Goal: Task Accomplishment & Management: Use online tool/utility

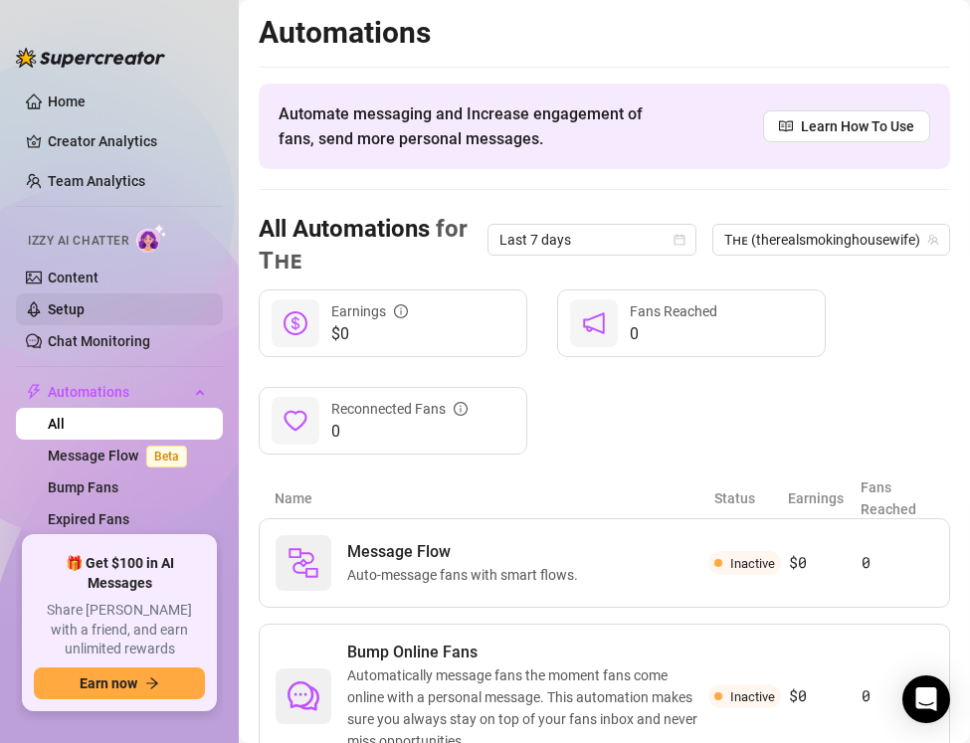
click at [85, 307] on link "Setup" at bounding box center [66, 309] width 37 height 16
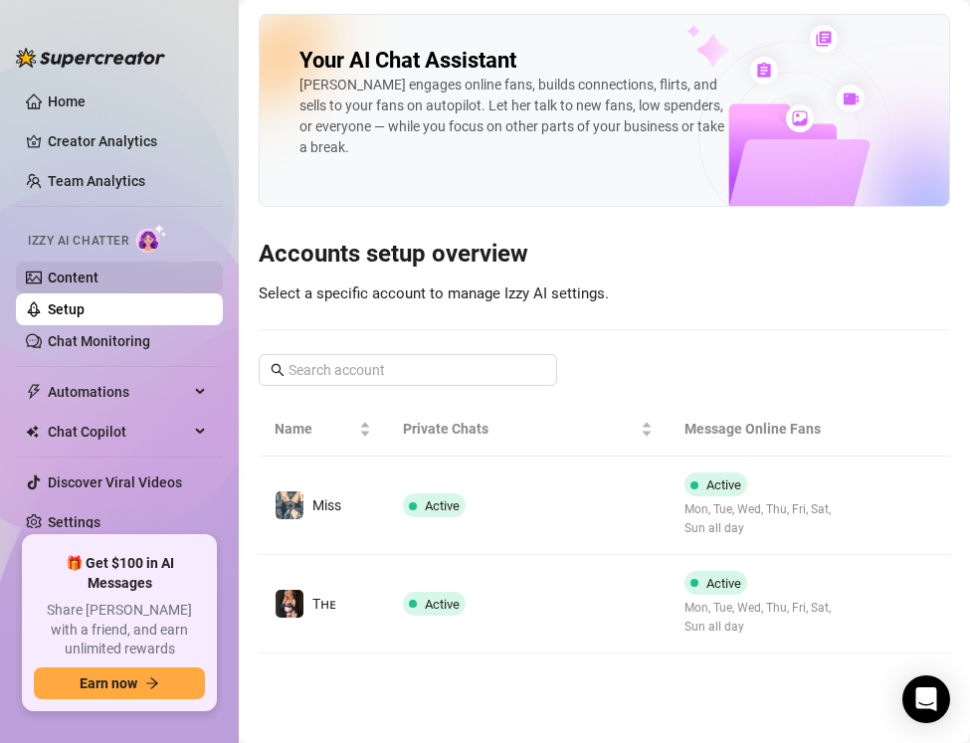
click at [99, 286] on link "Content" at bounding box center [73, 278] width 51 height 16
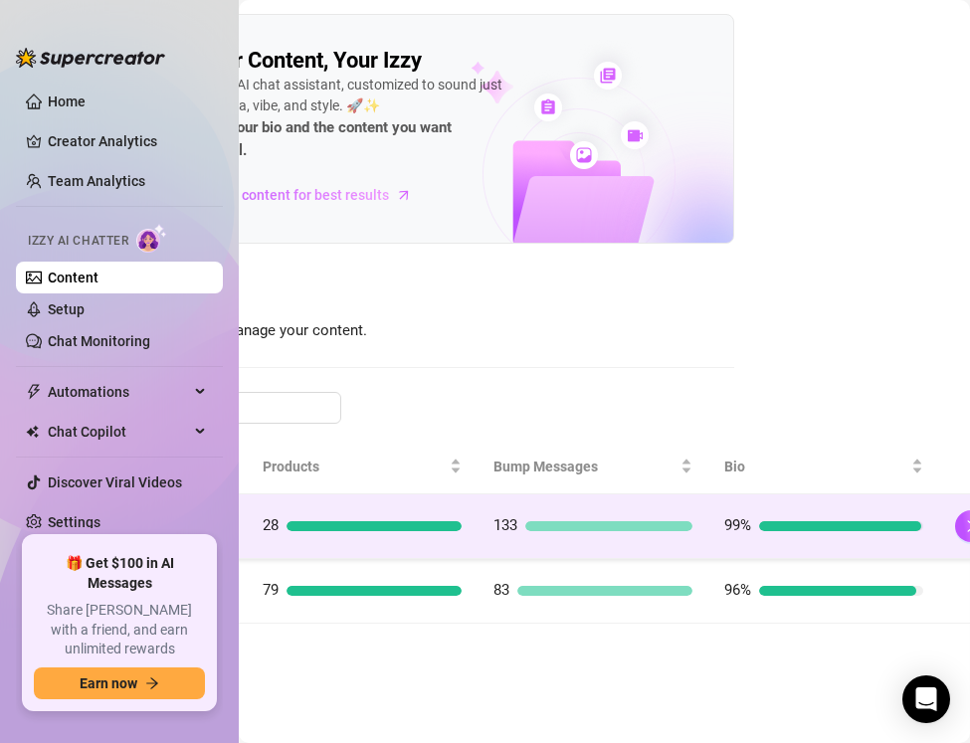
scroll to position [0, 248]
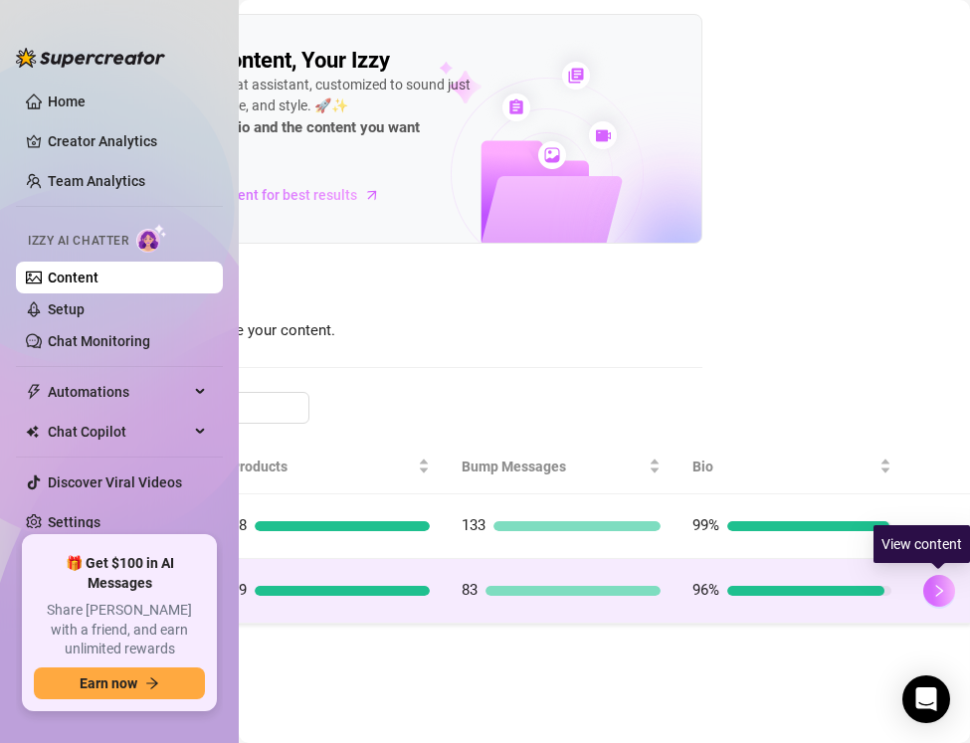
click at [946, 587] on button "button" at bounding box center [939, 591] width 32 height 32
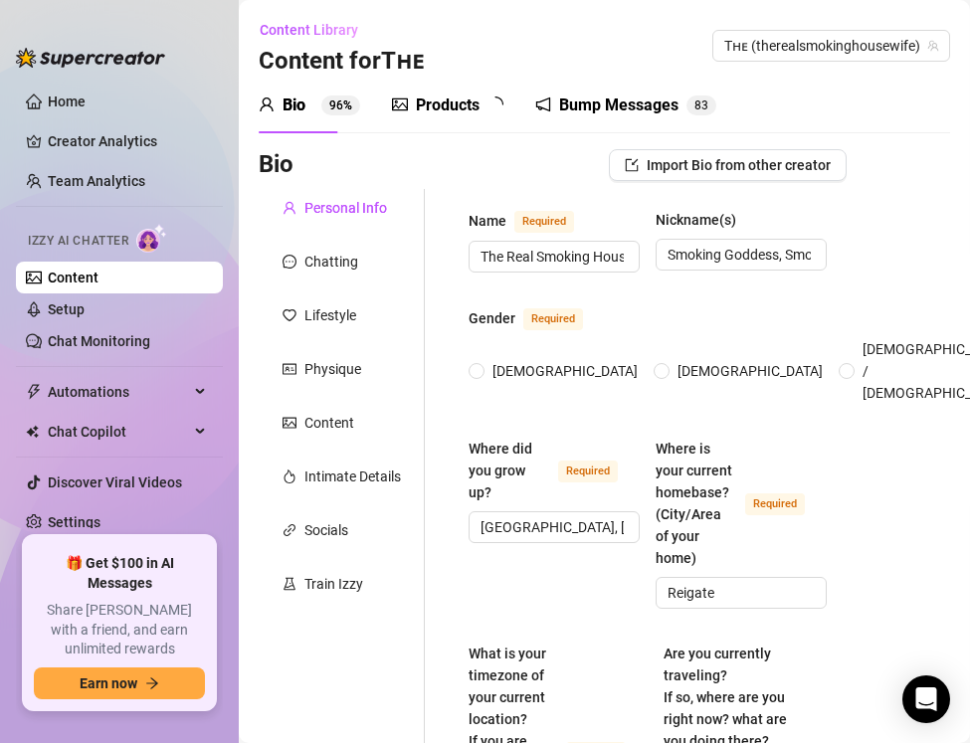
radio input "true"
type input "July 1st, 1991"
click at [478, 121] on div "Products 7 9" at bounding box center [454, 106] width 125 height 56
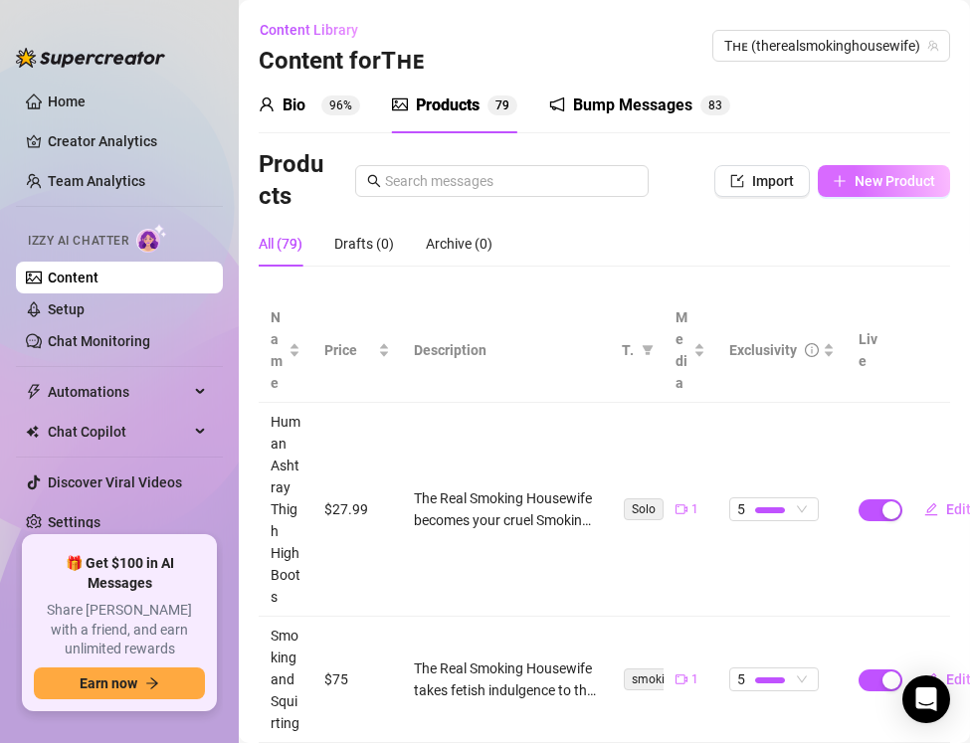
click at [860, 173] on span "New Product" at bounding box center [895, 181] width 81 height 16
type textarea "Type your message here..."
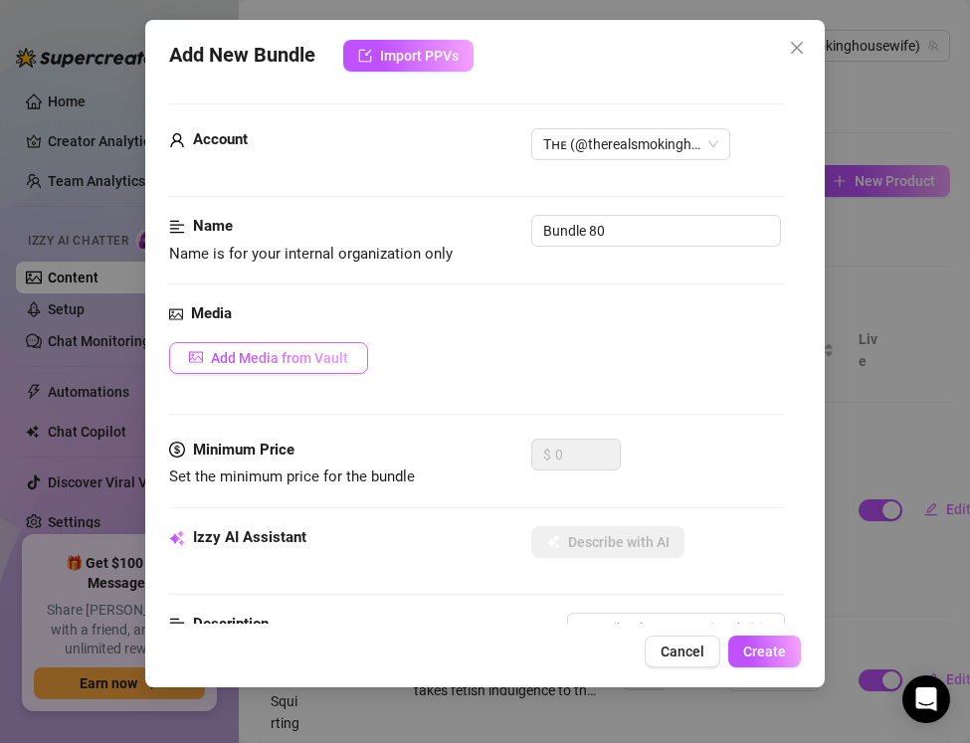
click at [238, 371] on button "Add Media from Vault" at bounding box center [268, 358] width 199 height 32
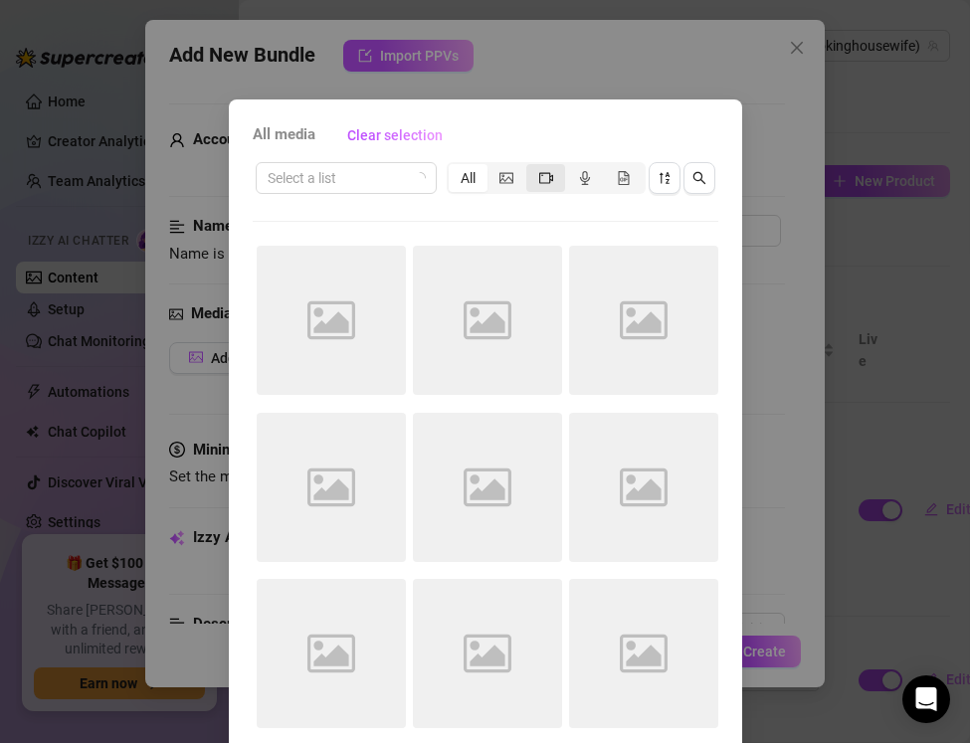
click at [551, 181] on icon "video-camera" at bounding box center [546, 178] width 14 height 14
click at [531, 167] on input "segmented control" at bounding box center [531, 167] width 0 height 0
click at [663, 178] on icon "sort-descending" at bounding box center [665, 178] width 14 height 14
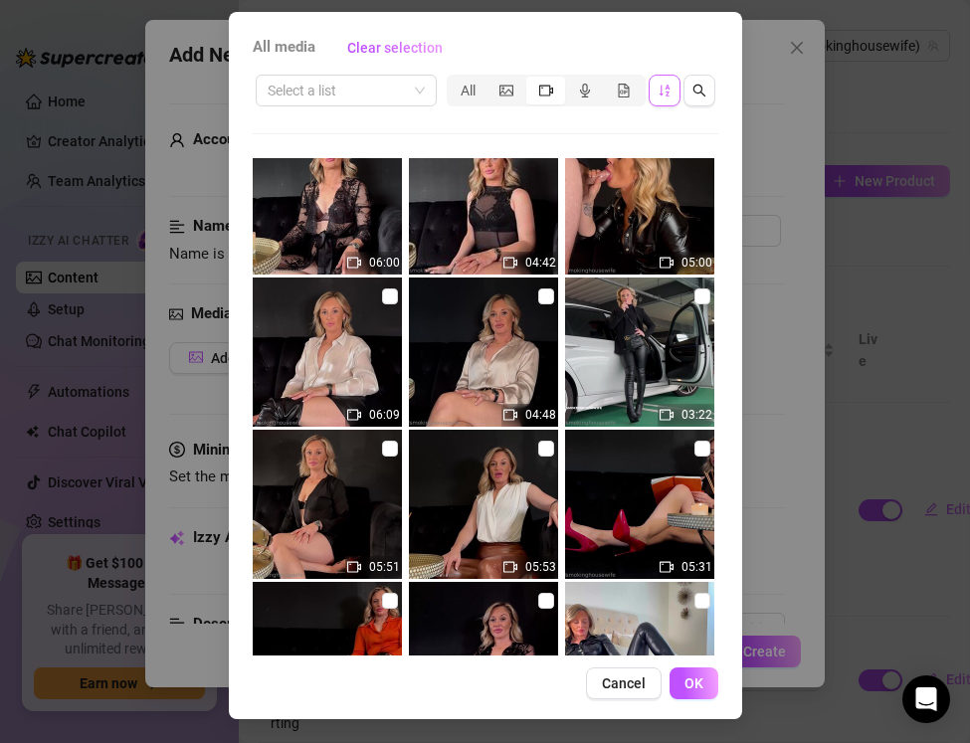
scroll to position [3406, 0]
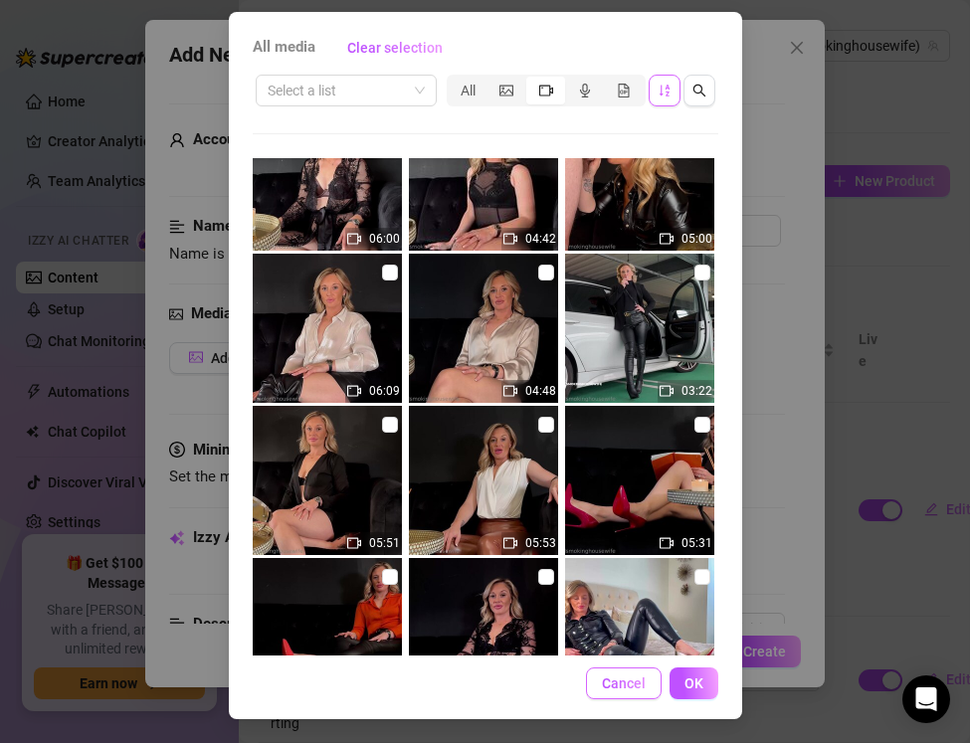
click at [622, 669] on button "Cancel" at bounding box center [624, 684] width 76 height 32
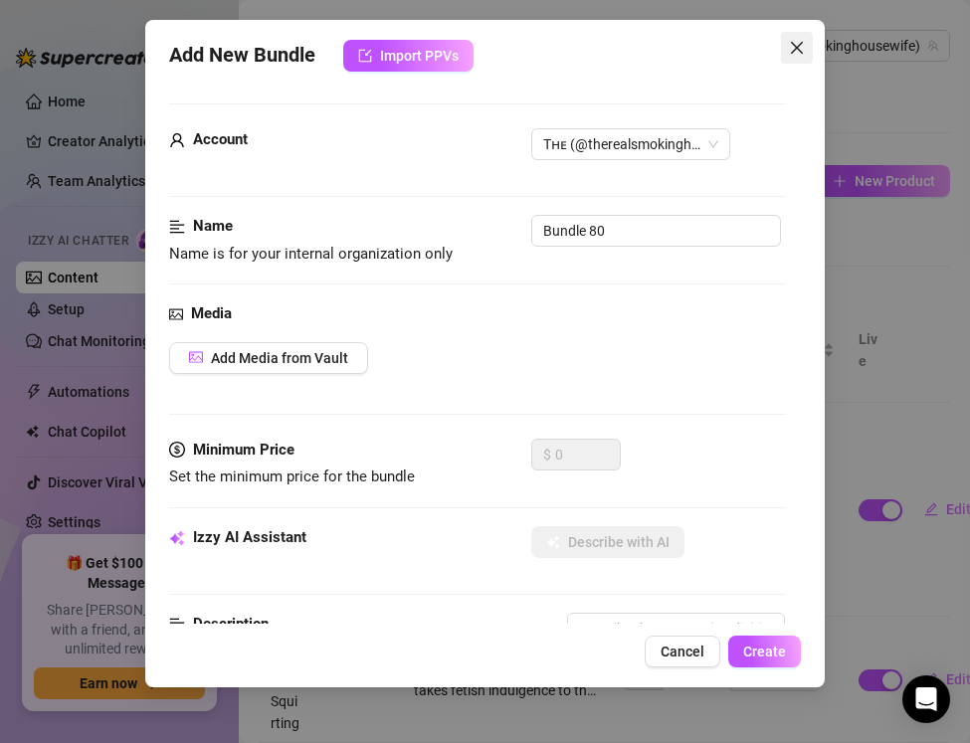
click at [801, 59] on button "Close" at bounding box center [797, 48] width 32 height 32
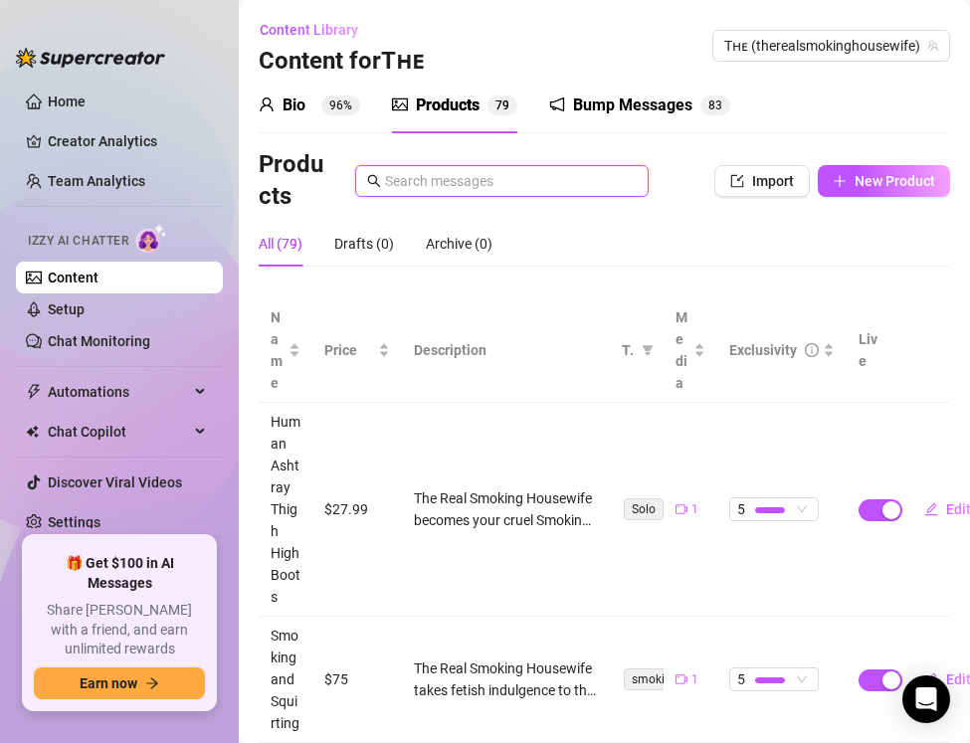
click at [438, 188] on input "text" at bounding box center [511, 181] width 252 height 22
type input "t"
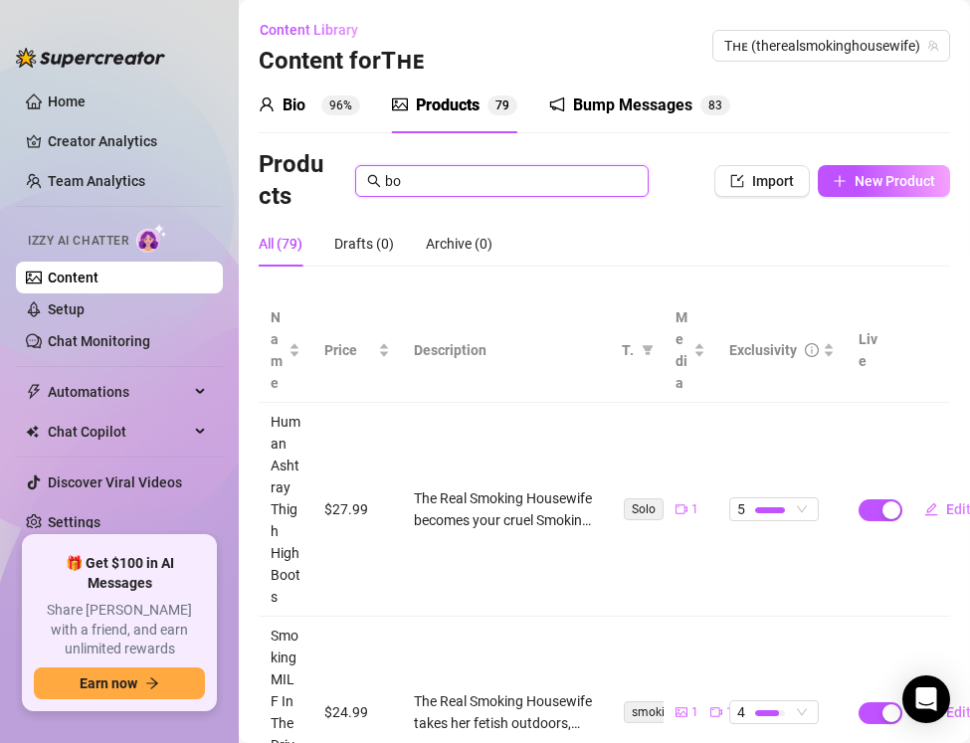
type input "b"
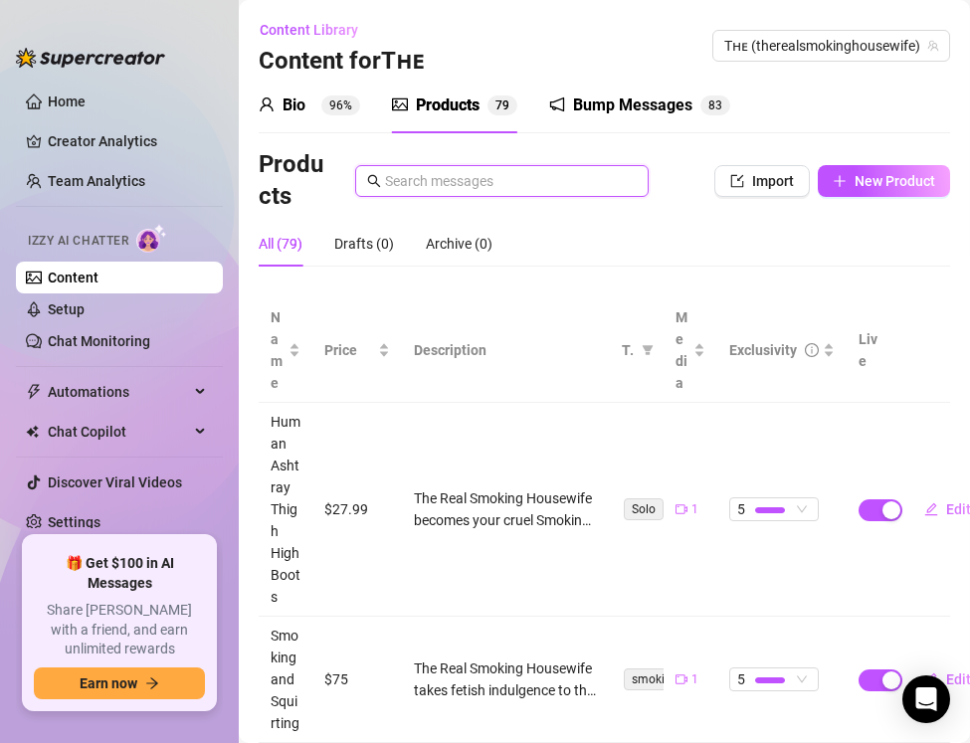
type input "y"
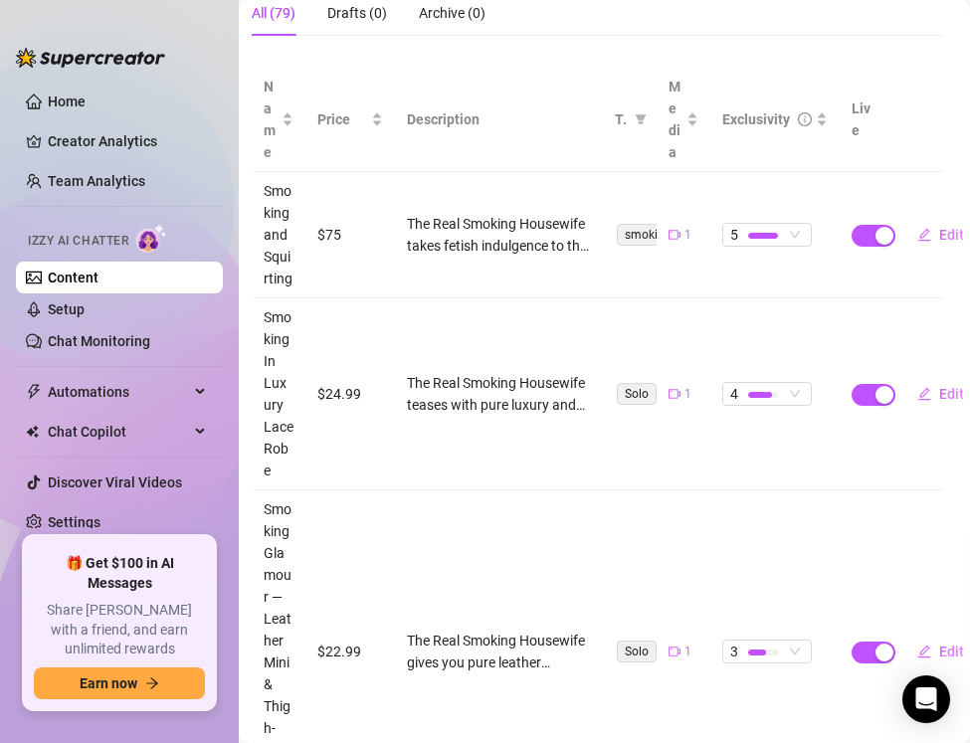
scroll to position [0, 7]
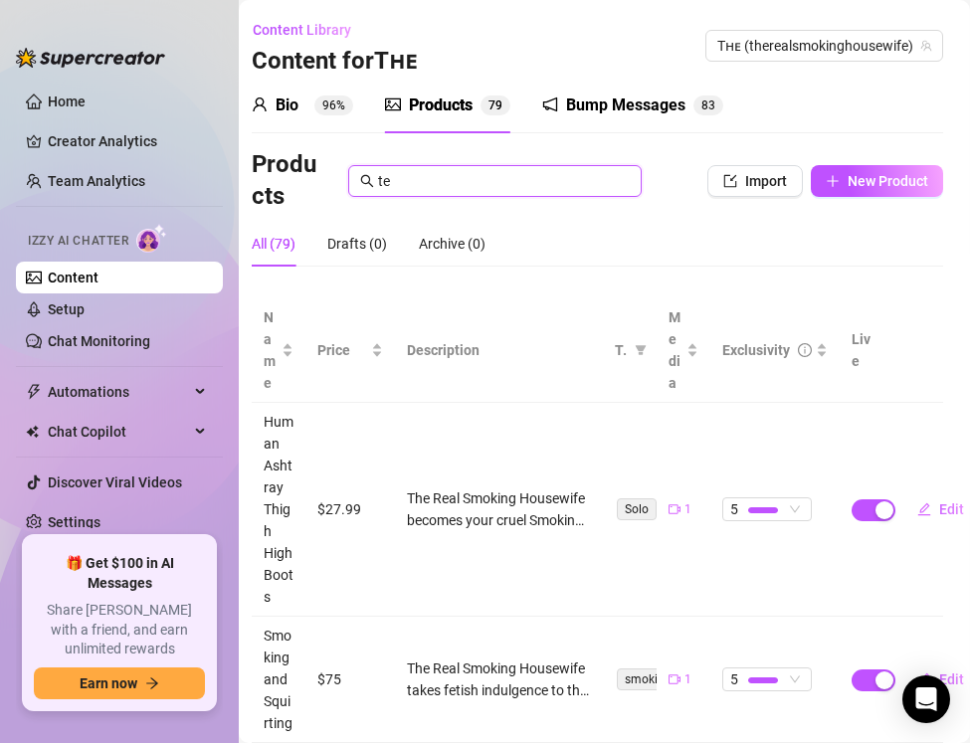
type input "t"
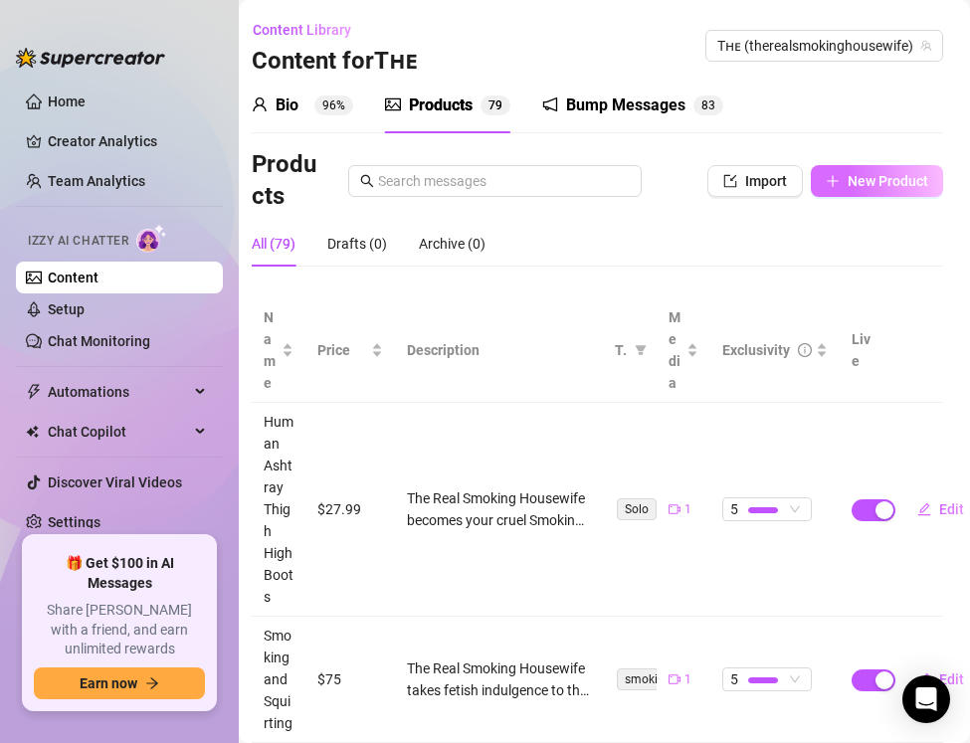
click at [888, 179] on span "New Product" at bounding box center [888, 181] width 81 height 16
type textarea "Type your message here..."
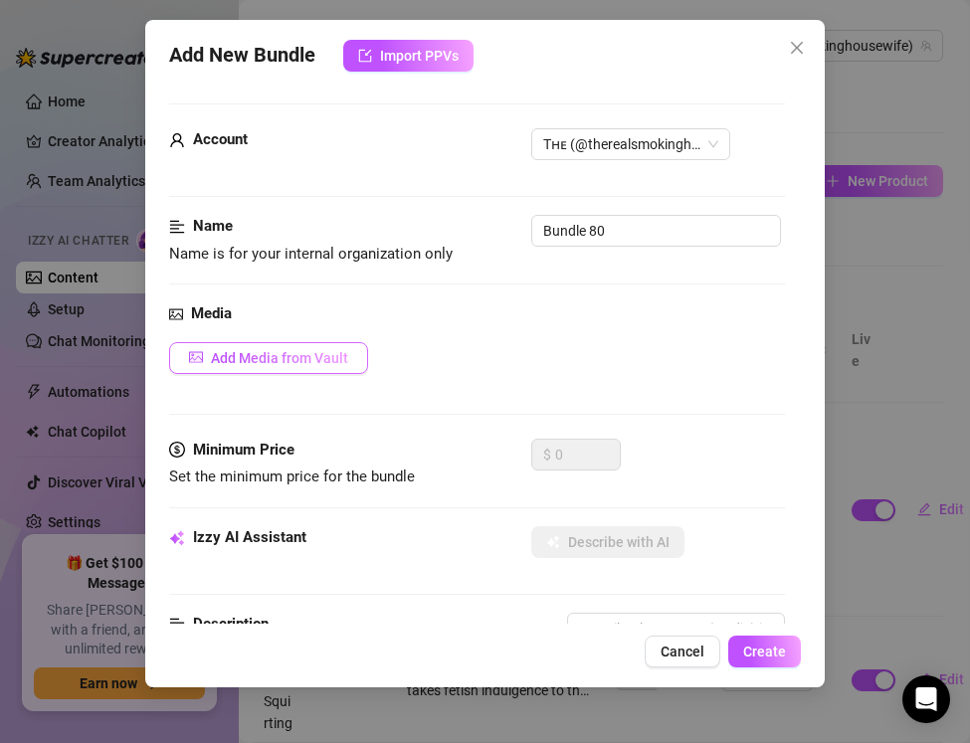
click at [248, 362] on span "Add Media from Vault" at bounding box center [279, 358] width 137 height 16
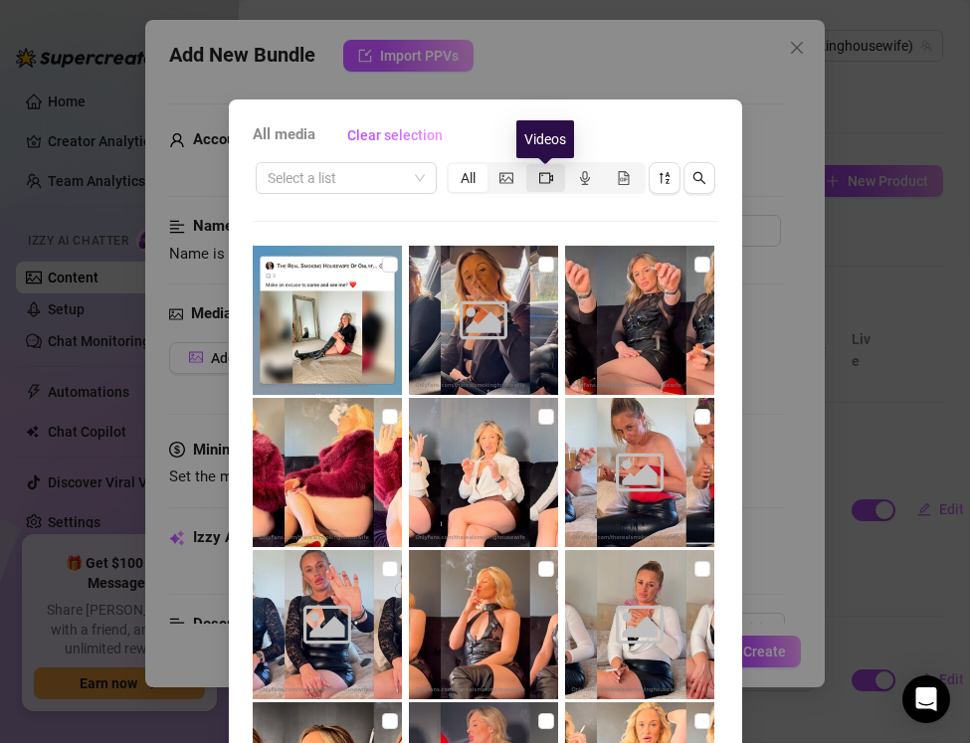
click at [545, 179] on icon "video-camera" at bounding box center [546, 178] width 14 height 14
click at [531, 167] on input "segmented control" at bounding box center [531, 167] width 0 height 0
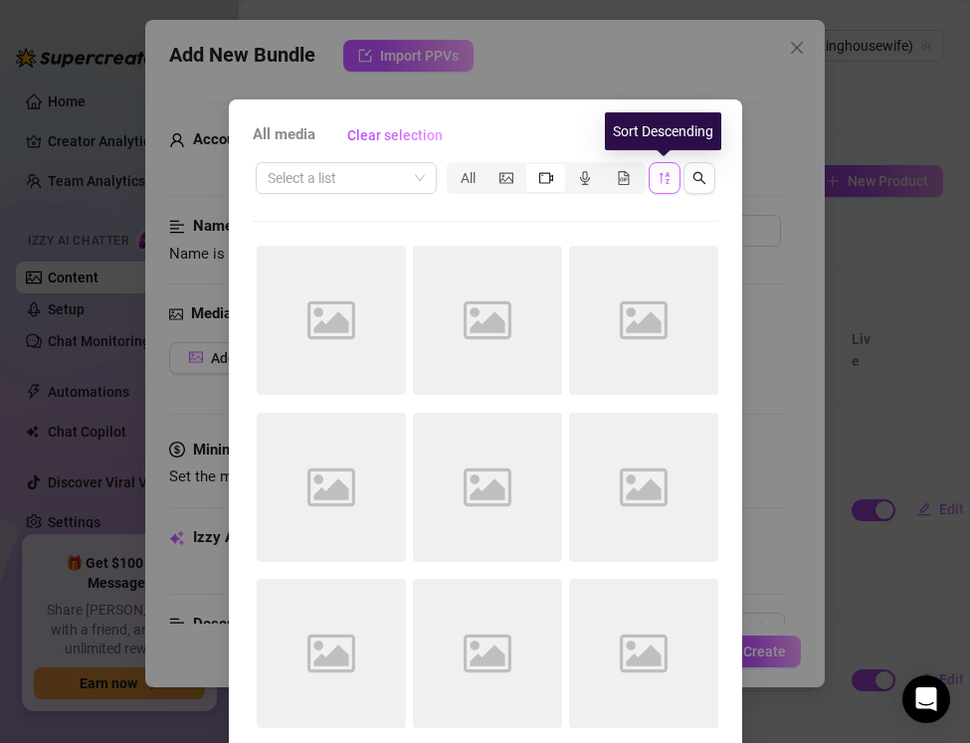
click at [664, 180] on icon "sort-descending" at bounding box center [665, 178] width 14 height 14
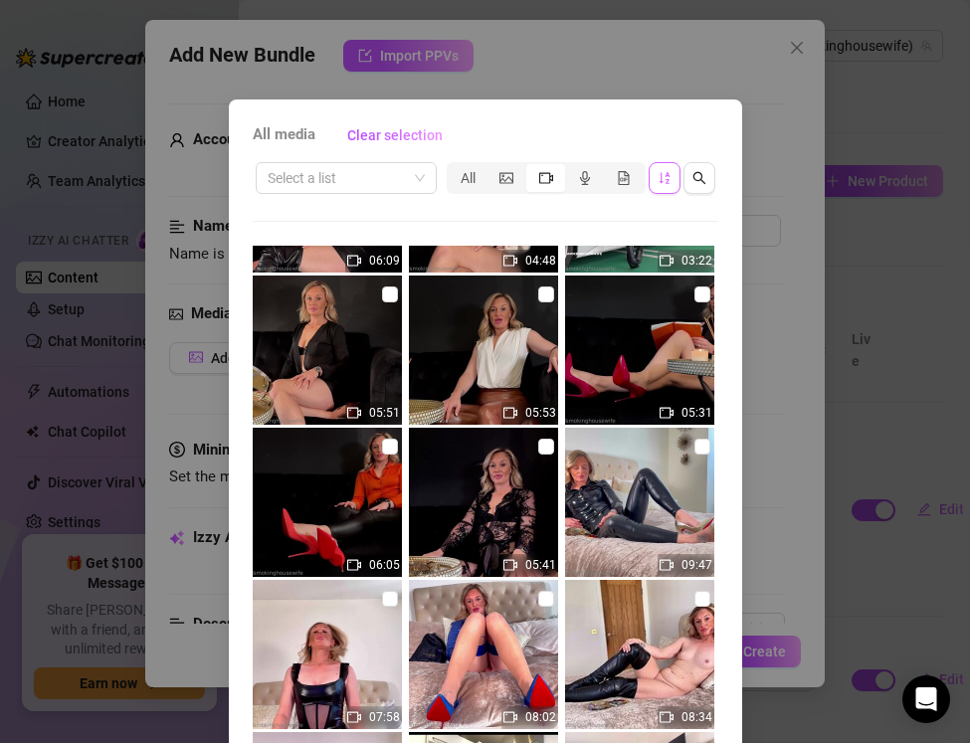
scroll to position [3625, 0]
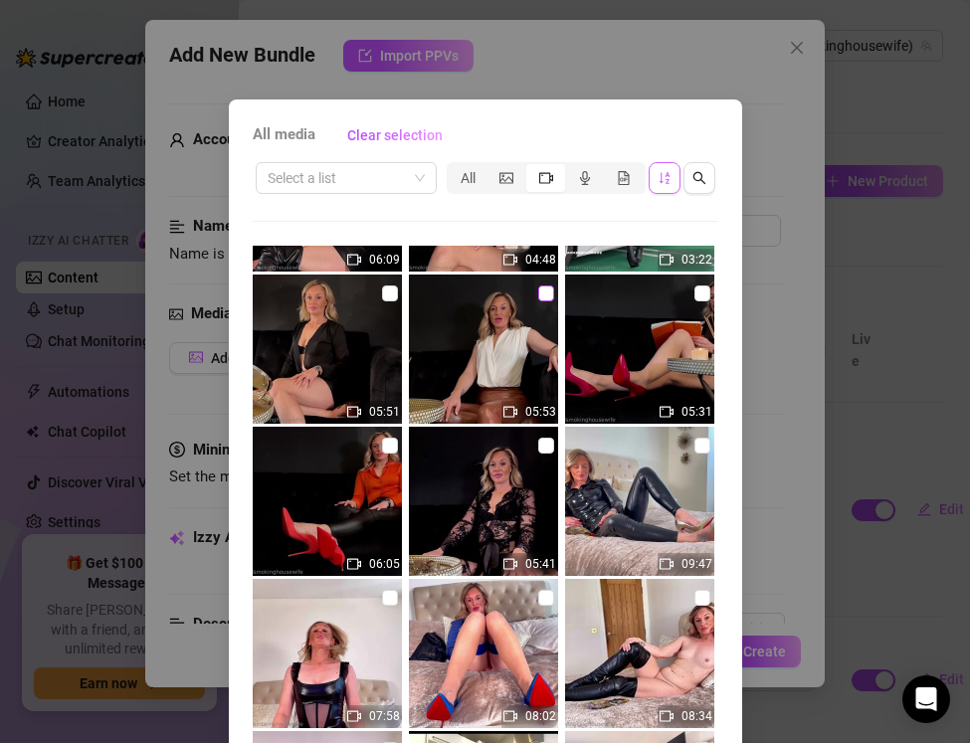
click at [547, 300] on input "checkbox" at bounding box center [546, 294] width 16 height 16
checkbox input "true"
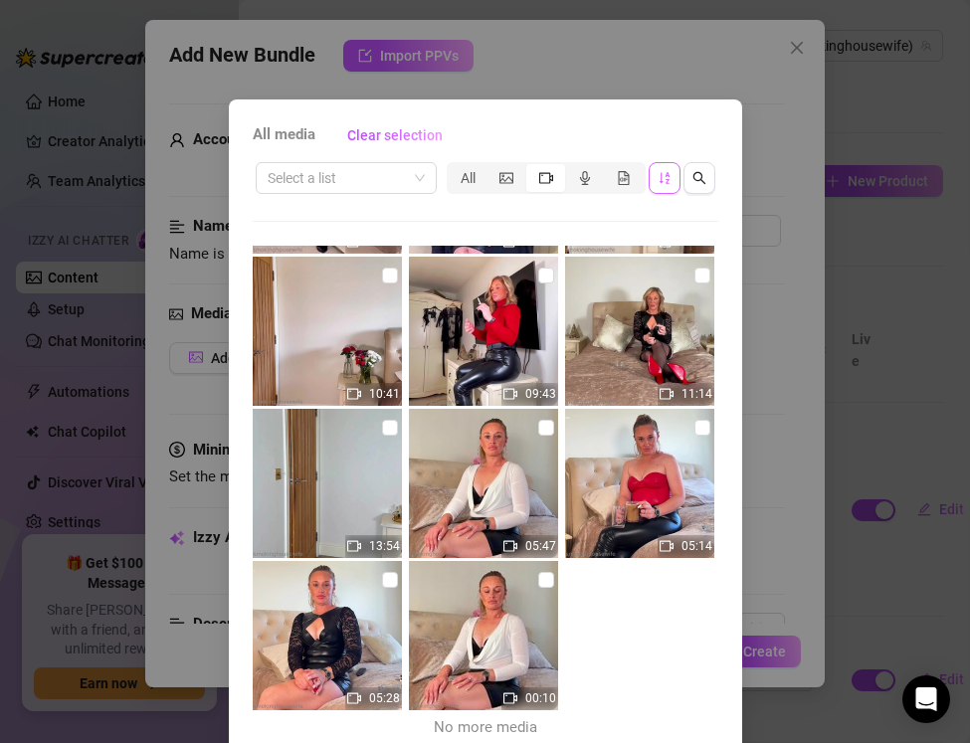
scroll to position [88, 0]
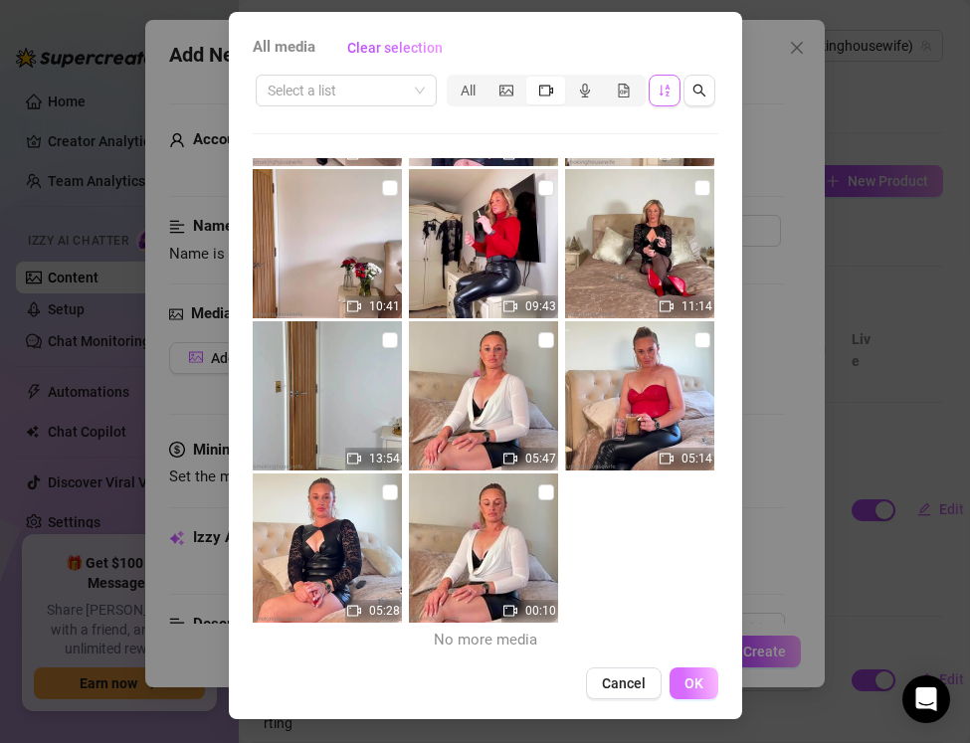
click at [699, 678] on span "OK" at bounding box center [694, 684] width 19 height 16
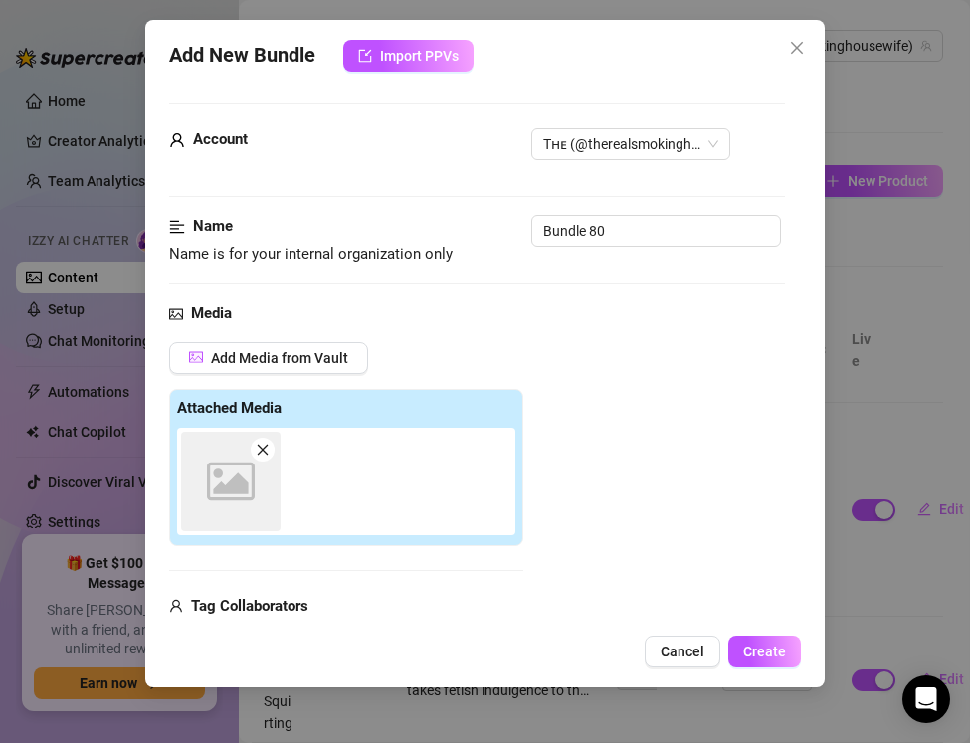
scroll to position [15, 0]
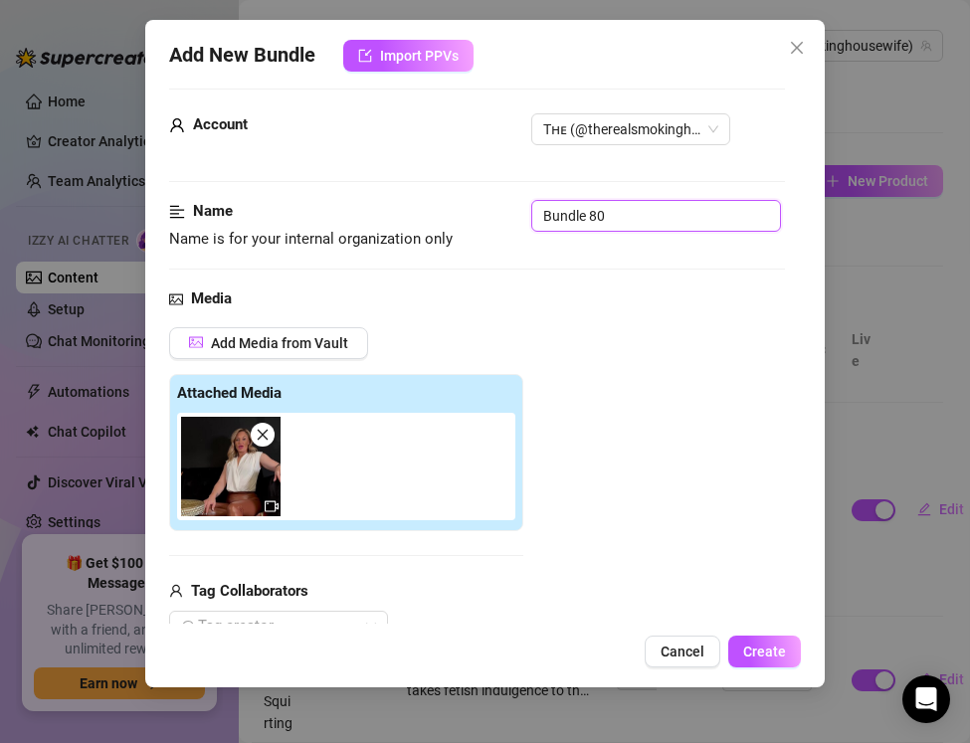
drag, startPoint x: 621, startPoint y: 213, endPoint x: 466, endPoint y: 197, distance: 156.0
paste input "Smoking & Titty Tease — Brown Leather & Plunge Bodysuit"
type input "Smoking & Titty Tease — Brown Leather & Plunge Bodysuit"
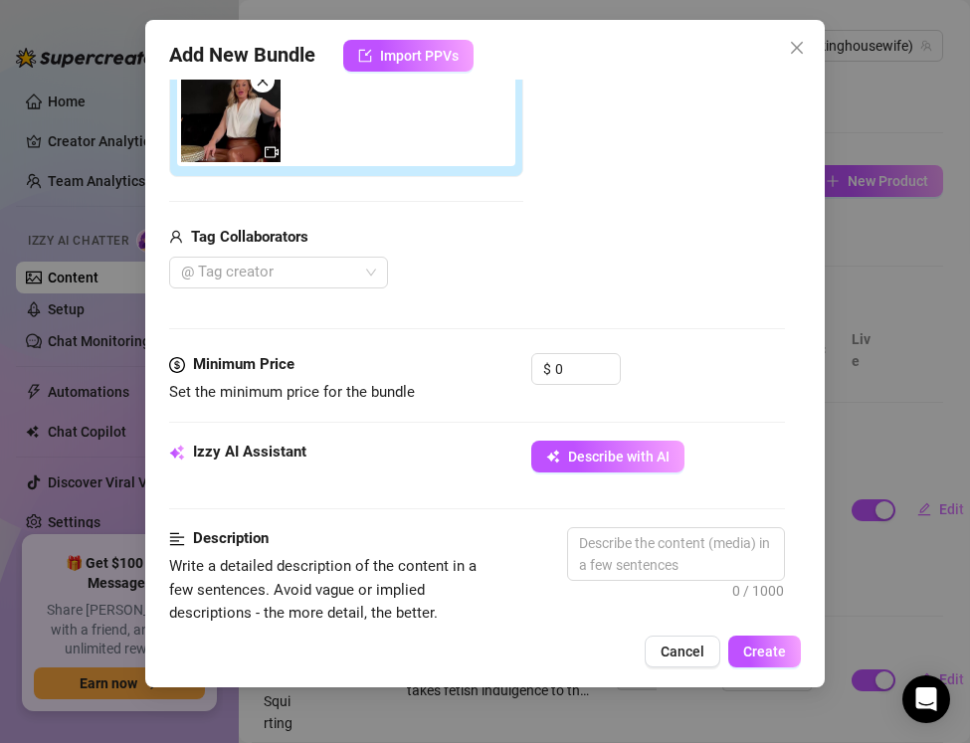
scroll to position [367, 0]
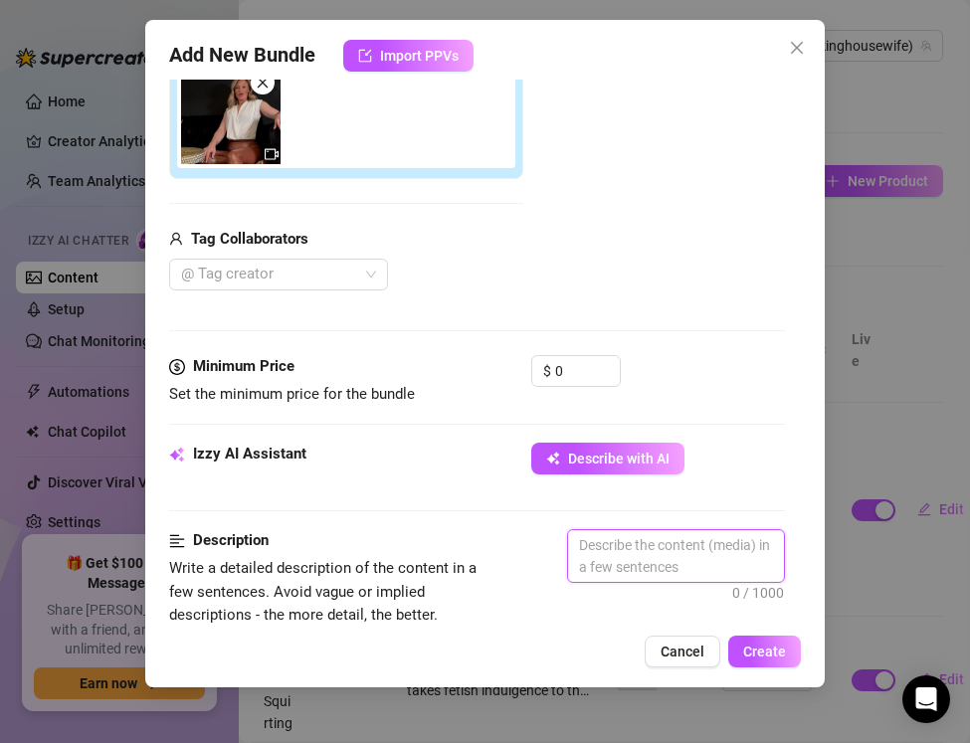
click at [609, 542] on textarea at bounding box center [676, 556] width 216 height 52
paste textarea "The Real Smoking Housewife teases with smoke and cleavage in this spoiled glamo…"
type textarea "The Real Smoking Housewife teases with smoke and cleavage in this spoiled glamo…"
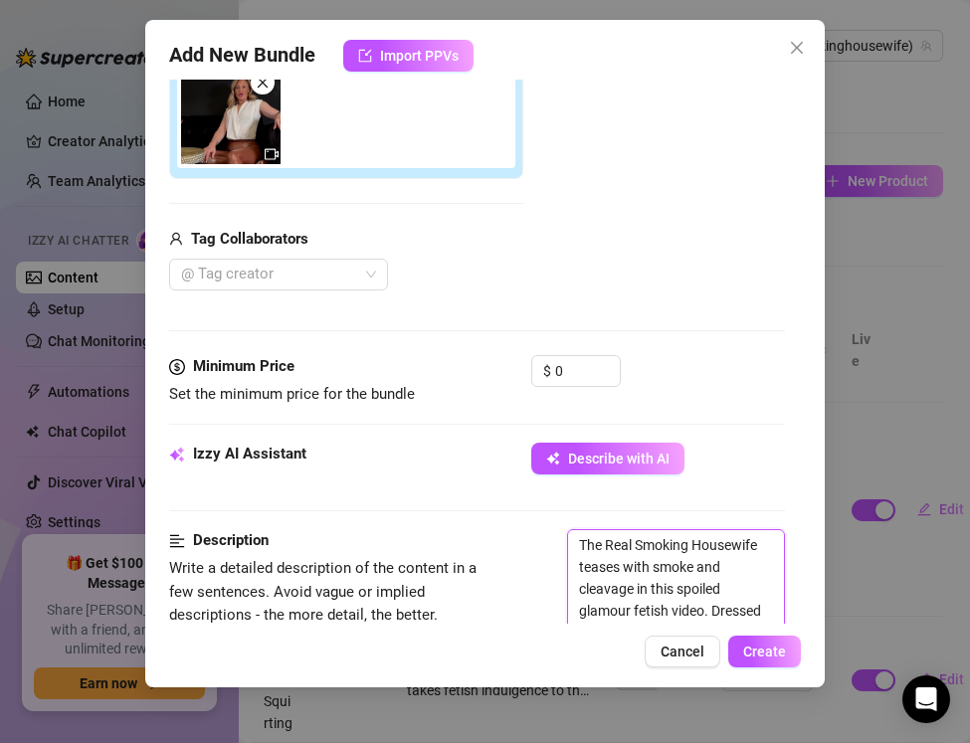
scroll to position [0, 0]
click at [241, 279] on div at bounding box center [268, 275] width 190 height 28
type textarea "The Real Smoking Housewife teases with smoke and cleavage in this spoiled glamo…"
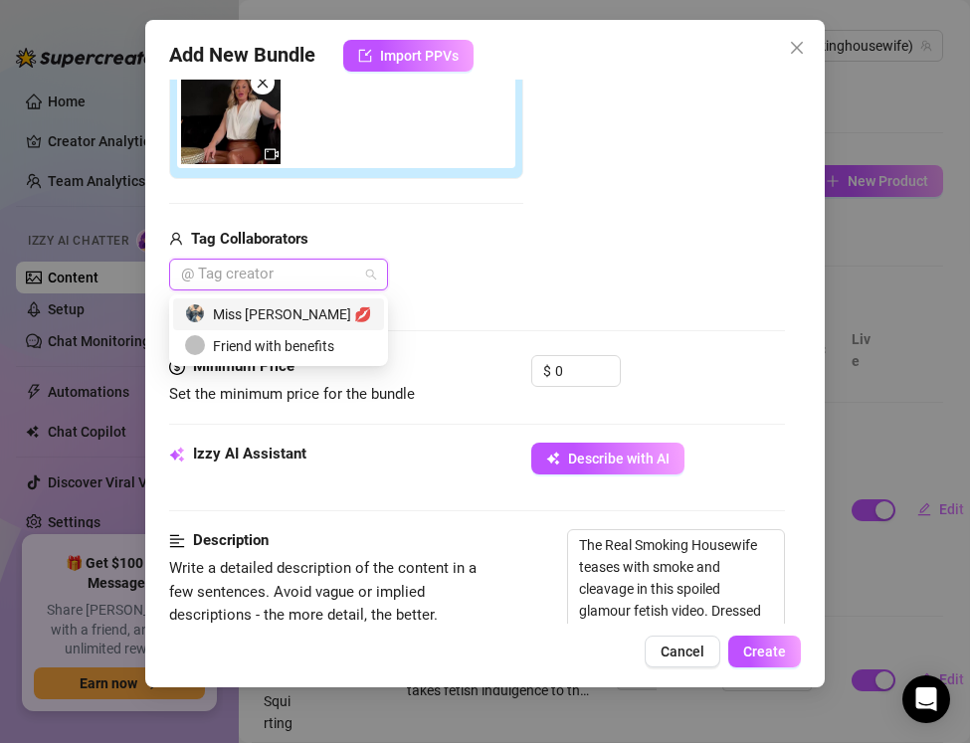
click at [255, 324] on div "Miss Lulu Leather 💋" at bounding box center [278, 314] width 187 height 22
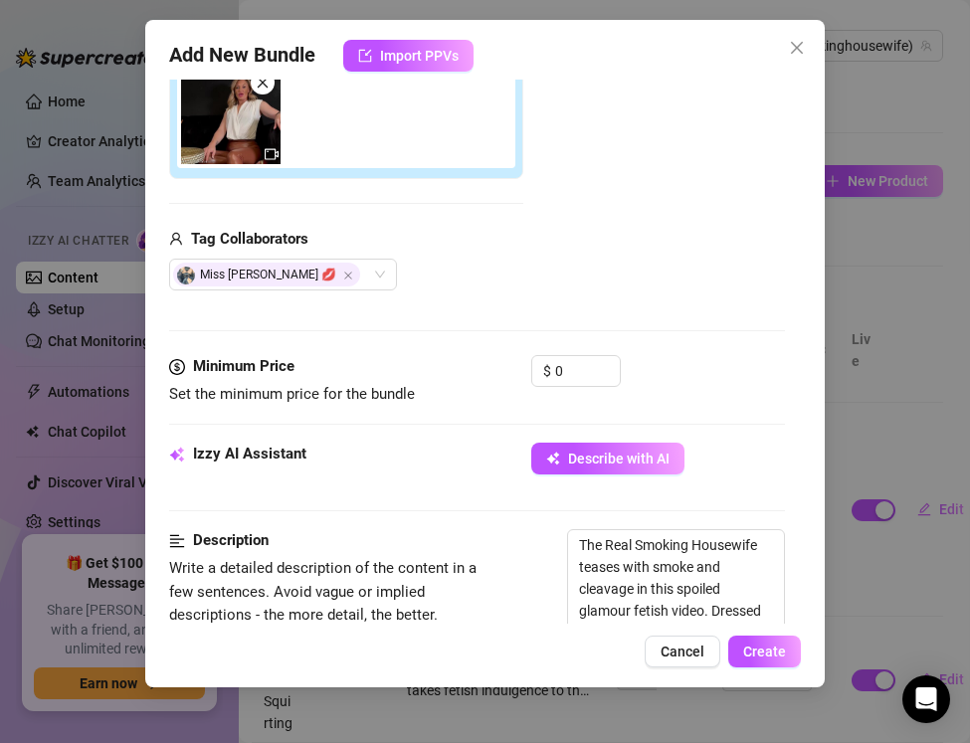
click at [523, 261] on div "Add Media from Vault Attached Media Tag Collaborators Miss Lulu Leather 💋" at bounding box center [477, 133] width 616 height 316
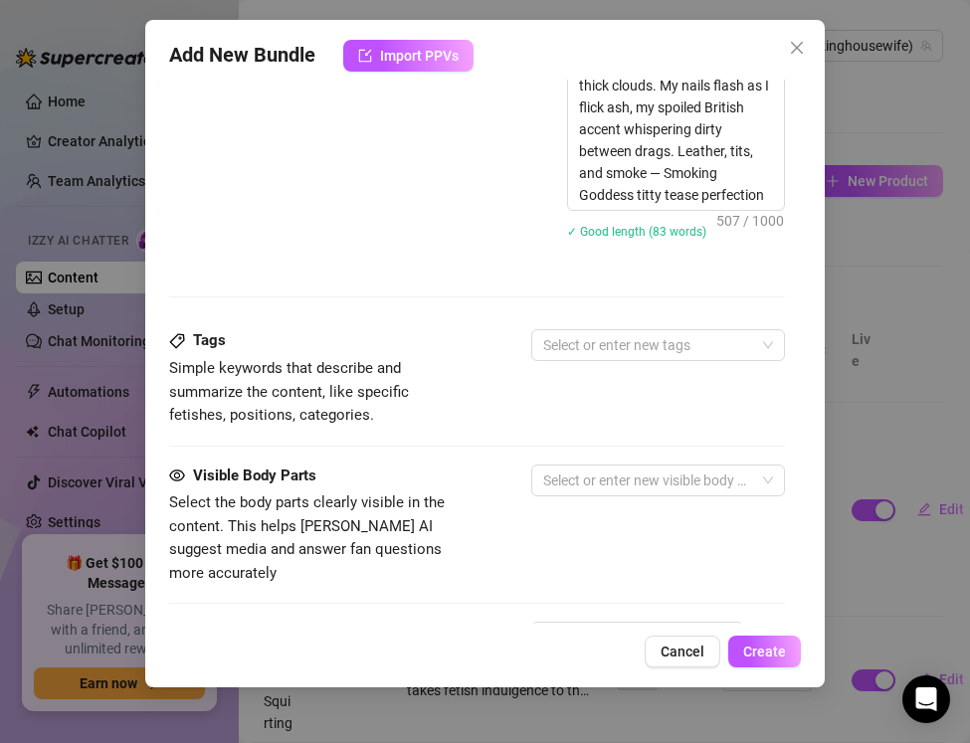
scroll to position [1092, 0]
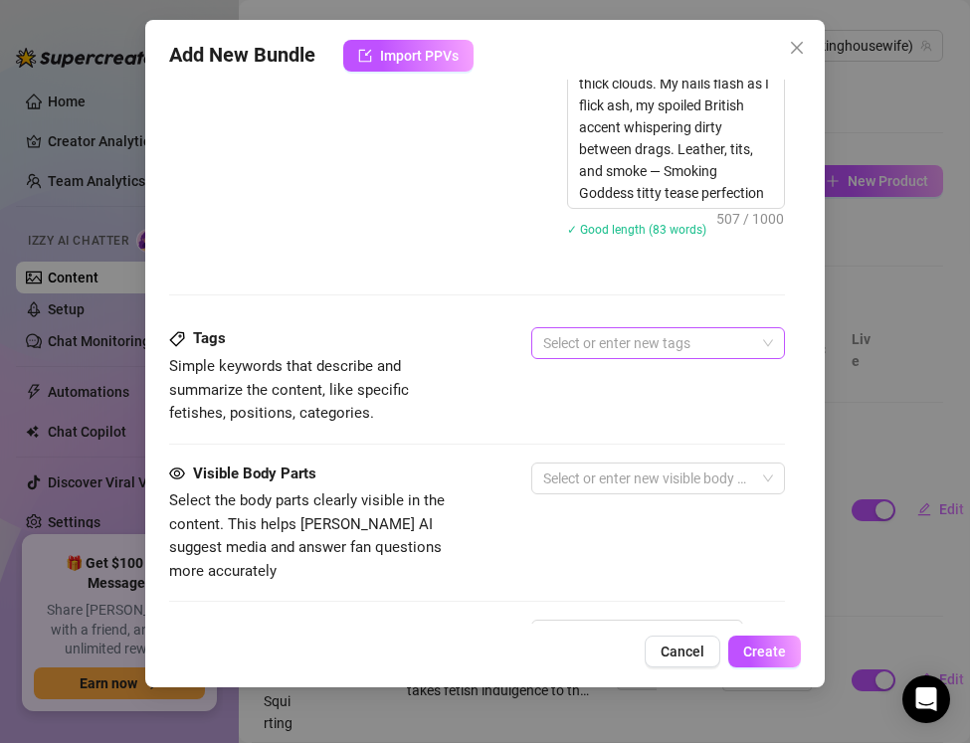
click at [586, 343] on div at bounding box center [647, 343] width 225 height 28
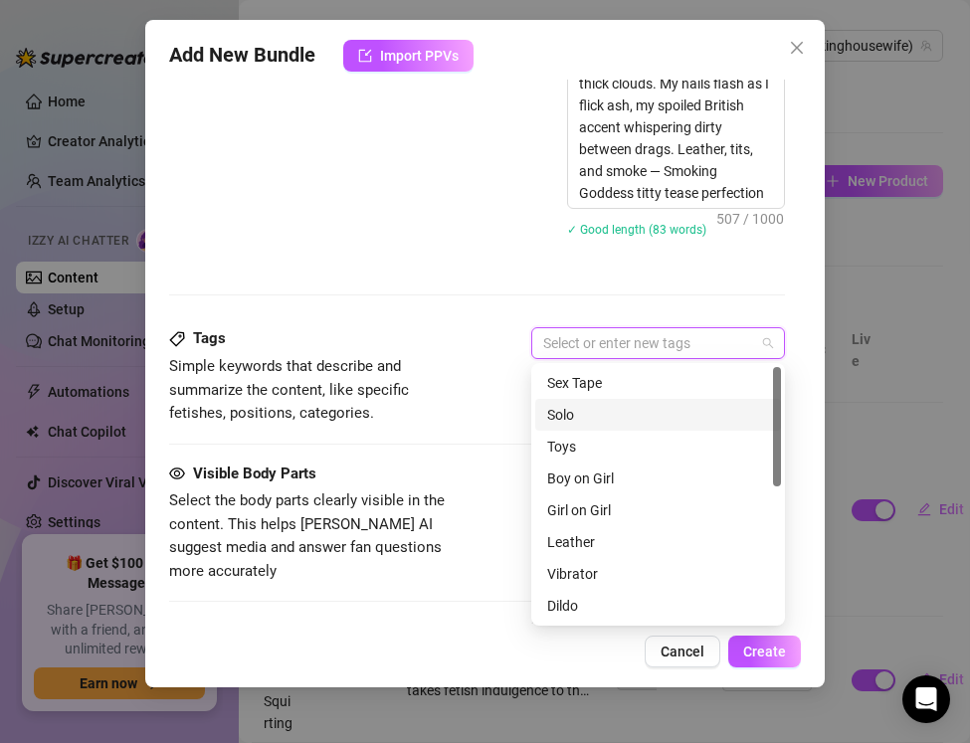
click at [579, 416] on div "Solo" at bounding box center [658, 415] width 222 height 22
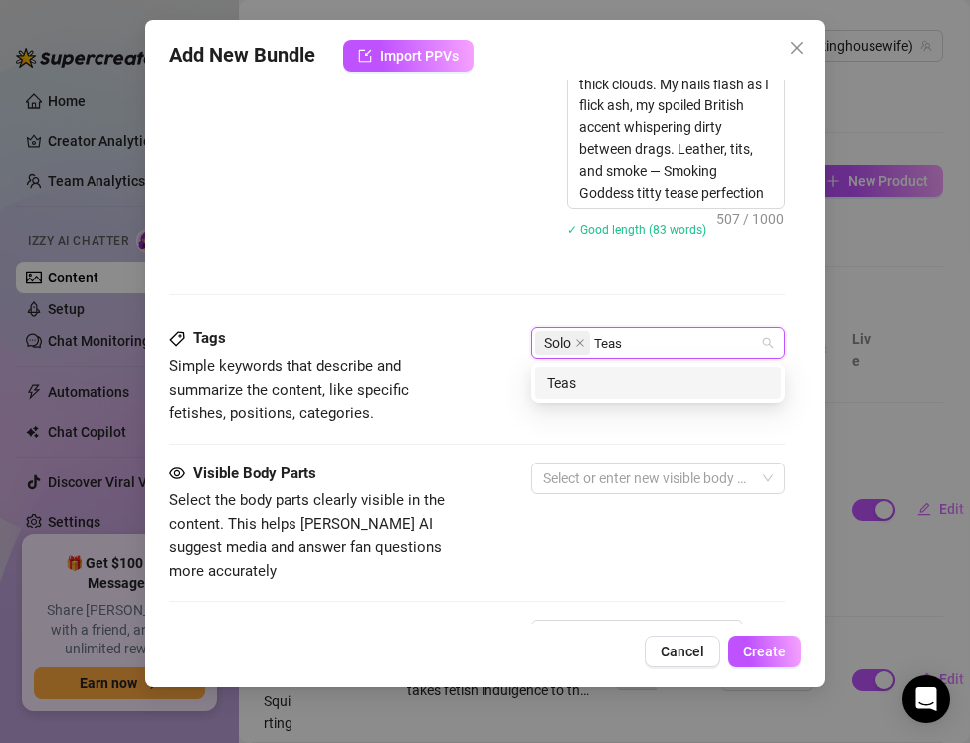
type input "Tease"
type input "t"
type input "Titty Tease"
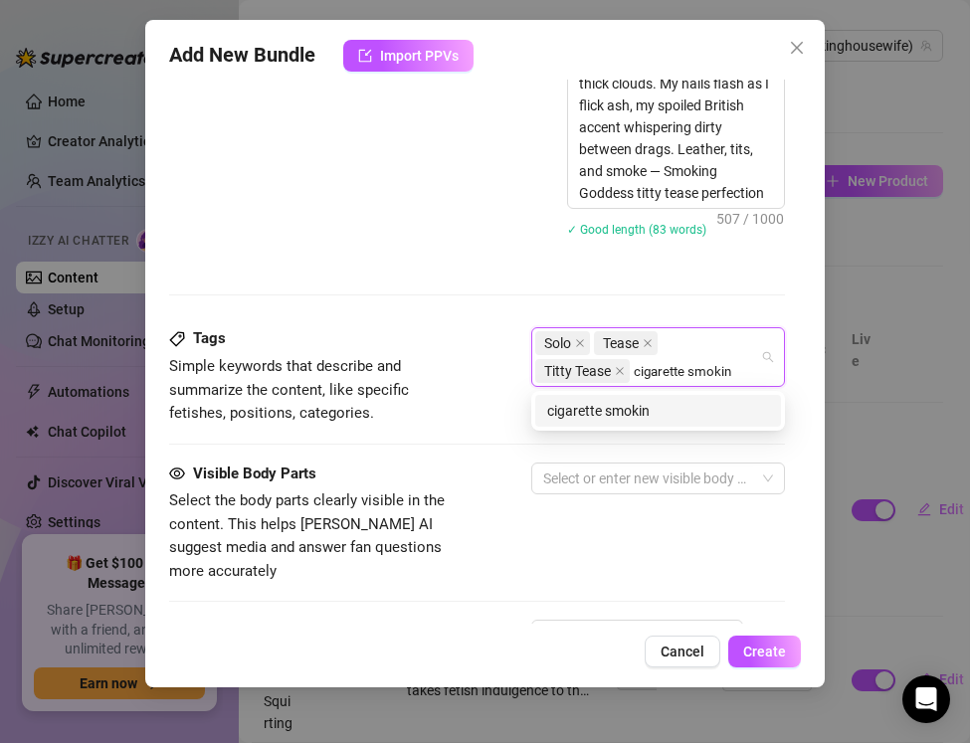
type input "cigarette smoking"
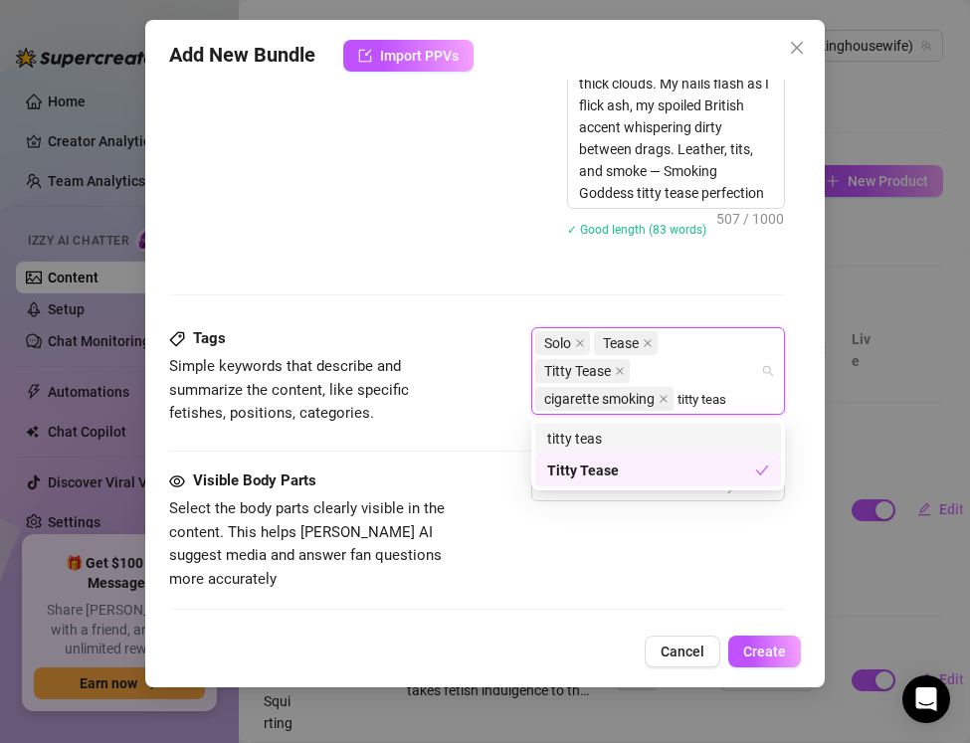
type input "titty tease"
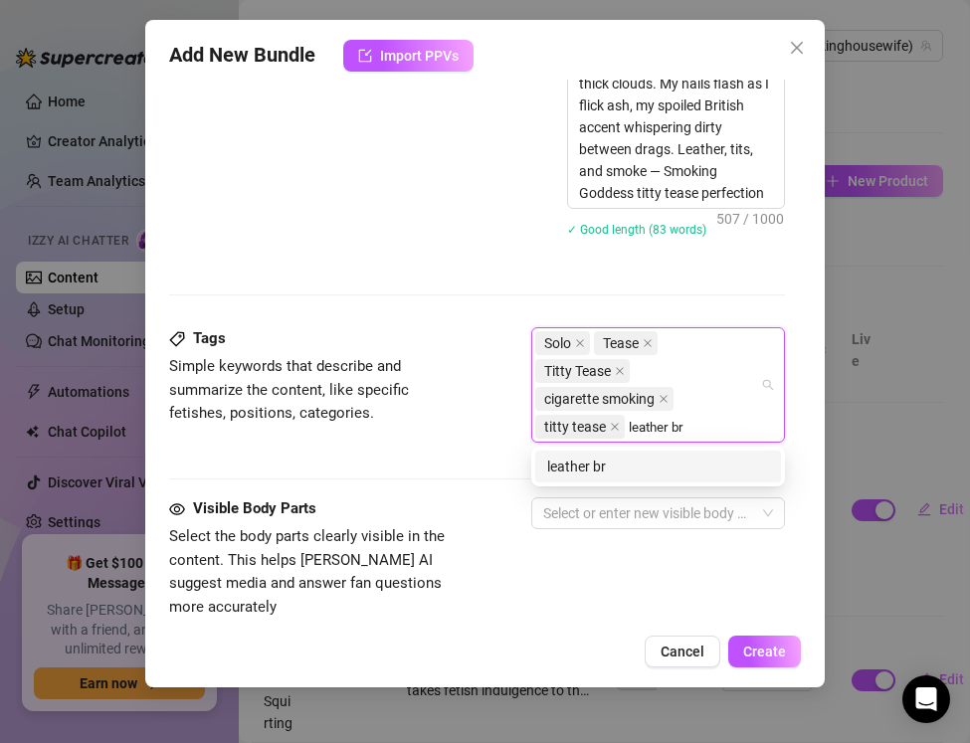
type input "leather bra"
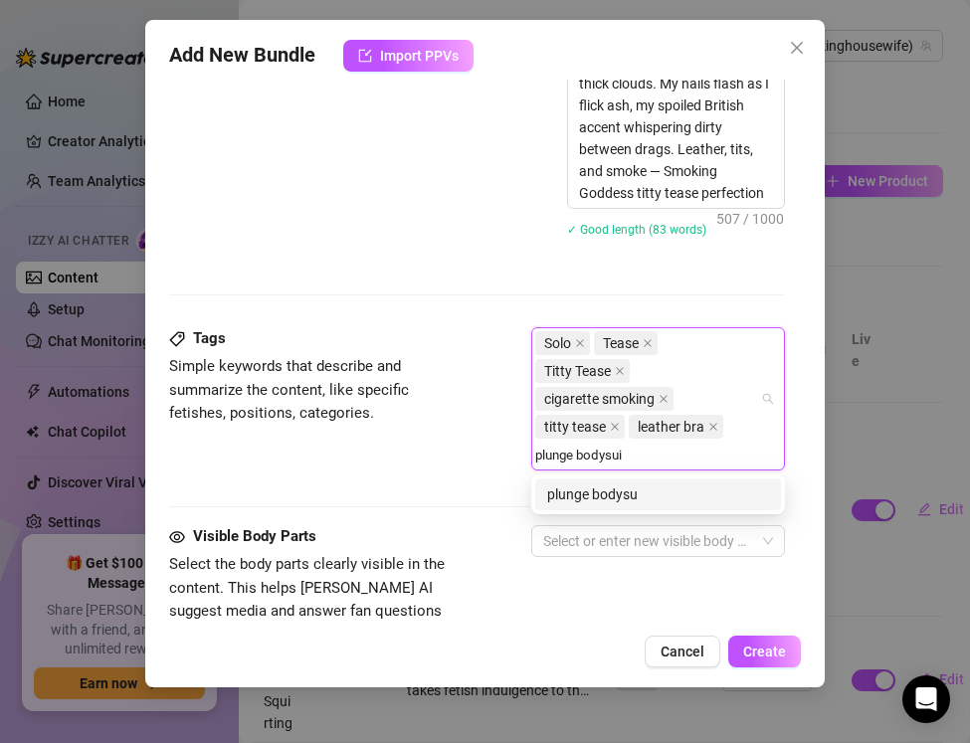
type input "plunge bodysuit"
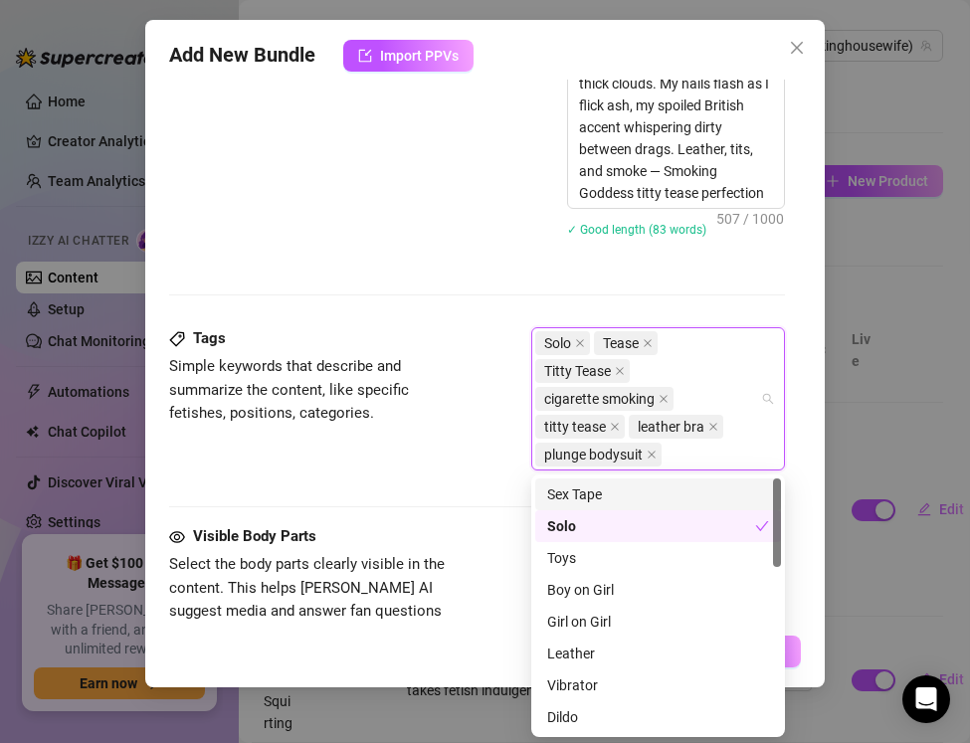
type input "m"
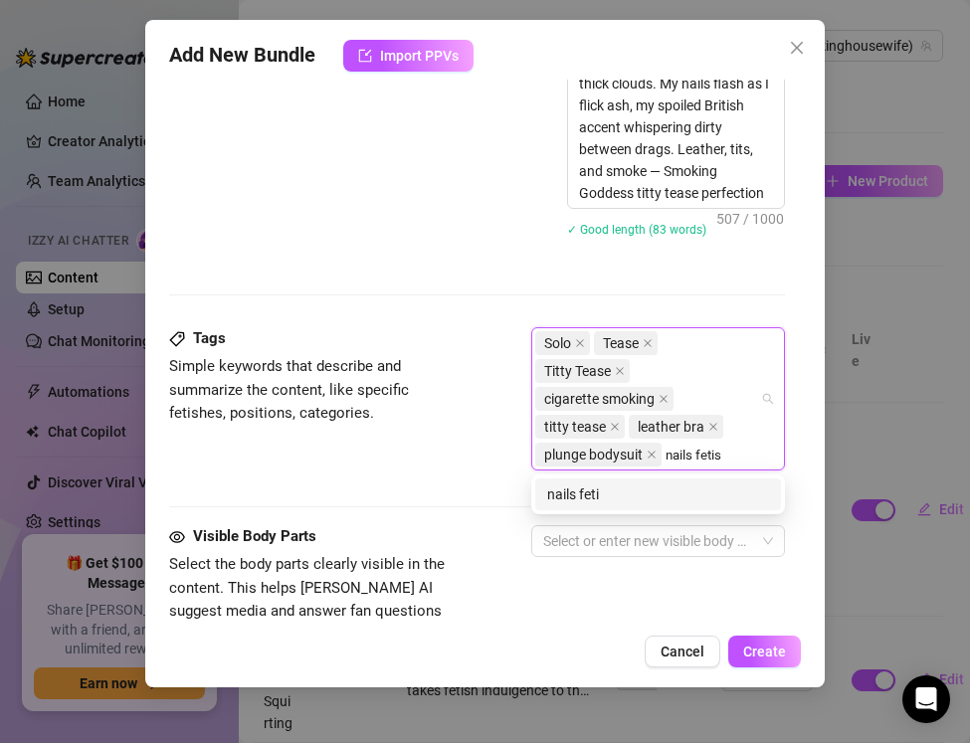
type input "nails fetish"
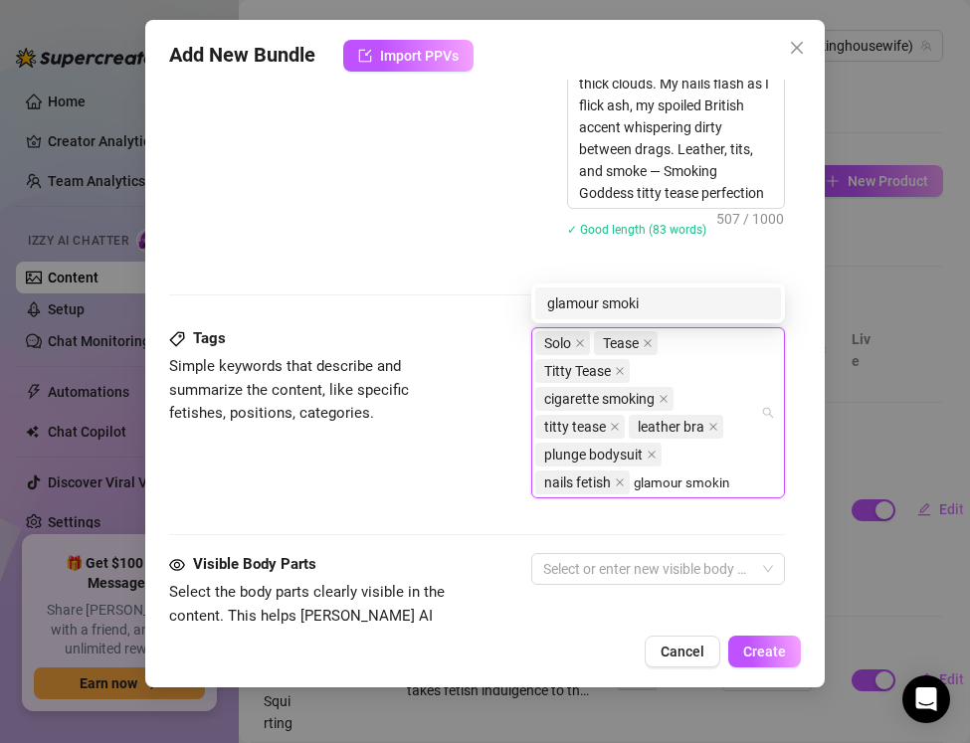
type input "glamour smoking"
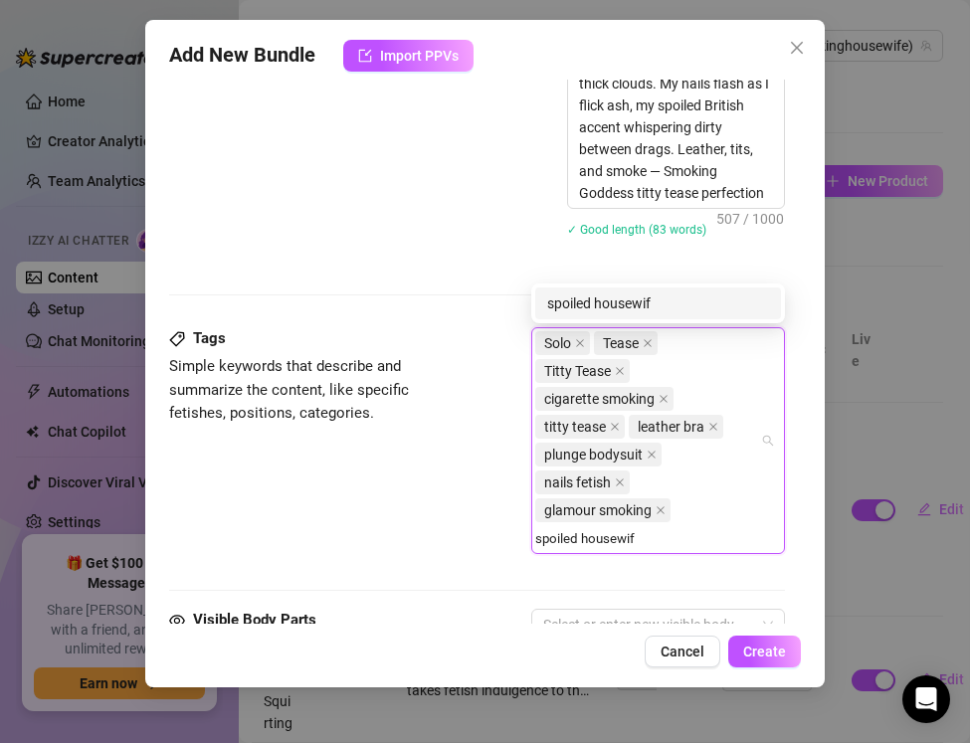
type input "spoiled housewife"
type input "milf smoking"
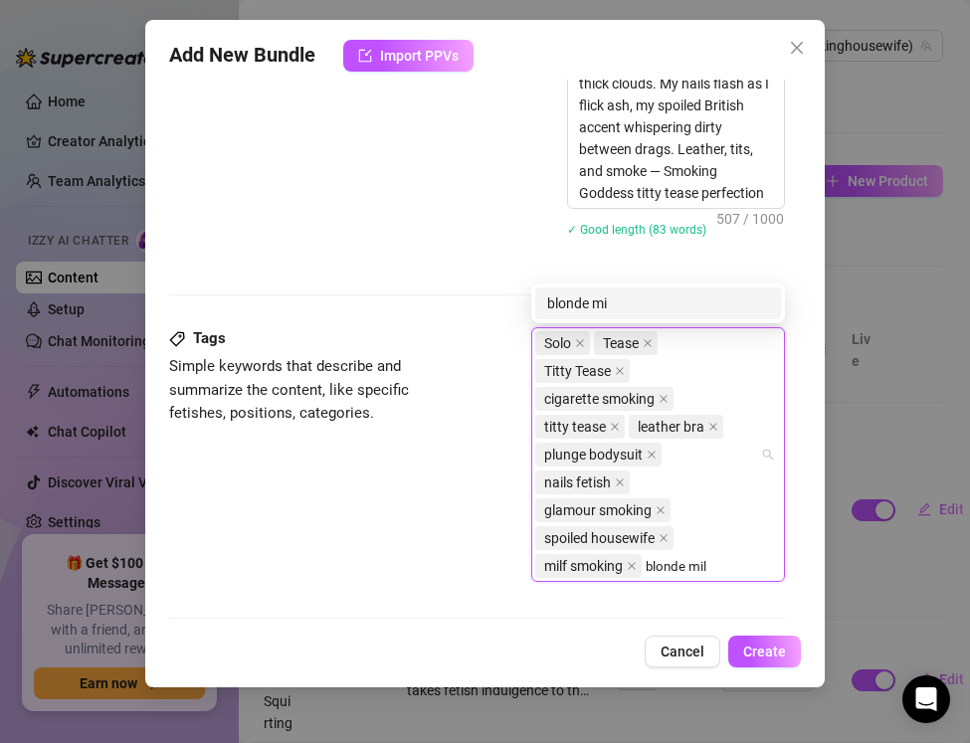
type input "blonde milf"
type input "british milf"
type input "luxury milf"
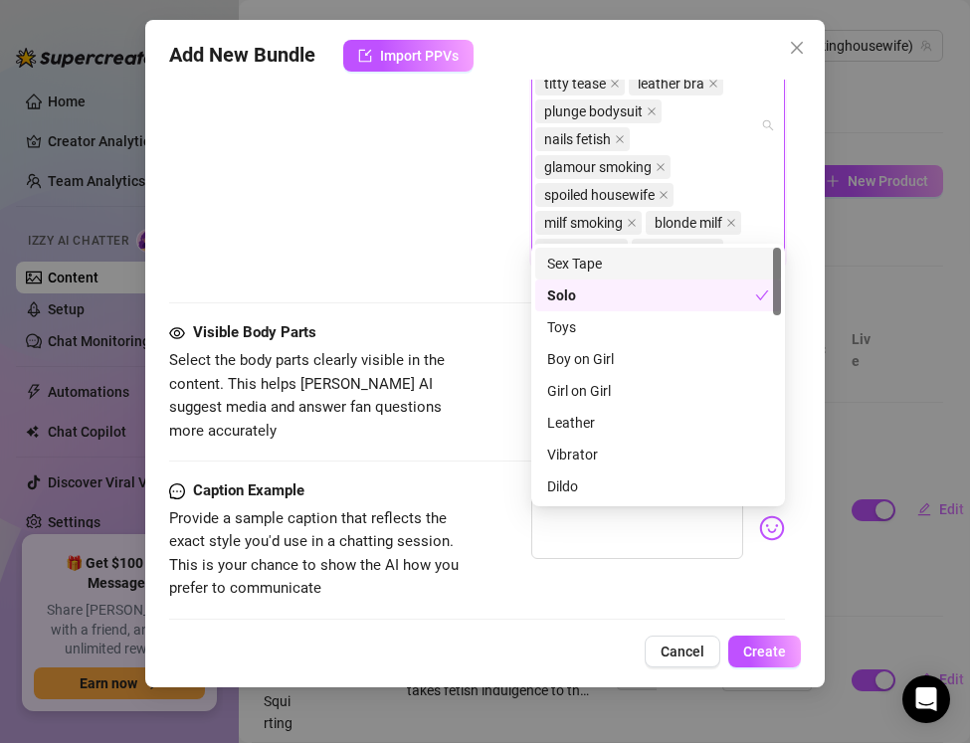
scroll to position [1466, 0]
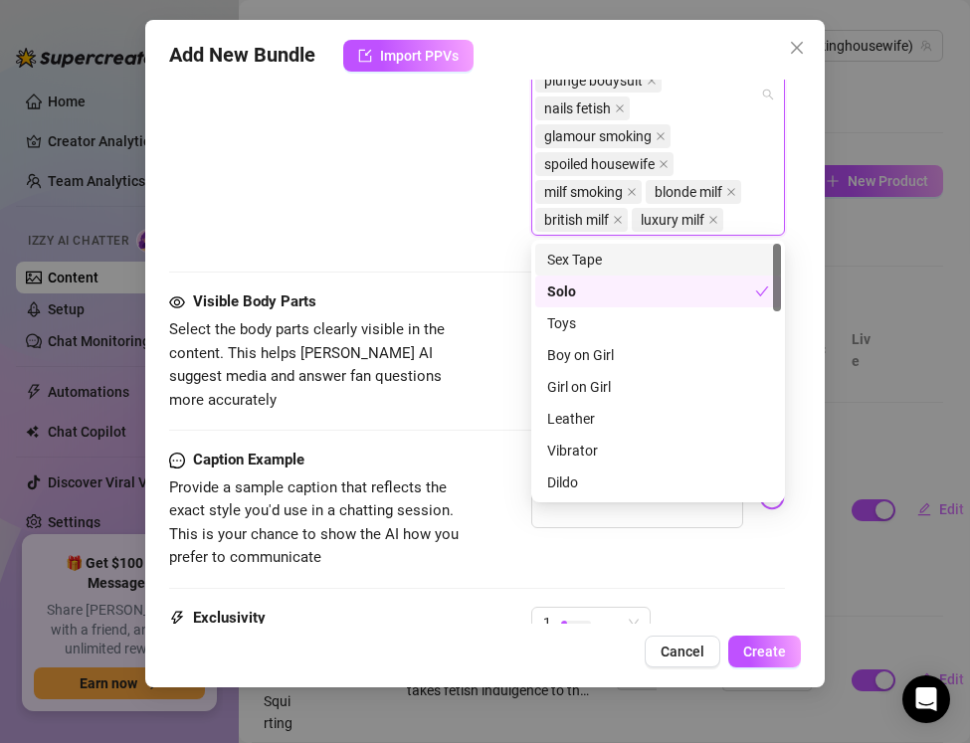
click at [461, 349] on span "Select the body parts clearly visible in the content. This helps Izzy AI sugges…" at bounding box center [318, 365] width 299 height 94
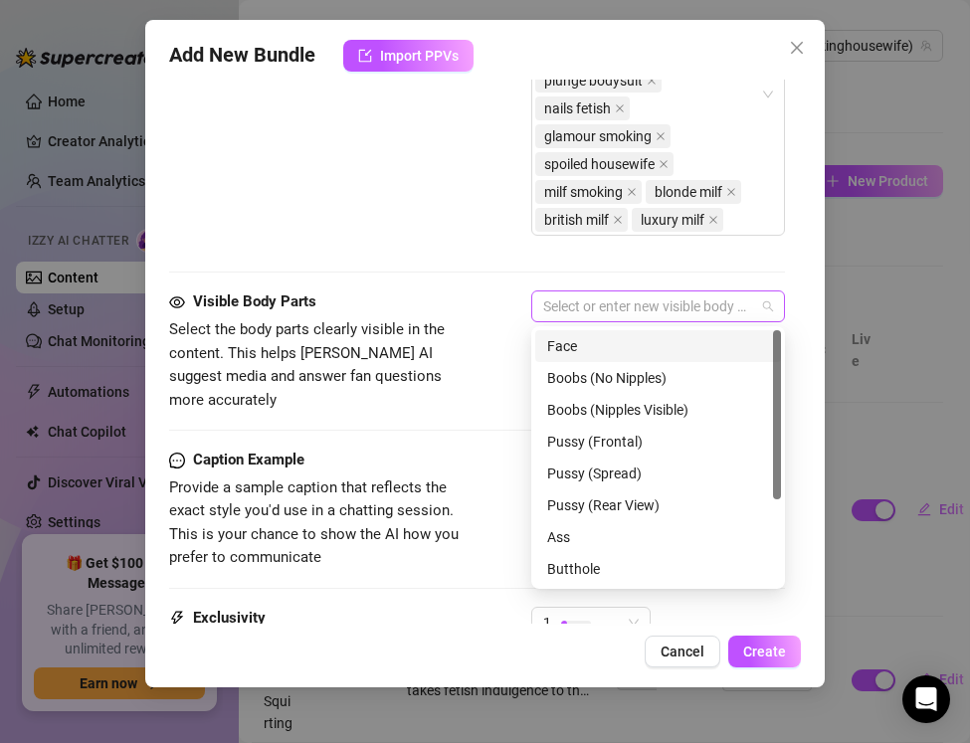
click at [603, 314] on div at bounding box center [647, 307] width 225 height 28
click at [577, 353] on div "Face" at bounding box center [658, 346] width 222 height 22
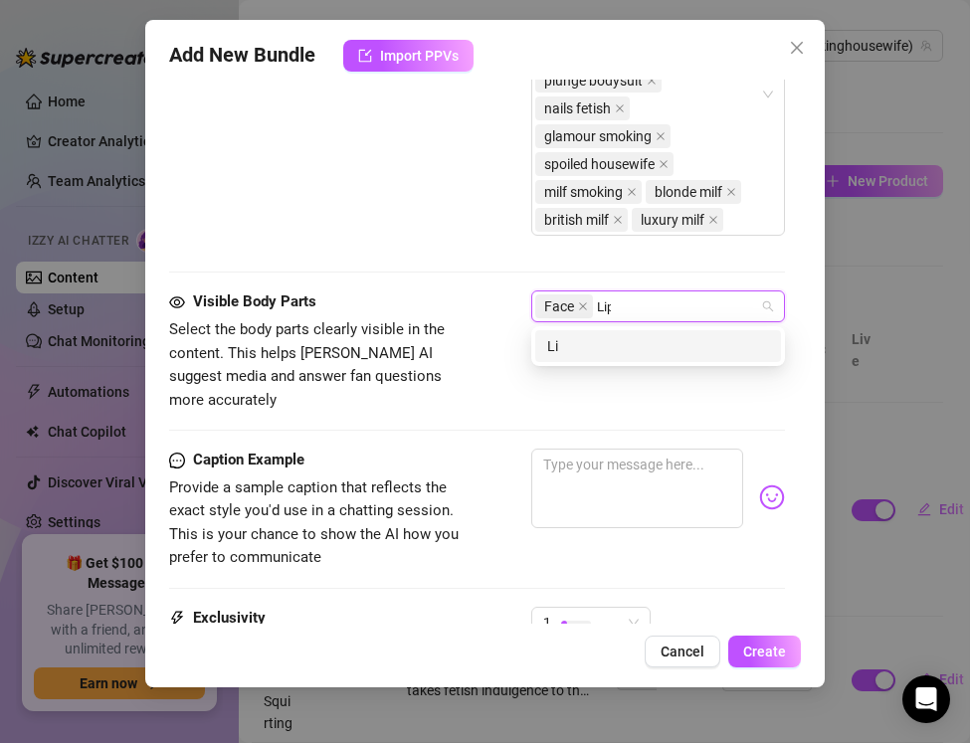
type input "Lips"
type input "m"
type input "mouth"
type input "nails"
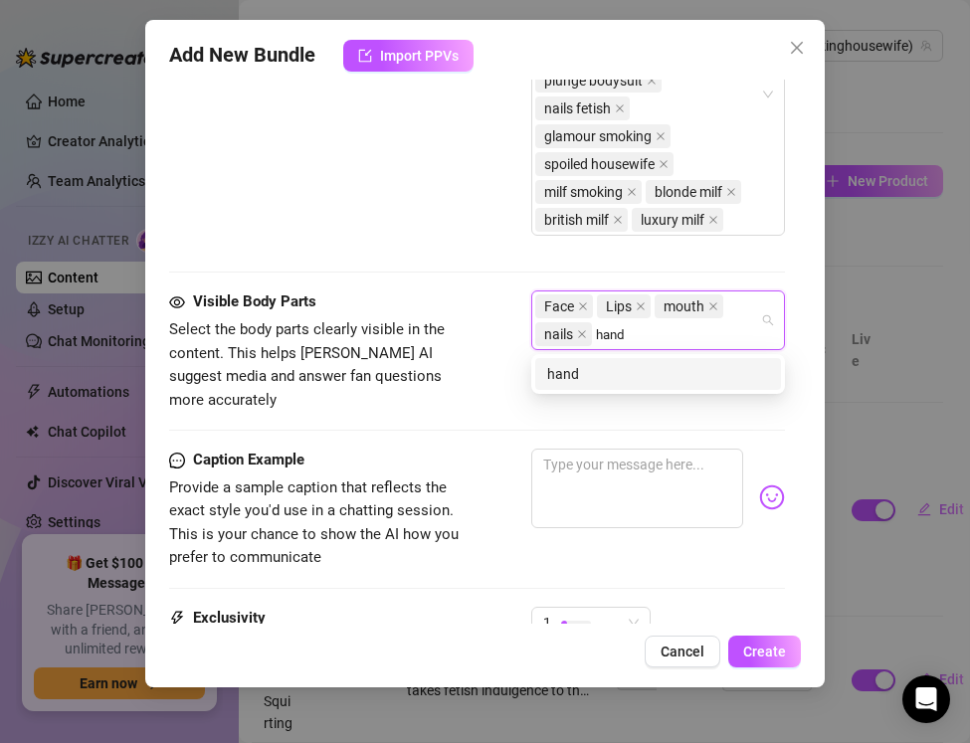
type input "hands"
type input "chest"
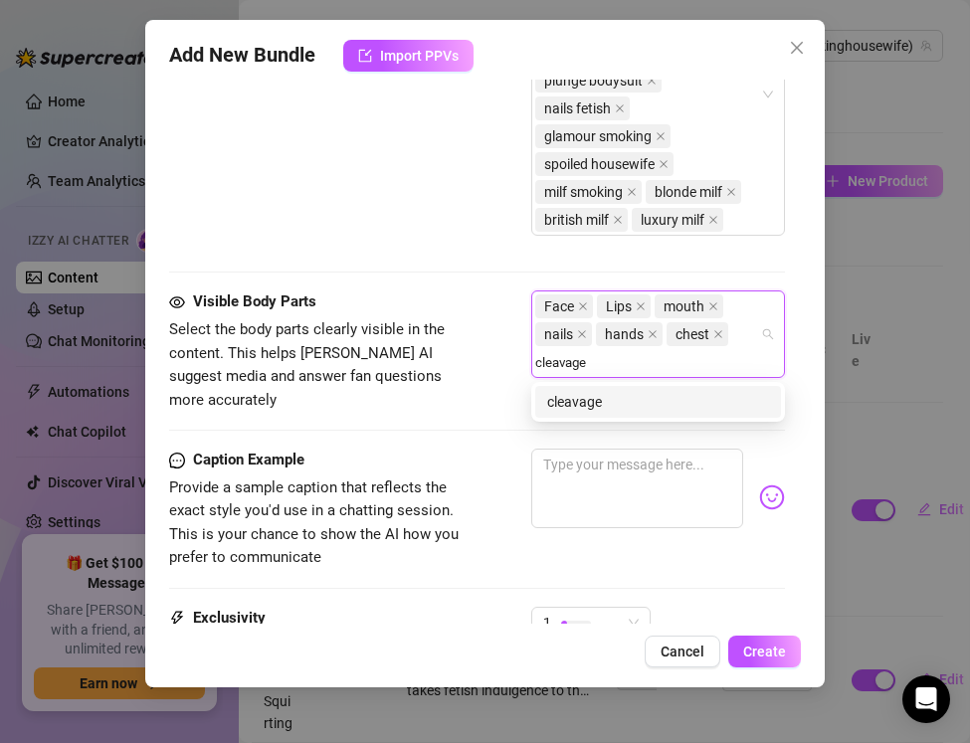
type input "cleavage"
type input "tits"
type input "legs"
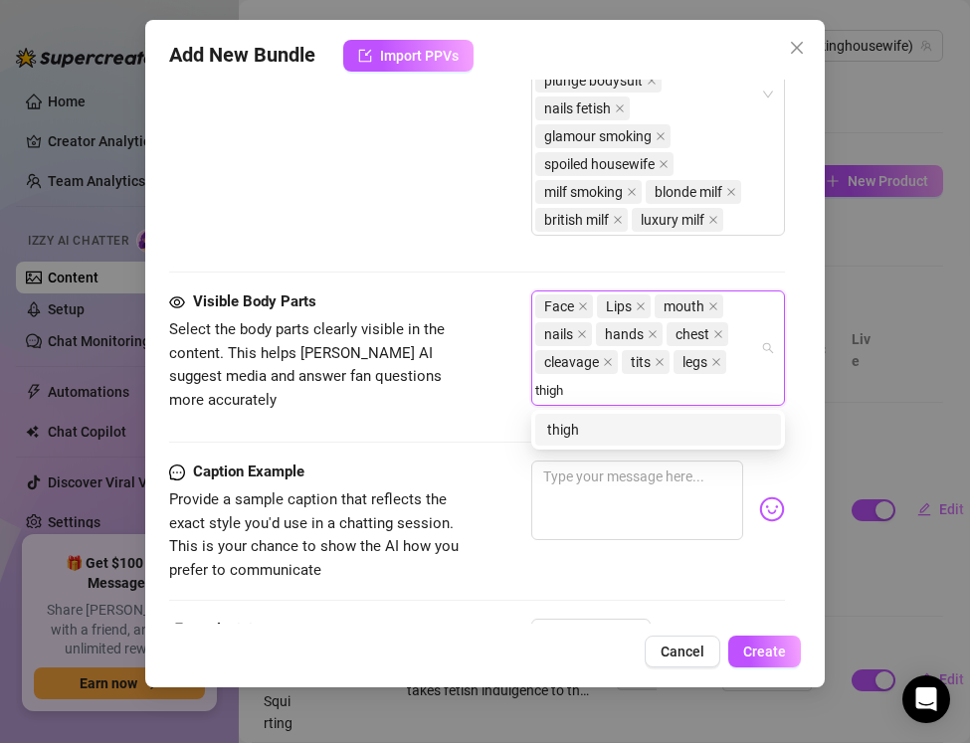
type input "thighs"
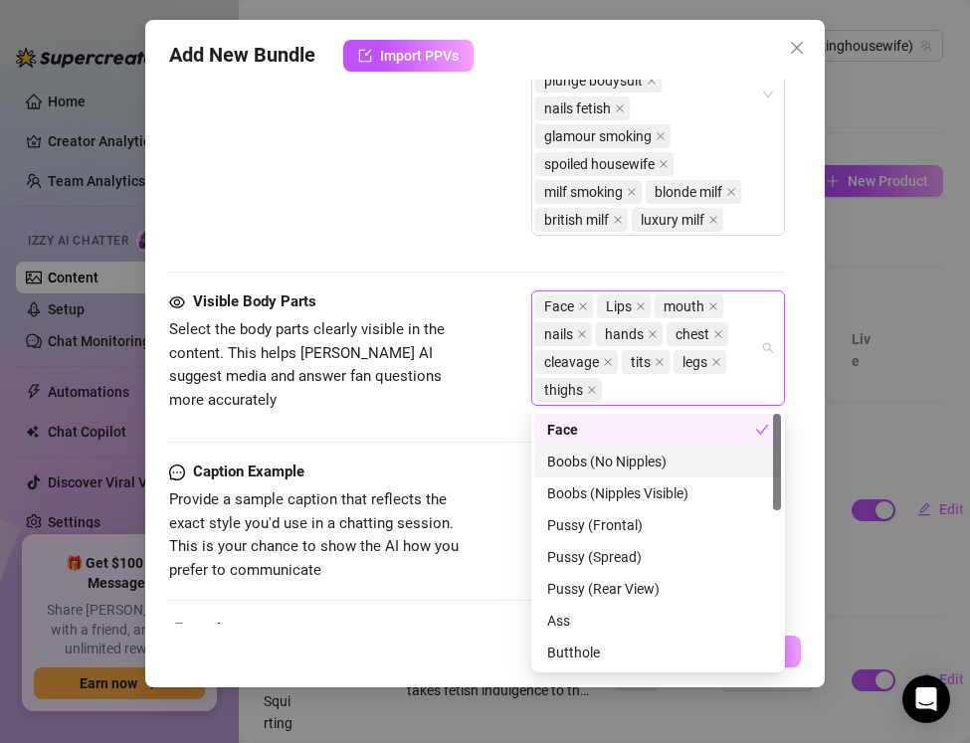
click at [594, 468] on div "Boobs (No Nipples)" at bounding box center [658, 462] width 222 height 22
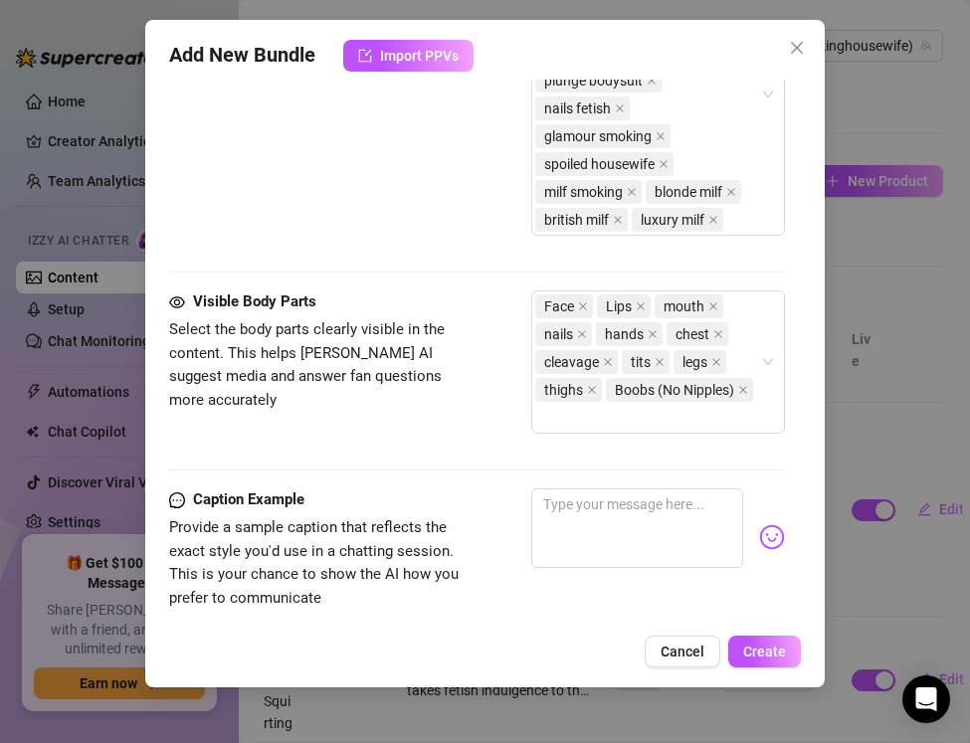
click at [460, 431] on div "Visible Body Parts Select the body parts clearly visible in the content. This h…" at bounding box center [477, 371] width 616 height 161
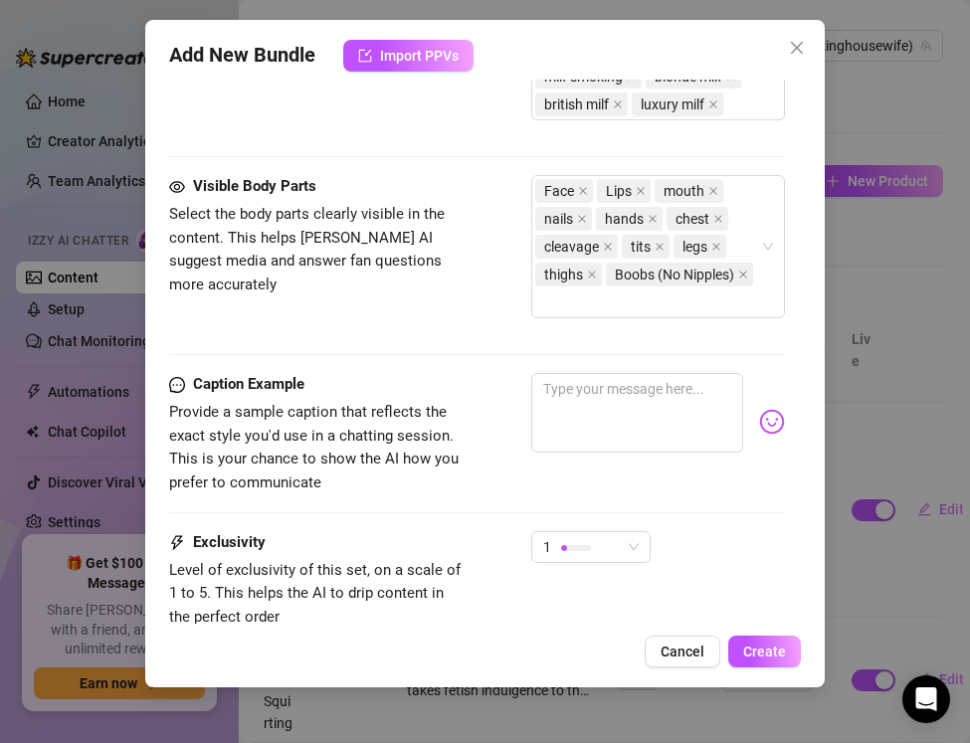
scroll to position [1639, 0]
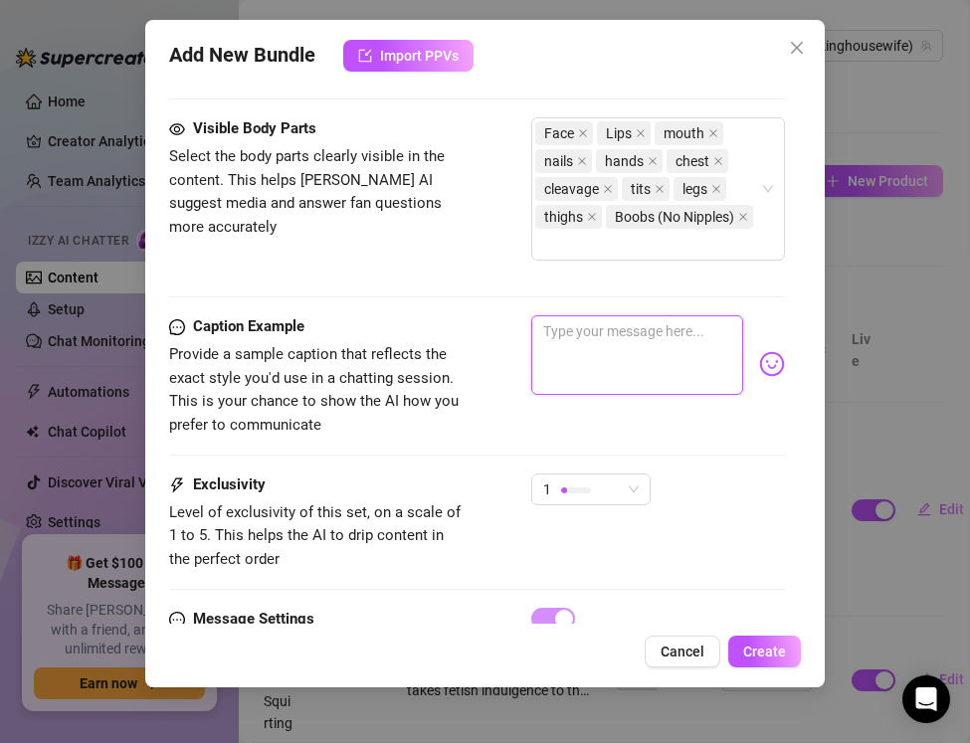
click at [580, 338] on textarea at bounding box center [637, 355] width 212 height 80
paste textarea "Leather bra tight, tits pushed high, cigarette glowing… smoke and titty tease j…"
type textarea "Leather bra tight, tits pushed high, cigarette glowing… smoke and titty tease j…"
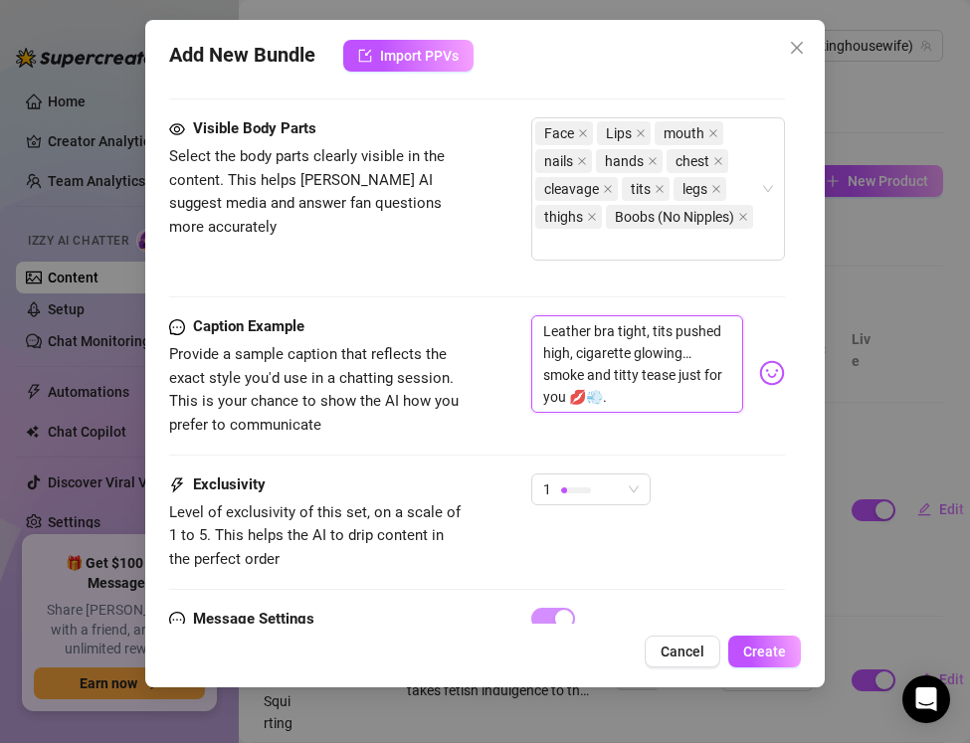
scroll to position [0, 0]
type textarea "Leather bra tight, tits pushed high, cigarette glowing… smoke and titty tease j…"
click at [609, 502] on div "1" at bounding box center [582, 490] width 78 height 30
type textarea "Leather bra tight, tits pushed high, cigarette glowing… smoke and titty tease j…"
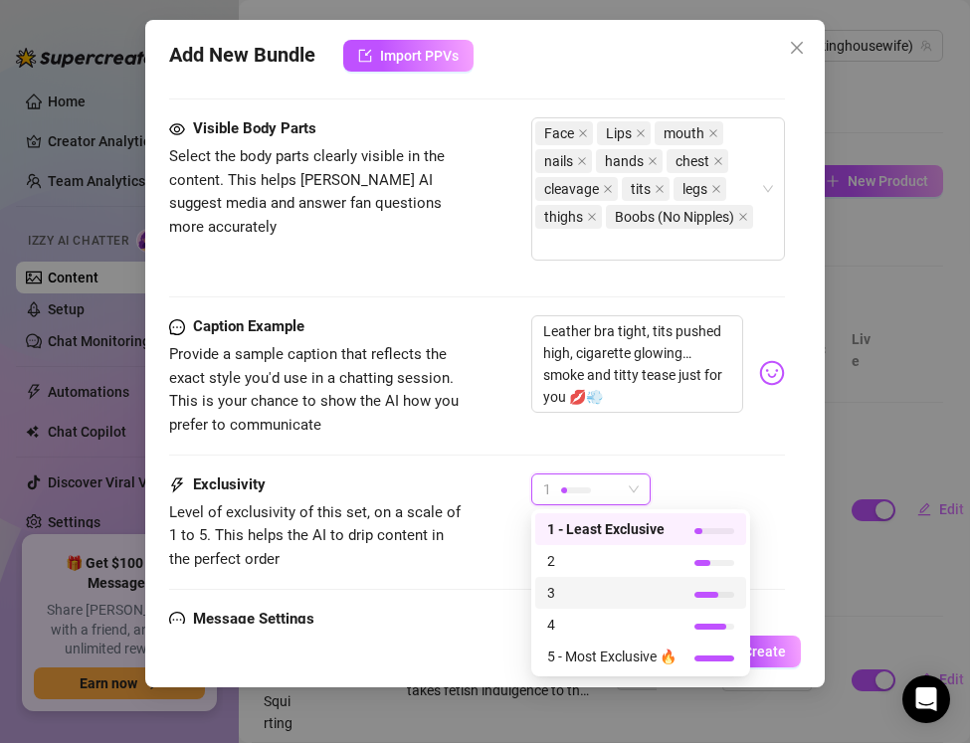
click at [569, 603] on span "3" at bounding box center [611, 593] width 129 height 22
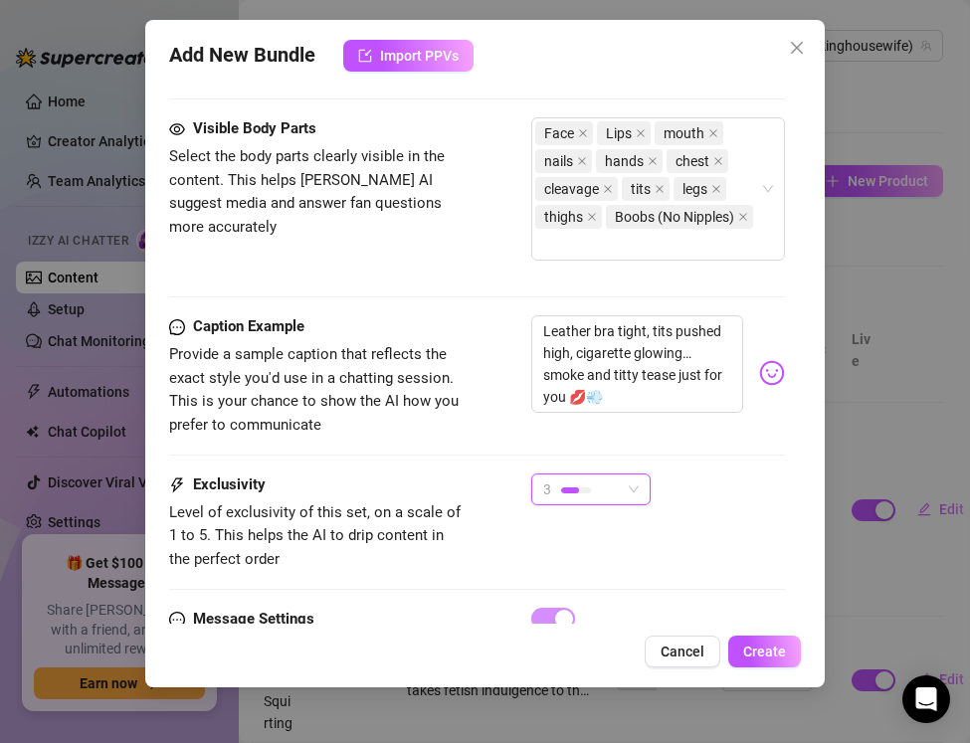
click at [573, 488] on div at bounding box center [576, 491] width 30 height 6
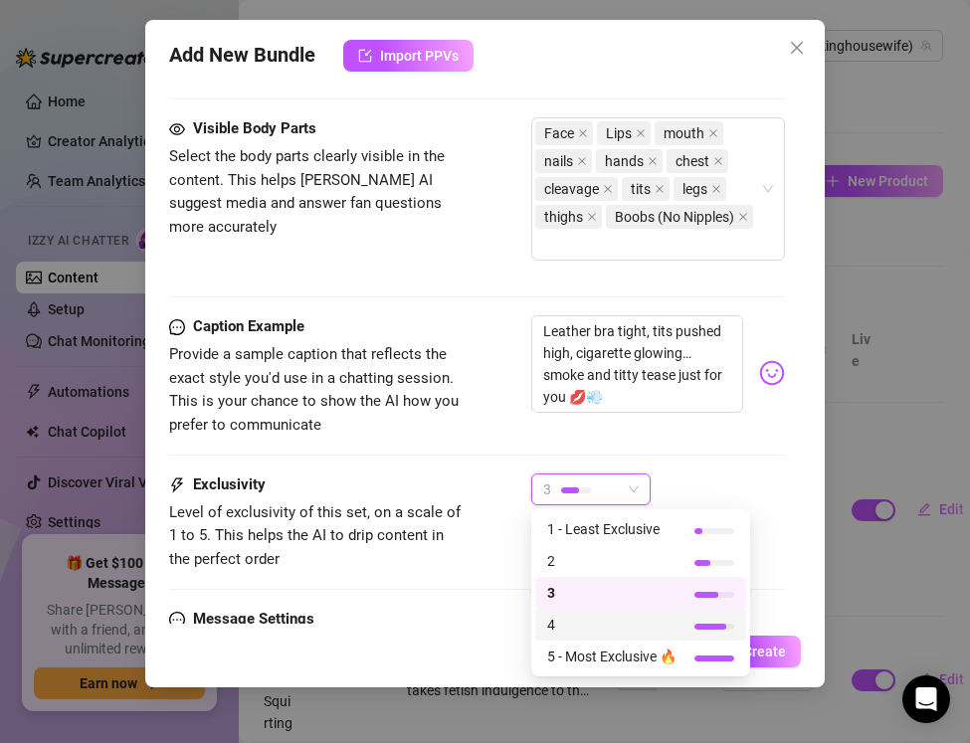
click at [575, 619] on span "4" at bounding box center [611, 625] width 129 height 22
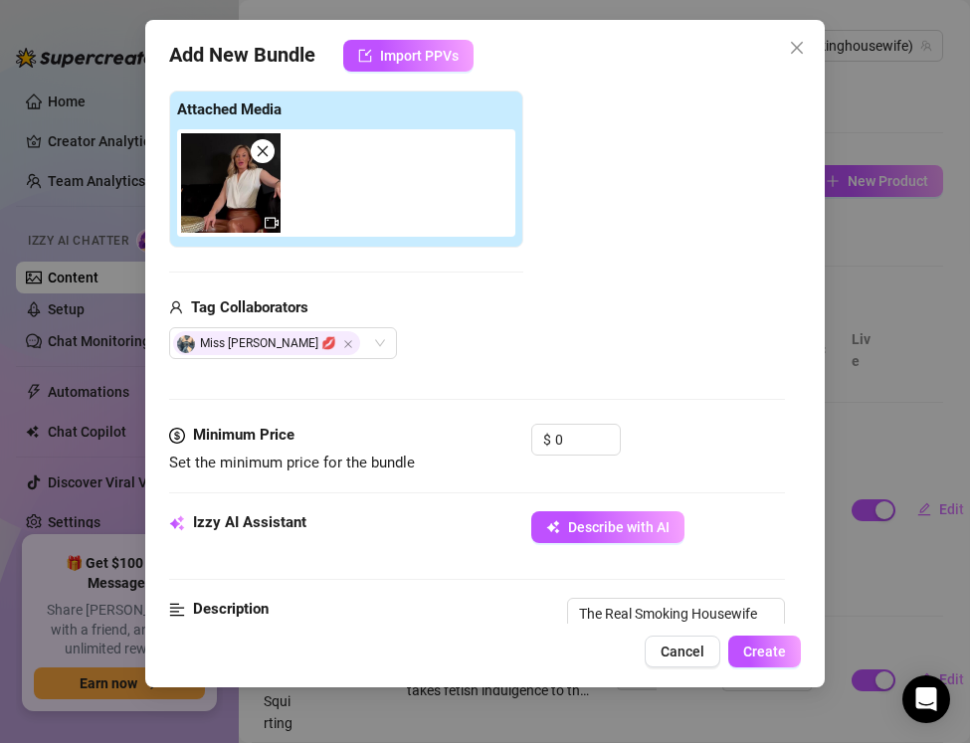
scroll to position [298, 0]
click at [573, 436] on input "0" at bounding box center [587, 441] width 65 height 30
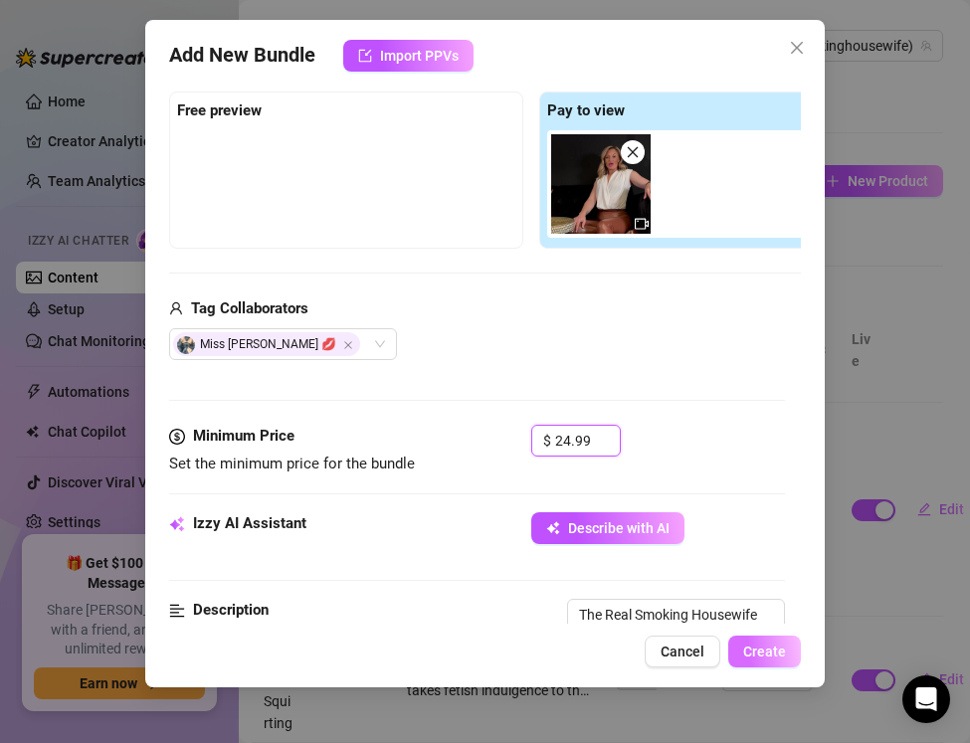
type input "24.99"
click at [759, 645] on span "Create" at bounding box center [764, 652] width 43 height 16
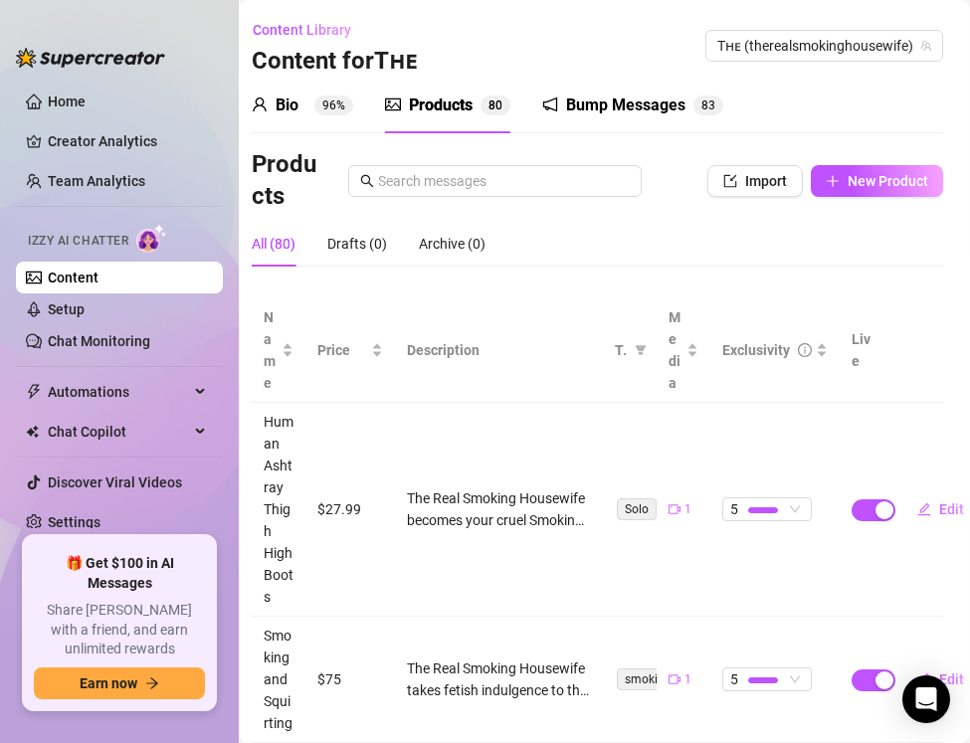
click at [99, 278] on link "Content" at bounding box center [73, 278] width 51 height 16
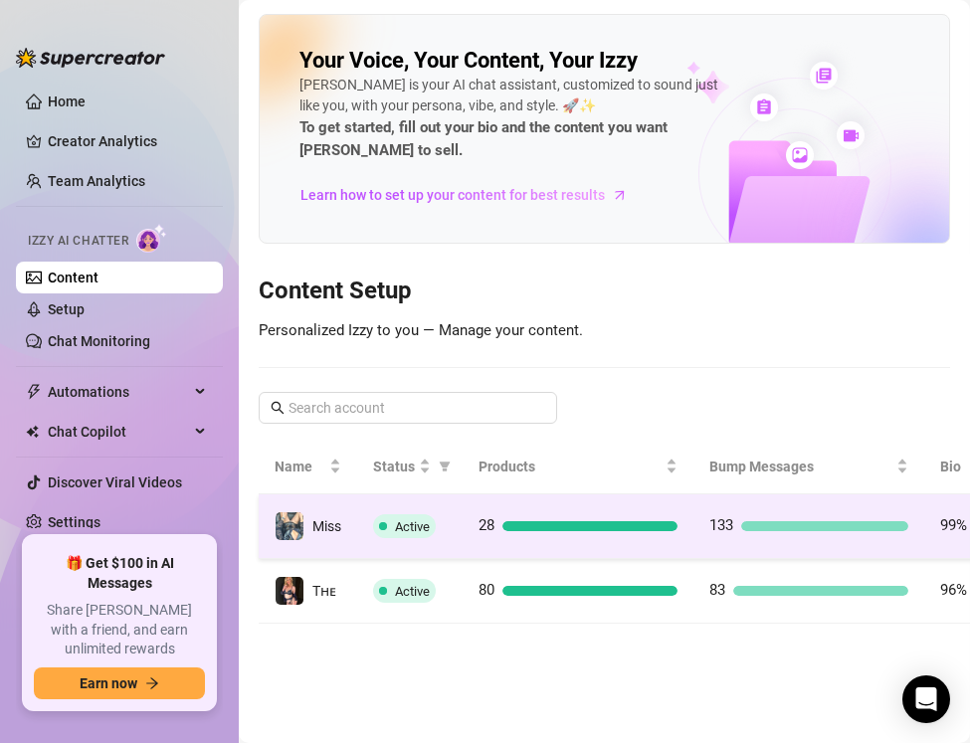
scroll to position [0, 248]
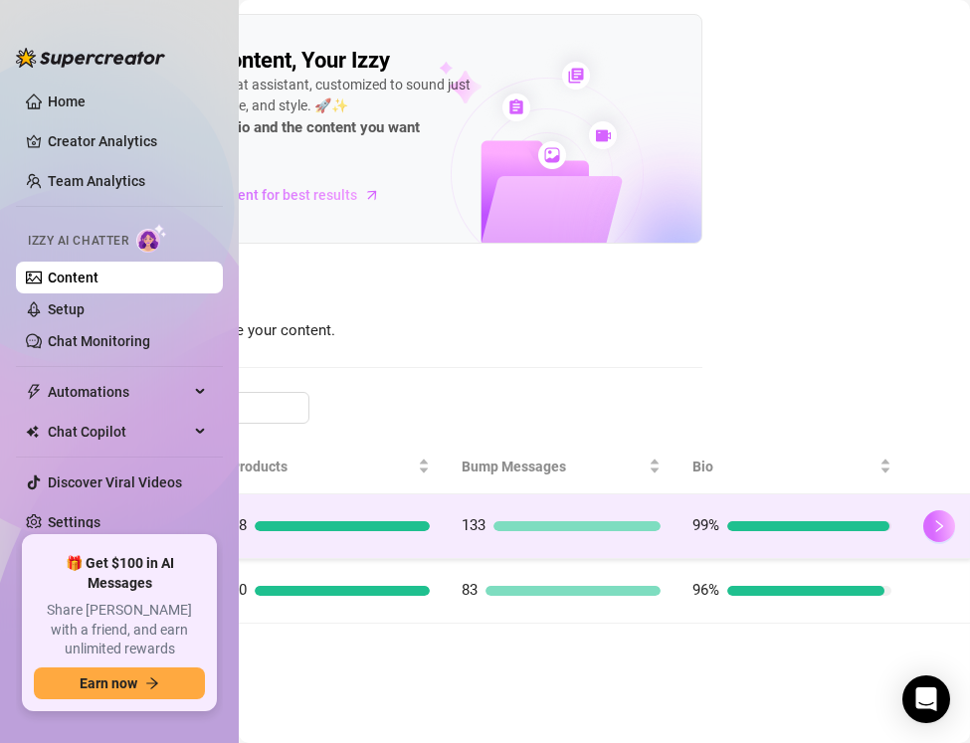
click at [938, 528] on icon "right" at bounding box center [939, 526] width 14 height 14
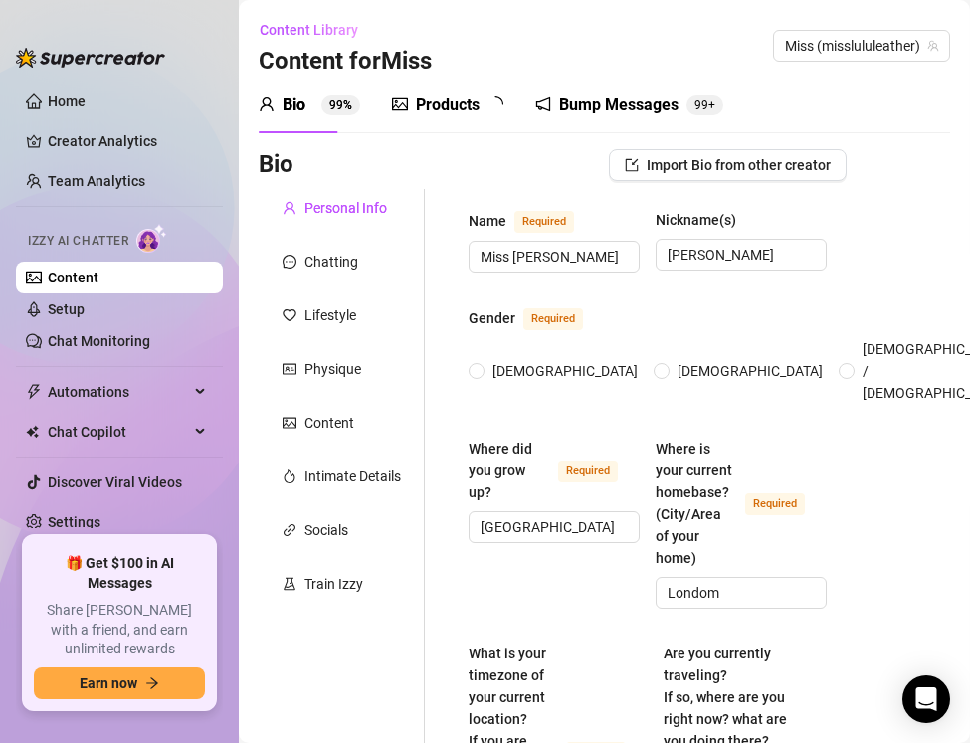
radio input "true"
type input "July 1st, 1991"
click at [438, 108] on div "Products" at bounding box center [448, 106] width 64 height 24
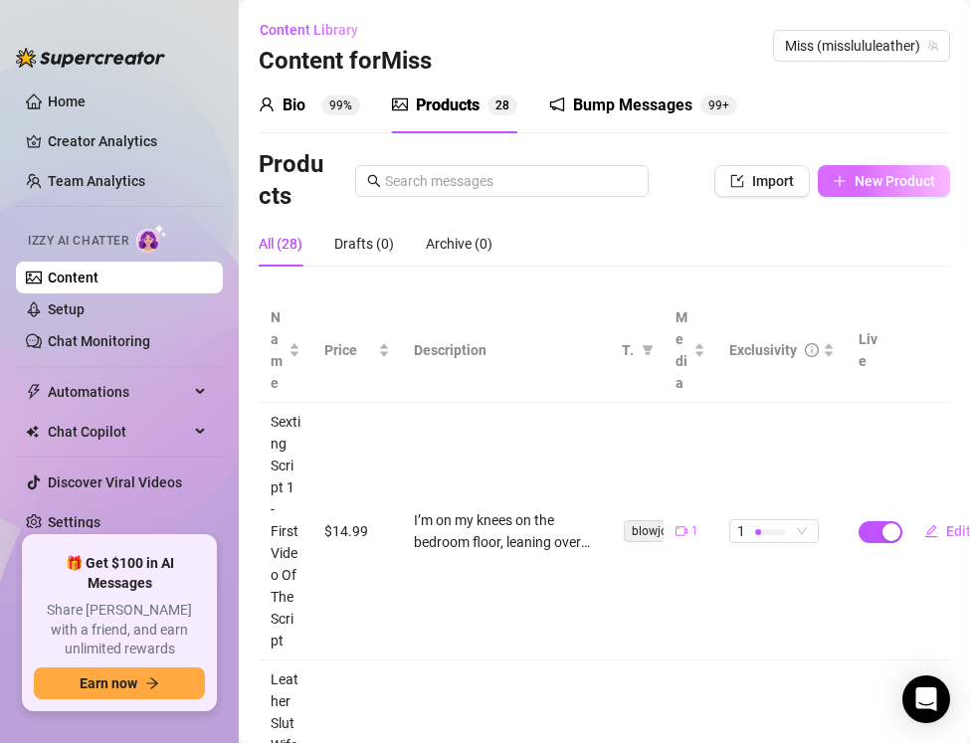
click at [865, 189] on button "New Product" at bounding box center [884, 181] width 132 height 32
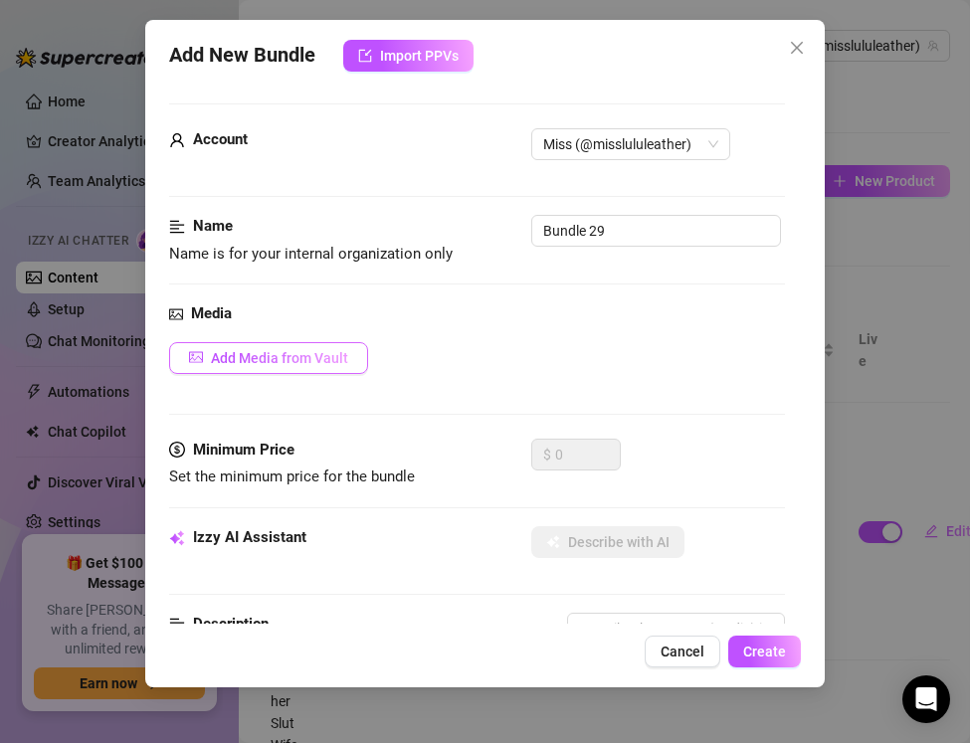
click at [256, 355] on span "Add Media from Vault" at bounding box center [279, 358] width 137 height 16
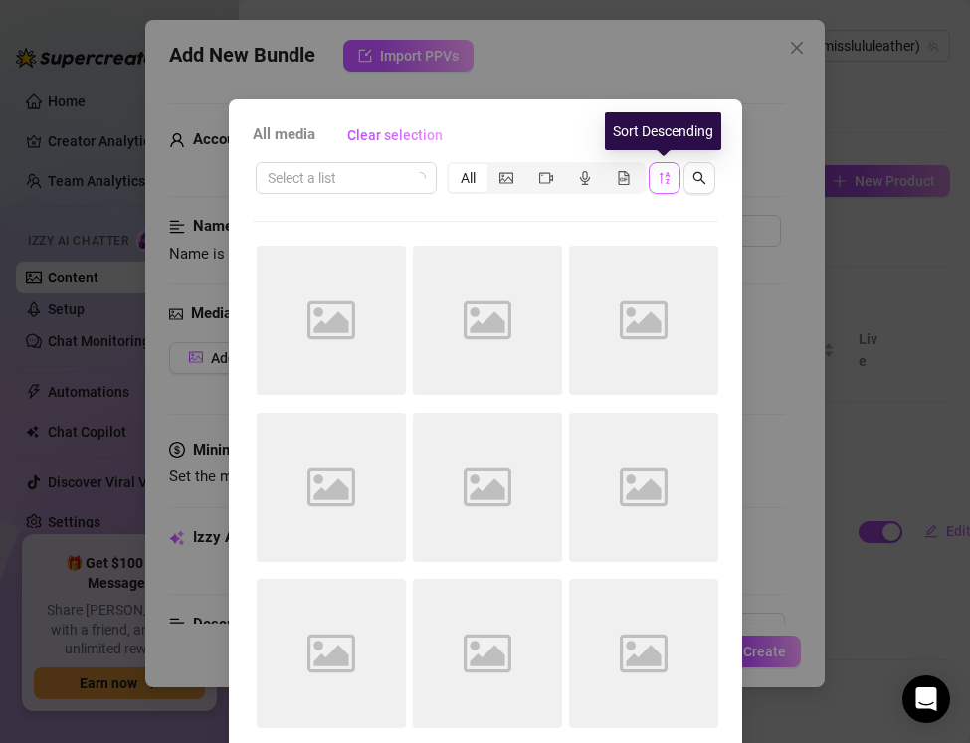
click at [666, 181] on icon "sort-descending" at bounding box center [665, 178] width 14 height 14
click at [542, 182] on icon "video-camera" at bounding box center [546, 177] width 14 height 11
click at [531, 167] on input "segmented control" at bounding box center [531, 167] width 0 height 0
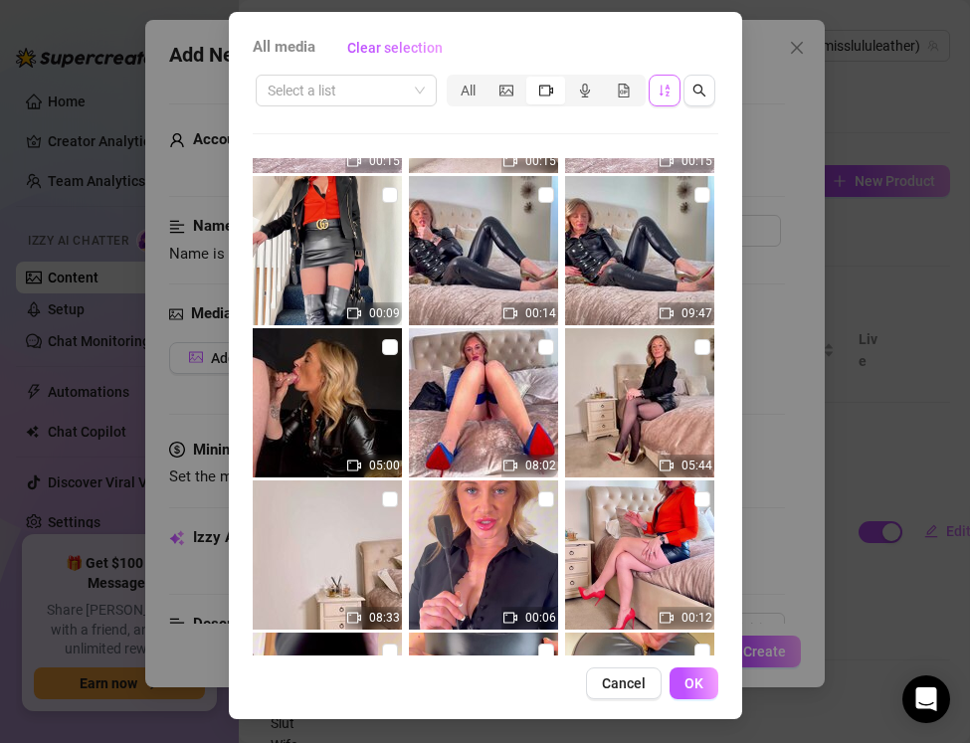
scroll to position [4095, 0]
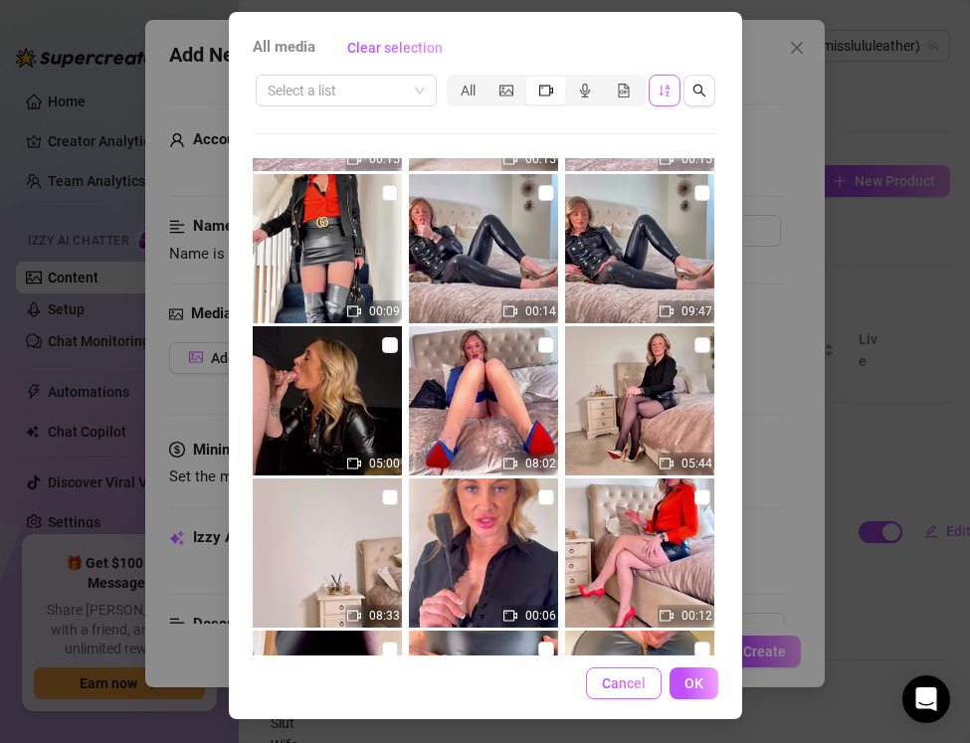
click at [616, 682] on span "Cancel" at bounding box center [624, 684] width 44 height 16
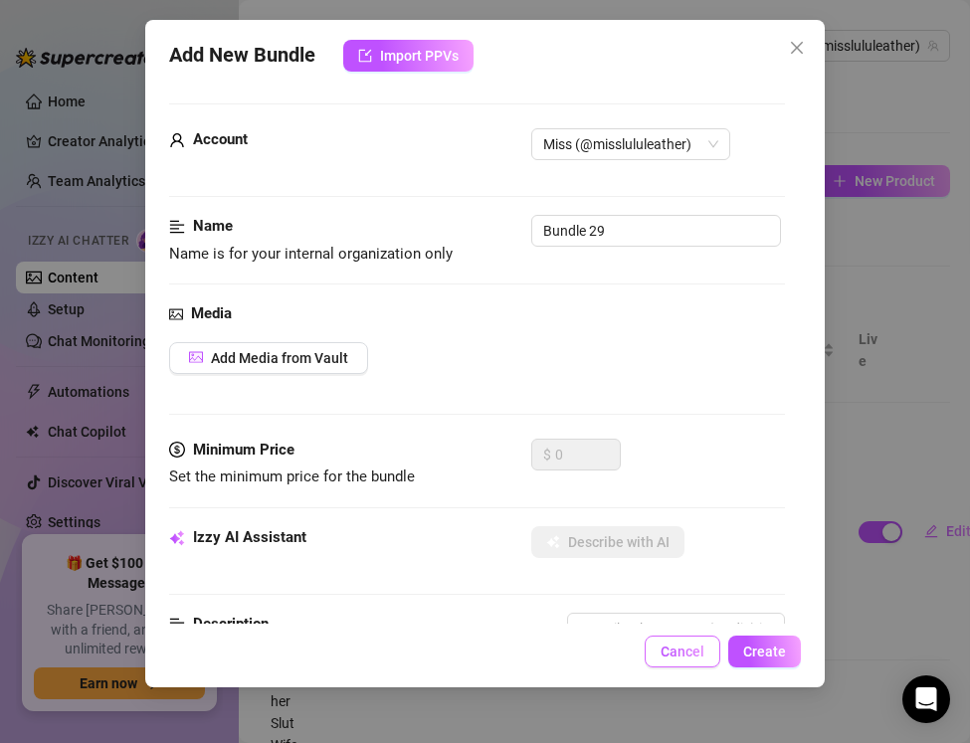
click at [667, 647] on span "Cancel" at bounding box center [683, 652] width 44 height 16
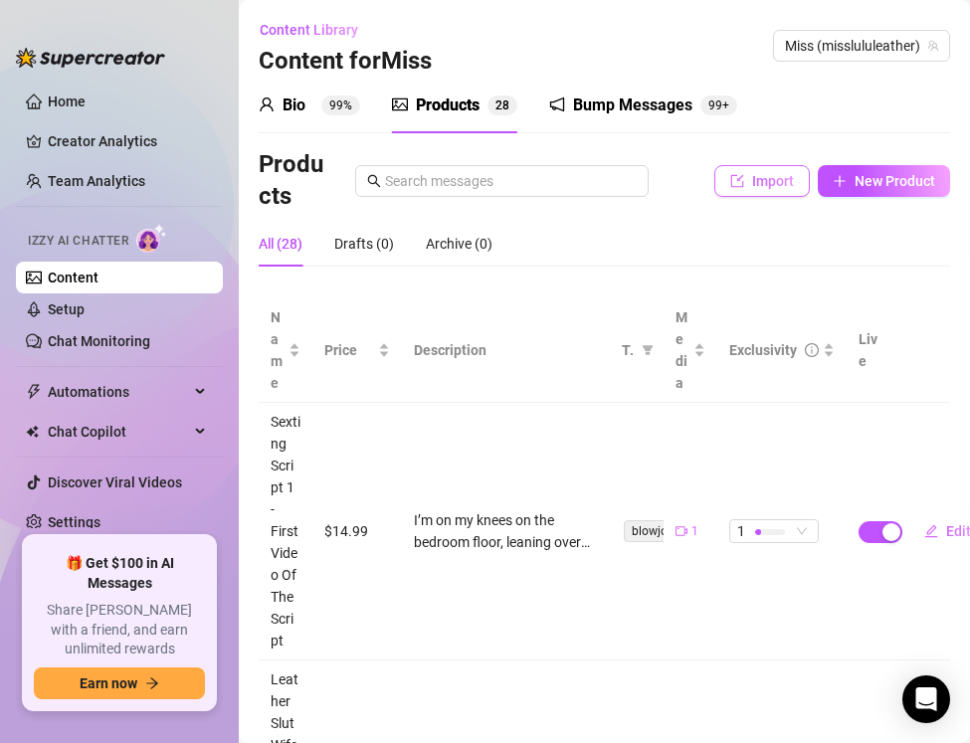
click at [759, 191] on button "Import" at bounding box center [762, 181] width 96 height 32
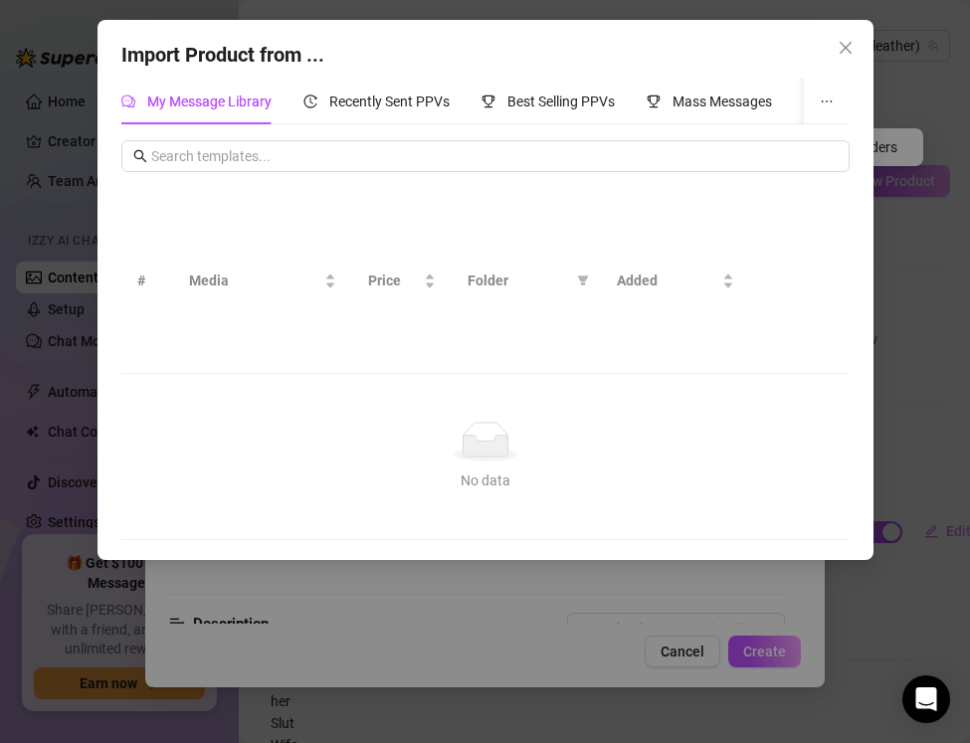
click at [824, 103] on icon "ellipsis" at bounding box center [826, 101] width 13 height 13
click at [826, 100] on icon "ellipsis" at bounding box center [826, 101] width 13 height 13
click at [377, 109] on span "Recently Sent PPVs" at bounding box center [389, 102] width 120 height 16
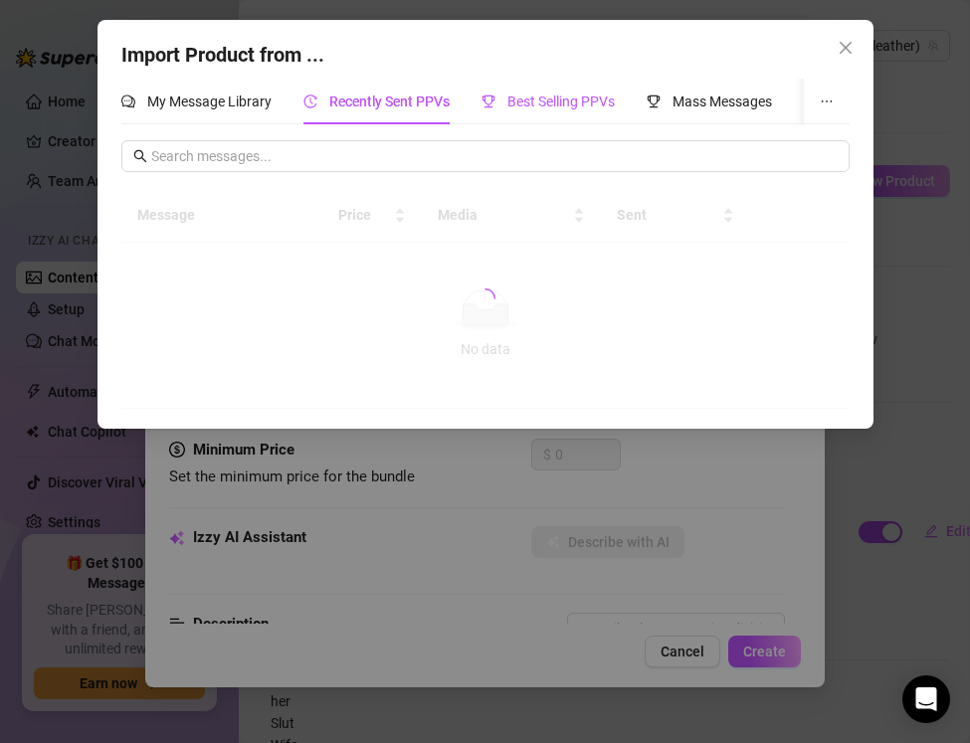
click at [514, 101] on span "Best Selling PPVs" at bounding box center [560, 102] width 107 height 16
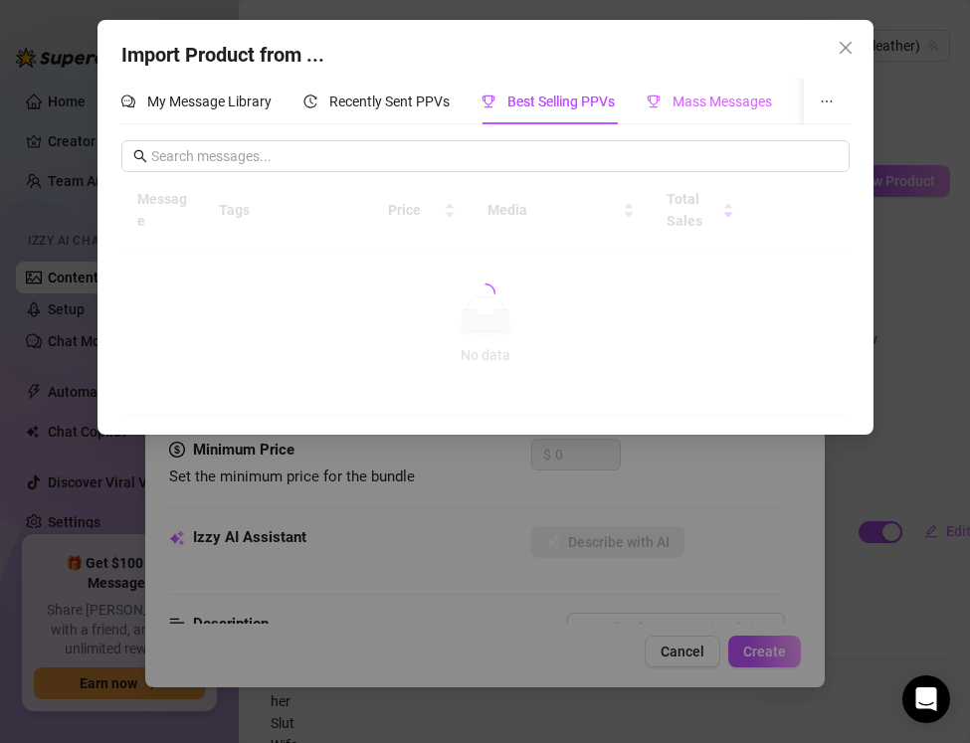
click at [690, 87] on div "Mass Messages" at bounding box center [709, 102] width 125 height 46
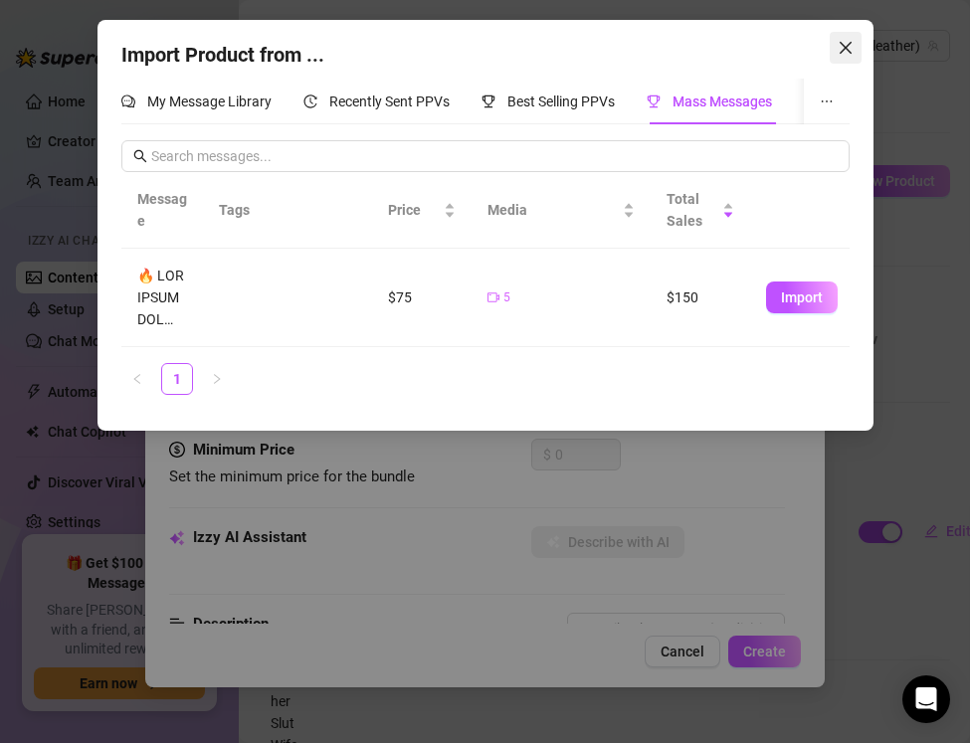
click at [845, 47] on icon "close" at bounding box center [845, 48] width 12 height 12
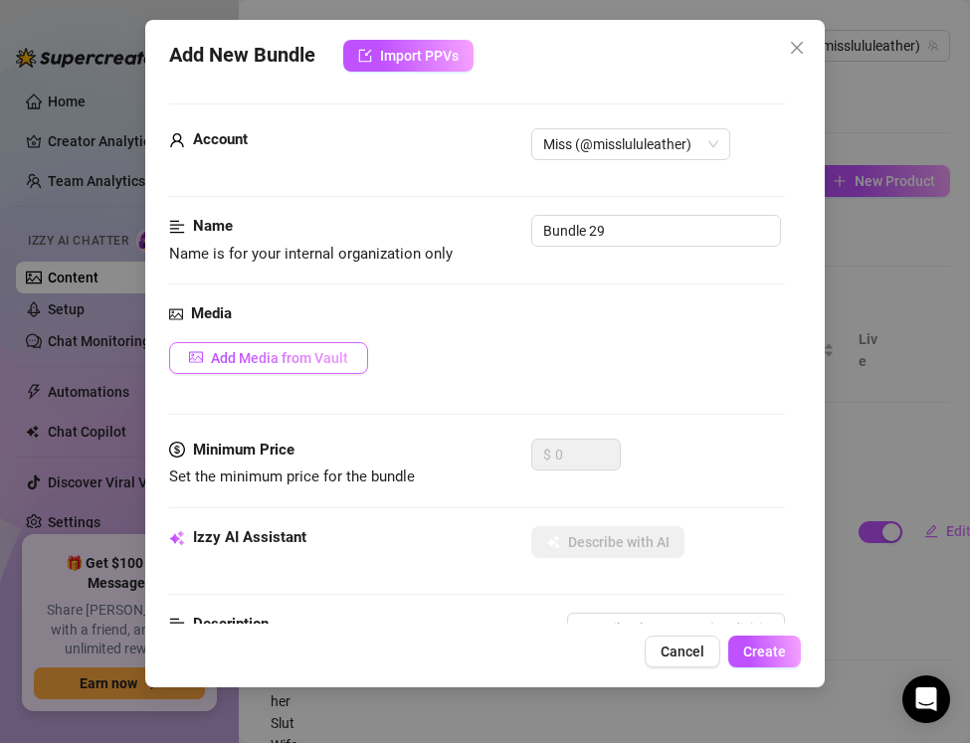
click at [267, 361] on span "Add Media from Vault" at bounding box center [279, 358] width 137 height 16
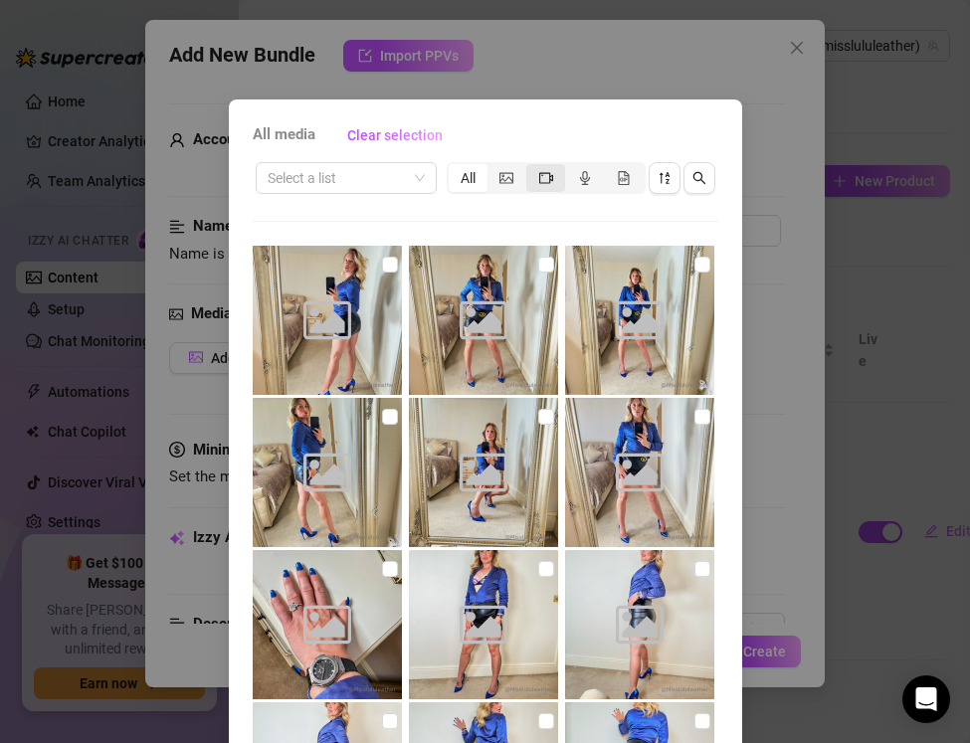
click at [548, 179] on icon "video-camera" at bounding box center [546, 177] width 14 height 11
click at [531, 167] on input "segmented control" at bounding box center [531, 167] width 0 height 0
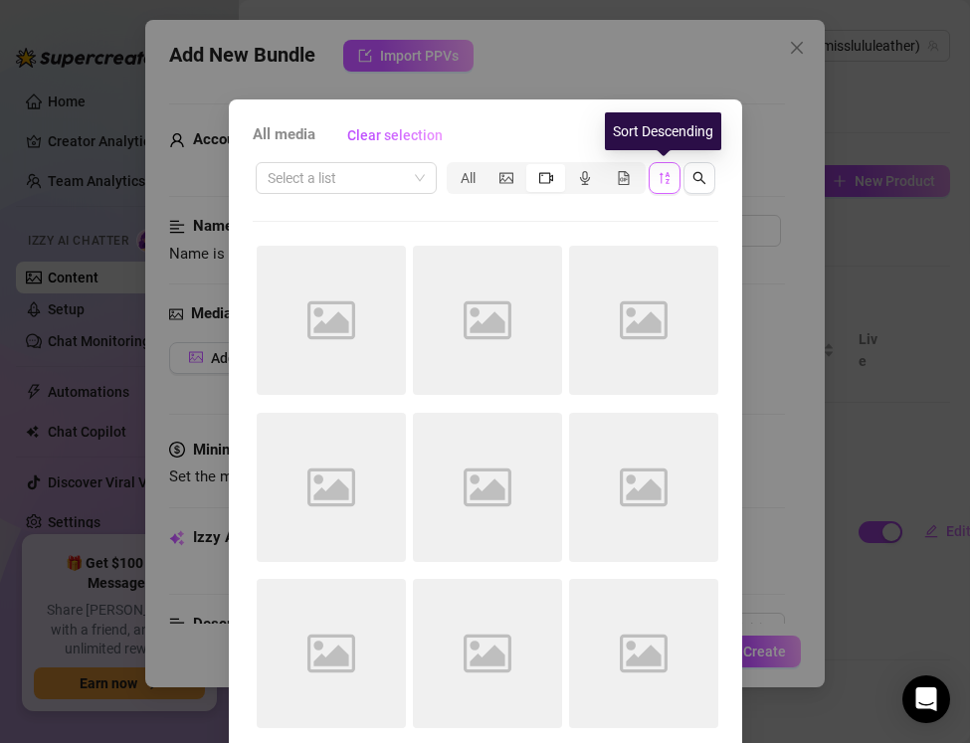
click at [666, 177] on icon "sort-descending" at bounding box center [665, 178] width 14 height 14
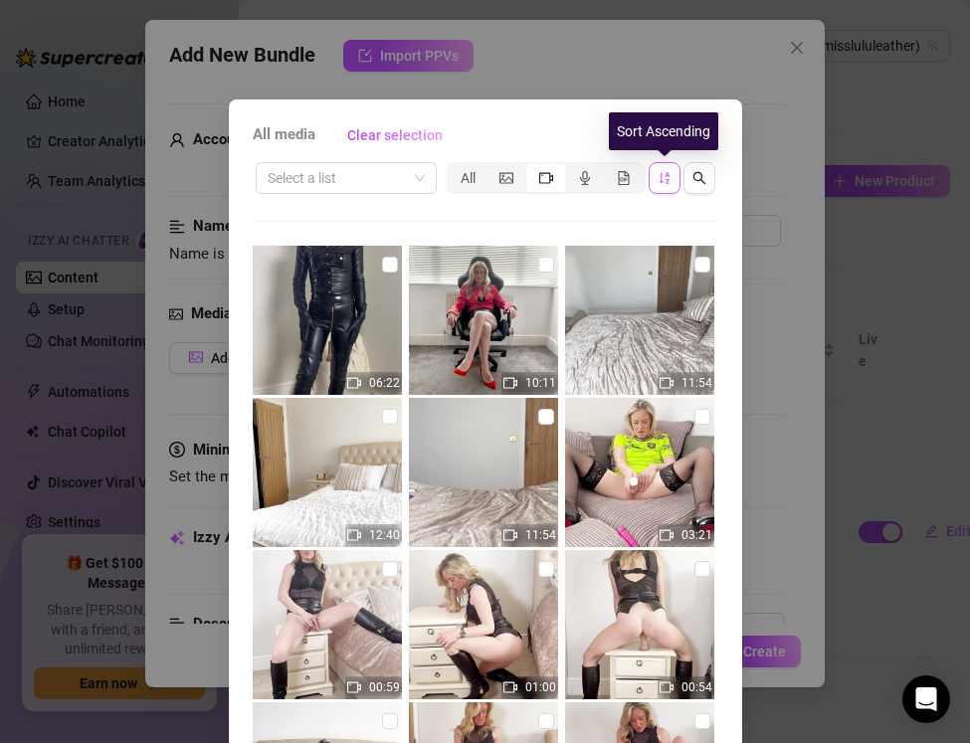
click at [666, 177] on icon "sort-ascending" at bounding box center [665, 178] width 14 height 14
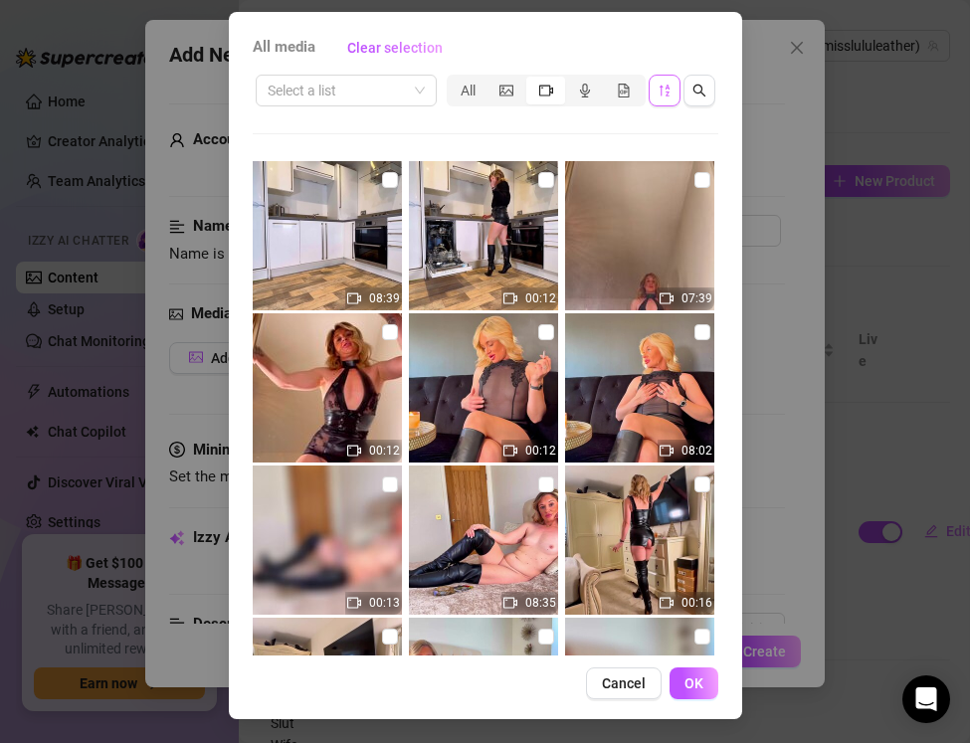
scroll to position [1822, 0]
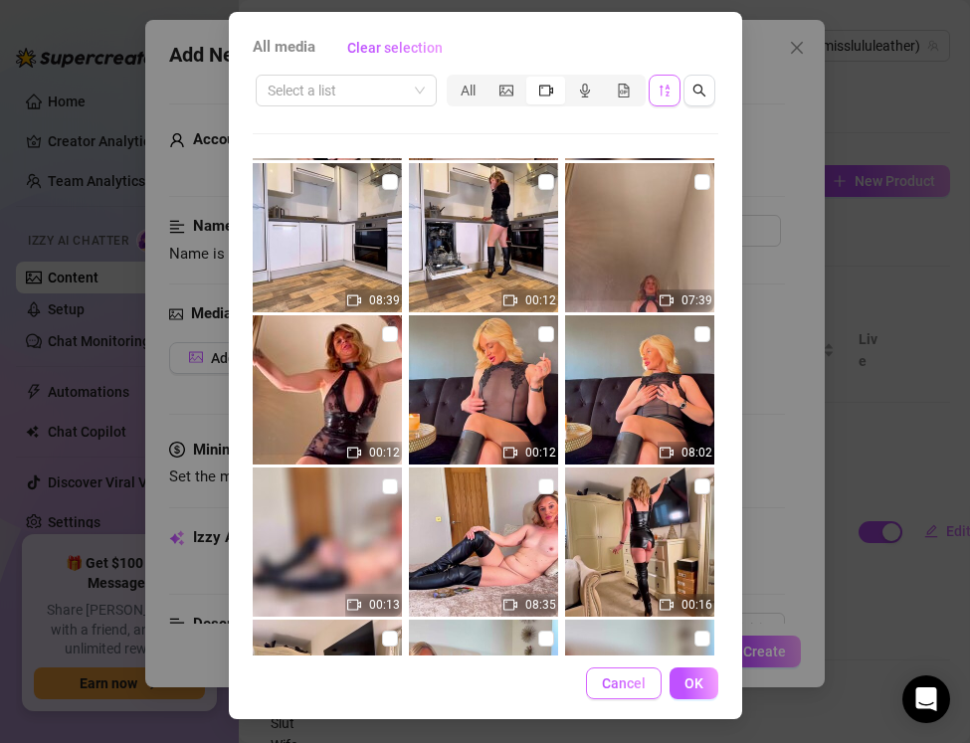
click at [629, 685] on span "Cancel" at bounding box center [624, 684] width 44 height 16
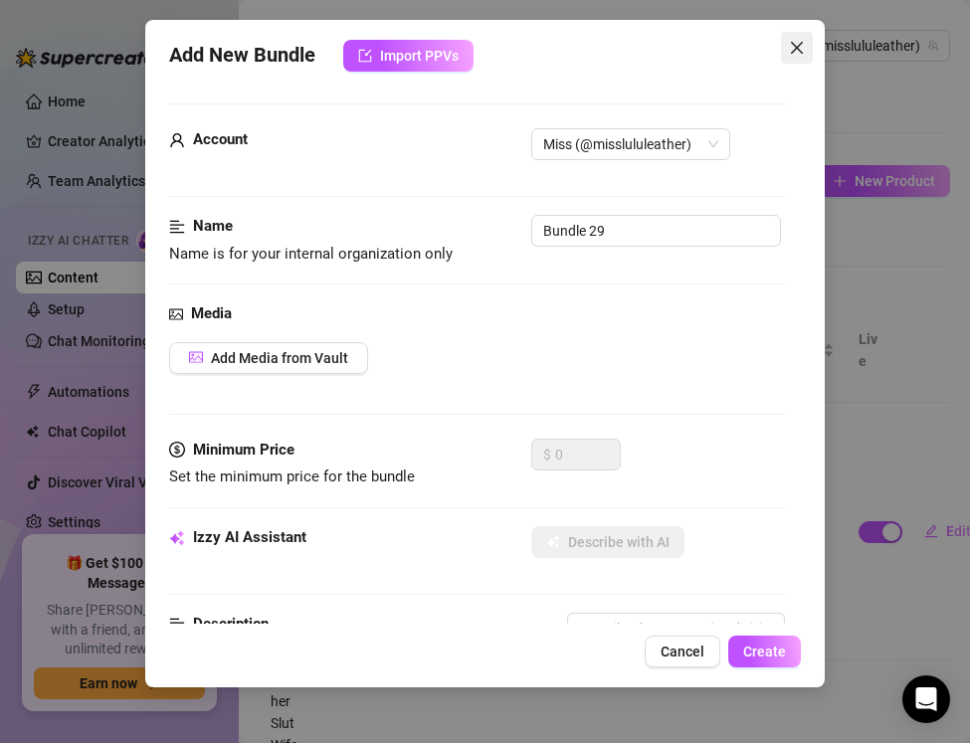
click at [795, 53] on icon "close" at bounding box center [797, 48] width 16 height 16
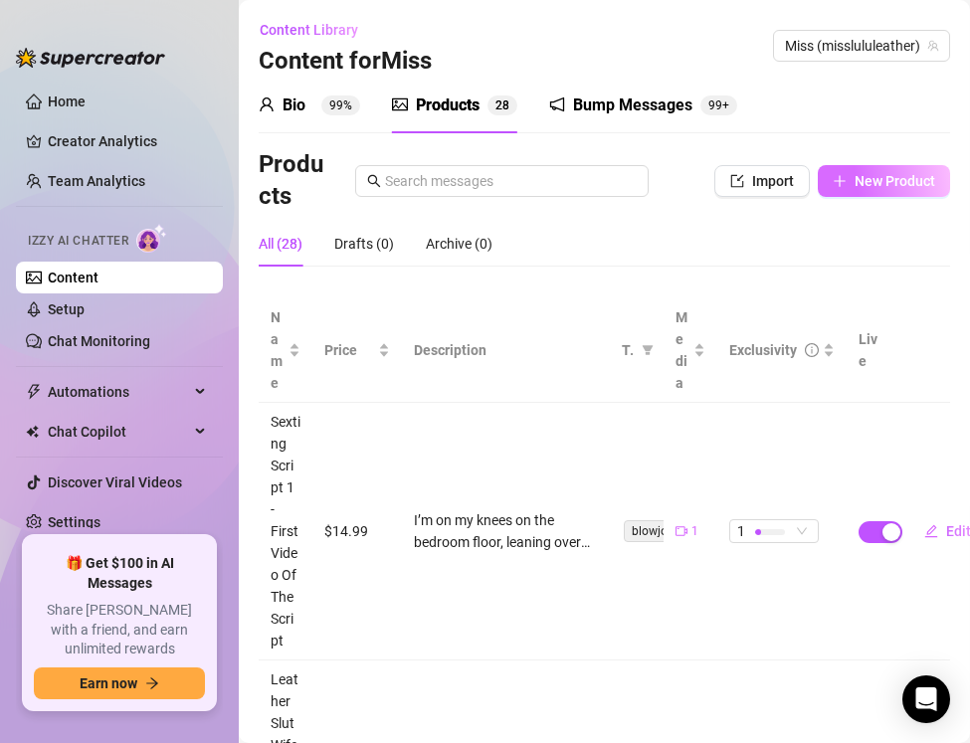
click at [834, 182] on icon "plus" at bounding box center [840, 181] width 14 height 14
type textarea "Type your message here..."
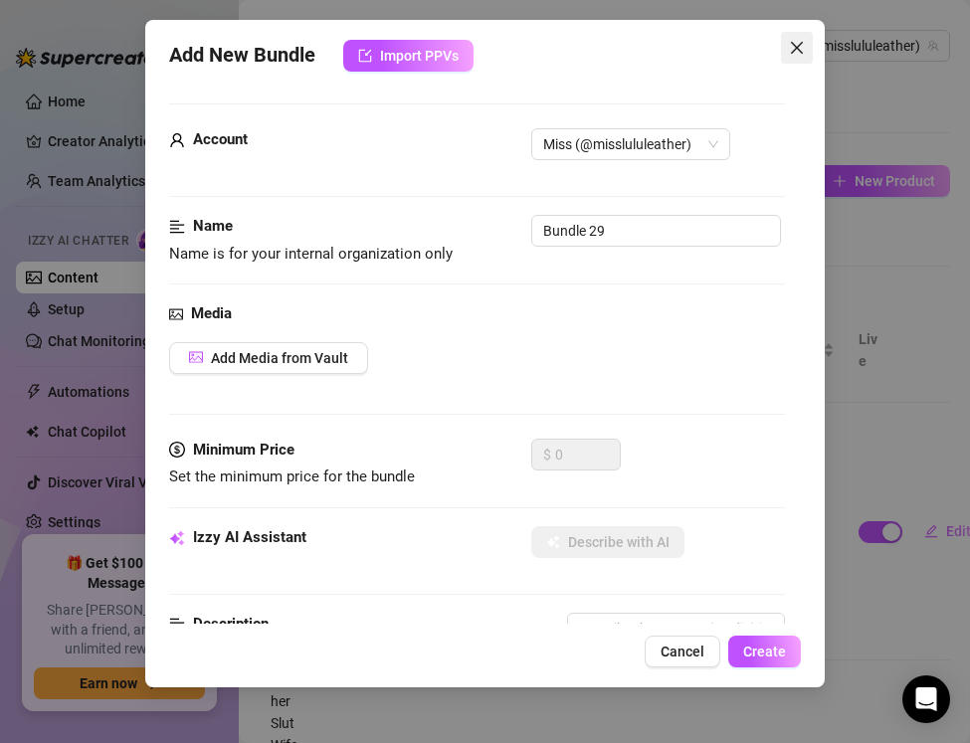
click at [794, 42] on icon "close" at bounding box center [797, 48] width 16 height 16
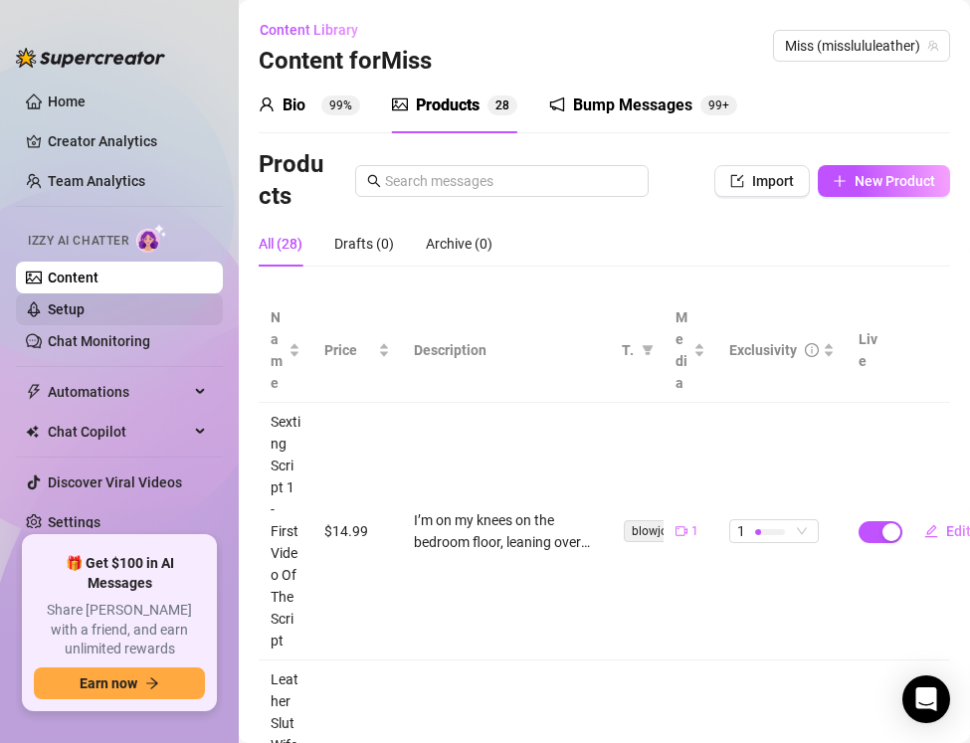
click at [77, 316] on link "Setup" at bounding box center [66, 309] width 37 height 16
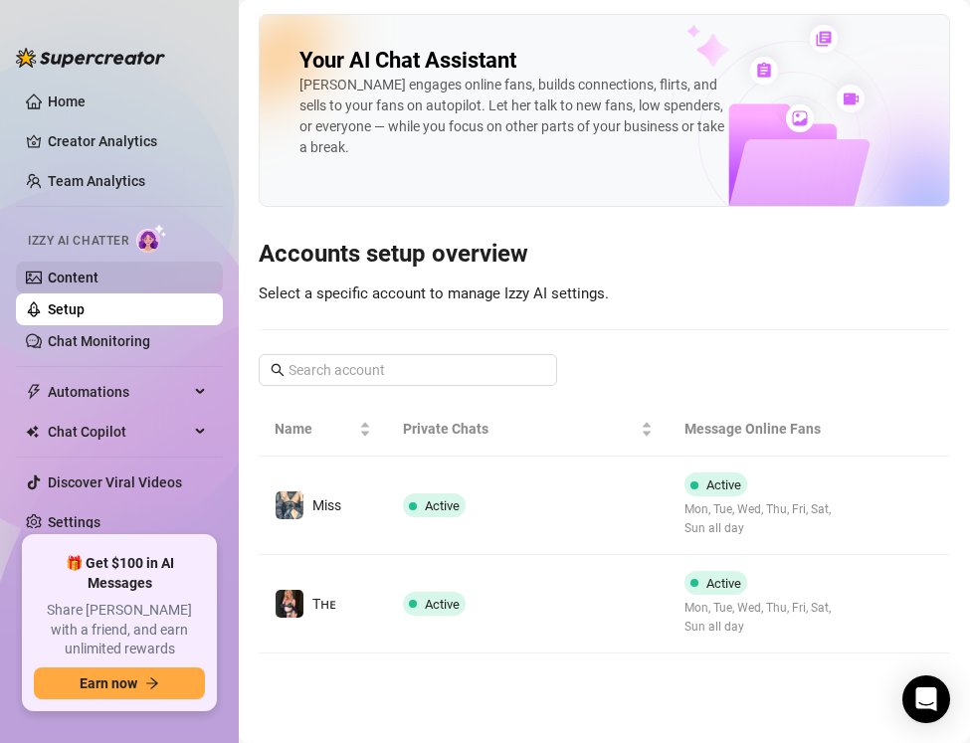
click at [73, 286] on link "Content" at bounding box center [73, 278] width 51 height 16
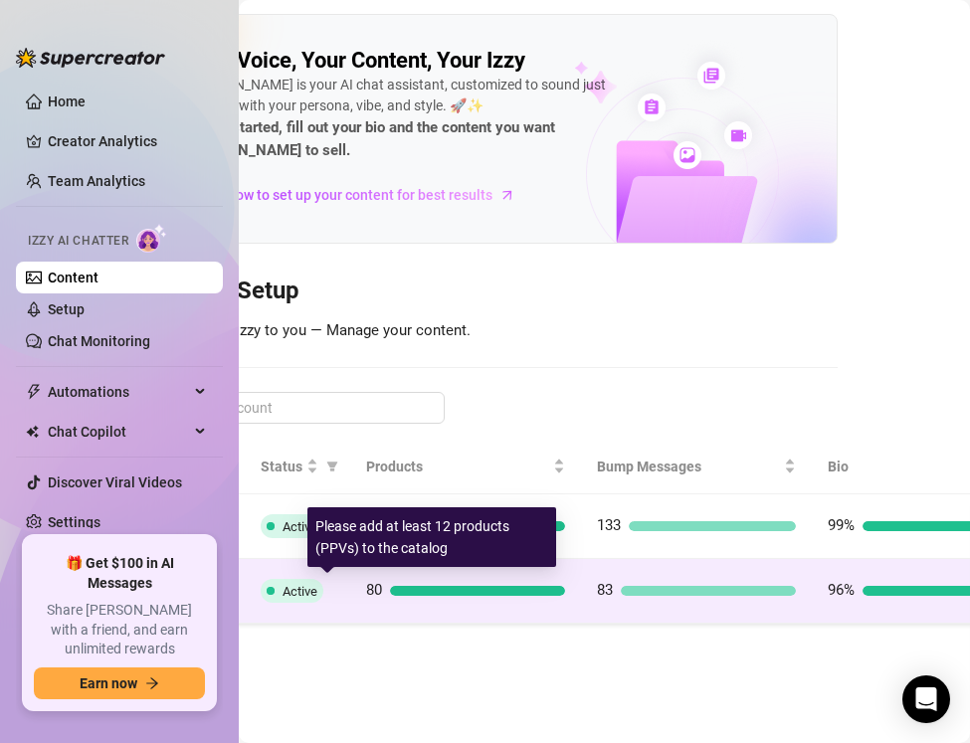
scroll to position [0, 248]
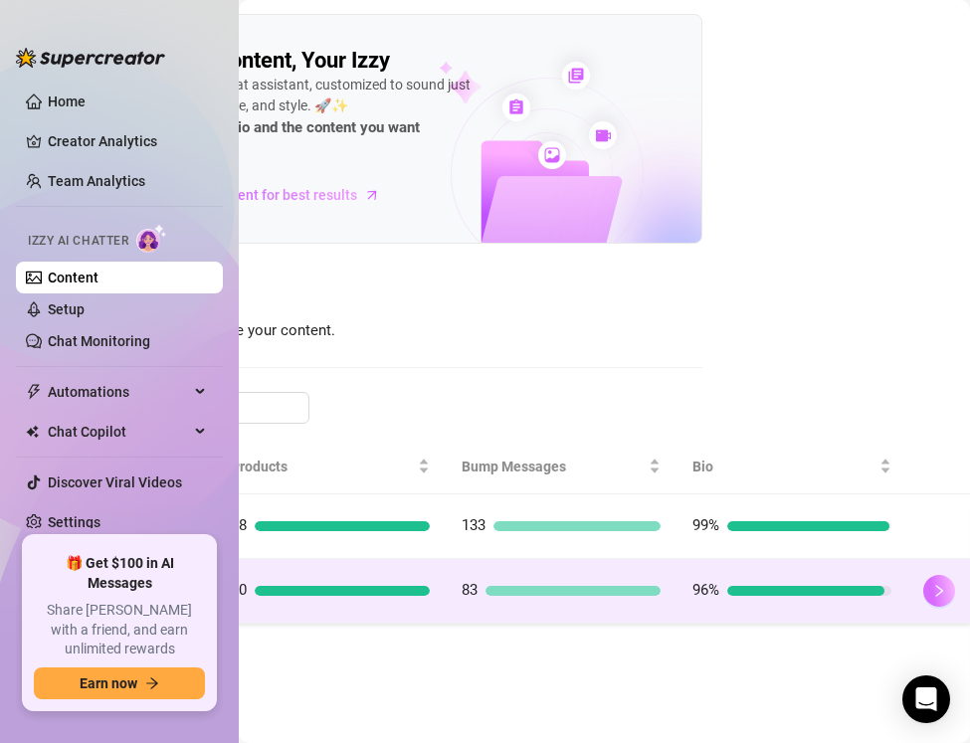
click at [946, 600] on button "button" at bounding box center [939, 591] width 32 height 32
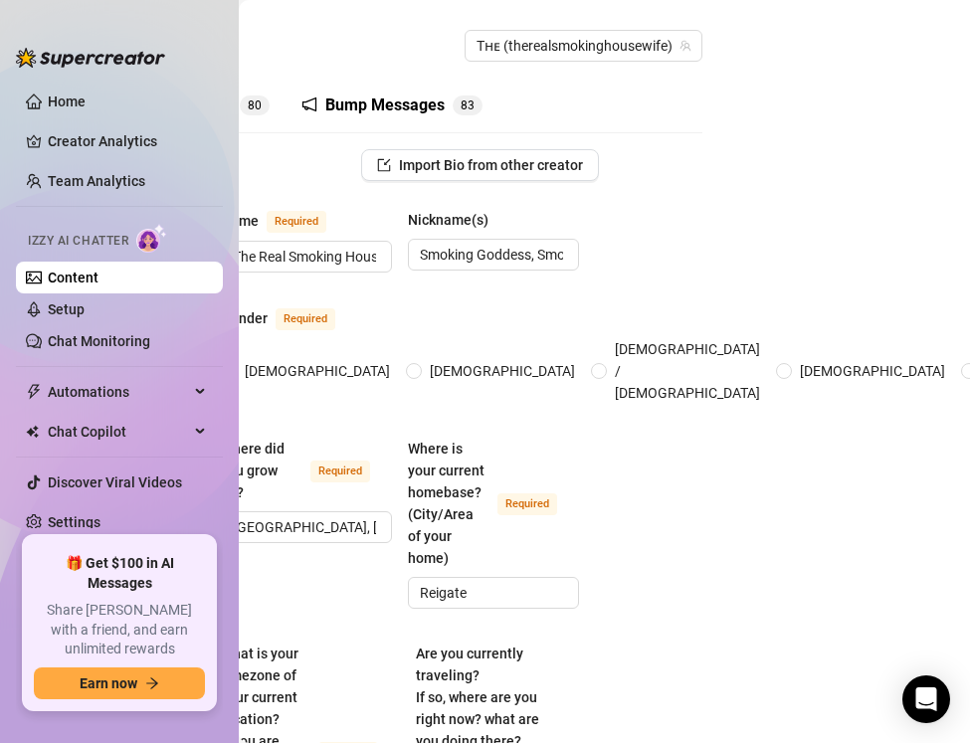
scroll to position [0, 137]
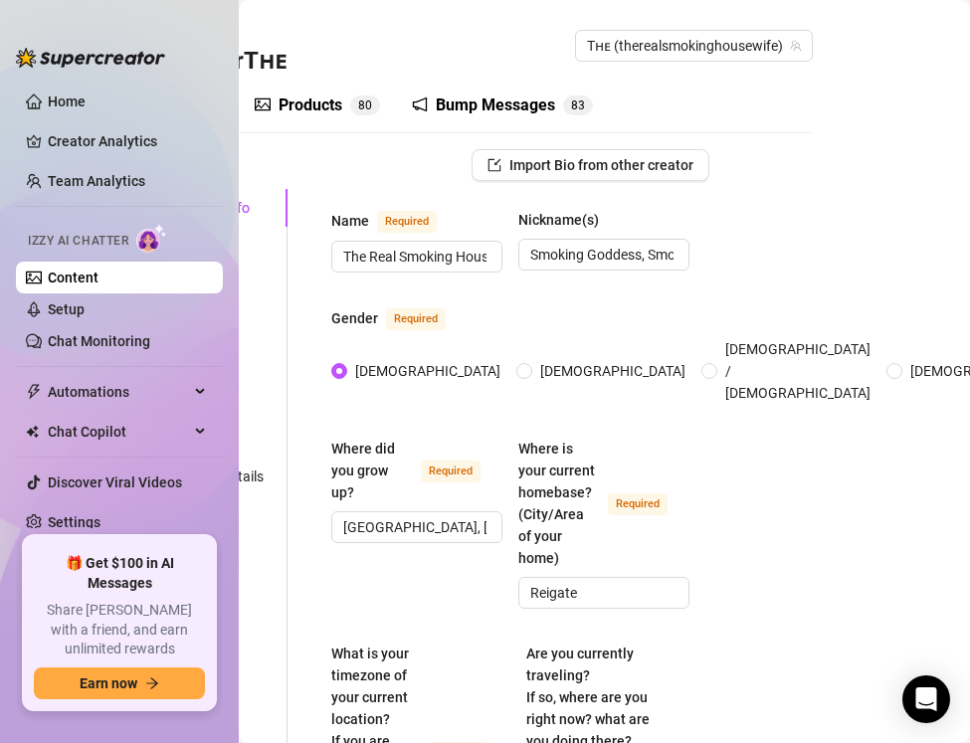
click at [335, 111] on div "Products" at bounding box center [311, 106] width 64 height 24
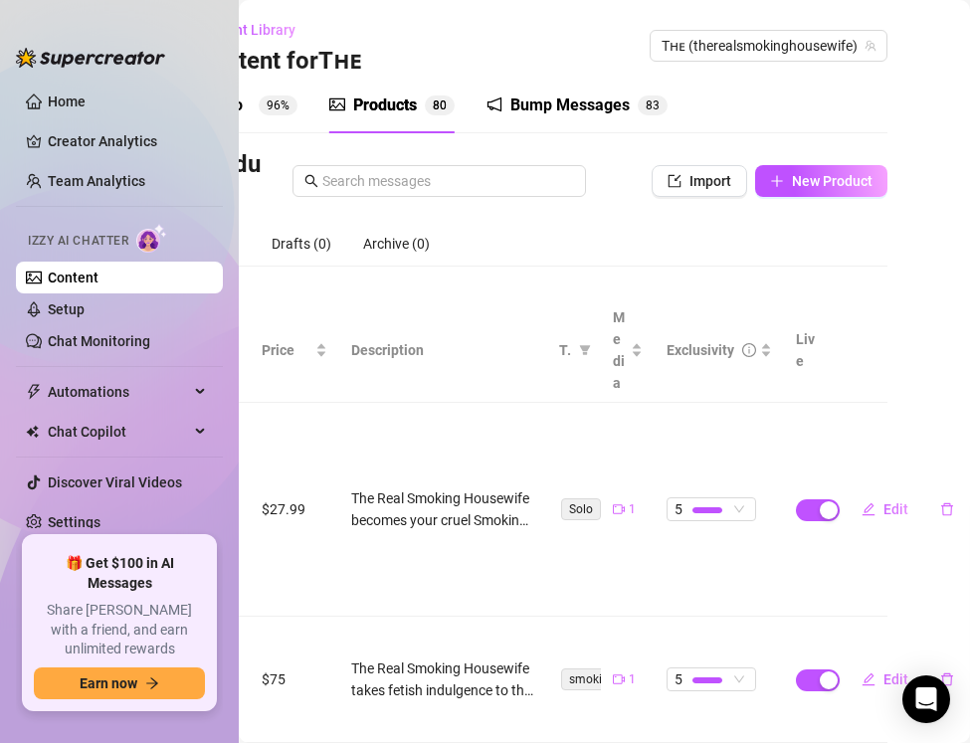
scroll to position [0, 62]
click at [820, 191] on button "New Product" at bounding box center [822, 181] width 132 height 32
type textarea "Type your message here..."
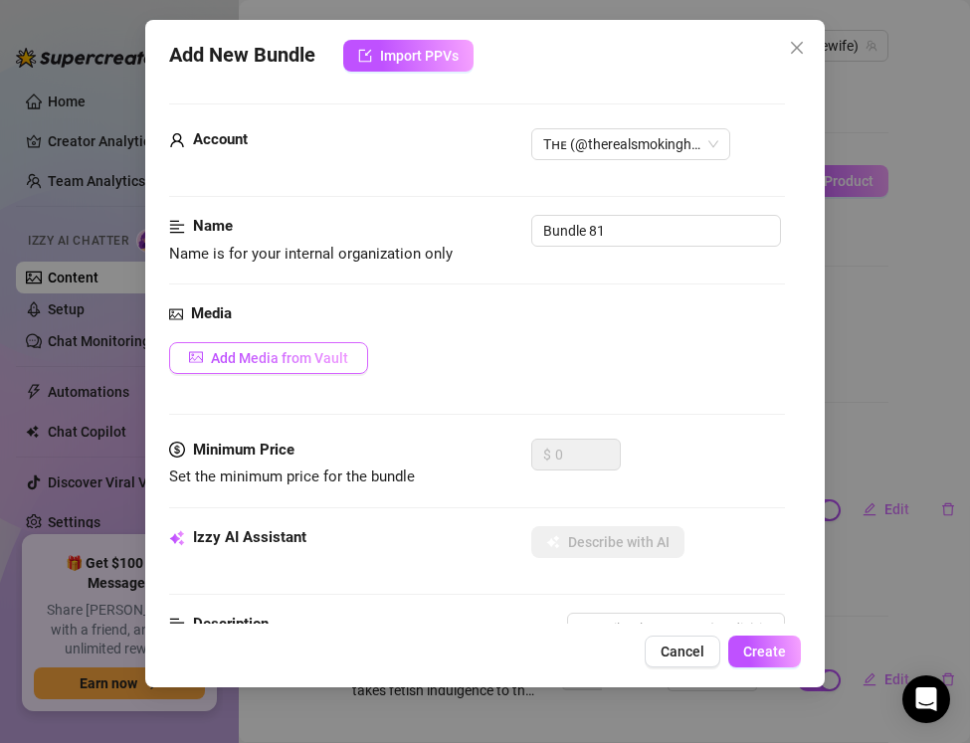
click at [221, 352] on span "Add Media from Vault" at bounding box center [279, 358] width 137 height 16
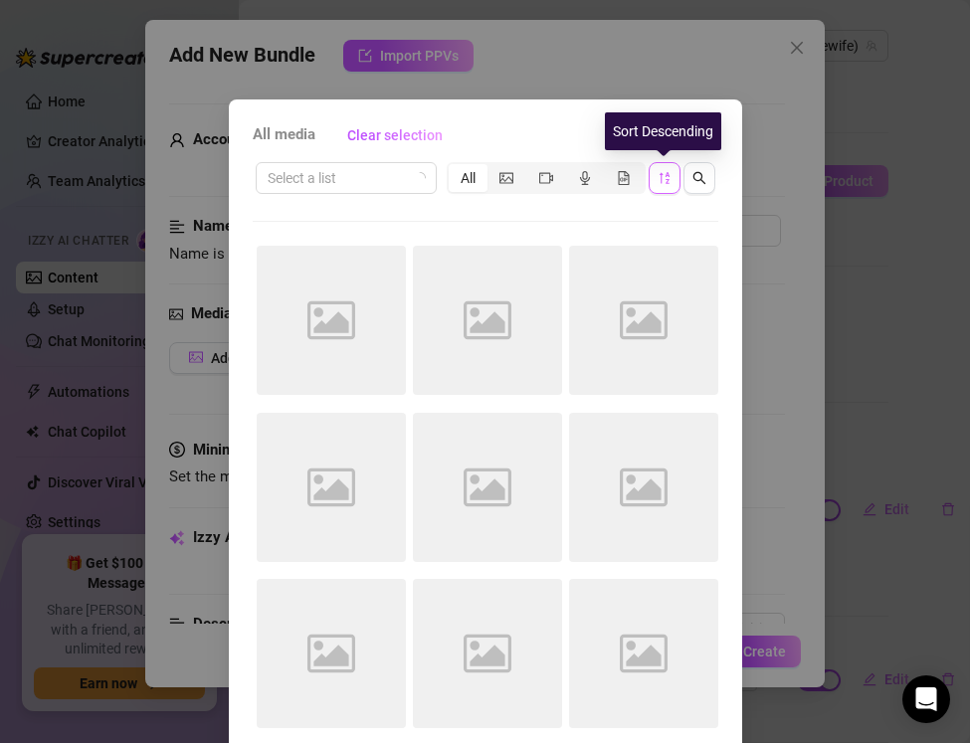
click at [659, 180] on icon "sort-descending" at bounding box center [665, 178] width 14 height 14
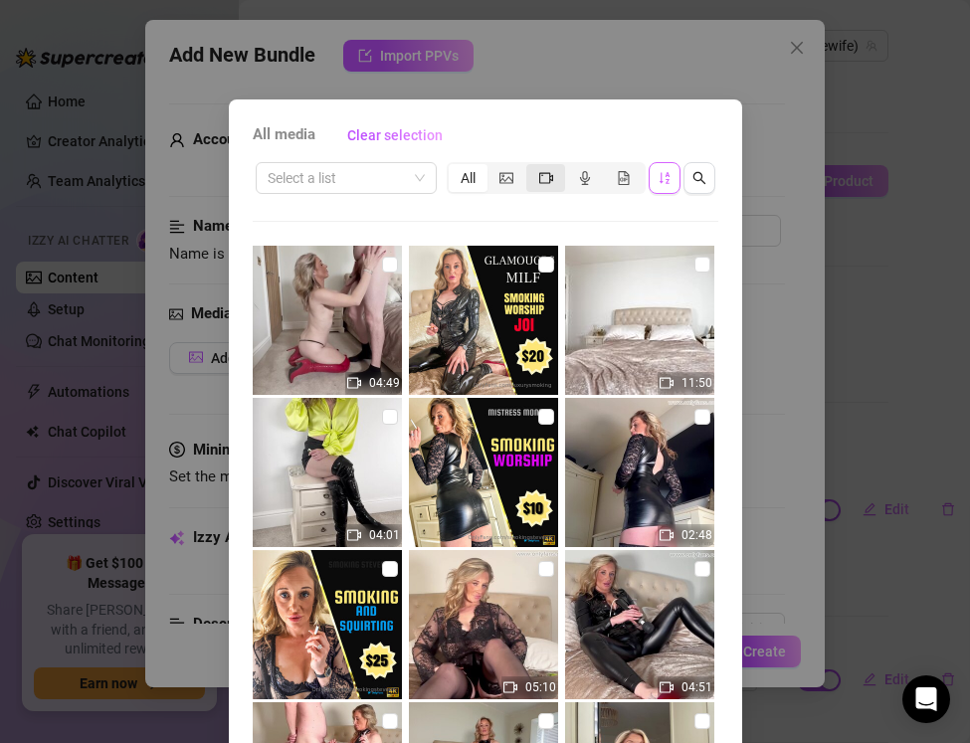
click at [539, 181] on icon "video-camera" at bounding box center [546, 177] width 14 height 11
click at [531, 167] on input "segmented control" at bounding box center [531, 167] width 0 height 0
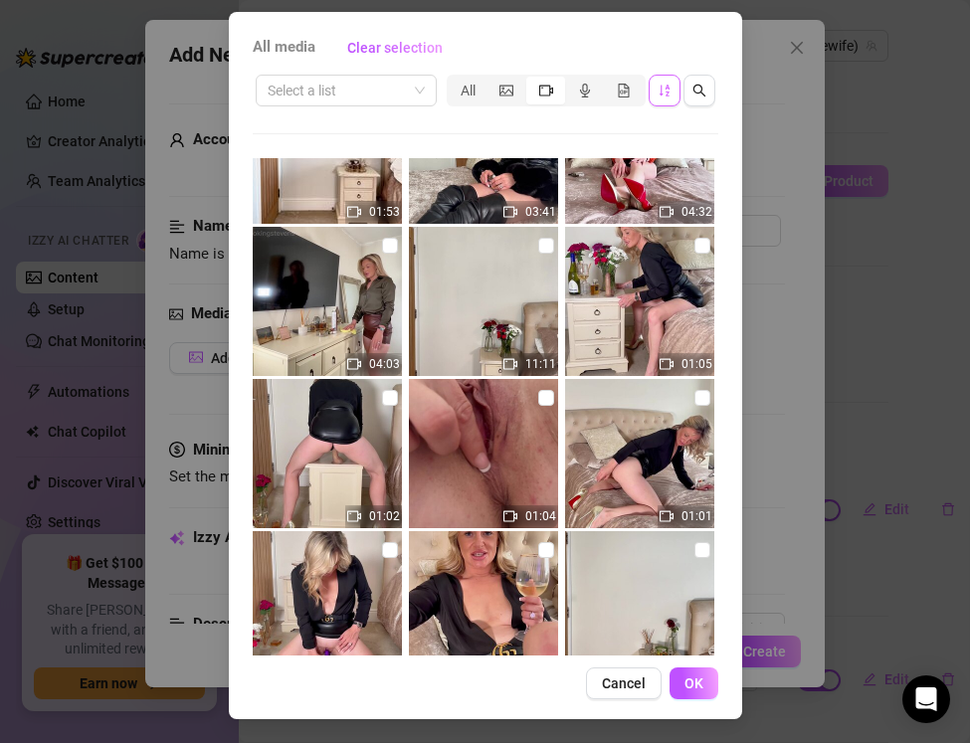
scroll to position [750, 0]
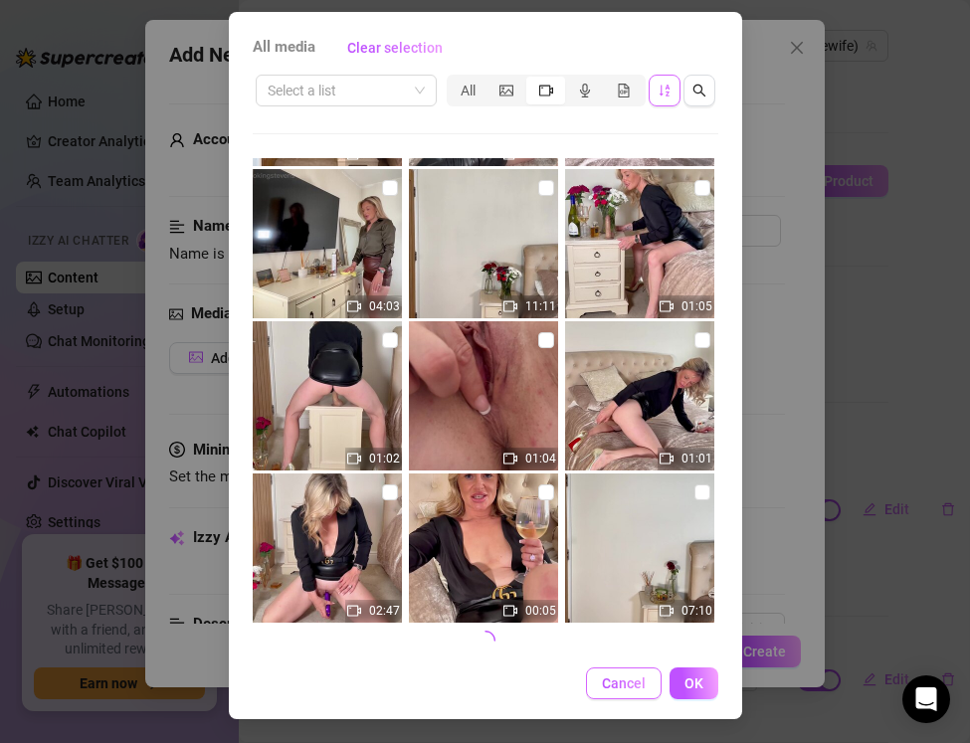
click at [641, 677] on span "Cancel" at bounding box center [624, 684] width 44 height 16
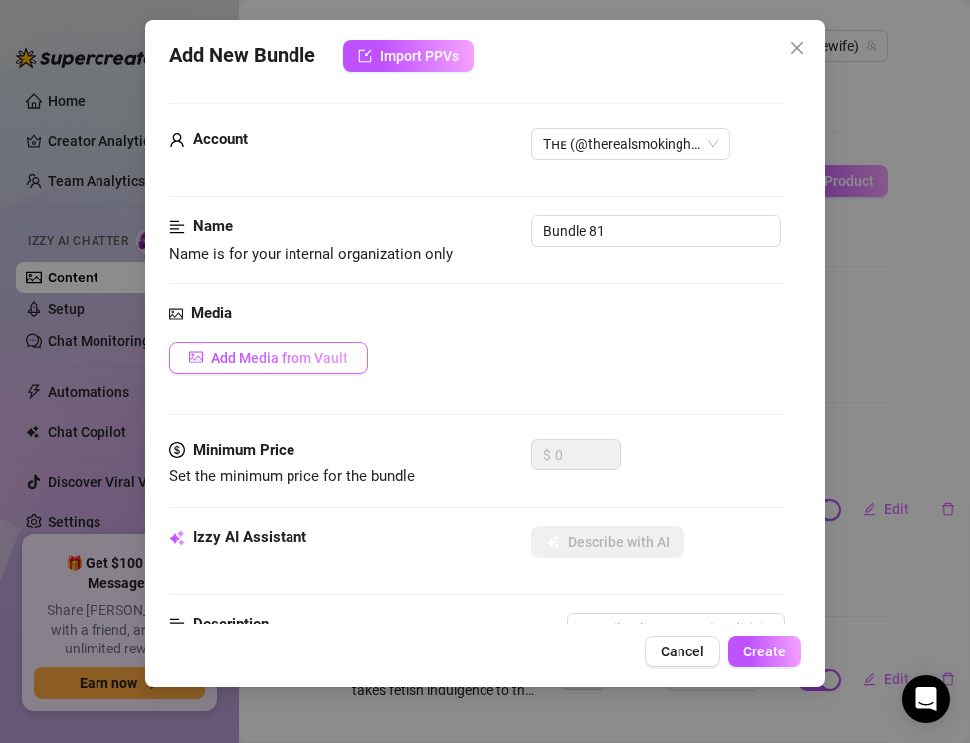
click at [267, 351] on span "Add Media from Vault" at bounding box center [279, 358] width 137 height 16
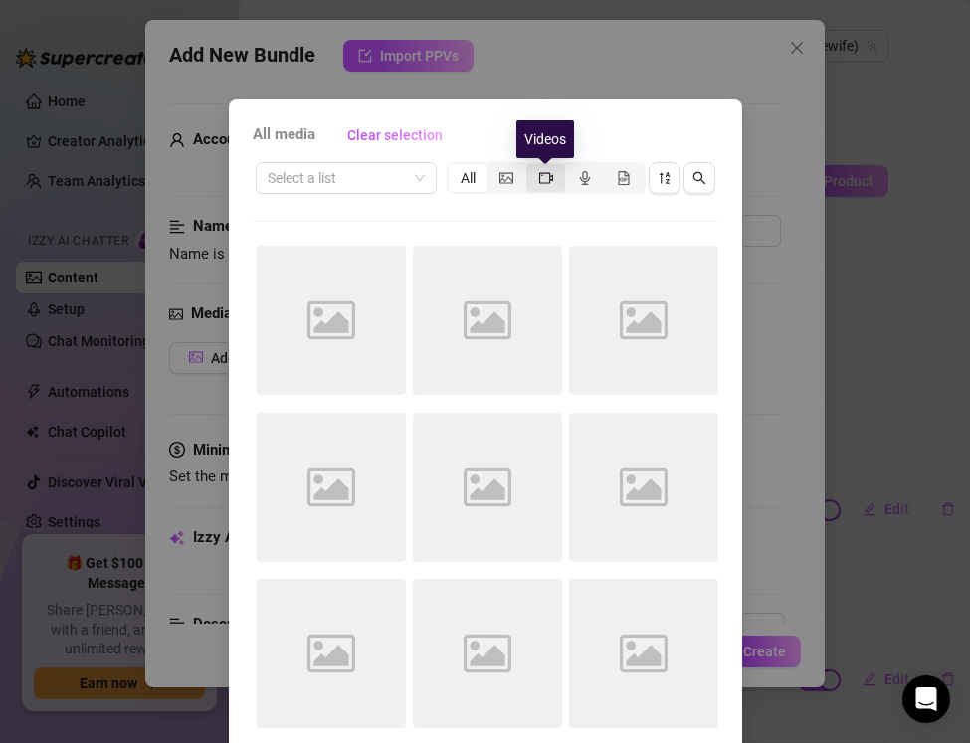
click at [549, 182] on icon "video-camera" at bounding box center [546, 178] width 14 height 14
click at [531, 167] on input "segmented control" at bounding box center [531, 167] width 0 height 0
click at [683, 163] on div "All" at bounding box center [581, 178] width 269 height 32
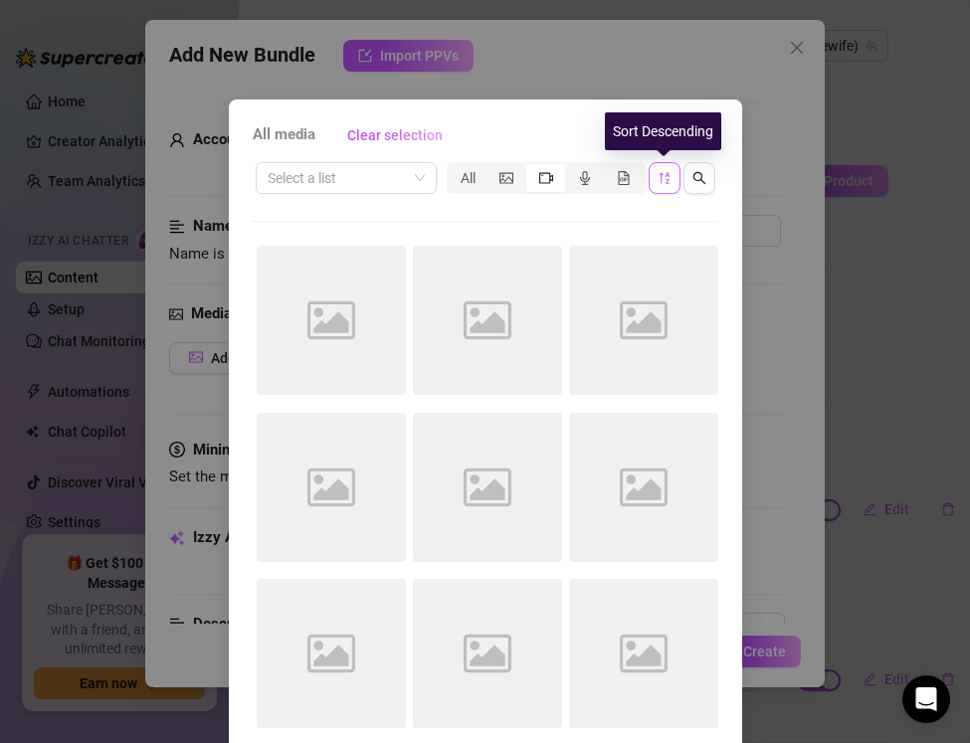
click at [665, 171] on icon "sort-descending" at bounding box center [665, 178] width 14 height 14
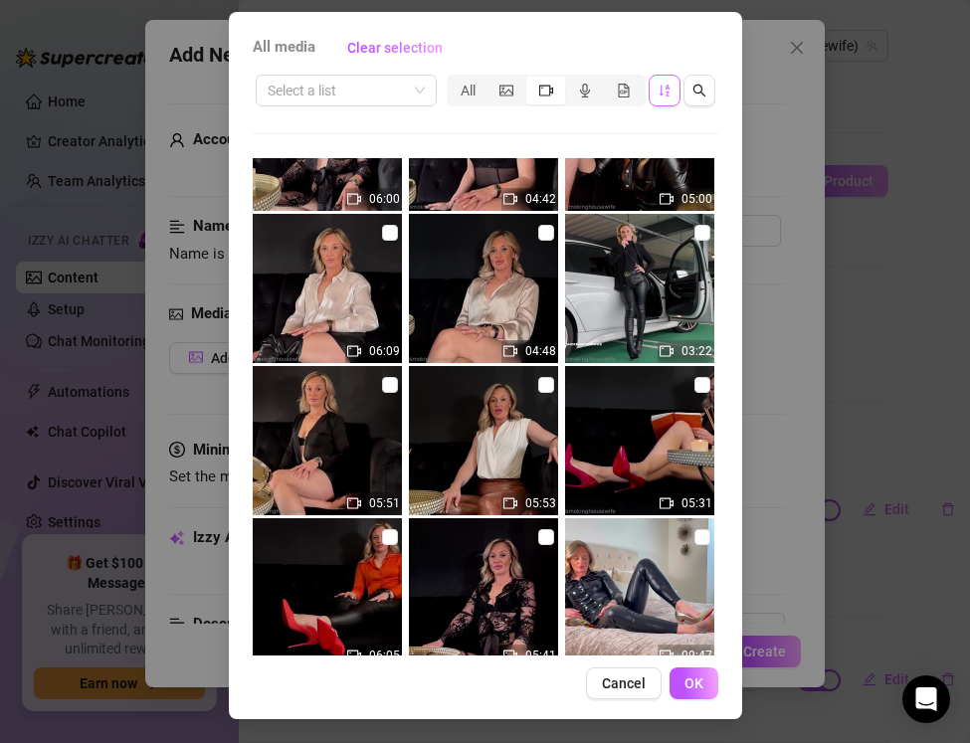
scroll to position [3451, 0]
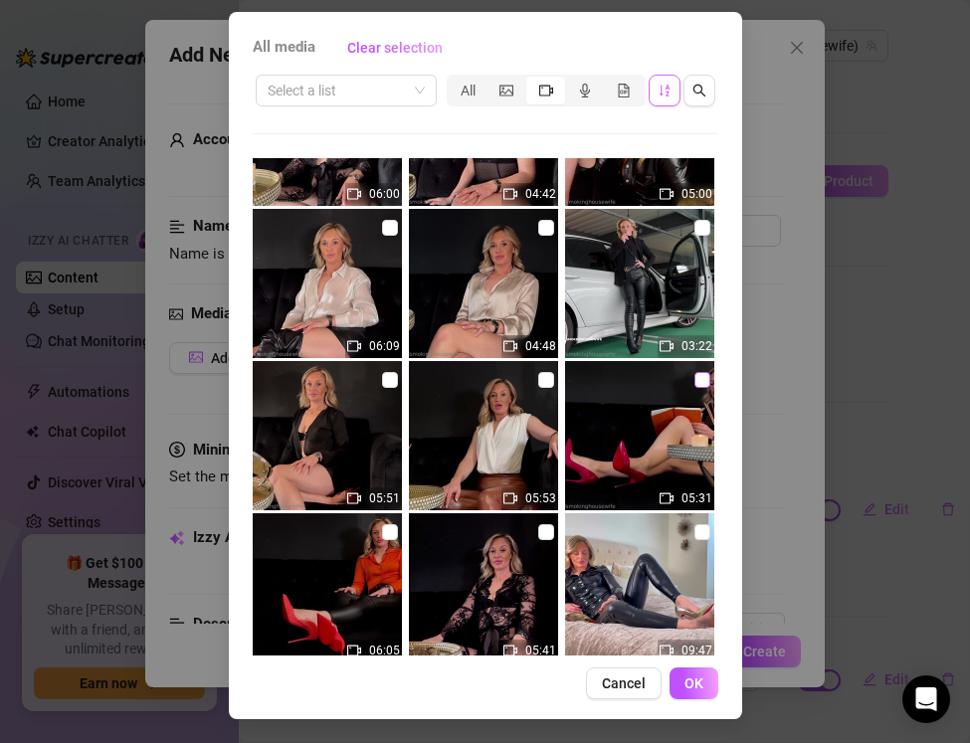
click at [698, 381] on input "checkbox" at bounding box center [703, 380] width 16 height 16
checkbox input "true"
click at [685, 685] on span "OK" at bounding box center [694, 684] width 19 height 16
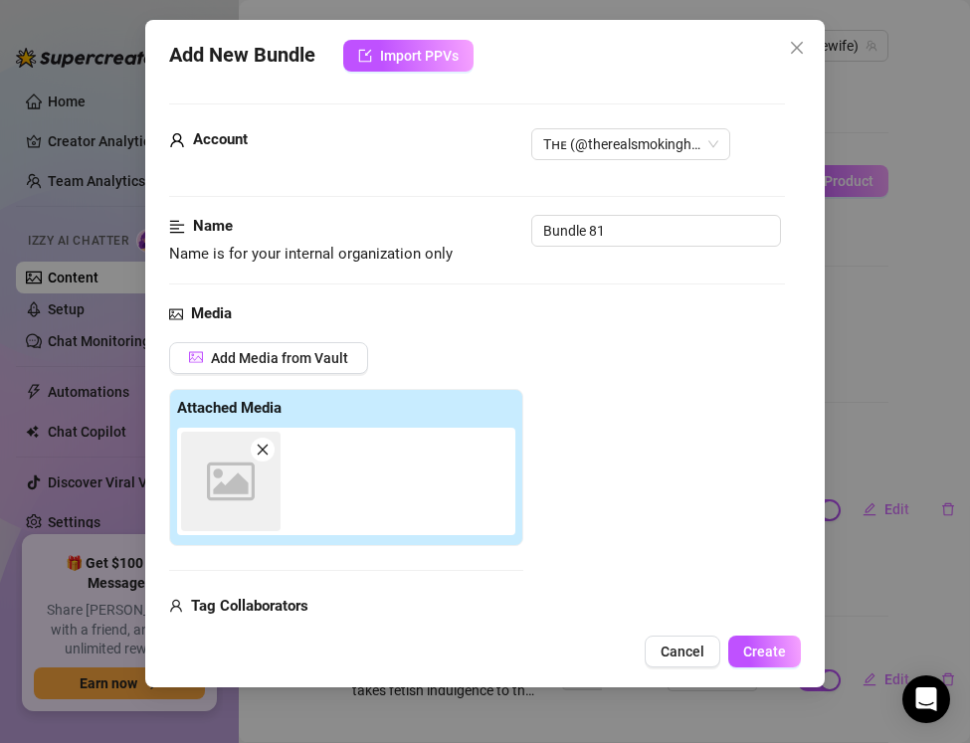
scroll to position [15, 0]
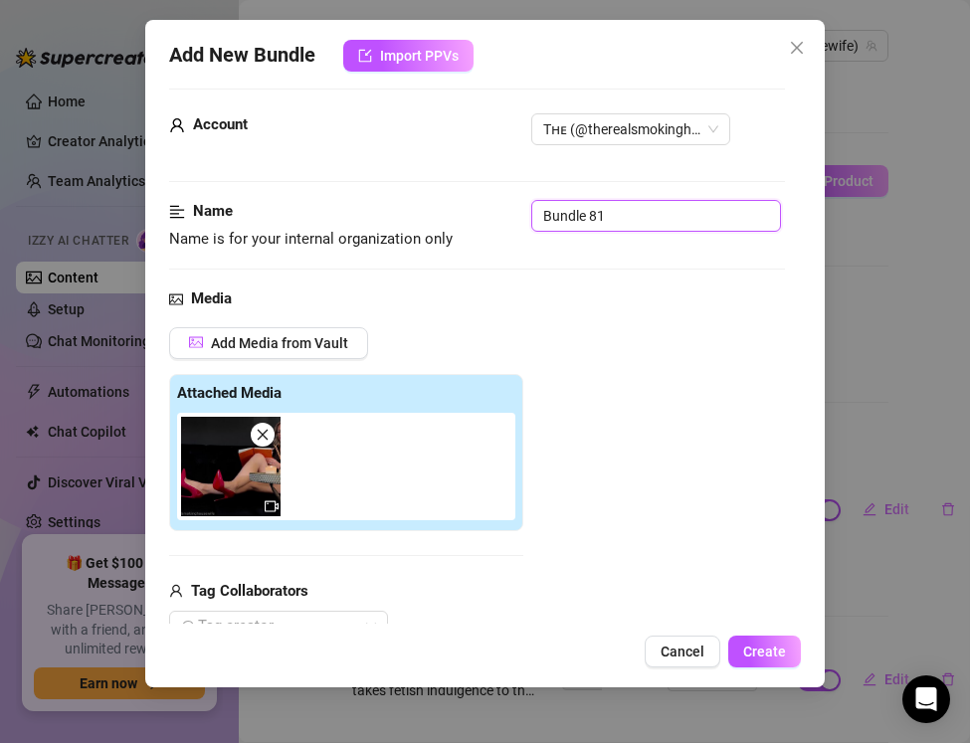
click at [619, 211] on input "Bundle 81" at bounding box center [656, 216] width 250 height 32
drag, startPoint x: 619, startPoint y: 211, endPoint x: 471, endPoint y: 205, distance: 148.4
click at [471, 205] on div "Name Name is for your internal organization only Bundle 81" at bounding box center [477, 225] width 616 height 51
paste input "Smoking Ignore Fetish — Pink Louboutins & Leather Mini"
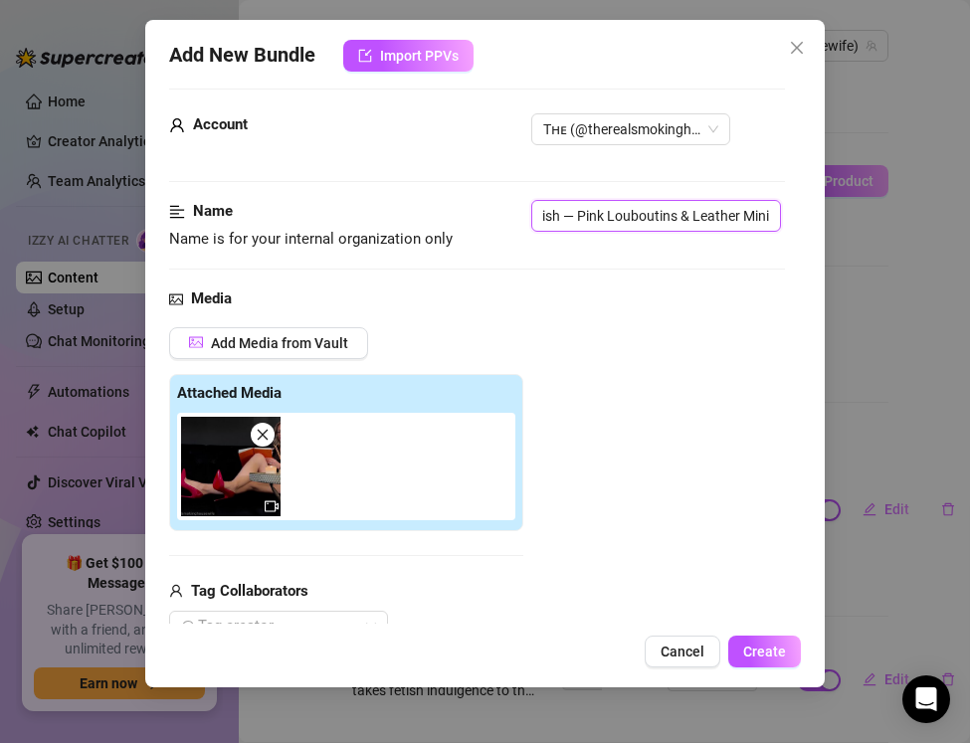
type input "Smoking Ignore Fetish — Pink Louboutins & Leather Mini"
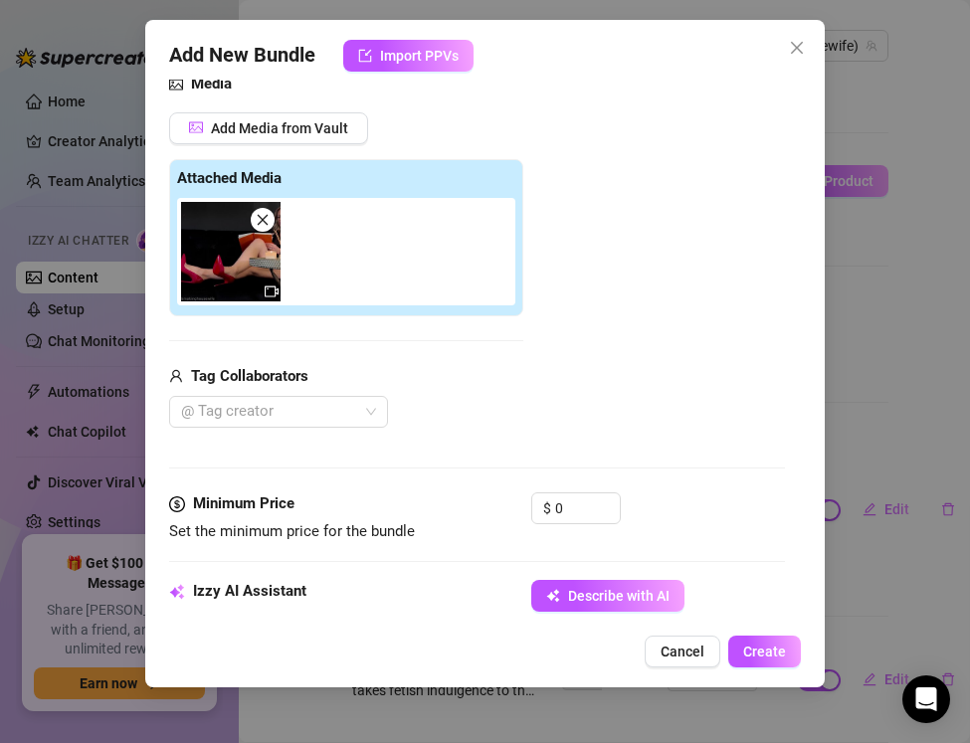
scroll to position [234, 0]
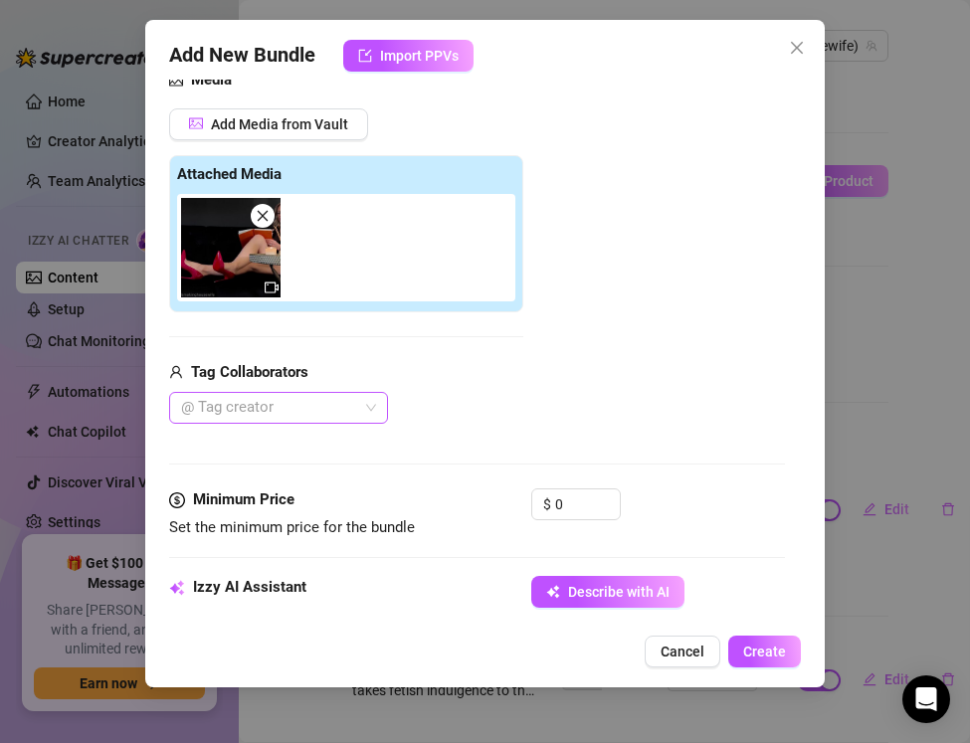
click at [263, 402] on div at bounding box center [268, 408] width 190 height 28
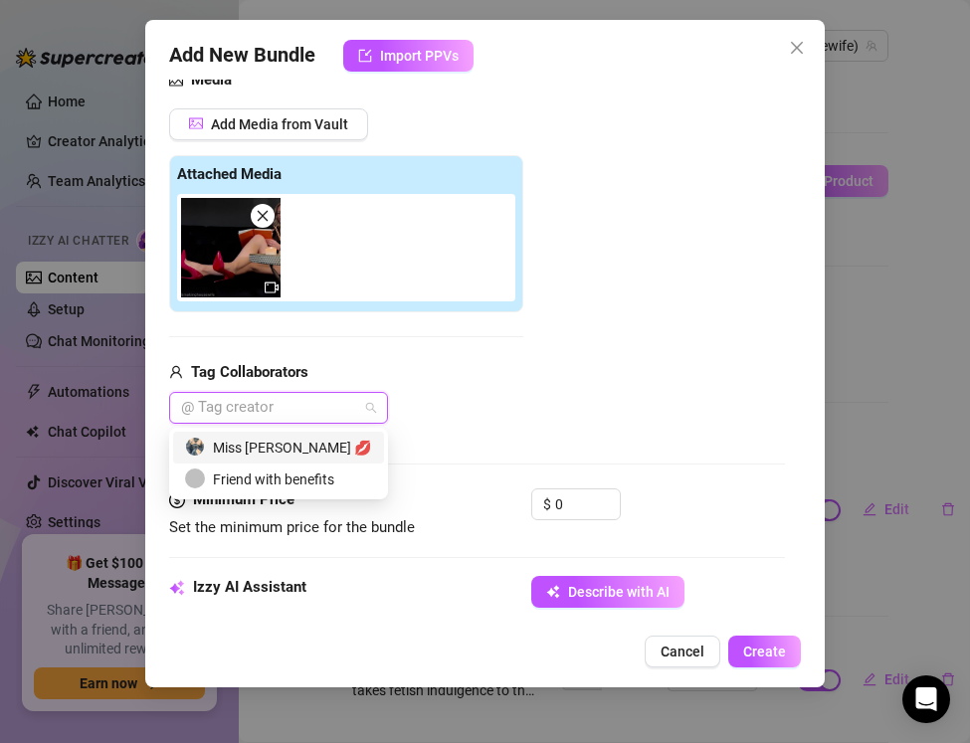
click at [274, 454] on div "Miss Lulu Leather 💋" at bounding box center [278, 448] width 187 height 22
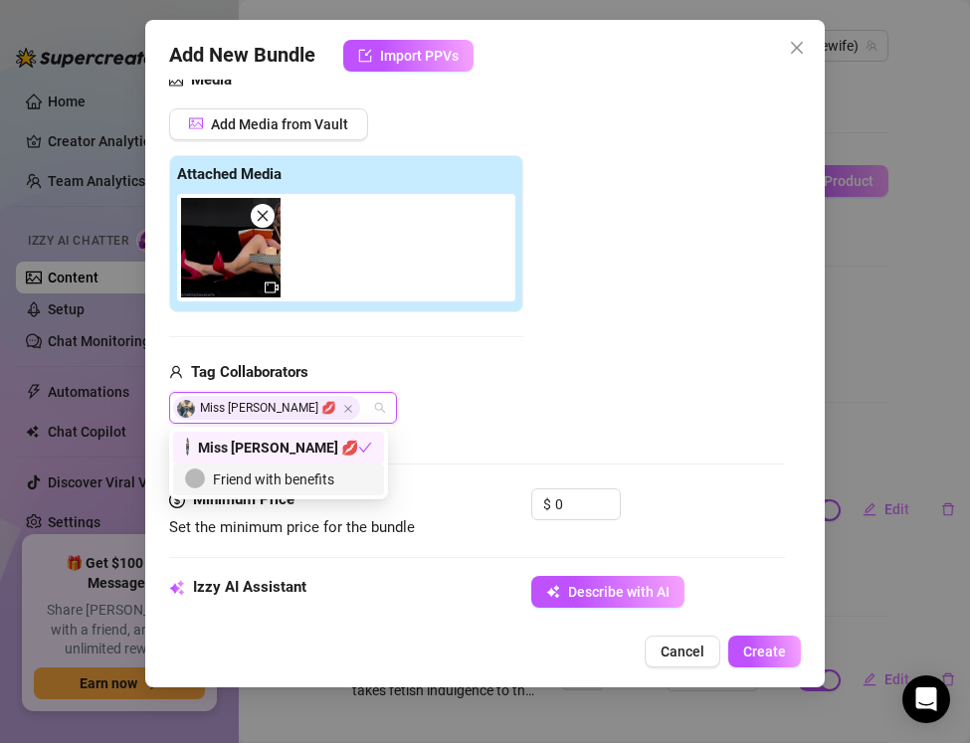
click at [589, 460] on div "Media Add Media from Vault Attached Media Tag Collaborators Miss Lulu Leather 💋" at bounding box center [477, 279] width 616 height 420
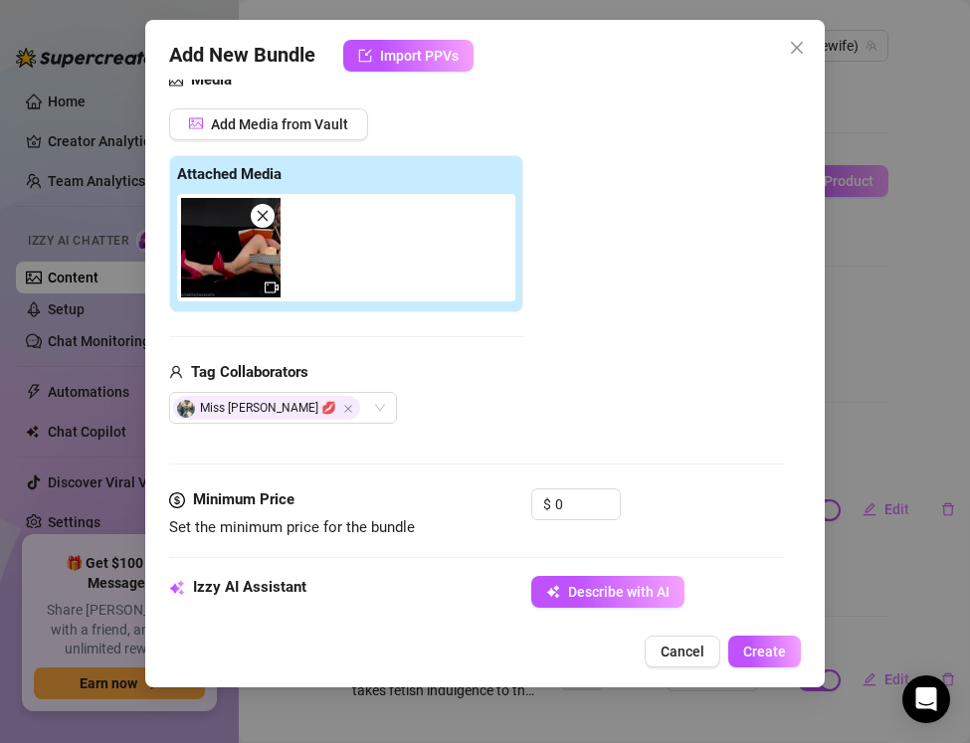
scroll to position [470, 0]
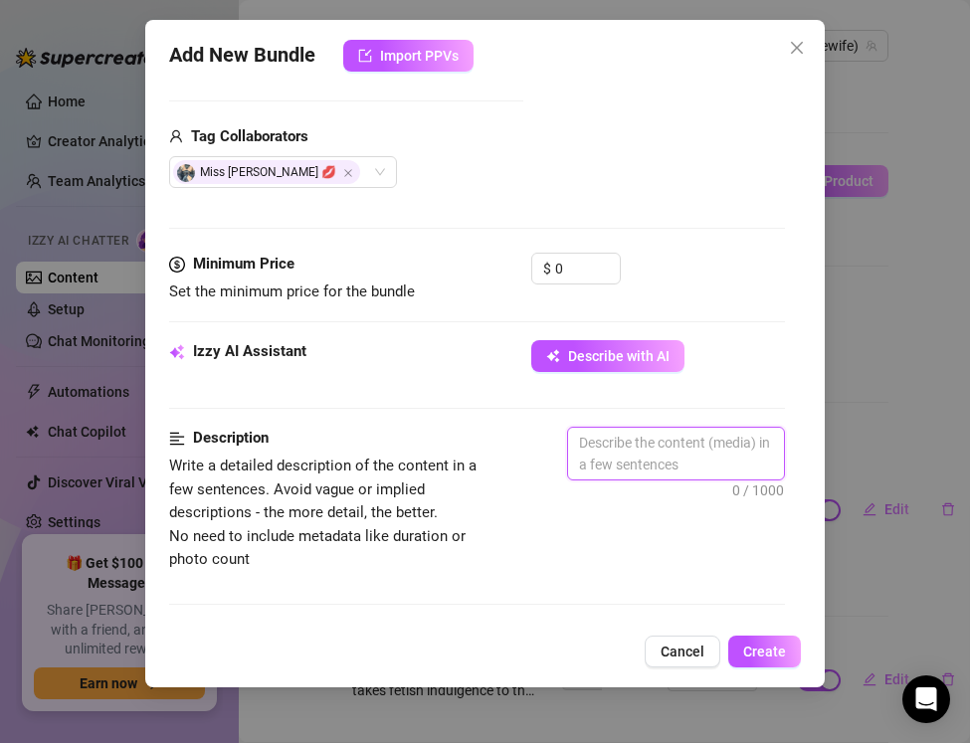
click at [589, 460] on textarea at bounding box center [676, 454] width 216 height 52
paste textarea "The Real Smoking Housewife shows off her spoiled indifference in this luxury fe…"
type textarea "The Real Smoking Housewife shows off her spoiled indifference in this luxury fe…"
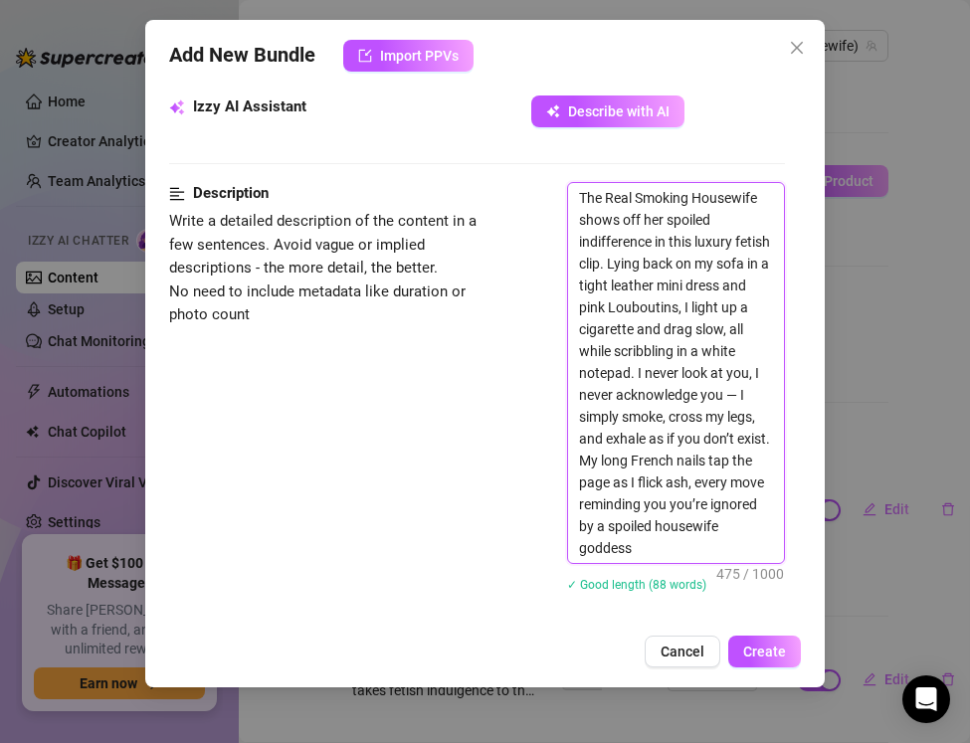
scroll to position [728, 0]
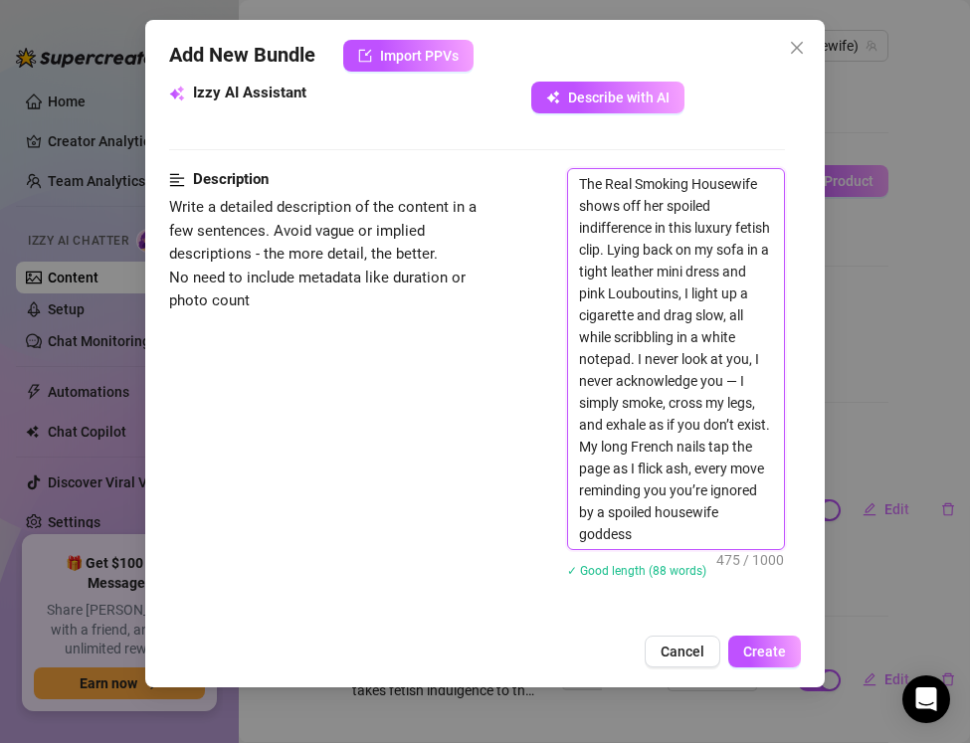
click at [739, 380] on textarea "The Real Smoking Housewife shows off her spoiled indifference in this luxury fe…" at bounding box center [676, 359] width 216 height 380
type textarea "The Real Smoking Housewife shows off her spoiled indifference in this luxury fe…"
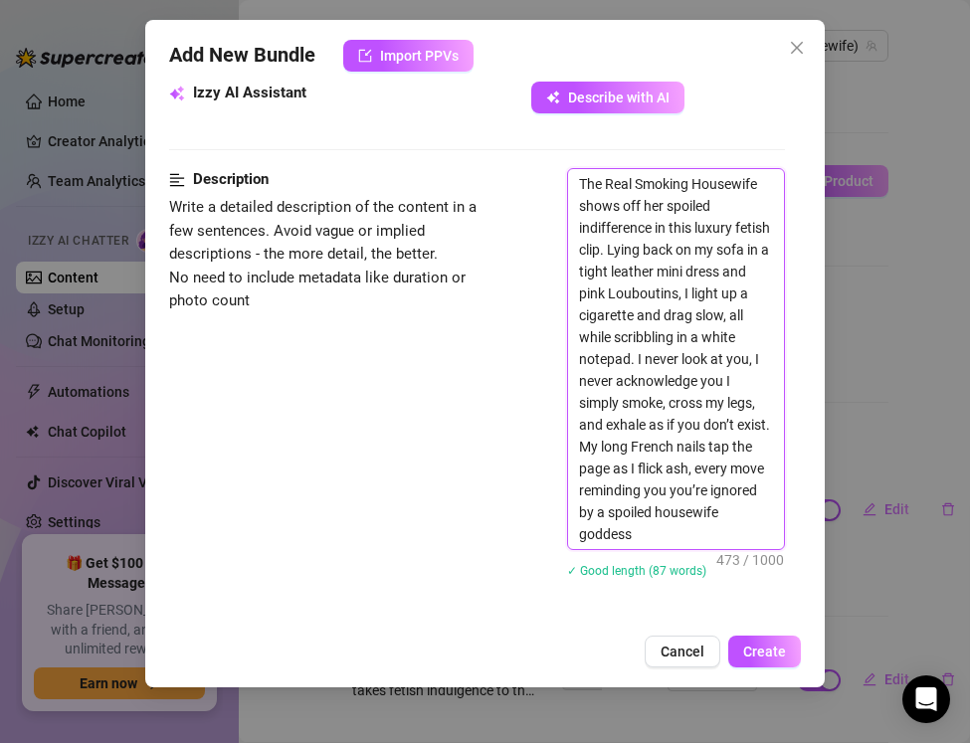
type textarea "The Real Smoking Housewife shows off her spoiled indifference in this luxury fe…"
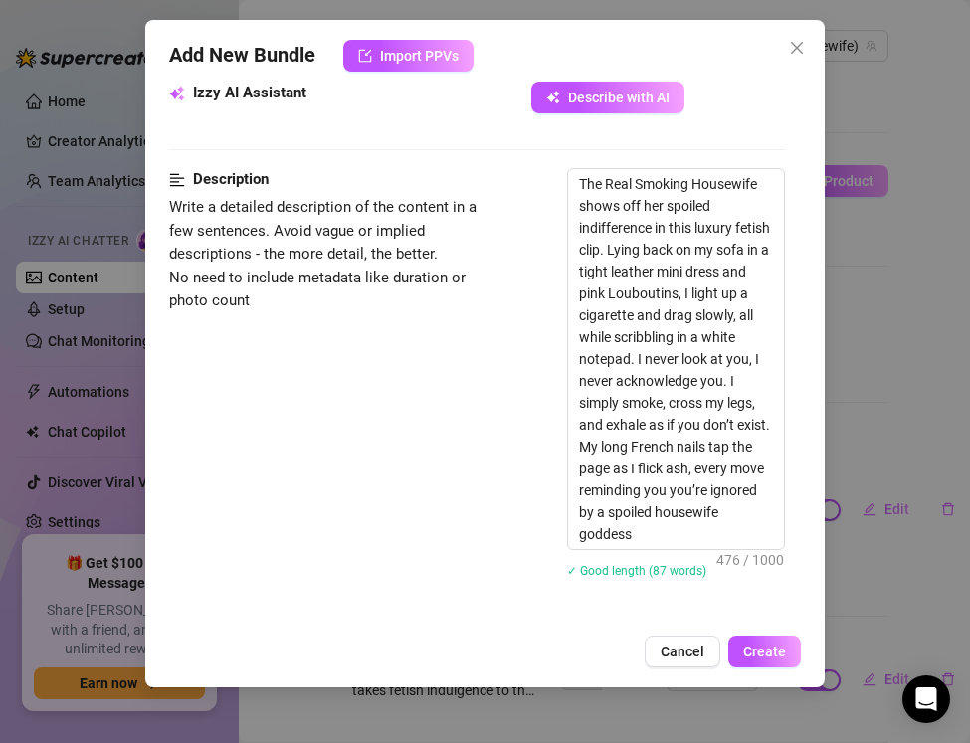
click at [353, 376] on div "Description Write a detailed description of the content in a few sentences. Avo…" at bounding box center [477, 386] width 616 height 436
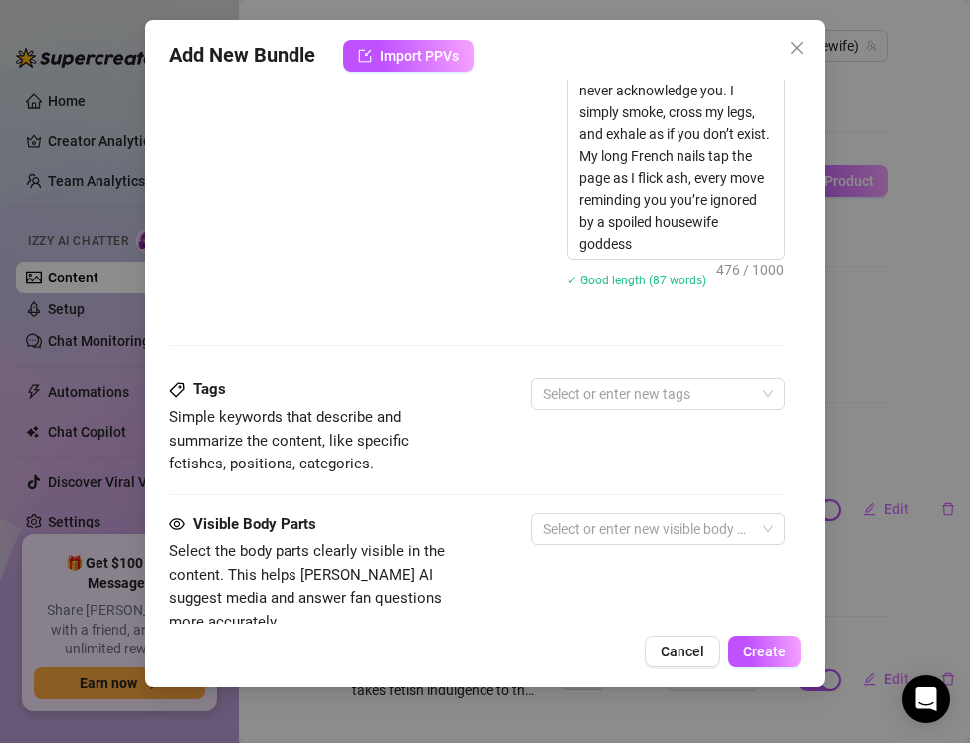
scroll to position [1022, 0]
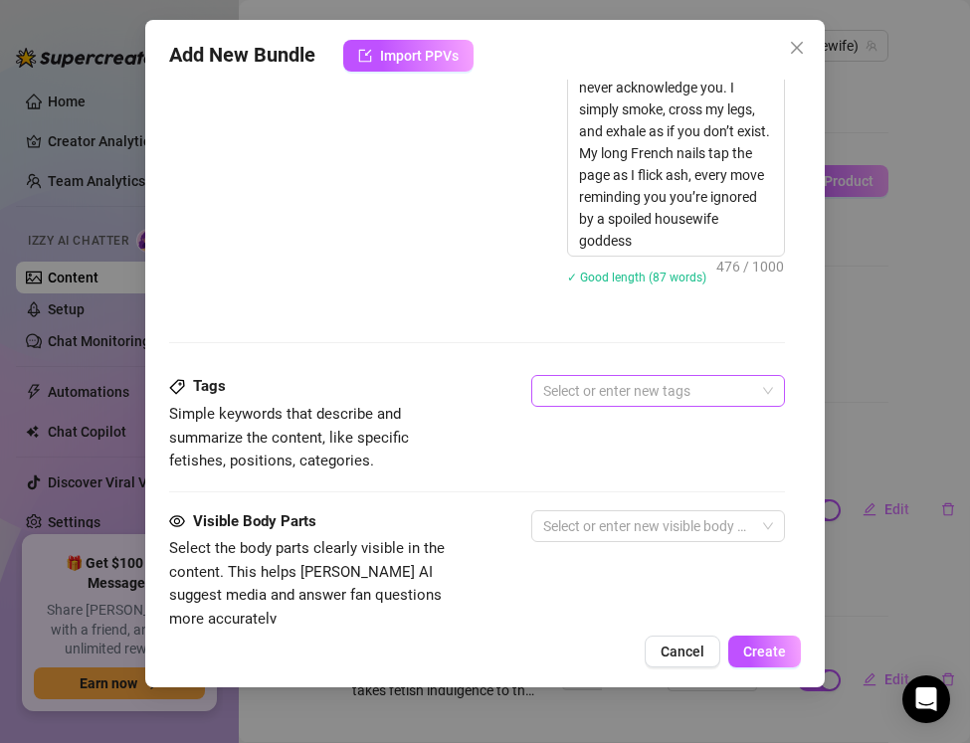
click at [562, 400] on div at bounding box center [647, 391] width 225 height 28
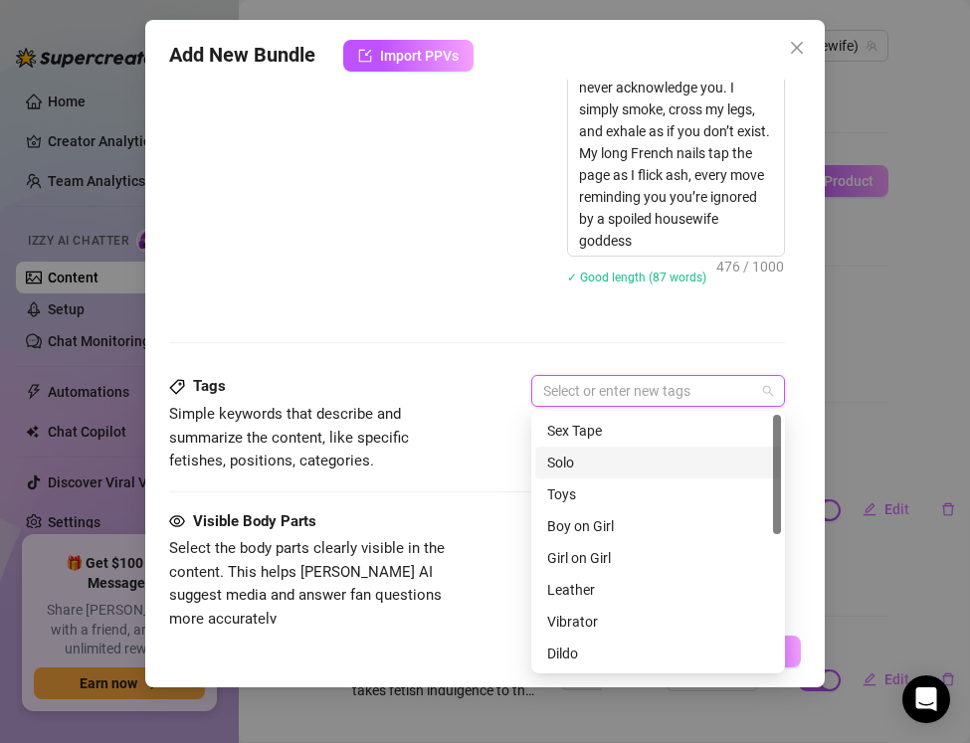
click at [565, 460] on div "Solo" at bounding box center [658, 463] width 222 height 22
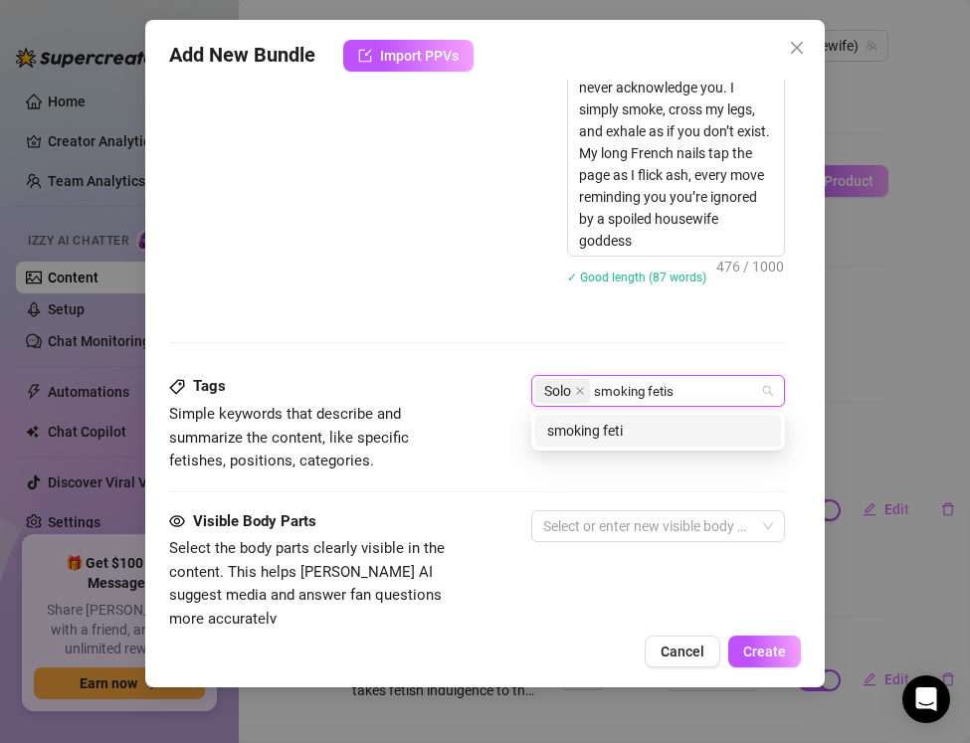
type input "smoking fetish"
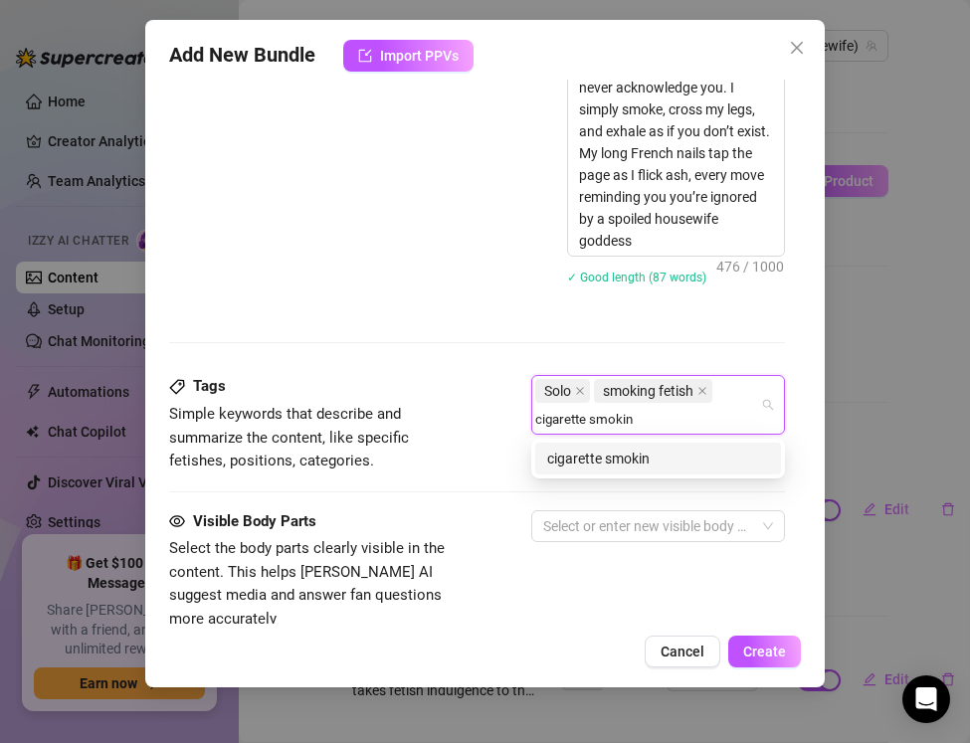
type input "cigarette smoking"
type input "ignore fetish"
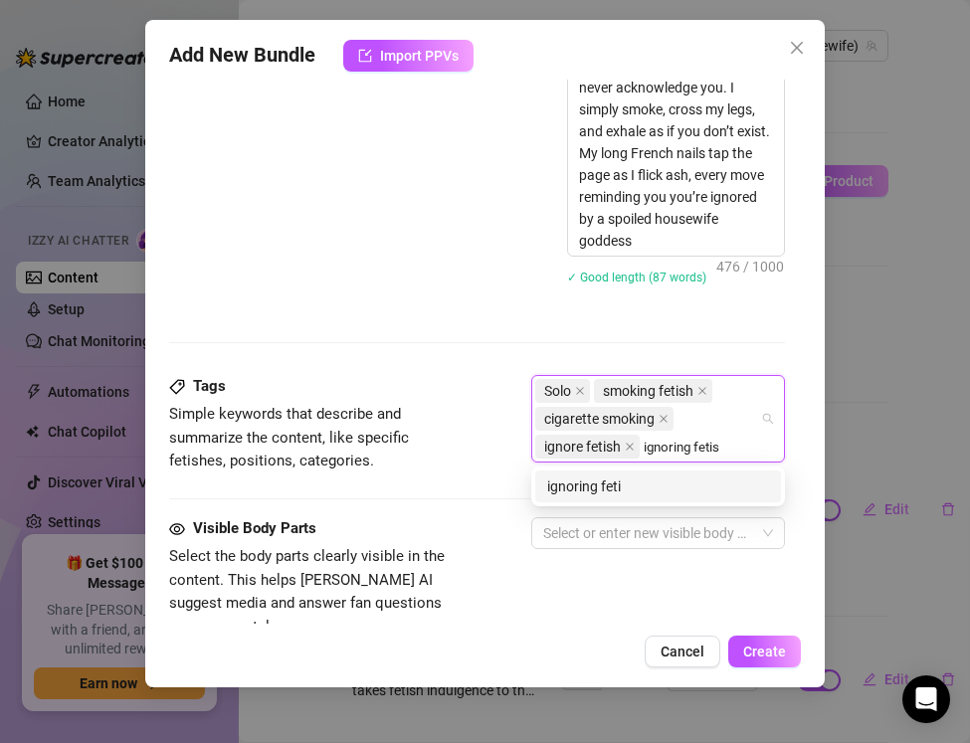
type input "ignoring fetish"
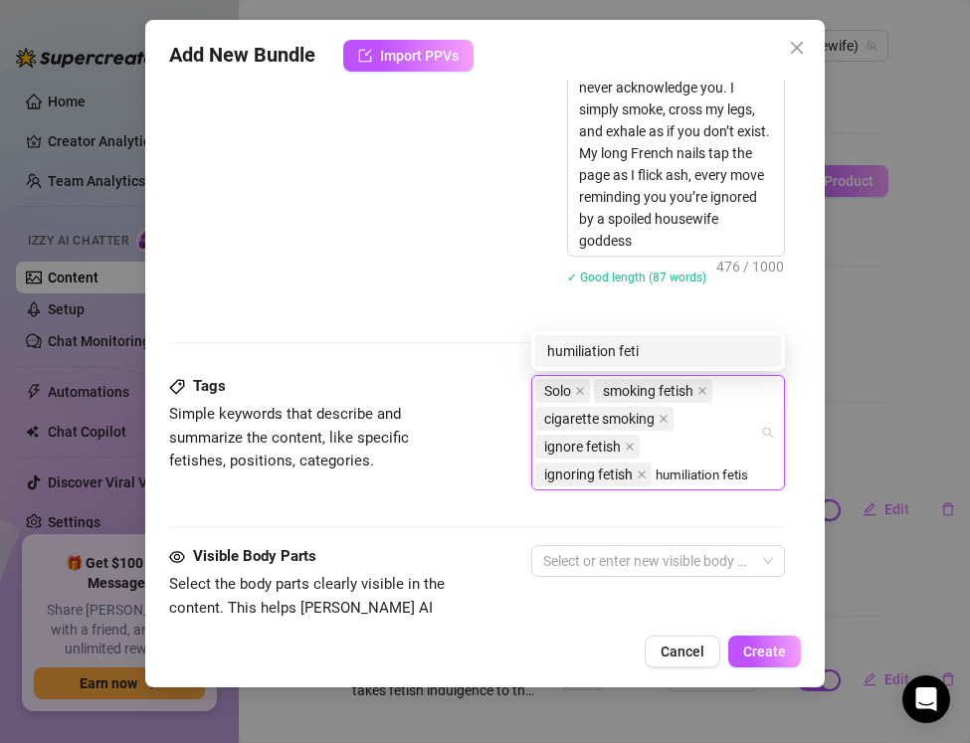
type input "humiliation fetish"
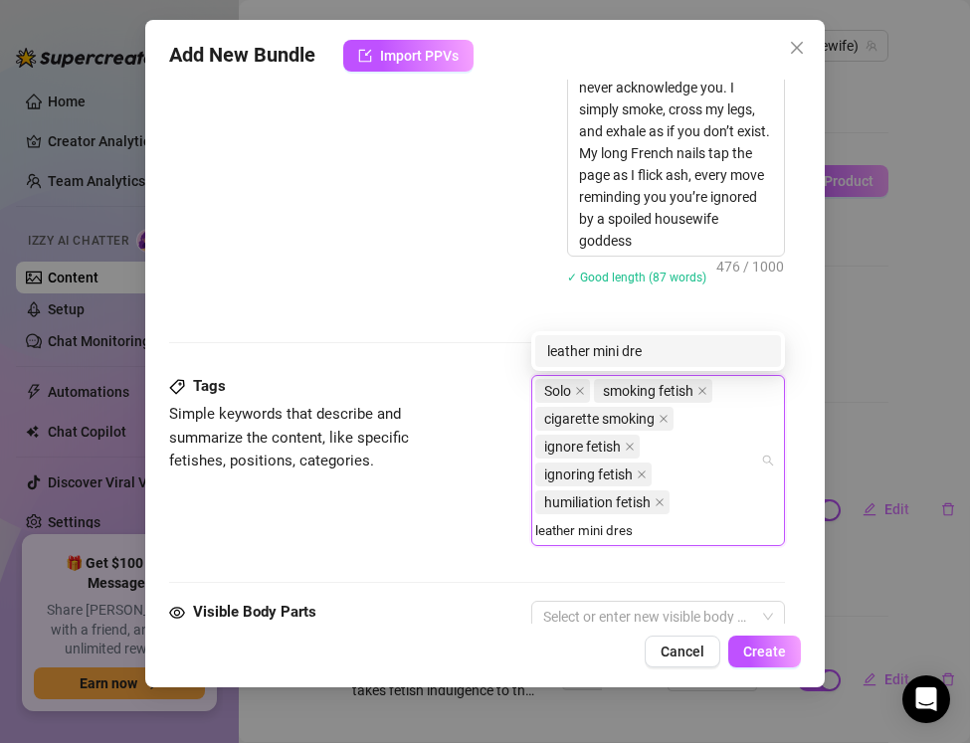
type input "leather mini dress"
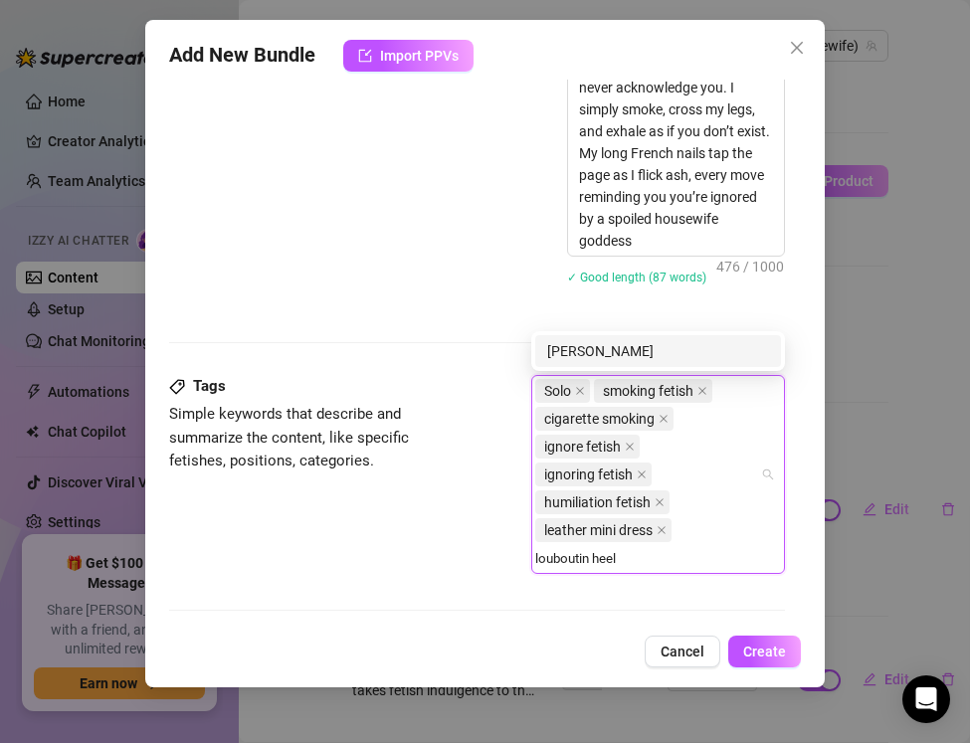
type input "louboutin heels"
type input "pink louboutins"
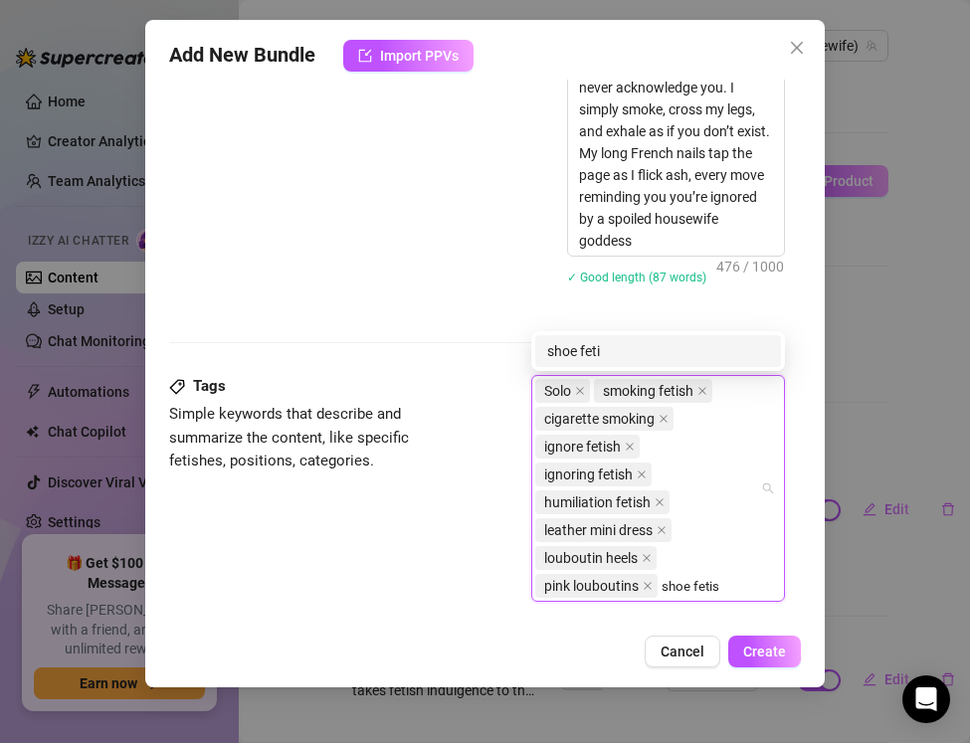
type input "shoe fetish"
type input "nails"
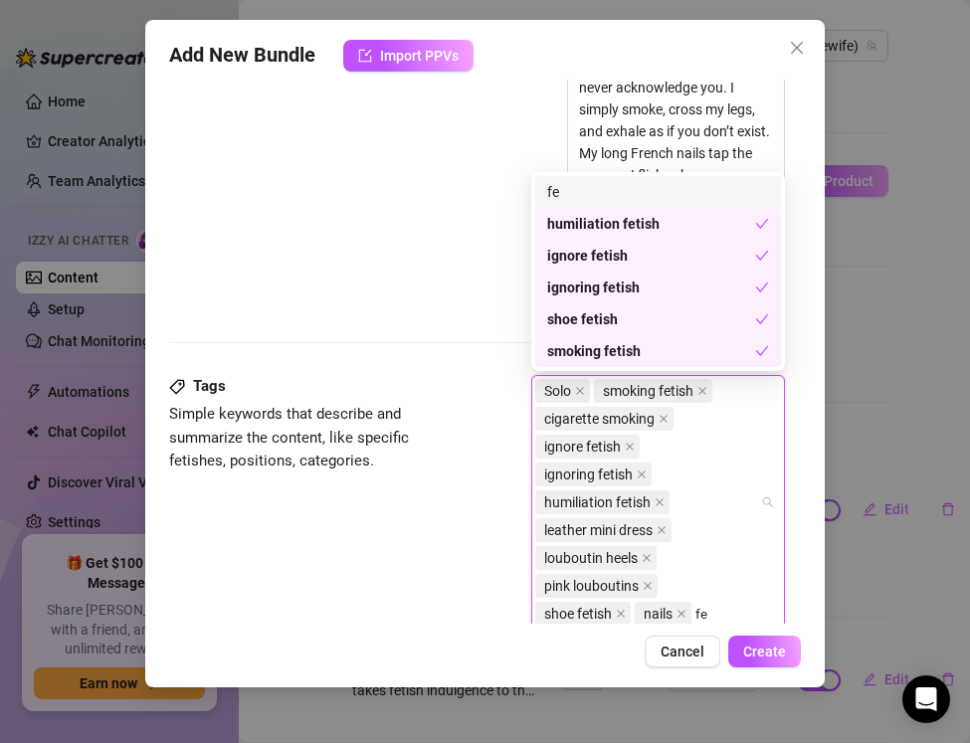
type input "f"
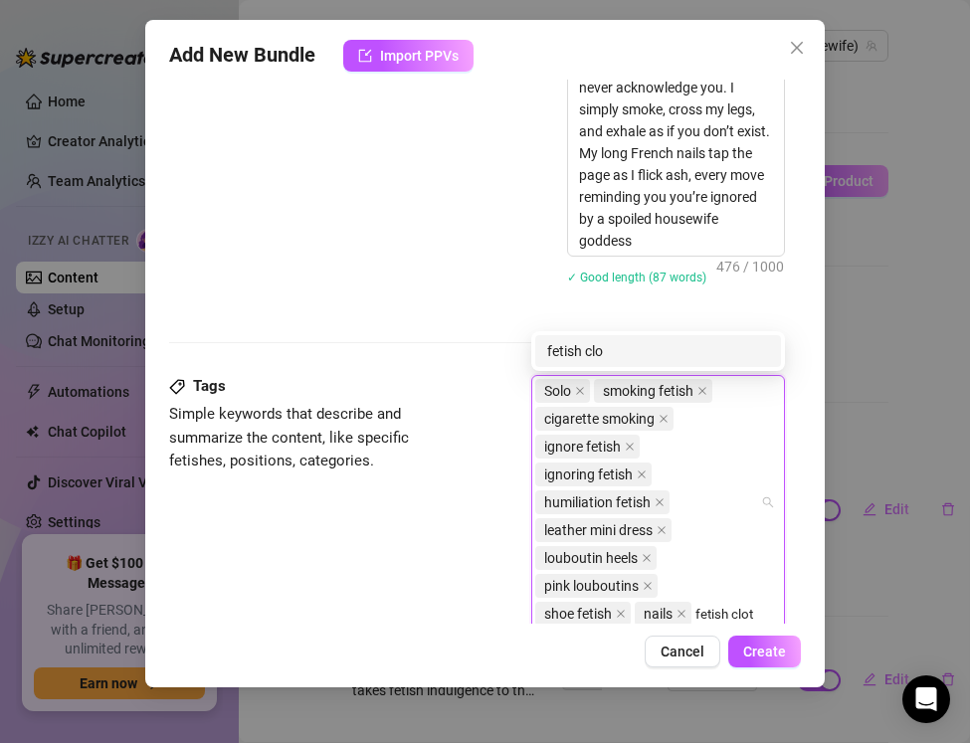
scroll to position [1048, 0]
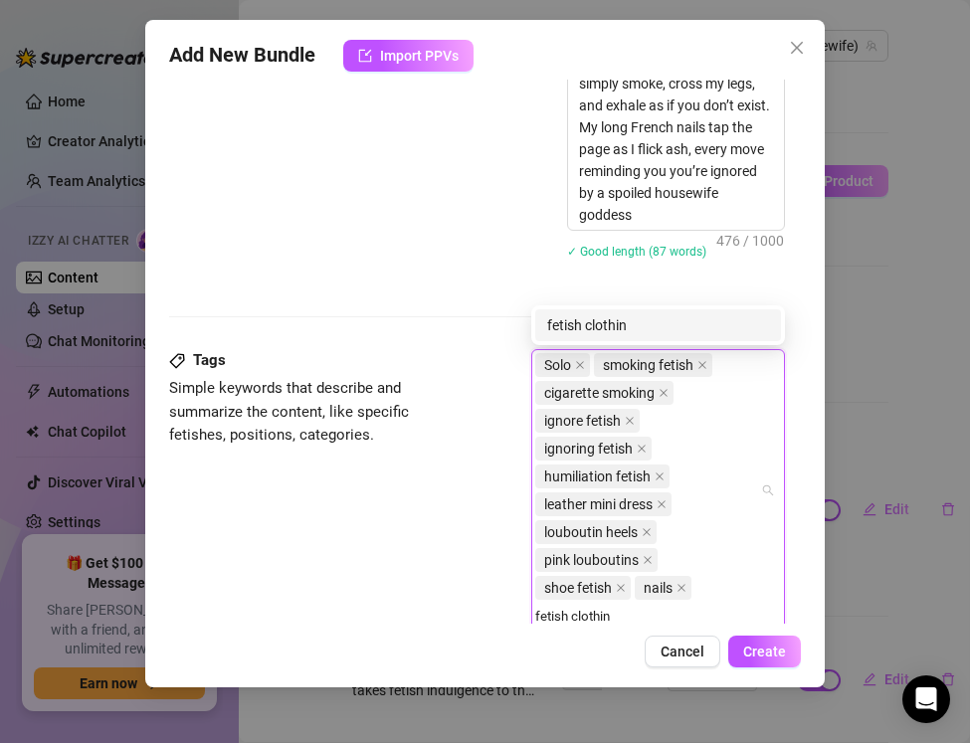
type input "fetish clothing"
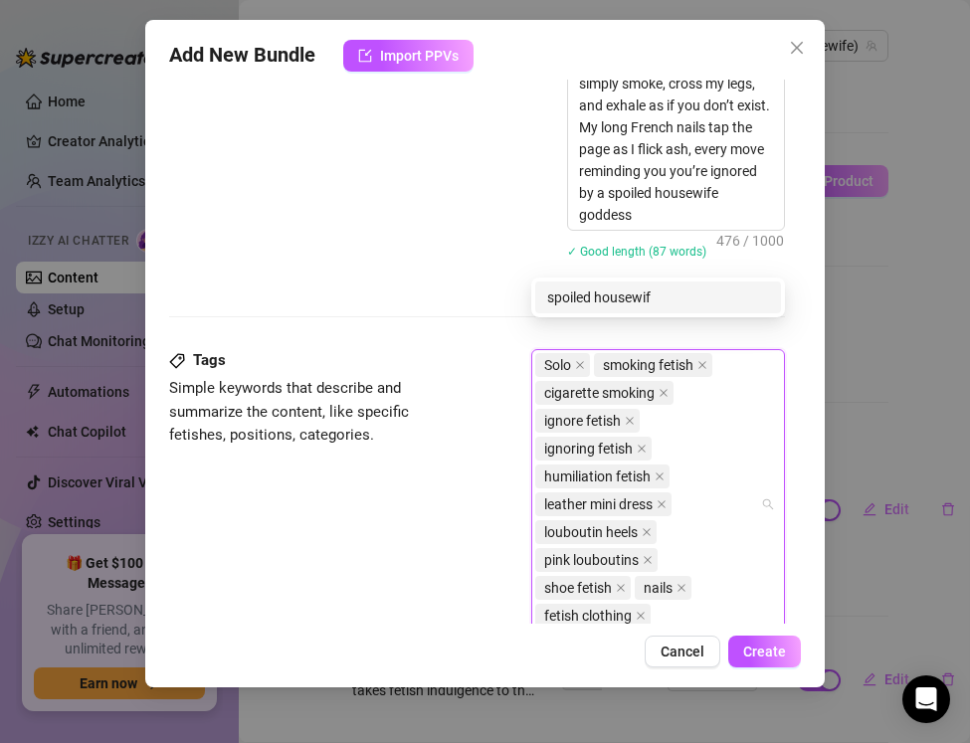
scroll to position [1076, 0]
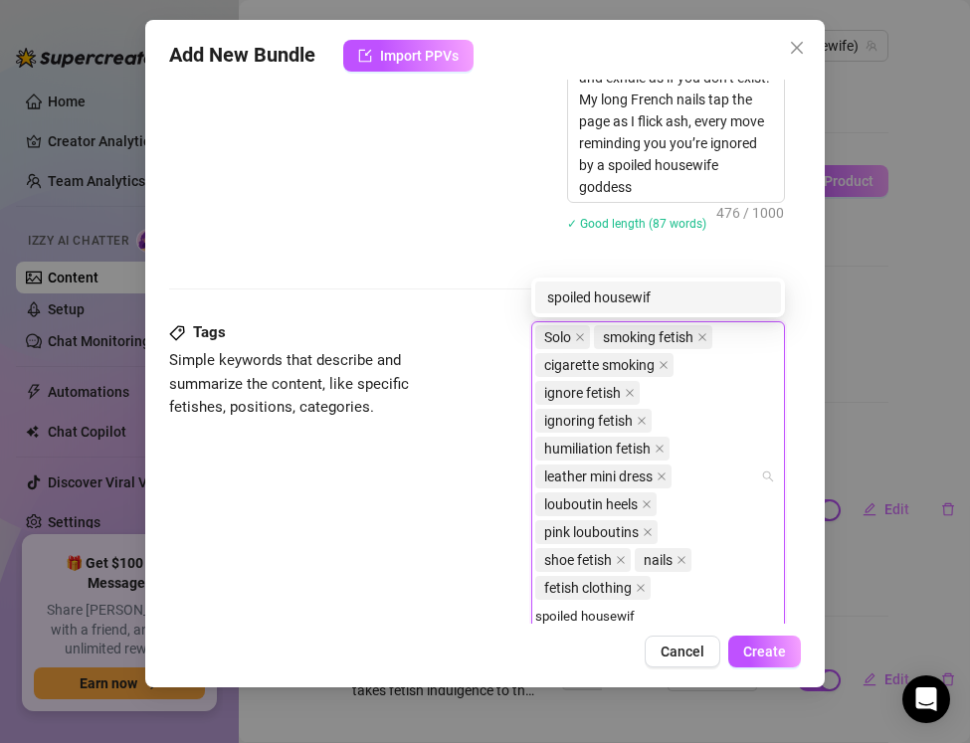
type input "spoiled housewife"
type input "milf smoking"
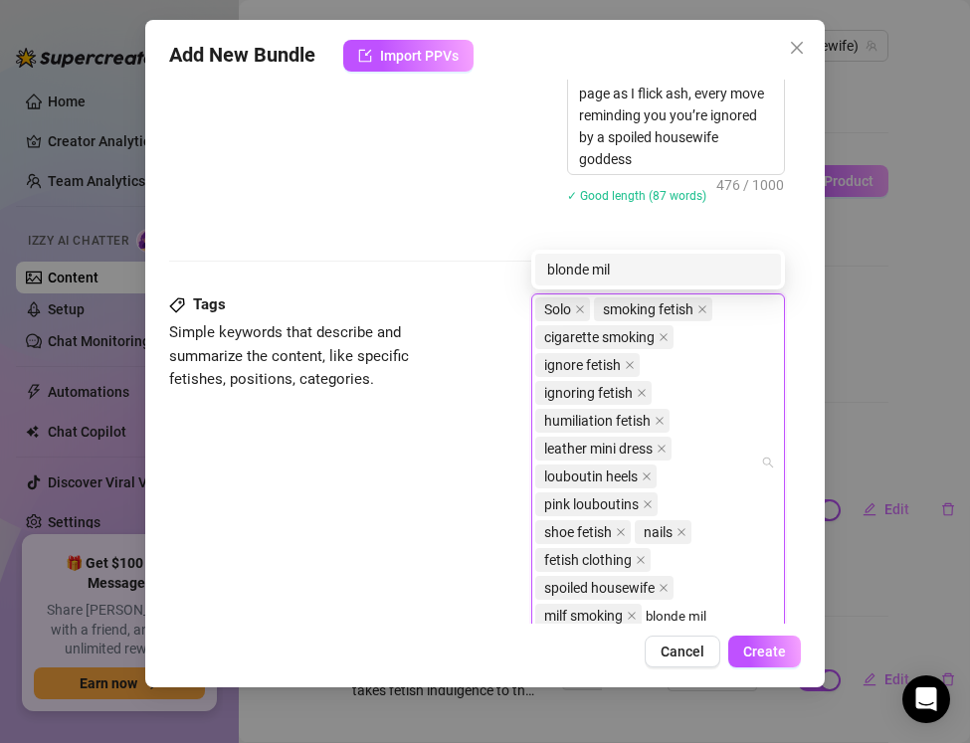
type input "blonde milf"
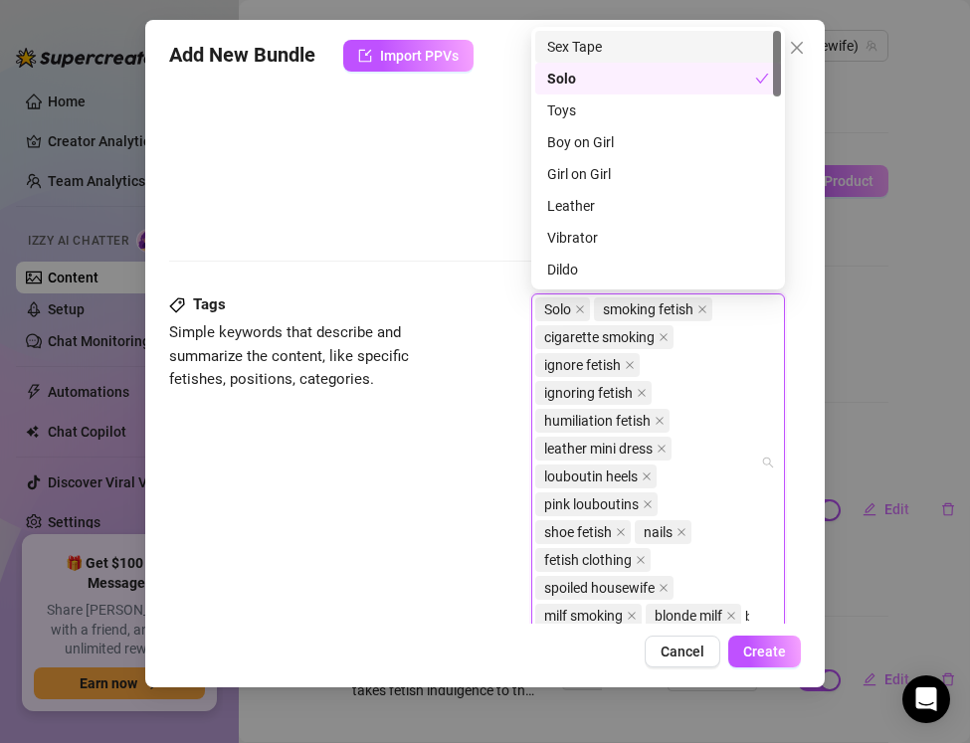
scroll to position [1131, 0]
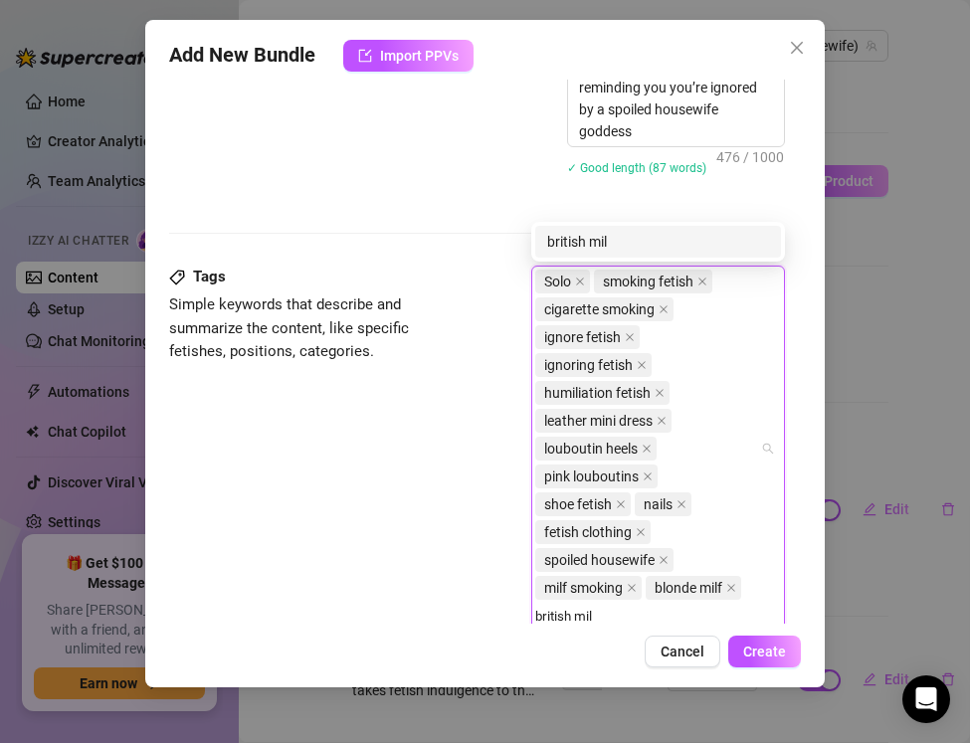
type input "british milf"
type input "luxury milf"
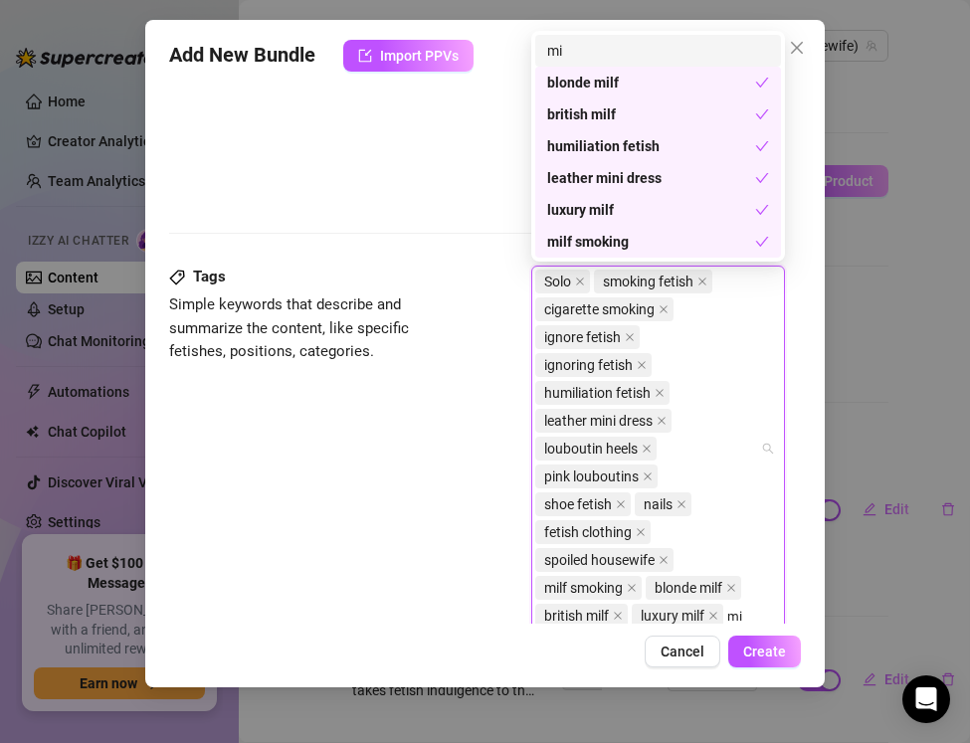
type input "m"
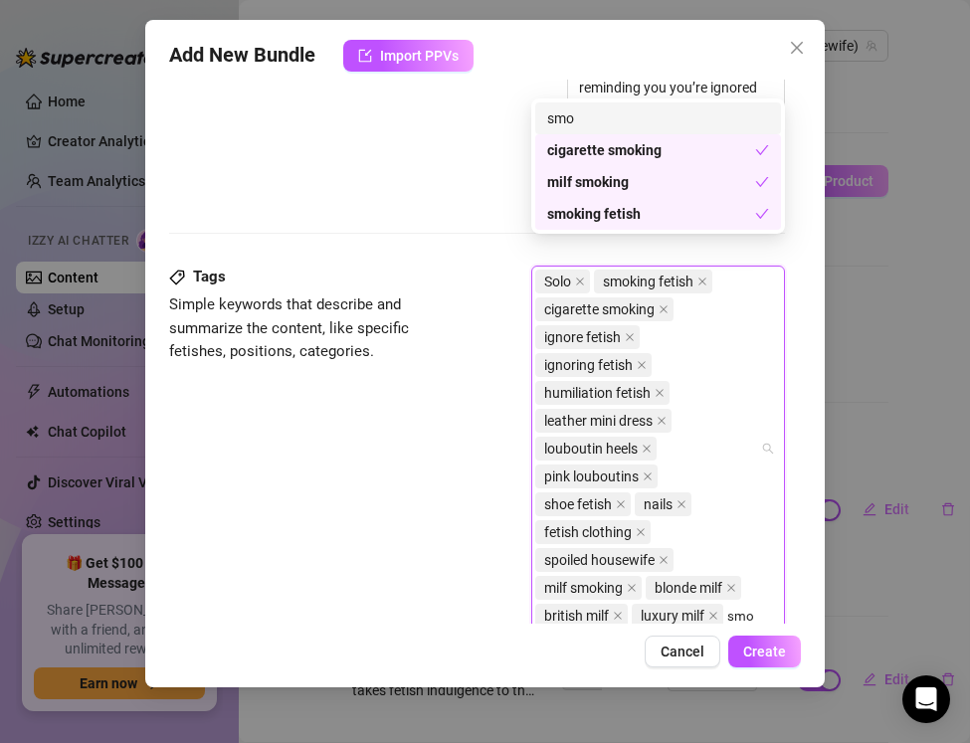
scroll to position [1159, 0]
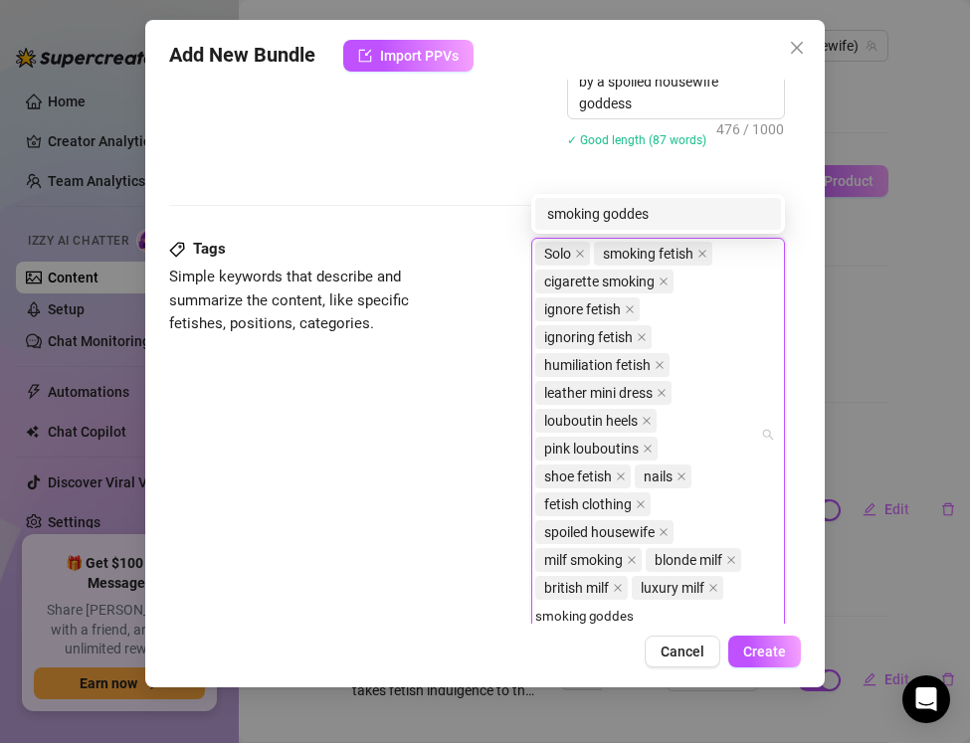
type input "smoking goddess"
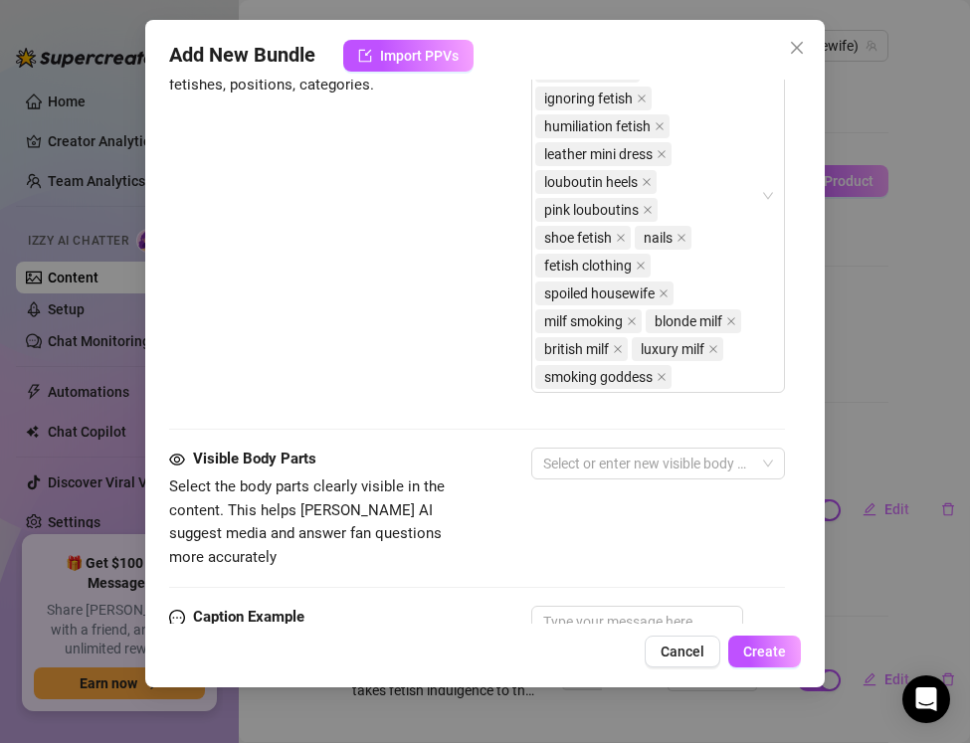
scroll to position [1437, 0]
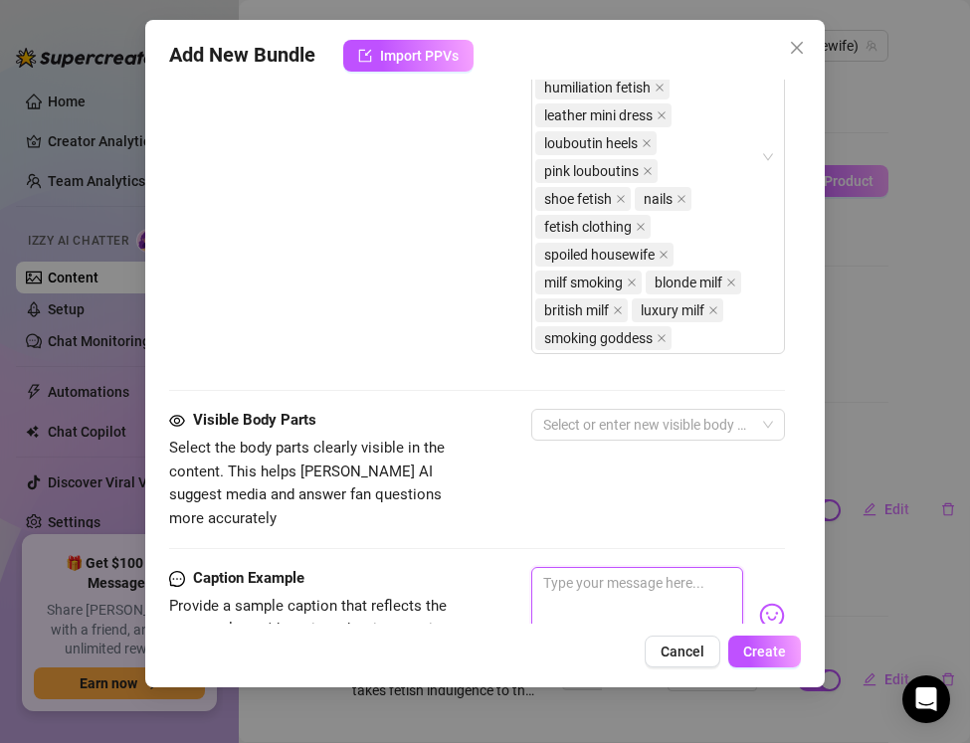
click at [584, 567] on textarea at bounding box center [637, 607] width 212 height 80
paste textarea "Leather mini tight, pink Louboutins high, cigarette glowing… I drag deep and ig…"
type textarea "Leather mini tight, pink Louboutins high, cigarette glowing… I drag deep and ig…"
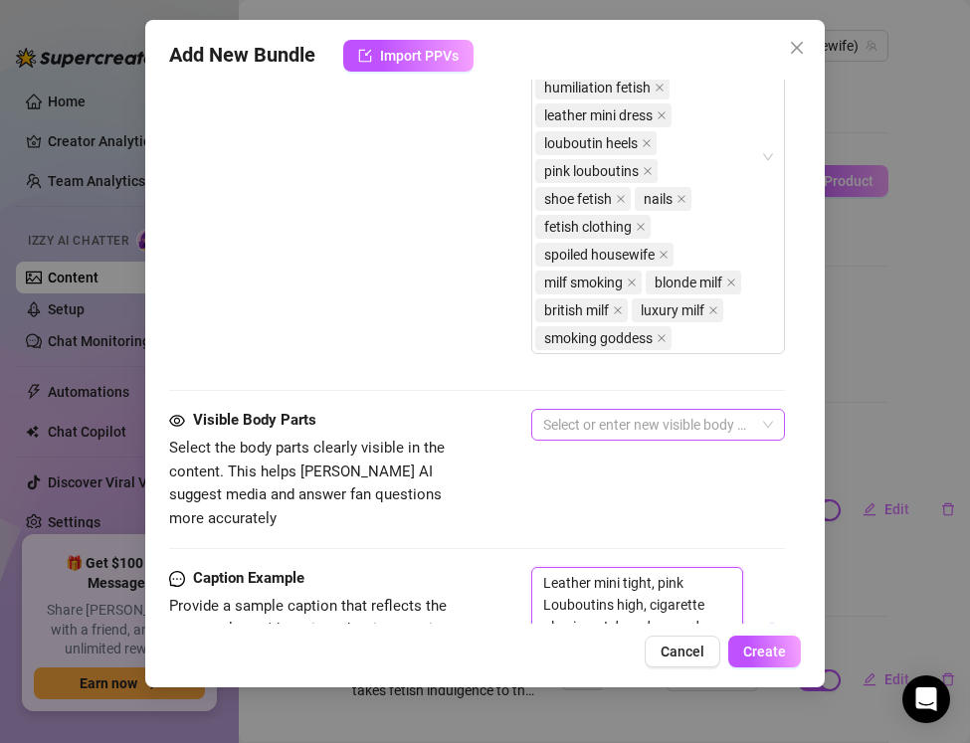
click at [577, 426] on div at bounding box center [647, 425] width 225 height 28
type textarea "Leather mini tight, pink Louboutins high, cigarette glowing… I drag deep and ig…"
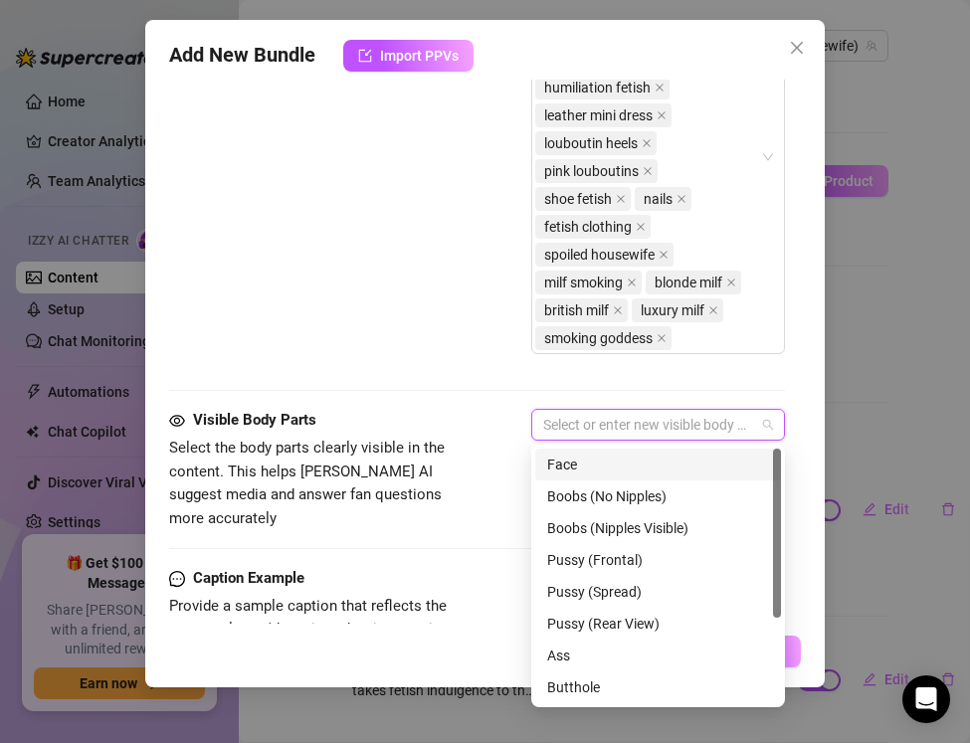
click at [571, 461] on div "Face" at bounding box center [658, 465] width 222 height 22
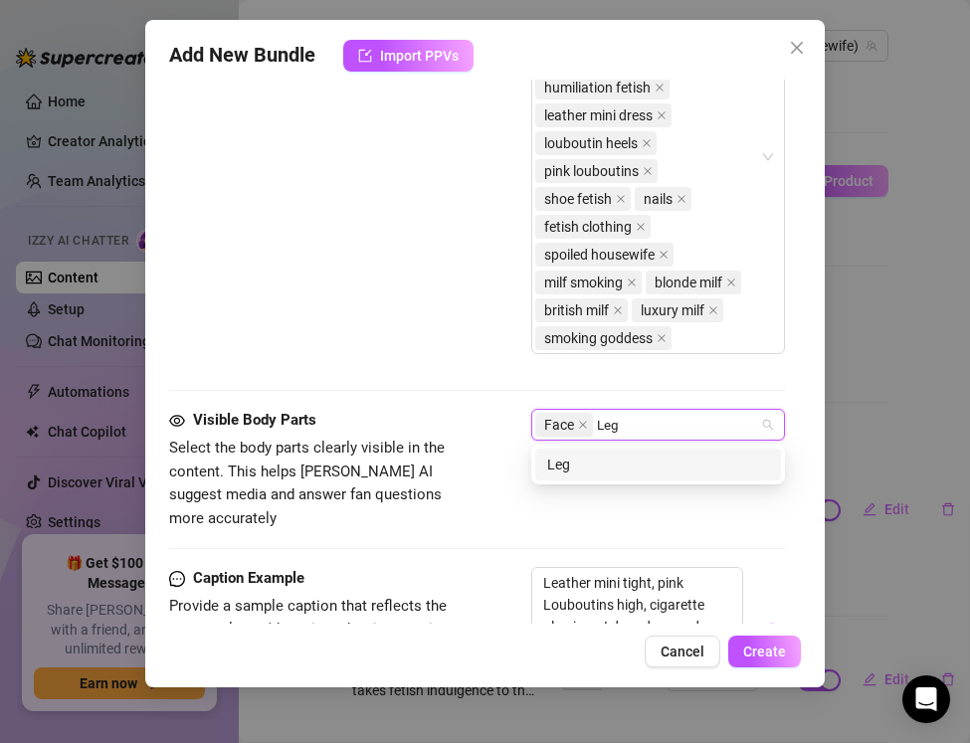
type input "Legs"
type input "Body"
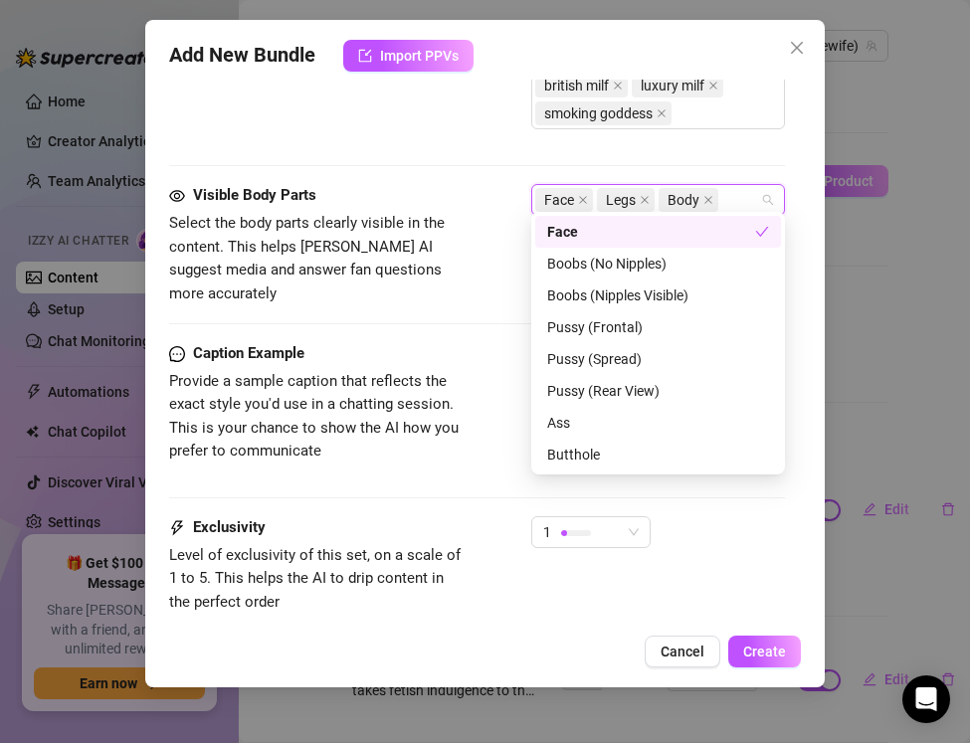
scroll to position [1776, 0]
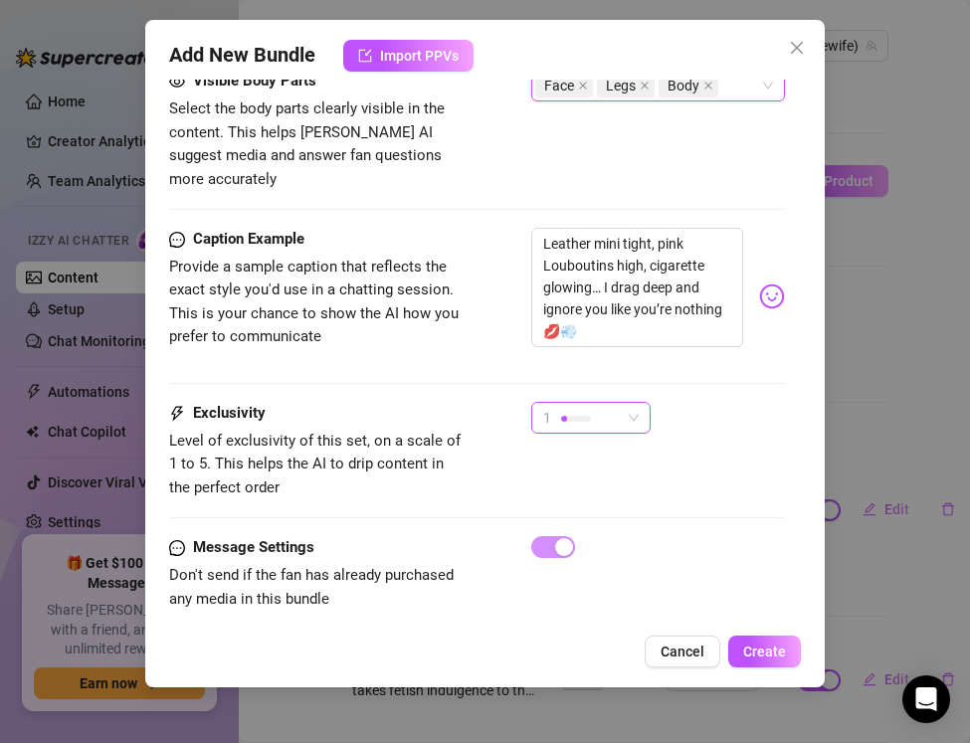
click at [575, 409] on div at bounding box center [576, 418] width 30 height 19
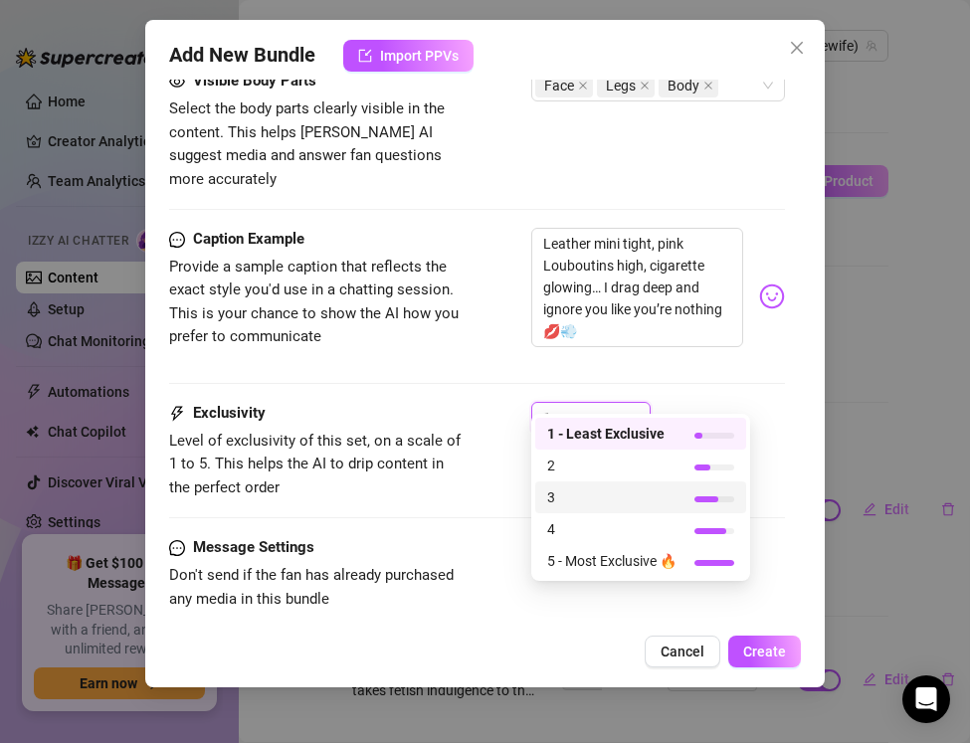
click at [576, 503] on span "3" at bounding box center [611, 498] width 129 height 22
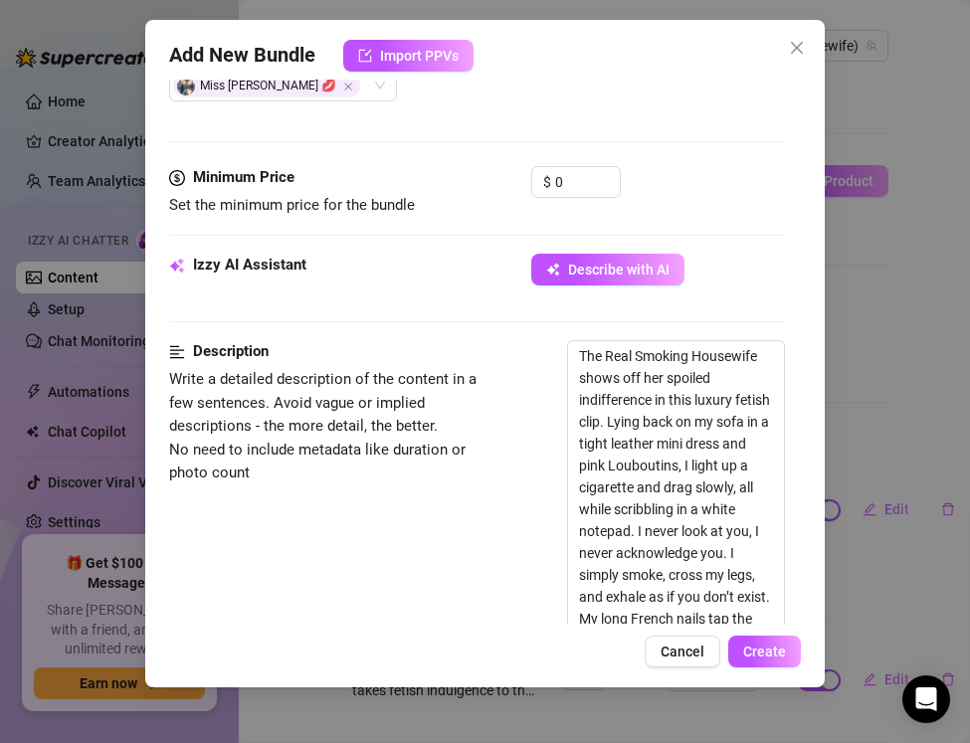
scroll to position [370, 0]
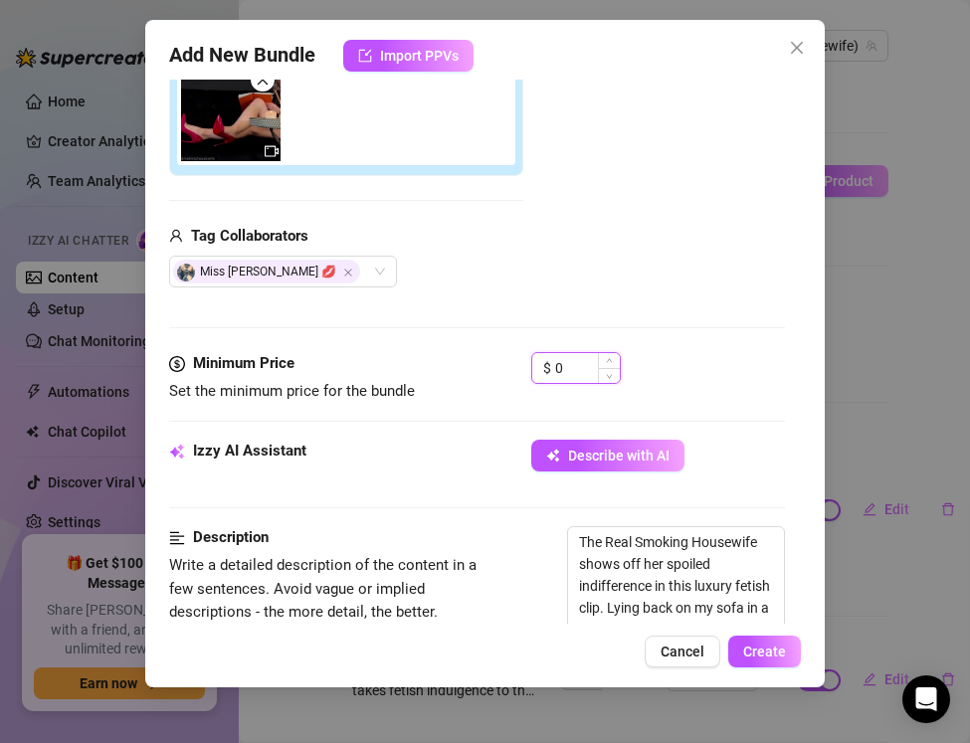
click at [581, 366] on input "0" at bounding box center [587, 368] width 65 height 30
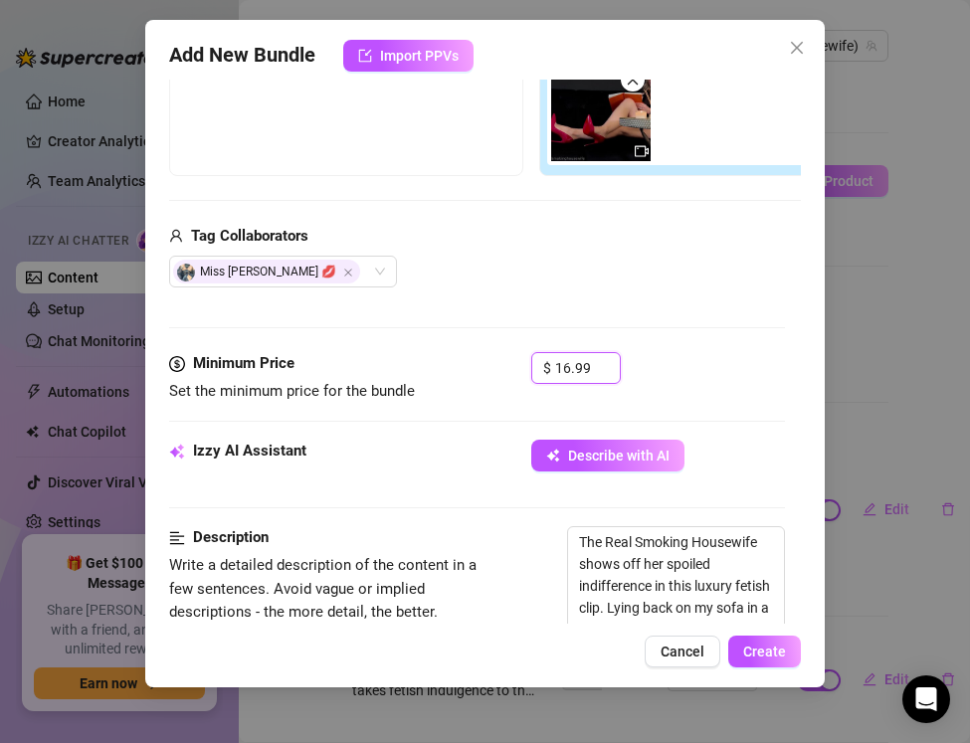
scroll to position [0, 0]
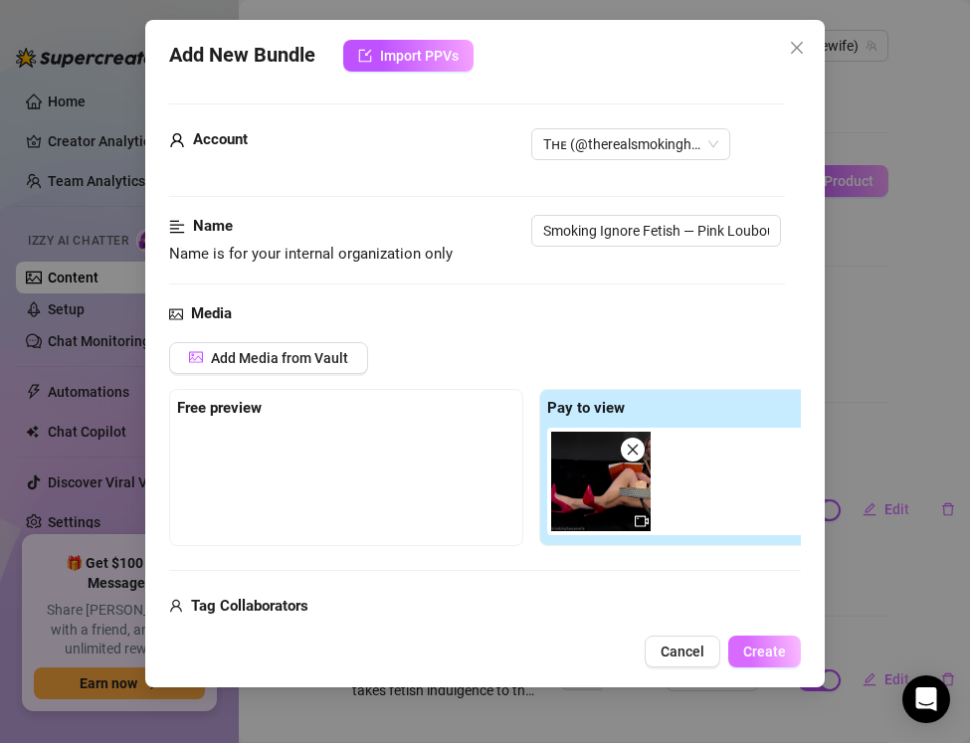
type input "16.99"
click at [753, 660] on button "Create" at bounding box center [764, 652] width 73 height 32
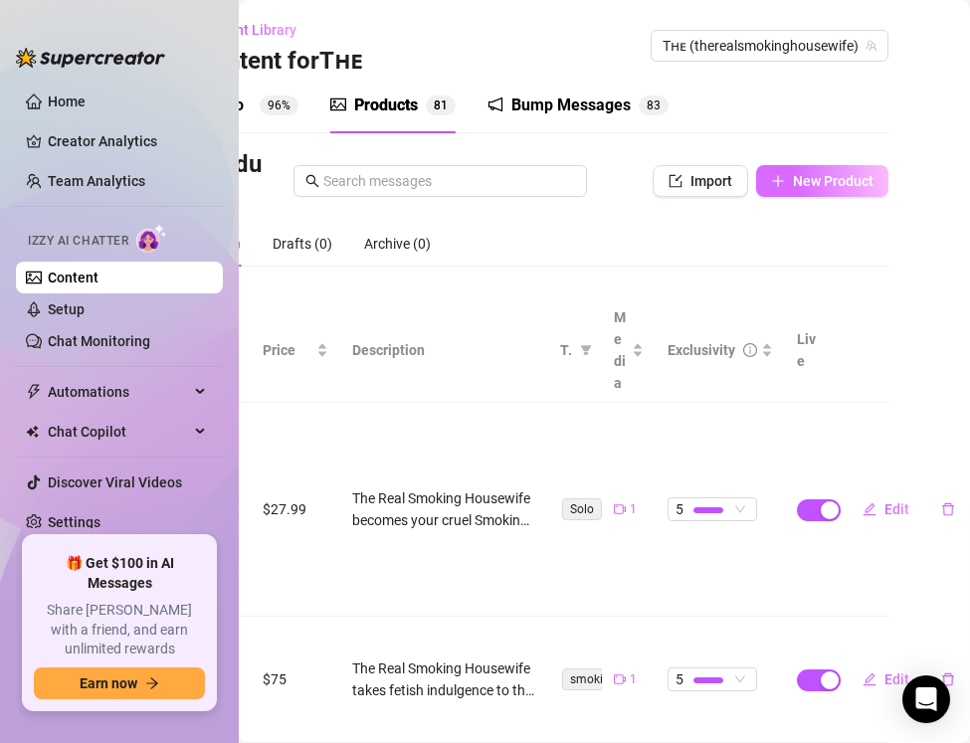
click at [808, 191] on button "New Product" at bounding box center [822, 181] width 132 height 32
type textarea "Type your message here..."
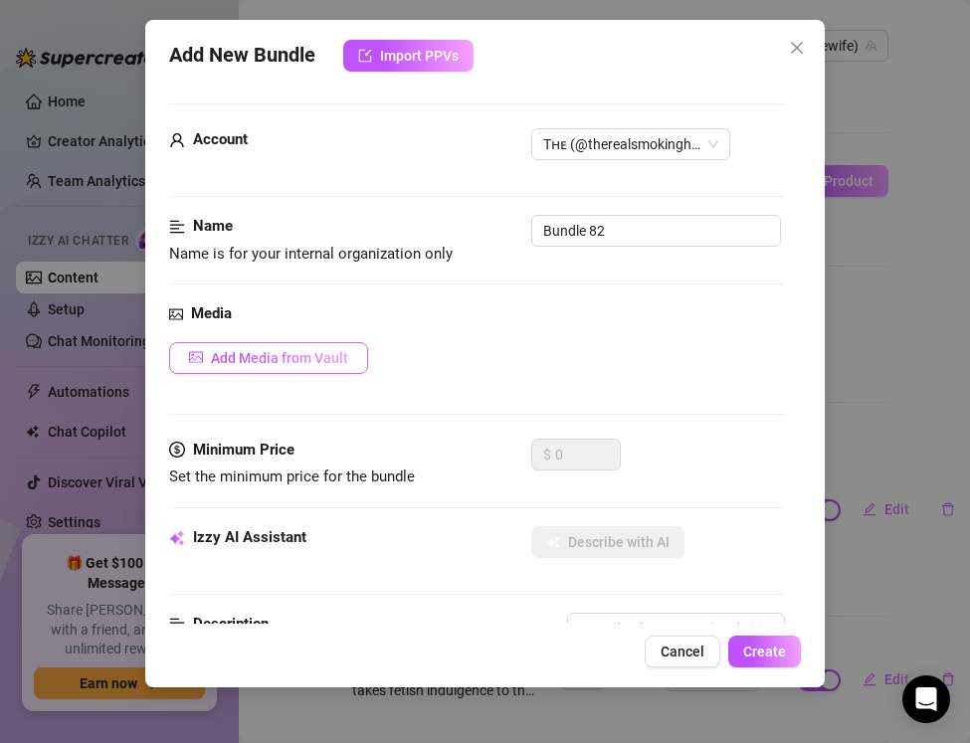
click at [277, 350] on span "Add Media from Vault" at bounding box center [279, 358] width 137 height 16
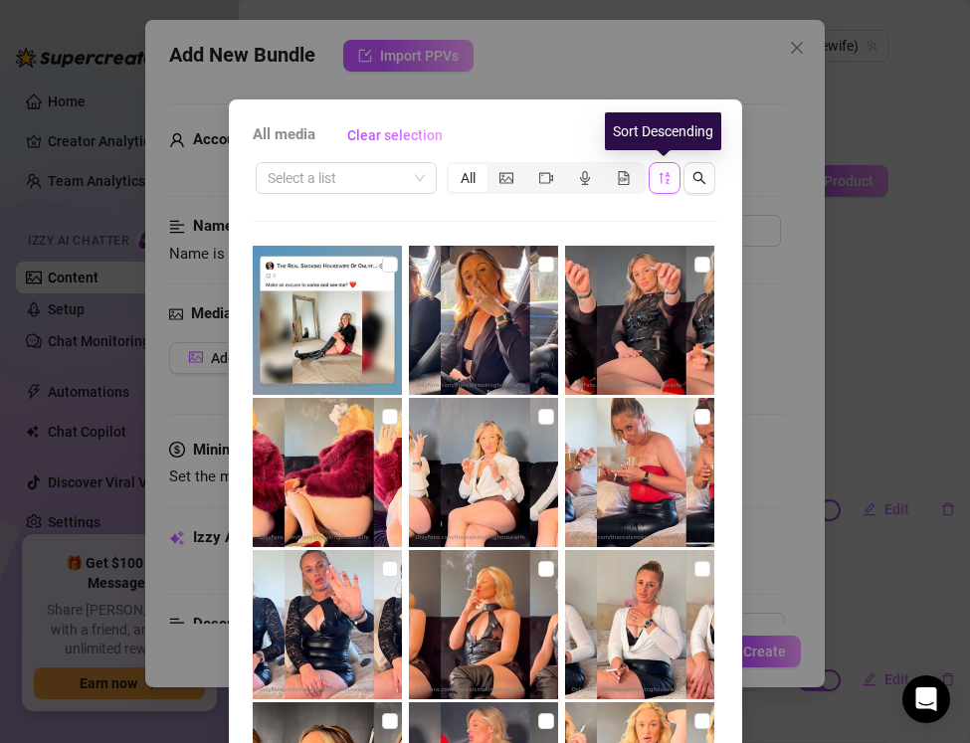
click at [671, 174] on button "button" at bounding box center [665, 178] width 32 height 32
click at [670, 180] on icon "sort-descending" at bounding box center [665, 178] width 14 height 14
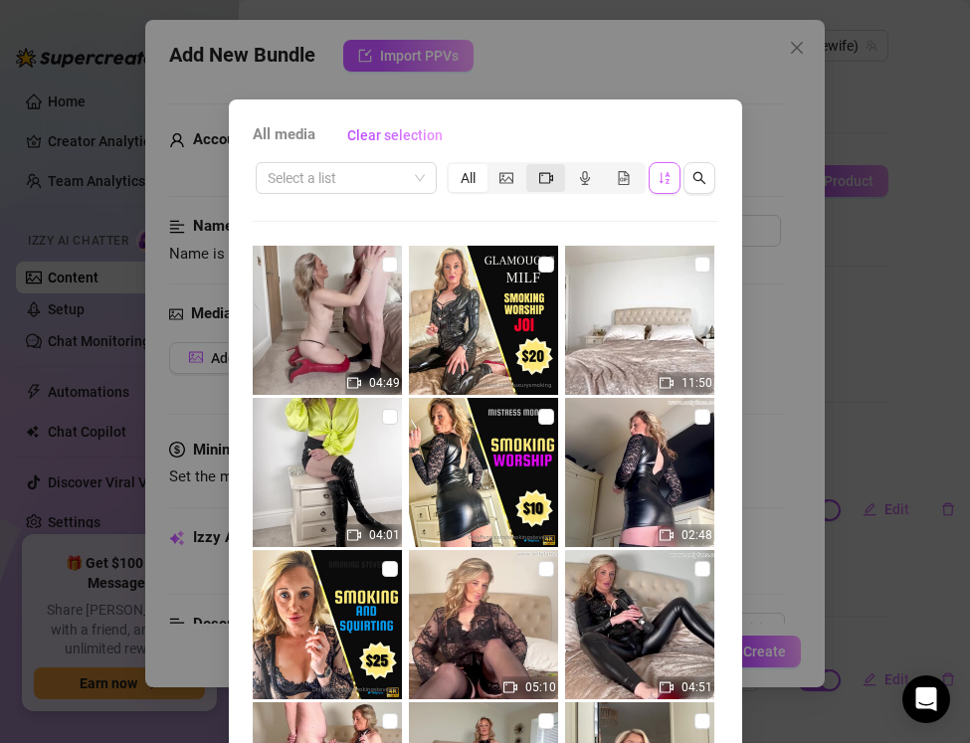
click at [543, 180] on icon "video-camera" at bounding box center [546, 178] width 14 height 14
click at [531, 167] on input "segmented control" at bounding box center [531, 167] width 0 height 0
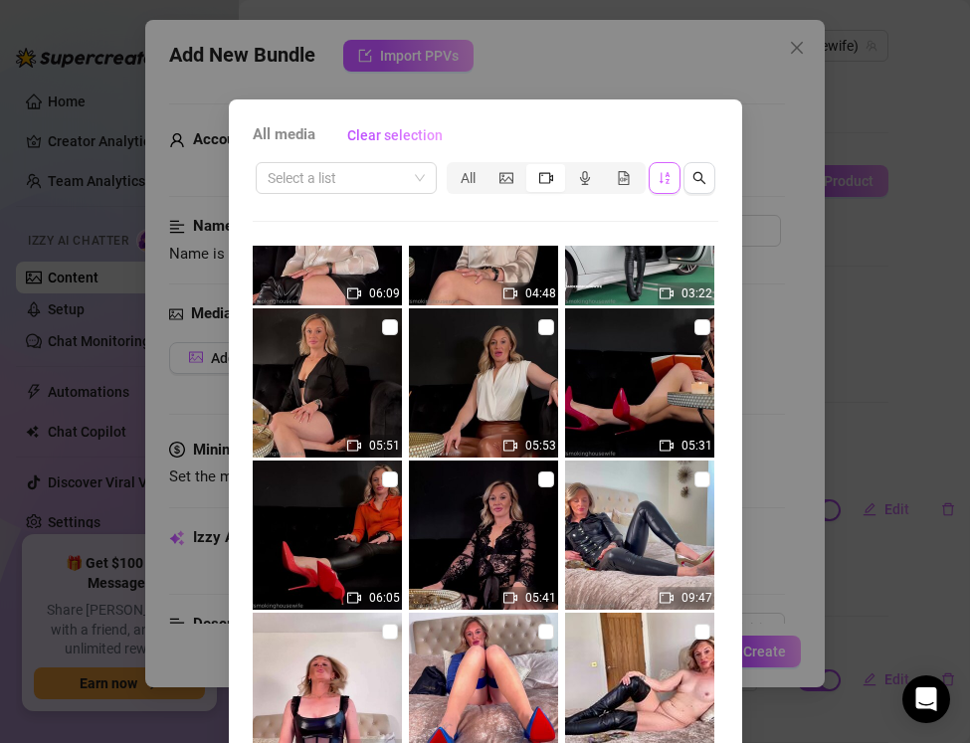
scroll to position [3590, 0]
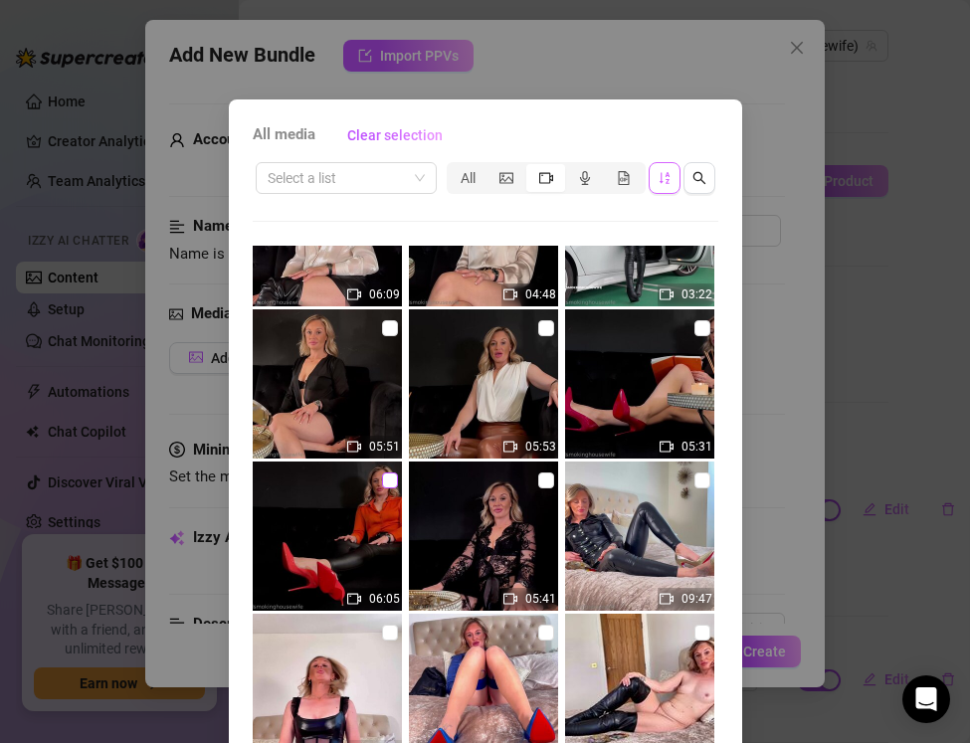
click at [393, 481] on input "checkbox" at bounding box center [390, 481] width 16 height 16
checkbox input "true"
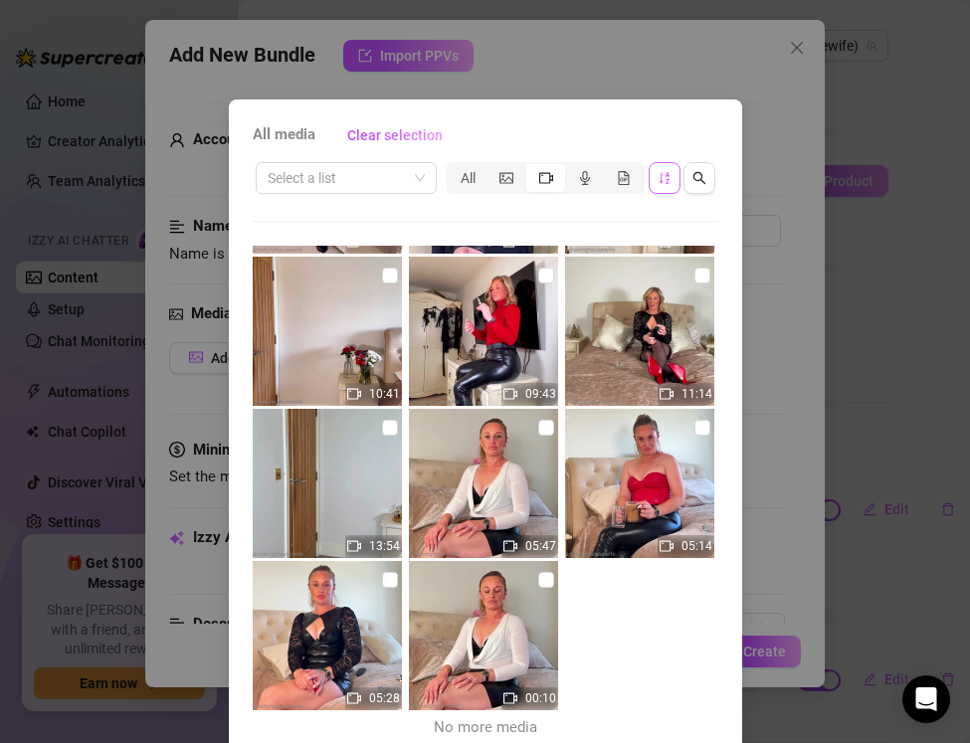
scroll to position [88, 0]
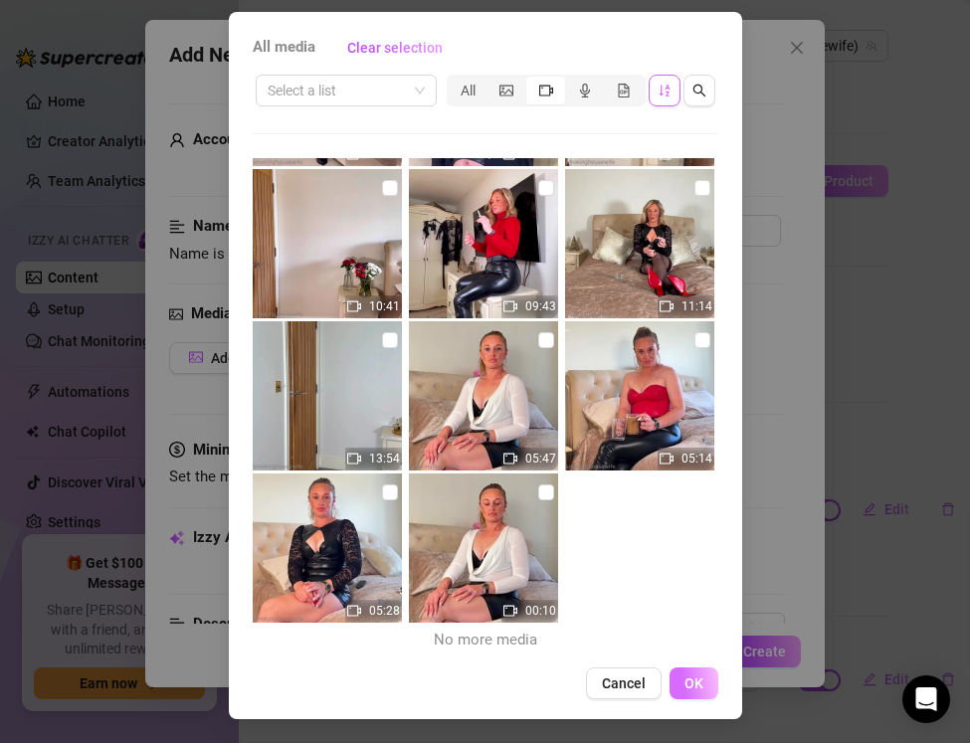
click at [703, 684] on button "OK" at bounding box center [694, 684] width 49 height 32
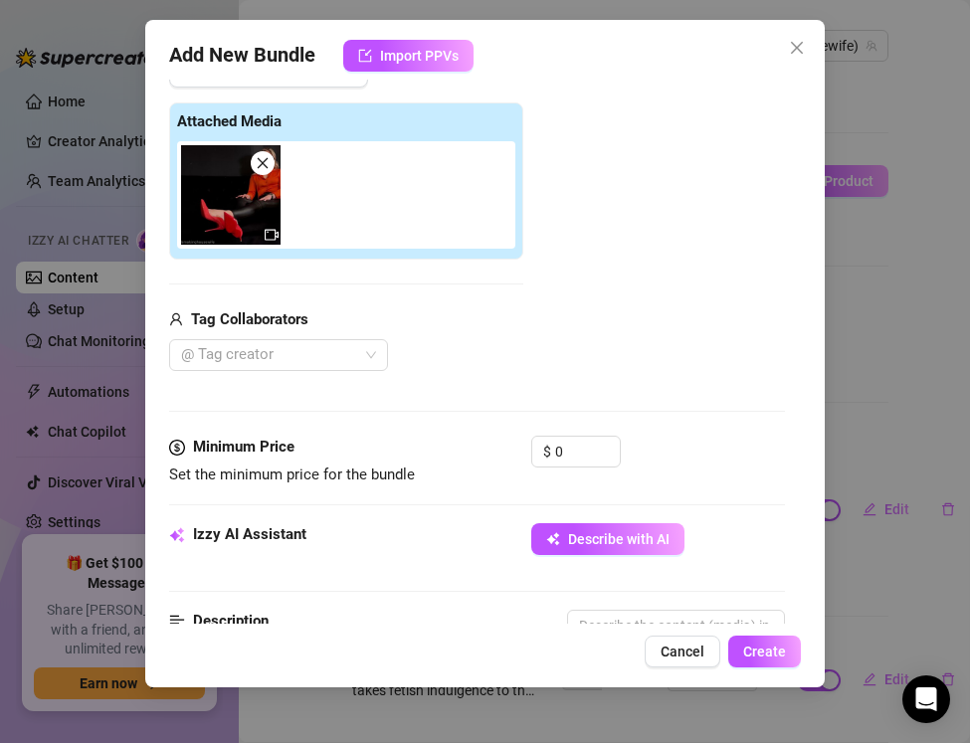
scroll to position [596, 0]
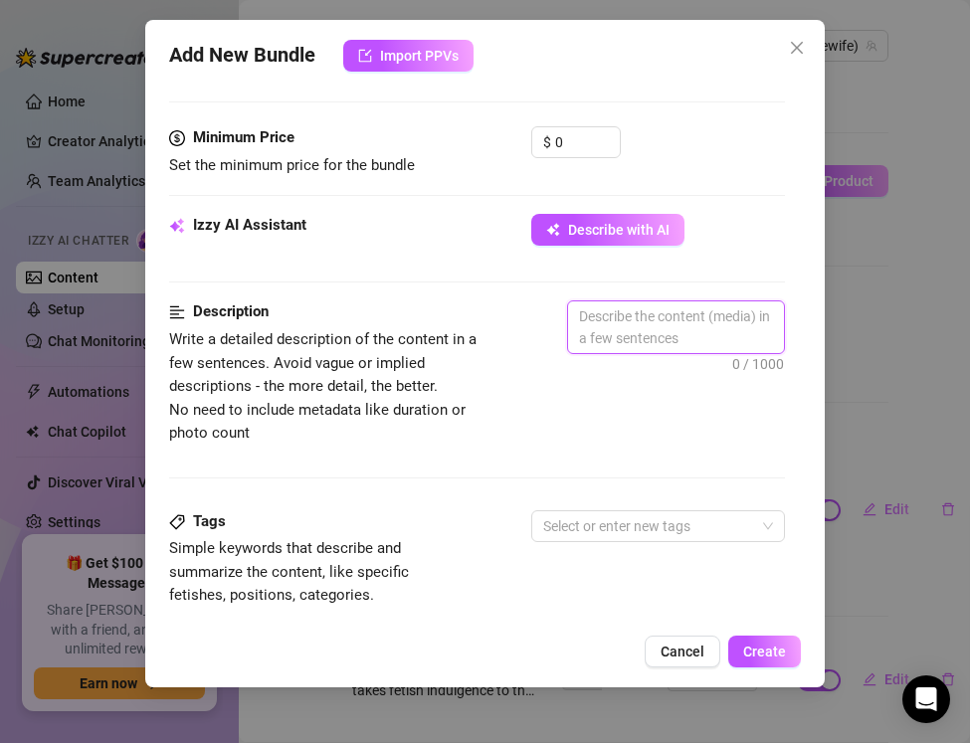
click at [617, 319] on textarea at bounding box center [676, 327] width 216 height 52
paste textarea "The Real Smoking Housewife spoils you with smoke and feet in this luxury fetish…"
type textarea "The Real Smoking Housewife spoils you with smoke and feet in this luxury fetish…"
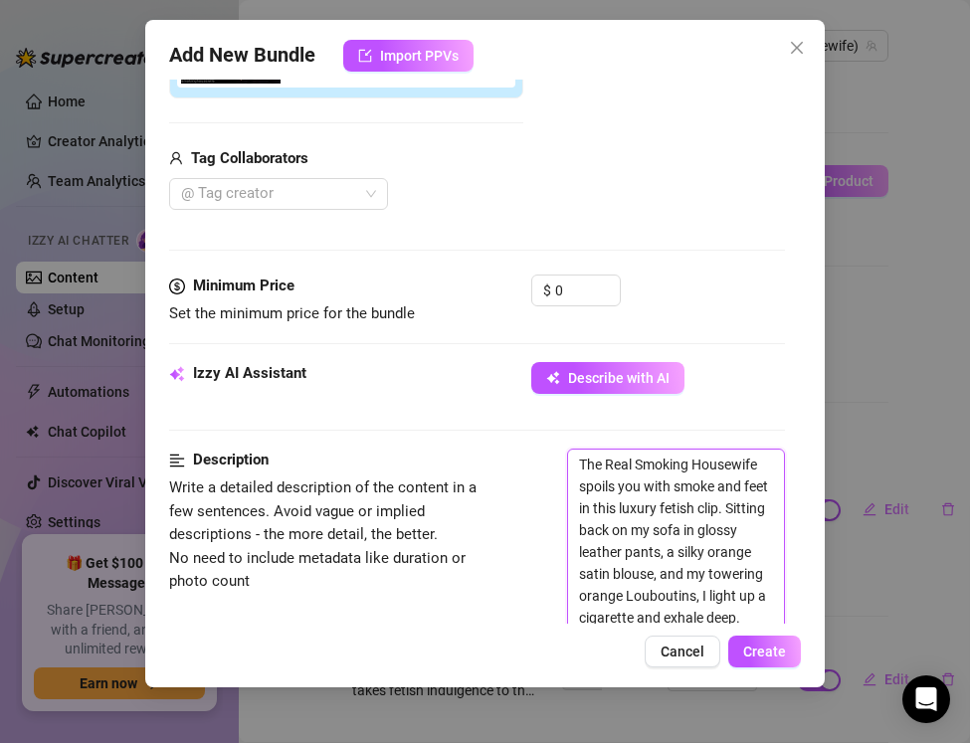
scroll to position [447, 0]
click at [263, 198] on div at bounding box center [268, 195] width 190 height 28
type textarea "The Real Smoking Housewife spoils you with smoke and feet in this luxury fetish…"
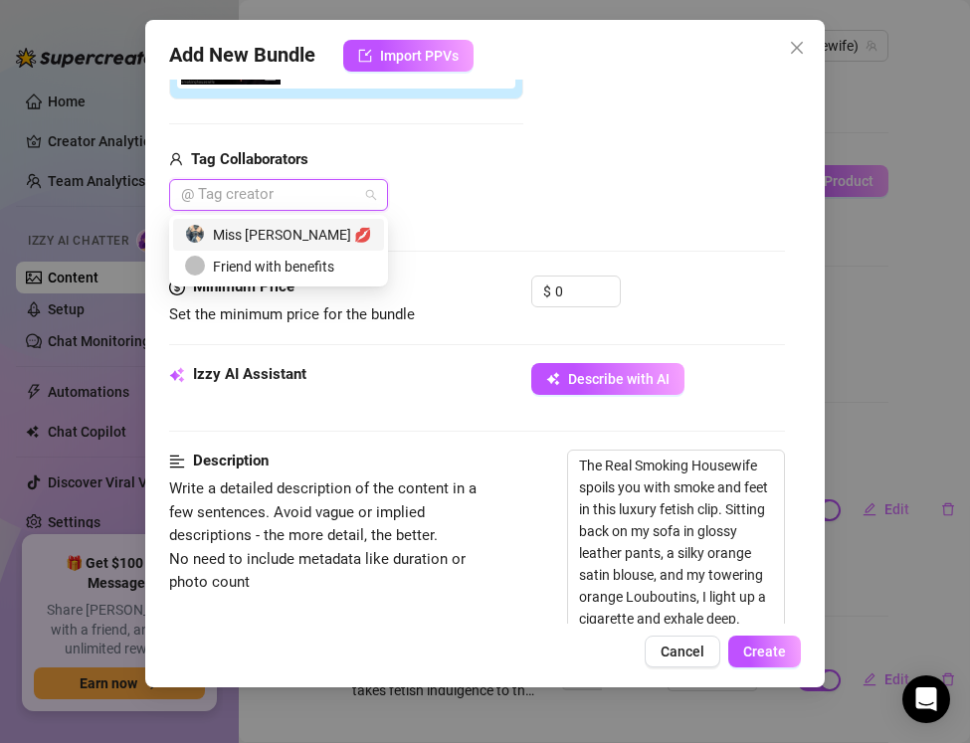
click at [261, 229] on div "Miss Lulu Leather 💋" at bounding box center [278, 235] width 187 height 22
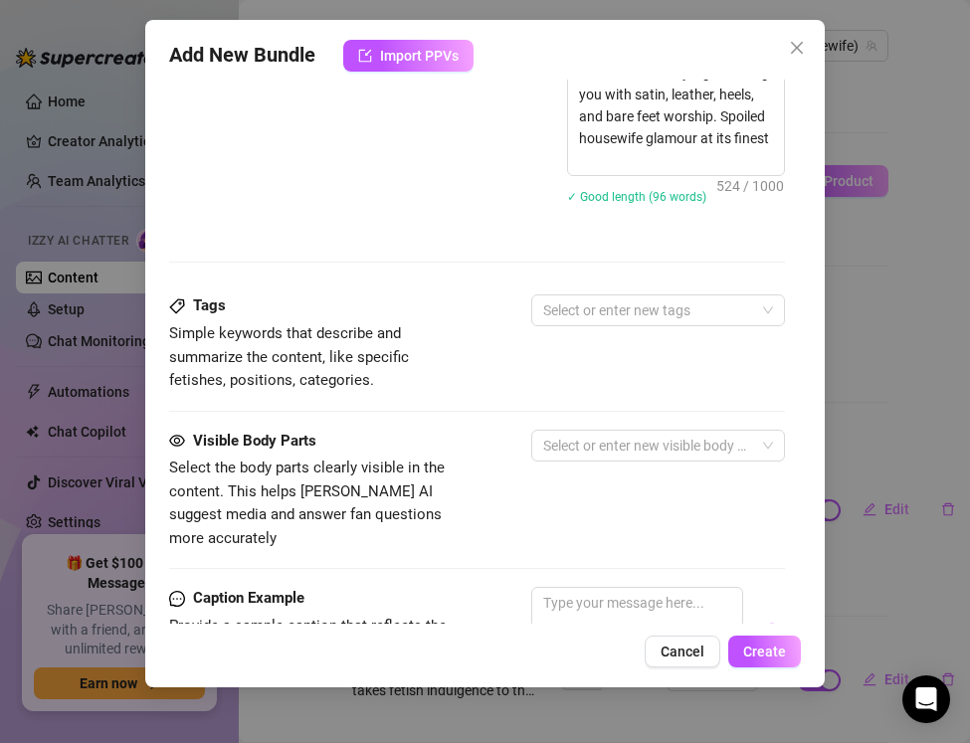
scroll to position [1166, 0]
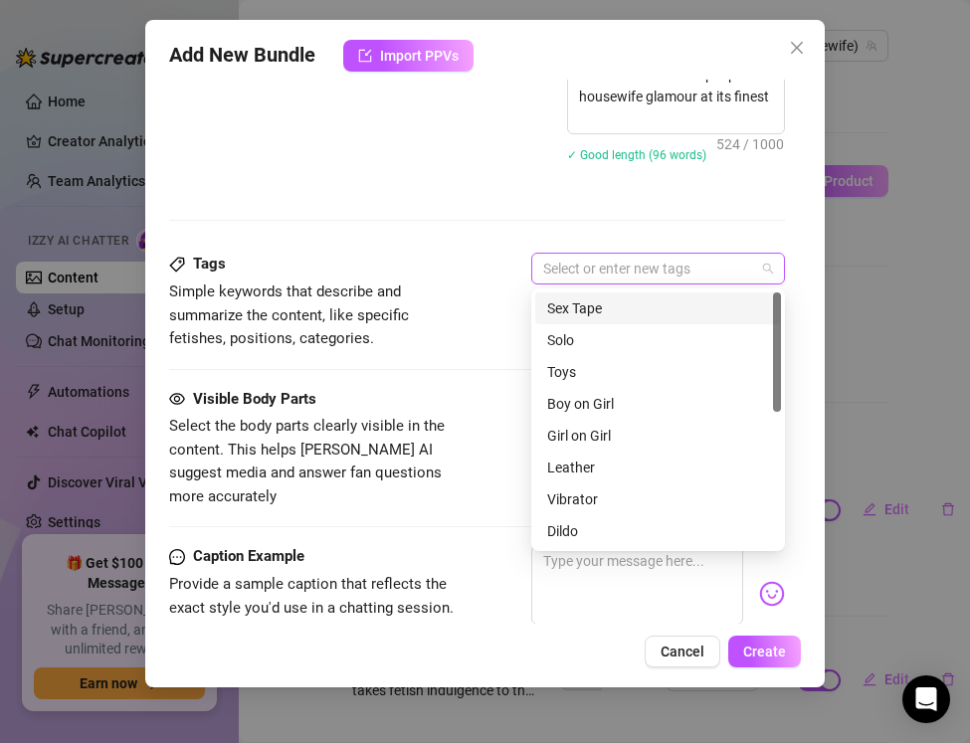
click at [567, 268] on div at bounding box center [647, 269] width 225 height 28
click at [571, 335] on div "Solo" at bounding box center [658, 340] width 222 height 22
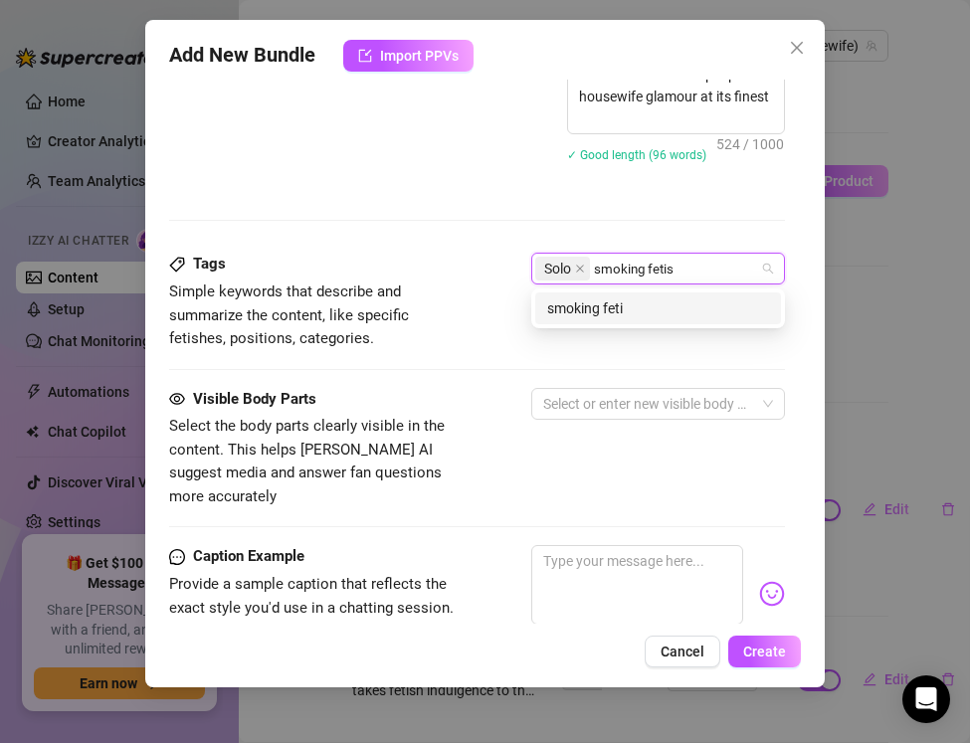
type input "smoking fetish"
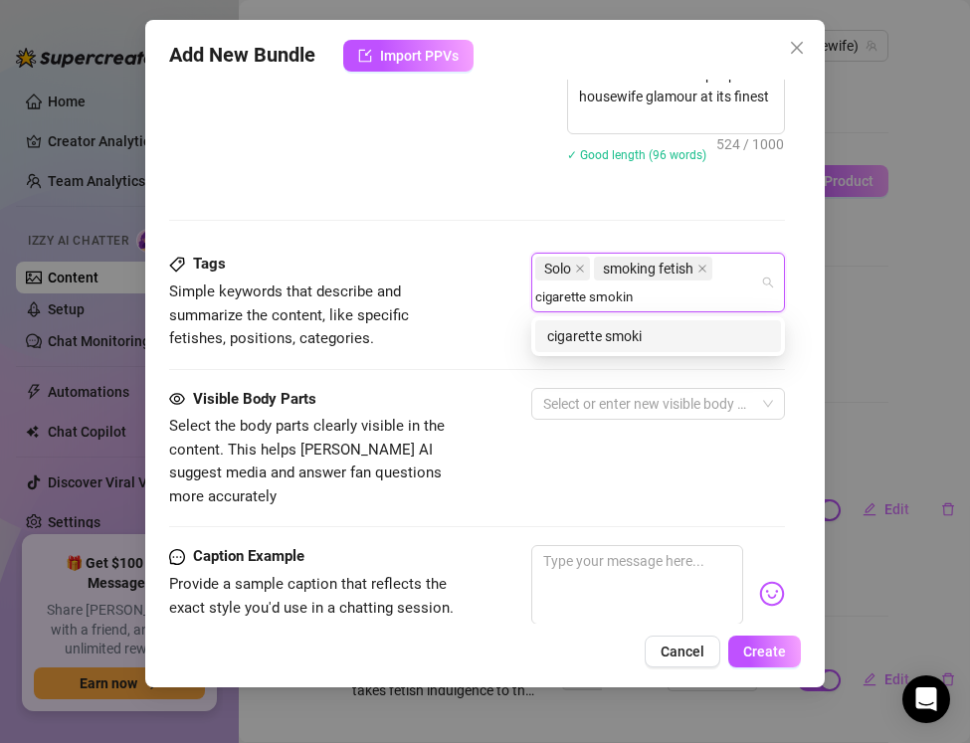
type input "cigarette smoking"
type input "foot fetish"
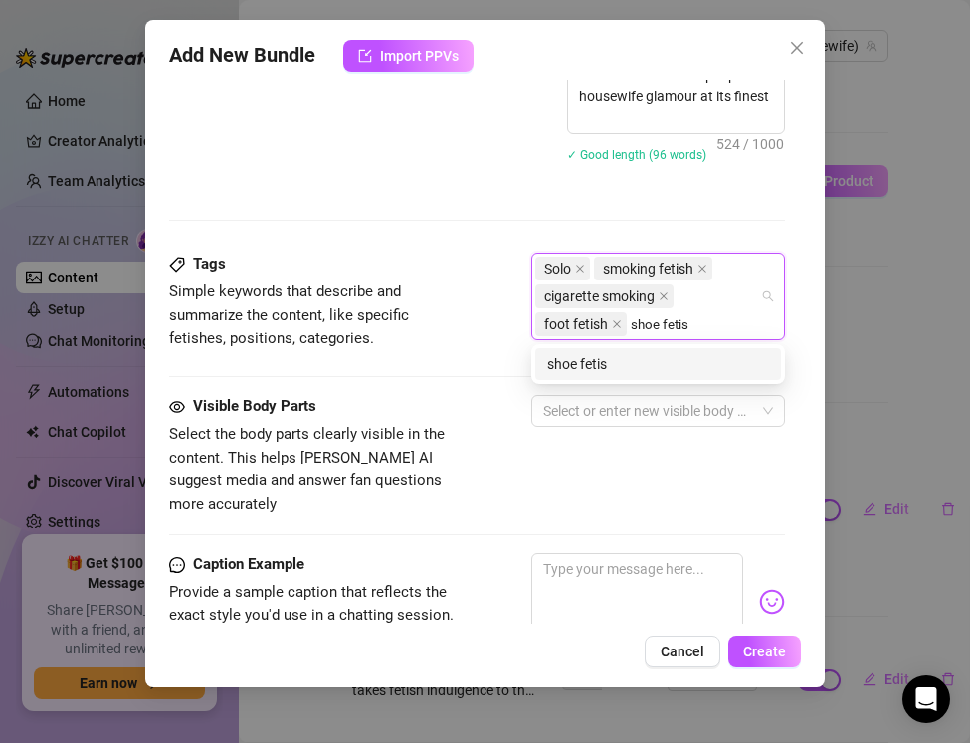
type input "shoe fetish"
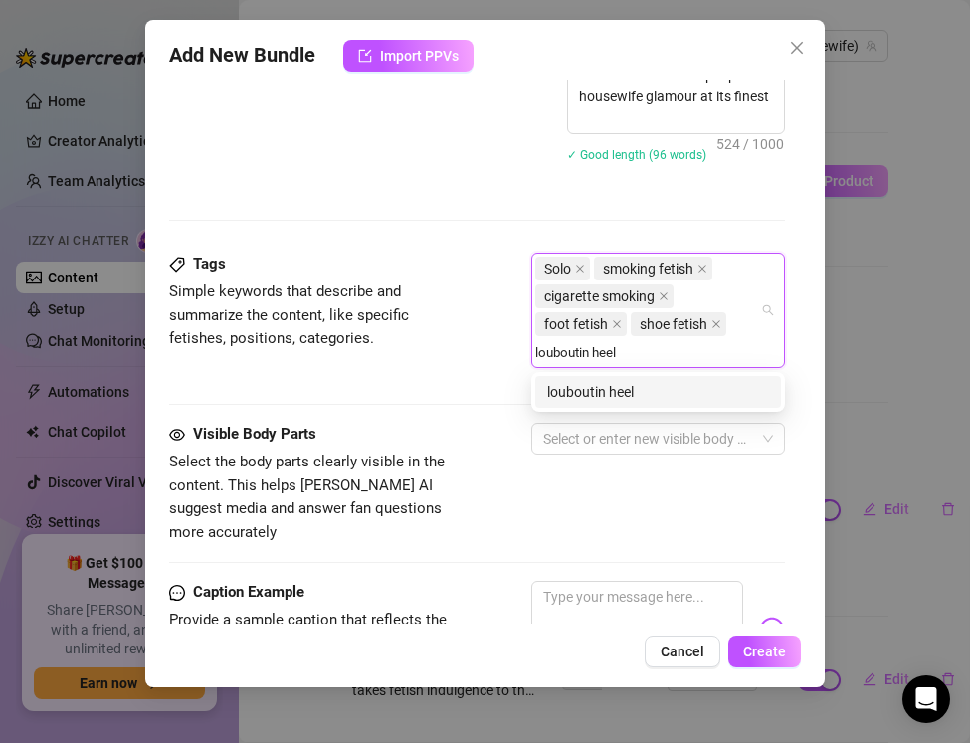
type input "louboutin heels"
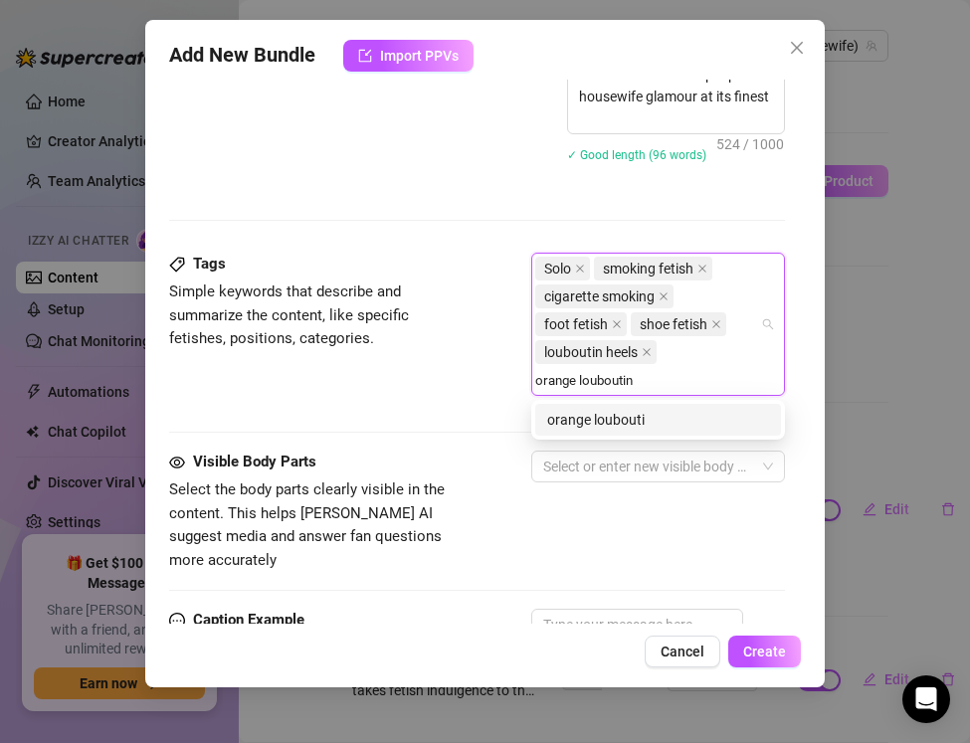
type input "orange louboutins"
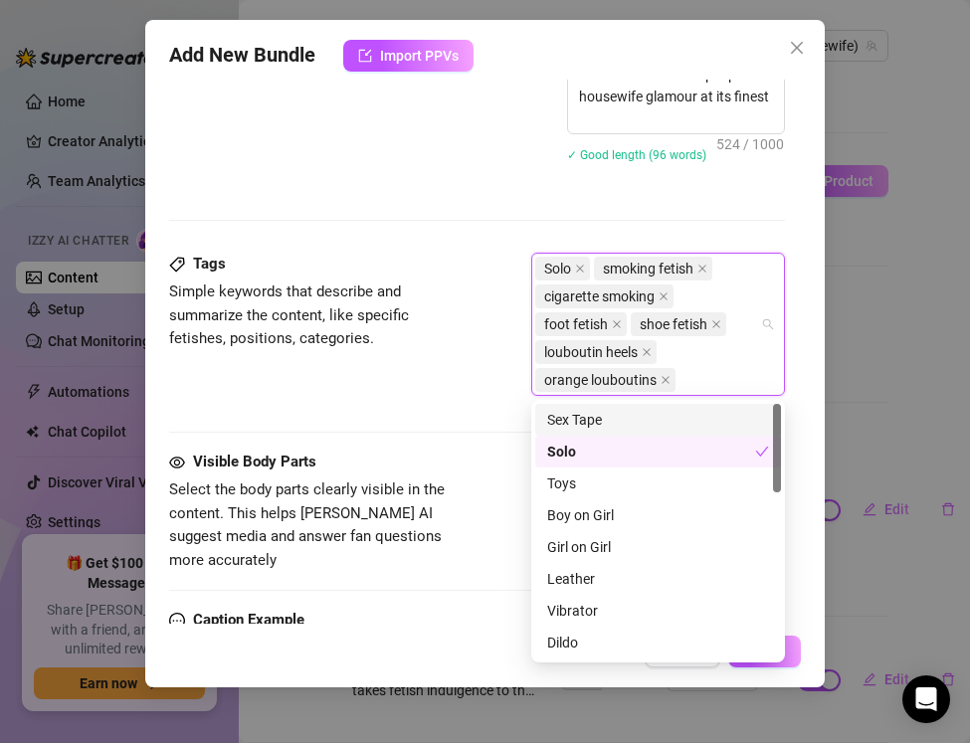
type input "s"
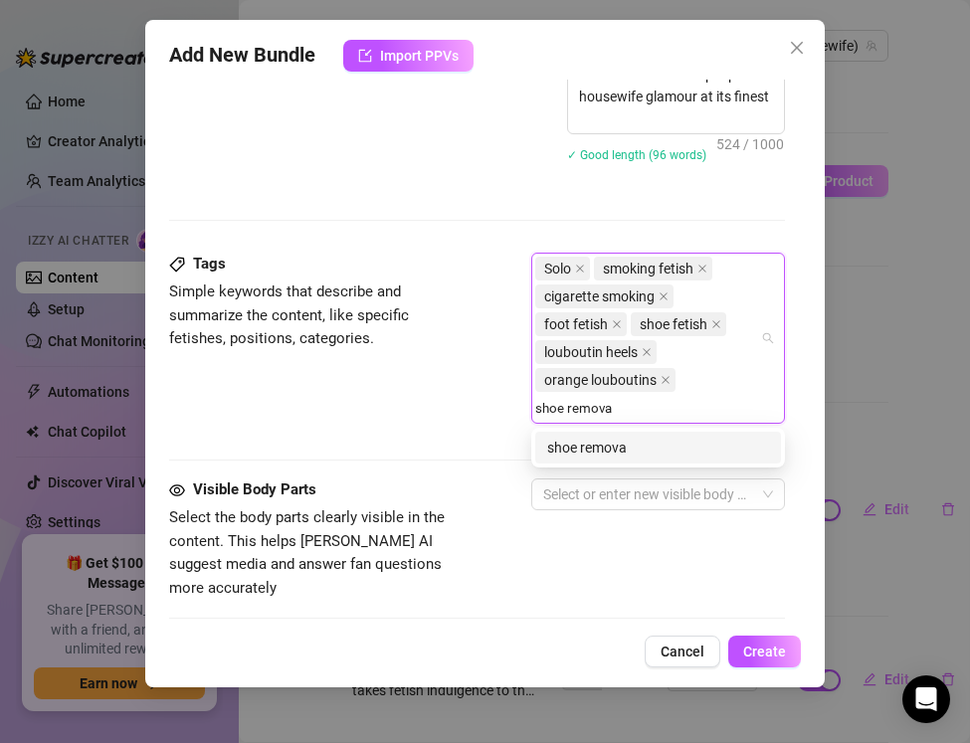
type input "shoe removal"
type input "foot rubbing"
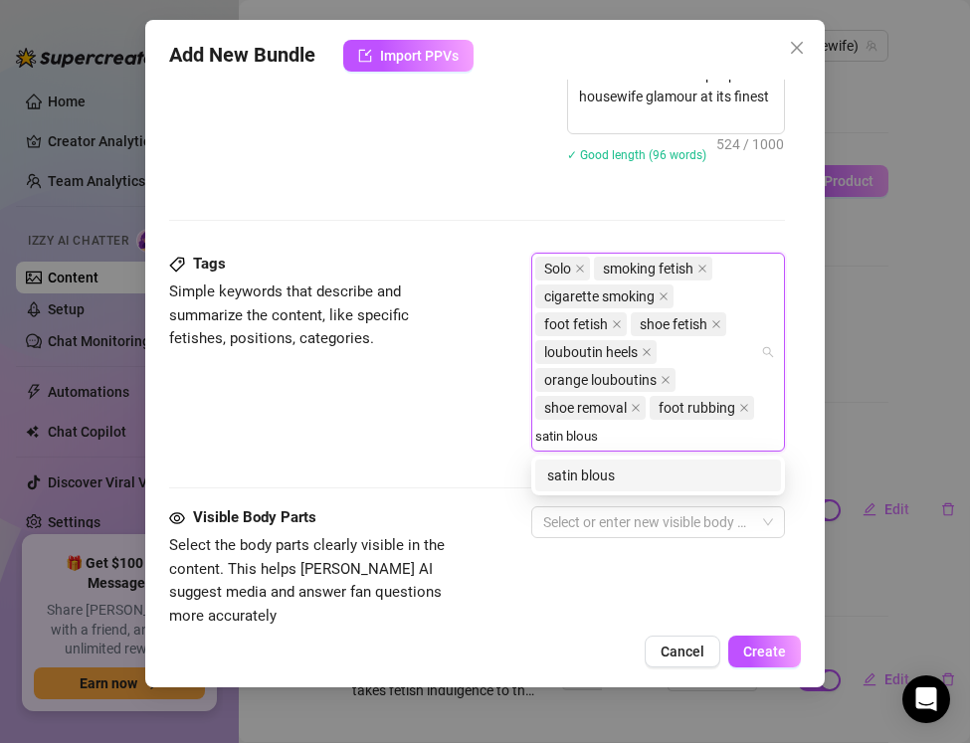
type input "satin blouse"
type input "leather pants"
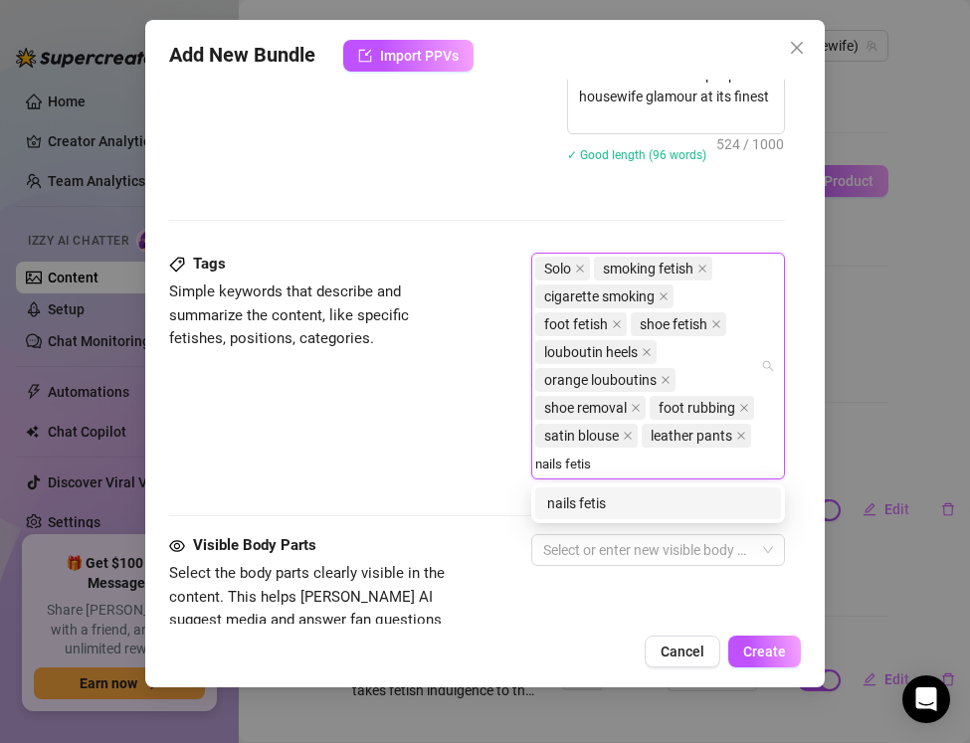
type input "nails fetish"
type input "glamour smoking"
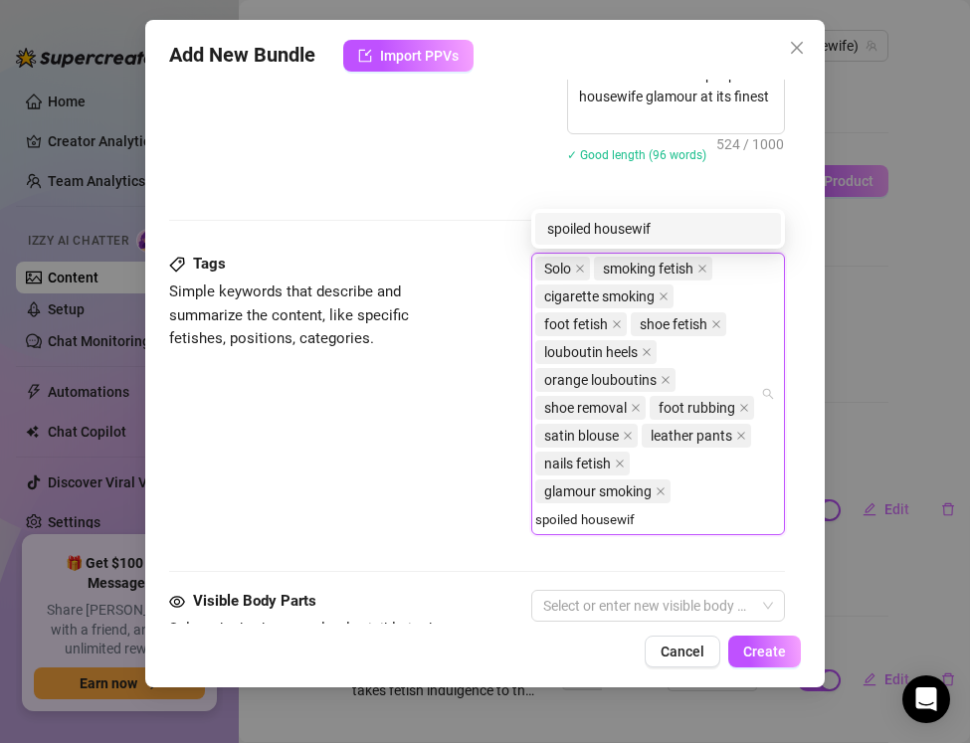
type input "spoiled housewife"
type input "milf smoking"
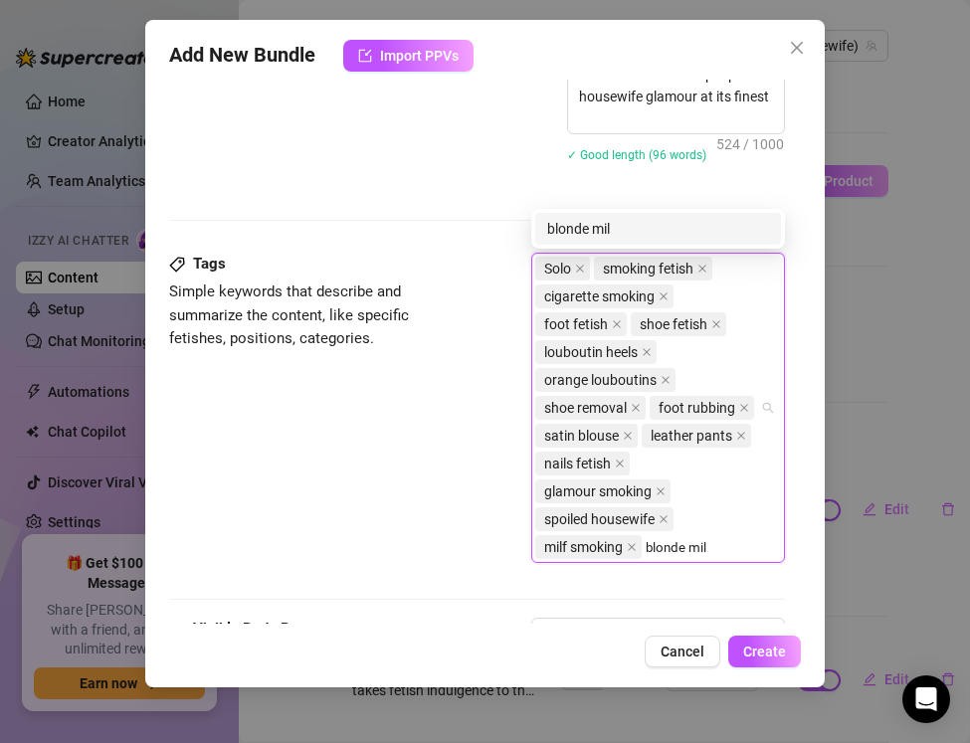
type input "blonde milf"
type input "british milf"
type input "luxury milf"
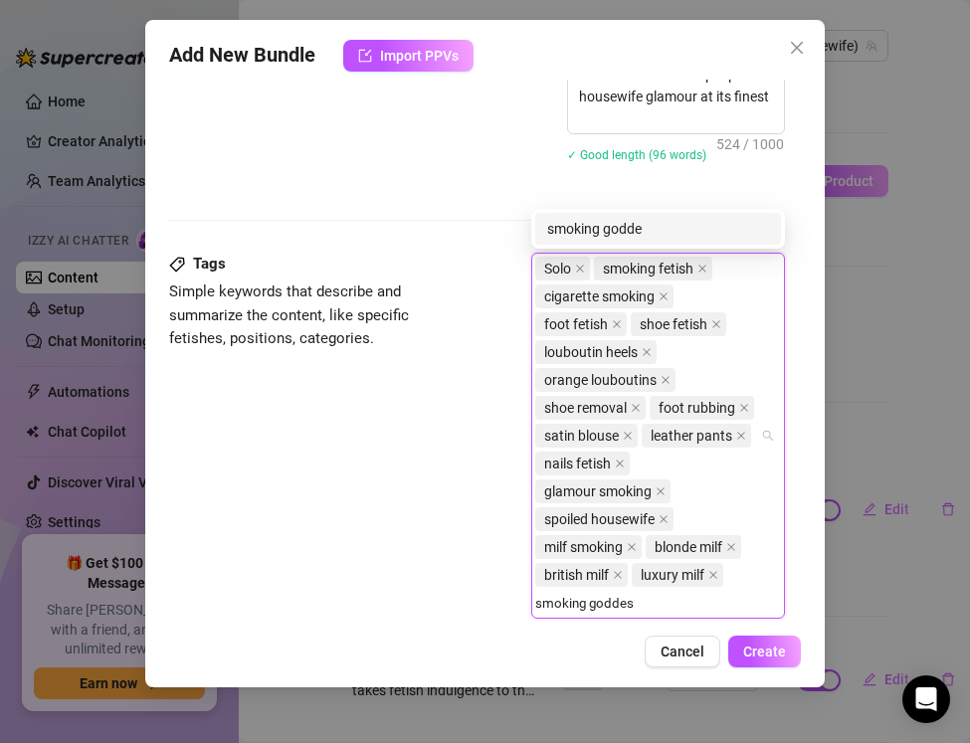
type input "smoking goddess"
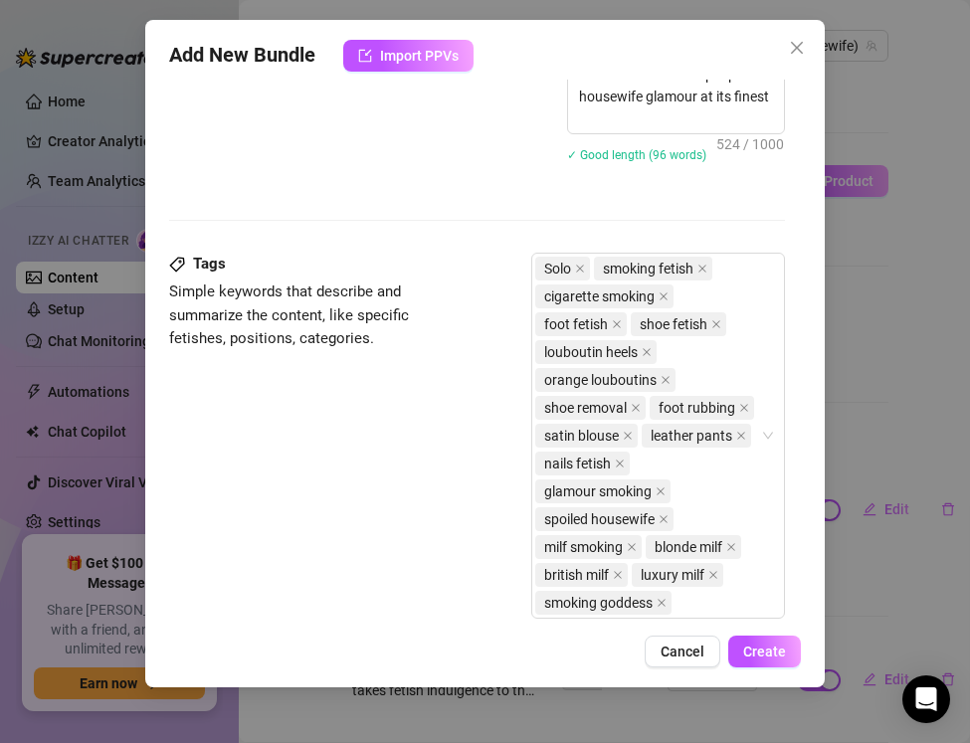
click at [267, 484] on div "Tags Simple keywords that describe and summarize the content, like specific fet…" at bounding box center [477, 445] width 616 height 384
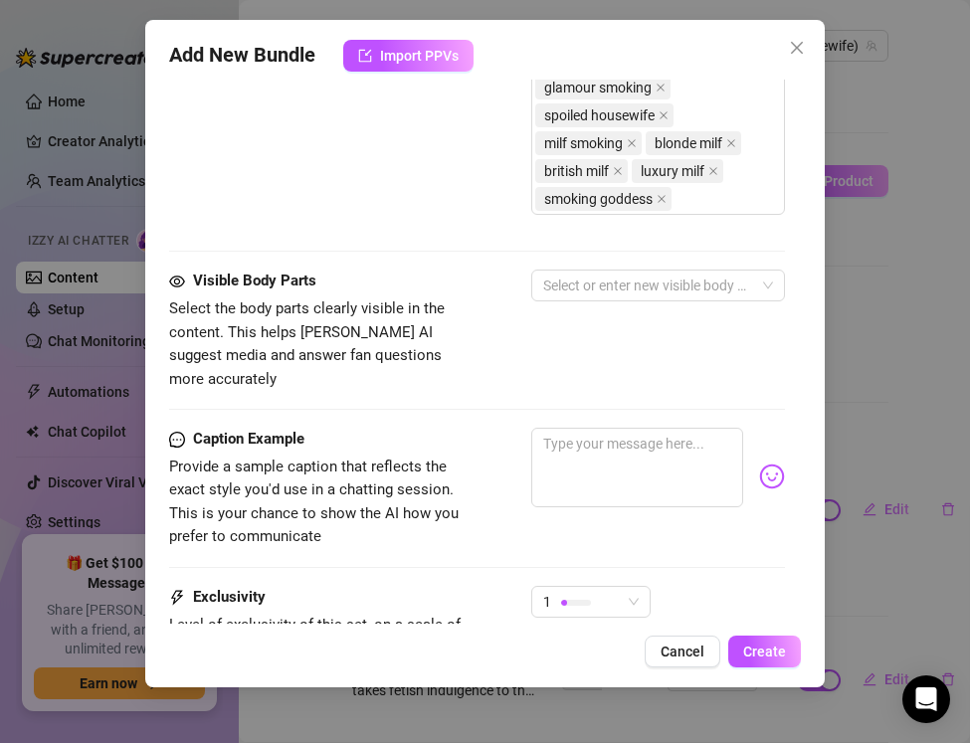
scroll to position [1571, 0]
click at [573, 290] on div at bounding box center [647, 285] width 225 height 28
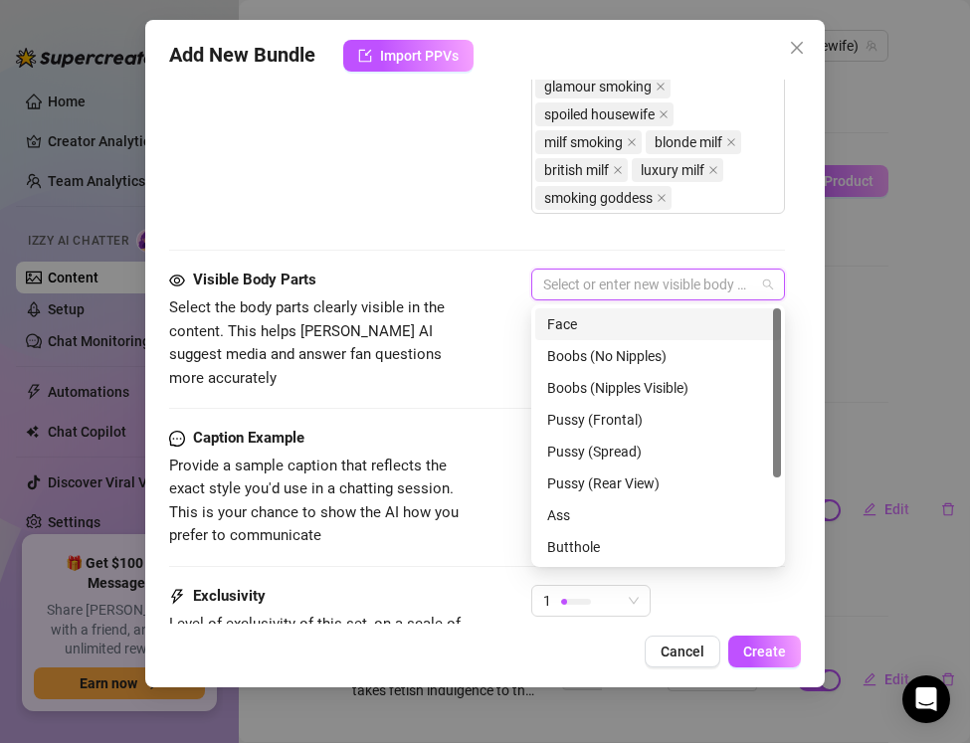
click at [577, 319] on div "Face" at bounding box center [658, 324] width 222 height 22
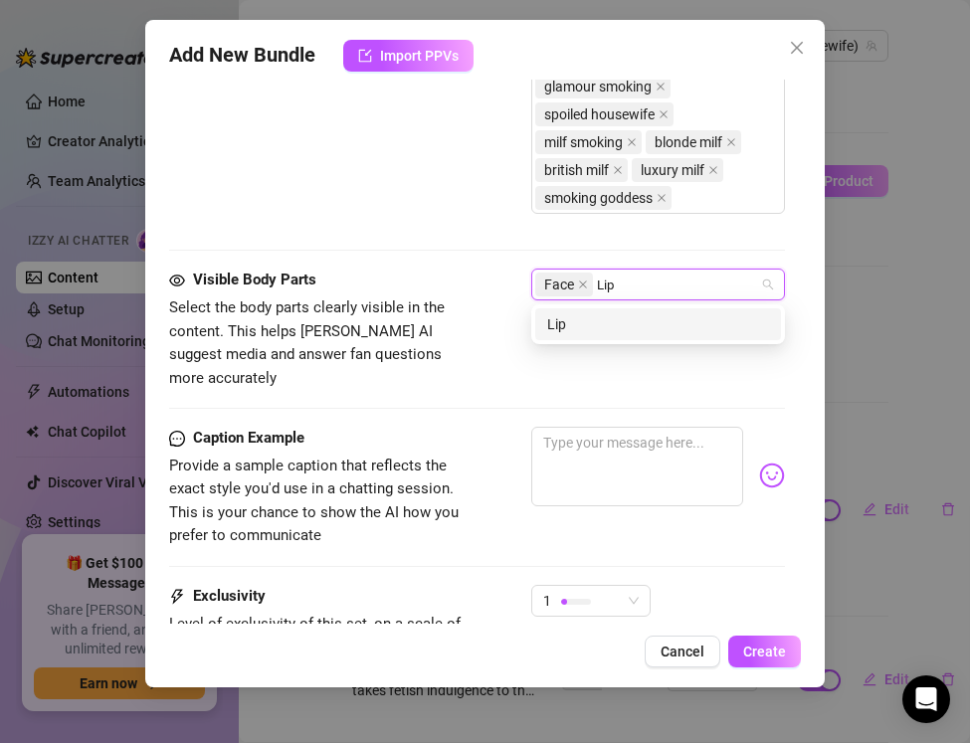
type input "Lips"
type input "mouth"
type input "nails"
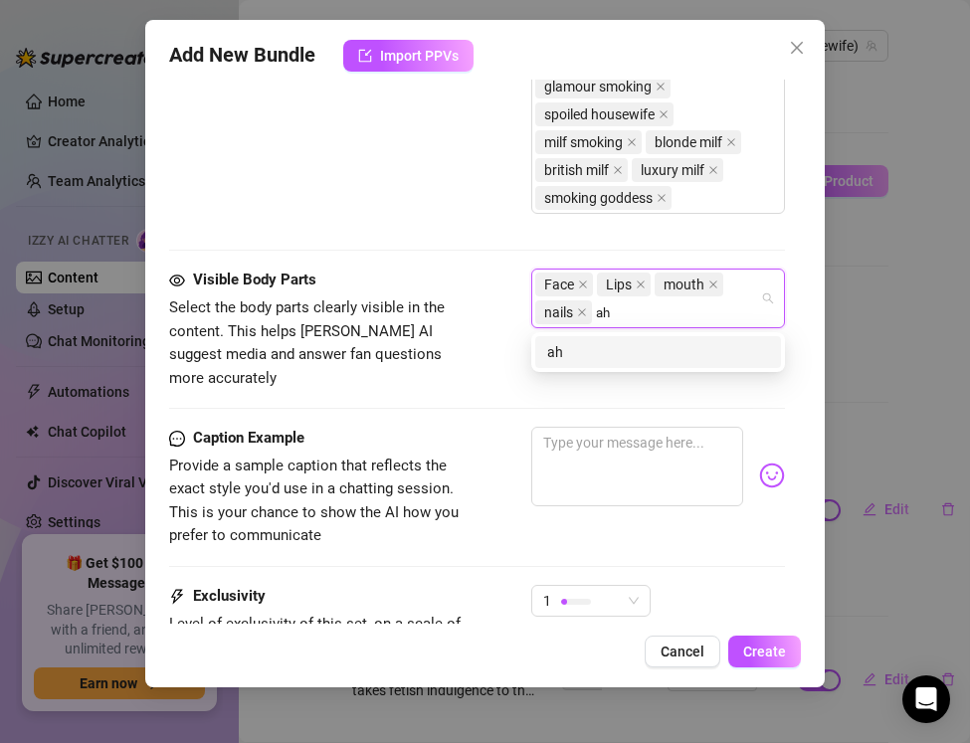
type input "a"
type input "hands"
type input "chest"
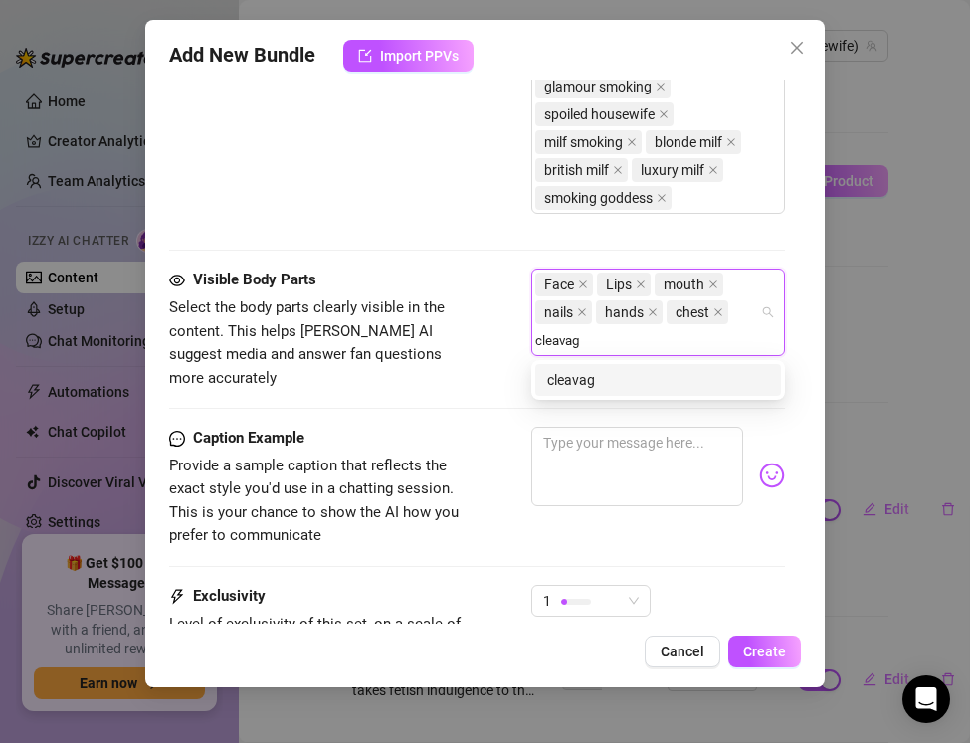
type input "cleavage"
type input "legs"
type input "thighs"
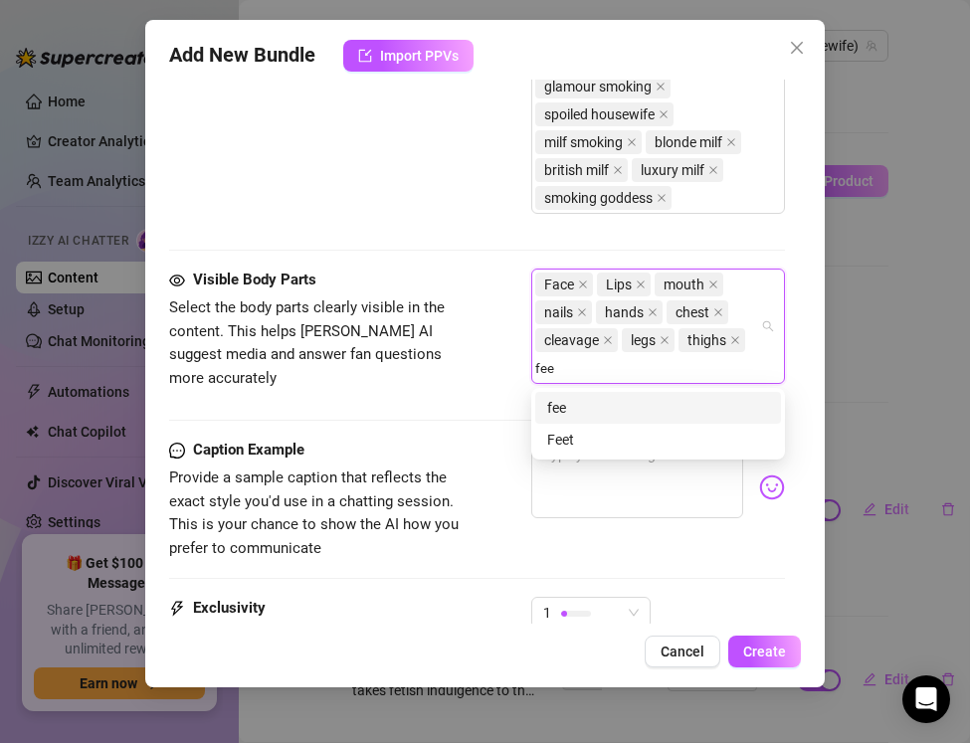
type input "feet"
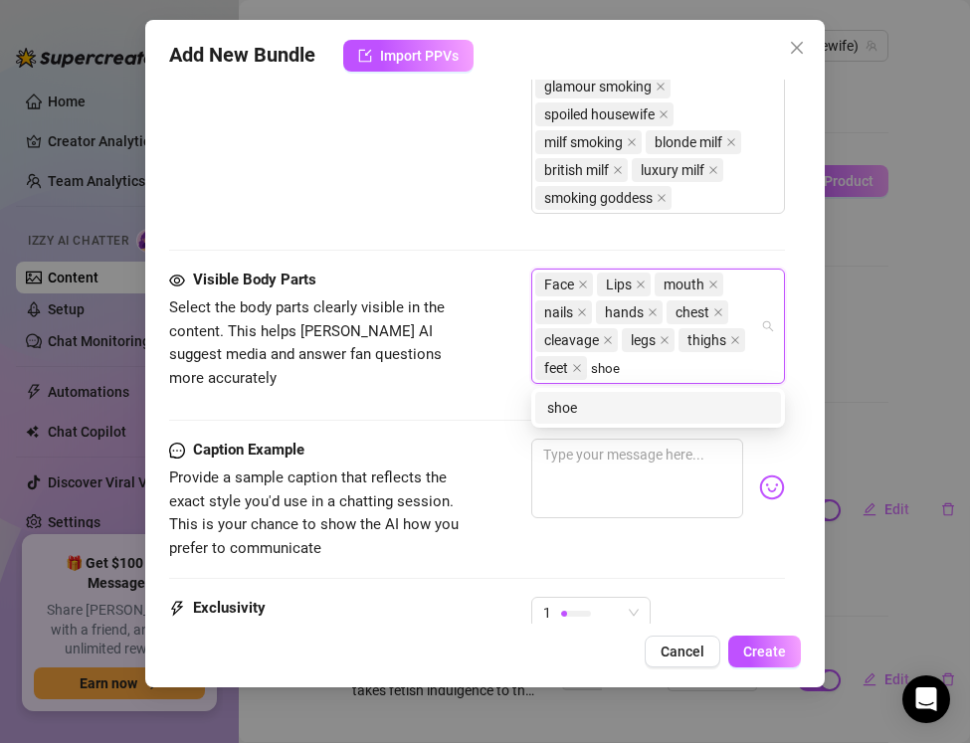
type input "shoes"
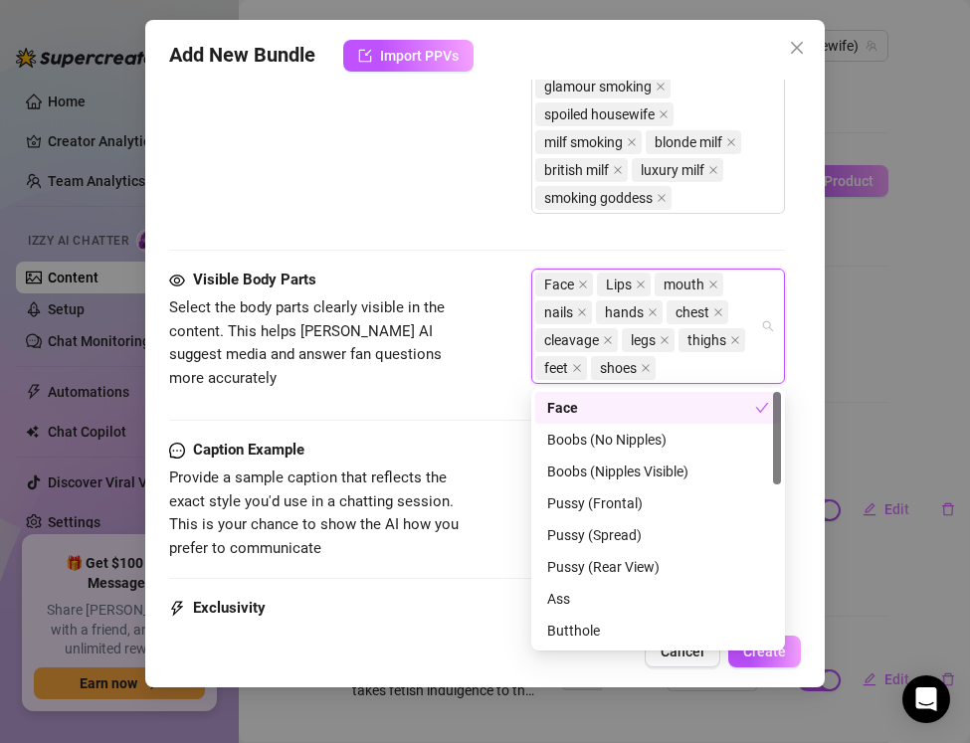
click at [398, 377] on div "Visible Body Parts Select the body parts clearly visible in the content. This h…" at bounding box center [477, 335] width 616 height 133
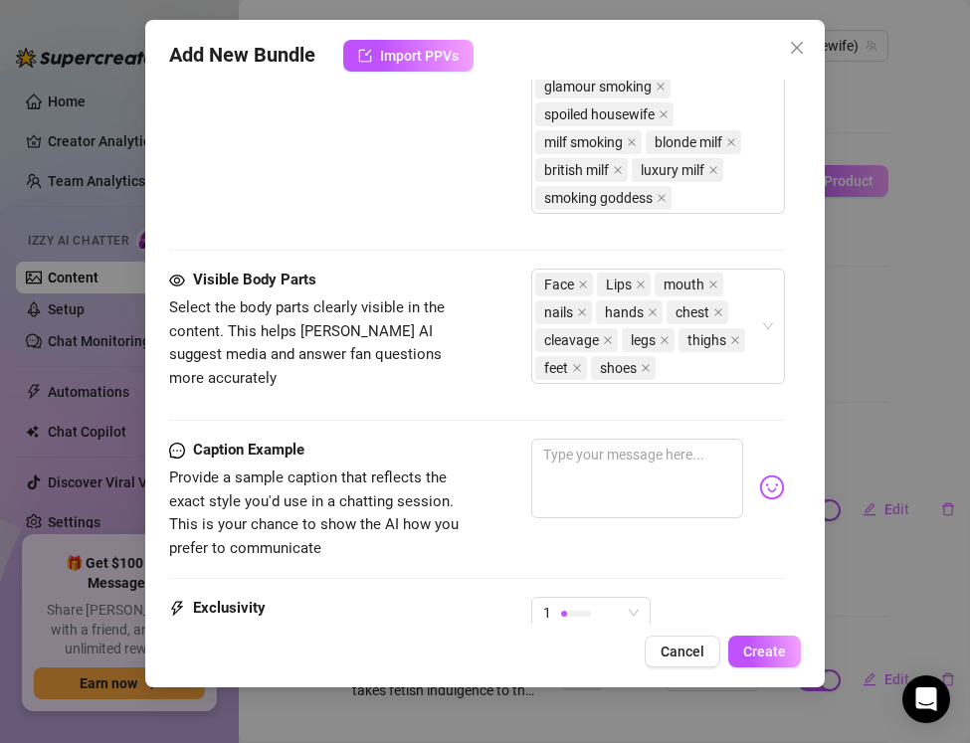
scroll to position [1790, 0]
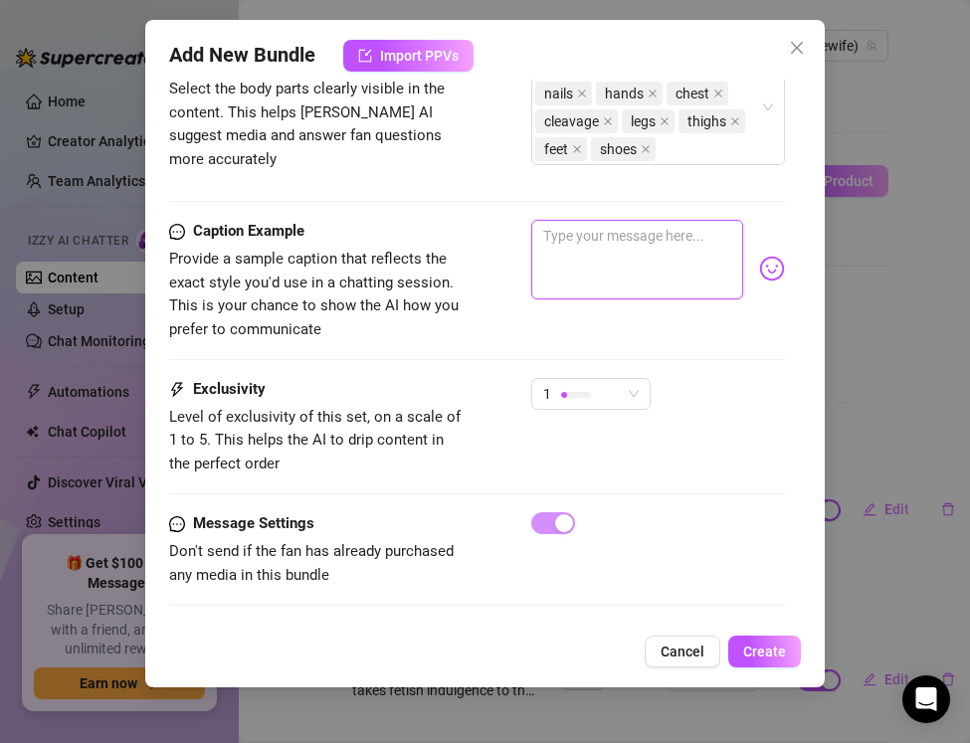
click at [579, 255] on textarea at bounding box center [637, 260] width 212 height 80
paste textarea "Orange Louboutins slipping off, cigarette glowing… I drag deep and rub my spoil…"
type textarea "Orange Louboutins slipping off, cigarette glowing… I drag deep and rub my spoil…"
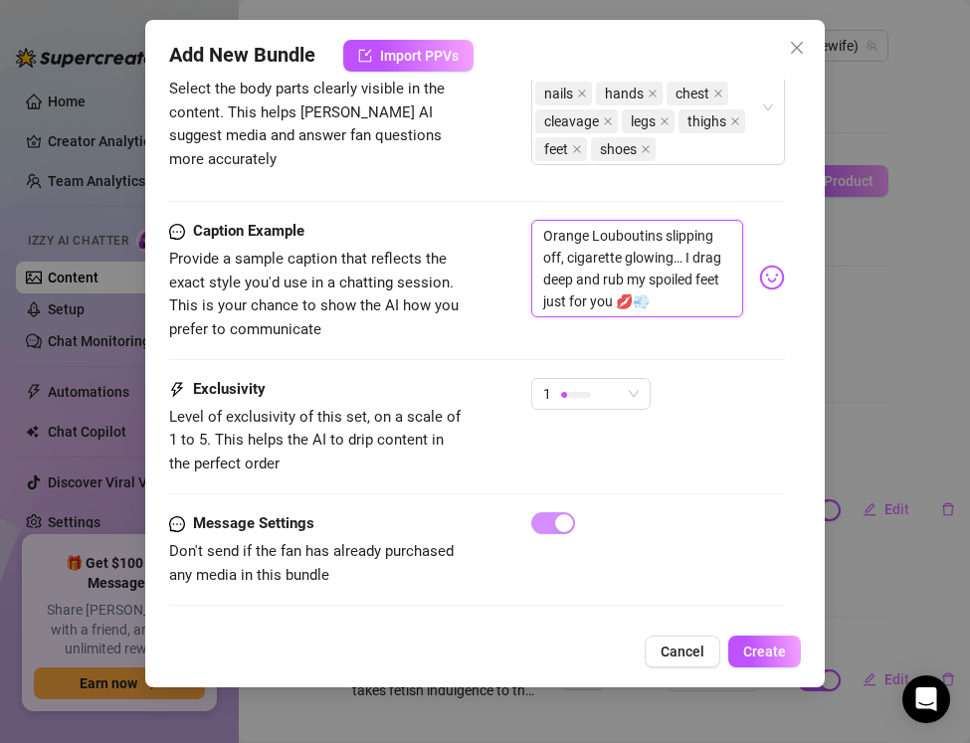
scroll to position [0, 0]
click at [572, 389] on div at bounding box center [576, 394] width 30 height 19
type textarea "Orange Louboutins slipping off, cigarette glowing… I drag deep and rub my spoil…"
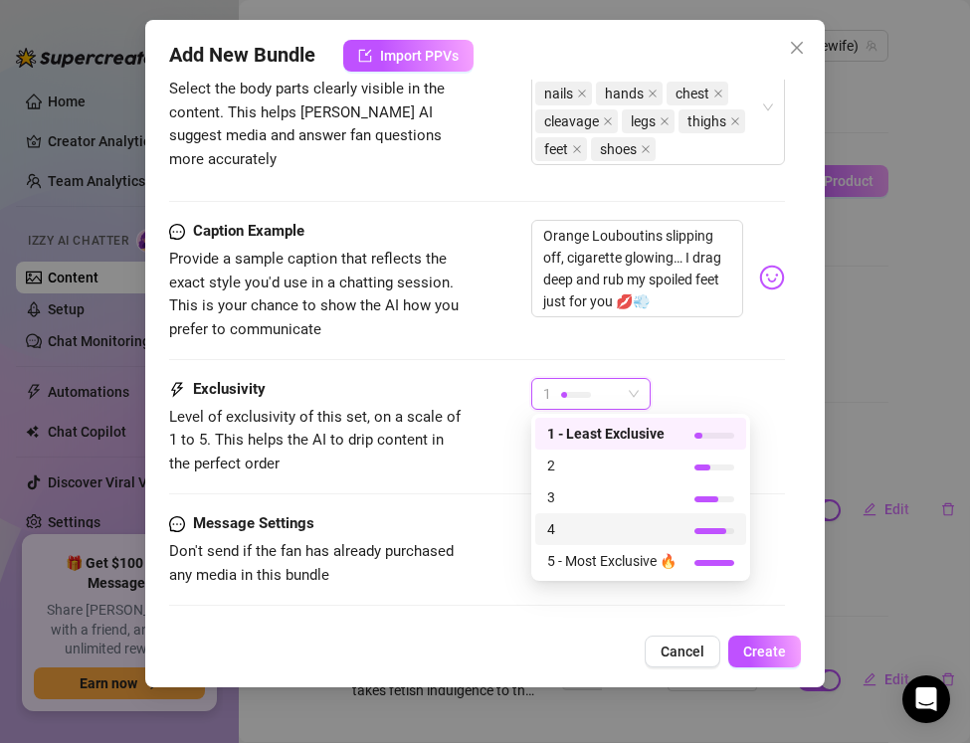
click at [556, 536] on span "4" at bounding box center [611, 529] width 129 height 22
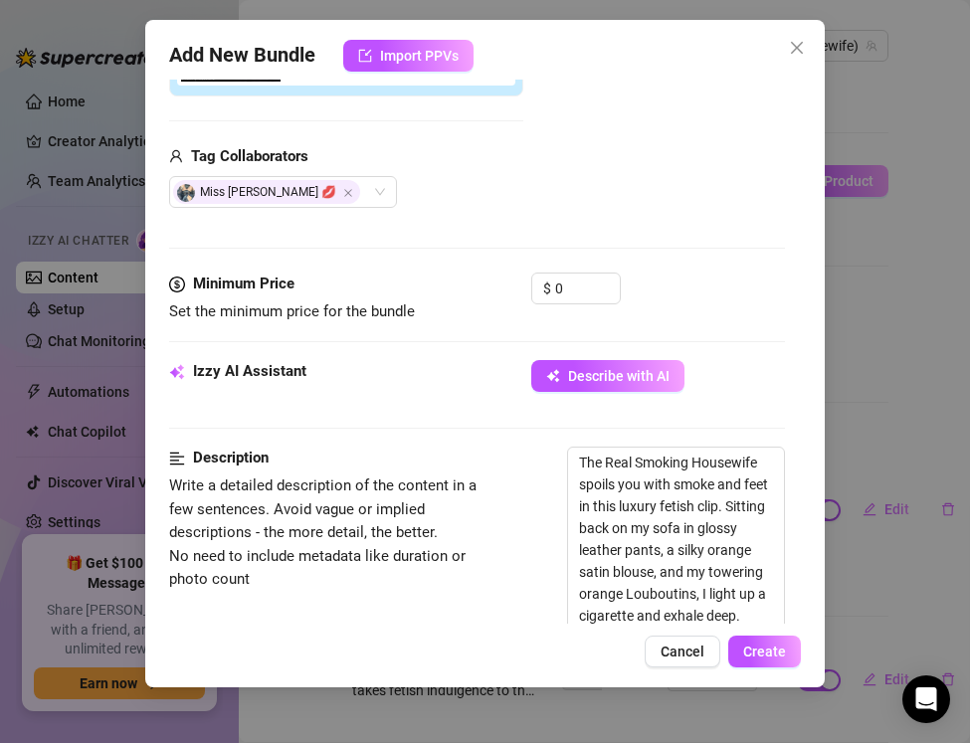
scroll to position [389, 0]
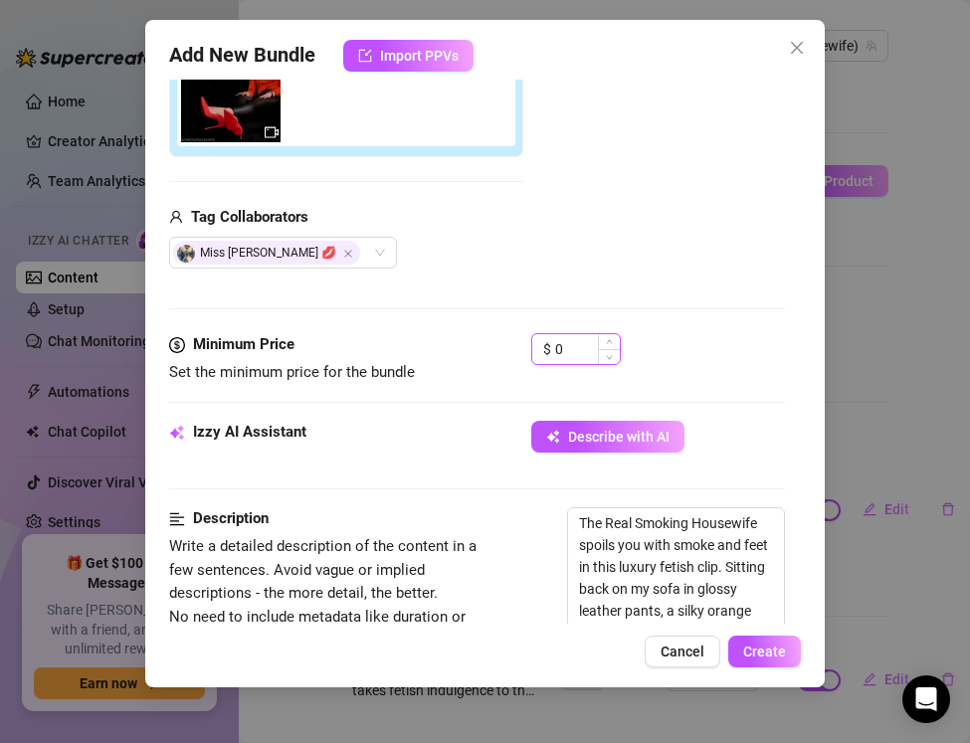
click at [579, 349] on input "0" at bounding box center [587, 349] width 65 height 30
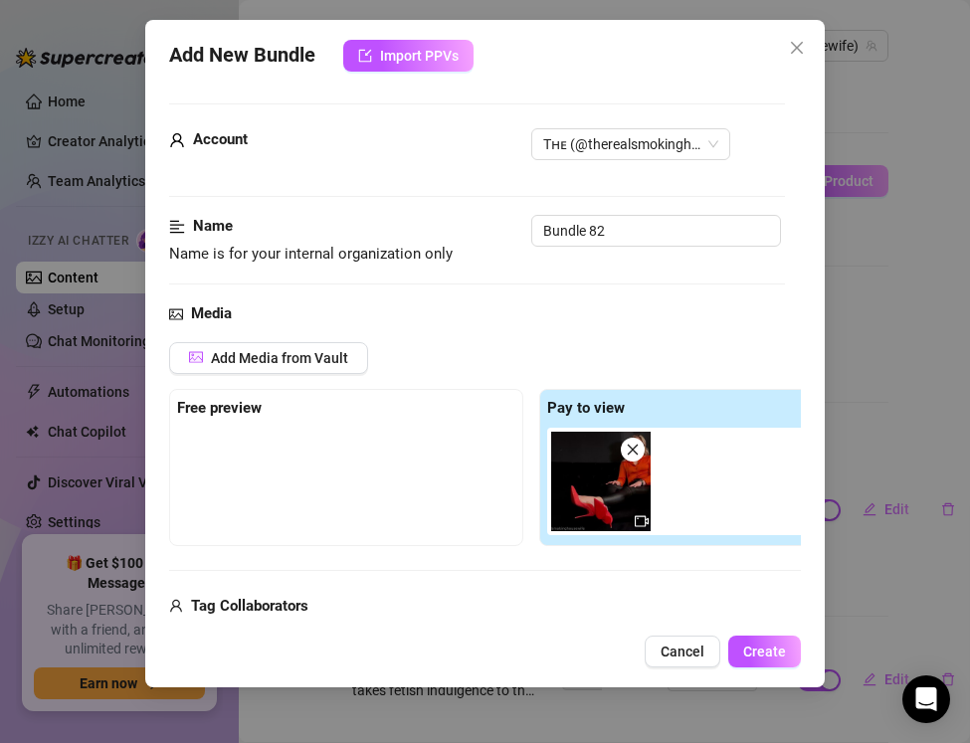
scroll to position [11, 0]
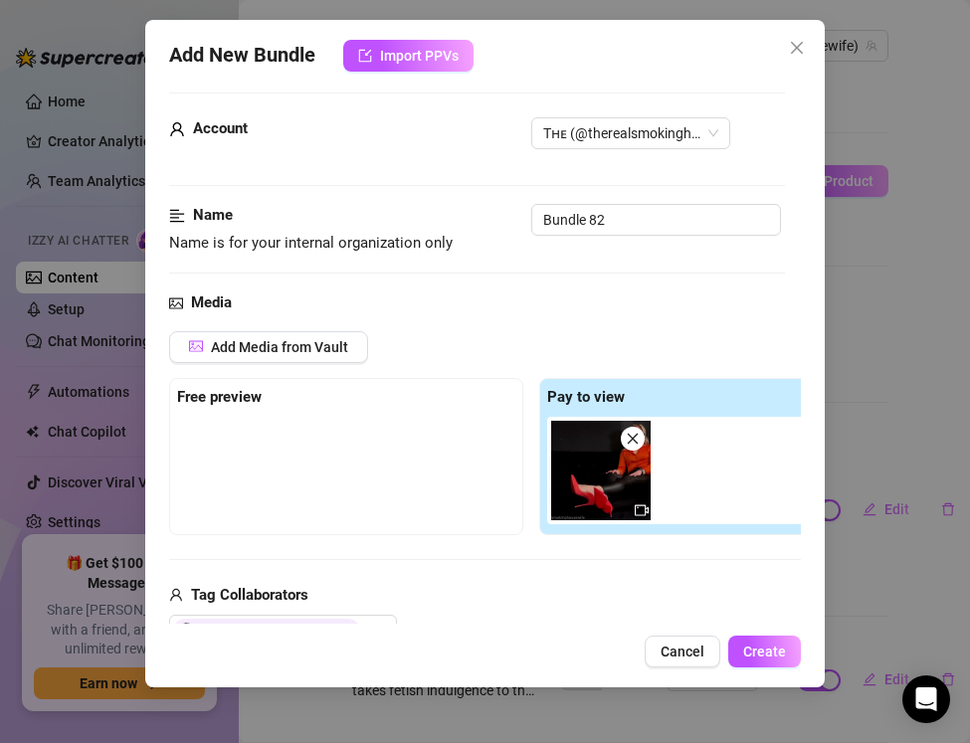
type input "18.99"
click at [613, 223] on input "Bundle 82" at bounding box center [656, 220] width 250 height 32
drag, startPoint x: 613, startPoint y: 223, endPoint x: 448, endPoint y: 208, distance: 165.9
click at [448, 208] on div "Name Name is for your internal organization only Bundle 82" at bounding box center [477, 229] width 616 height 51
paste input "Smoking & Foot Rub — Orange Louboutins, Satin & Leather"
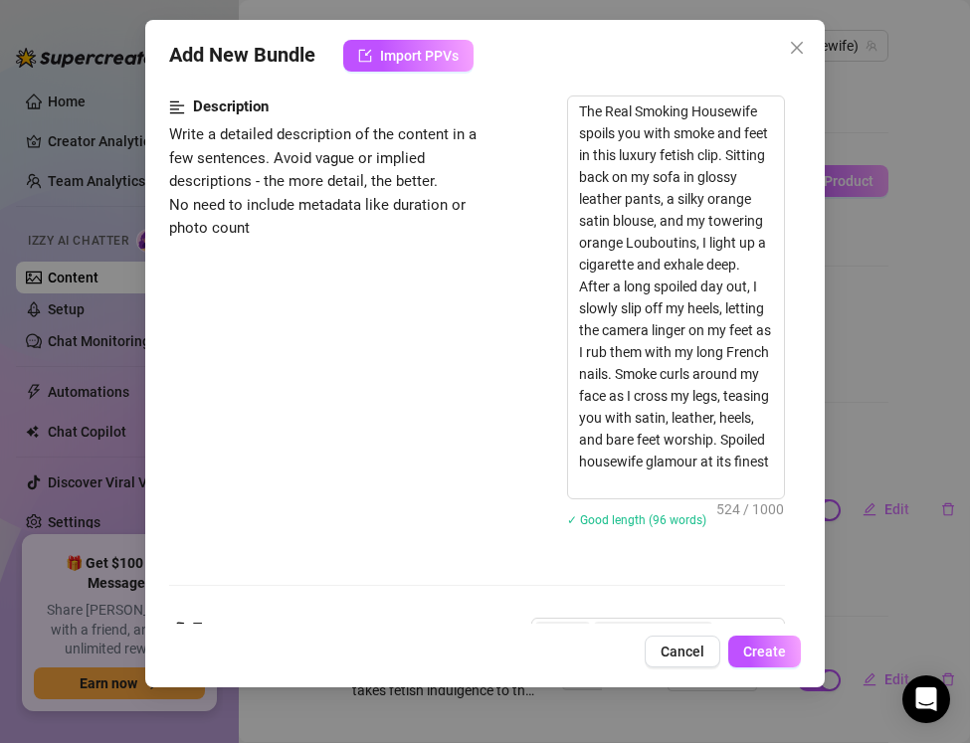
scroll to position [1790, 0]
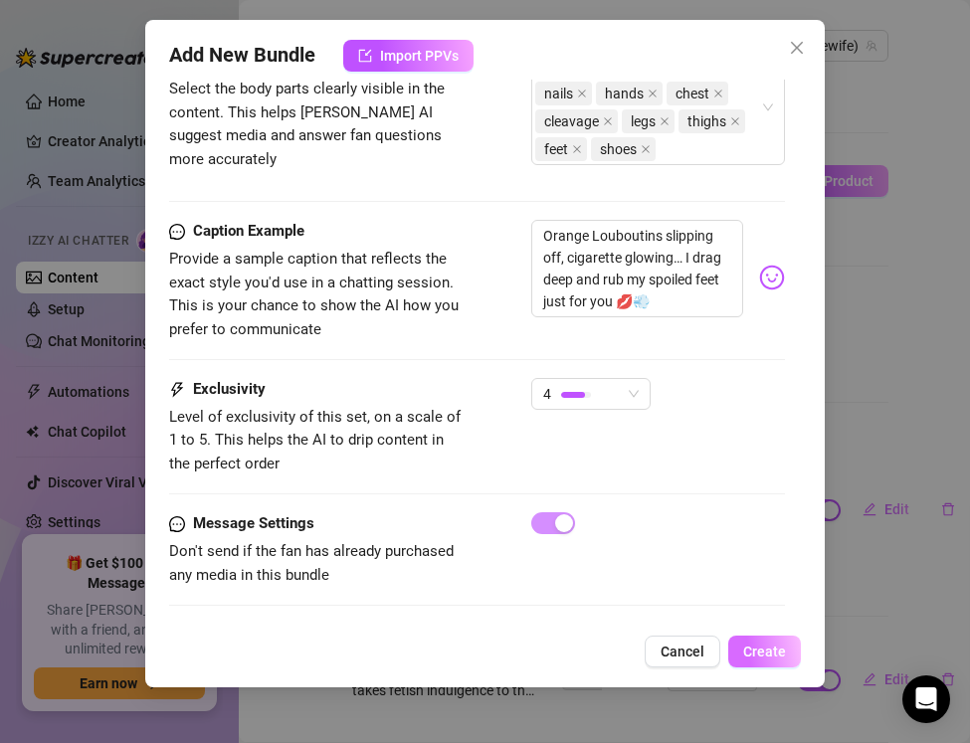
type input "Smoking & Foot Rub — Orange Louboutins, Satin & Leather"
click at [751, 650] on span "Create" at bounding box center [764, 652] width 43 height 16
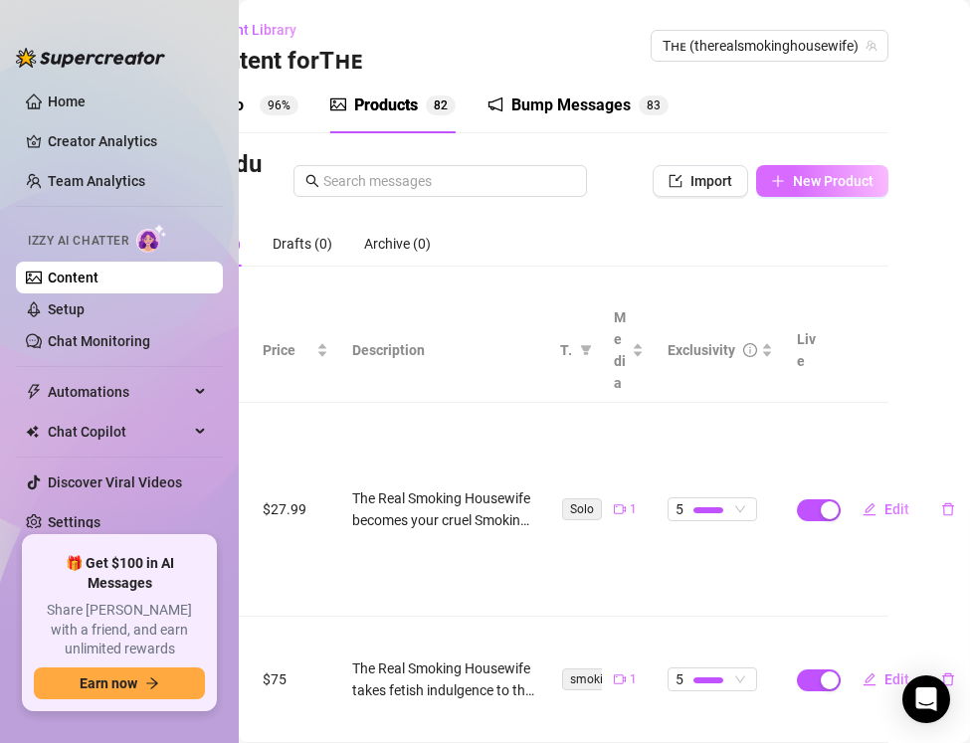
click at [811, 192] on button "New Product" at bounding box center [822, 181] width 132 height 32
type textarea "Type your message here..."
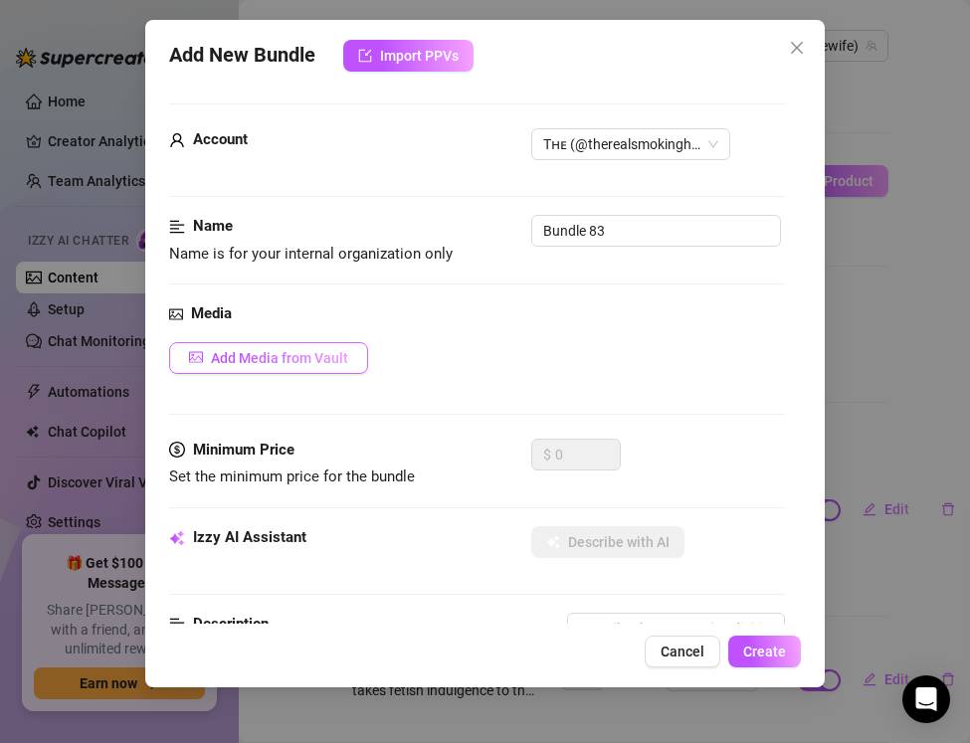
click at [277, 347] on button "Add Media from Vault" at bounding box center [268, 358] width 199 height 32
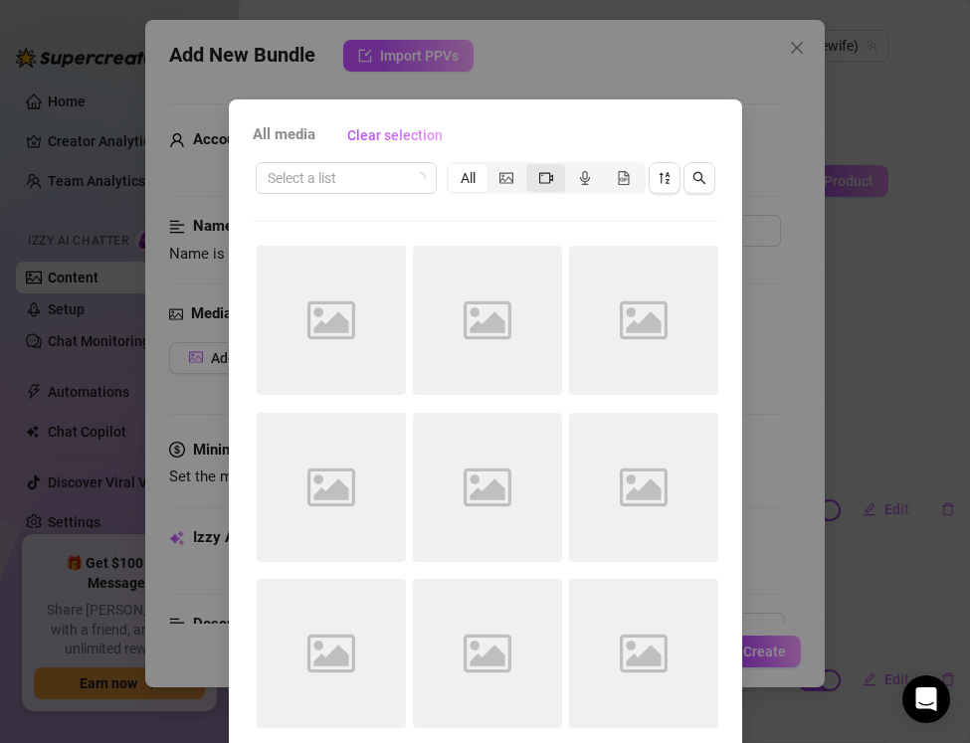
click at [553, 180] on div "segmented control" at bounding box center [545, 178] width 39 height 28
click at [531, 167] on input "segmented control" at bounding box center [531, 167] width 0 height 0
click at [667, 186] on span "button" at bounding box center [665, 178] width 14 height 16
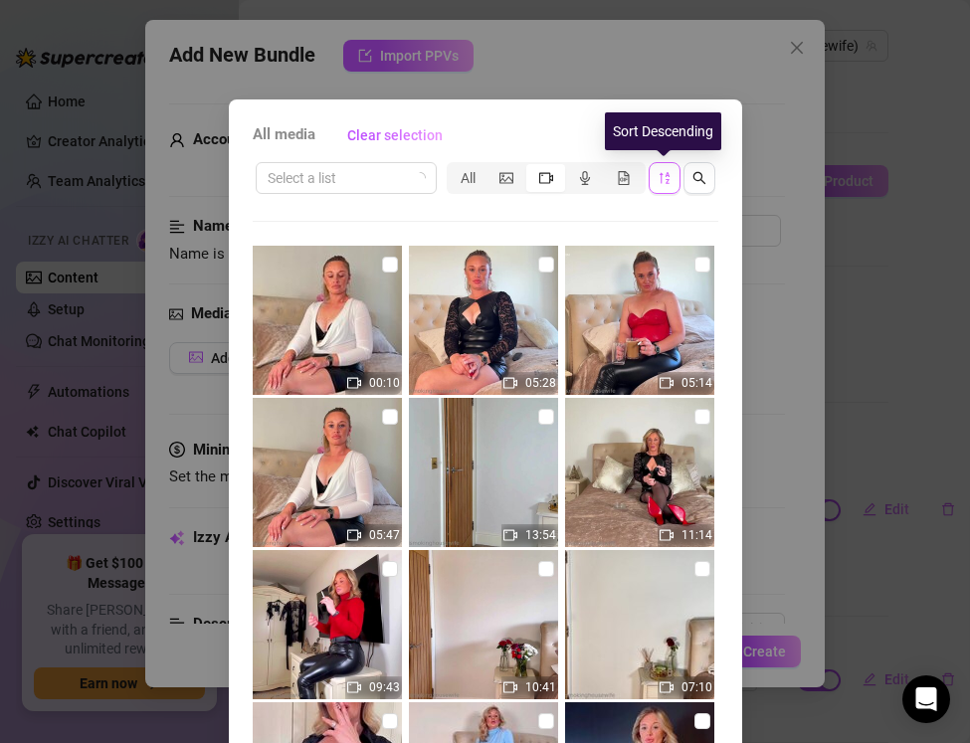
click at [667, 186] on span "button" at bounding box center [665, 178] width 14 height 16
click at [665, 179] on icon "sort-descending" at bounding box center [665, 178] width 14 height 14
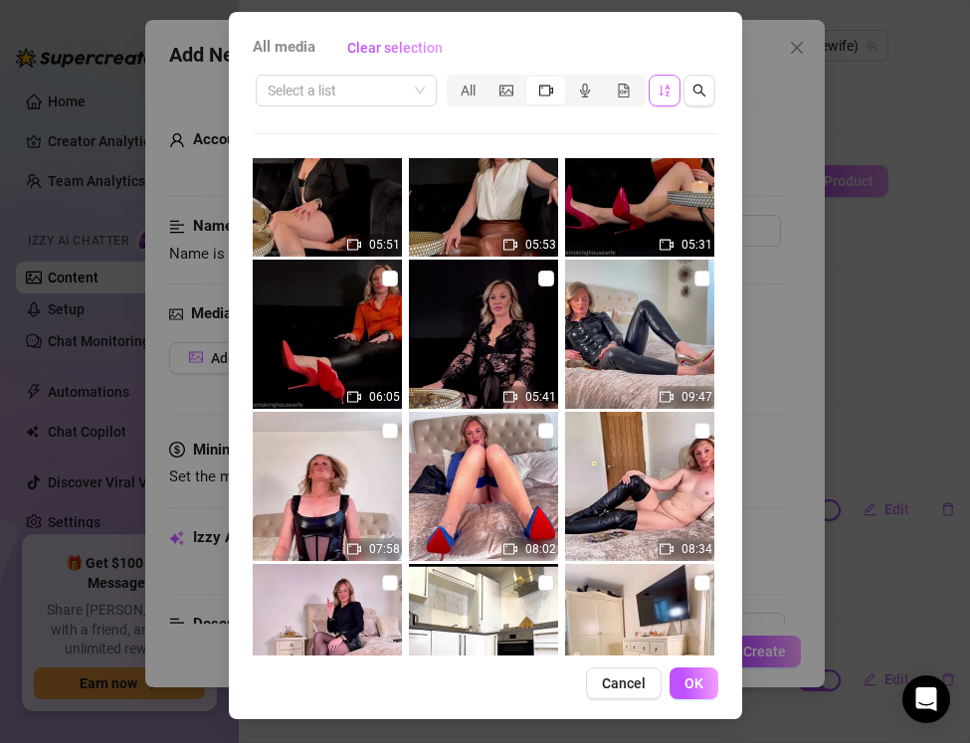
scroll to position [3709, 0]
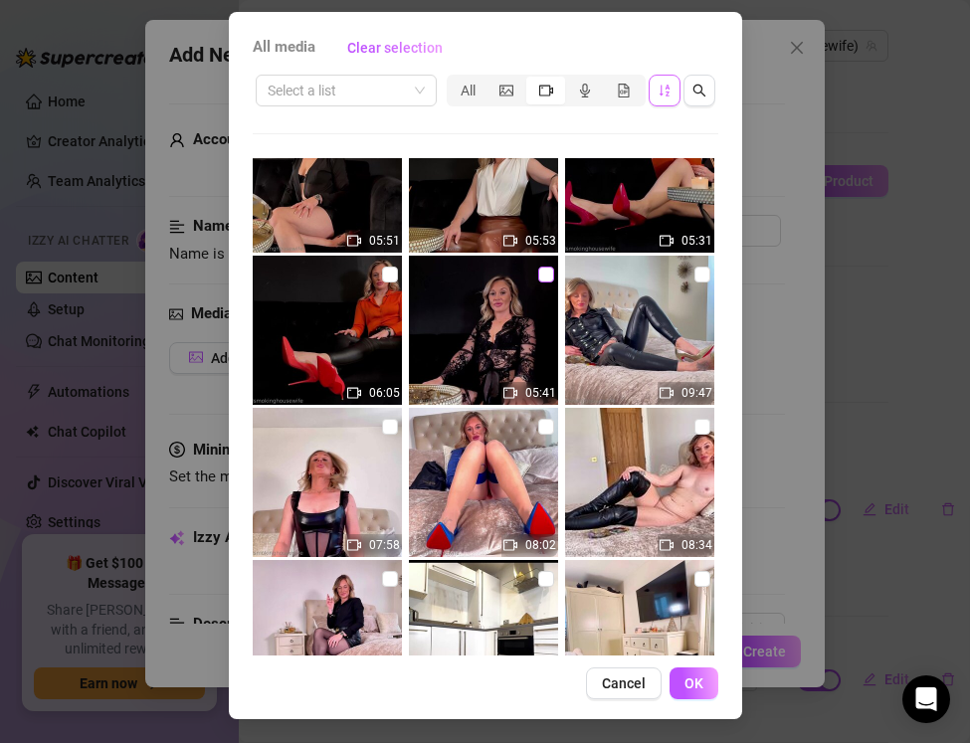
click at [552, 278] on input "checkbox" at bounding box center [546, 275] width 16 height 16
checkbox input "true"
click at [679, 695] on button "OK" at bounding box center [694, 684] width 49 height 32
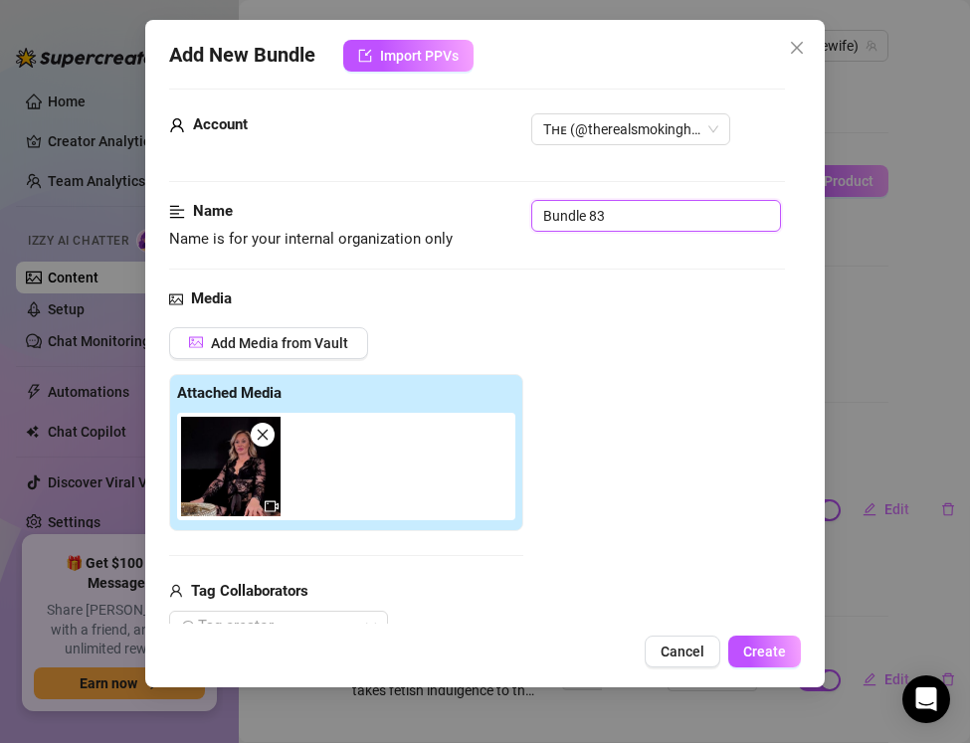
drag, startPoint x: 617, startPoint y: 214, endPoint x: 474, endPoint y: 211, distance: 143.3
click at [474, 211] on div "Name Name is for your internal organization only Bundle 83" at bounding box center [477, 225] width 616 height 51
paste input "First Time Smoking 120s — Black Lace & Leather Lingerie"
type input "First Time Smoking 120s — Black Lace & Leather Lingerie"
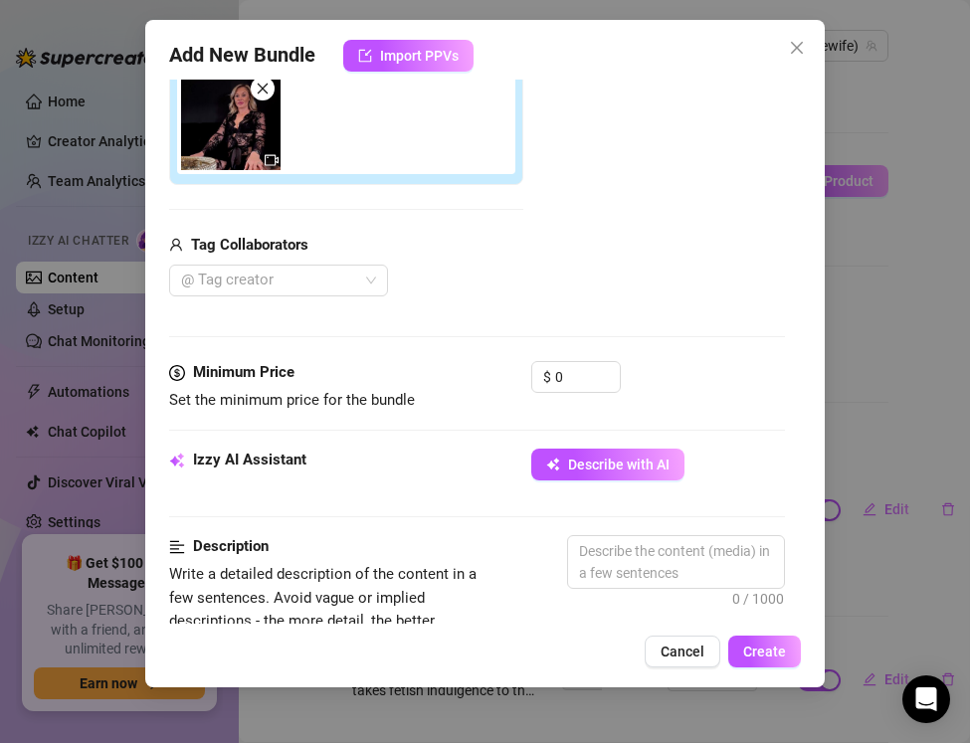
scroll to position [362, 0]
click at [228, 284] on div at bounding box center [268, 280] width 190 height 28
click at [228, 283] on div at bounding box center [268, 280] width 190 height 28
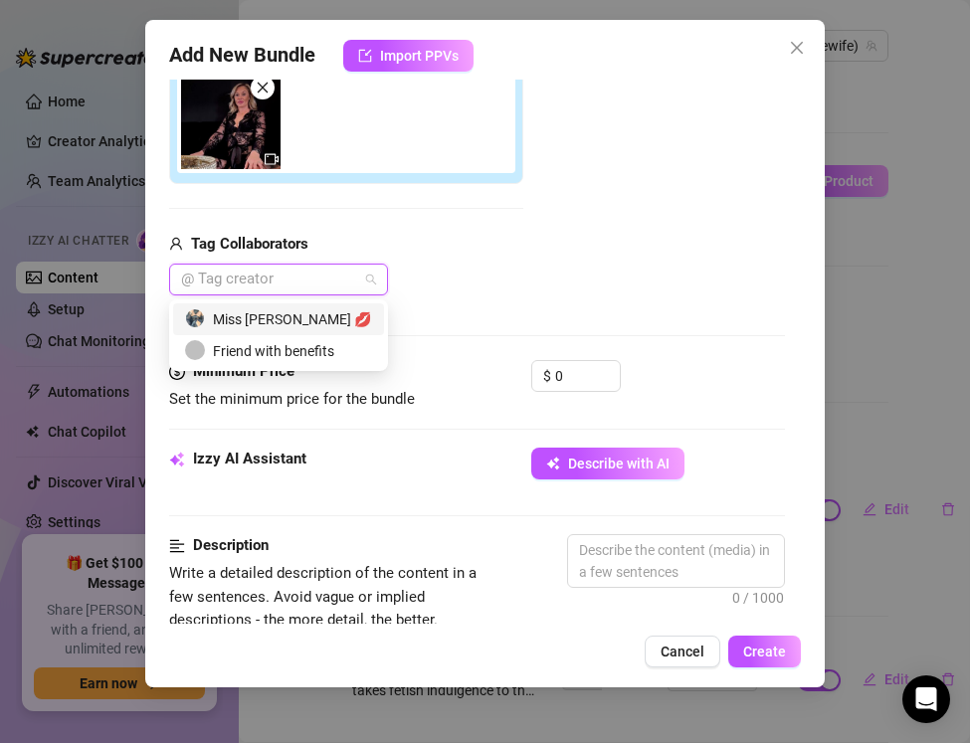
click at [232, 316] on div "Miss Lulu Leather 💋" at bounding box center [278, 319] width 187 height 22
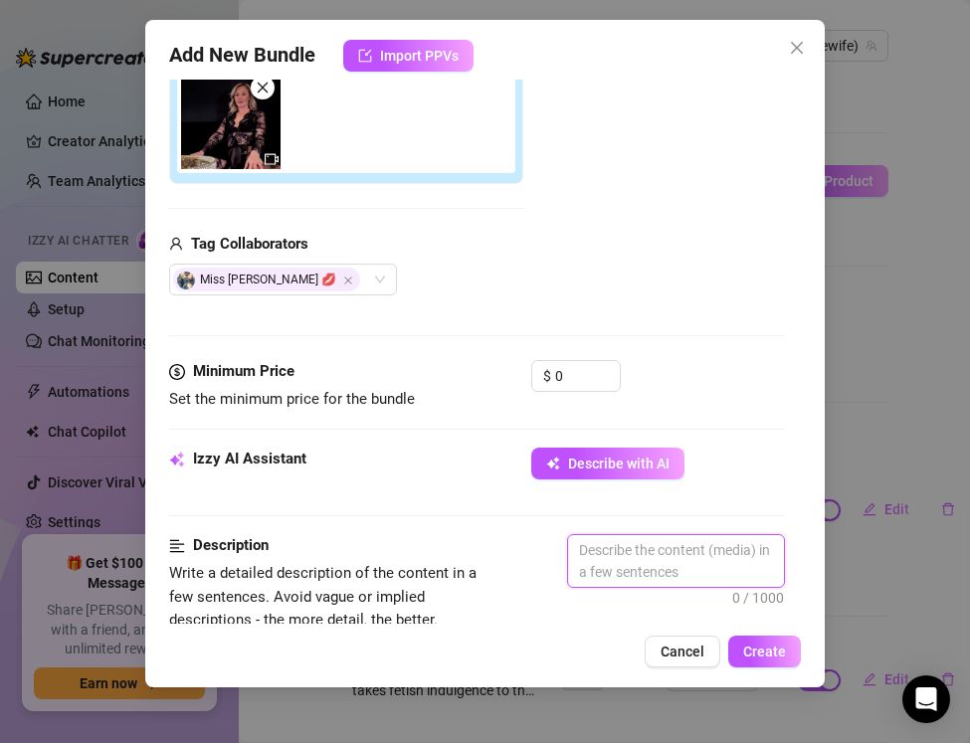
click at [627, 544] on textarea at bounding box center [676, 561] width 216 height 52
paste textarea "The Real Smoking Housewife tries 120s for the very first time in this luxury fe…"
type textarea "The Real Smoking Housewife tries 120s for the very first time in this luxury fe…"
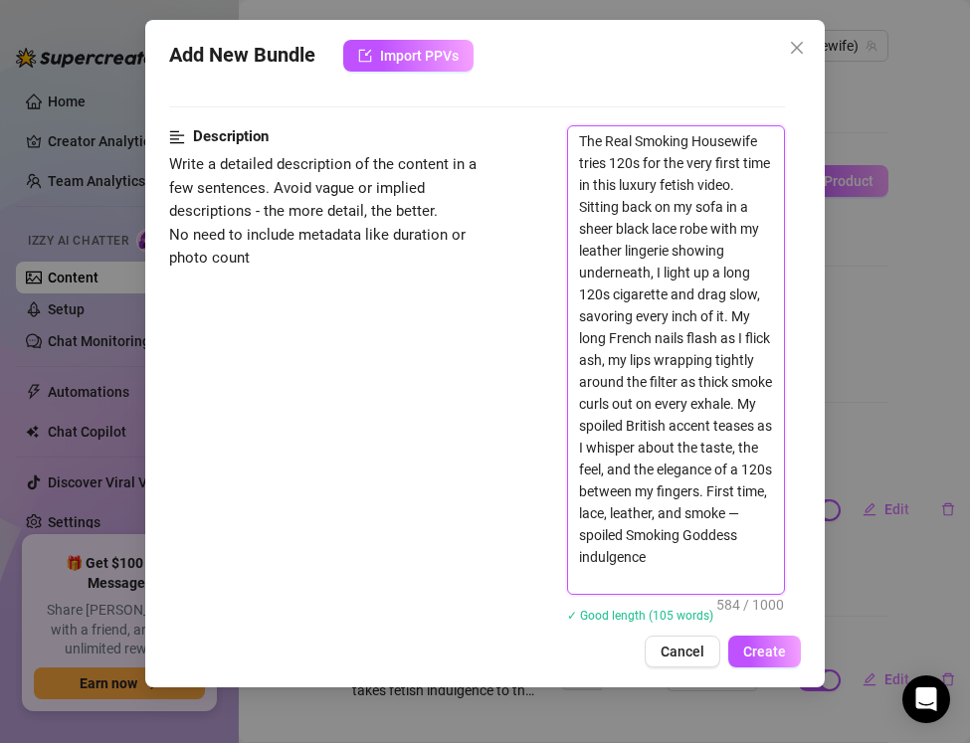
scroll to position [770, 0]
click at [580, 558] on textarea "The Real Smoking Housewife tries 120s for the very first time in this luxury fe…" at bounding box center [676, 361] width 216 height 468
type textarea "The Real Smoking Housewife tries 120s for the very first time in this luxury fe…"
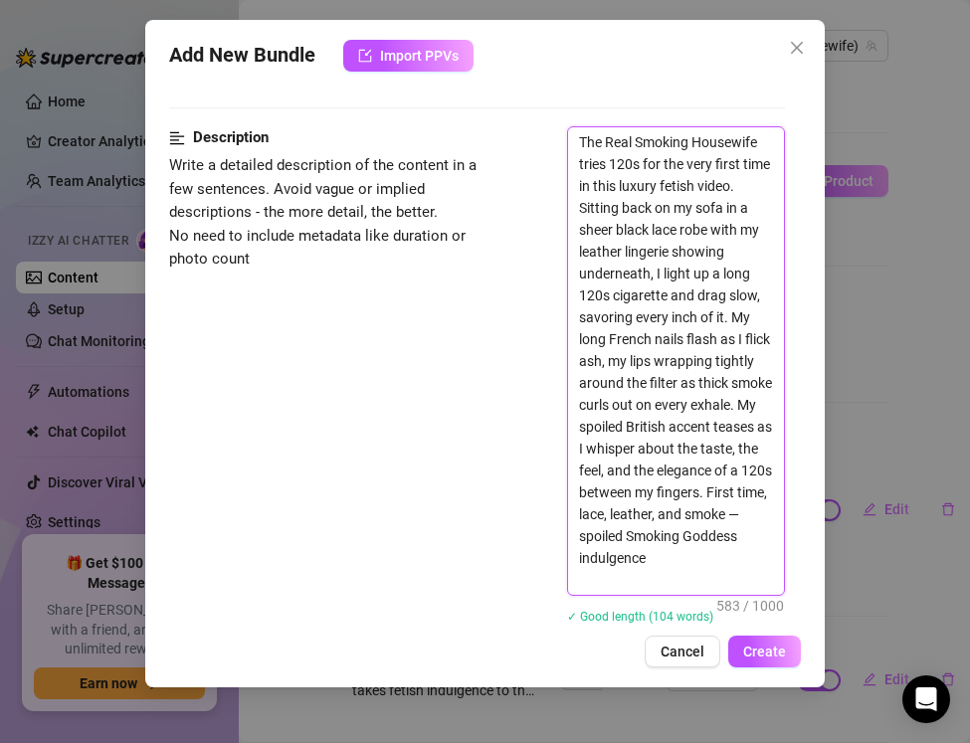
type textarea "The Real Smoking Housewife tries 120s for the very first time in this luxury fe…"
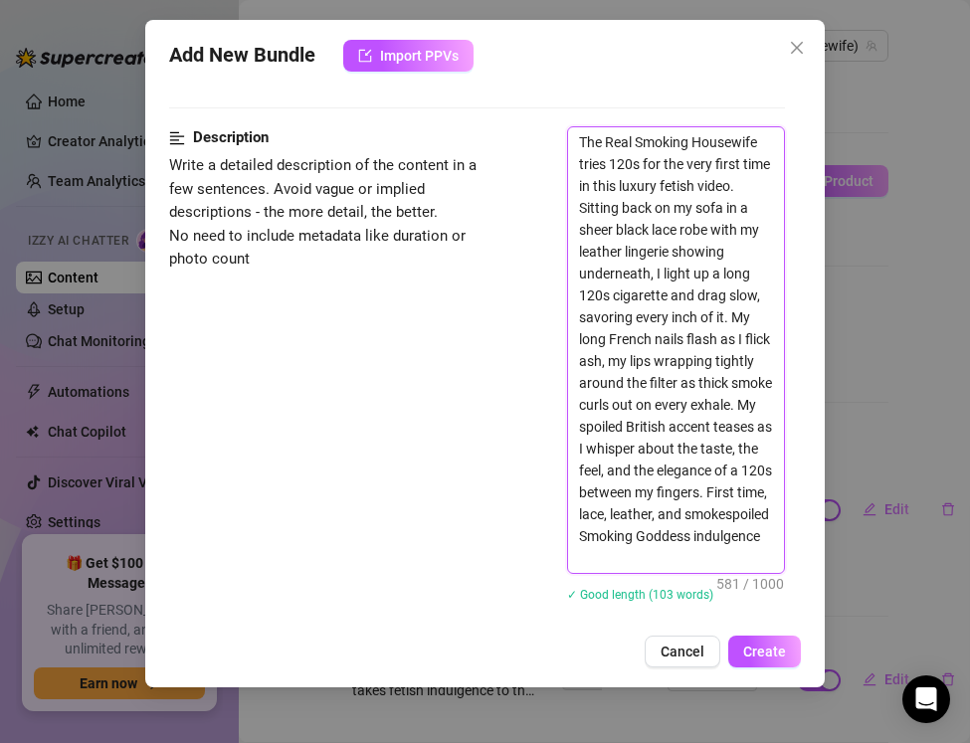
type textarea "The Real Smoking Housewife tries 120s for the very first time in this luxury fe…"
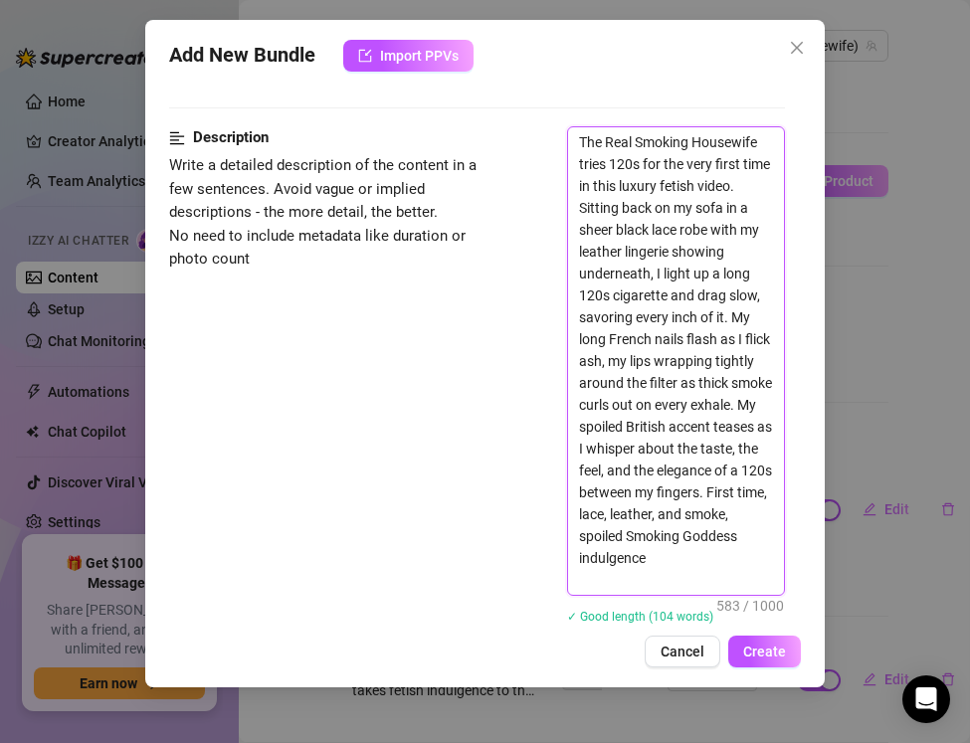
type textarea "The Real Smoking Housewife tries 120s for the very first time in this luxury fe…"
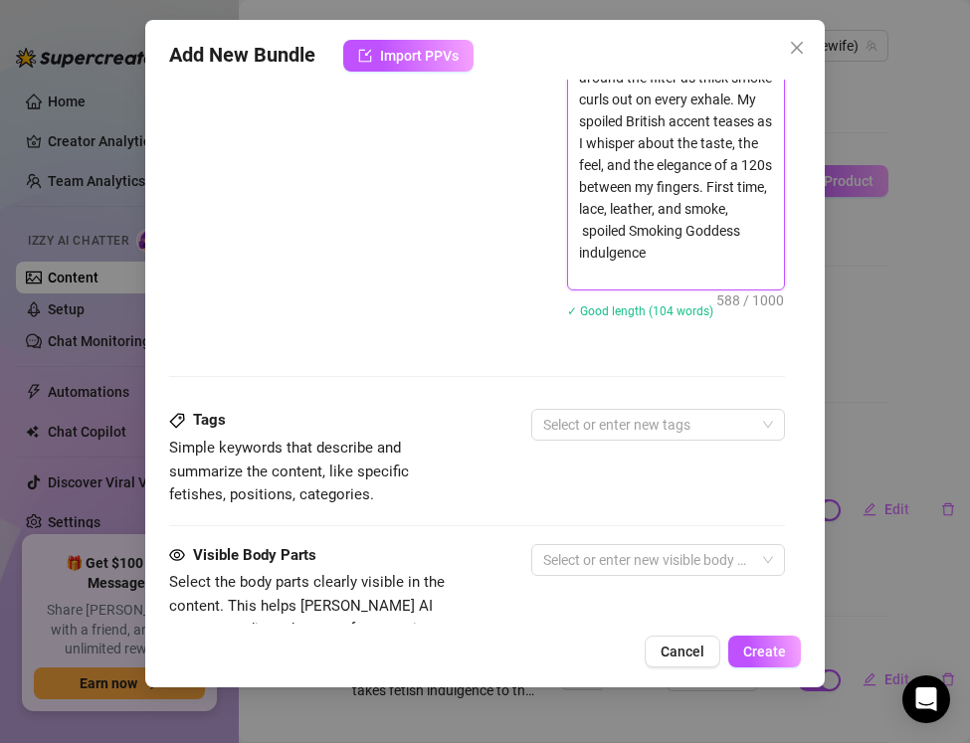
scroll to position [1197, 0]
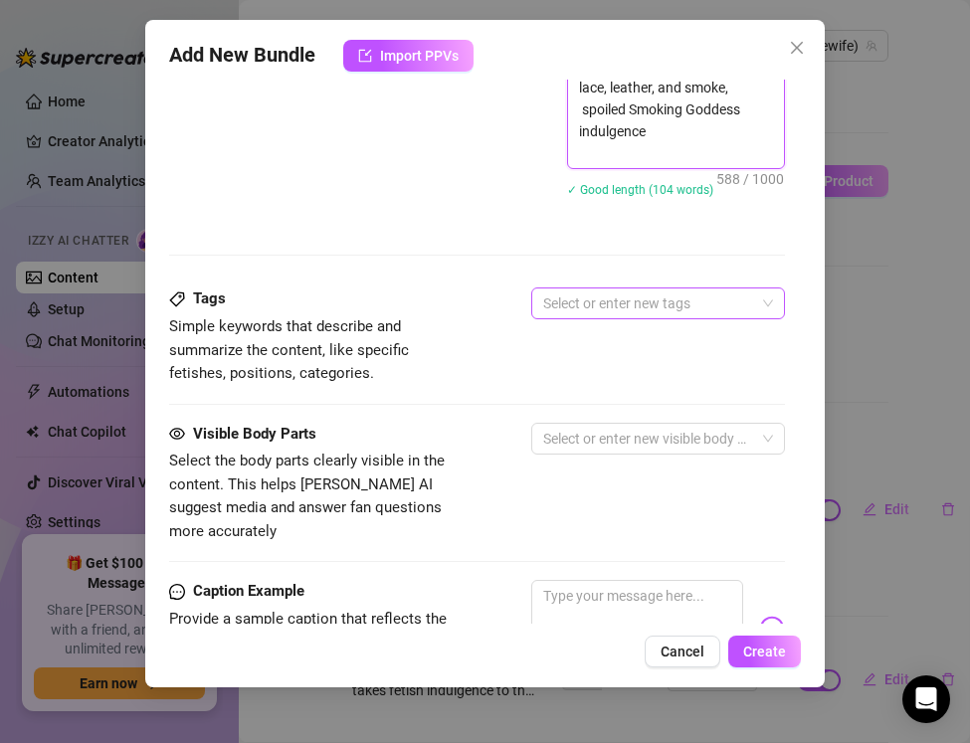
click at [605, 312] on div at bounding box center [647, 304] width 225 height 28
type textarea "The Real Smoking Housewife tries 120s for the very first time in this luxury fe…"
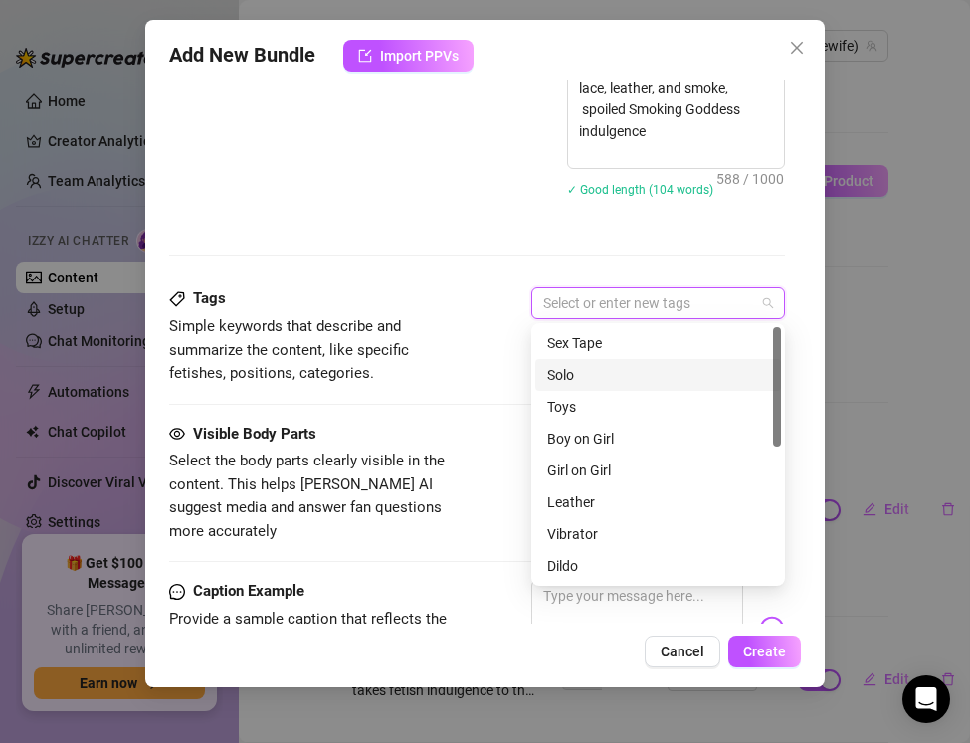
click at [581, 379] on div "Solo" at bounding box center [658, 375] width 222 height 22
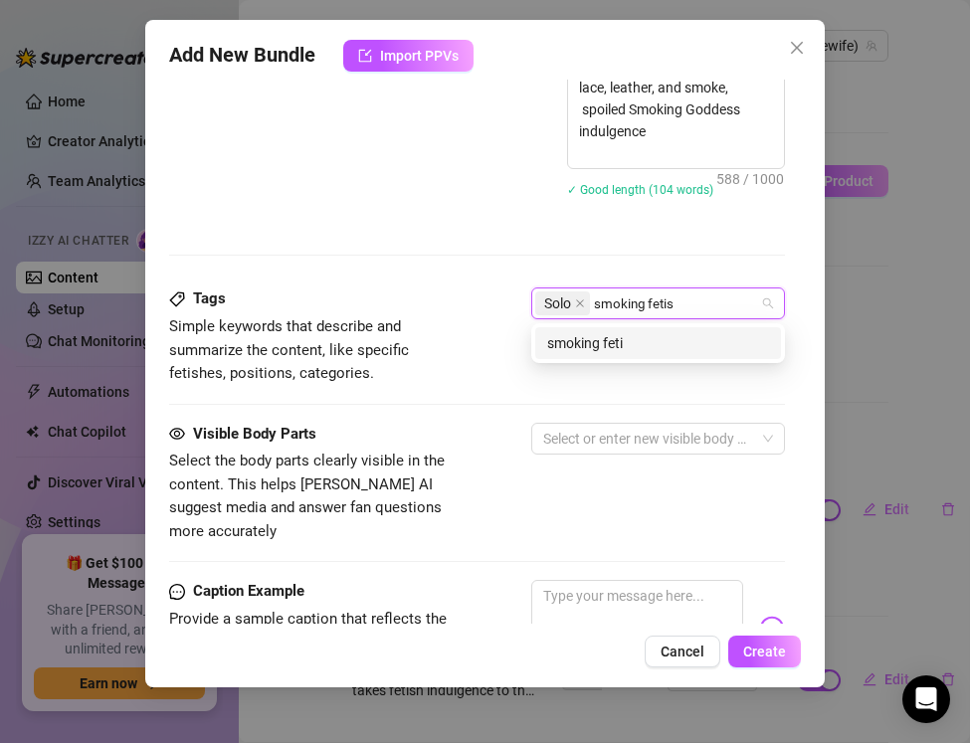
type input "smoking fetish"
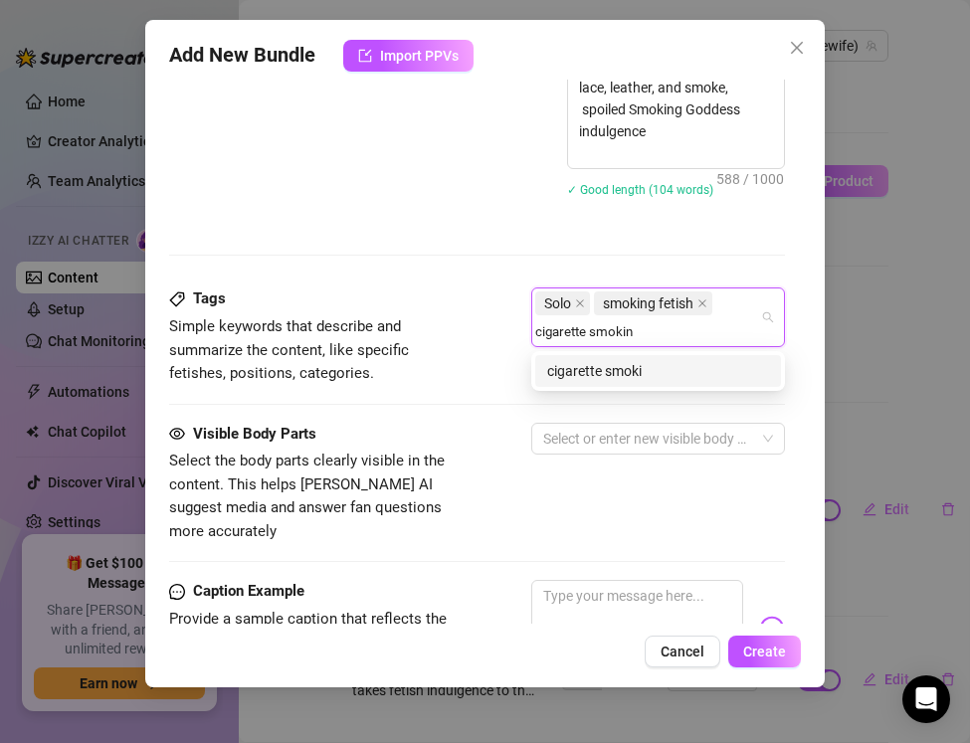
type input "cigarette smoking"
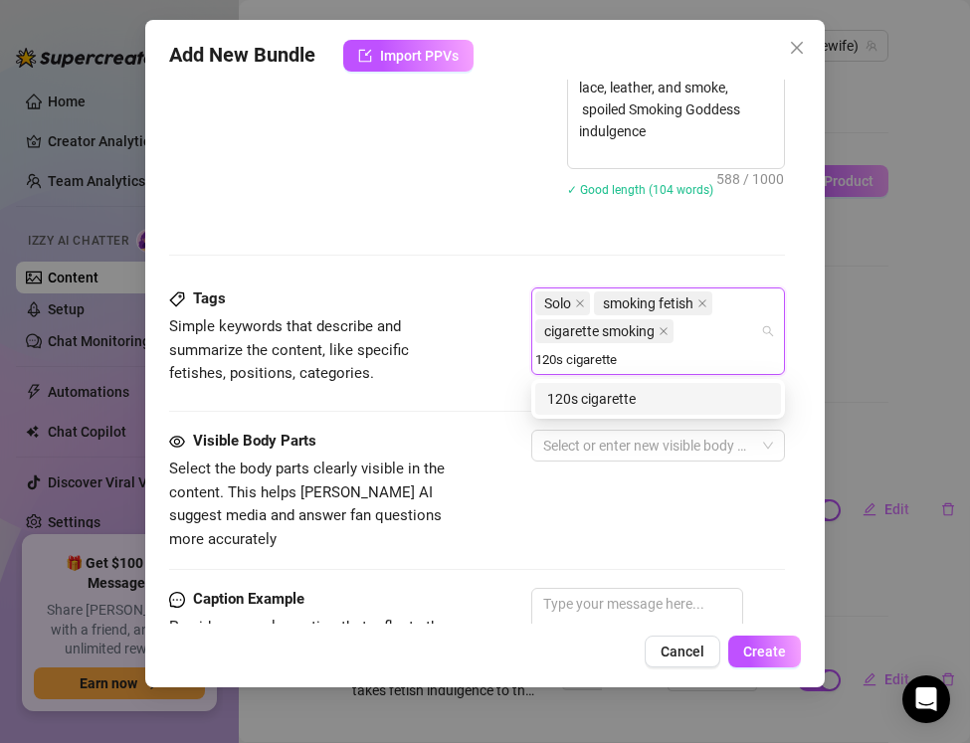
type input "120s cigarette"
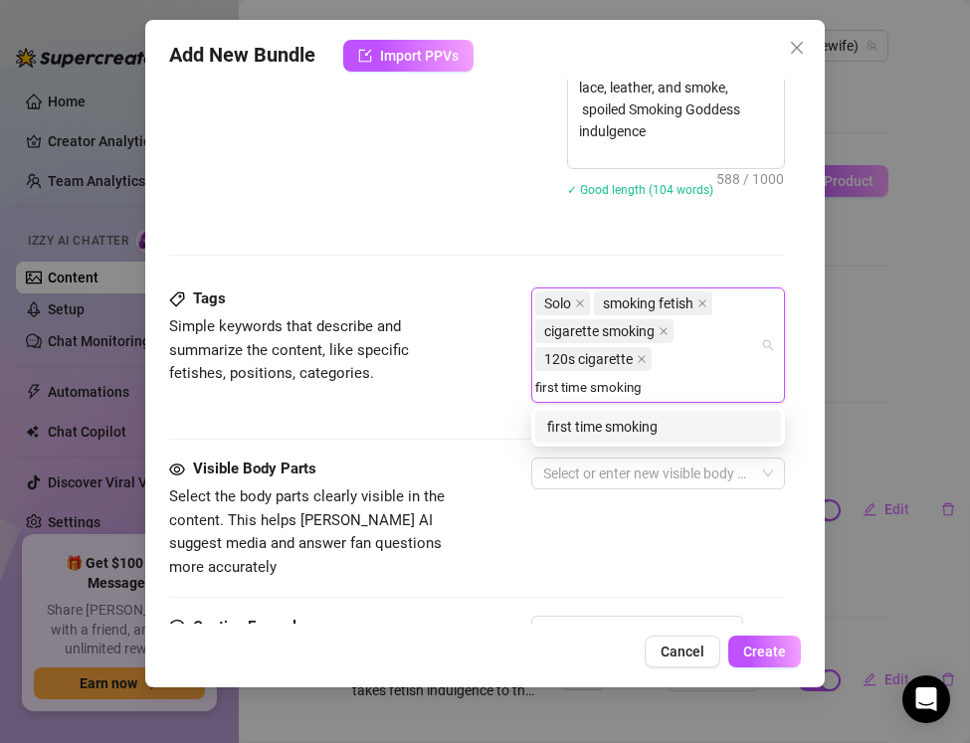
type input "first time smoking"
type input "lace robe"
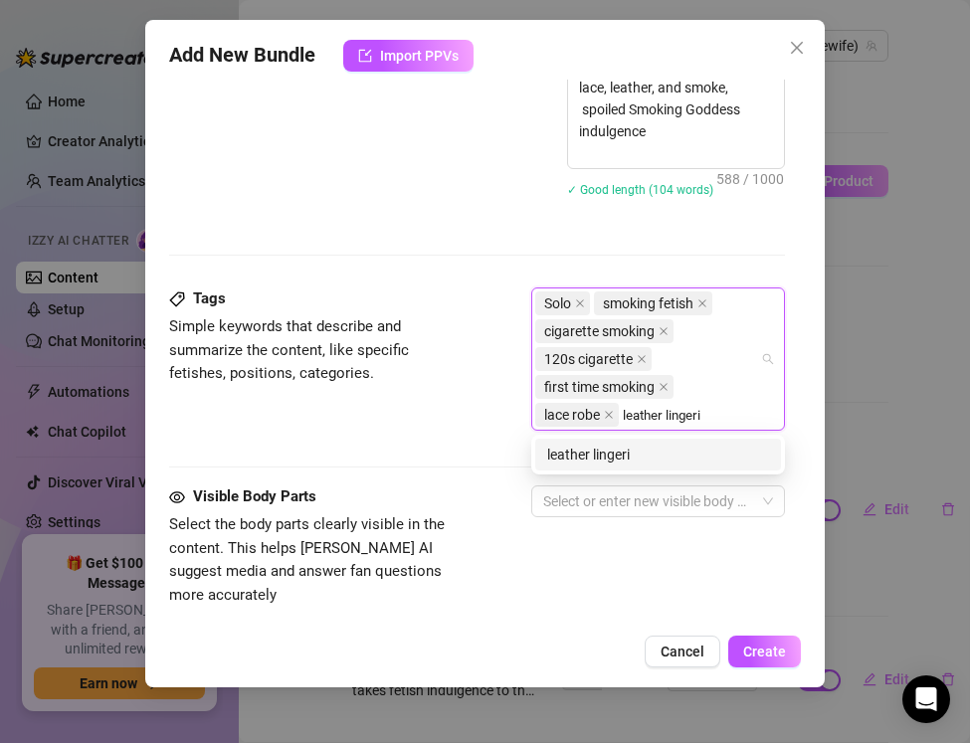
type input "leather lingerie"
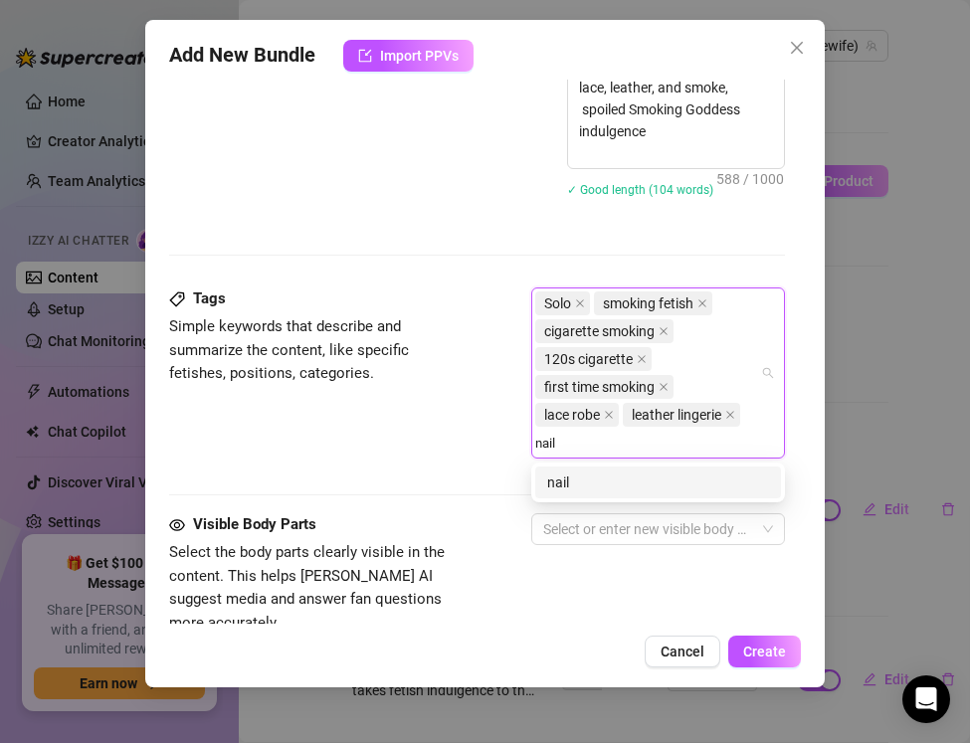
type input "nails"
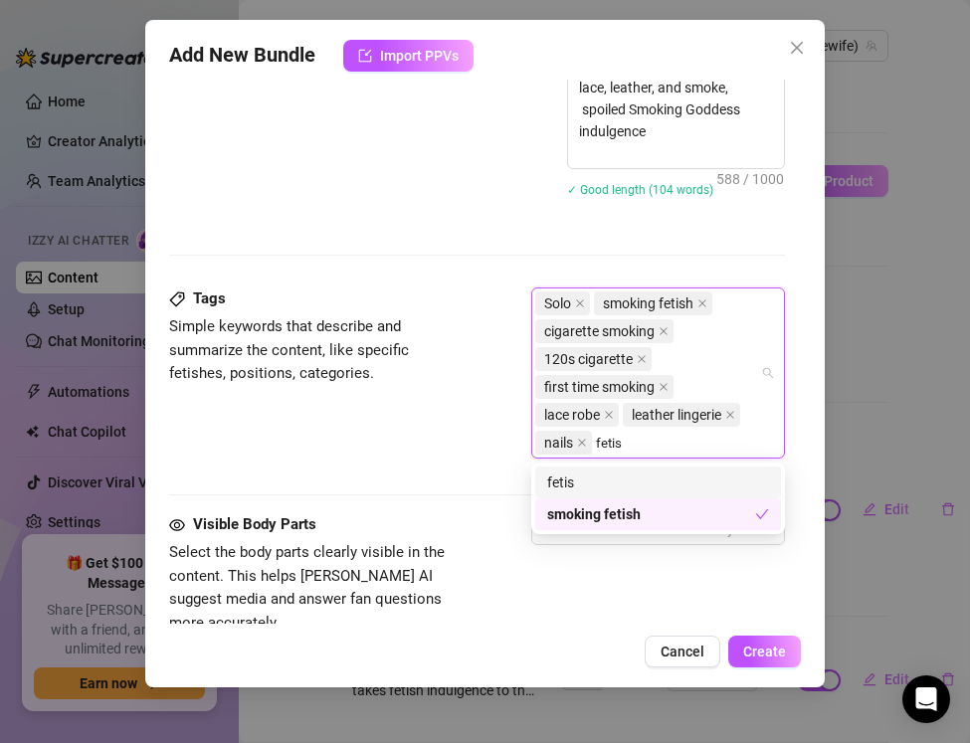
type input "fetish"
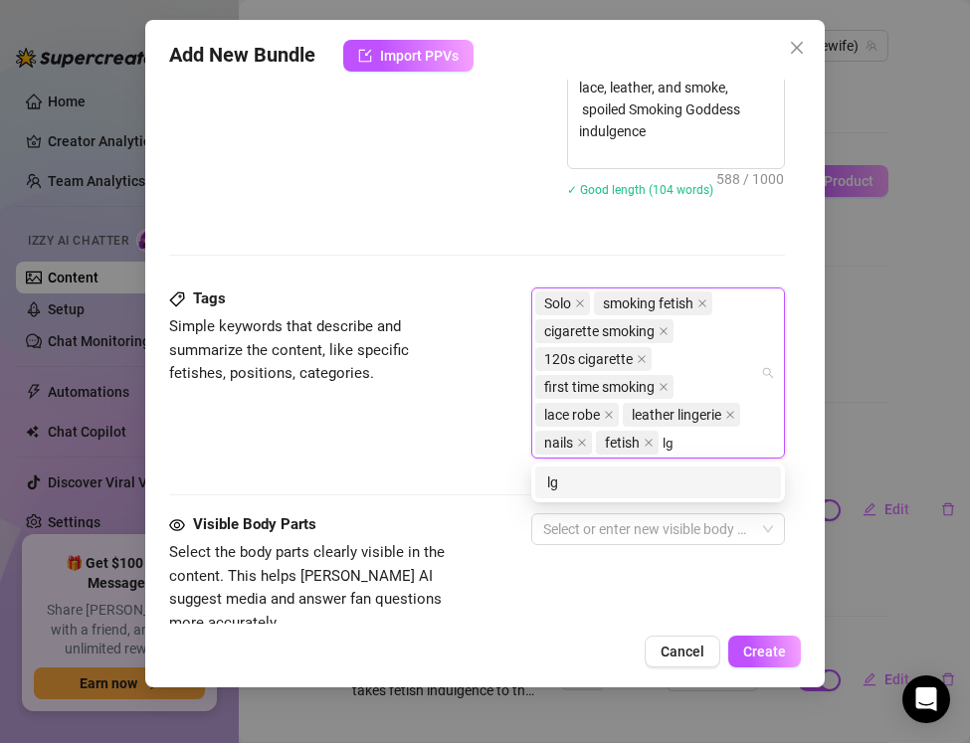
type input "l"
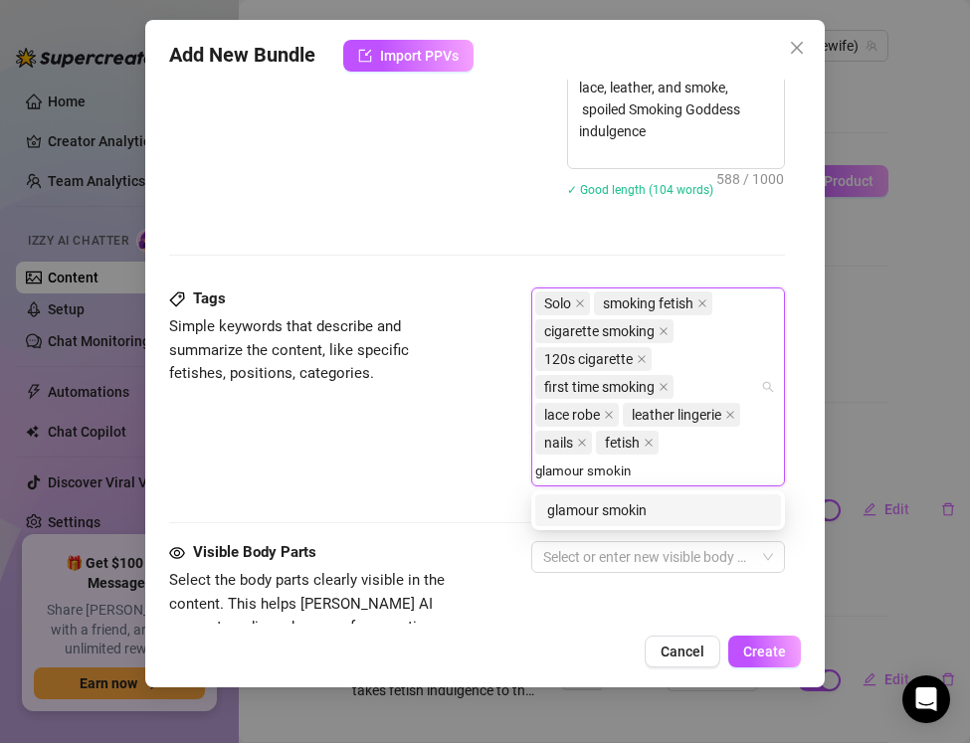
type input "glamour smoking"
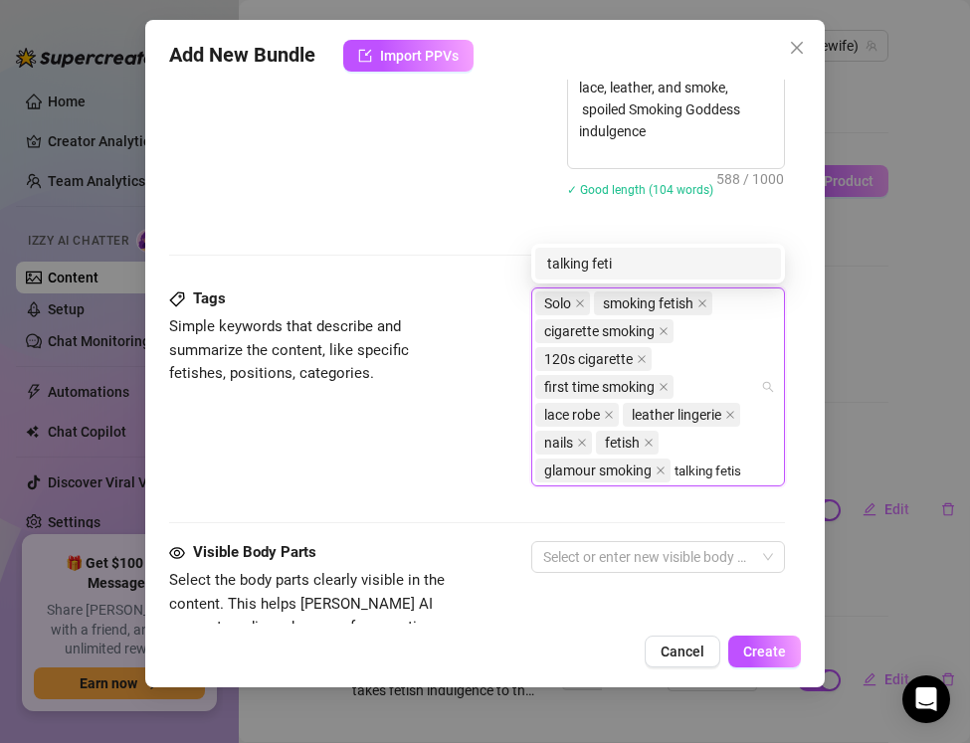
type input "talking fetish"
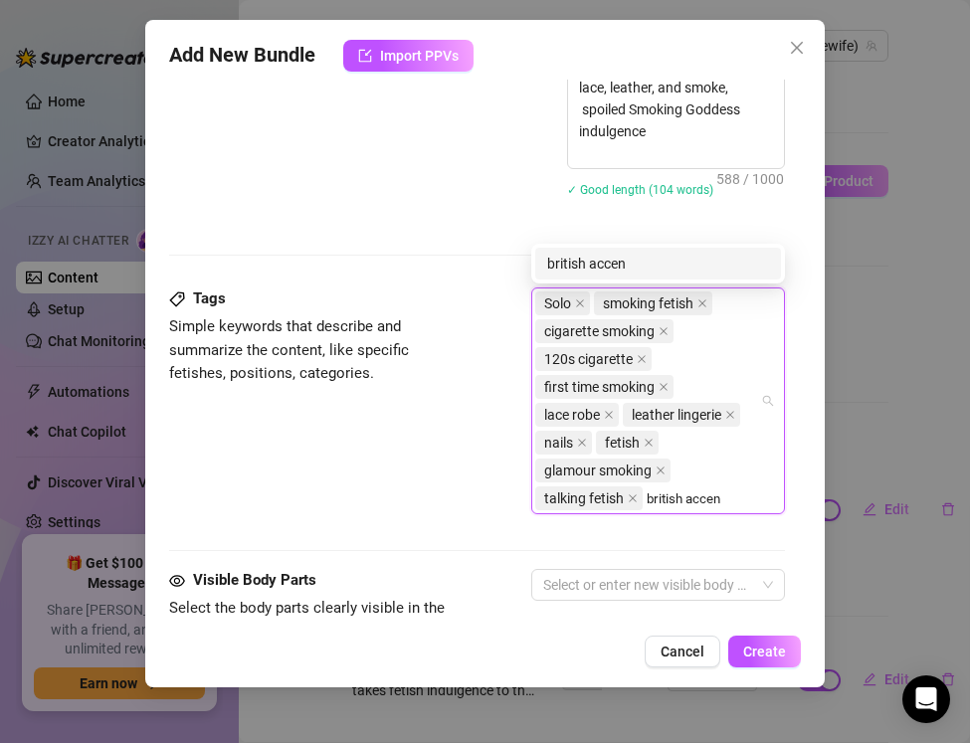
type input "british accent"
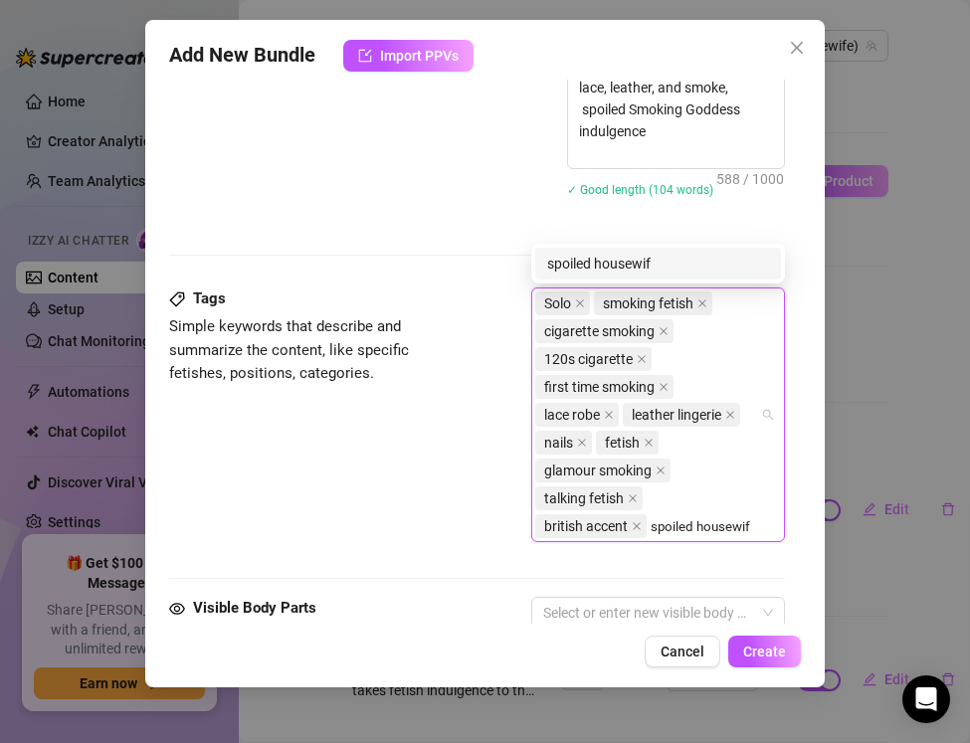
type input "spoiled housewife"
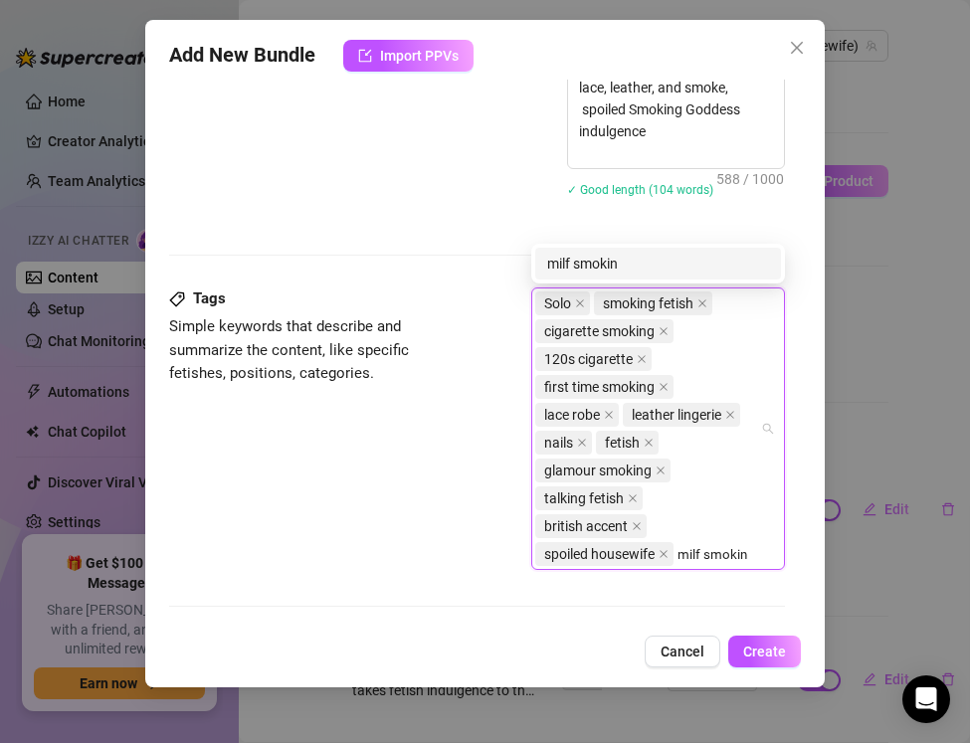
type input "milf smoking"
type input "blonde milf"
type input "british milf"
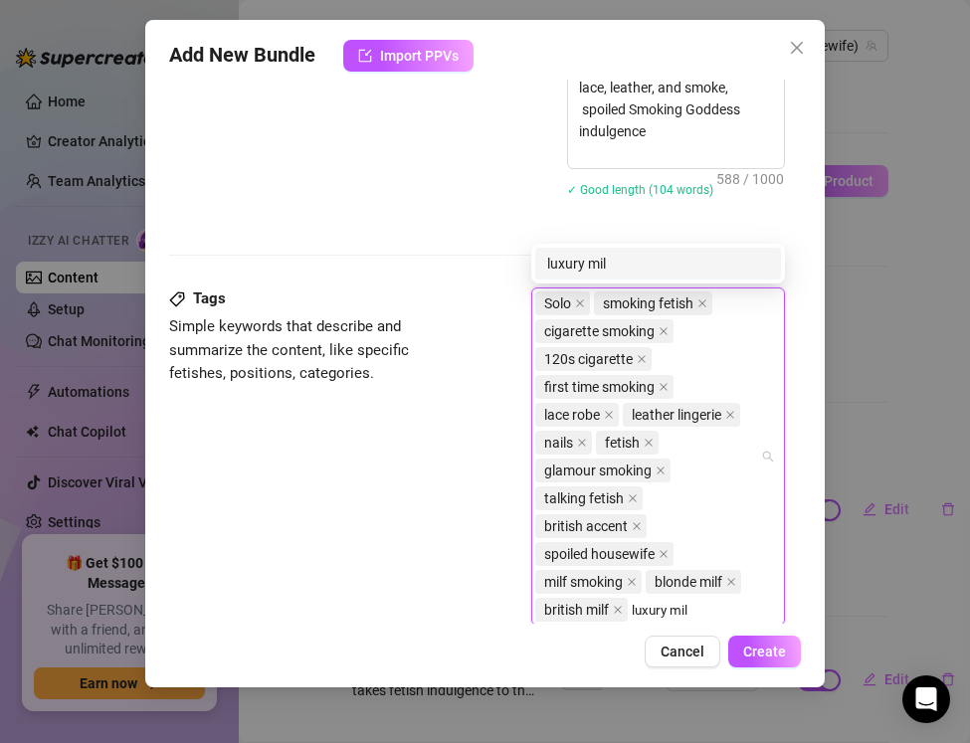
type input "luxury milf"
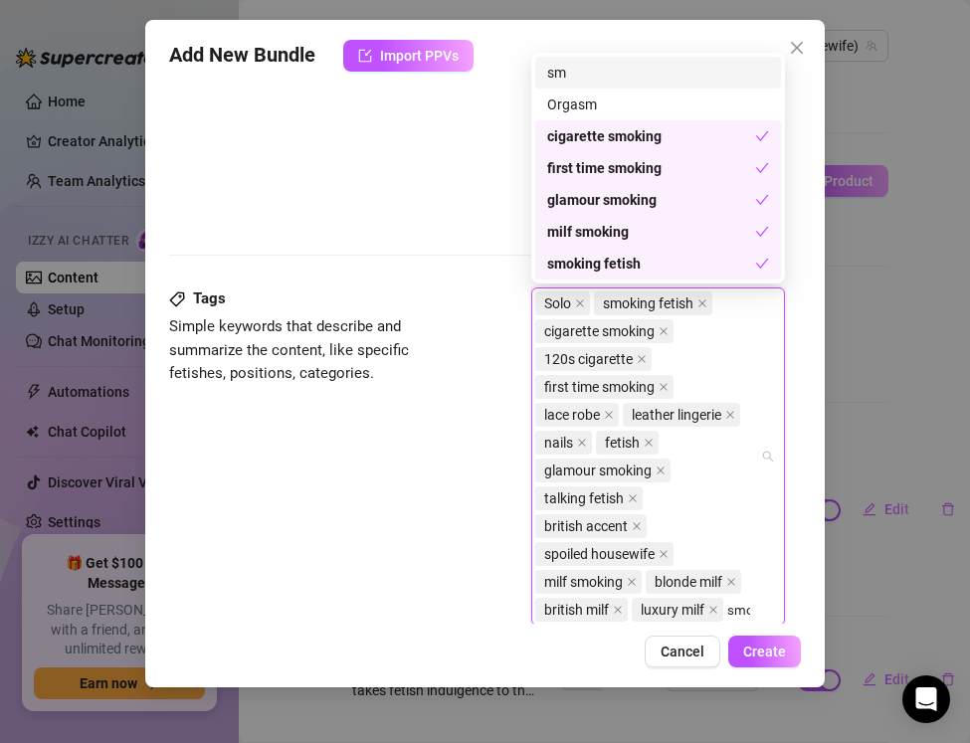
scroll to position [1219, 0]
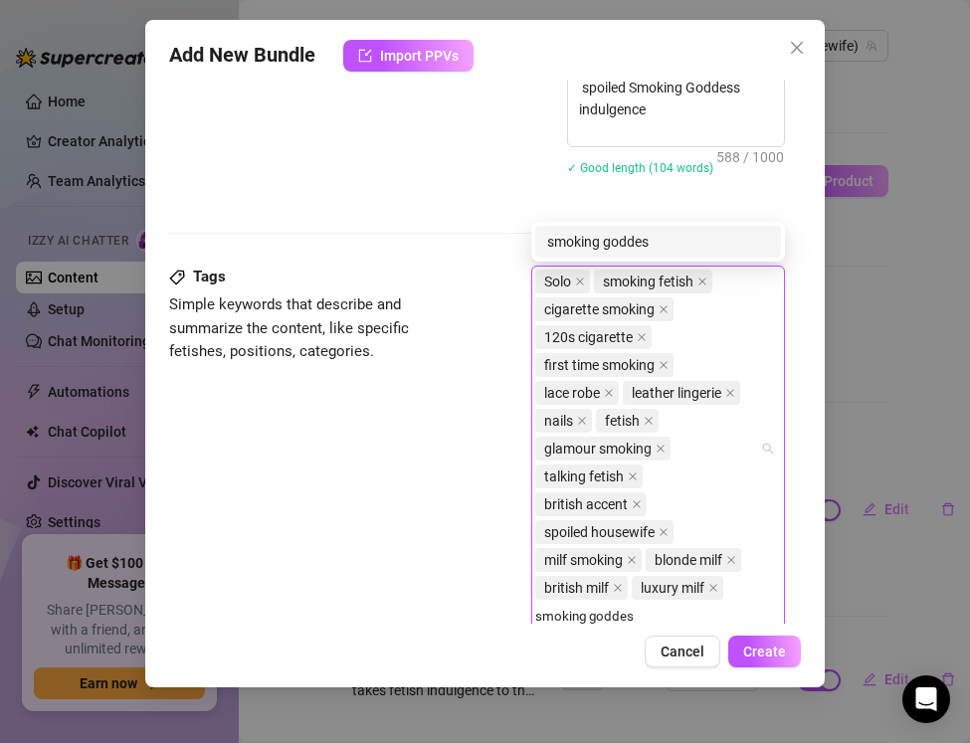
type input "smoking goddess"
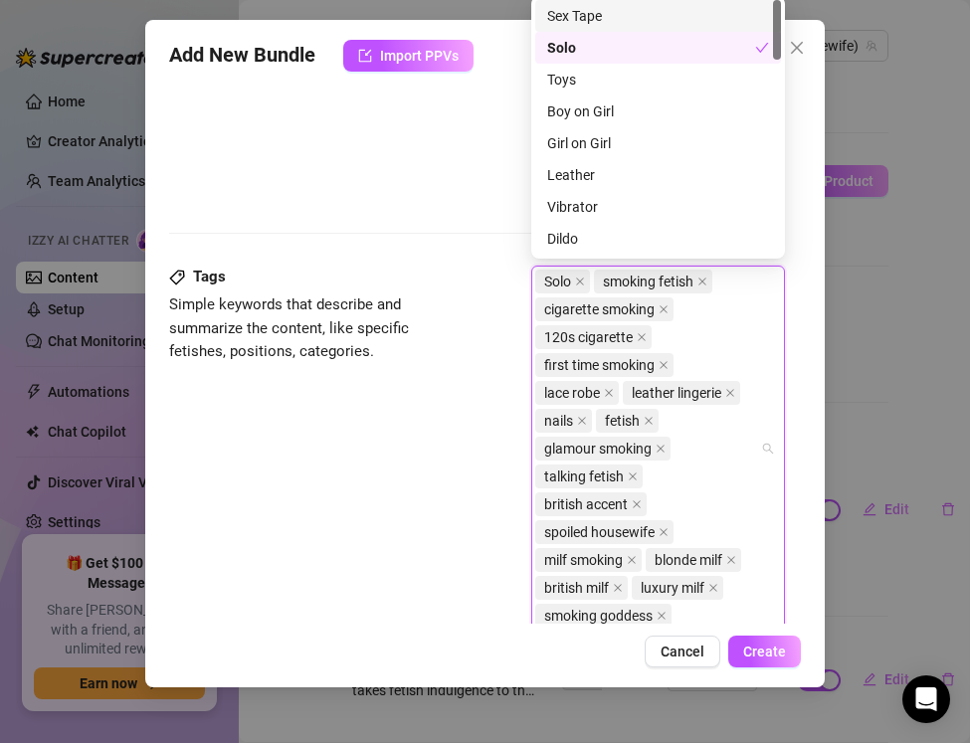
click at [469, 533] on div "Tags Simple keywords that describe and summarize the content, like specific fet…" at bounding box center [477, 458] width 616 height 384
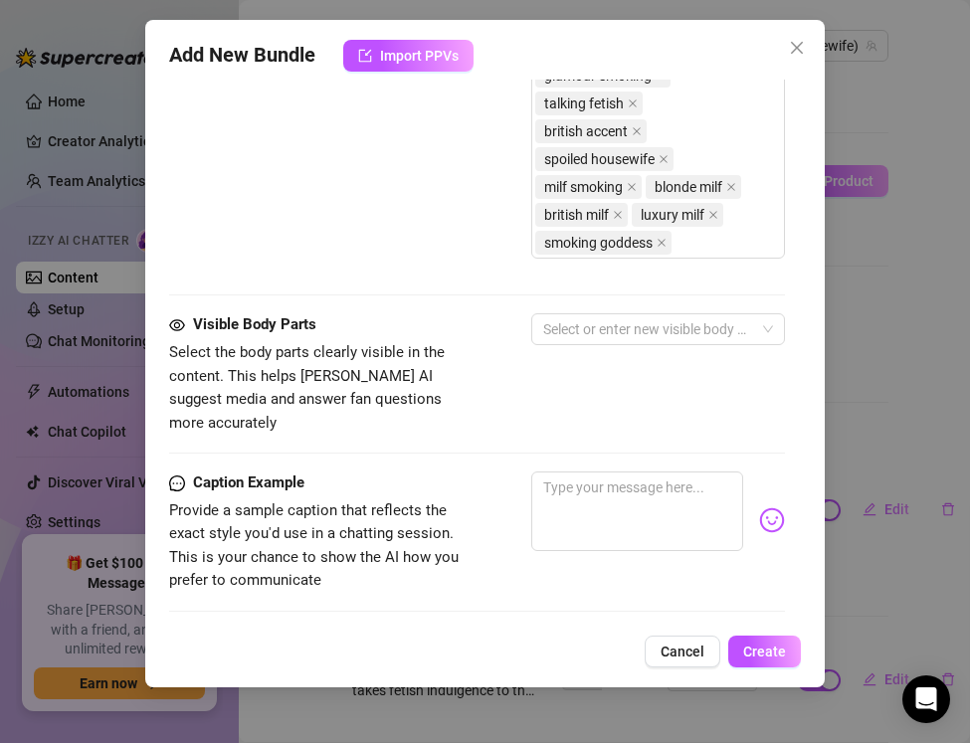
scroll to position [1596, 0]
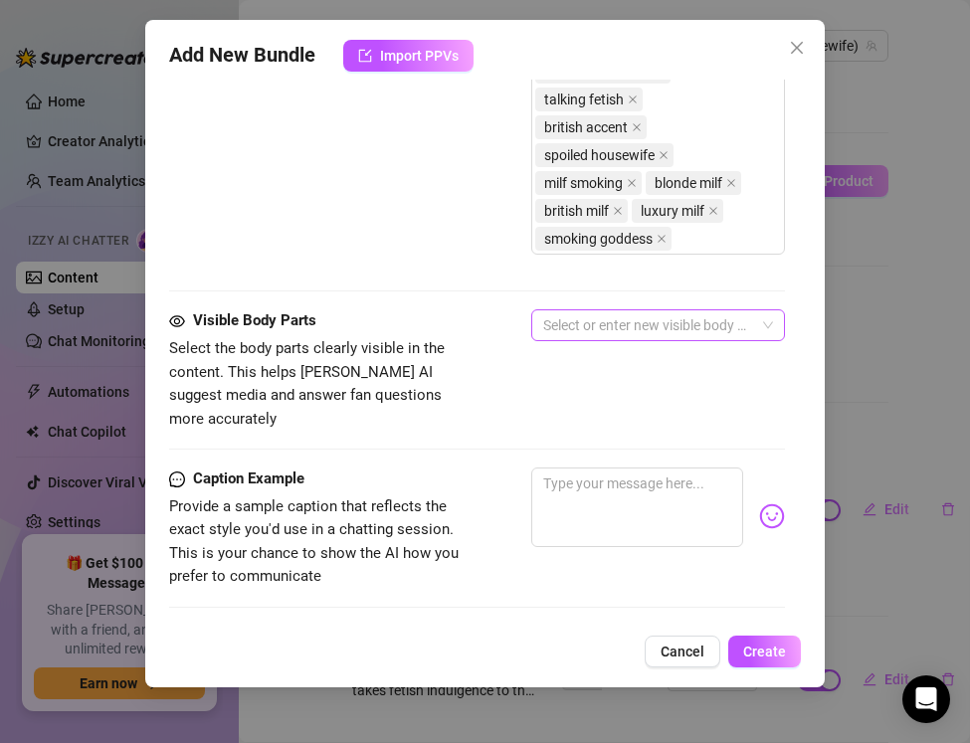
click at [597, 327] on div at bounding box center [647, 325] width 225 height 28
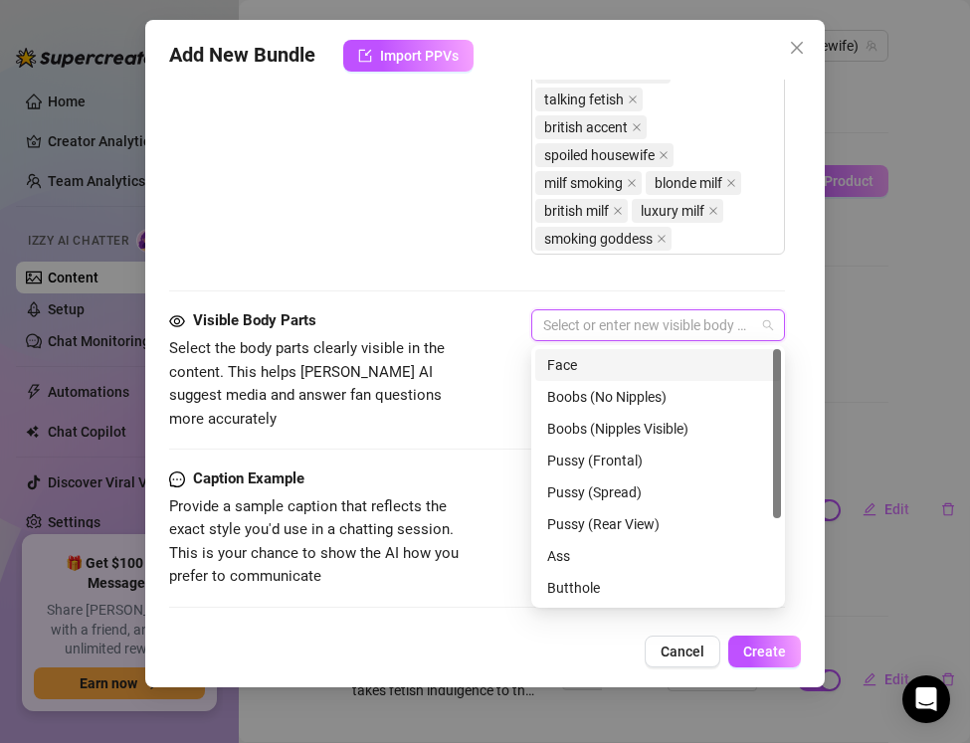
click at [567, 361] on div "Face" at bounding box center [658, 365] width 222 height 22
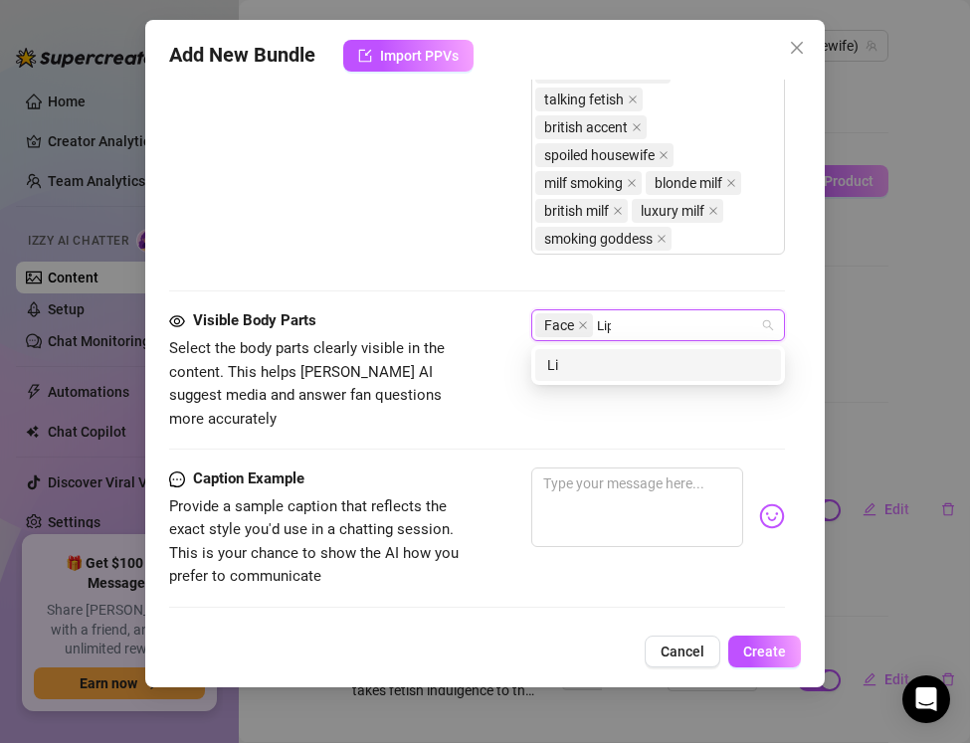
type input "Lips"
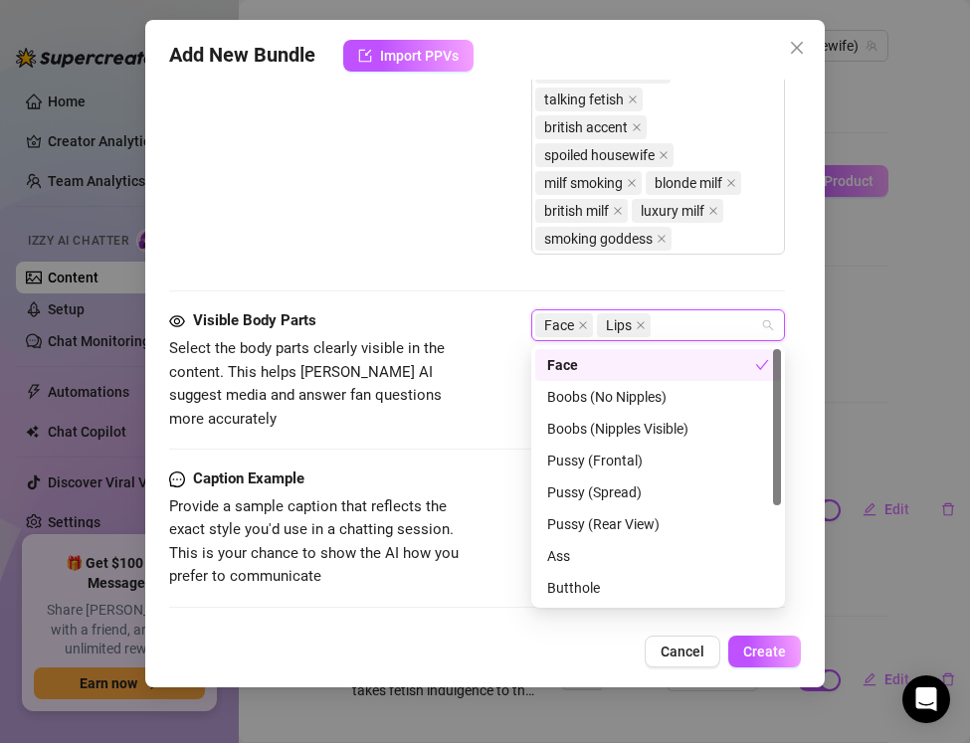
type input "N"
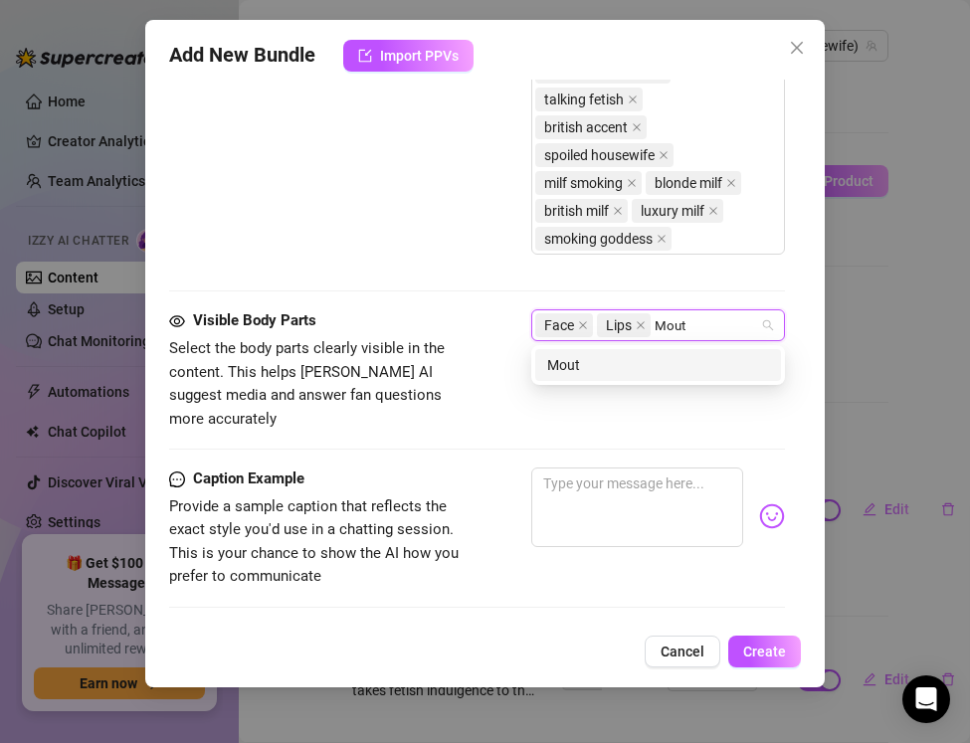
type input "Mouth"
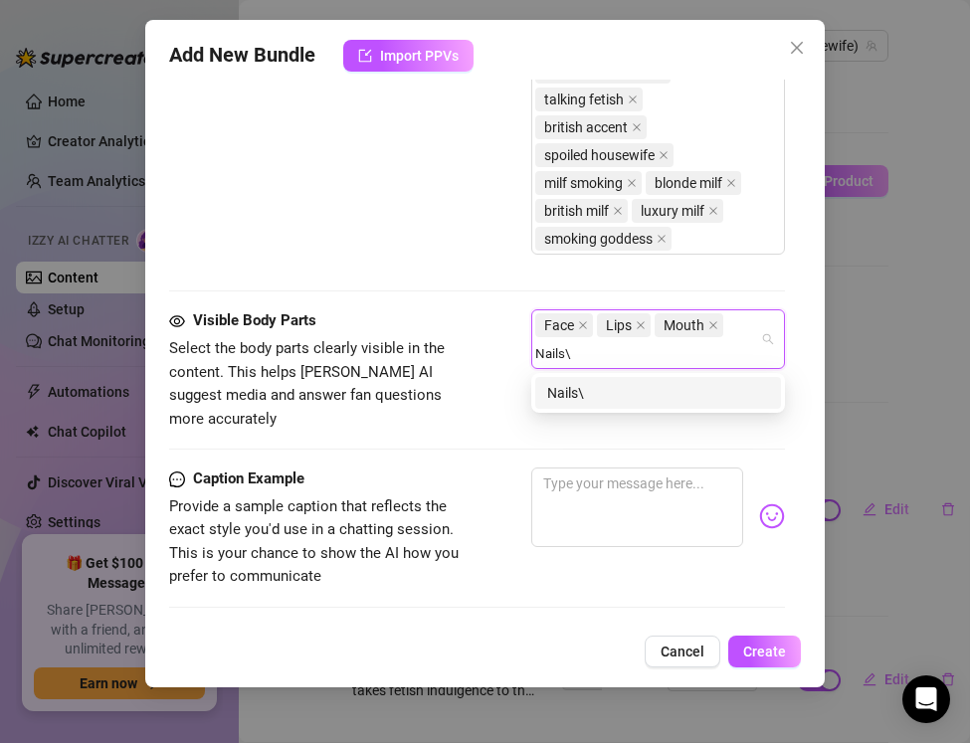
type input "Nails"
type input "Hands"
type input "Chest"
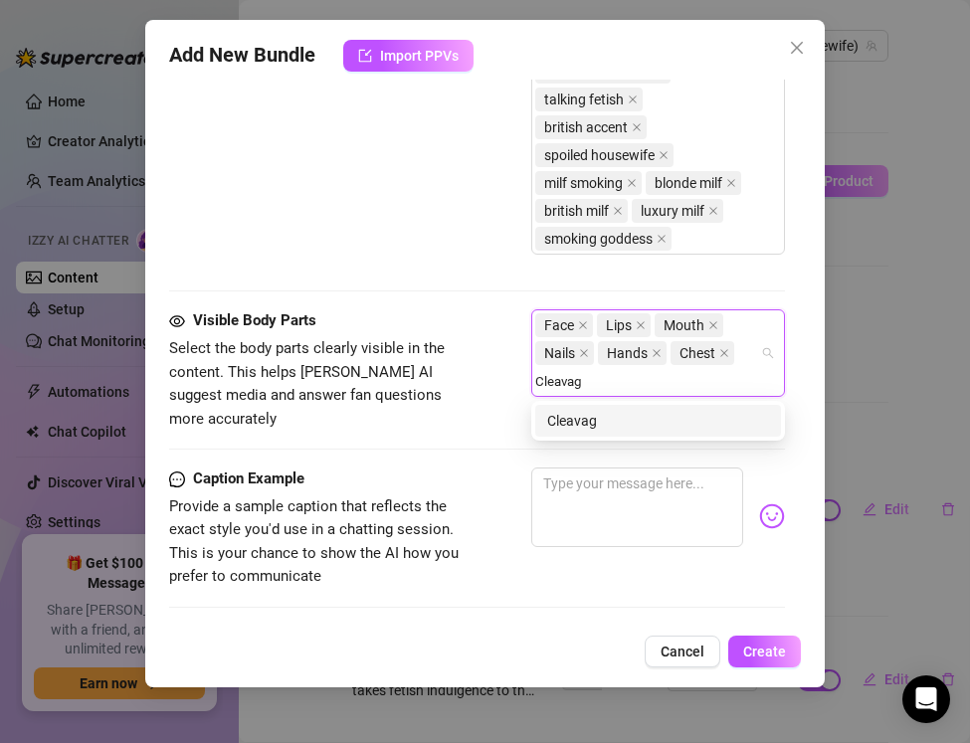
type input "Cleavage"
type input "Legs"
type input "Thighs"
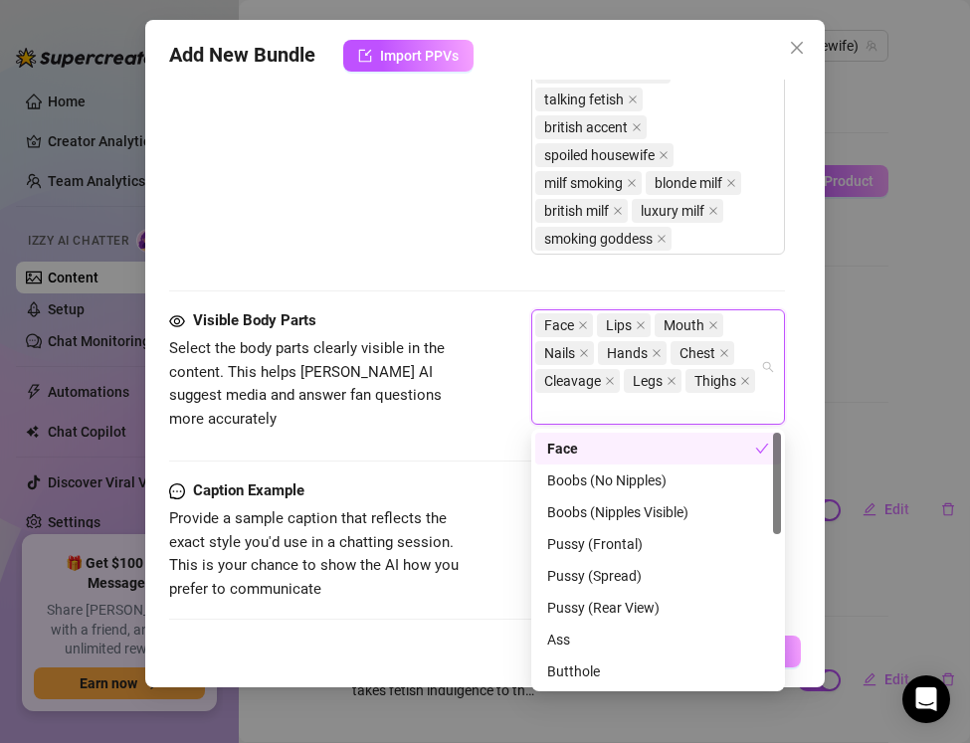
click at [380, 287] on div "Tags Simple keywords that describe and summarize the content, like specific fet…" at bounding box center [477, 99] width 616 height 421
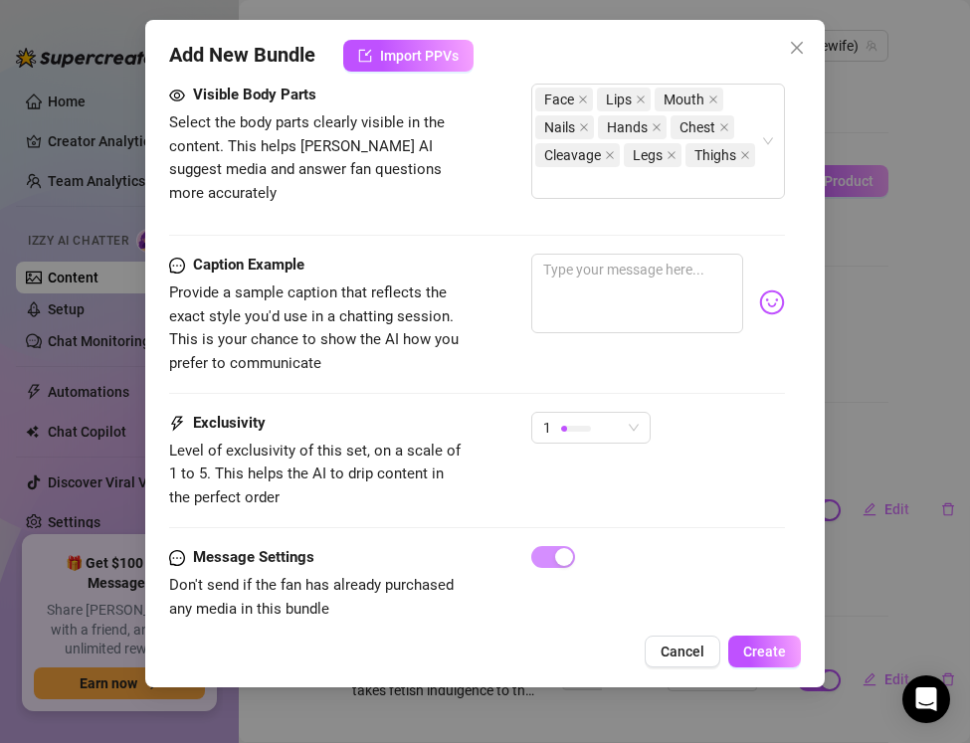
scroll to position [1823, 0]
click at [561, 314] on textarea at bounding box center [637, 293] width 212 height 80
paste textarea "“Lace soft, leather tight, a 120s glowing between my fingers… my first time smo…"
type textarea "“Lace soft, leather tight, a 120s glowing between my fingers… my first time smo…"
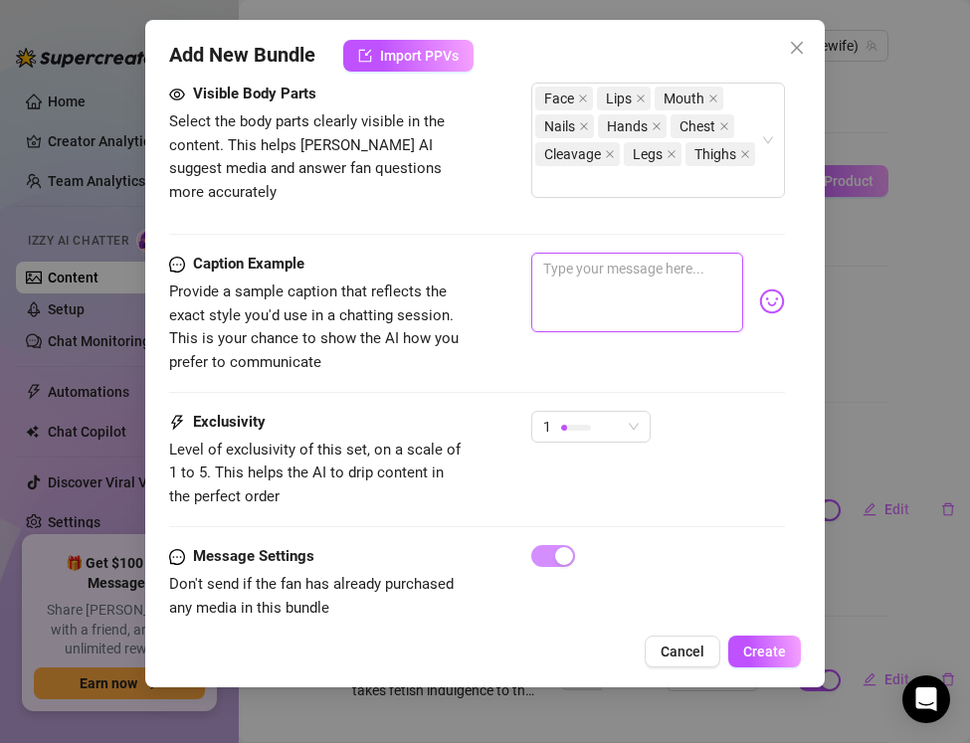
type textarea "“Lace soft, leather tight, a 120s glowing between my fingers… my first time smo…"
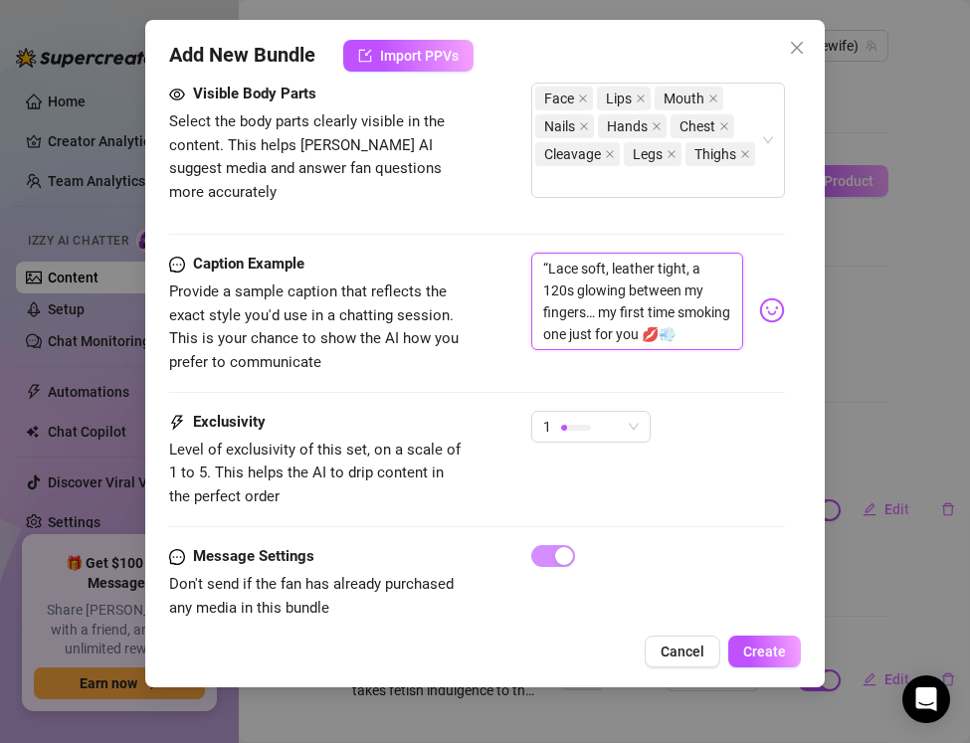
scroll to position [0, 0]
click at [550, 264] on textarea "“Lace soft, leather tight, a 120s glowing between my fingers… my first time smo…" at bounding box center [637, 302] width 212 height 98
type textarea "Lace soft, leather tight, a 120s glowing between my fingers… my first time smok…"
click at [593, 422] on div "1" at bounding box center [582, 427] width 78 height 30
type textarea "Lace soft, leather tight, a 120s glowing between my fingers… my first time smok…"
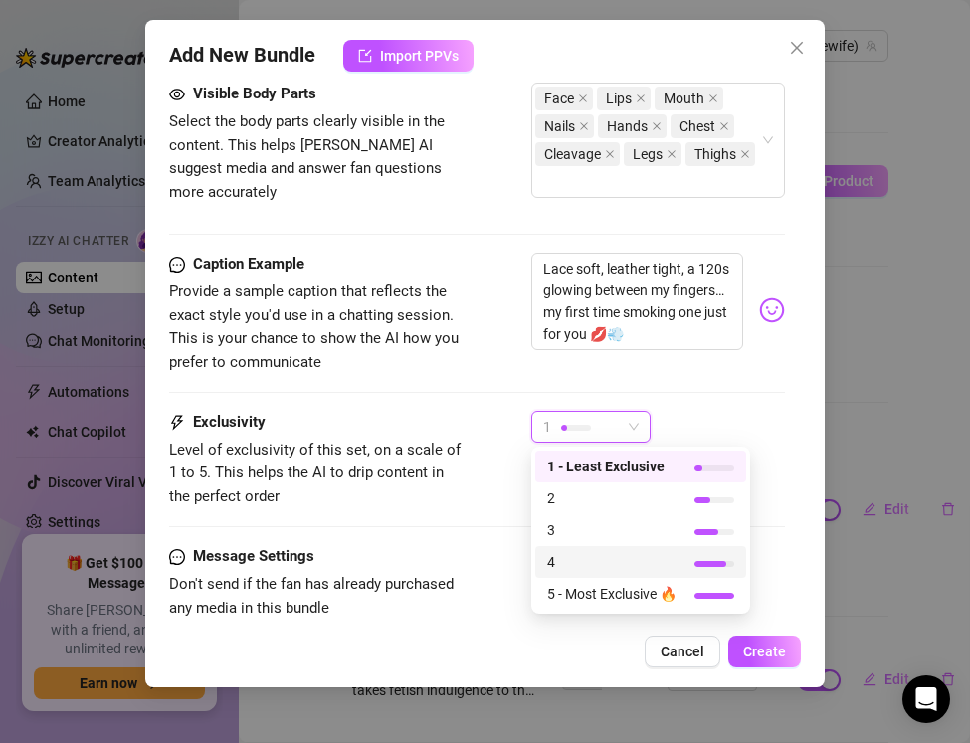
click at [591, 559] on span "4" at bounding box center [611, 562] width 129 height 22
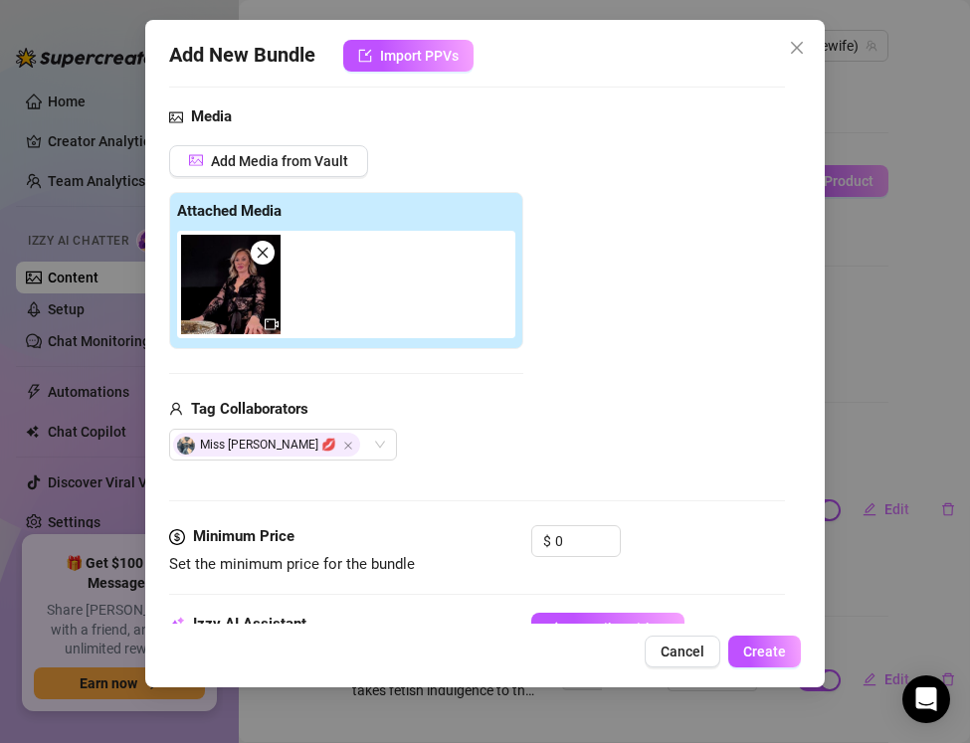
scroll to position [201, 0]
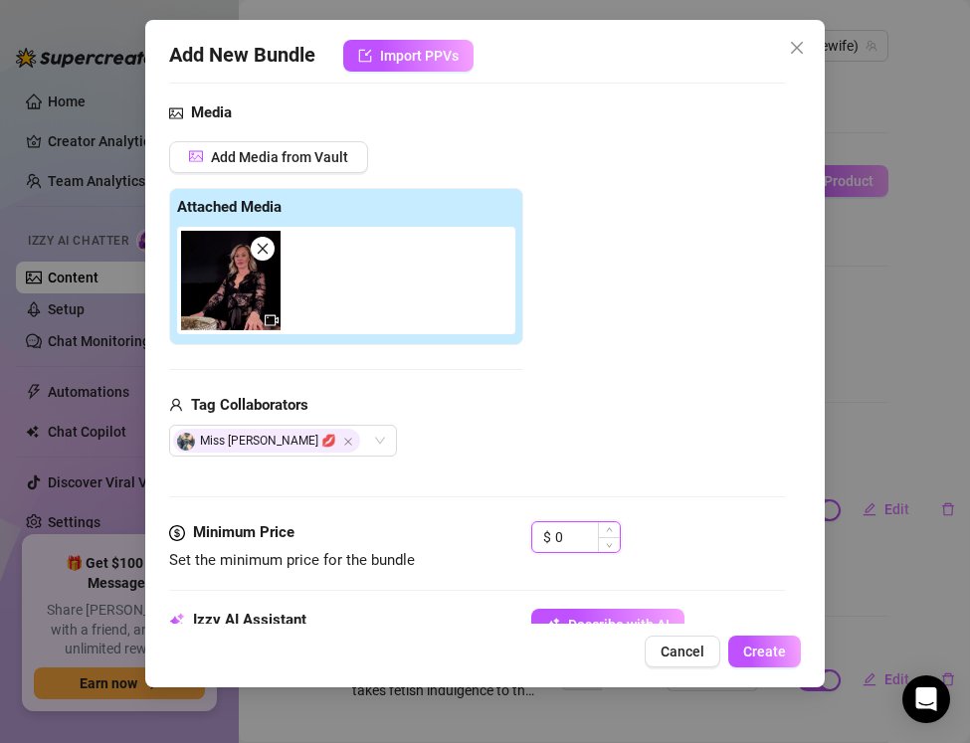
click at [579, 544] on input "0" at bounding box center [587, 537] width 65 height 30
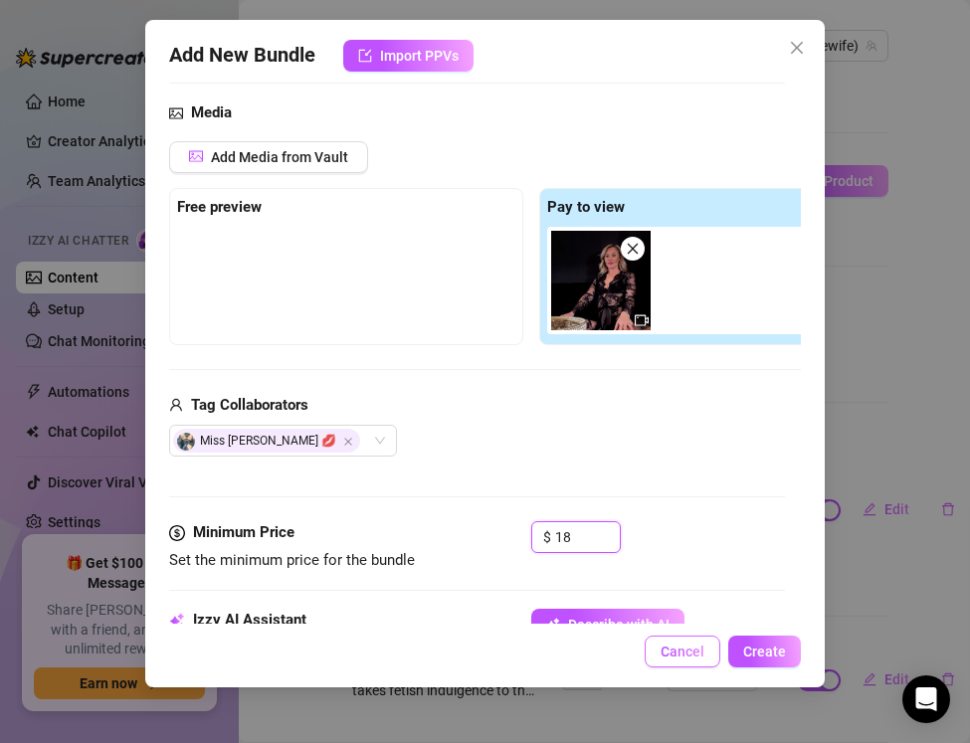
type input "1"
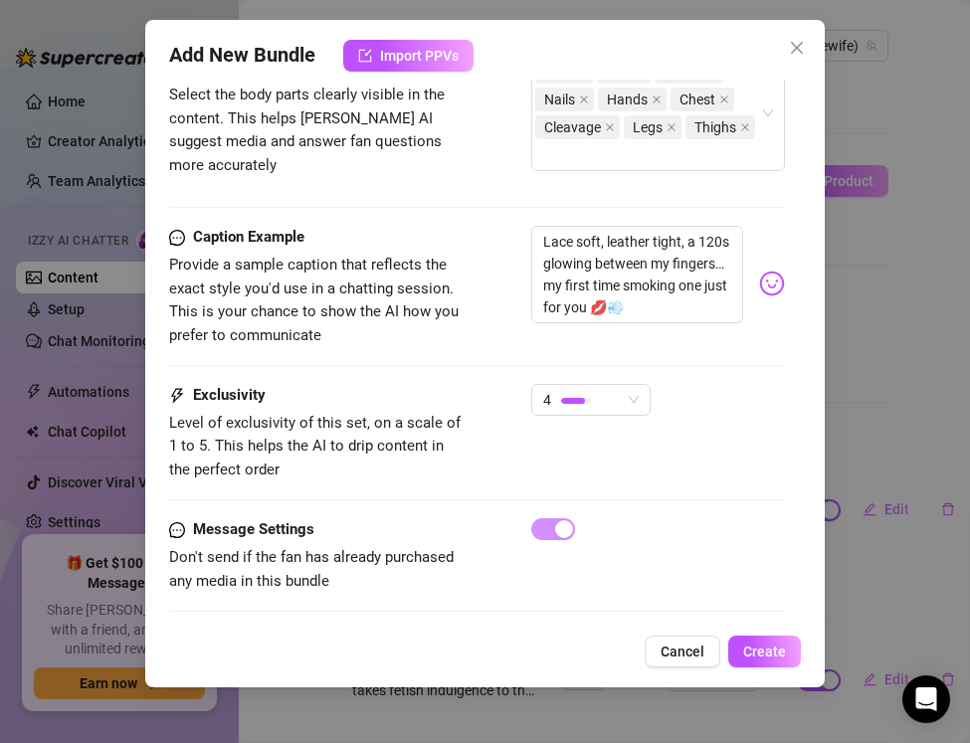
scroll to position [1856, 0]
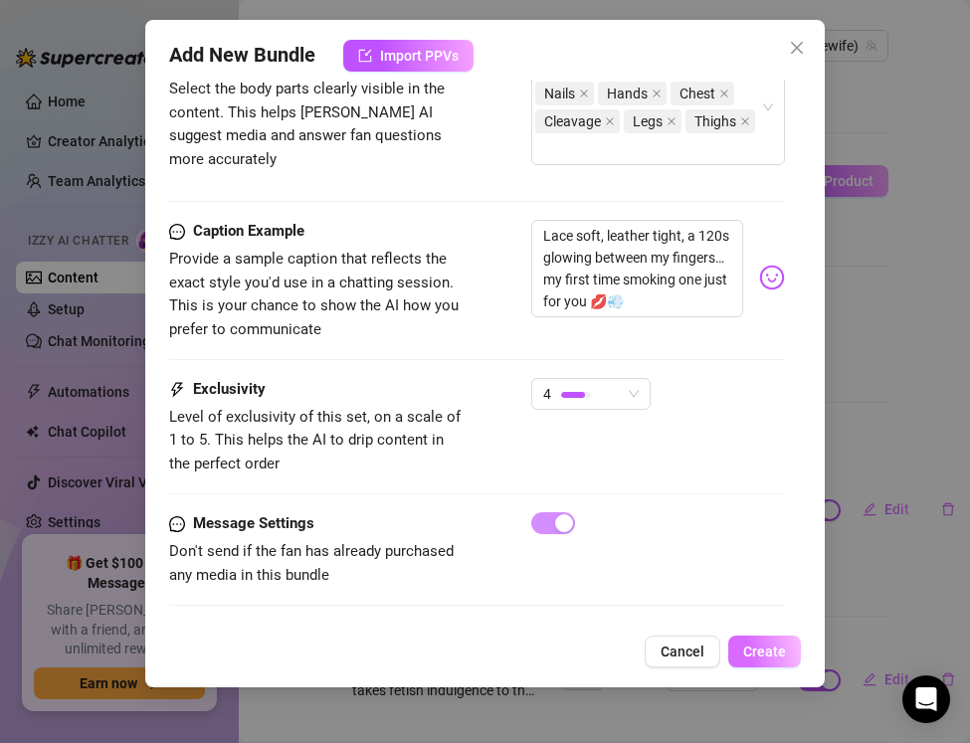
type input "24.99"
click at [783, 661] on button "Create" at bounding box center [764, 652] width 73 height 32
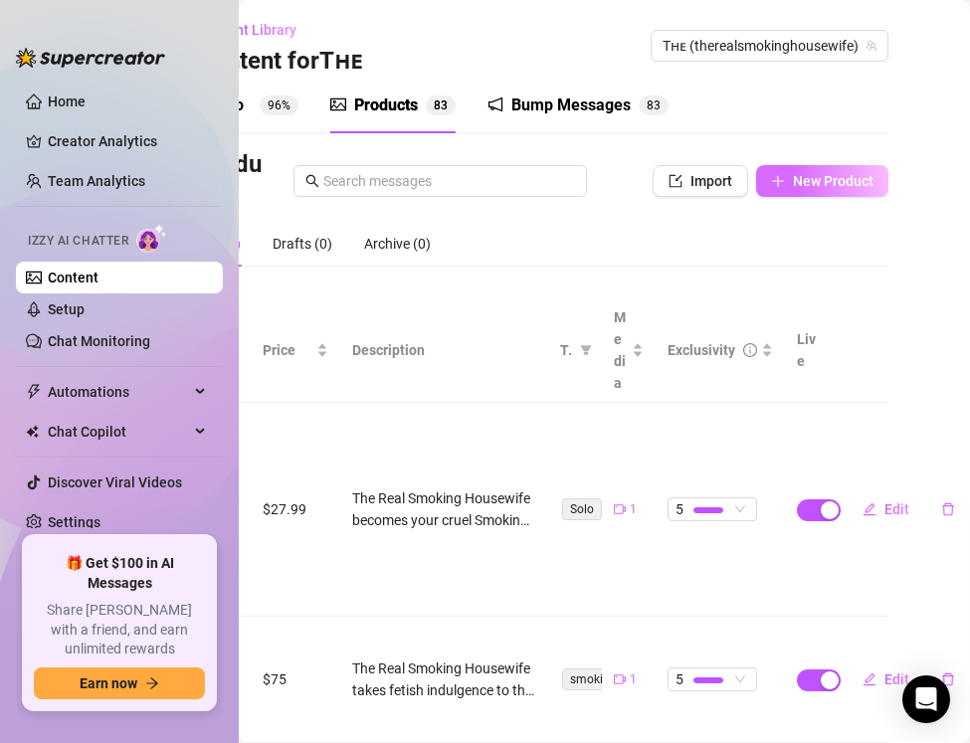
click at [801, 179] on span "New Product" at bounding box center [833, 181] width 81 height 16
type textarea "Type your message here..."
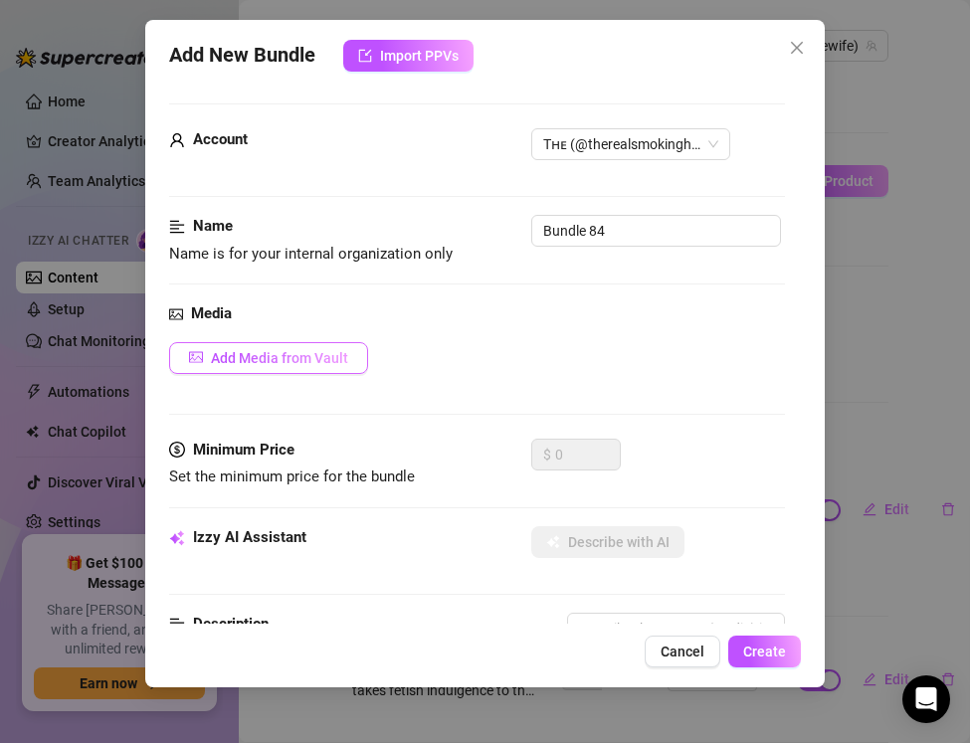
click at [260, 365] on span "Add Media from Vault" at bounding box center [279, 358] width 137 height 16
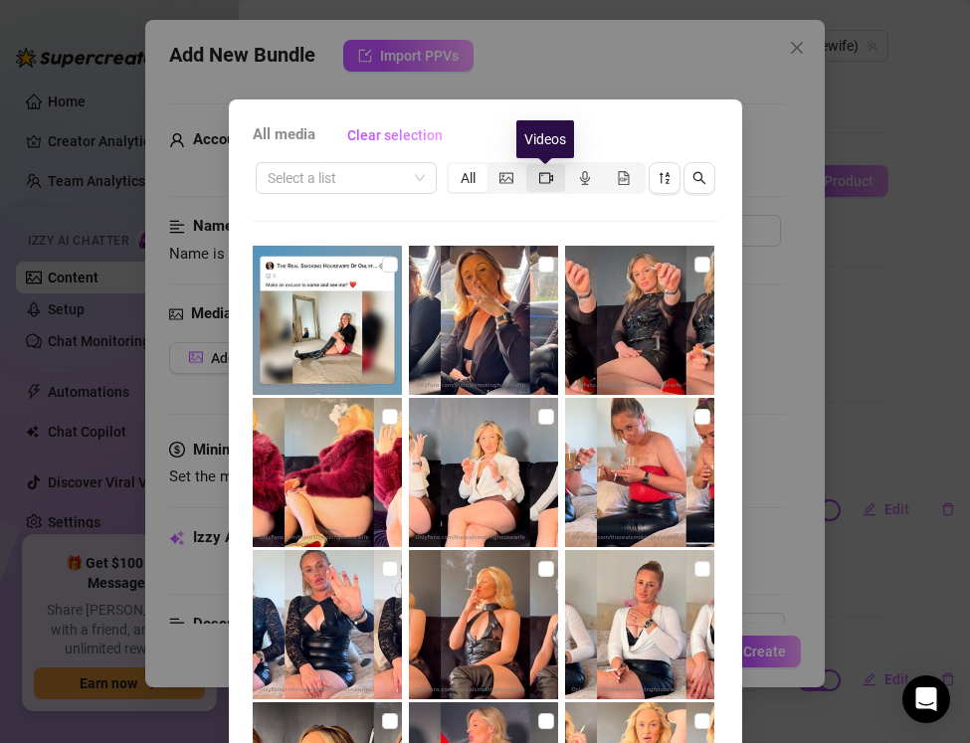
click at [550, 182] on icon "video-camera" at bounding box center [546, 178] width 14 height 14
click at [531, 167] on input "segmented control" at bounding box center [531, 167] width 0 height 0
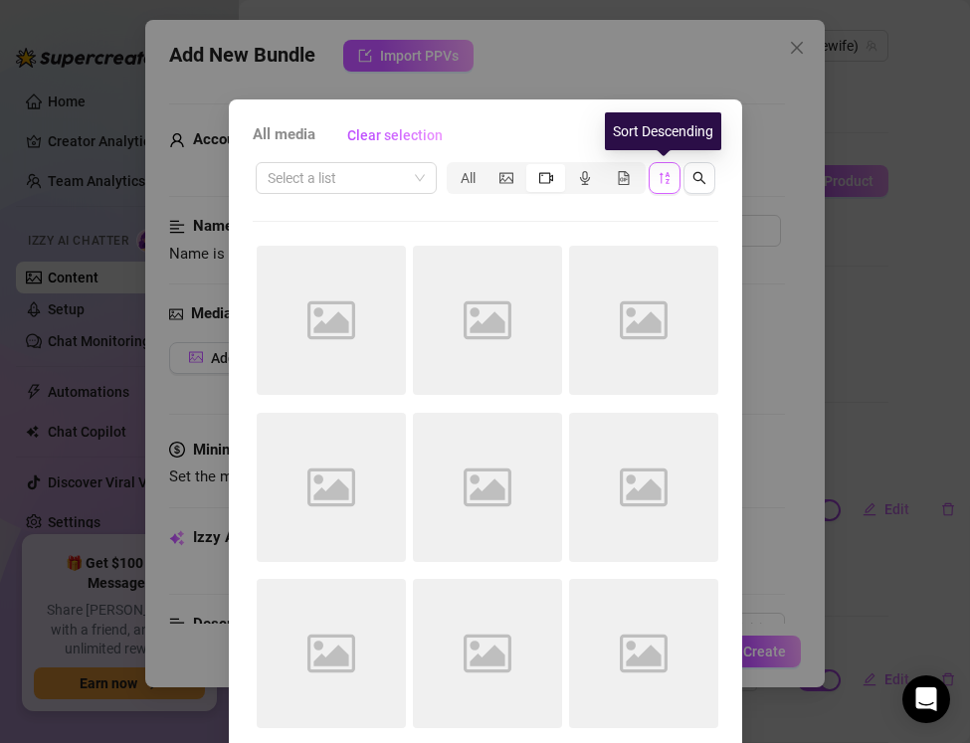
click at [664, 185] on span "button" at bounding box center [665, 178] width 14 height 16
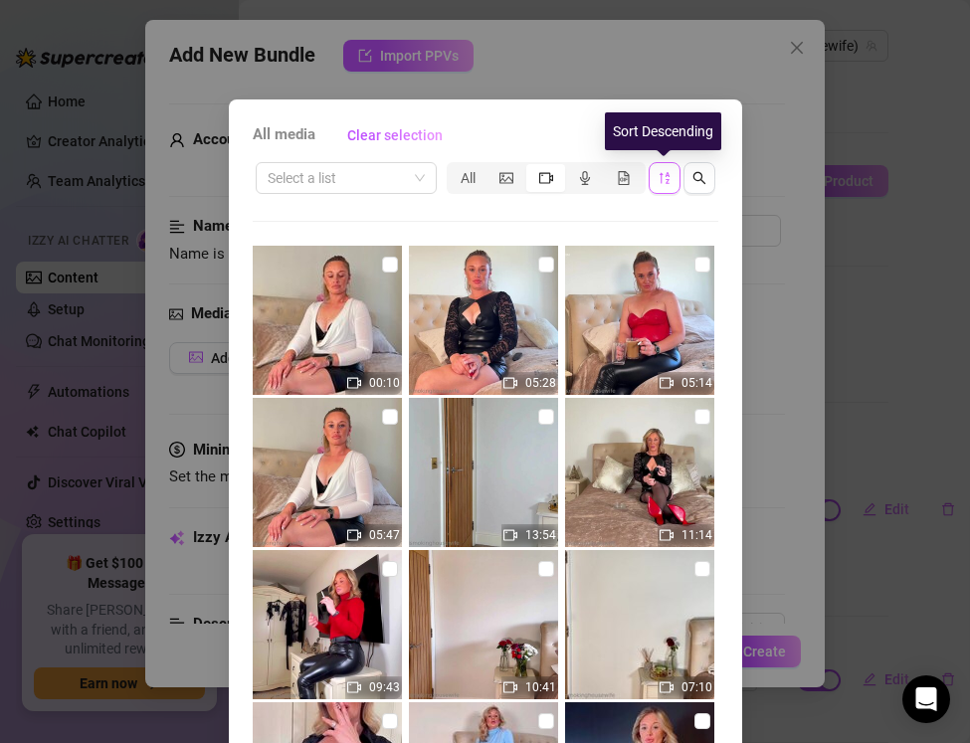
click at [664, 185] on span "button" at bounding box center [665, 178] width 14 height 16
click at [665, 174] on icon "sort-descending" at bounding box center [665, 178] width 14 height 14
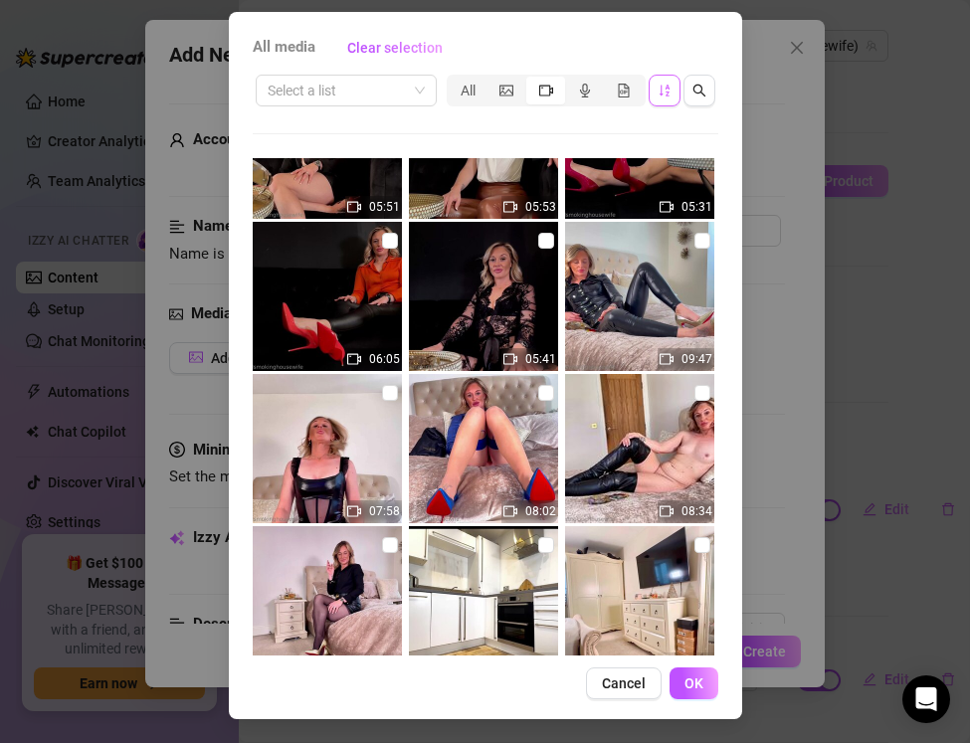
scroll to position [3745, 0]
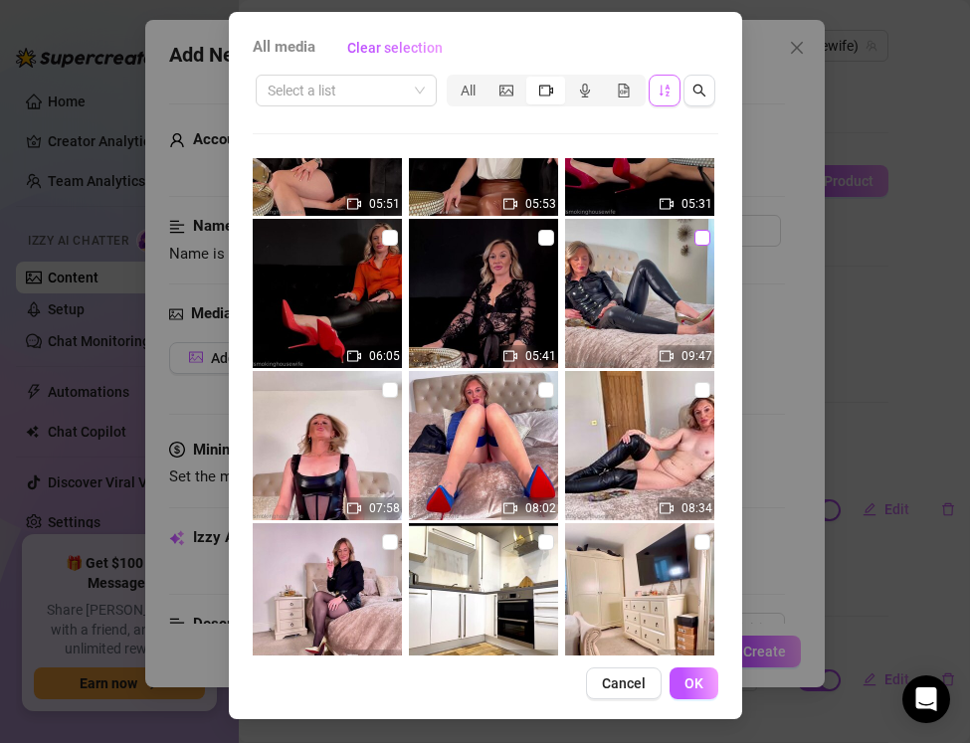
click at [703, 243] on input "checkbox" at bounding box center [703, 238] width 16 height 16
checkbox input "true"
click at [684, 667] on div "All media Clear selection Select a list All 04:49 11:50 04:01 02:48 05:10 04:51…" at bounding box center [485, 365] width 513 height 707
click at [692, 690] on span "OK" at bounding box center [694, 684] width 19 height 16
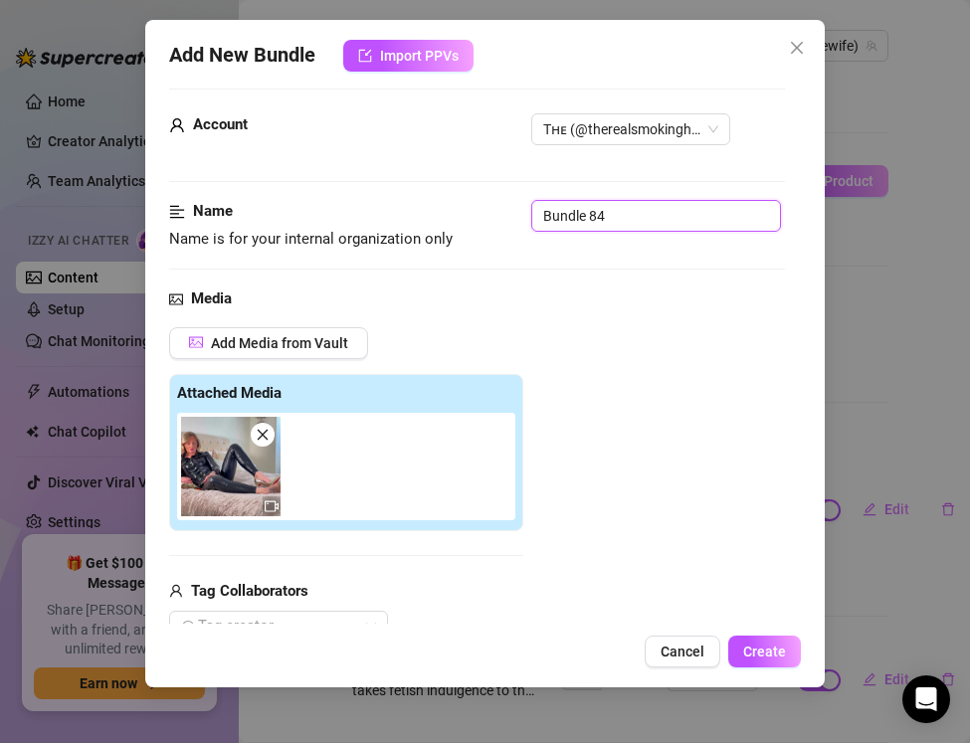
click at [605, 210] on input "Bundle 84" at bounding box center [656, 216] width 250 height 32
click at [613, 217] on input "4Bundle 8" at bounding box center [656, 216] width 250 height 32
drag, startPoint x: 613, startPoint y: 217, endPoint x: 507, endPoint y: 215, distance: 105.5
click at [507, 215] on div "Name Name is for your internal organization only 4Bundle 8" at bounding box center [477, 225] width 616 height 51
paste input "Smoking & Love Eggs — Leather, Gold Louboutins & 120s"
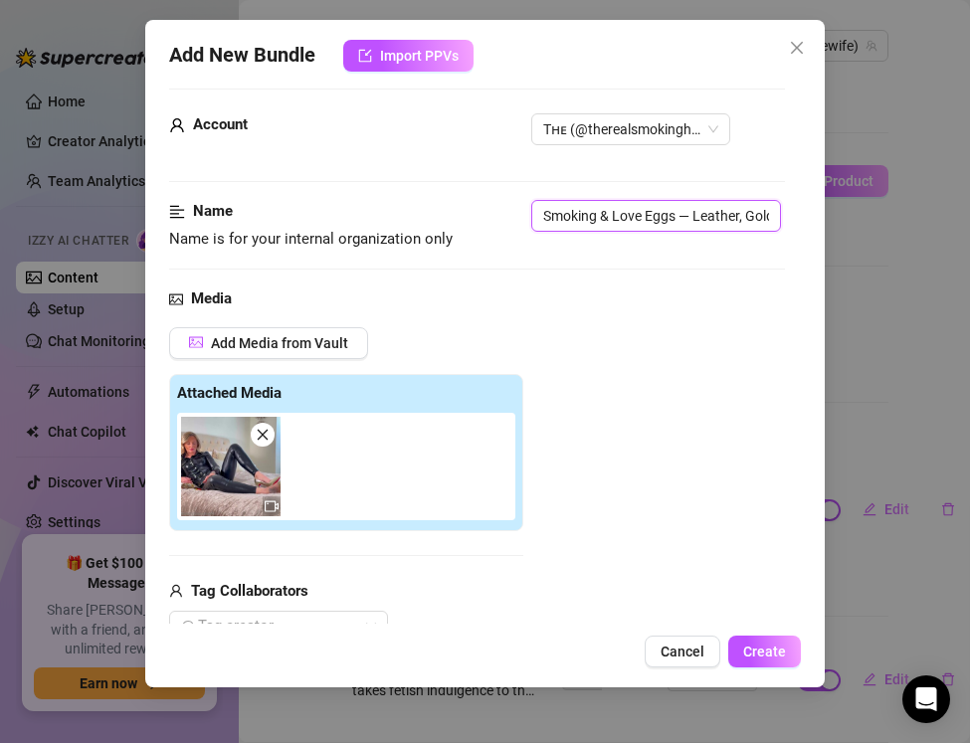
scroll to position [0, 124]
type input "Smoking & Love Eggs — Leather, Gold Louboutins & 120s"
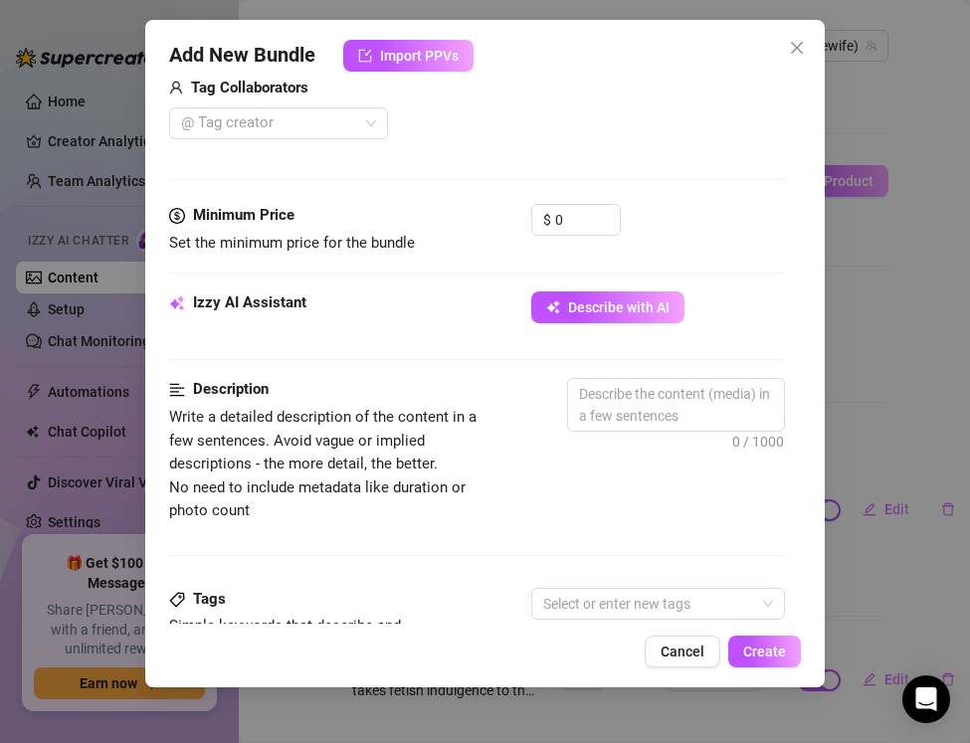
scroll to position [517, 0]
click at [624, 396] on textarea at bounding box center [676, 406] width 216 height 52
paste textarea "The Real Smoking Housewife turns up the heat with toys and smoke in this filthy…"
type textarea "The Real Smoking Housewife turns up the heat with toys and smoke in this filthy…"
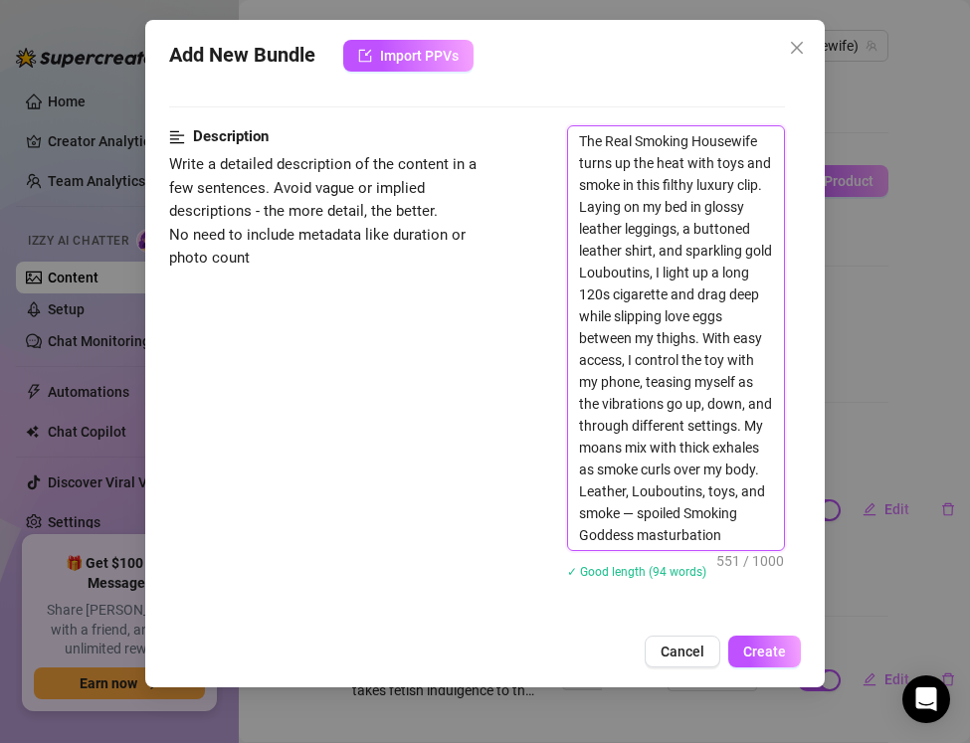
scroll to position [772, 0]
click at [637, 511] on textarea "The Real Smoking Housewife turns up the heat with toys and smoke in this filthy…" at bounding box center [676, 337] width 216 height 424
type textarea "The Real Smoking Housewife turns up the heat with toys and smoke in this filthy…"
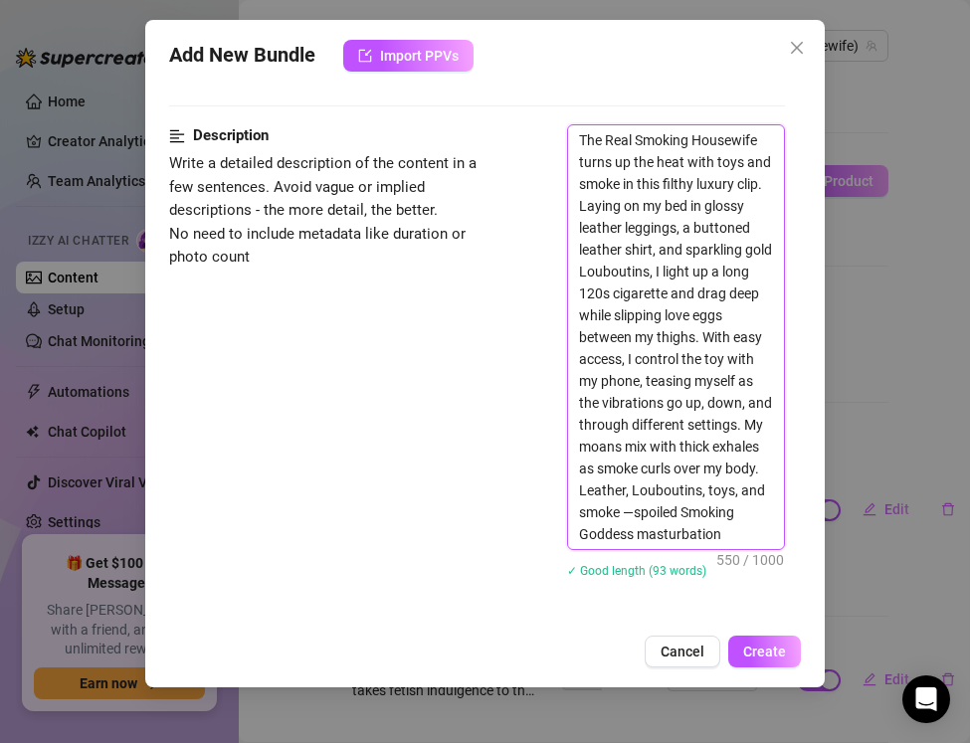
type textarea "The Real Smoking Housewife turns up the heat with toys and smoke in this filthy…"
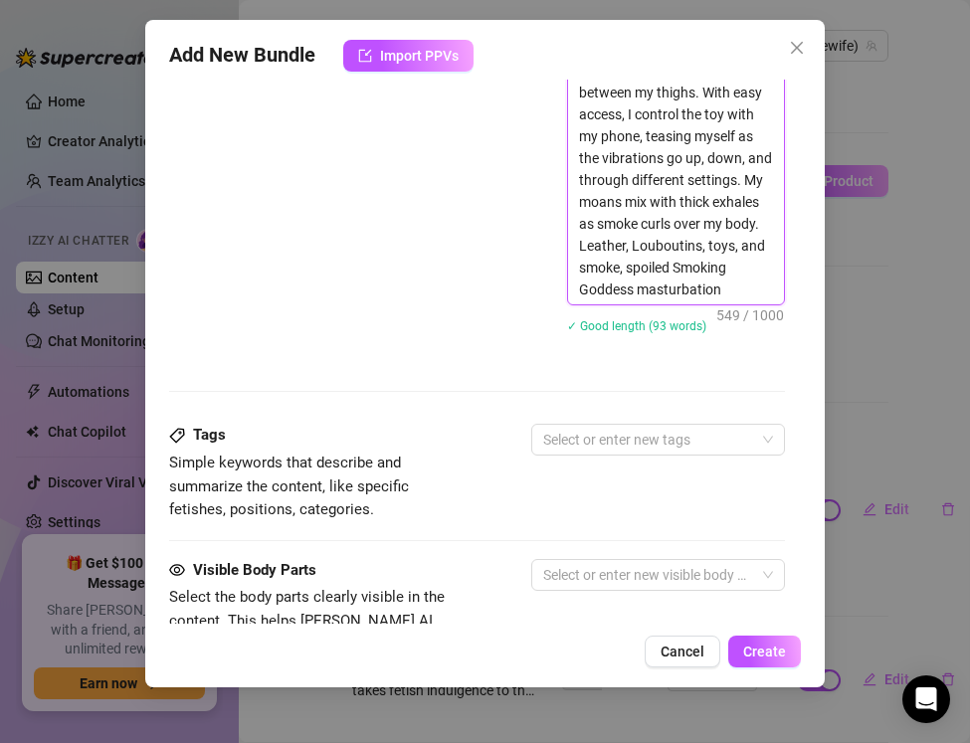
scroll to position [1032, 0]
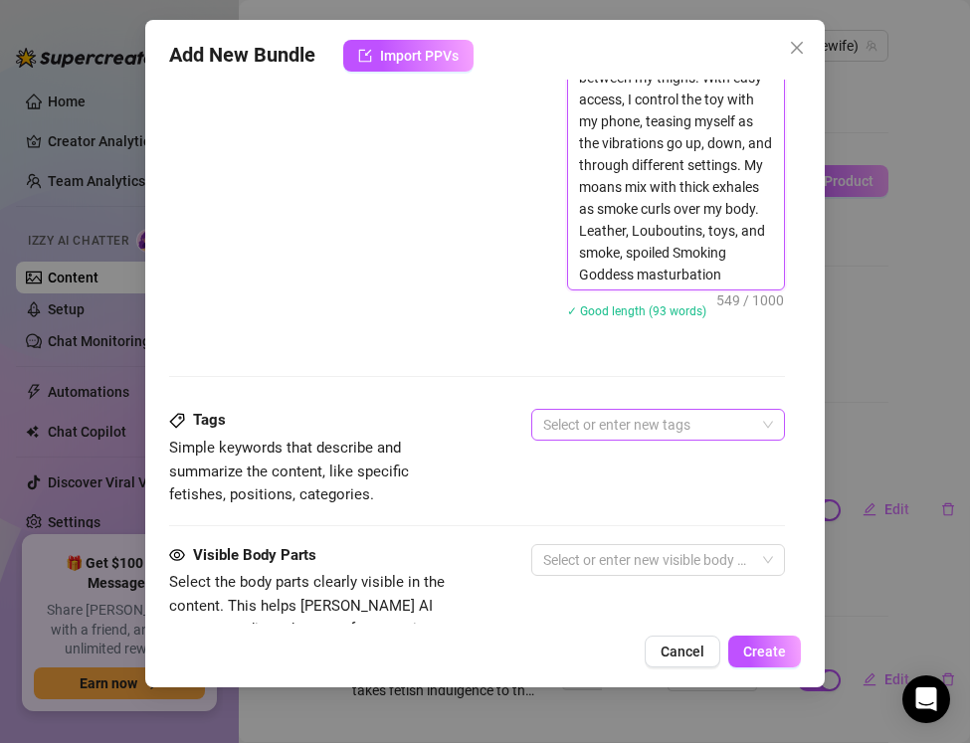
click at [578, 432] on div at bounding box center [647, 425] width 225 height 28
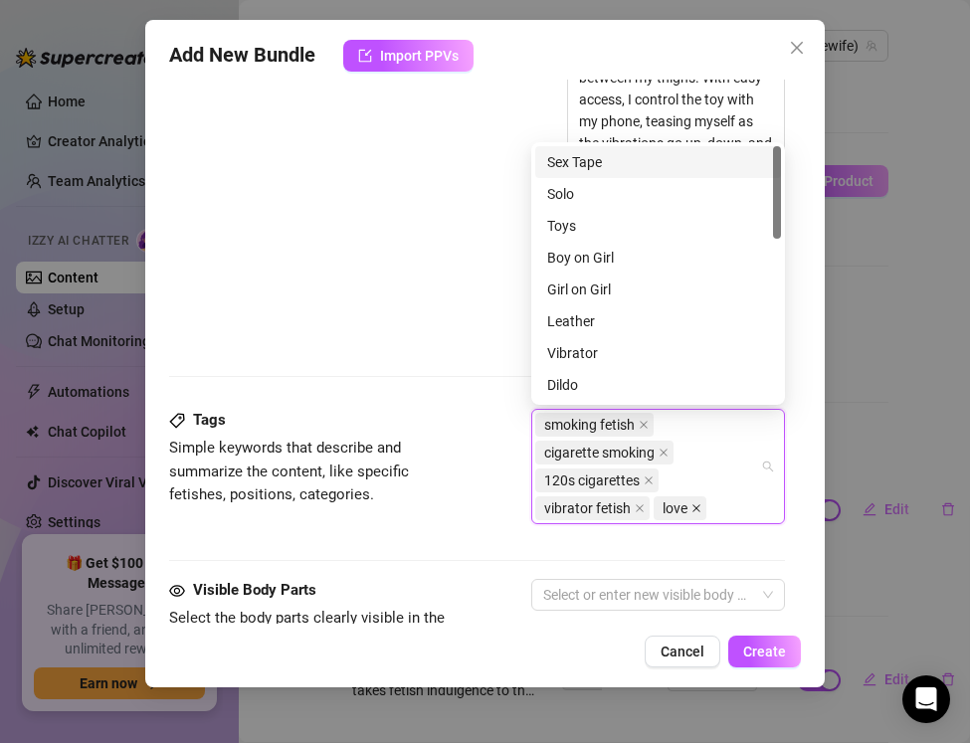
click at [698, 500] on span at bounding box center [697, 509] width 10 height 22
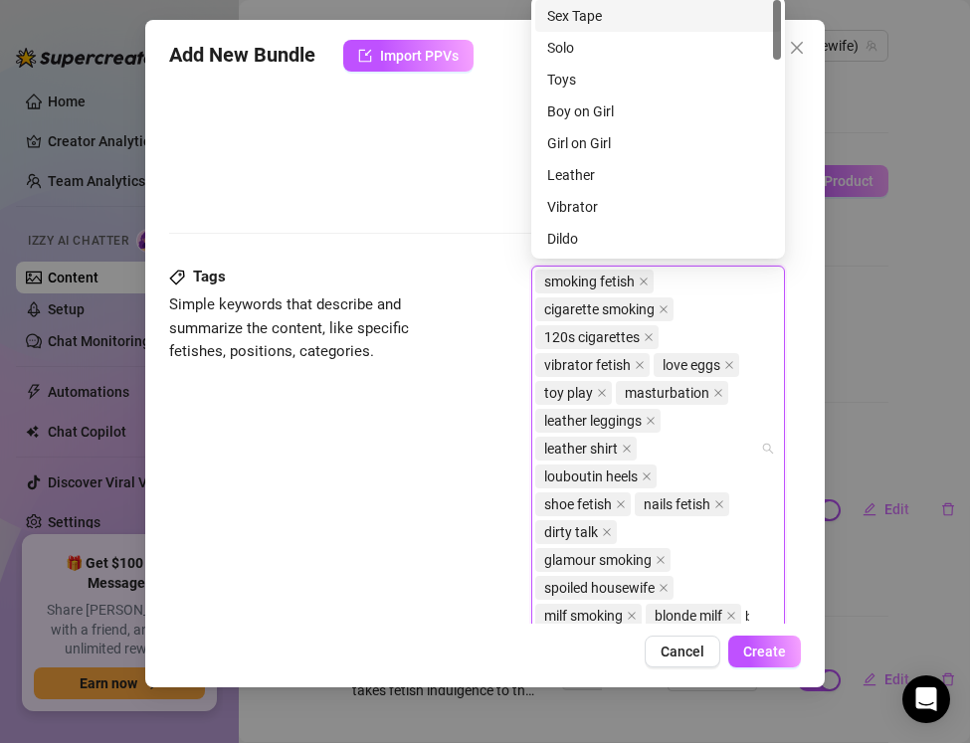
scroll to position [1203, 0]
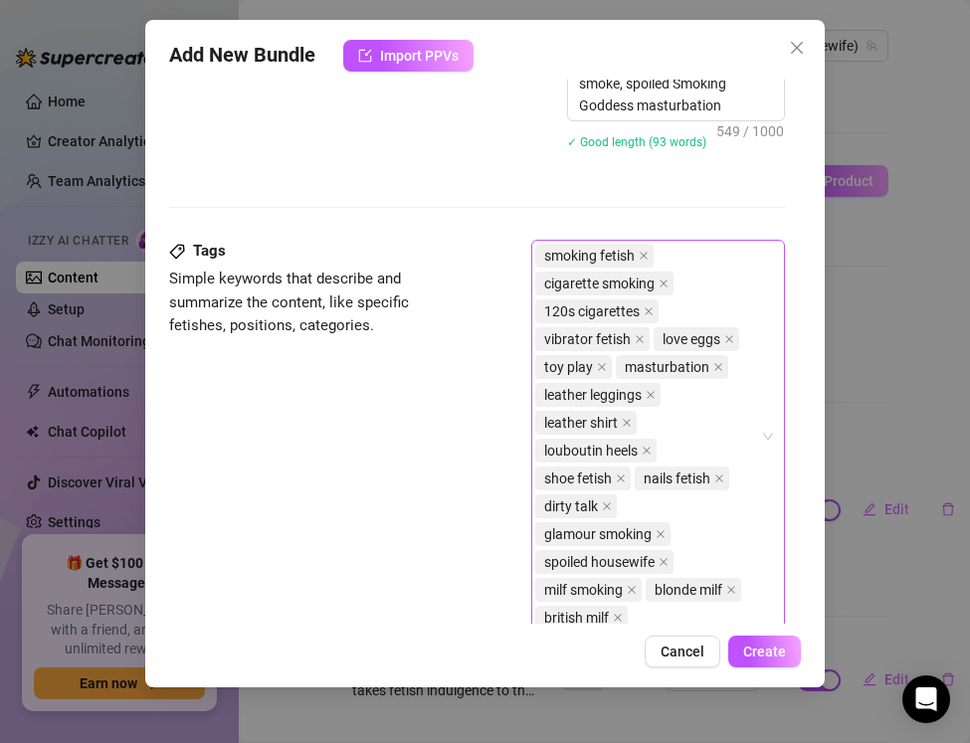
click at [384, 486] on div "Tags Simple keywords that describe and summarize the content, like specific fet…" at bounding box center [477, 446] width 616 height 412
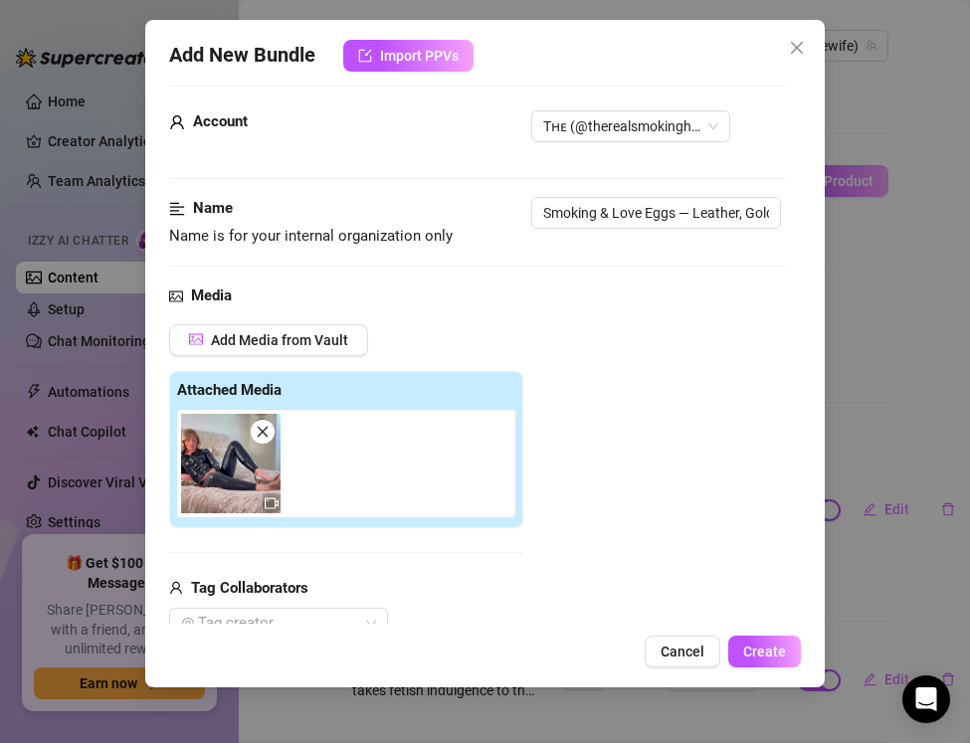
scroll to position [0, 0]
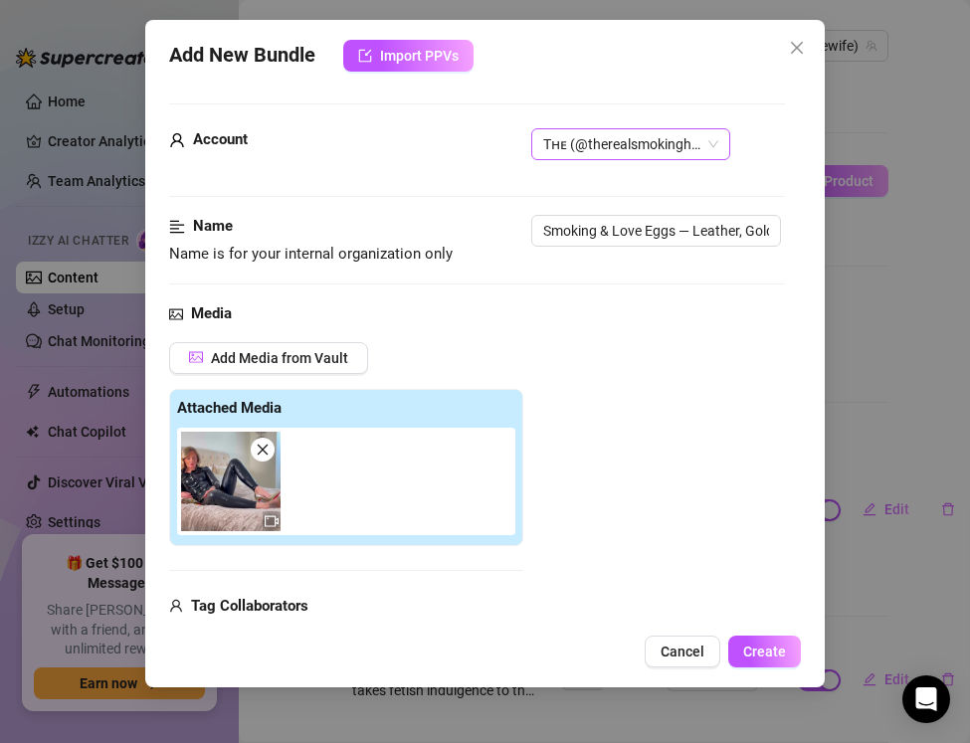
click at [566, 155] on span "Tʜᴇ (@therealsmokinghousewife)" at bounding box center [630, 144] width 175 height 30
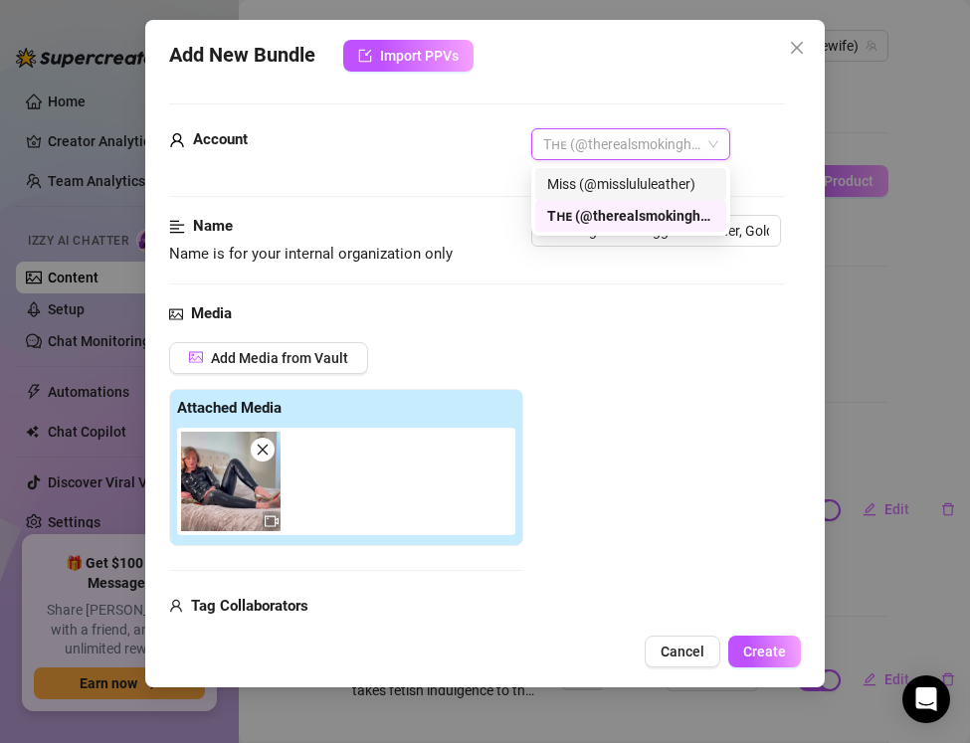
click at [571, 177] on div "Miss (@misslululeather)" at bounding box center [630, 184] width 167 height 22
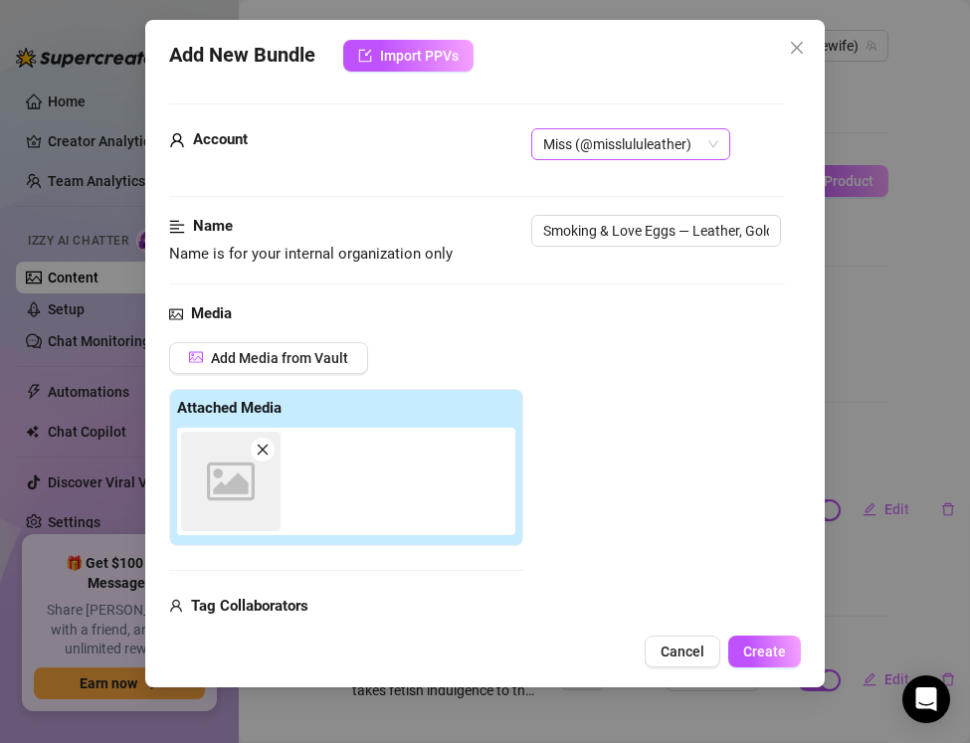
click at [578, 146] on span "Miss (@misslululeather)" at bounding box center [630, 144] width 175 height 30
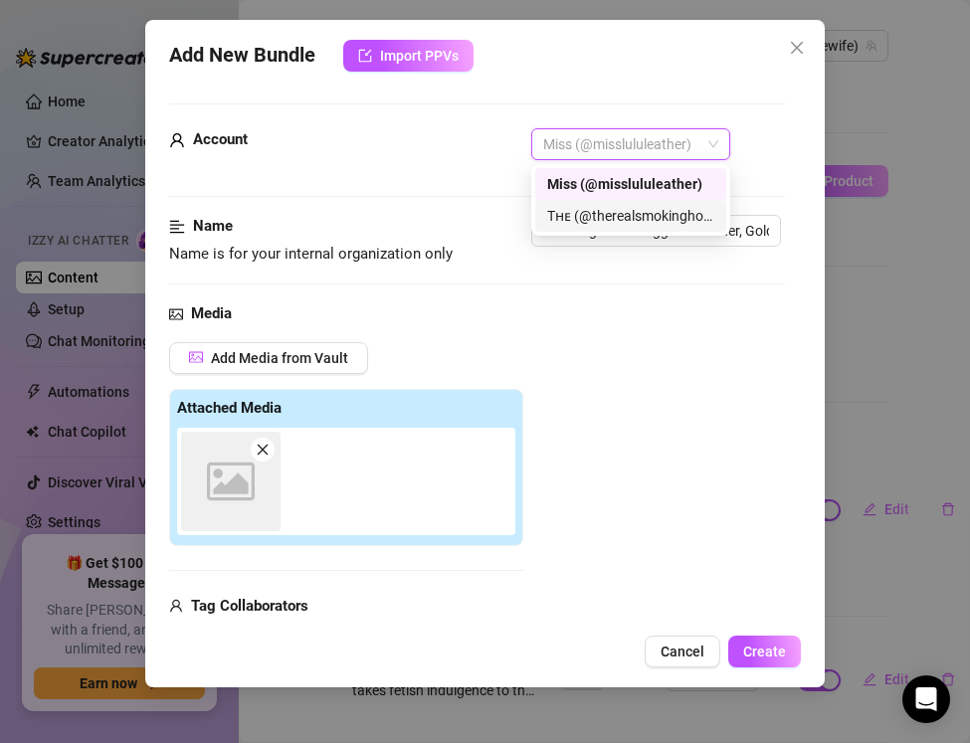
click at [583, 208] on div "Tʜᴇ (@therealsmokinghousewife)" at bounding box center [630, 216] width 167 height 22
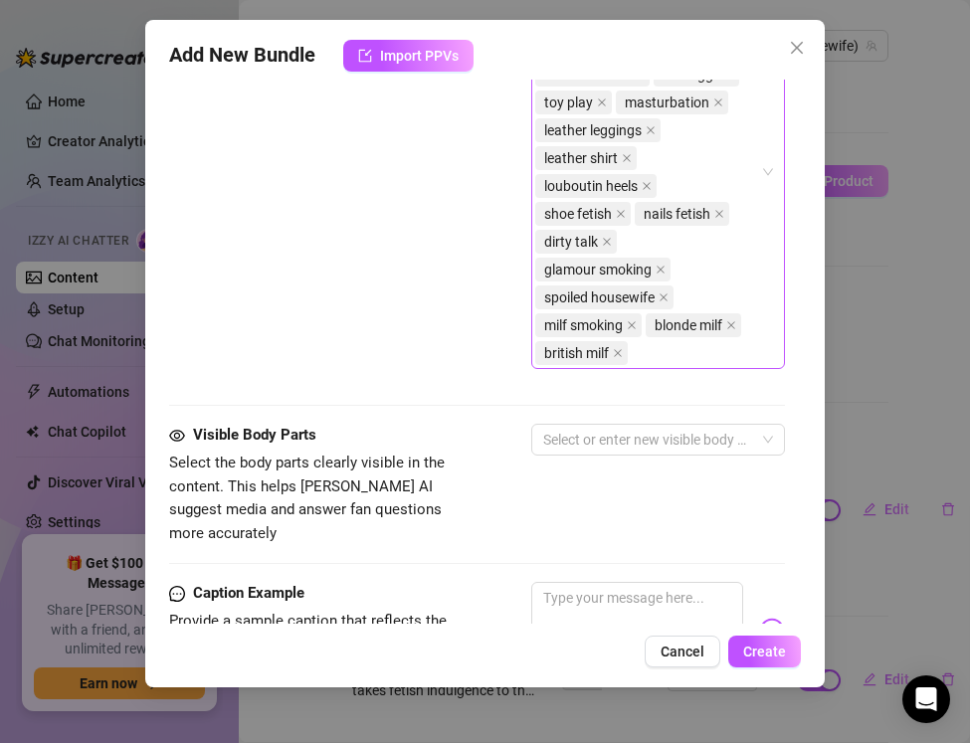
scroll to position [1540, 0]
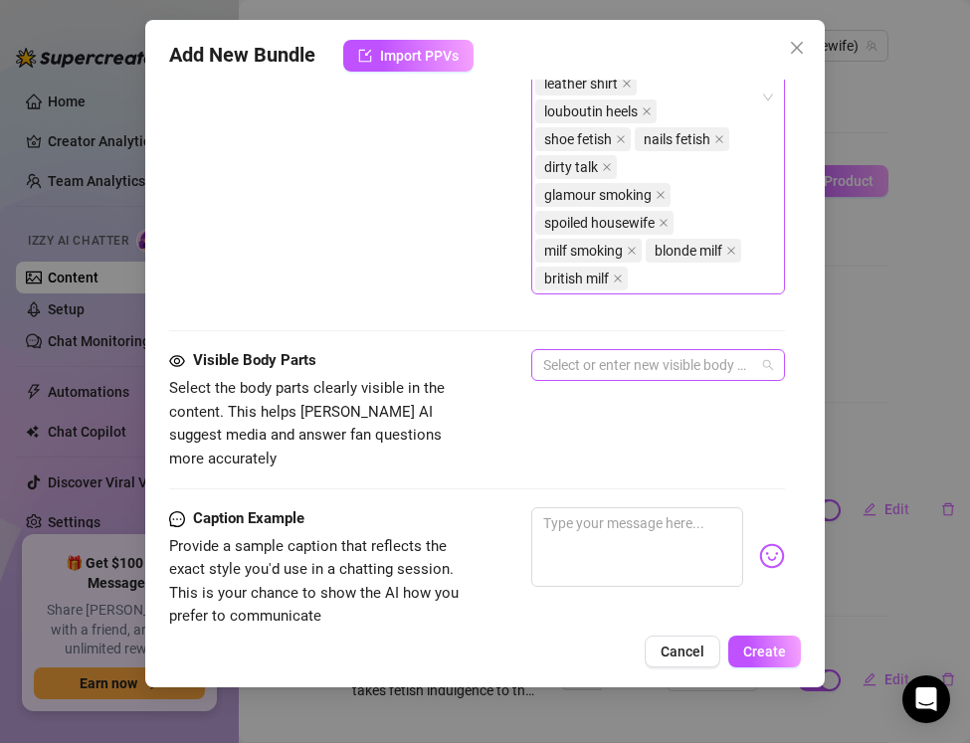
click at [601, 357] on div at bounding box center [647, 365] width 225 height 28
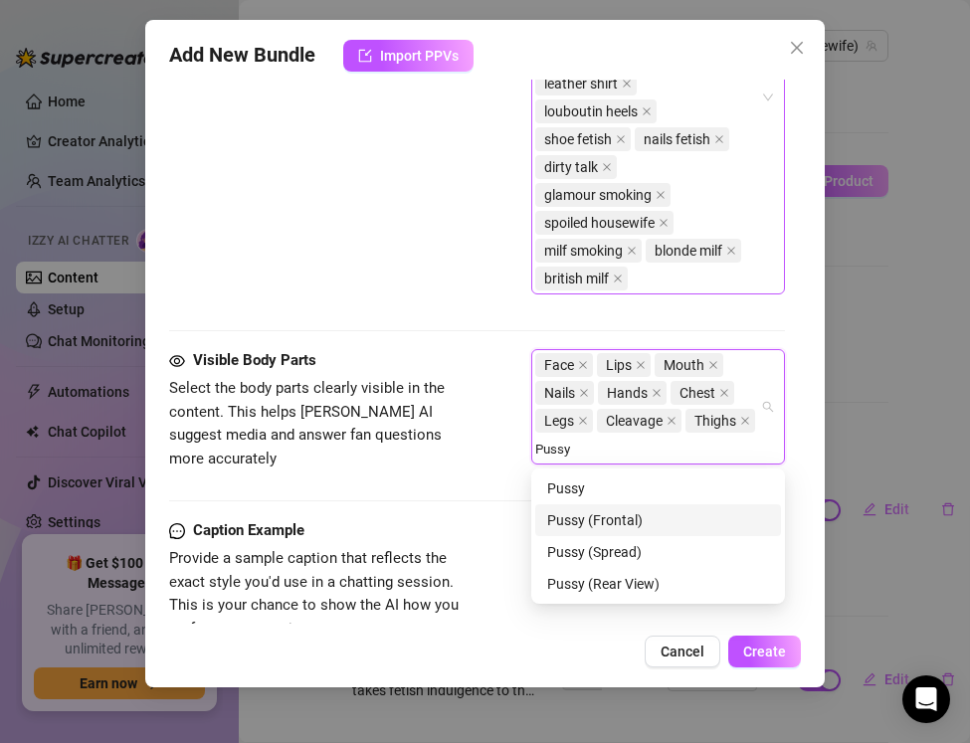
click at [608, 511] on div "Pussy (Frontal)" at bounding box center [658, 520] width 222 height 22
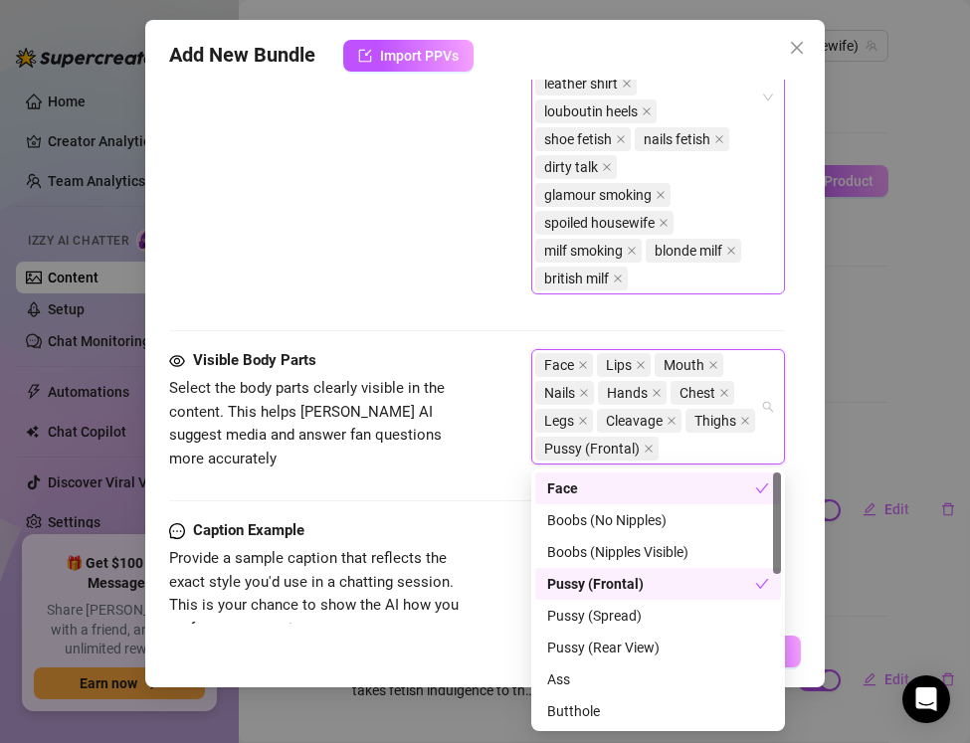
click at [408, 464] on div "Visible Body Parts Select the body parts clearly visible in the content. This h…" at bounding box center [477, 415] width 616 height 133
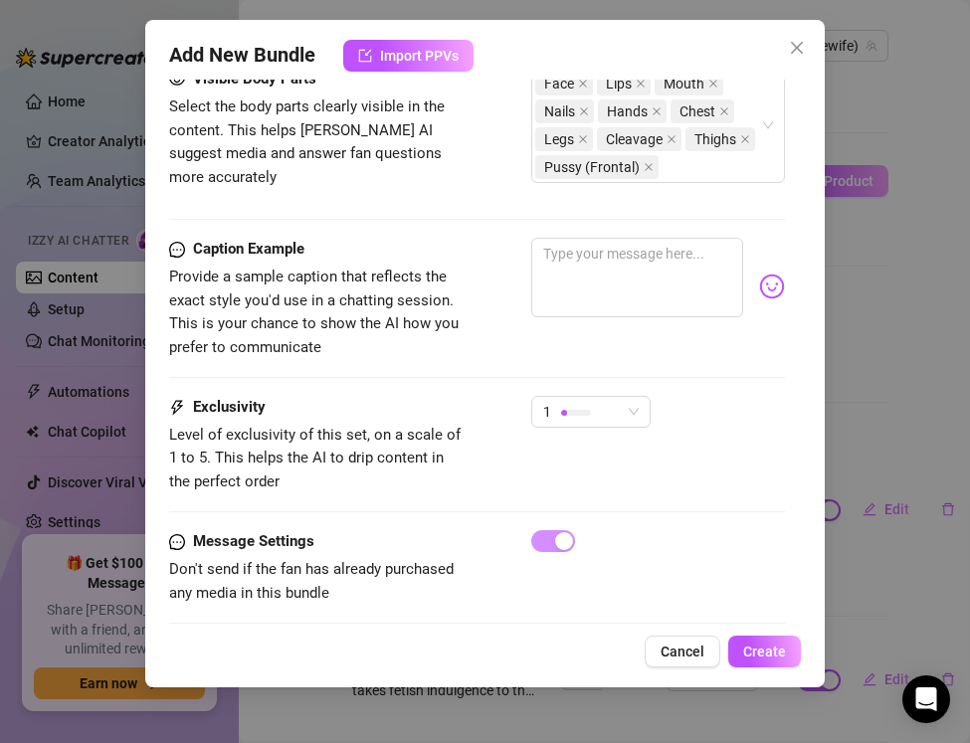
scroll to position [1823, 0]
click at [600, 283] on textarea at bounding box center [637, 277] width 212 height 80
paste textarea "Gold heels high, leather tight, cigarette glowing… I drag deep while my love eg…"
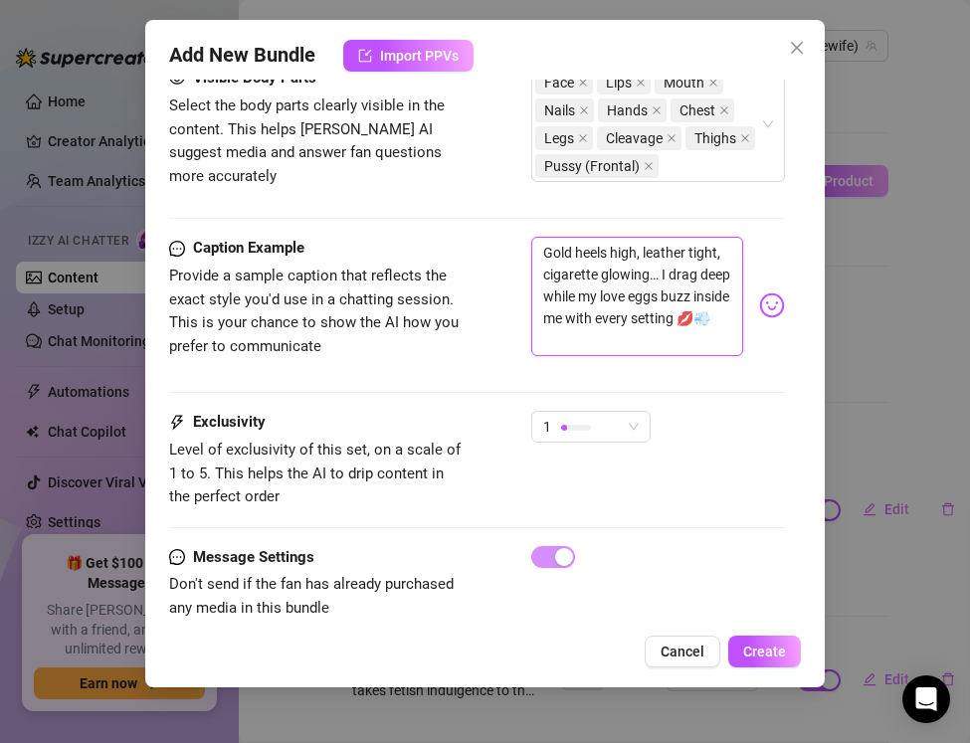
scroll to position [1856, 0]
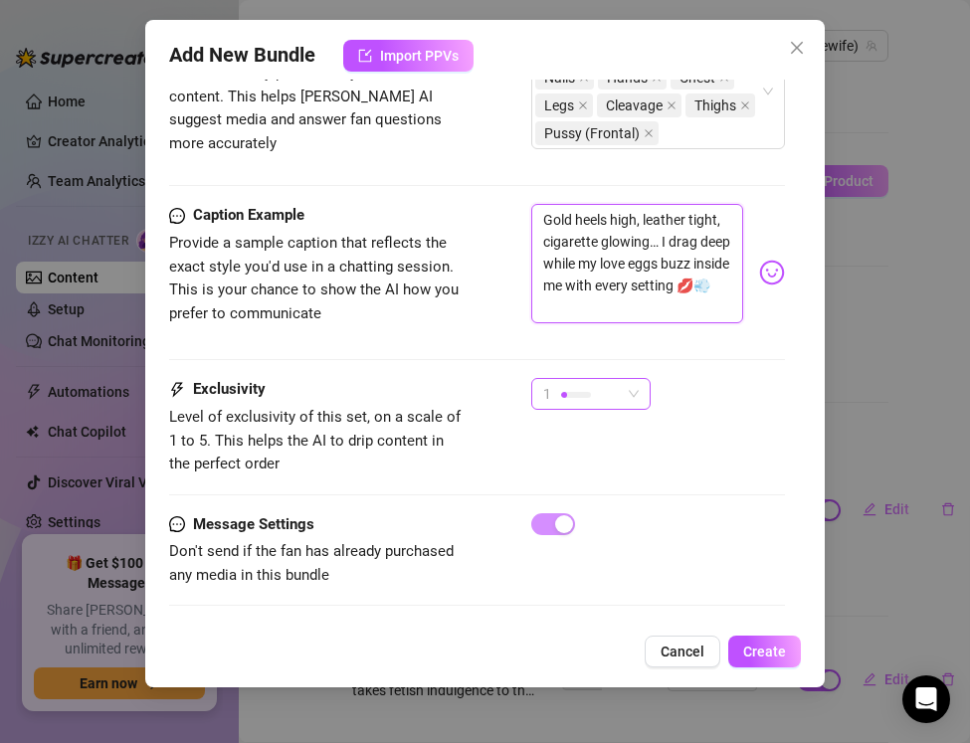
click at [579, 385] on div at bounding box center [576, 394] width 30 height 19
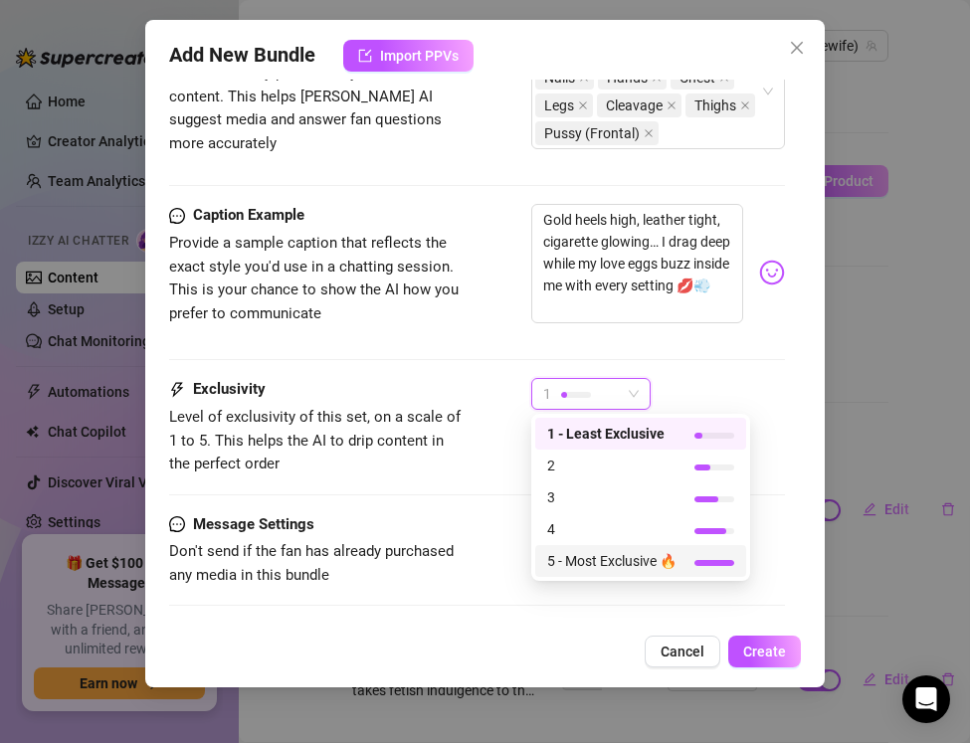
click at [557, 566] on span "5 - Most Exclusive 🔥" at bounding box center [611, 561] width 129 height 22
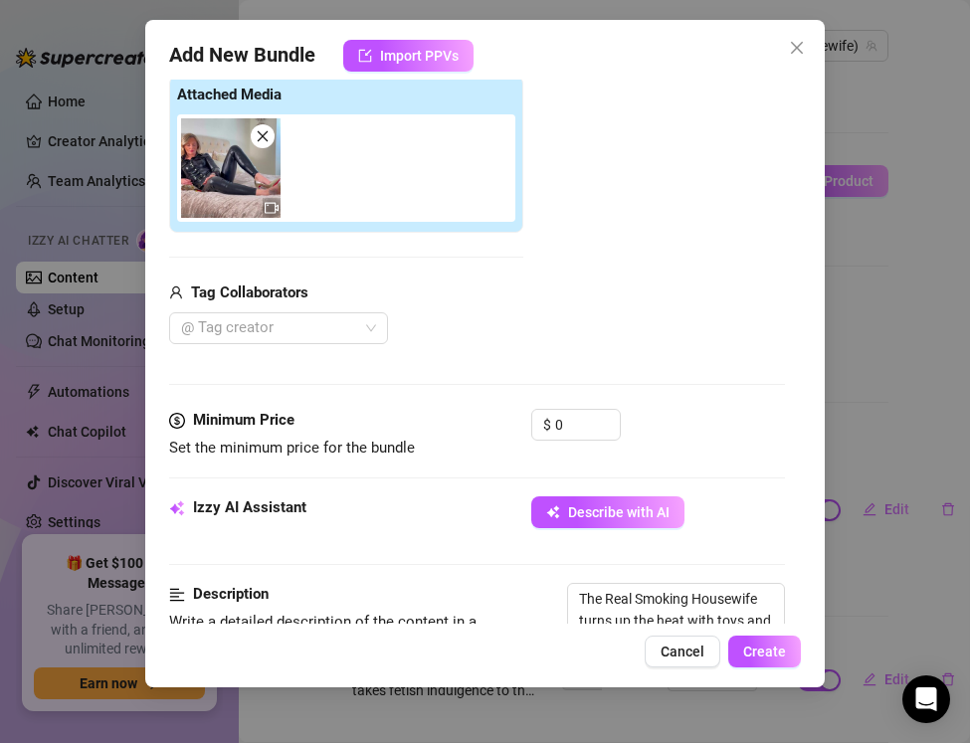
scroll to position [314, 0]
click at [569, 431] on input "0" at bounding box center [587, 424] width 65 height 30
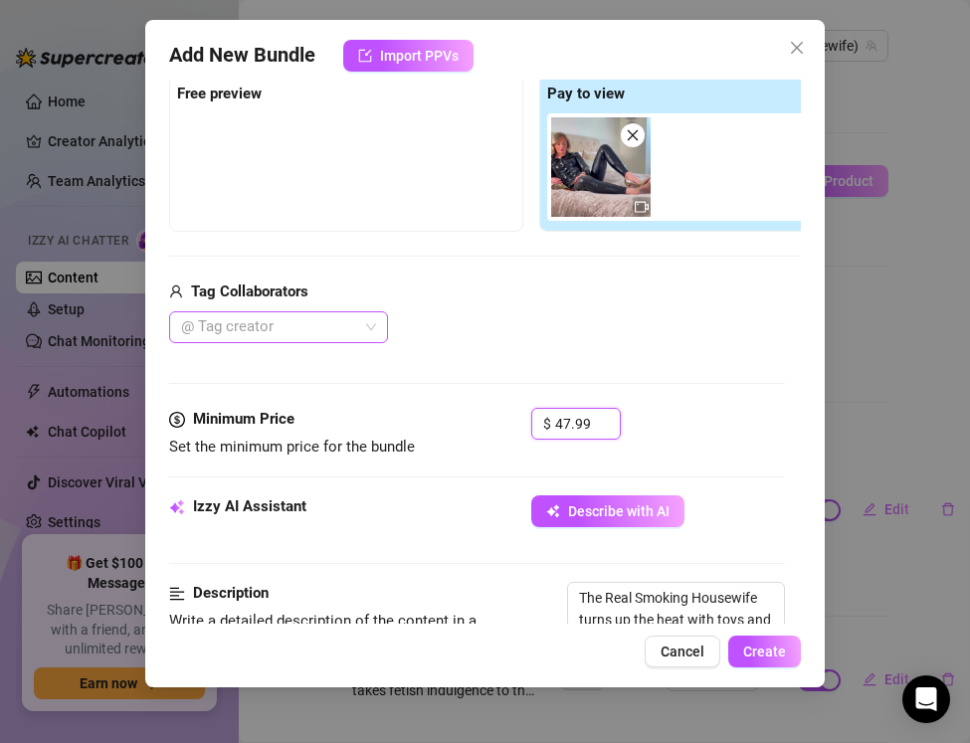
click at [262, 336] on div at bounding box center [268, 327] width 190 height 28
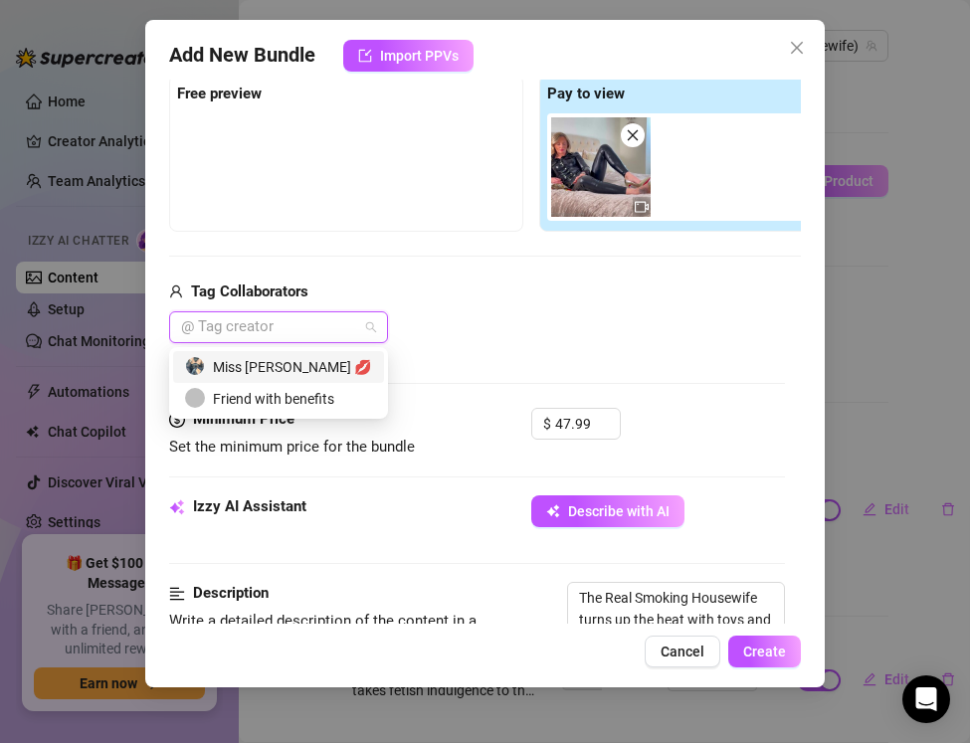
click at [266, 365] on div "Miss Lulu Leather 💋" at bounding box center [278, 367] width 187 height 22
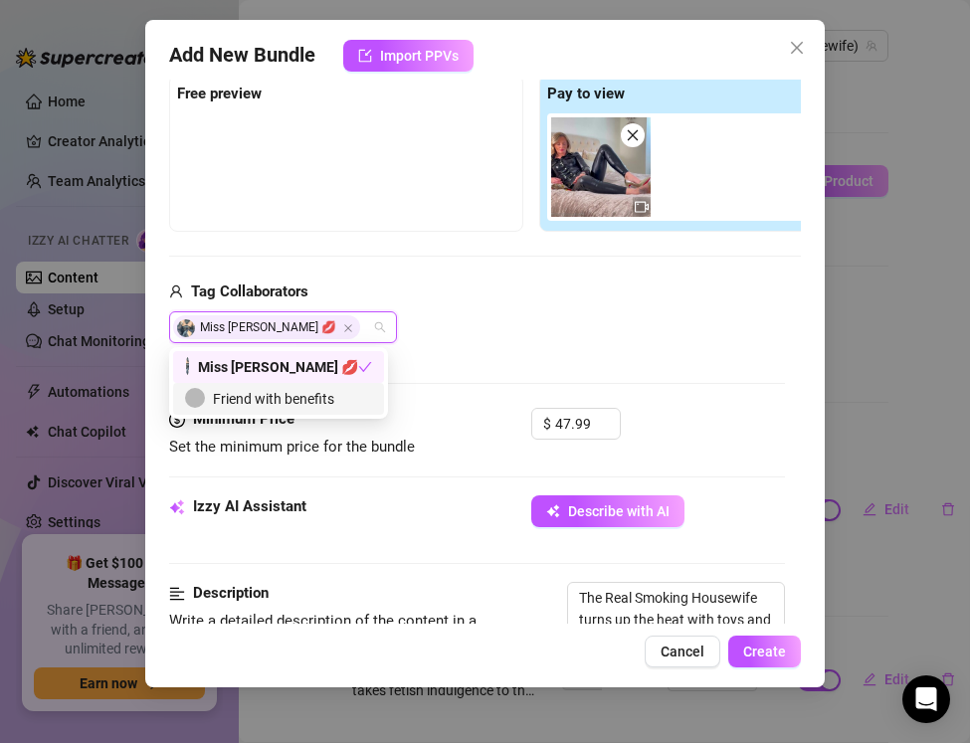
click at [580, 346] on div "Media Add Media from Vault Free preview Pay to view Tag Collaborators Miss Lulu…" at bounding box center [477, 198] width 616 height 420
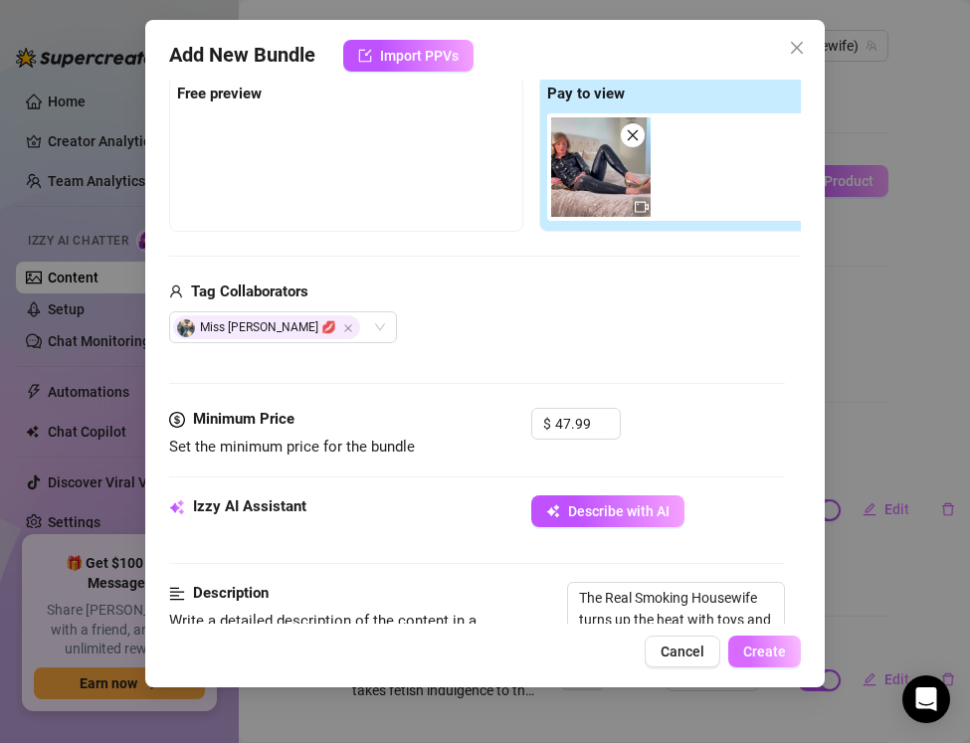
click at [759, 649] on span "Create" at bounding box center [764, 652] width 43 height 16
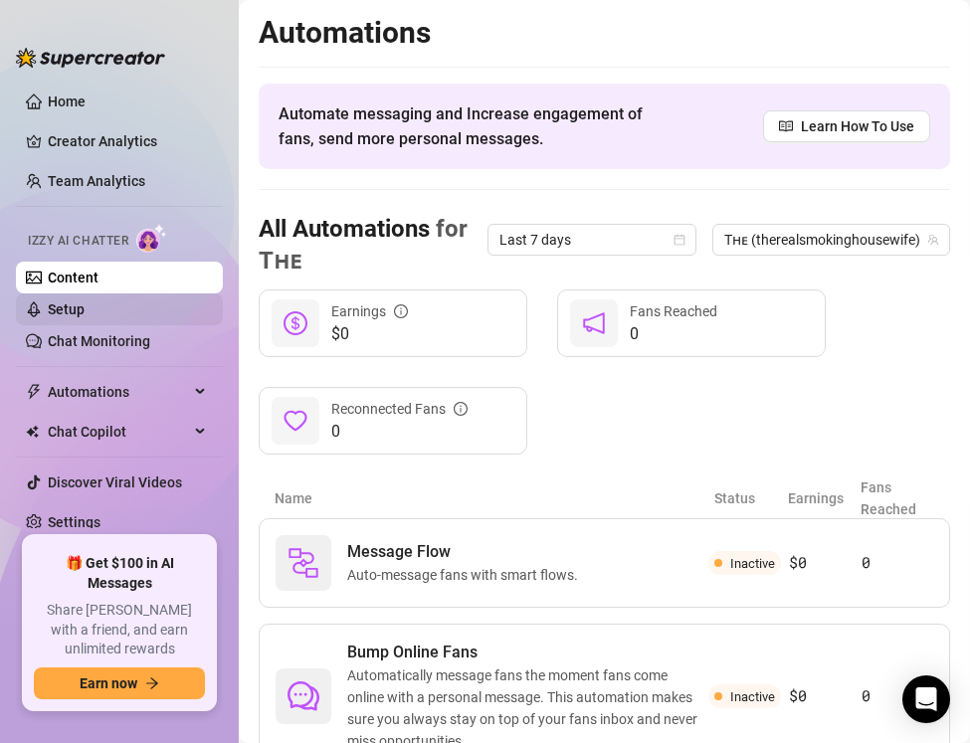
click at [85, 302] on link "Setup" at bounding box center [66, 309] width 37 height 16
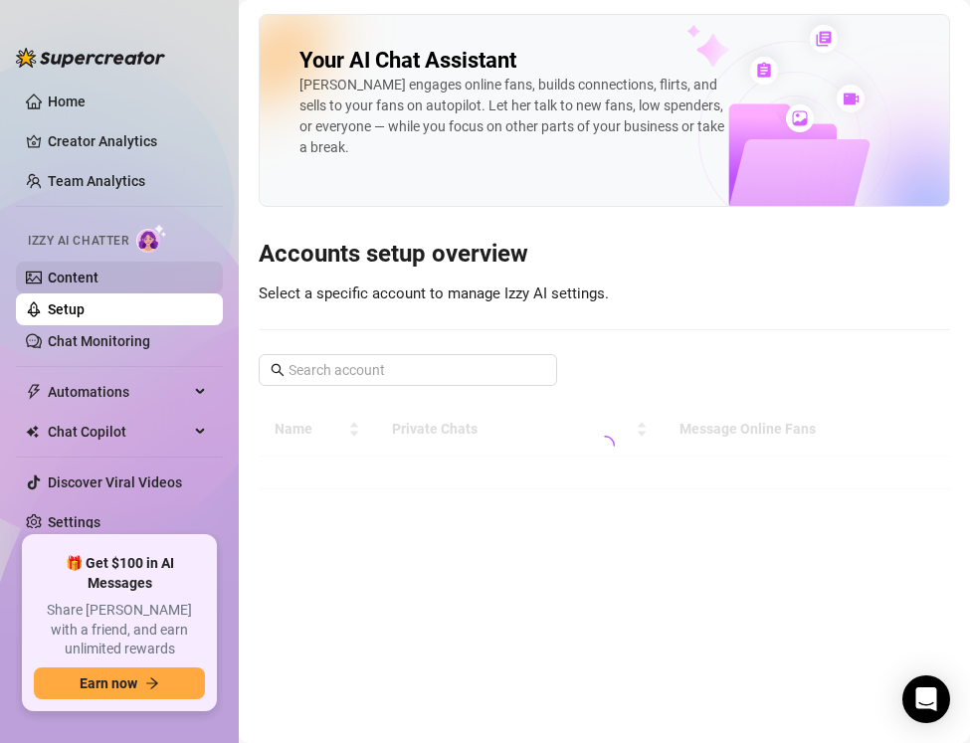
click at [99, 284] on link "Content" at bounding box center [73, 278] width 51 height 16
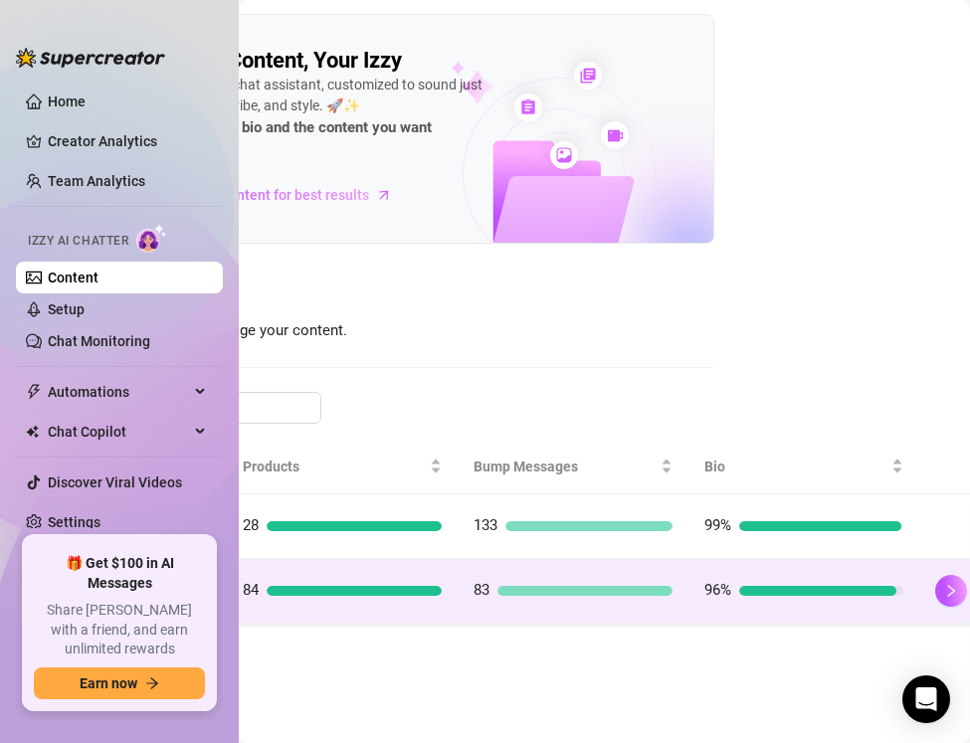
scroll to position [0, 248]
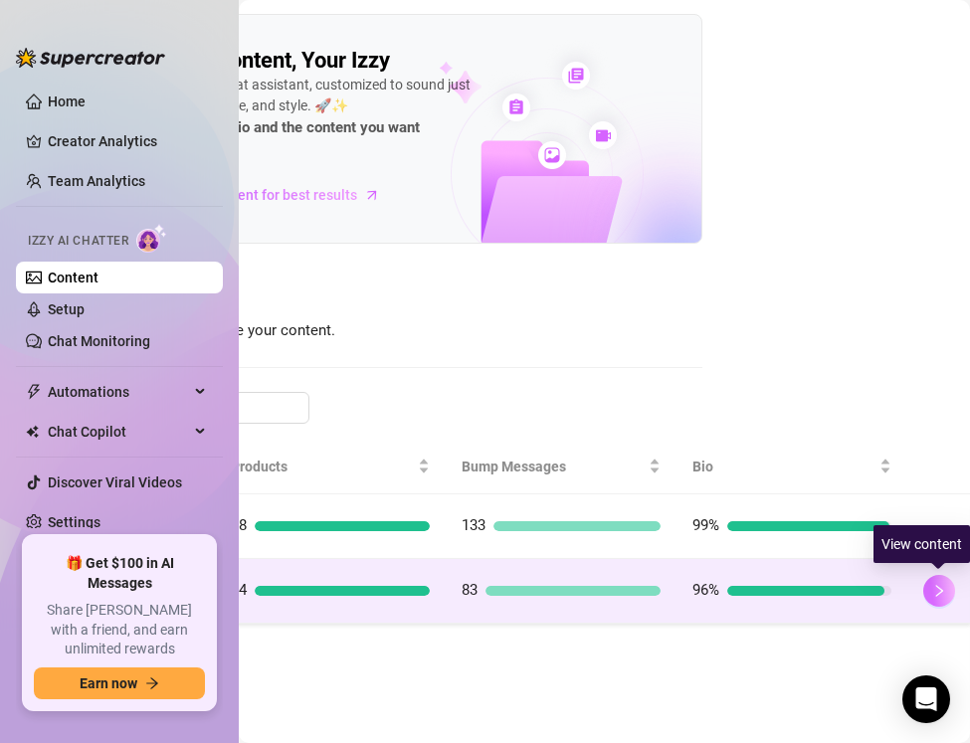
click at [942, 592] on icon "right" at bounding box center [939, 591] width 14 height 14
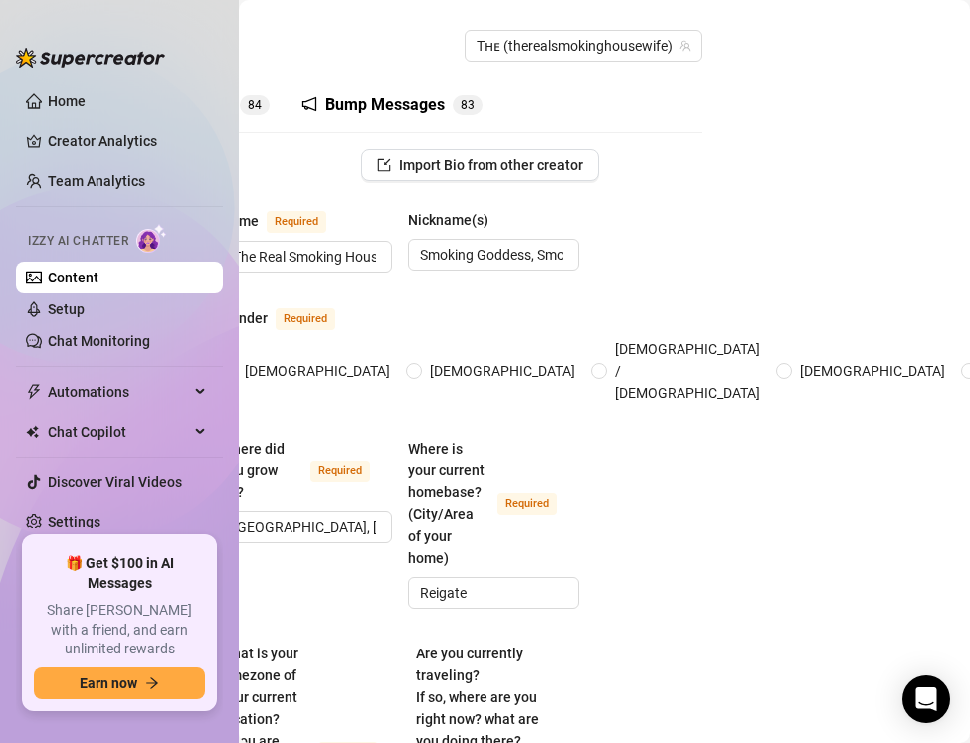
scroll to position [0, 137]
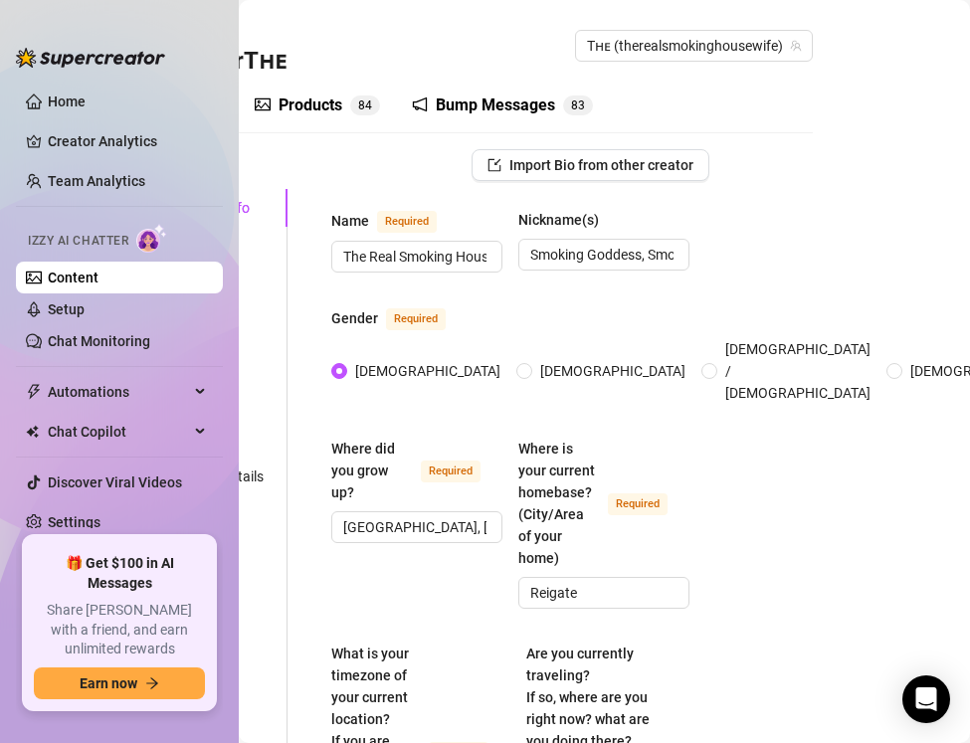
click at [325, 103] on div "Products" at bounding box center [311, 106] width 64 height 24
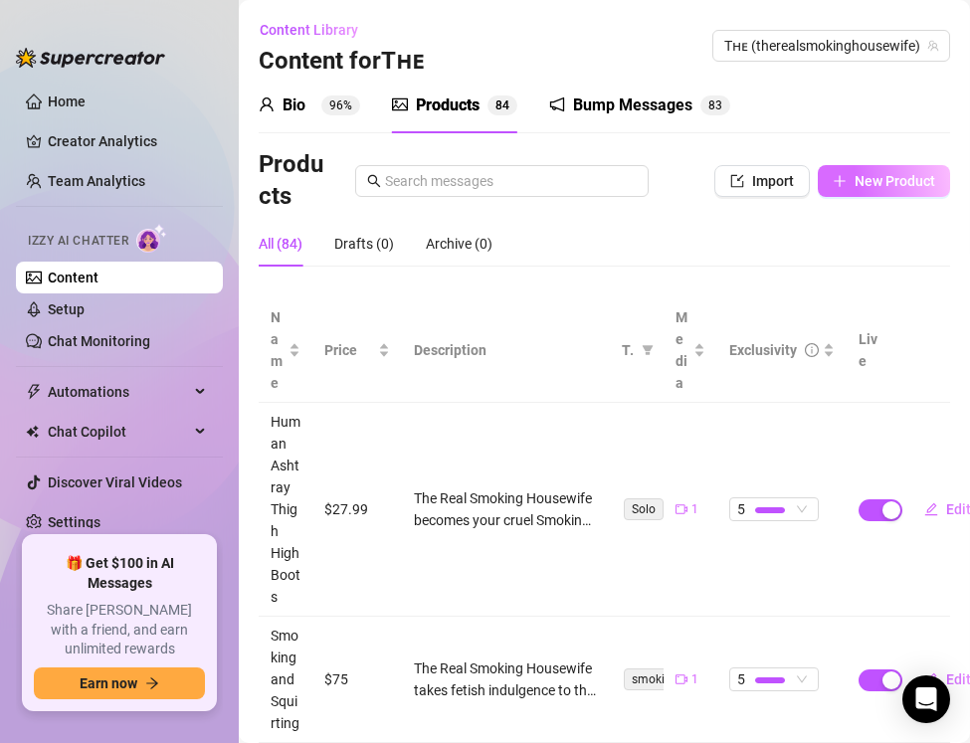
click at [843, 184] on icon "plus" at bounding box center [840, 181] width 14 height 14
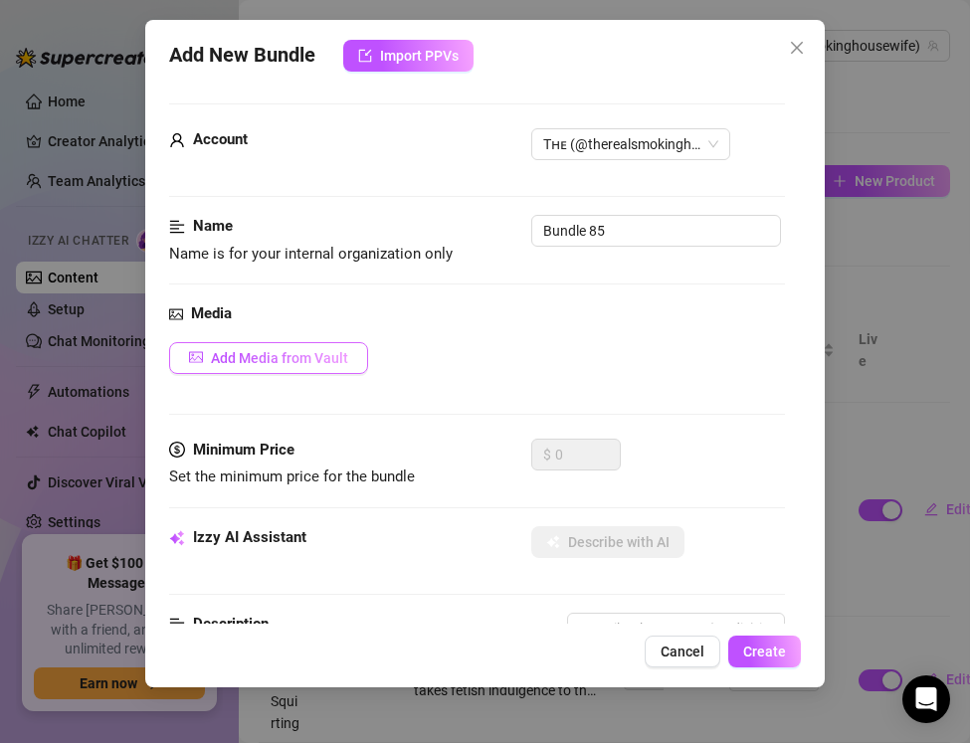
click at [301, 358] on span "Add Media from Vault" at bounding box center [279, 358] width 137 height 16
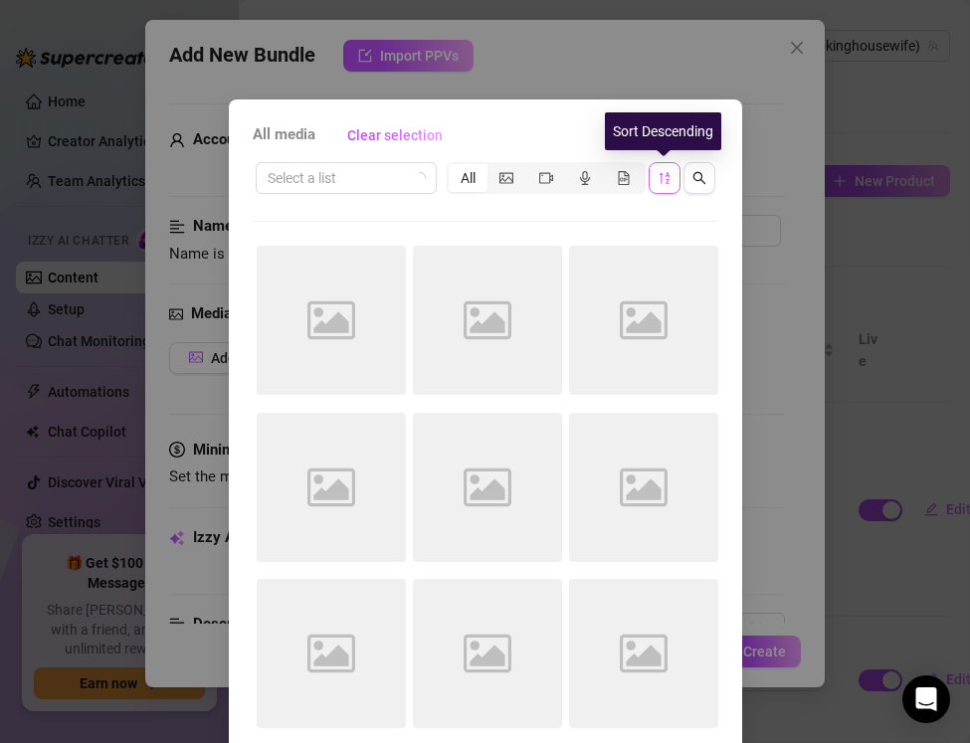
click at [662, 184] on icon "sort-descending" at bounding box center [665, 178] width 14 height 14
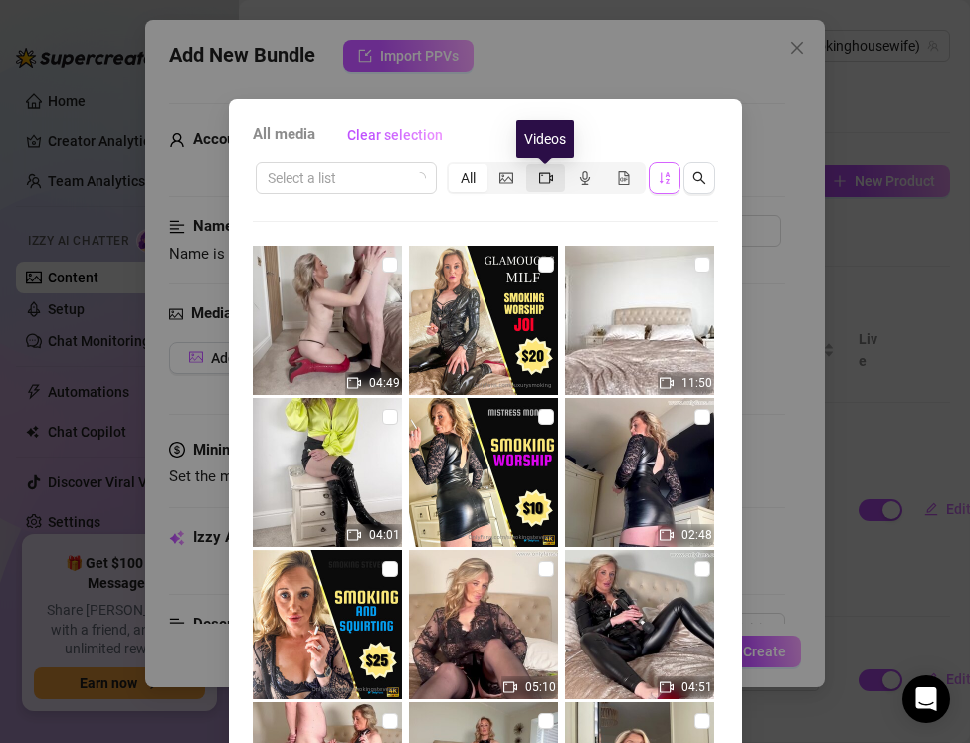
click at [543, 174] on icon "video-camera" at bounding box center [546, 178] width 14 height 14
click at [531, 167] on input "segmented control" at bounding box center [531, 167] width 0 height 0
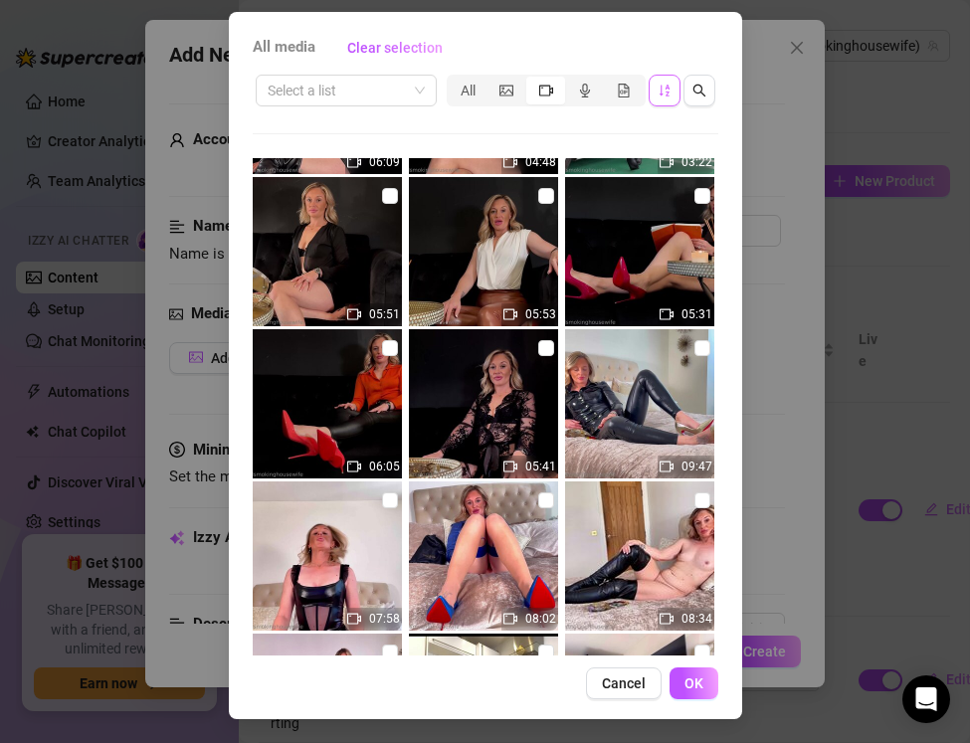
scroll to position [3718, 0]
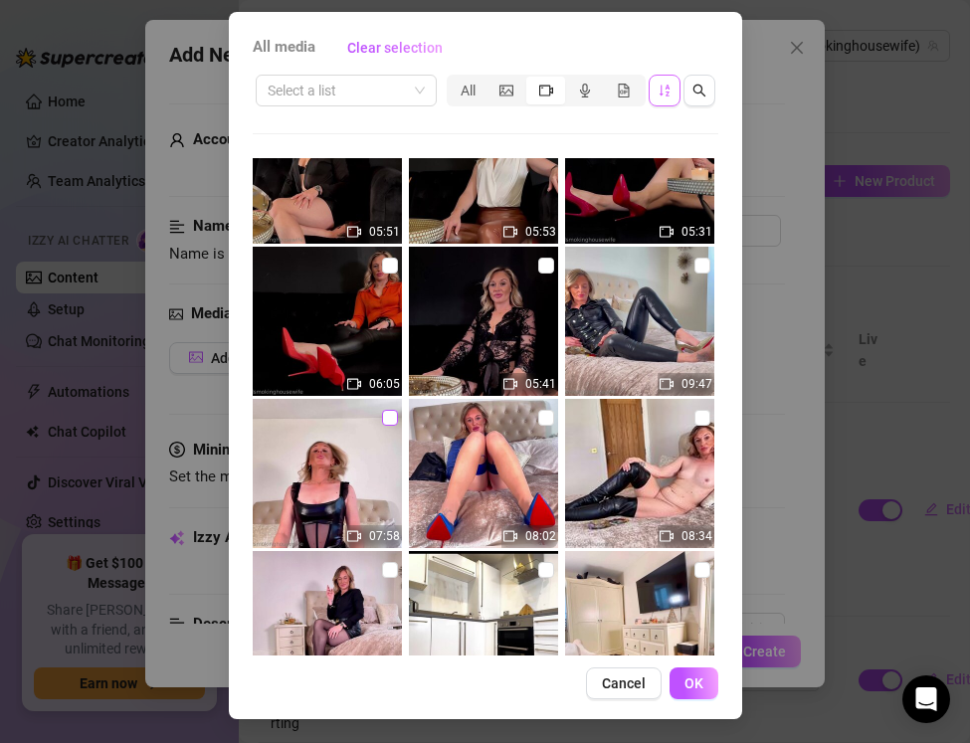
click at [387, 419] on input "checkbox" at bounding box center [390, 418] width 16 height 16
click at [693, 684] on span "OK" at bounding box center [694, 684] width 19 height 16
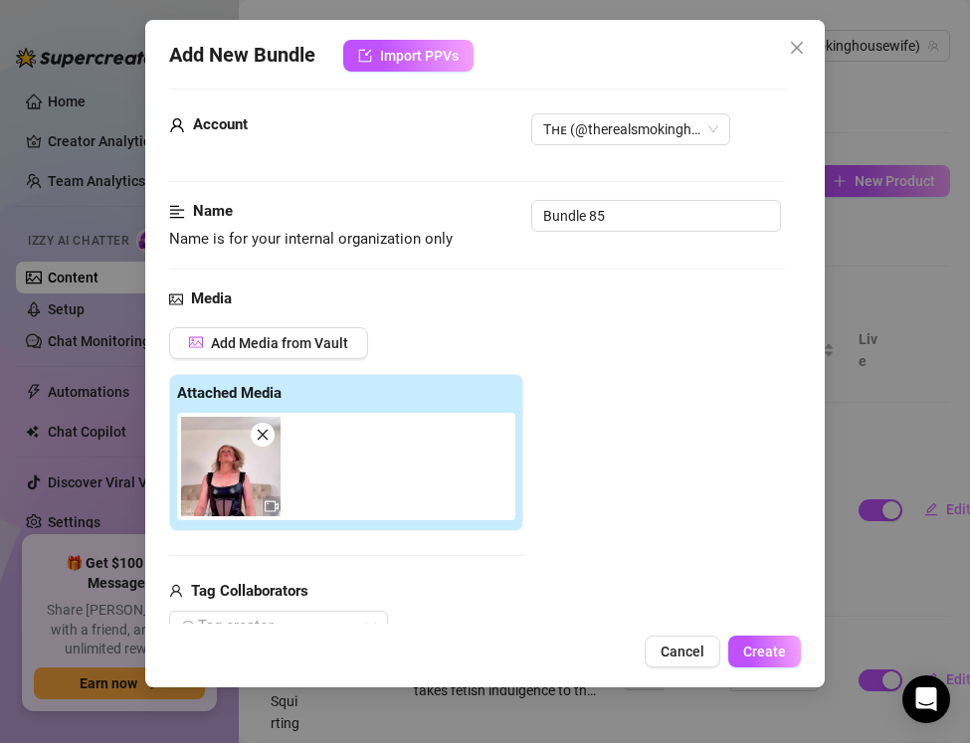
click at [266, 435] on icon "close" at bounding box center [263, 435] width 14 height 14
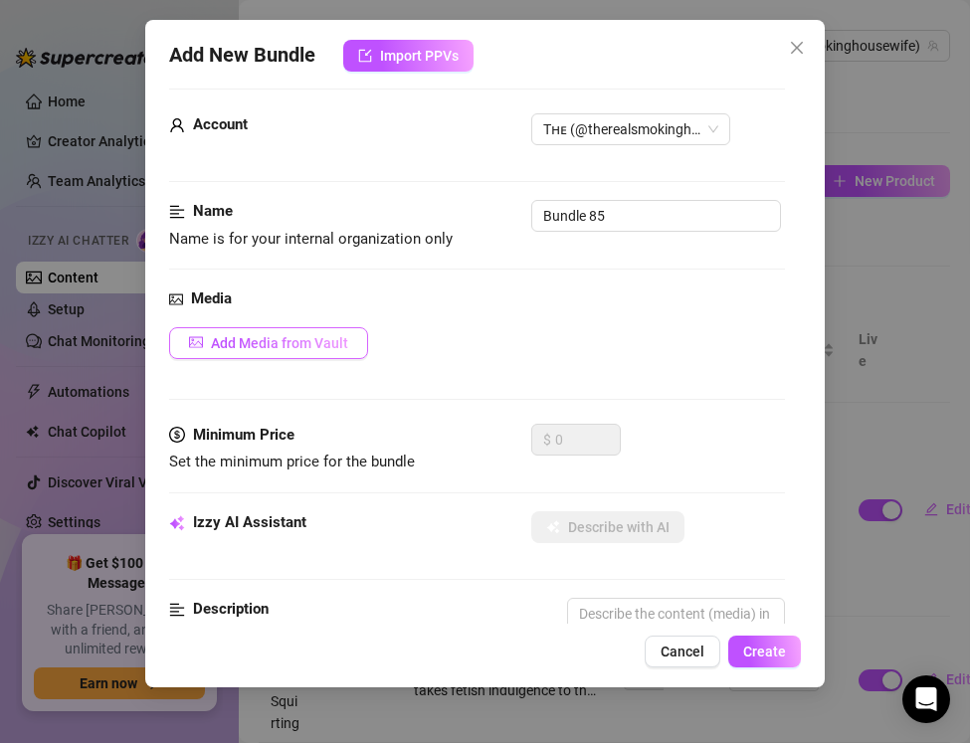
click at [262, 350] on span "Add Media from Vault" at bounding box center [279, 343] width 137 height 16
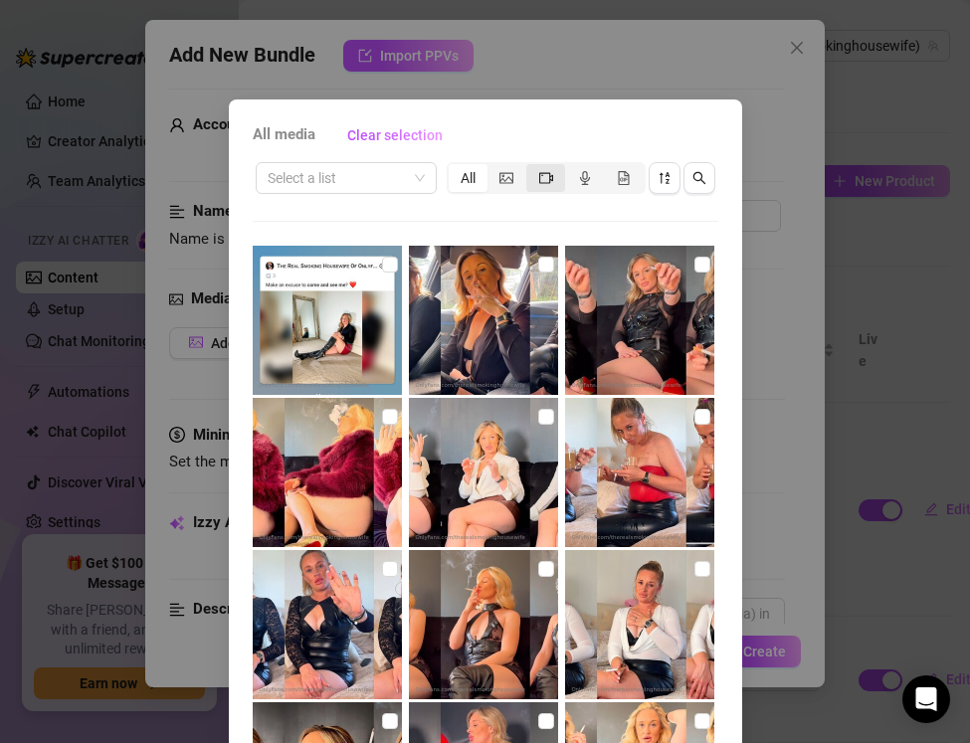
click at [543, 174] on icon "video-camera" at bounding box center [546, 178] width 14 height 14
click at [531, 167] on input "segmented control" at bounding box center [531, 167] width 0 height 0
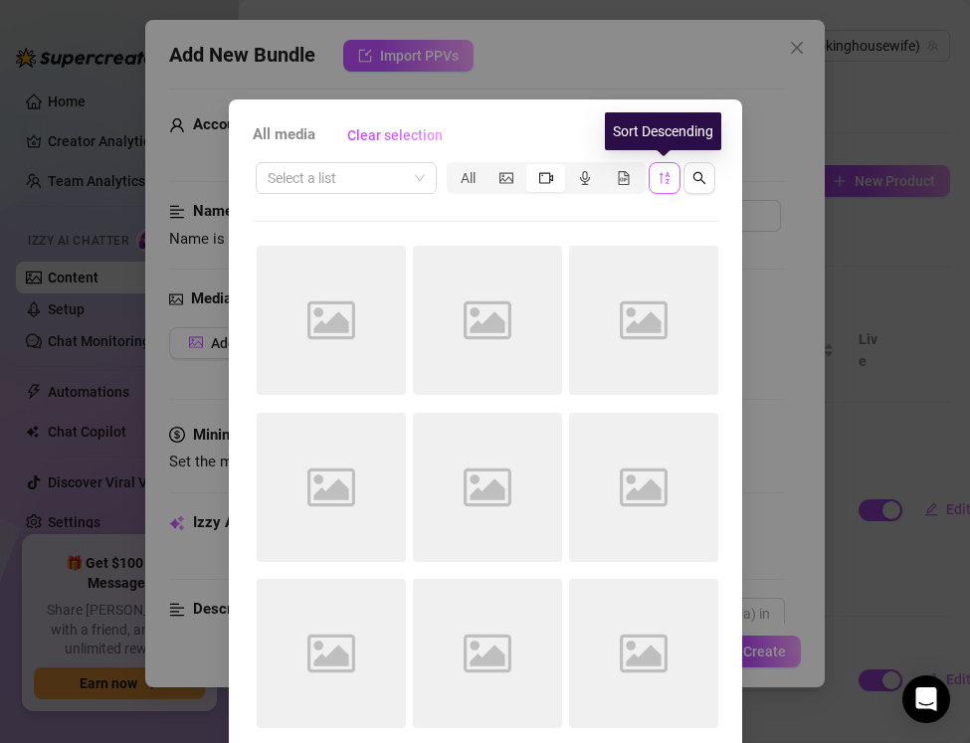
click at [664, 181] on icon "sort-descending" at bounding box center [665, 178] width 14 height 14
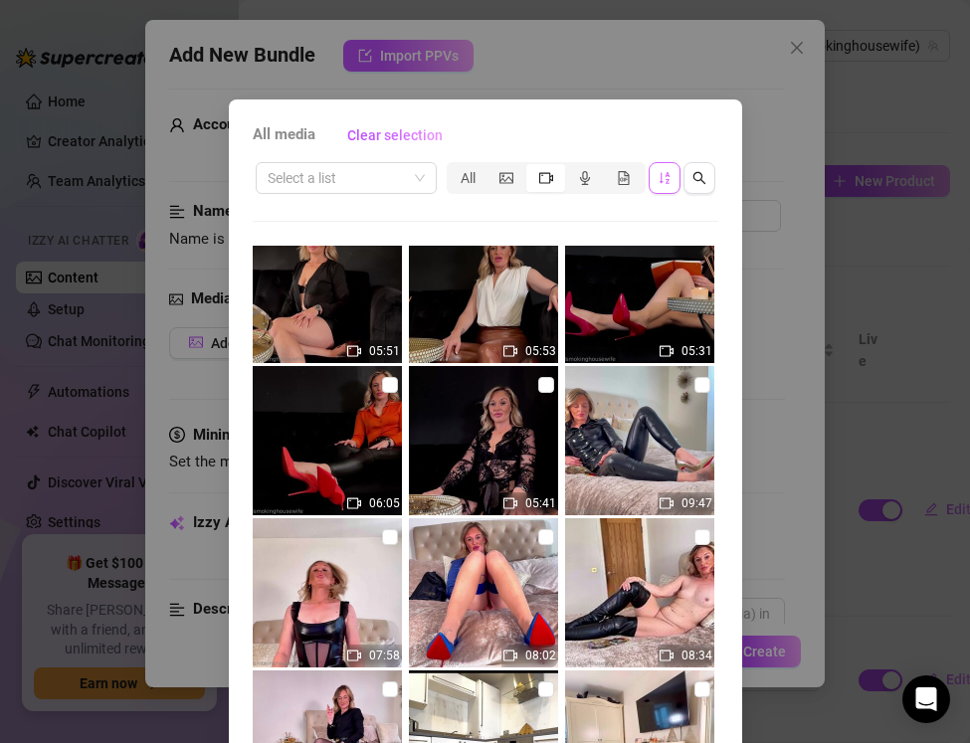
scroll to position [3787, 0]
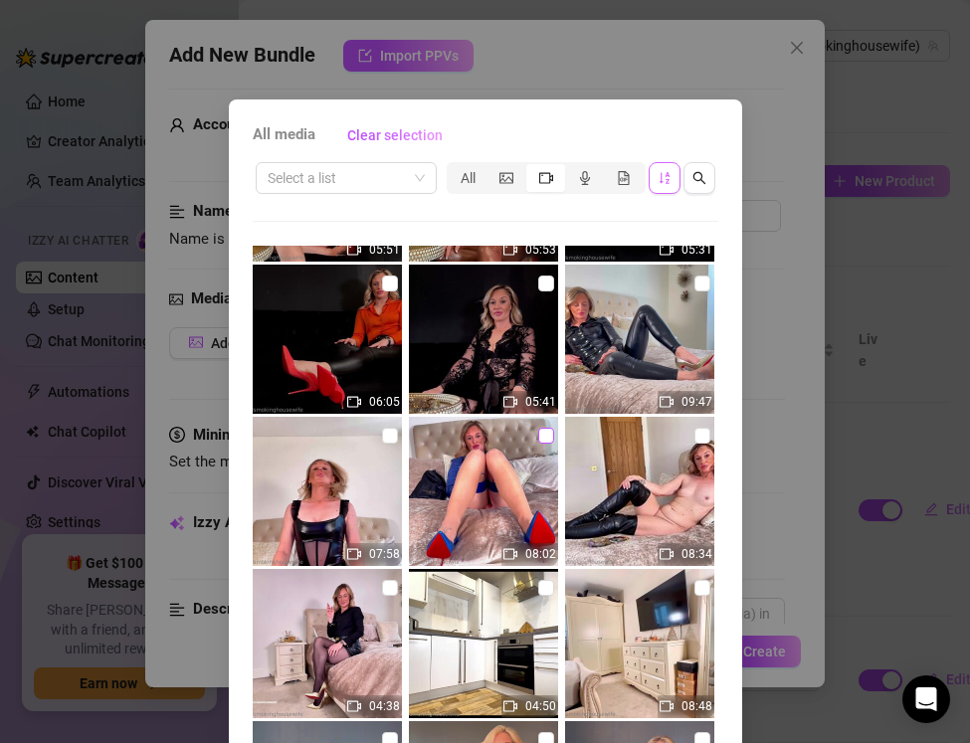
click at [544, 443] on input "checkbox" at bounding box center [546, 436] width 16 height 16
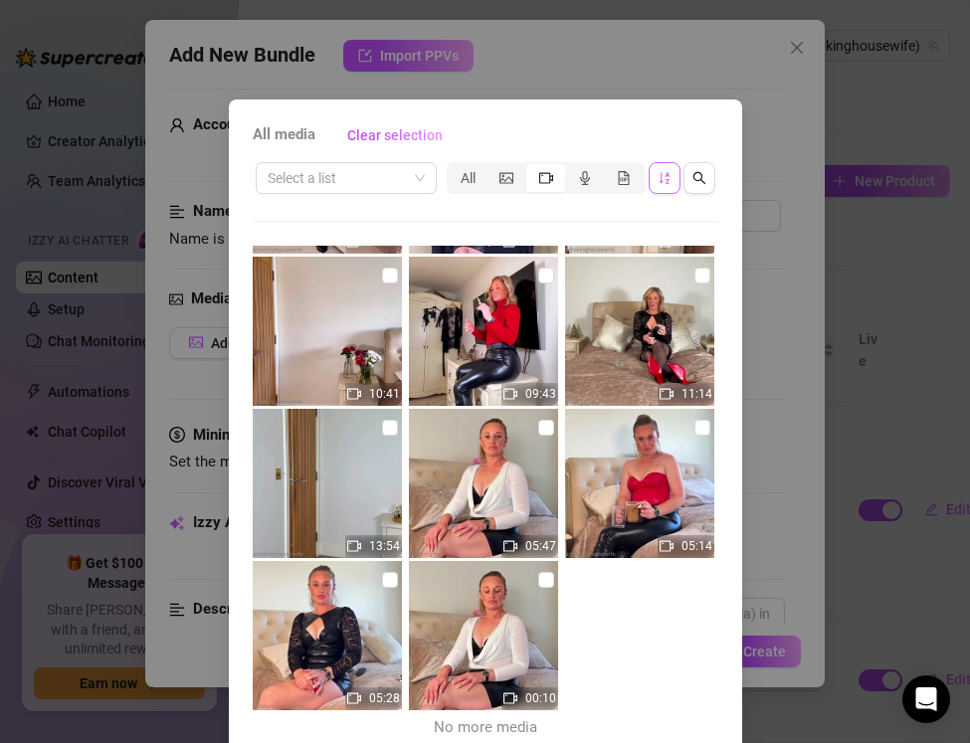
scroll to position [88, 0]
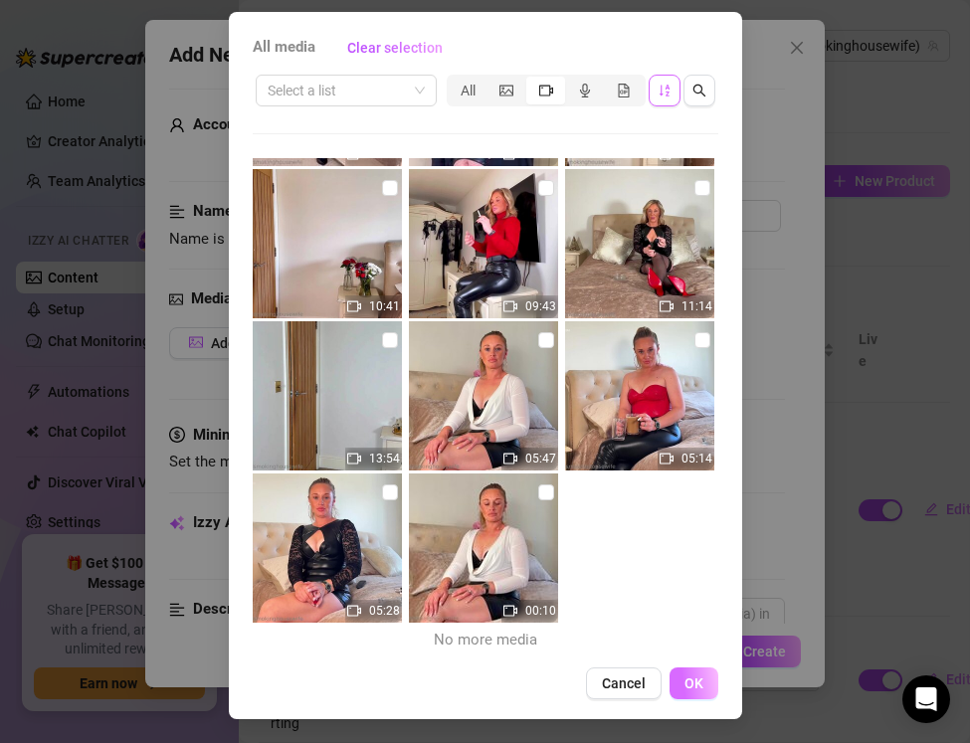
click at [681, 683] on button "OK" at bounding box center [694, 684] width 49 height 32
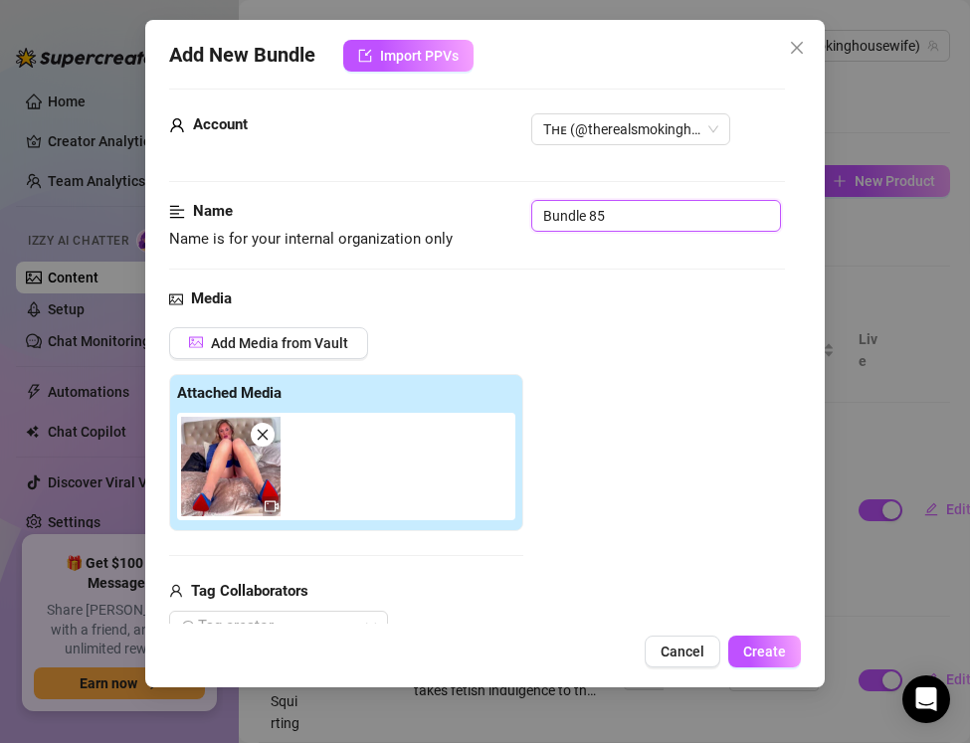
click at [627, 218] on input "Bundle 85" at bounding box center [656, 216] width 250 height 32
drag, startPoint x: 627, startPoint y: 218, endPoint x: 471, endPoint y: 207, distance: 156.6
click at [471, 207] on div "Name Name is for your internal organization only Bundle 85" at bounding box center [477, 225] width 616 height 51
paste input "Gold heels high, leather tight, cigarette glowing… I drag deep while my love eg…"
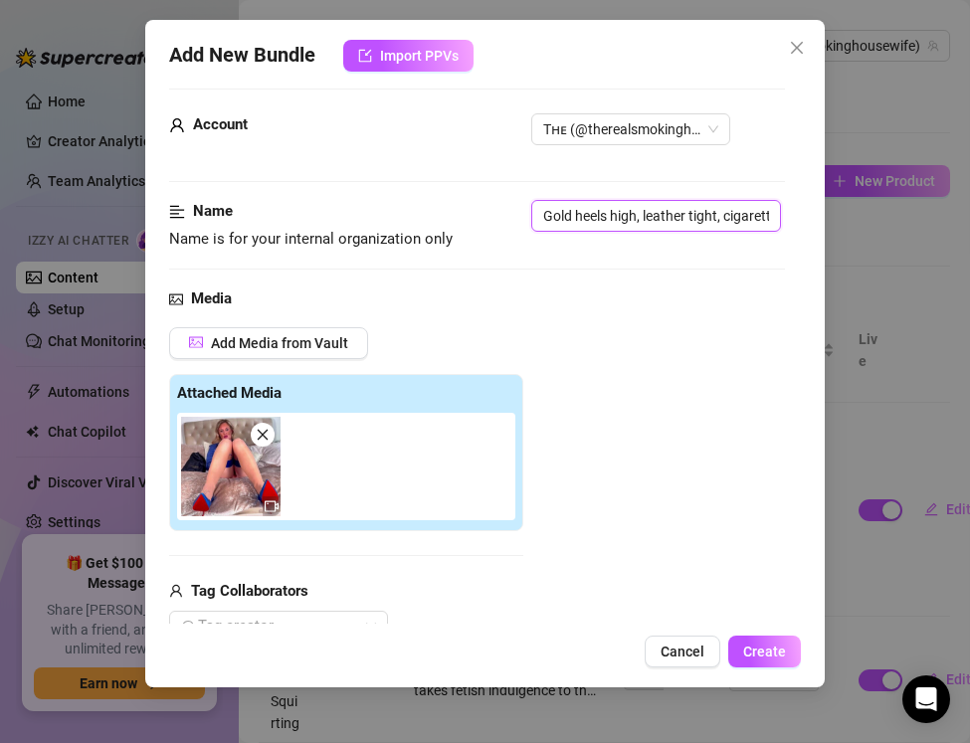
drag, startPoint x: 775, startPoint y: 221, endPoint x: 388, endPoint y: 176, distance: 389.7
click at [572, 204] on input "text" at bounding box center [656, 216] width 250 height 32
paste input "Smoking, Toys & Squirting — Blue Satin & Louboutins"
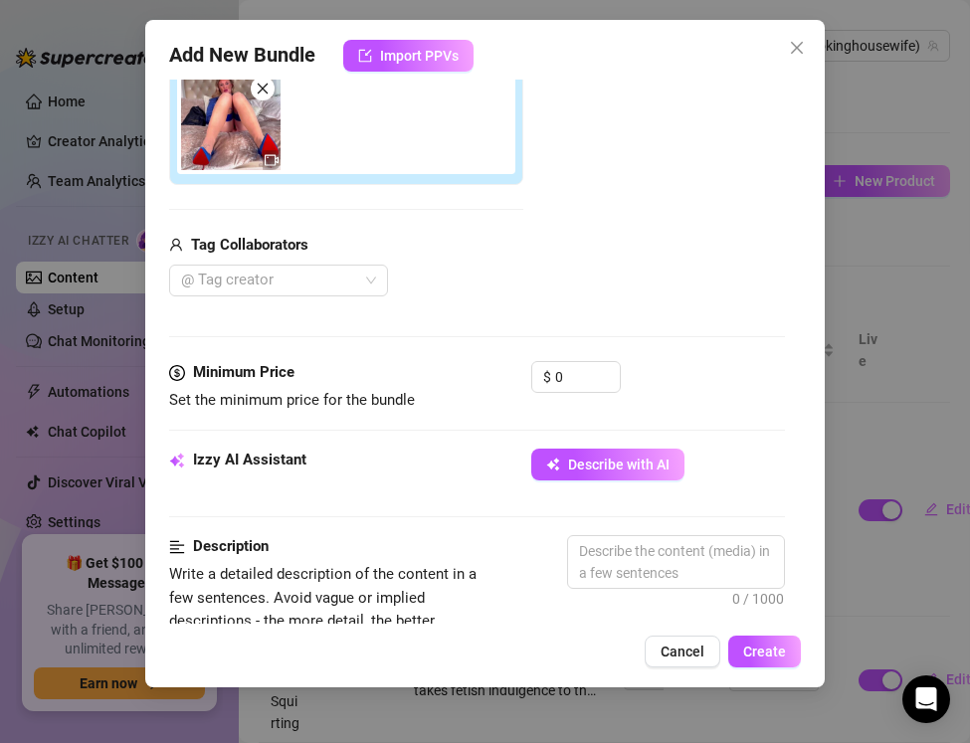
scroll to position [424, 0]
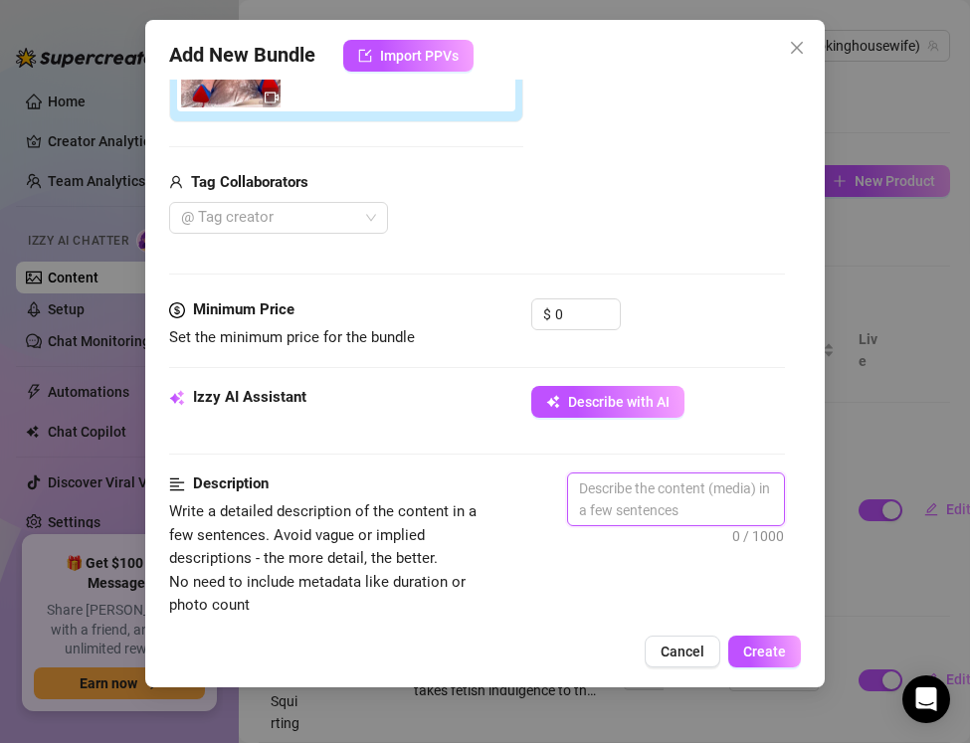
click at [598, 492] on textarea at bounding box center [676, 500] width 216 height 52
paste textarea "The Real Smoking Housewife gets filthy with toys, smoke, and squirting. Laying …"
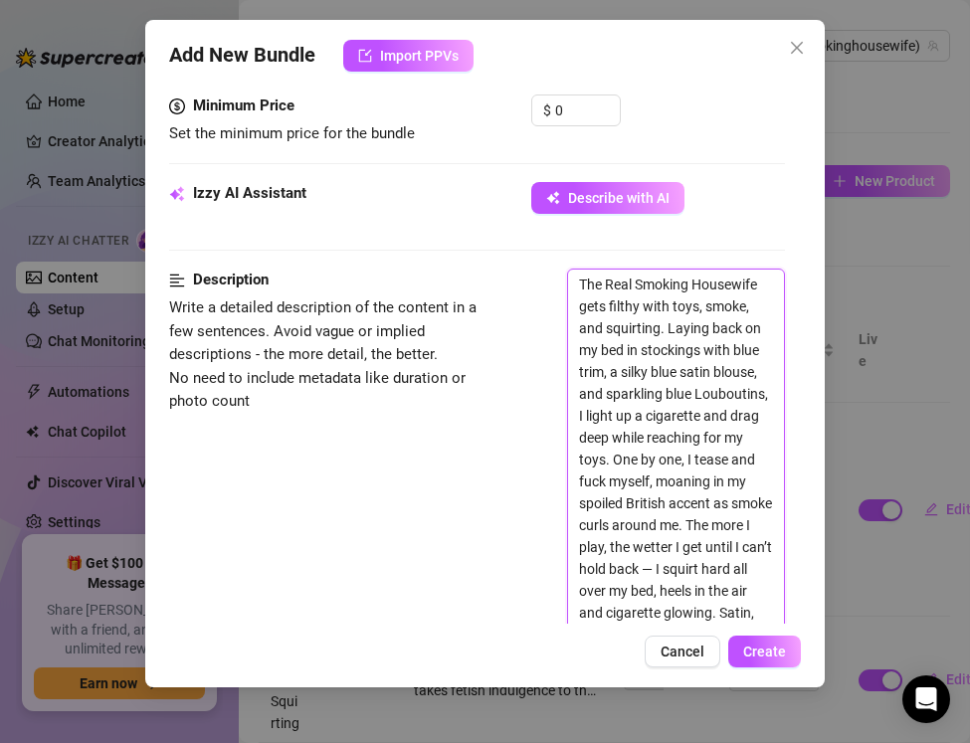
scroll to position [629, 0]
click at [725, 567] on textarea "The Real Smoking Housewife gets filthy with toys, smoke, and squirting. Laying …" at bounding box center [676, 481] width 216 height 424
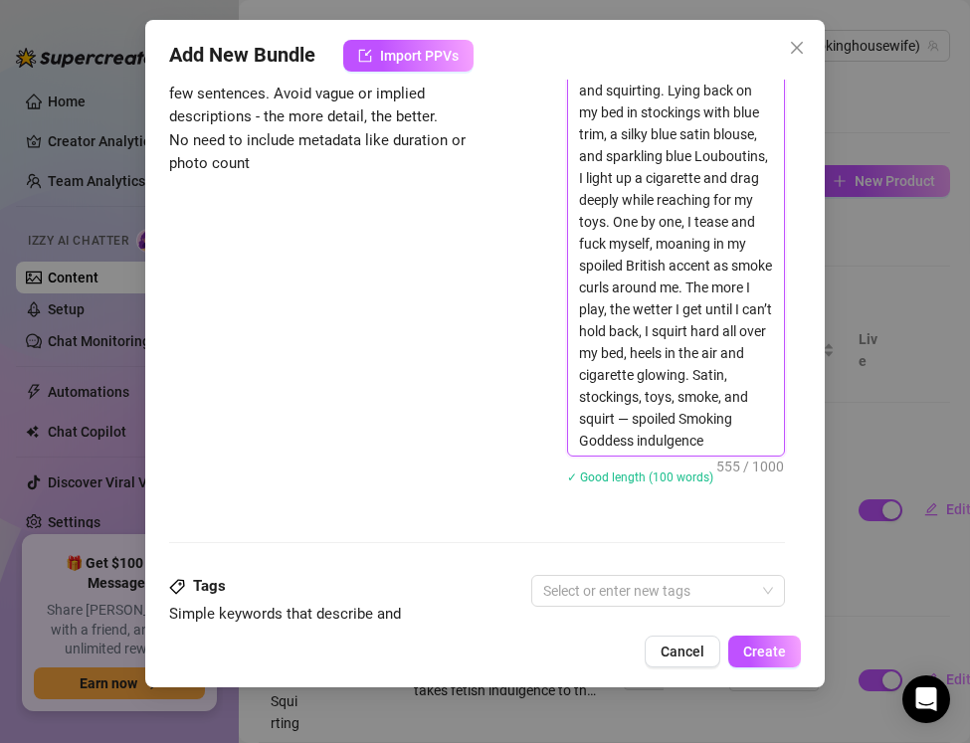
scroll to position [868, 0]
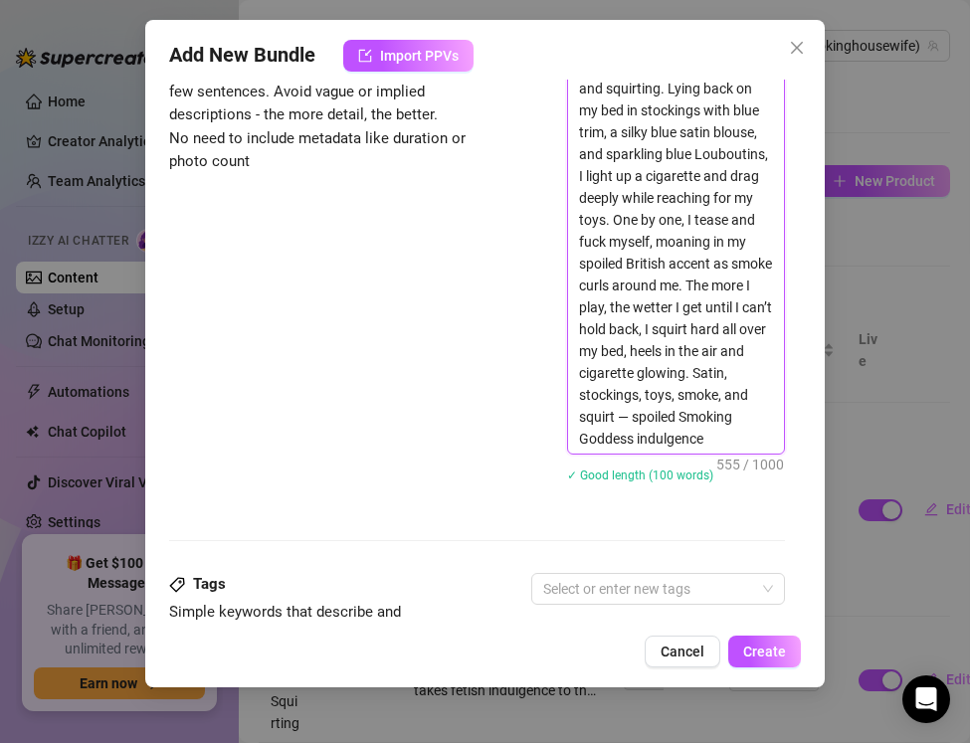
click at [663, 421] on textarea "The Real Smoking Housewife gets filthy with toys, smoke, and squirting. Lying b…" at bounding box center [676, 242] width 216 height 424
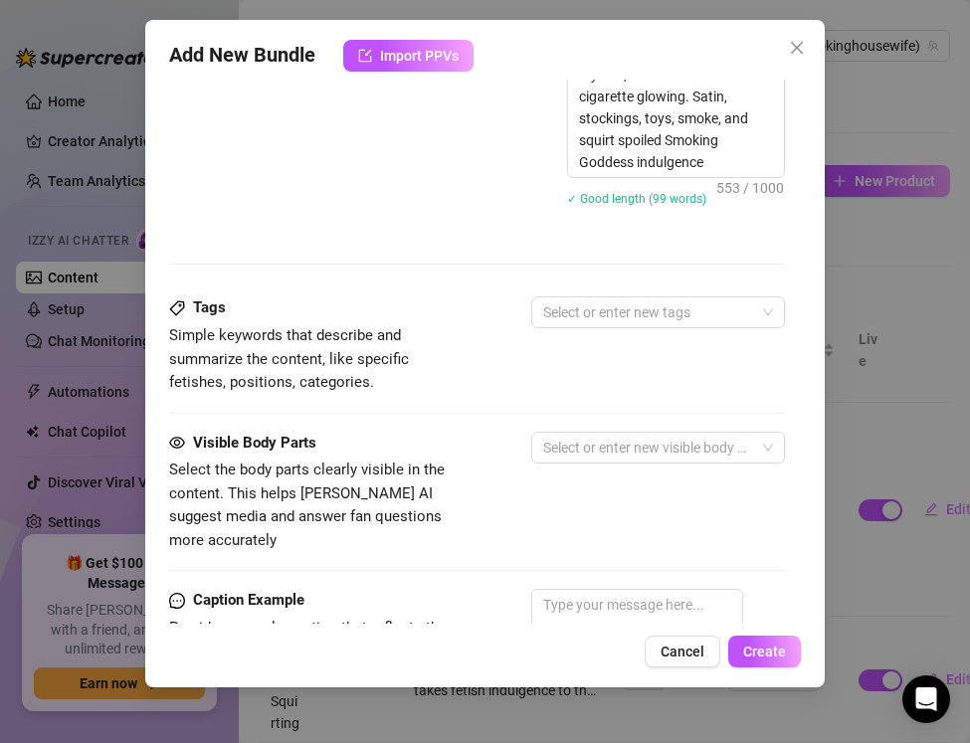
scroll to position [1208, 0]
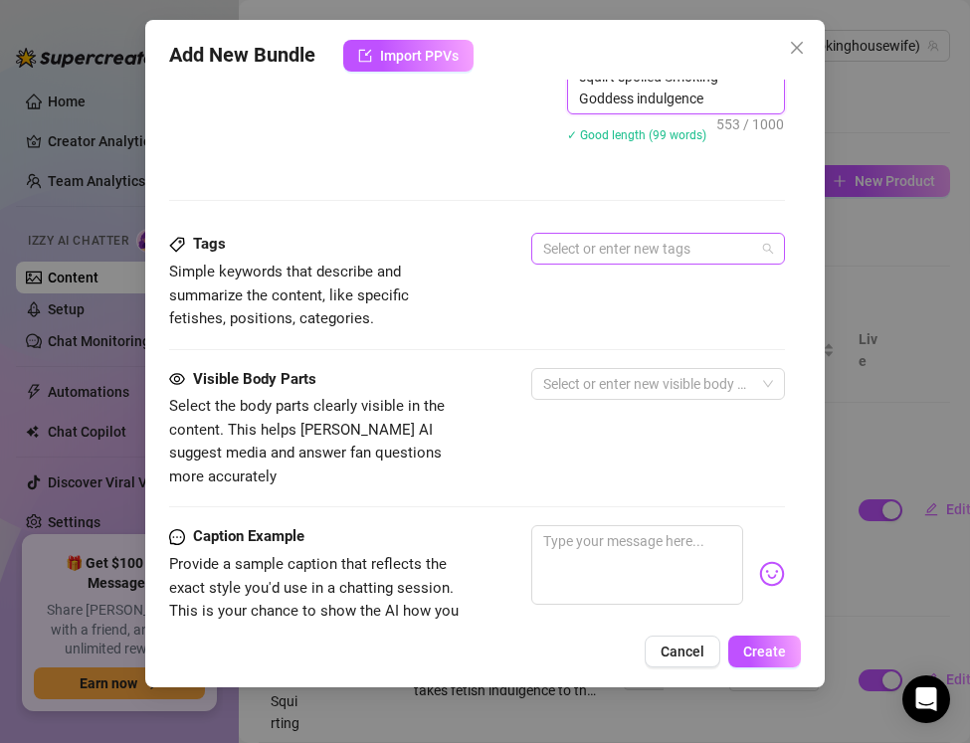
click at [577, 248] on div at bounding box center [647, 249] width 225 height 28
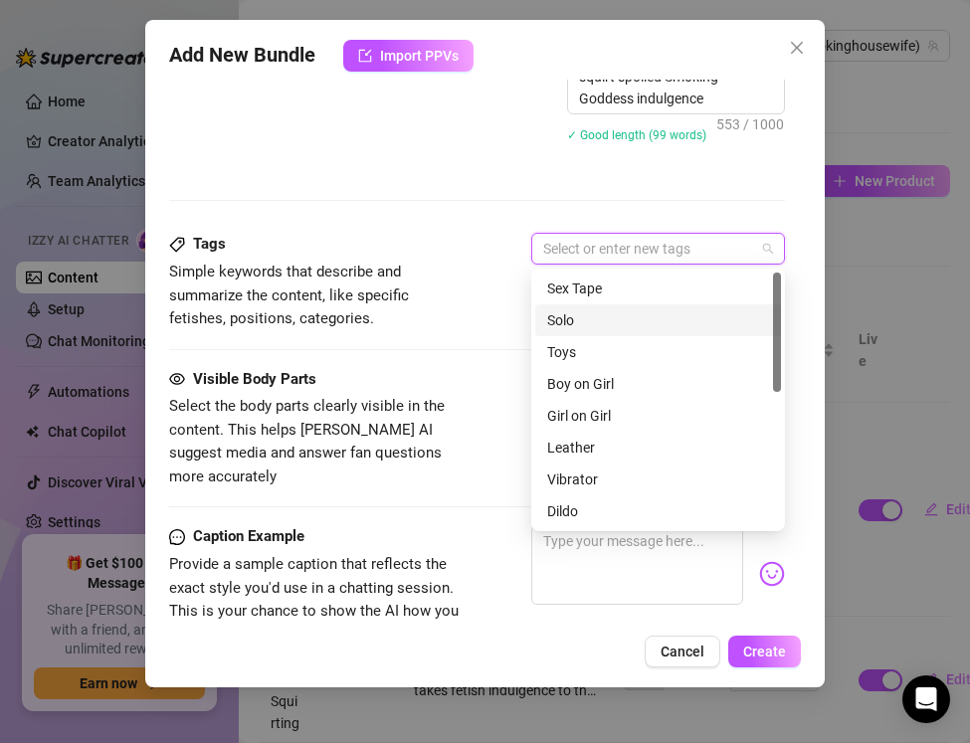
click at [566, 318] on div "Solo" at bounding box center [658, 320] width 222 height 22
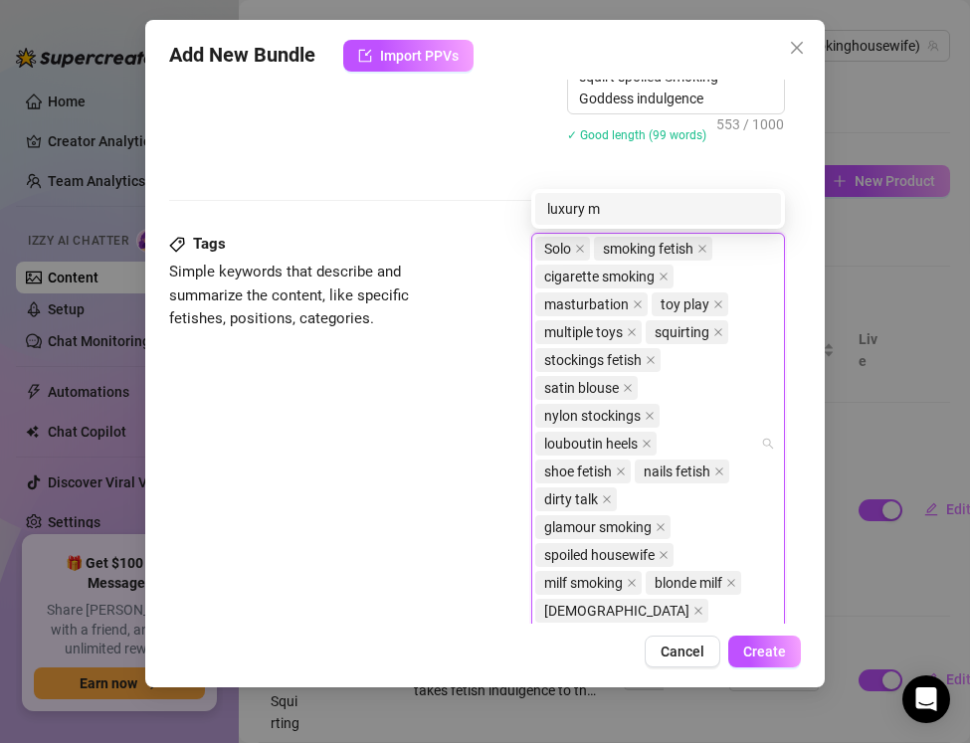
scroll to position [1231, 0]
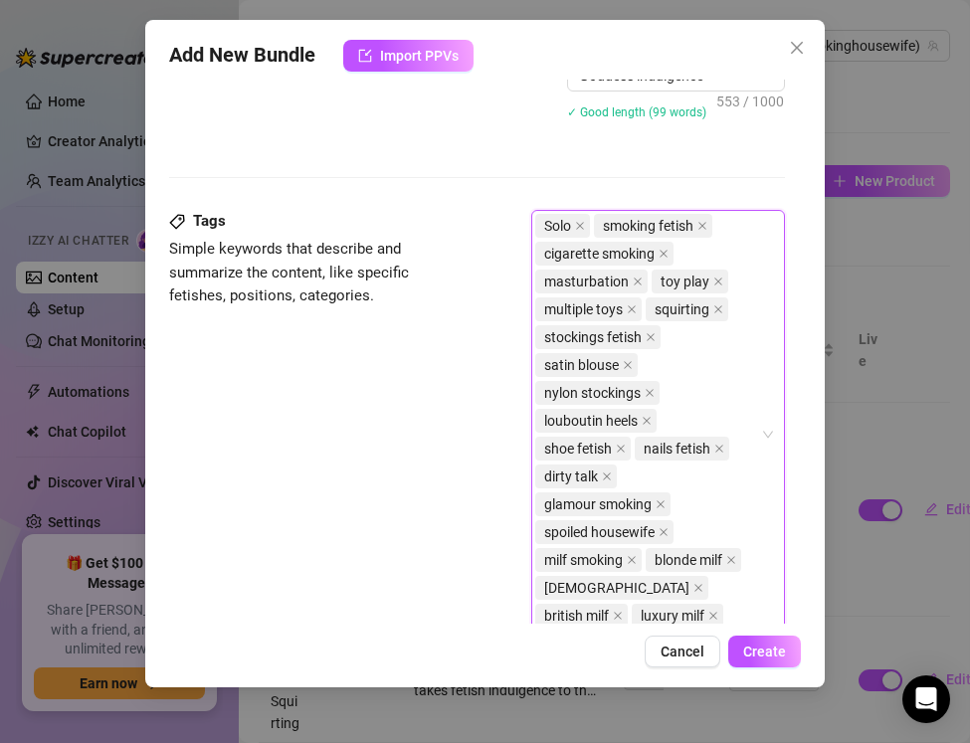
click at [392, 498] on div "Tags Simple keywords that describe and summarize the content, like specific fet…" at bounding box center [477, 444] width 616 height 468
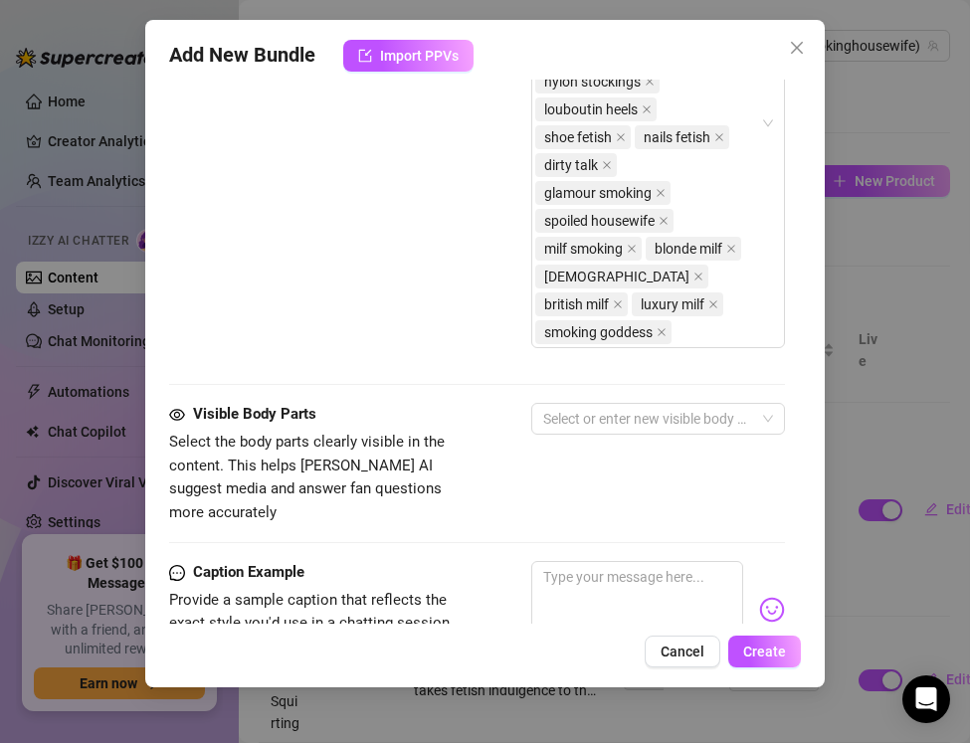
scroll to position [1545, 0]
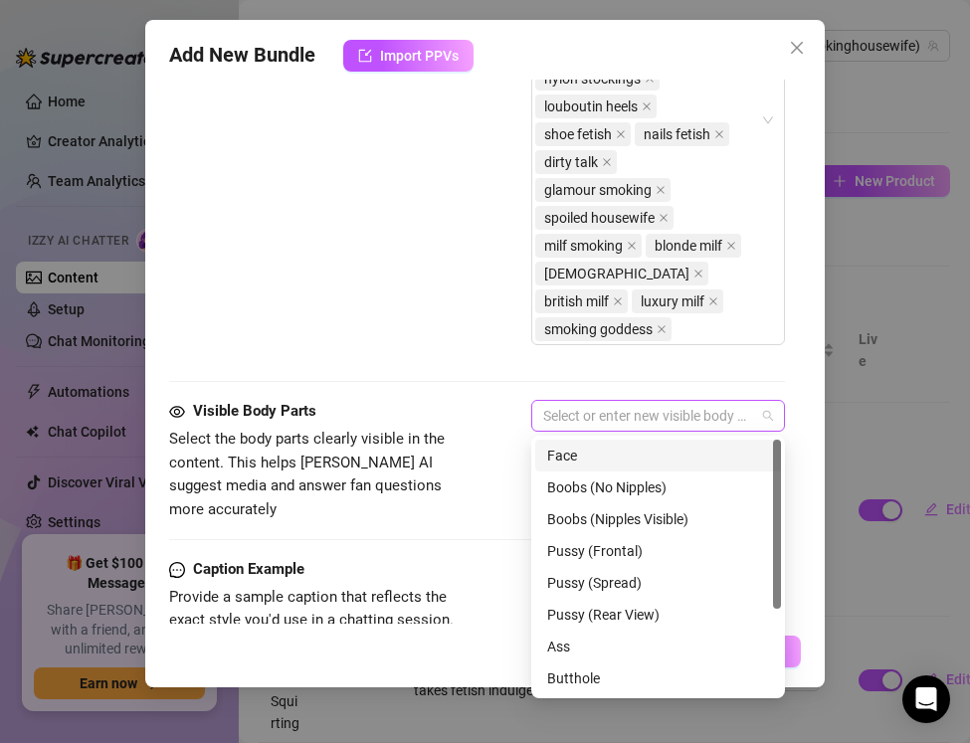
click at [581, 412] on div at bounding box center [647, 416] width 225 height 28
click at [578, 447] on div "Face" at bounding box center [658, 456] width 222 height 22
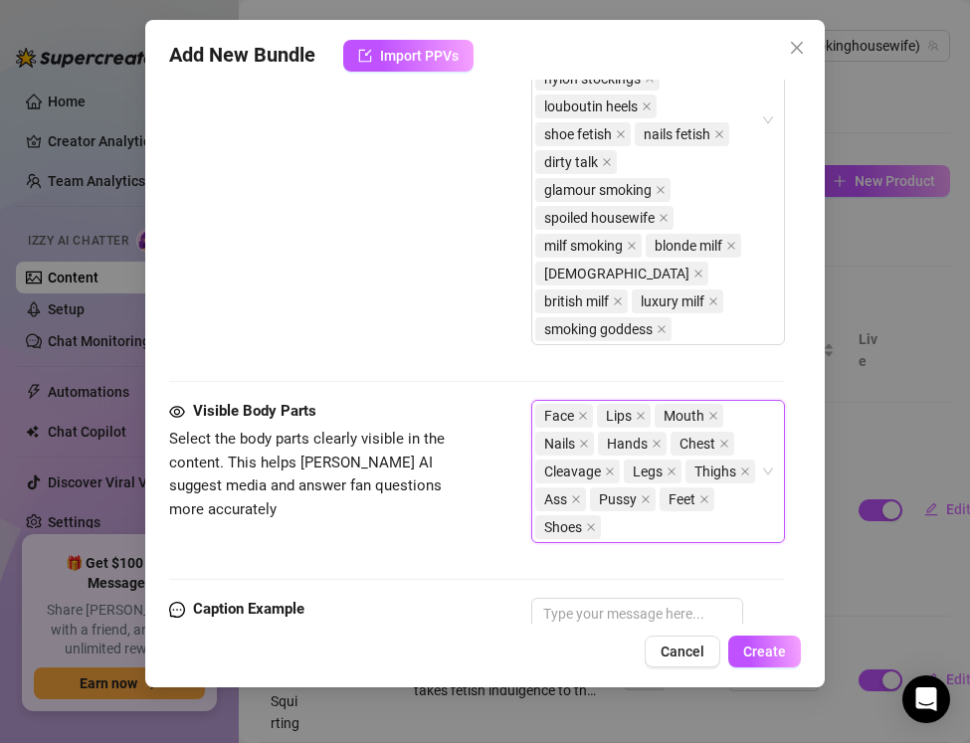
click at [673, 529] on div "Face Lips Mouth Nails Hands Chest Cleavage Legs Thighs Ass Pussy Feet Shoes" at bounding box center [647, 471] width 225 height 139
click at [763, 470] on div "Face Lips Mouth Nails Hands Chest Cleavage Legs Thighs Ass Pussy Feet Shoes" at bounding box center [658, 471] width 254 height 143
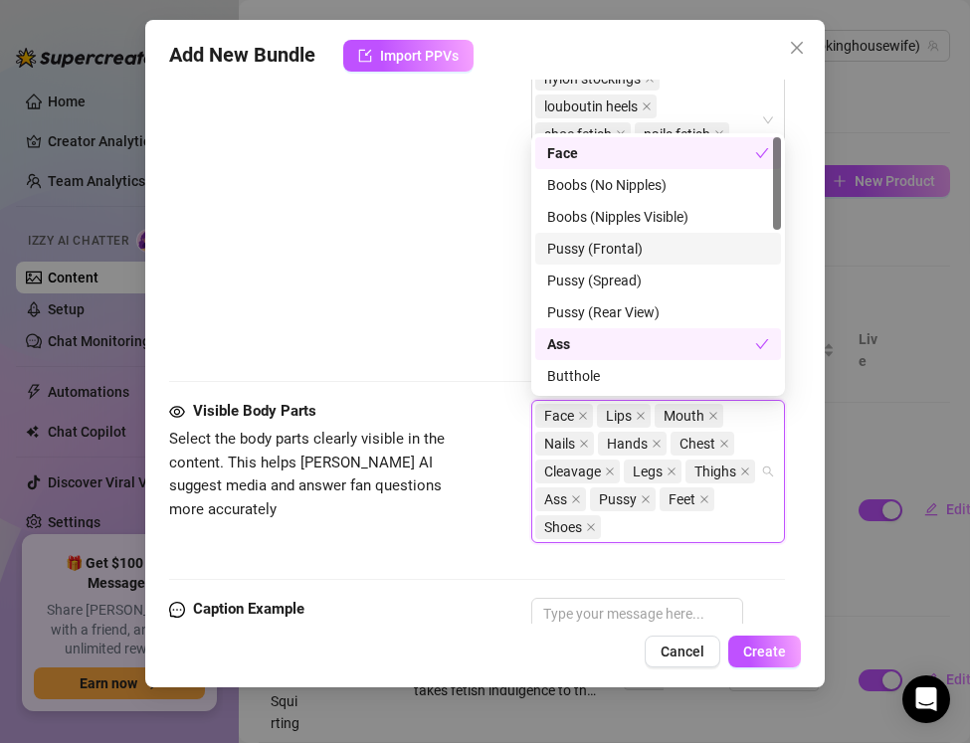
click at [608, 247] on div "Pussy (Frontal)" at bounding box center [658, 249] width 222 height 22
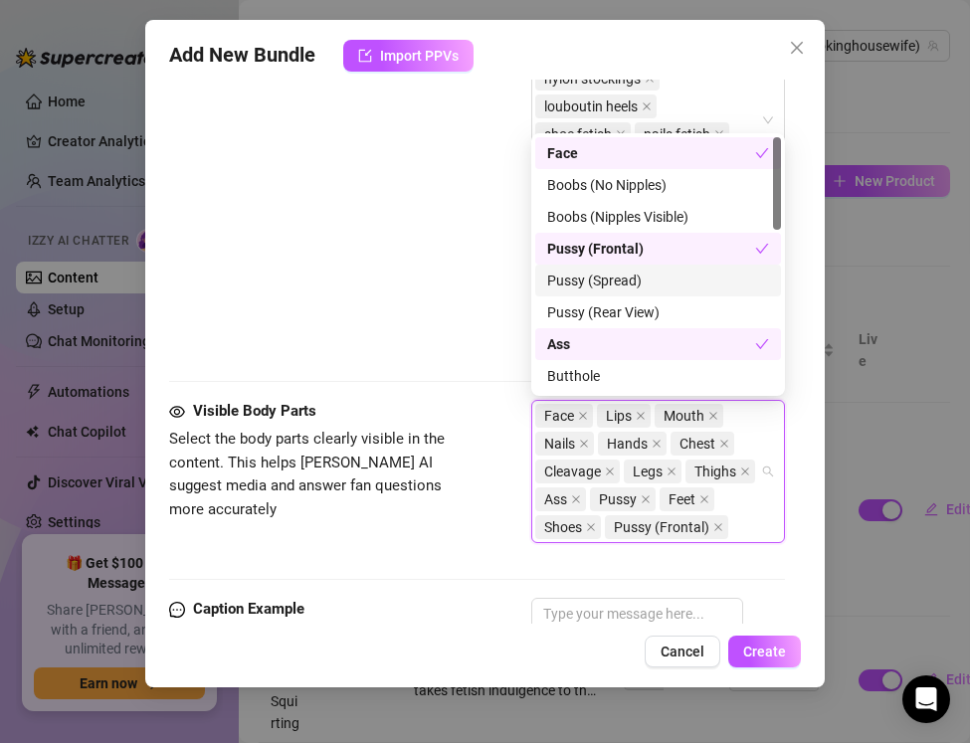
click at [603, 269] on div "Pussy (Spread)" at bounding box center [658, 281] width 246 height 32
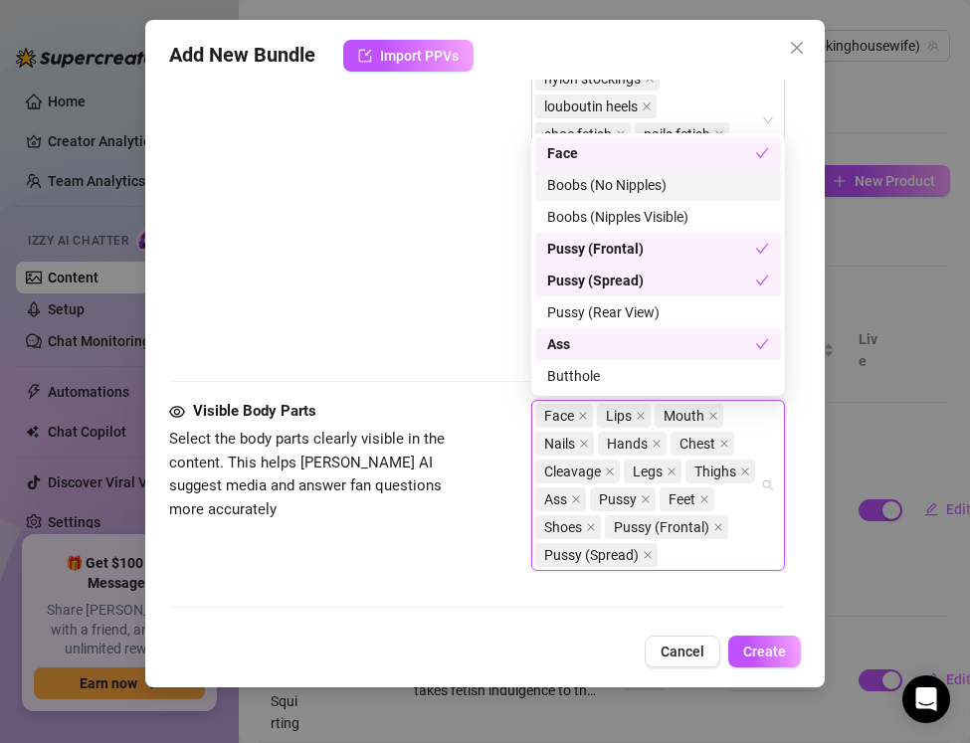
click at [586, 191] on div "Boobs (No Nipples)" at bounding box center [658, 185] width 222 height 22
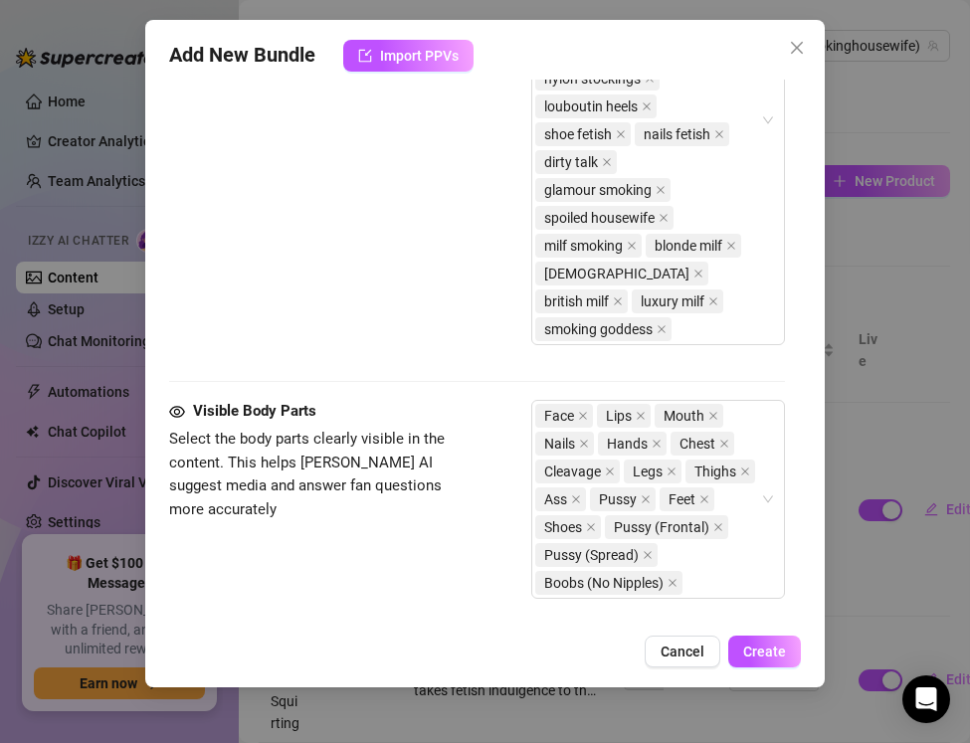
click at [389, 568] on div "Visible Body Parts Select the body parts clearly visible in the content. This h…" at bounding box center [477, 508] width 616 height 217
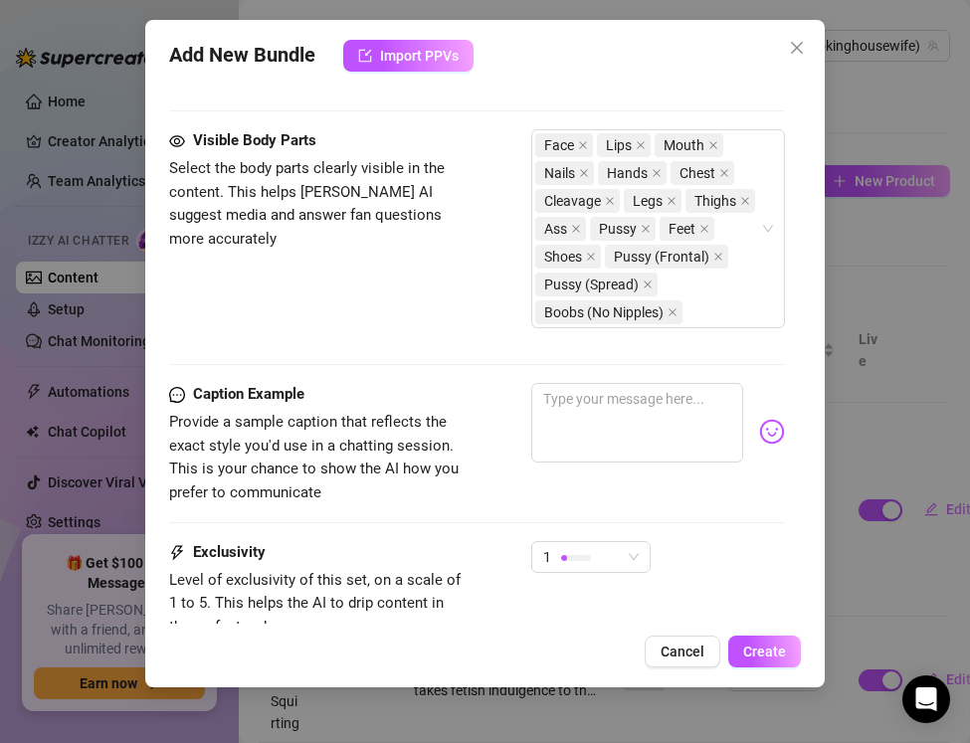
scroll to position [1895, 0]
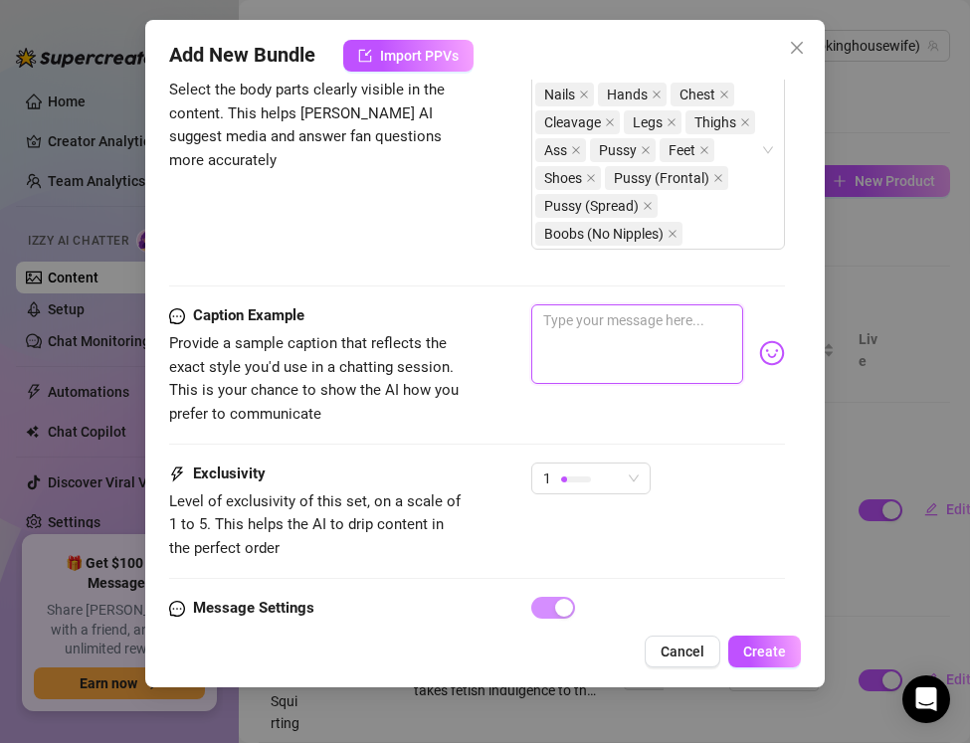
click at [612, 373] on textarea at bounding box center [637, 344] width 212 height 80
paste textarea "Blue satin clinging, cigarette glowing, toys buzzing… I fuck myself until I squ…"
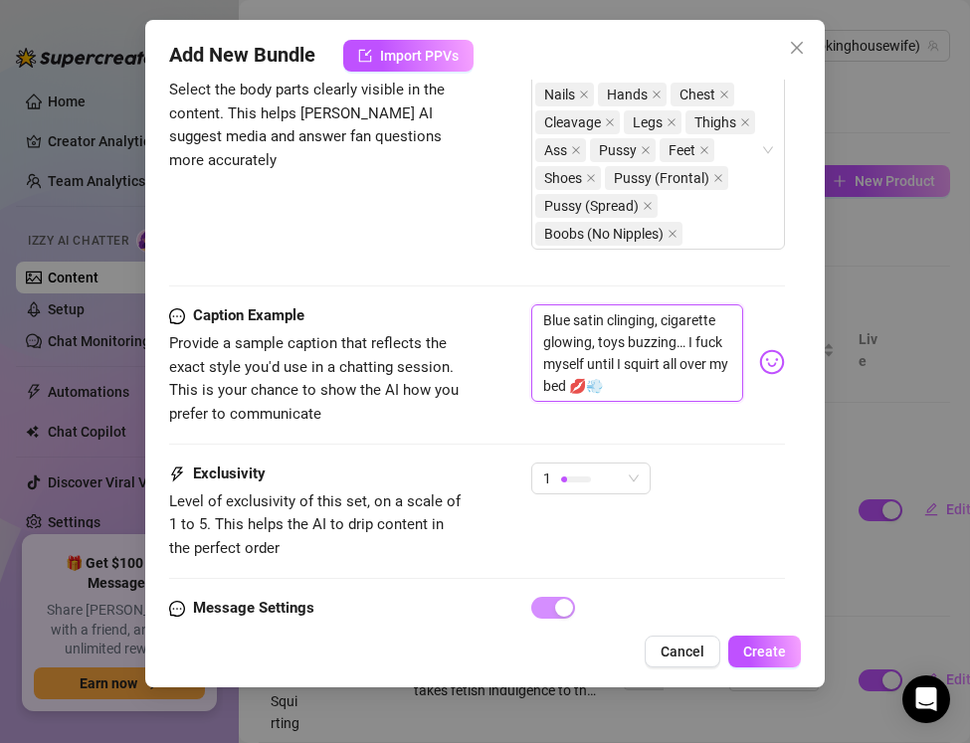
scroll to position [0, 0]
click at [586, 486] on div at bounding box center [576, 479] width 30 height 19
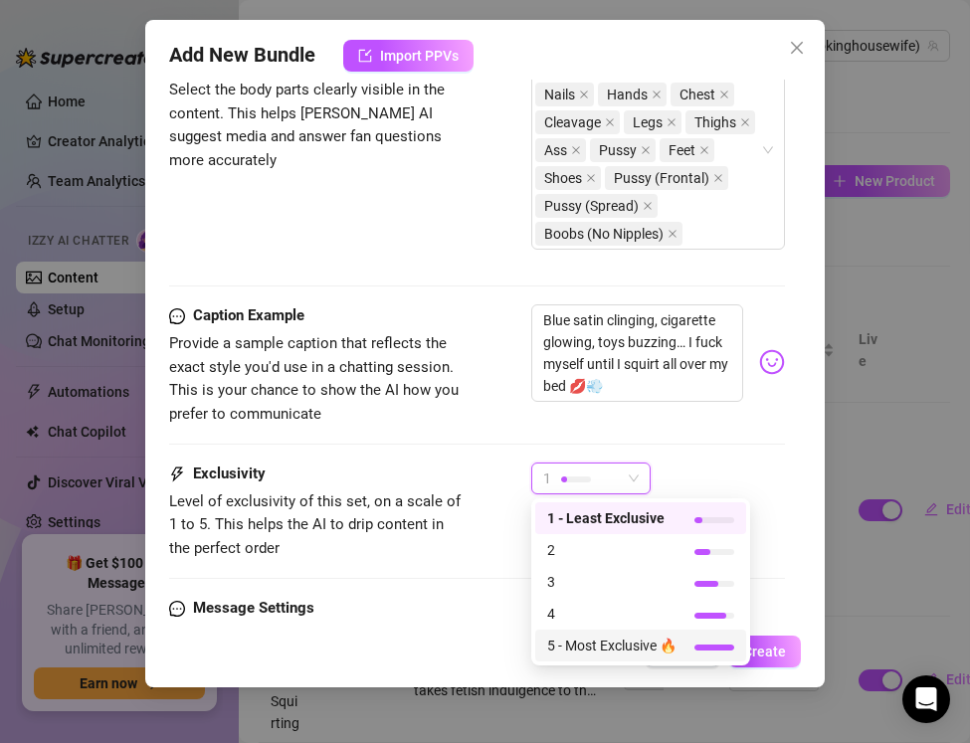
click at [602, 644] on span "5 - Most Exclusive 🔥" at bounding box center [611, 646] width 129 height 22
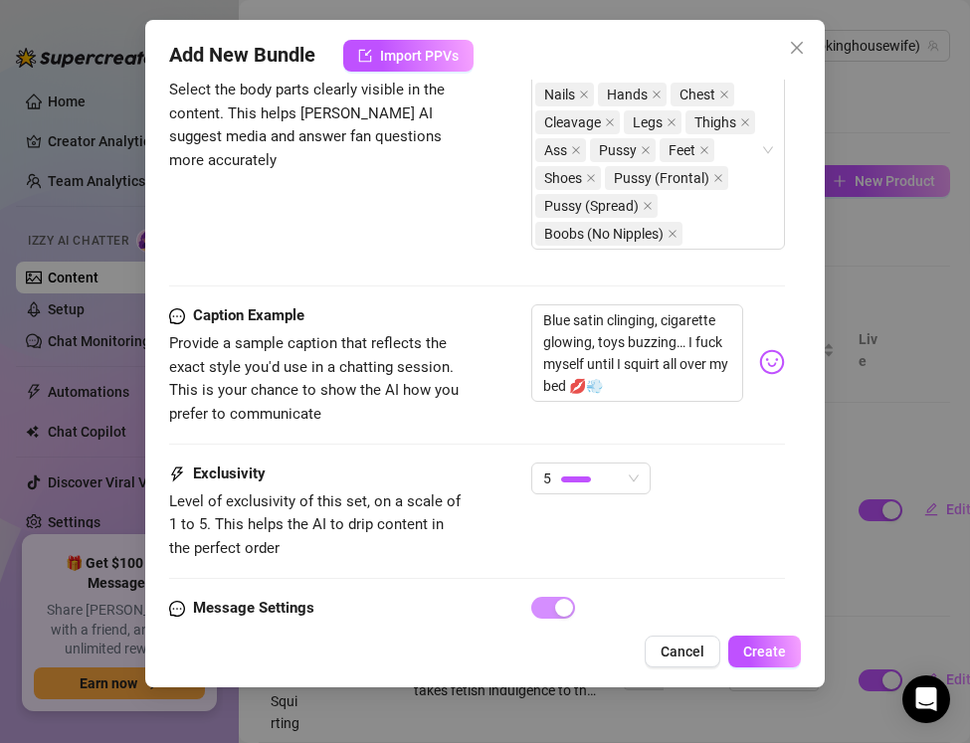
click at [355, 432] on div "Caption Example Provide a sample caption that reflects the exact style you'd us…" at bounding box center [477, 383] width 616 height 158
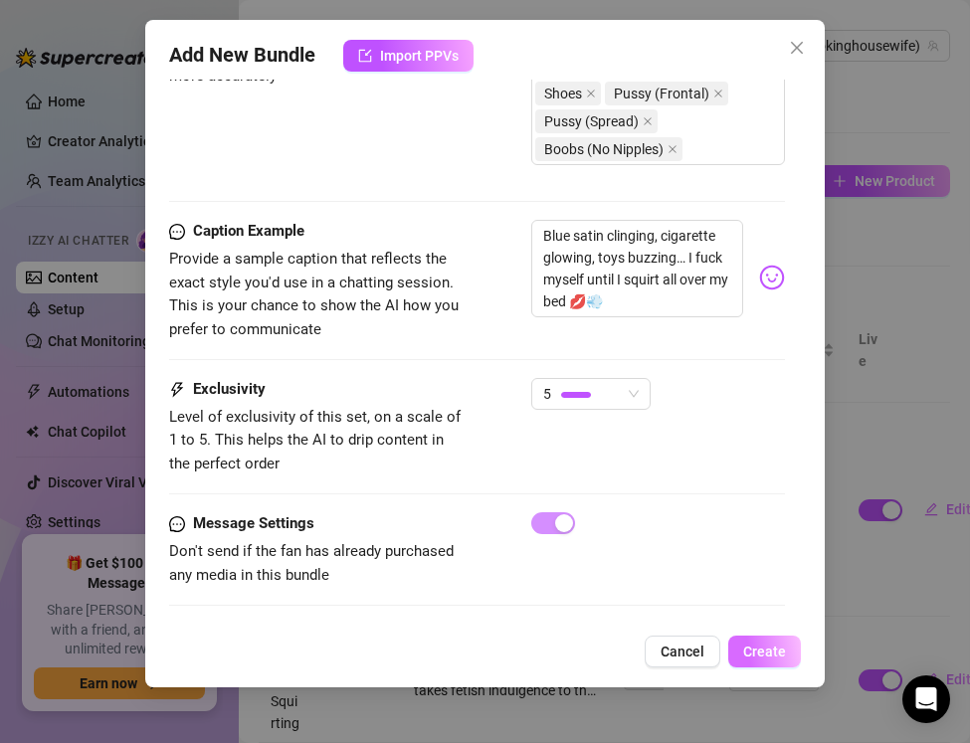
click at [753, 653] on span "Create" at bounding box center [764, 652] width 43 height 16
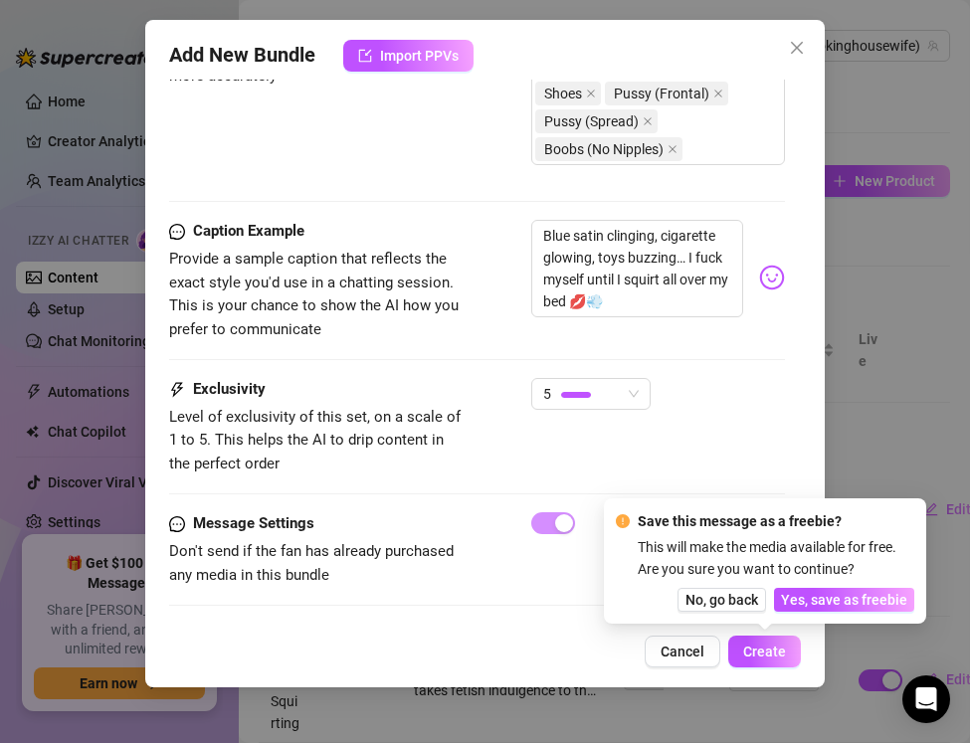
click at [538, 488] on div "Exclusivity Level of exclusivity of this set, on a scale of 1 to 5. This helps …" at bounding box center [477, 445] width 616 height 134
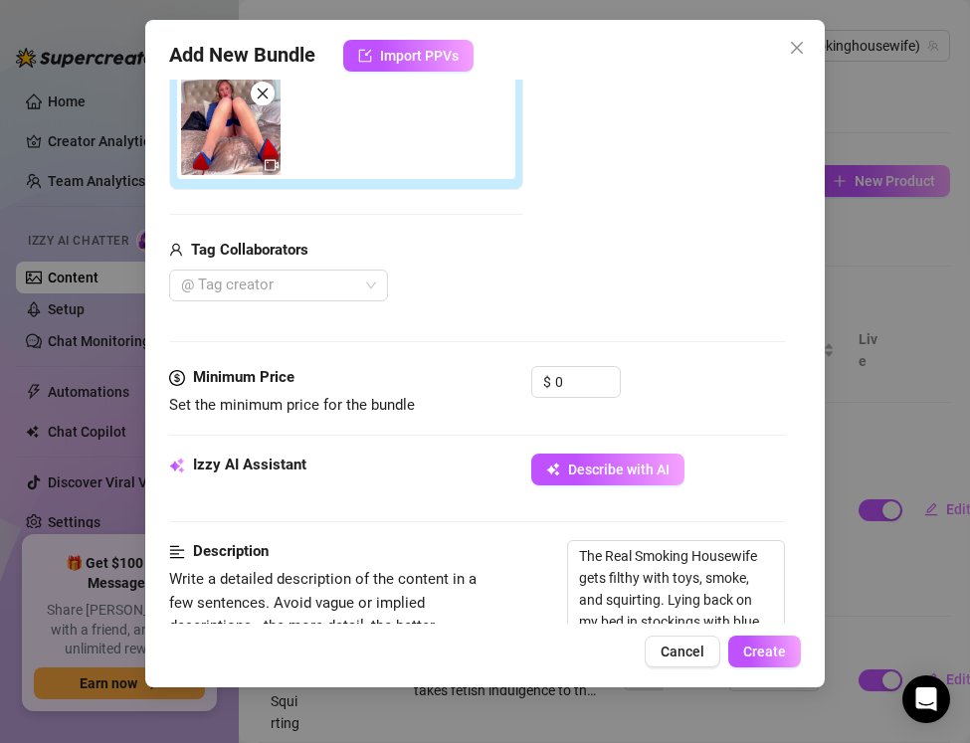
scroll to position [345, 0]
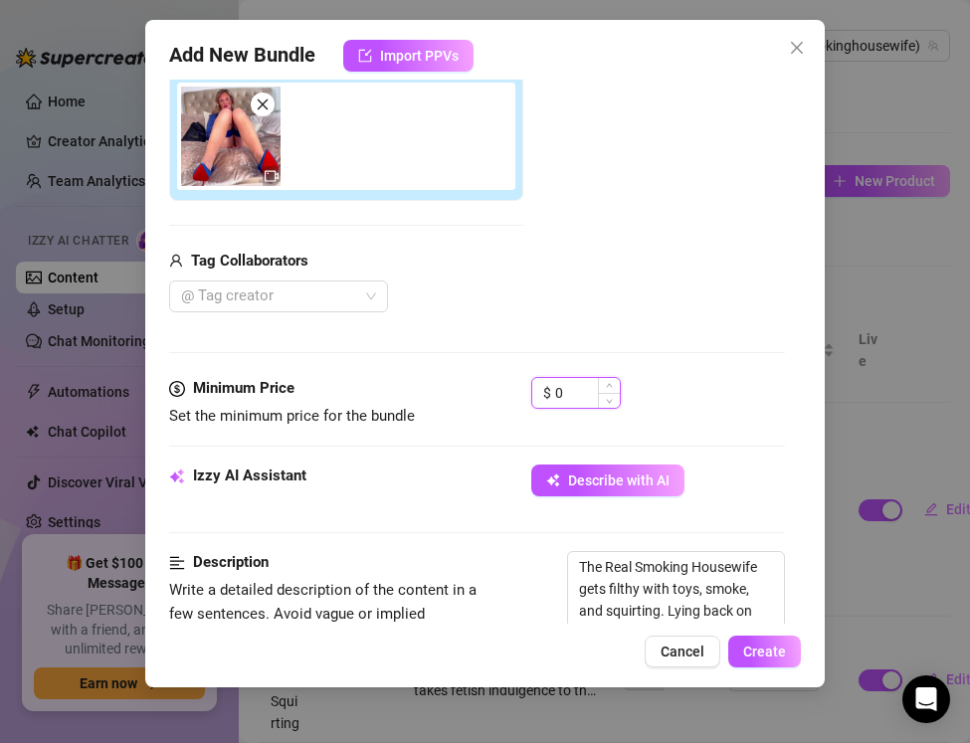
click at [571, 398] on input "0" at bounding box center [587, 393] width 65 height 30
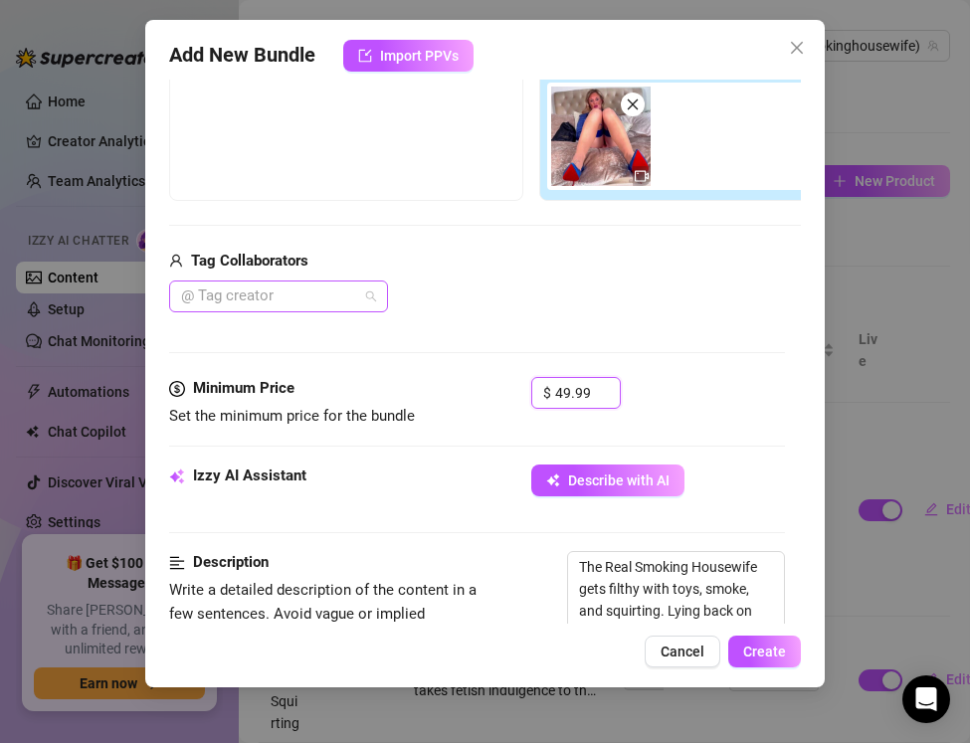
click at [227, 299] on div at bounding box center [268, 297] width 190 height 28
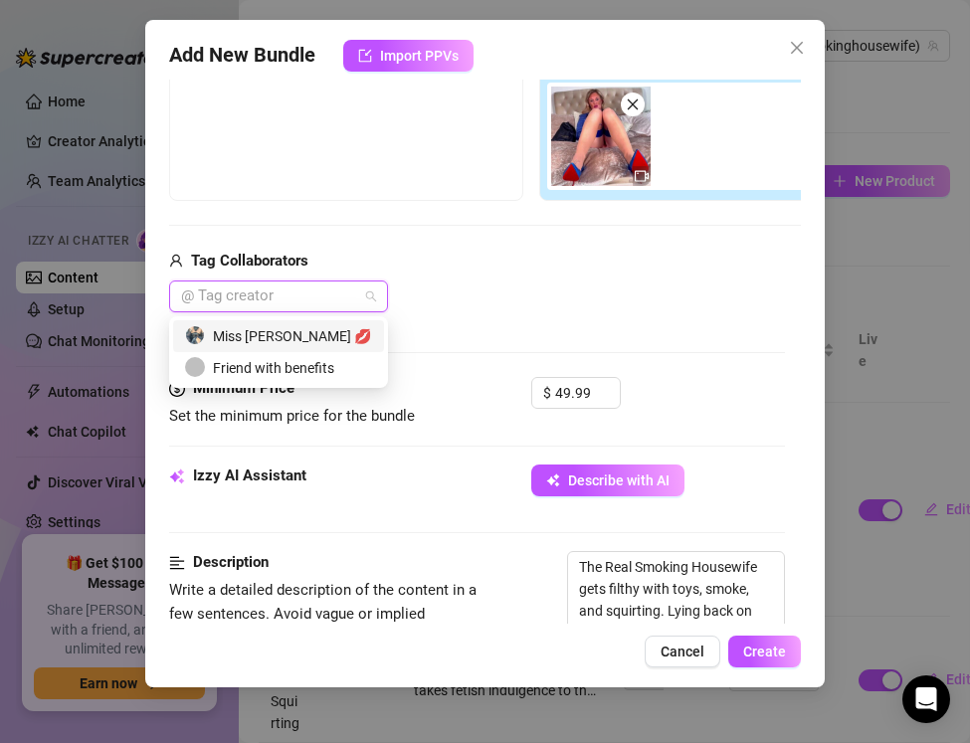
click at [238, 343] on div "Miss Lulu Leather 💋" at bounding box center [278, 336] width 187 height 22
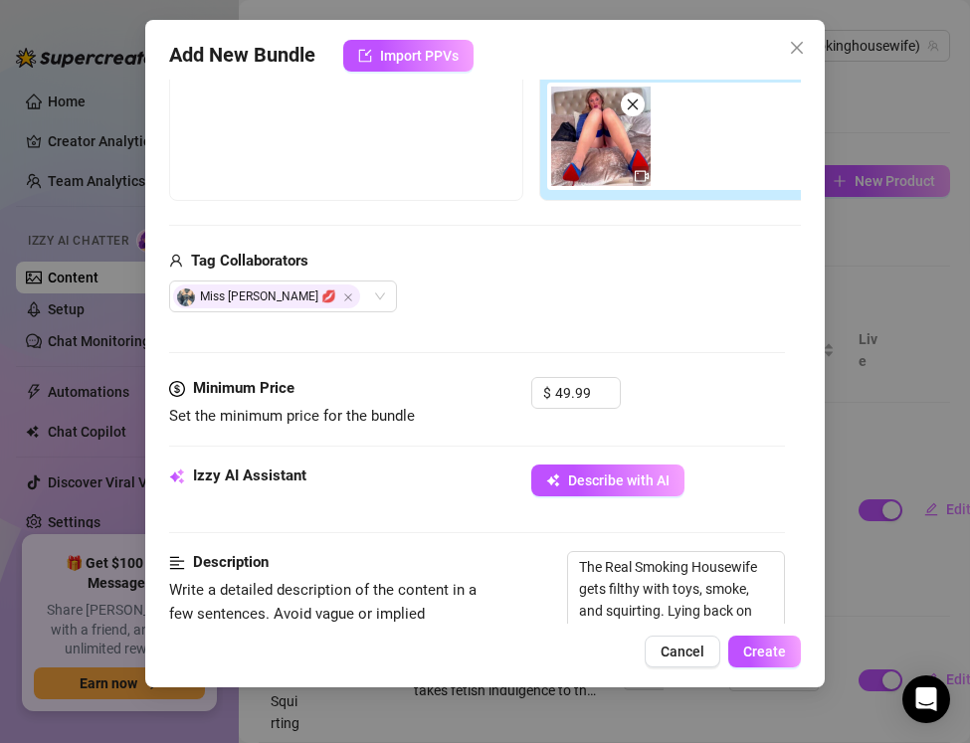
click at [498, 327] on div "Media Add Media from Vault Free preview Pay to view Tag Collaborators Miss Lulu…" at bounding box center [477, 167] width 616 height 420
click at [748, 646] on span "Create" at bounding box center [764, 652] width 43 height 16
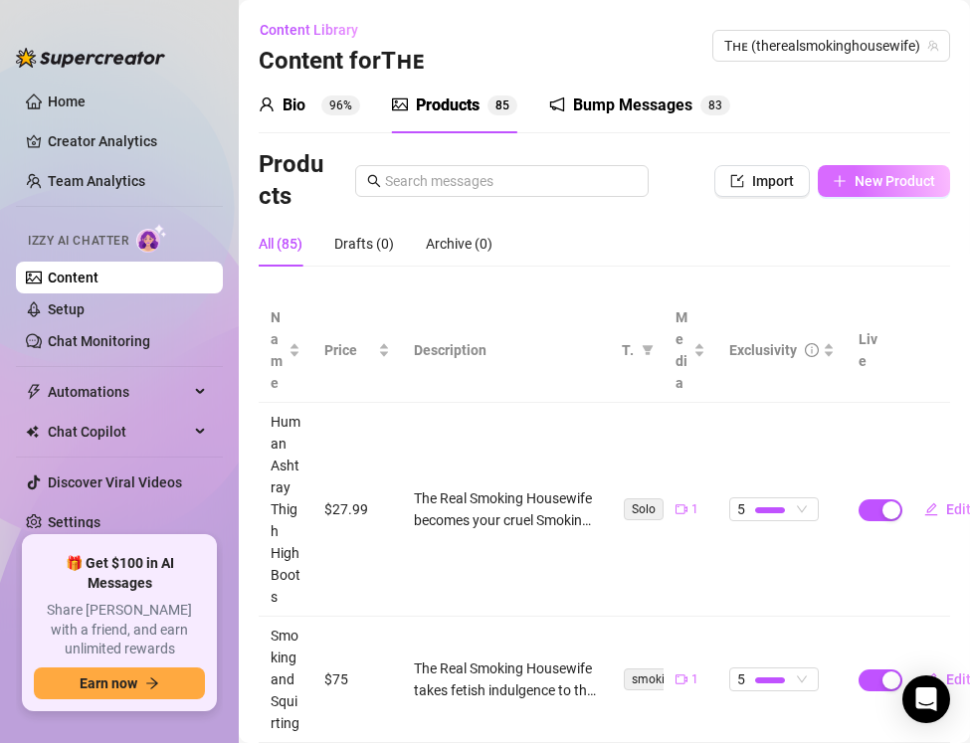
click at [859, 186] on span "New Product" at bounding box center [895, 181] width 81 height 16
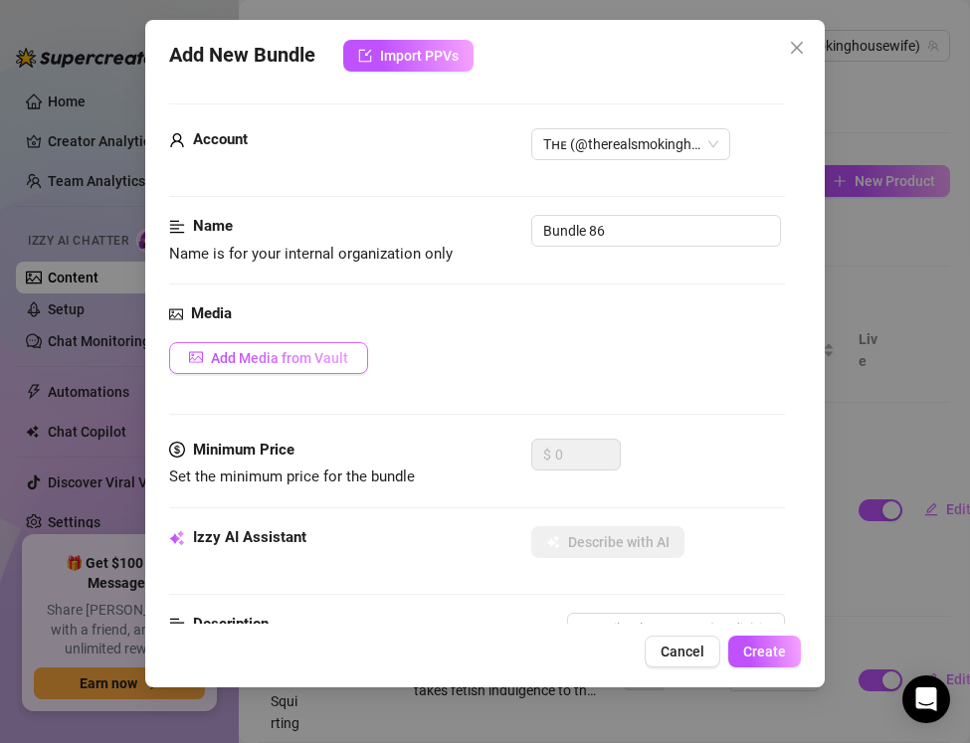
click at [228, 346] on button "Add Media from Vault" at bounding box center [268, 358] width 199 height 32
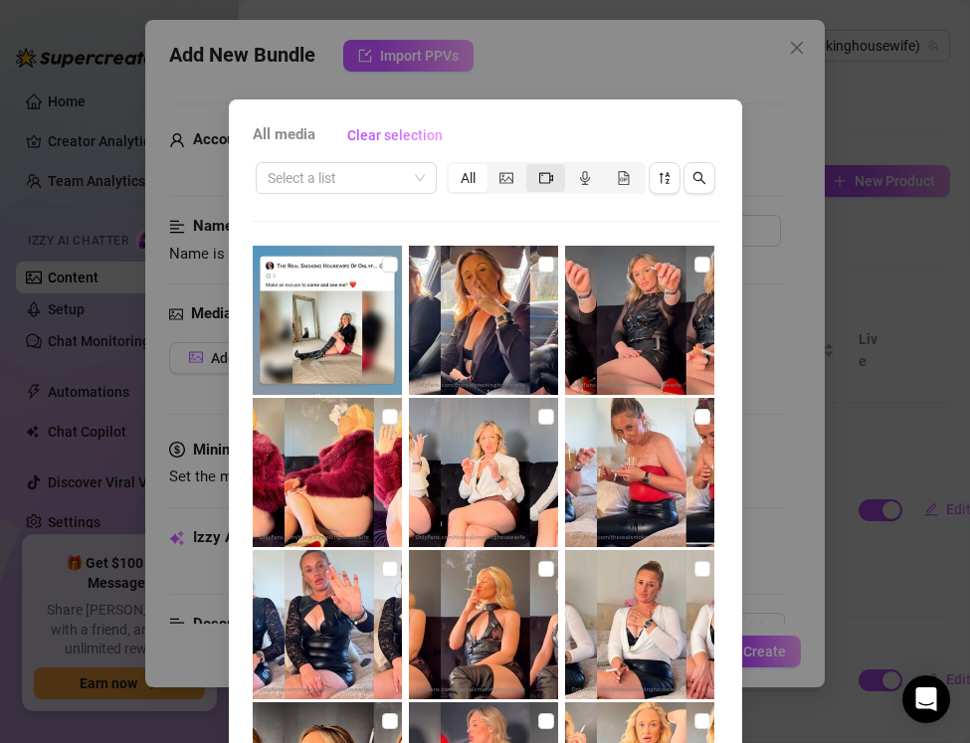
click at [544, 188] on div "segmented control" at bounding box center [545, 178] width 39 height 28
click at [531, 167] on input "segmented control" at bounding box center [531, 167] width 0 height 0
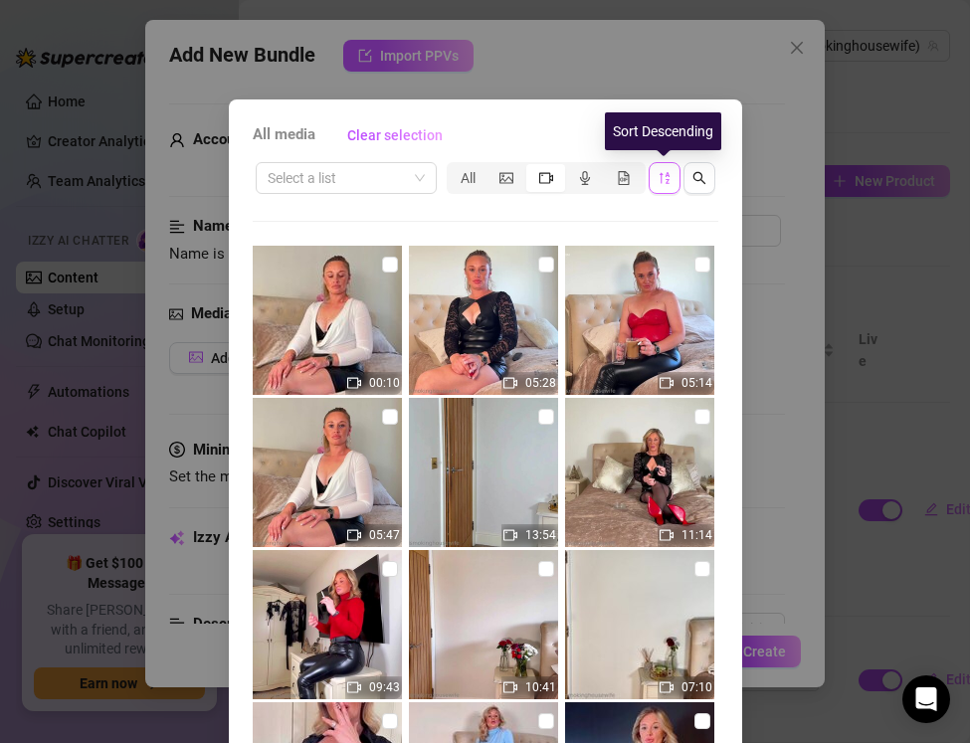
click at [662, 180] on icon "sort-descending" at bounding box center [665, 178] width 14 height 14
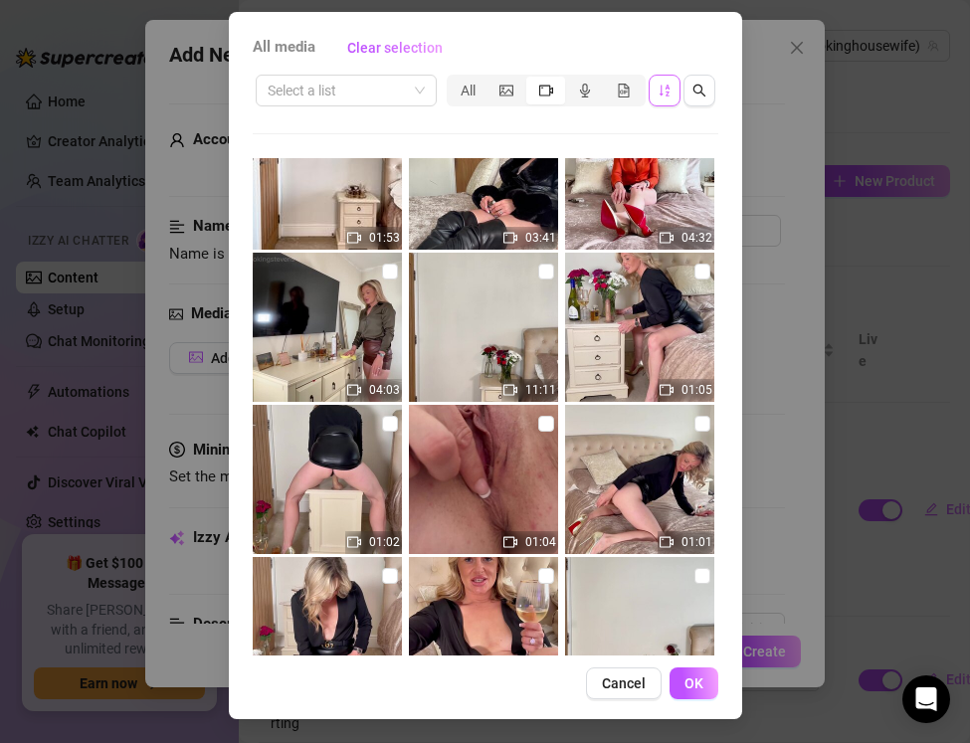
scroll to position [0, 0]
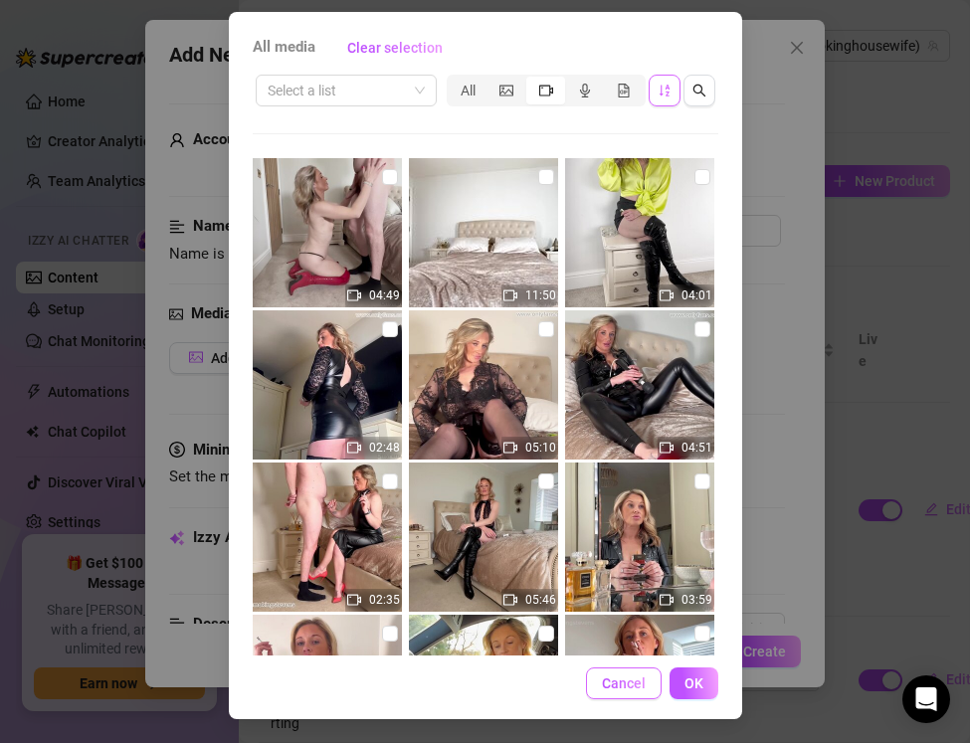
click at [609, 687] on span "Cancel" at bounding box center [624, 684] width 44 height 16
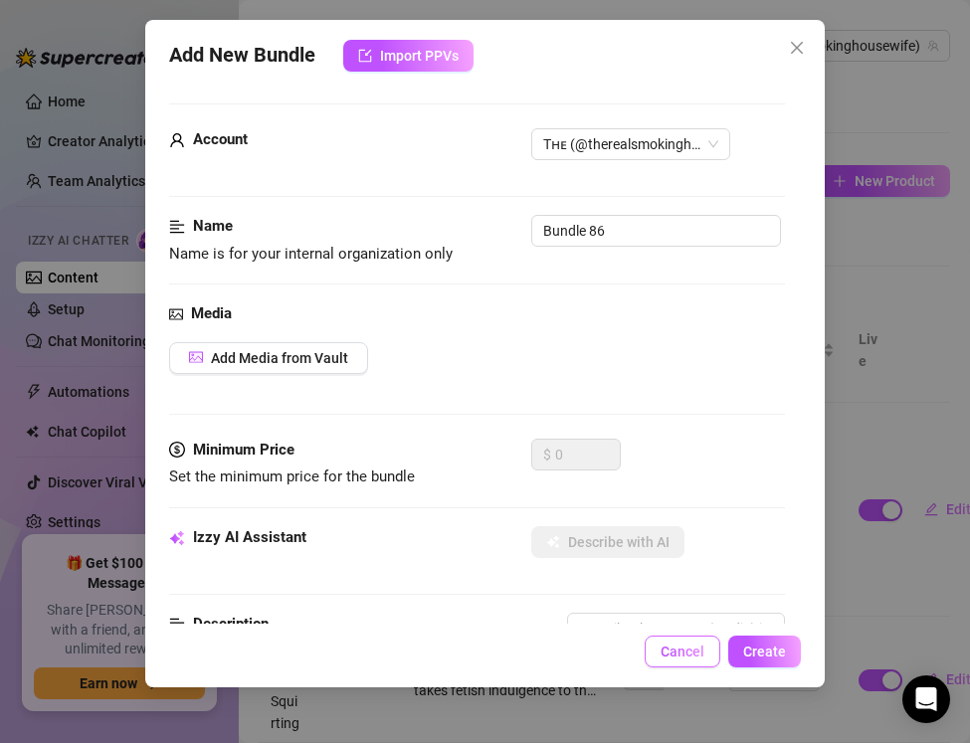
click at [671, 656] on span "Cancel" at bounding box center [683, 652] width 44 height 16
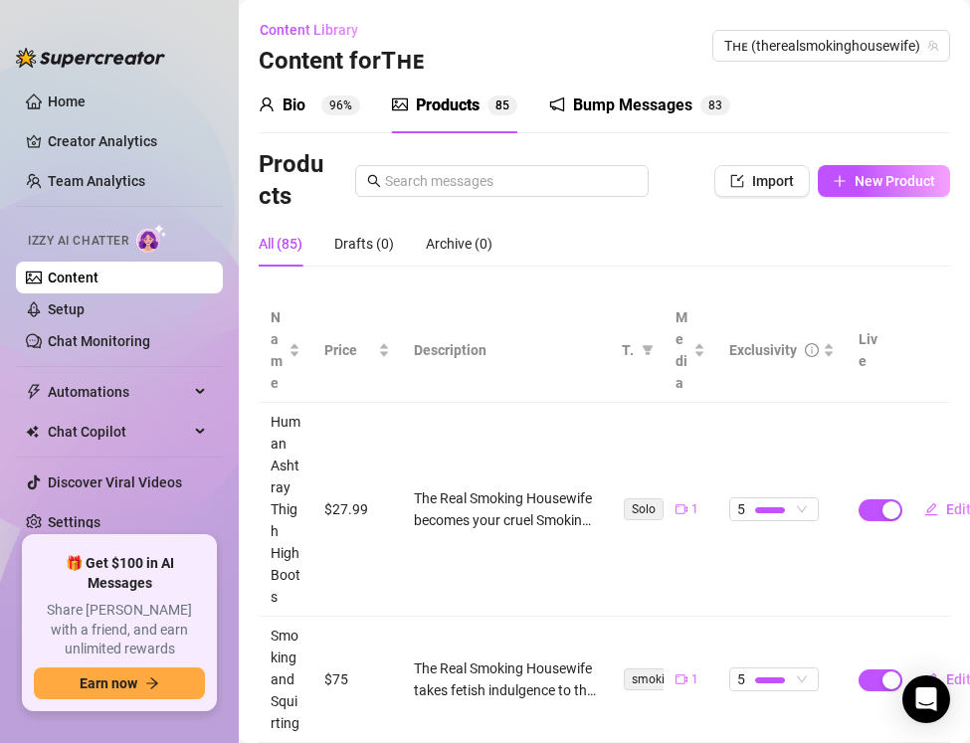
click at [651, 117] on div "Bump Messages 8 3" at bounding box center [639, 106] width 181 height 56
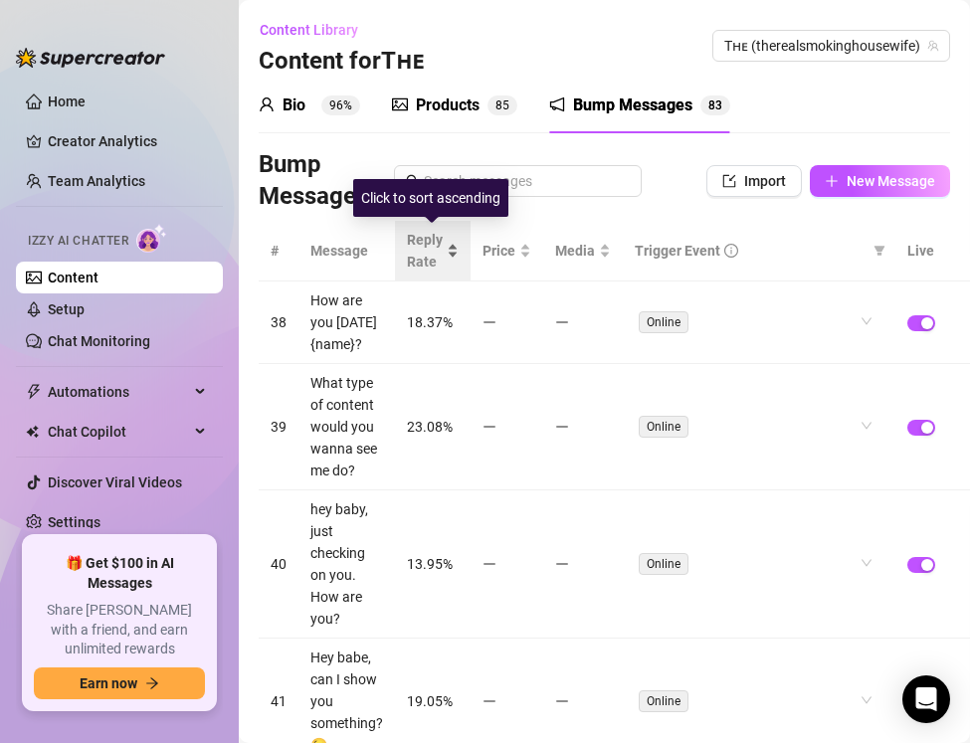
click at [459, 249] on div "Reply Rate" at bounding box center [433, 251] width 52 height 44
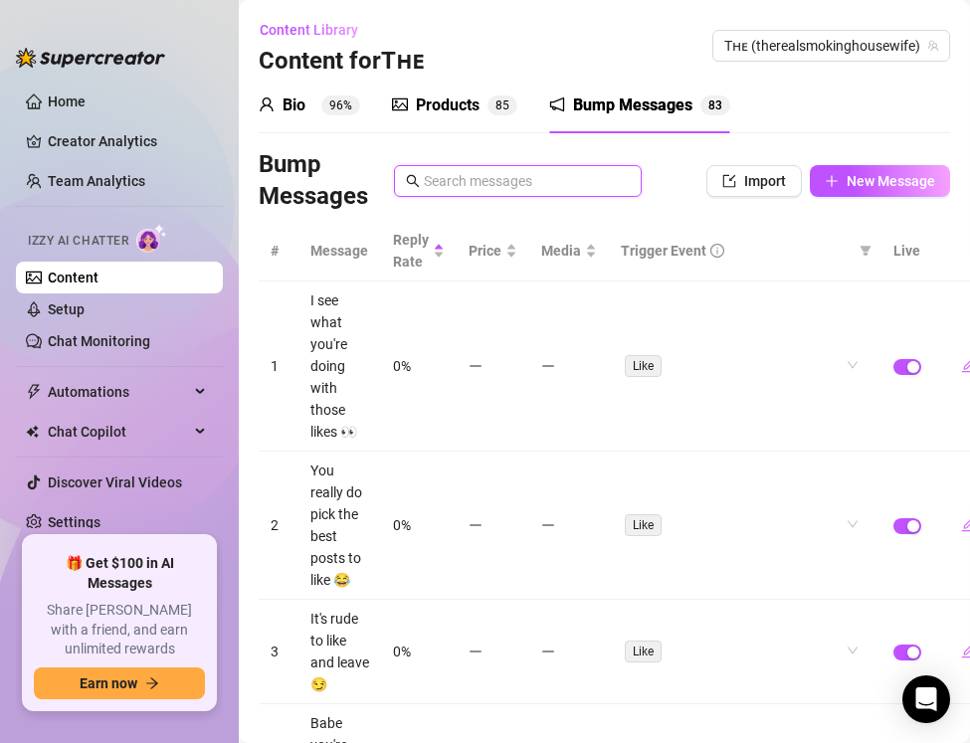
click at [559, 185] on input "text" at bounding box center [527, 181] width 206 height 22
click at [639, 249] on span "Trigger Event" at bounding box center [664, 251] width 86 height 22
click at [431, 252] on div "Reply Rate" at bounding box center [419, 251] width 52 height 44
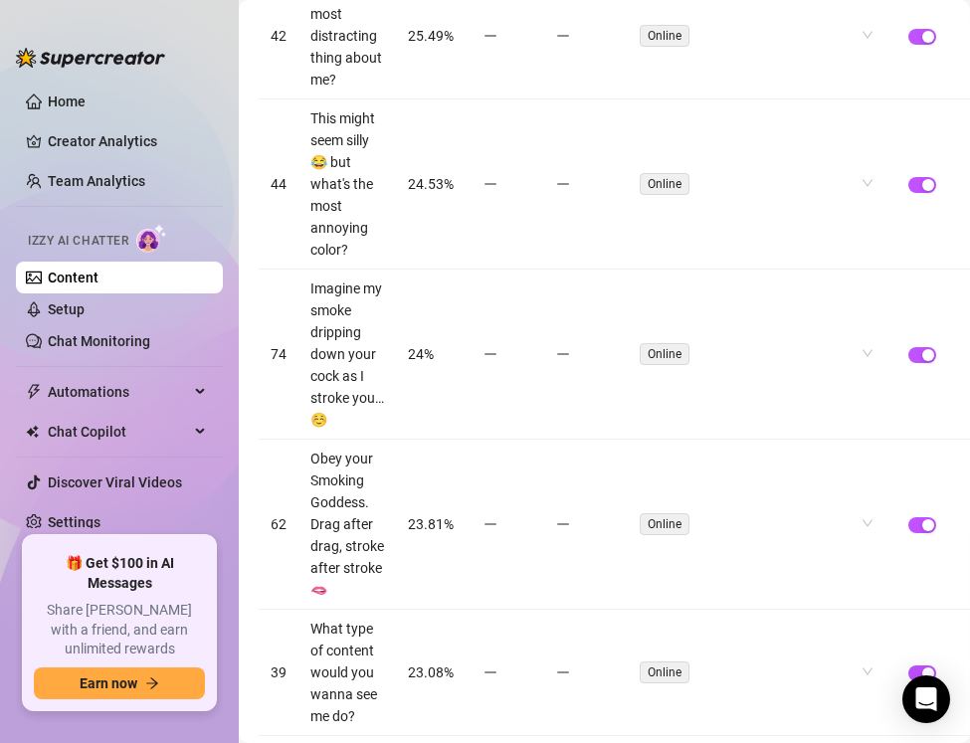
scroll to position [1114, 0]
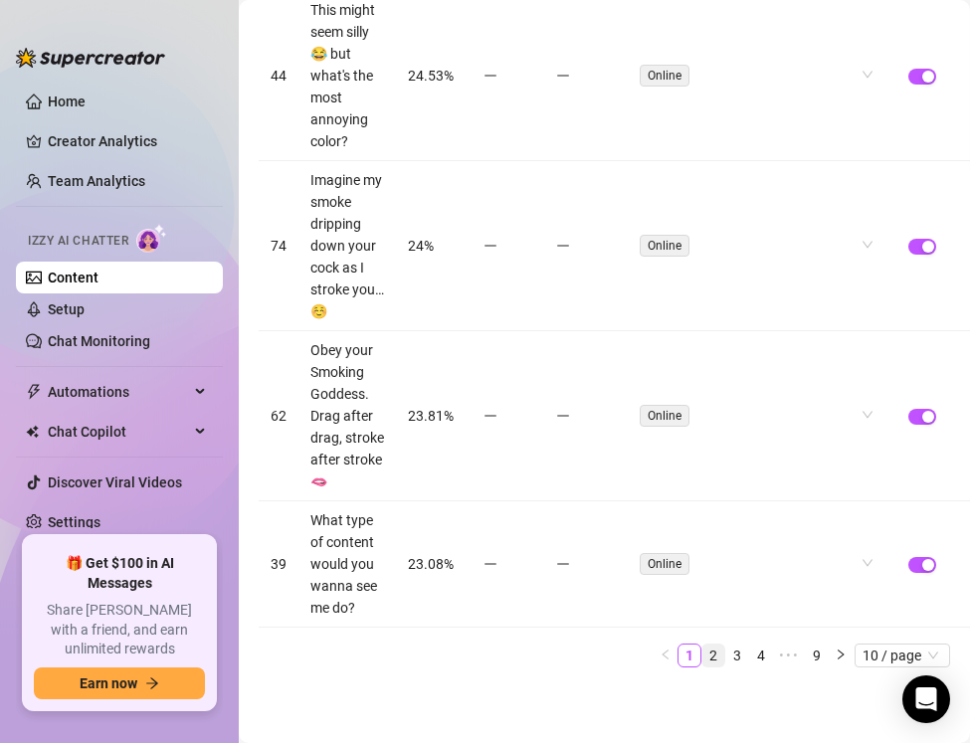
click at [715, 656] on link "2" at bounding box center [714, 656] width 22 height 22
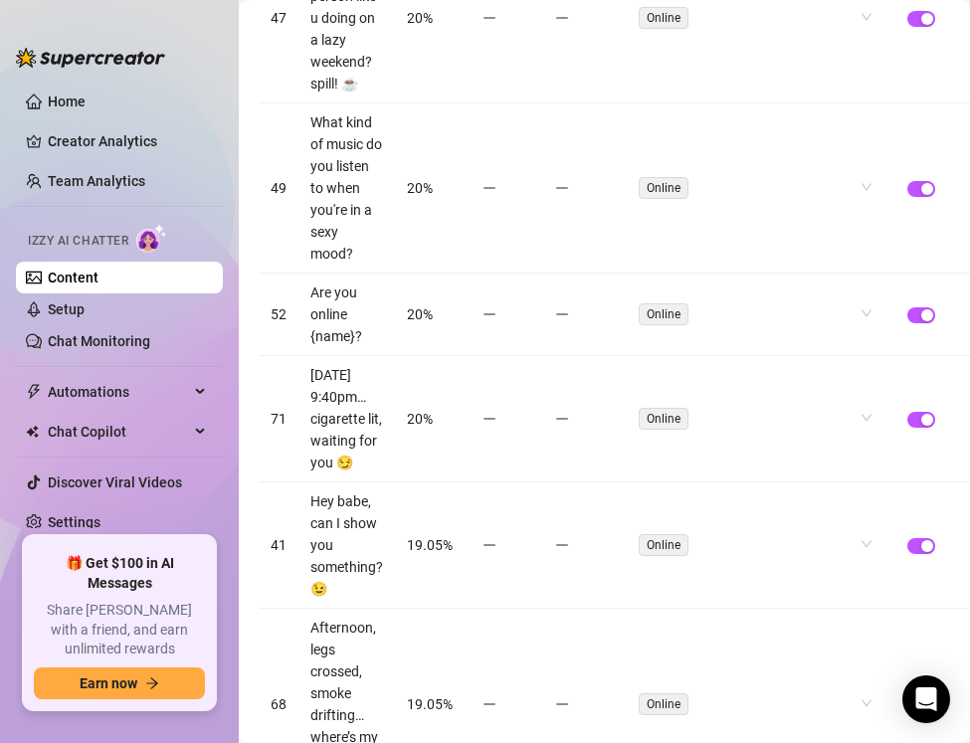
scroll to position [1136, 0]
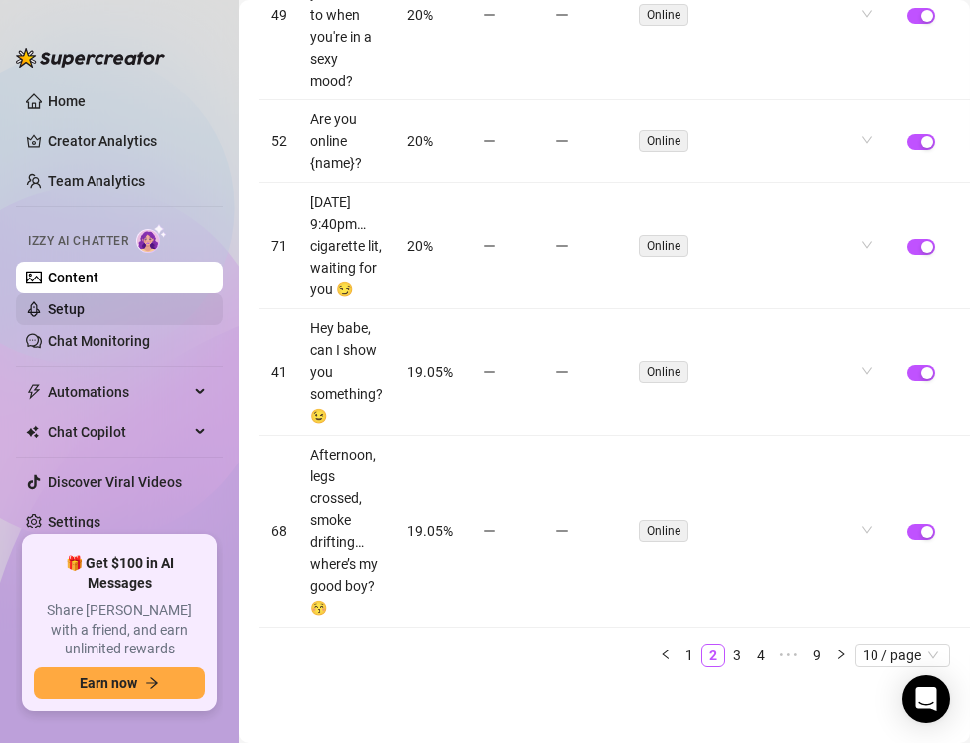
click at [65, 316] on link "Setup" at bounding box center [66, 309] width 37 height 16
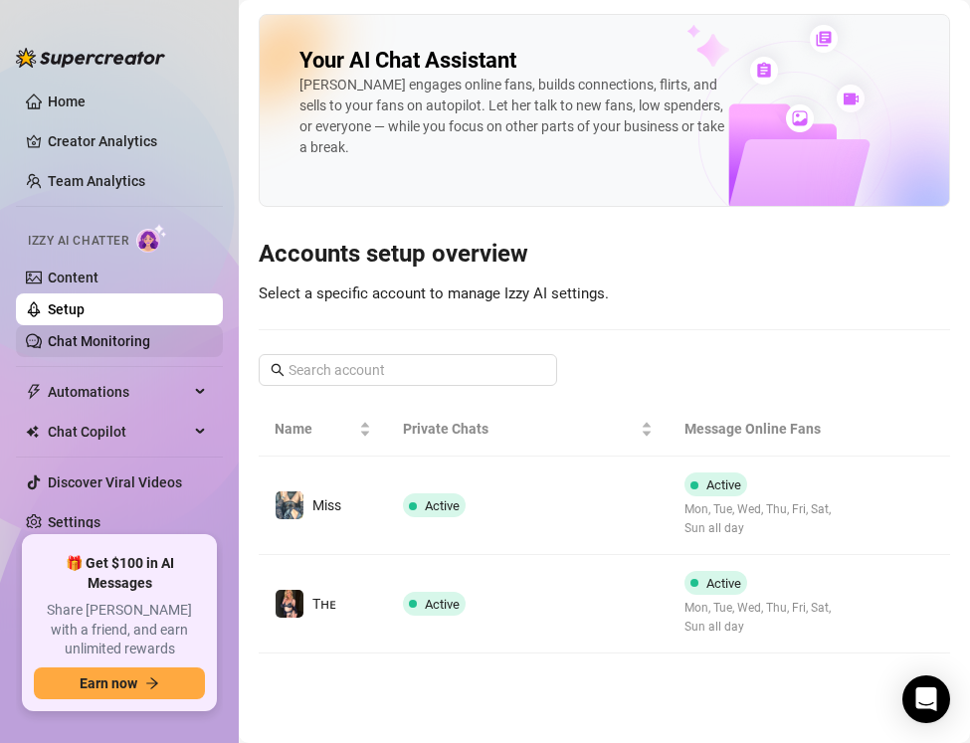
click at [119, 333] on link "Chat Monitoring" at bounding box center [99, 341] width 102 height 16
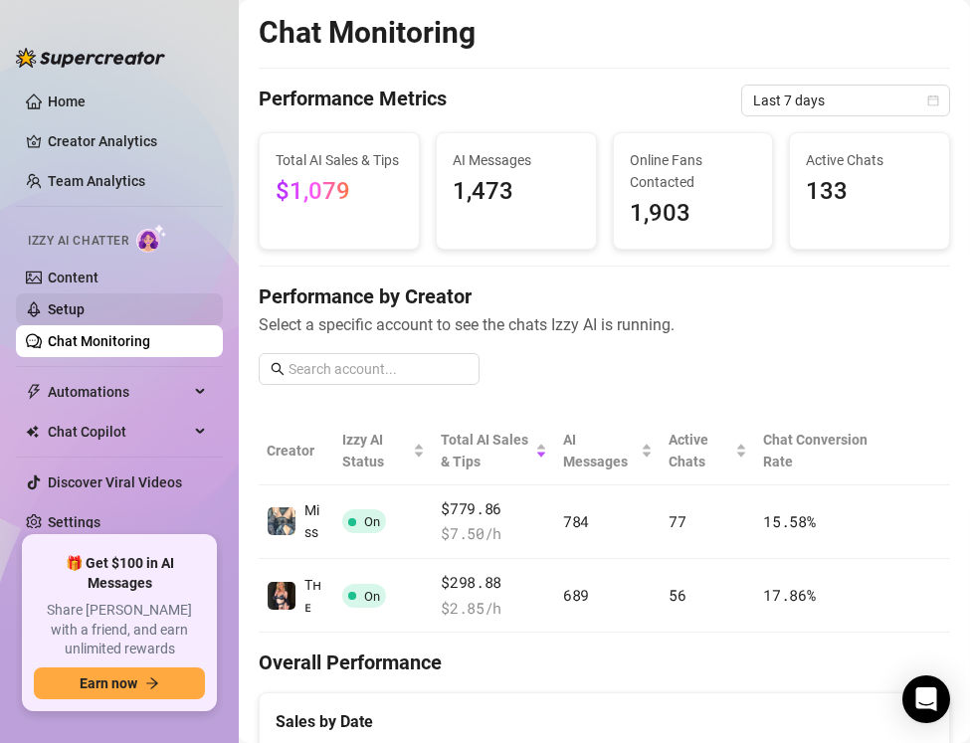
click at [85, 317] on link "Setup" at bounding box center [66, 309] width 37 height 16
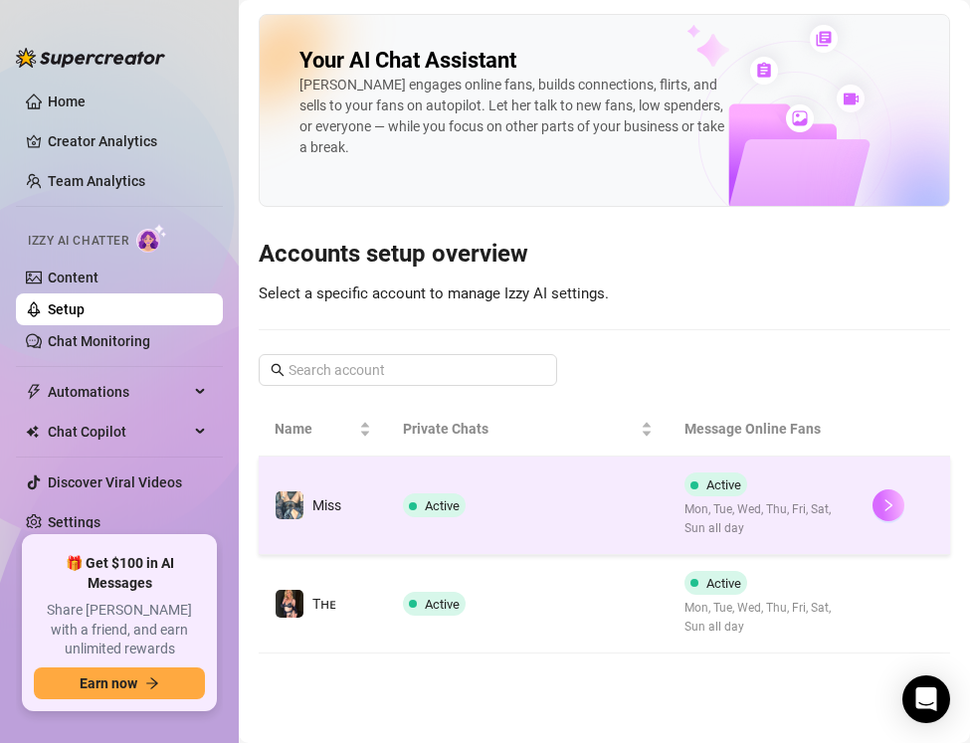
click at [897, 490] on button "button" at bounding box center [889, 506] width 32 height 32
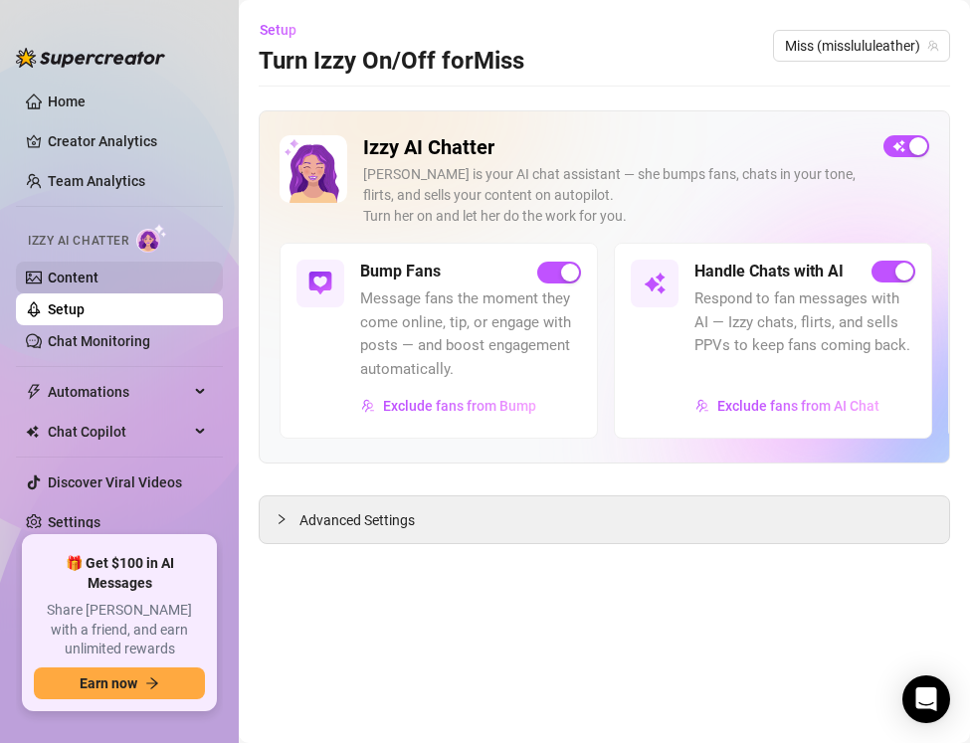
click at [83, 270] on link "Content" at bounding box center [73, 278] width 51 height 16
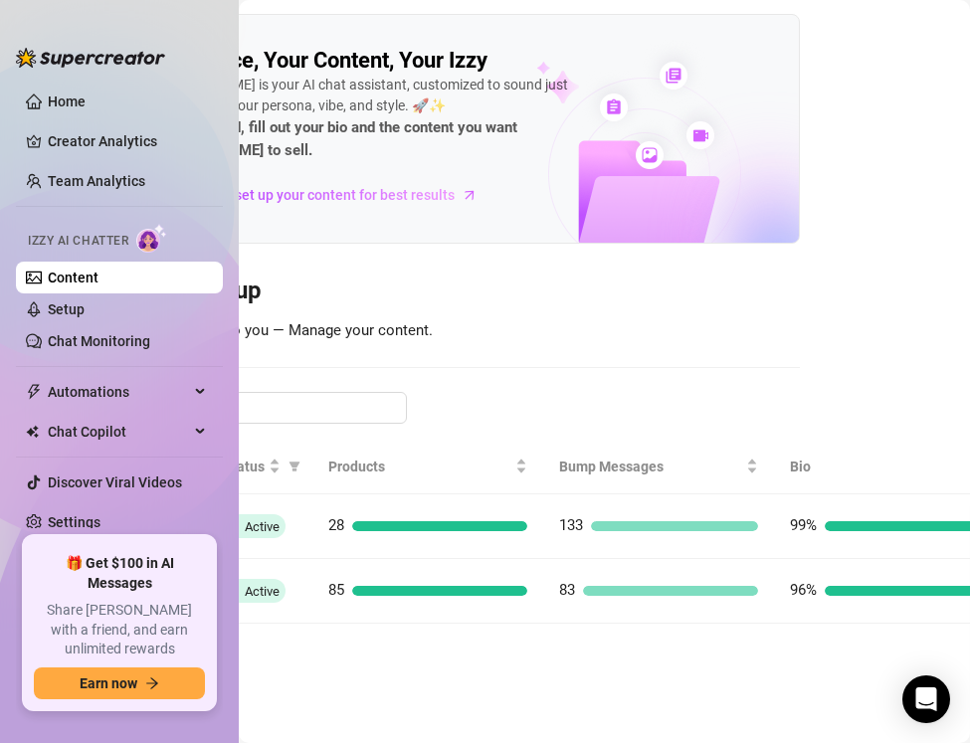
scroll to position [0, 248]
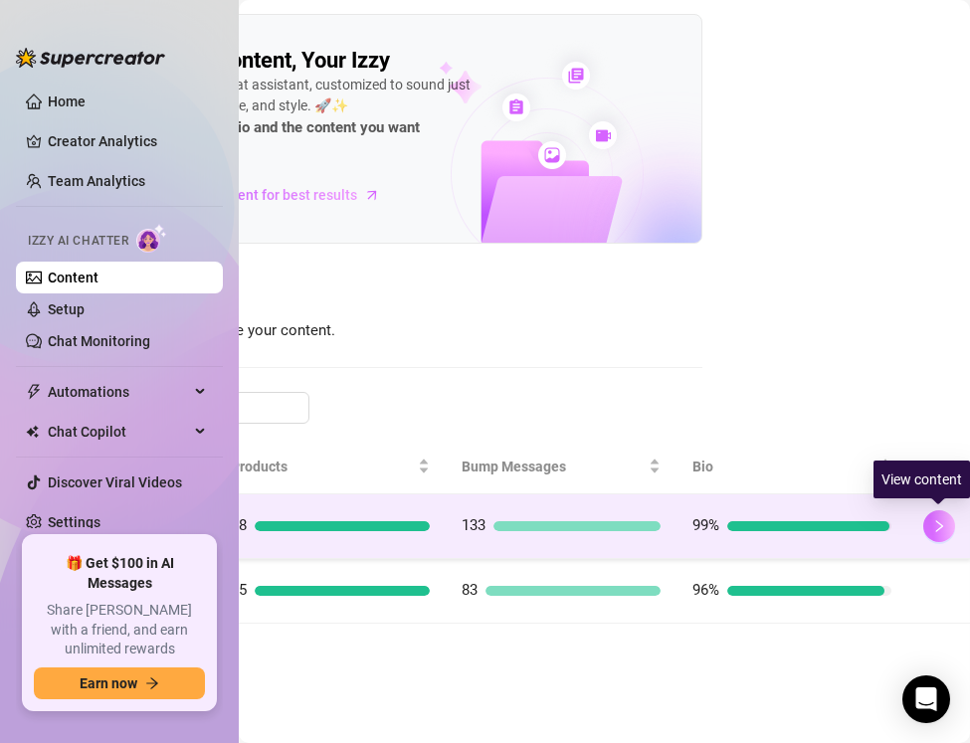
click at [943, 523] on icon "right" at bounding box center [939, 526] width 14 height 14
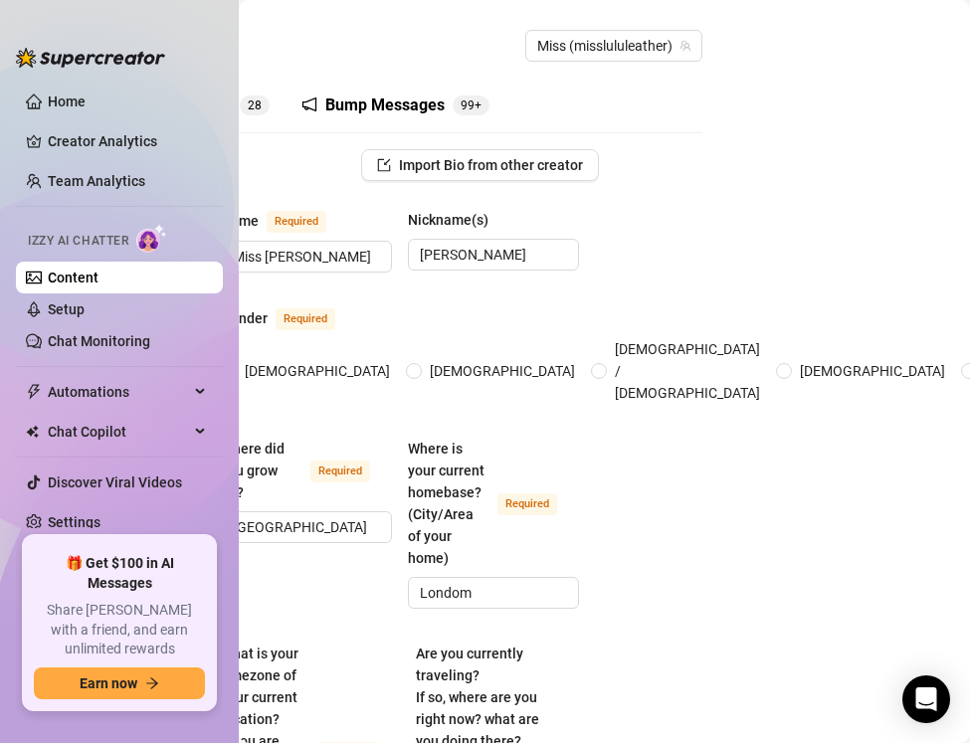
scroll to position [0, 137]
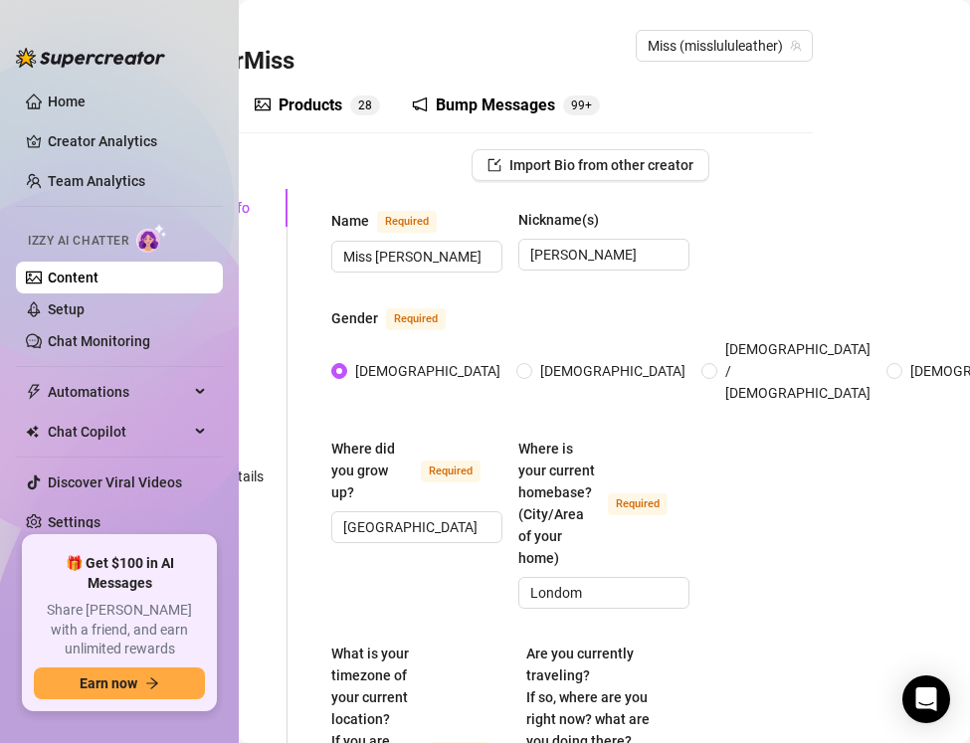
click at [328, 97] on div "Products" at bounding box center [311, 106] width 64 height 24
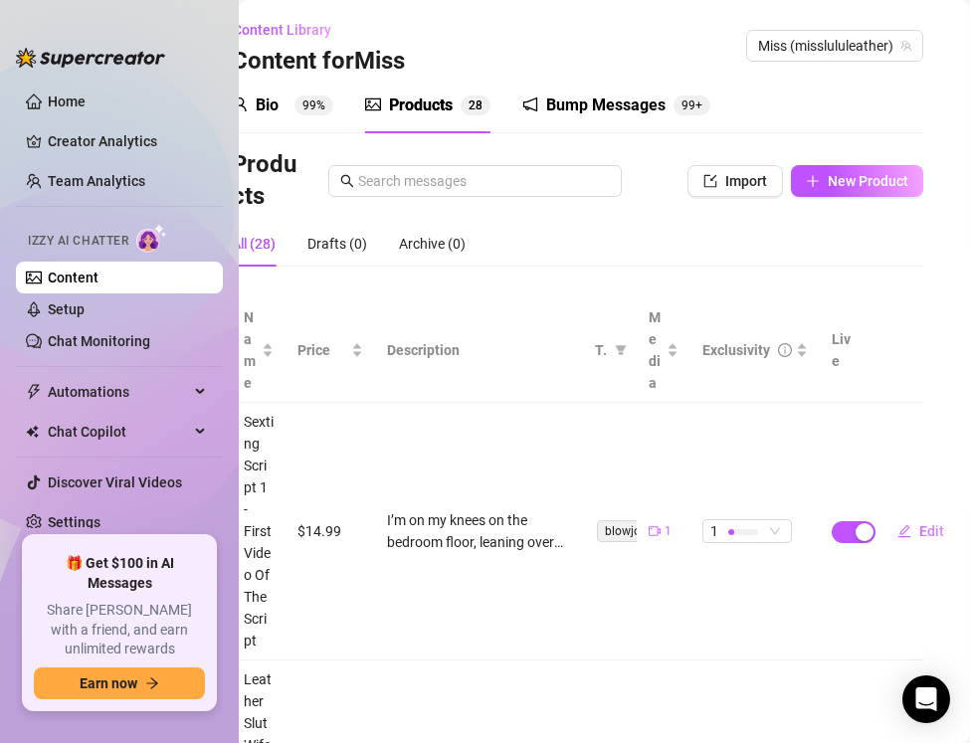
scroll to position [0, 29]
click at [802, 182] on button "New Product" at bounding box center [855, 181] width 132 height 32
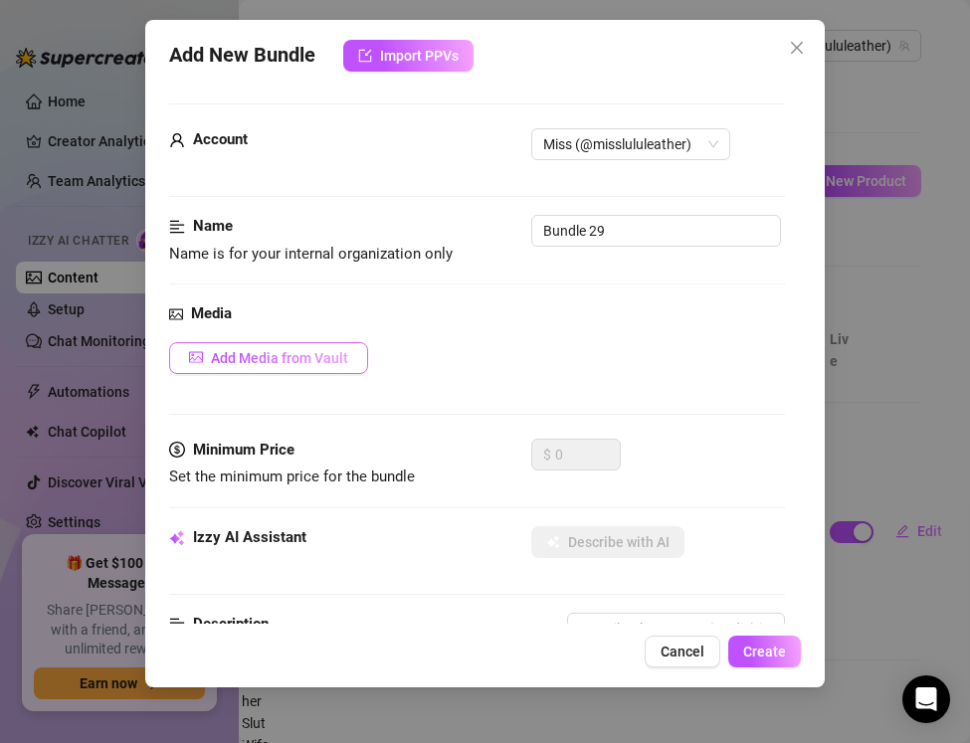
click at [283, 350] on span "Add Media from Vault" at bounding box center [279, 358] width 137 height 16
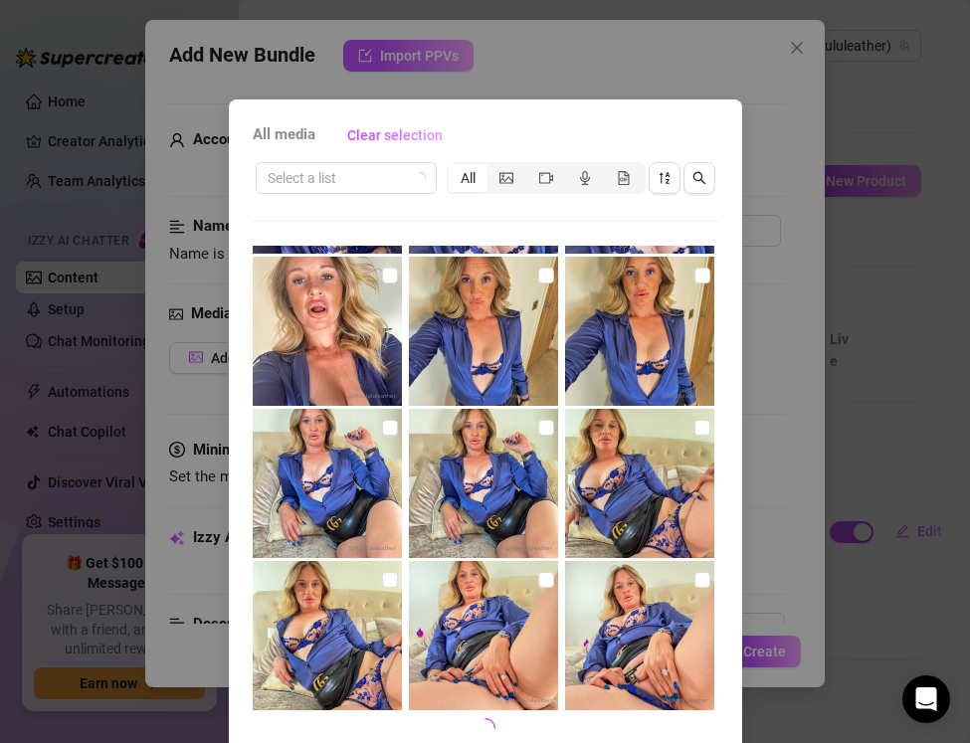
scroll to position [88, 0]
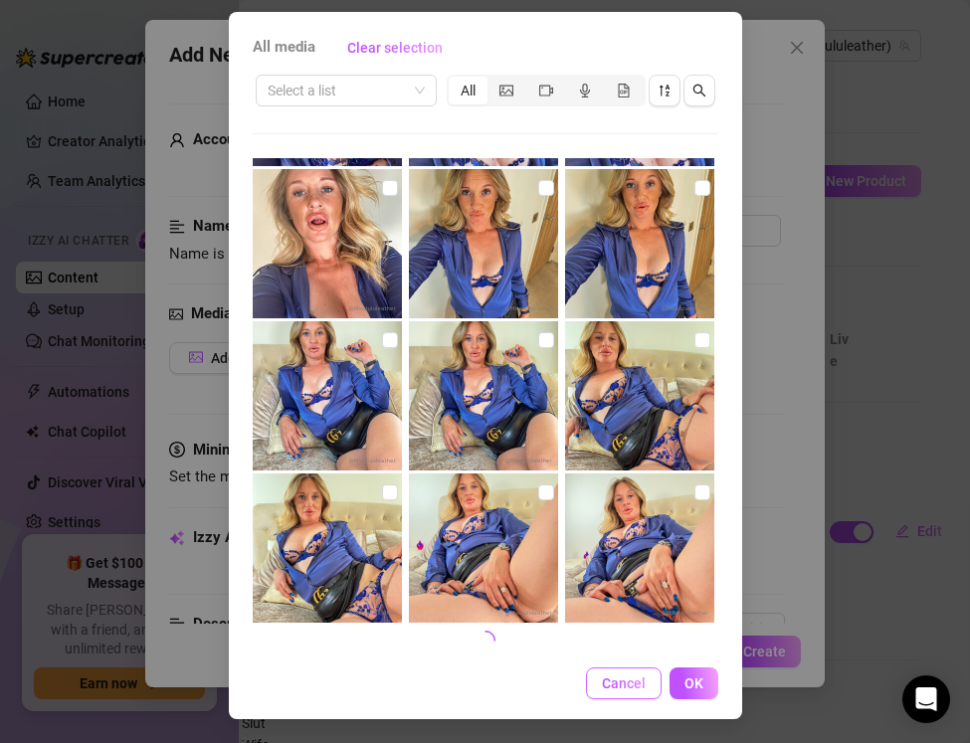
click at [618, 684] on span "Cancel" at bounding box center [624, 684] width 44 height 16
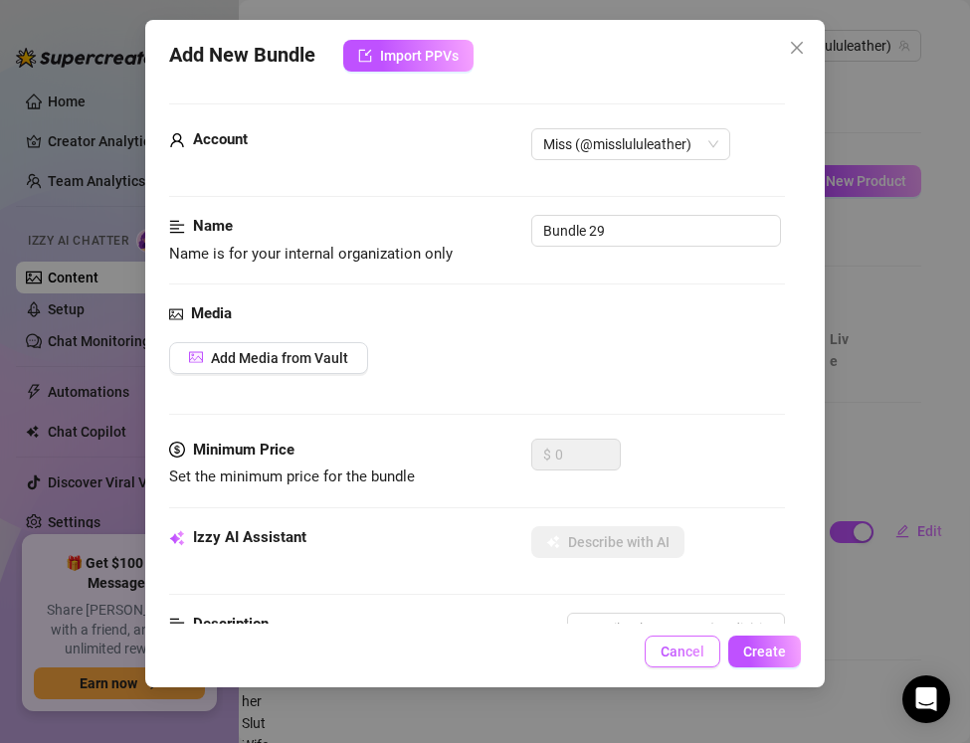
click at [676, 660] on button "Cancel" at bounding box center [683, 652] width 76 height 32
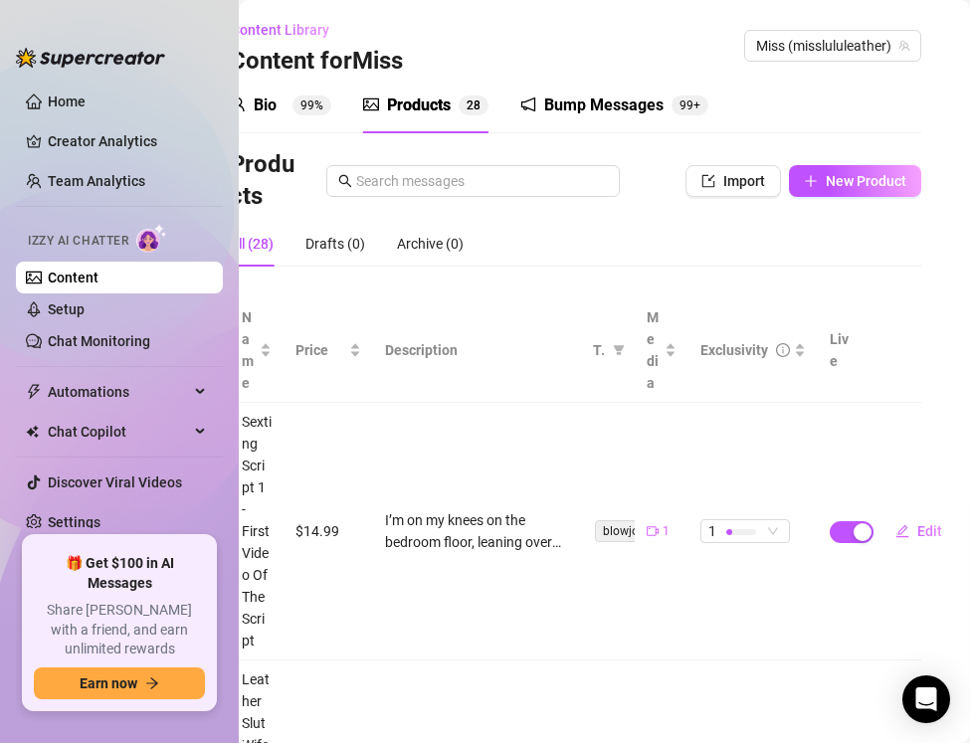
scroll to position [0, 0]
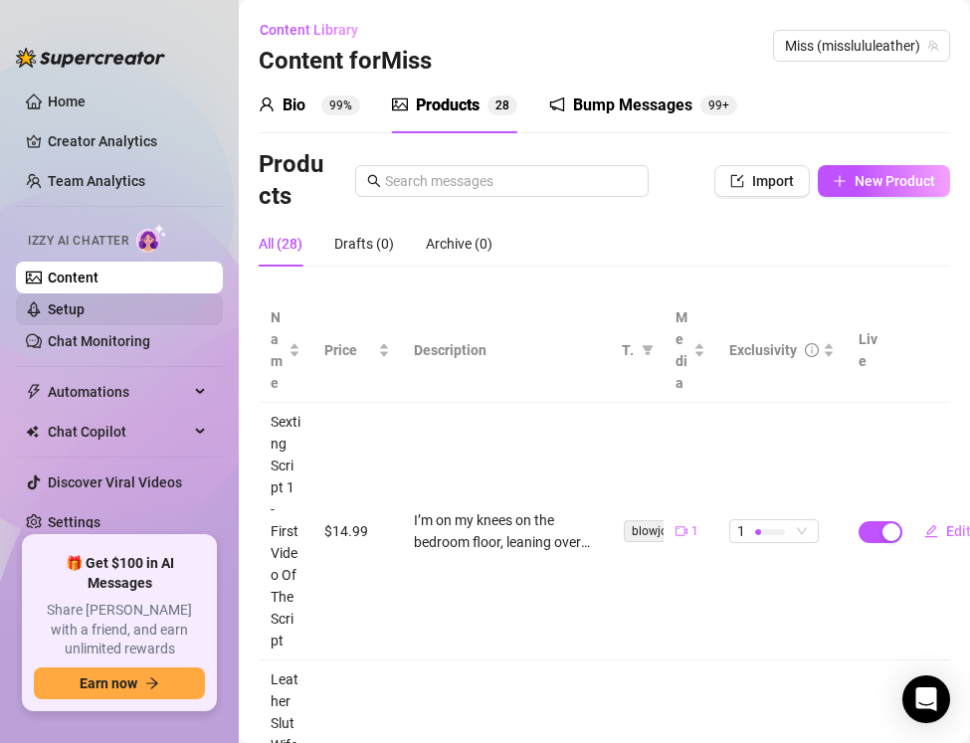
click at [85, 314] on link "Setup" at bounding box center [66, 309] width 37 height 16
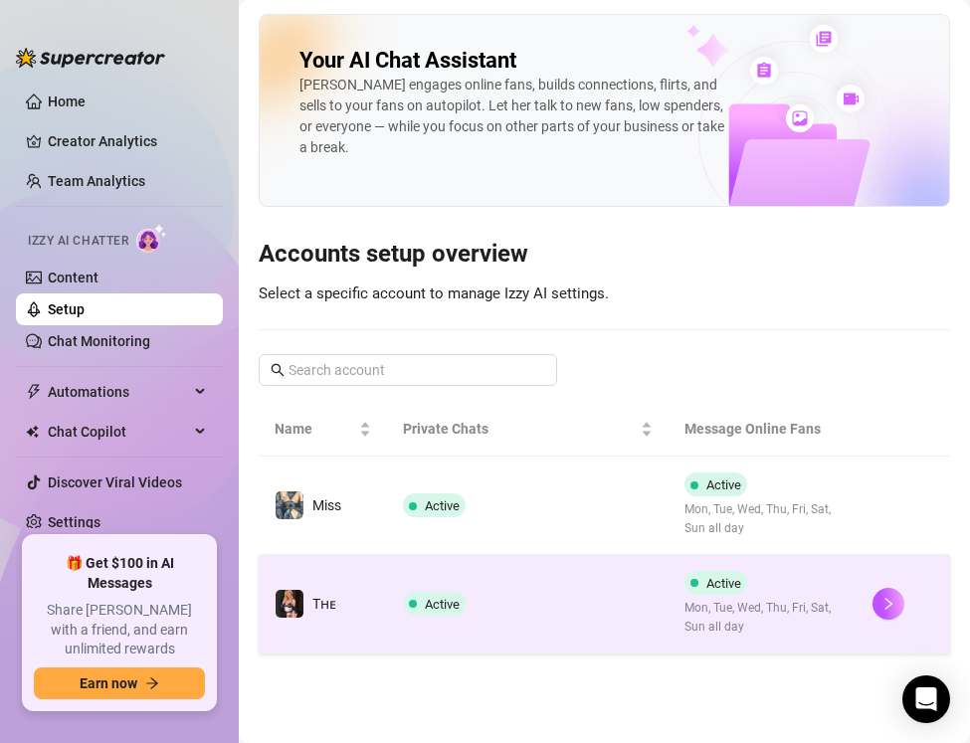
click at [908, 594] on div at bounding box center [904, 604] width 62 height 32
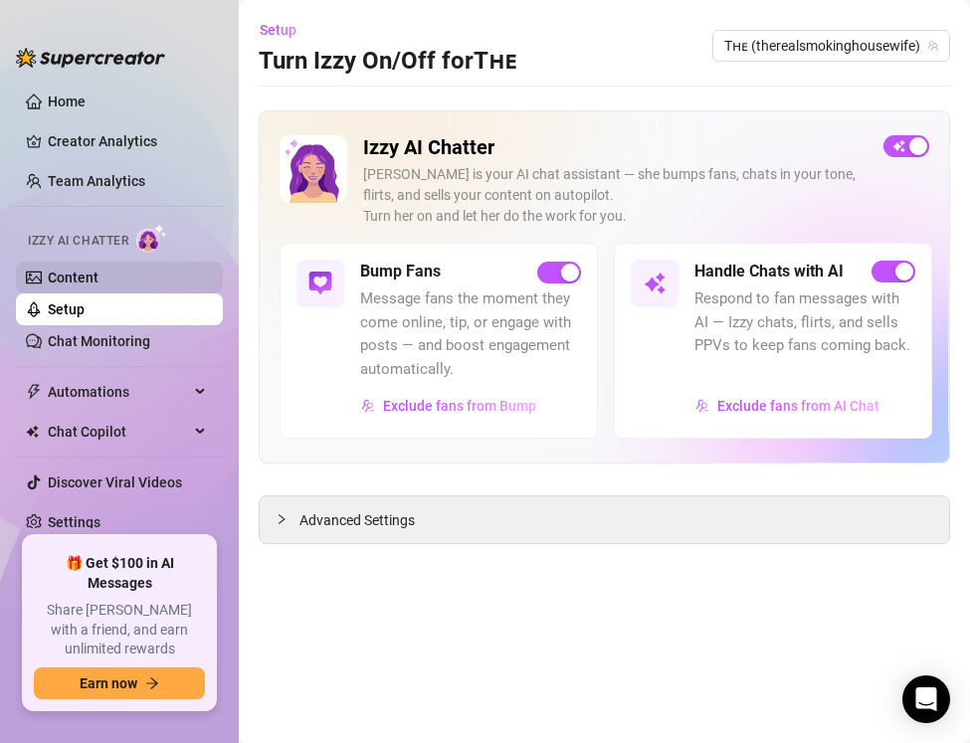
click at [99, 284] on link "Content" at bounding box center [73, 278] width 51 height 16
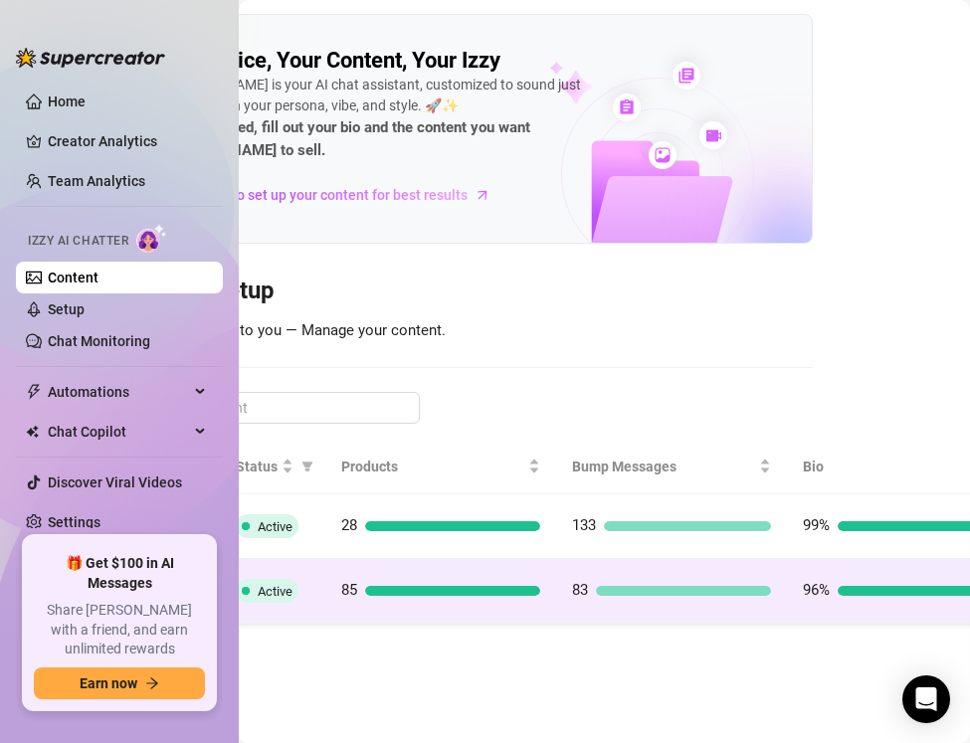
scroll to position [0, 248]
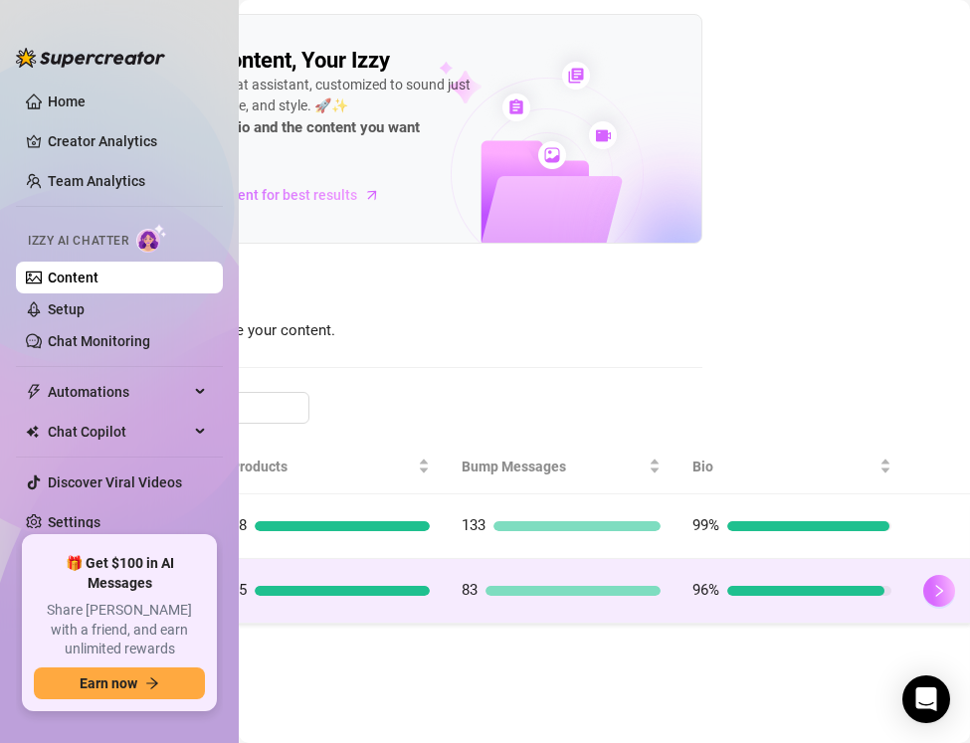
click at [938, 593] on icon "right" at bounding box center [939, 591] width 7 height 12
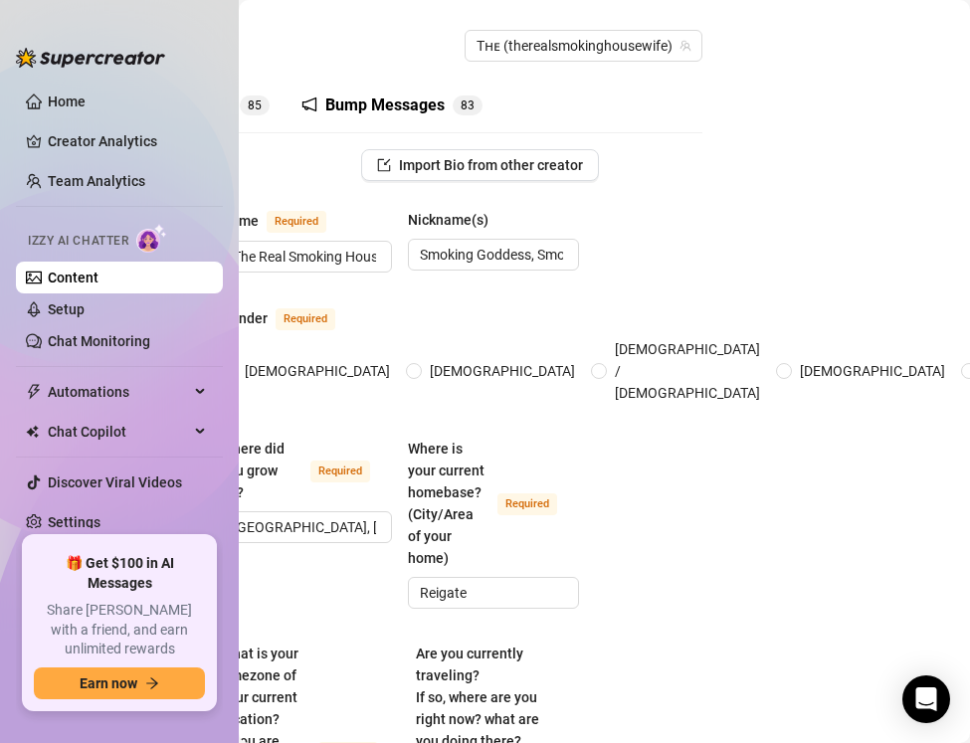
scroll to position [0, 137]
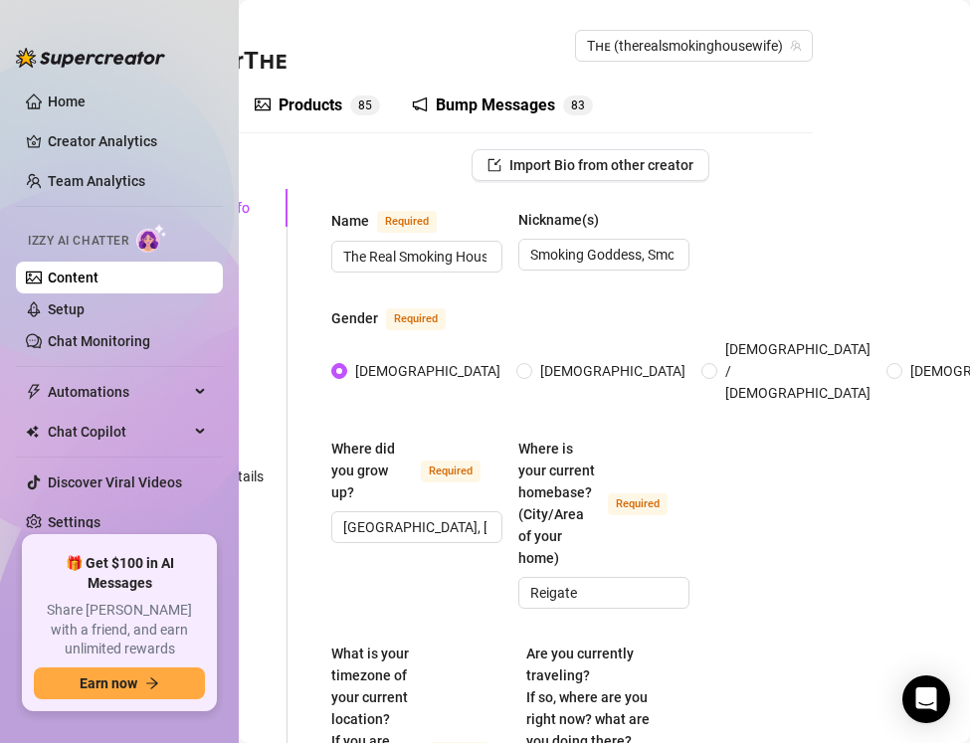
click at [320, 108] on div "Products" at bounding box center [311, 106] width 64 height 24
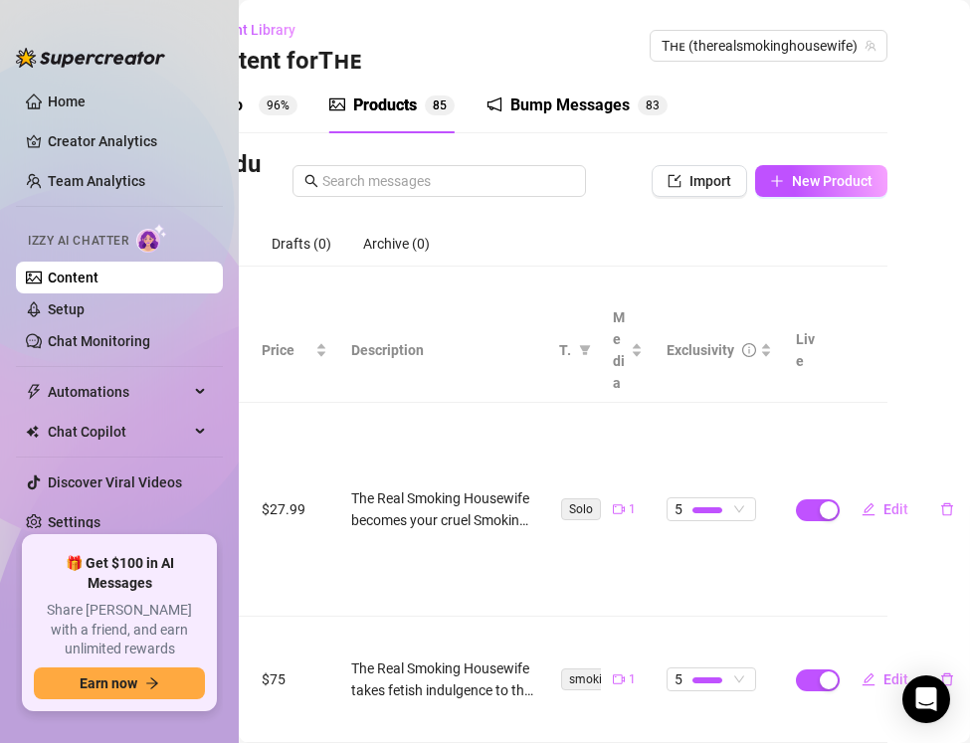
scroll to position [0, 62]
click at [894, 510] on span "Edit" at bounding box center [897, 510] width 25 height 16
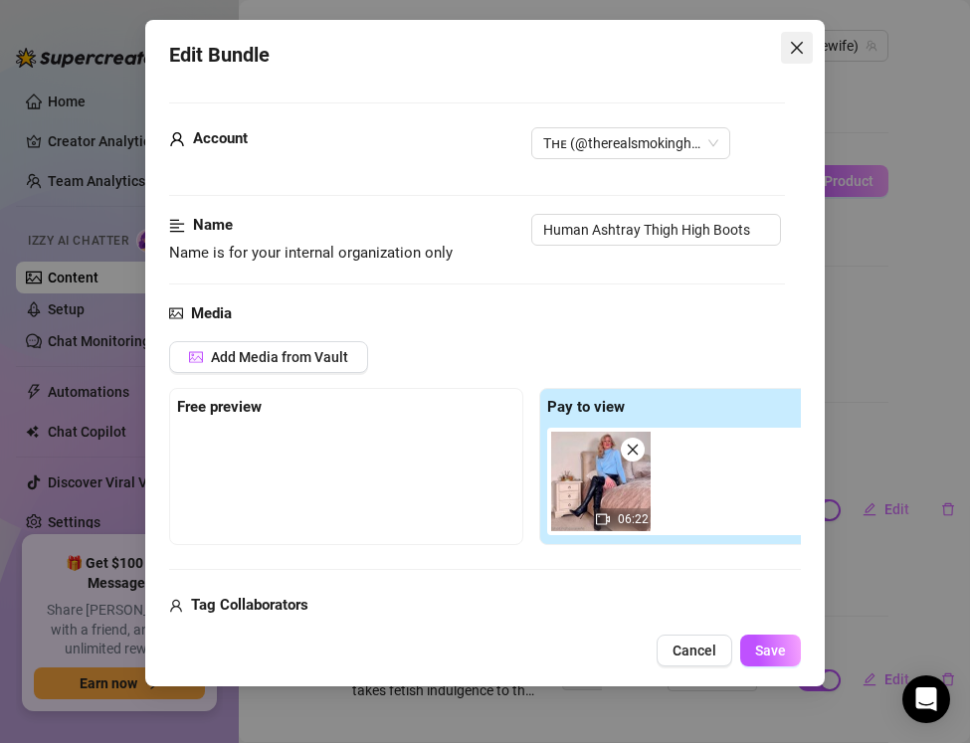
click at [801, 51] on icon "close" at bounding box center [797, 48] width 12 height 12
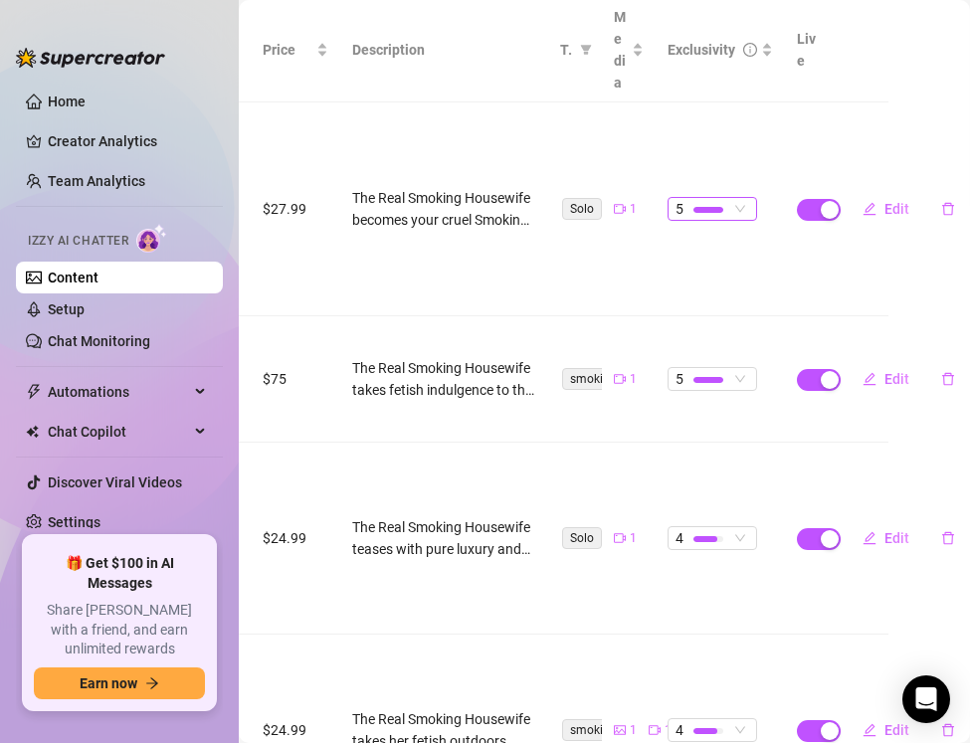
scroll to position [302, 62]
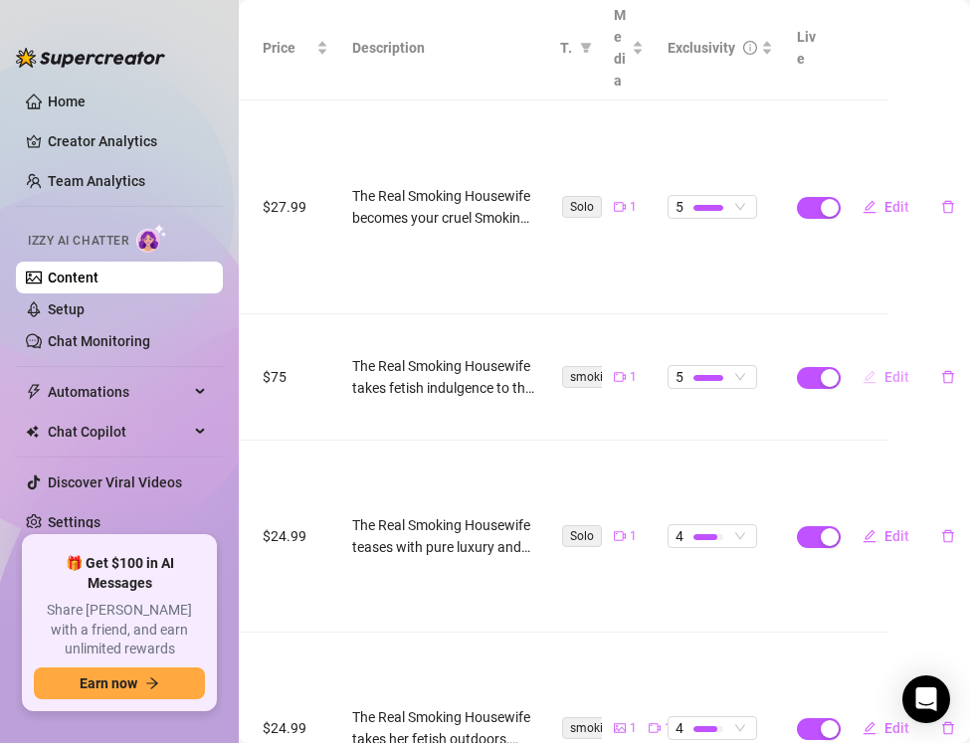
click at [889, 378] on span "Edit" at bounding box center [897, 377] width 25 height 16
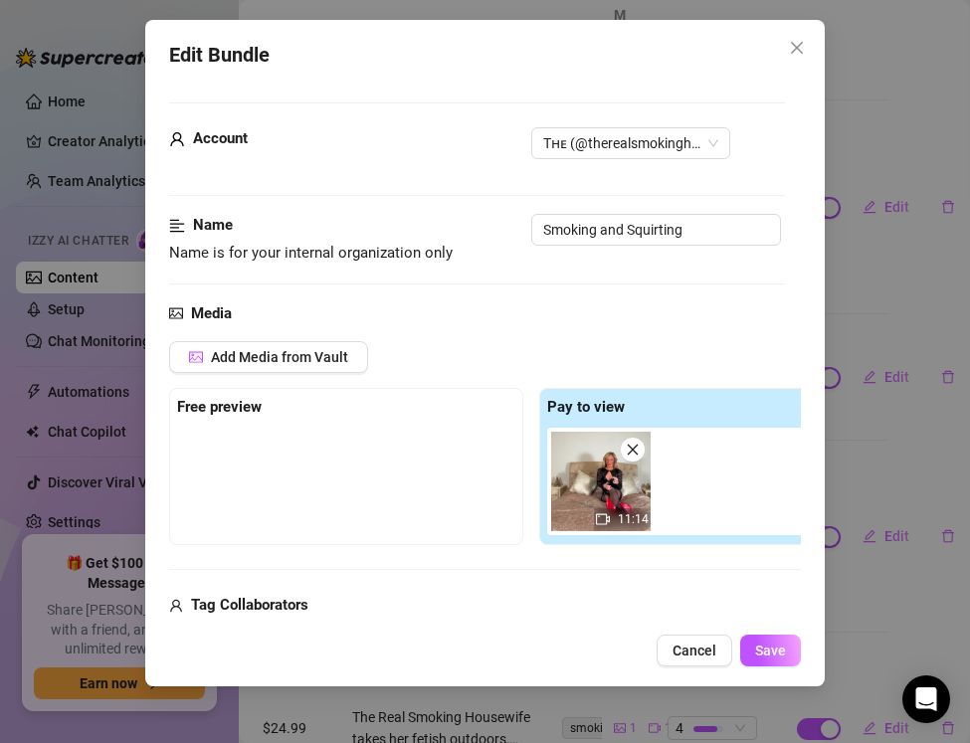
scroll to position [75, 0]
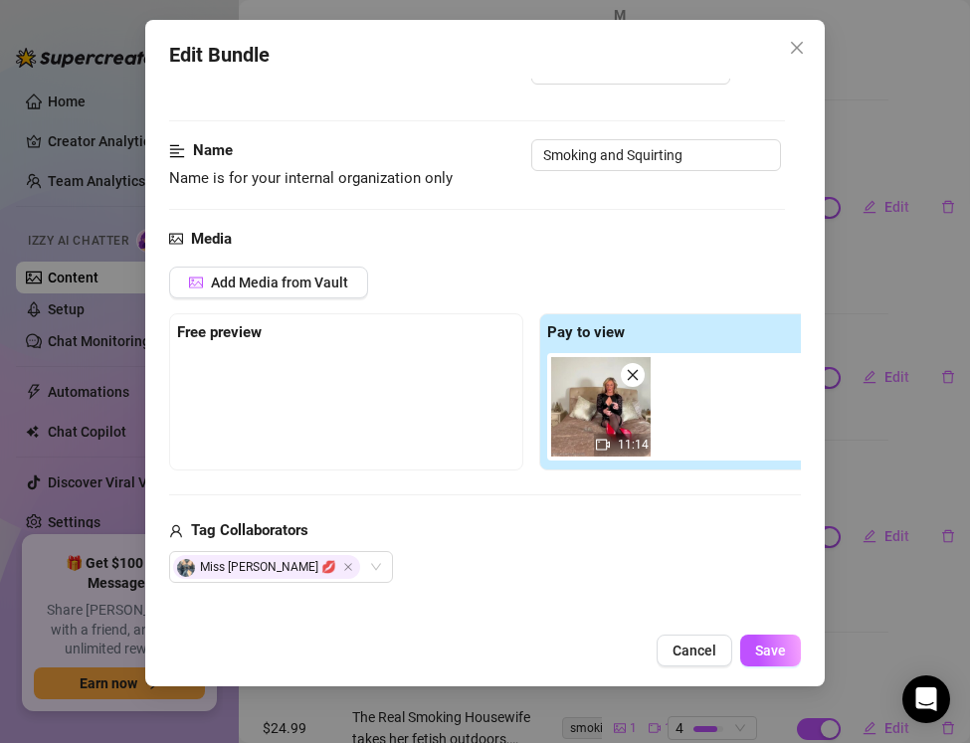
click at [601, 375] on img at bounding box center [601, 407] width 100 height 100
click at [223, 279] on span "Add Media from Vault" at bounding box center [279, 283] width 137 height 16
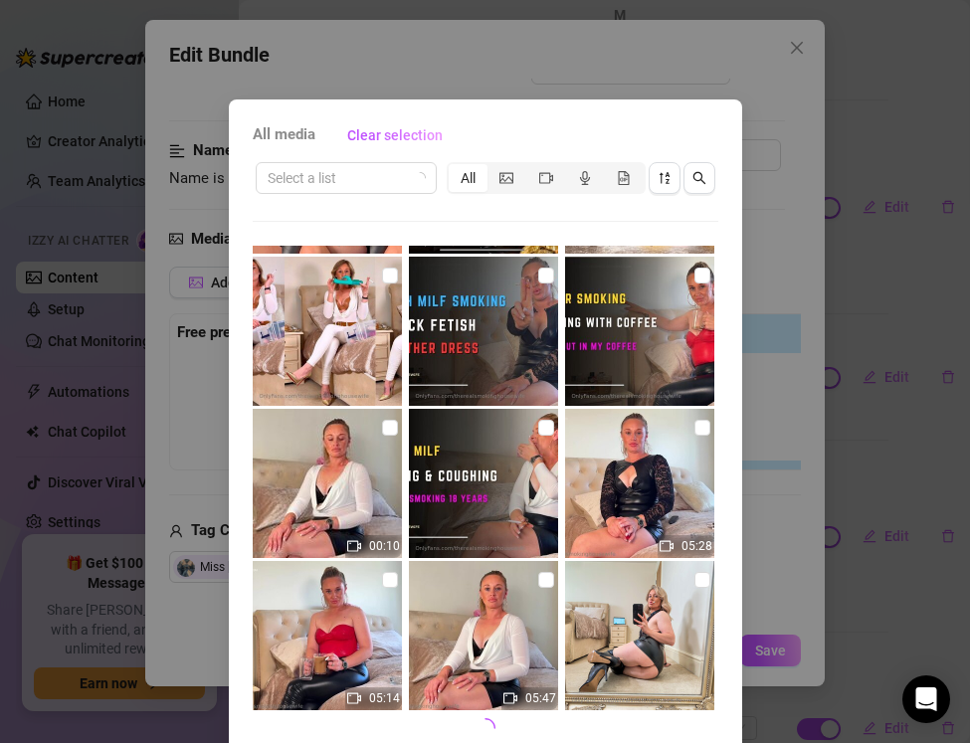
scroll to position [88, 0]
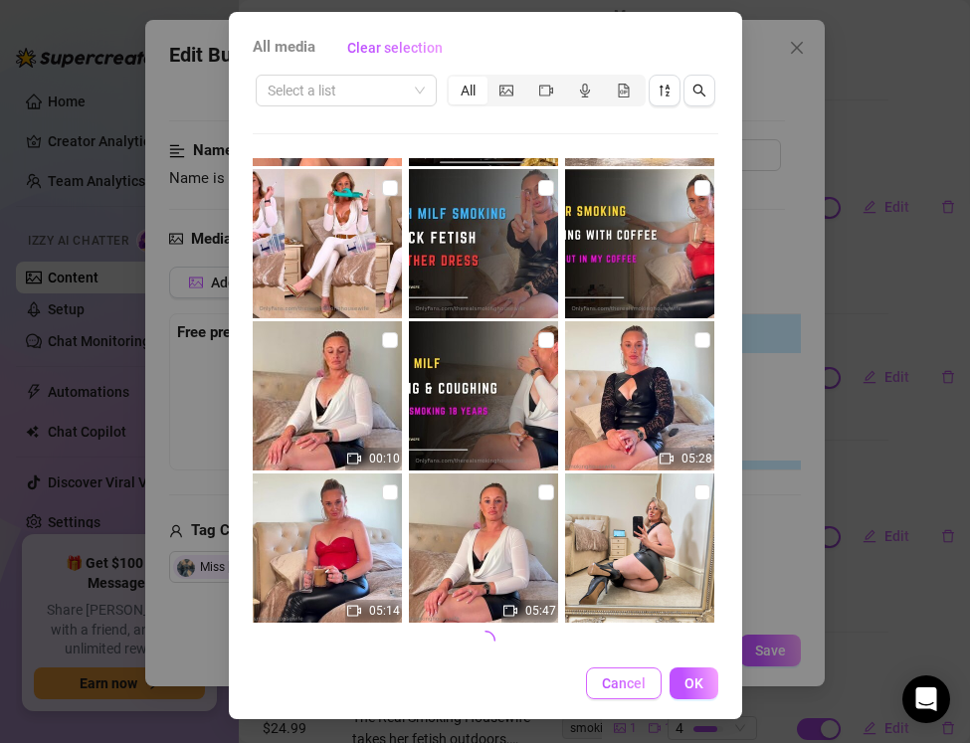
click at [623, 695] on button "Cancel" at bounding box center [624, 684] width 76 height 32
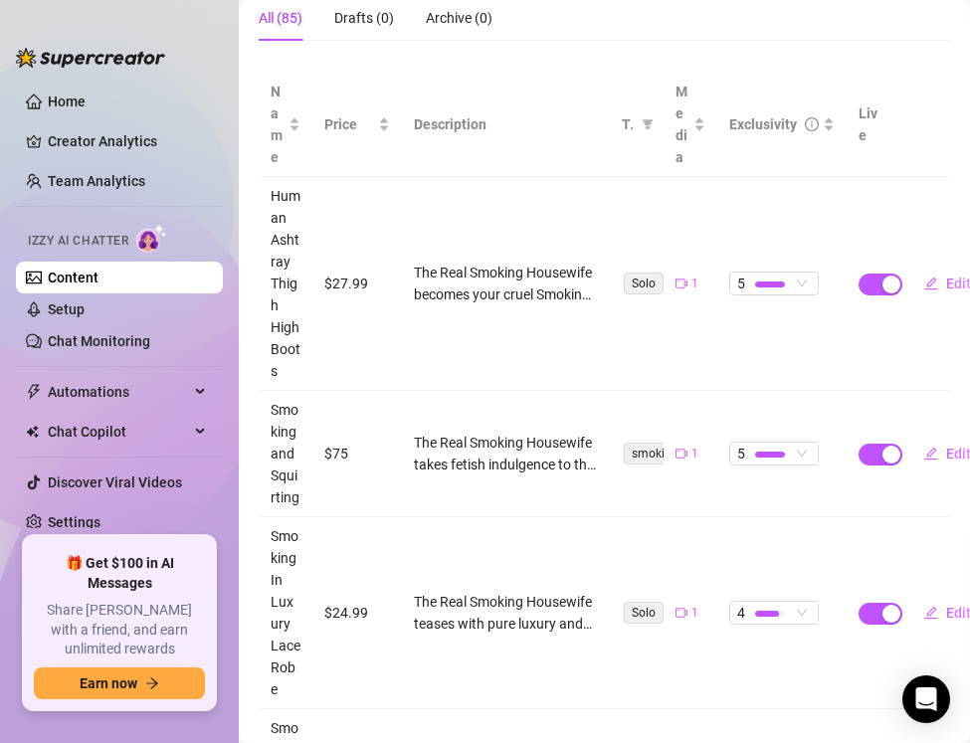
scroll to position [228, 0]
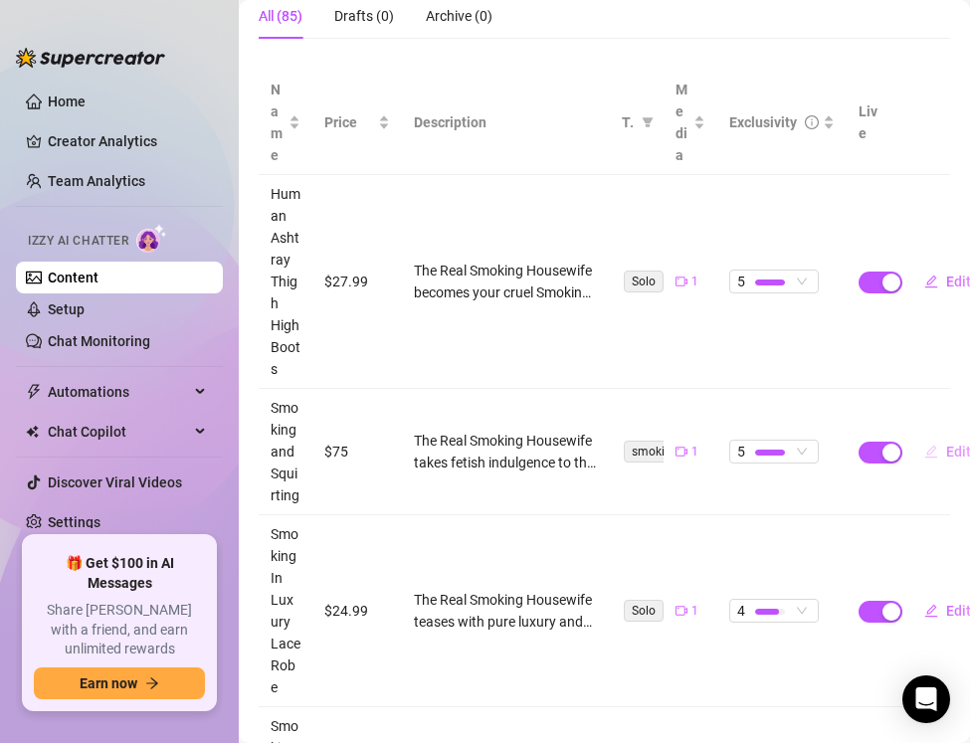
click at [943, 450] on button "Edit" at bounding box center [947, 452] width 79 height 32
type textarea "Mmm darling, I’m in my leather dress and Louboutins, cigarette between my lips,…"
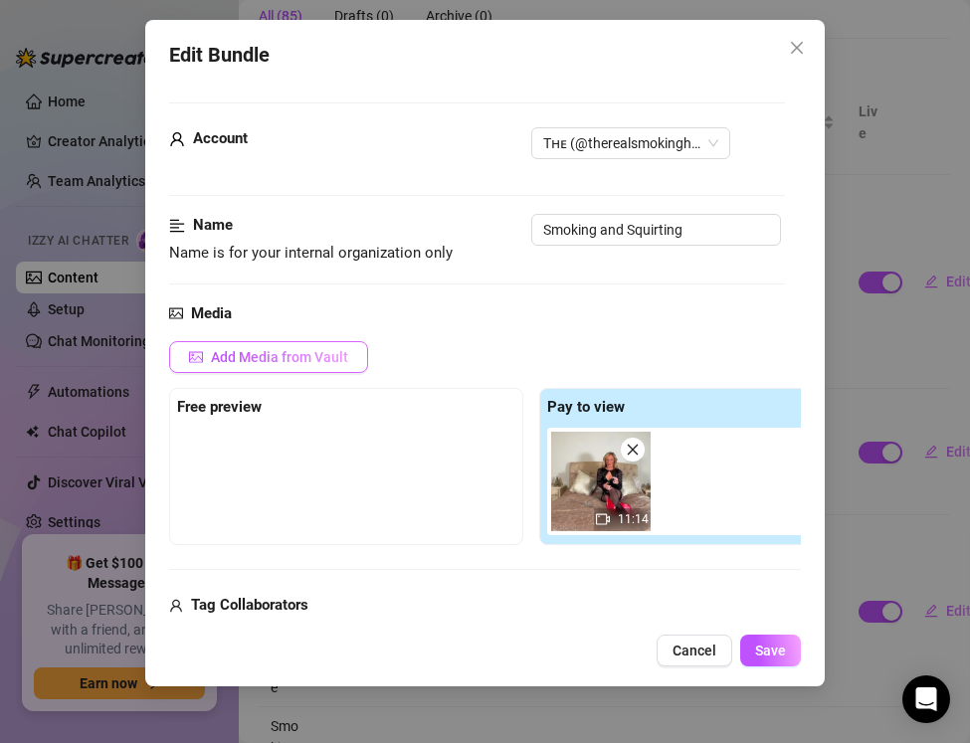
click at [223, 365] on span "Add Media from Vault" at bounding box center [279, 357] width 137 height 16
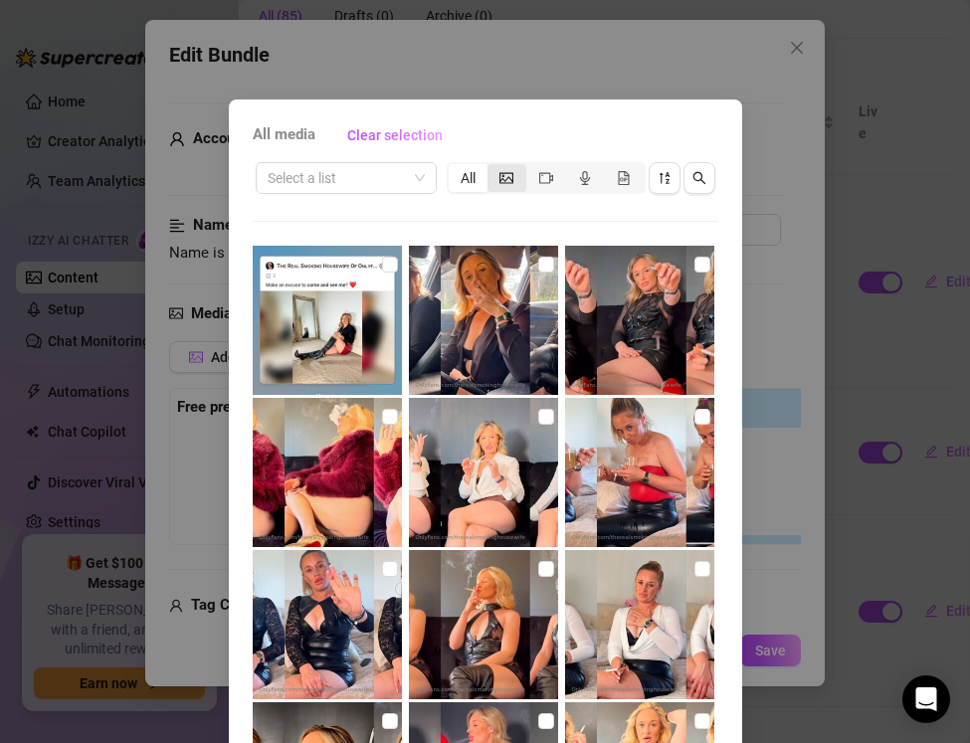
click at [505, 180] on icon "picture" at bounding box center [507, 177] width 14 height 11
click at [493, 167] on input "segmented control" at bounding box center [493, 167] width 0 height 0
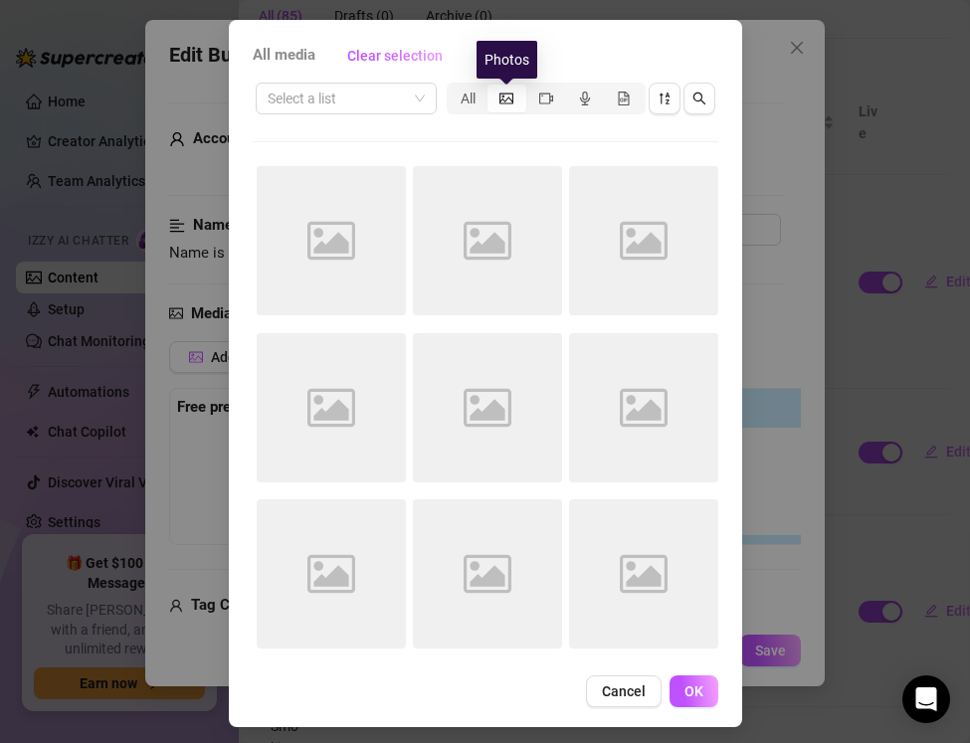
scroll to position [88, 0]
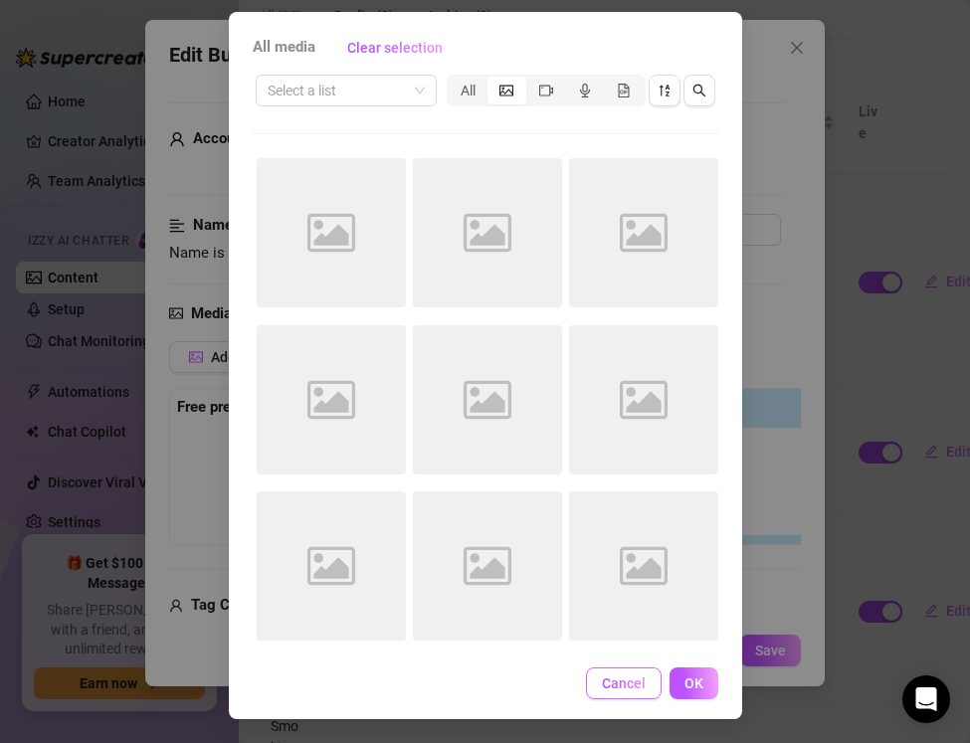
click at [619, 691] on span "Cancel" at bounding box center [624, 684] width 44 height 16
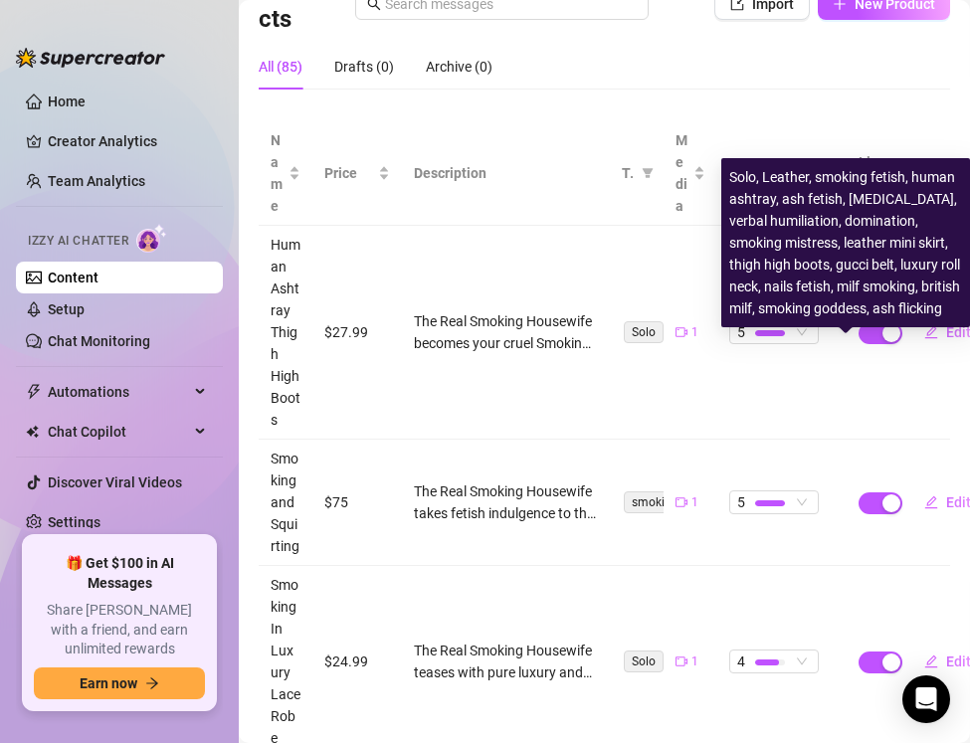
scroll to position [181, 0]
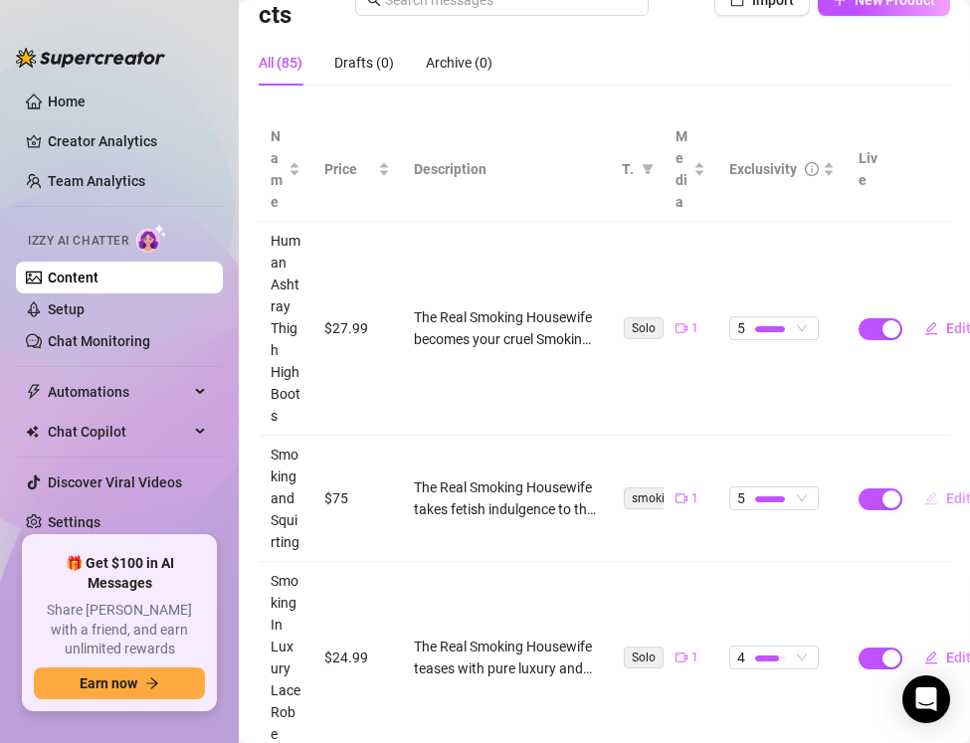
click at [934, 492] on icon "edit" at bounding box center [931, 499] width 14 height 14
type textarea "Mmm darling, I’m in my leather dress and Louboutins, cigarette between my lips,…"
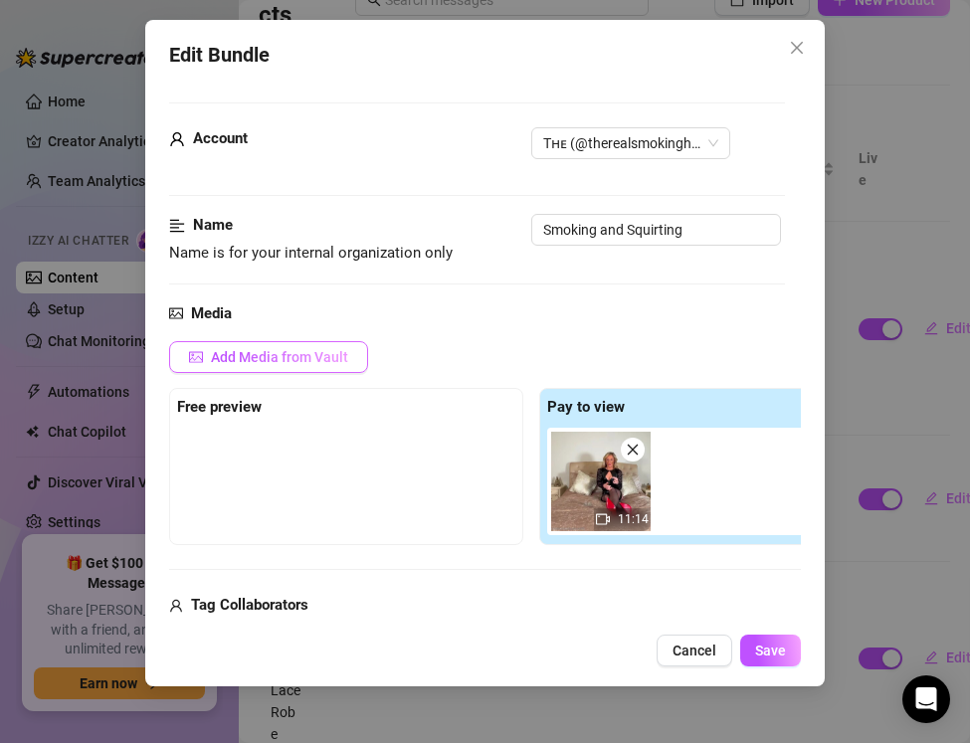
click at [222, 365] on span "Add Media from Vault" at bounding box center [279, 357] width 137 height 16
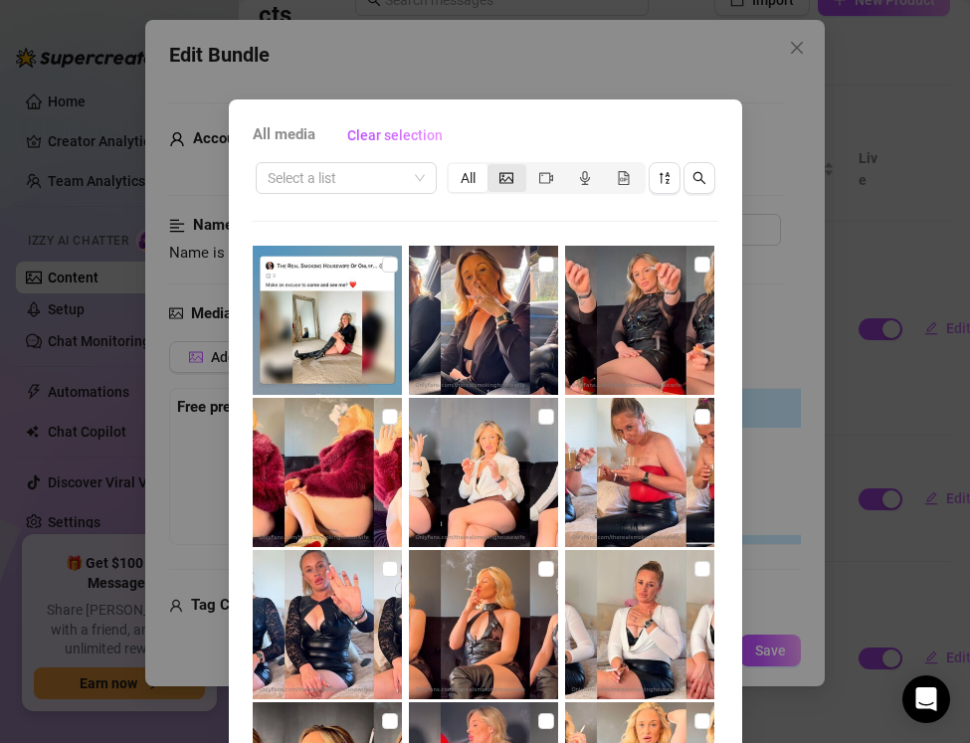
click at [509, 185] on span "segmented control" at bounding box center [507, 178] width 14 height 16
click at [493, 167] on input "segmented control" at bounding box center [493, 167] width 0 height 0
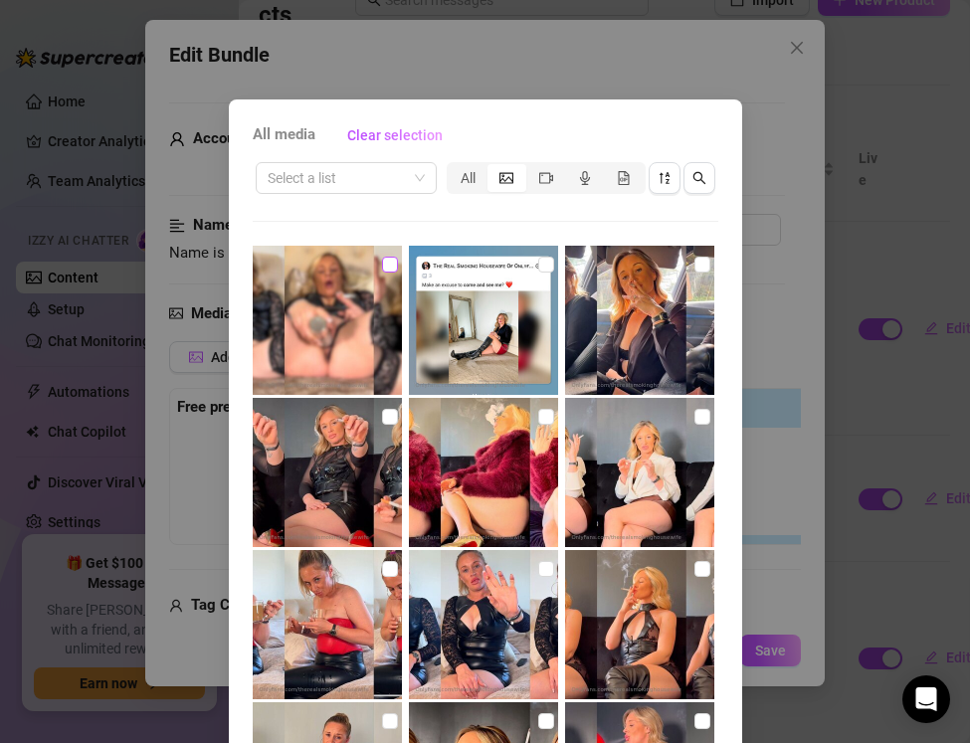
click at [388, 270] on input "checkbox" at bounding box center [390, 265] width 16 height 16
checkbox input "true"
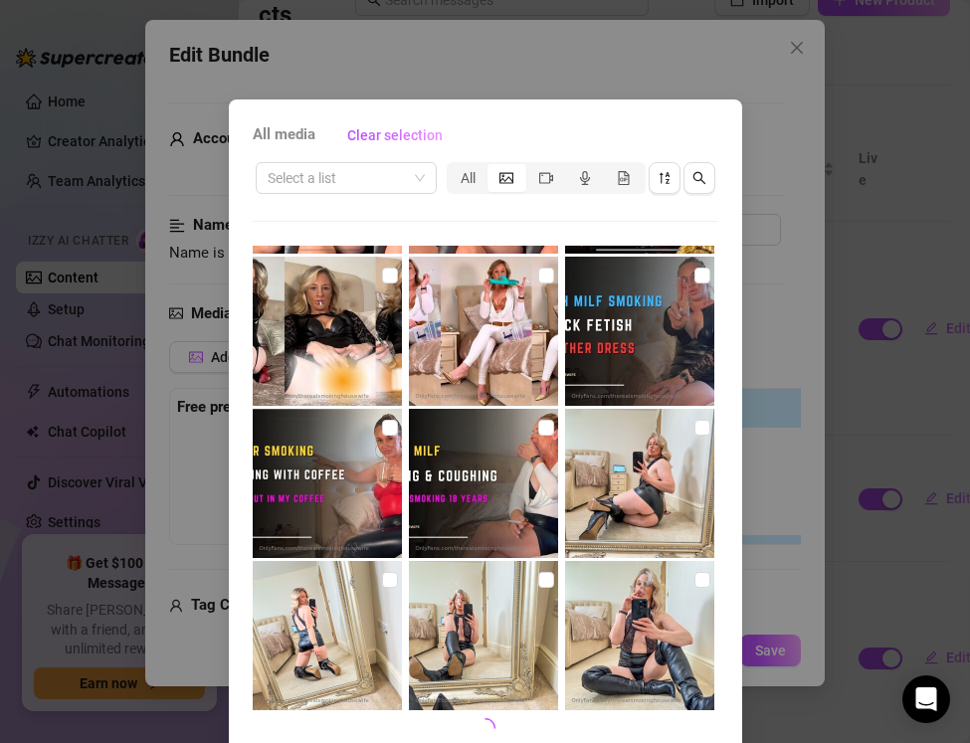
scroll to position [88, 0]
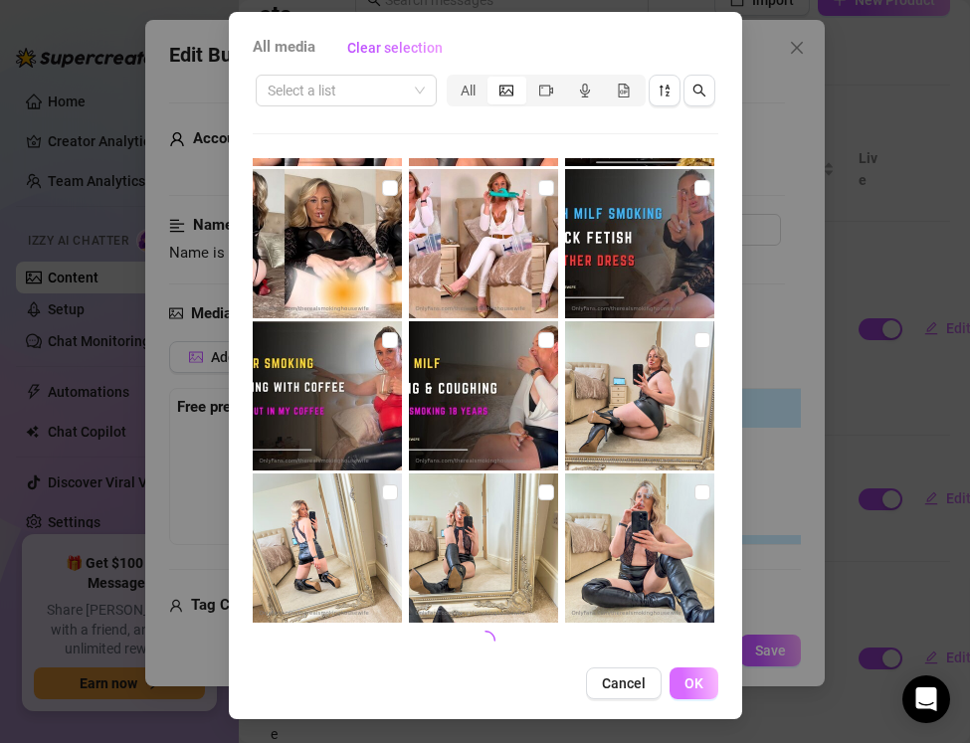
click at [704, 690] on button "OK" at bounding box center [694, 684] width 49 height 32
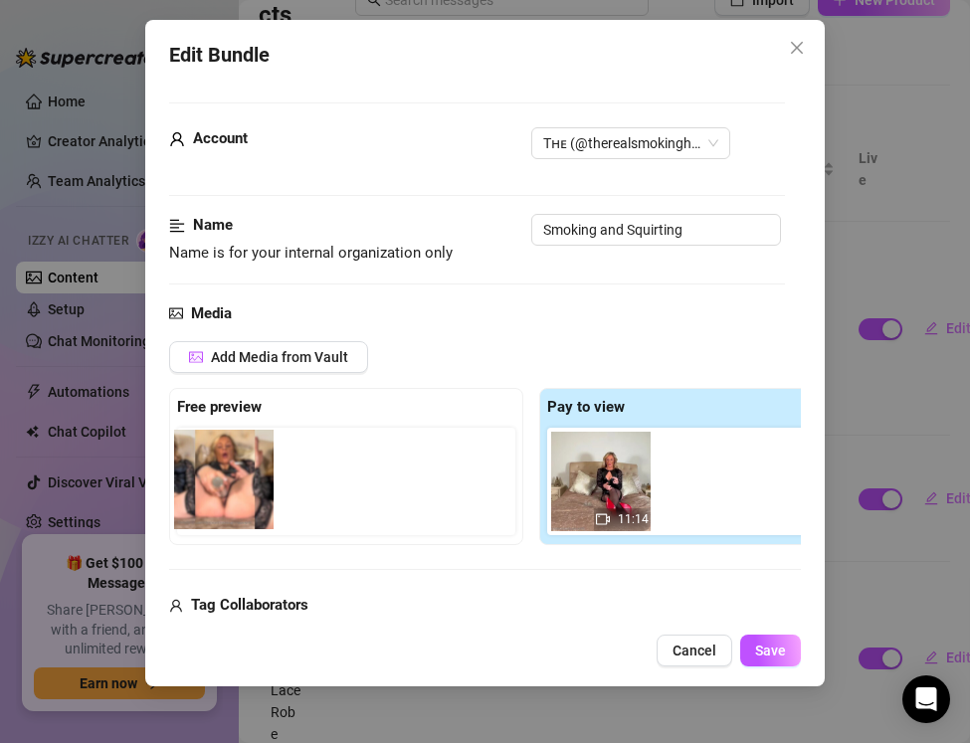
drag, startPoint x: 711, startPoint y: 478, endPoint x: 216, endPoint y: 473, distance: 495.6
click at [216, 473] on div "Free preview Pay to view 11:14" at bounding box center [531, 466] width 724 height 157
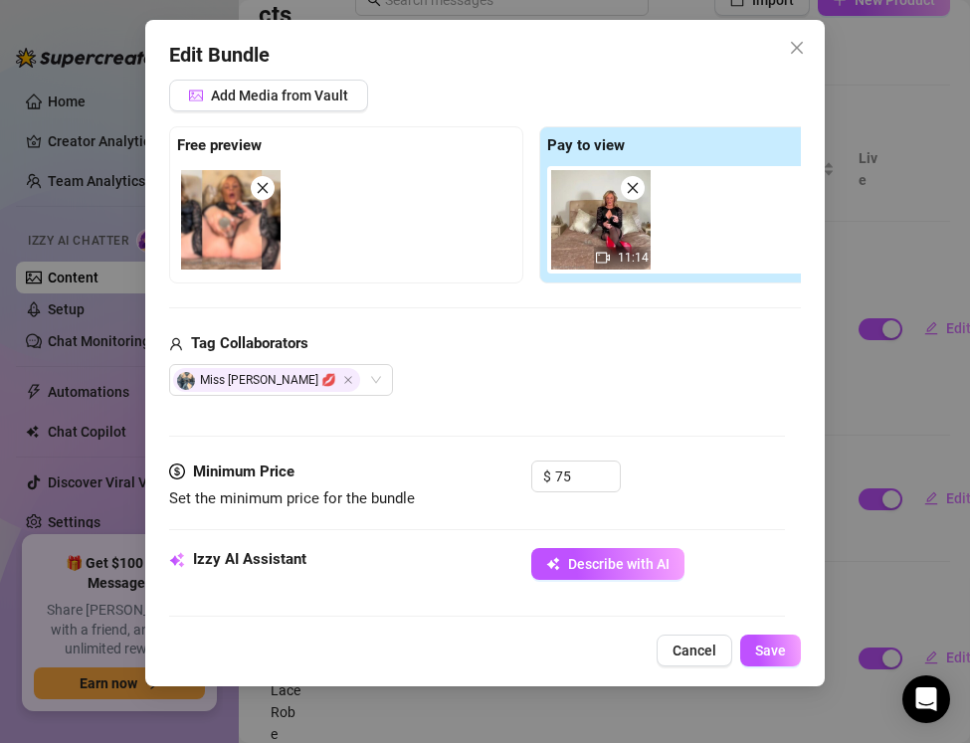
scroll to position [324, 0]
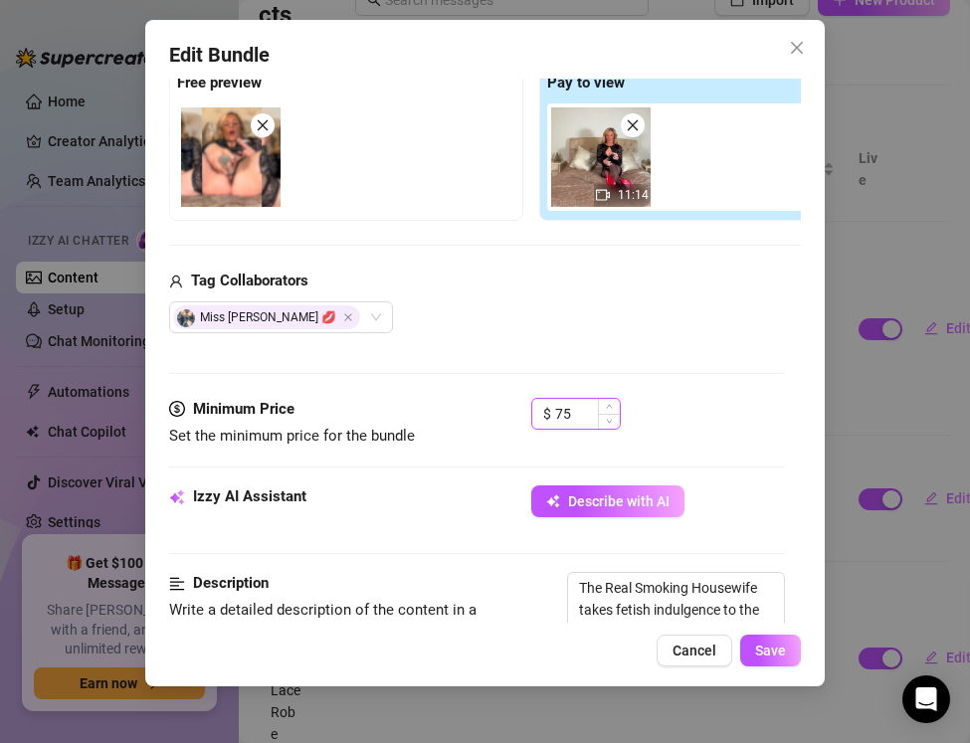
click at [583, 414] on input "75" at bounding box center [587, 414] width 65 height 30
type input "7"
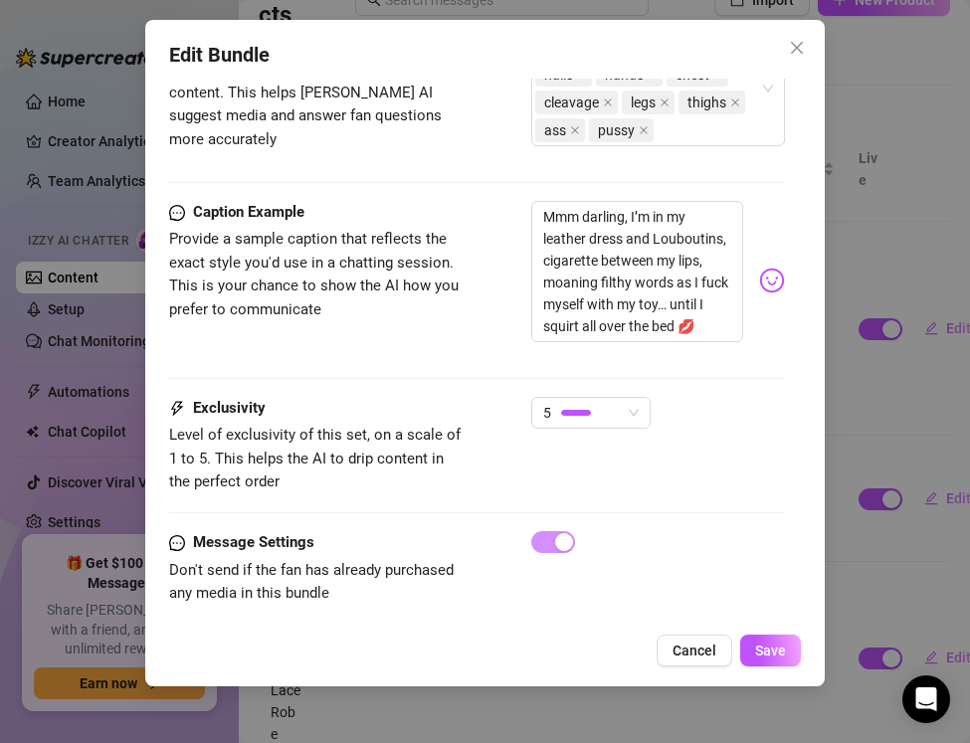
scroll to position [1872, 0]
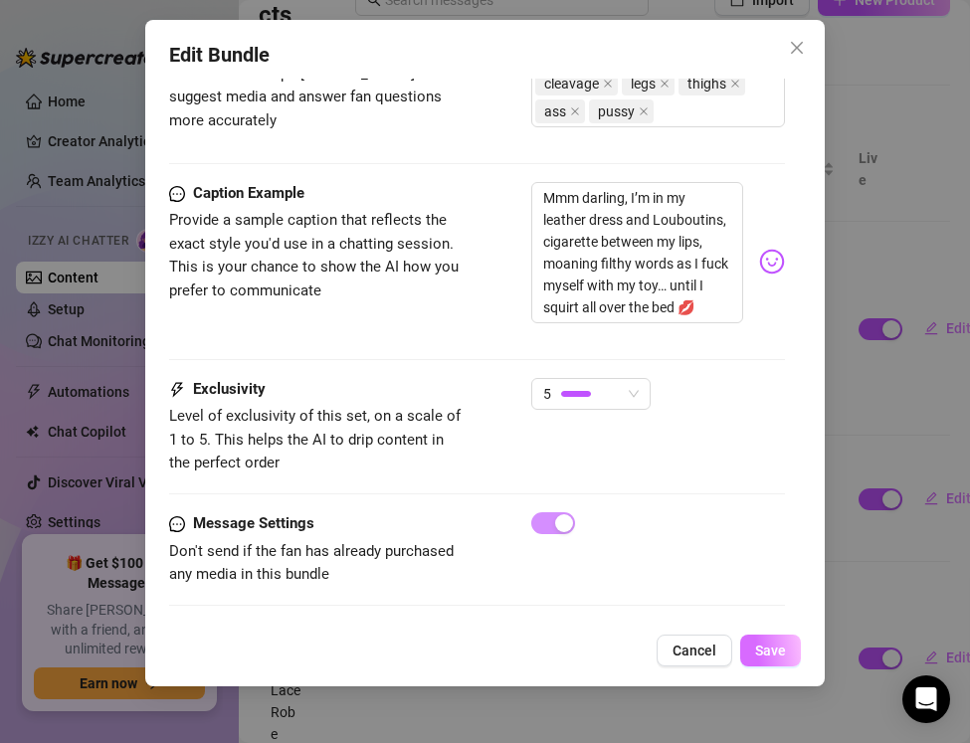
type input "49.99"
click at [769, 647] on span "Save" at bounding box center [770, 651] width 31 height 16
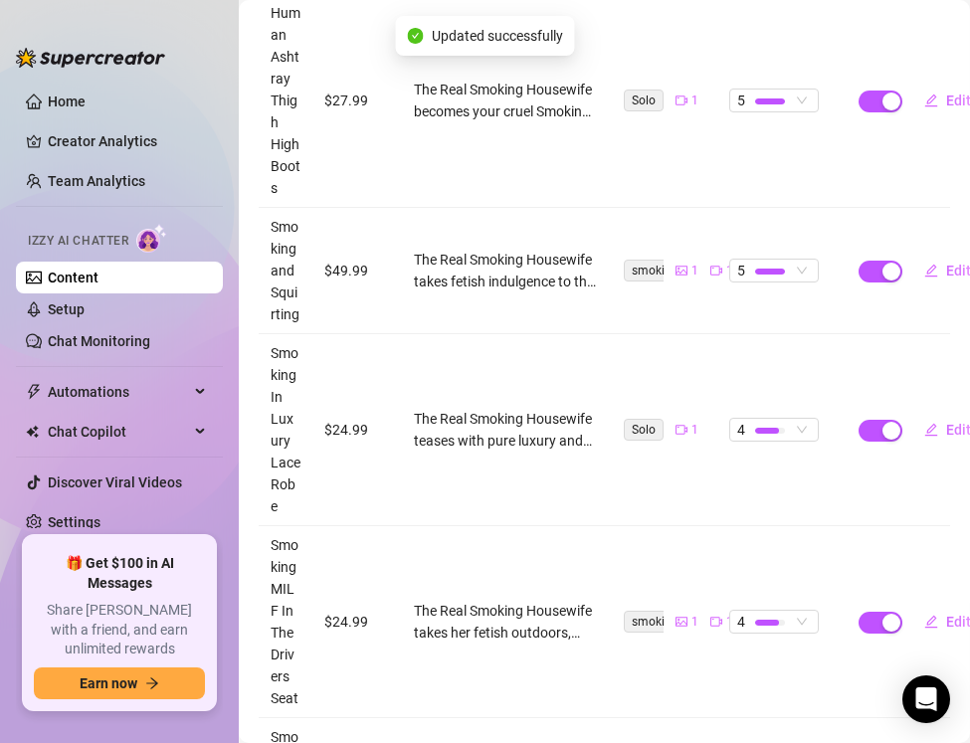
scroll to position [418, 0]
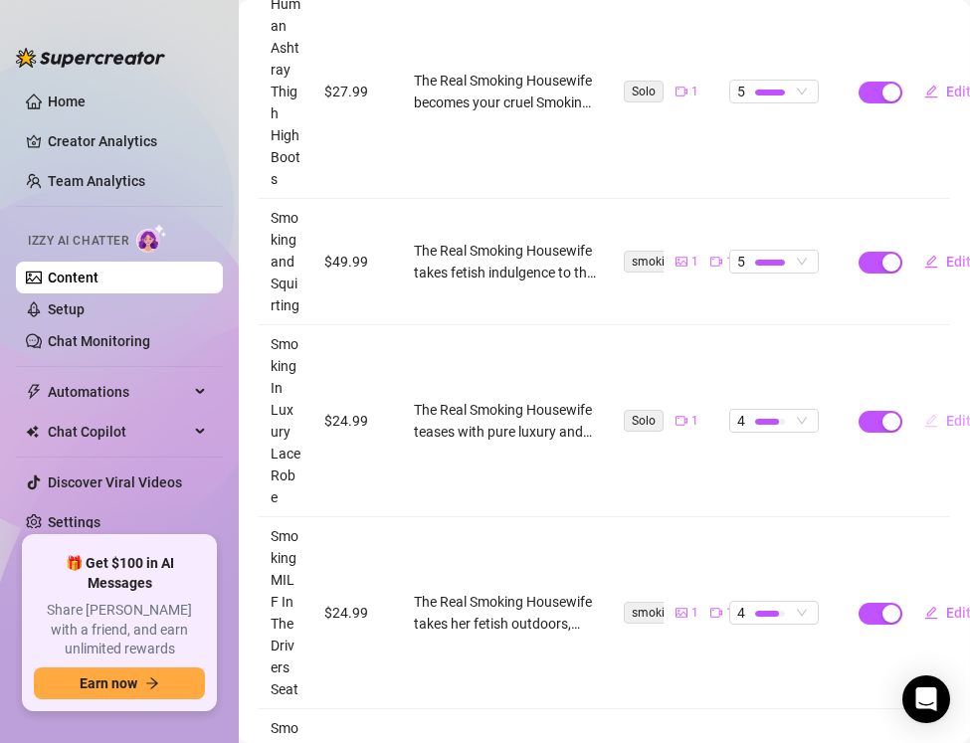
click at [944, 419] on button "Edit" at bounding box center [947, 421] width 79 height 32
type textarea "Naked under lace, cigarette burning, nails glittering, smoke curling from my li…"
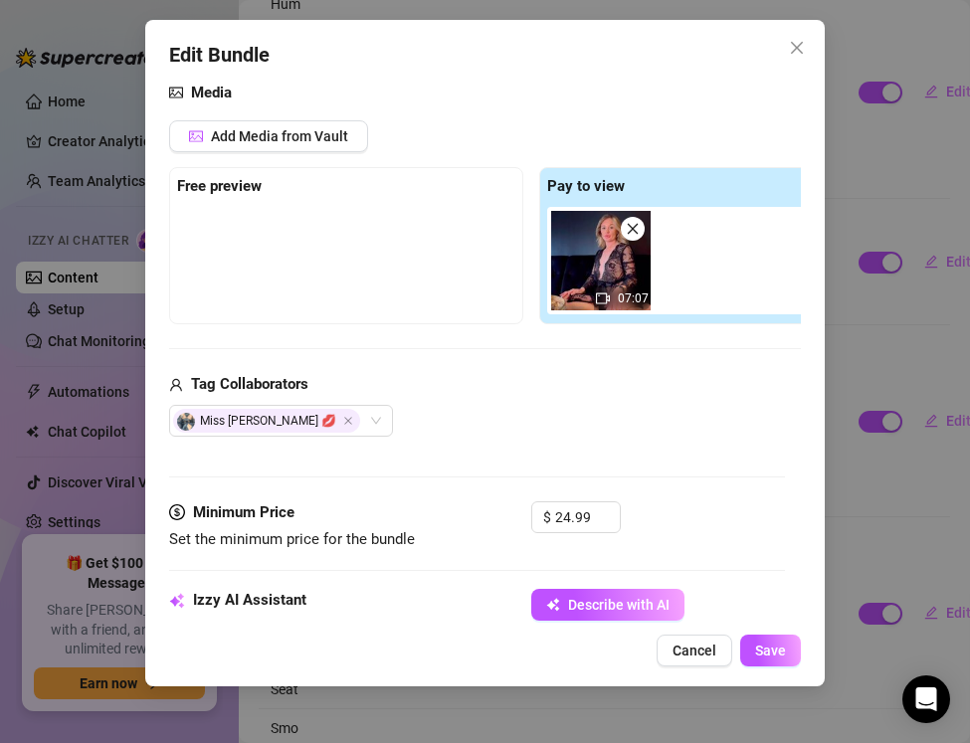
scroll to position [246, 0]
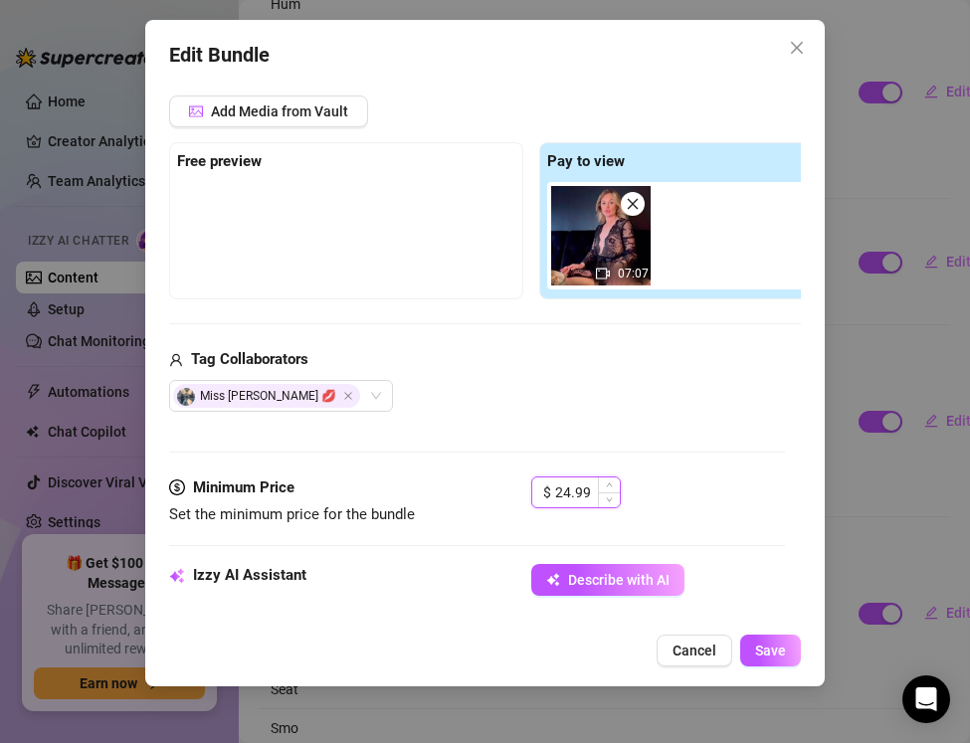
click at [568, 488] on input "24.99" at bounding box center [587, 493] width 65 height 30
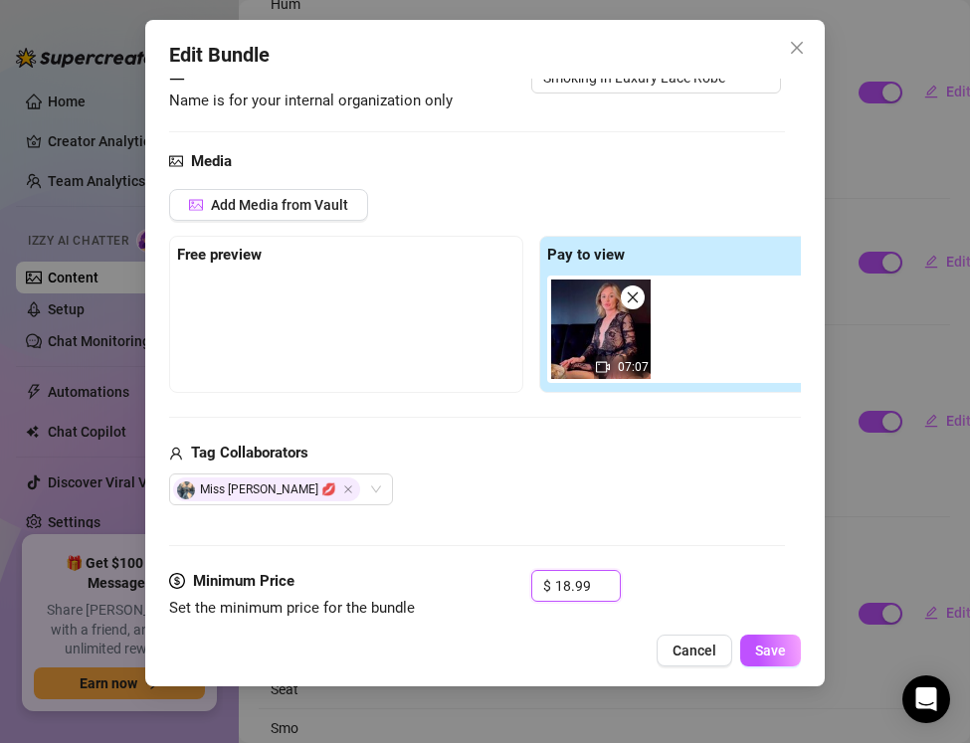
scroll to position [0, 0]
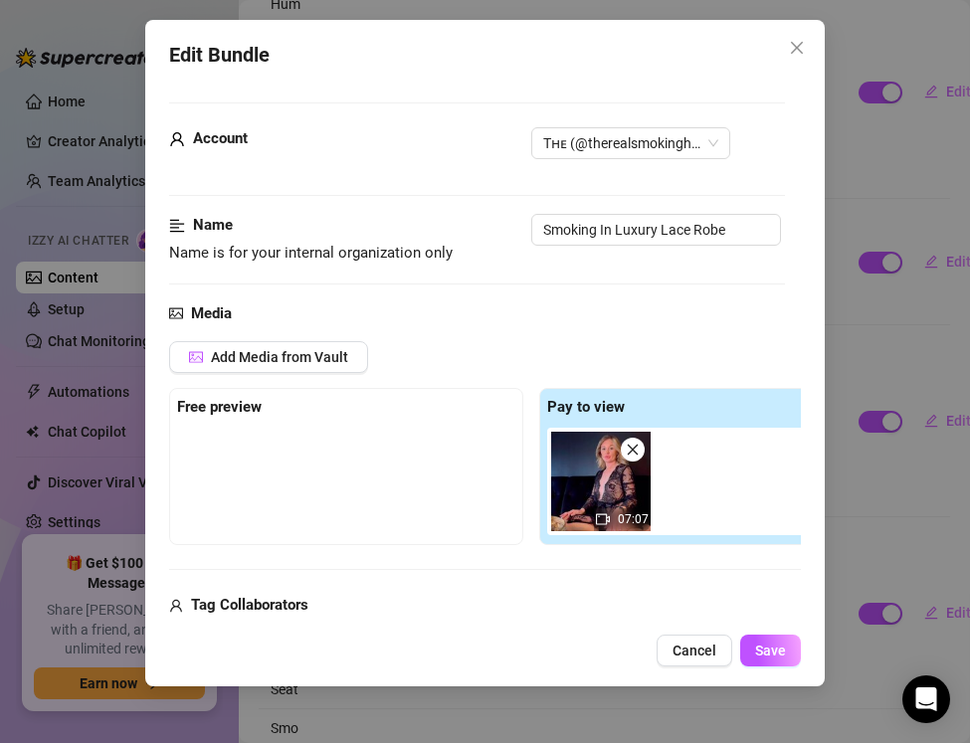
type input "18.99"
click at [212, 365] on span "Add Media from Vault" at bounding box center [279, 357] width 137 height 16
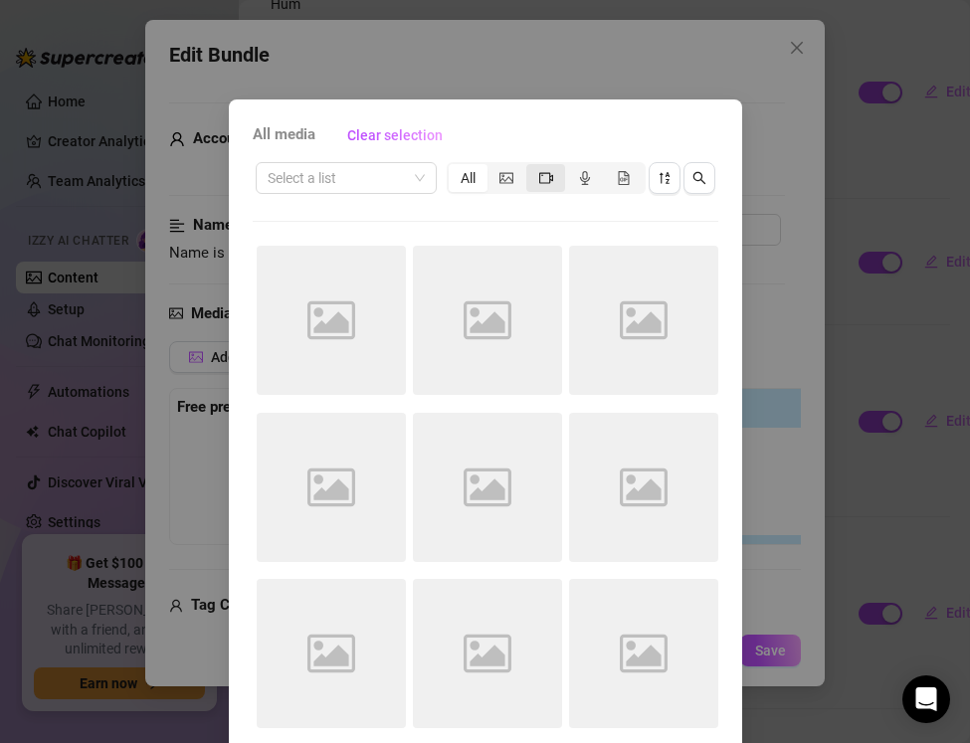
click at [535, 180] on div "segmented control" at bounding box center [545, 178] width 39 height 28
click at [531, 167] on input "segmented control" at bounding box center [531, 167] width 0 height 0
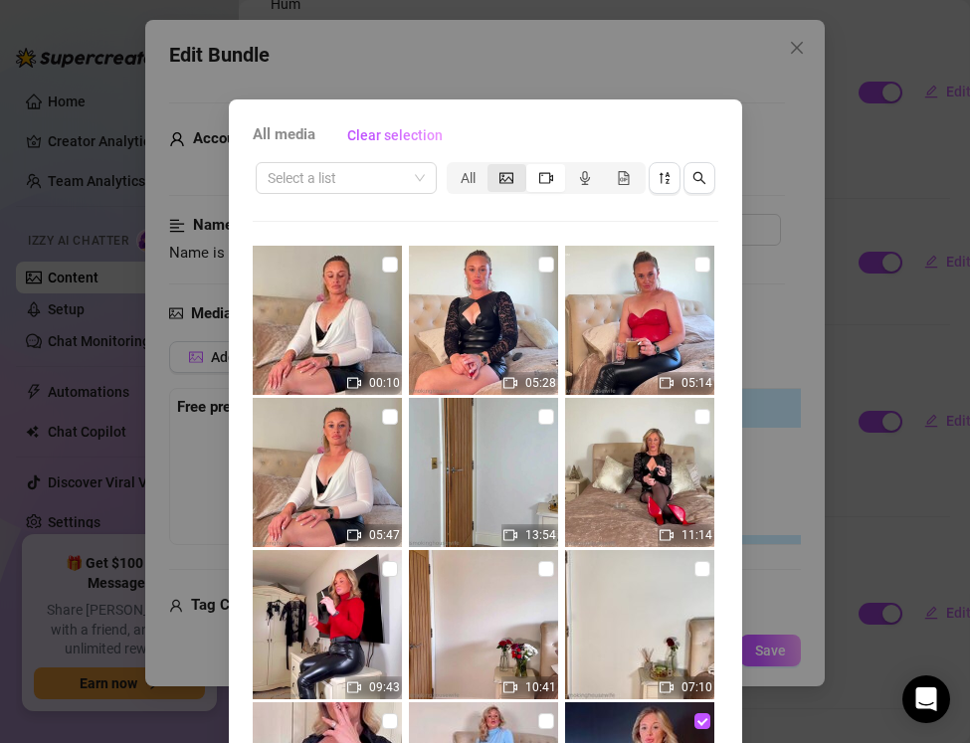
click at [506, 184] on icon "picture" at bounding box center [507, 178] width 14 height 14
click at [493, 167] on input "segmented control" at bounding box center [493, 167] width 0 height 0
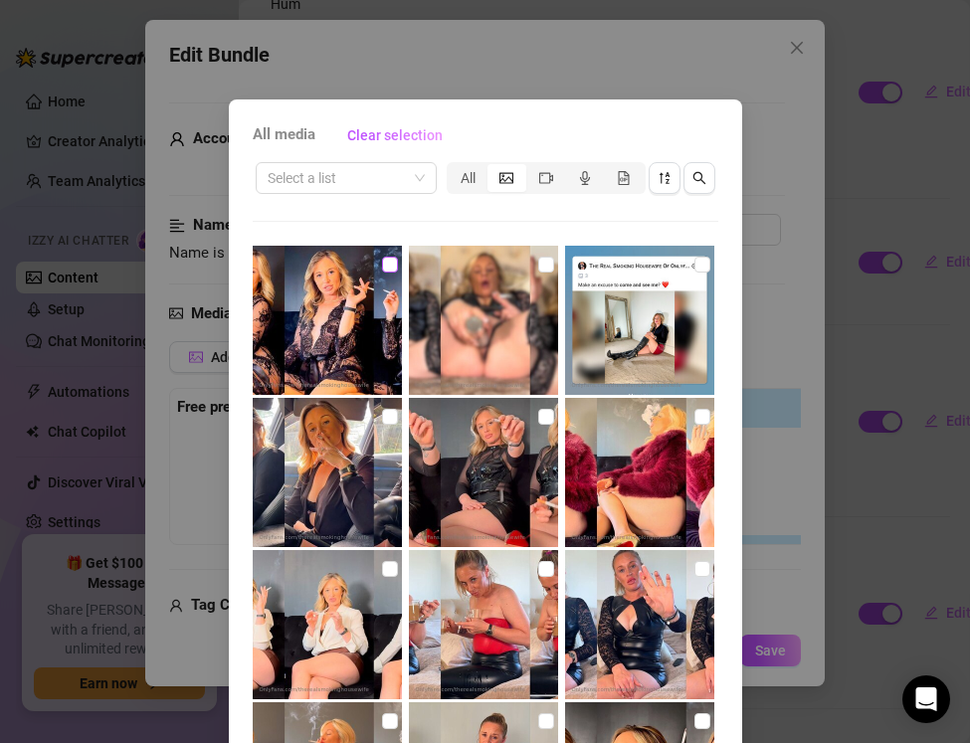
click at [388, 267] on input "checkbox" at bounding box center [390, 265] width 16 height 16
checkbox input "true"
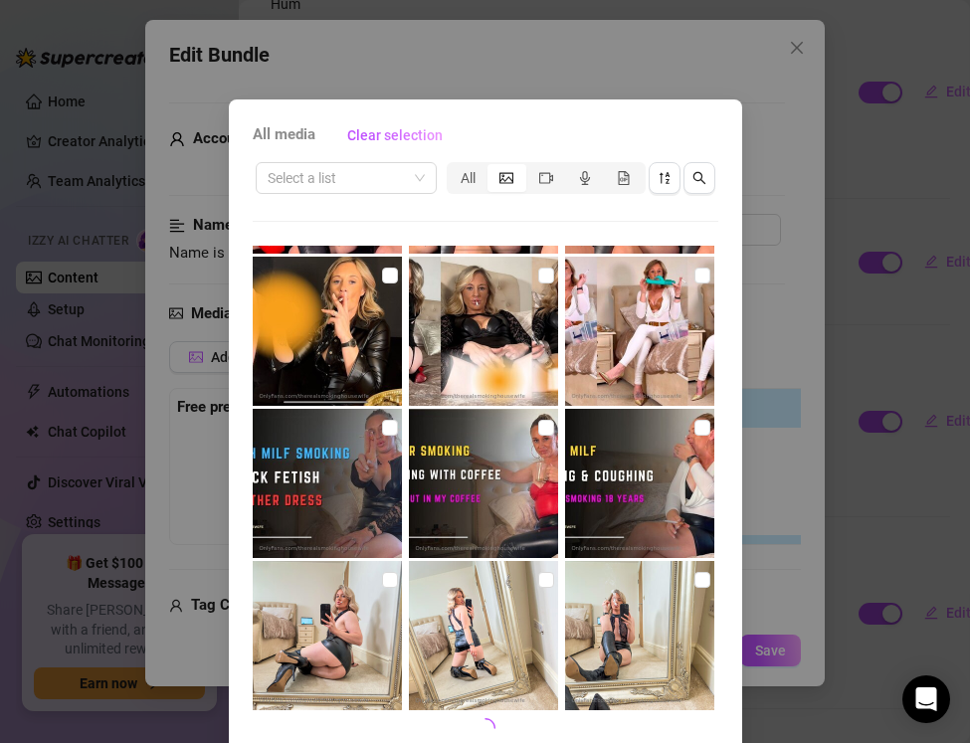
scroll to position [88, 0]
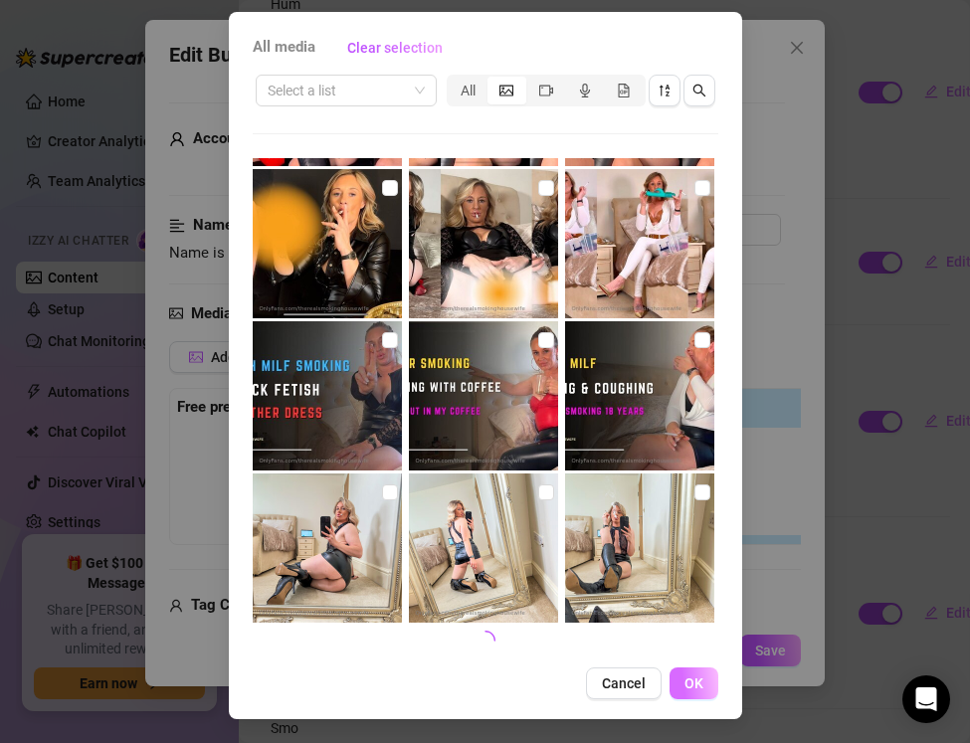
click at [684, 691] on button "OK" at bounding box center [694, 684] width 49 height 32
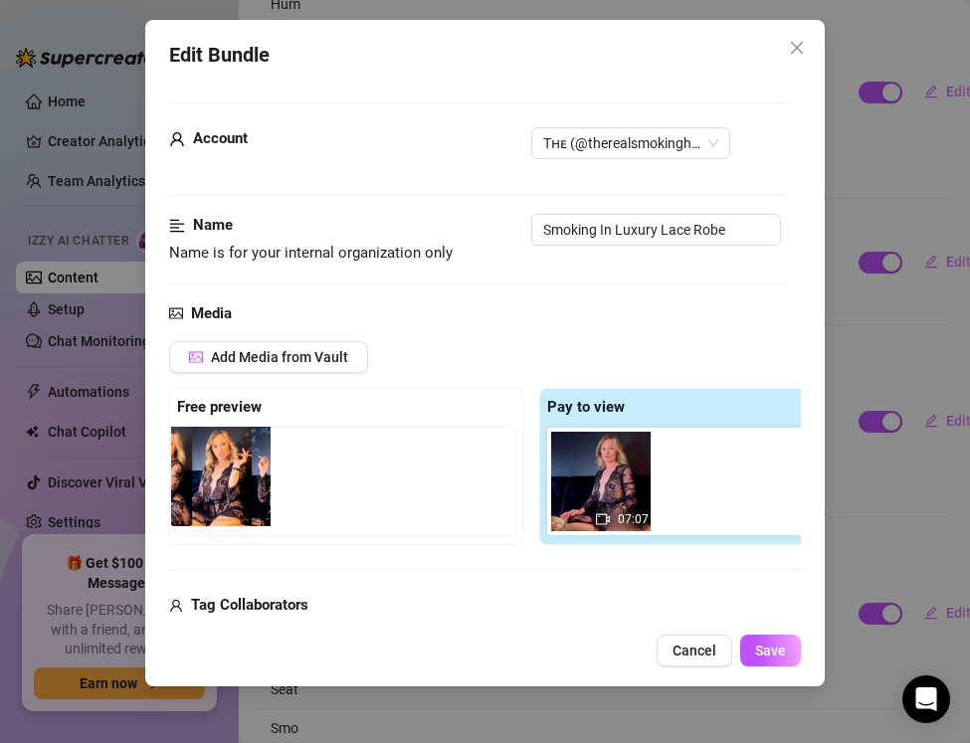
drag, startPoint x: 702, startPoint y: 490, endPoint x: 205, endPoint y: 485, distance: 496.6
click at [205, 485] on div "Free preview Pay to view 07:07" at bounding box center [531, 466] width 724 height 157
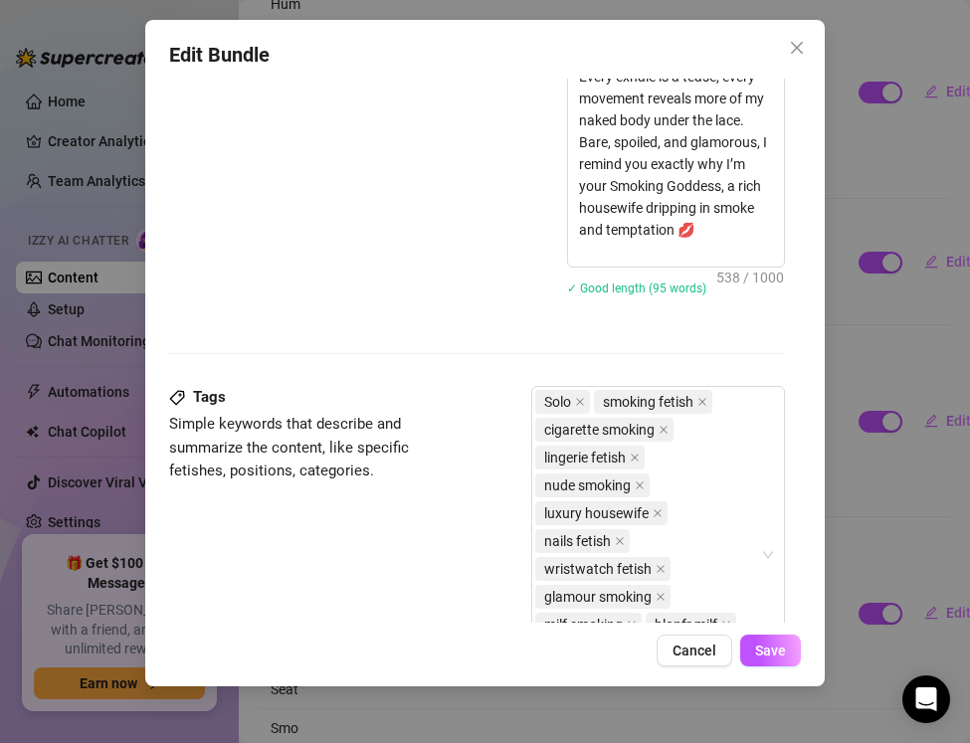
scroll to position [1041, 0]
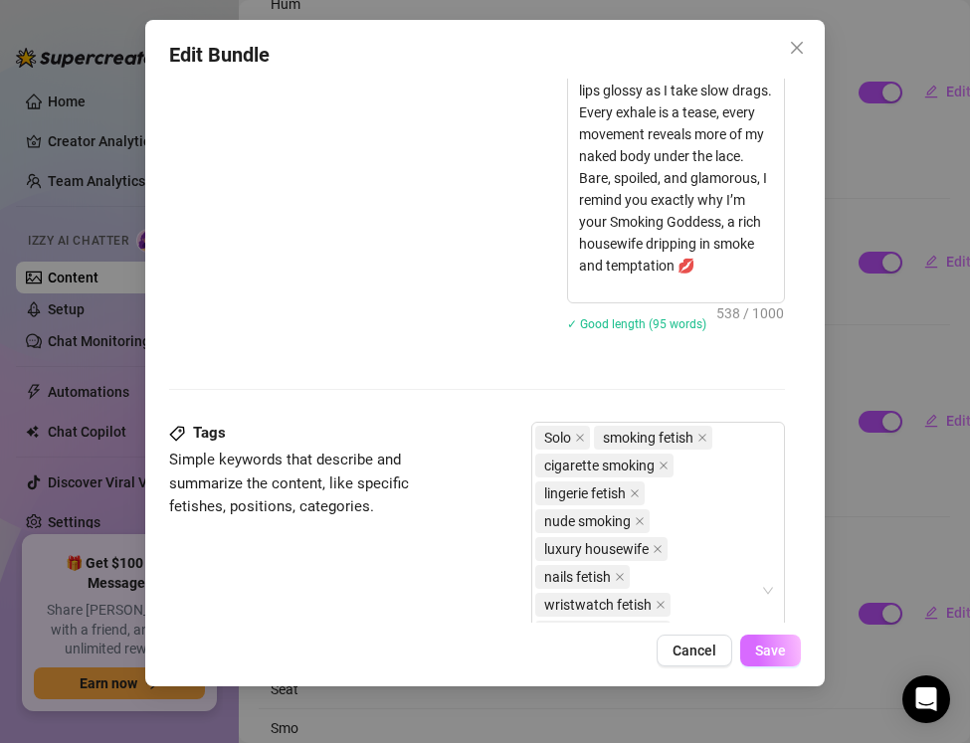
click at [768, 639] on button "Save" at bounding box center [770, 651] width 61 height 32
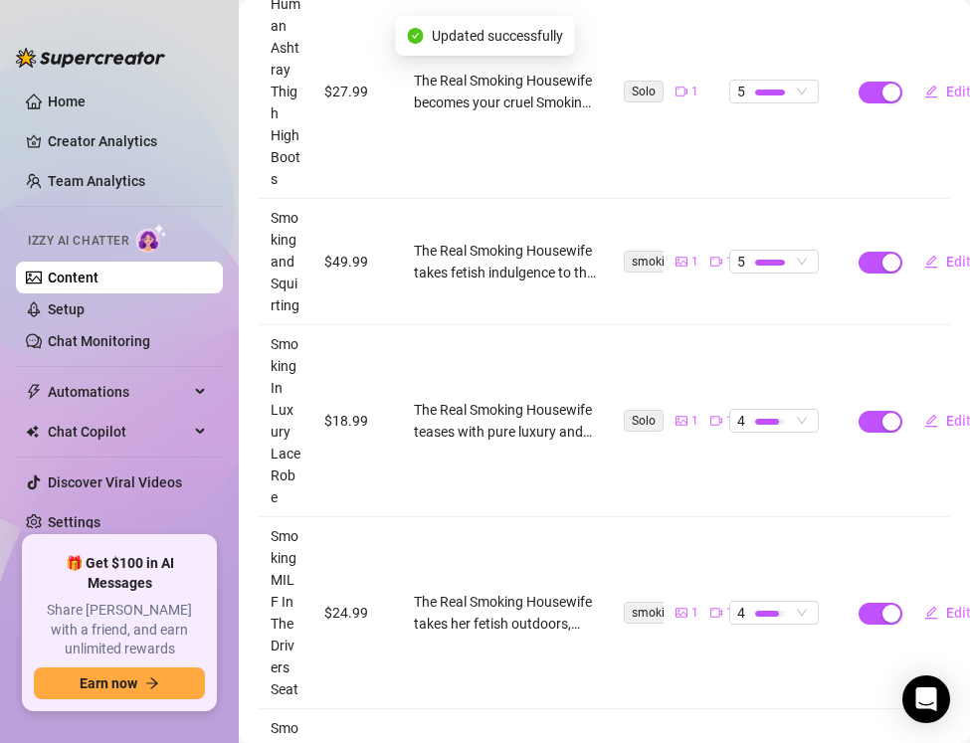
scroll to position [495, 0]
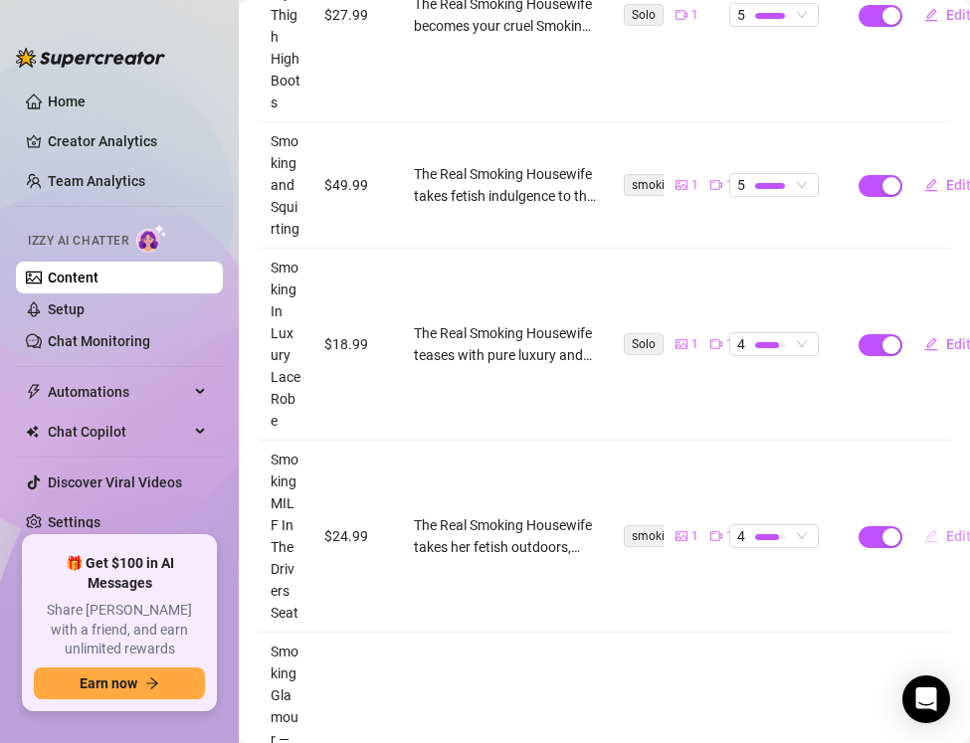
click at [944, 538] on button "Edit" at bounding box center [947, 536] width 79 height 32
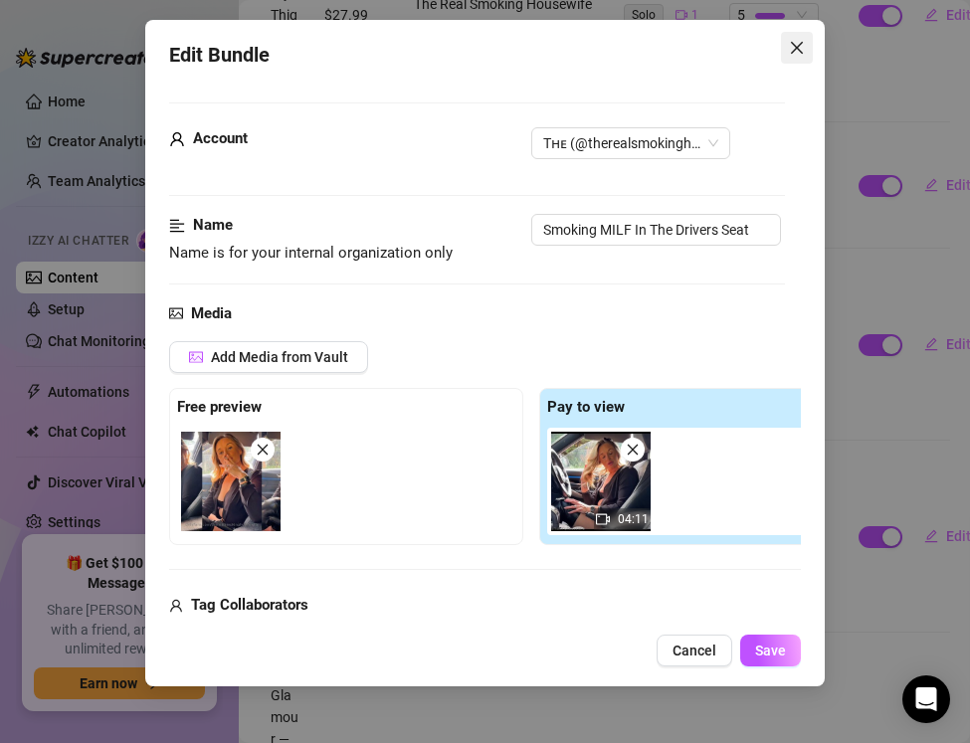
click at [796, 55] on icon "close" at bounding box center [797, 48] width 16 height 16
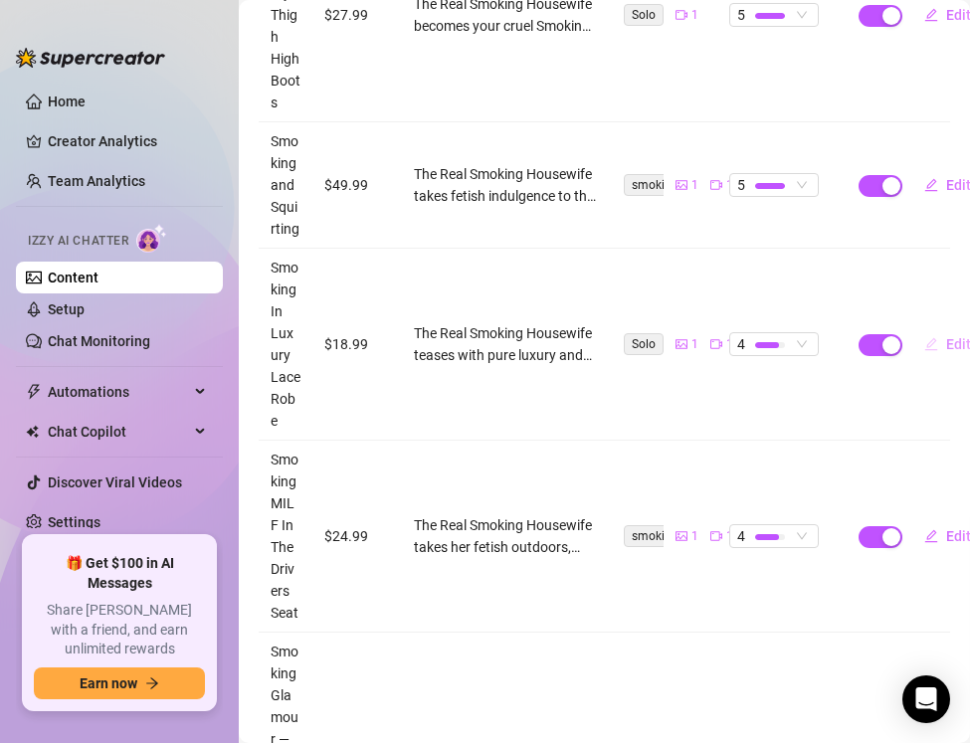
click at [948, 347] on span "Edit" at bounding box center [958, 344] width 25 height 16
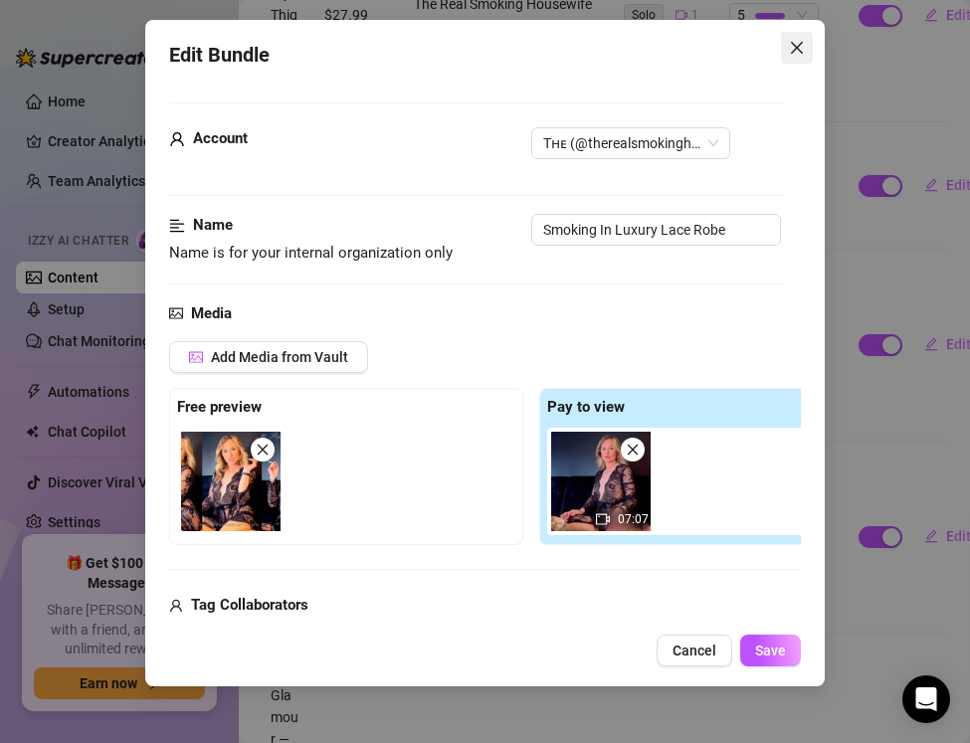
click at [793, 59] on button "Close" at bounding box center [797, 48] width 32 height 32
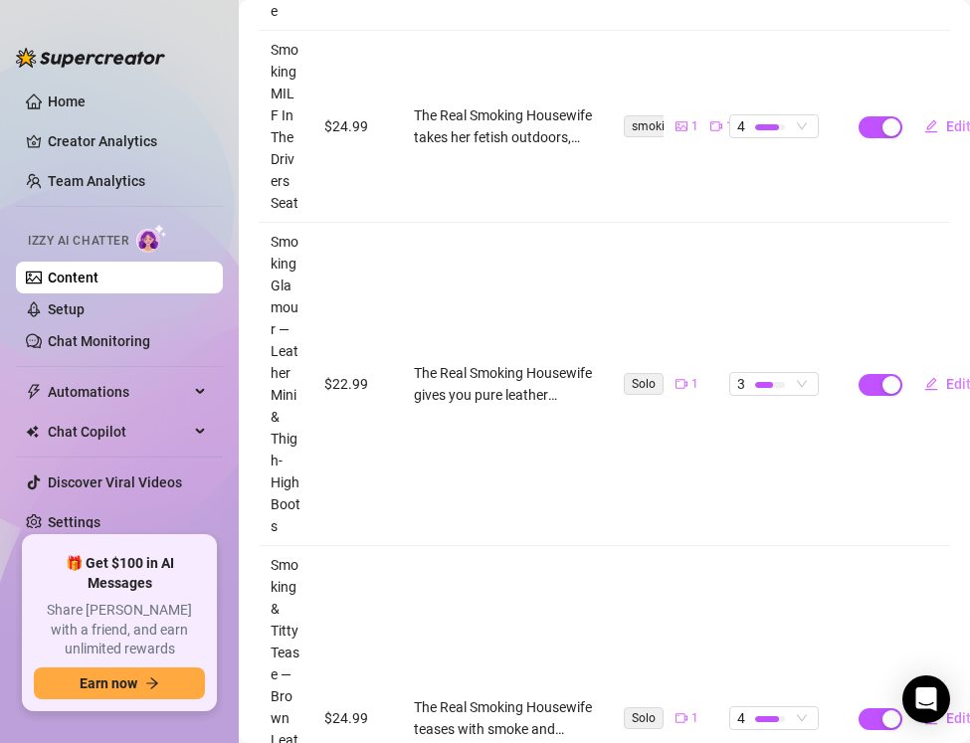
scroll to position [906, 0]
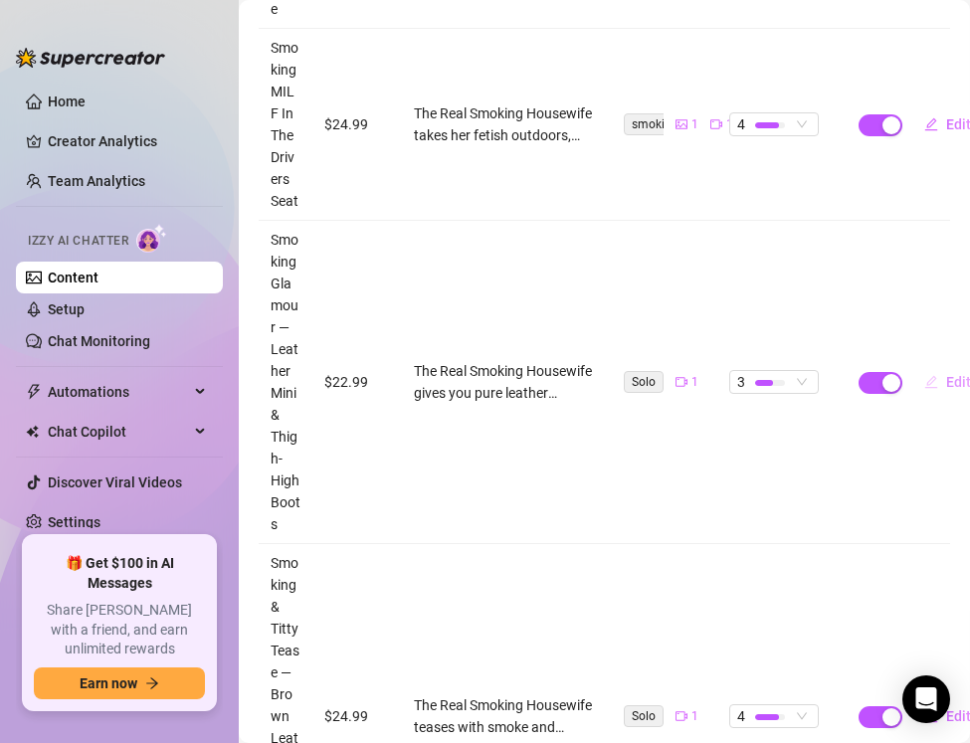
click at [934, 383] on icon "edit" at bounding box center [931, 382] width 14 height 14
type textarea "Leather mini hugging me, cigarette glowing, legs crossing slow in thigh-high bo…"
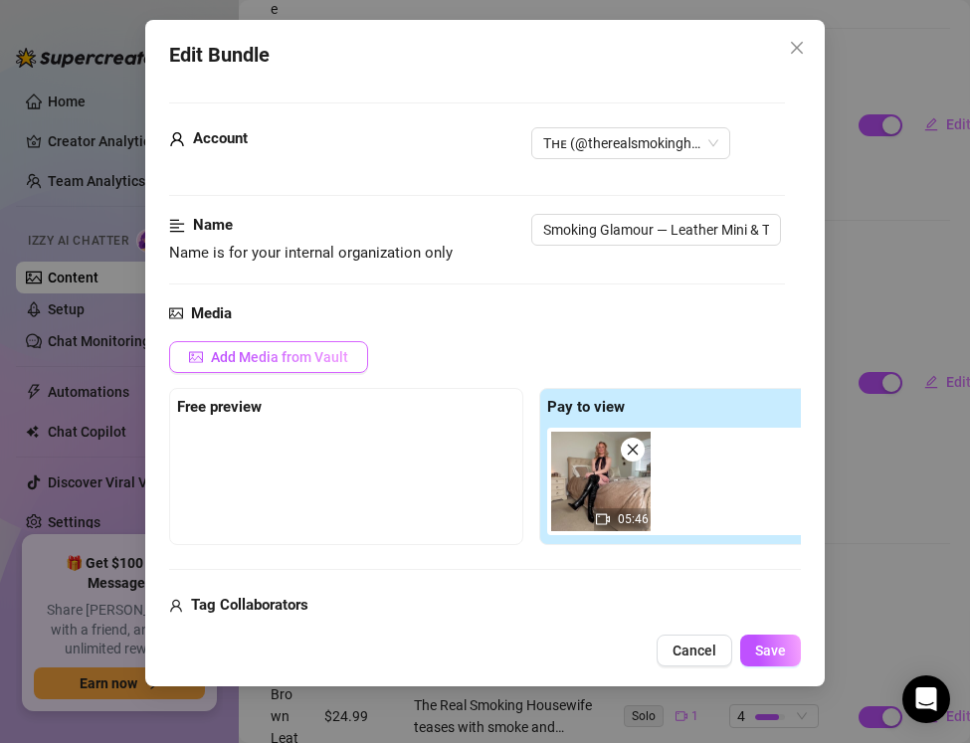
click at [283, 347] on button "Add Media from Vault" at bounding box center [268, 357] width 199 height 32
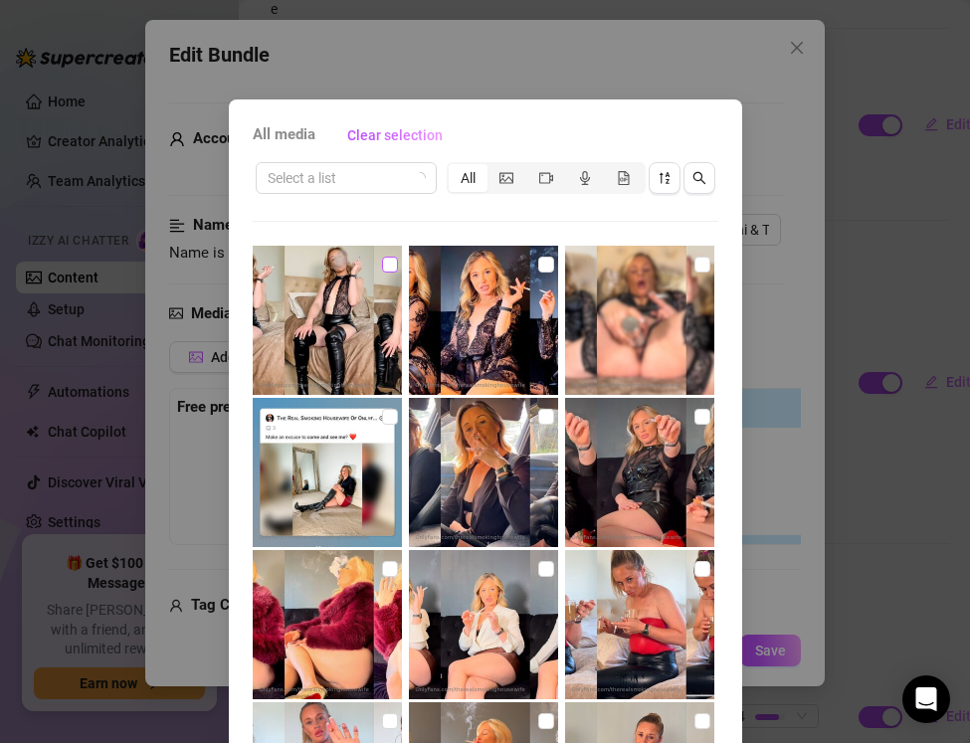
click at [389, 269] on input "checkbox" at bounding box center [390, 265] width 16 height 16
checkbox input "true"
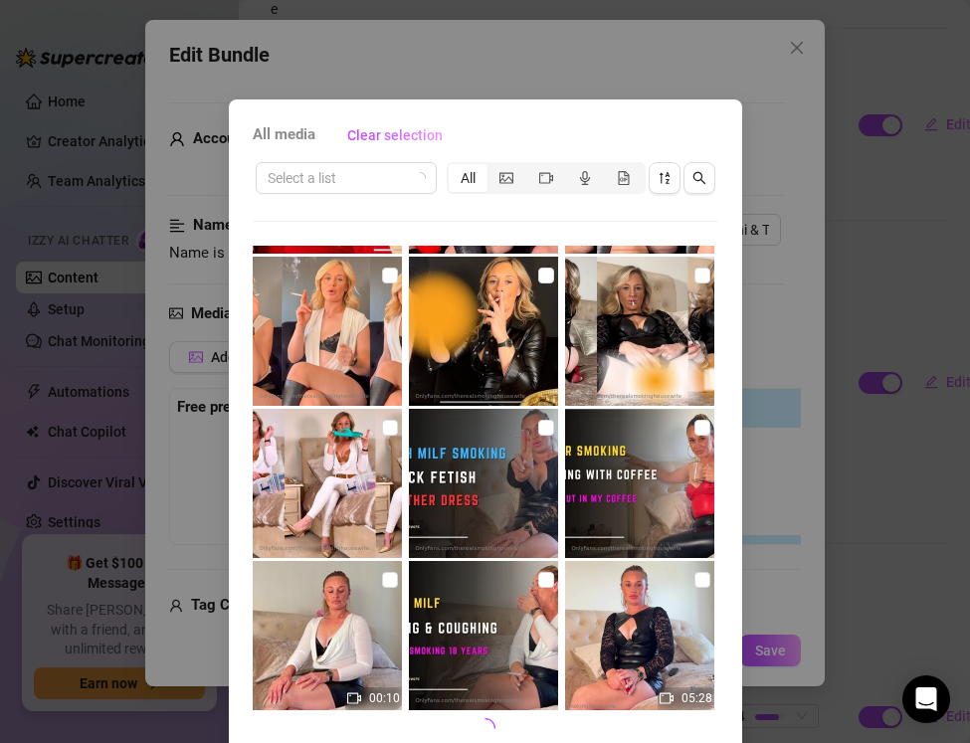
scroll to position [88, 0]
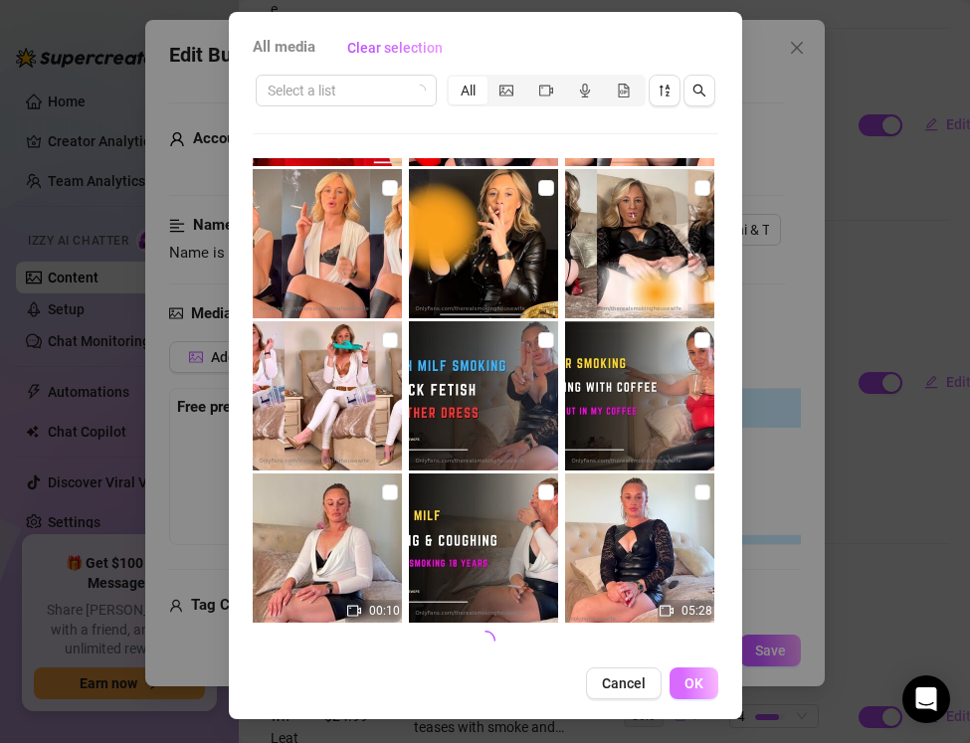
click at [681, 687] on button "OK" at bounding box center [694, 684] width 49 height 32
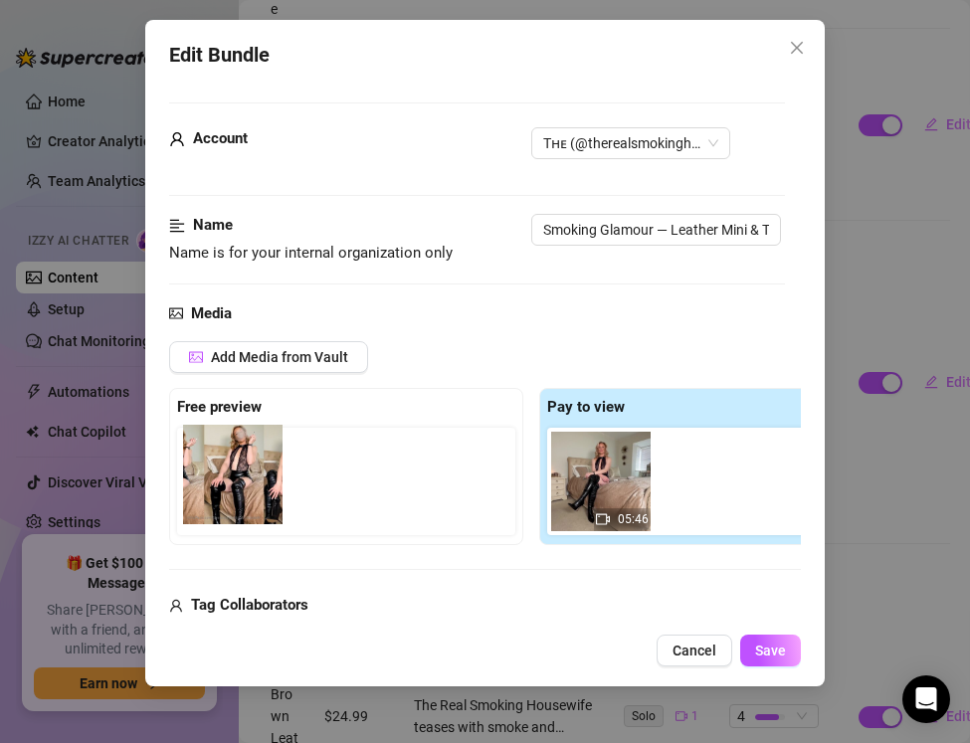
drag, startPoint x: 704, startPoint y: 499, endPoint x: 225, endPoint y: 492, distance: 479.7
click at [225, 492] on div "Free preview Pay to view 05:46" at bounding box center [531, 466] width 724 height 157
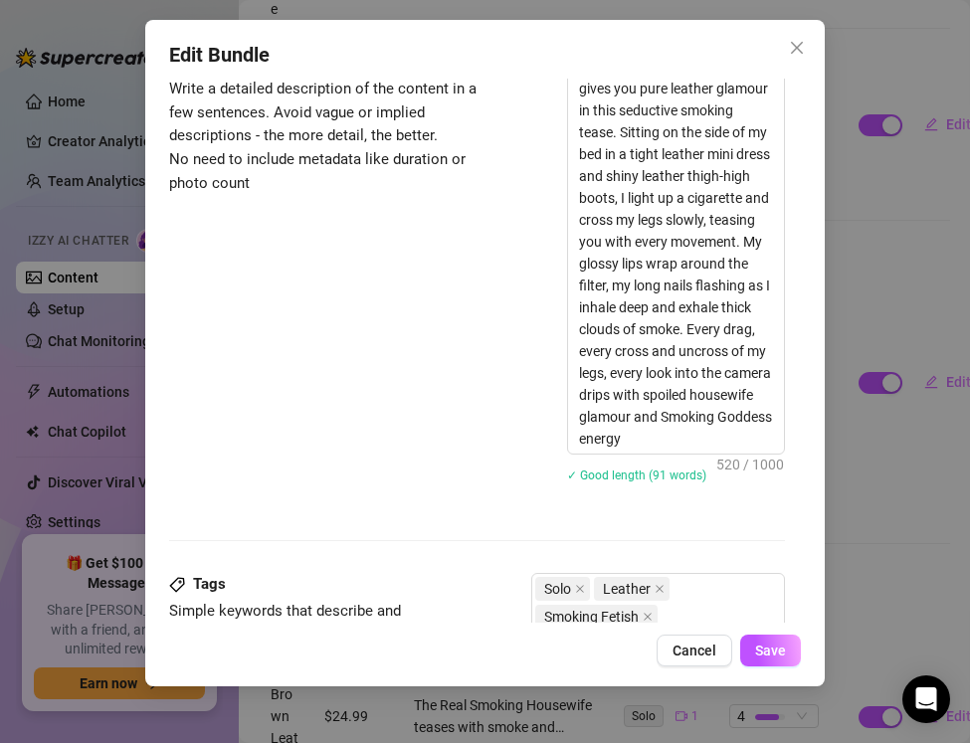
scroll to position [881, 0]
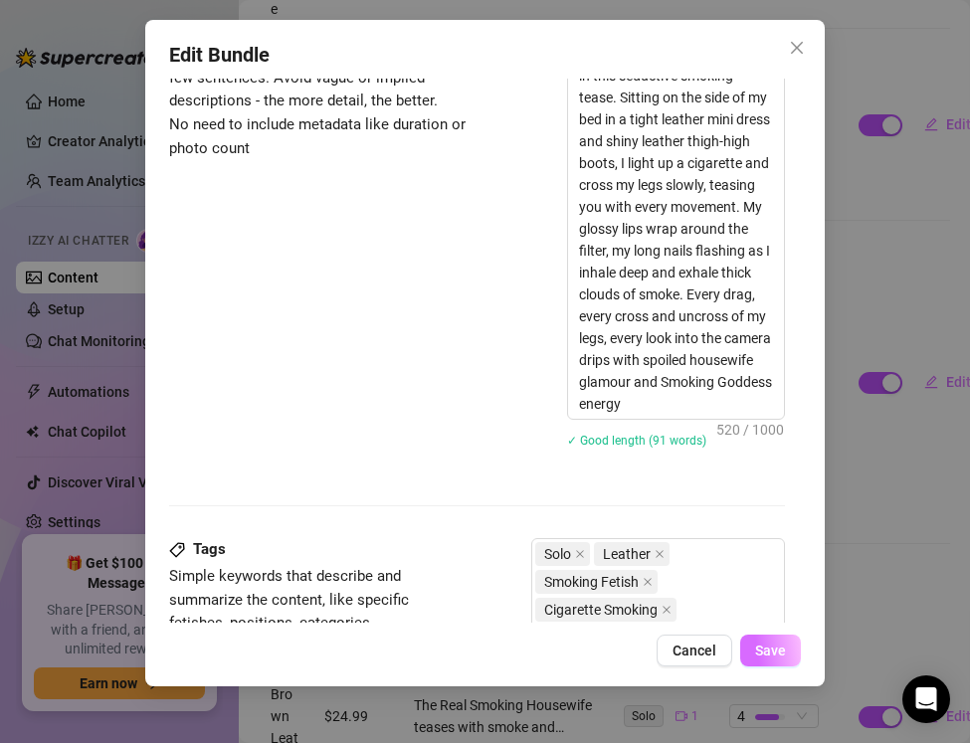
click at [779, 650] on span "Save" at bounding box center [770, 651] width 31 height 16
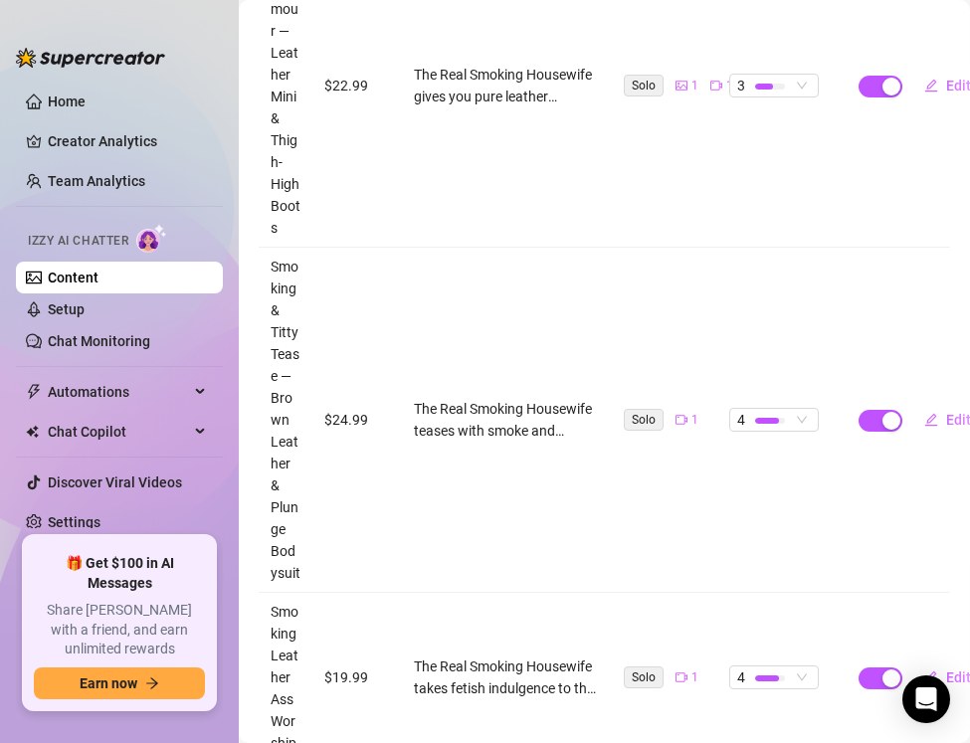
scroll to position [1016, 0]
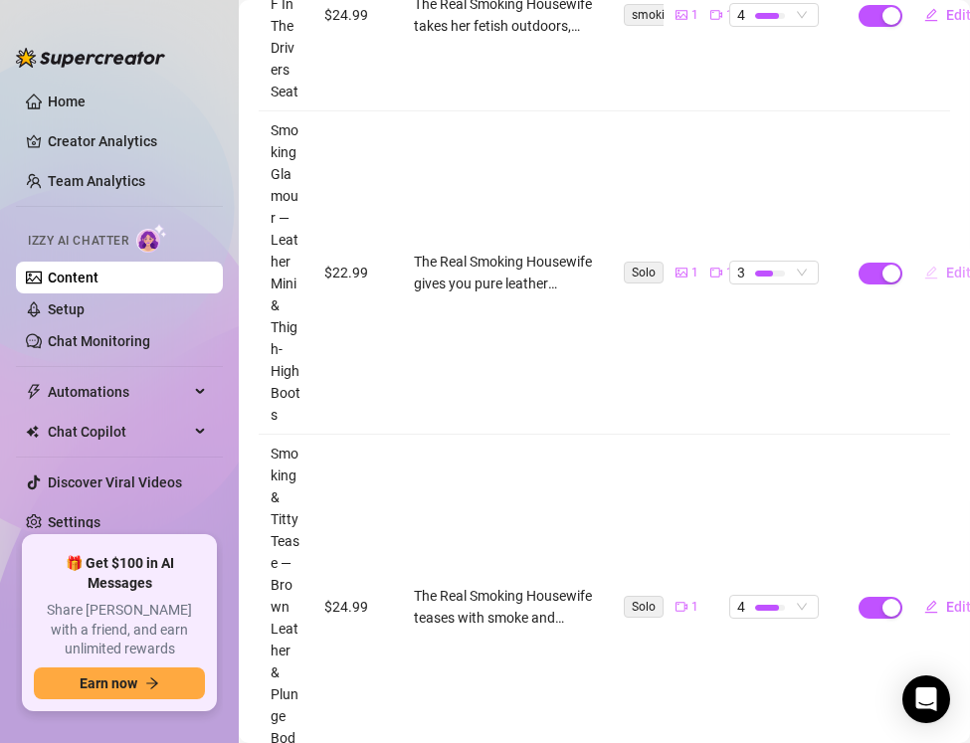
click at [930, 267] on icon "edit" at bounding box center [931, 273] width 14 height 14
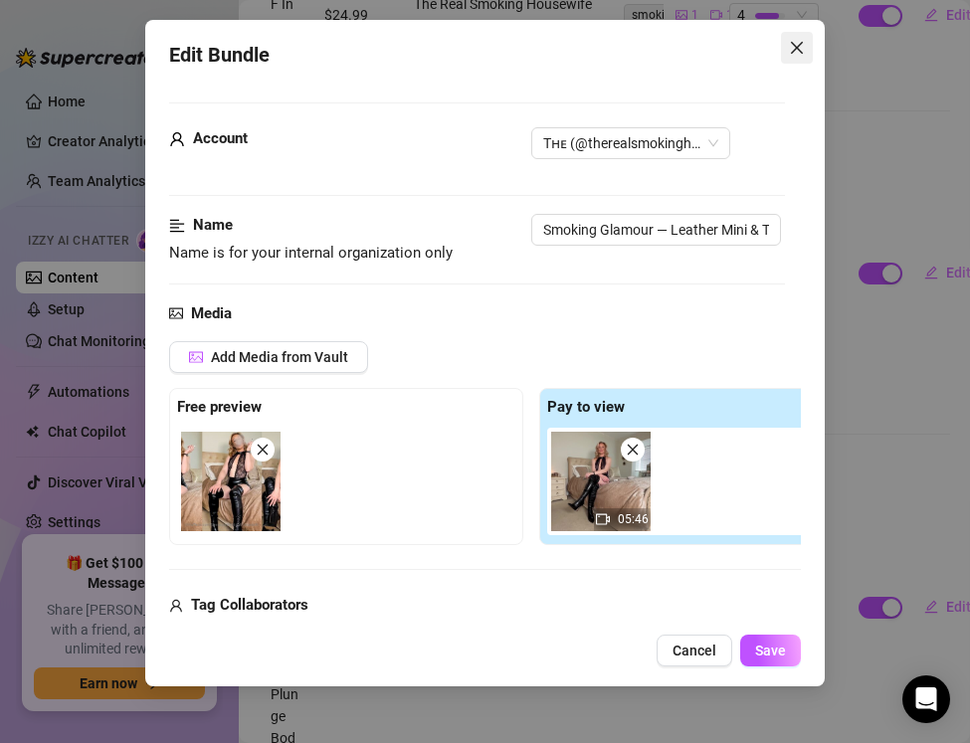
click at [792, 44] on icon "close" at bounding box center [797, 48] width 16 height 16
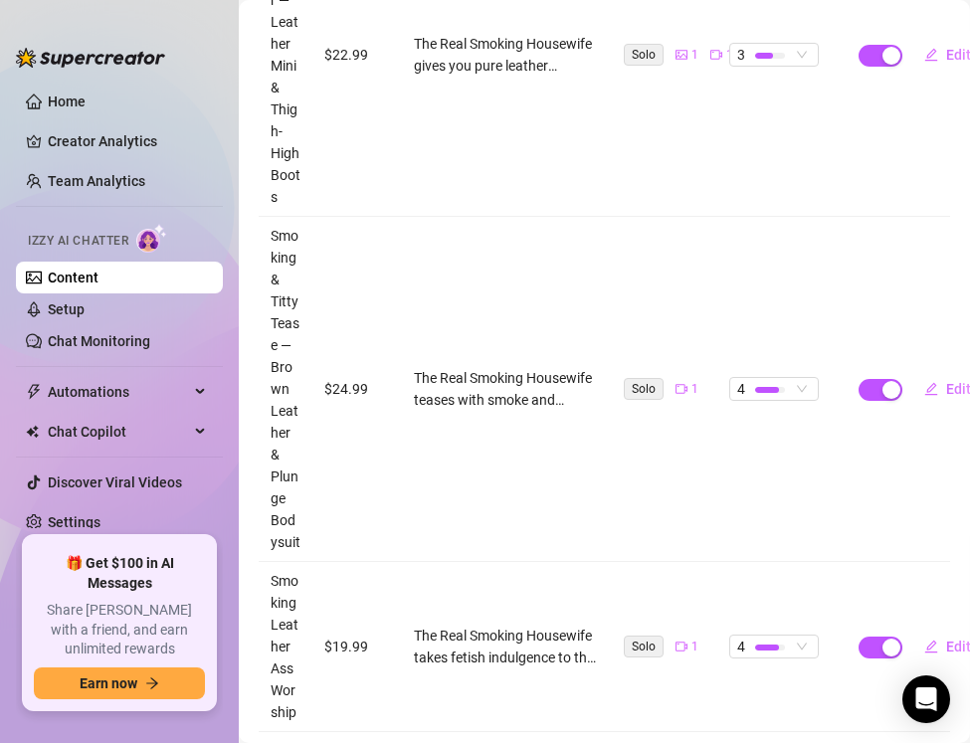
scroll to position [1234, 62]
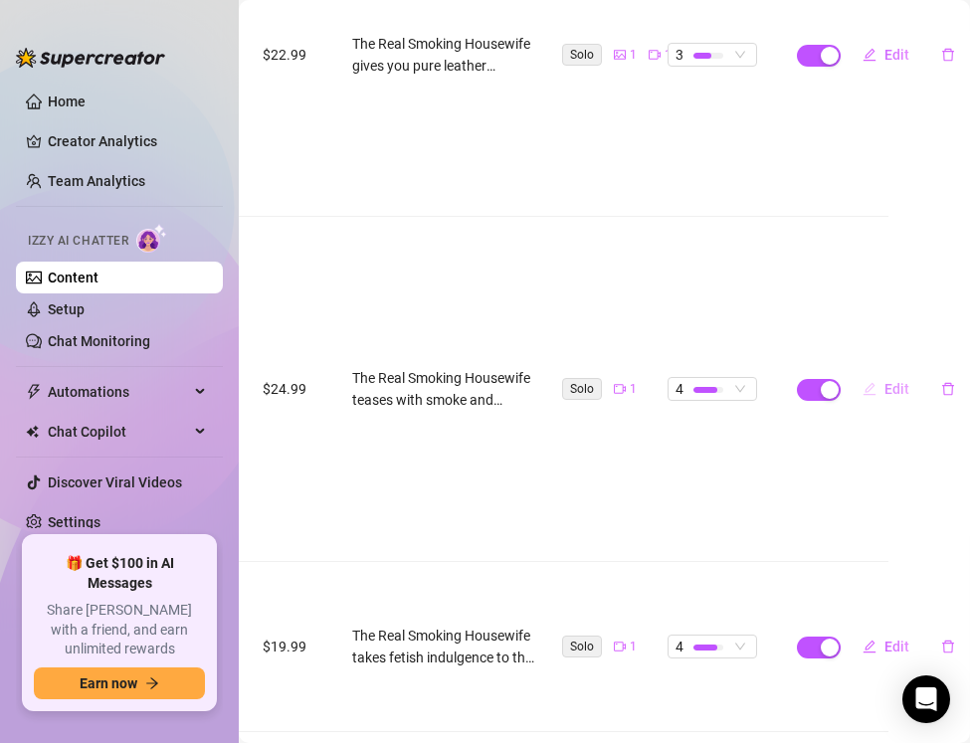
click at [886, 394] on span "Edit" at bounding box center [897, 389] width 25 height 16
type textarea "Leather bra tight, tits pushed high, cigarette glowing… smoke and titty tease j…"
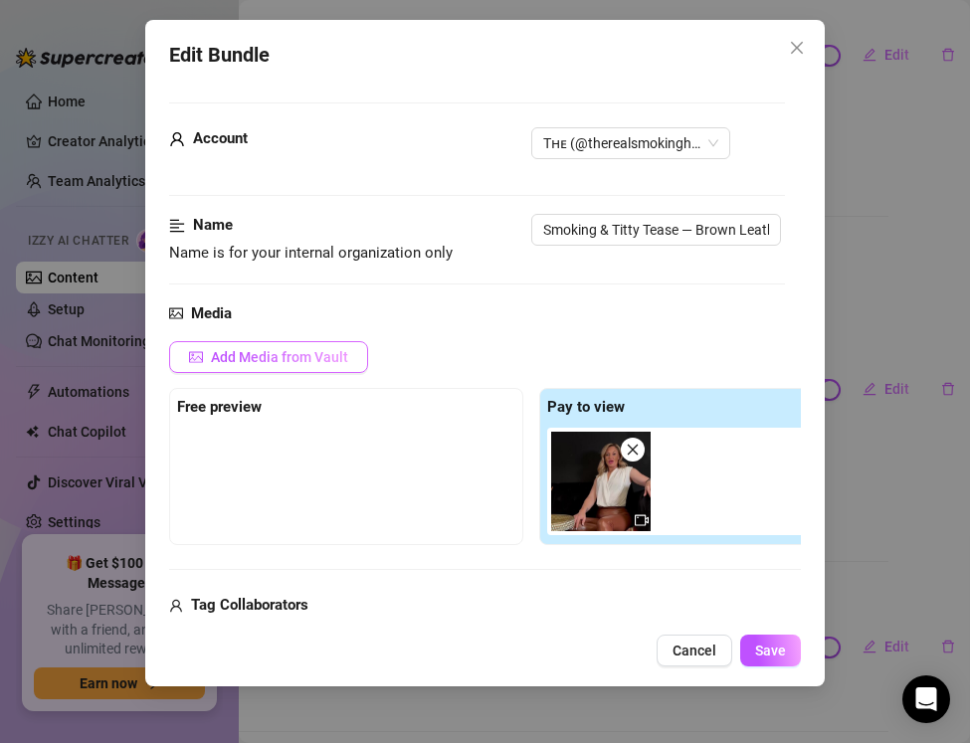
click at [197, 356] on icon "picture" at bounding box center [196, 355] width 12 height 7
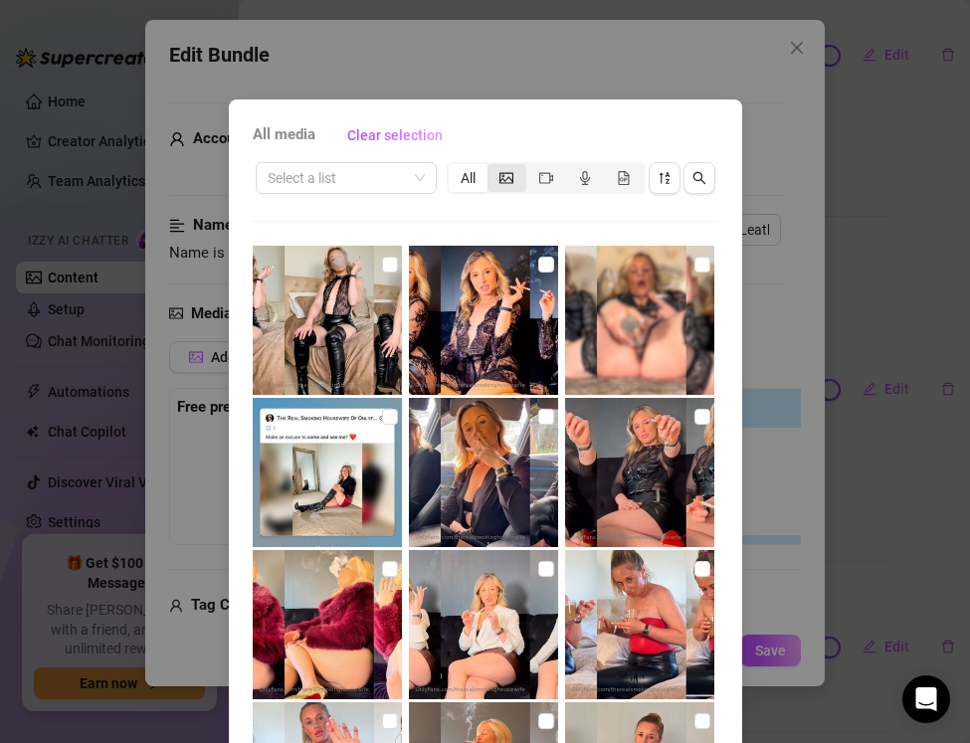
click at [506, 171] on icon "picture" at bounding box center [507, 178] width 14 height 14
click at [493, 167] on input "segmented control" at bounding box center [493, 167] width 0 height 0
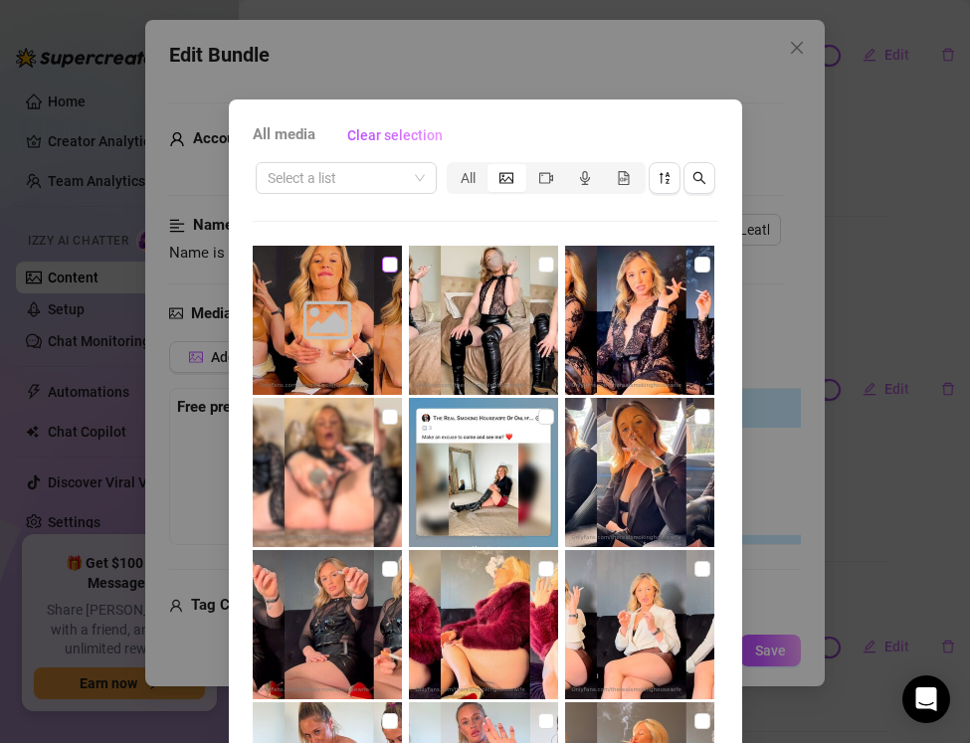
click at [391, 260] on input "checkbox" at bounding box center [390, 265] width 16 height 16
checkbox input "true"
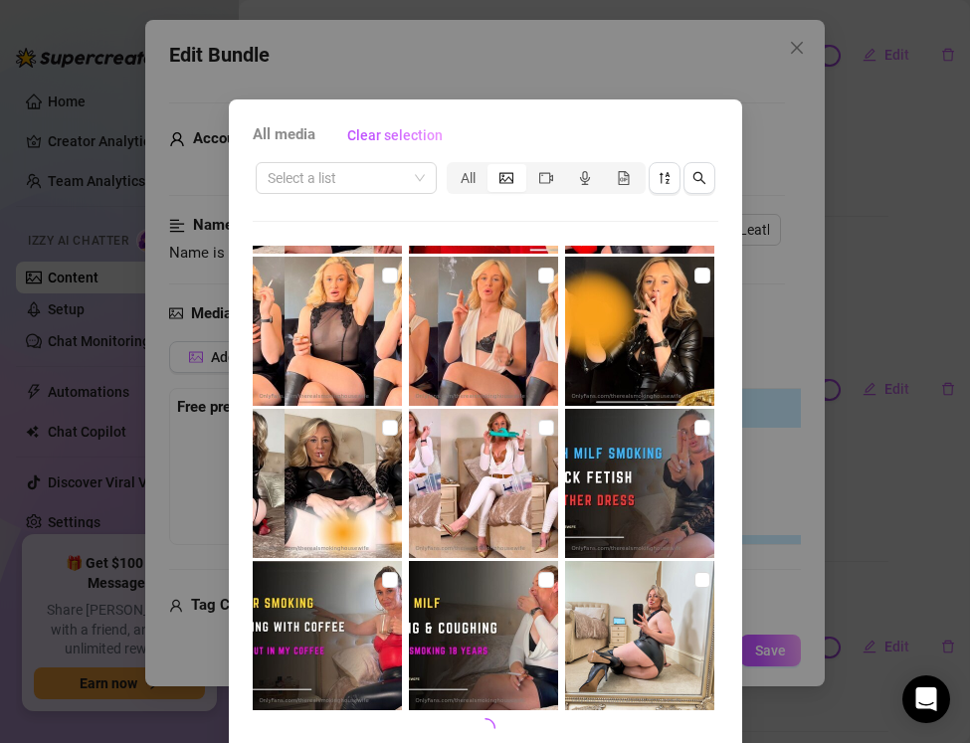
scroll to position [88, 0]
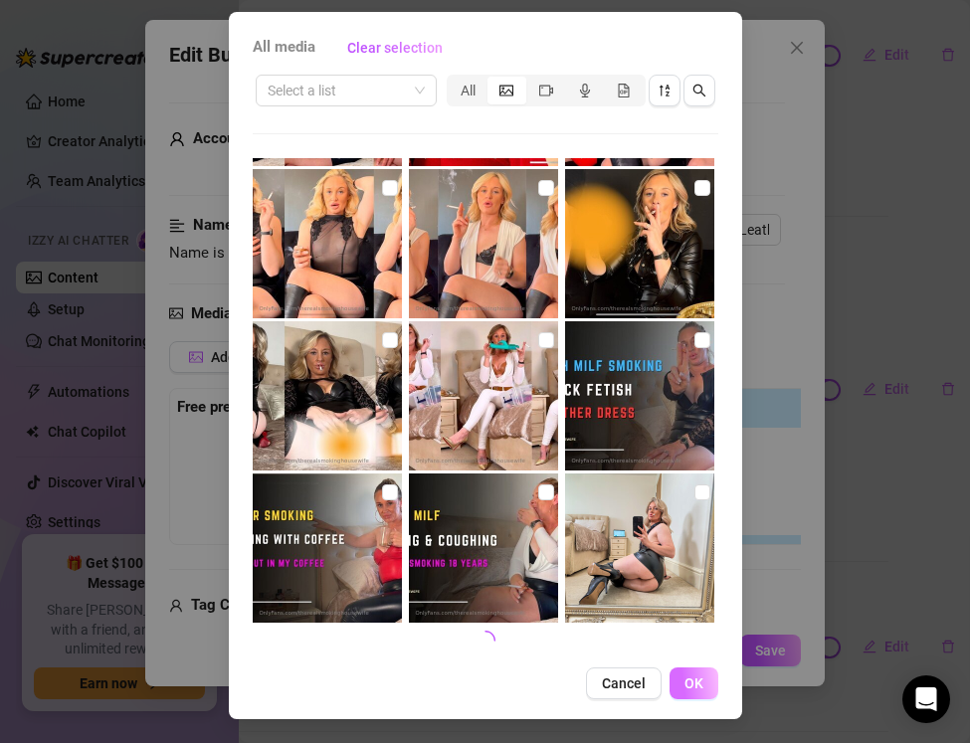
click at [680, 680] on button "OK" at bounding box center [694, 684] width 49 height 32
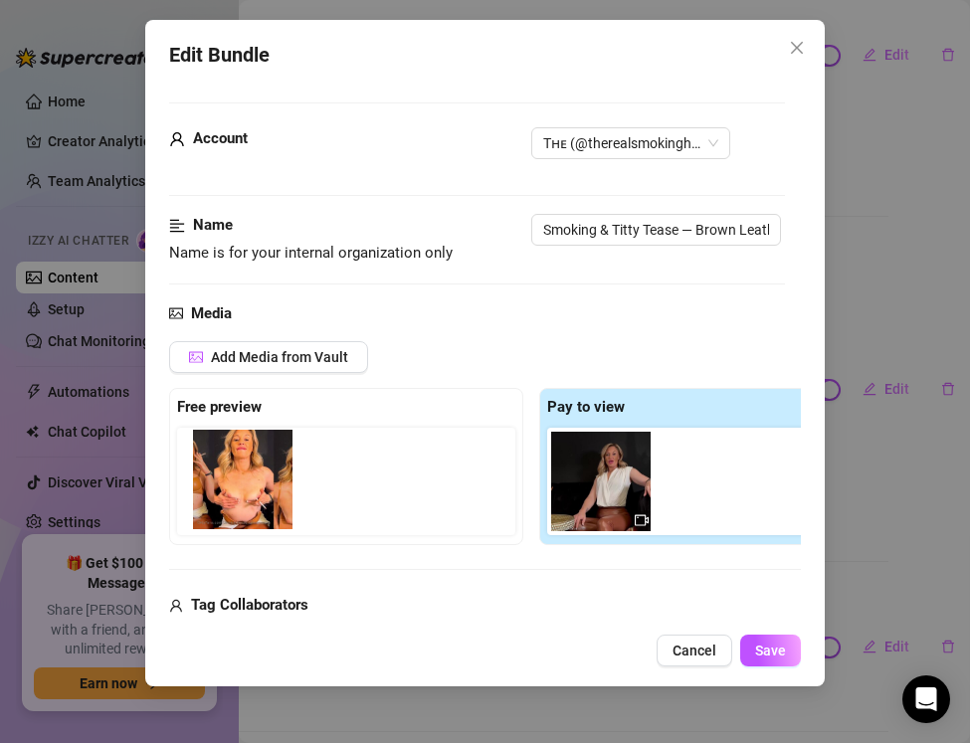
drag, startPoint x: 693, startPoint y: 486, endPoint x: 218, endPoint y: 484, distance: 474.6
click at [218, 484] on div "Free preview Pay to view" at bounding box center [531, 466] width 724 height 157
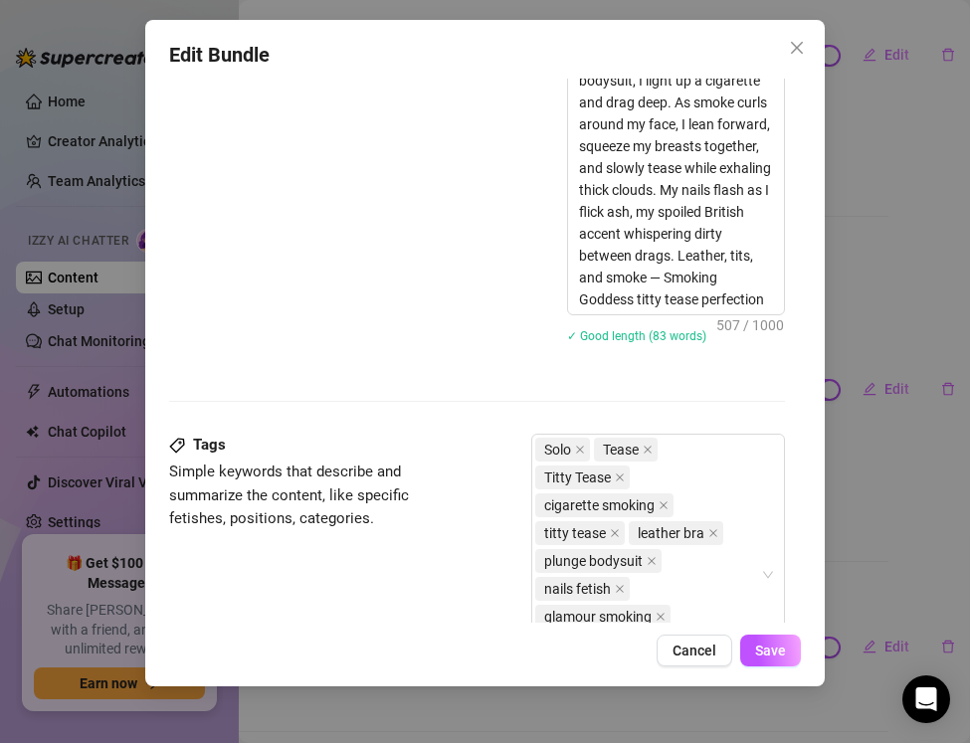
scroll to position [546, 0]
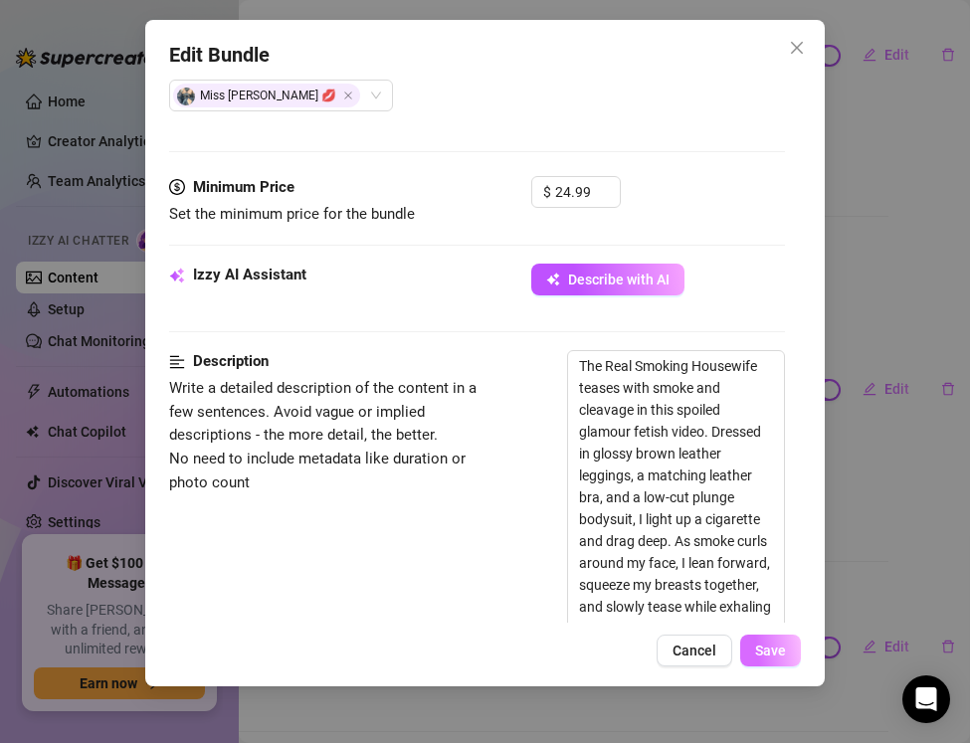
click at [768, 657] on span "Save" at bounding box center [770, 651] width 31 height 16
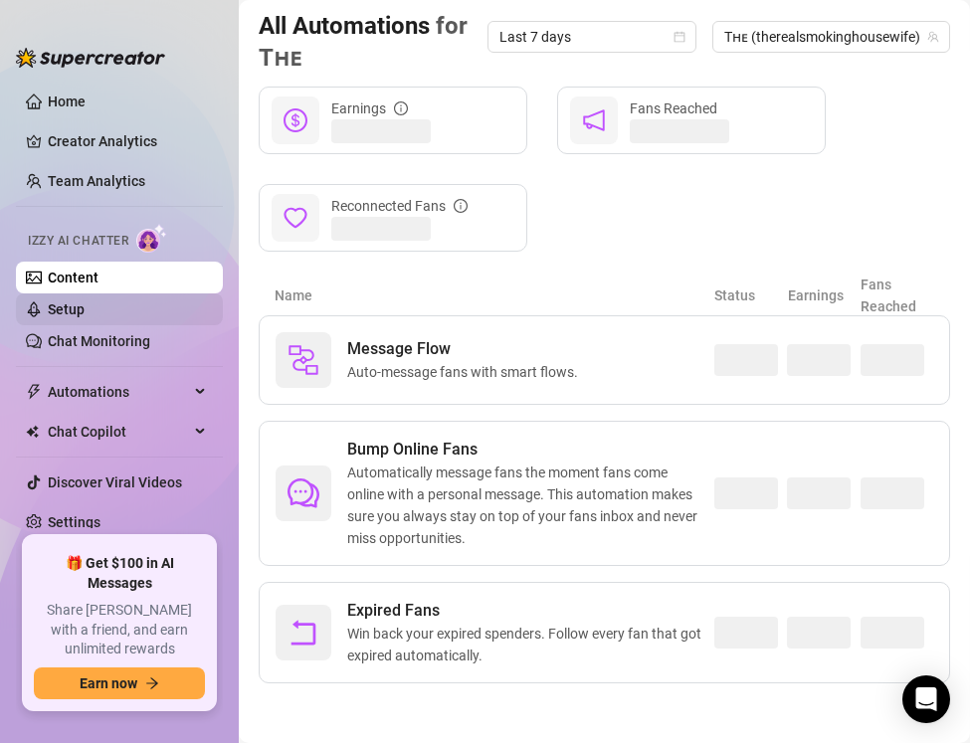
scroll to position [203, 0]
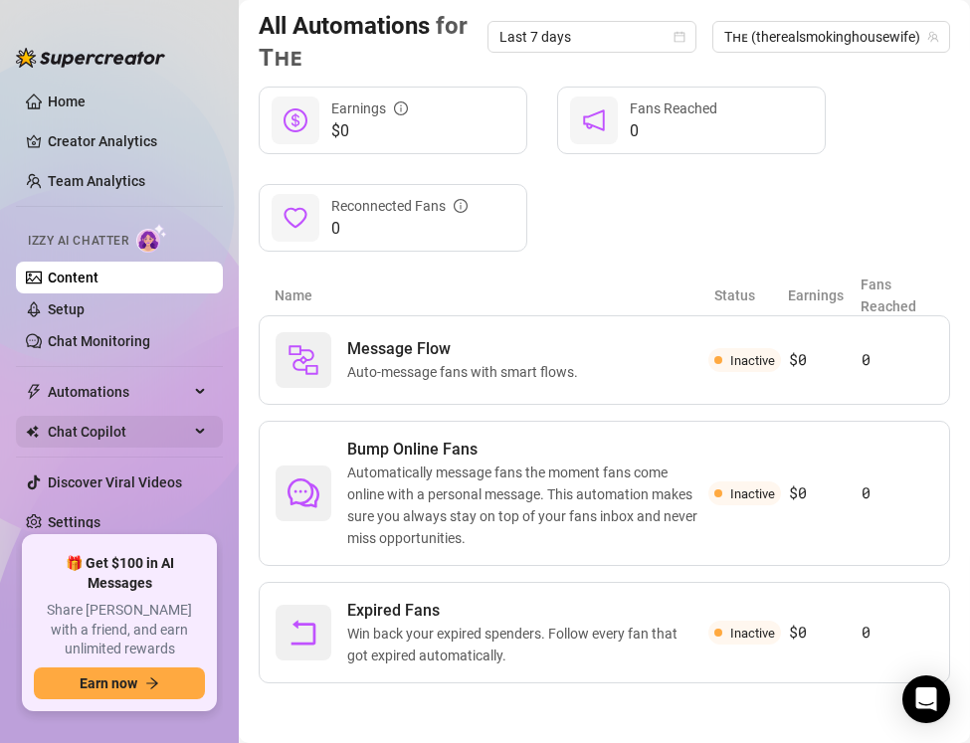
click at [128, 446] on span "Chat Copilot" at bounding box center [118, 432] width 141 height 32
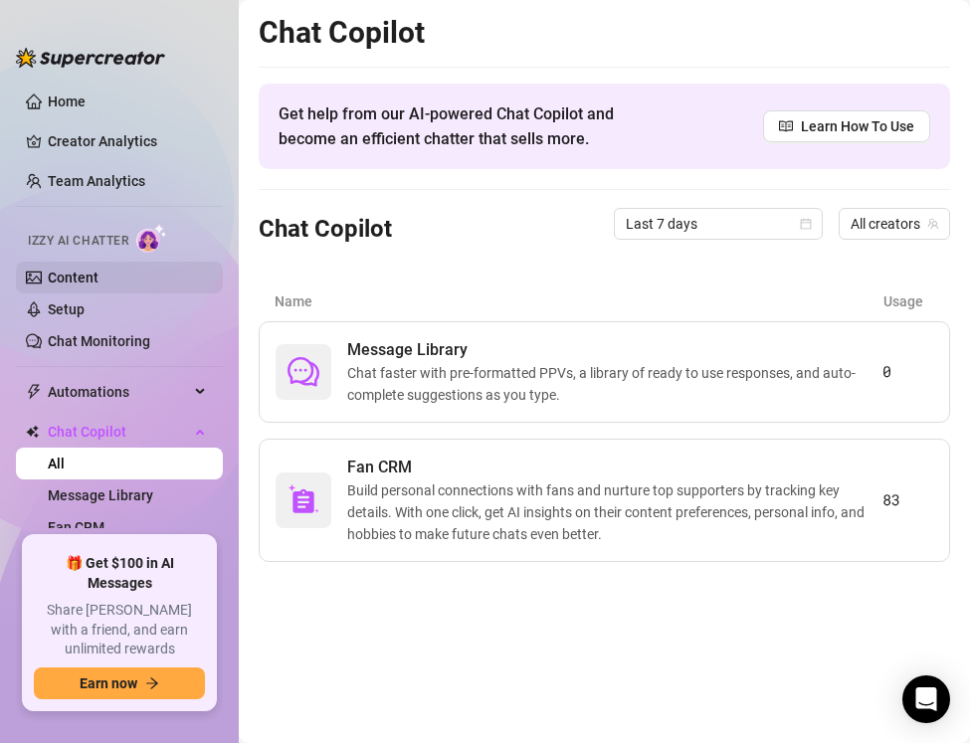
click at [91, 273] on link "Content" at bounding box center [73, 278] width 51 height 16
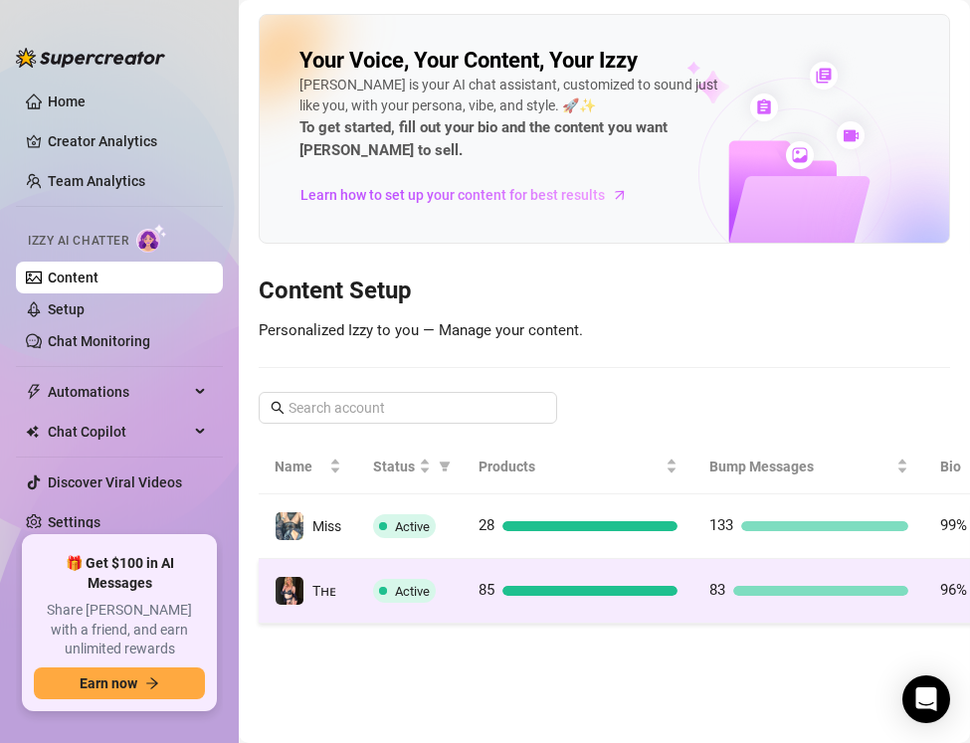
scroll to position [0, 248]
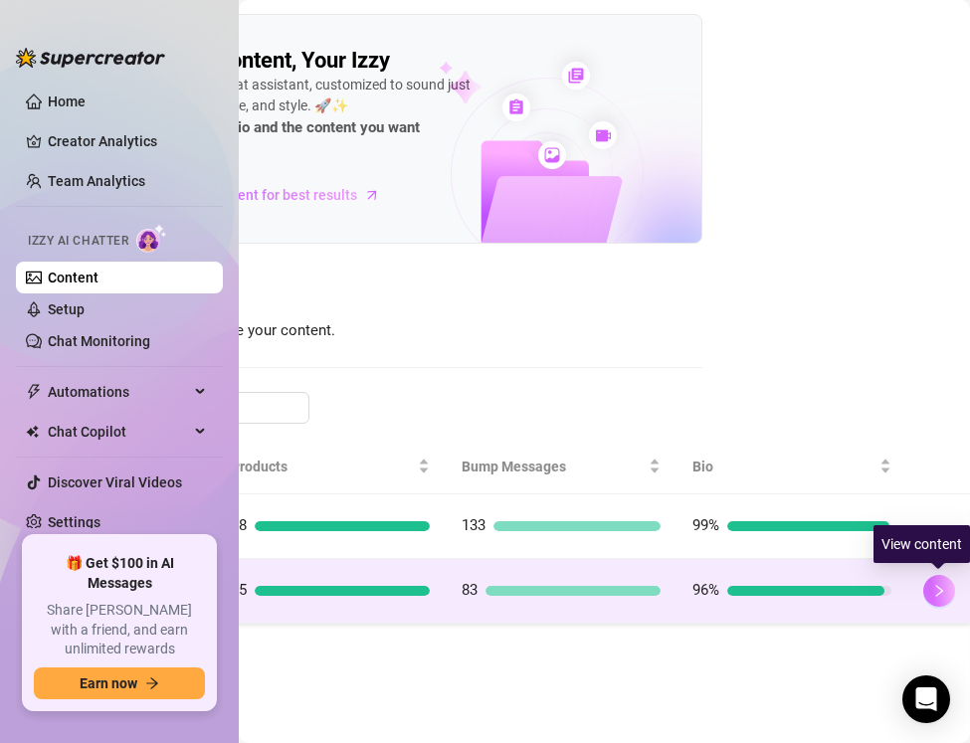
click at [936, 590] on icon "right" at bounding box center [939, 591] width 14 height 14
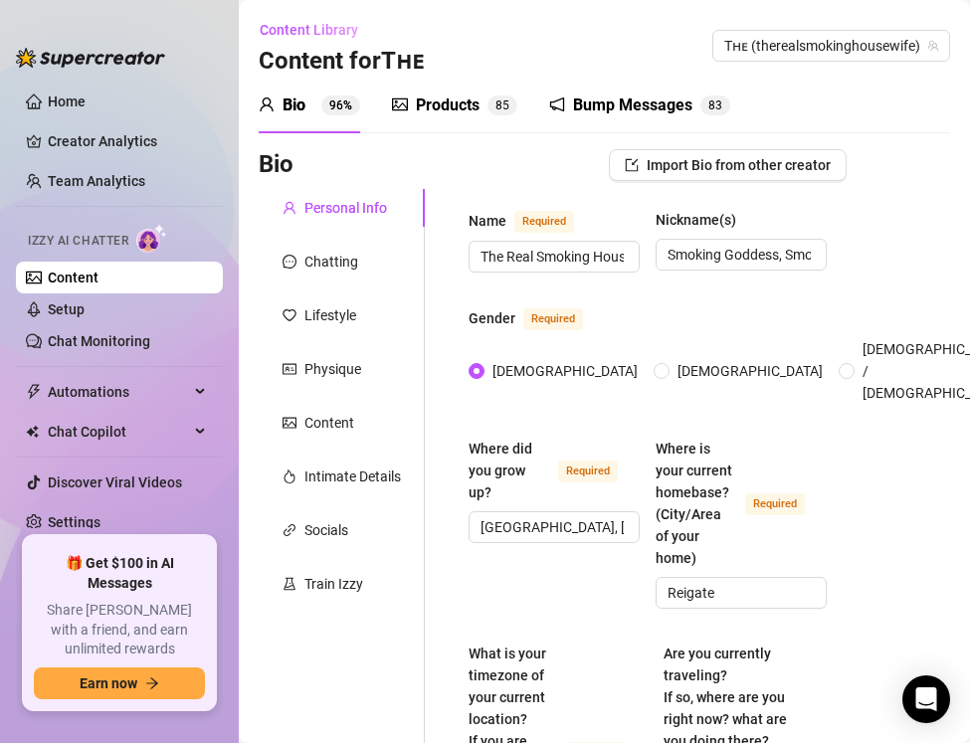
click at [445, 100] on div "Products" at bounding box center [448, 106] width 64 height 24
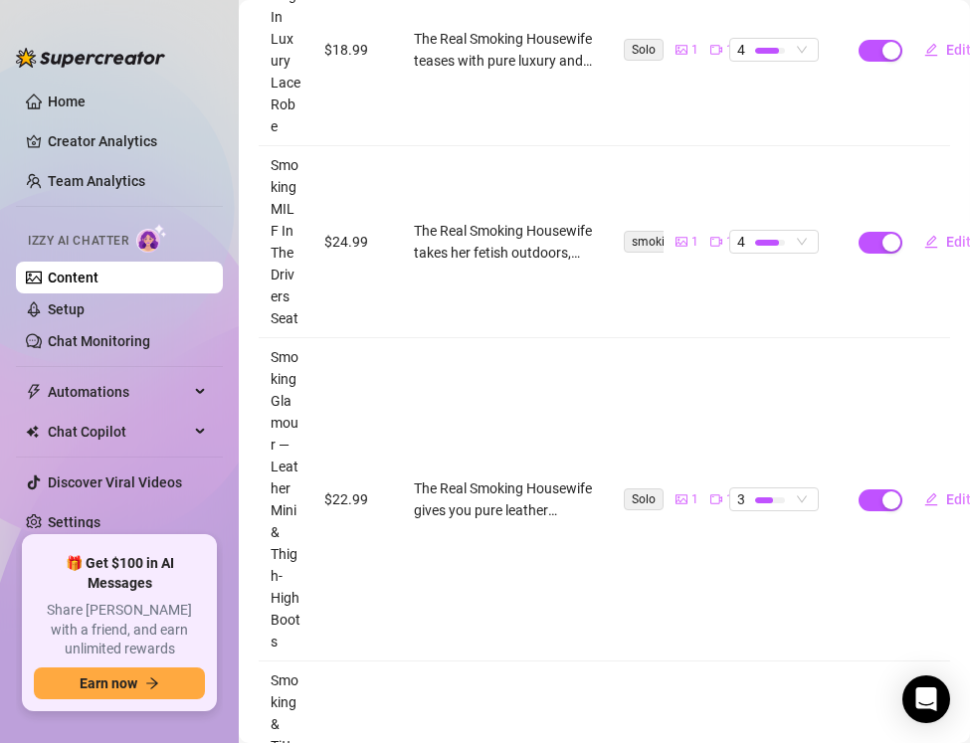
scroll to position [786, 0]
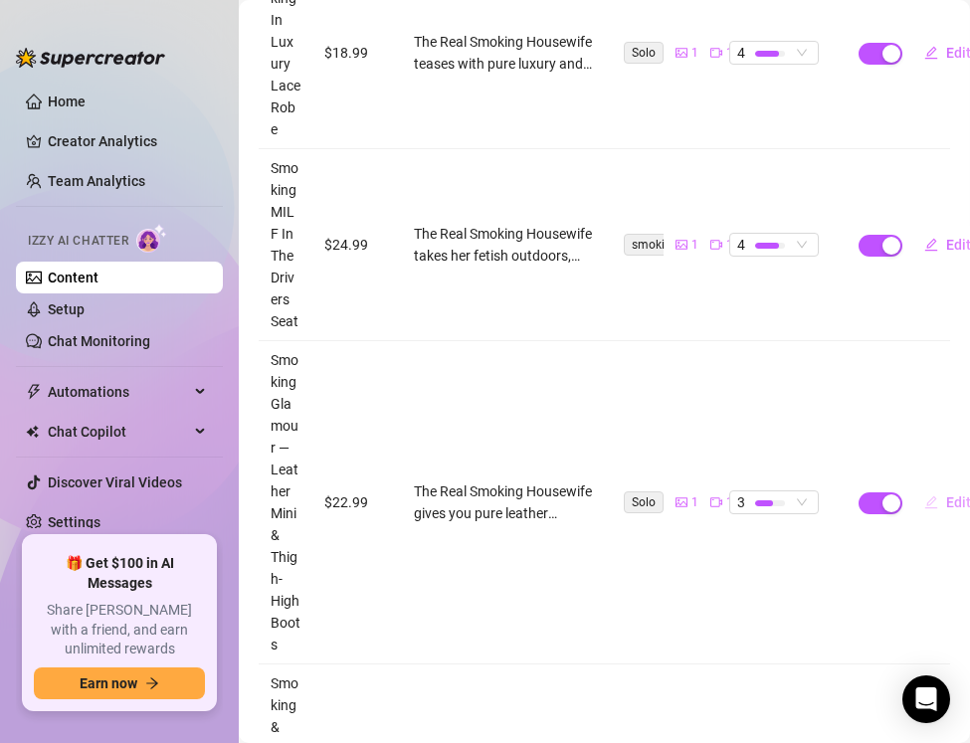
click at [932, 499] on icon "edit" at bounding box center [931, 503] width 14 height 14
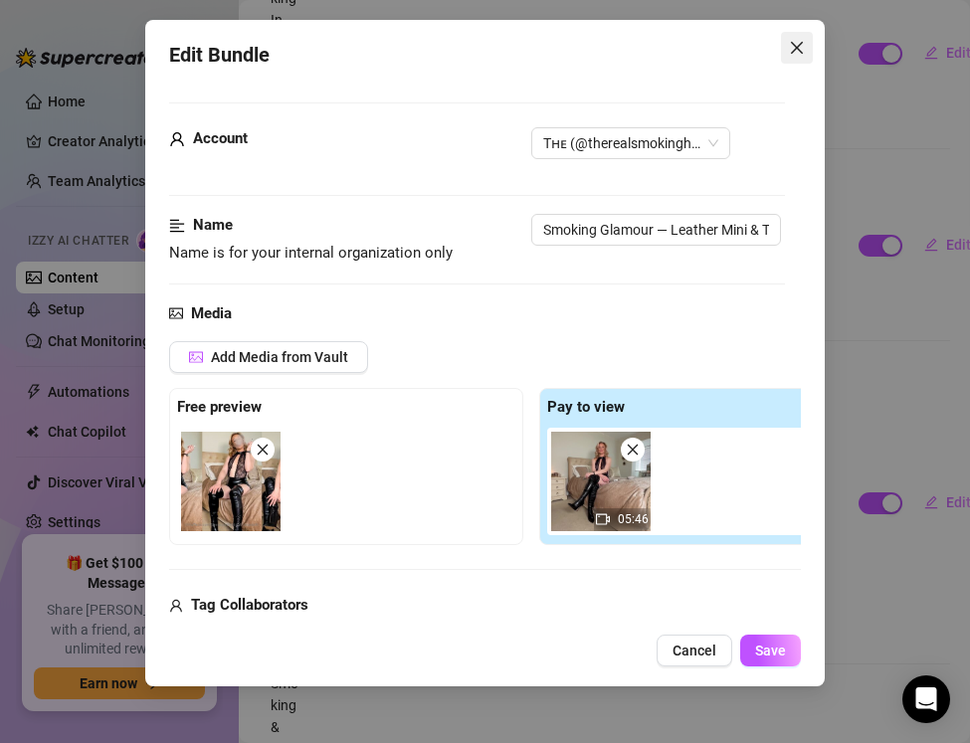
click at [795, 52] on icon "close" at bounding box center [797, 48] width 16 height 16
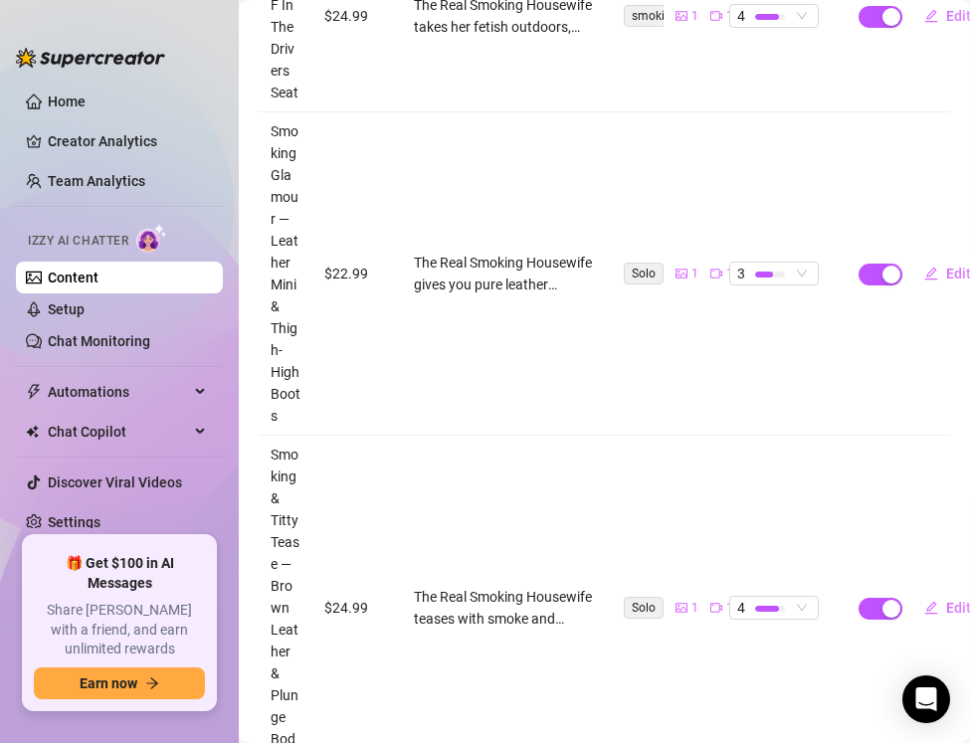
scroll to position [1242, 0]
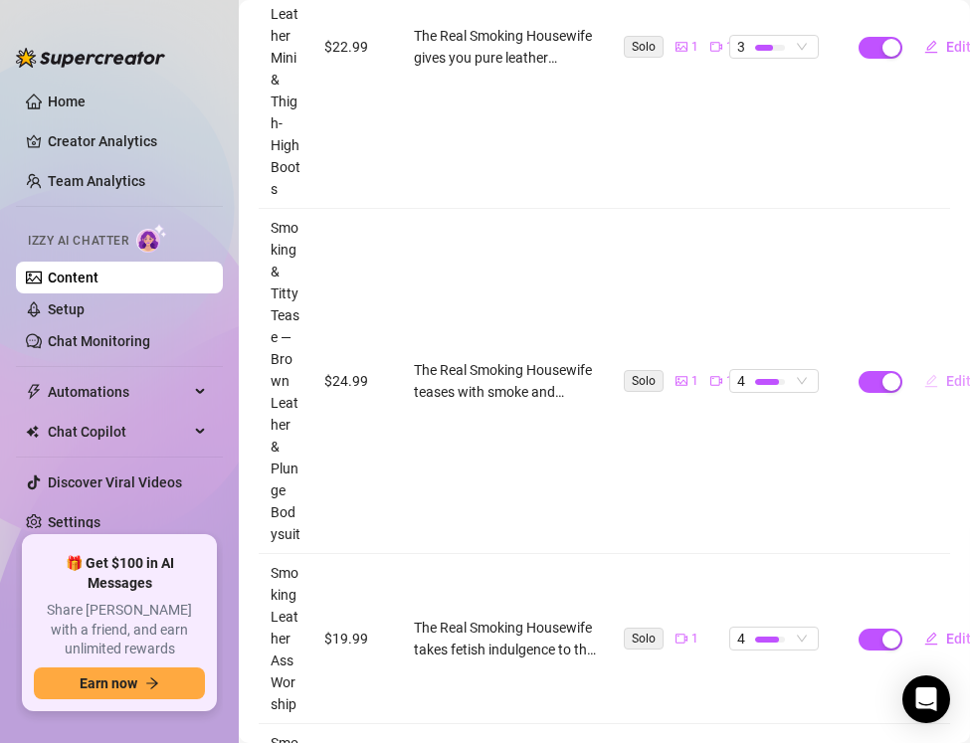
click at [956, 378] on span "Edit" at bounding box center [958, 381] width 25 height 16
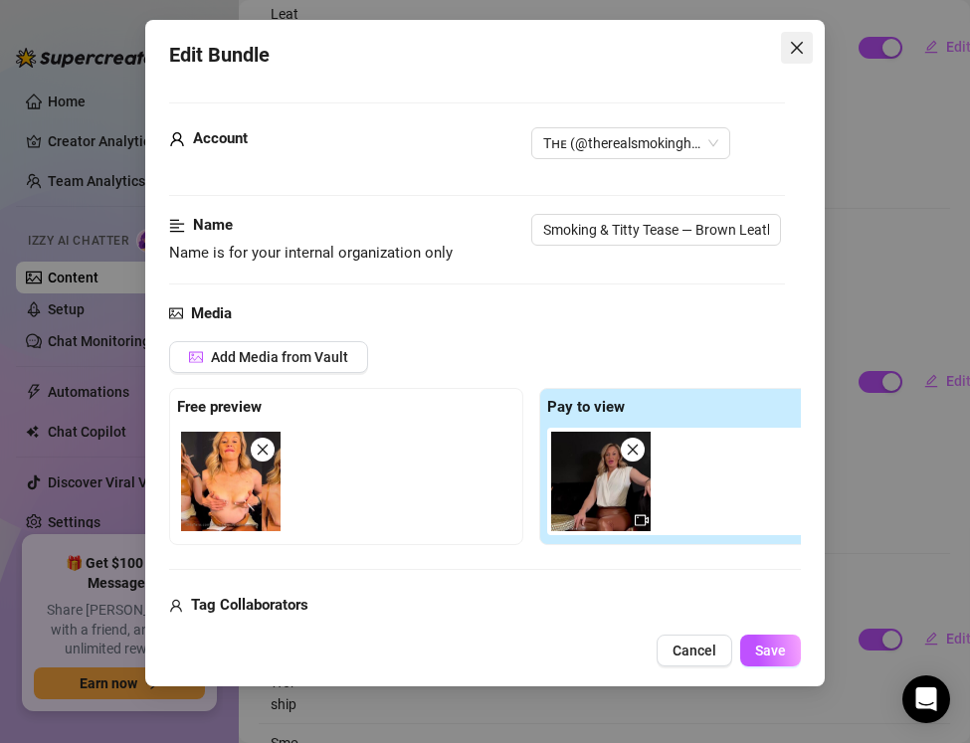
click at [797, 50] on icon "close" at bounding box center [797, 48] width 16 height 16
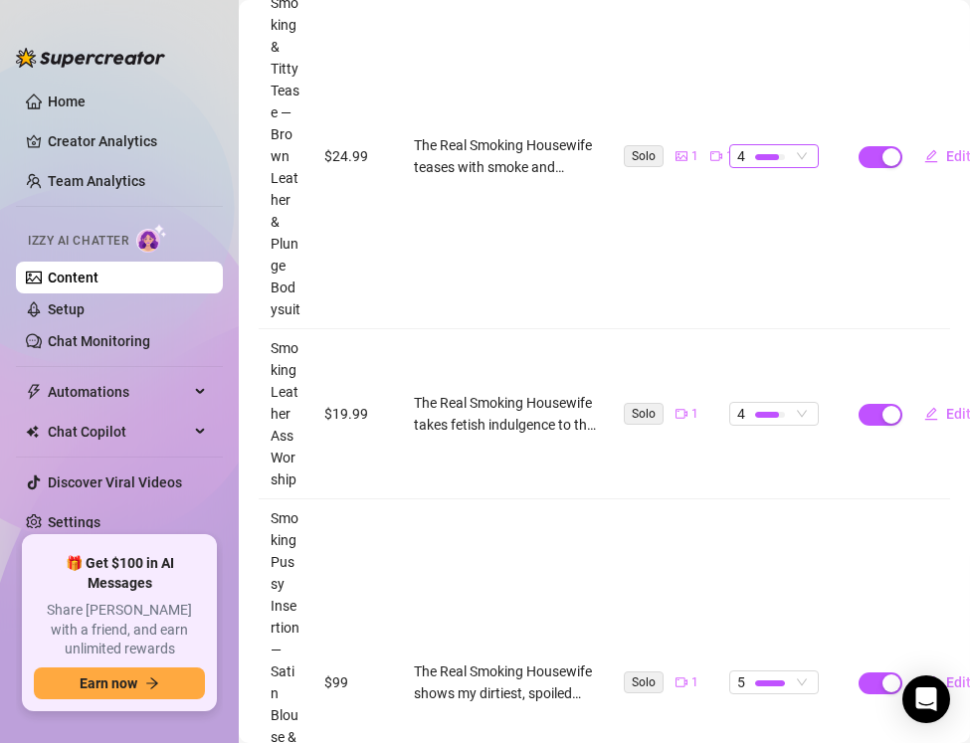
scroll to position [1472, 0]
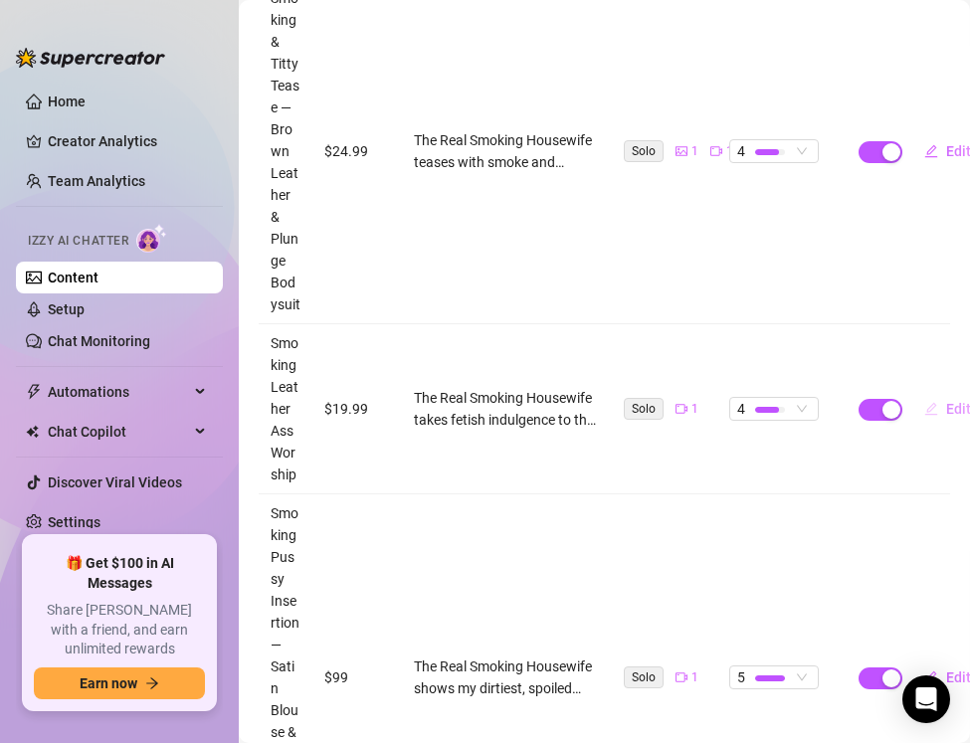
click at [948, 408] on span "Edit" at bounding box center [958, 409] width 25 height 16
type textarea "Leather mini pulled tight, cigarette burning between my nails, ass in your face…"
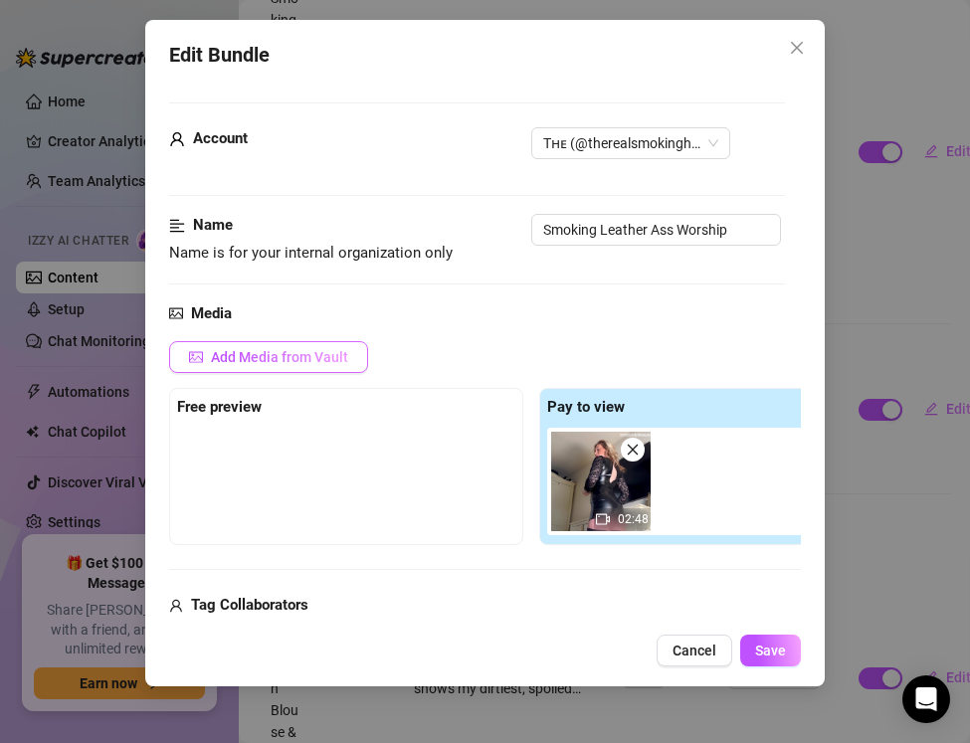
click at [230, 359] on span "Add Media from Vault" at bounding box center [279, 357] width 137 height 16
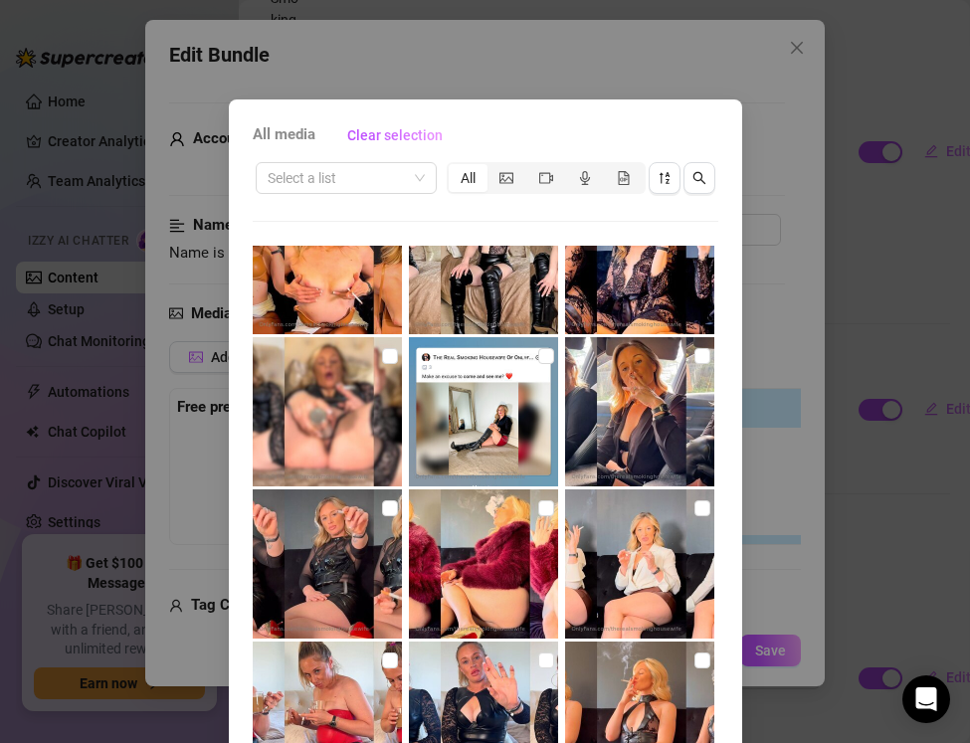
scroll to position [0, 0]
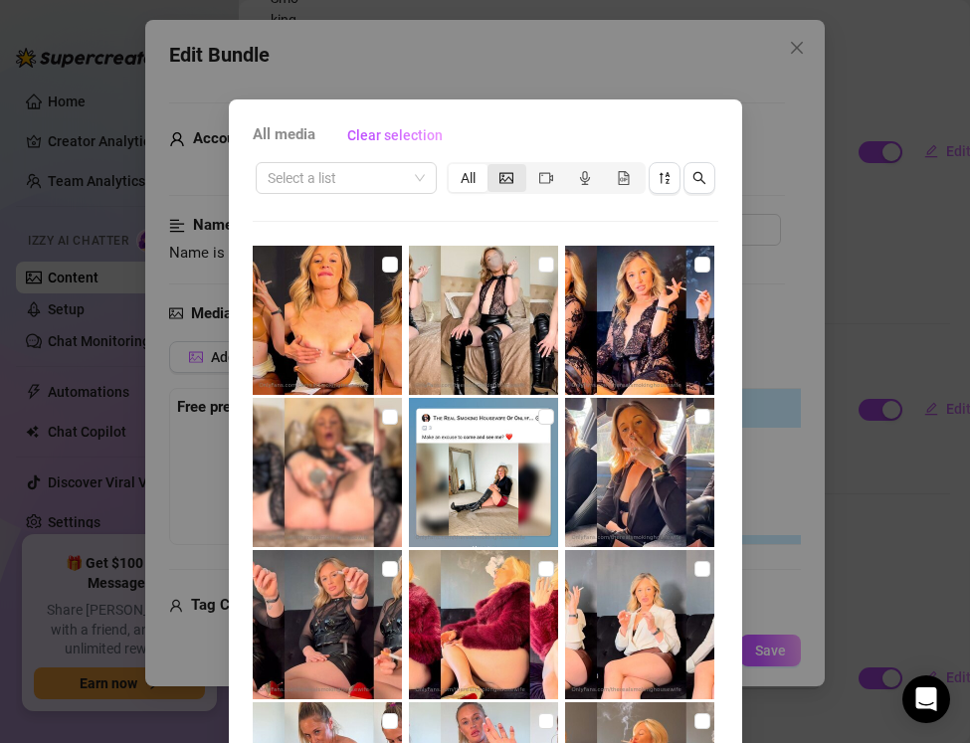
click at [501, 176] on icon "picture" at bounding box center [507, 177] width 14 height 11
click at [493, 167] on input "segmented control" at bounding box center [493, 167] width 0 height 0
click at [469, 185] on div "All" at bounding box center [468, 178] width 39 height 28
click at [454, 167] on input "All" at bounding box center [454, 167] width 0 height 0
click at [500, 183] on icon "picture" at bounding box center [507, 178] width 14 height 14
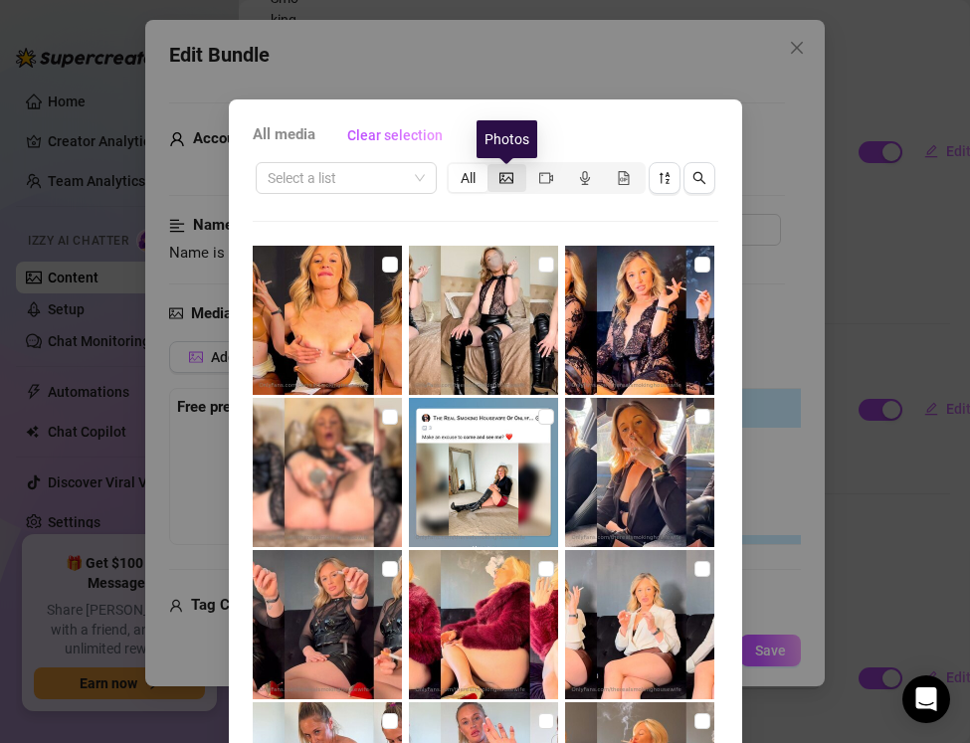
click at [493, 167] on input "segmented control" at bounding box center [493, 167] width 0 height 0
click at [517, 179] on div "segmented control" at bounding box center [507, 178] width 39 height 28
click at [493, 167] on input "segmented control" at bounding box center [493, 167] width 0 height 0
click at [549, 179] on icon "video-camera" at bounding box center [546, 177] width 14 height 11
click at [531, 167] on input "segmented control" at bounding box center [531, 167] width 0 height 0
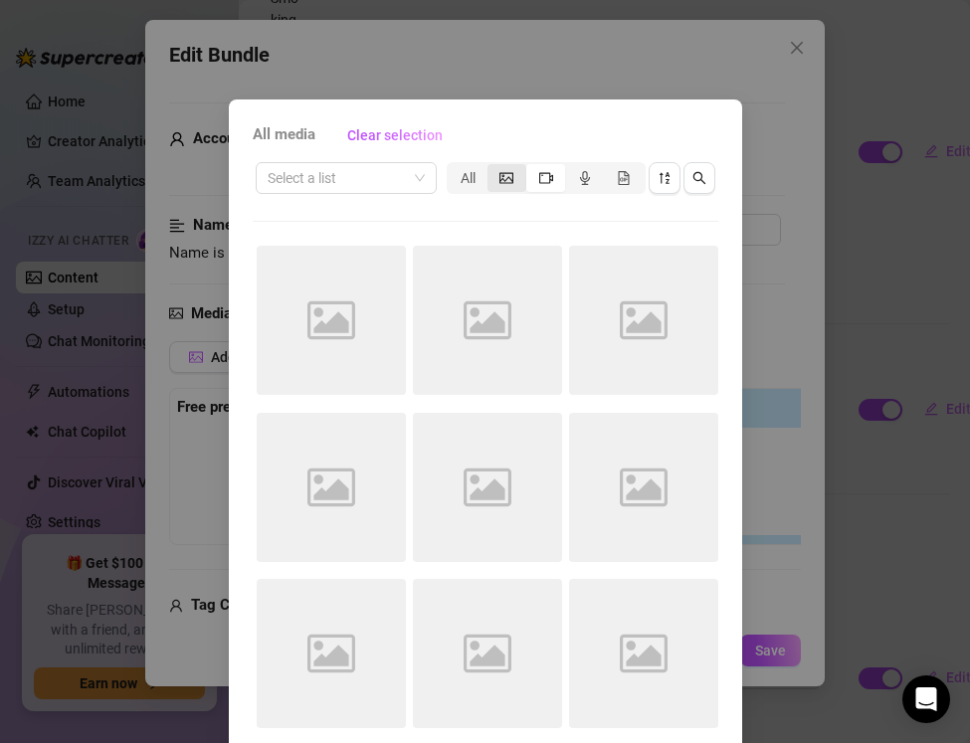
click at [513, 179] on div "segmented control" at bounding box center [507, 178] width 39 height 28
click at [493, 167] on input "segmented control" at bounding box center [493, 167] width 0 height 0
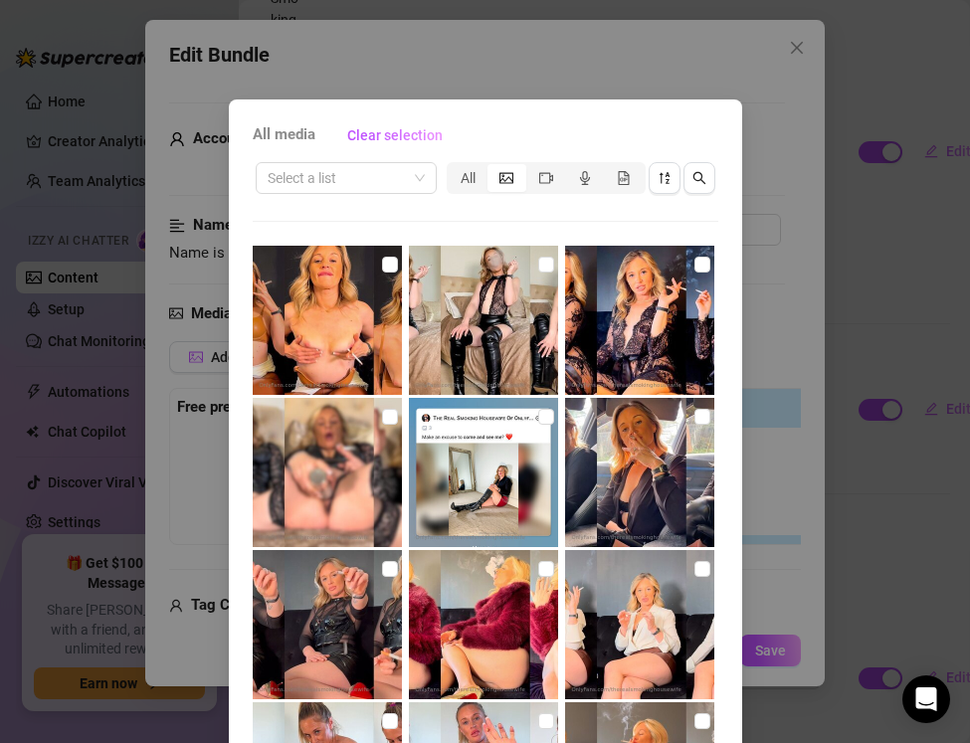
scroll to position [88, 0]
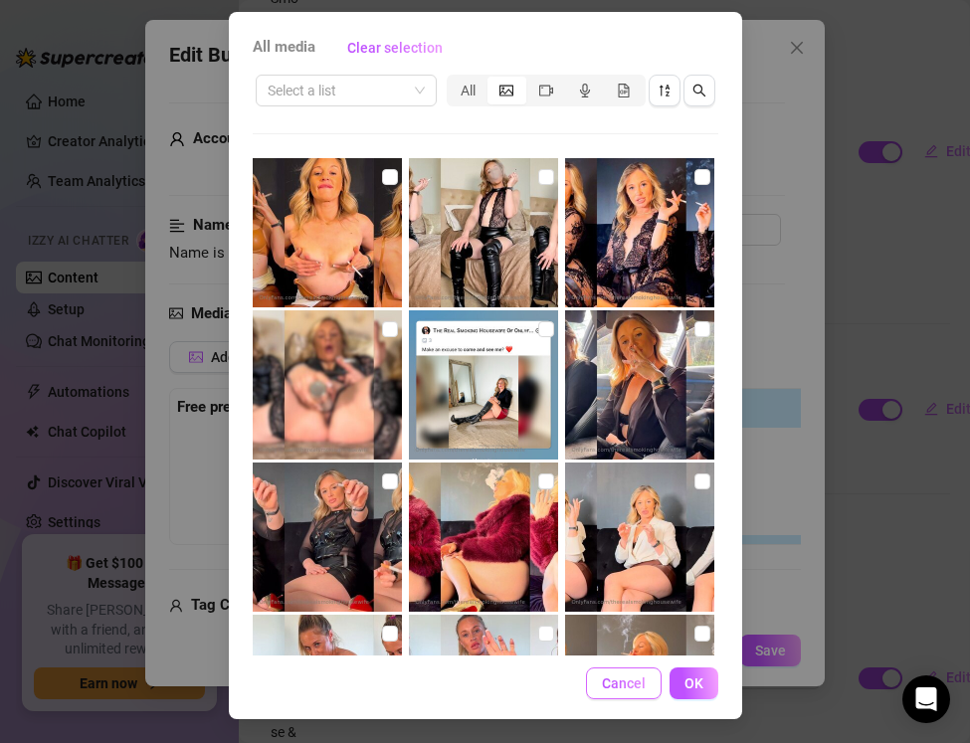
click at [618, 686] on span "Cancel" at bounding box center [624, 684] width 44 height 16
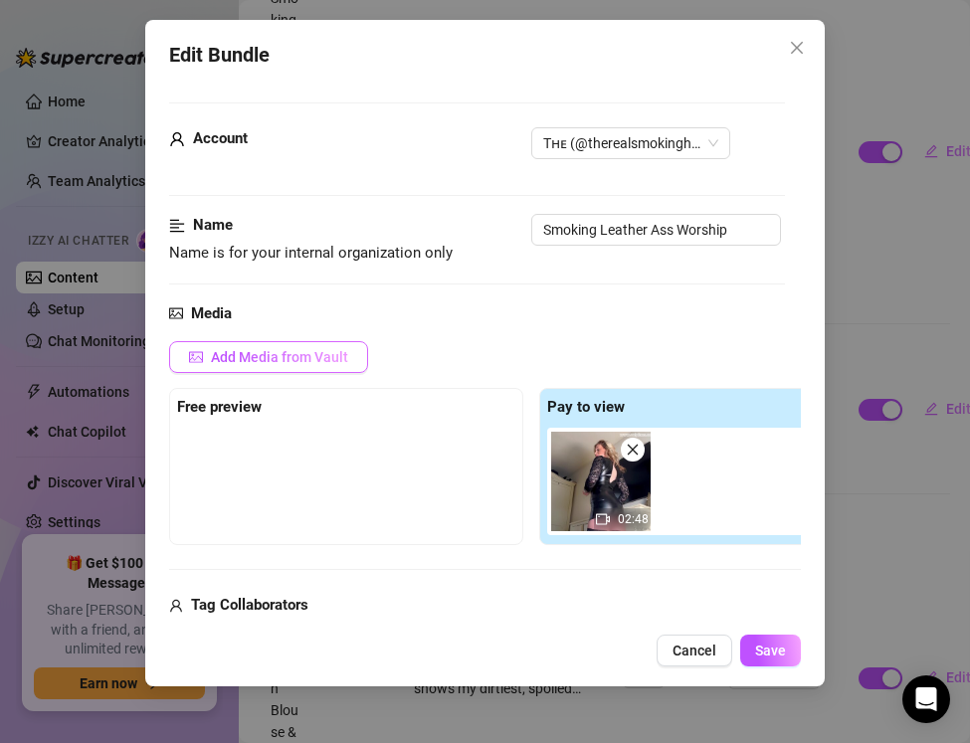
click at [262, 357] on span "Add Media from Vault" at bounding box center [279, 357] width 137 height 16
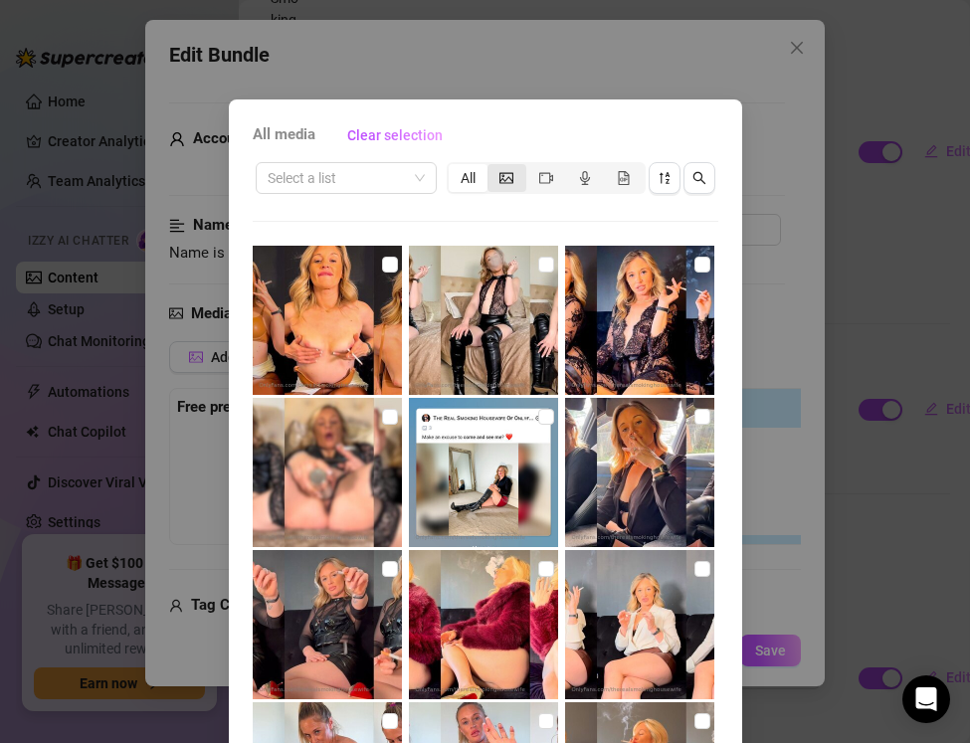
click at [505, 178] on icon "picture" at bounding box center [507, 178] width 14 height 14
click at [493, 167] on input "segmented control" at bounding box center [493, 167] width 0 height 0
click at [505, 178] on icon "picture" at bounding box center [507, 178] width 14 height 14
click at [493, 167] on input "segmented control" at bounding box center [493, 167] width 0 height 0
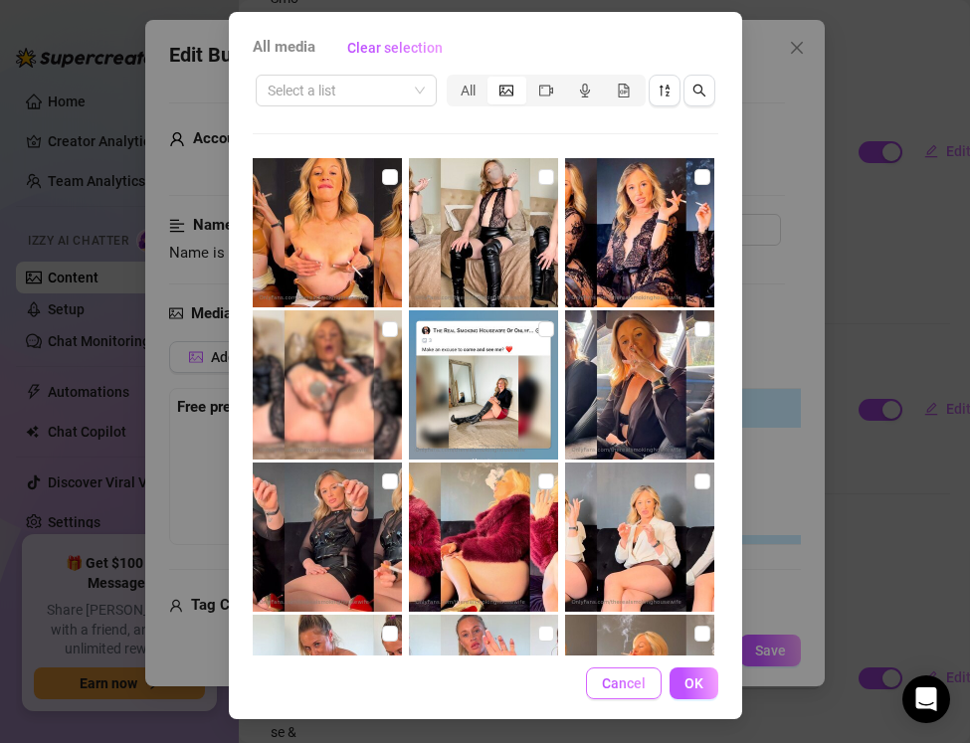
click at [603, 680] on span "Cancel" at bounding box center [624, 684] width 44 height 16
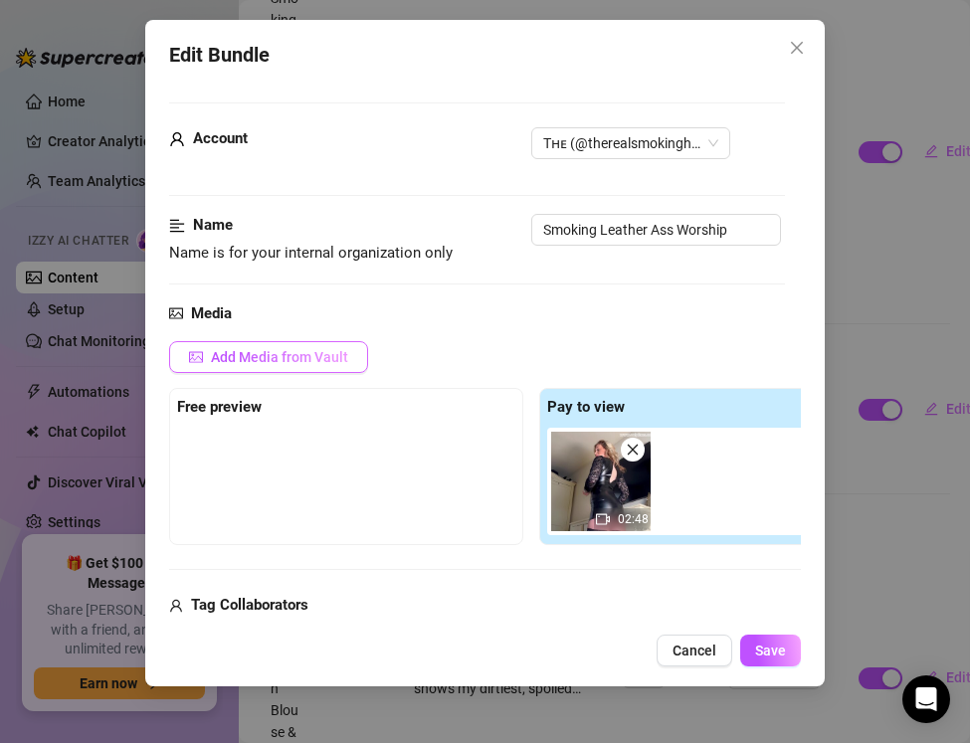
click at [286, 361] on span "Add Media from Vault" at bounding box center [279, 357] width 137 height 16
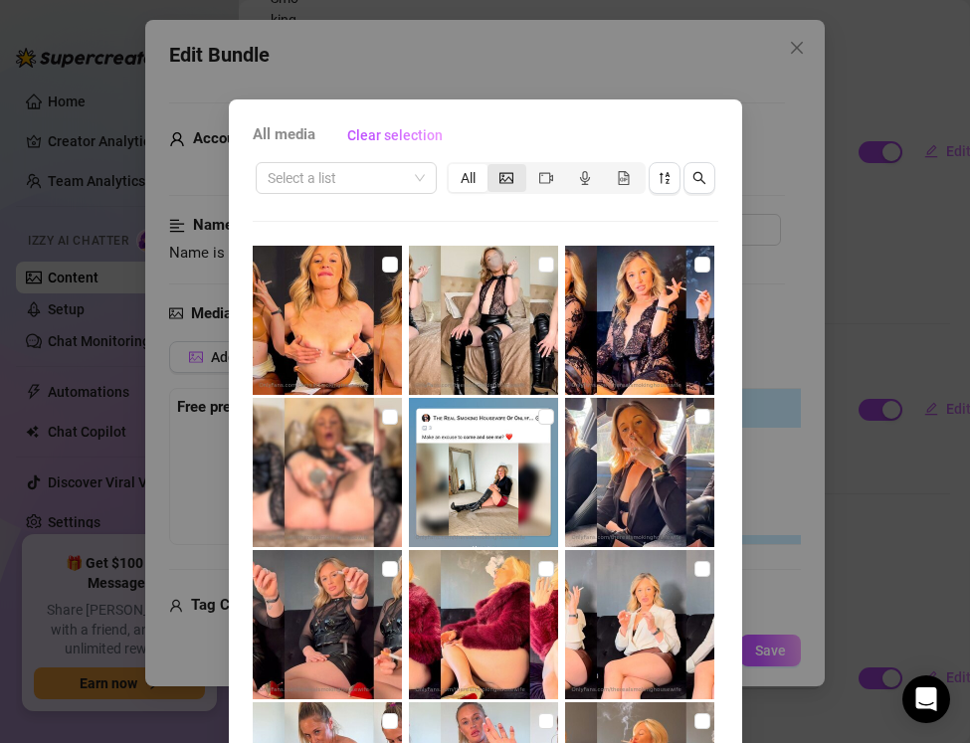
click at [500, 181] on icon "picture" at bounding box center [507, 177] width 14 height 11
click at [493, 167] on input "segmented control" at bounding box center [493, 167] width 0 height 0
click at [548, 182] on icon "video-camera" at bounding box center [546, 177] width 14 height 11
click at [531, 167] on input "segmented control" at bounding box center [531, 167] width 0 height 0
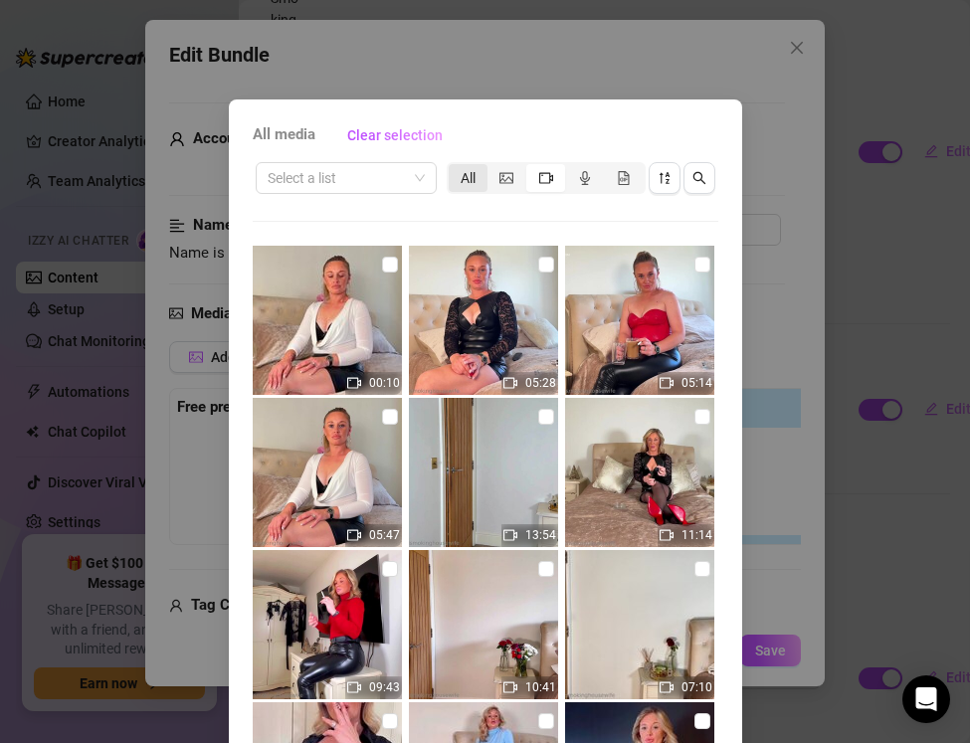
click at [471, 168] on div "All" at bounding box center [468, 178] width 39 height 28
click at [454, 167] on input "All" at bounding box center [454, 167] width 0 height 0
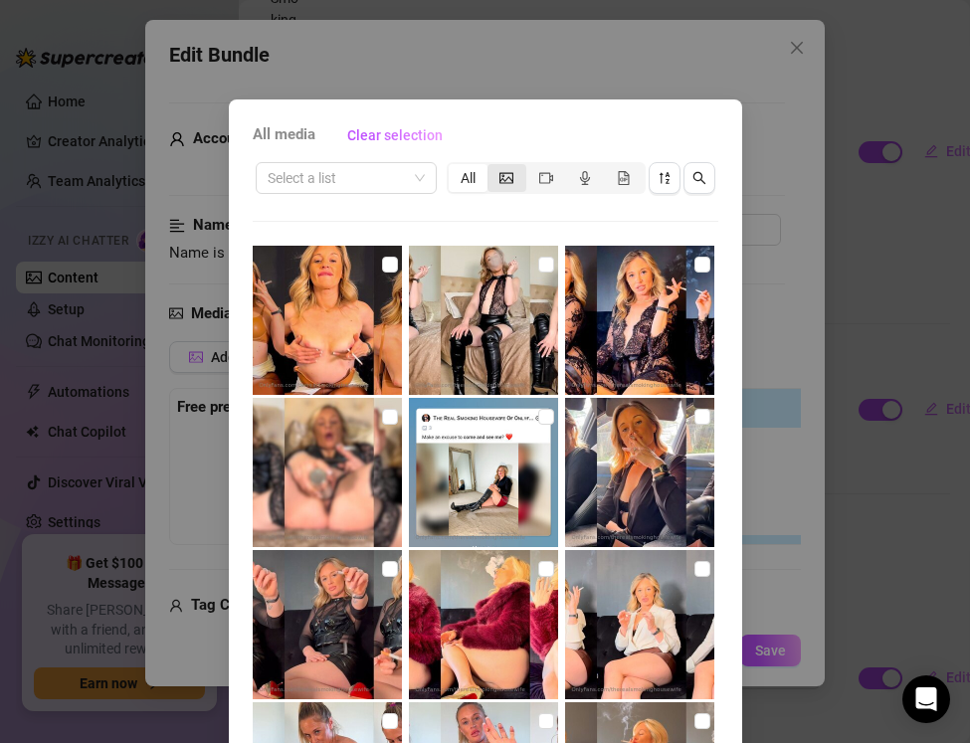
click at [501, 182] on icon "picture" at bounding box center [507, 178] width 14 height 14
click at [493, 167] on input "segmented control" at bounding box center [493, 167] width 0 height 0
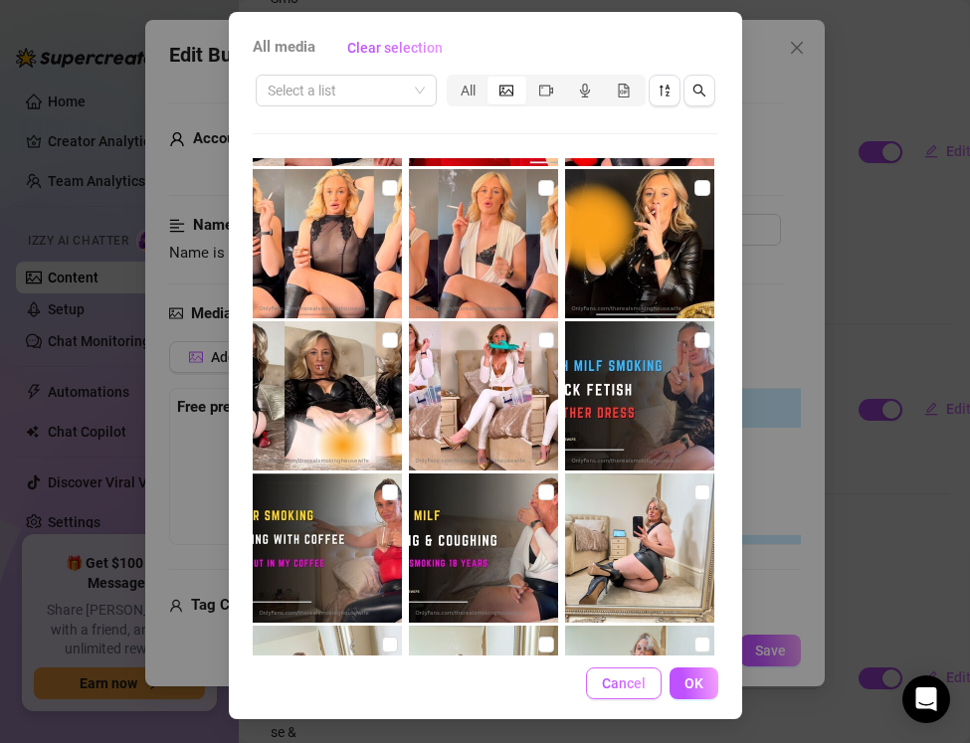
click at [629, 682] on span "Cancel" at bounding box center [624, 684] width 44 height 16
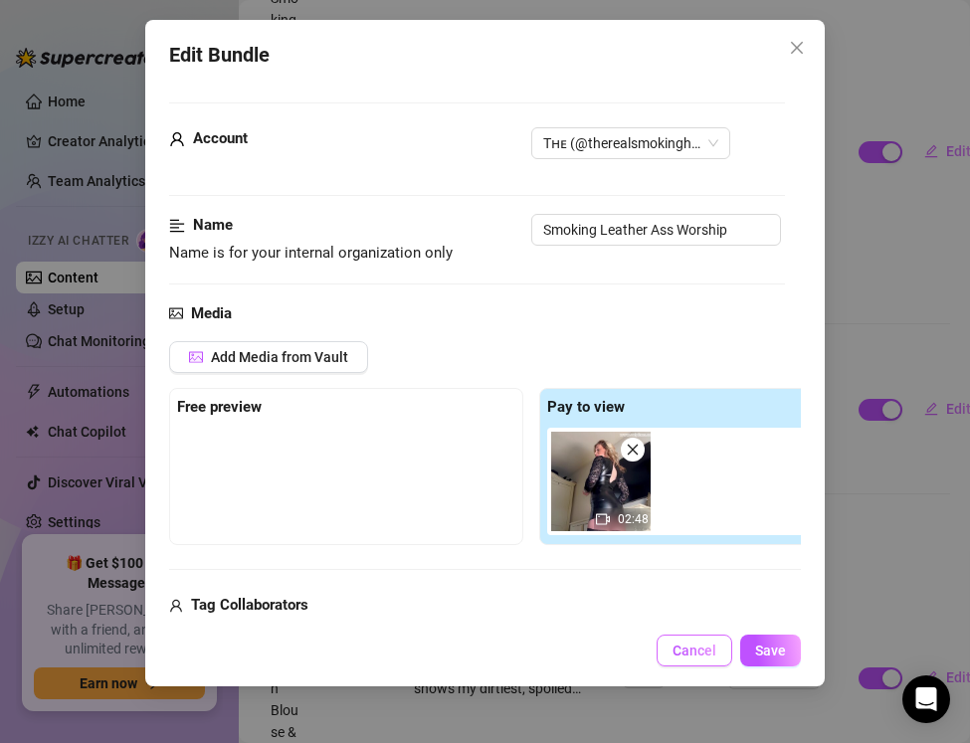
click at [683, 651] on span "Cancel" at bounding box center [695, 651] width 44 height 16
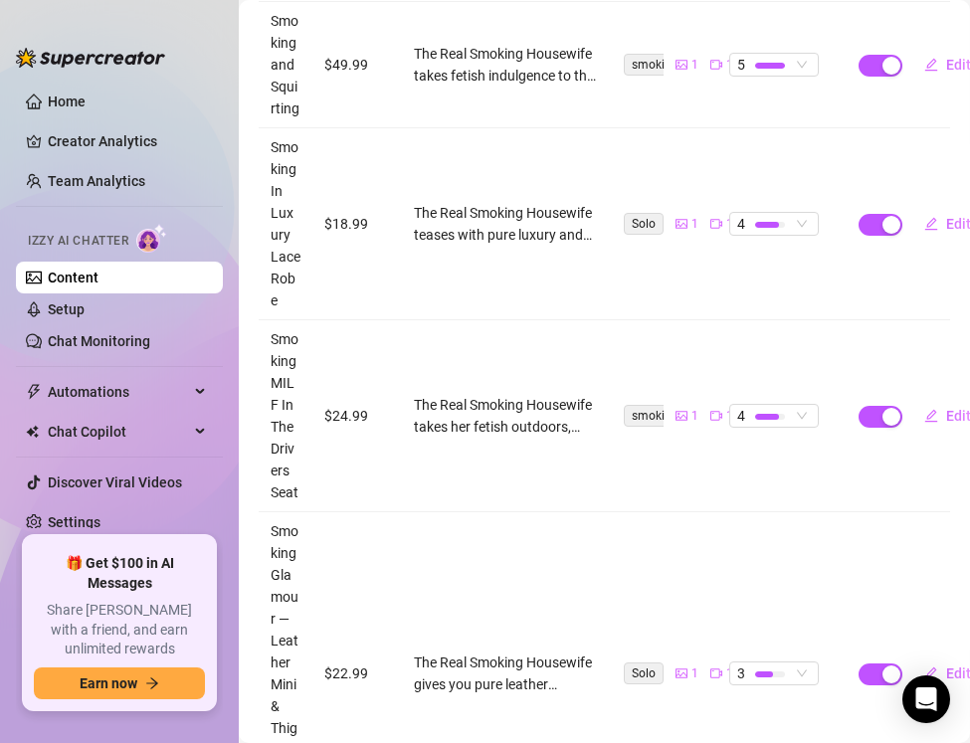
scroll to position [868, 0]
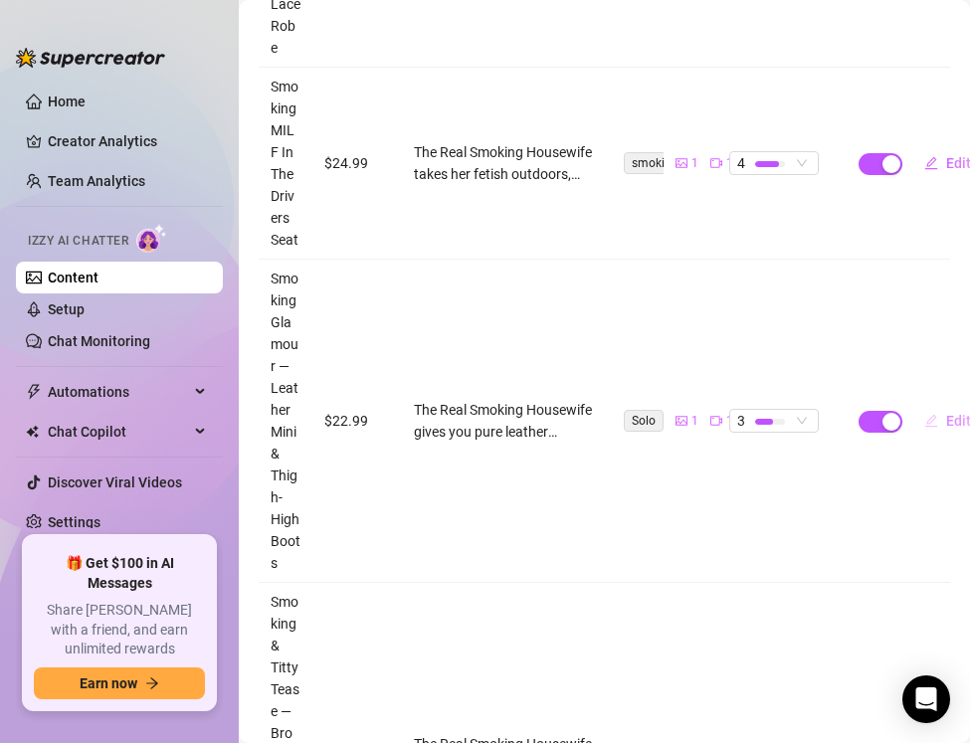
click at [946, 425] on span "Edit" at bounding box center [958, 421] width 25 height 16
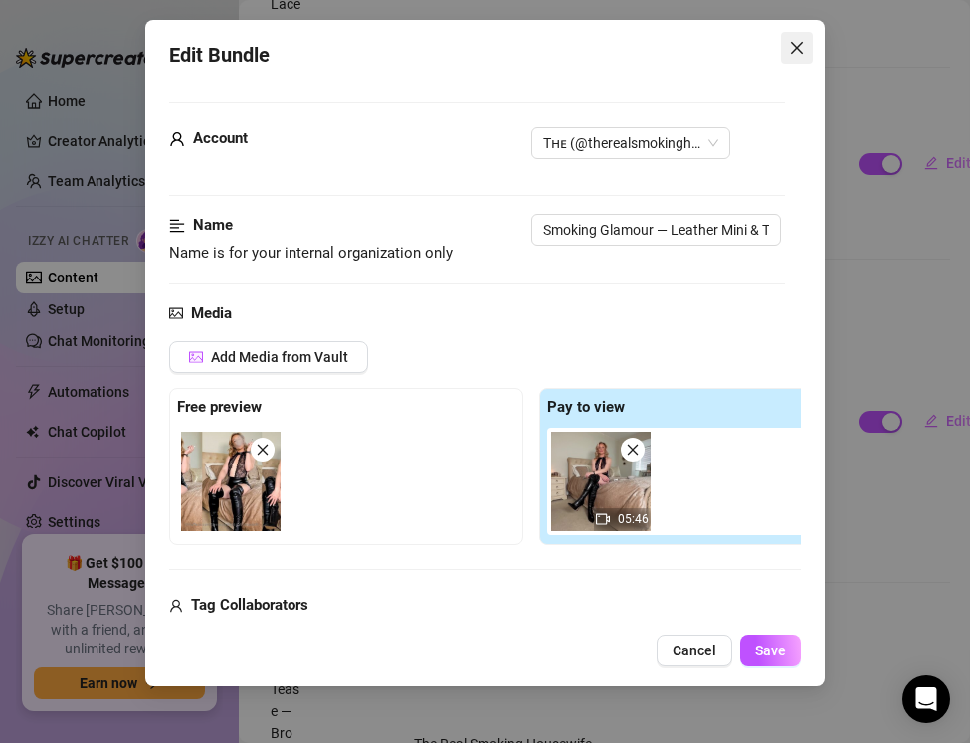
click at [802, 53] on icon "close" at bounding box center [797, 48] width 12 height 12
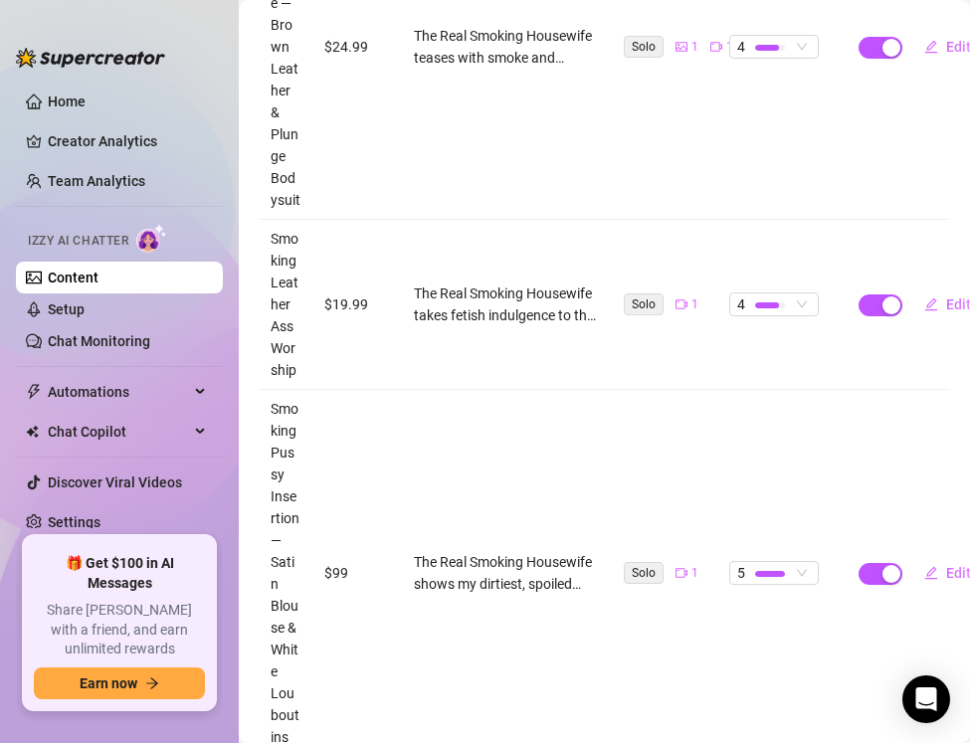
scroll to position [1593, 0]
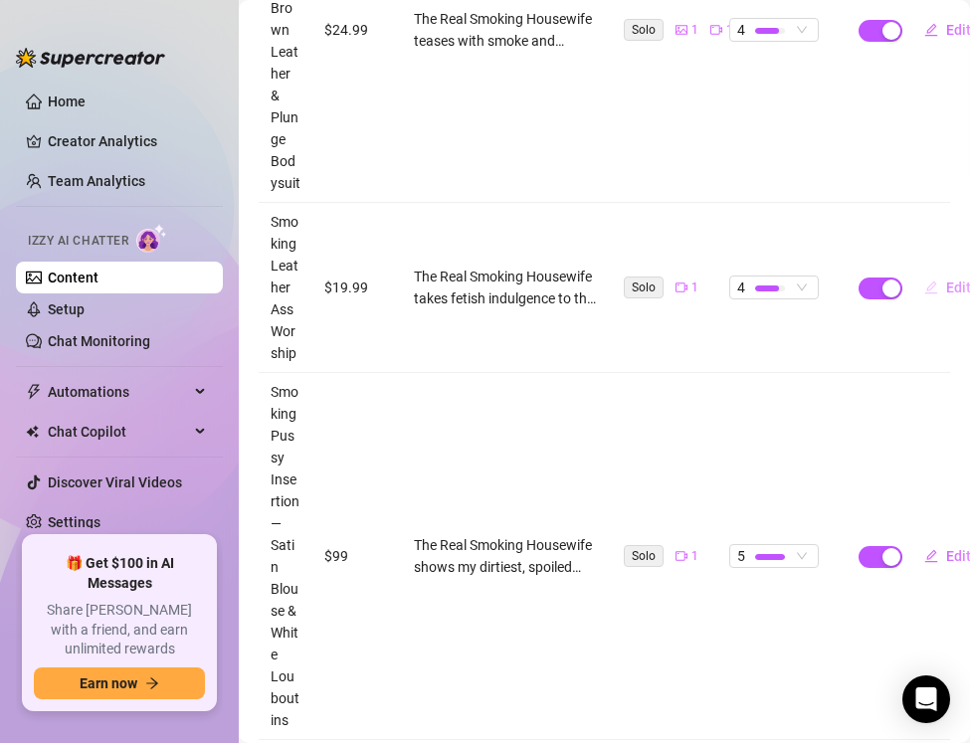
click at [937, 288] on button "Edit" at bounding box center [947, 288] width 79 height 32
type textarea "Leather mini pulled tight, cigarette burning between my nails, ass in your face…"
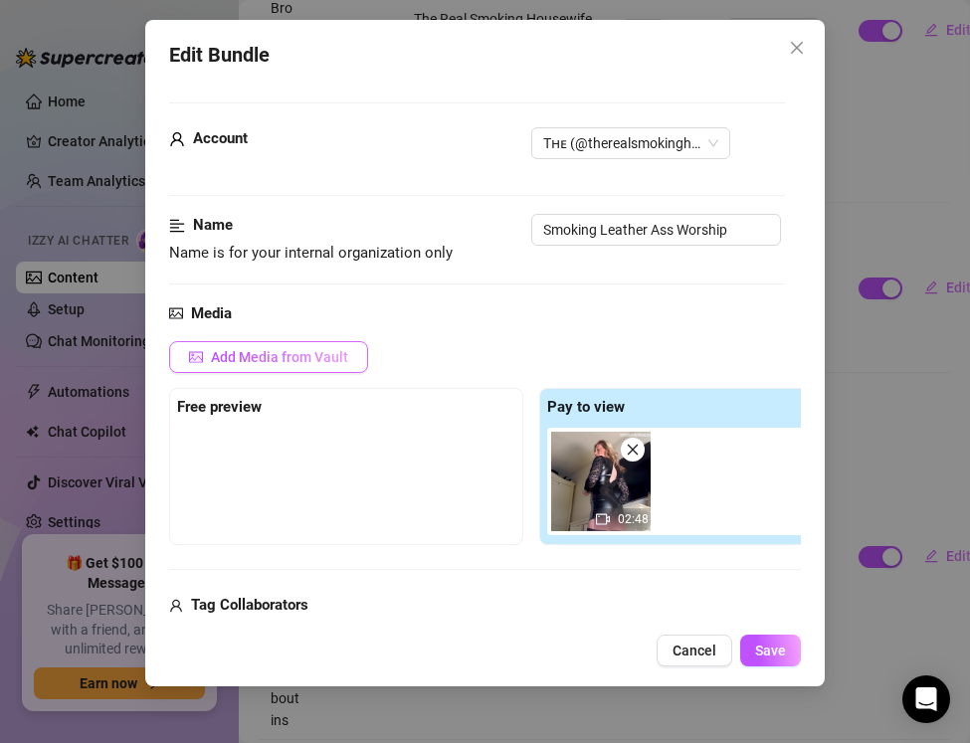
click at [304, 356] on span "Add Media from Vault" at bounding box center [279, 357] width 137 height 16
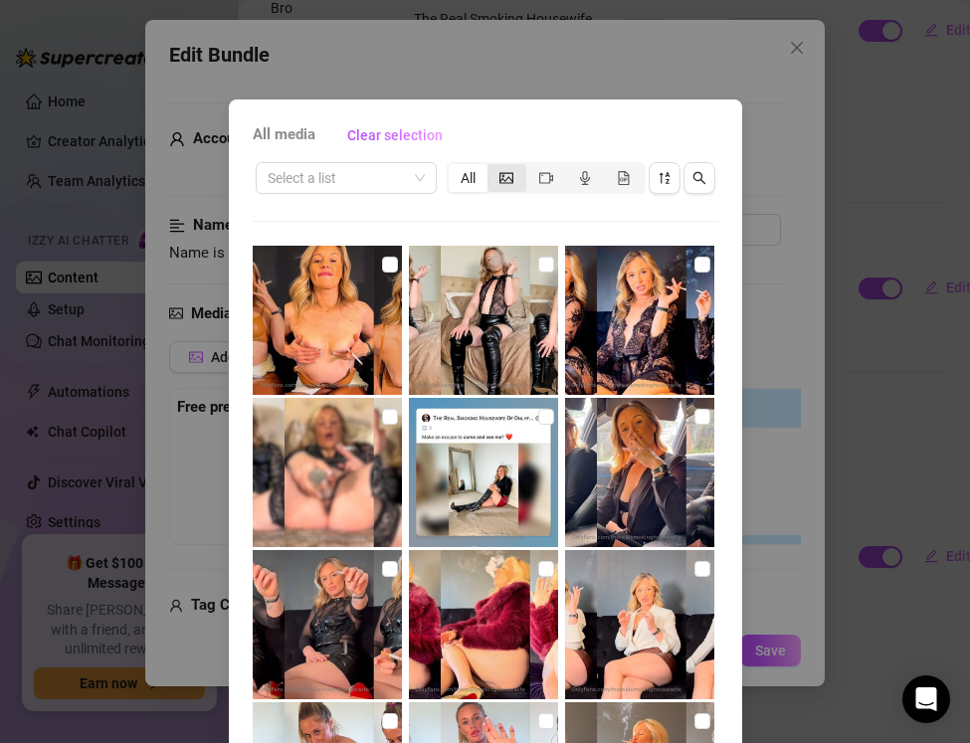
click at [509, 188] on div "segmented control" at bounding box center [507, 178] width 39 height 28
click at [493, 167] on input "segmented control" at bounding box center [493, 167] width 0 height 0
click at [539, 175] on icon "video-camera" at bounding box center [546, 178] width 14 height 14
click at [531, 167] on input "segmented control" at bounding box center [531, 167] width 0 height 0
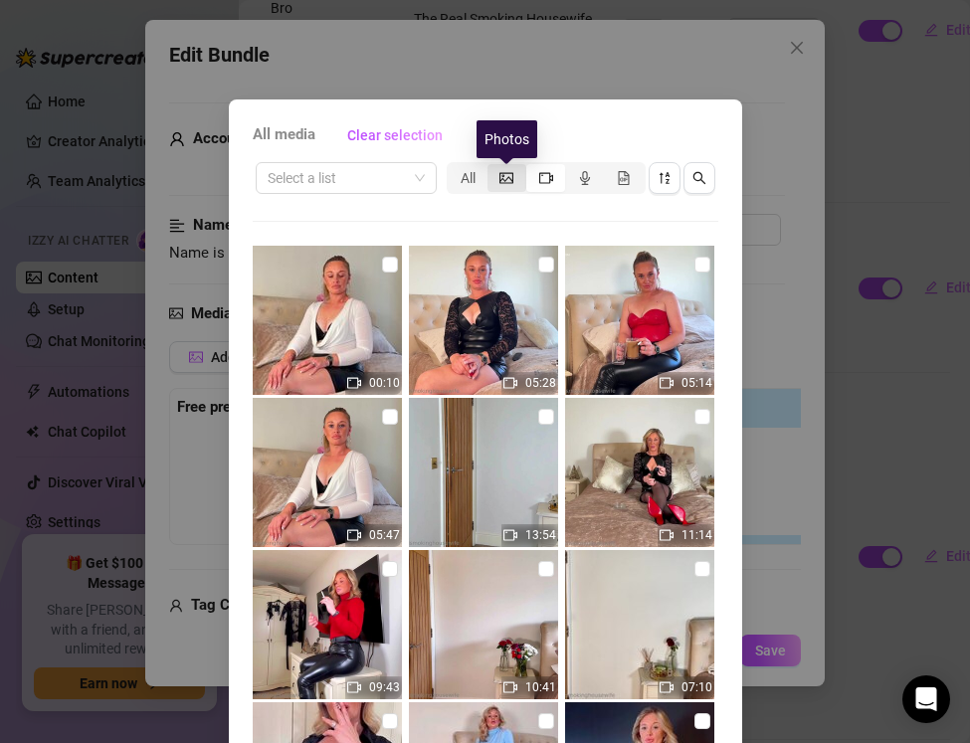
click at [504, 181] on icon "picture" at bounding box center [507, 178] width 14 height 14
click at [493, 167] on input "segmented control" at bounding box center [493, 167] width 0 height 0
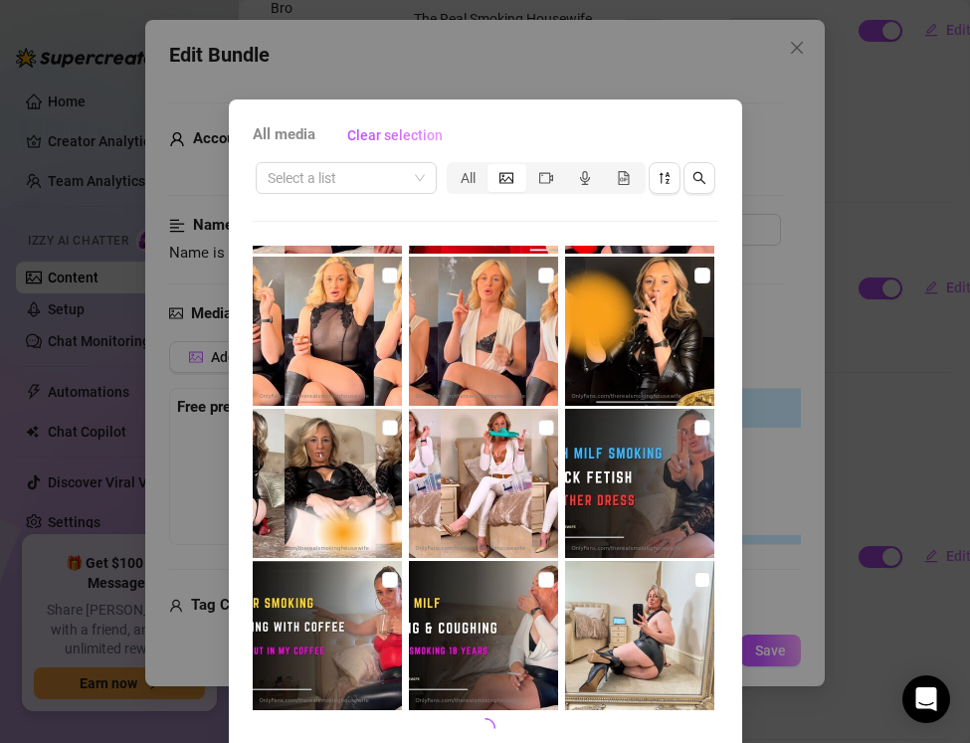
scroll to position [88, 0]
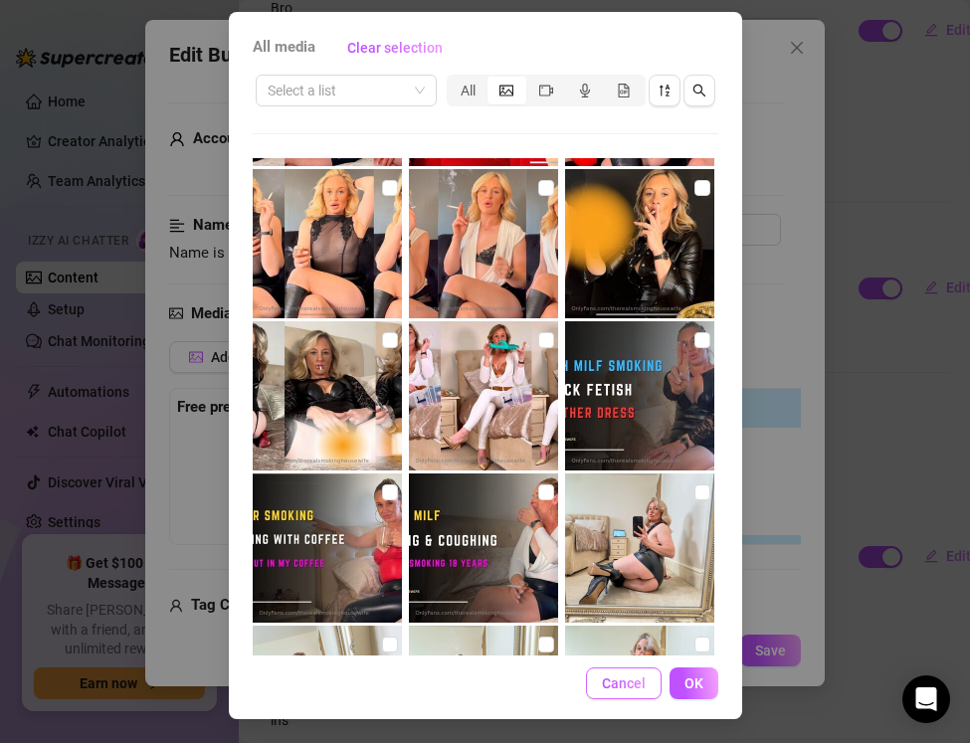
click at [608, 686] on span "Cancel" at bounding box center [624, 684] width 44 height 16
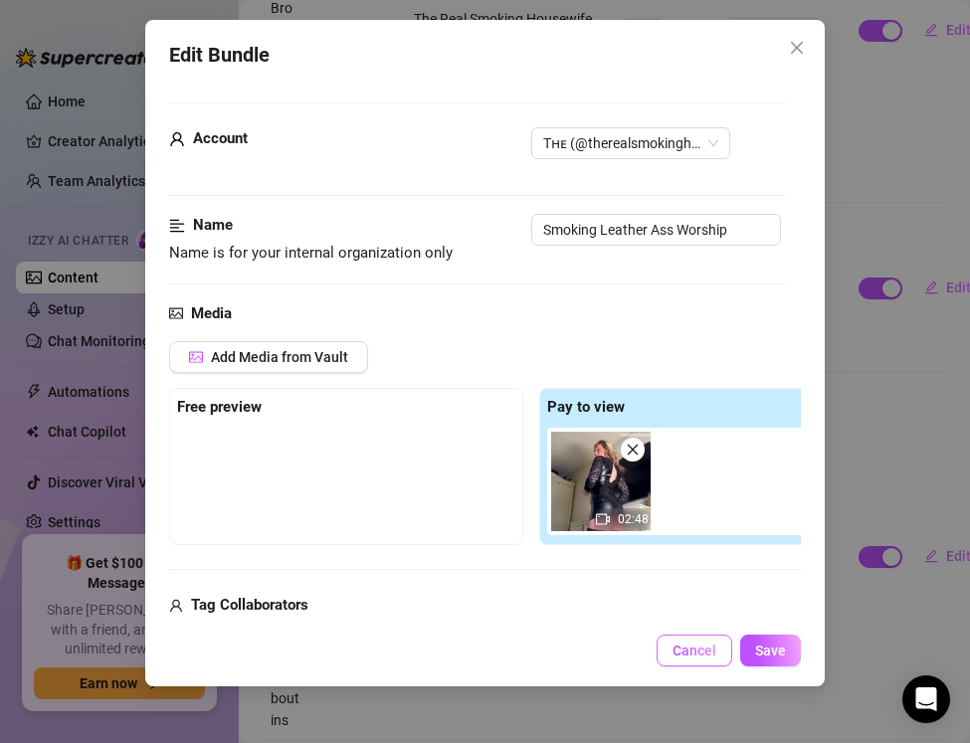
click at [683, 642] on button "Cancel" at bounding box center [695, 651] width 76 height 32
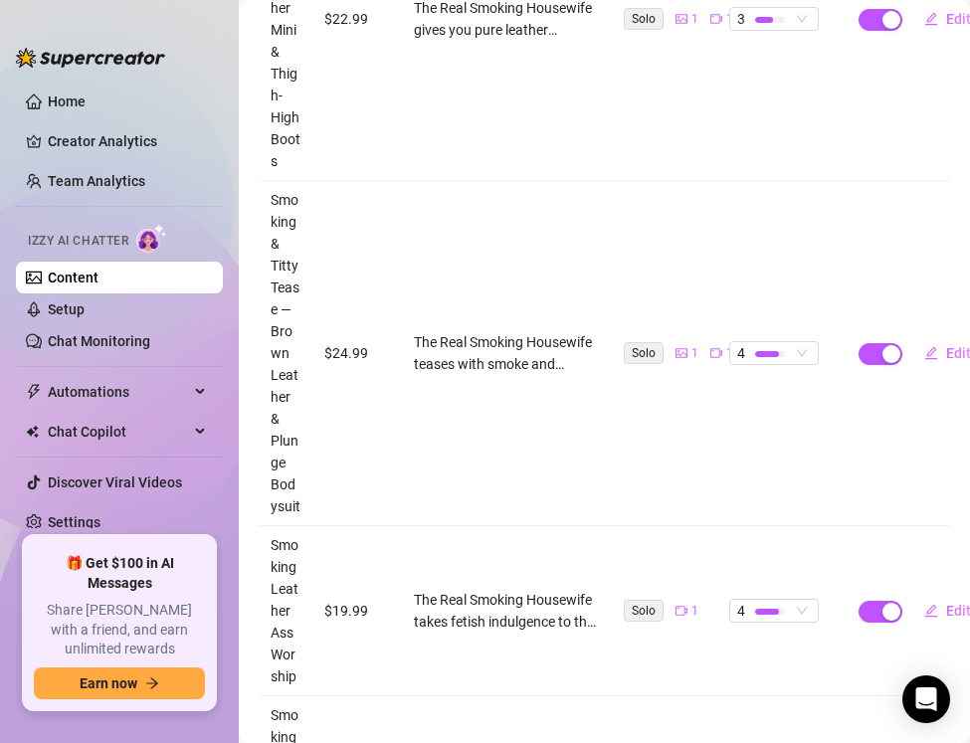
scroll to position [1605, 0]
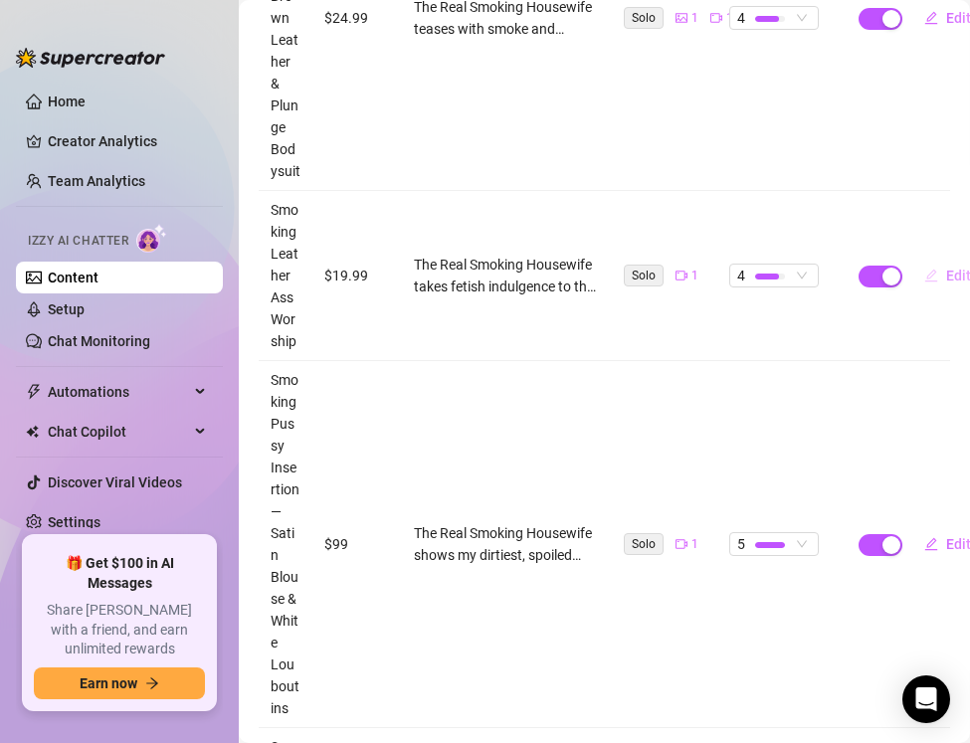
click at [942, 274] on button "Edit" at bounding box center [947, 276] width 79 height 32
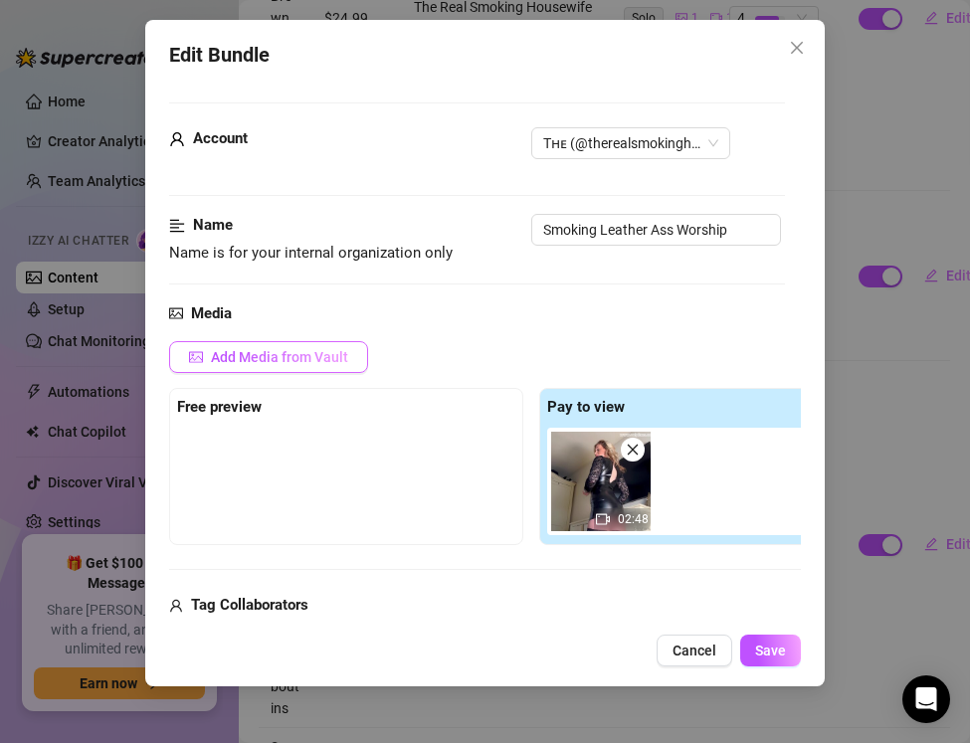
click at [306, 363] on span "Add Media from Vault" at bounding box center [279, 357] width 137 height 16
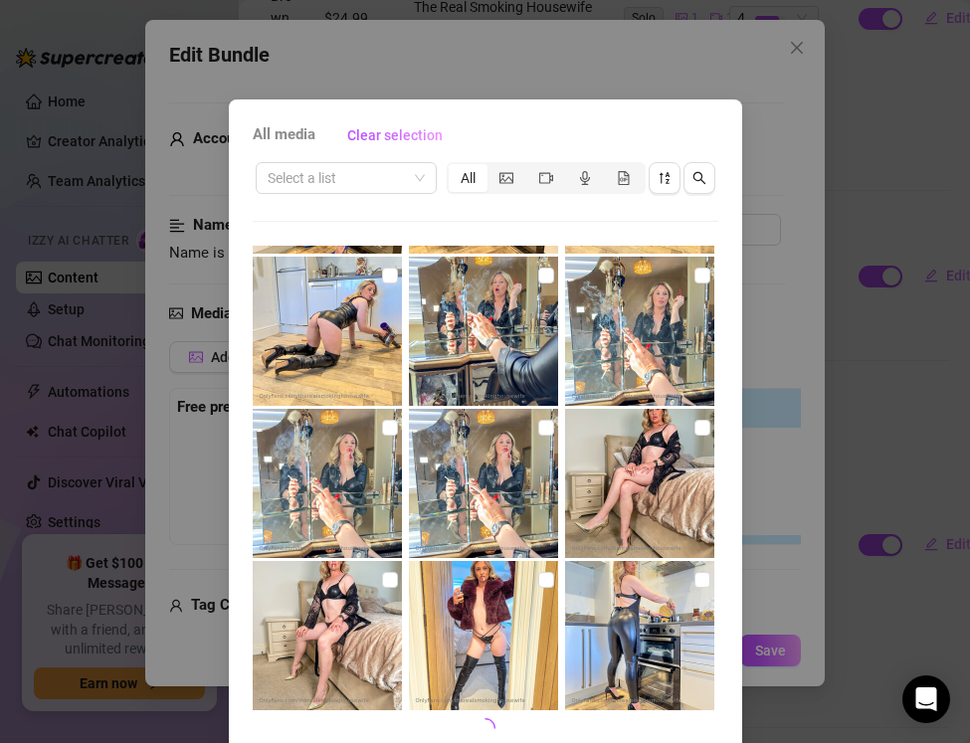
scroll to position [88, 0]
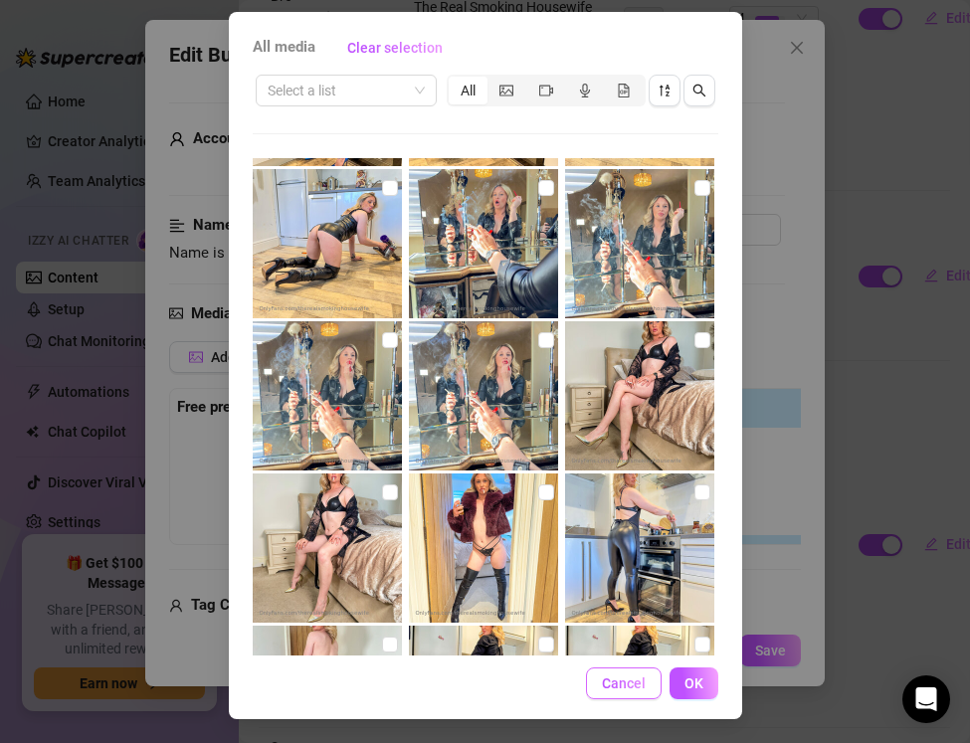
click at [634, 680] on span "Cancel" at bounding box center [624, 684] width 44 height 16
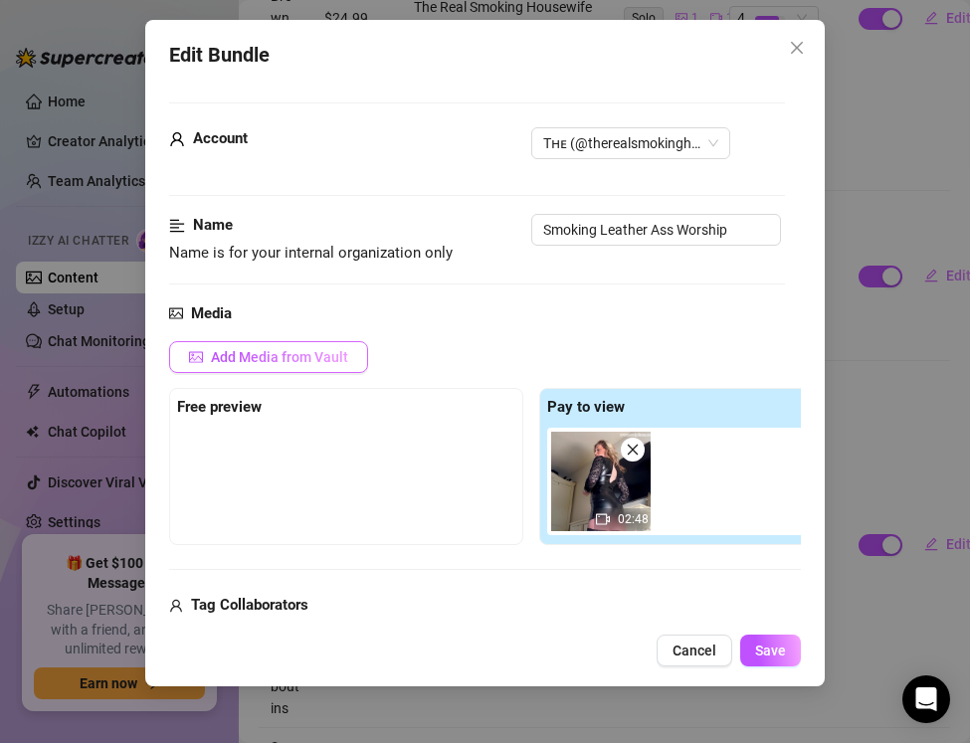
click at [288, 349] on span "Add Media from Vault" at bounding box center [279, 357] width 137 height 16
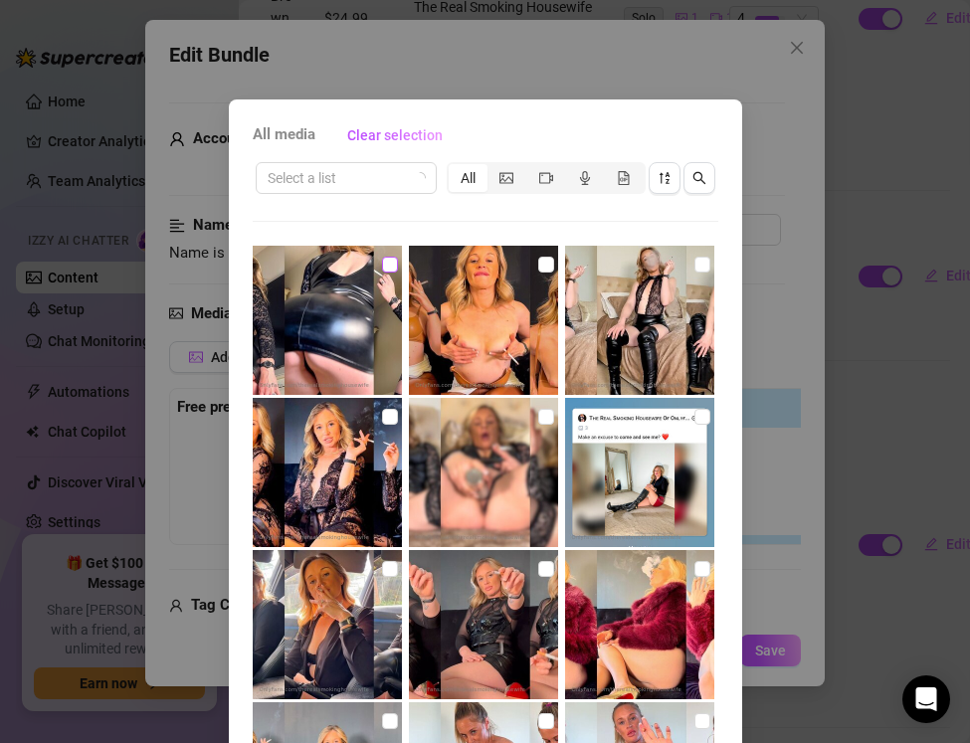
click at [391, 268] on input "checkbox" at bounding box center [390, 265] width 16 height 16
checkbox input "true"
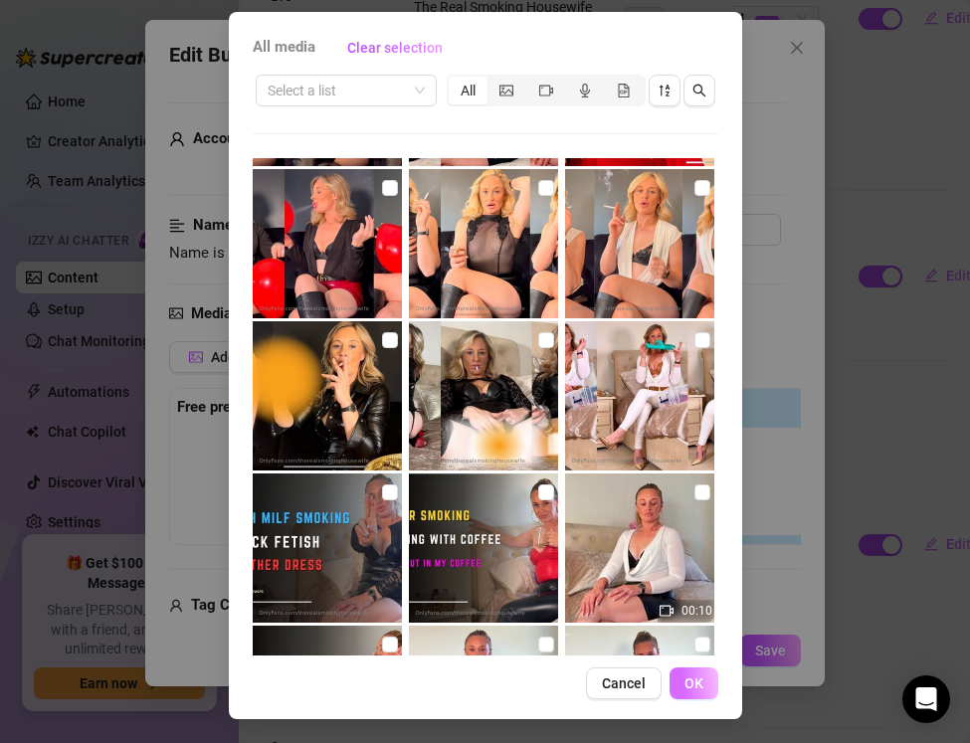
click at [690, 679] on span "OK" at bounding box center [694, 684] width 19 height 16
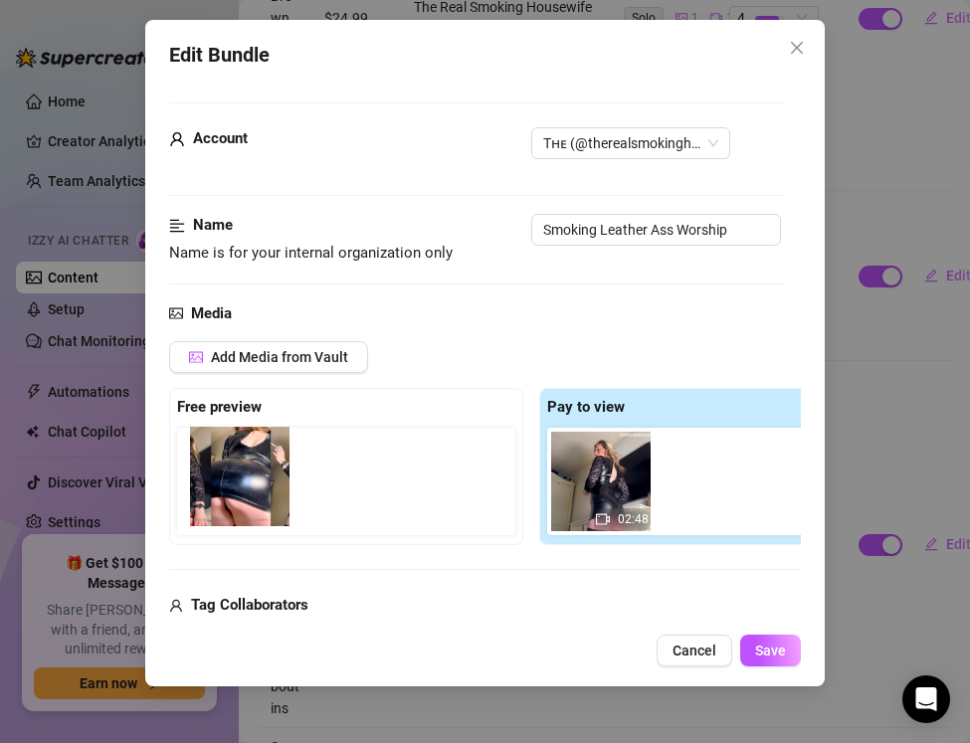
drag, startPoint x: 711, startPoint y: 494, endPoint x: 236, endPoint y: 489, distance: 475.7
click at [236, 489] on div "Free preview Pay to view 02:48" at bounding box center [531, 466] width 724 height 157
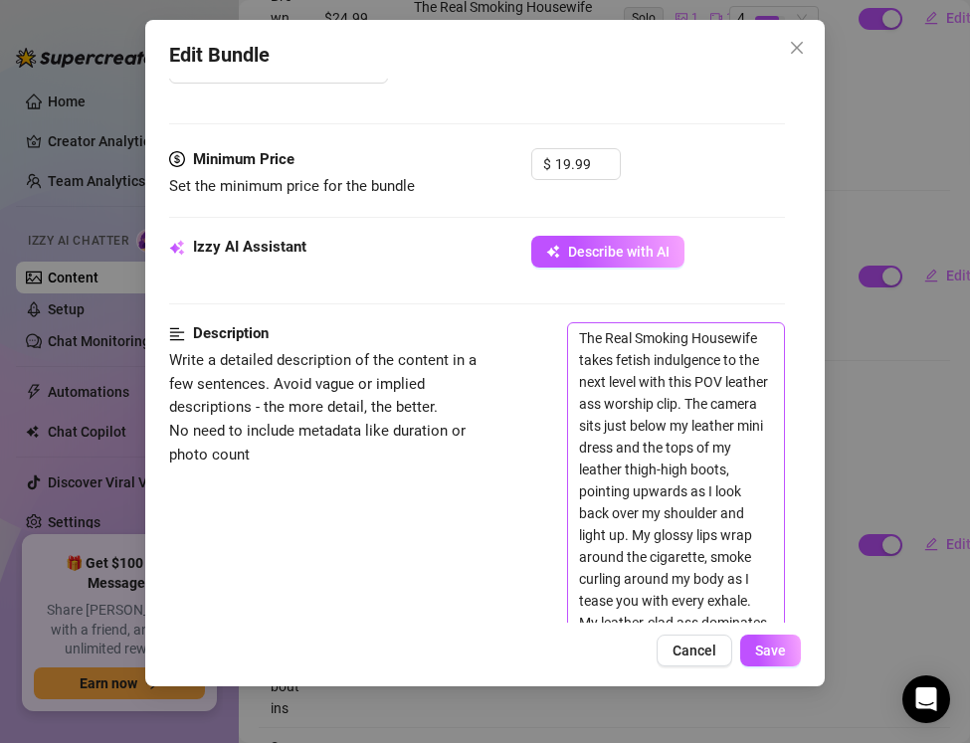
scroll to position [599, 0]
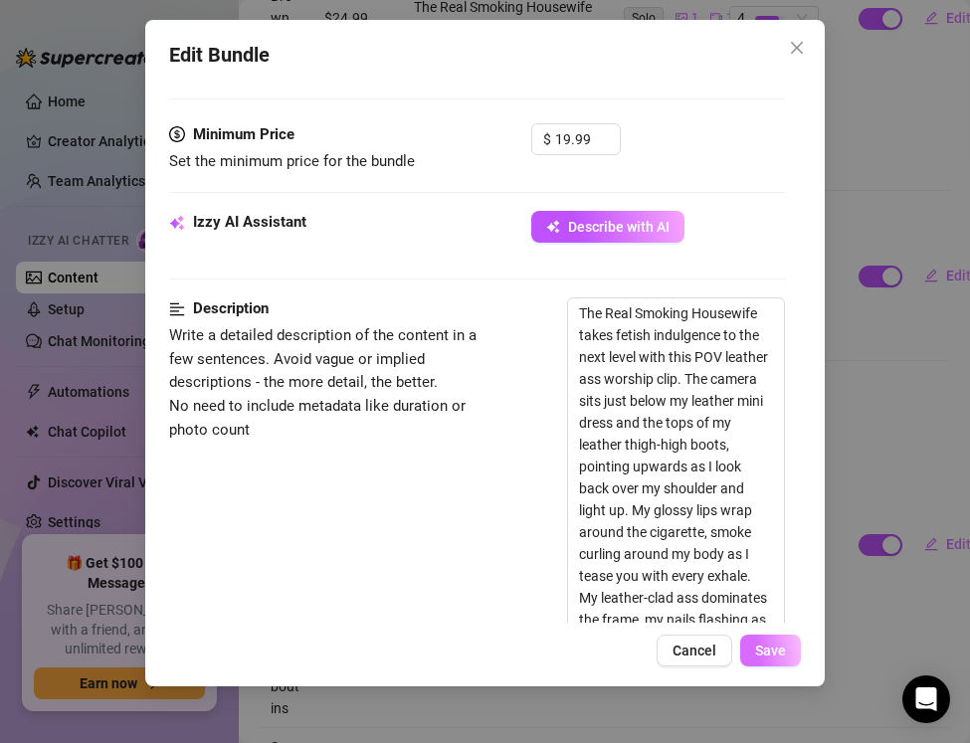
click at [775, 637] on button "Save" at bounding box center [770, 651] width 61 height 32
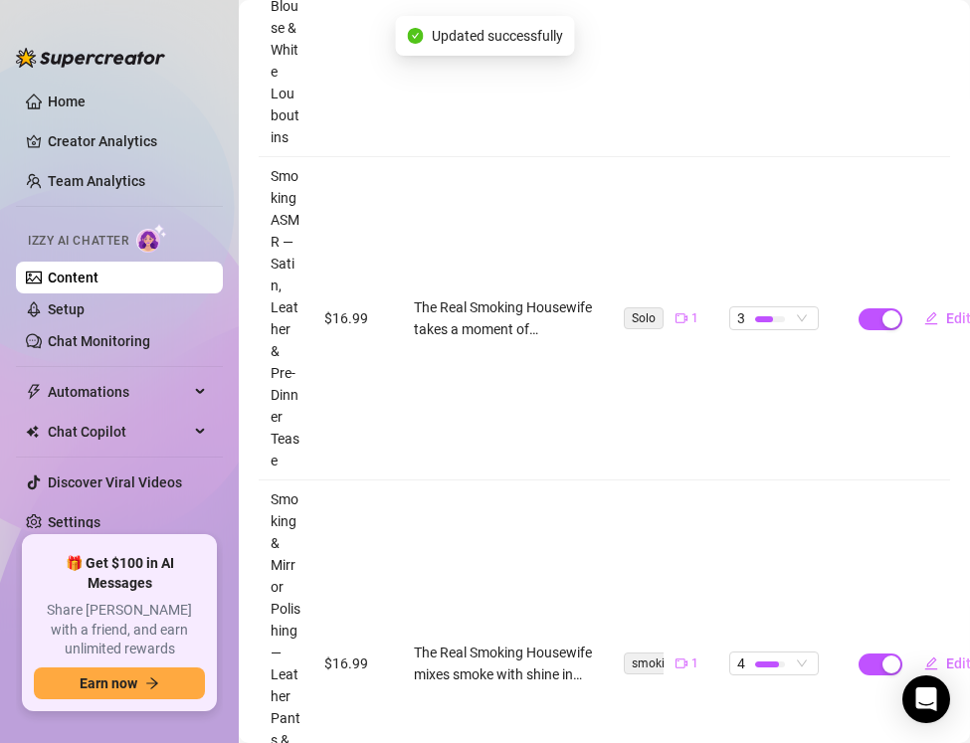
scroll to position [2000, 0]
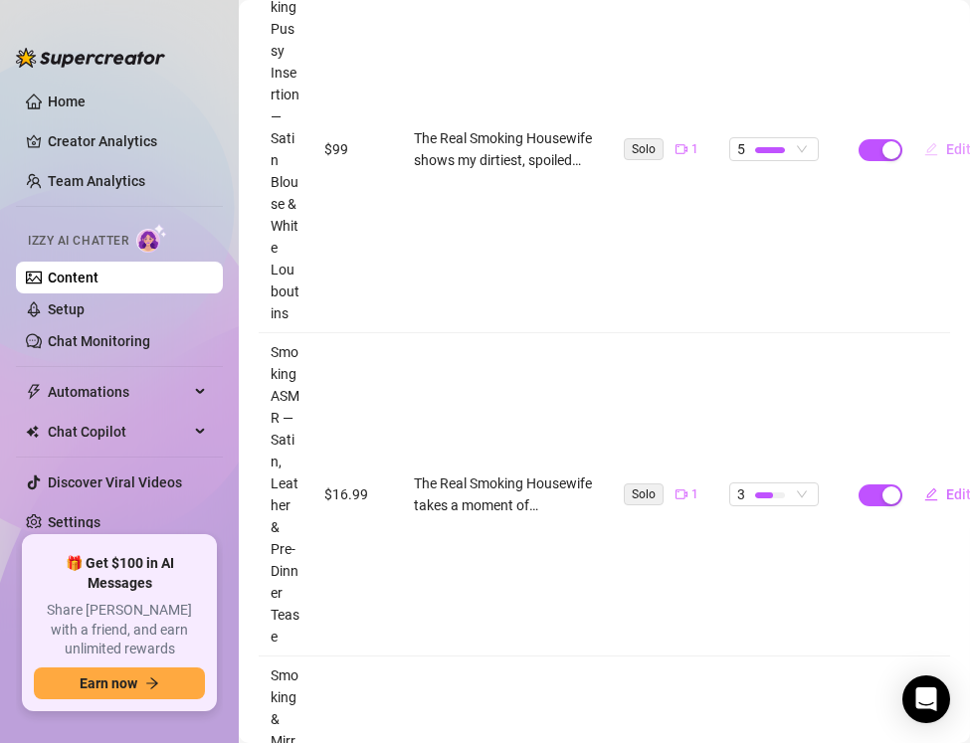
click at [953, 146] on span "Edit" at bounding box center [958, 149] width 25 height 16
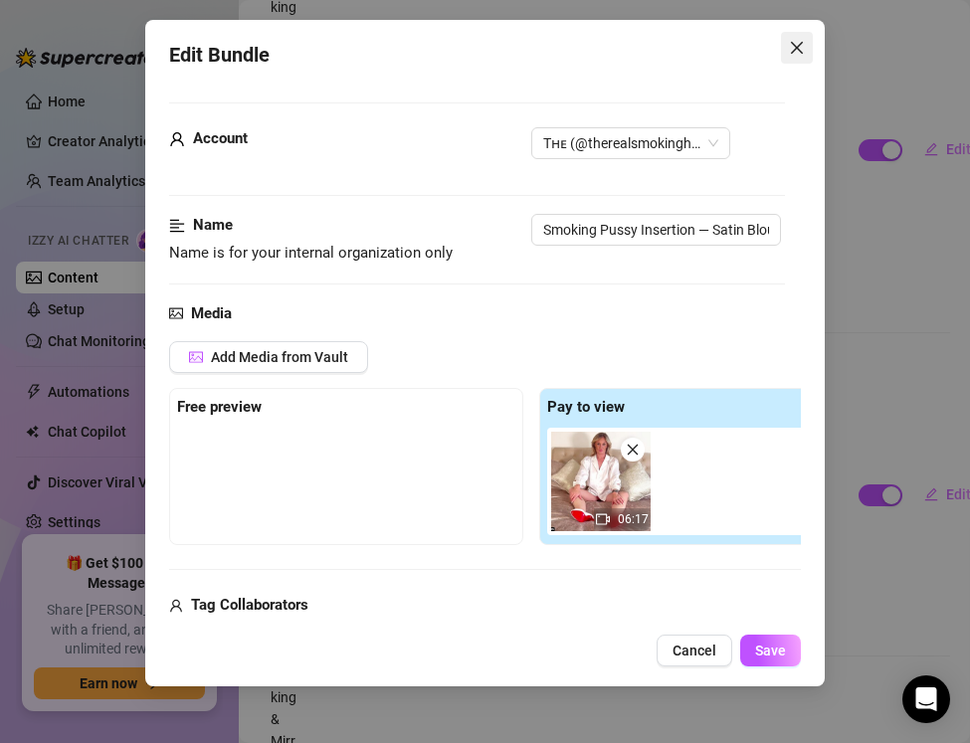
click at [790, 48] on icon "close" at bounding box center [797, 48] width 16 height 16
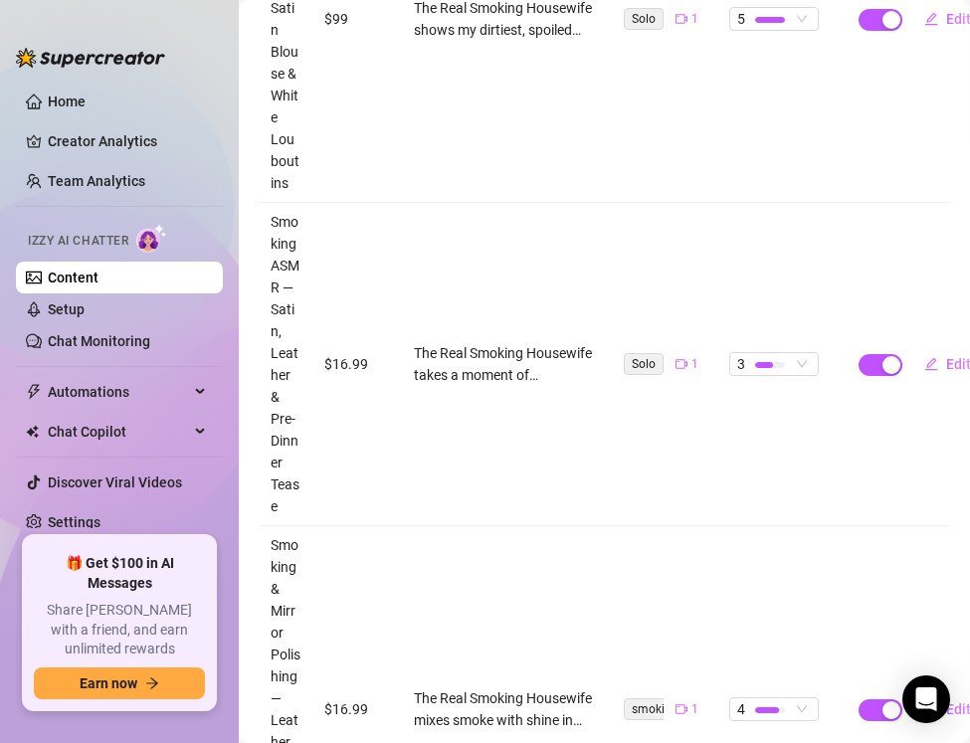
scroll to position [2142, 0]
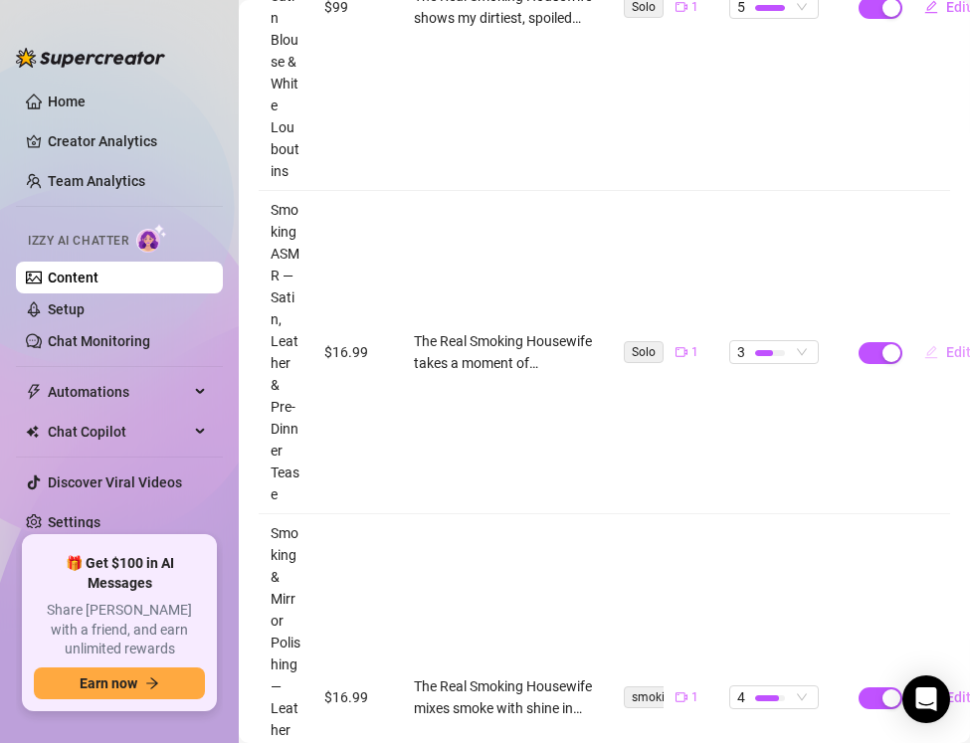
click at [932, 350] on icon "edit" at bounding box center [931, 351] width 13 height 13
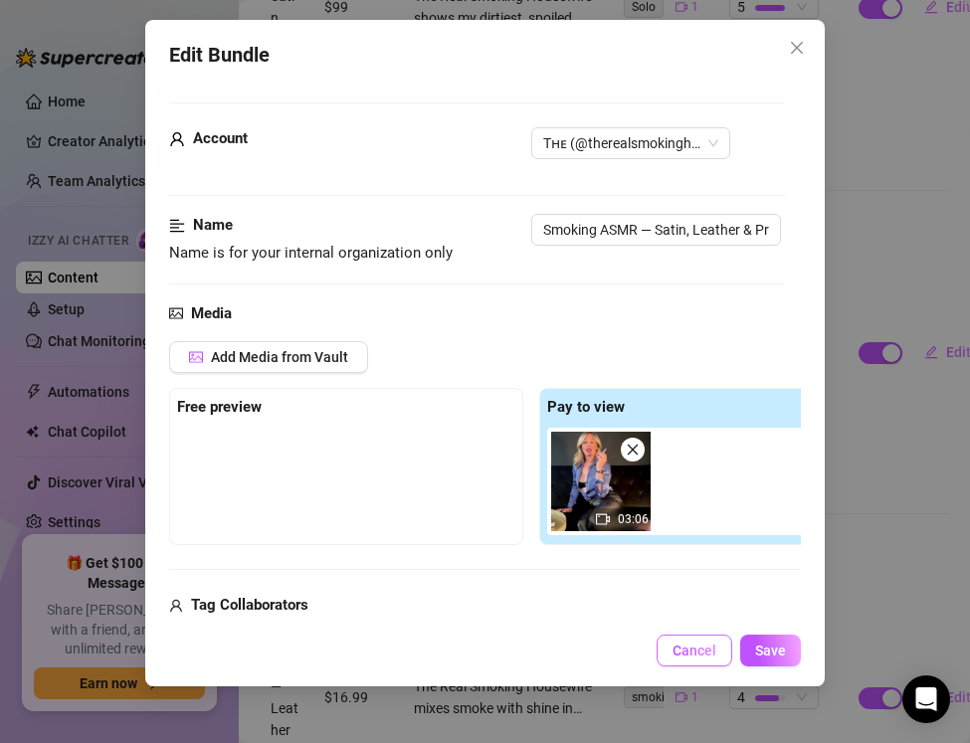
click at [694, 650] on span "Cancel" at bounding box center [695, 651] width 44 height 16
click at [694, 650] on td "1" at bounding box center [691, 697] width 54 height 367
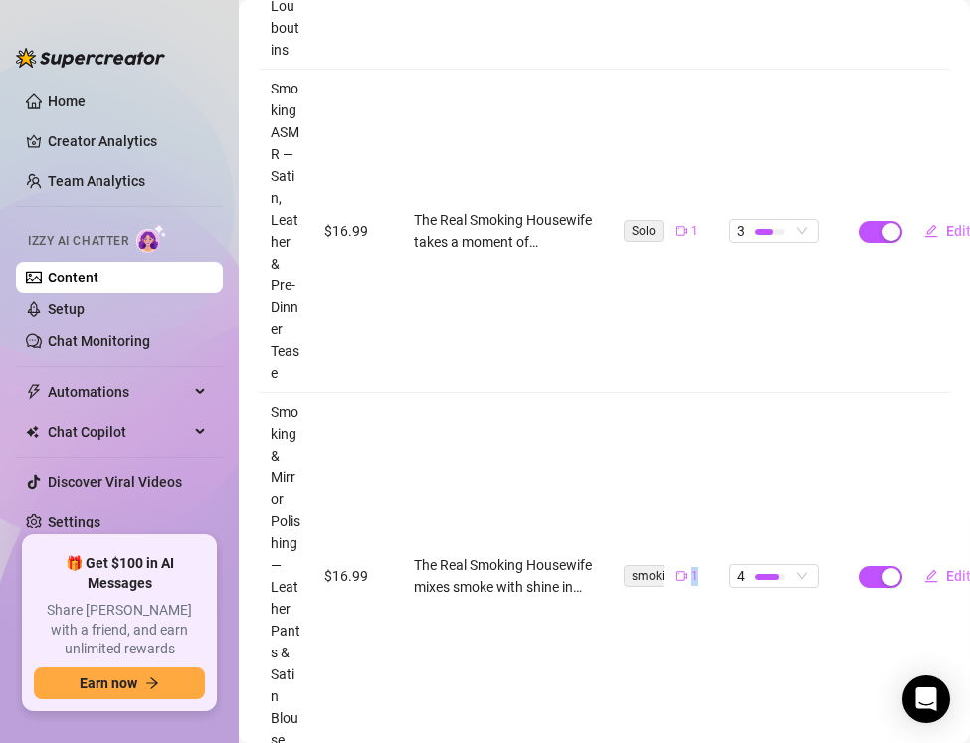
scroll to position [2321, 0]
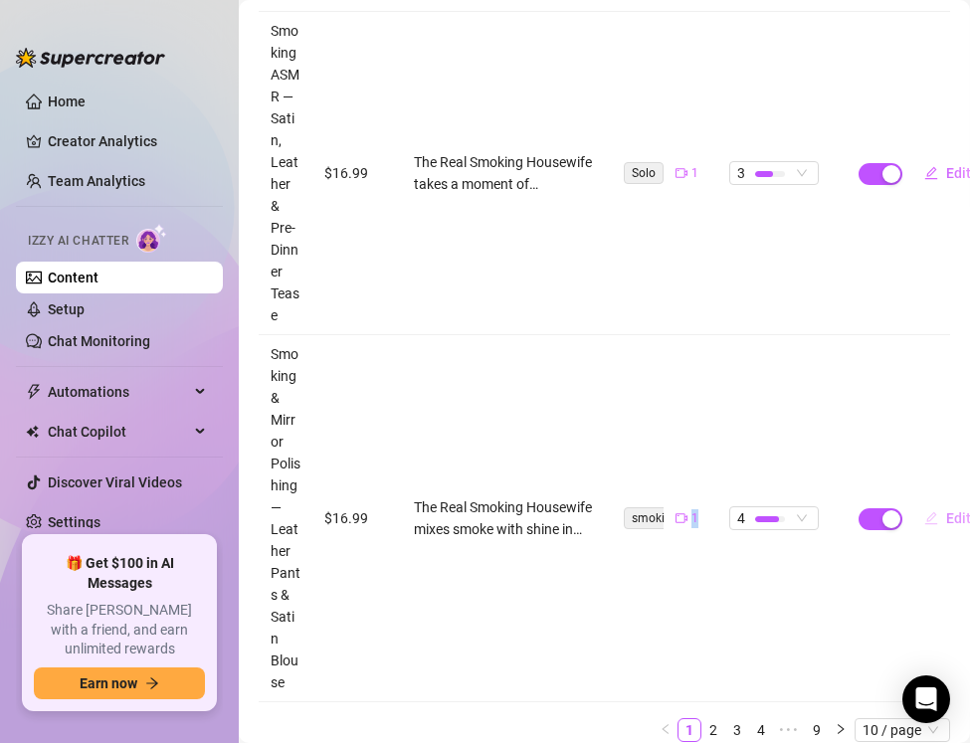
click at [948, 517] on span "Edit" at bounding box center [958, 518] width 25 height 16
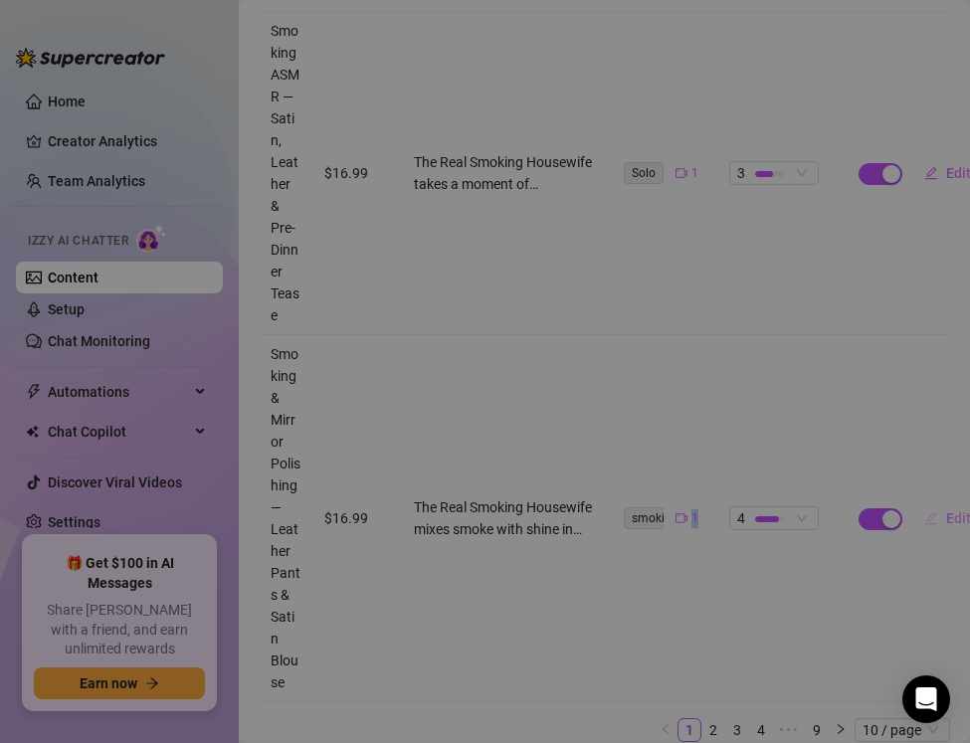
type textarea "Leather pants tight, satin blouse shining… cigarette glowing while I polish the…"
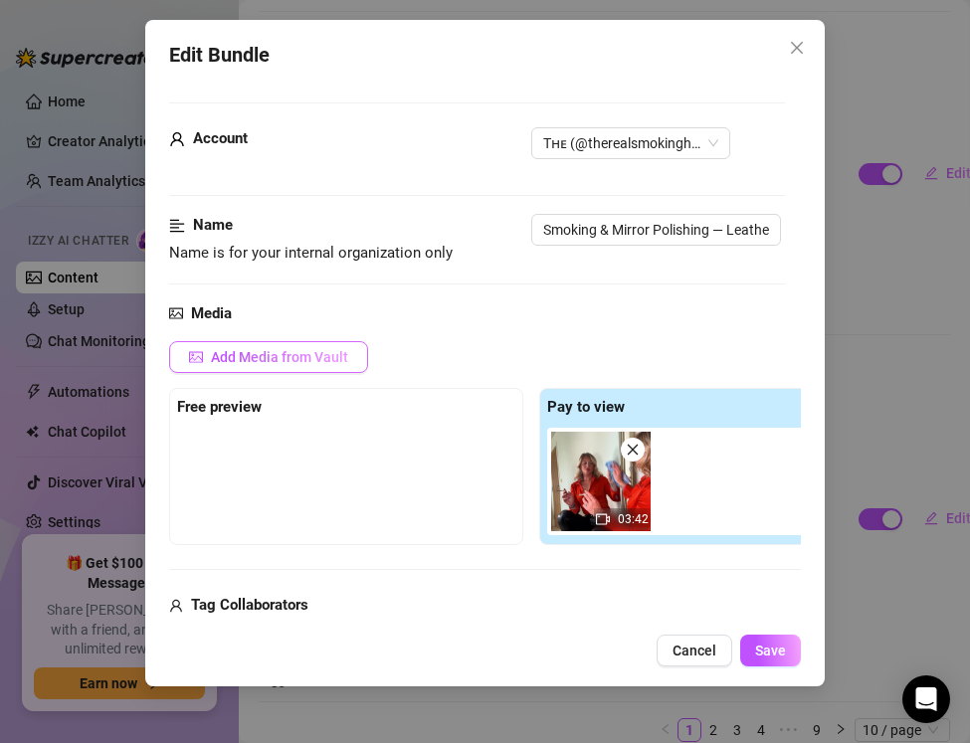
click at [234, 366] on button "Add Media from Vault" at bounding box center [268, 357] width 199 height 32
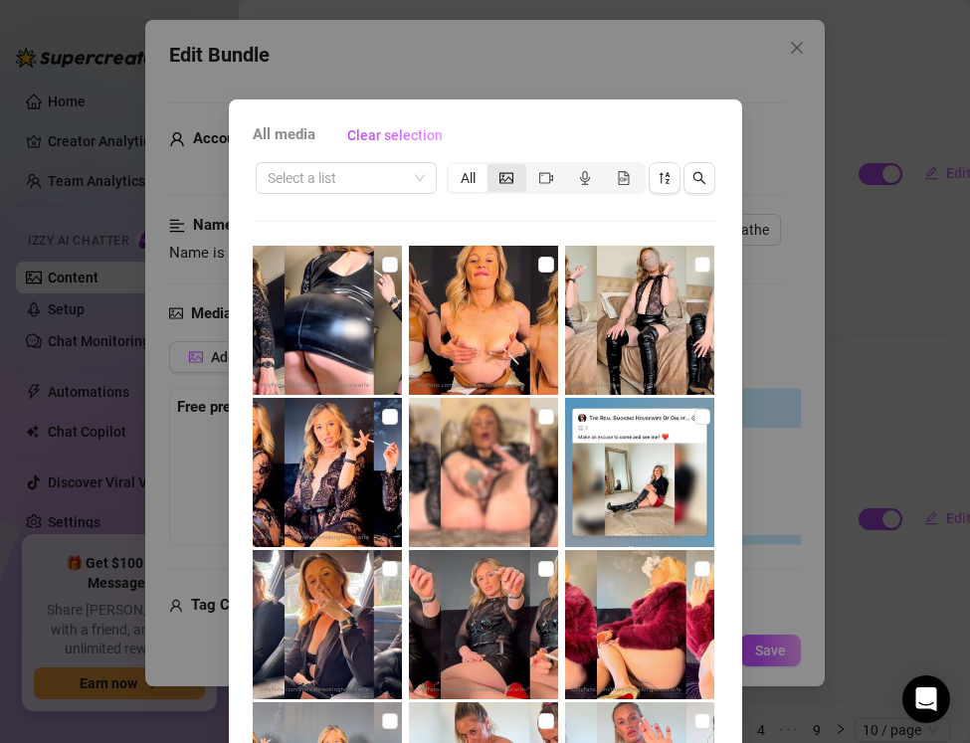
click at [510, 183] on icon "picture" at bounding box center [507, 178] width 14 height 14
click at [493, 167] on input "segmented control" at bounding box center [493, 167] width 0 height 0
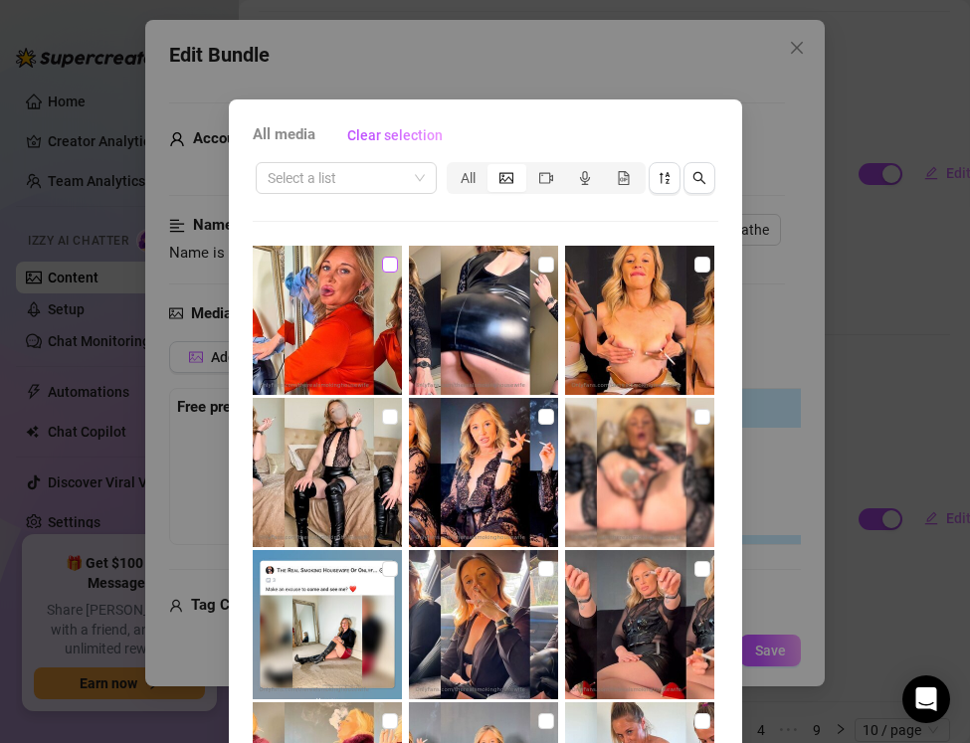
click at [386, 264] on input "checkbox" at bounding box center [390, 265] width 16 height 16
checkbox input "true"
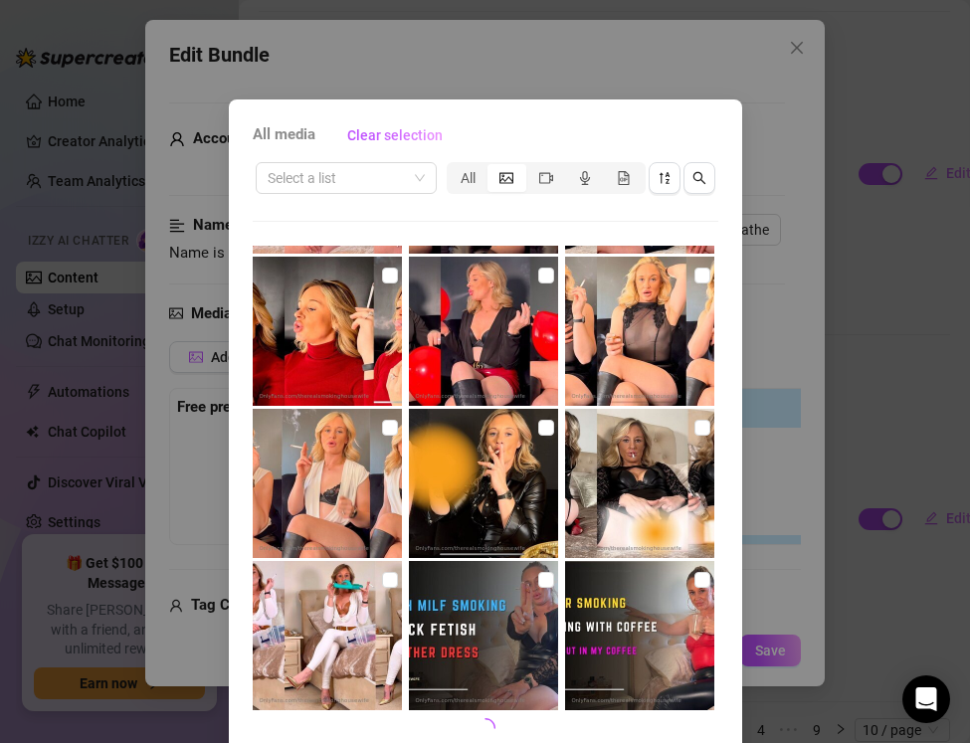
scroll to position [88, 0]
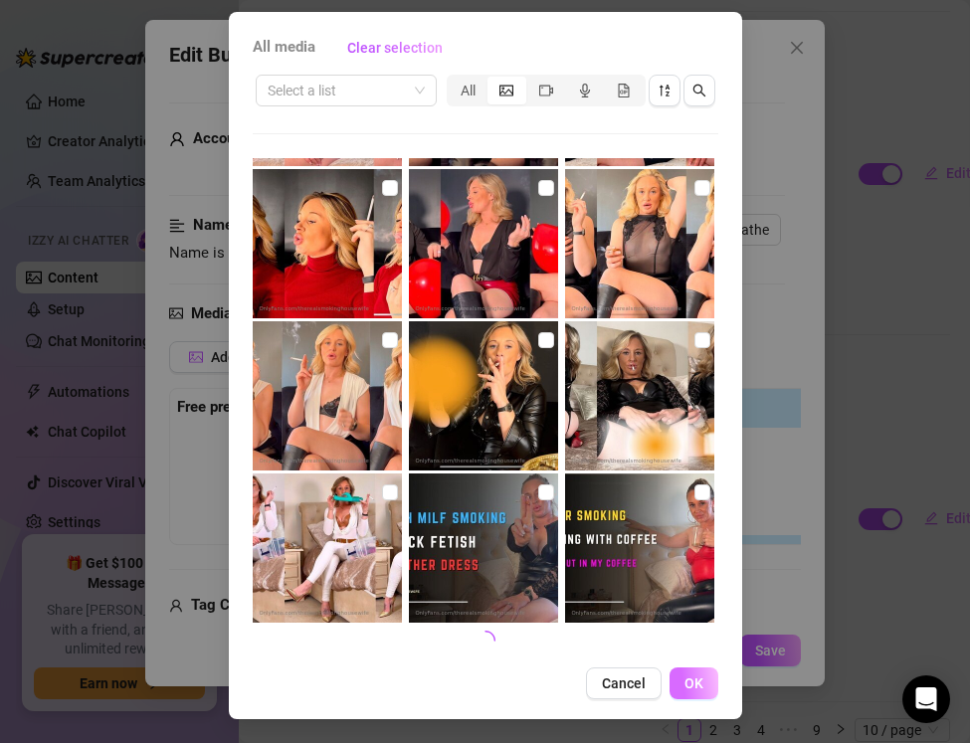
click at [695, 690] on span "OK" at bounding box center [694, 684] width 19 height 16
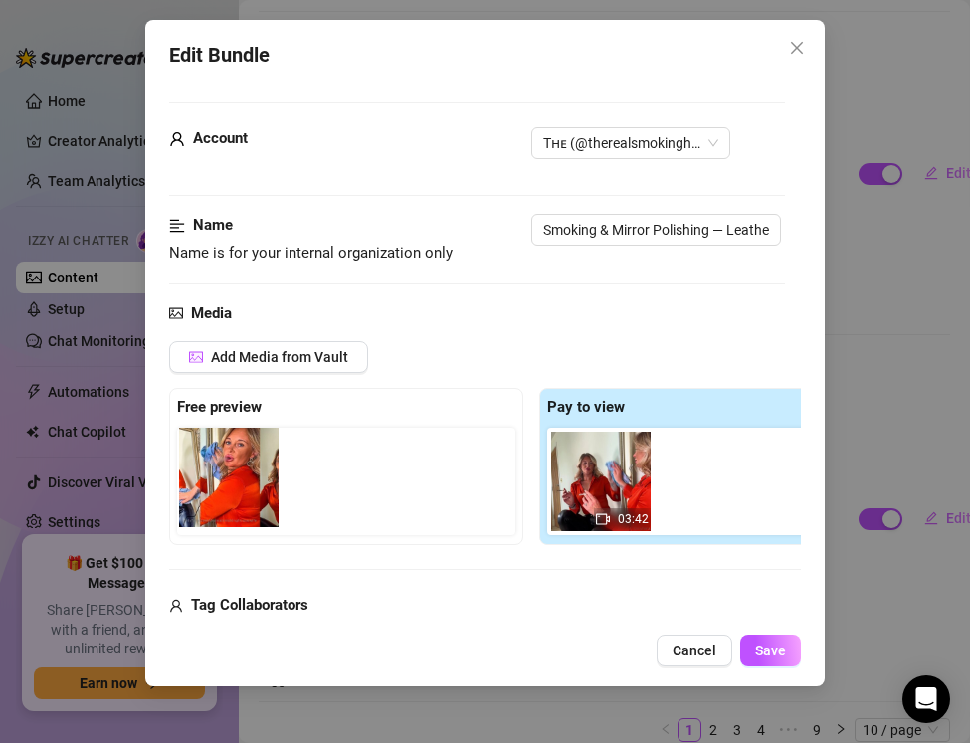
drag, startPoint x: 686, startPoint y: 495, endPoint x: 201, endPoint y: 491, distance: 484.6
click at [201, 491] on div "Free preview Pay to view 03:42" at bounding box center [531, 466] width 724 height 157
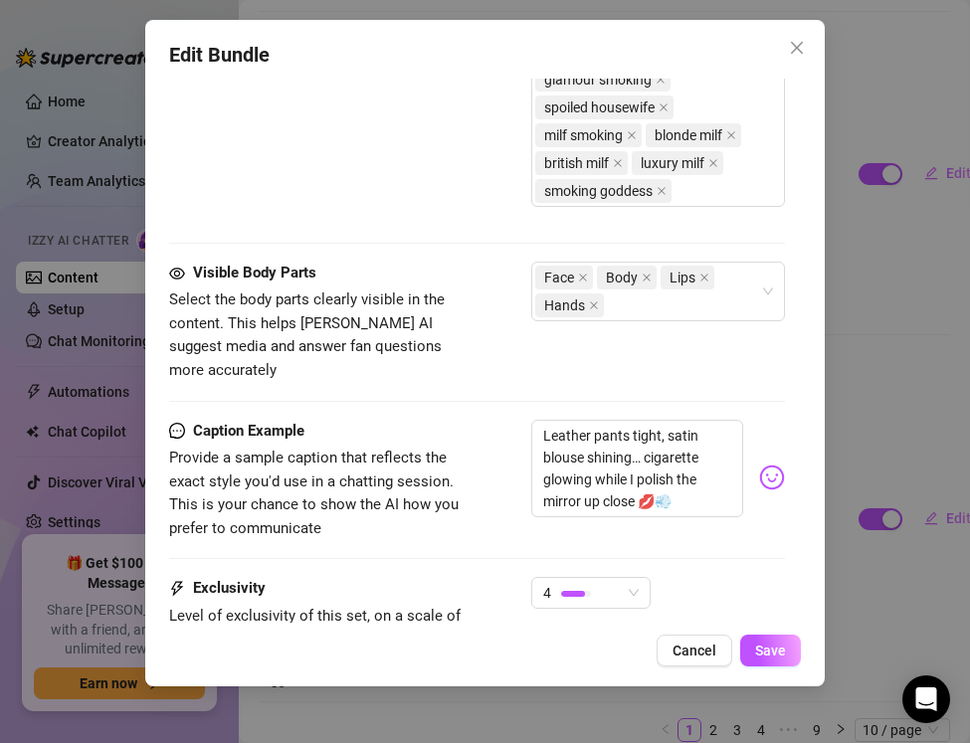
scroll to position [1748, 0]
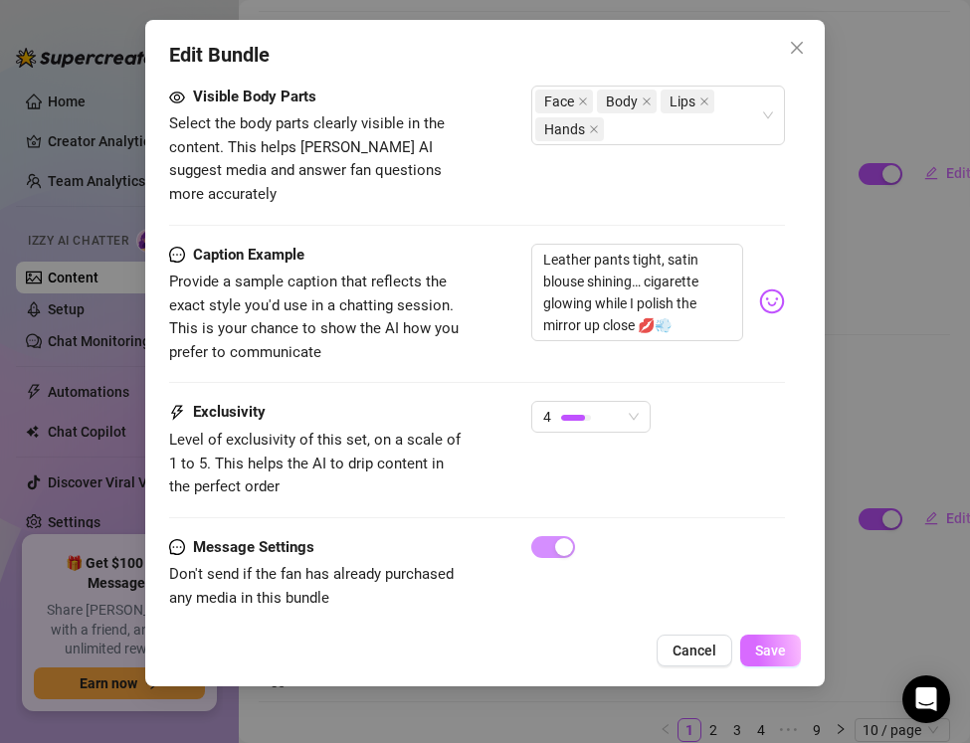
click at [747, 656] on button "Save" at bounding box center [770, 651] width 61 height 32
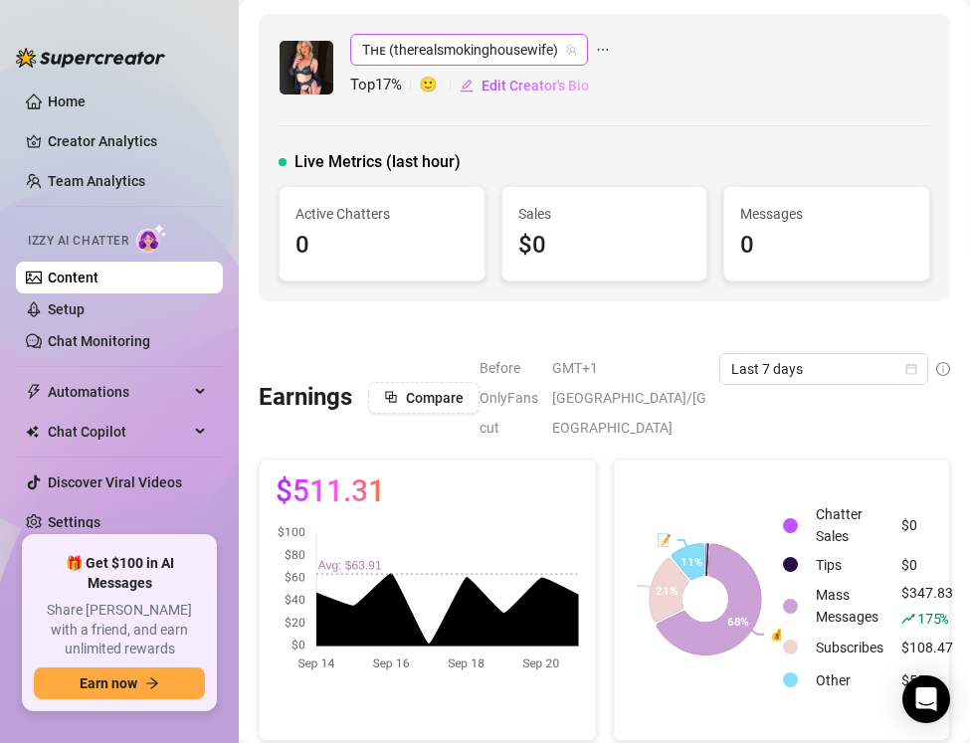
click at [423, 55] on span "Tʜᴇ (therealsmokinghousewife)" at bounding box center [469, 50] width 214 height 30
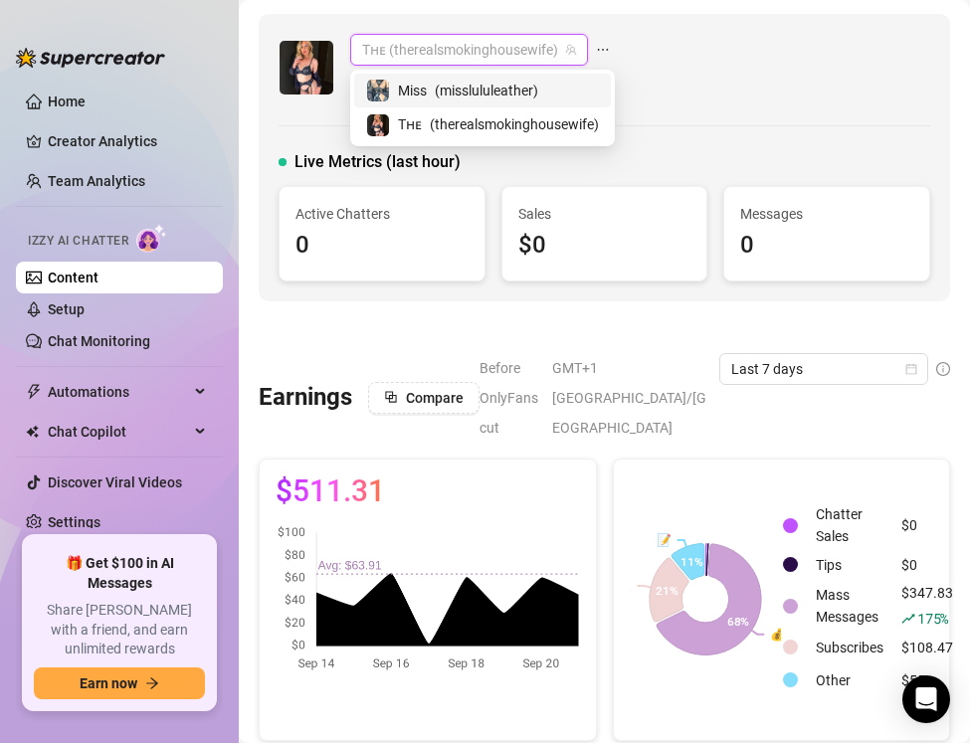
click at [429, 86] on div "Miss ( misslululeather )" at bounding box center [482, 91] width 233 height 24
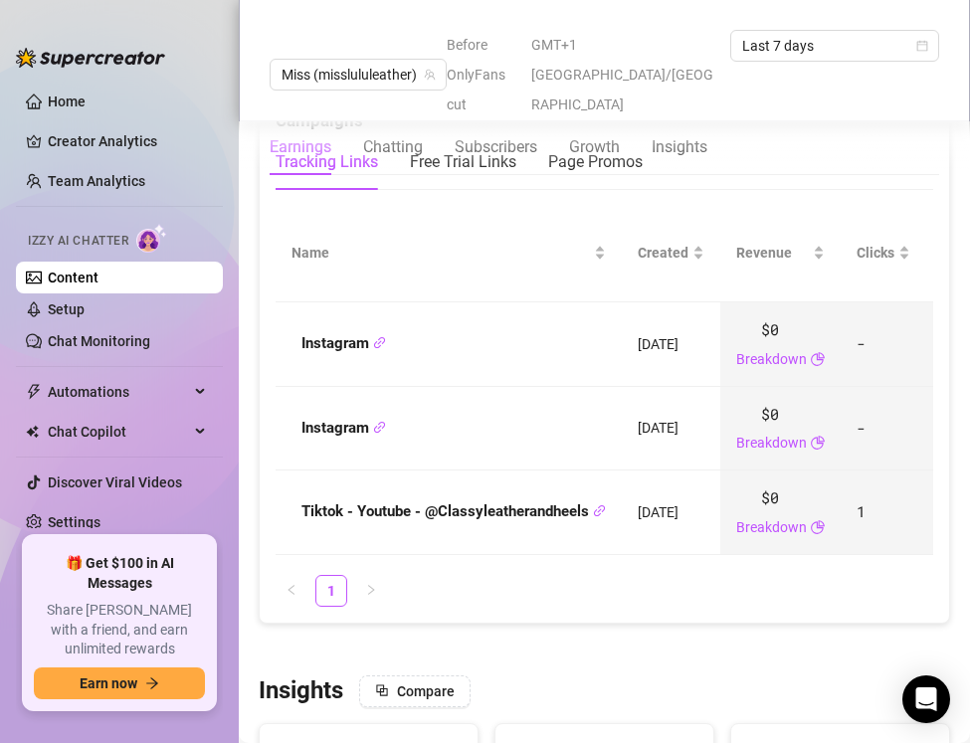
scroll to position [2148, 0]
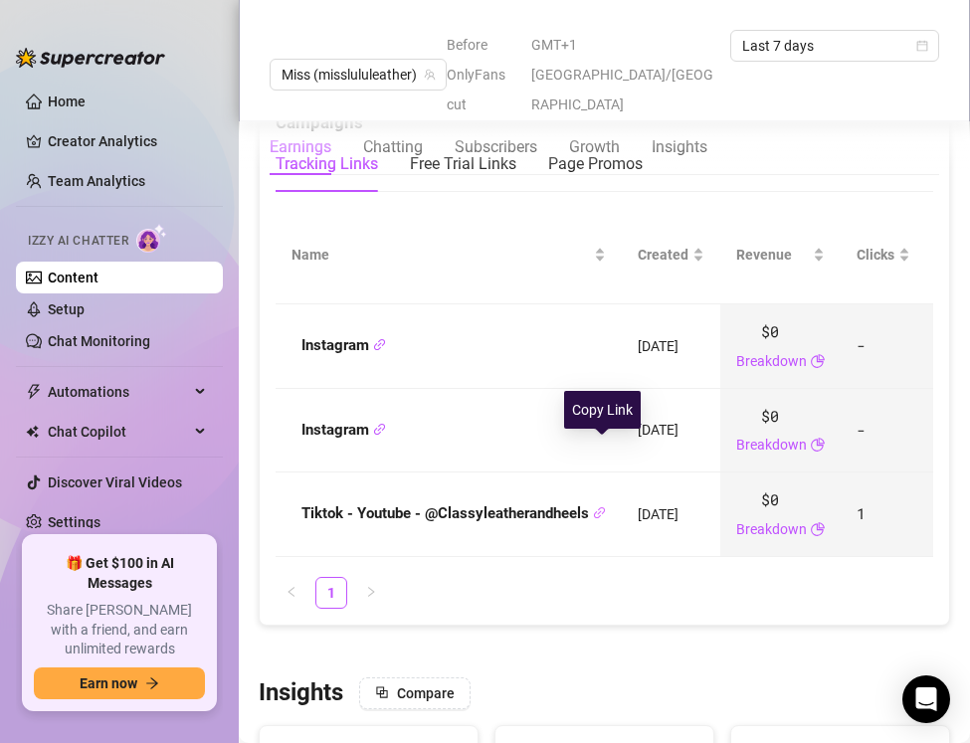
click at [603, 506] on icon "link" at bounding box center [599, 512] width 13 height 13
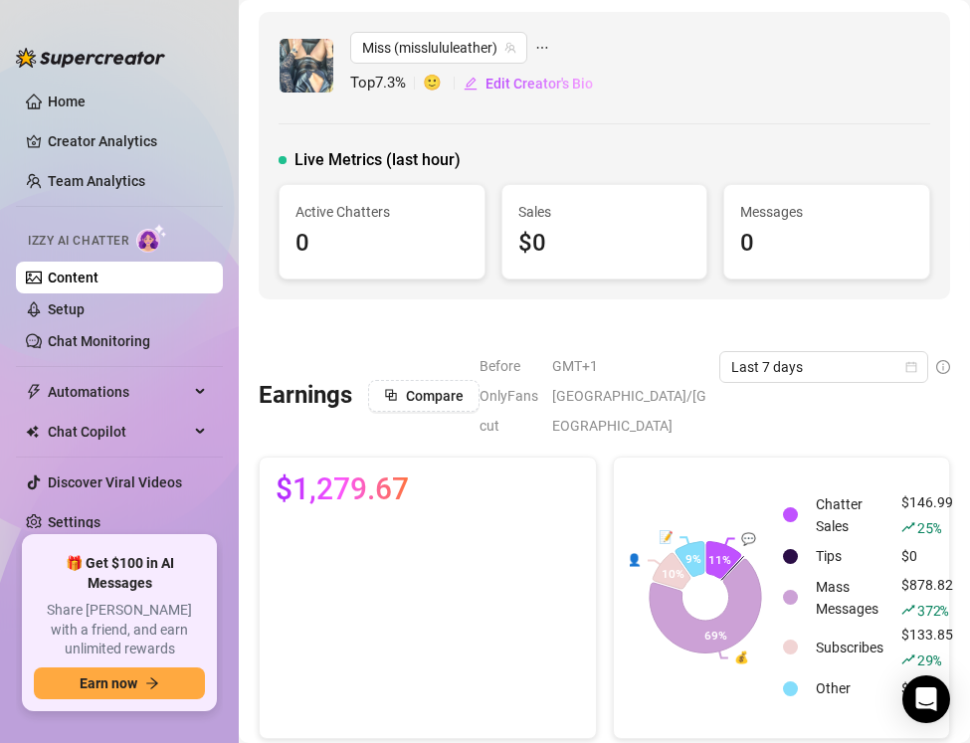
scroll to position [0, 0]
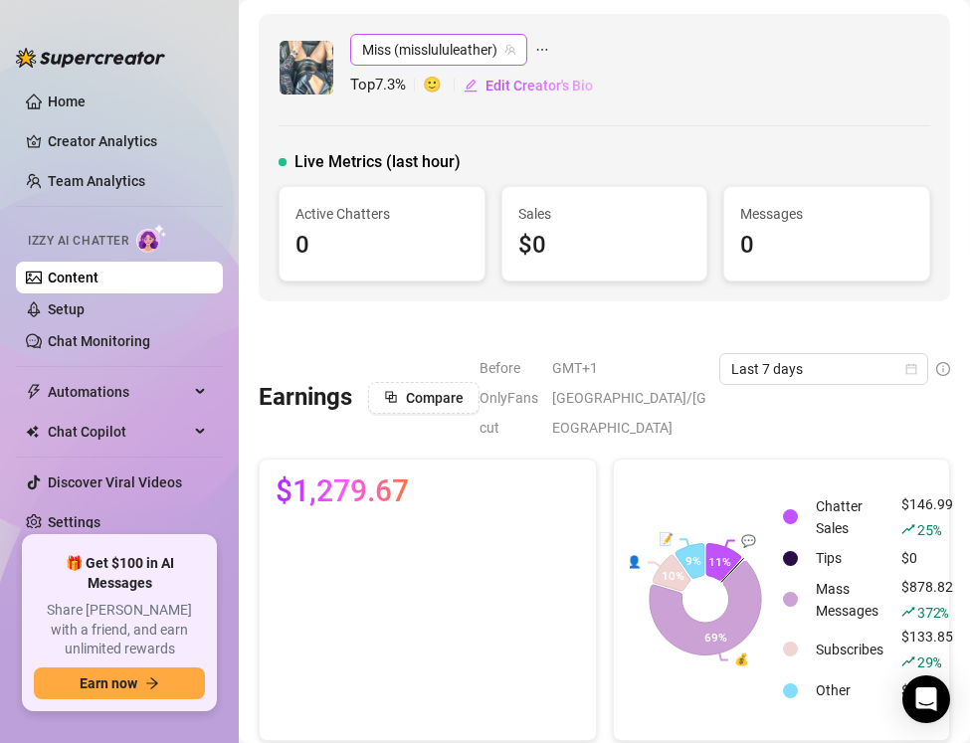
click at [448, 54] on span "Miss (misslululeather)" at bounding box center [438, 50] width 153 height 30
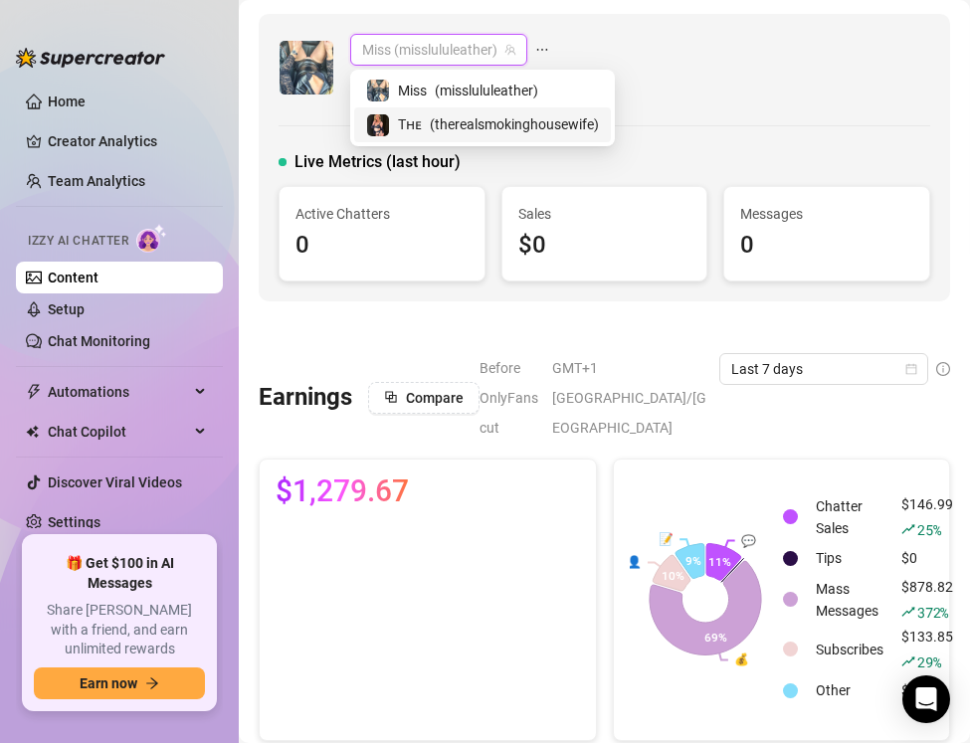
click at [457, 126] on span "( therealsmokinghousewife )" at bounding box center [514, 124] width 169 height 22
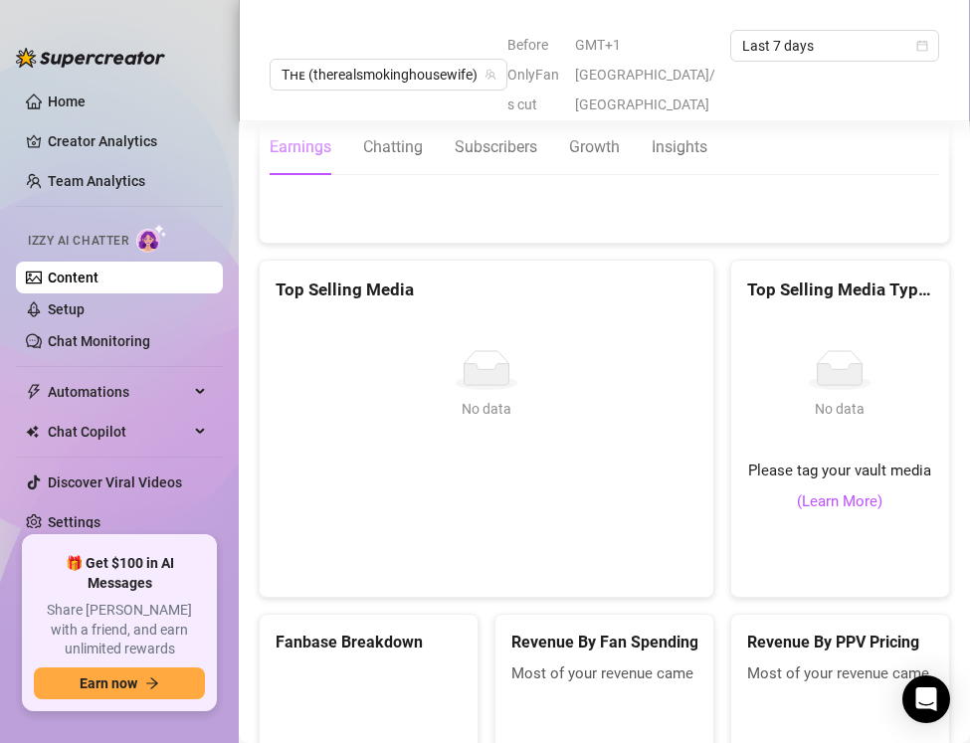
scroll to position [3011, 0]
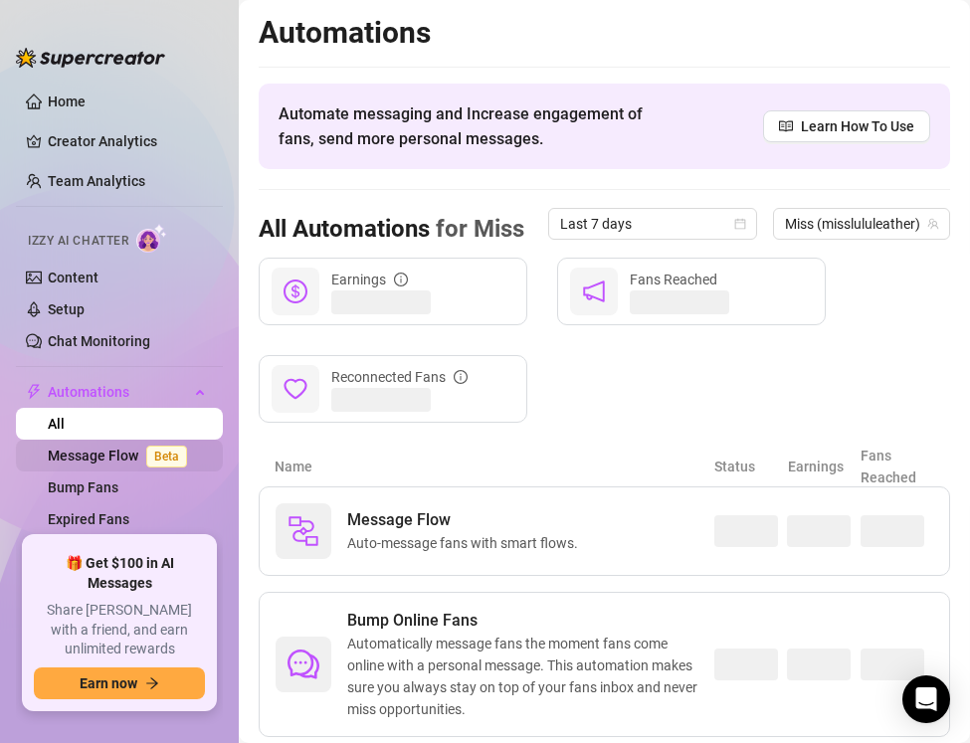
click at [119, 452] on link "Message Flow Beta" at bounding box center [121, 456] width 147 height 16
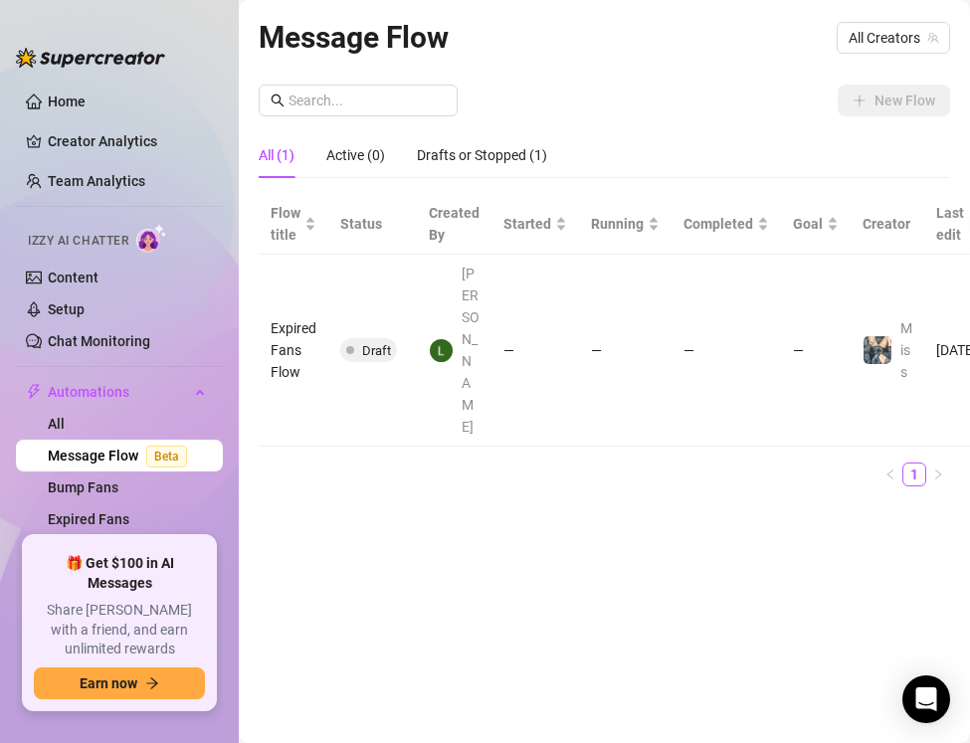
scroll to position [0, 159]
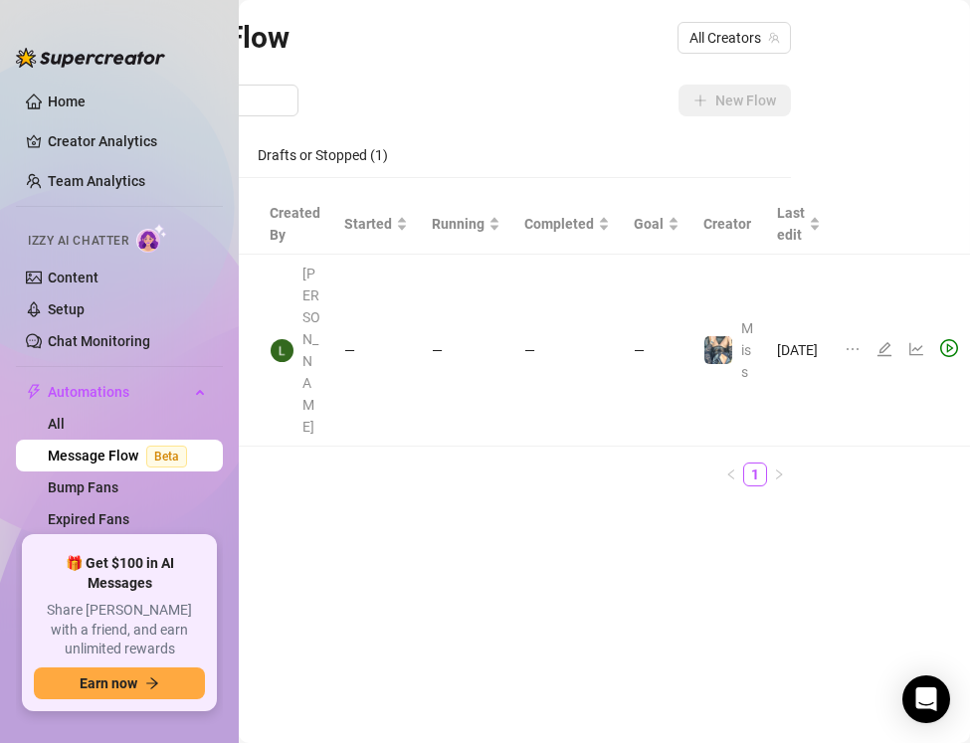
click at [845, 341] on icon "ellipsis" at bounding box center [853, 349] width 16 height 16
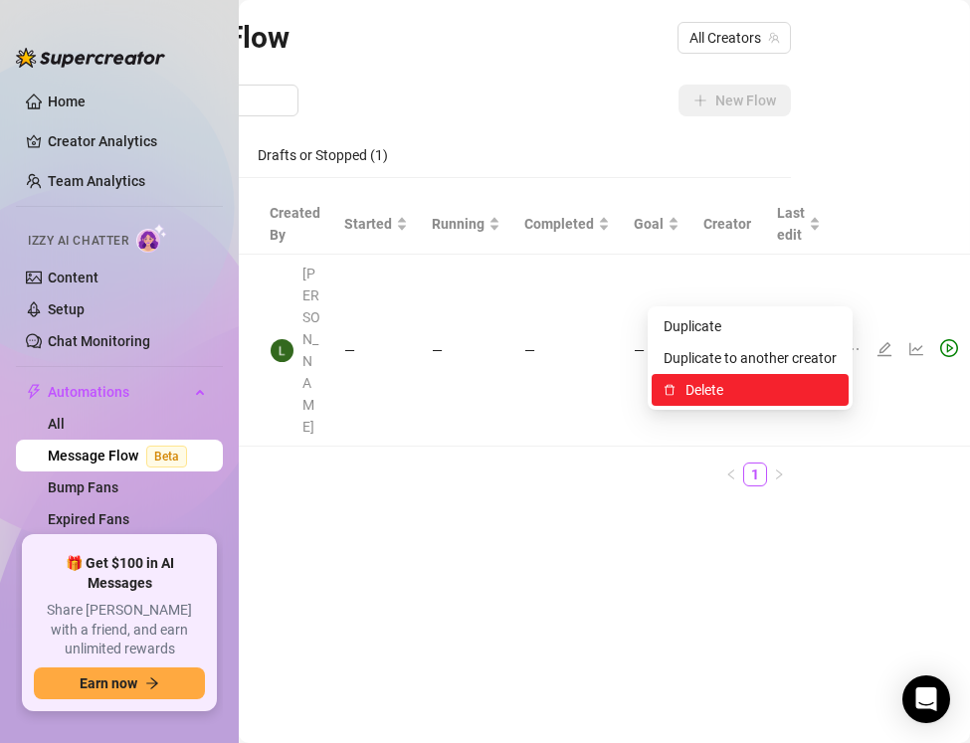
click at [764, 377] on li "Delete" at bounding box center [750, 390] width 197 height 32
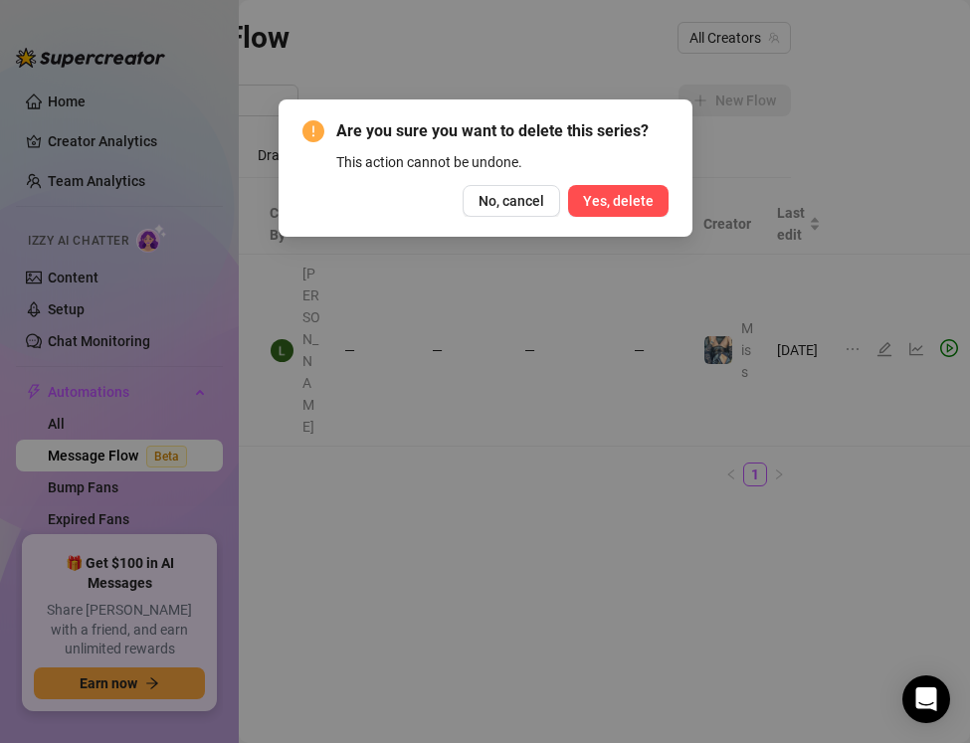
click at [617, 193] on span "Yes, delete" at bounding box center [618, 201] width 71 height 16
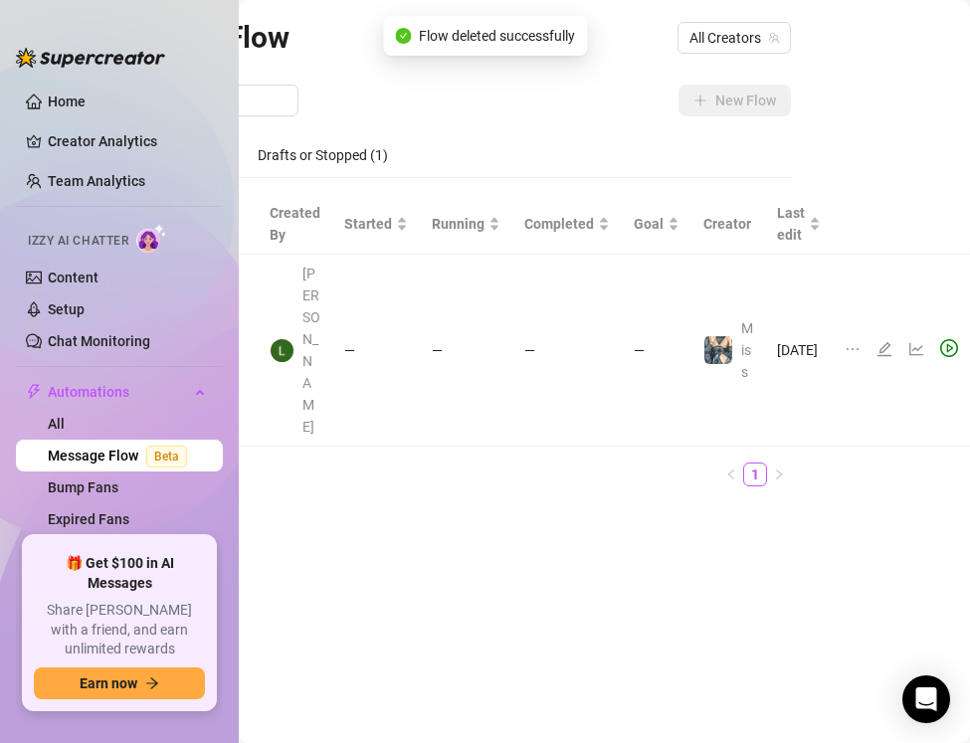
scroll to position [0, 10]
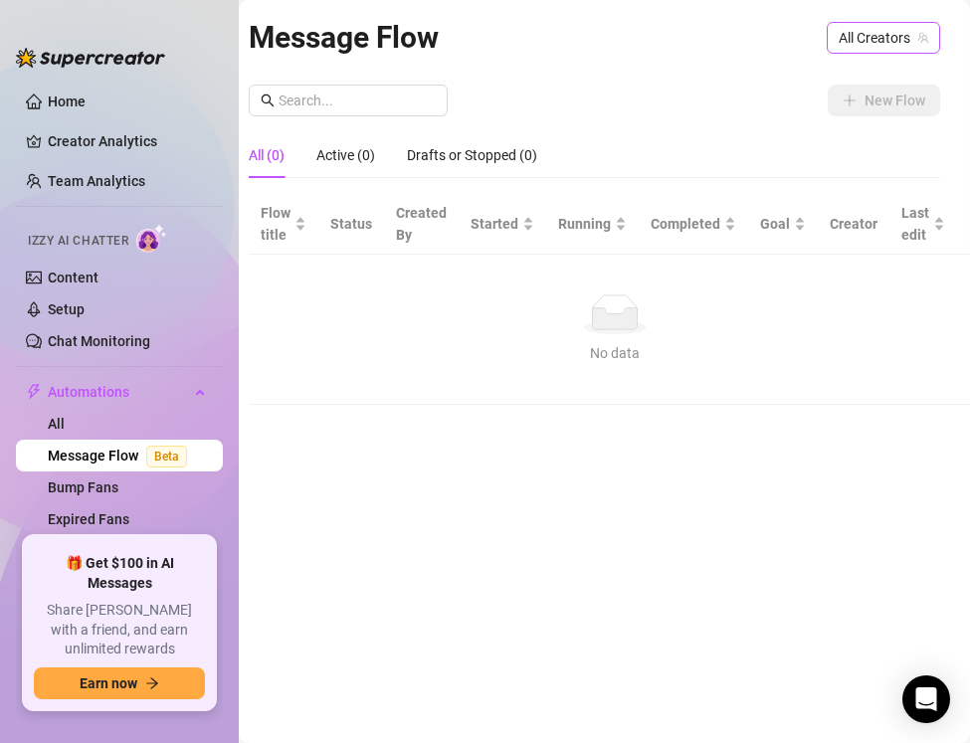
click at [885, 44] on span "All Creators" at bounding box center [884, 38] width 90 height 30
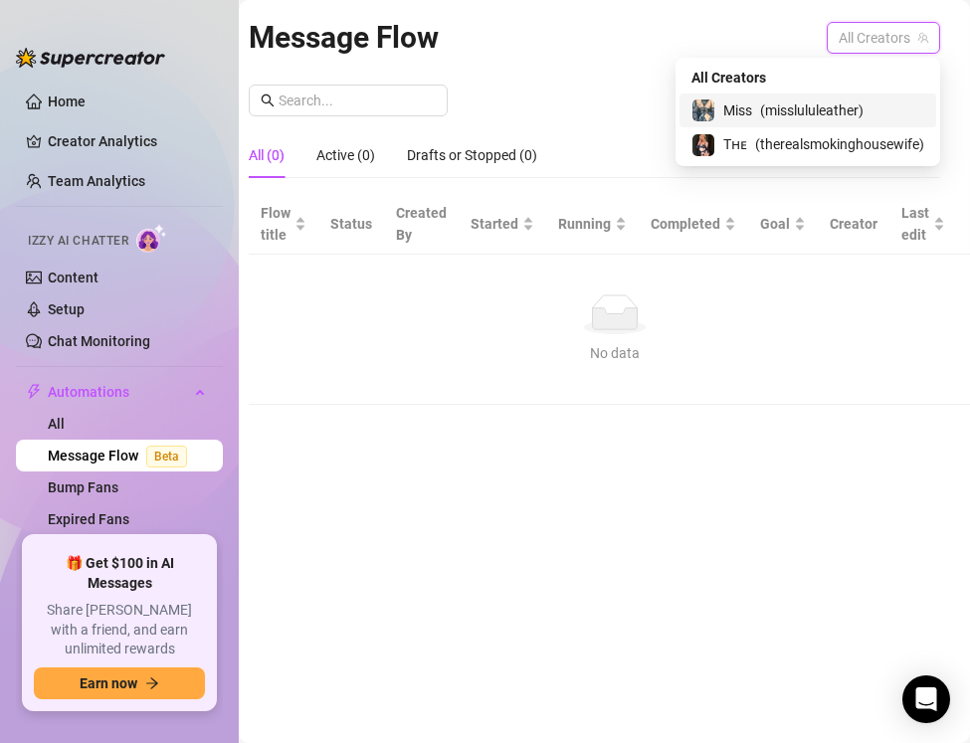
click at [836, 109] on span "( misslululeather )" at bounding box center [811, 111] width 103 height 22
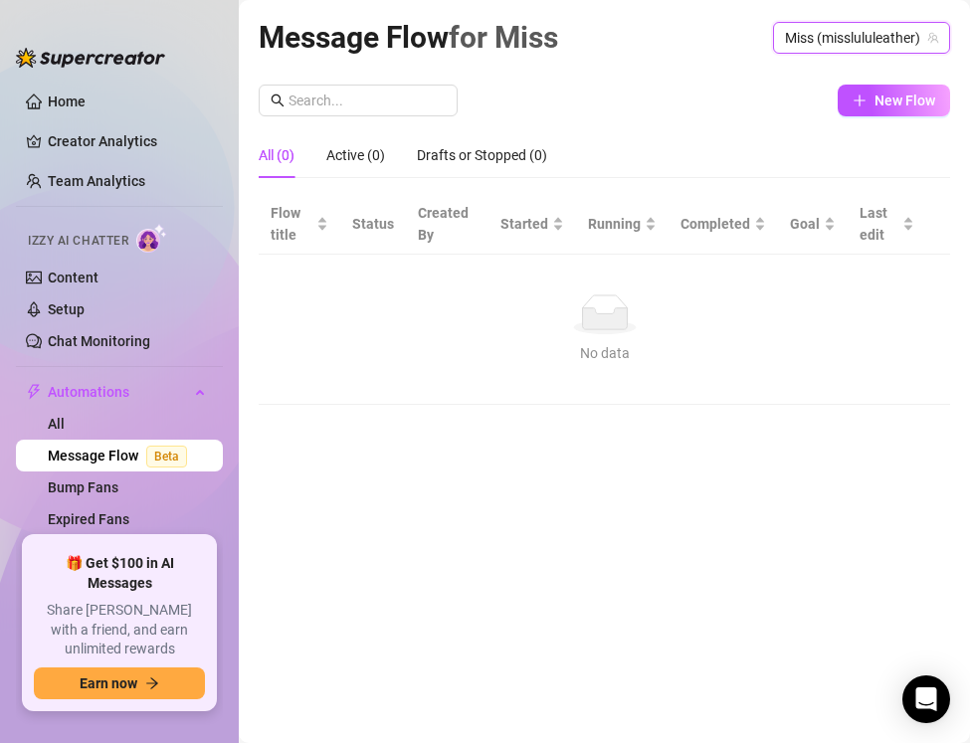
click at [813, 33] on span "Miss (misslululeather)" at bounding box center [861, 38] width 153 height 30
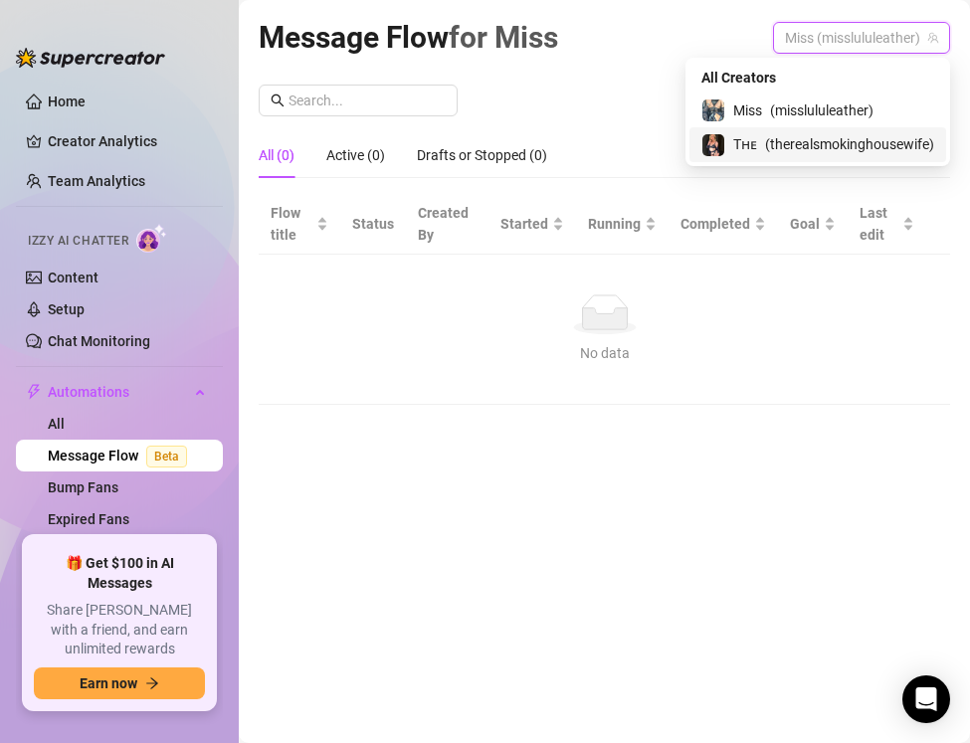
click at [797, 136] on span "( therealsmokinghousewife )" at bounding box center [849, 144] width 169 height 22
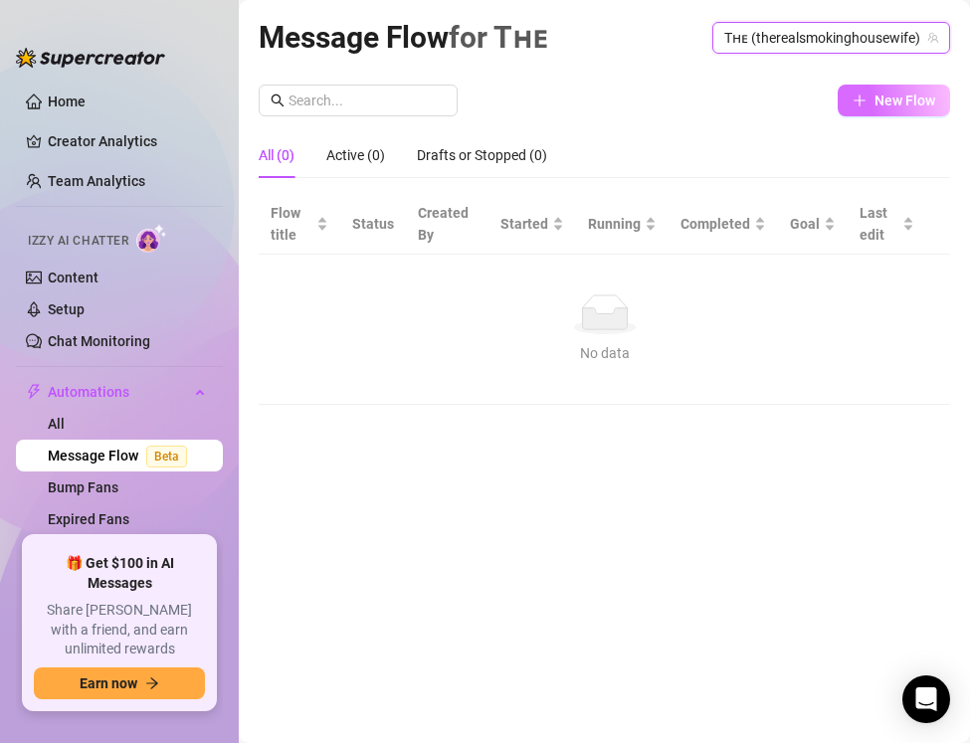
click at [855, 110] on button "New Flow" at bounding box center [894, 101] width 112 height 32
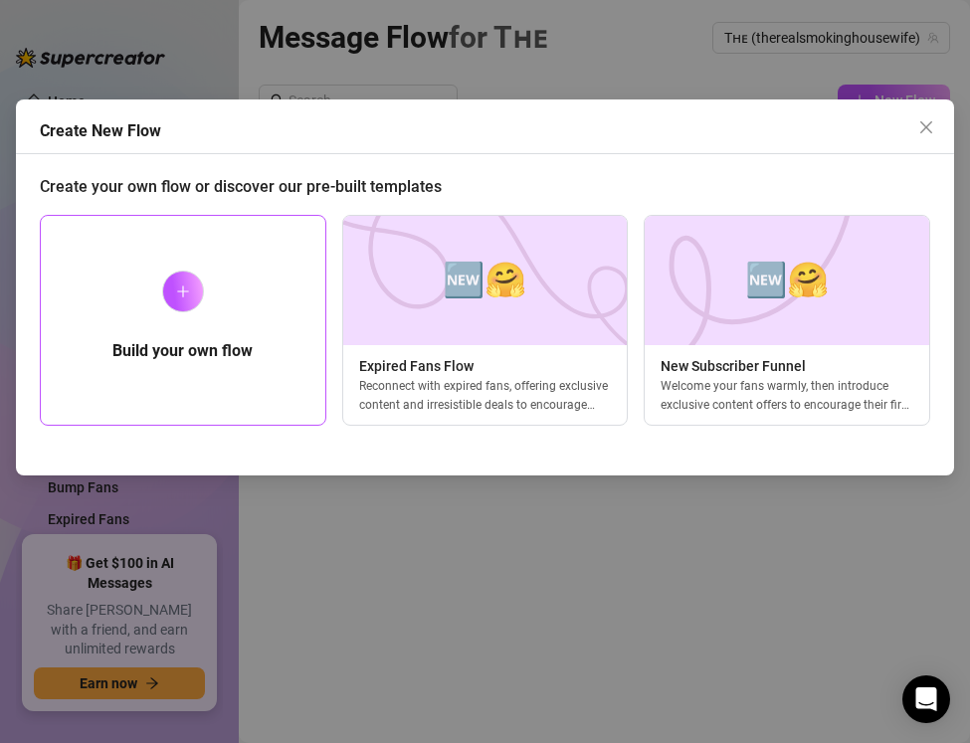
click at [204, 298] on div "Build your own flow" at bounding box center [183, 320] width 287 height 211
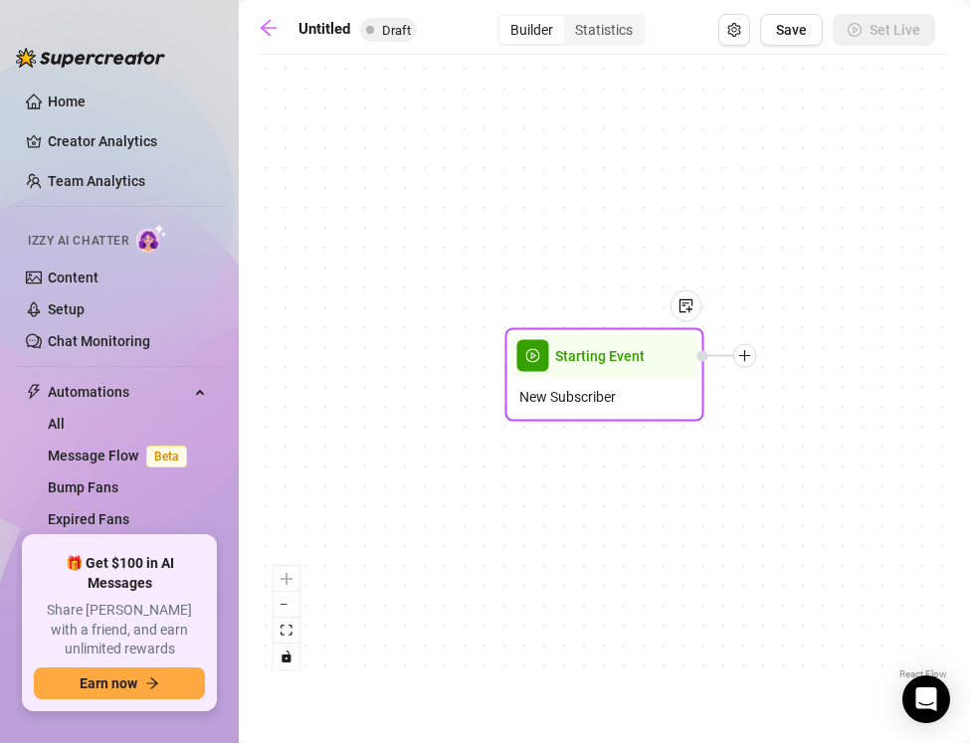
click at [566, 404] on span "New Subscriber" at bounding box center [567, 397] width 97 height 22
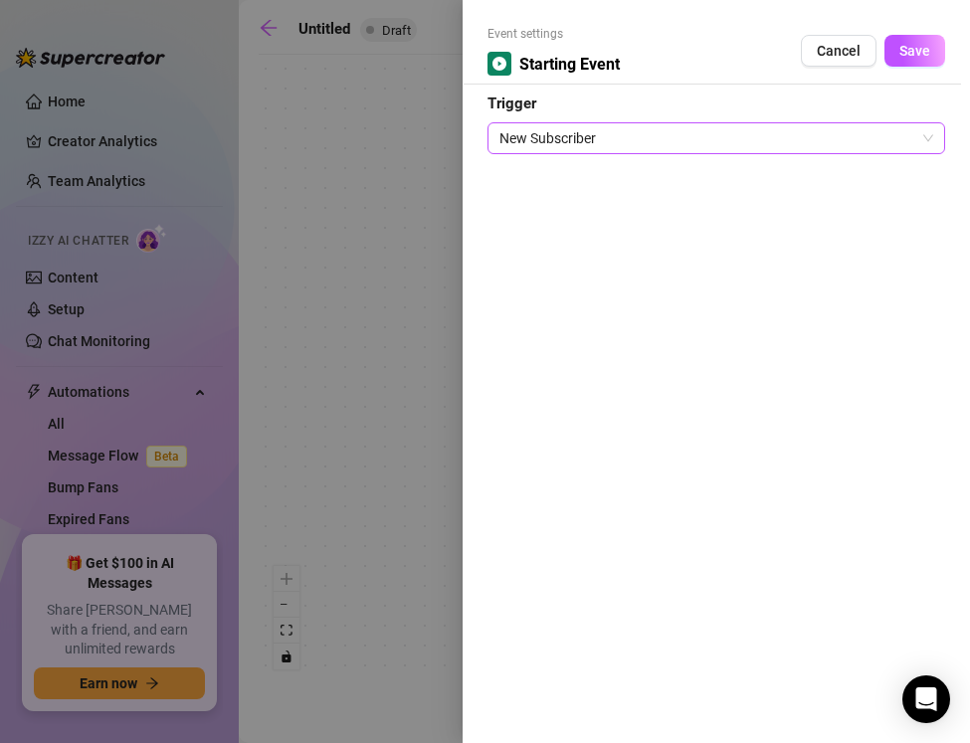
click at [567, 132] on span "New Subscriber" at bounding box center [717, 138] width 434 height 30
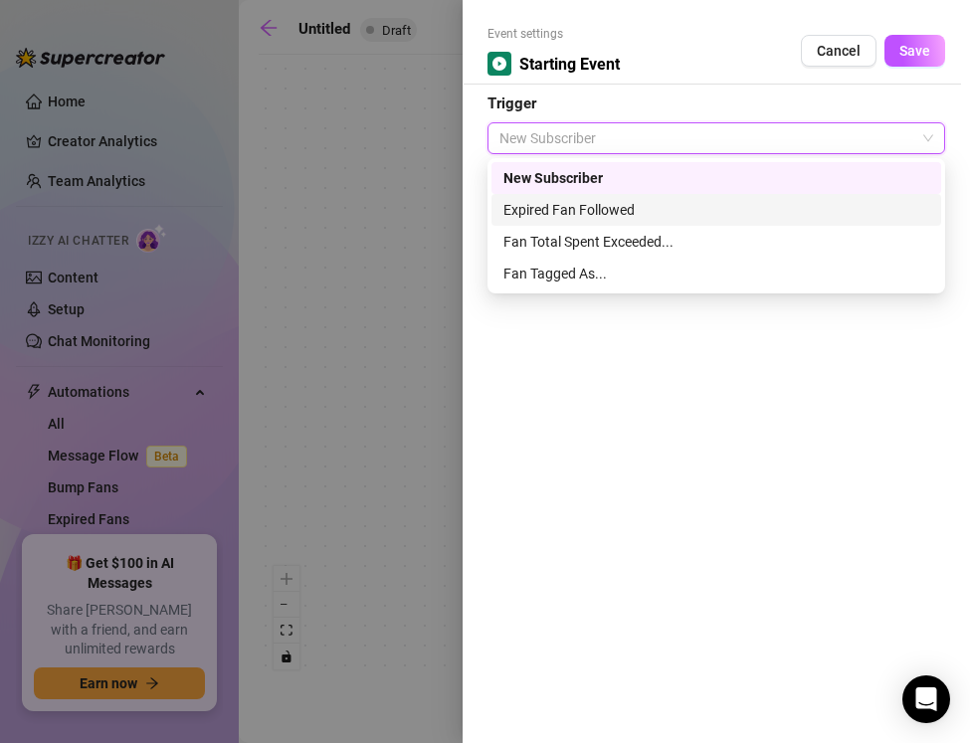
click at [558, 201] on div "Expired Fan Followed" at bounding box center [716, 210] width 426 height 22
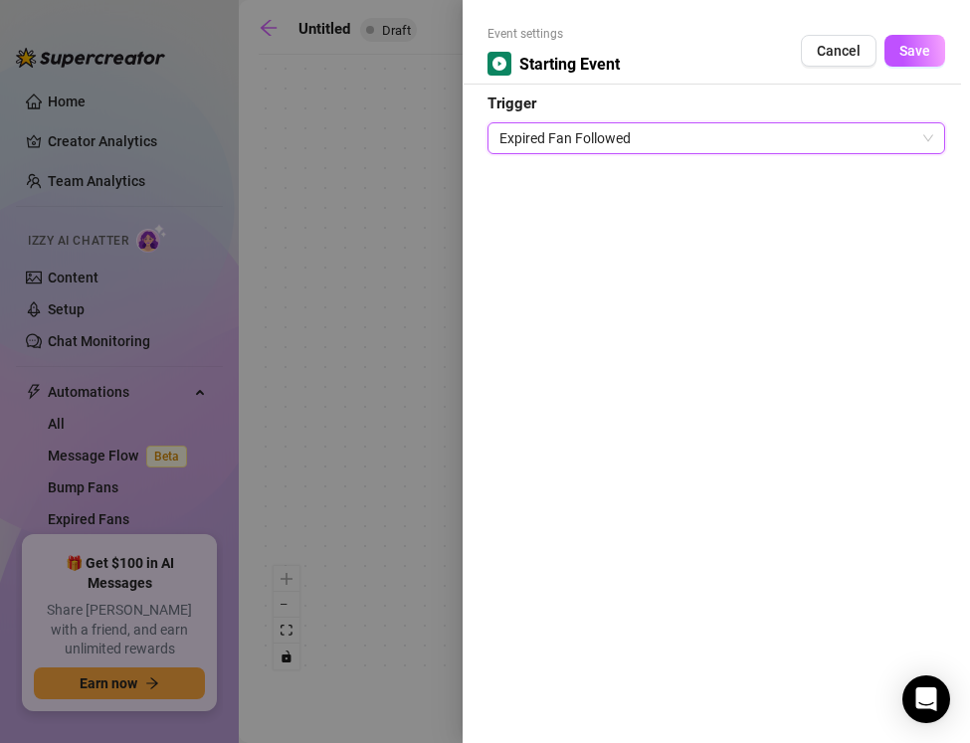
click at [431, 322] on div at bounding box center [485, 371] width 970 height 743
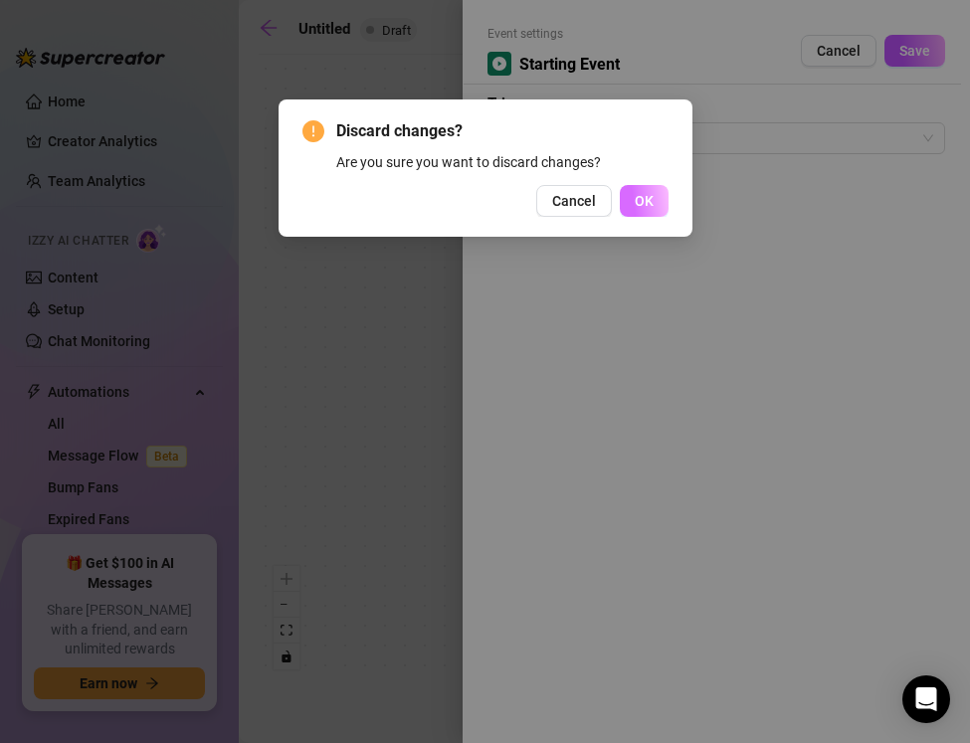
click at [644, 205] on span "OK" at bounding box center [644, 201] width 19 height 16
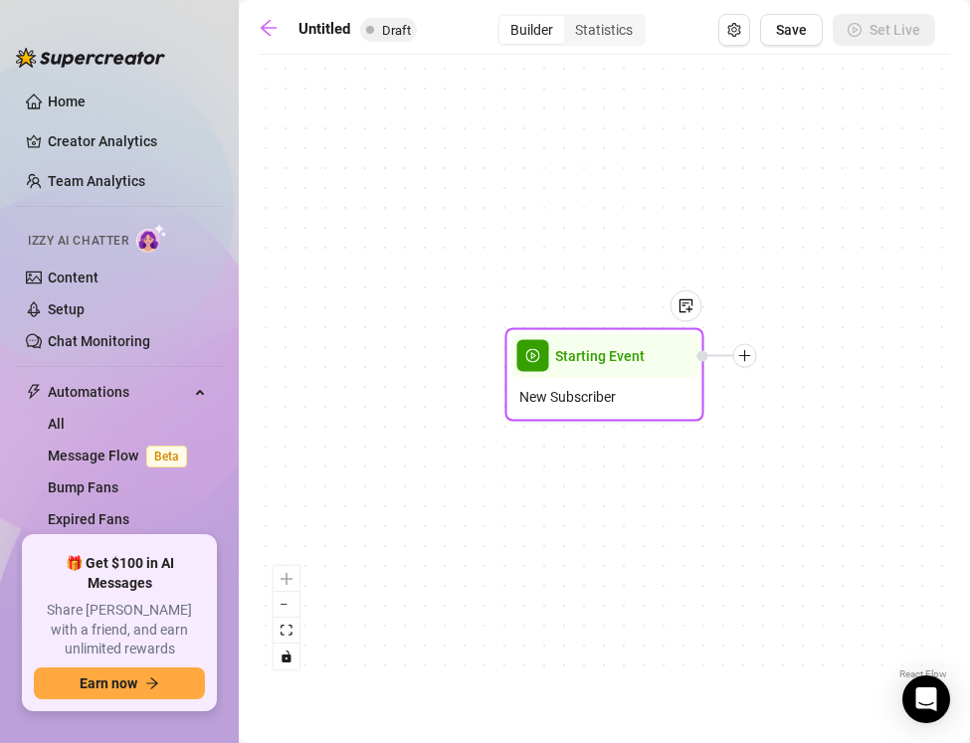
click at [581, 404] on span "New Subscriber" at bounding box center [567, 397] width 97 height 22
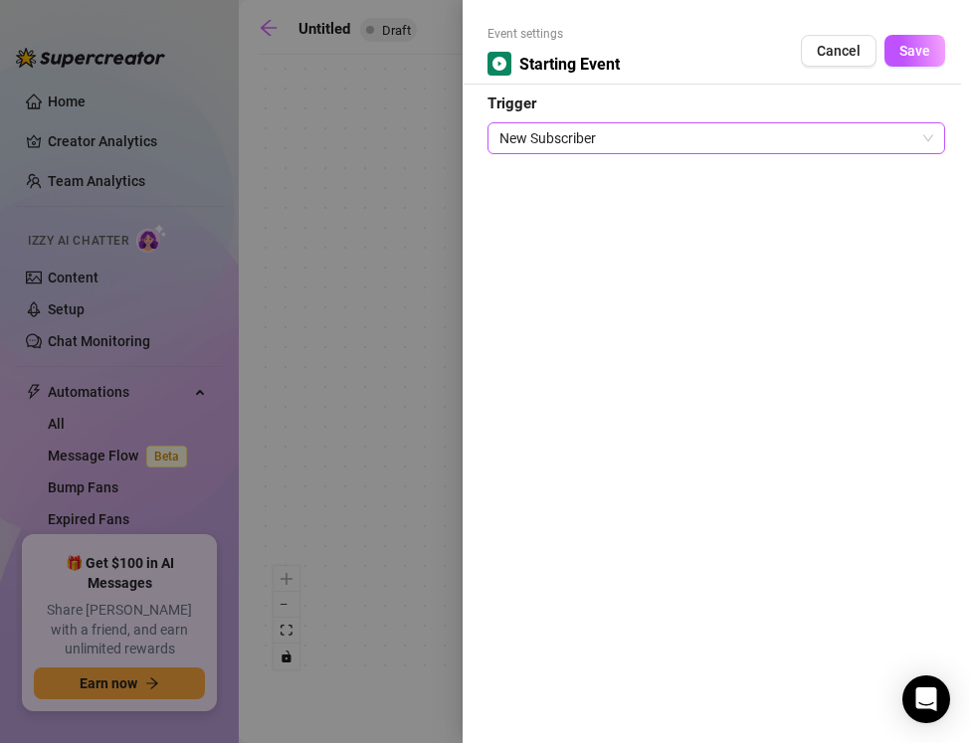
click at [558, 133] on span "New Subscriber" at bounding box center [717, 138] width 434 height 30
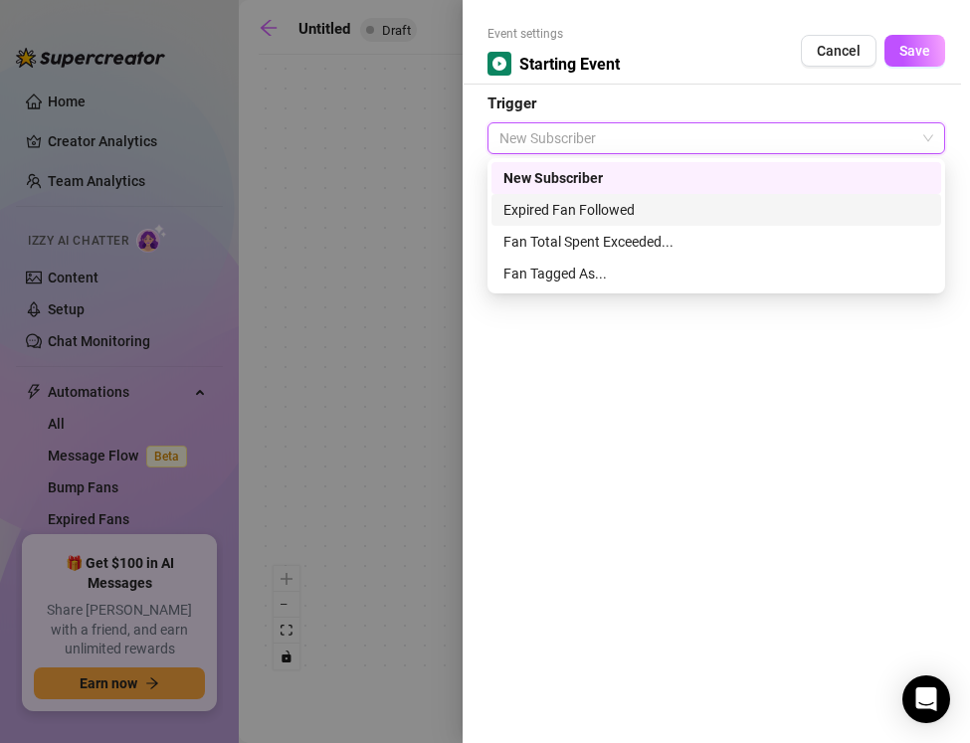
click at [567, 203] on div "Expired Fan Followed" at bounding box center [716, 210] width 426 height 22
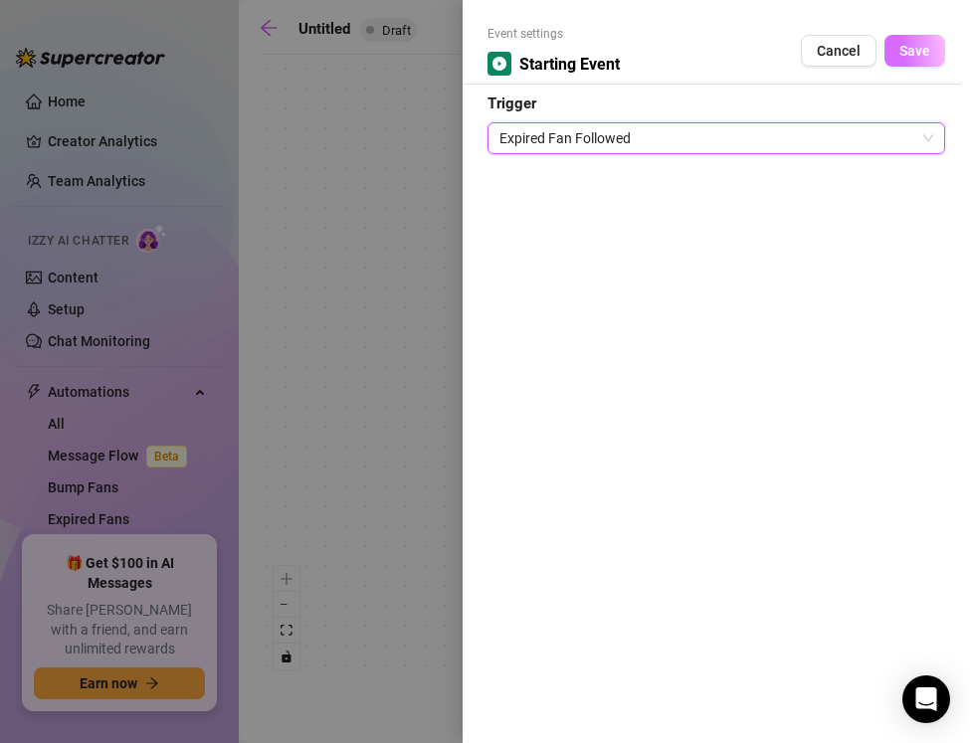
click at [935, 47] on button "Save" at bounding box center [915, 51] width 61 height 32
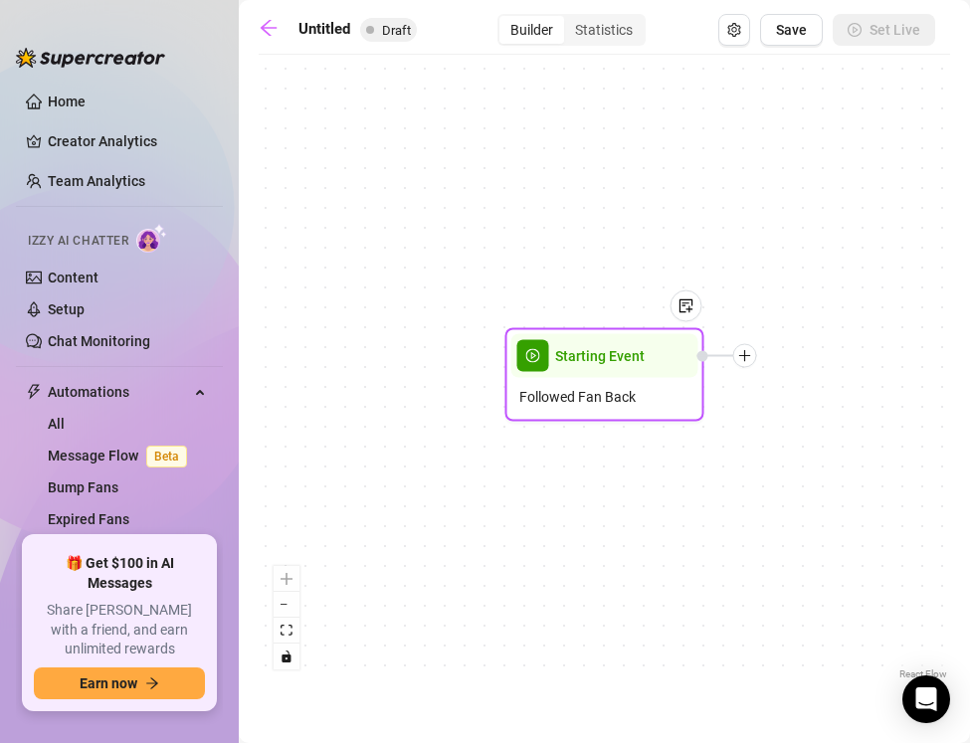
click at [740, 365] on div at bounding box center [745, 356] width 24 height 24
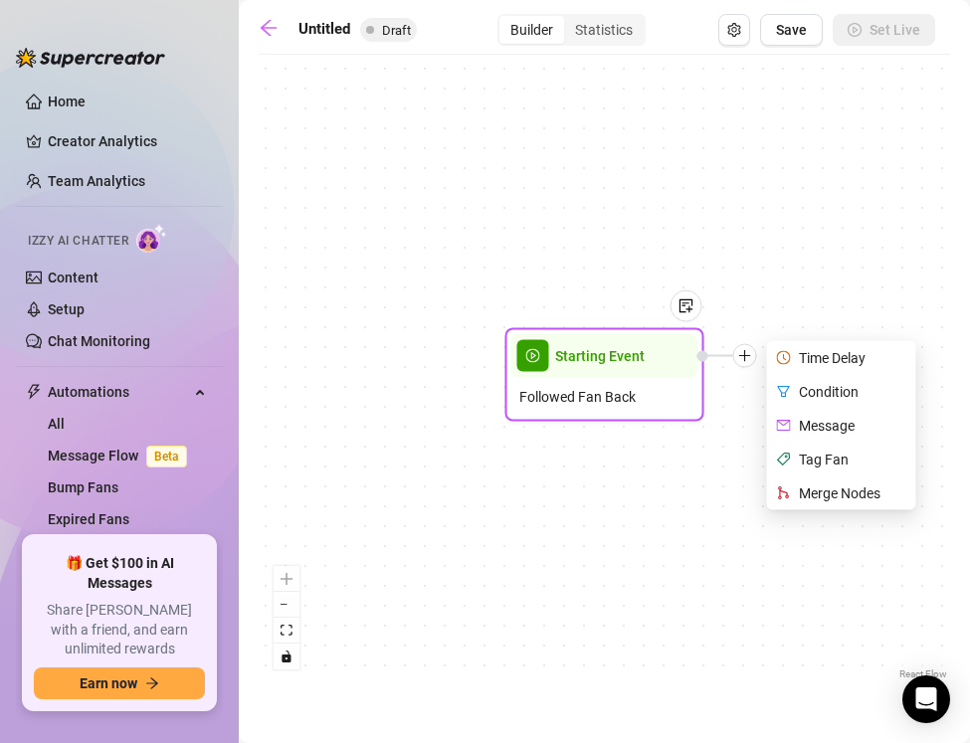
click at [797, 420] on div "Message" at bounding box center [843, 426] width 145 height 34
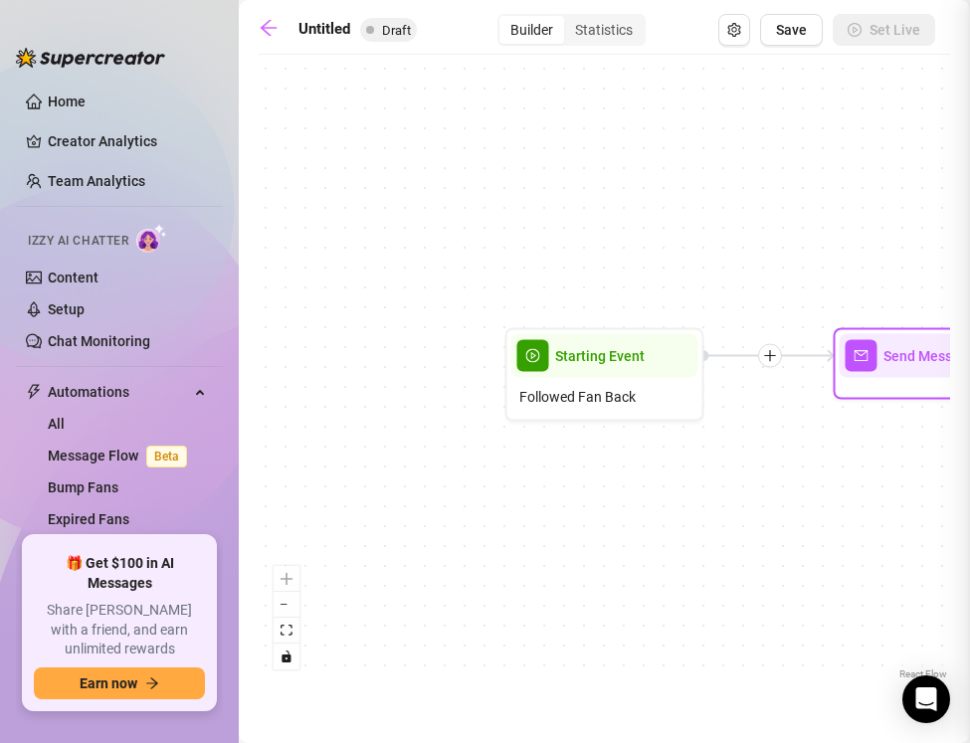
type textarea "Write your message here"
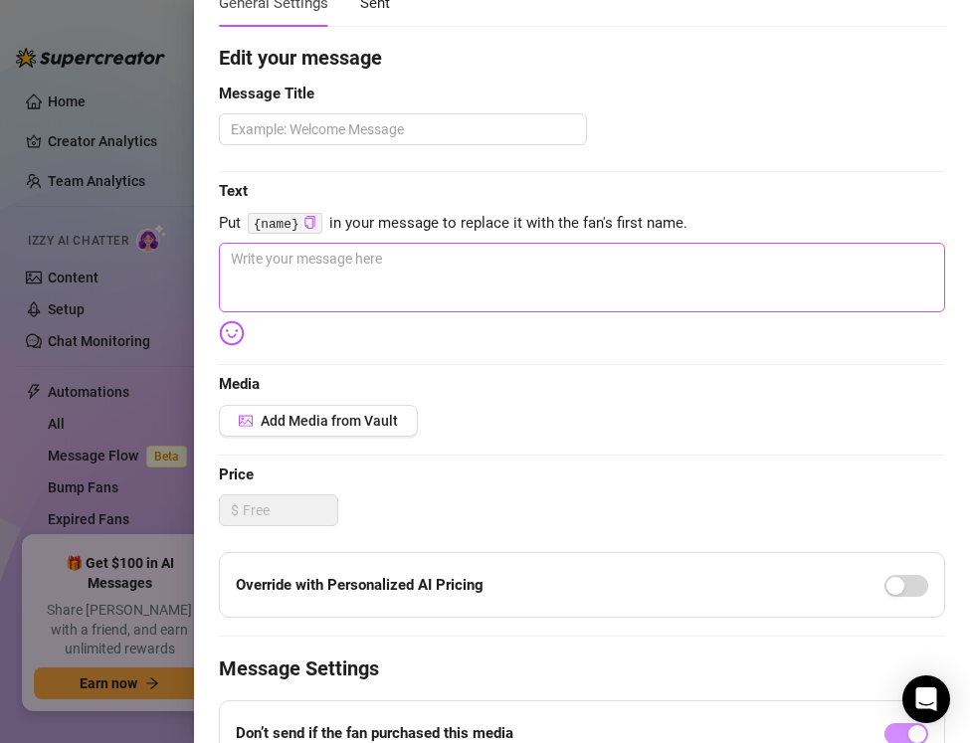
scroll to position [137, 0]
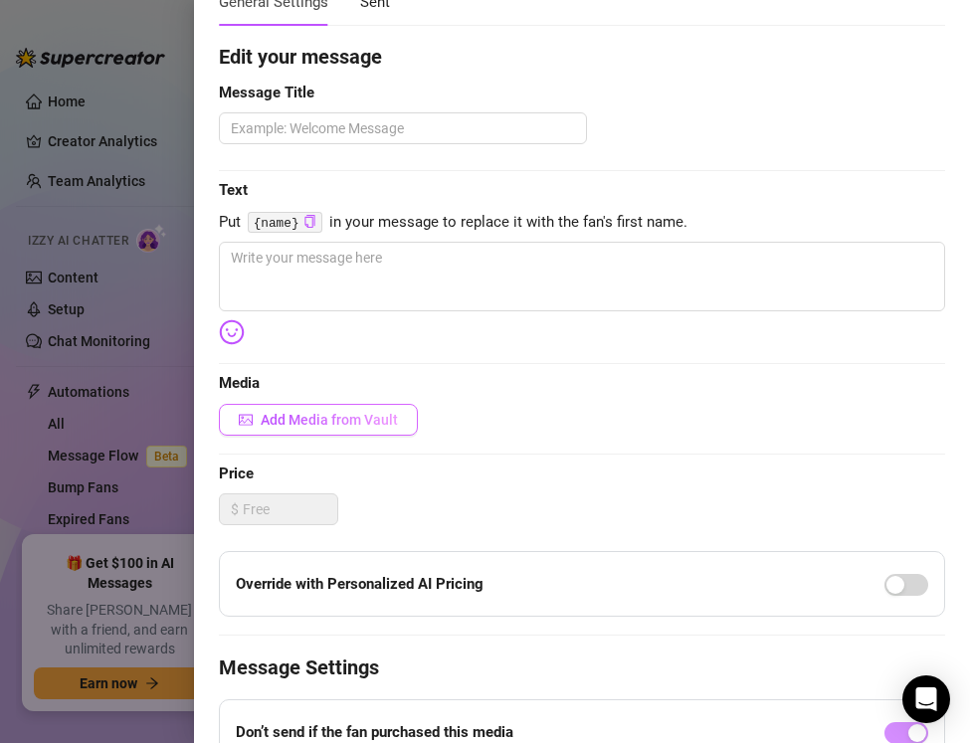
click at [312, 406] on button "Add Media from Vault" at bounding box center [318, 420] width 199 height 32
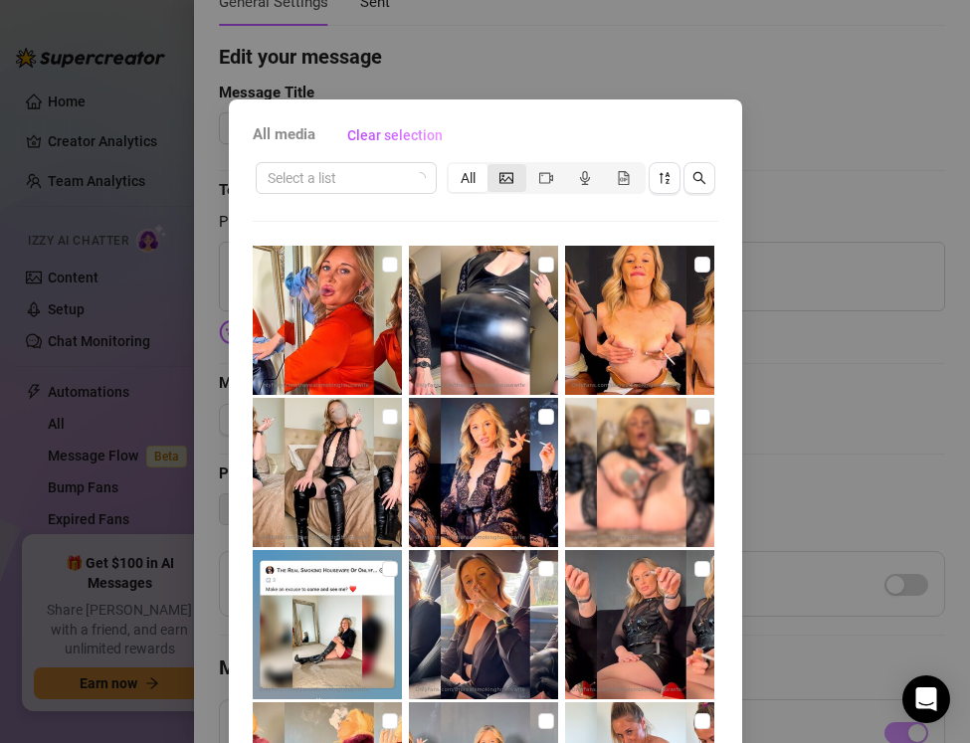
click at [516, 180] on div "segmented control" at bounding box center [507, 178] width 39 height 28
click at [493, 167] on input "segmented control" at bounding box center [493, 167] width 0 height 0
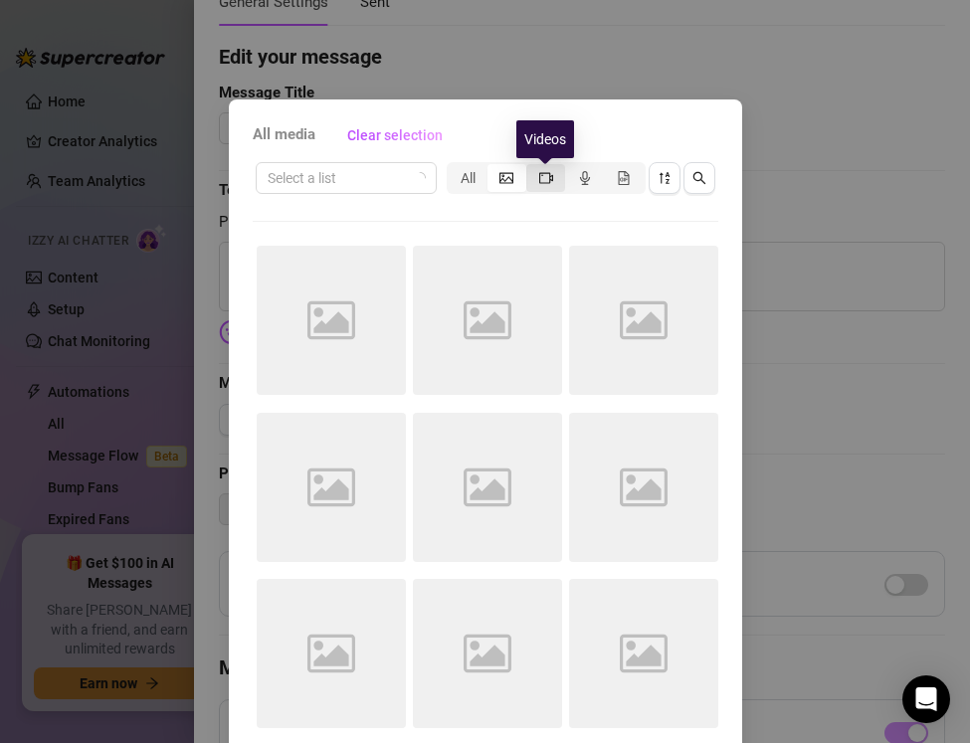
click at [546, 171] on icon "video-camera" at bounding box center [546, 178] width 14 height 14
click at [531, 167] on input "segmented control" at bounding box center [531, 167] width 0 height 0
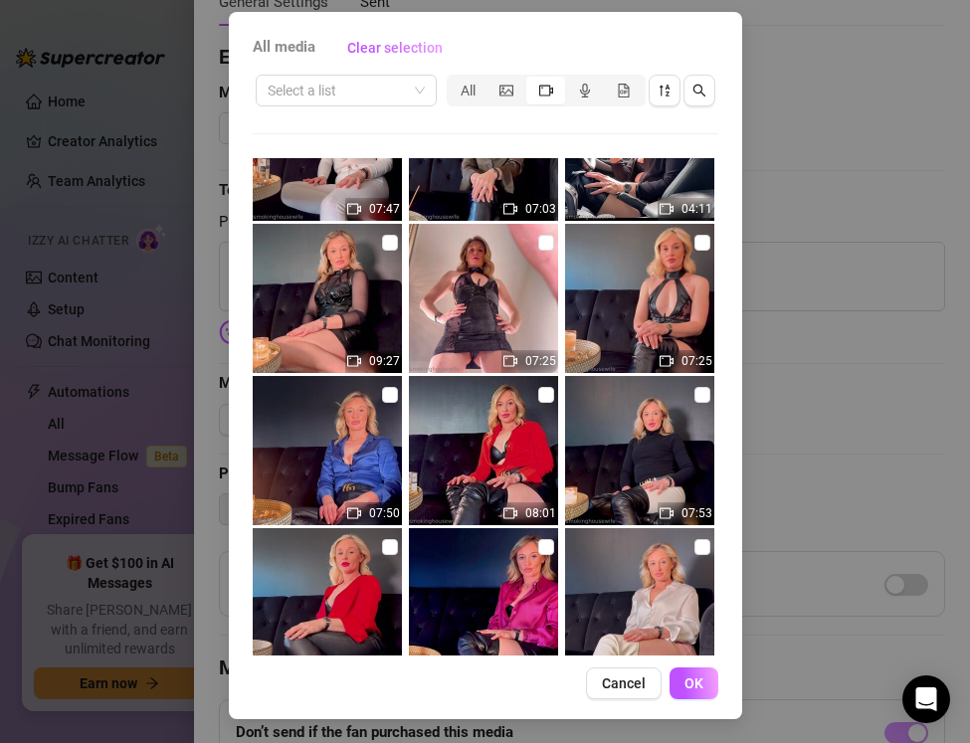
scroll to position [1153, 0]
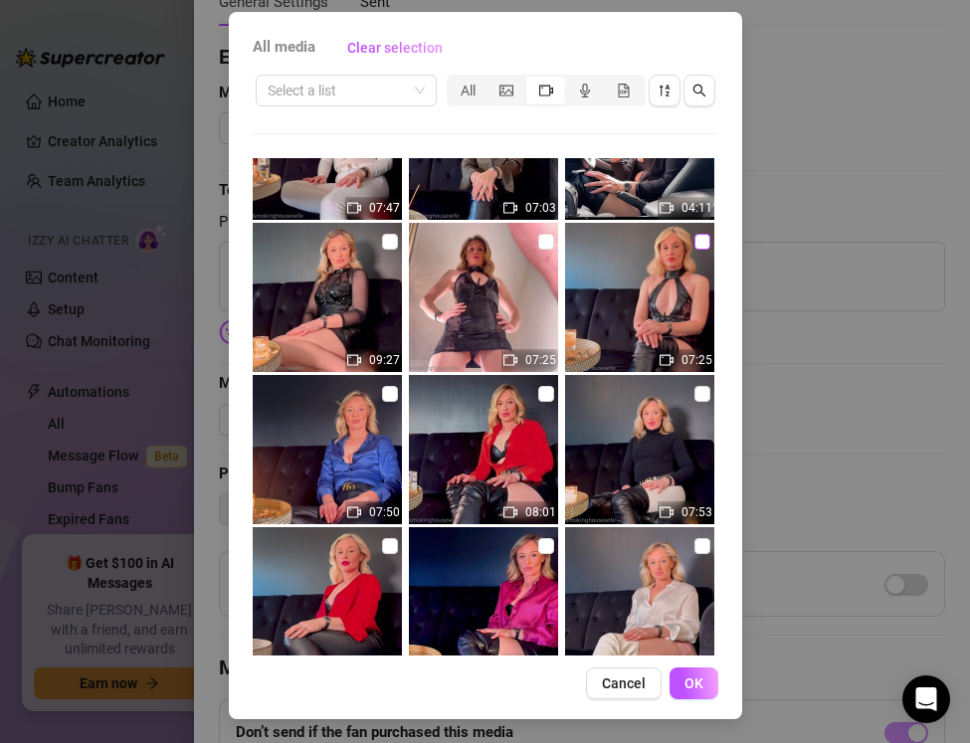
click at [699, 246] on input "checkbox" at bounding box center [703, 242] width 16 height 16
checkbox input "true"
click at [681, 680] on button "OK" at bounding box center [694, 684] width 49 height 32
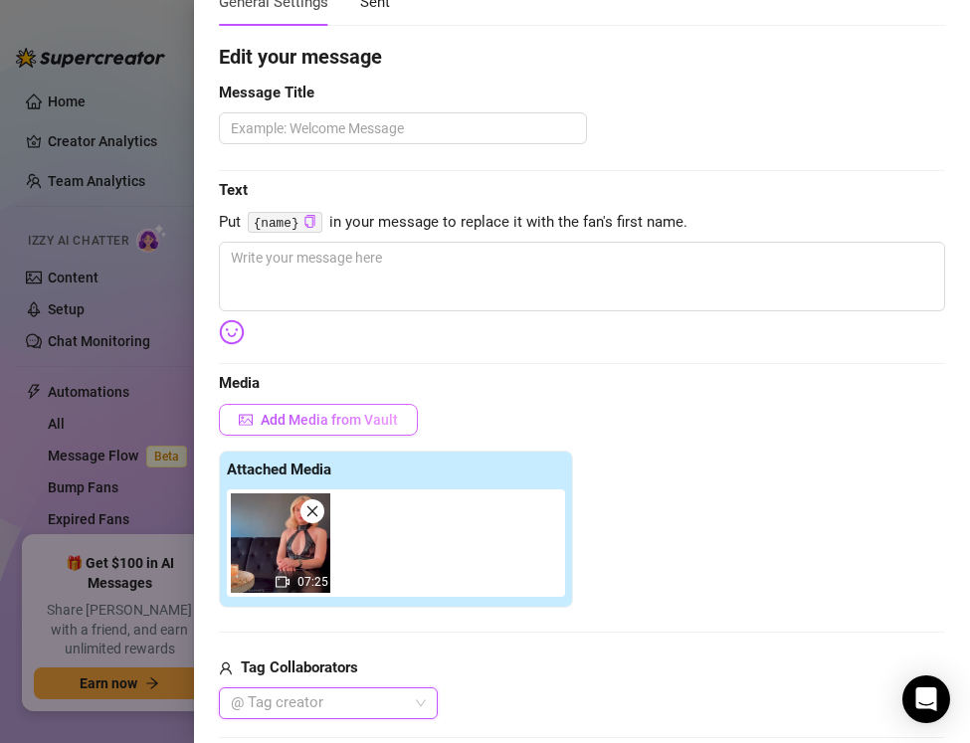
click at [306, 428] on button "Add Media from Vault" at bounding box center [318, 420] width 199 height 32
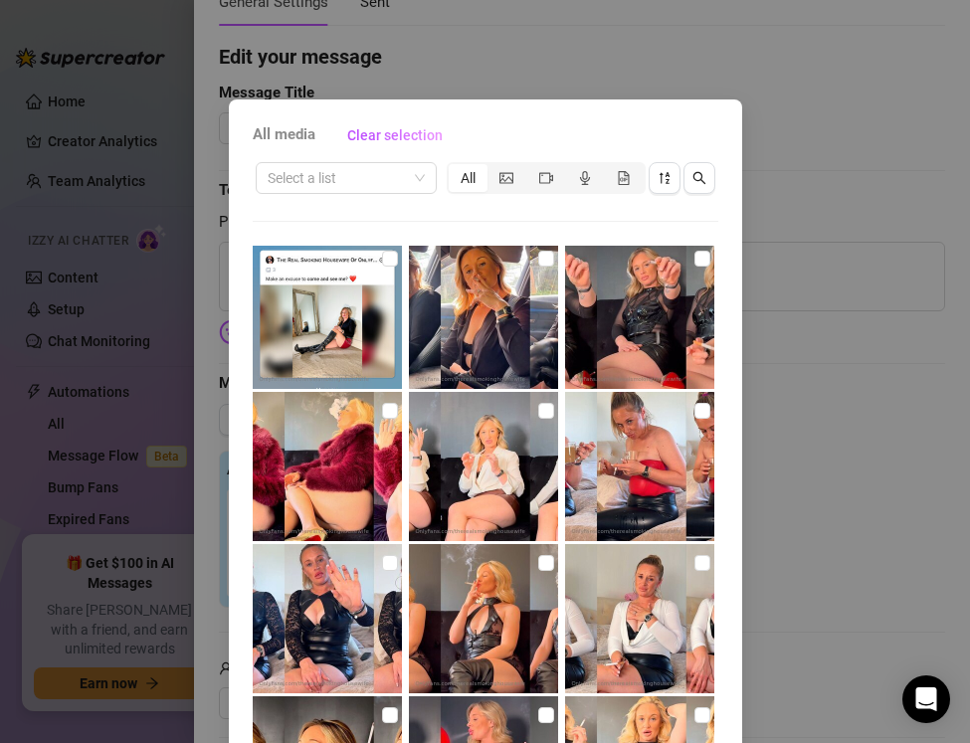
scroll to position [423, 0]
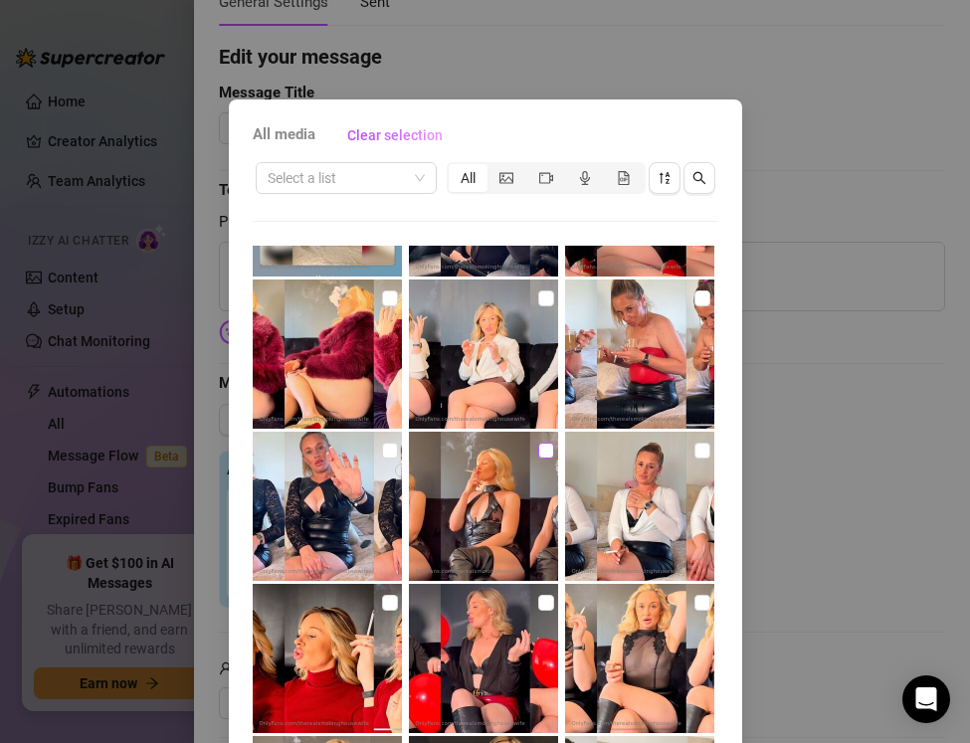
click at [539, 454] on input "checkbox" at bounding box center [546, 451] width 16 height 16
checkbox input "true"
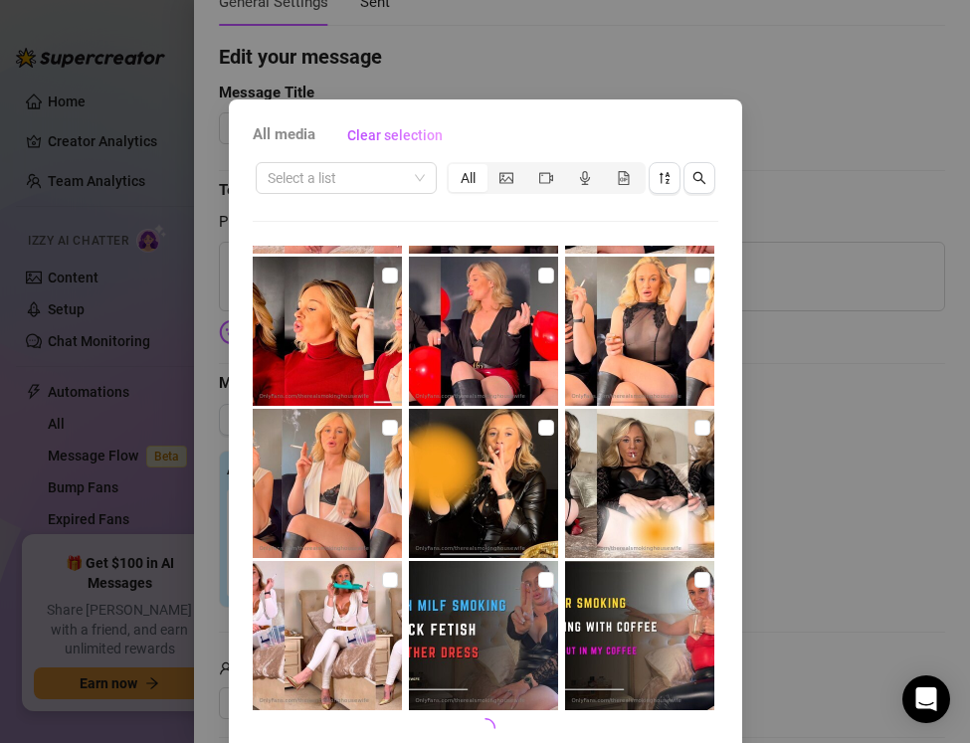
scroll to position [88, 0]
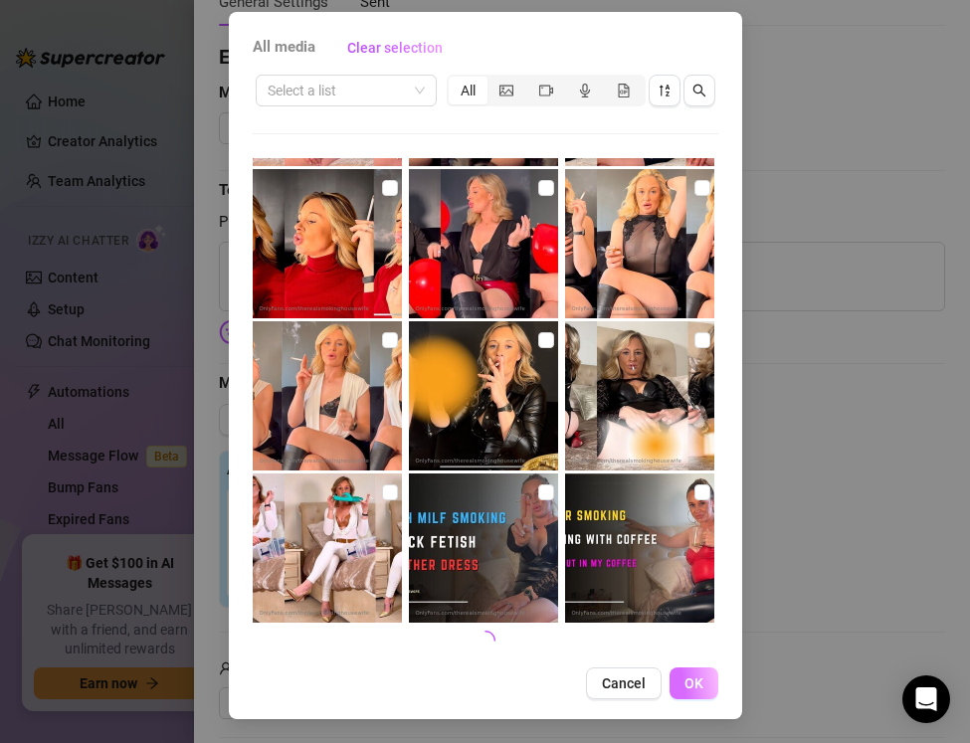
click at [685, 682] on span "OK" at bounding box center [694, 684] width 19 height 16
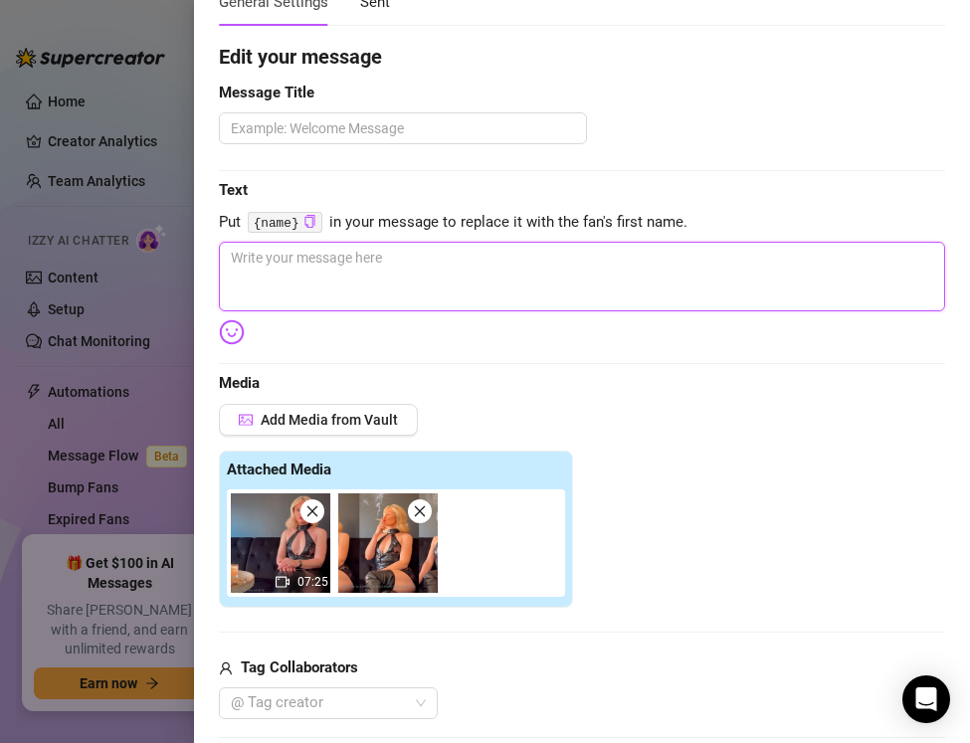
click at [255, 256] on textarea at bounding box center [582, 277] width 726 height 70
paste textarea "Hey babe 💋 You missed this one while you were away… me in leather, smoking 100s…"
type textarea "Hey babe 💋 You missed this one while you were away… me in leather, smoking 100s…"
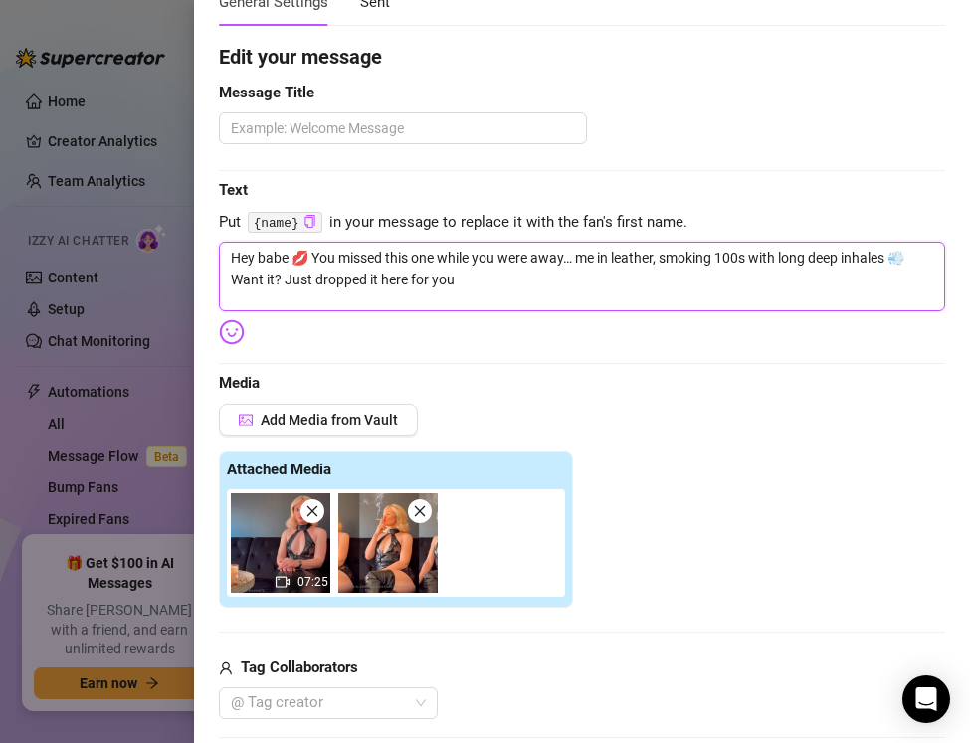
click at [276, 257] on textarea "Hey babe 💋 You missed this one while you were away… me in leather, smoking 100s…" at bounding box center [582, 277] width 726 height 70
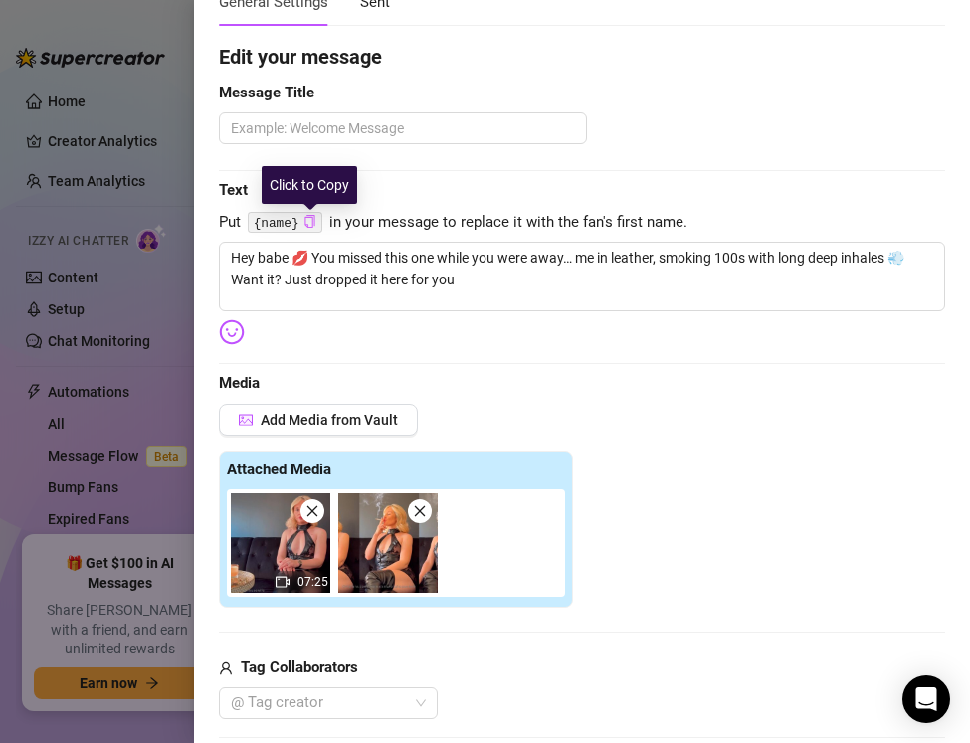
click at [313, 225] on icon "copy" at bounding box center [309, 221] width 13 height 13
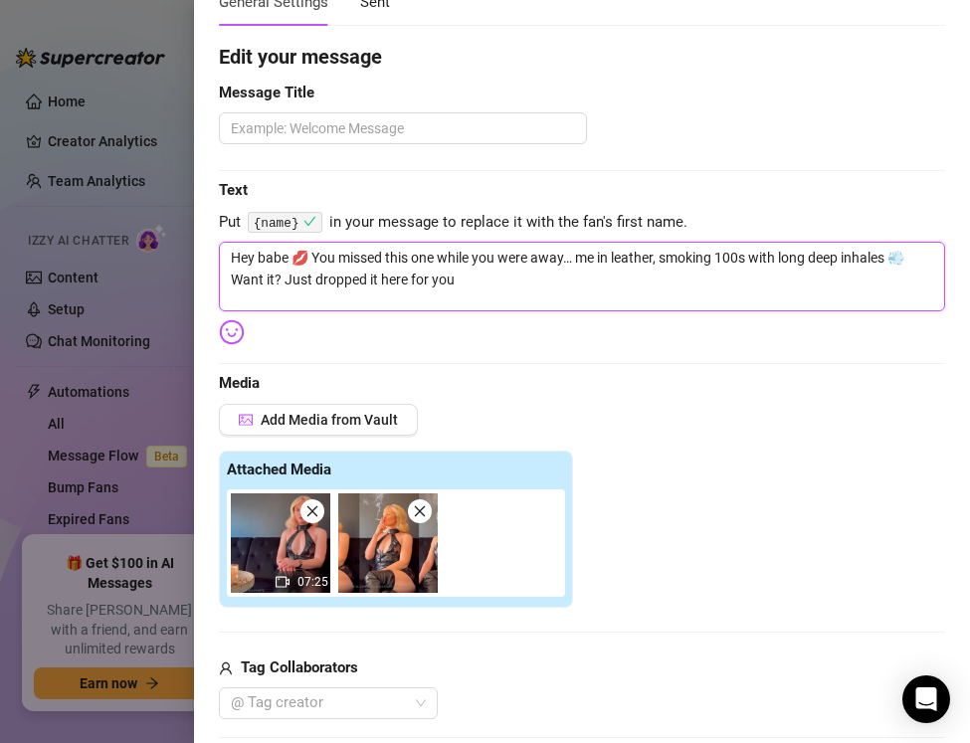
click at [277, 258] on textarea "Hey babe 💋 You missed this one while you were away… me in leather, smoking 100s…" at bounding box center [582, 277] width 726 height 70
paste textarea "{name}"
type textarea "Hey {name} 💋 You missed this one while you were away… me in leather, smoking 10…"
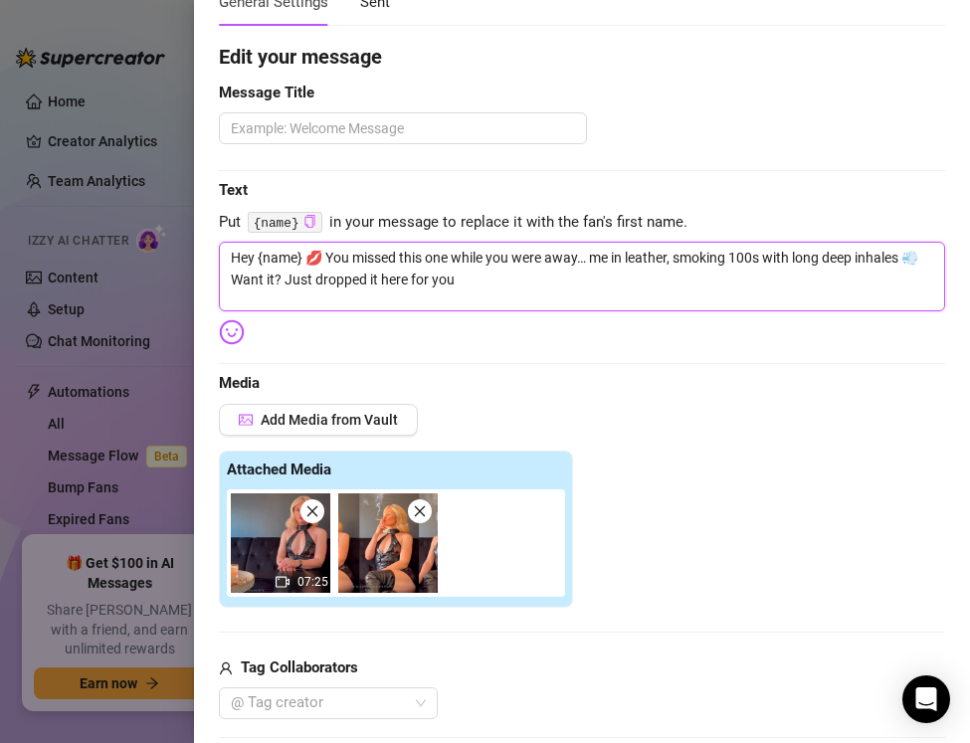
click at [472, 285] on textarea "Hey {name} 💋 You missed this one while you were away… me in leather, smoking 10…" at bounding box center [582, 277] width 726 height 70
type textarea "Hey {name} 💋 You missed this one while you were away… me in leather, smoking 10…"
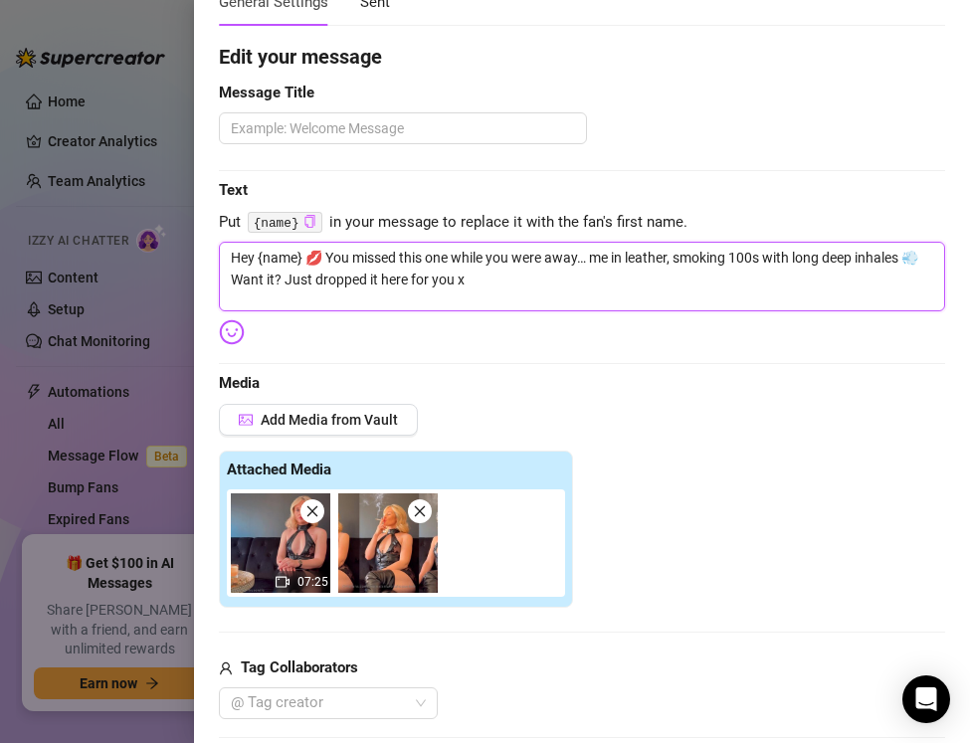
type textarea "Hey {name} 💋 You missed this one while you were away… me in leather, smoking 10…"
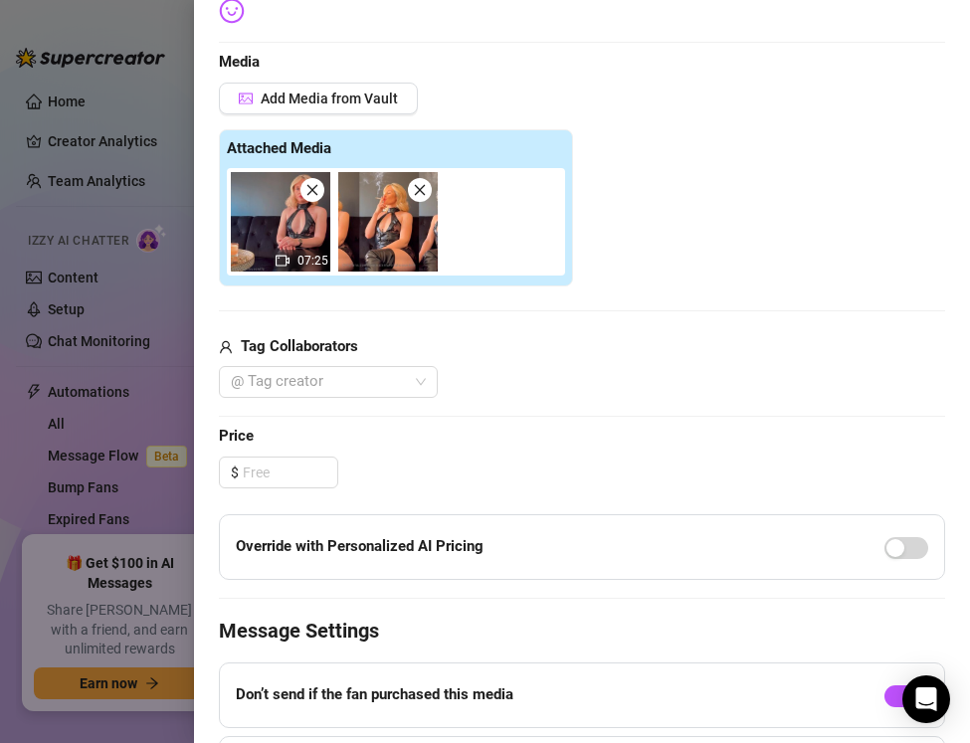
scroll to position [503, 0]
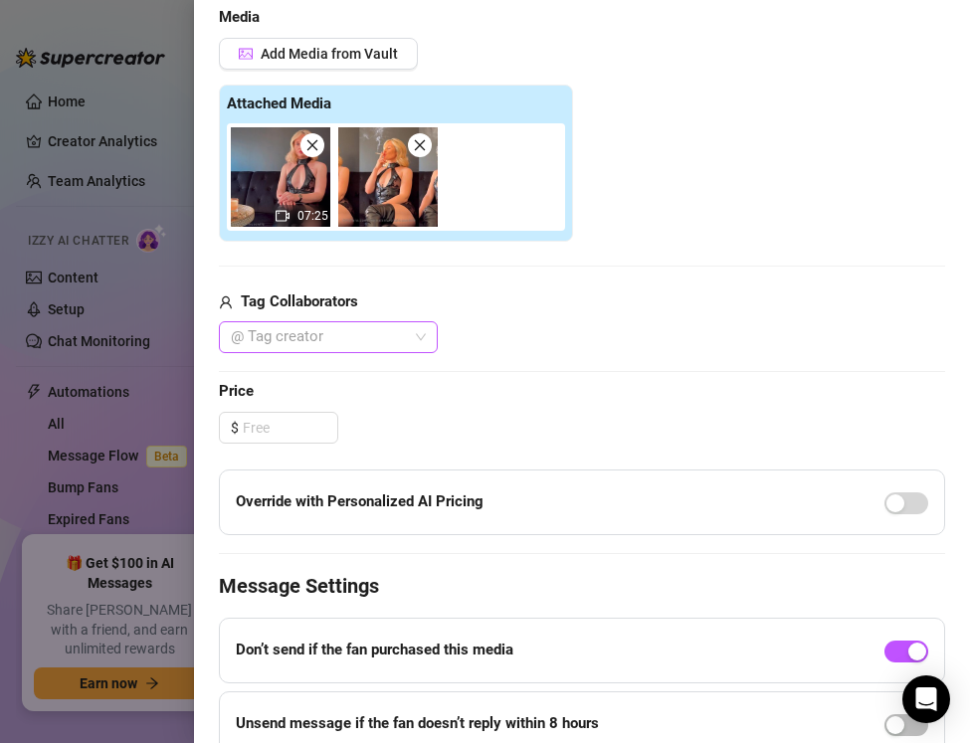
click at [298, 333] on div at bounding box center [318, 337] width 190 height 28
type textarea "Hey {name} 💋 You missed this one while you were away… me in leather, smoking 10…"
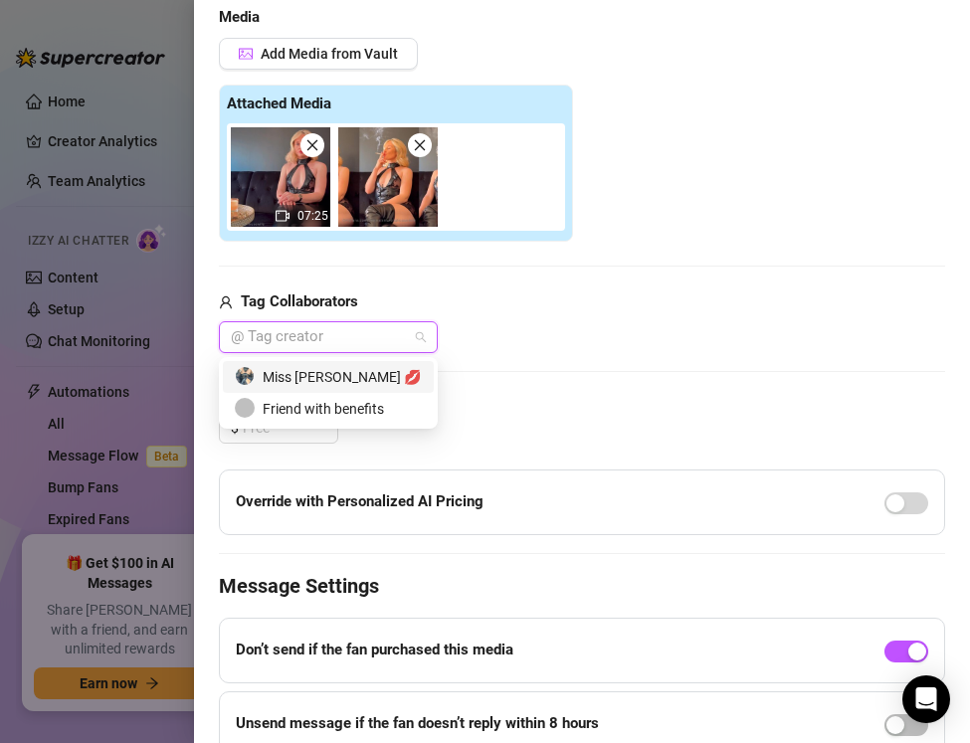
click at [355, 373] on div "Miss Lulu Leather 💋" at bounding box center [328, 377] width 187 height 22
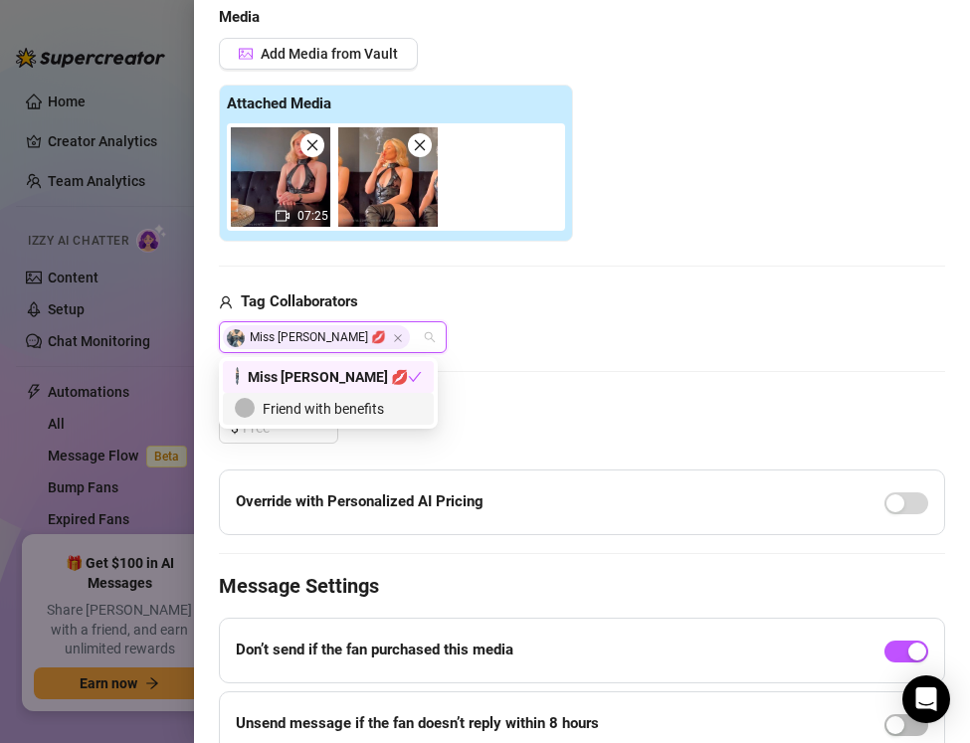
click at [370, 446] on div "Edit your message Message Title Text Put {name} in your message to replace it w…" at bounding box center [582, 253] width 726 height 1155
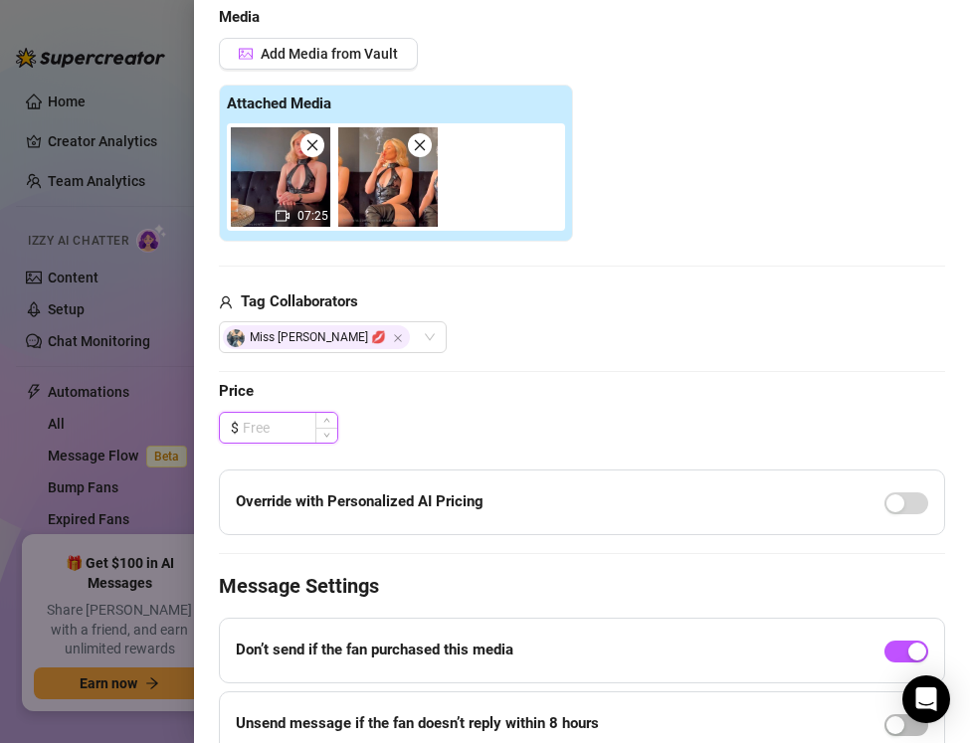
click at [260, 427] on input at bounding box center [290, 428] width 95 height 30
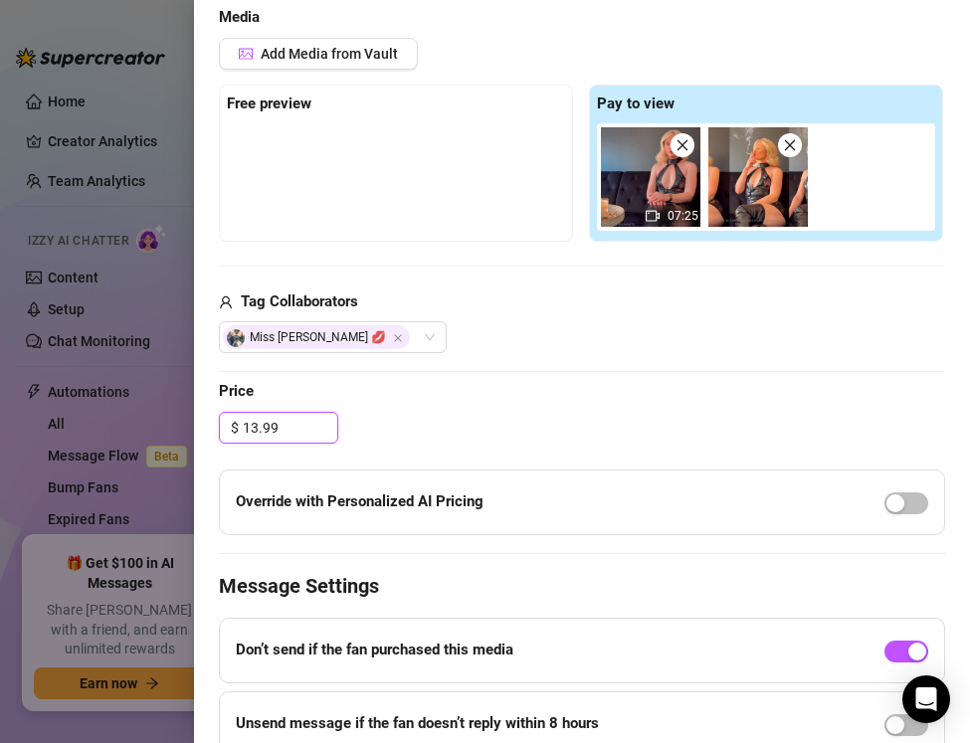
type input "13.99"
click at [404, 421] on div "$ 13.99" at bounding box center [582, 428] width 726 height 32
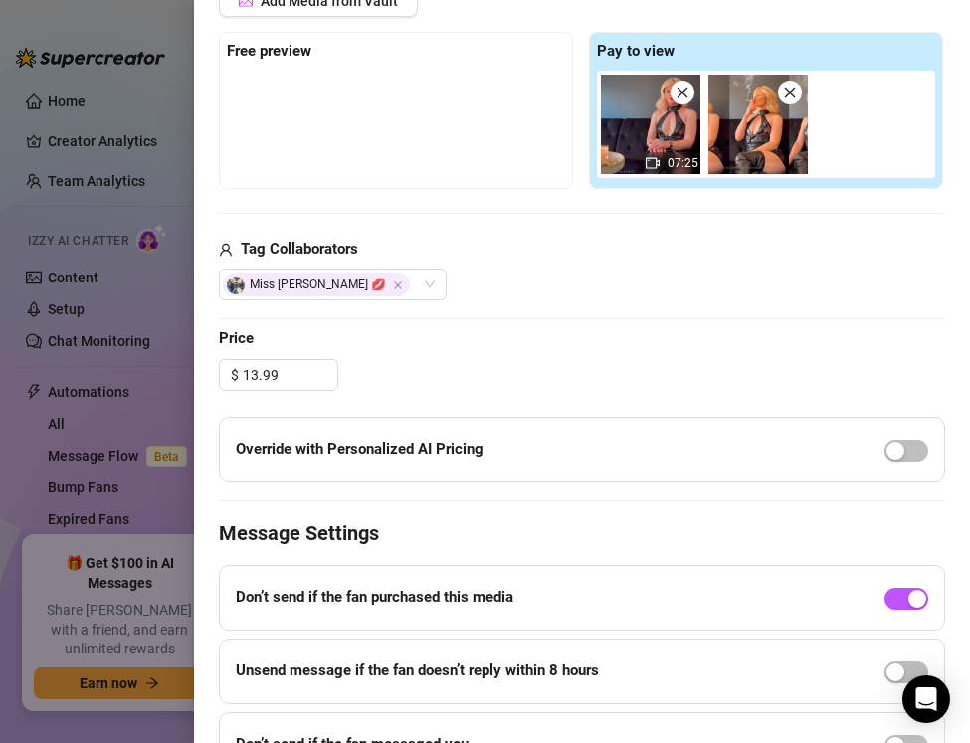
scroll to position [582, 0]
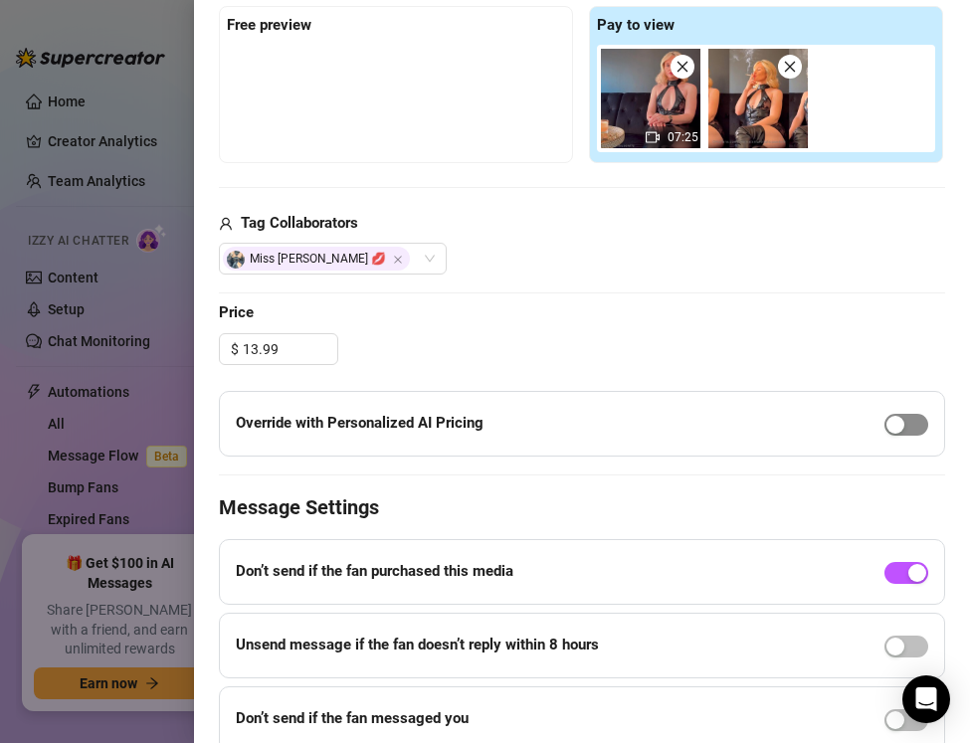
click at [895, 424] on div "button" at bounding box center [896, 425] width 18 height 18
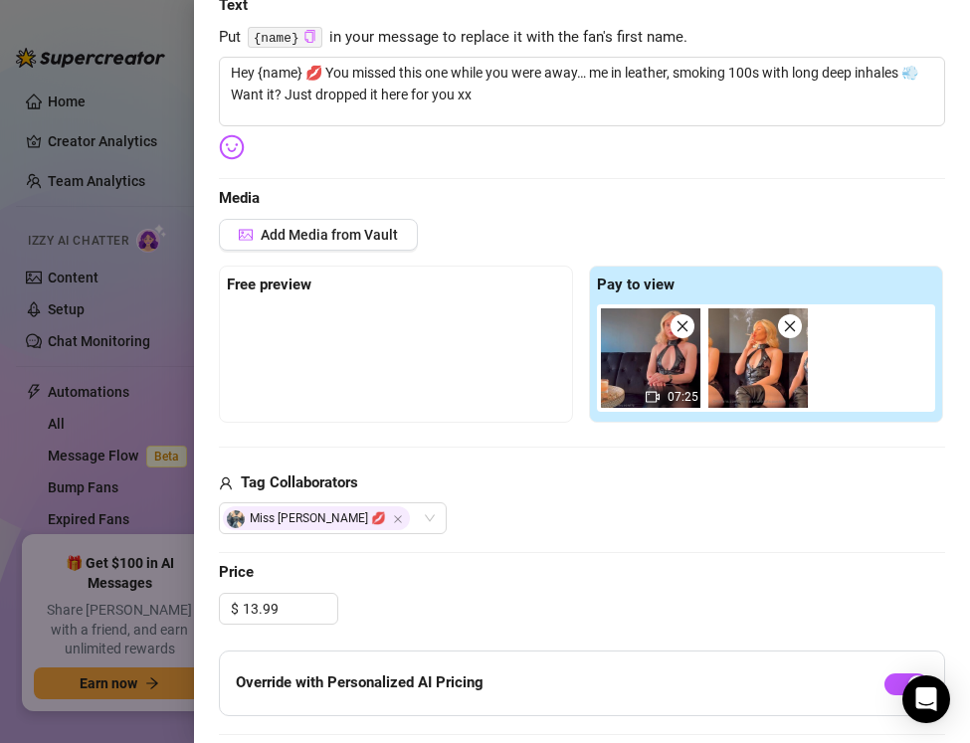
scroll to position [0, 0]
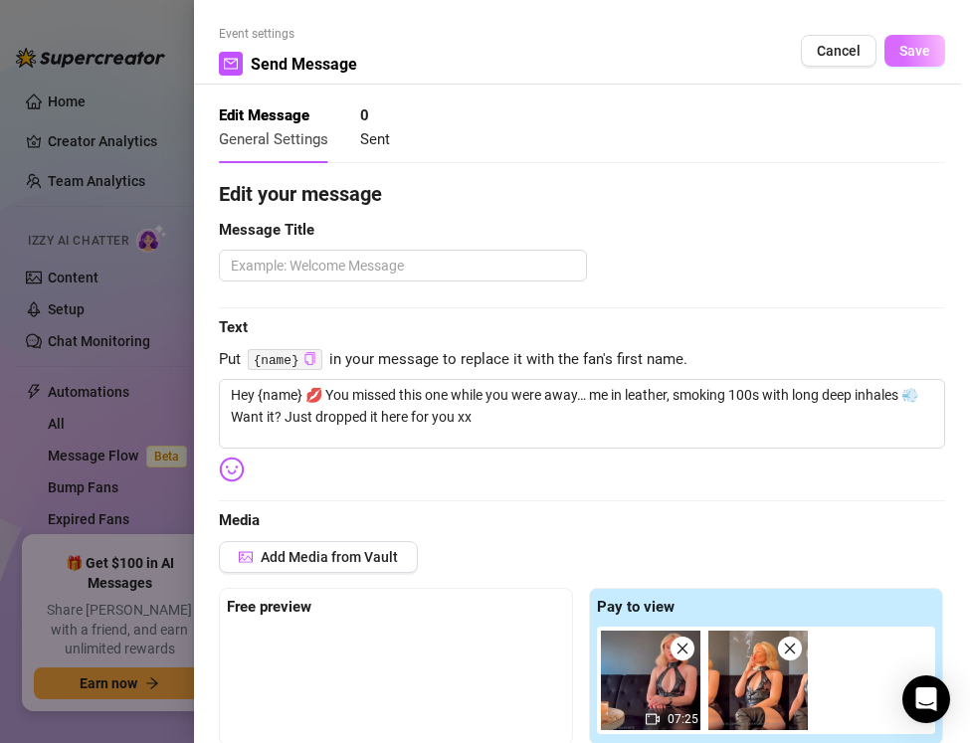
click at [904, 52] on span "Save" at bounding box center [915, 51] width 31 height 16
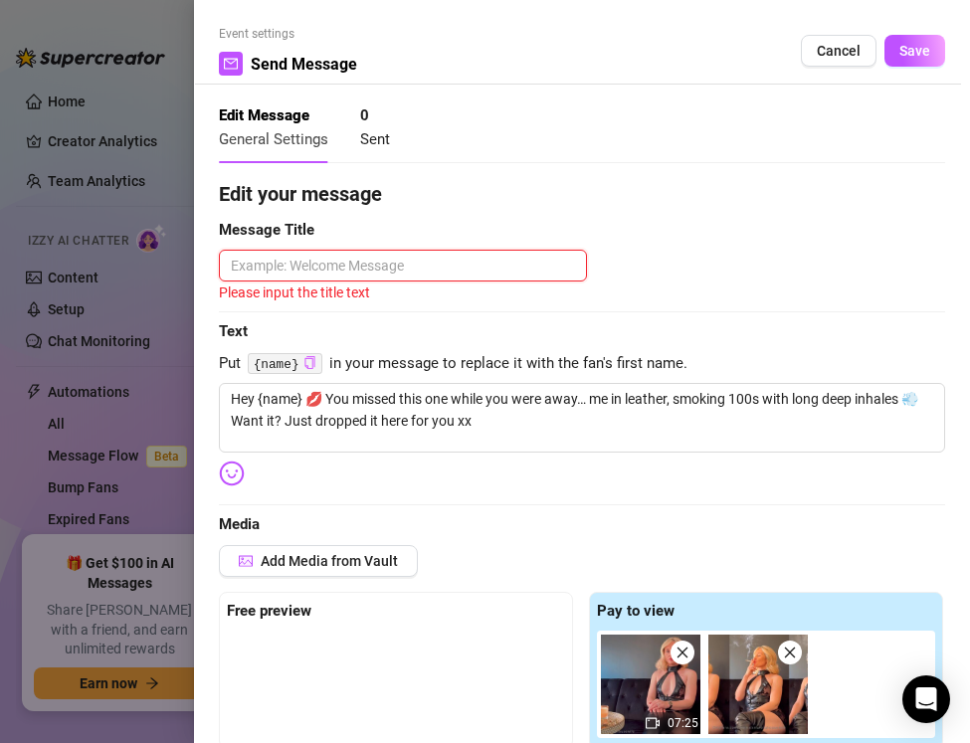
click at [261, 257] on textarea at bounding box center [403, 266] width 368 height 32
paste textarea "Smoking Deep Inhales"
type textarea "Smoking Deep Inhales"
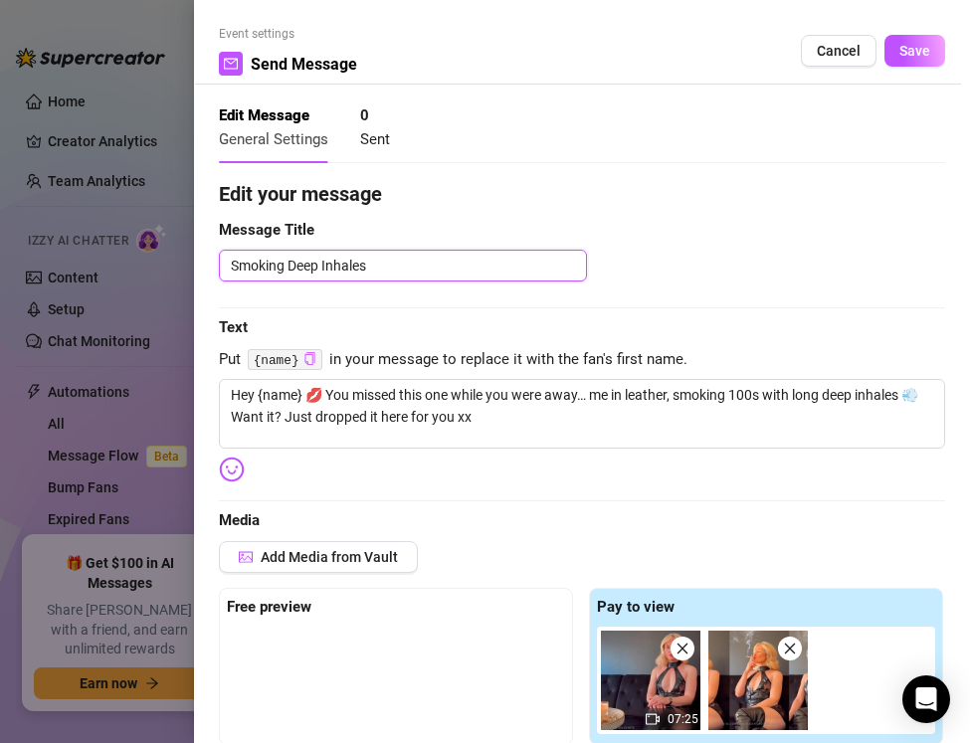
type textarea "Smoking Deep Inhales"
click at [280, 307] on div at bounding box center [582, 307] width 726 height 1
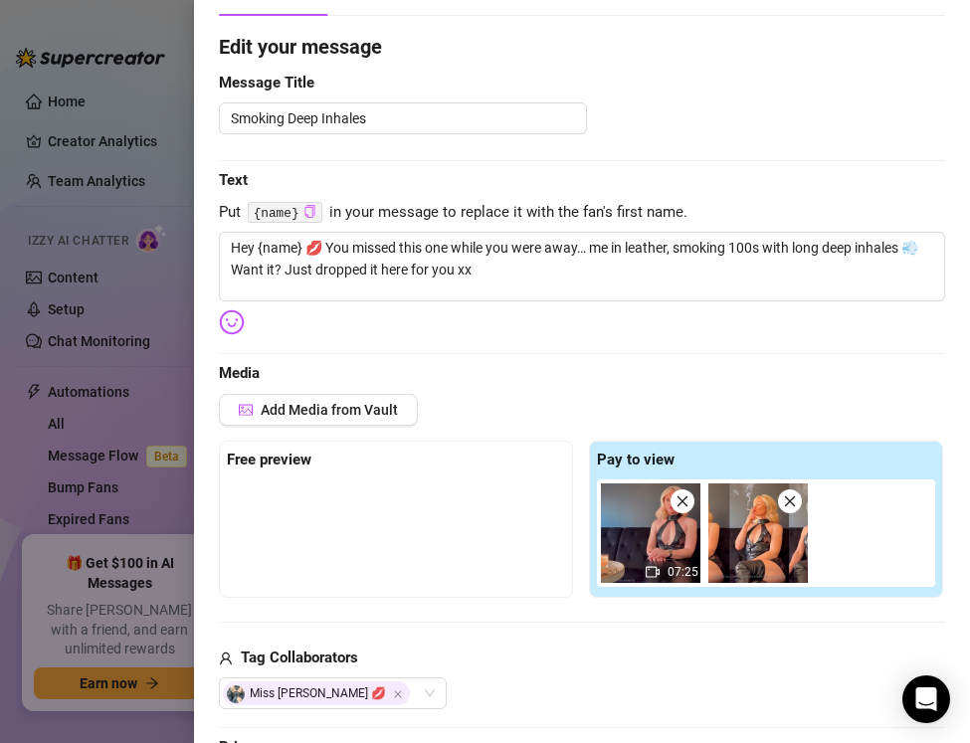
scroll to position [151, 0]
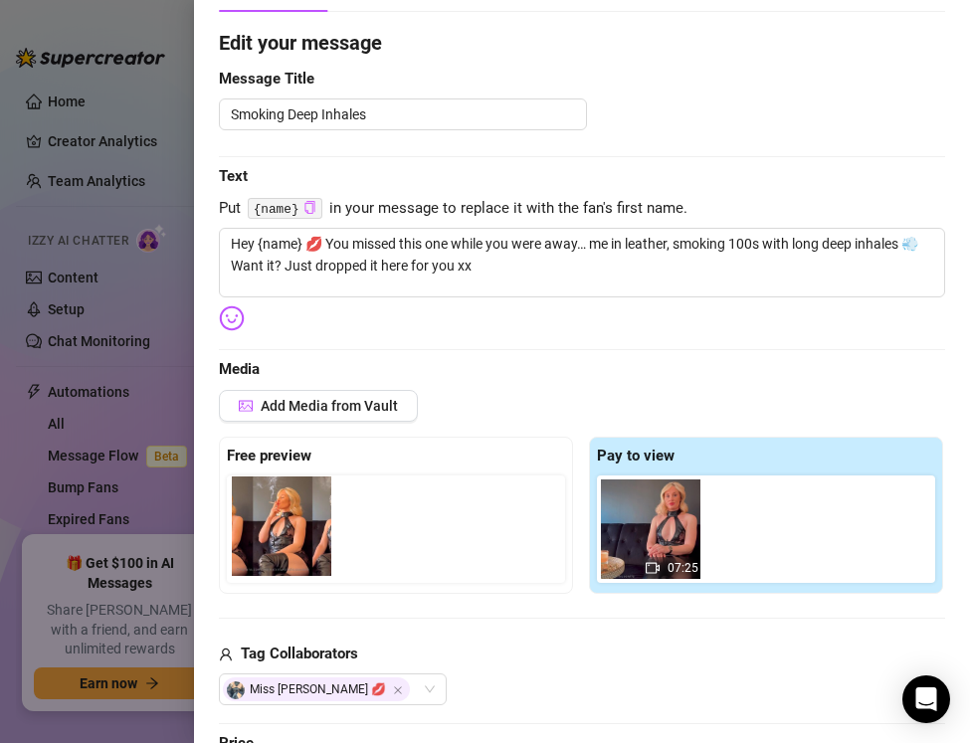
drag, startPoint x: 763, startPoint y: 547, endPoint x: 275, endPoint y: 543, distance: 488.6
click at [275, 543] on div "Free preview Pay to view 07:25" at bounding box center [582, 515] width 726 height 157
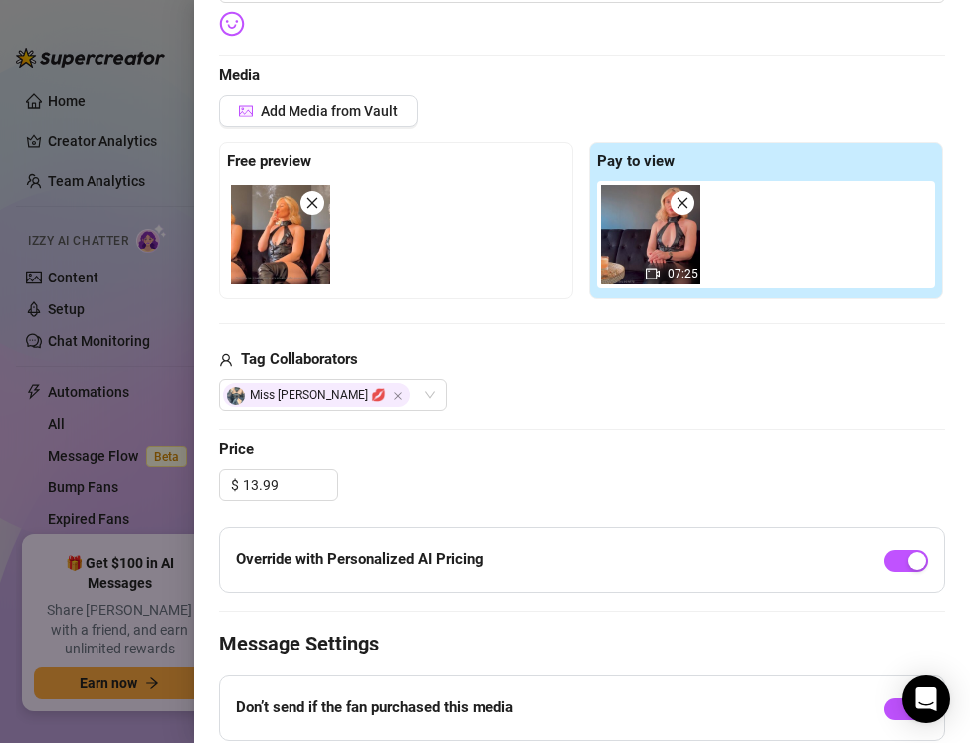
scroll to position [0, 0]
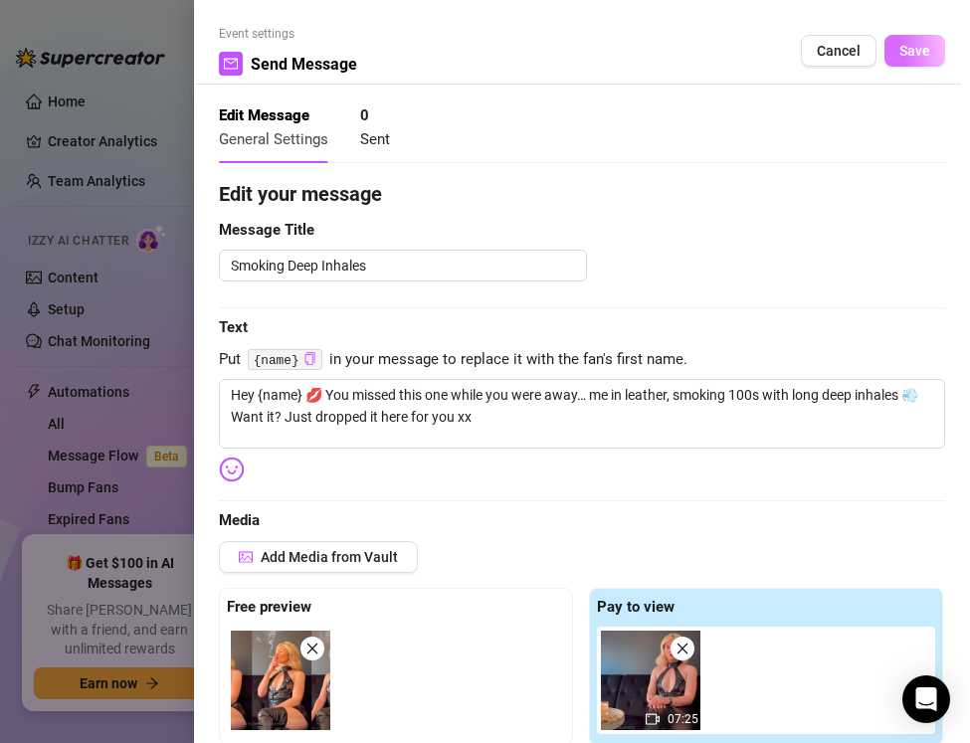
click at [918, 53] on span "Save" at bounding box center [915, 51] width 31 height 16
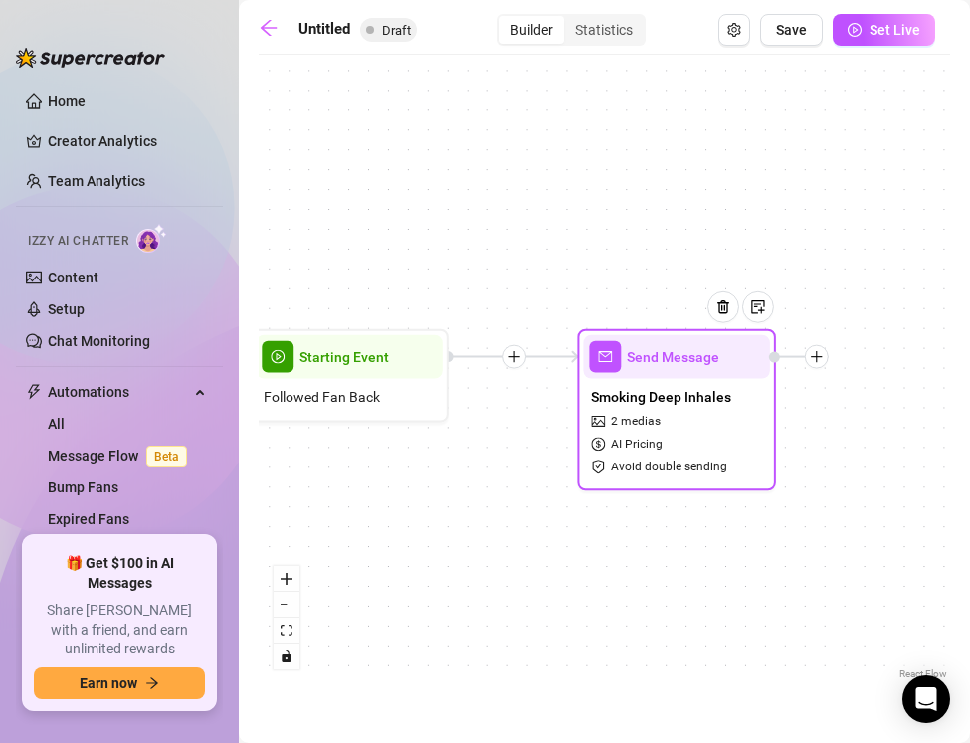
drag, startPoint x: 762, startPoint y: 456, endPoint x: 502, endPoint y: 462, distance: 260.8
click at [504, 458] on div "Send Message Smoking Deep Inhales 2 medias AI Pricing Avoid double sending Star…" at bounding box center [605, 375] width 692 height 620
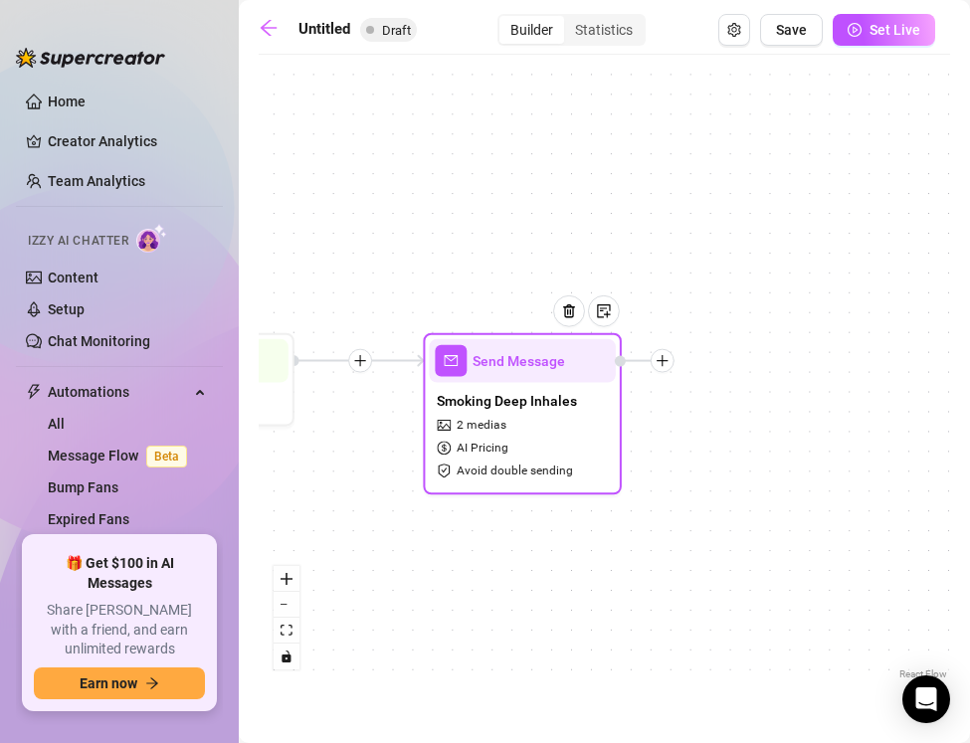
drag, startPoint x: 513, startPoint y: 464, endPoint x: 360, endPoint y: 467, distance: 153.3
click at [360, 467] on div "Send Message Smoking Deep Inhales 2 medias AI Pricing Avoid double sending Star…" at bounding box center [605, 375] width 692 height 620
click at [662, 362] on icon "plus" at bounding box center [662, 361] width 14 height 14
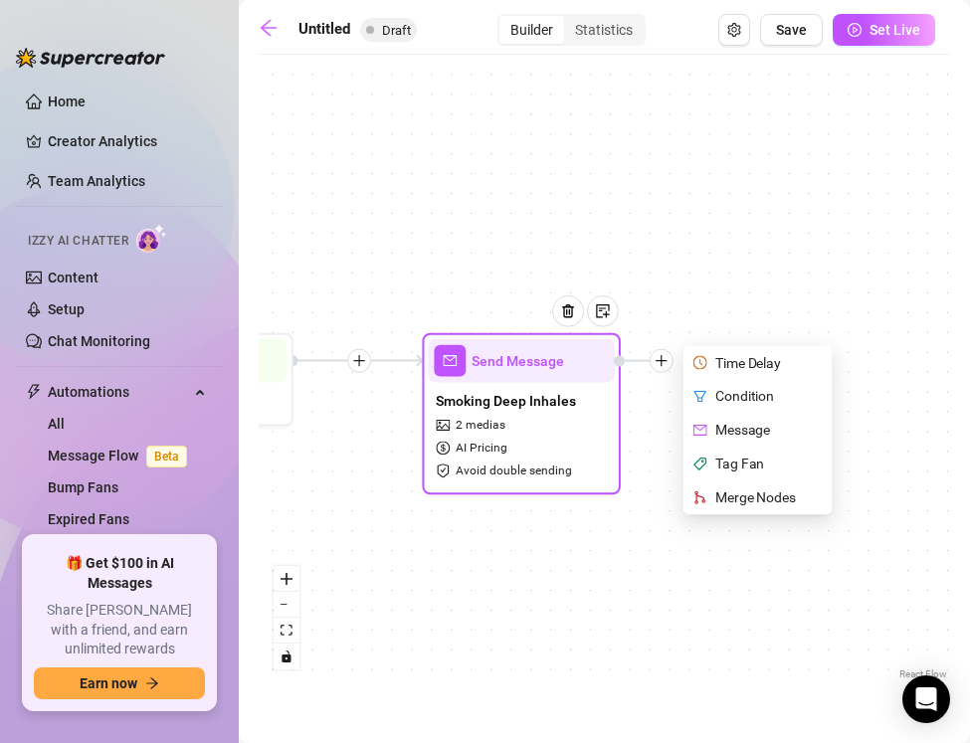
click at [723, 429] on div "Message" at bounding box center [760, 430] width 145 height 34
type textarea "Write your message here"
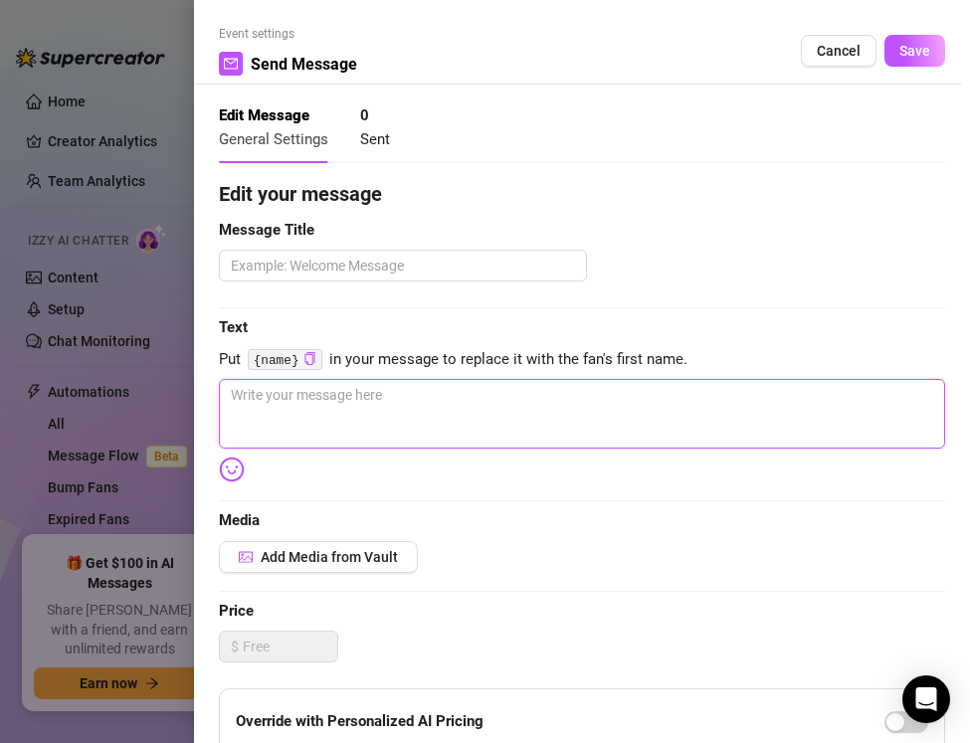
click at [281, 403] on textarea at bounding box center [582, 414] width 726 height 70
paste textarea "Couldn’t stop thinking about that clip I sent 😘 Me in leather, dragging deep on…"
type textarea "Couldn’t stop thinking about that clip I sent 😘 Me in leather, dragging deep on…"
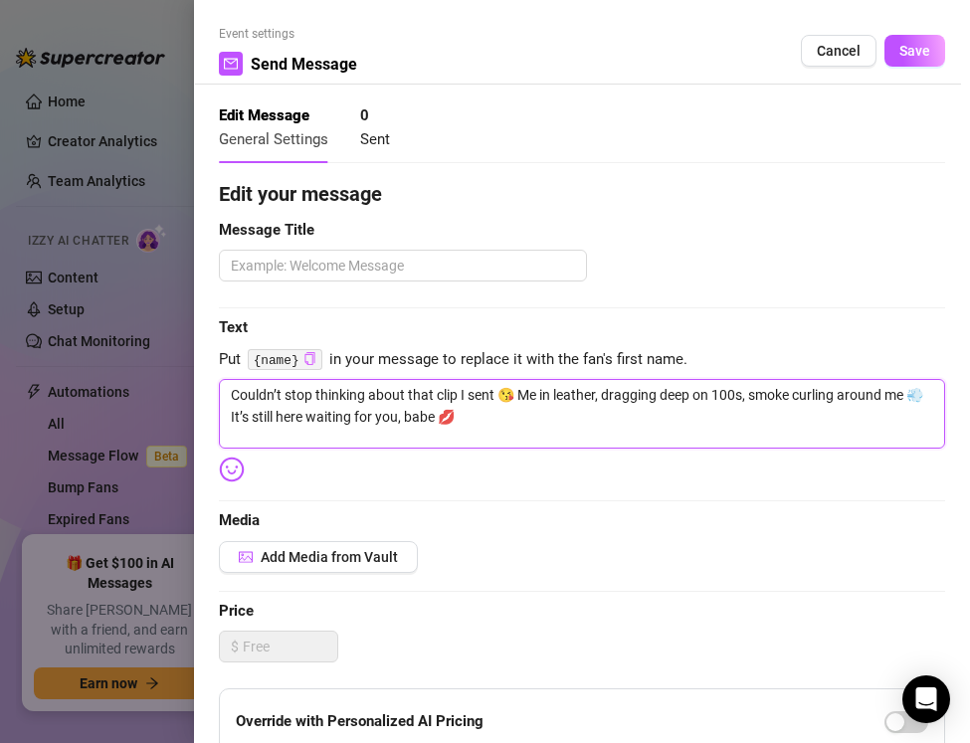
type textarea "Couldn’t stop thinking about that clip I sent 😘 Me in leather, dragging deep on…"
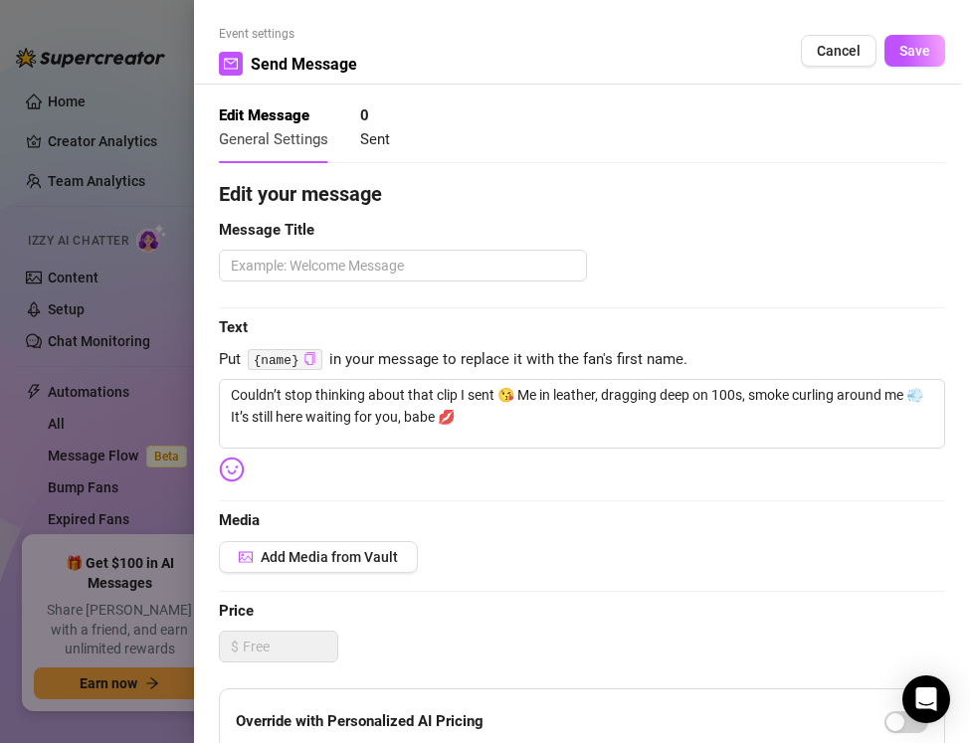
click at [309, 363] on icon "copy" at bounding box center [309, 358] width 13 height 13
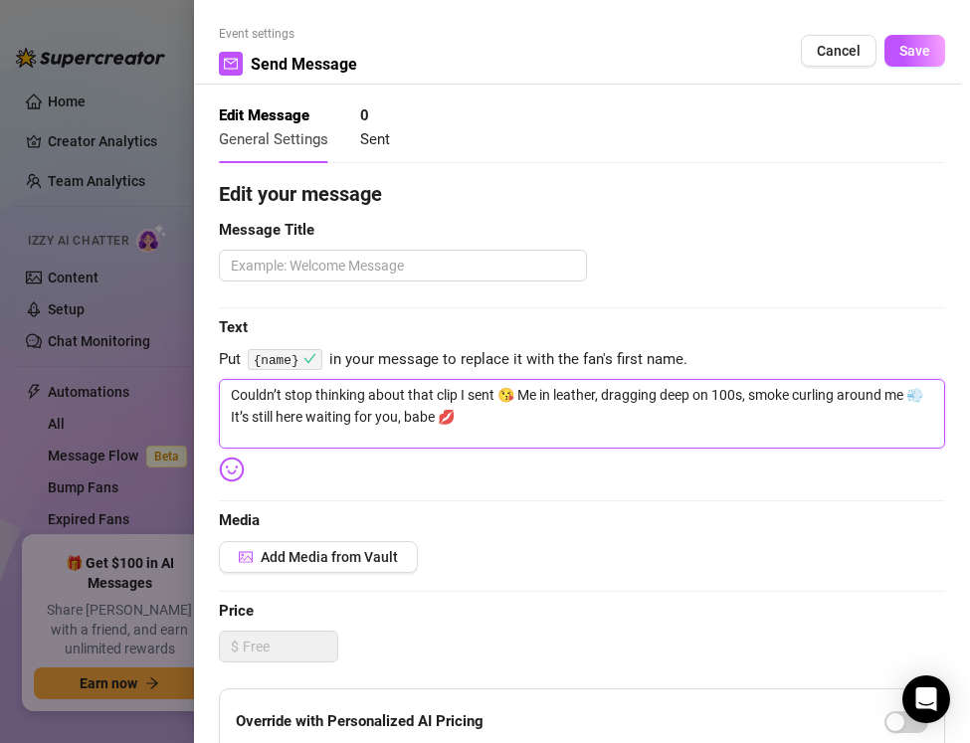
click at [495, 396] on textarea "Couldn’t stop thinking about that clip I sent 😘 Me in leather, dragging deep on…" at bounding box center [582, 414] width 726 height 70
type textarea "Couldn’t stop thinking about that clip I sent 😘 Me in leather, dragging deep on…"
type textarea "Couldn’t stop thinking about that clip I sent y 😘 Me in leather, dragging deep …"
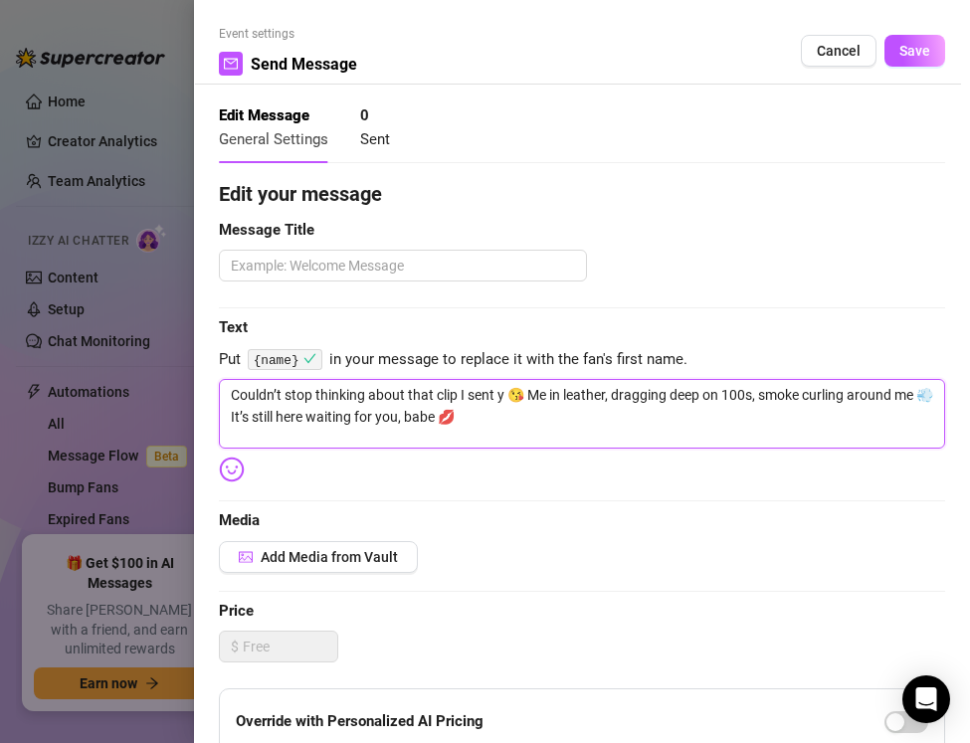
type textarea "Couldn’t stop thinking about that clip I sent yo 😘 Me in leather, dragging deep…"
type textarea "Couldn’t stop thinking about that clip I sent you 😘 Me in leather, dragging dee…"
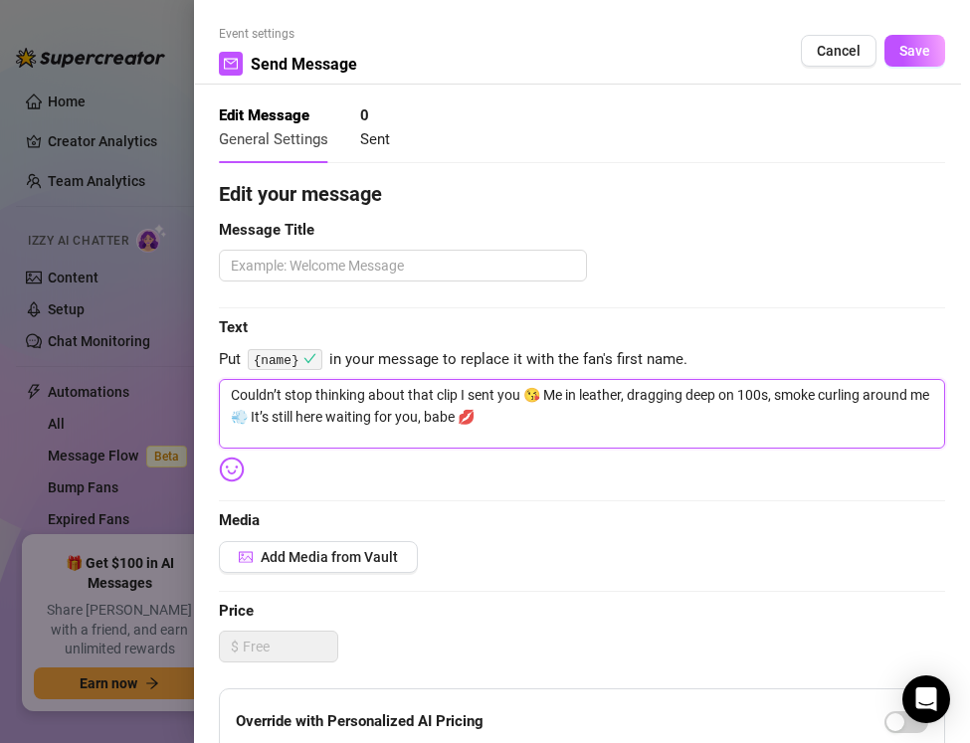
type textarea "Couldn’t stop thinking about that clip I sent you 😘 Me in leather, dragging dee…"
paste textarea "{name}"
type textarea "Couldn’t stop thinking about that clip I sent you {name} 😘 Me in leather, dragg…"
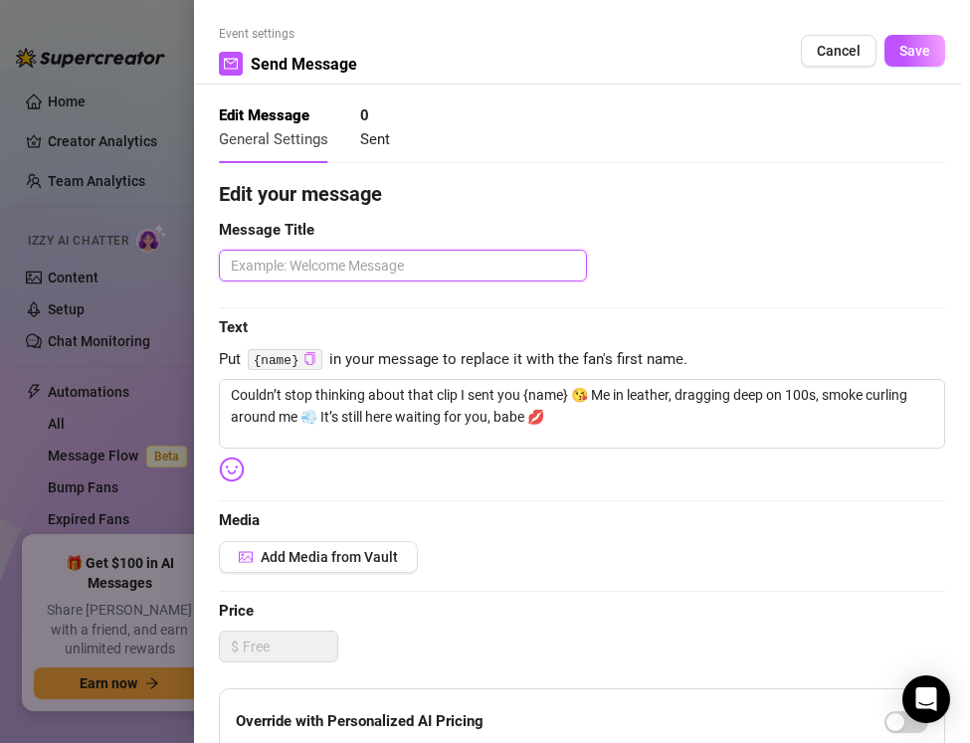
click at [246, 270] on textarea at bounding box center [403, 266] width 368 height 32
type textarea "F"
type textarea "Fo"
type textarea "Fol"
type textarea "Foll"
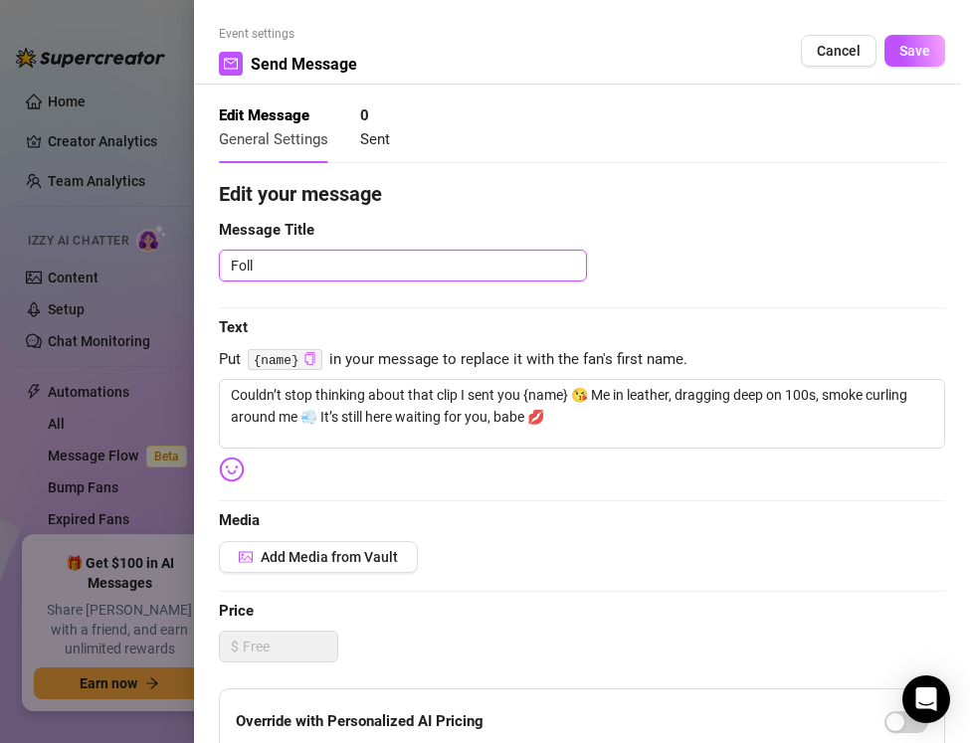
type textarea "Follo"
type textarea "Follow"
type textarea "Follow U"
type textarea "Follow Up"
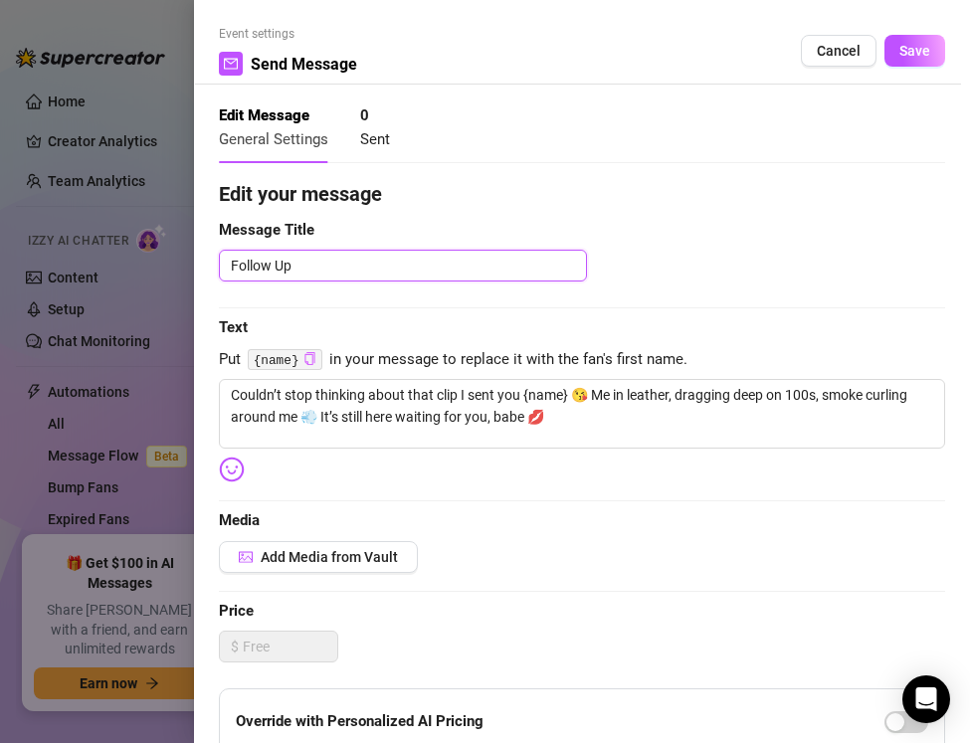
type textarea "Follow Up"
type textarea "Follow Up M"
type textarea "Follow Up Me"
type textarea "Follow Up Mes"
type textarea "Follow Up Mess"
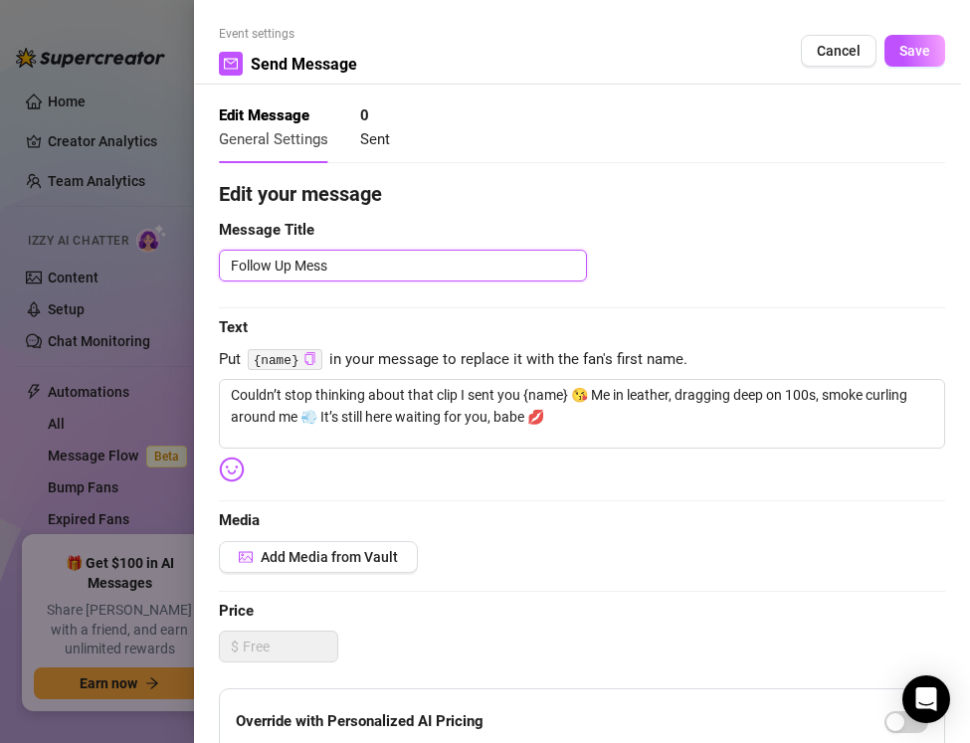
type textarea "Follow Up Messa"
type textarea "Follow Up Messag"
type textarea "Follow Up Message"
type textarea "Follow Up Message 1"
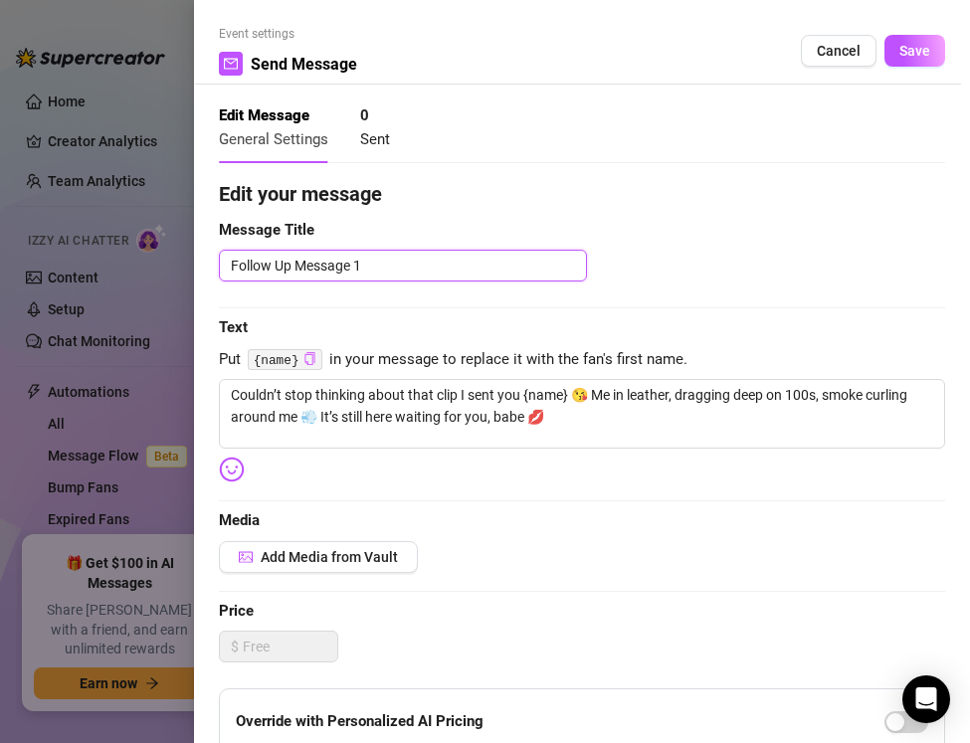
drag, startPoint x: 385, startPoint y: 260, endPoint x: 153, endPoint y: 211, distance: 236.9
click at [153, 211] on div "Event settings Send Message Cancel Save Edit Message General Settings 0 Sent Ed…" at bounding box center [485, 371] width 970 height 743
paste textarea "If they didn’t buy"
type textarea "If they didn’t buy"
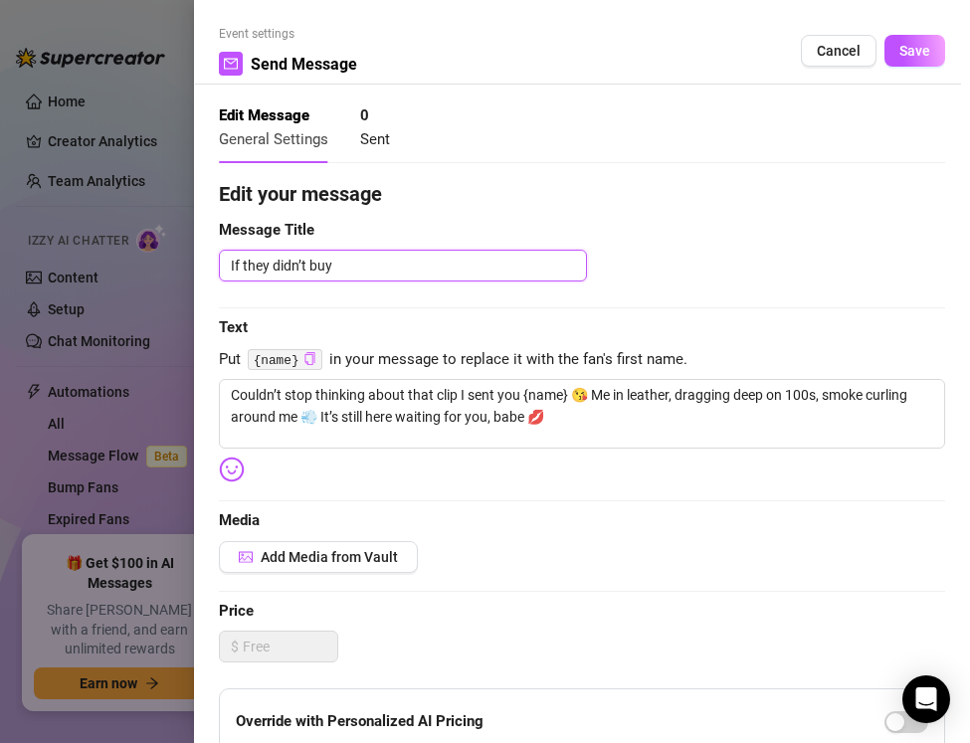
type textarea "If they didn’t buy P"
type textarea "If they didn’t buy PP"
type textarea "If they didn’t buy PPV"
type textarea "If they didn’t buy PPV 1"
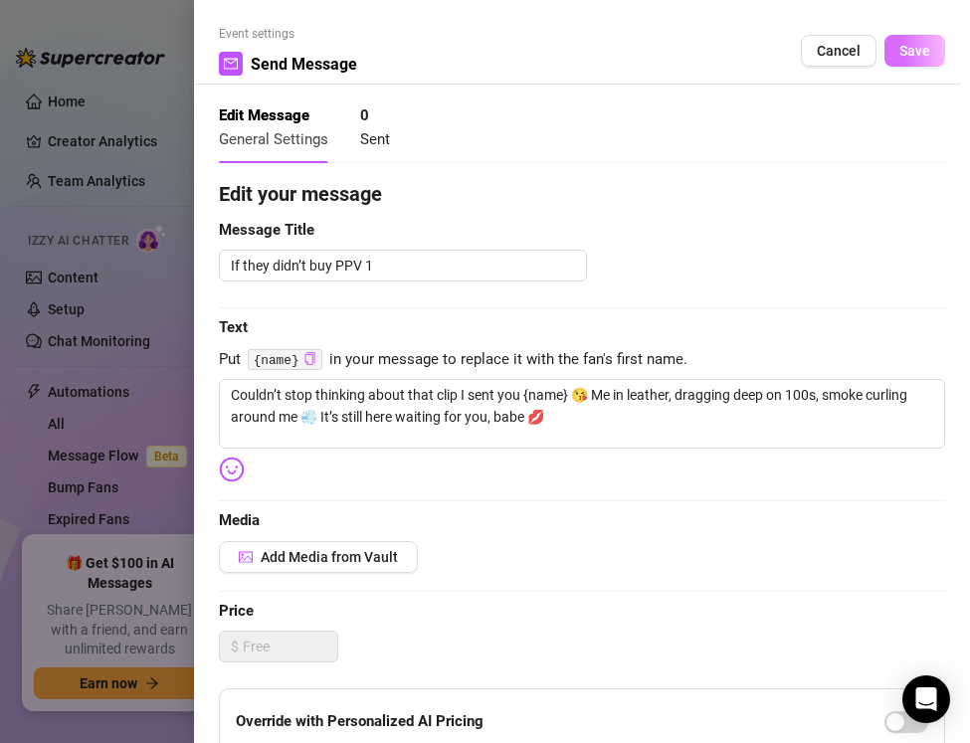
click at [893, 60] on button "Save" at bounding box center [915, 51] width 61 height 32
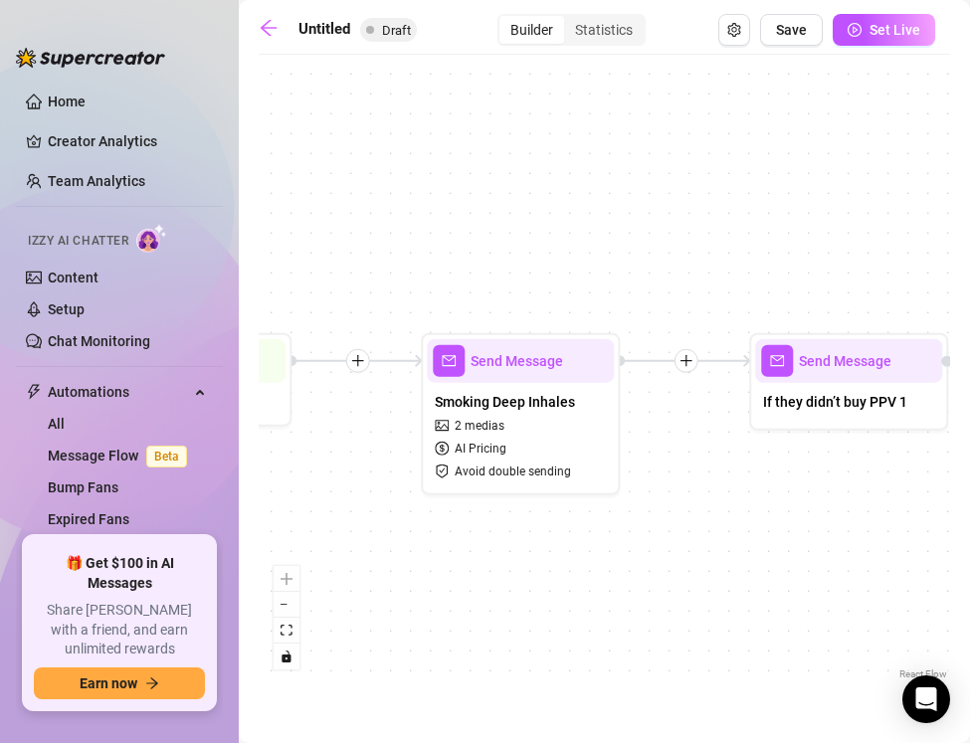
click at [690, 355] on icon "plus" at bounding box center [687, 361] width 14 height 14
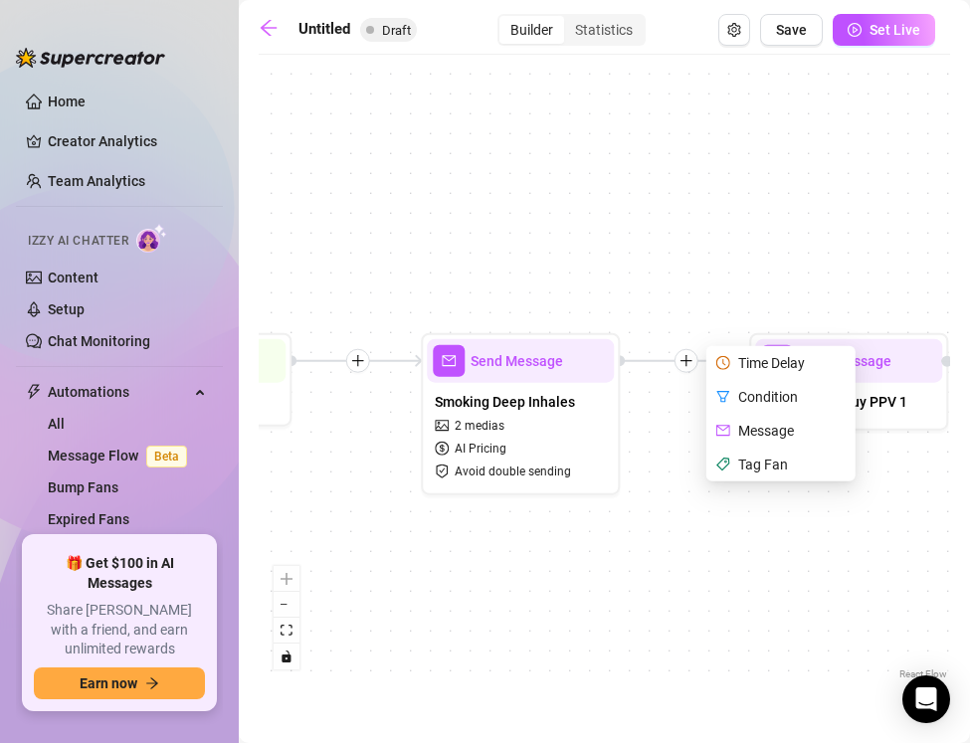
click at [682, 356] on icon "plus" at bounding box center [687, 361] width 14 height 14
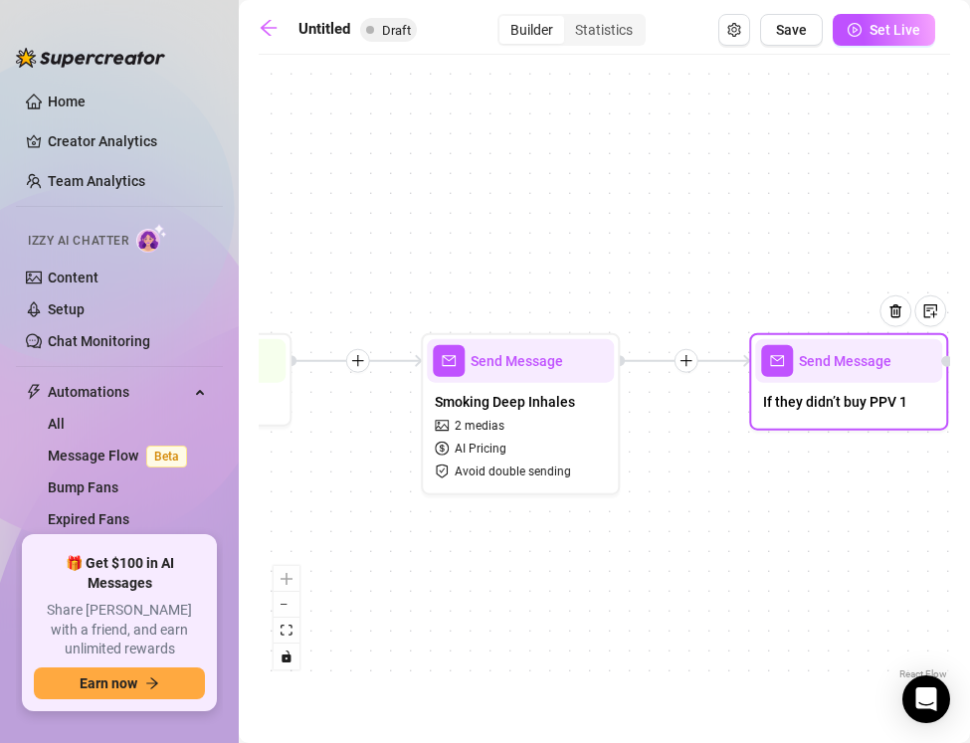
click at [838, 379] on div "Send Message" at bounding box center [848, 361] width 187 height 44
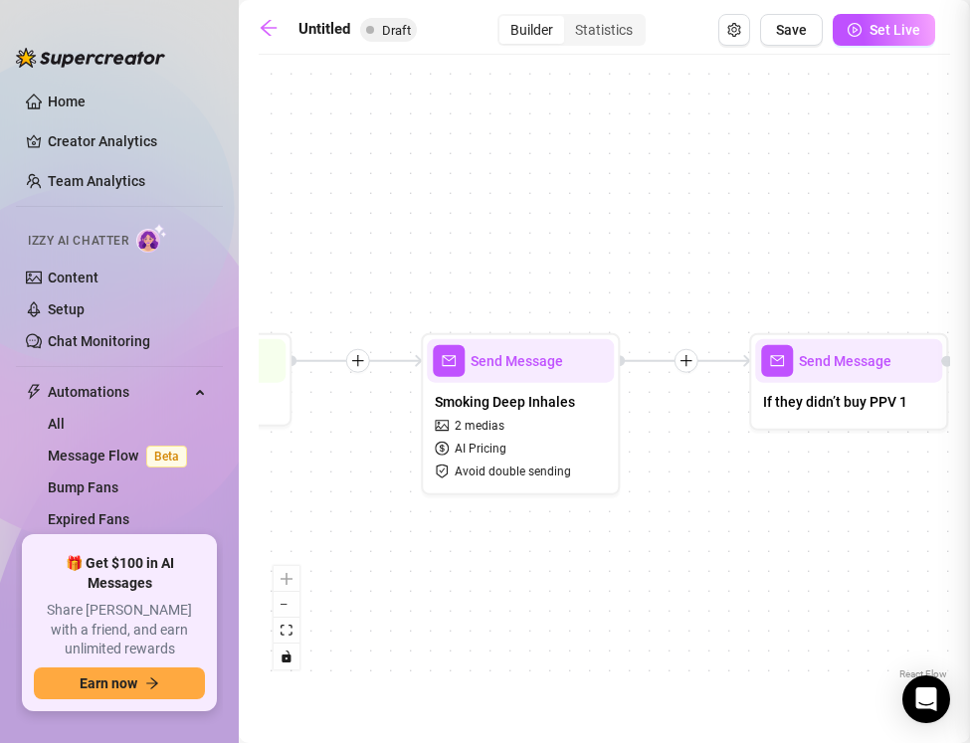
type textarea "Couldn’t stop thinking about that clip I sent you {name} 😘 Me in leather, dragg…"
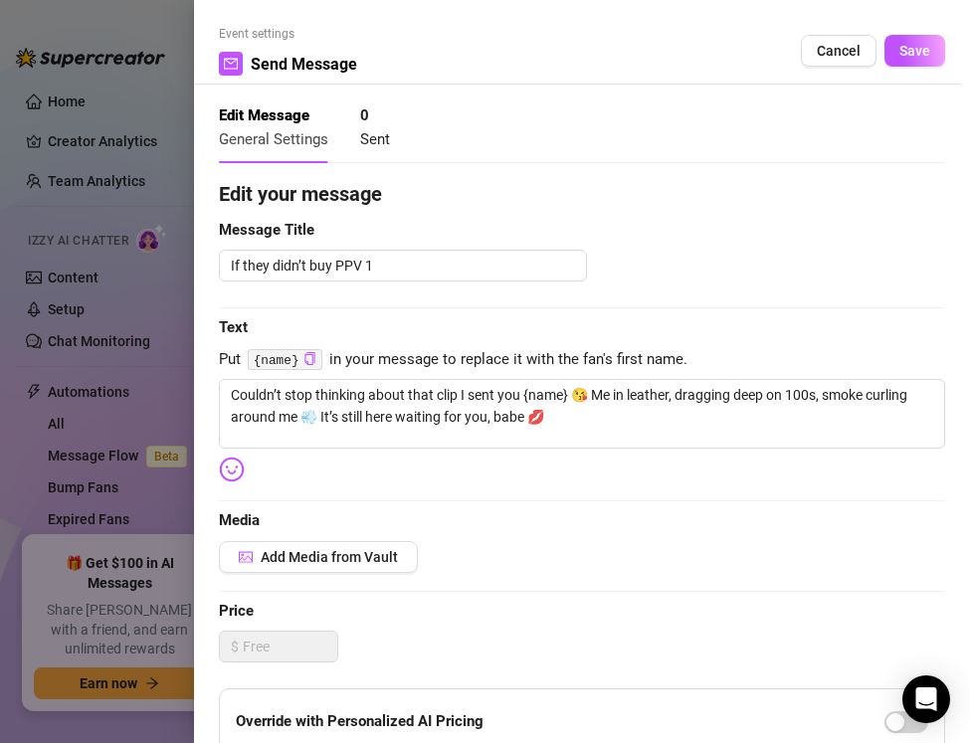
click at [295, 146] on span "General Settings" at bounding box center [273, 139] width 109 height 18
click at [268, 113] on strong "Edit Message" at bounding box center [264, 115] width 91 height 18
click at [313, 549] on span "Add Media from Vault" at bounding box center [329, 557] width 137 height 16
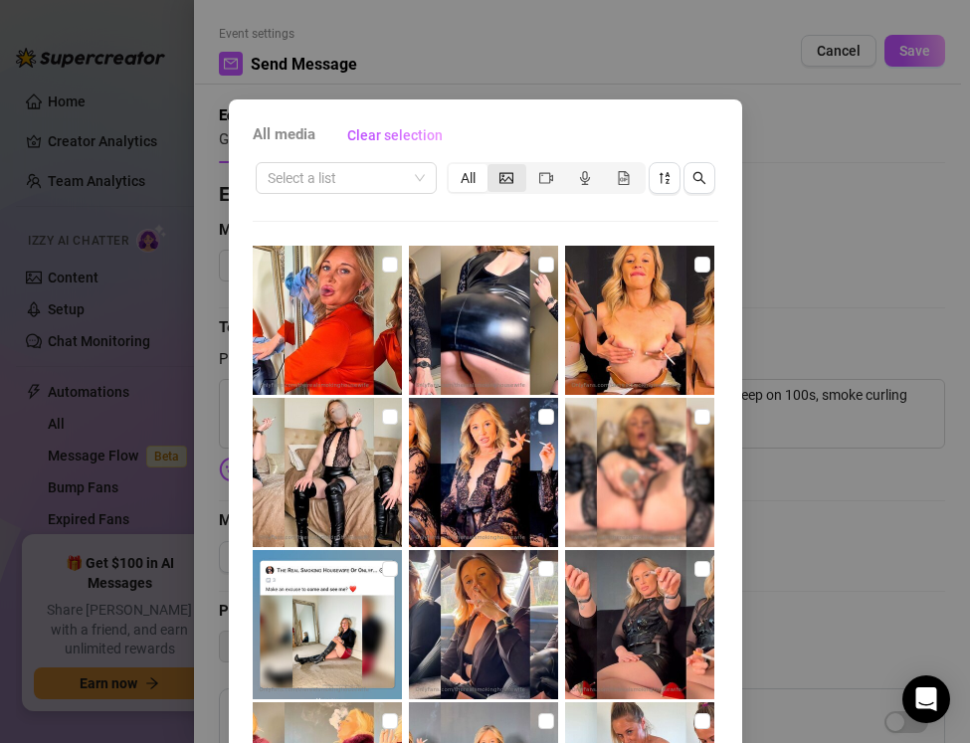
click at [501, 187] on div "segmented control" at bounding box center [507, 178] width 39 height 28
click at [493, 167] on input "segmented control" at bounding box center [493, 167] width 0 height 0
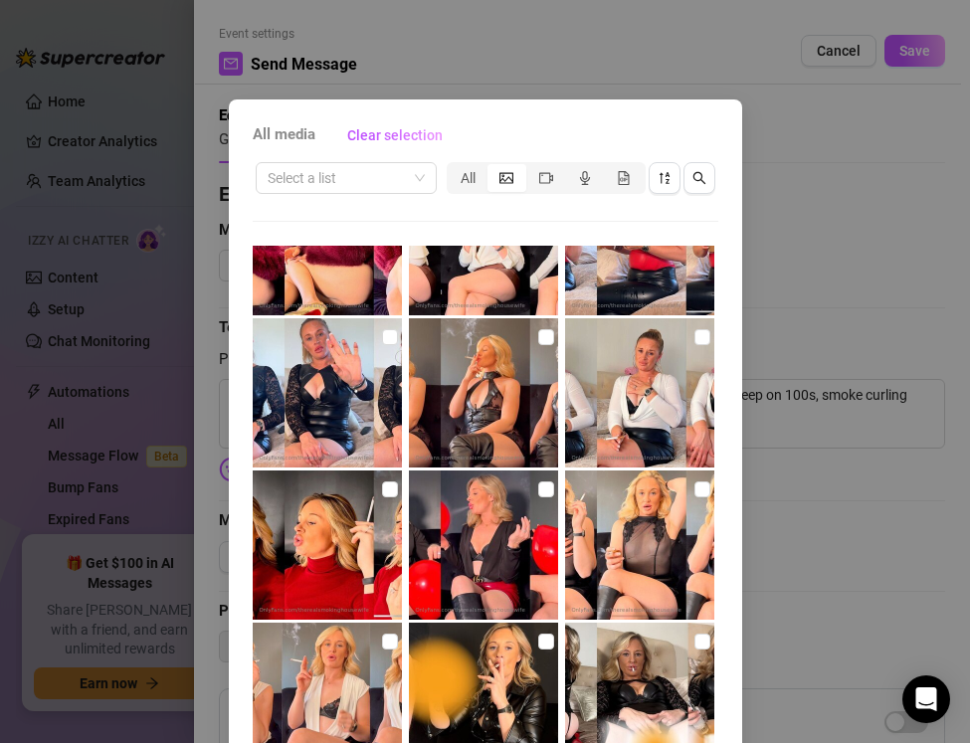
scroll to position [548, 0]
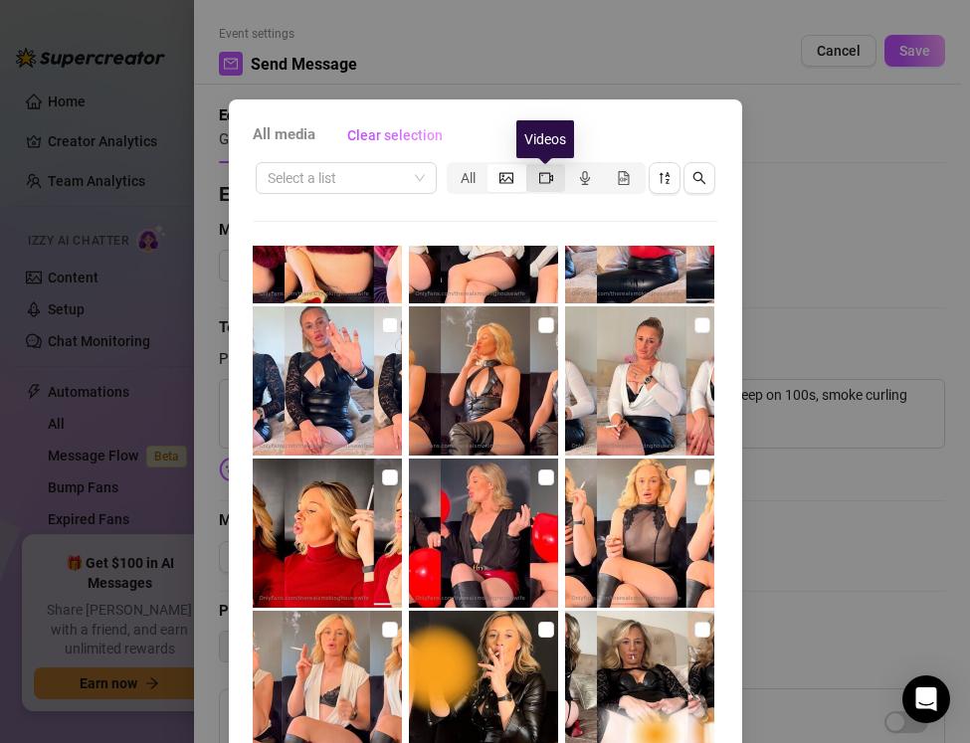
click at [546, 173] on icon "video-camera" at bounding box center [546, 178] width 14 height 14
click at [531, 167] on input "segmented control" at bounding box center [531, 167] width 0 height 0
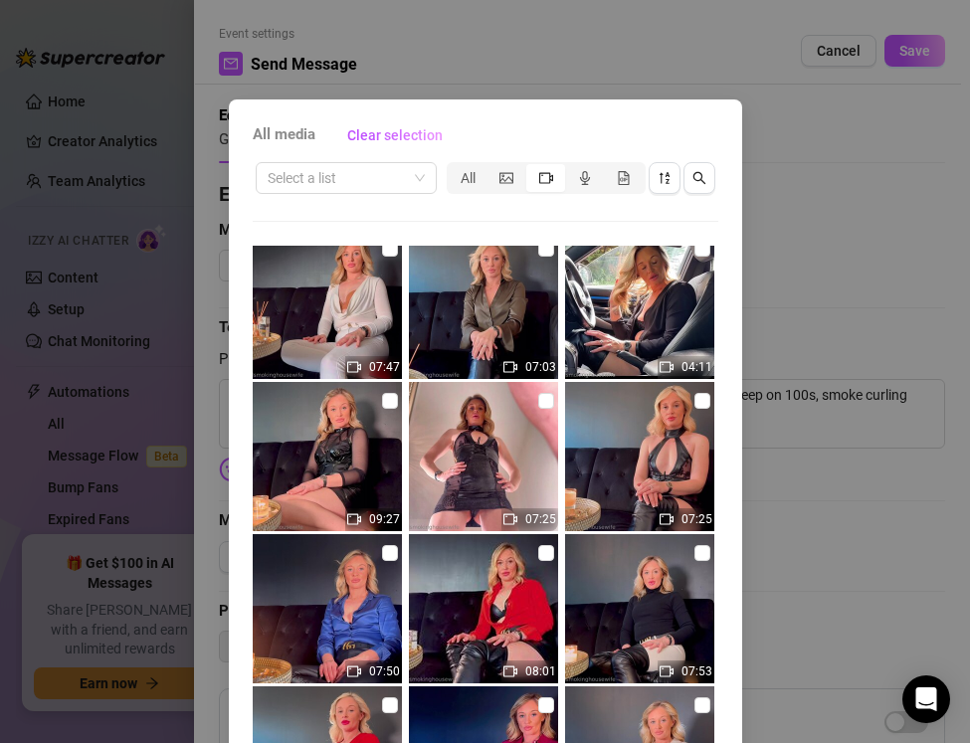
scroll to position [1119, 0]
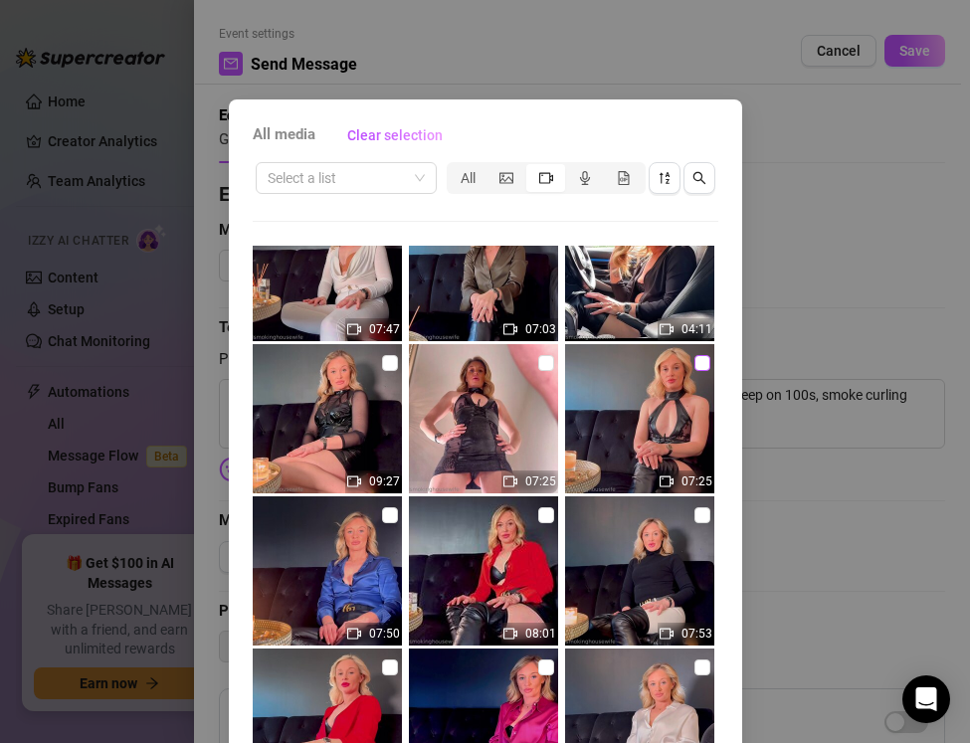
click at [701, 364] on input "checkbox" at bounding box center [703, 363] width 16 height 16
checkbox input "true"
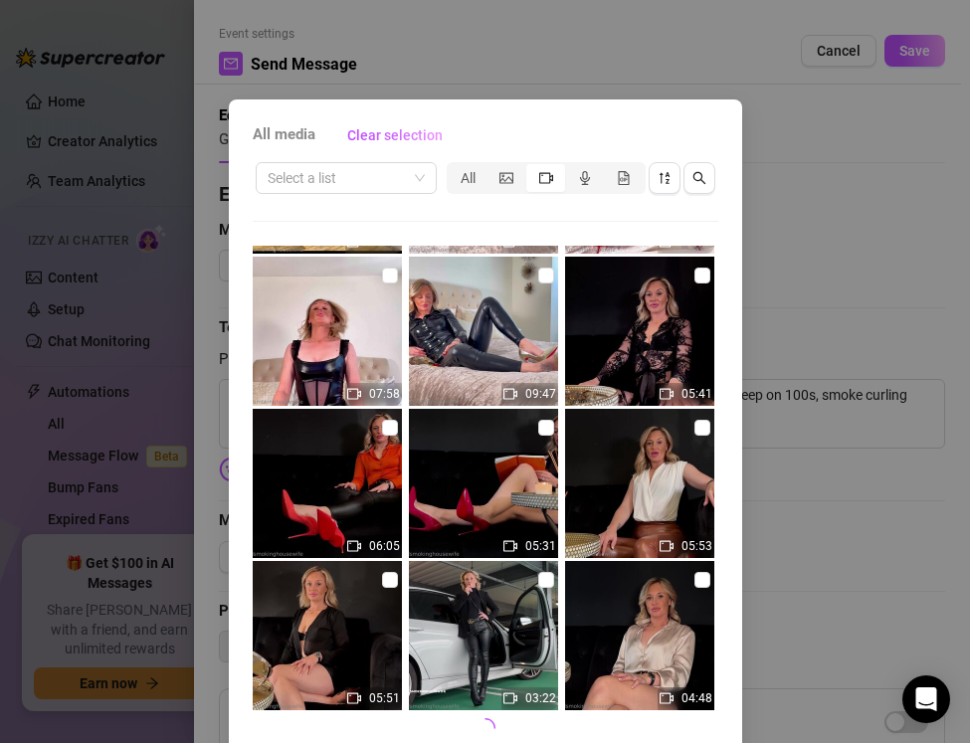
scroll to position [88, 0]
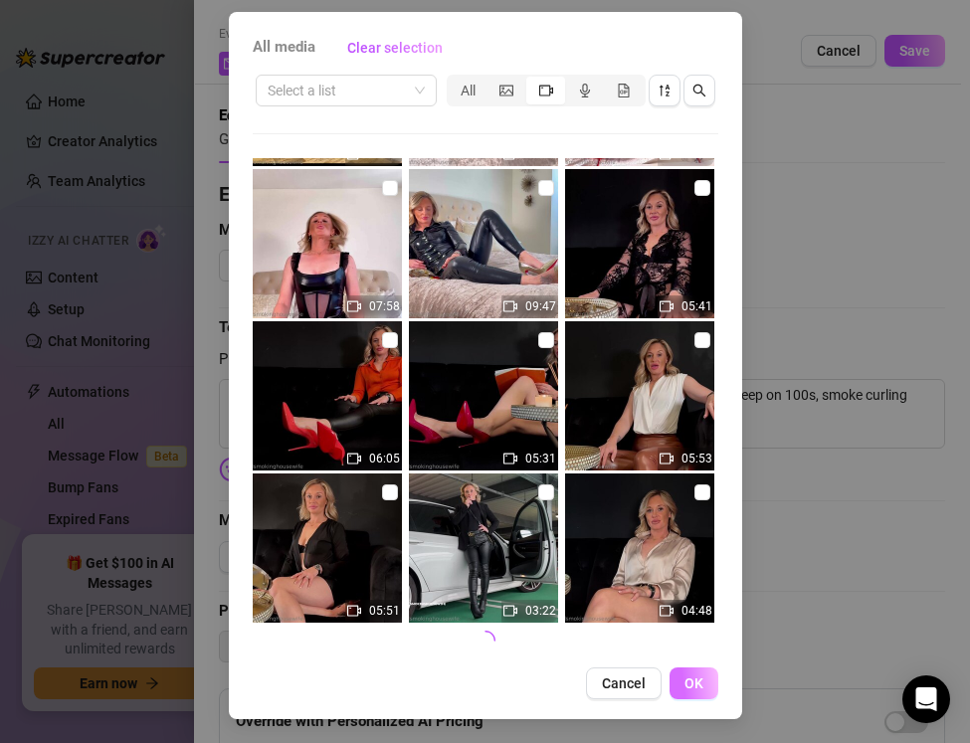
click at [683, 688] on button "OK" at bounding box center [694, 684] width 49 height 32
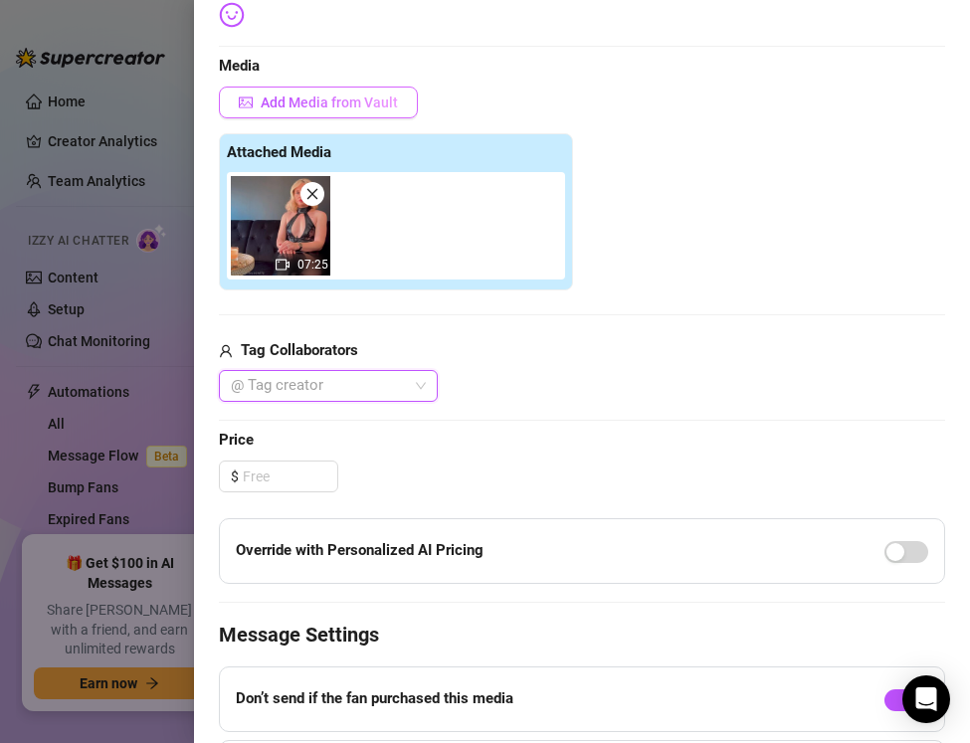
click at [302, 103] on span "Add Media from Vault" at bounding box center [329, 103] width 137 height 16
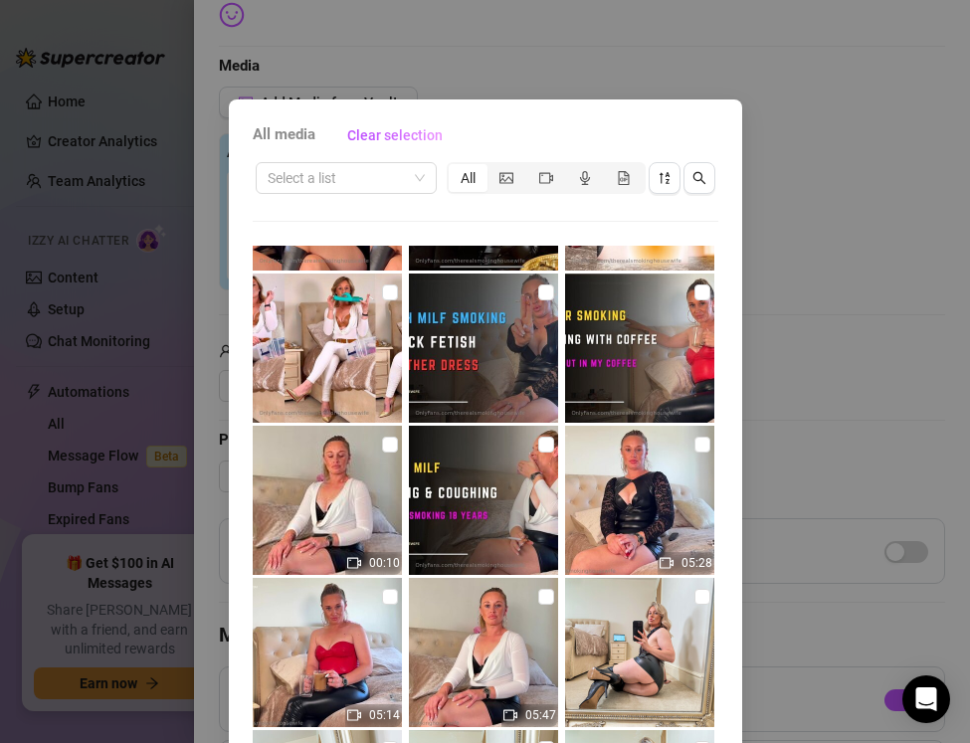
scroll to position [1056, 0]
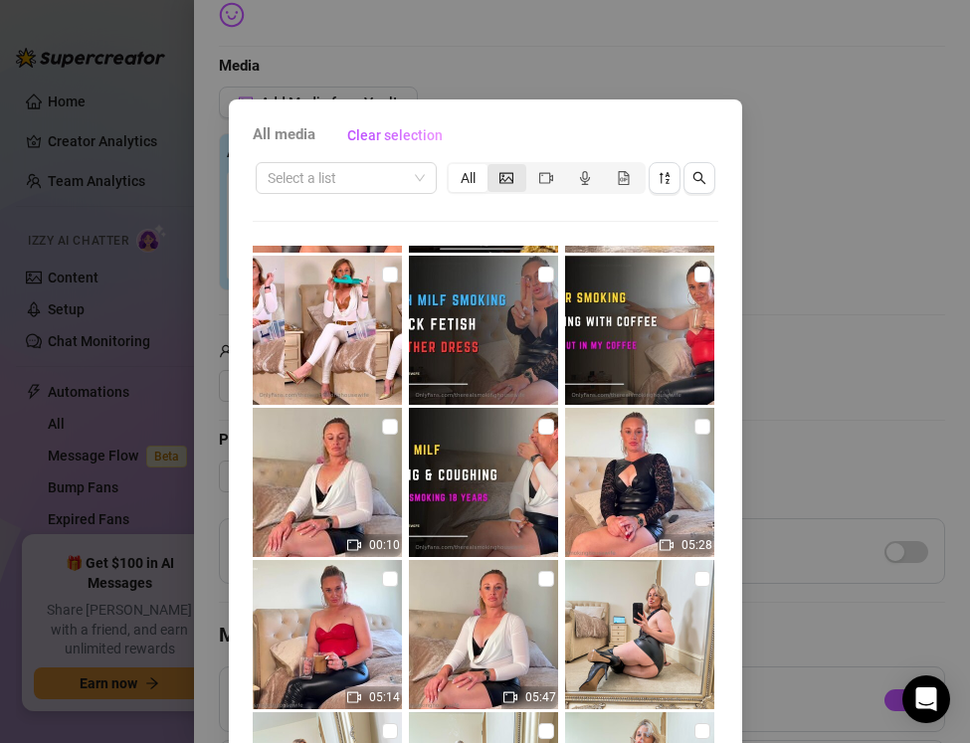
click at [513, 168] on div "segmented control" at bounding box center [507, 178] width 39 height 28
click at [493, 167] on input "segmented control" at bounding box center [493, 167] width 0 height 0
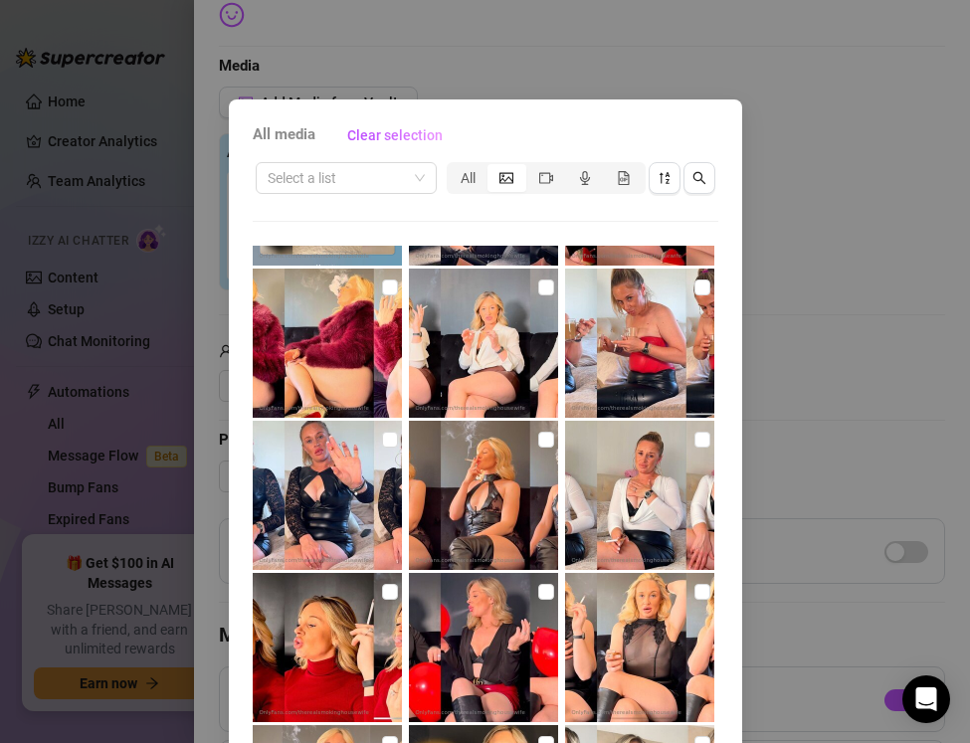
scroll to position [457, 0]
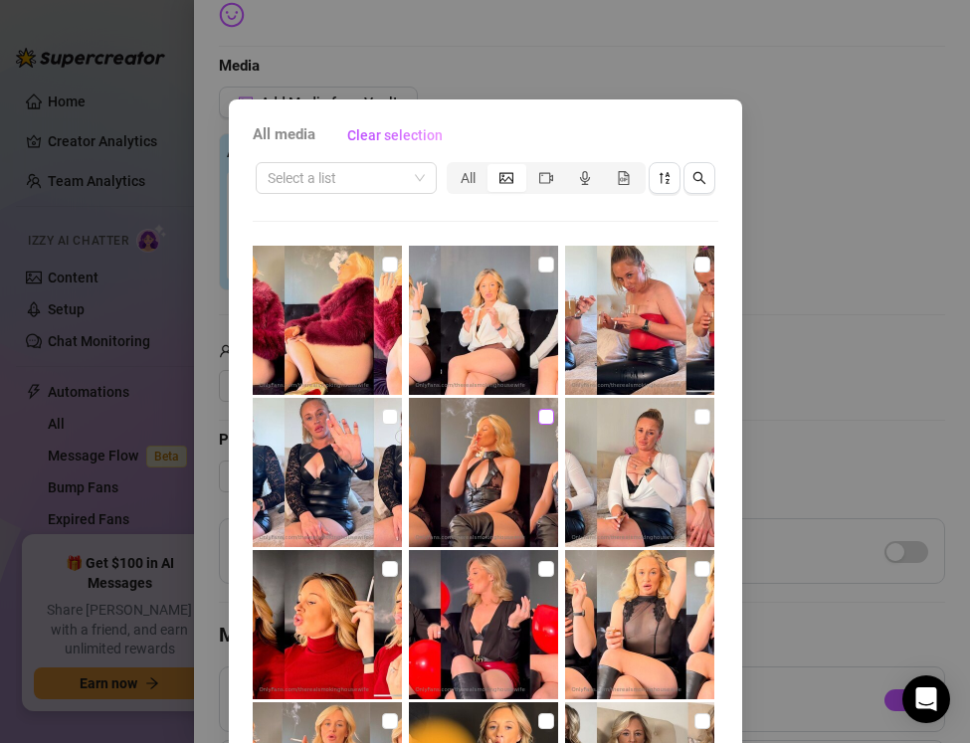
click at [547, 419] on input "checkbox" at bounding box center [546, 417] width 16 height 16
checkbox input "true"
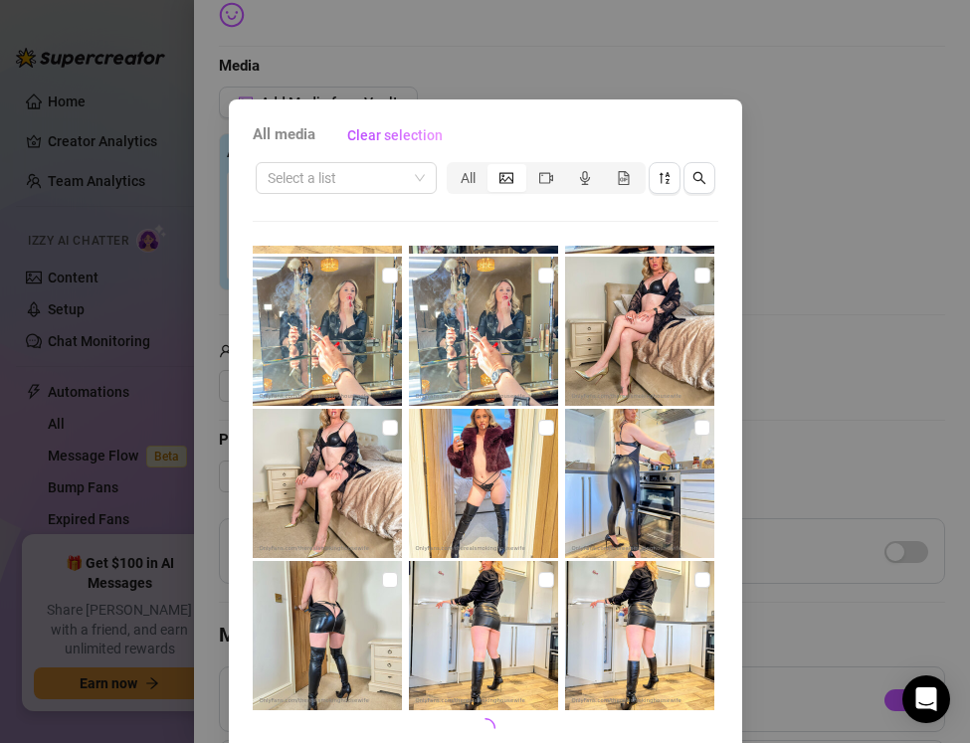
scroll to position [88, 0]
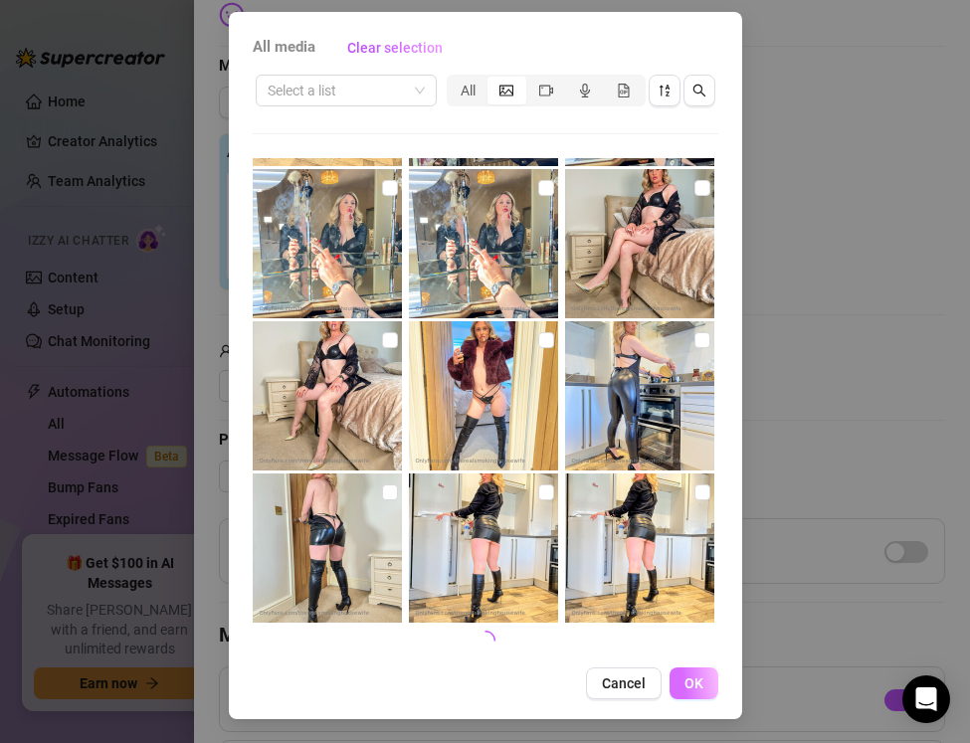
click at [694, 693] on button "OK" at bounding box center [694, 684] width 49 height 32
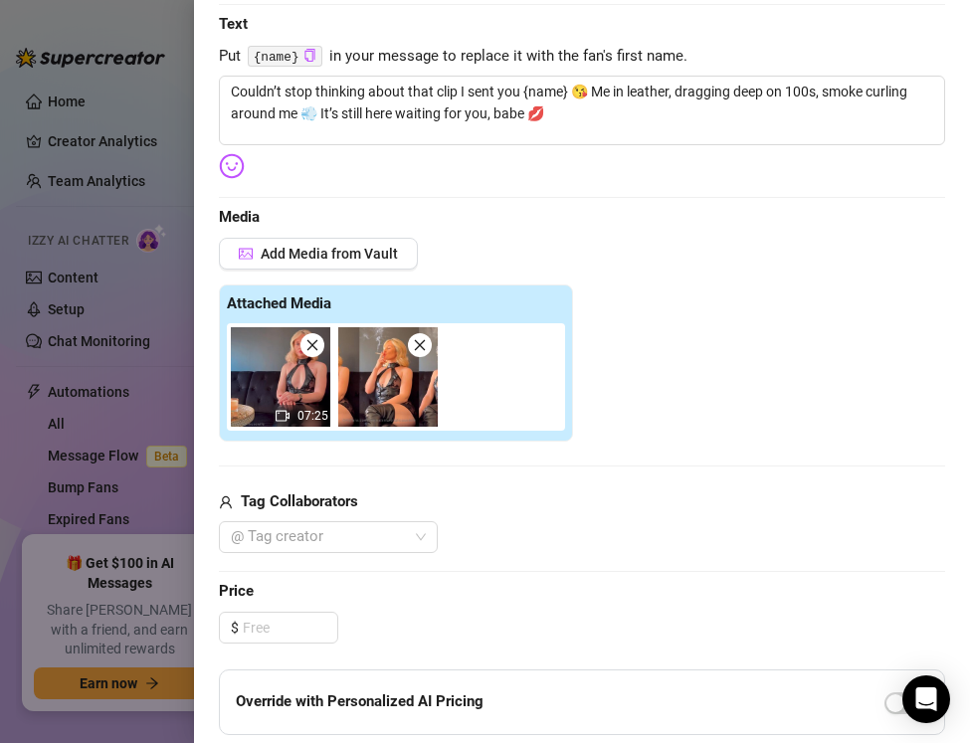
scroll to position [304, 0]
click at [271, 621] on input at bounding box center [290, 627] width 95 height 30
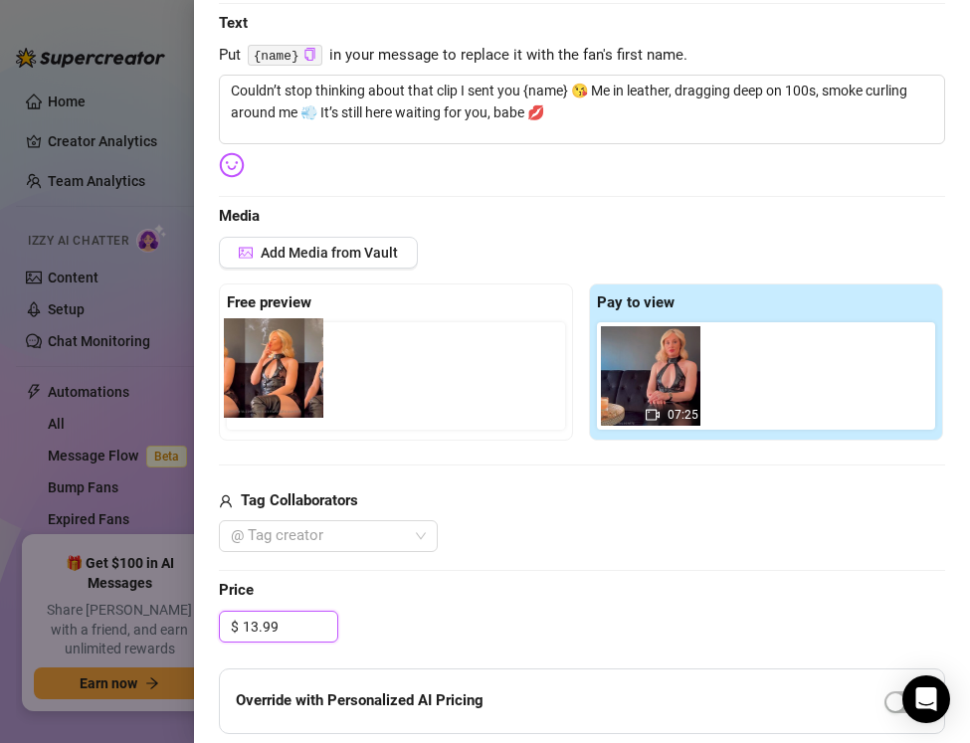
drag, startPoint x: 748, startPoint y: 394, endPoint x: 258, endPoint y: 386, distance: 490.6
click at [258, 386] on div "Free preview Pay to view 07:25" at bounding box center [582, 362] width 726 height 157
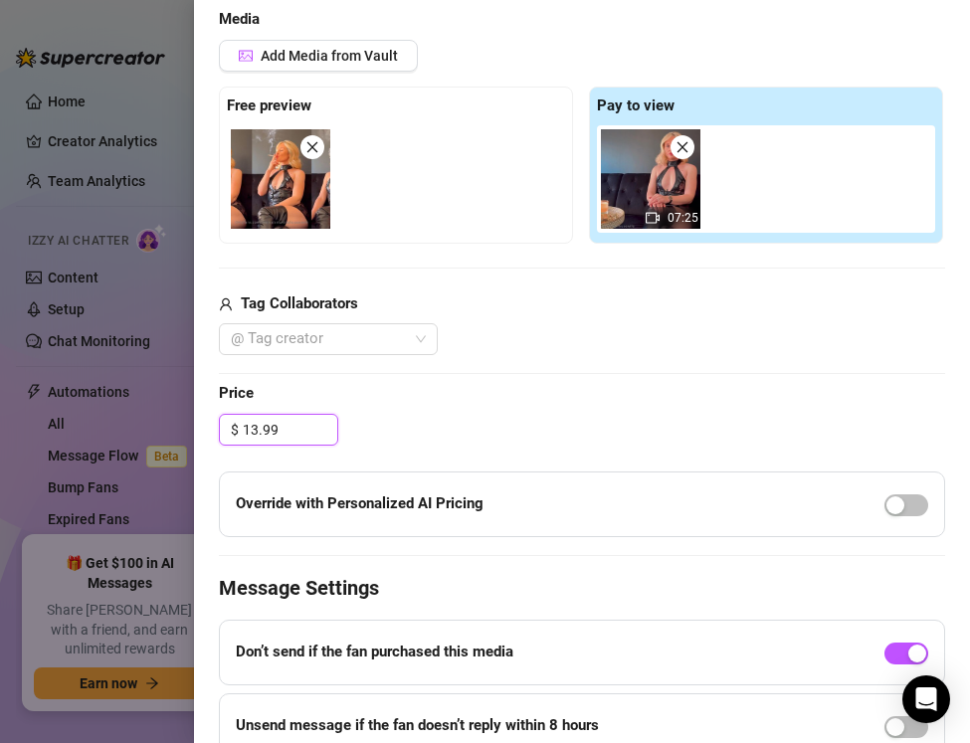
scroll to position [500, 0]
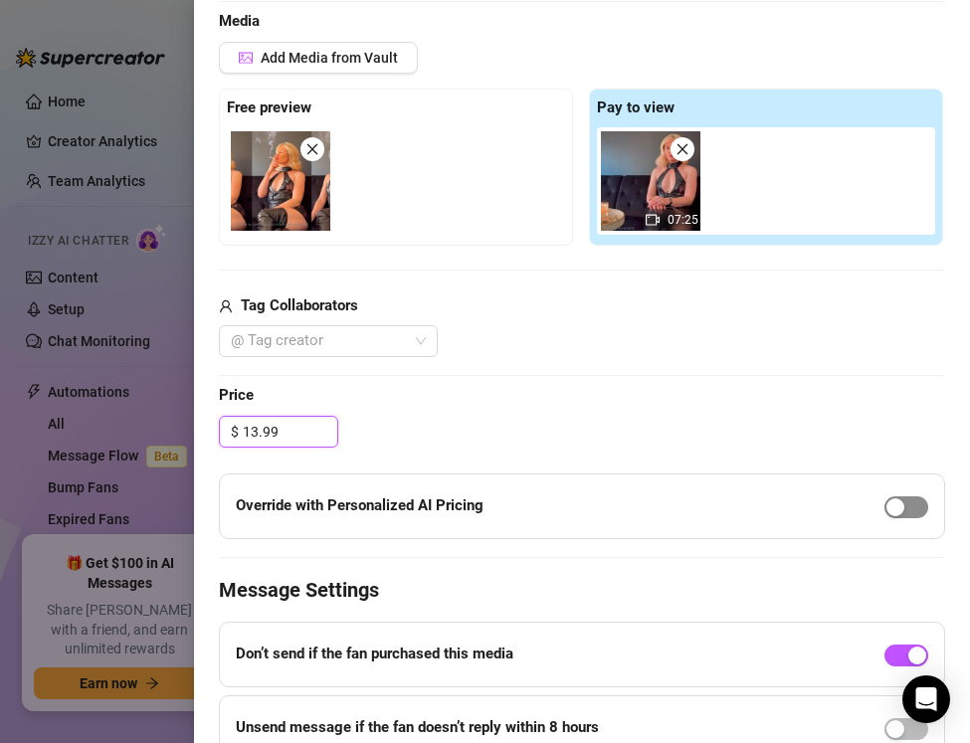
type input "13.99"
click at [897, 512] on div "button" at bounding box center [896, 508] width 18 height 18
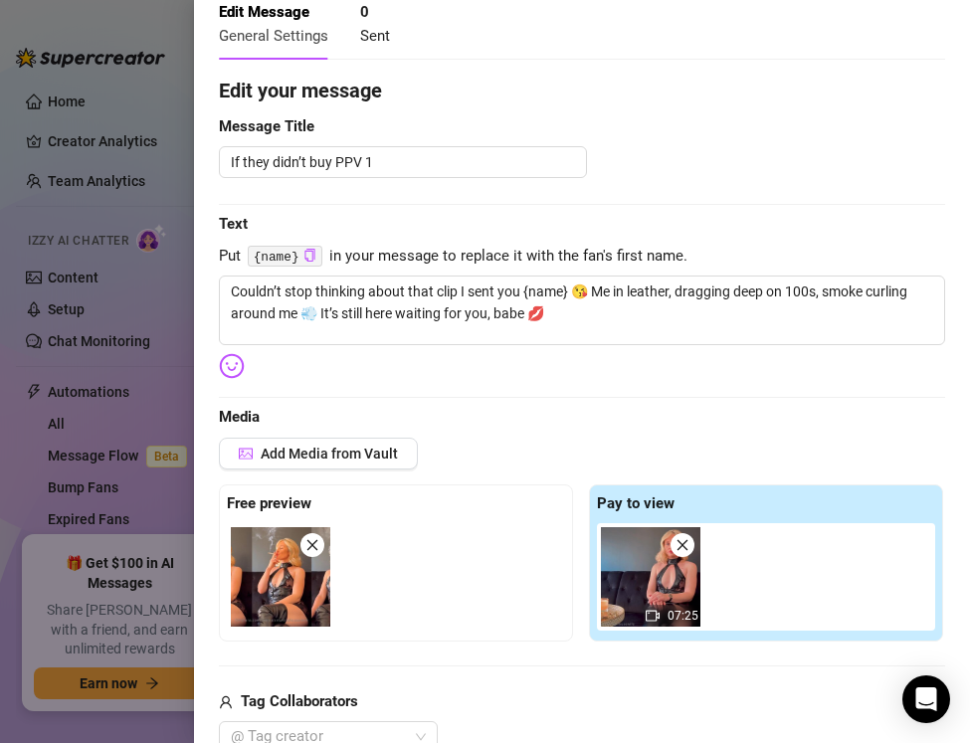
scroll to position [0, 0]
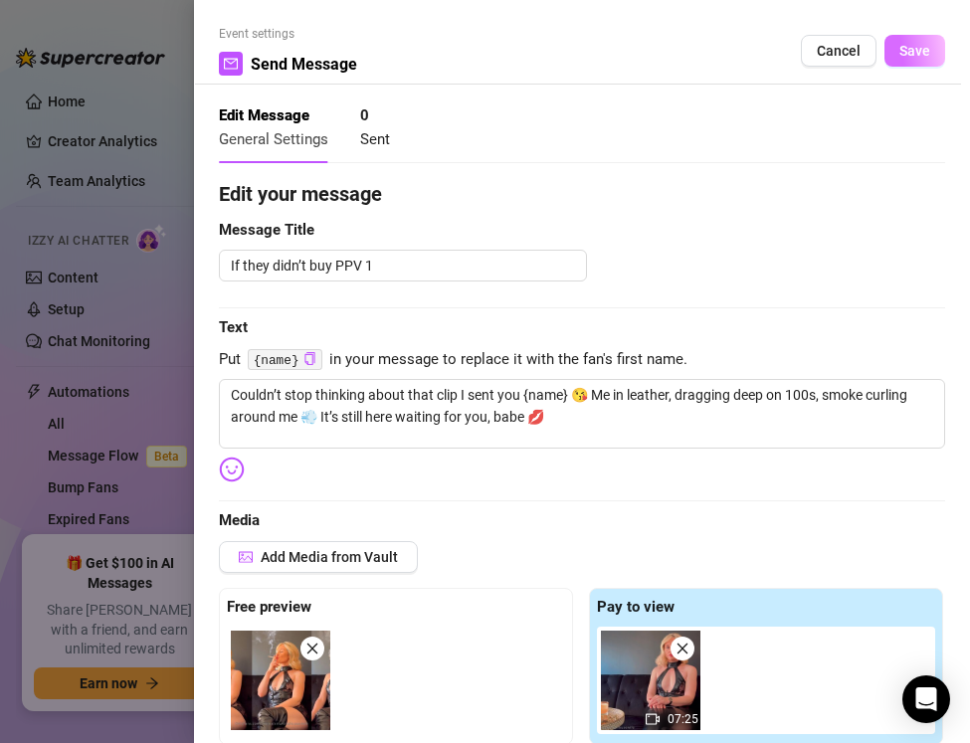
click at [919, 46] on span "Save" at bounding box center [915, 51] width 31 height 16
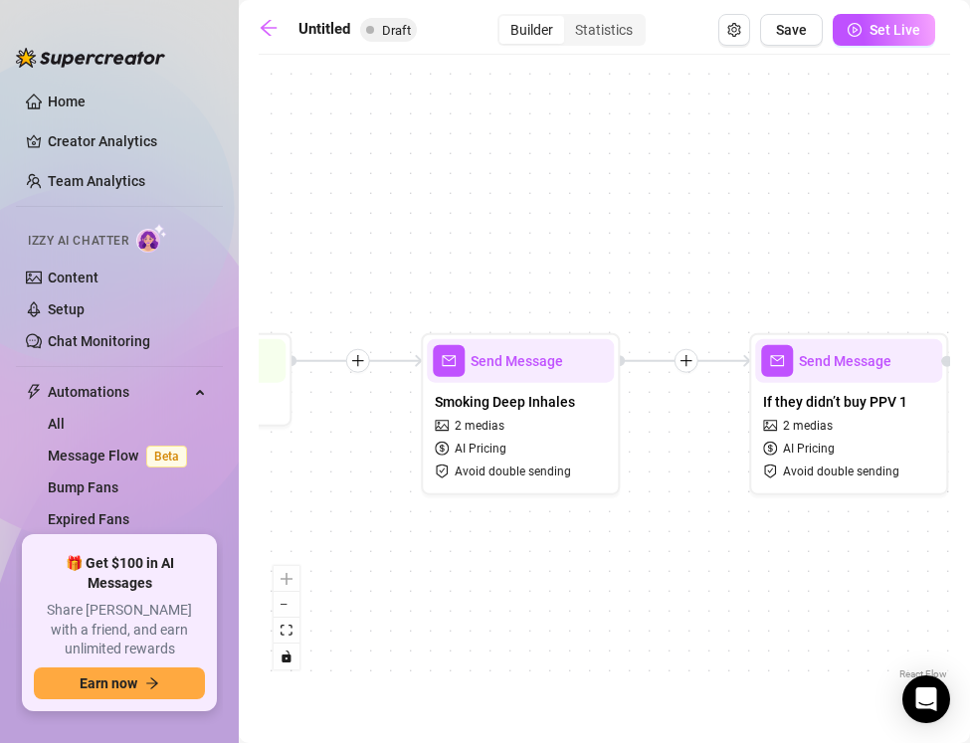
click at [690, 360] on icon "plus" at bounding box center [686, 360] width 11 height 1
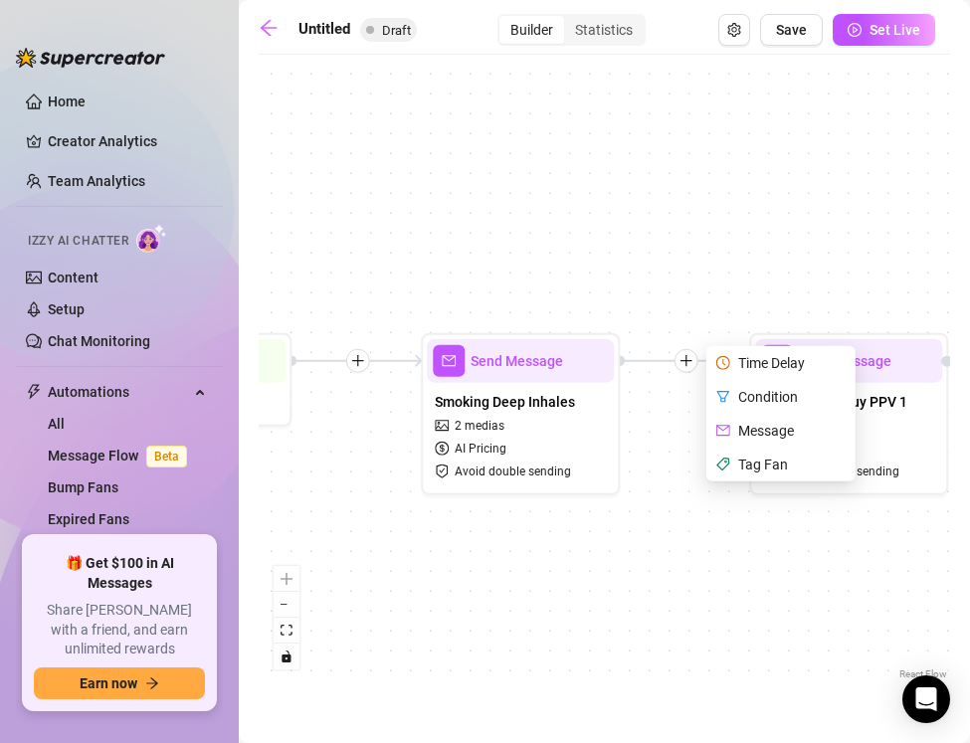
click at [739, 424] on div "Message" at bounding box center [782, 431] width 145 height 34
type textarea "Write your message here"
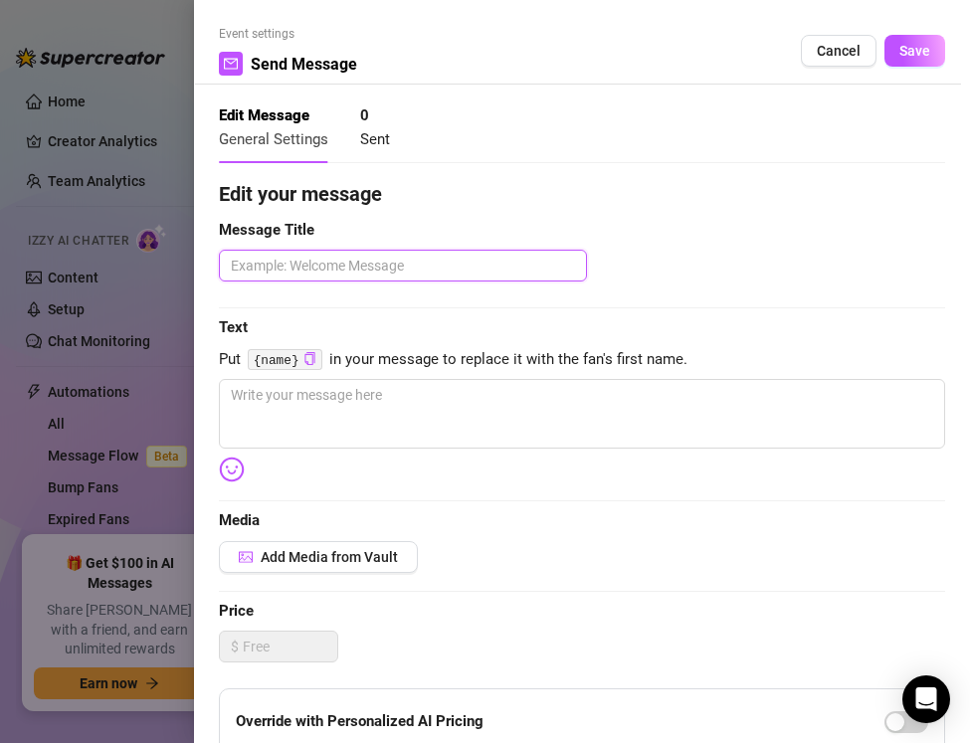
click at [291, 271] on textarea at bounding box center [403, 266] width 368 height 32
click at [260, 378] on div "Edit your message Message Title Text Put {name} in your message to replace it w…" at bounding box center [582, 614] width 726 height 871
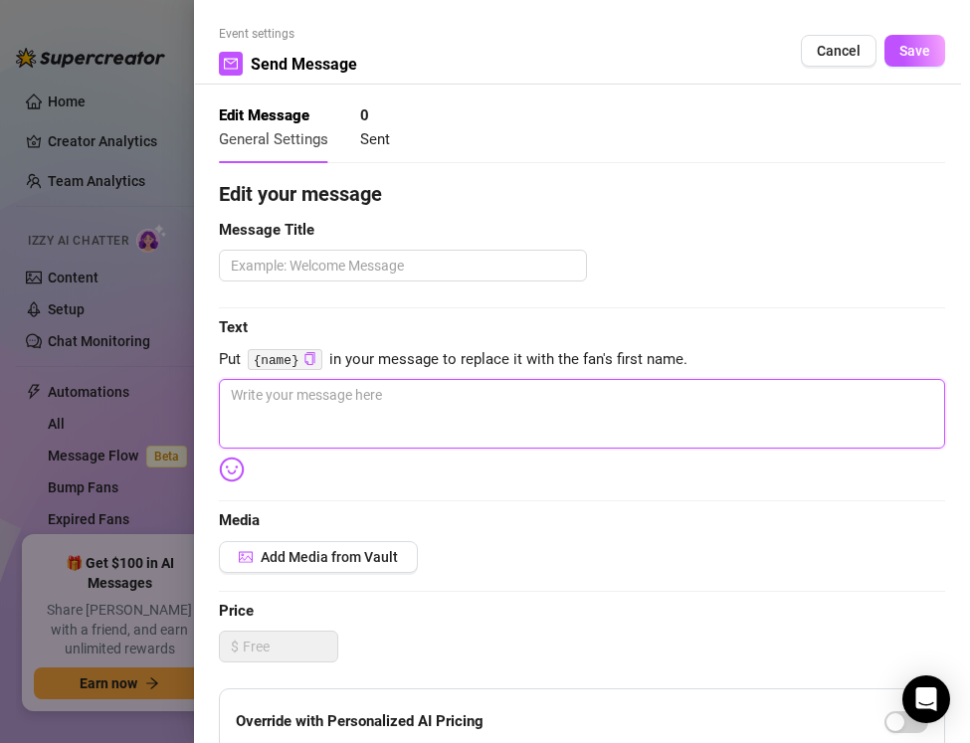
click at [259, 386] on textarea at bounding box center [582, 414] width 726 height 70
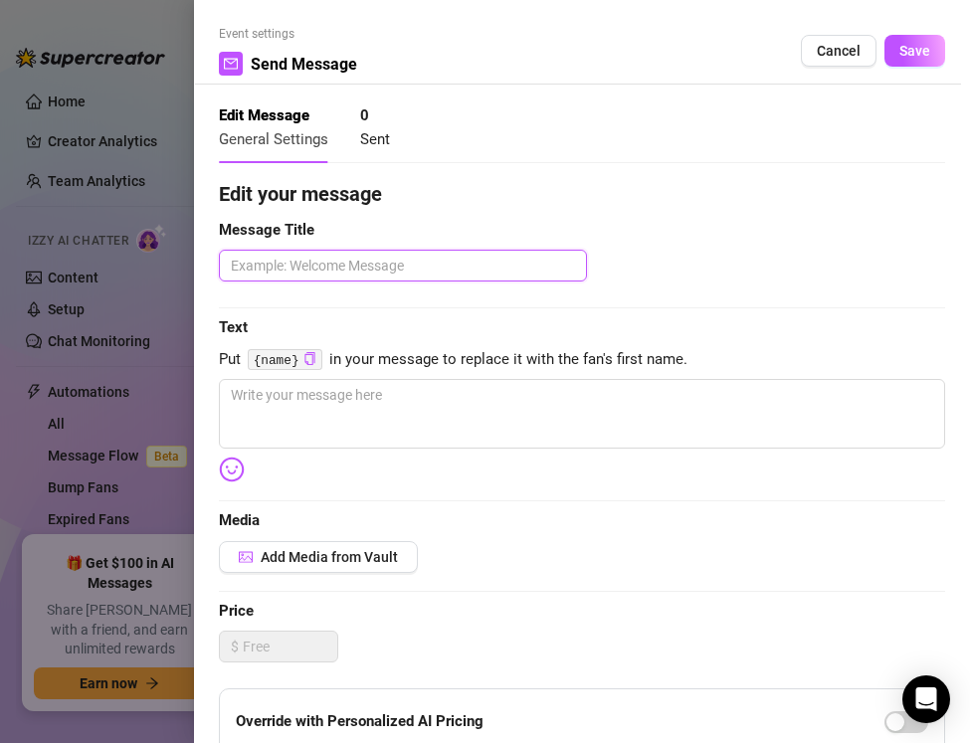
click at [254, 276] on textarea at bounding box center [403, 266] width 368 height 32
paste textarea "If they did buy"
type textarea "If they did buy"
type textarea "If they did buy P"
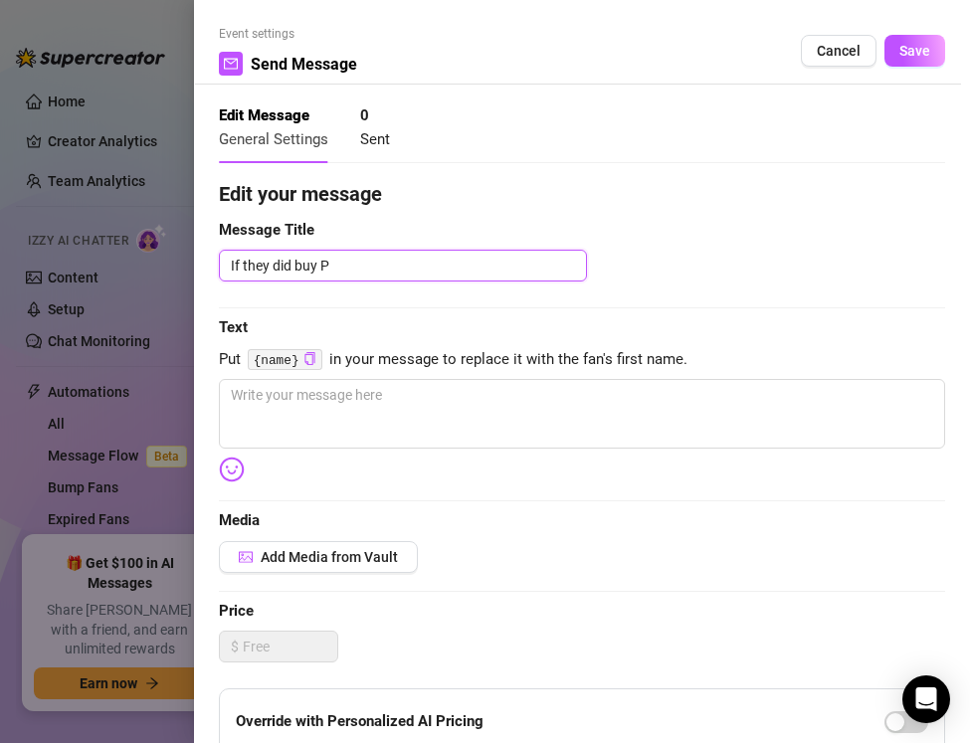
type textarea "If they did buy PP"
type textarea "If they did buy PPV"
type textarea "If they did buy PPV 1"
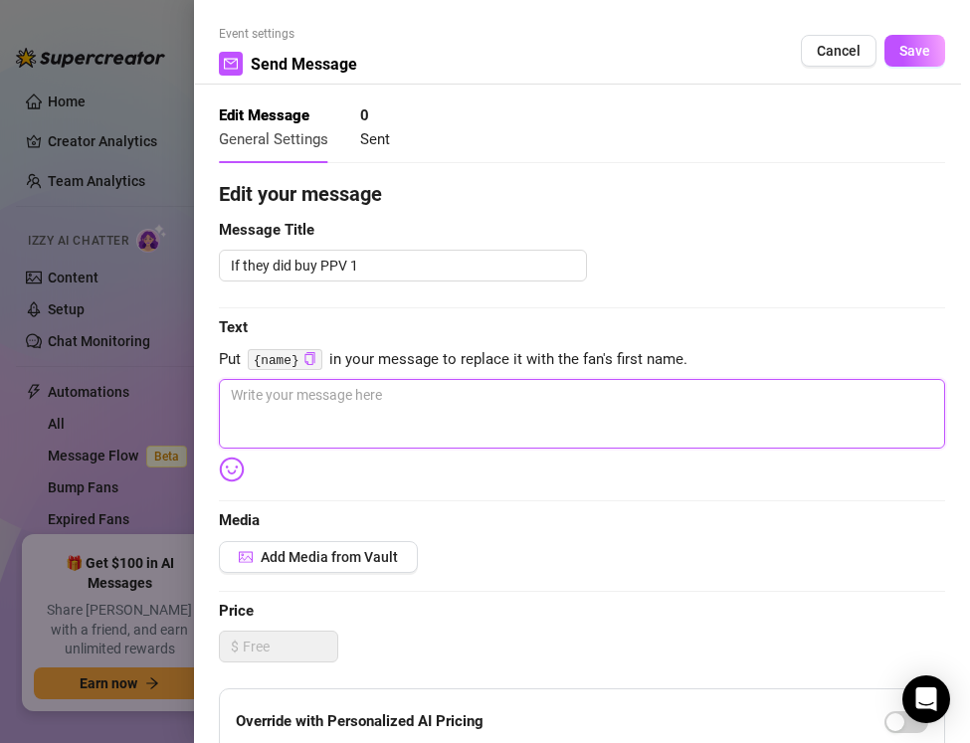
click at [299, 394] on textarea at bounding box center [582, 414] width 726 height 70
paste textarea "Mmm I know you loved those deep inhales 💨🔥 Next one I’ve got lined up for you i…"
type textarea "Mmm I know you loved those deep inhales 💨🔥 Next one I’ve got lined up for you i…"
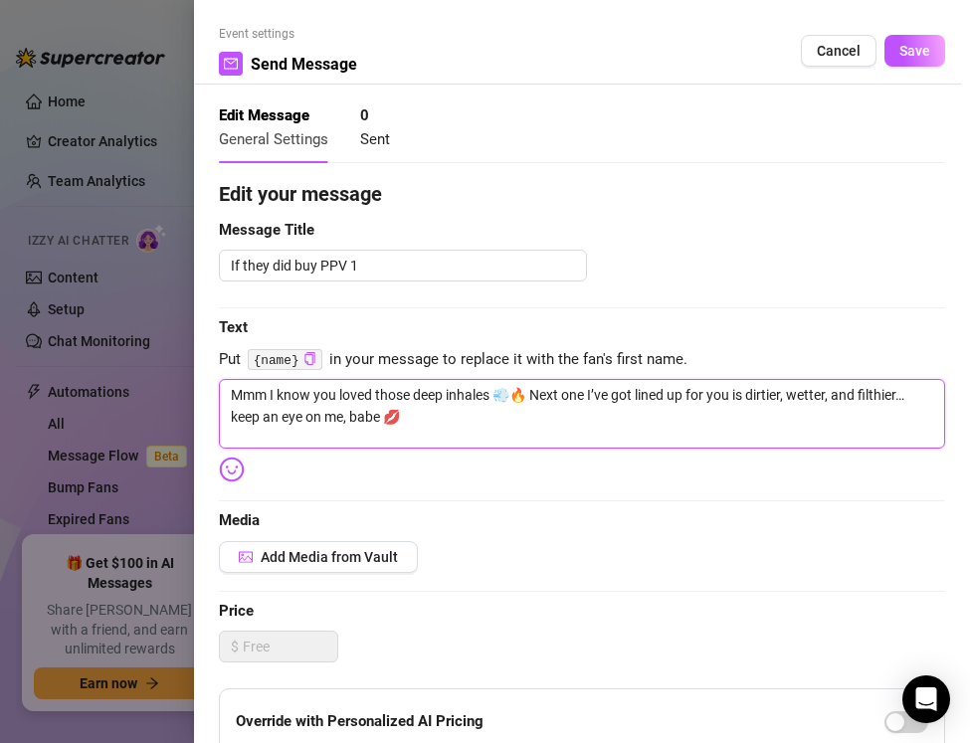
click at [364, 419] on textarea "Mmm I know you loved those deep inhales 💨🔥 Next one I’ve got lined up for you i…" at bounding box center [582, 414] width 726 height 70
type textarea "Mmm I know you loved those deep inhales 💨🔥 Next one I’ve got lined up for you i…"
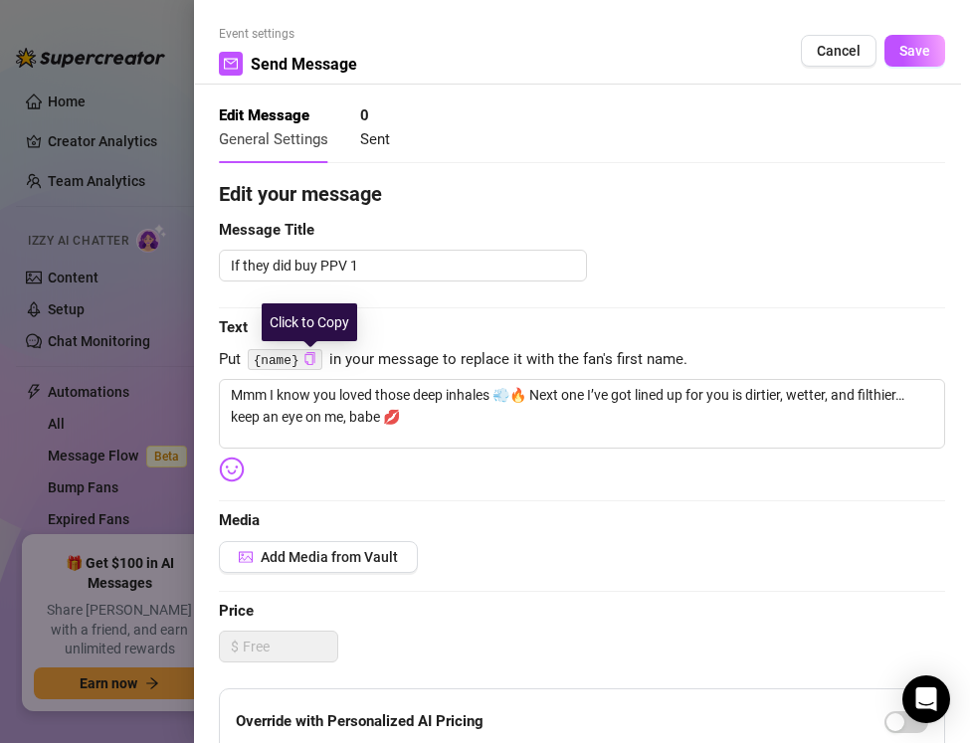
click at [307, 354] on icon "copy" at bounding box center [309, 358] width 10 height 13
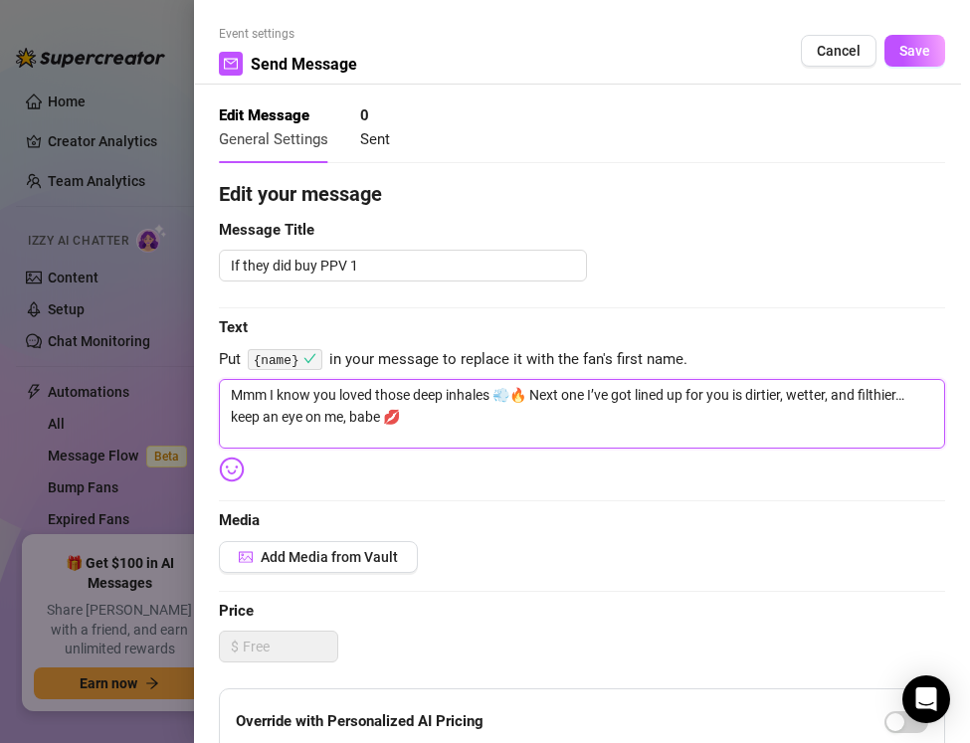
click at [365, 419] on textarea "Mmm I know you loved those deep inhales 💨🔥 Next one I’ve got lined up for you i…" at bounding box center [582, 414] width 726 height 70
paste textarea "{name}"
type textarea "Mmm I know you loved those deep inhales 💨🔥 Next one I’ve got lined up for you i…"
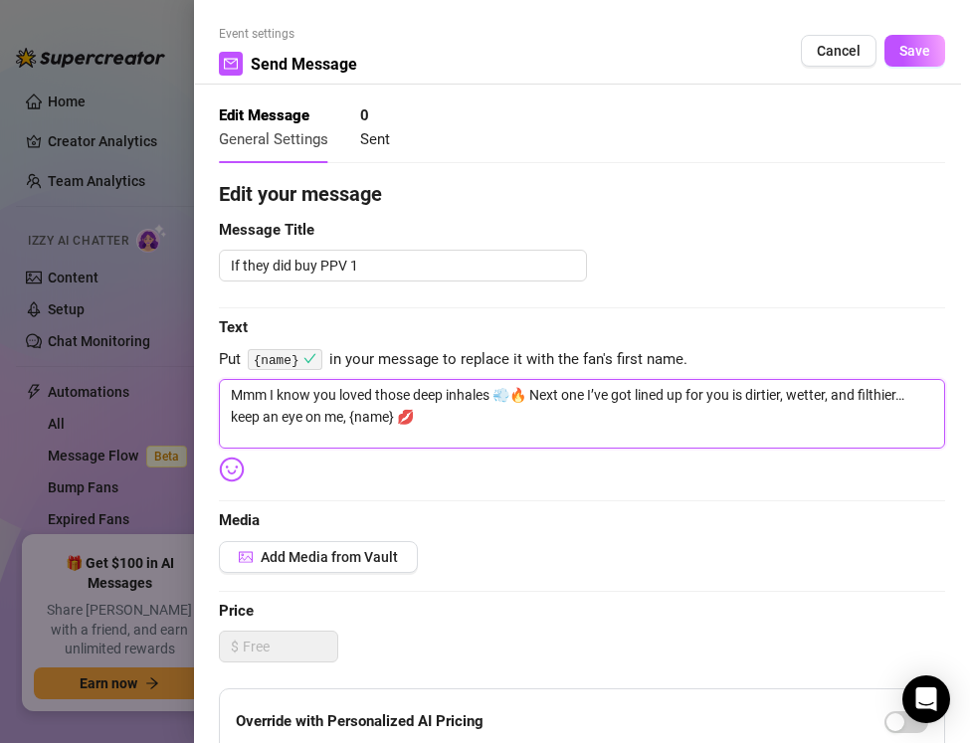
click at [412, 416] on textarea "Mmm I know you loved those deep inhales 💨🔥 Next one I’ve got lined up for you i…" at bounding box center [582, 414] width 726 height 70
type textarea "Mmm I know you loved those deep inhales 💨🔥 Next one I’ve got lined up for you i…"
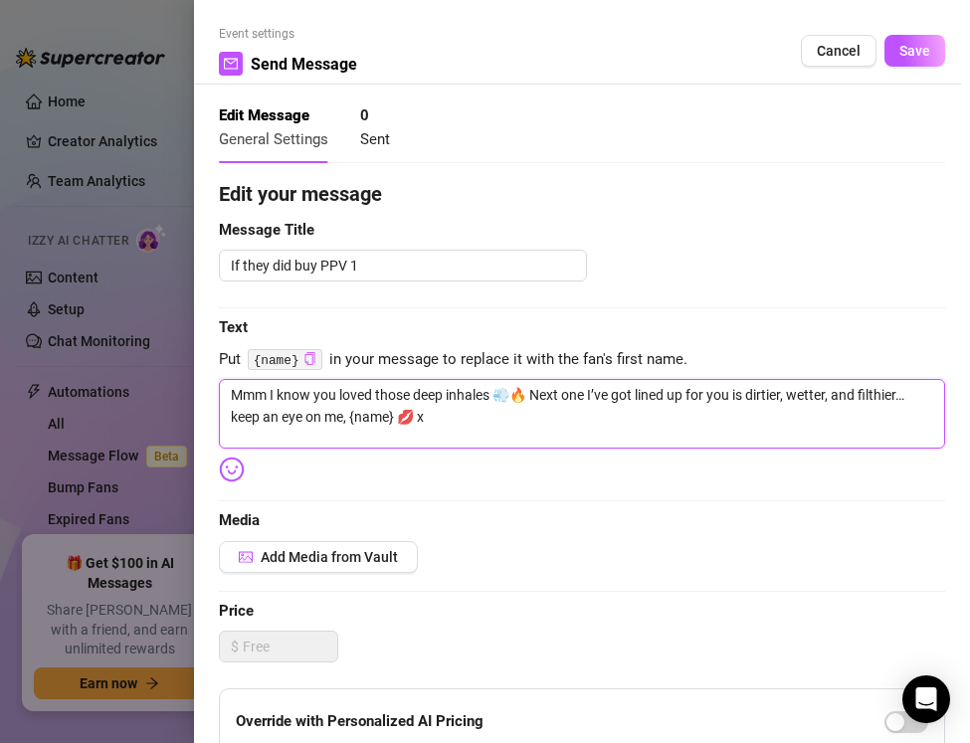
type textarea "Mmm I know you loved those deep inhales 💨🔥 Next one I’ve got lined up for you i…"
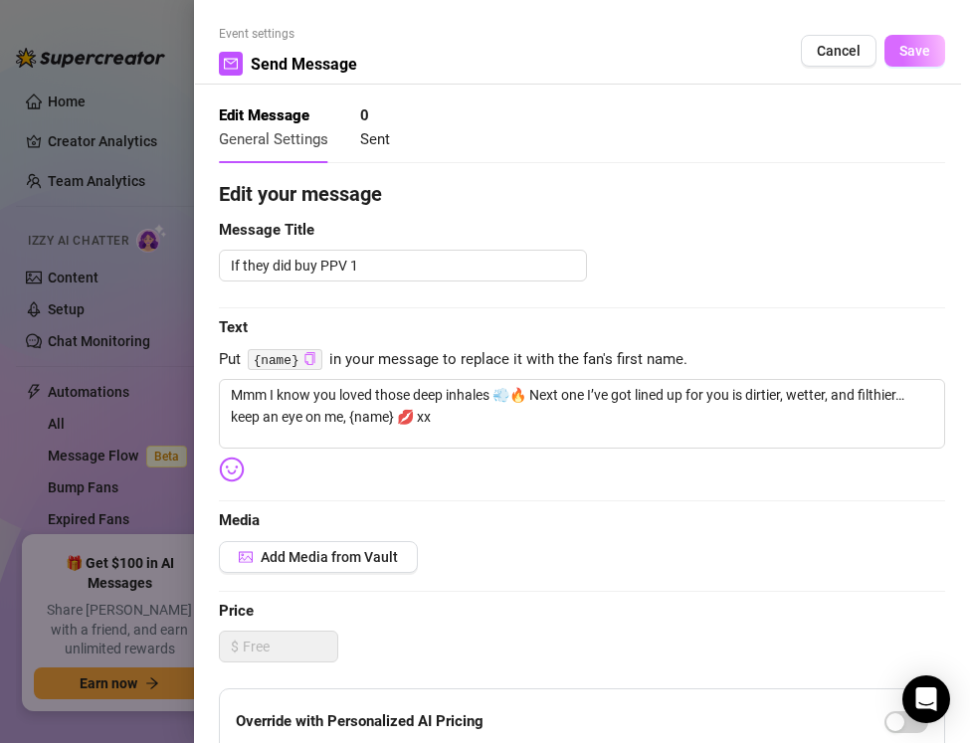
click at [917, 58] on span "Save" at bounding box center [915, 51] width 31 height 16
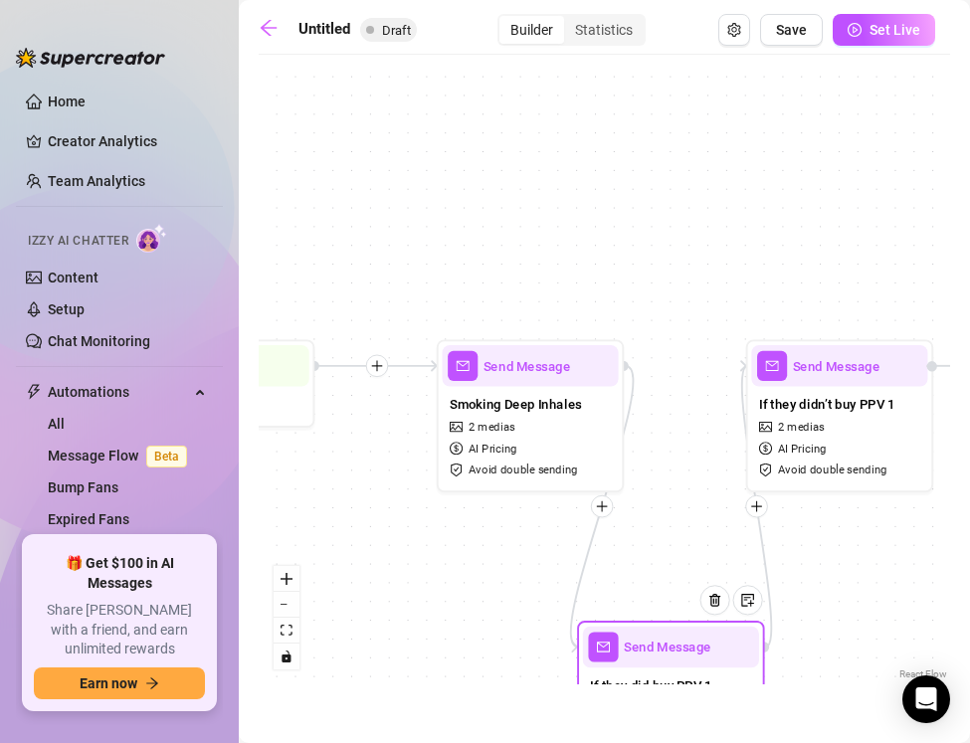
click at [694, 637] on div at bounding box center [723, 614] width 82 height 96
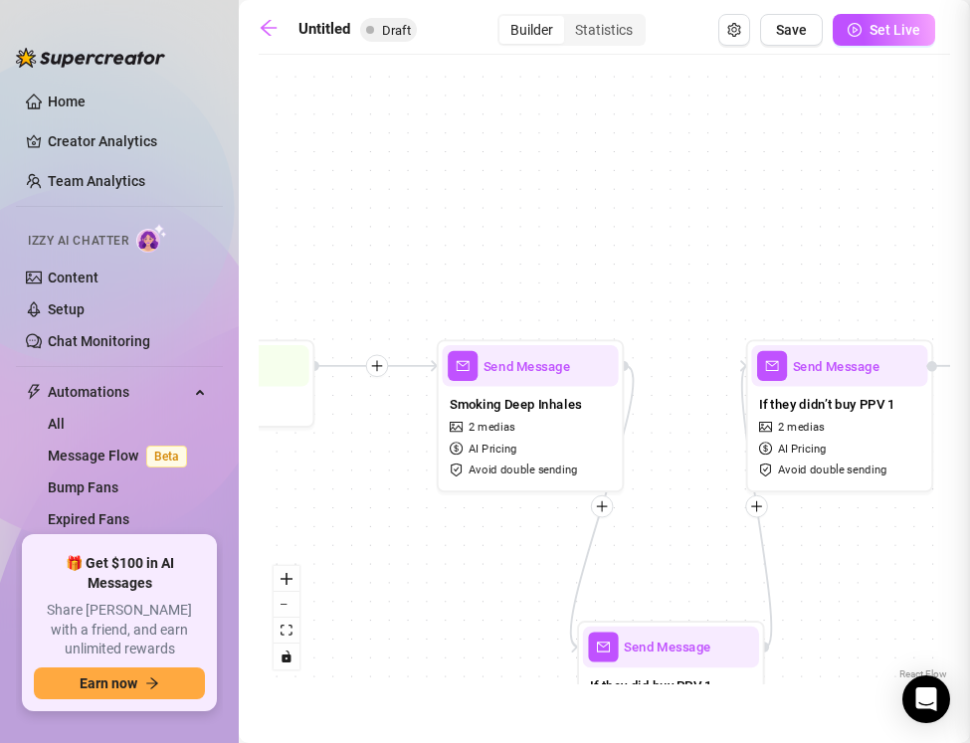
type textarea "Mmm I know you loved those deep inhales 💨🔥 Next one I’ve got lined up for you i…"
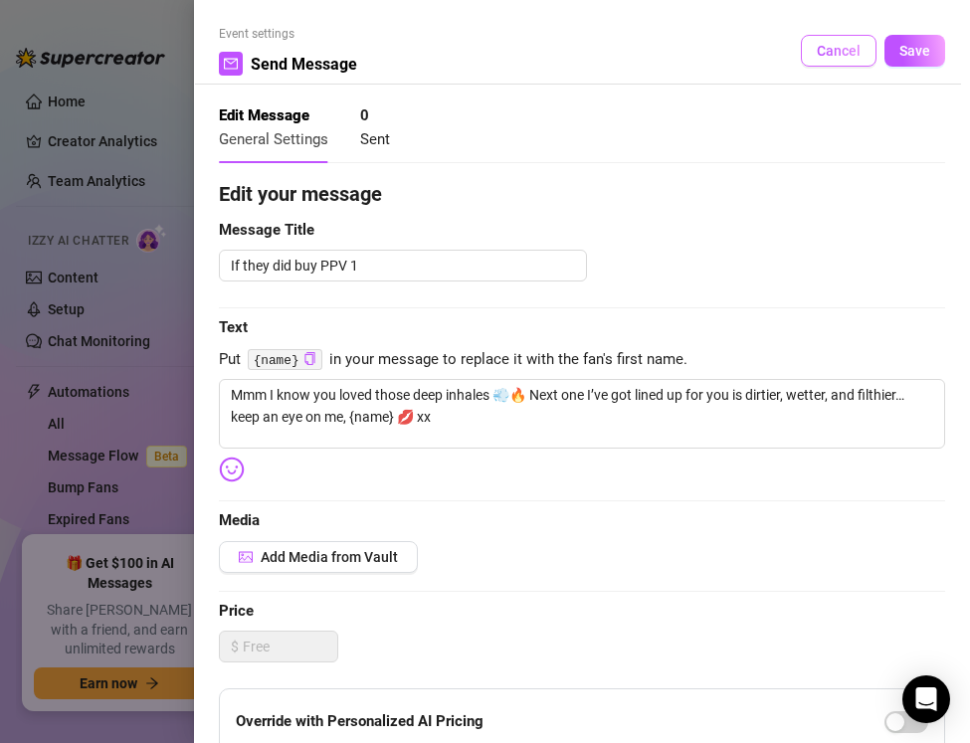
click at [815, 59] on button "Cancel" at bounding box center [839, 51] width 76 height 32
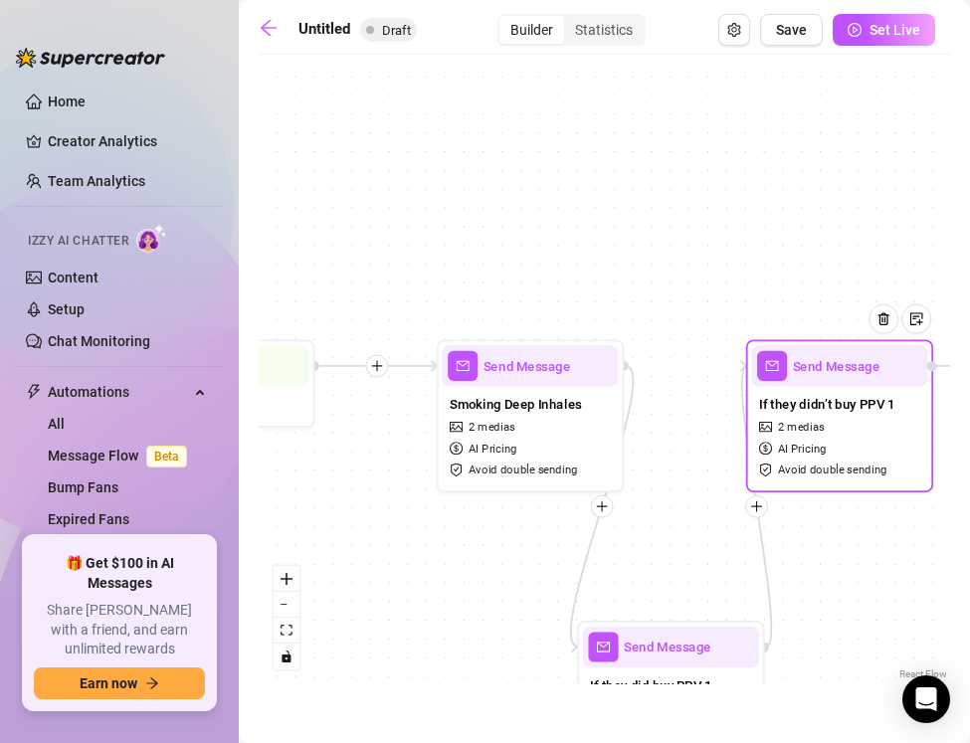
click at [778, 453] on span "AI Pricing" at bounding box center [802, 449] width 49 height 18
type textarea "Couldn’t stop thinking about that clip I sent you {name} 😘 Me in leather, dragg…"
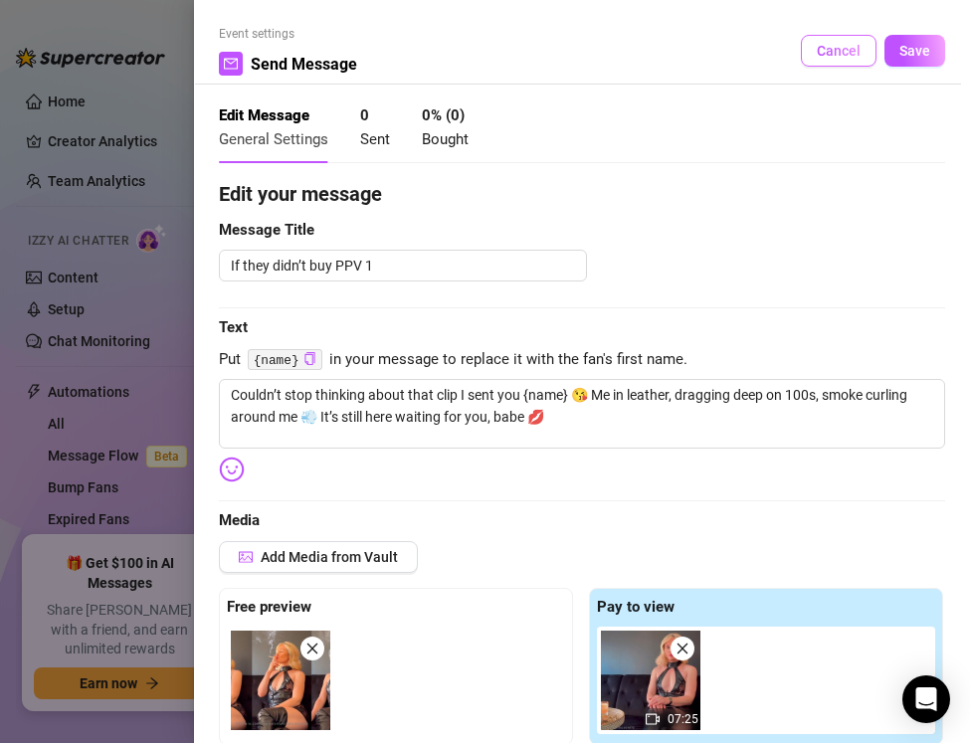
click at [829, 65] on button "Cancel" at bounding box center [839, 51] width 76 height 32
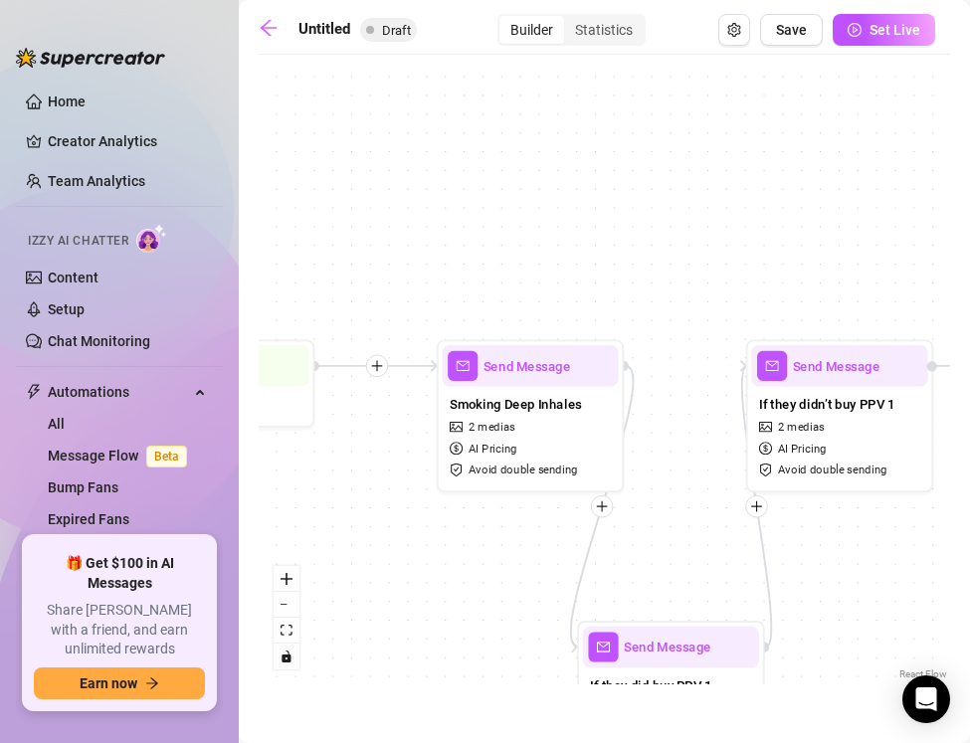
click at [609, 509] on div at bounding box center [602, 507] width 23 height 23
click at [545, 555] on div "Time Delay Condition Message Tag Fan Send Message If they did buy PPV 1 Send Me…" at bounding box center [605, 375] width 692 height 620
click at [754, 515] on div at bounding box center [756, 506] width 23 height 23
click at [758, 507] on icon "plus" at bounding box center [756, 506] width 13 height 13
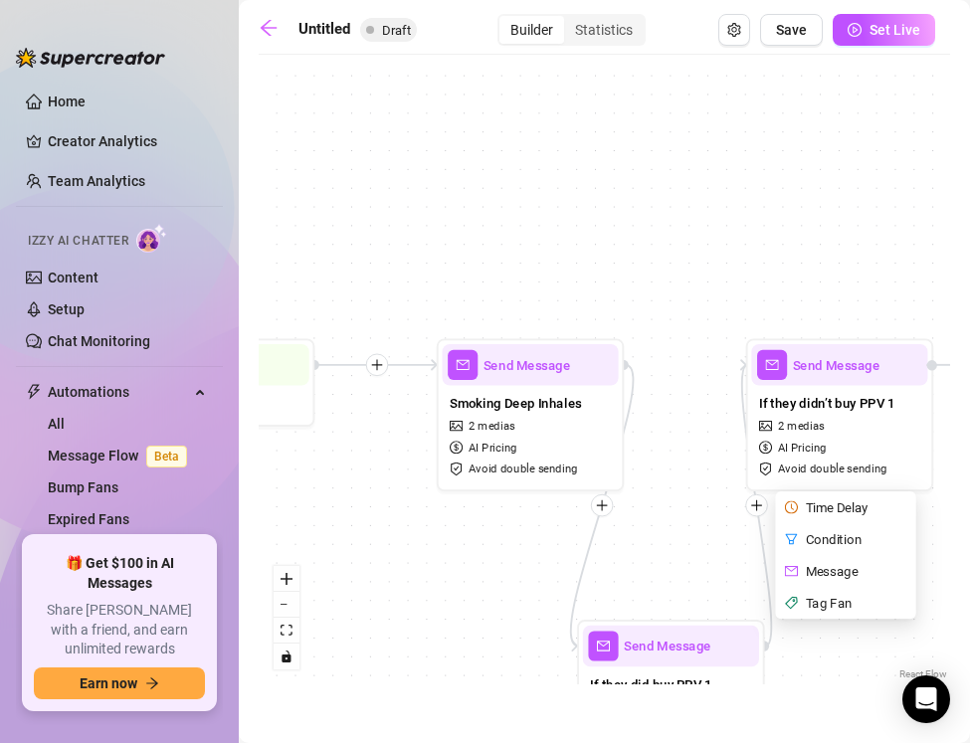
click at [760, 511] on icon "plus" at bounding box center [756, 506] width 13 height 13
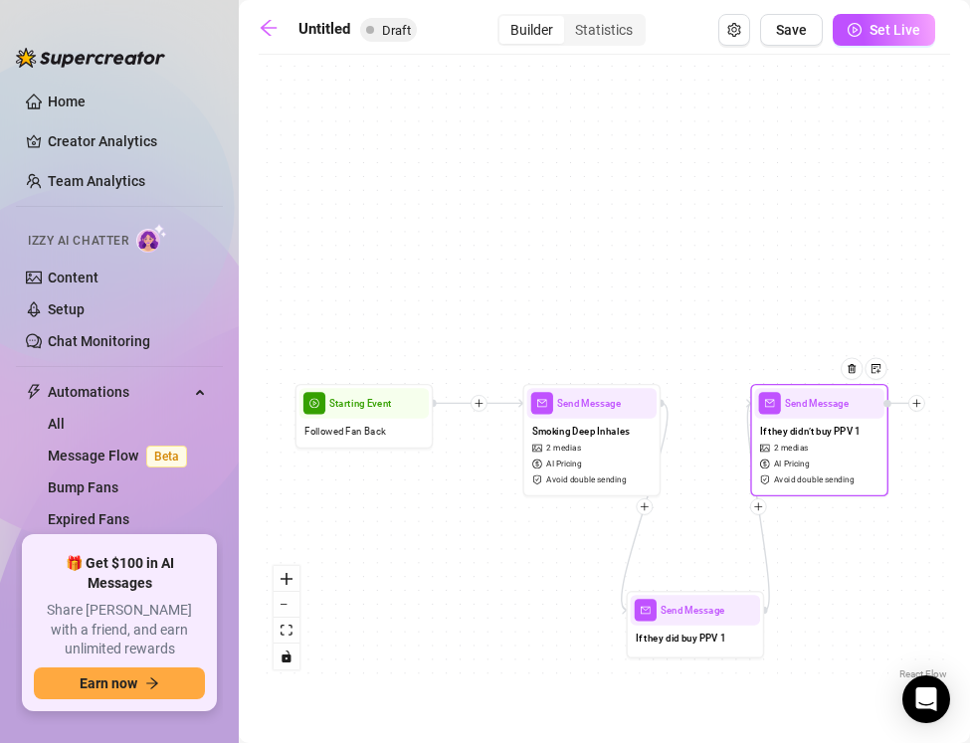
click at [918, 404] on icon "plus" at bounding box center [917, 404] width 10 height 10
click at [946, 502] on icon "merge" at bounding box center [943, 499] width 7 height 9
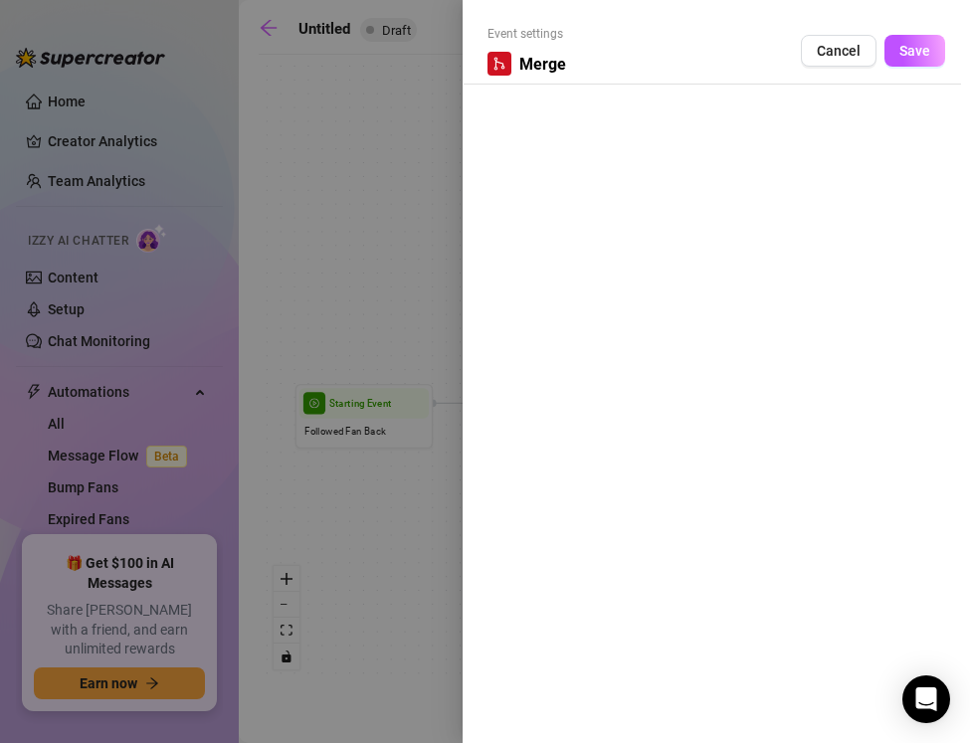
click at [539, 197] on div "Event settings Merge Cancel Save" at bounding box center [716, 371] width 507 height 743
click at [543, 251] on div "Event settings Merge Cancel Save" at bounding box center [716, 371] width 507 height 743
click at [542, 123] on div "Event settings Merge Cancel Save" at bounding box center [716, 371] width 507 height 743
click at [905, 56] on span "Save" at bounding box center [915, 51] width 31 height 16
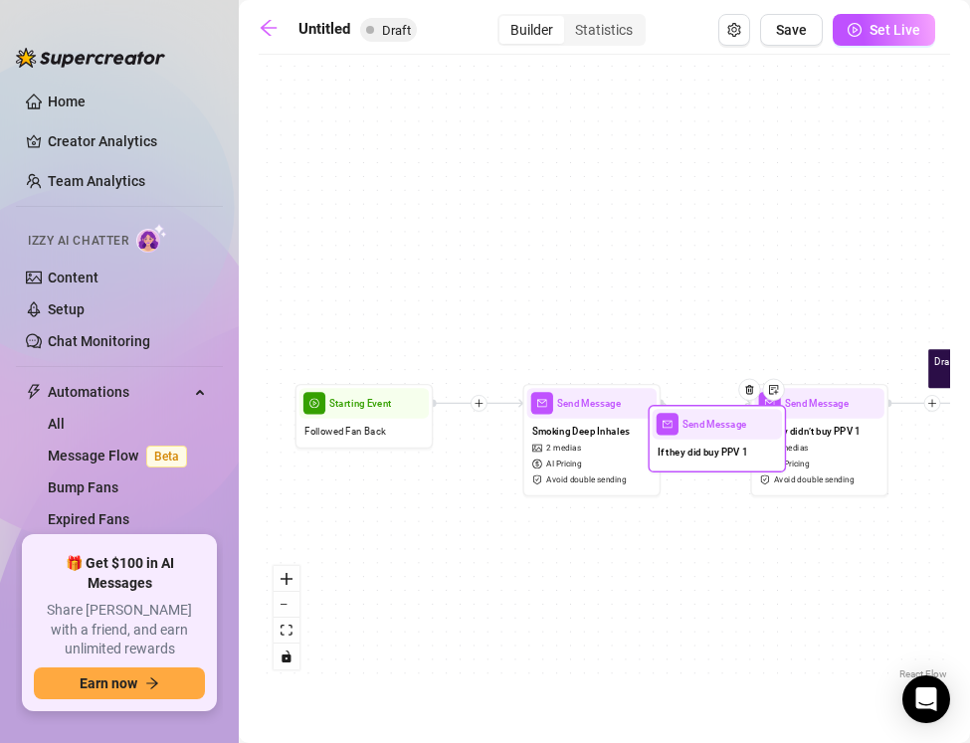
drag, startPoint x: 715, startPoint y: 610, endPoint x: 737, endPoint y: 424, distance: 187.4
click at [737, 424] on div at bounding box center [754, 400] width 60 height 71
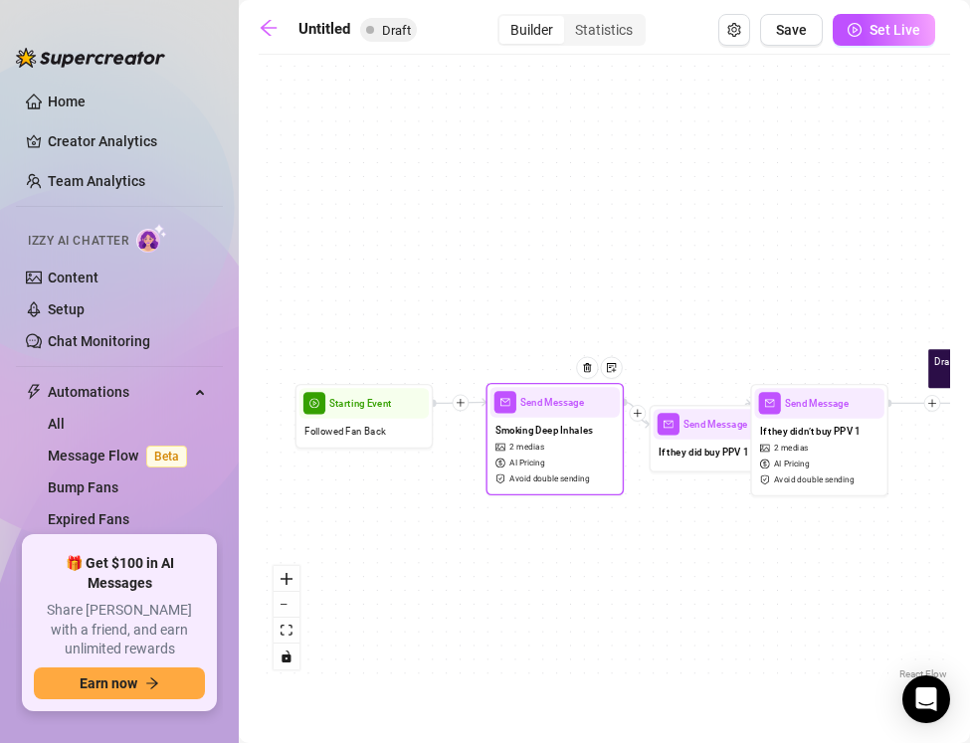
drag, startPoint x: 584, startPoint y: 442, endPoint x: 546, endPoint y: 441, distance: 37.8
click at [546, 441] on div "Smoking Deep Inhales 2 medias AI Pricing Avoid double sending" at bounding box center [555, 455] width 129 height 74
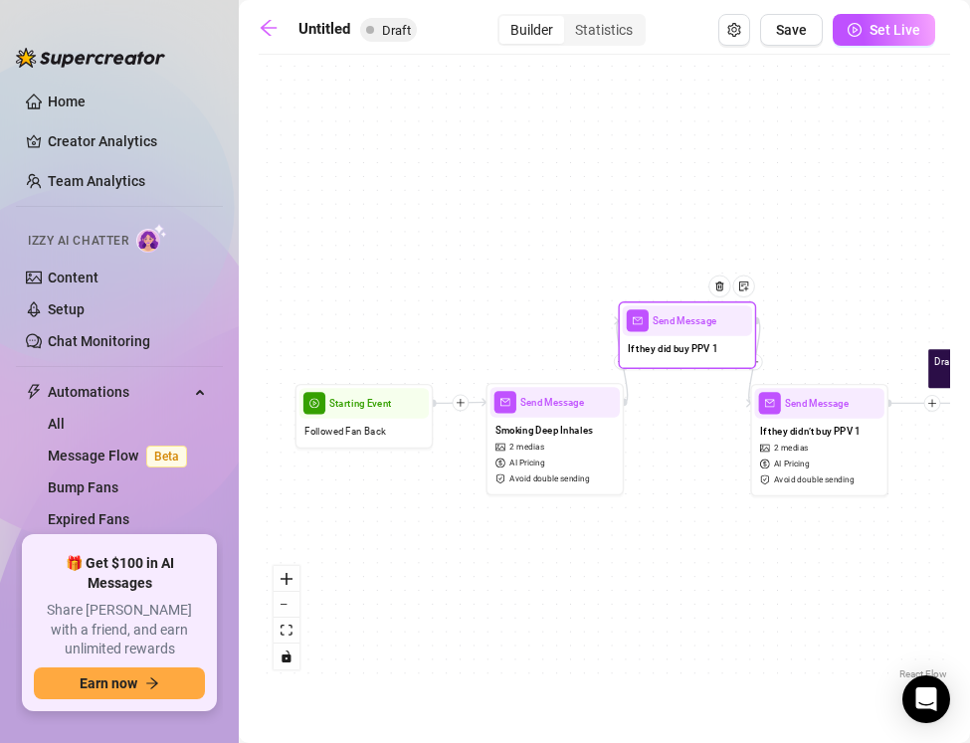
drag, startPoint x: 687, startPoint y: 445, endPoint x: 656, endPoint y: 339, distance: 109.9
click at [656, 339] on div "If they did buy PPV 1" at bounding box center [687, 350] width 129 height 29
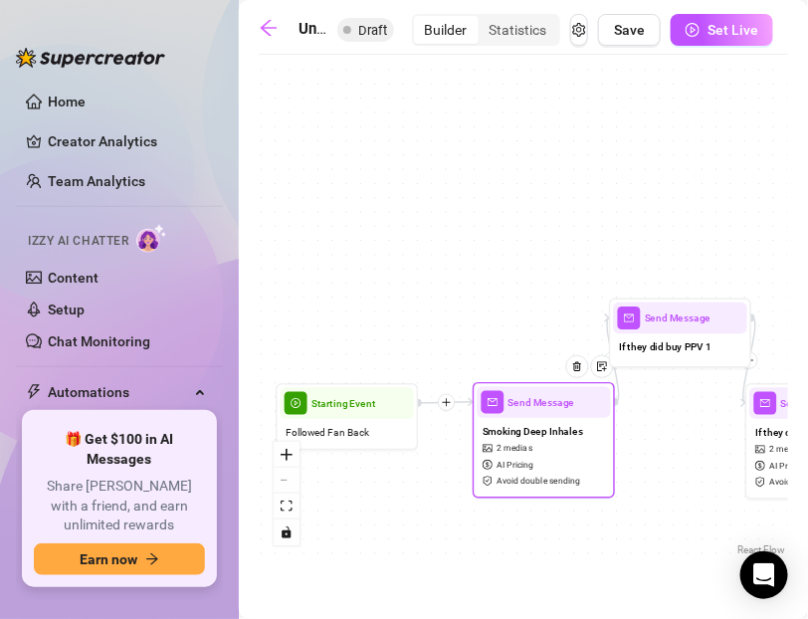
click at [501, 406] on span "mail" at bounding box center [493, 402] width 23 height 23
type textarea "Hey {name} 💋 You missed this one while you were away… me in leather, smoking 10…"
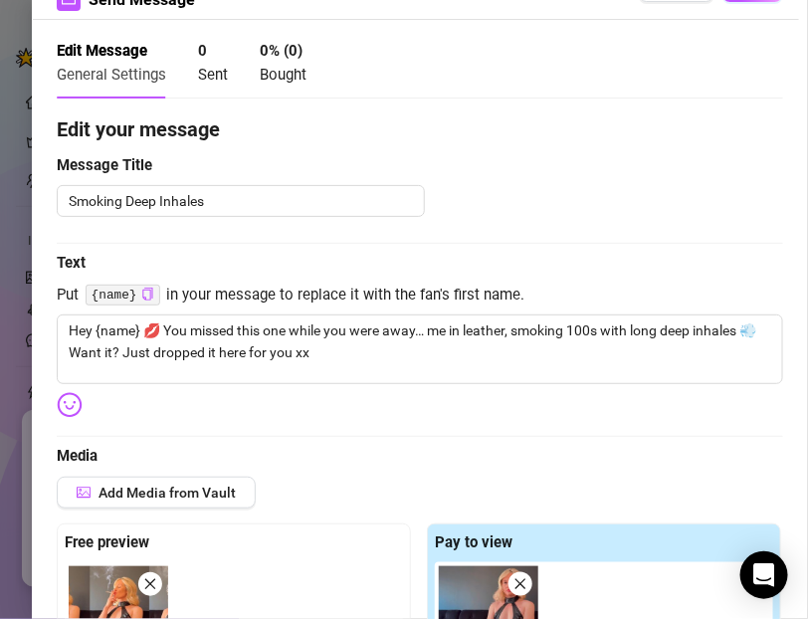
scroll to position [61, 0]
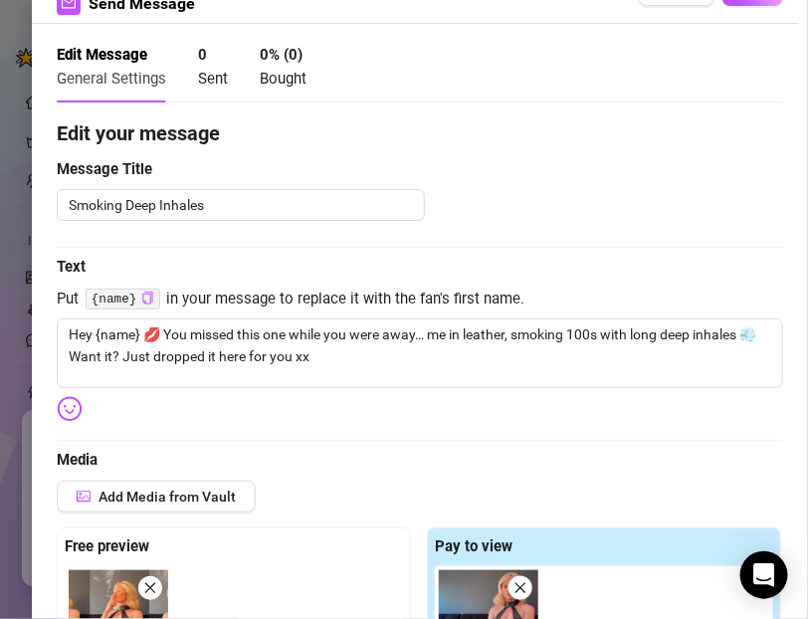
click at [112, 81] on span "General Settings" at bounding box center [111, 79] width 109 height 18
click at [198, 86] on span "Sent" at bounding box center [213, 79] width 30 height 18
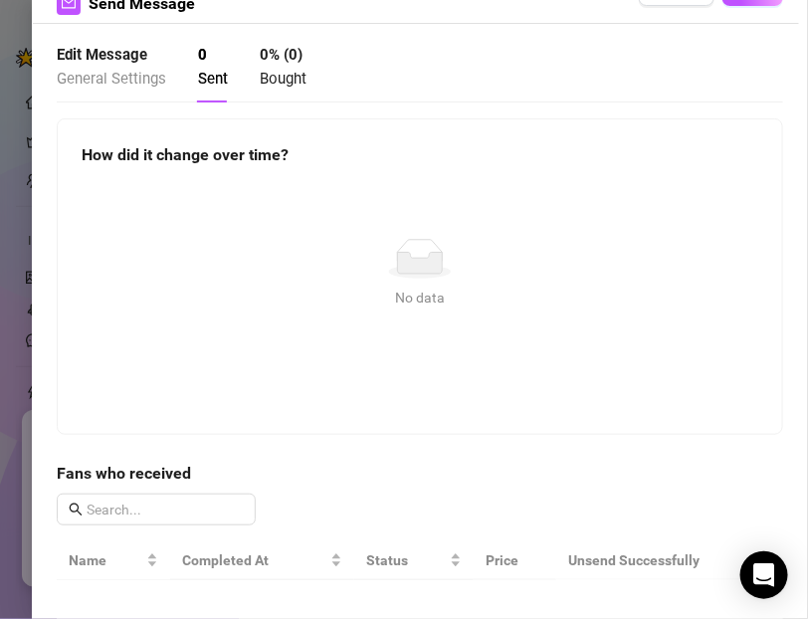
click at [276, 85] on span "Bought" at bounding box center [283, 79] width 47 height 18
click at [111, 59] on strong "Edit Message" at bounding box center [102, 55] width 91 height 18
type textarea "Hey {name} 💋 You missed this one while you were away… me in leather, smoking 10…"
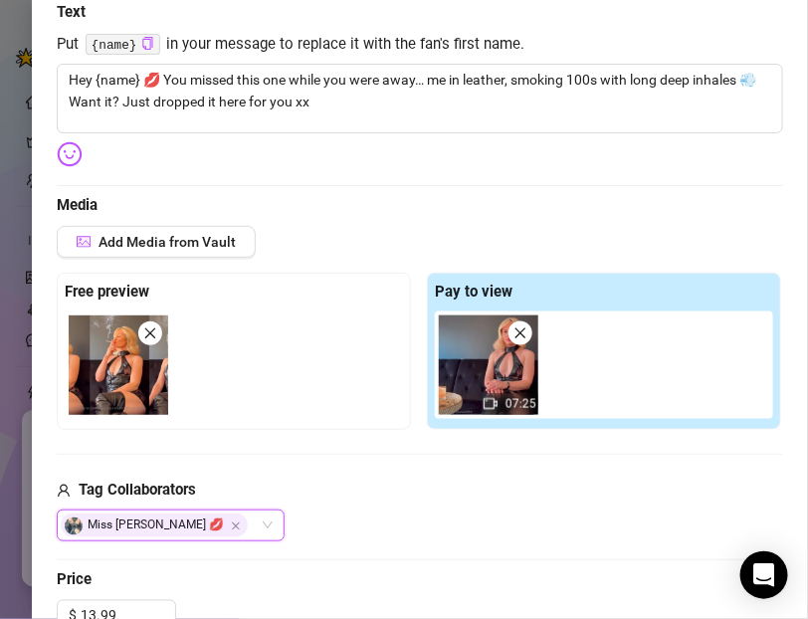
scroll to position [0, 0]
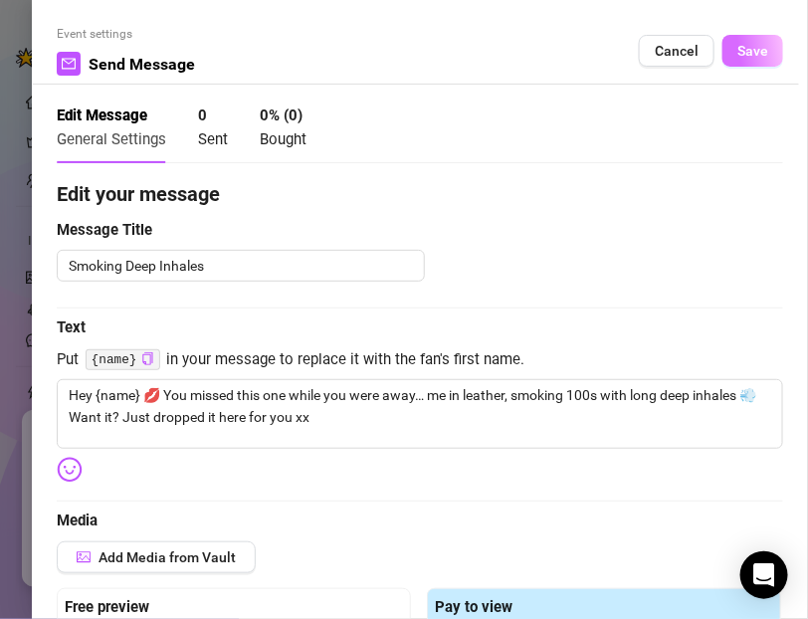
click at [758, 58] on span "Save" at bounding box center [752, 51] width 31 height 16
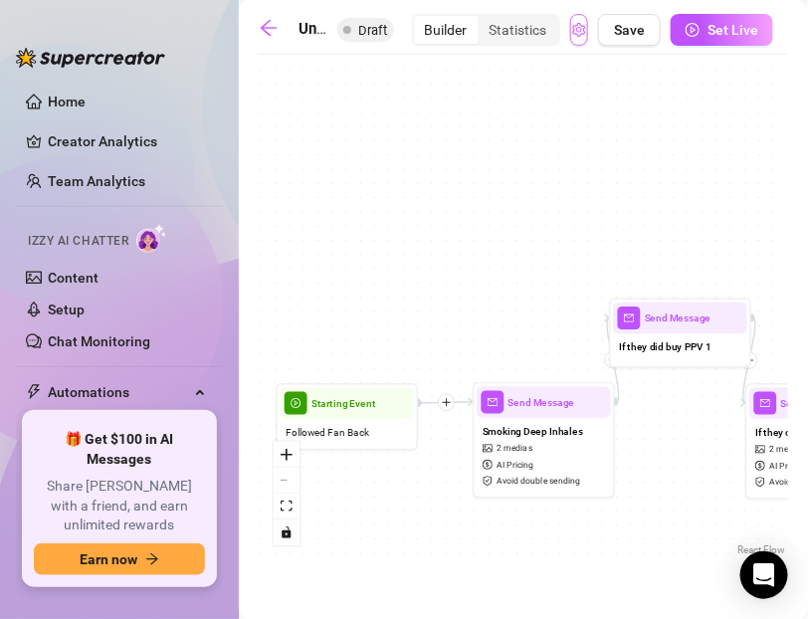
click at [579, 35] on icon "setting" at bounding box center [578, 30] width 13 height 14
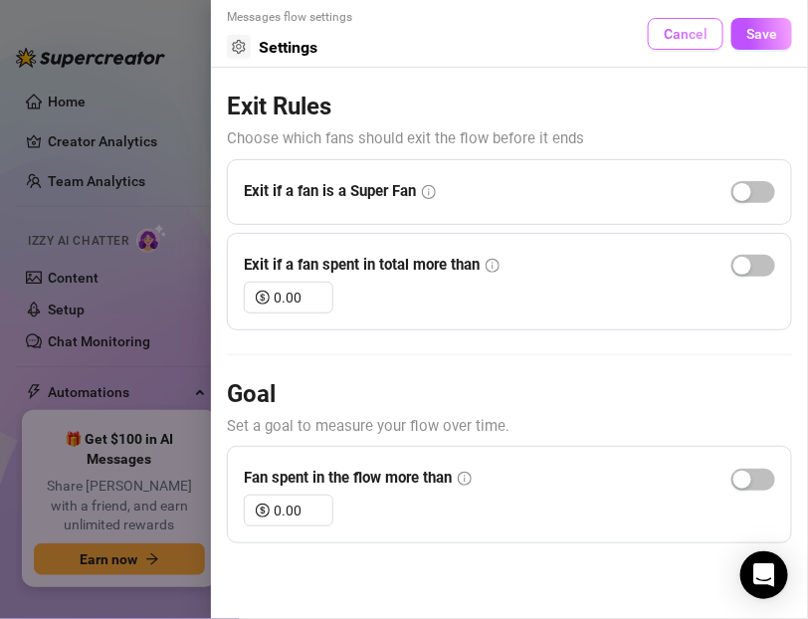
click at [672, 39] on span "Cancel" at bounding box center [686, 34] width 44 height 16
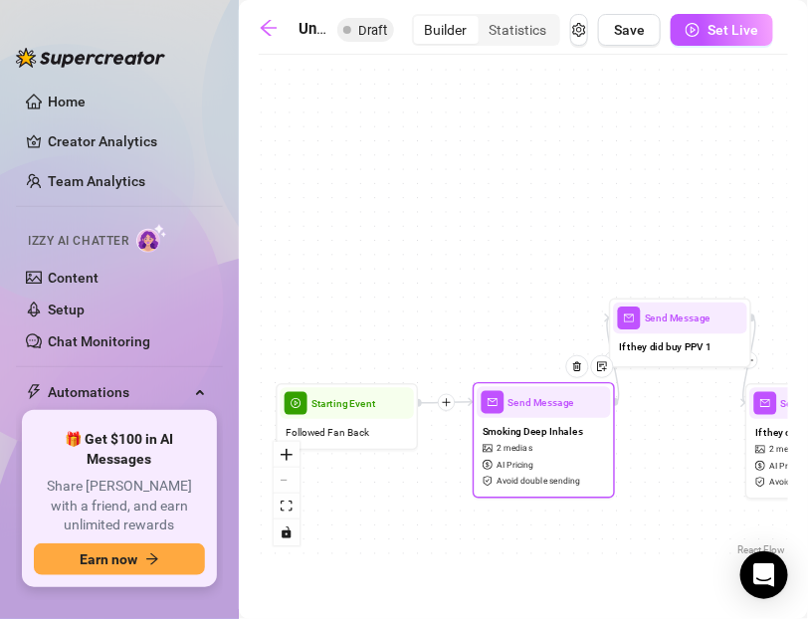
click at [519, 435] on span "Smoking Deep Inhales" at bounding box center [533, 432] width 100 height 16
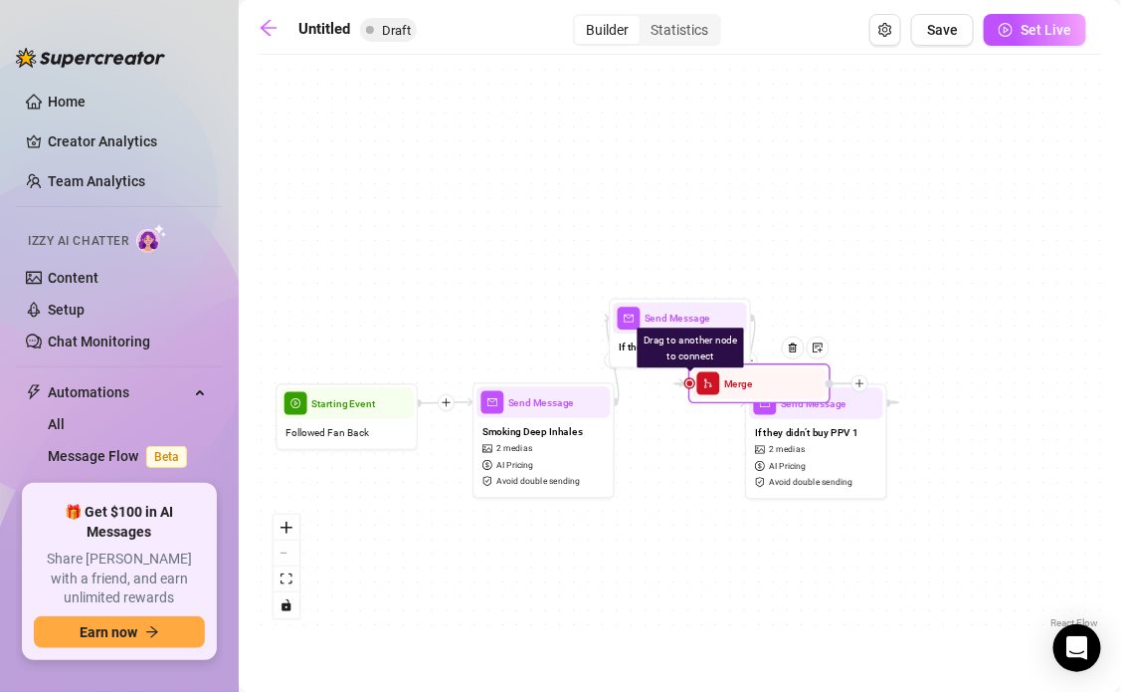
drag, startPoint x: 1017, startPoint y: 412, endPoint x: 724, endPoint y: 392, distance: 293.2
click at [724, 392] on div "Merge" at bounding box center [759, 382] width 133 height 31
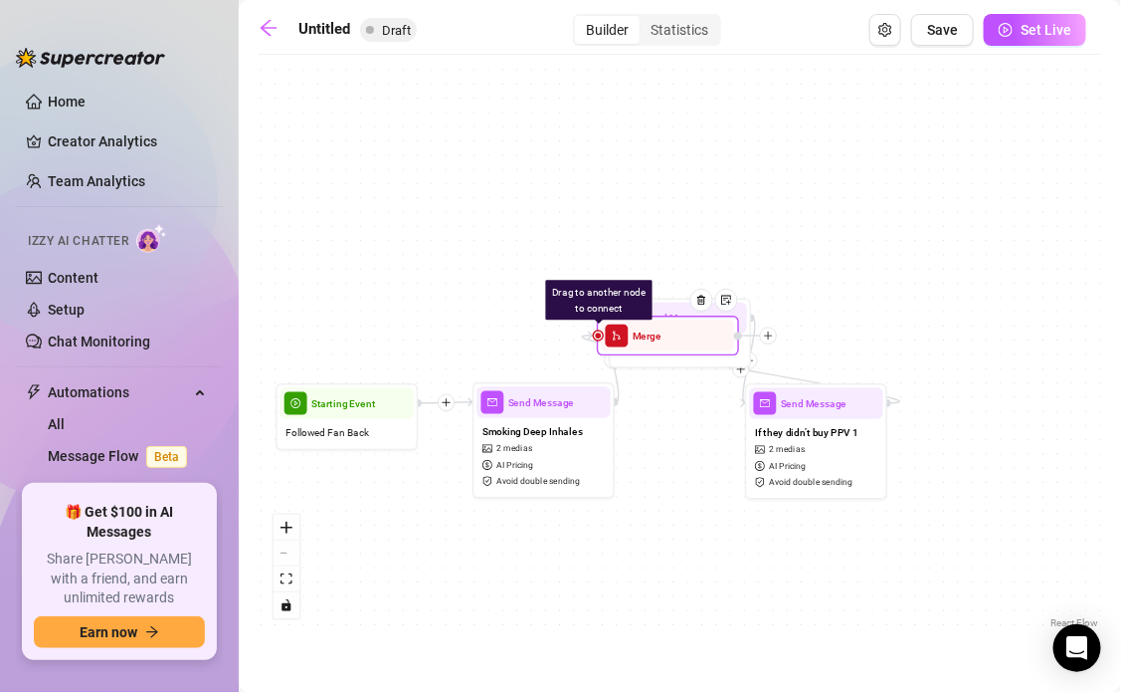
drag, startPoint x: 760, startPoint y: 385, endPoint x: 668, endPoint y: 337, distance: 104.1
click at [668, 337] on div "Merge" at bounding box center [667, 334] width 133 height 31
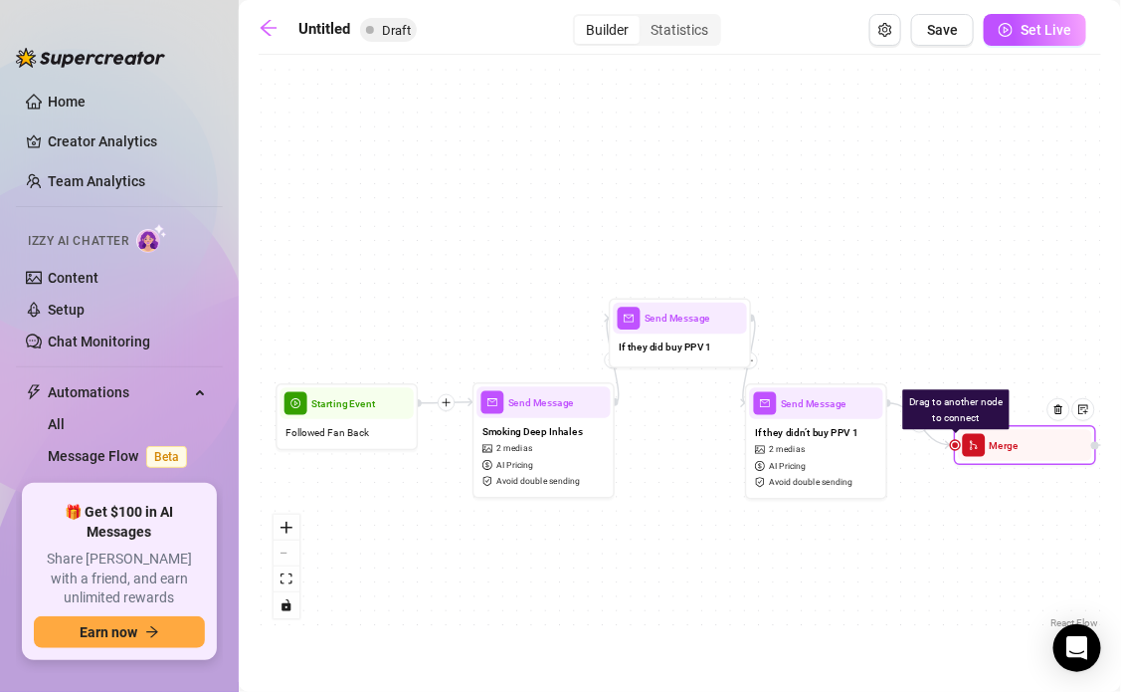
drag, startPoint x: 667, startPoint y: 338, endPoint x: 1024, endPoint y: 448, distance: 373.6
click at [969, 448] on div "Merge" at bounding box center [1024, 444] width 133 height 31
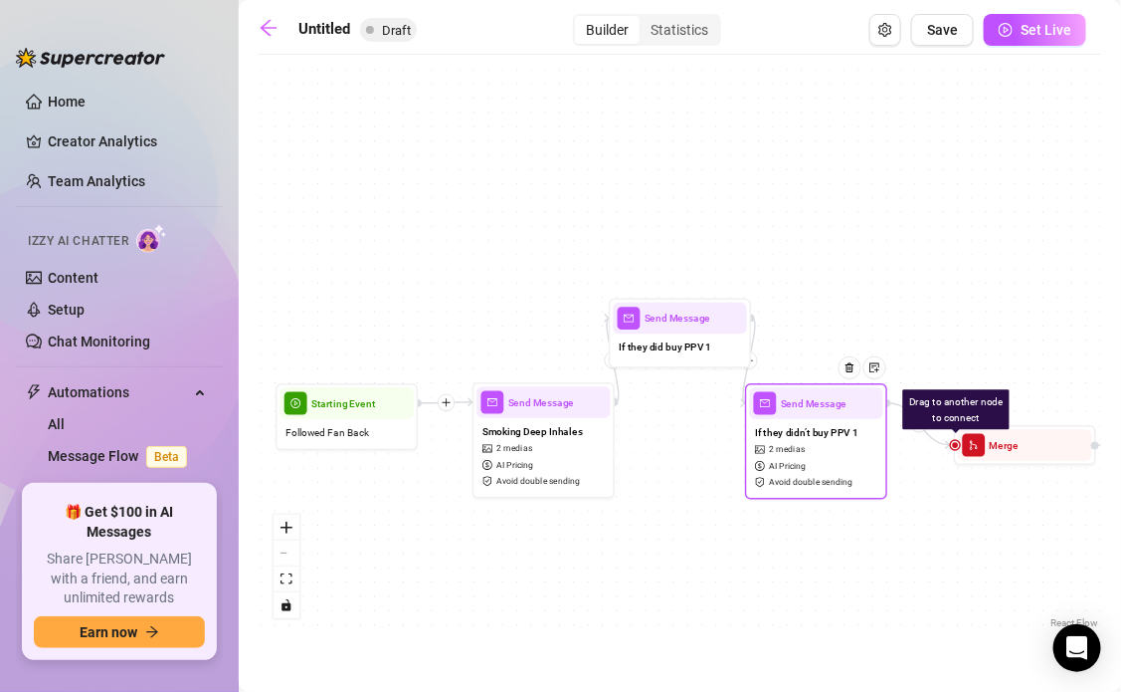
click at [832, 449] on div "If they didn’t buy PPV 1 2 medias AI Pricing Avoid double sending" at bounding box center [815, 457] width 133 height 76
type textarea "Couldn’t stop thinking about that clip I sent you {name} 😘 Me in leather, dragg…"
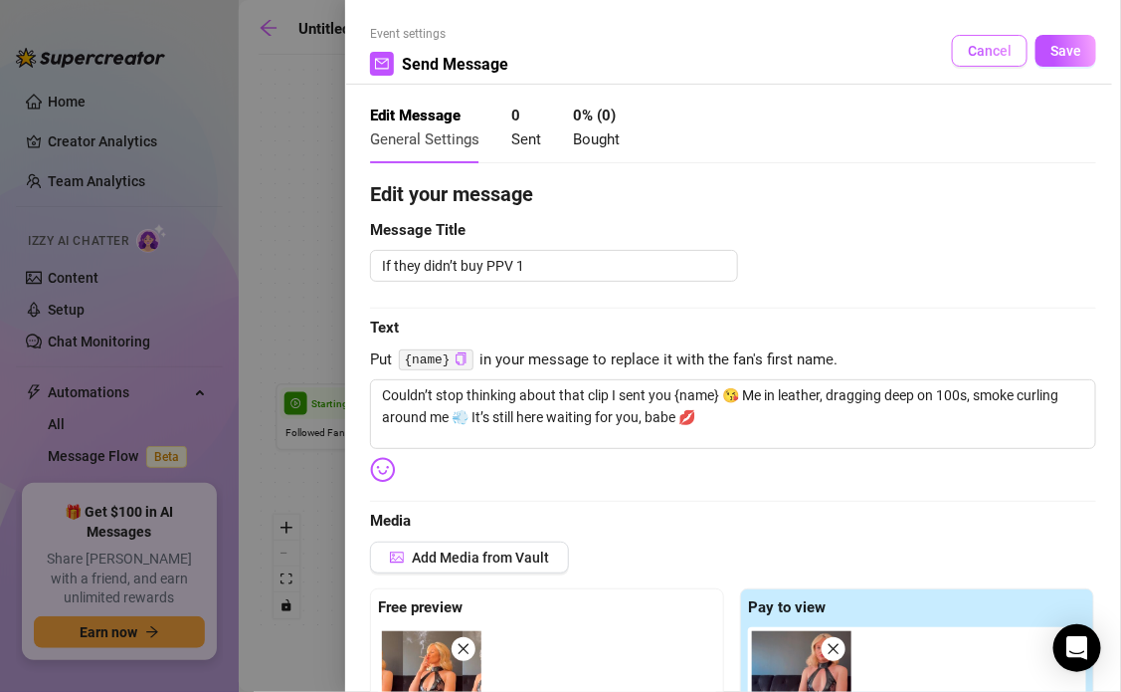
click at [969, 36] on button "Cancel" at bounding box center [990, 51] width 76 height 32
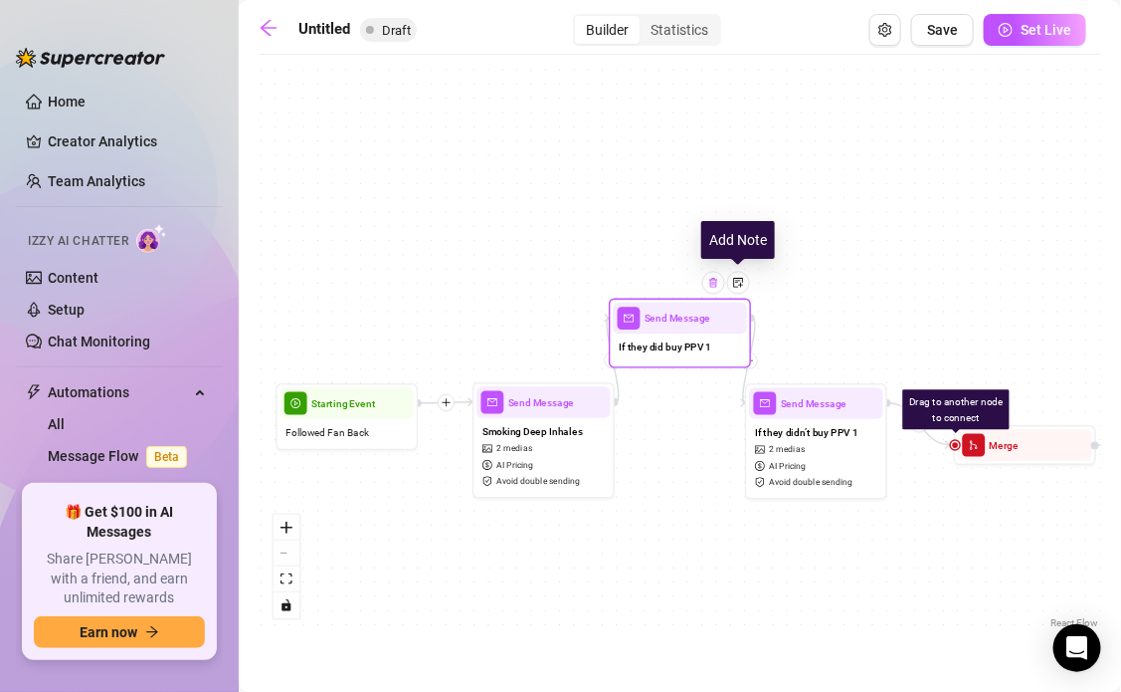
click at [716, 281] on img at bounding box center [713, 282] width 11 height 11
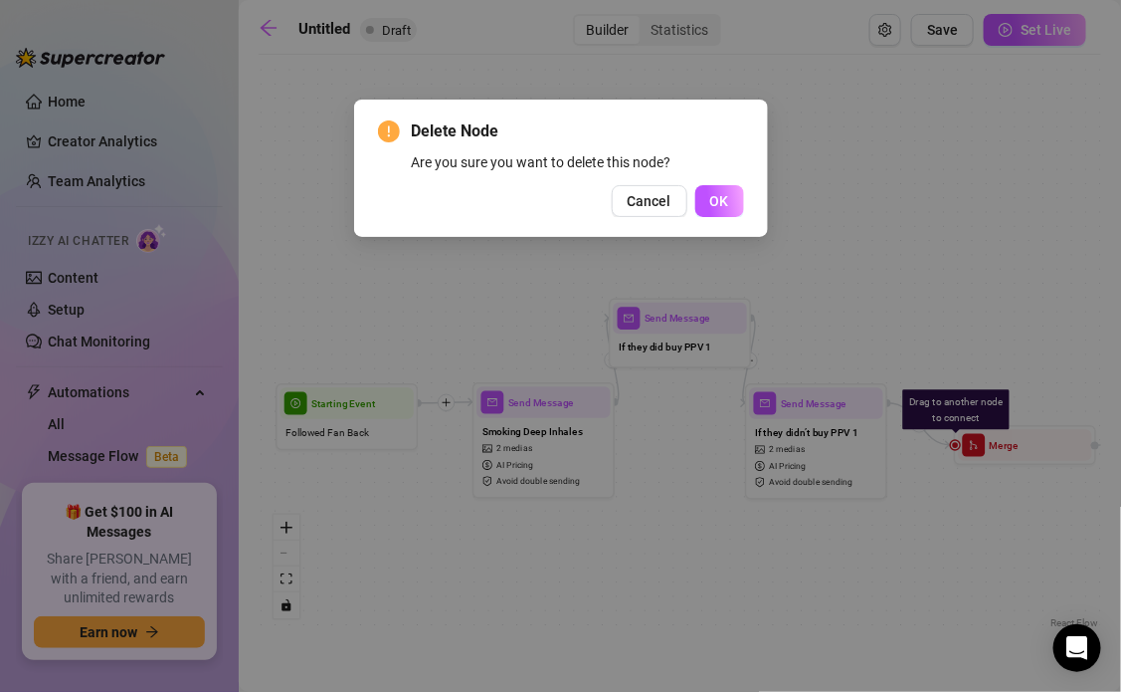
click at [723, 181] on div "Delete Node Are you sure you want to delete this node? Cancel OK" at bounding box center [561, 168] width 366 height 98
click at [718, 198] on span "OK" at bounding box center [719, 201] width 19 height 16
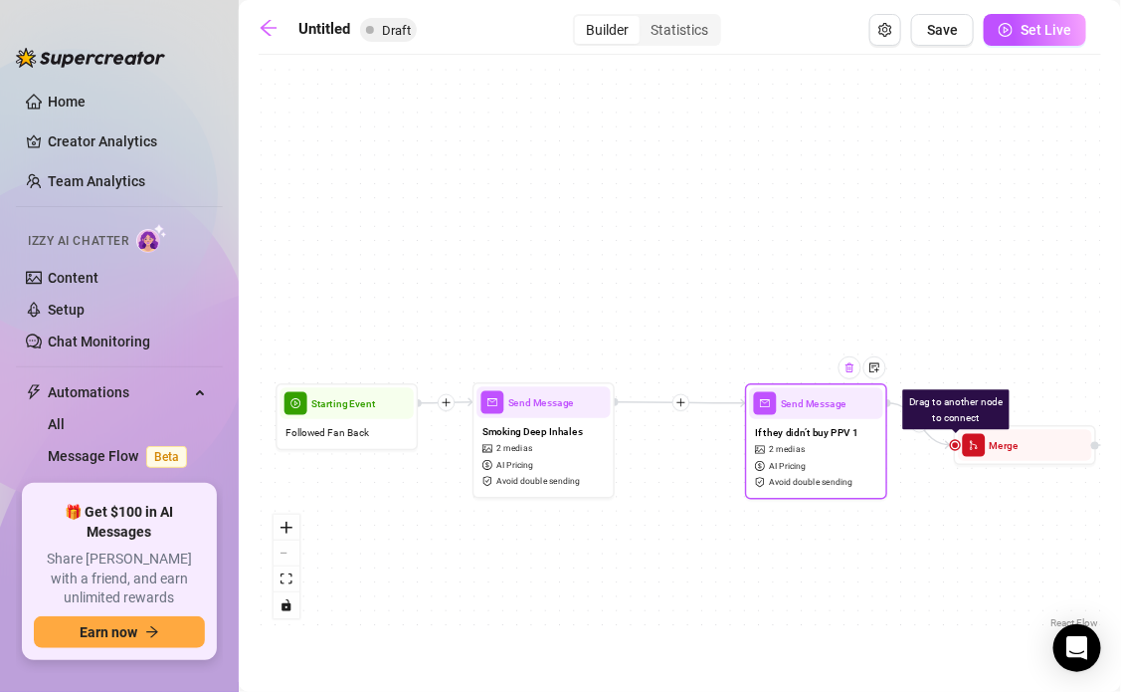
click at [848, 372] on img at bounding box center [850, 367] width 11 height 11
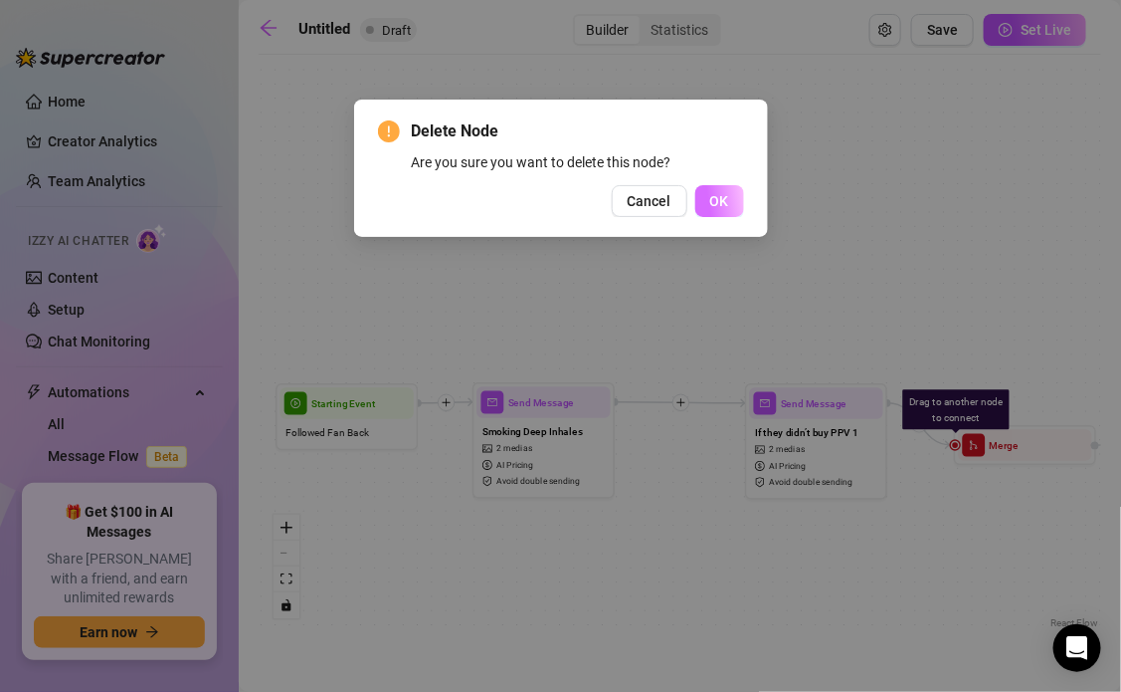
click at [740, 192] on button "OK" at bounding box center [720, 201] width 49 height 32
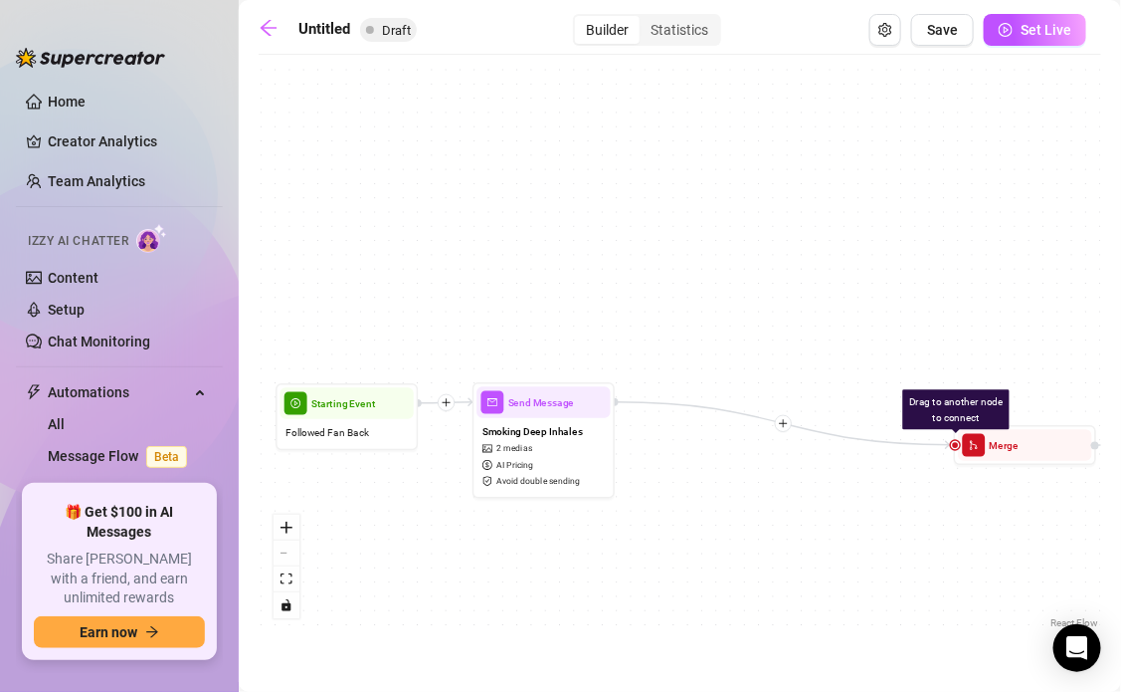
click at [969, 418] on div "Drag to another node to connect Merge Send Message Smoking Deep Inhales 2 media…" at bounding box center [680, 349] width 843 height 568
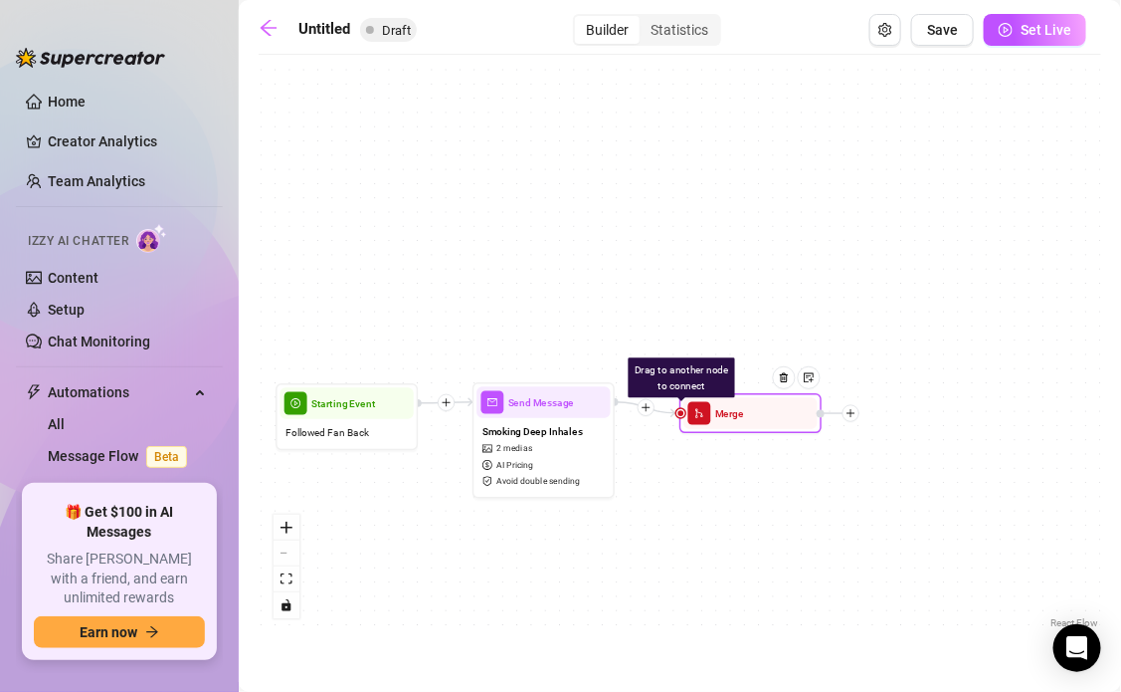
drag, startPoint x: 1010, startPoint y: 445, endPoint x: 733, endPoint y: 413, distance: 278.5
click at [733, 413] on span "Merge" at bounding box center [729, 413] width 29 height 16
click at [855, 418] on div at bounding box center [850, 413] width 17 height 17
click at [893, 460] on div "Message" at bounding box center [920, 463] width 103 height 24
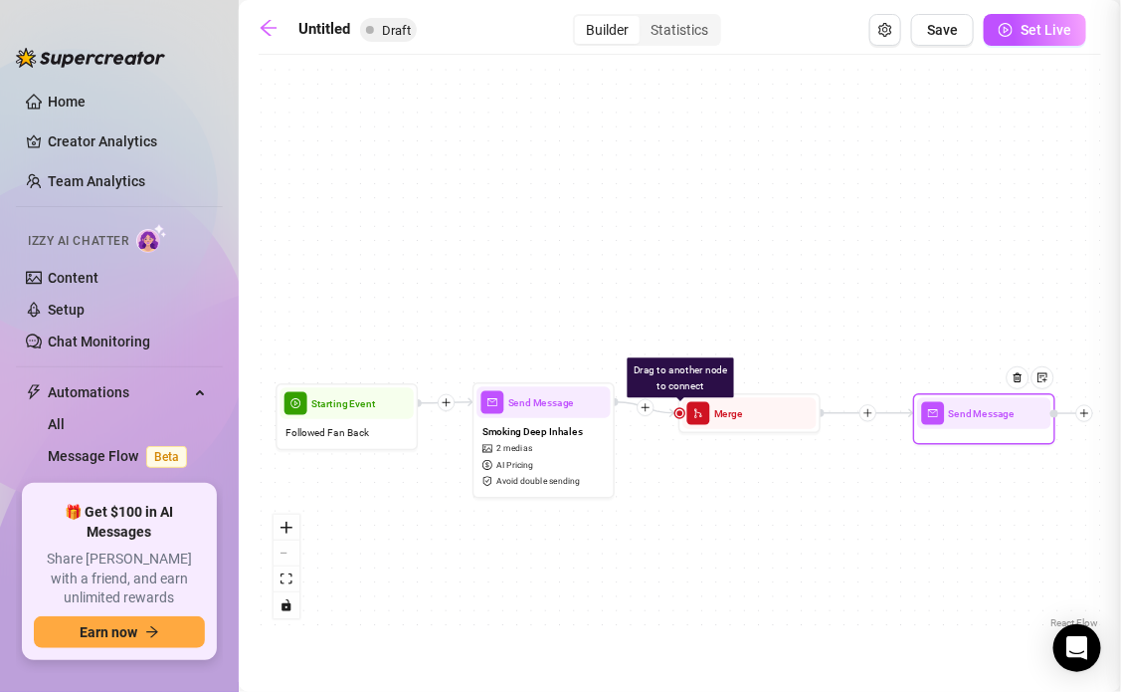
type textarea "Write your message here"
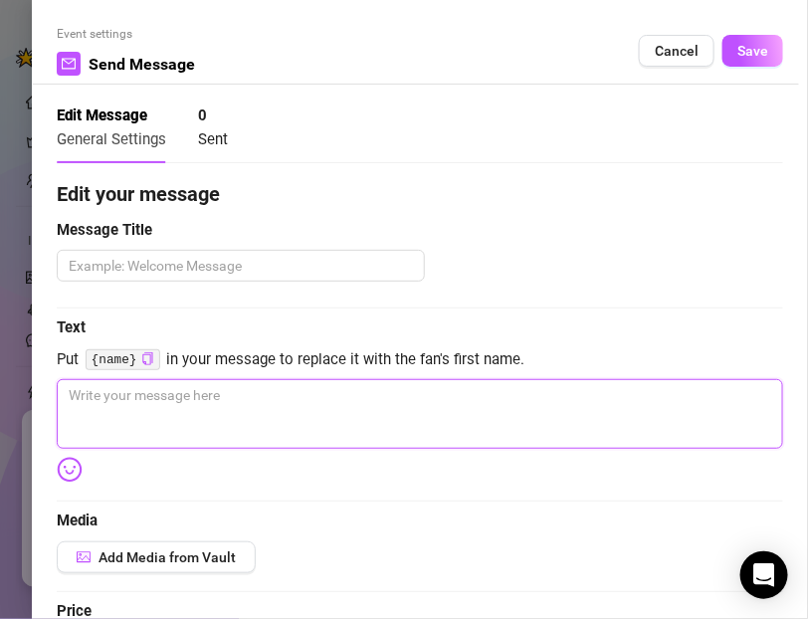
click at [100, 420] on textarea at bounding box center [420, 414] width 726 height 70
paste textarea "Hey babe 💋 You missed this one while you were away… me in leather, smoking 100s…"
type textarea "Hey babe 💋 You missed this one while you were away… me in leather, smoking 100s…"
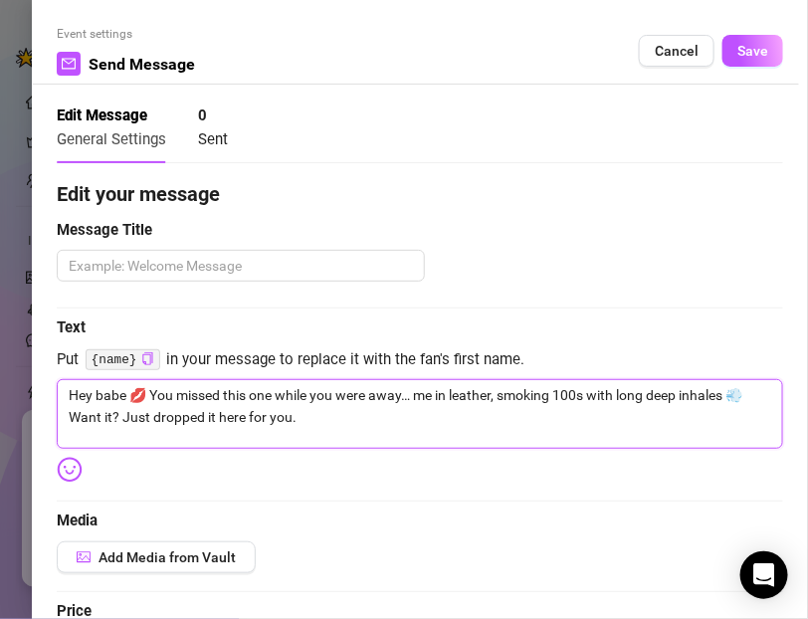
type textarea "Hey babe 💋 You missed this one while you were away… me in leather, smoking 100s…"
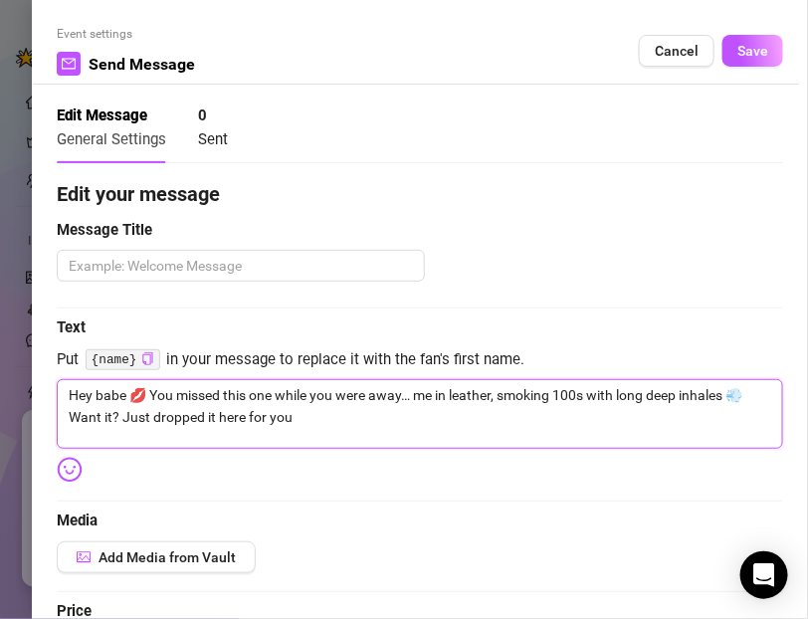
type textarea "Hey babe 💋 You missed this one while you were away… me in leather, smoking 100s…"
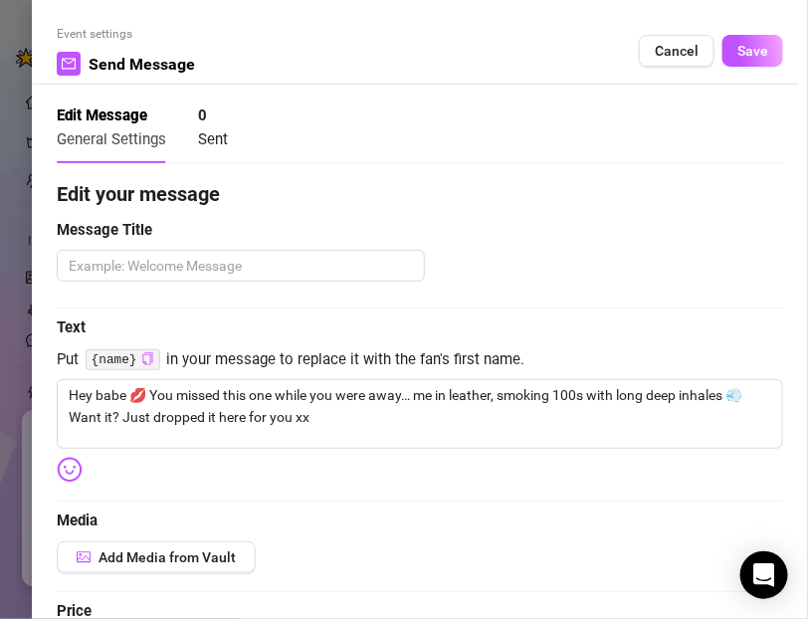
click at [147, 359] on icon "copy" at bounding box center [147, 358] width 13 height 13
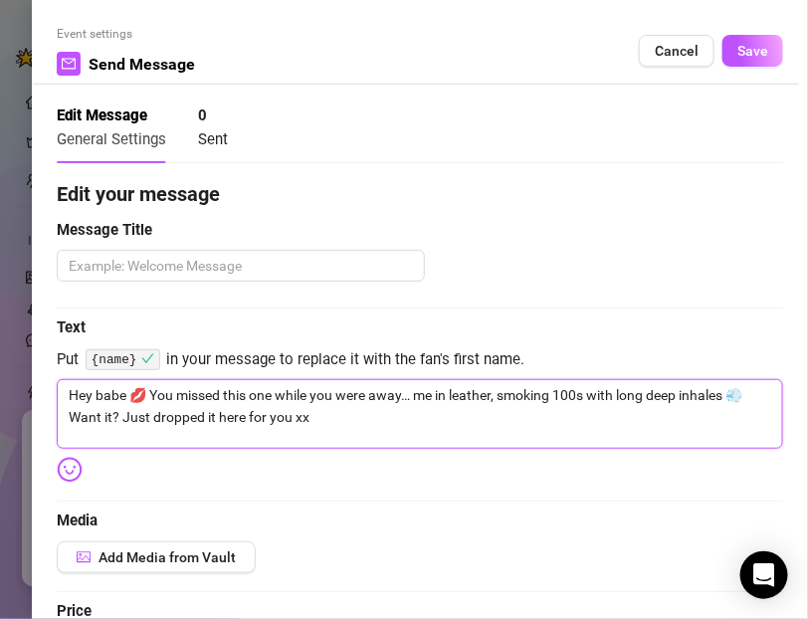
click at [100, 399] on textarea "Hey babe 💋 You missed this one while you were away… me in leather, smoking 100s…" at bounding box center [420, 414] width 726 height 70
paste textarea "{name}"
type textarea "Hey {name} 💋 You missed this one while you were away… me in leather, smoking 10…"
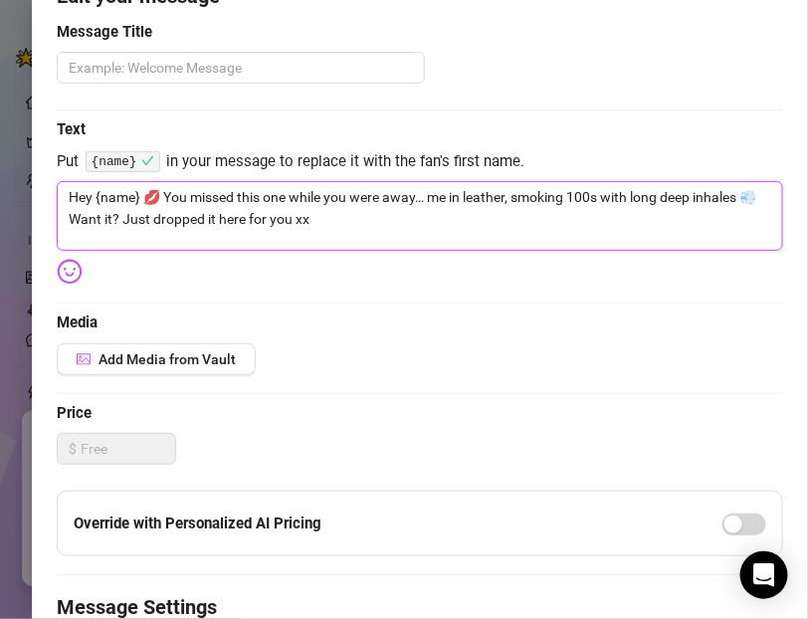
scroll to position [199, 0]
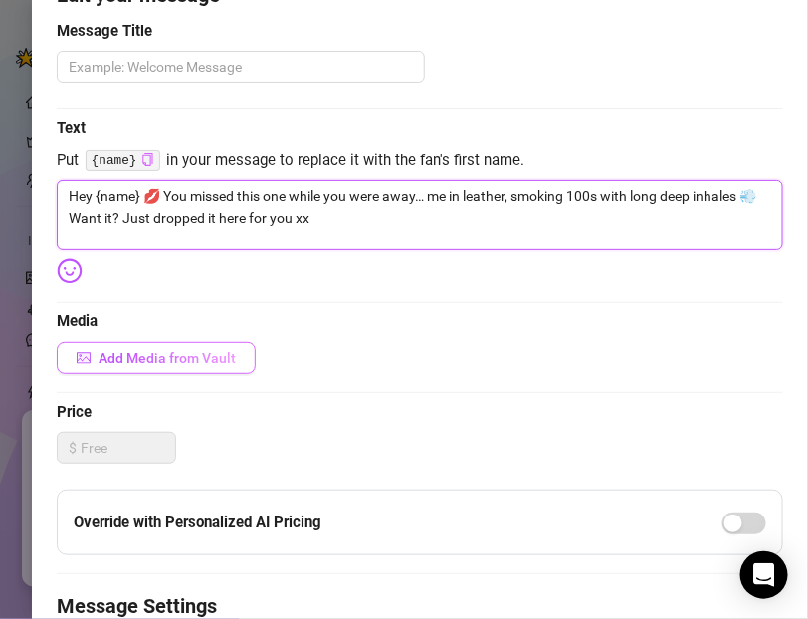
type textarea "Hey {name} 💋 You missed this one while you were away… me in leather, smoking 10…"
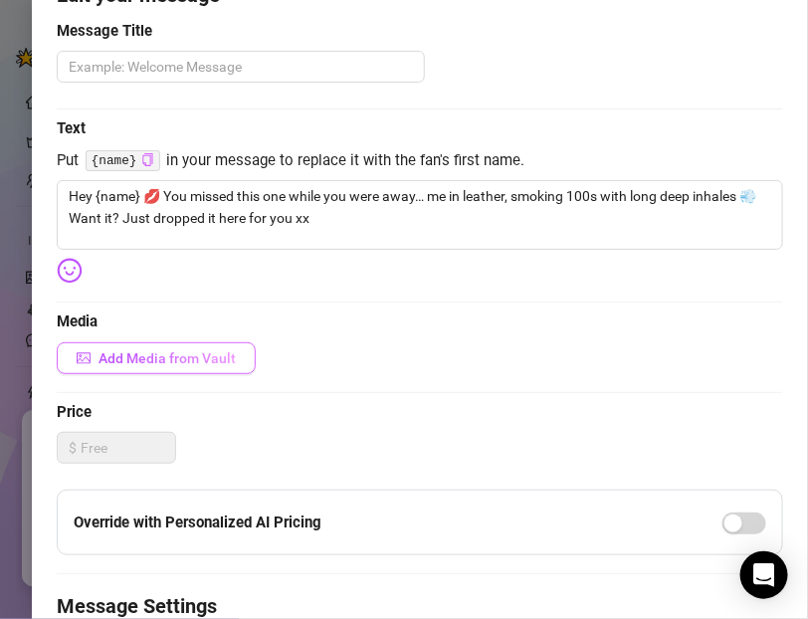
click at [120, 370] on button "Add Media from Vault" at bounding box center [156, 358] width 199 height 32
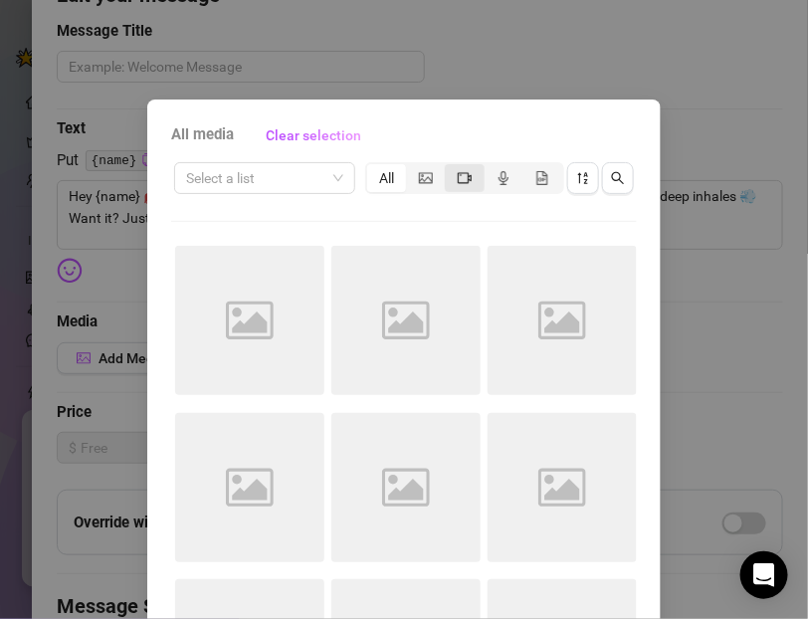
click at [457, 187] on div "segmented control" at bounding box center [464, 178] width 39 height 28
click at [450, 167] on input "segmented control" at bounding box center [450, 167] width 0 height 0
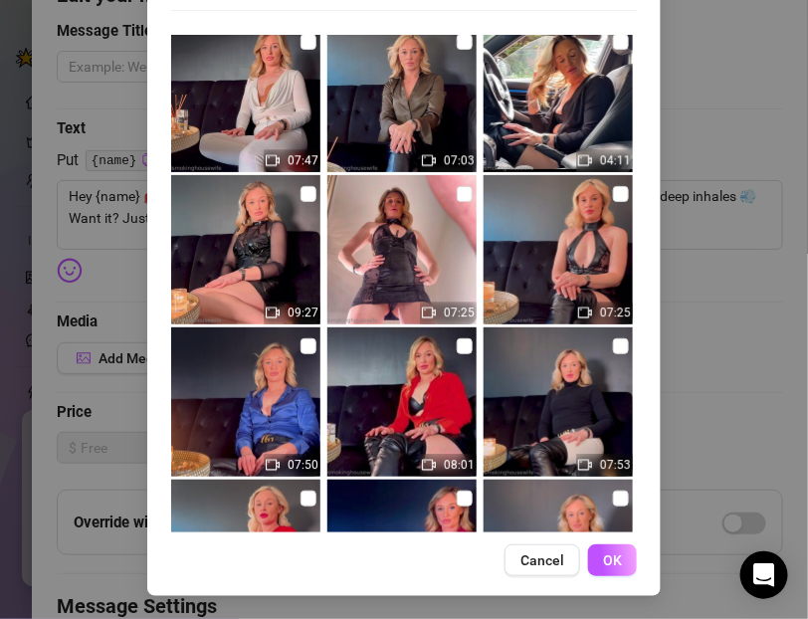
scroll to position [1079, 0]
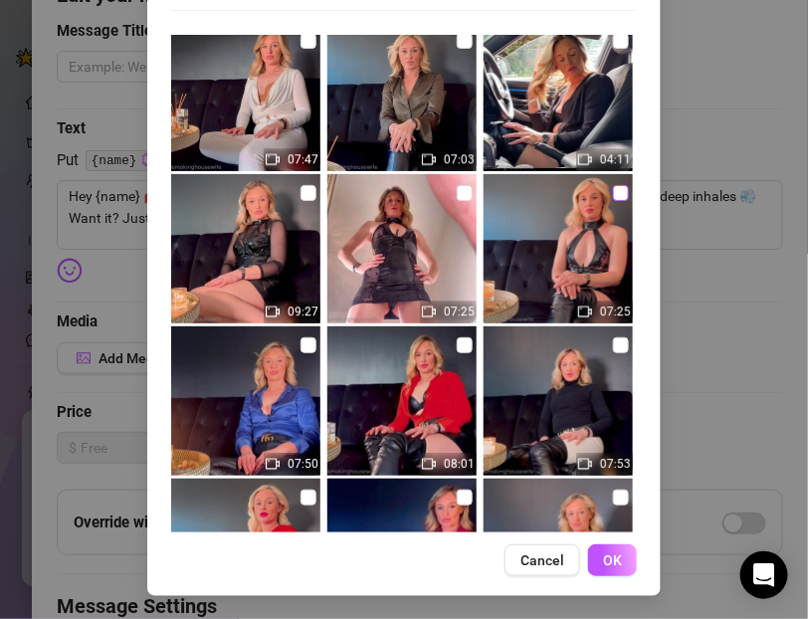
click at [617, 191] on input "checkbox" at bounding box center [621, 193] width 16 height 16
checkbox input "true"
click at [606, 548] on button "OK" at bounding box center [612, 560] width 49 height 32
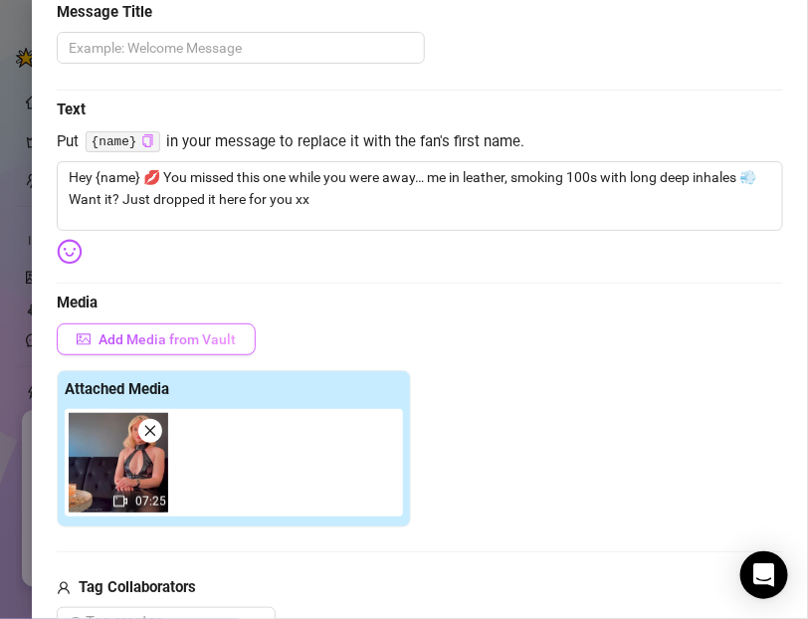
click at [137, 336] on span "Add Media from Vault" at bounding box center [167, 339] width 137 height 16
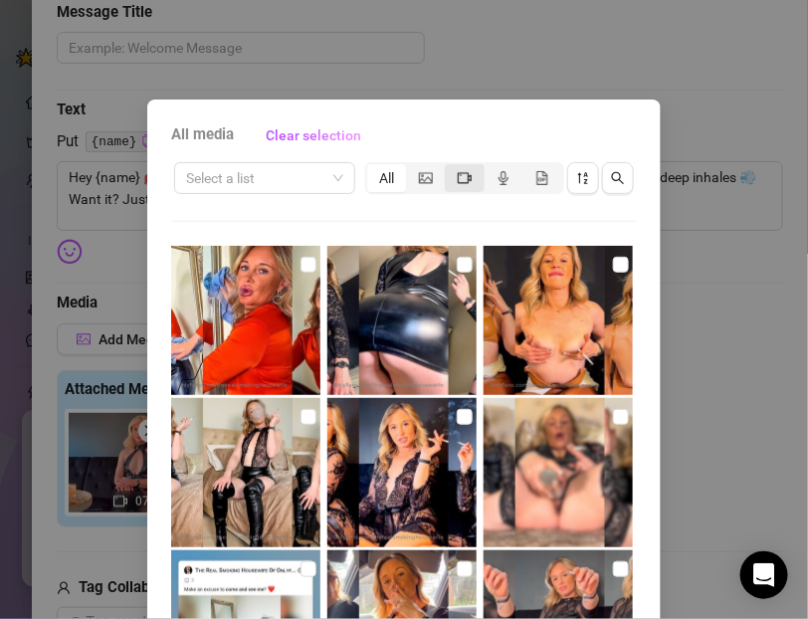
click at [459, 182] on icon "video-camera" at bounding box center [465, 177] width 14 height 11
click at [450, 167] on input "segmented control" at bounding box center [450, 167] width 0 height 0
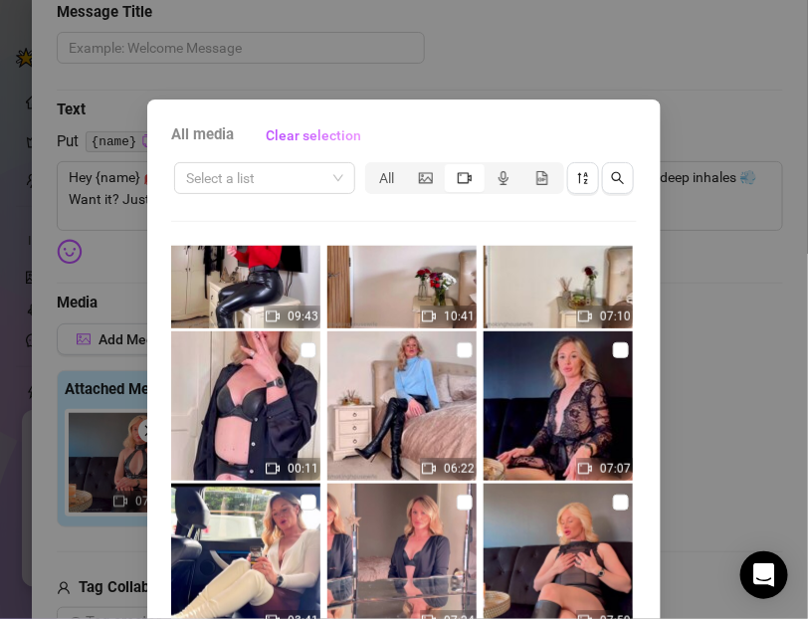
scroll to position [413, 0]
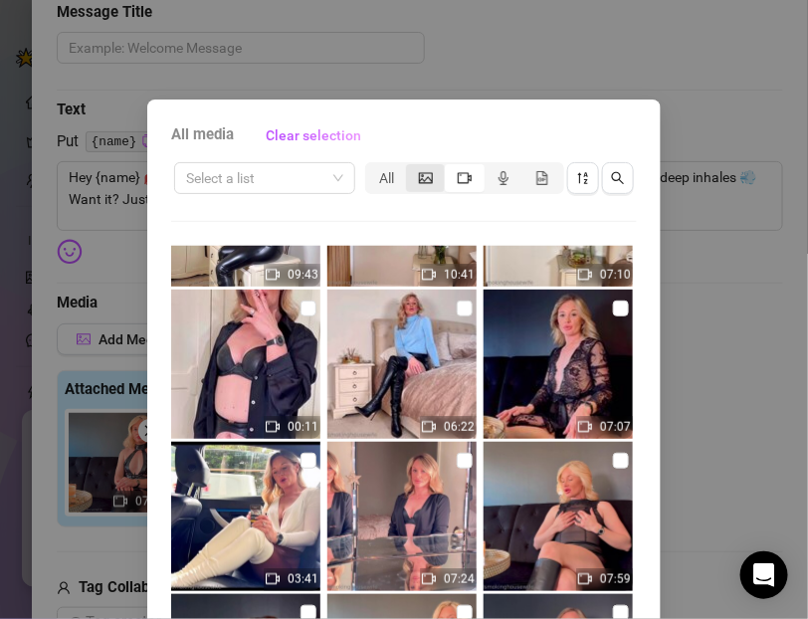
click at [419, 185] on span "segmented control" at bounding box center [426, 178] width 14 height 16
click at [411, 167] on input "segmented control" at bounding box center [411, 167] width 0 height 0
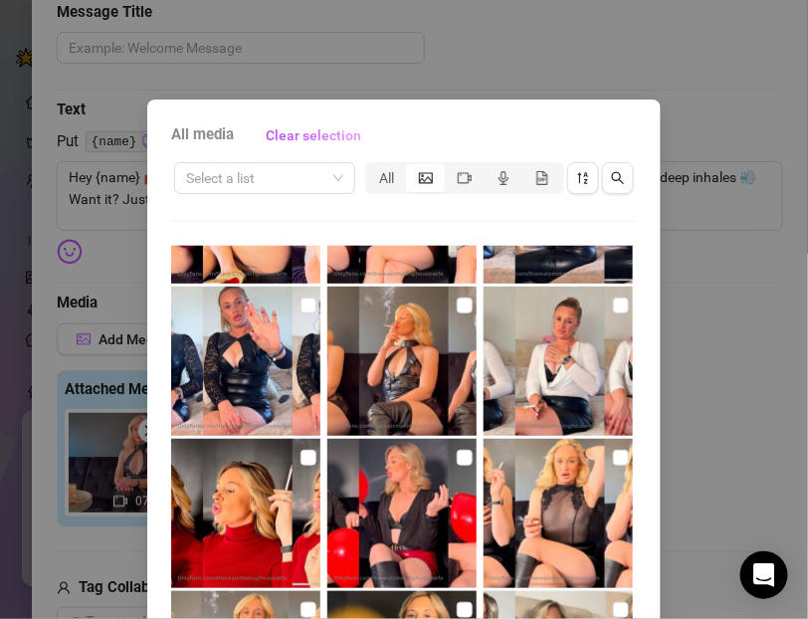
scroll to position [586, 0]
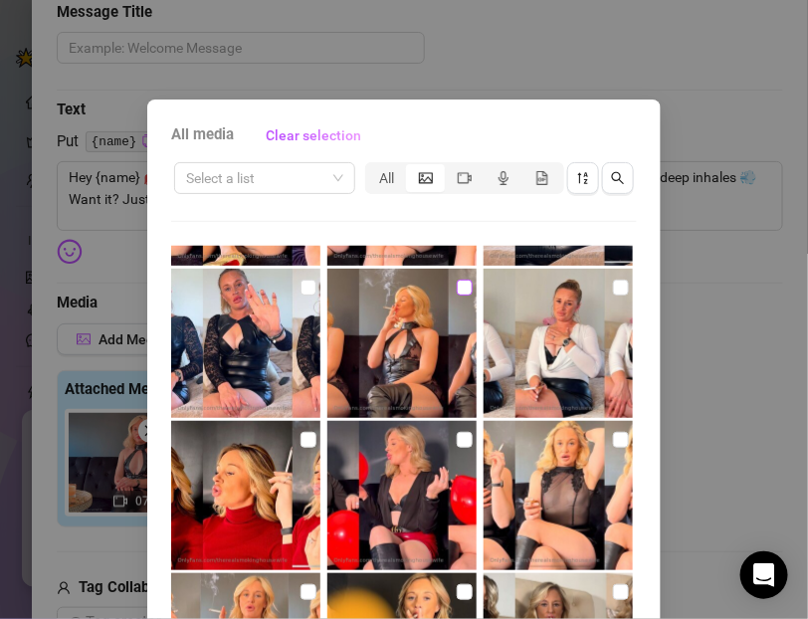
click at [464, 286] on input "checkbox" at bounding box center [465, 288] width 16 height 16
checkbox input "true"
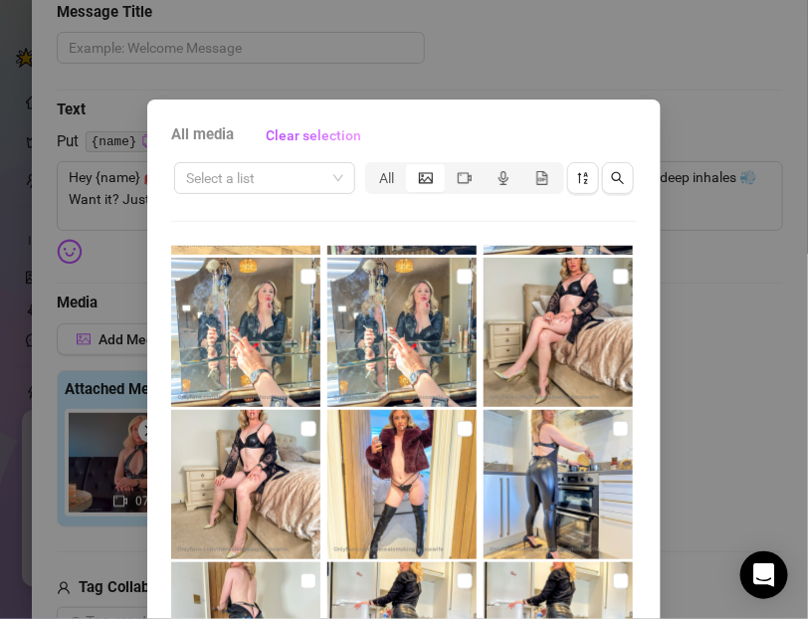
scroll to position [211, 0]
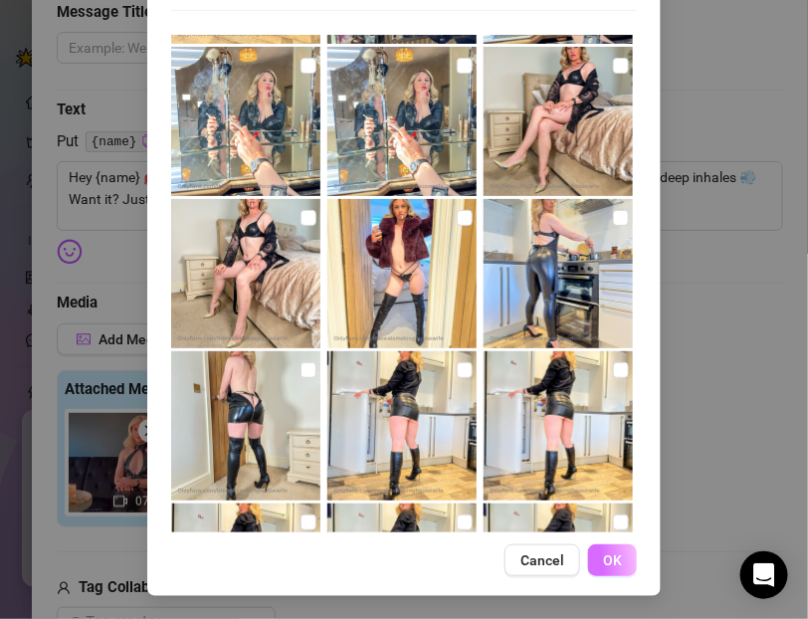
click at [621, 557] on span "OK" at bounding box center [612, 560] width 19 height 16
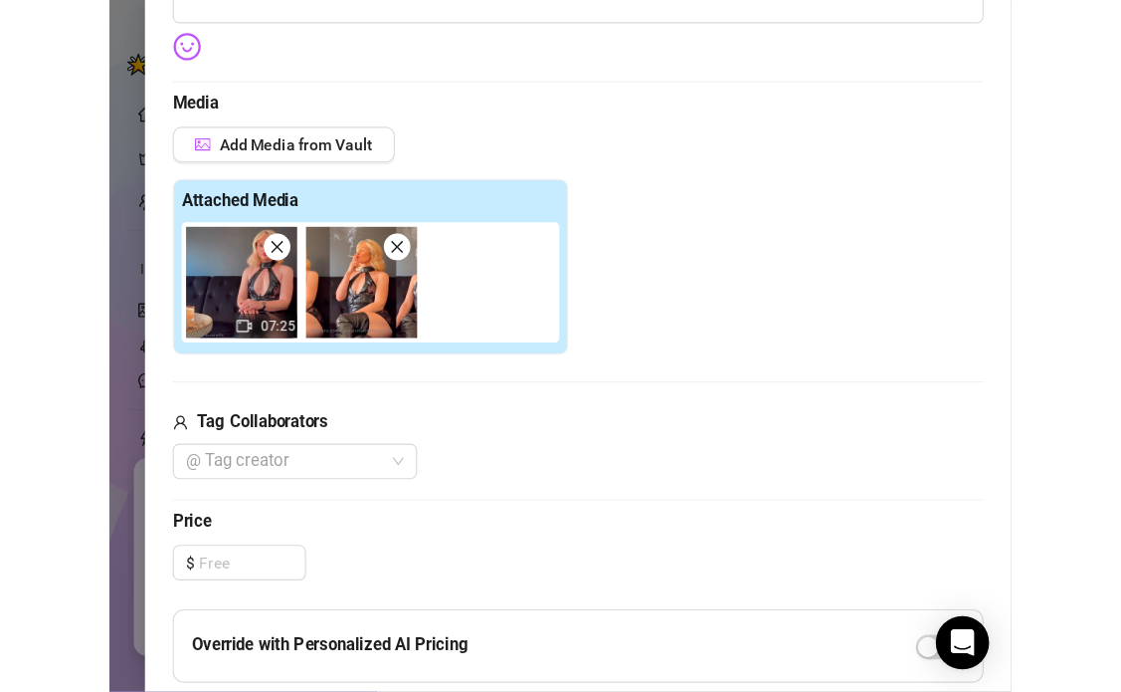
scroll to position [478, 0]
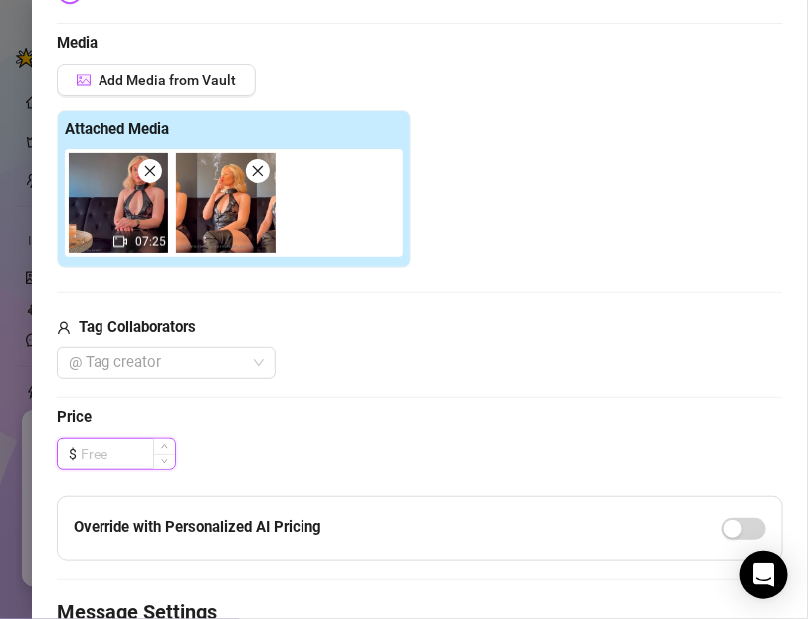
click at [100, 443] on input at bounding box center [128, 454] width 95 height 30
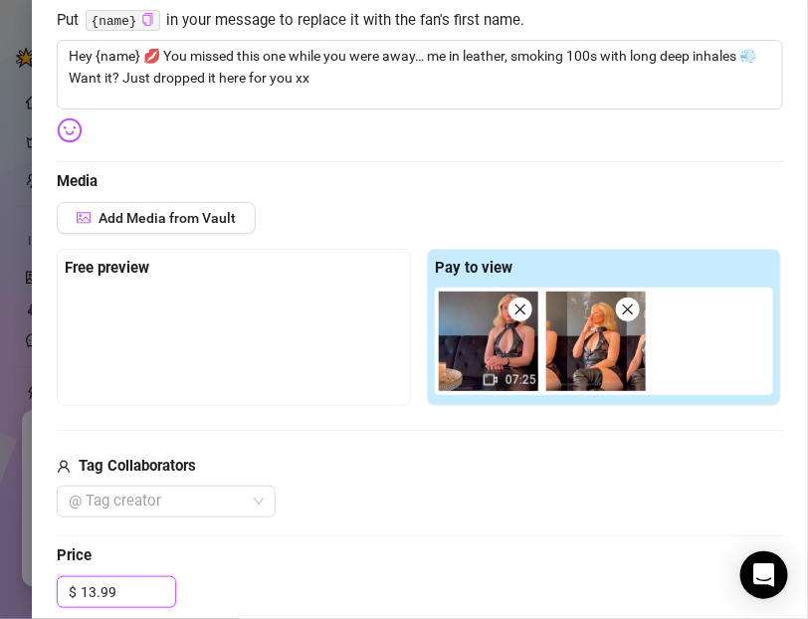
scroll to position [389, 0]
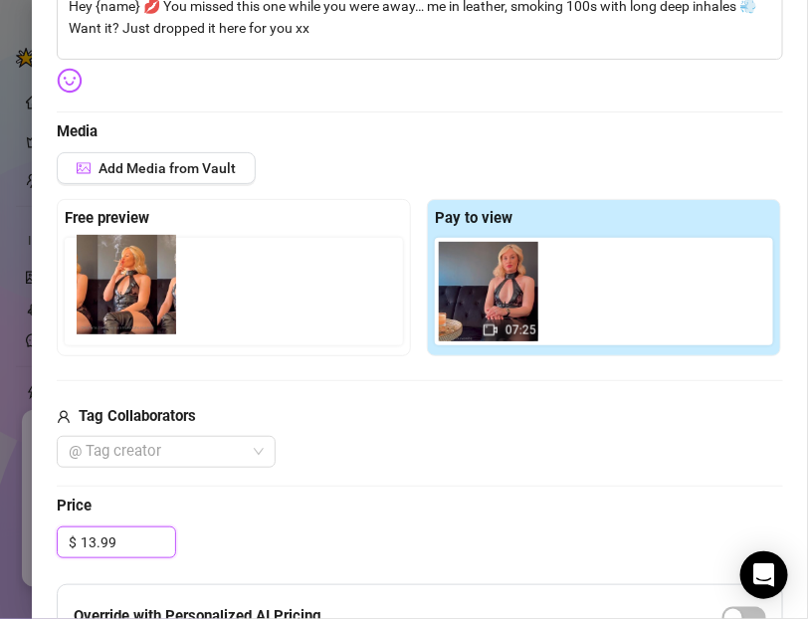
drag, startPoint x: 593, startPoint y: 303, endPoint x: 112, endPoint y: 298, distance: 480.6
click at [112, 298] on div "Free preview Pay to view 07:25" at bounding box center [420, 277] width 726 height 157
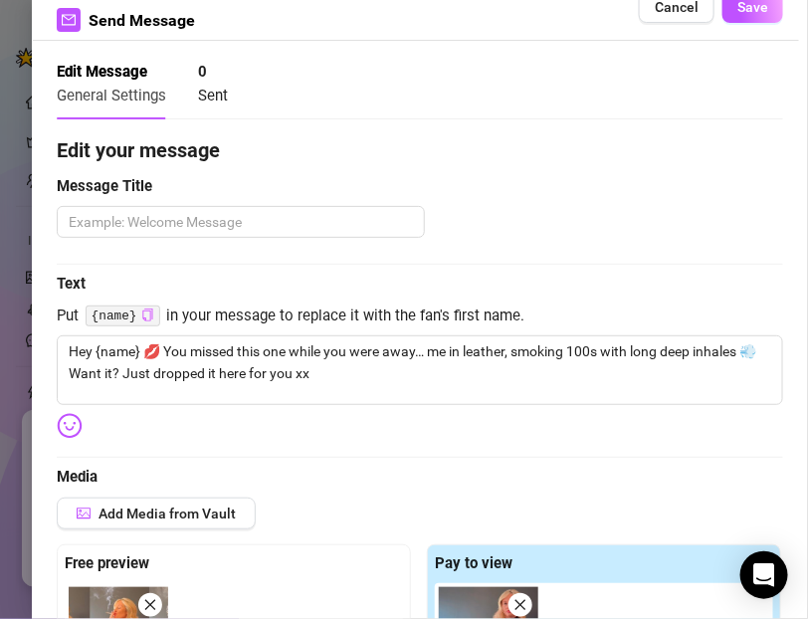
scroll to position [18, 0]
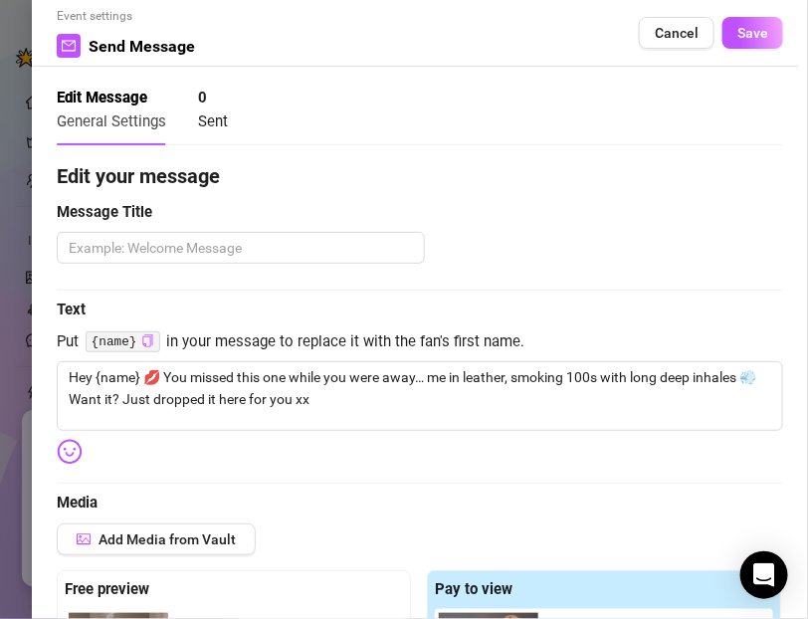
type input "13.99"
click at [74, 248] on textarea at bounding box center [241, 248] width 368 height 32
paste textarea "Smoking Deep Inhales"
type textarea "Smoking Deep Inhales"
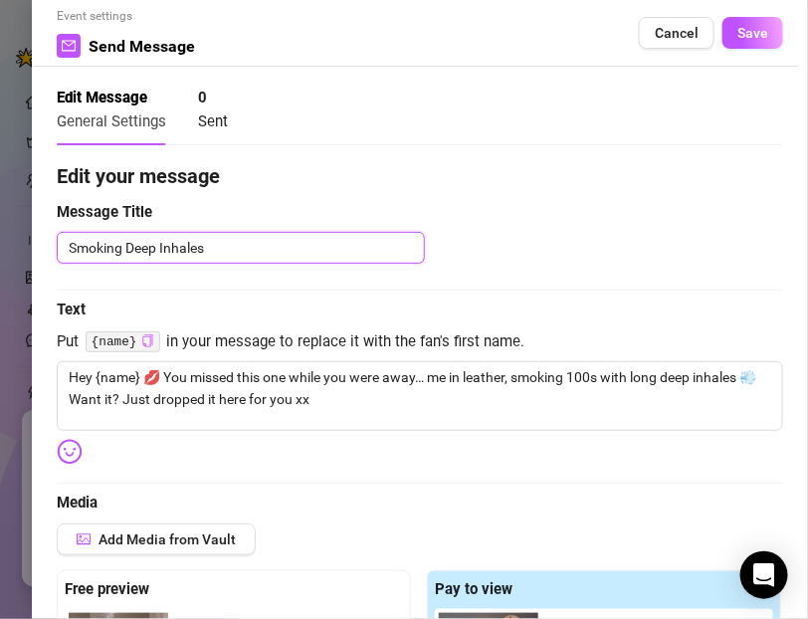
type textarea "Smoking Deep Inhales"
type textarea "Smoking Deep Inhales P"
type textarea "Smoking Deep Inhales PP"
type textarea "Smoking Deep Inhales PPV"
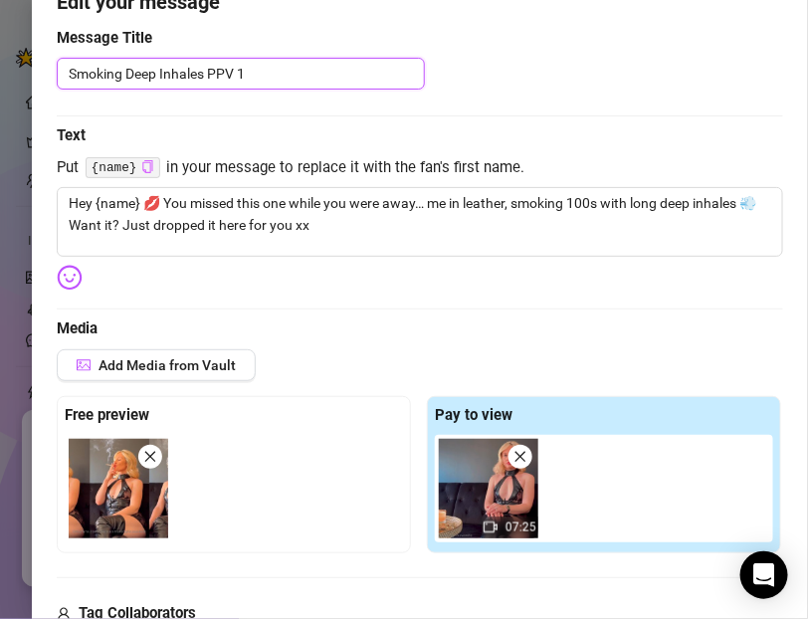
scroll to position [0, 0]
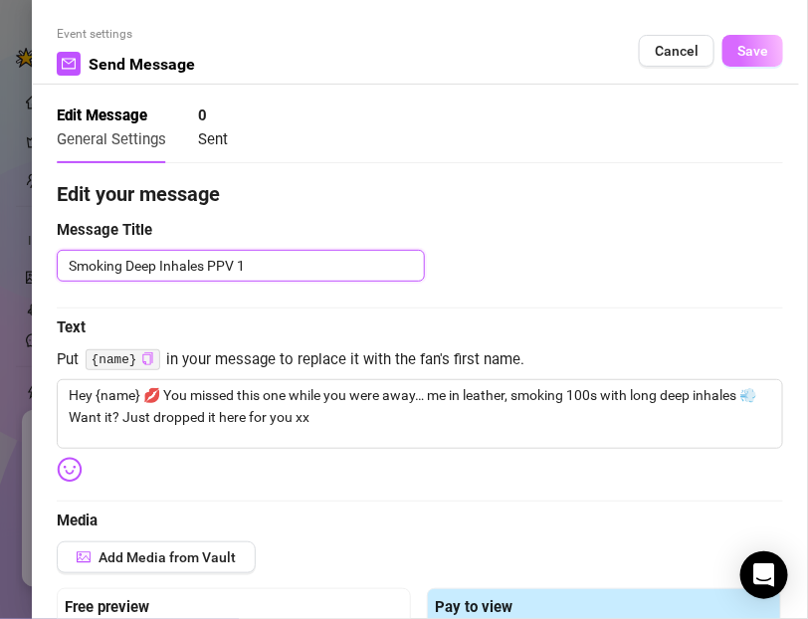
type textarea "Smoking Deep Inhales PPV 1"
click at [751, 54] on span "Save" at bounding box center [752, 51] width 31 height 16
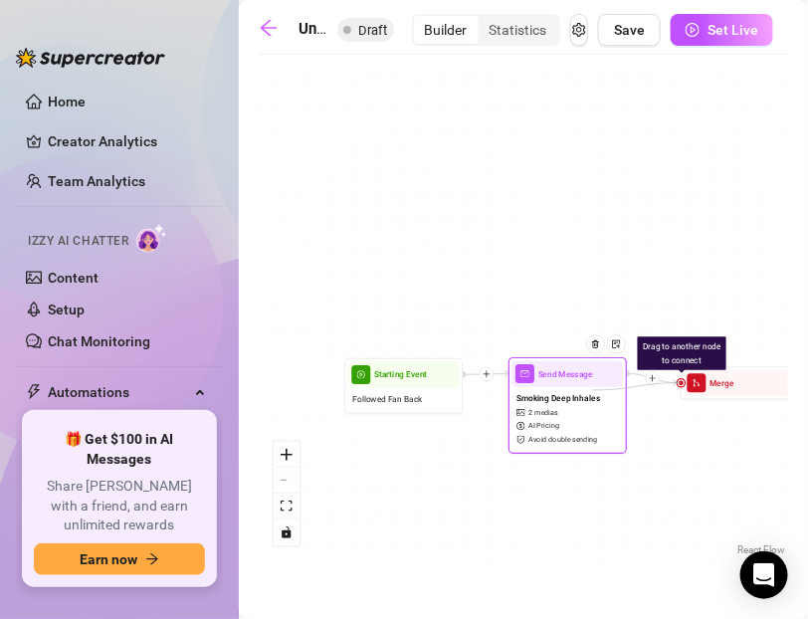
drag, startPoint x: 680, startPoint y: 383, endPoint x: 592, endPoint y: 390, distance: 87.8
click at [592, 390] on div "Send Message Smoking Deep Inhales PPV 1 $ 13.99 , 2 medias Avoid double sending…" at bounding box center [501, 506] width 315 height 296
click at [657, 380] on div at bounding box center [653, 378] width 14 height 14
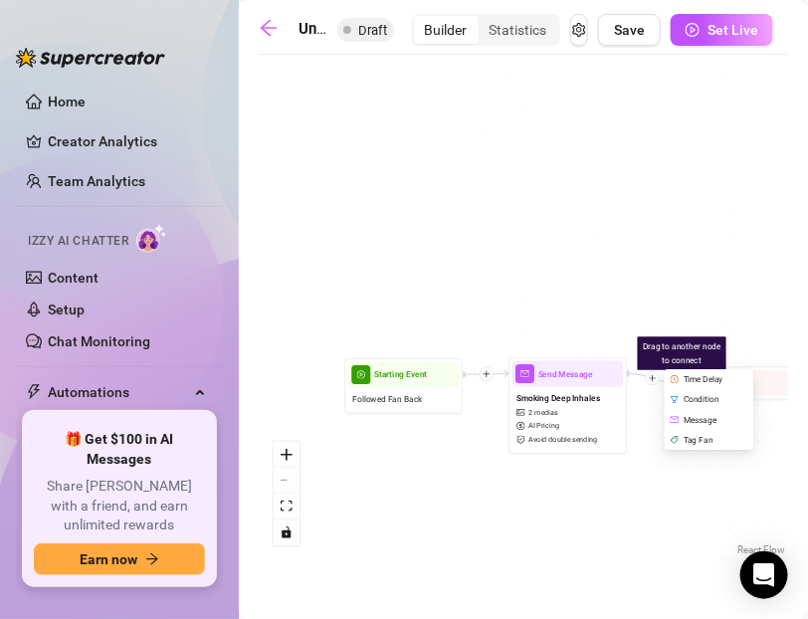
click at [685, 406] on div "Condition" at bounding box center [710, 400] width 87 height 20
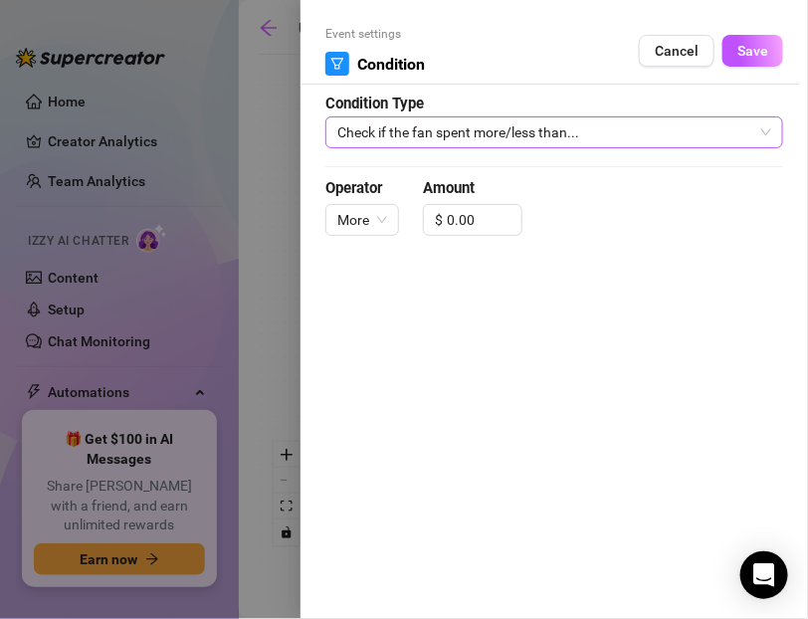
click at [398, 137] on span "Check if the fan spent more/less than..." at bounding box center [554, 132] width 434 height 30
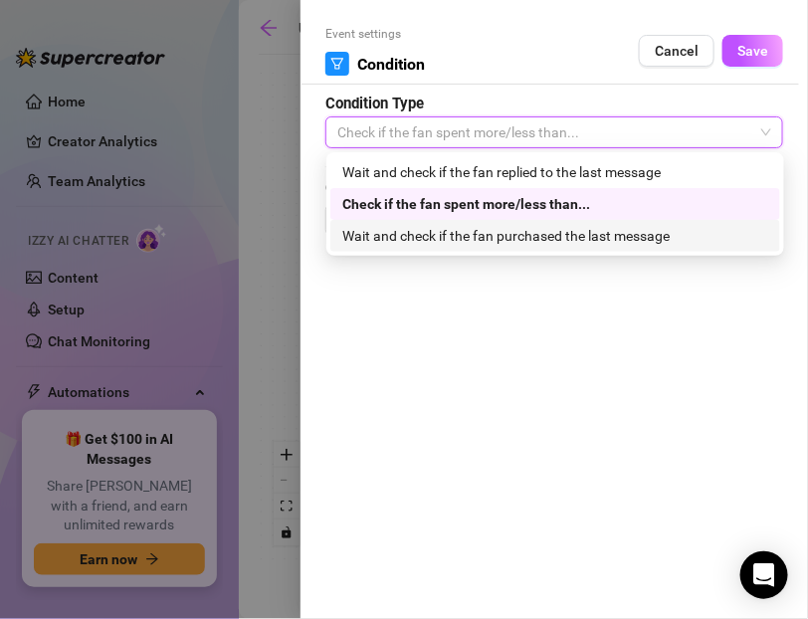
click at [414, 230] on div "Wait and check if the fan purchased the last message" at bounding box center [555, 236] width 426 height 22
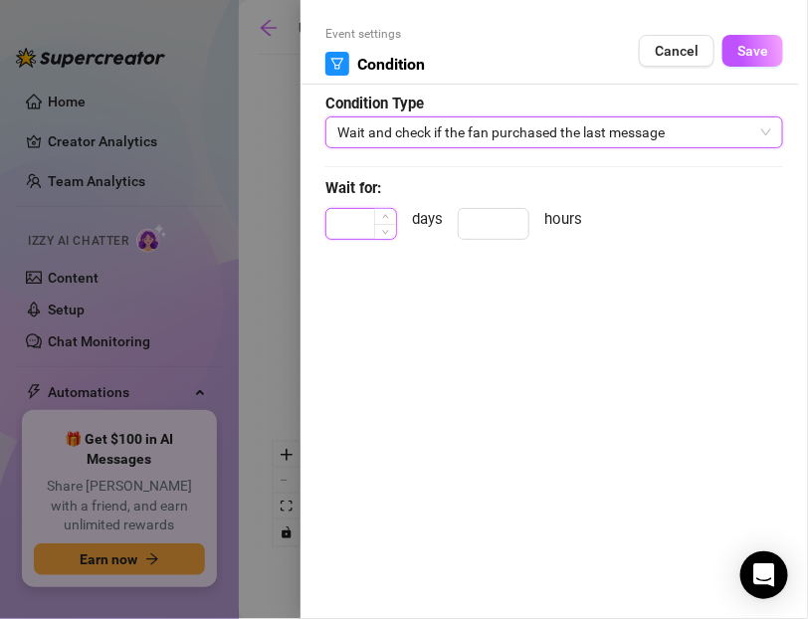
click at [368, 220] on input at bounding box center [361, 224] width 70 height 30
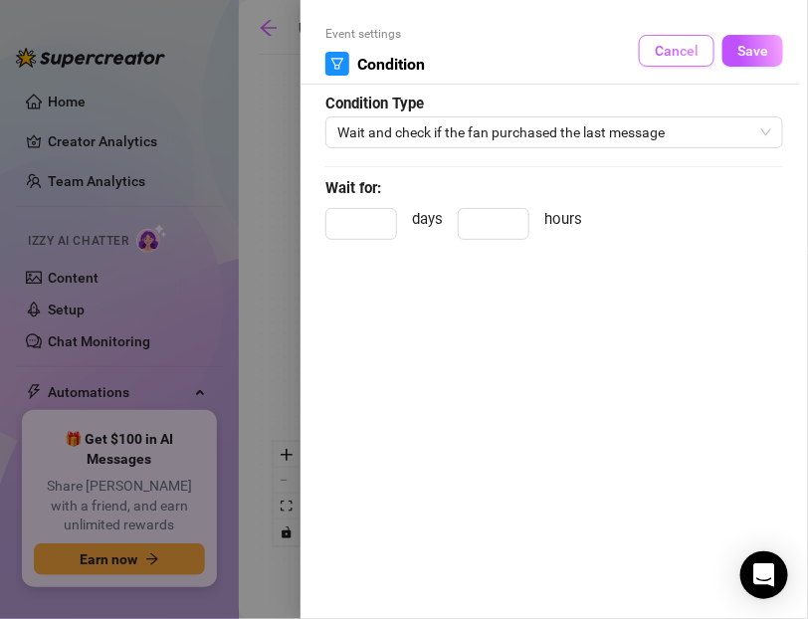
click at [671, 52] on span "Cancel" at bounding box center [677, 51] width 44 height 16
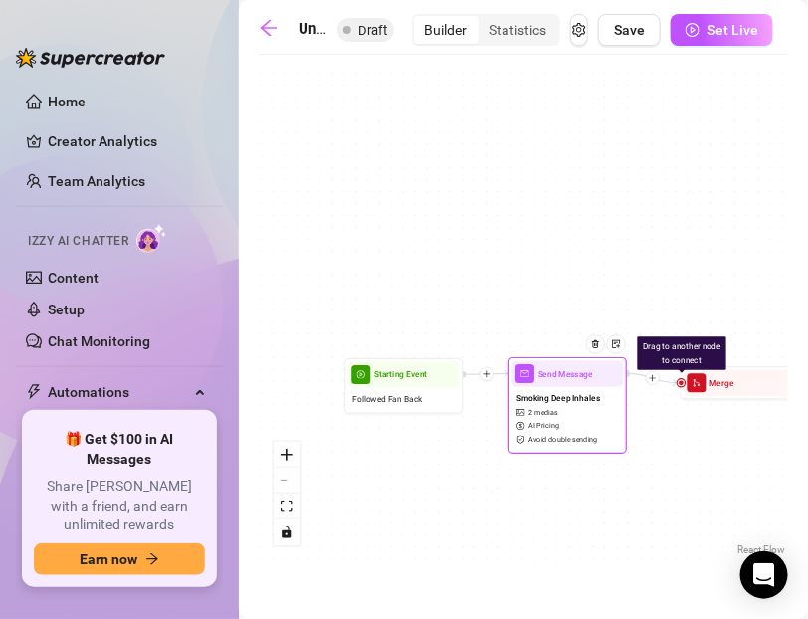
click at [556, 433] on div "Smoking Deep Inhales 2 medias AI Pricing Avoid double sending" at bounding box center [567, 418] width 111 height 63
type textarea "Hey {name} 💋 You missed this one while you were away… me in leather, smoking 10…"
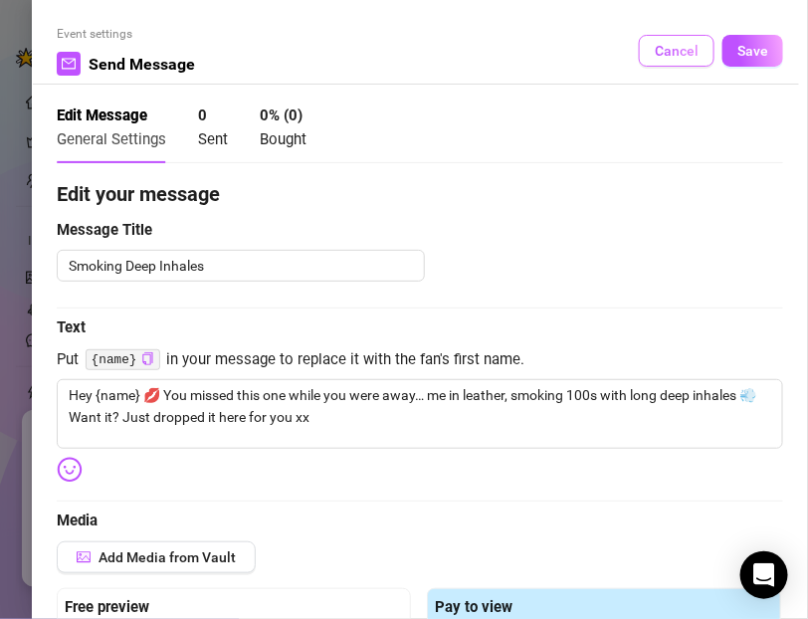
click at [653, 51] on button "Cancel" at bounding box center [677, 51] width 76 height 32
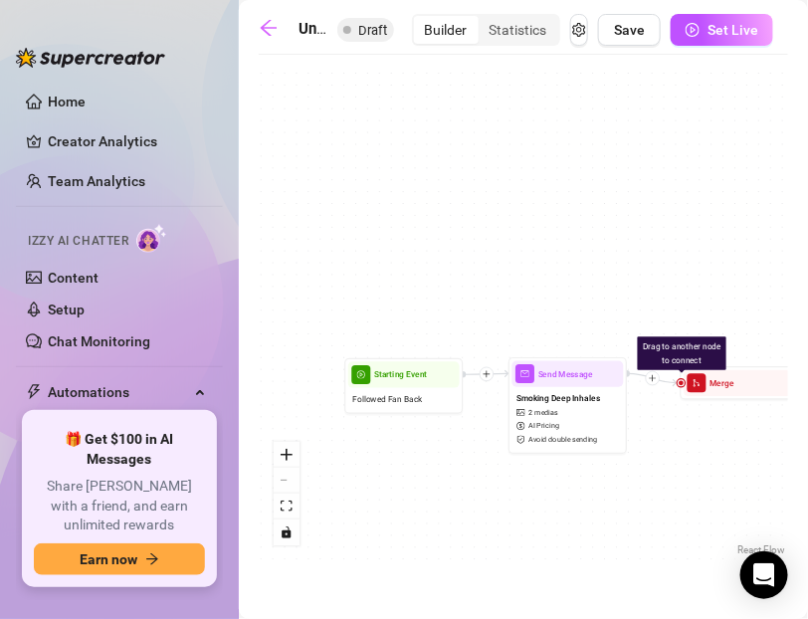
click at [598, 344] on div "Send Message Smoking Deep Inhales PPV 1 $ 13.99 , 2 medias Avoid double sending…" at bounding box center [523, 313] width 529 height 496
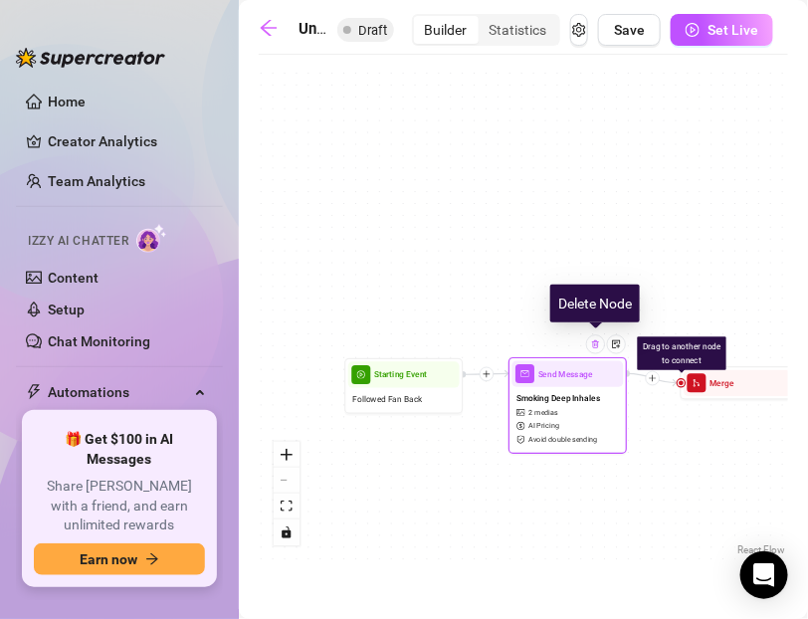
click at [598, 344] on img at bounding box center [596, 344] width 10 height 10
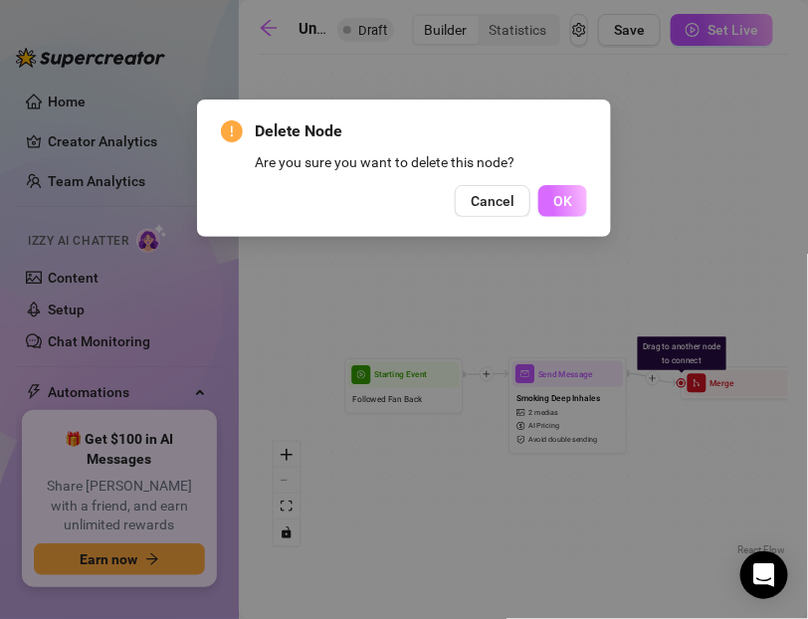
click at [560, 201] on span "OK" at bounding box center [562, 201] width 19 height 16
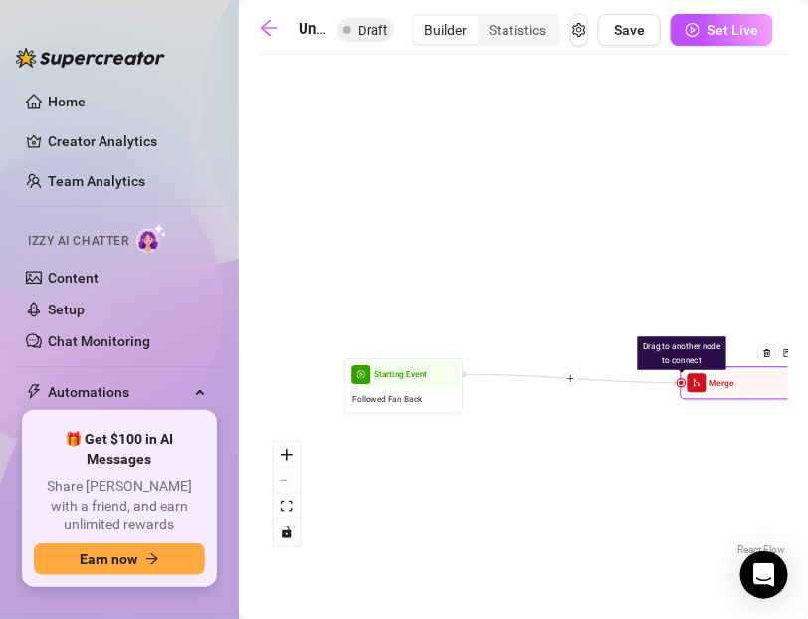
click at [773, 361] on div at bounding box center [772, 362] width 52 height 61
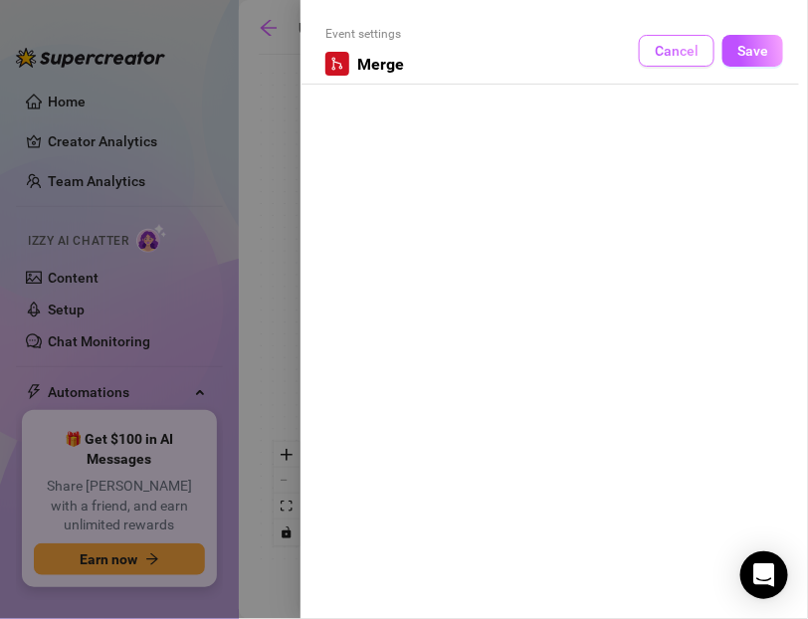
click at [683, 51] on span "Cancel" at bounding box center [677, 51] width 44 height 16
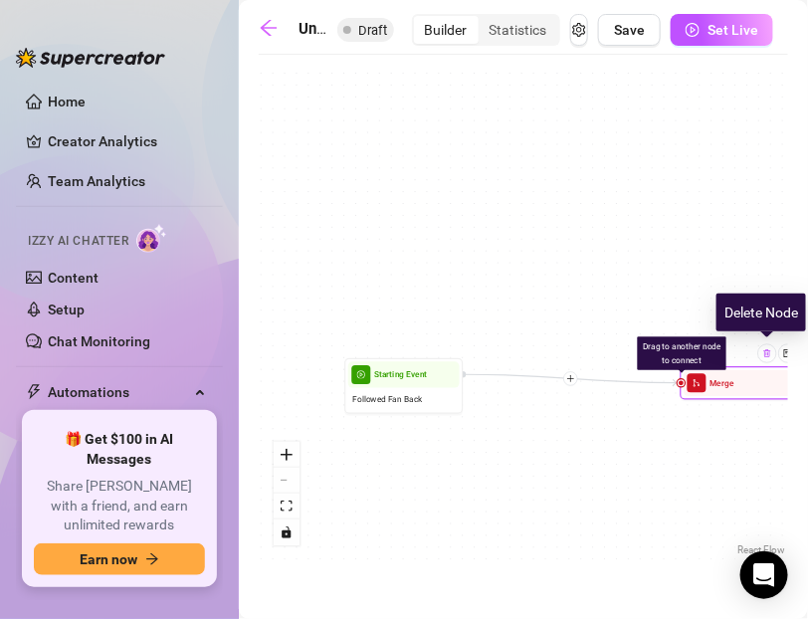
click at [764, 357] on img at bounding box center [767, 353] width 10 height 10
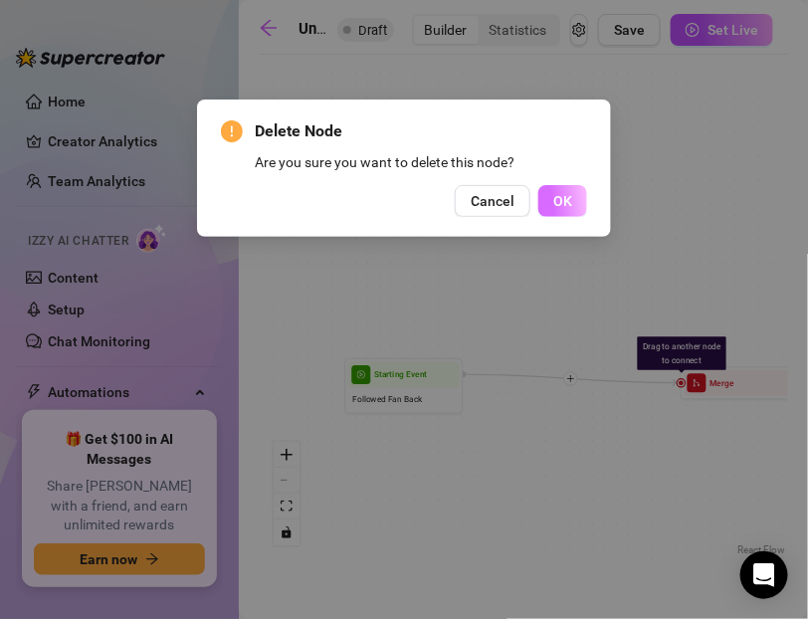
click at [553, 209] on button "OK" at bounding box center [562, 201] width 49 height 32
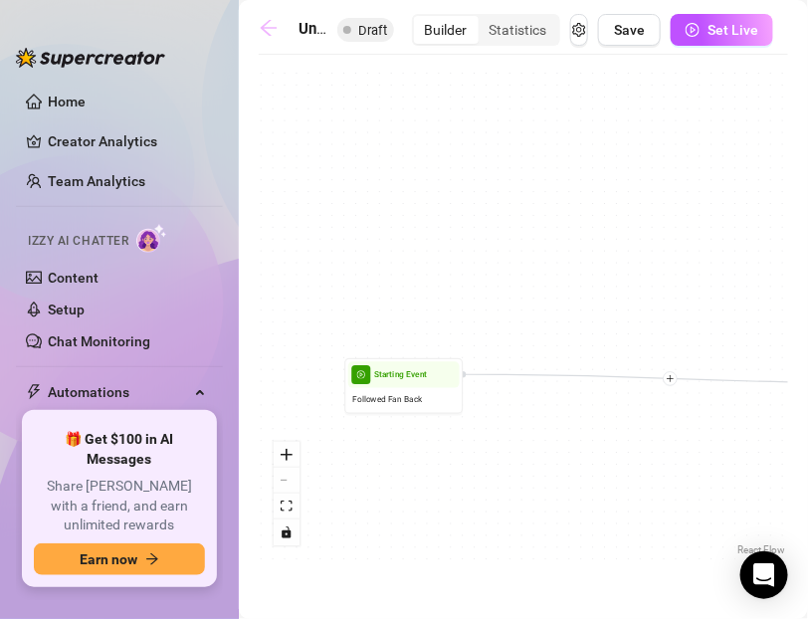
click at [269, 30] on icon "arrow-left" at bounding box center [269, 28] width 20 height 20
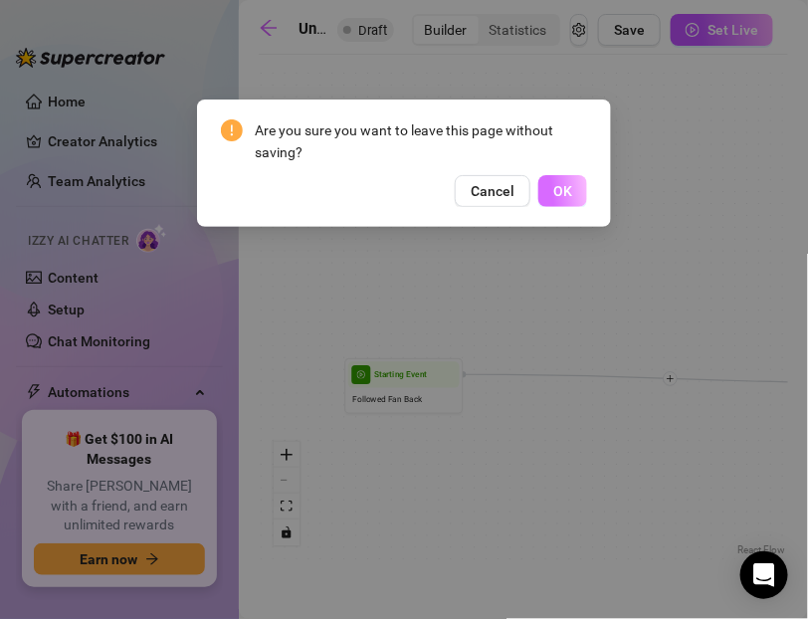
click at [550, 198] on button "OK" at bounding box center [562, 191] width 49 height 32
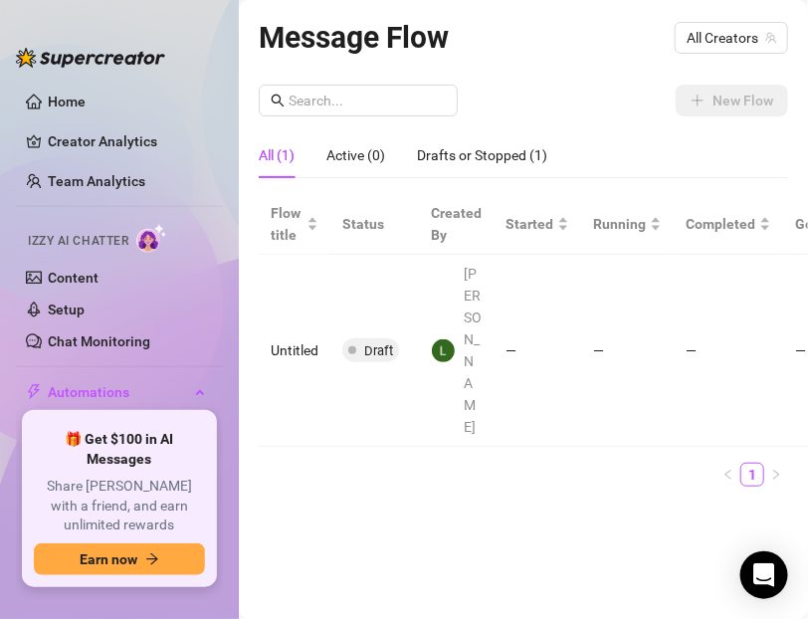
scroll to position [0, 325]
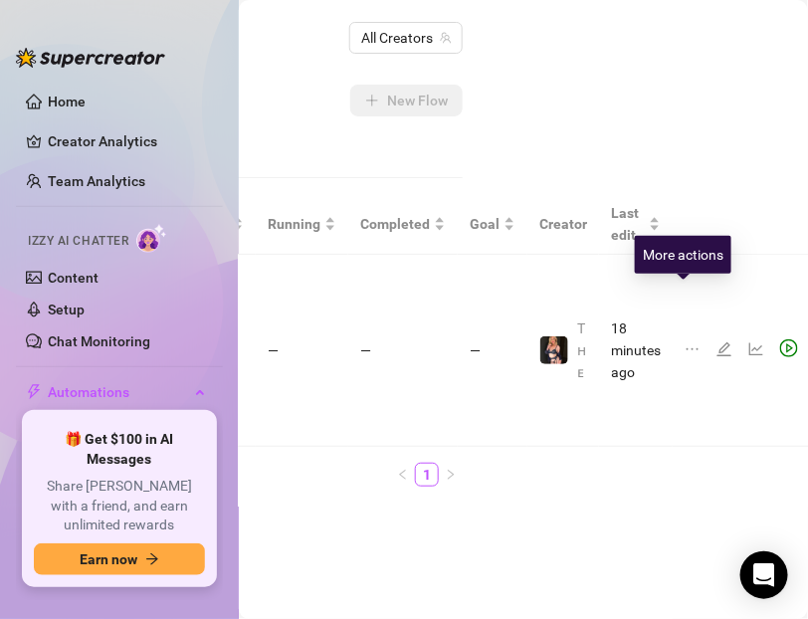
click at [685, 341] on icon "ellipsis" at bounding box center [693, 349] width 16 height 16
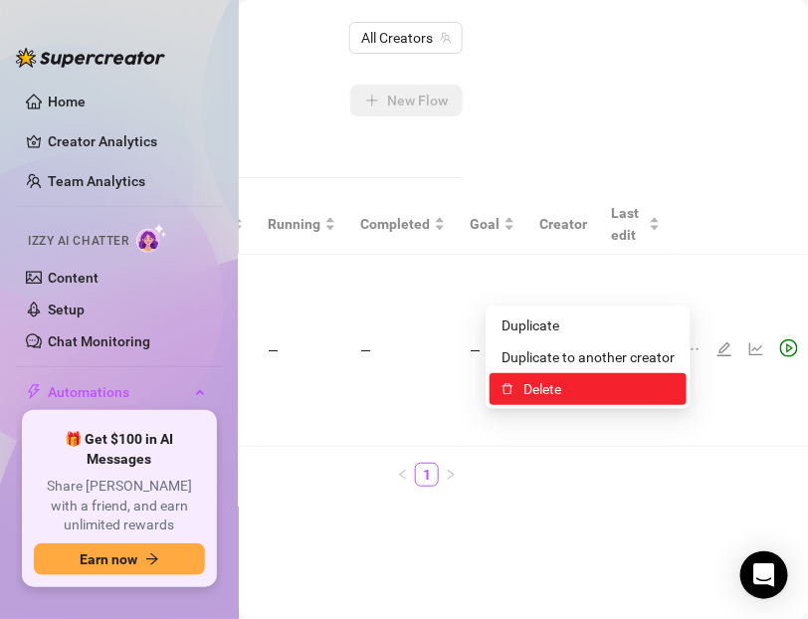
click at [639, 377] on li "Delete" at bounding box center [588, 389] width 197 height 32
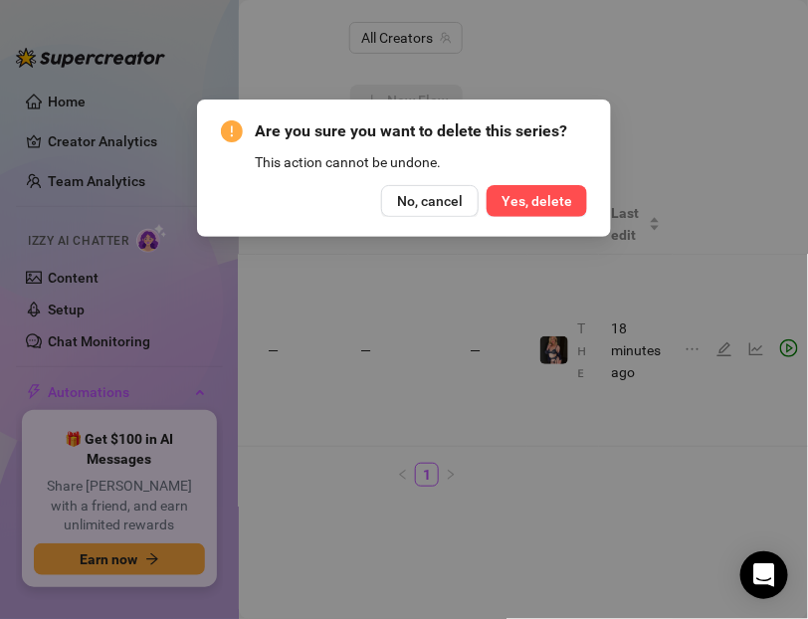
click at [528, 207] on span "Yes, delete" at bounding box center [537, 201] width 71 height 16
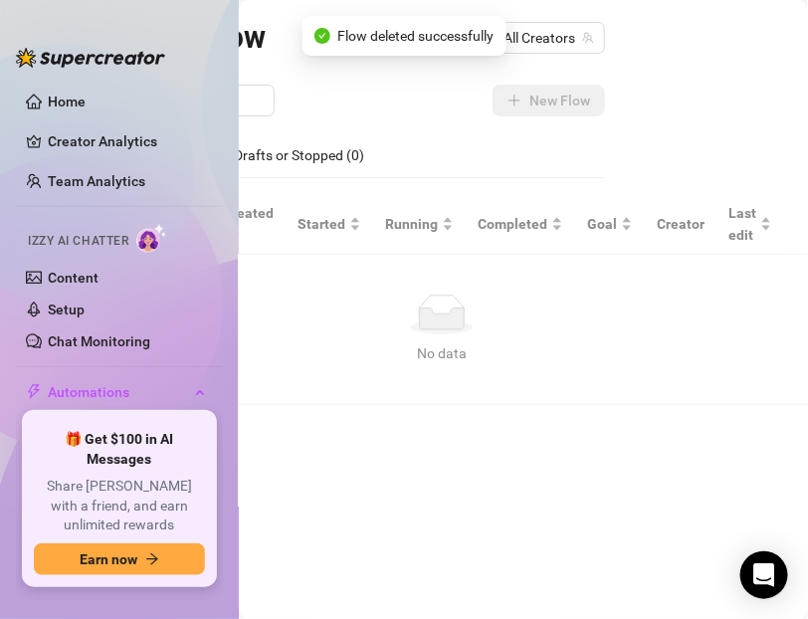
scroll to position [0, 171]
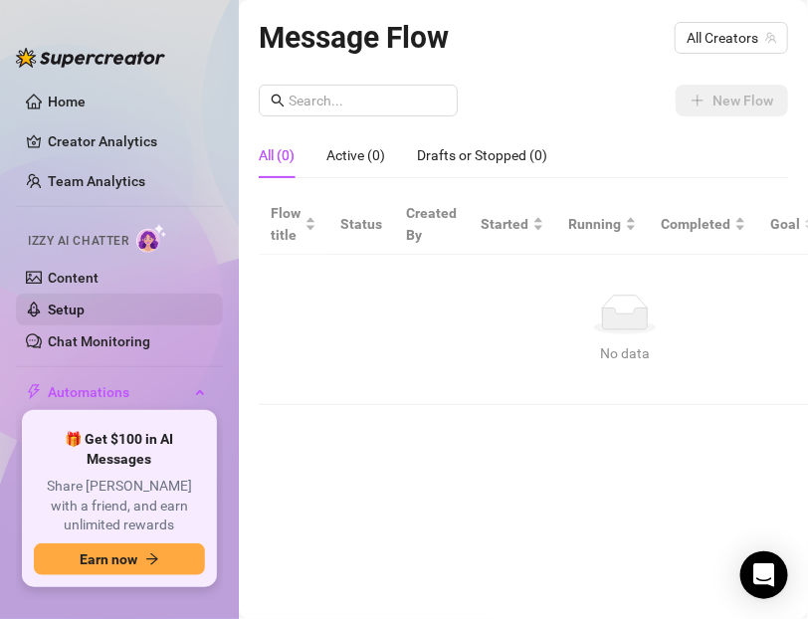
click at [85, 301] on link "Setup" at bounding box center [66, 309] width 37 height 16
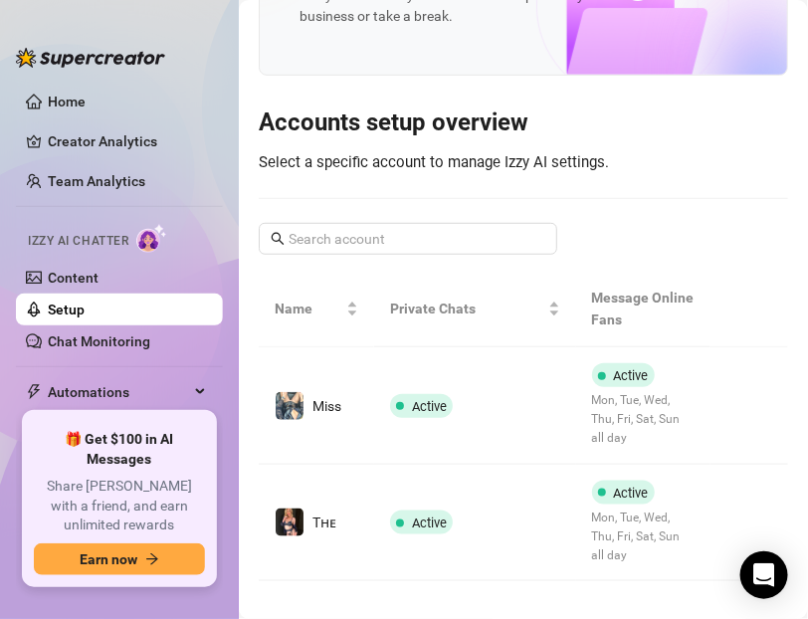
scroll to position [172, 0]
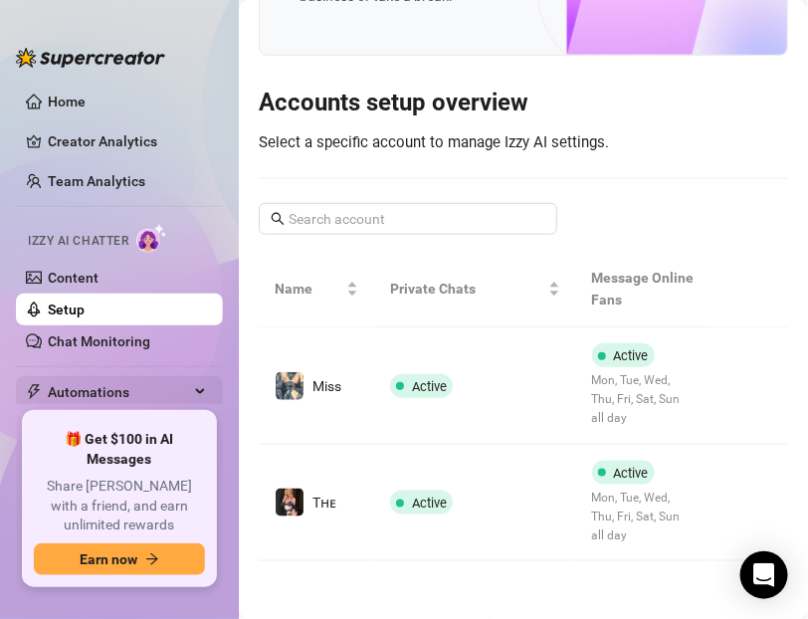
click at [100, 389] on span "Automations" at bounding box center [118, 392] width 141 height 32
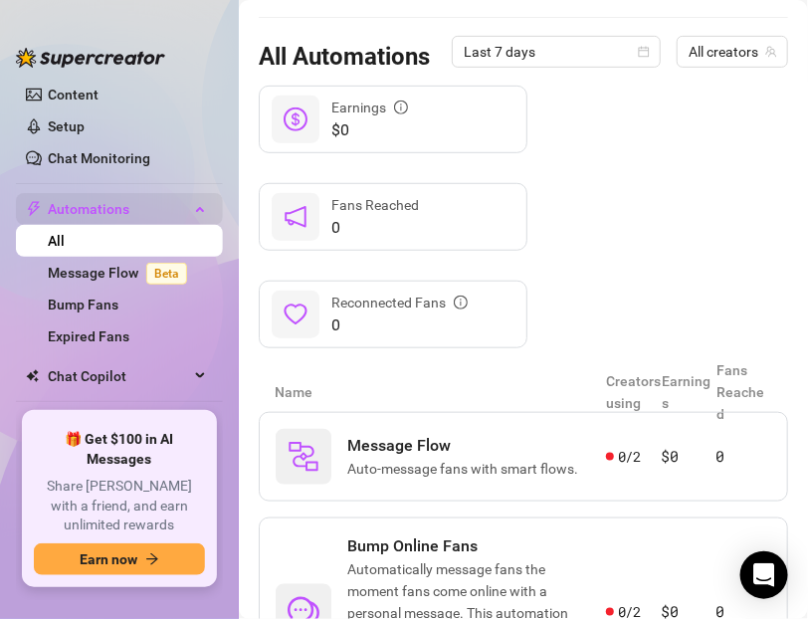
scroll to position [184, 0]
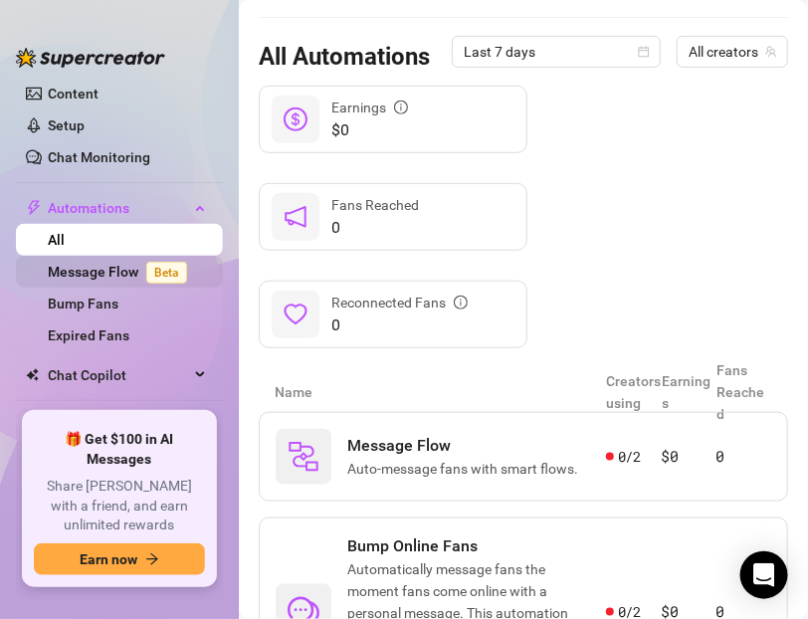
click at [89, 275] on link "Message Flow Beta" at bounding box center [121, 272] width 147 height 16
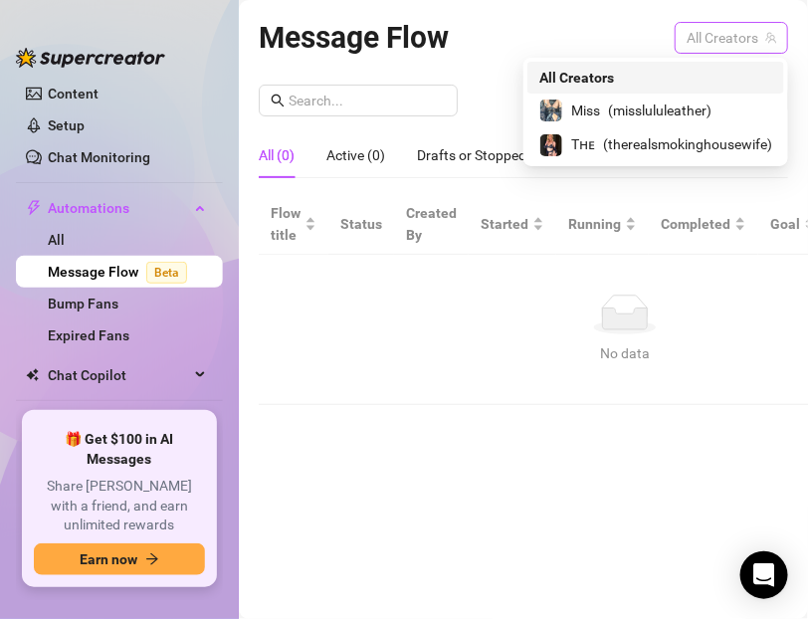
click at [697, 44] on span "All Creators" at bounding box center [732, 38] width 90 height 30
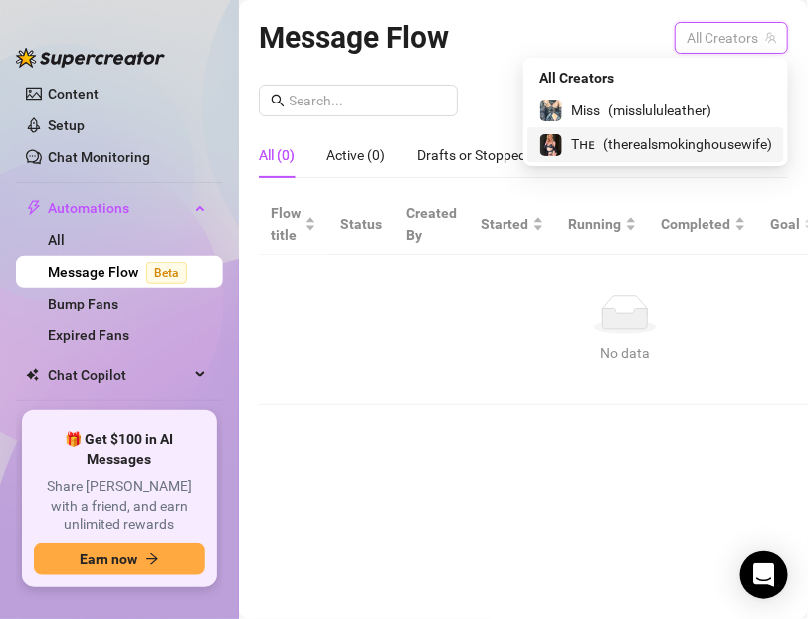
click at [667, 145] on span "( therealsmokinghousewife )" at bounding box center [687, 144] width 169 height 22
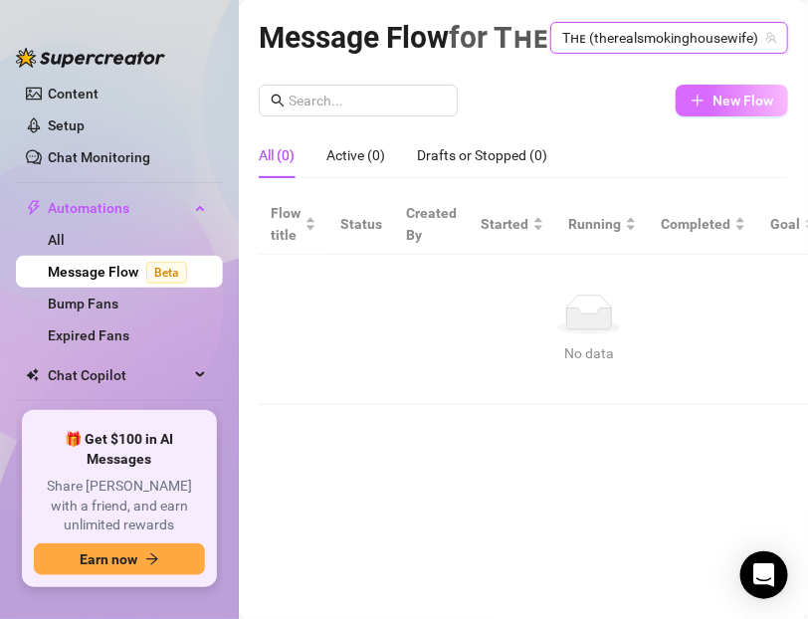
click at [710, 116] on button "New Flow" at bounding box center [732, 101] width 112 height 32
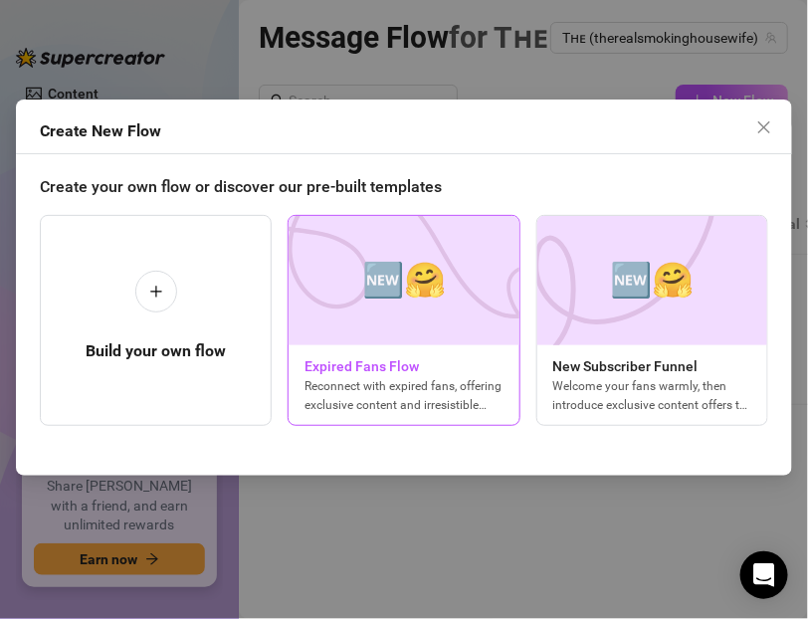
click at [465, 307] on img at bounding box center [404, 280] width 328 height 129
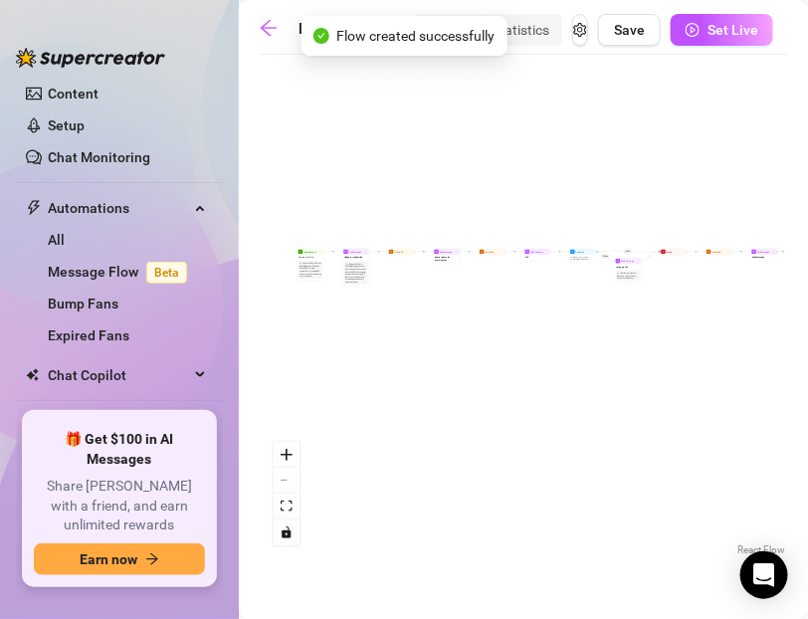
drag, startPoint x: 285, startPoint y: 365, endPoint x: 311, endPoint y: 322, distance: 50.5
click at [311, 322] on div "If True If False Send Message Send Message Wait for 2d Merge Send Message Follo…" at bounding box center [523, 313] width 529 height 496
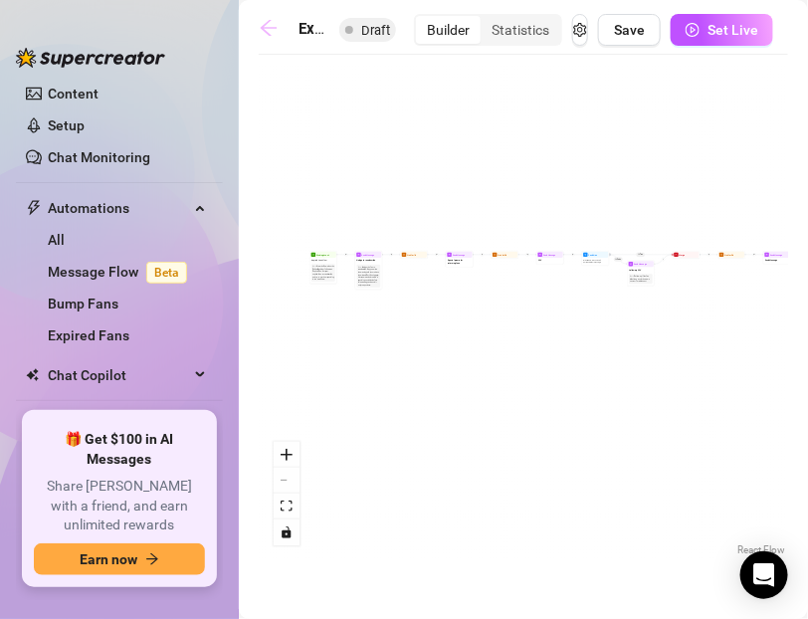
click at [269, 32] on icon "arrow-left" at bounding box center [269, 28] width 20 height 20
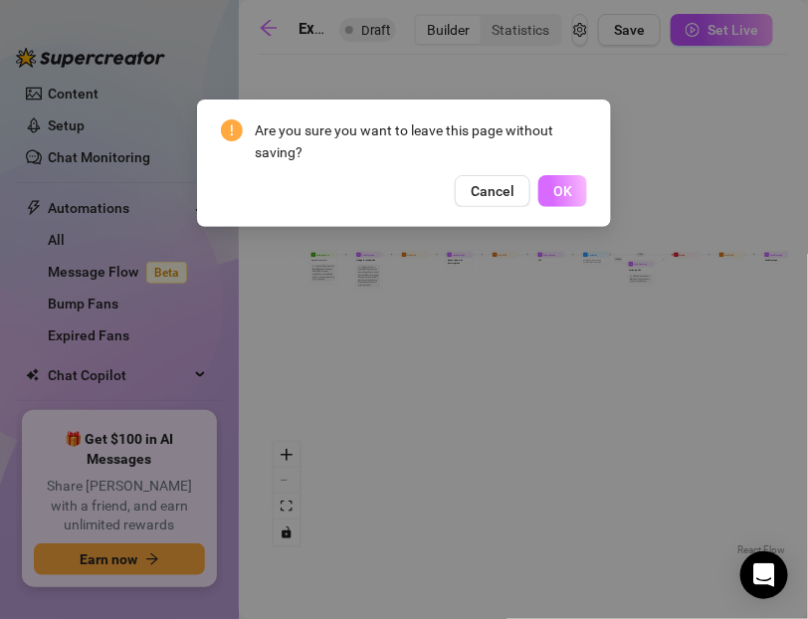
click at [560, 198] on span "OK" at bounding box center [562, 191] width 19 height 16
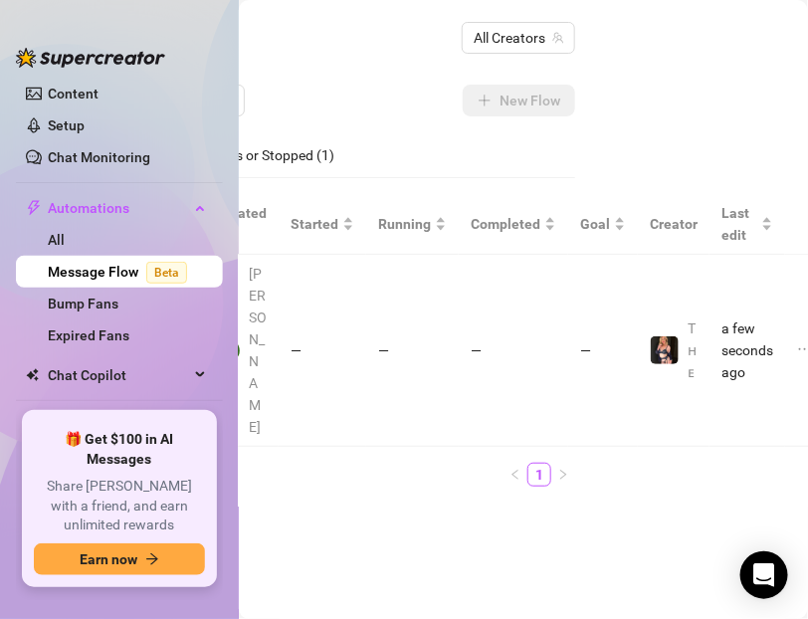
scroll to position [0, 326]
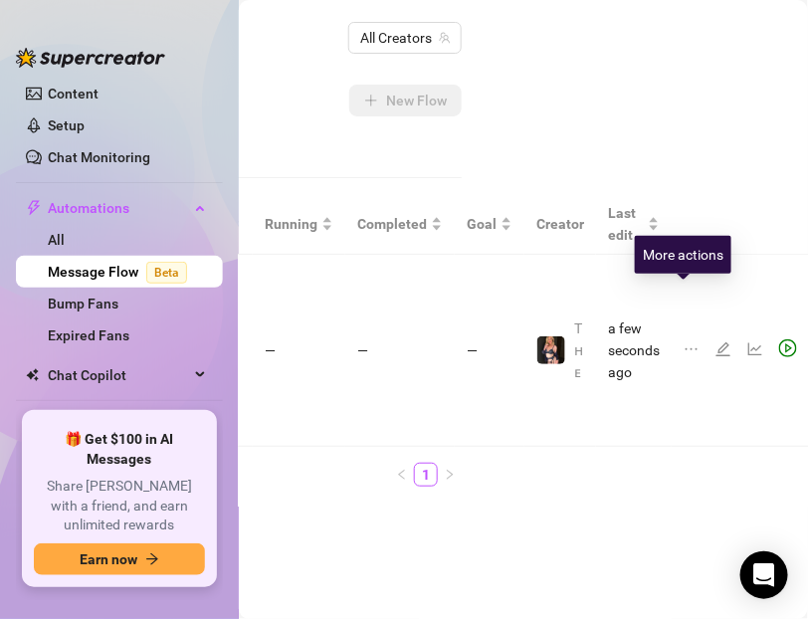
click at [684, 341] on icon "ellipsis" at bounding box center [692, 349] width 16 height 16
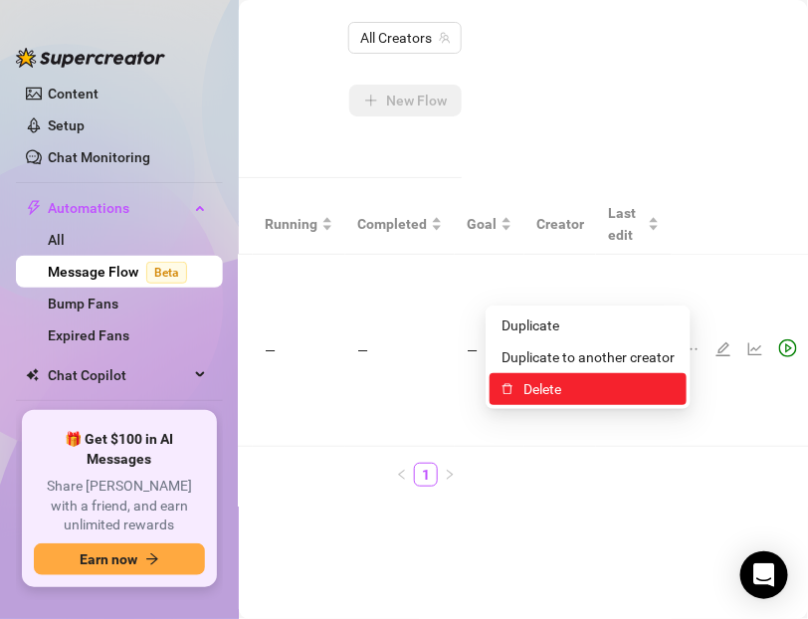
click at [641, 391] on span "Delete" at bounding box center [598, 389] width 151 height 22
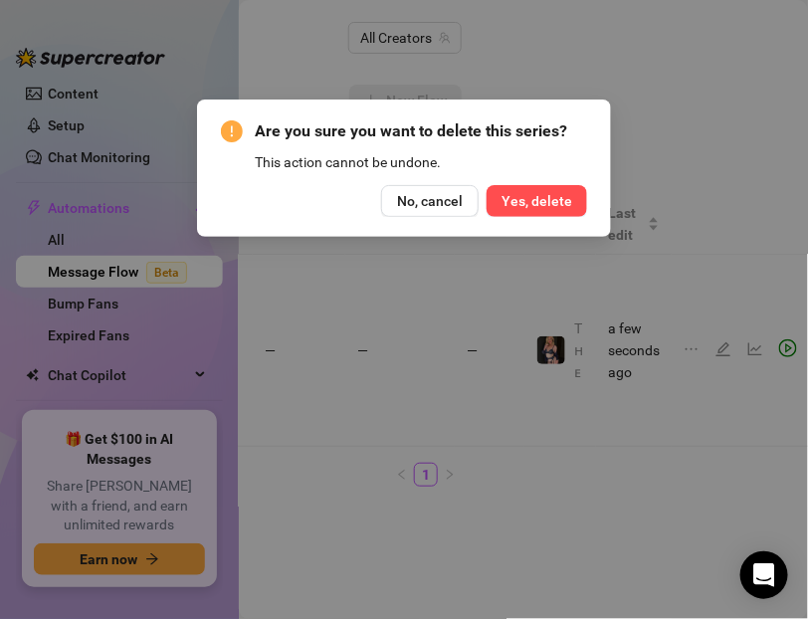
click at [496, 209] on button "Yes, delete" at bounding box center [537, 201] width 100 height 32
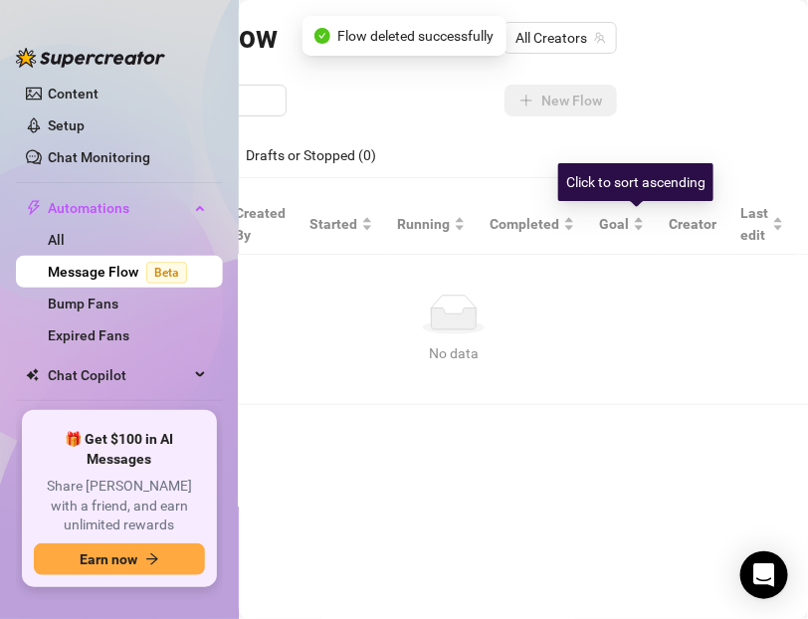
scroll to position [0, 0]
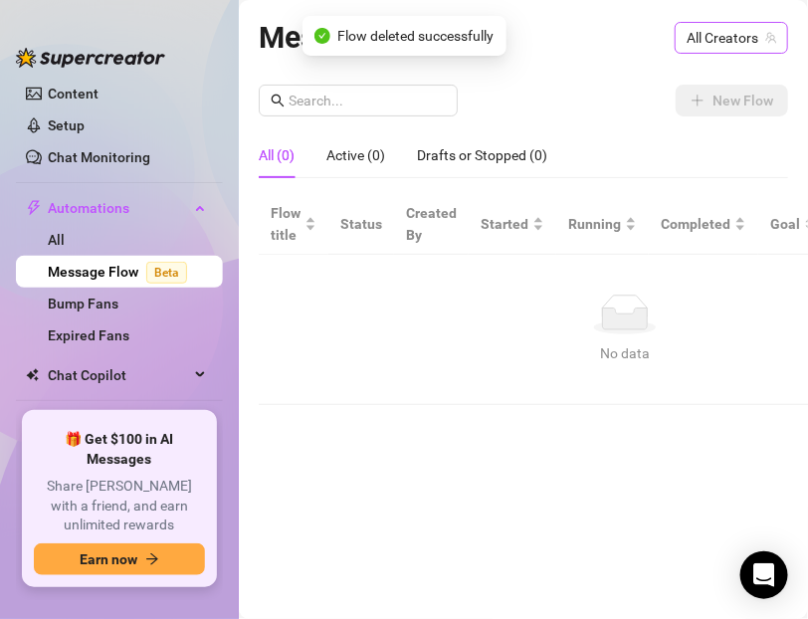
click at [709, 48] on span "All Creators" at bounding box center [732, 38] width 90 height 30
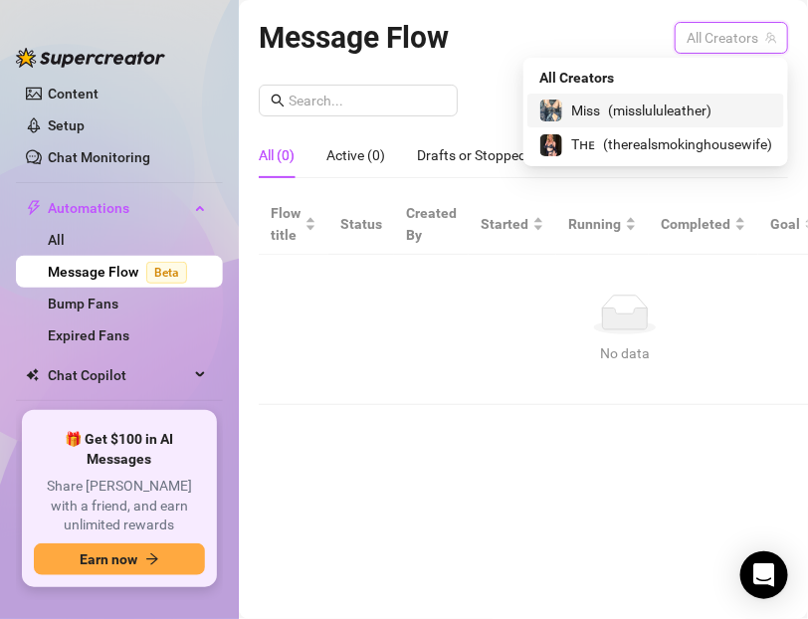
click at [673, 105] on span "( misslululeather )" at bounding box center [659, 111] width 103 height 22
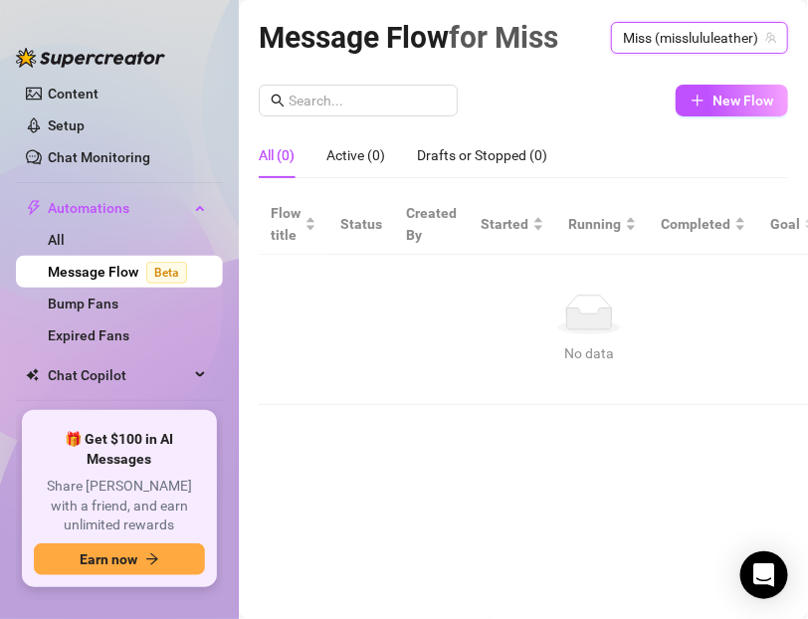
click at [662, 38] on span "Miss (misslululeather)" at bounding box center [699, 38] width 153 height 30
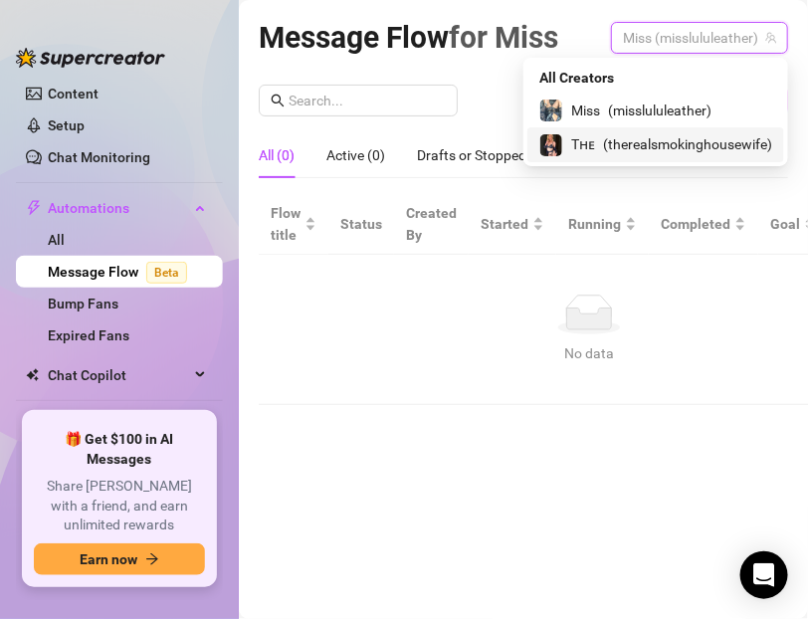
click at [664, 143] on span "( therealsmokinghousewife )" at bounding box center [687, 144] width 169 height 22
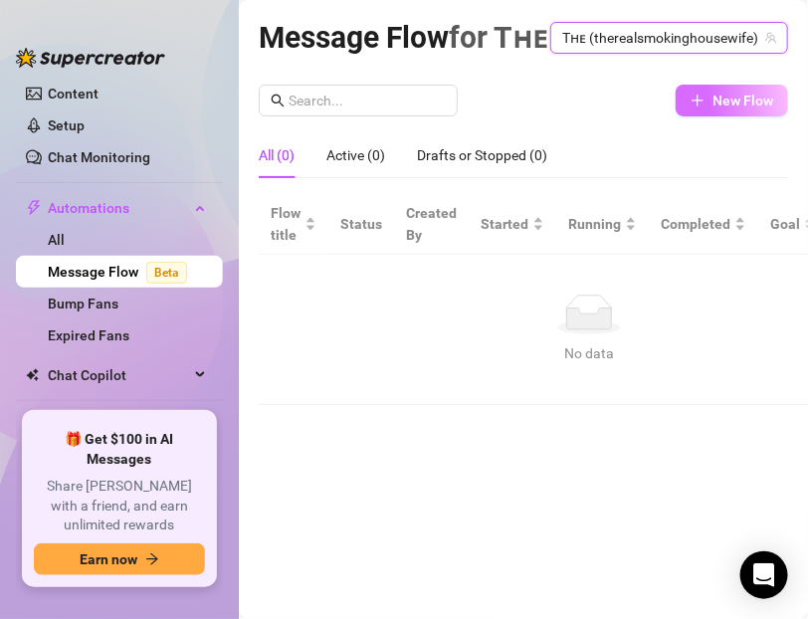
click at [700, 107] on icon "plus" at bounding box center [698, 101] width 14 height 14
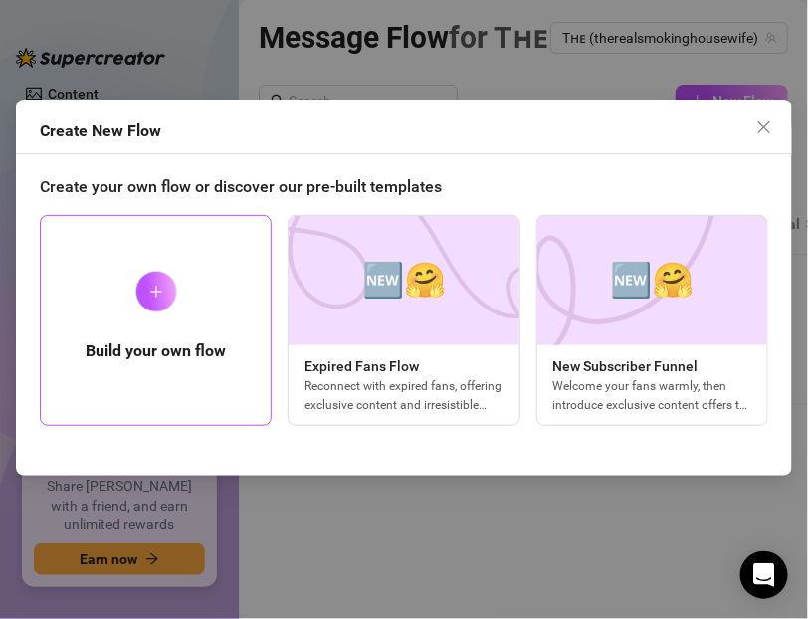
click at [149, 307] on div at bounding box center [156, 292] width 42 height 42
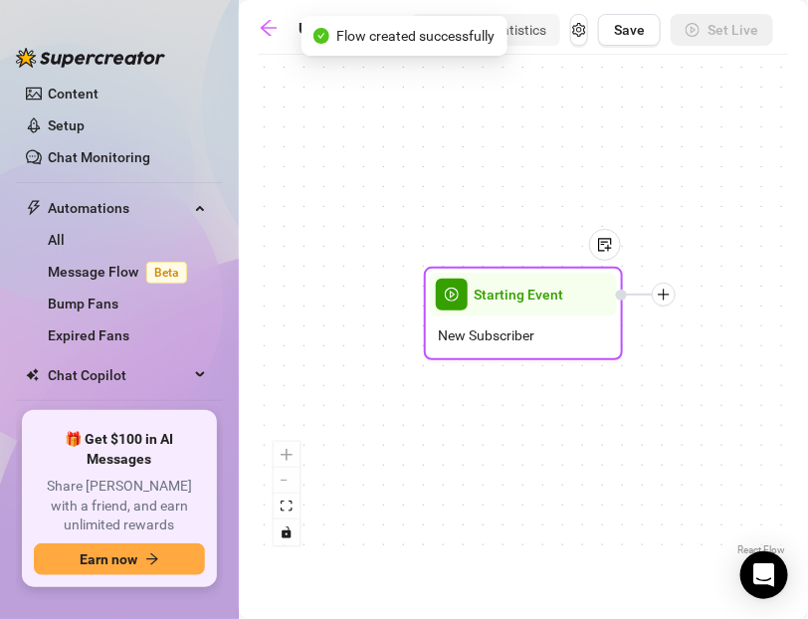
click at [496, 312] on div "Starting Event" at bounding box center [523, 295] width 187 height 44
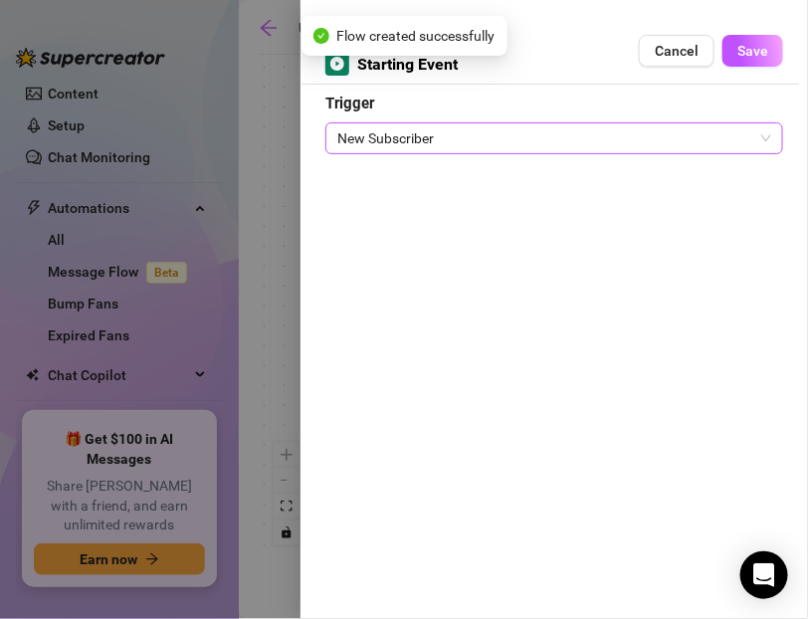
click at [398, 142] on span "New Subscriber" at bounding box center [554, 138] width 434 height 30
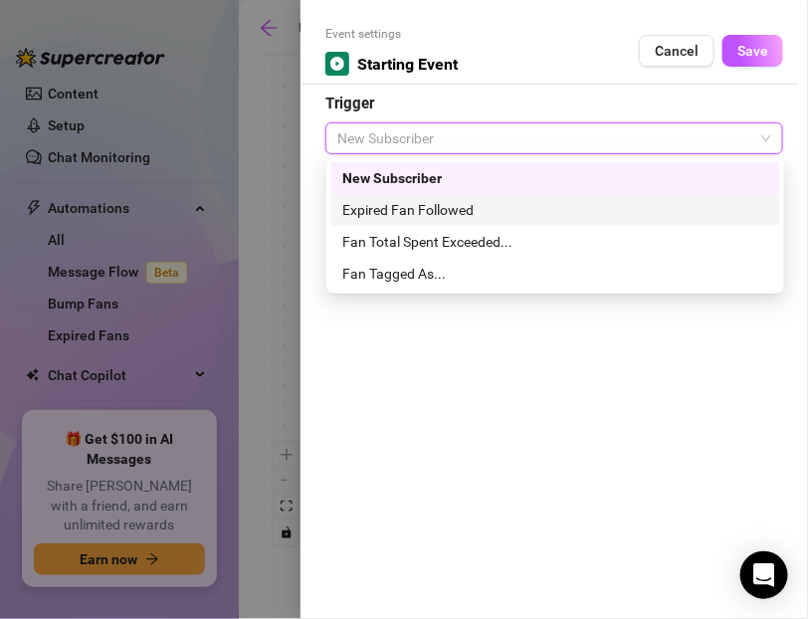
click at [395, 218] on div "Expired Fan Followed" at bounding box center [555, 210] width 426 height 22
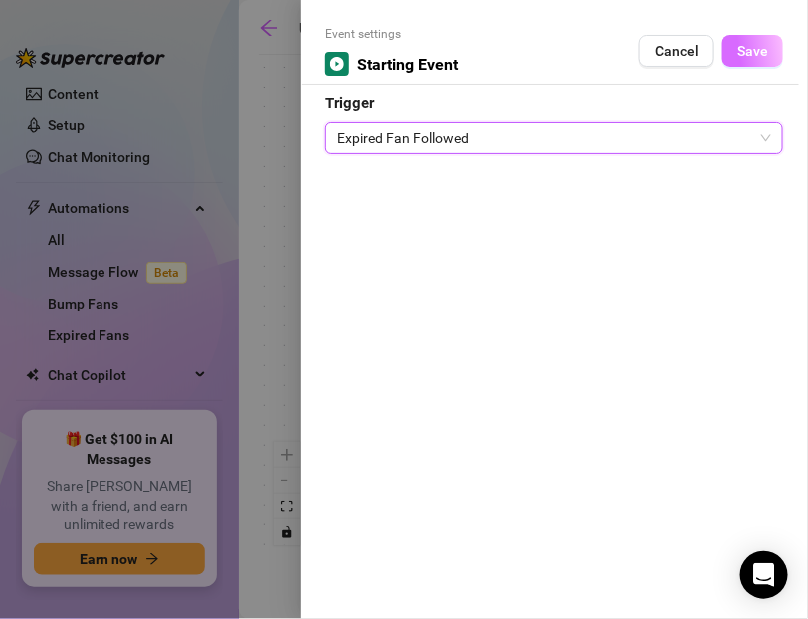
click at [773, 56] on button "Save" at bounding box center [752, 51] width 61 height 32
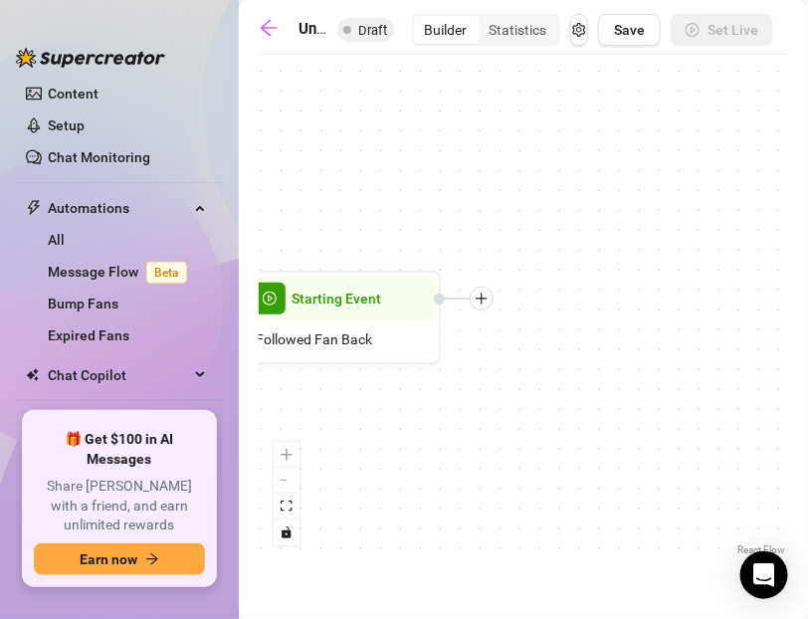
drag, startPoint x: 573, startPoint y: 429, endPoint x: 390, endPoint y: 433, distance: 183.1
click at [390, 433] on div "Starting Event Followed Fan Back" at bounding box center [523, 313] width 529 height 496
click at [281, 483] on button "zoom out" at bounding box center [287, 481] width 26 height 26
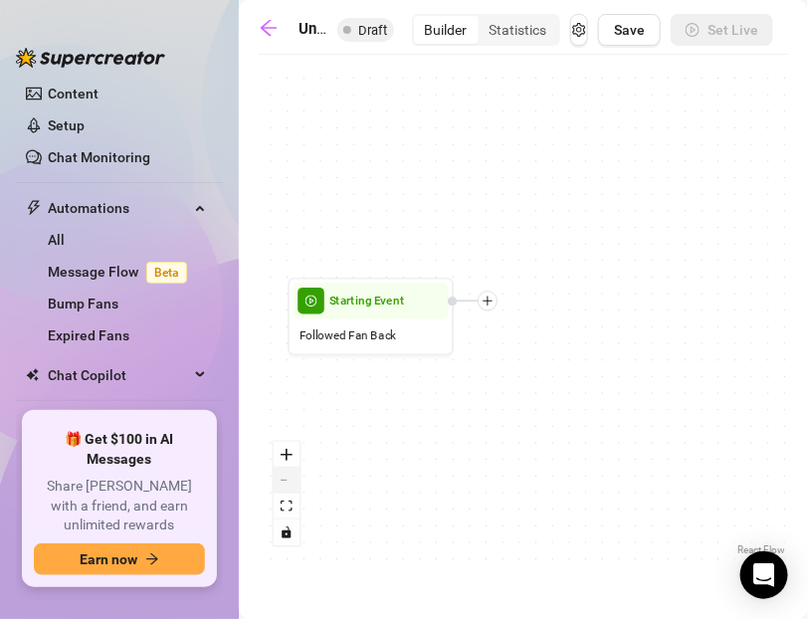
click at [281, 483] on button "zoom out" at bounding box center [287, 481] width 26 height 26
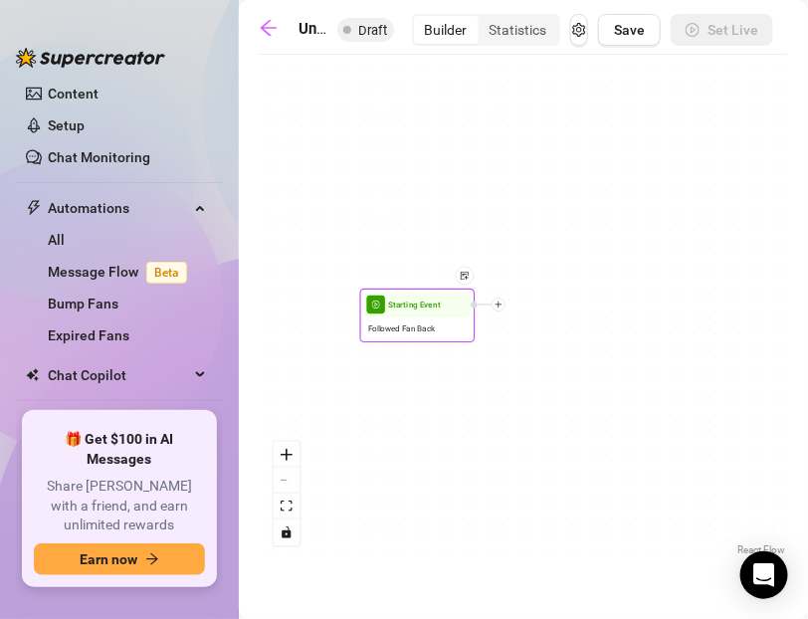
click at [501, 304] on icon "plus" at bounding box center [499, 305] width 8 height 8
click at [537, 305] on div "Time Delay" at bounding box center [555, 306] width 84 height 20
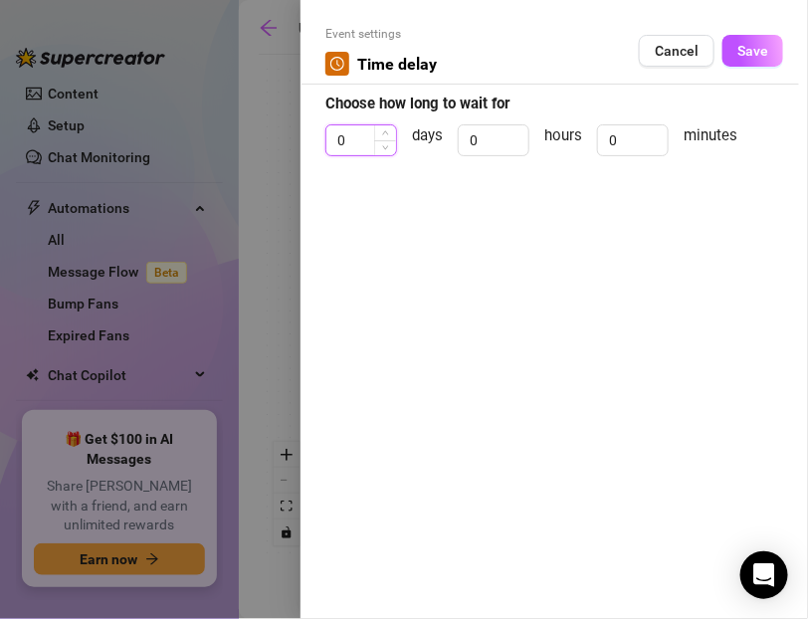
click at [351, 147] on input "0" at bounding box center [361, 140] width 70 height 30
click at [668, 60] on button "Cancel" at bounding box center [677, 51] width 76 height 32
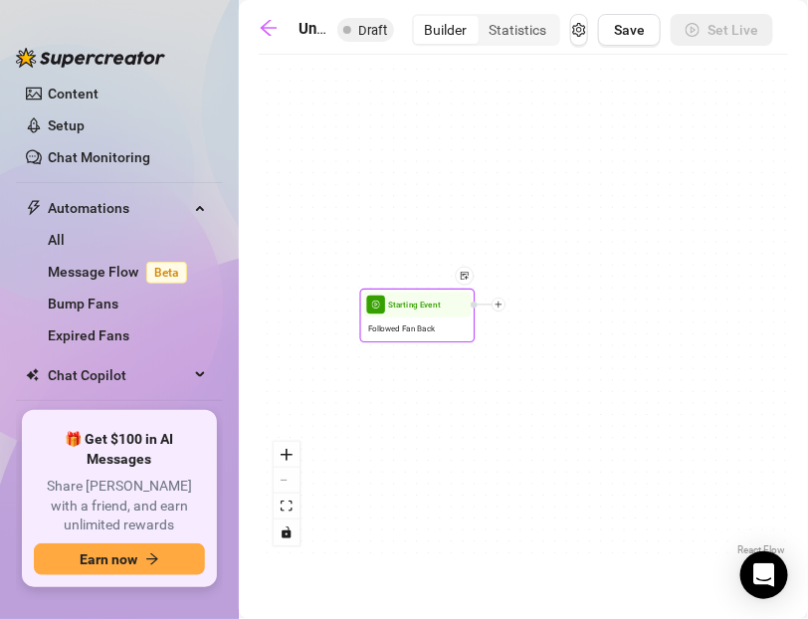
click at [499, 304] on icon "plus" at bounding box center [499, 304] width 1 height 7
click at [526, 304] on div "Time Delay" at bounding box center [555, 306] width 84 height 20
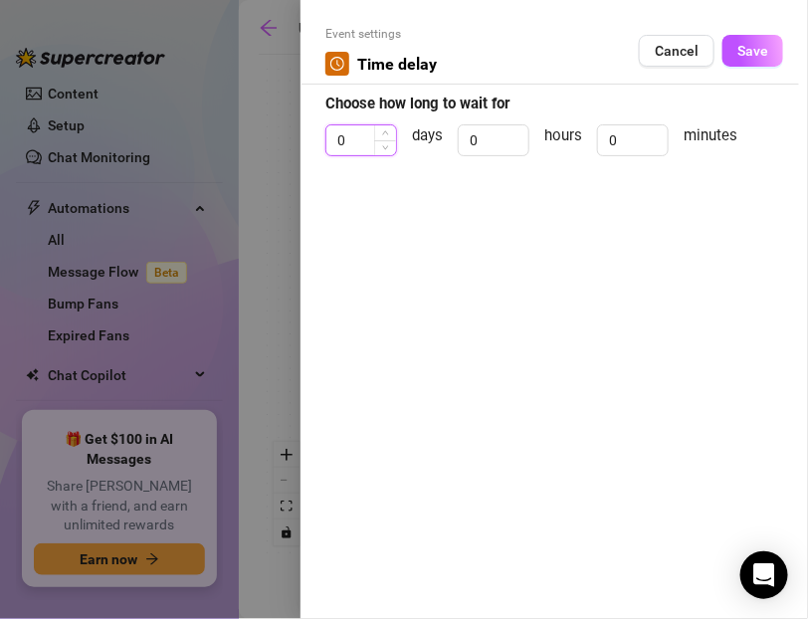
click at [365, 150] on input "0" at bounding box center [361, 140] width 70 height 30
type input "2"
click at [739, 57] on span "Save" at bounding box center [752, 51] width 31 height 16
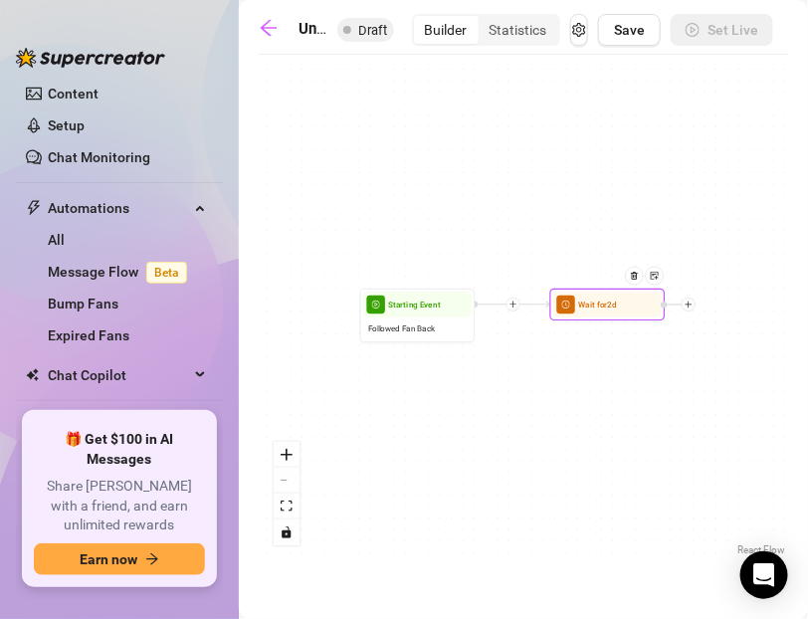
click at [691, 311] on div "Wait for 2d Starting Event Followed Fan Back" at bounding box center [523, 313] width 529 height 496
click at [691, 306] on icon "plus" at bounding box center [689, 305] width 8 height 8
click at [726, 344] on div "Message" at bounding box center [745, 345] width 84 height 20
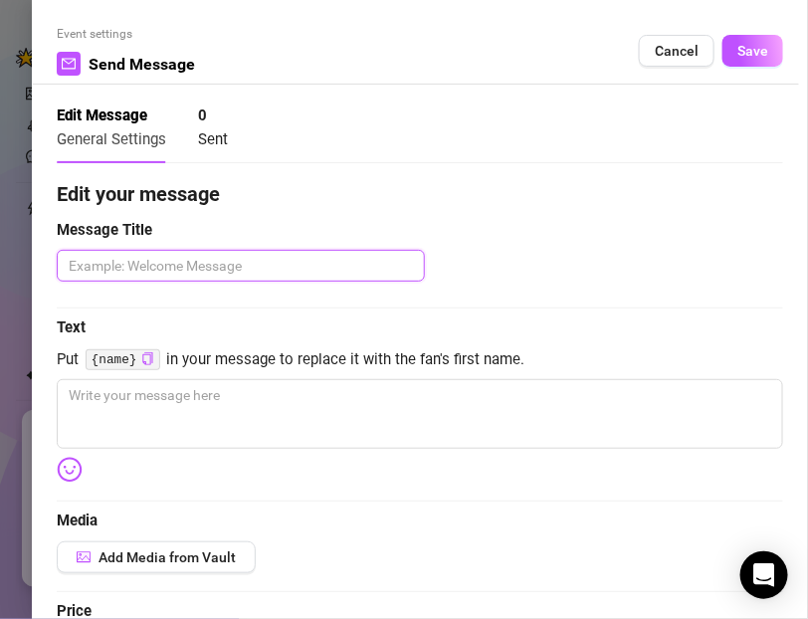
click at [101, 272] on textarea at bounding box center [241, 266] width 368 height 32
paste textarea "Smoking Deep Inhales"
type textarea "Smoking Deep Inhales"
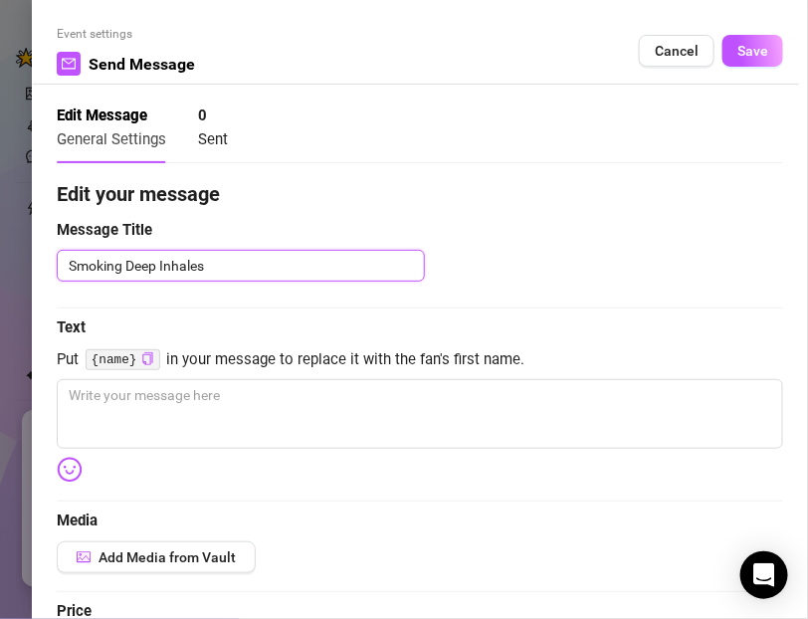
type textarea "Smoking Deep Inhales P"
type textarea "Smoking Deep Inhales PP"
type textarea "Smoking Deep Inhales PPV"
type textarea "Smoking Deep Inhales PPV 1"
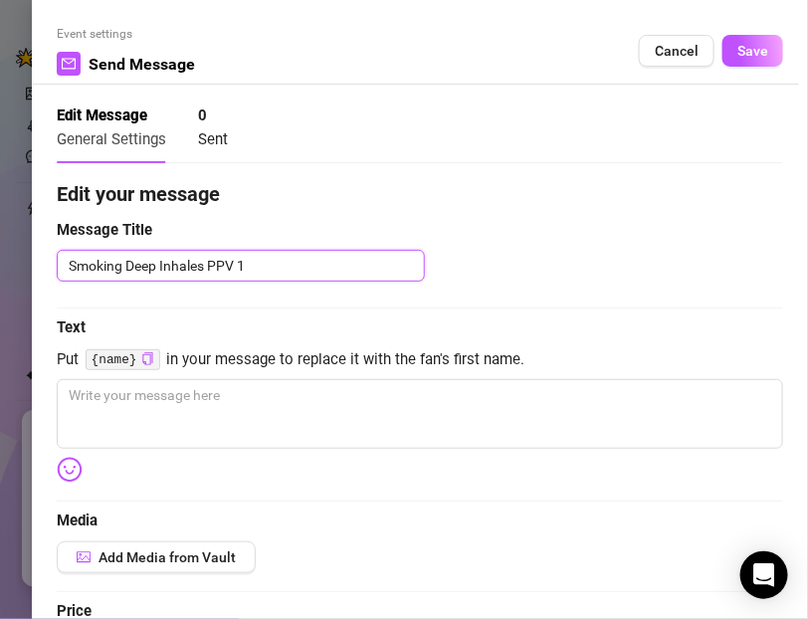
type textarea "Smoking Deep Inhales PPV 1"
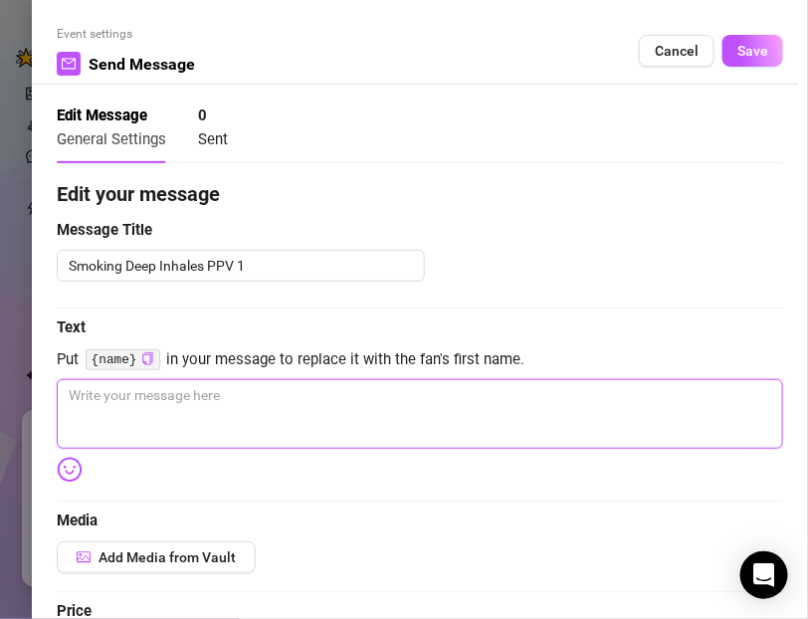
click at [222, 410] on textarea at bounding box center [420, 414] width 726 height 70
paste textarea "Hey babe 💋 You missed this one while you were away… me in leather, smoking 100s…"
type textarea "Hey babe 💋 You missed this one while you were away… me in leather, smoking 100s…"
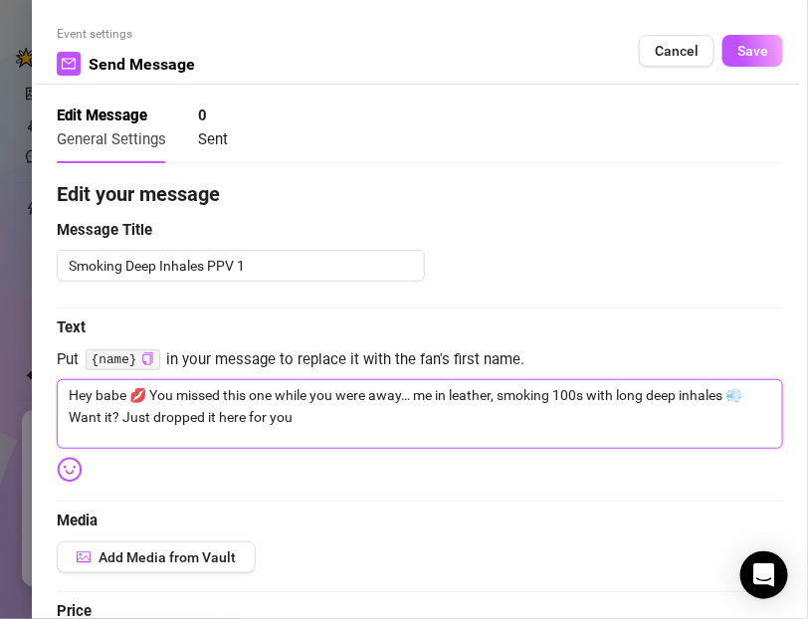
type textarea "Hey babe 💋 You missed this one while you were away… me in leather, smoking 100s…"
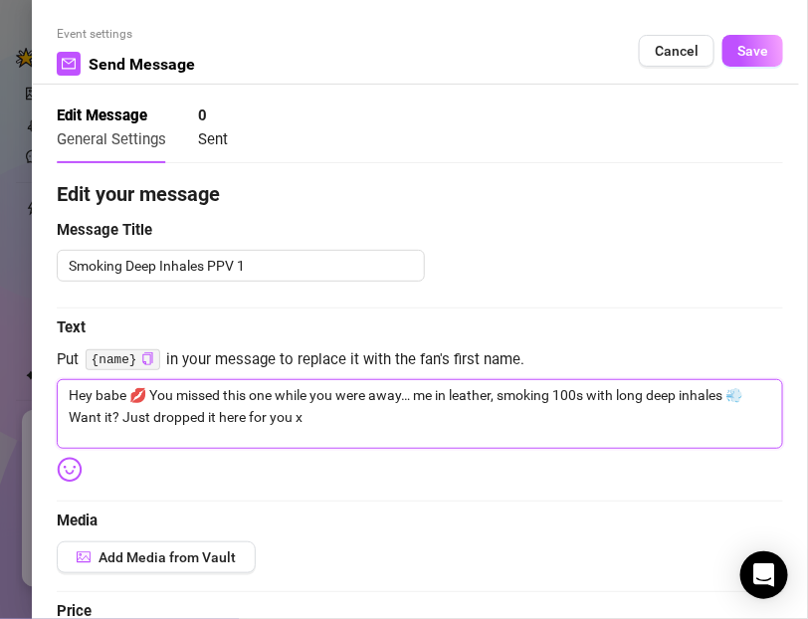
type textarea "Hey babe 💋 You missed this one while you were away… me in leather, smoking 100s…"
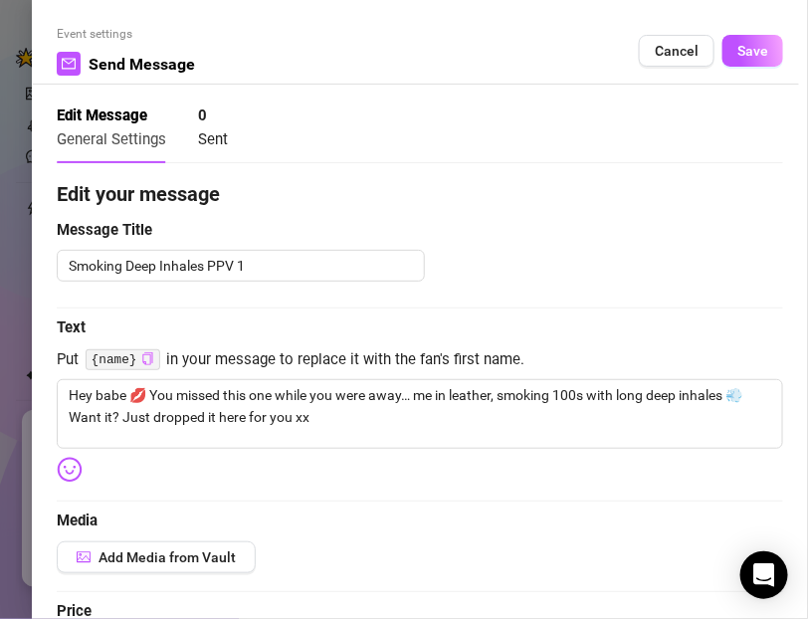
click at [145, 363] on icon "copy" at bounding box center [147, 358] width 13 height 13
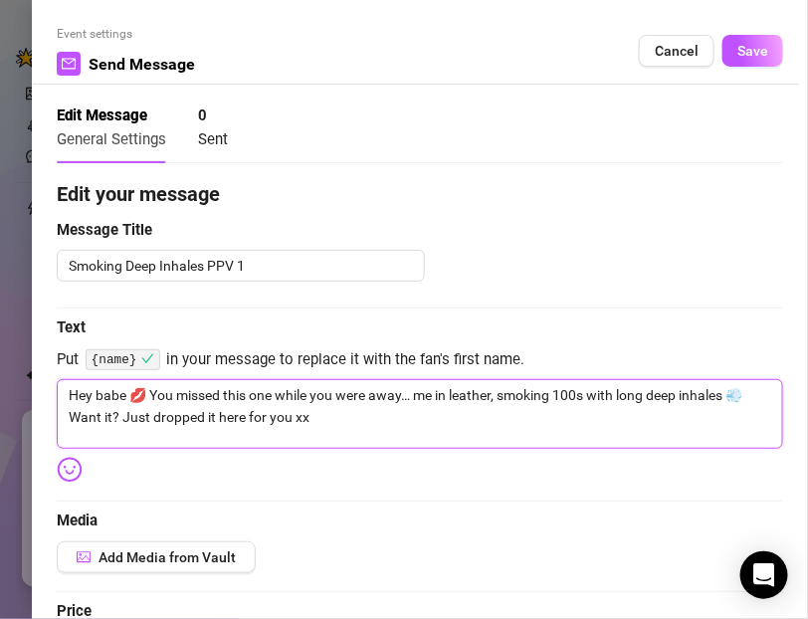
click at [119, 397] on textarea "Hey babe 💋 You missed this one while you were away… me in leather, smoking 100s…" at bounding box center [420, 414] width 726 height 70
paste textarea "{name}"
type textarea "Hey {name} 💋 You missed this one while you were away… me in leather, smoking 10…"
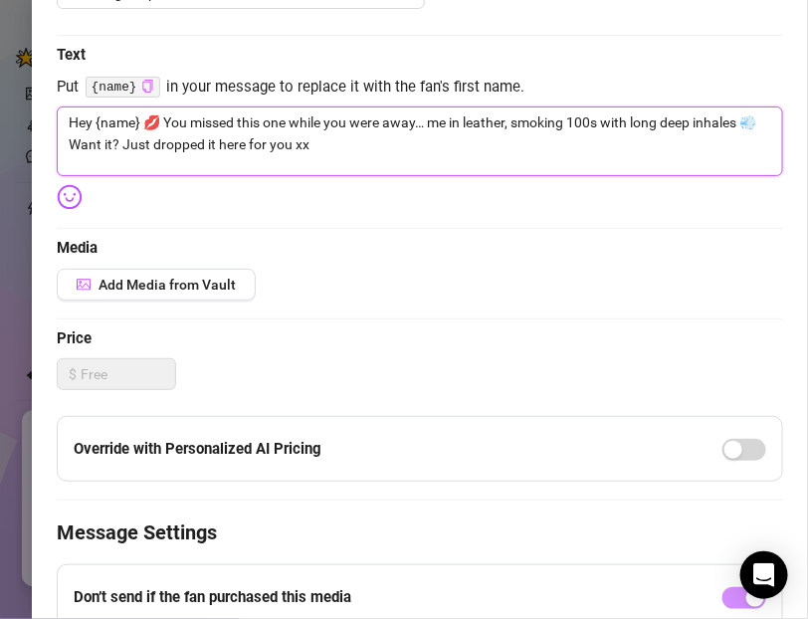
scroll to position [301, 0]
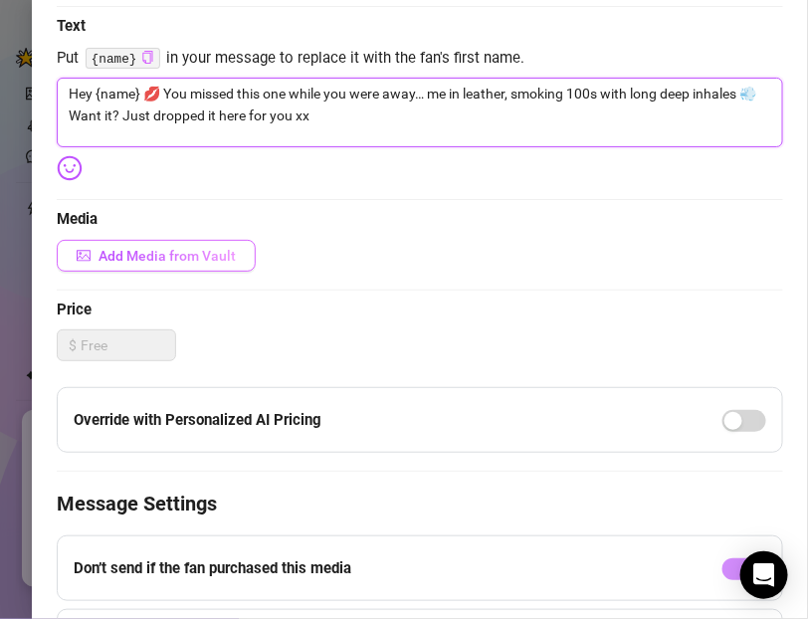
type textarea "Hey {name} 💋 You missed this one while you were away… me in leather, smoking 10…"
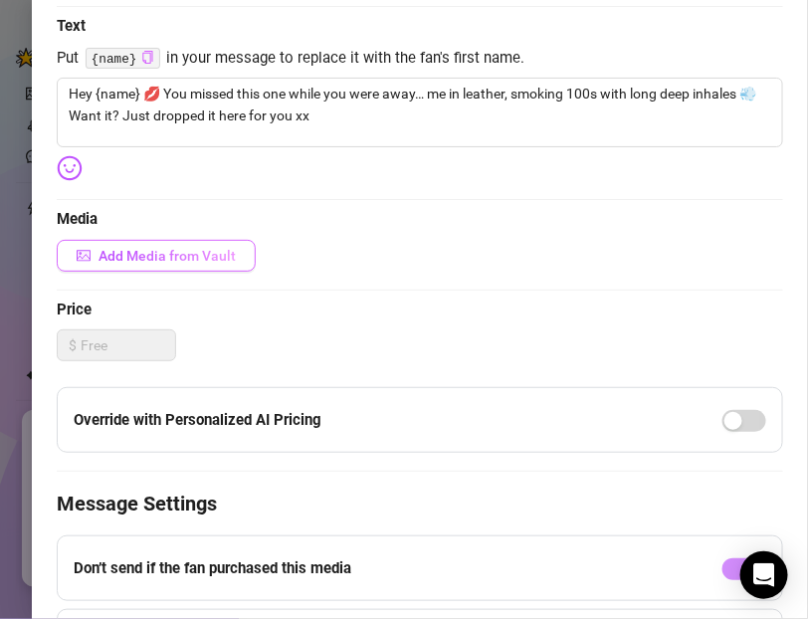
click at [161, 262] on span "Add Media from Vault" at bounding box center [167, 256] width 137 height 16
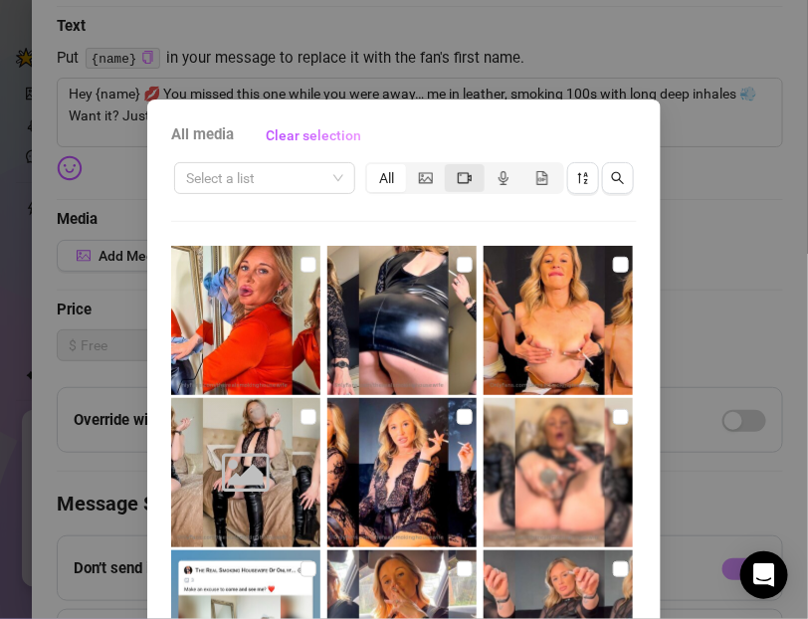
click at [461, 180] on icon "video-camera" at bounding box center [465, 178] width 14 height 14
click at [450, 167] on input "segmented control" at bounding box center [450, 167] width 0 height 0
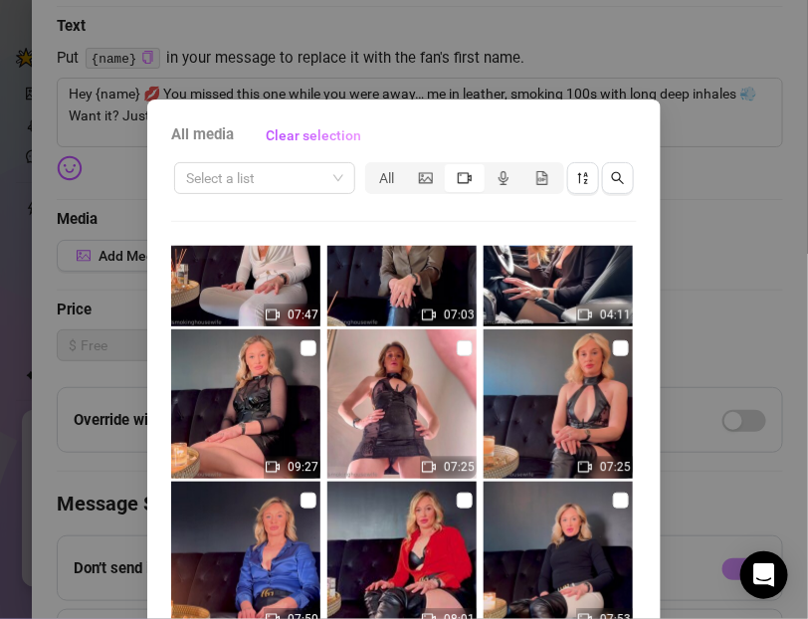
scroll to position [1170, 0]
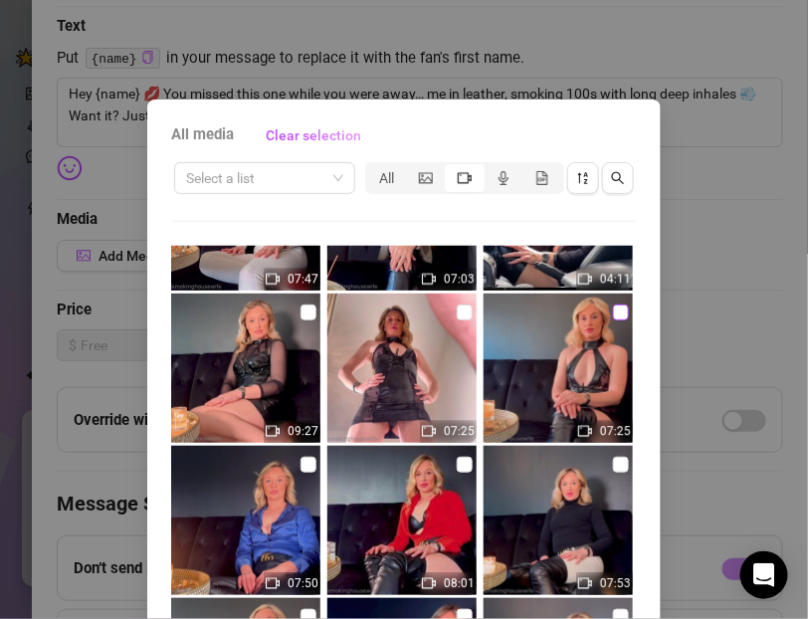
click at [621, 313] on input "checkbox" at bounding box center [621, 312] width 16 height 16
checkbox input "true"
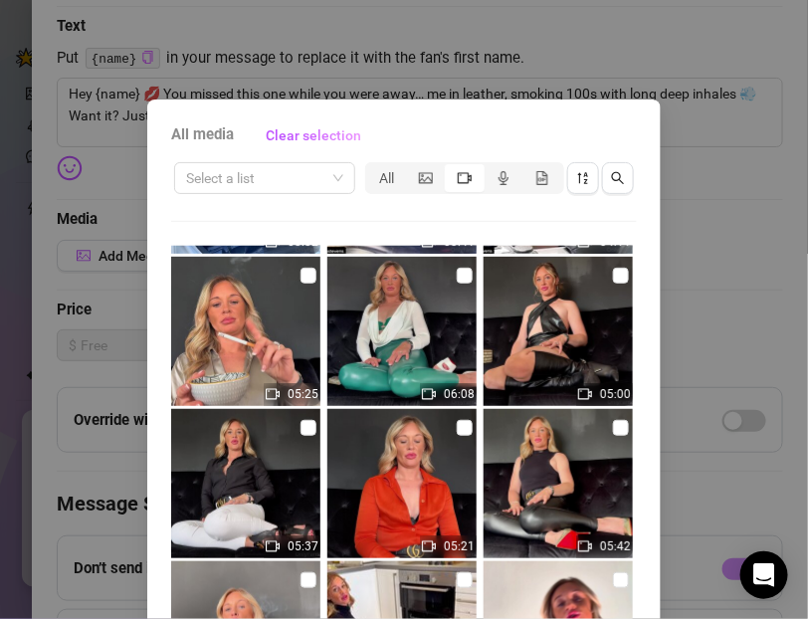
scroll to position [211, 0]
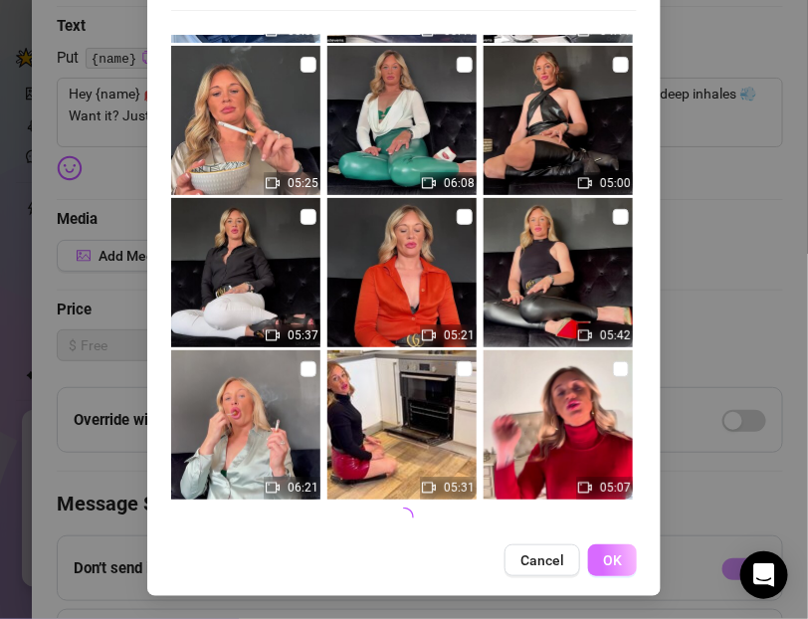
click at [626, 556] on button "OK" at bounding box center [612, 560] width 49 height 32
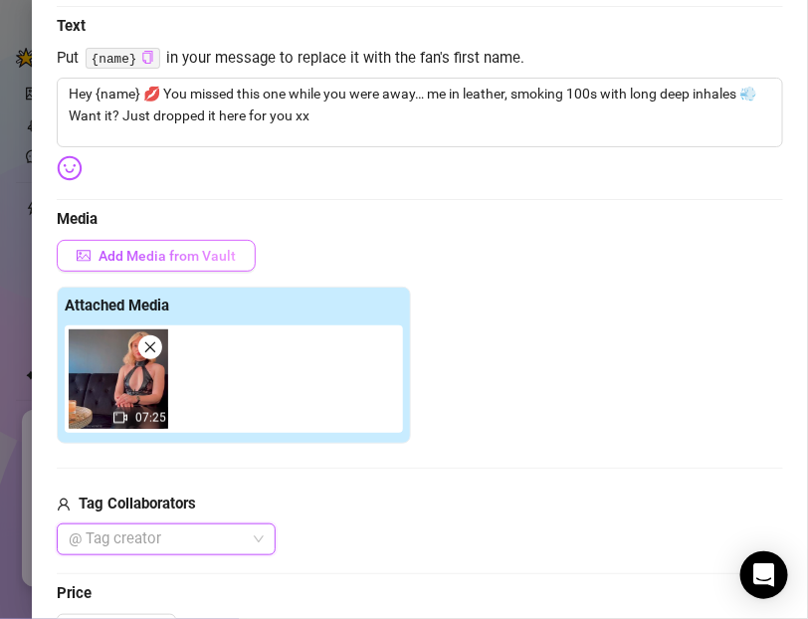
click at [140, 245] on button "Add Media from Vault" at bounding box center [156, 256] width 199 height 32
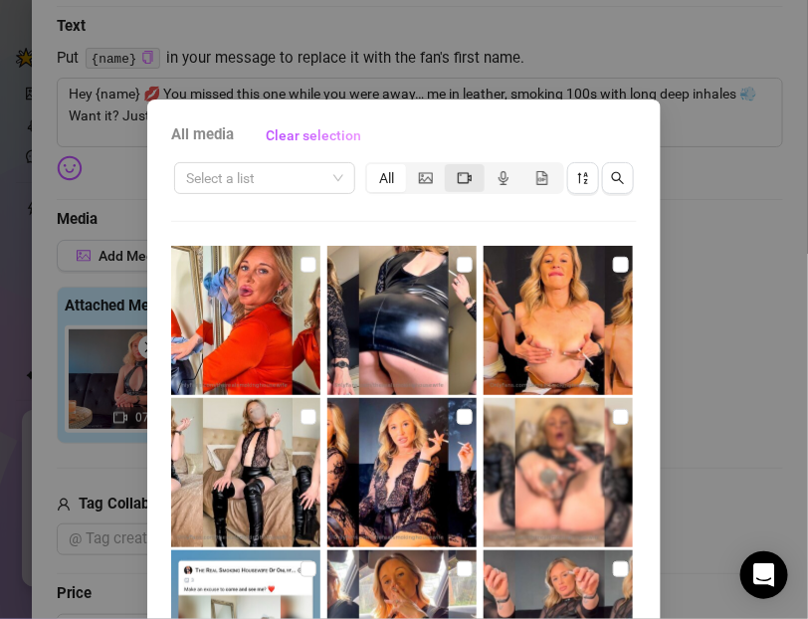
click at [462, 178] on icon "video-camera" at bounding box center [465, 178] width 14 height 14
click at [450, 167] on input "segmented control" at bounding box center [450, 167] width 0 height 0
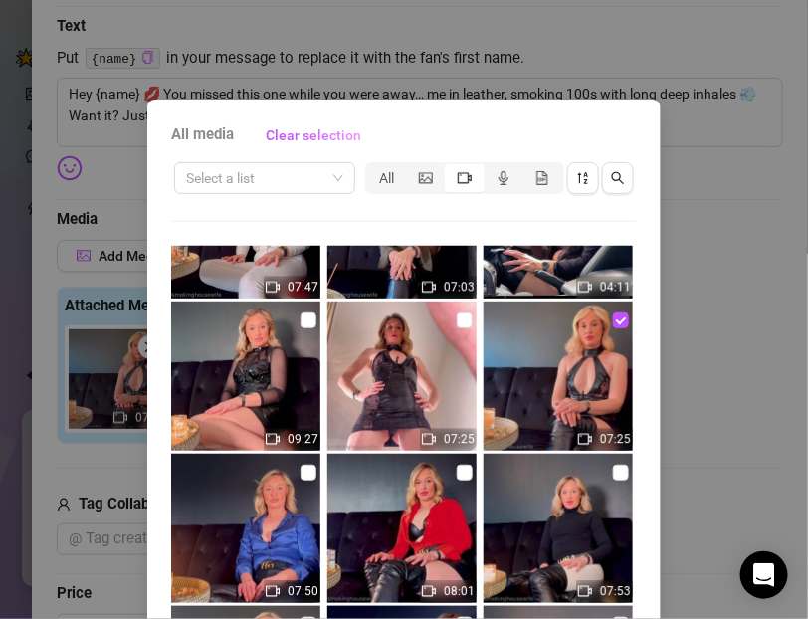
scroll to position [1167, 0]
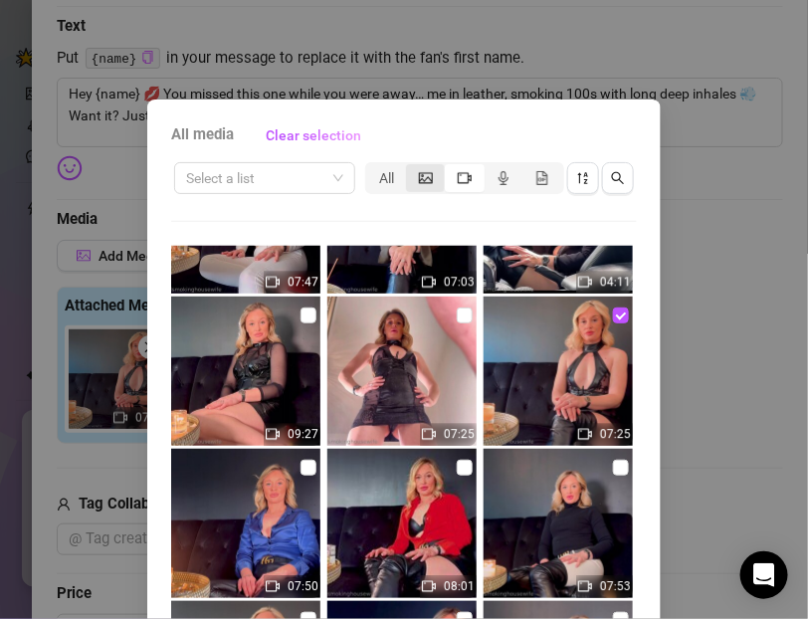
click at [417, 178] on div "segmented control" at bounding box center [425, 178] width 39 height 28
click at [411, 167] on input "segmented control" at bounding box center [411, 167] width 0 height 0
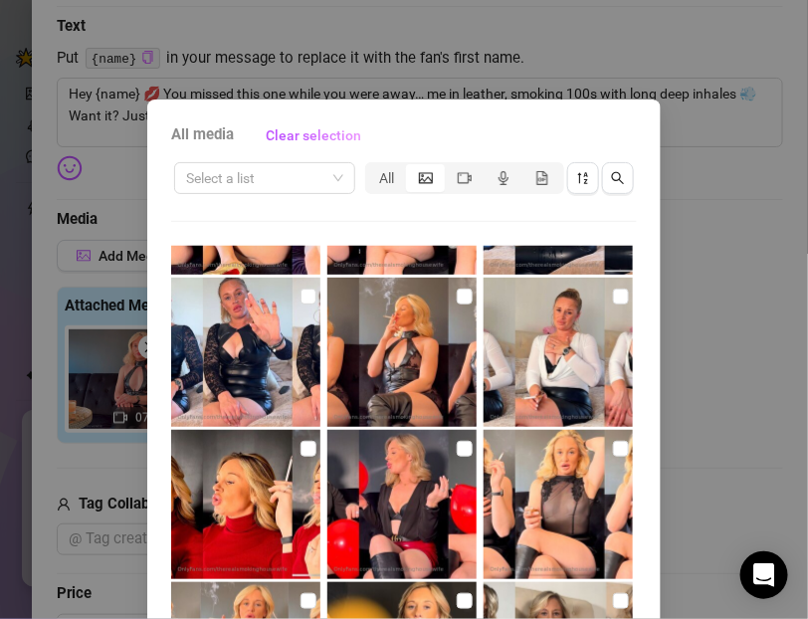
scroll to position [567, 0]
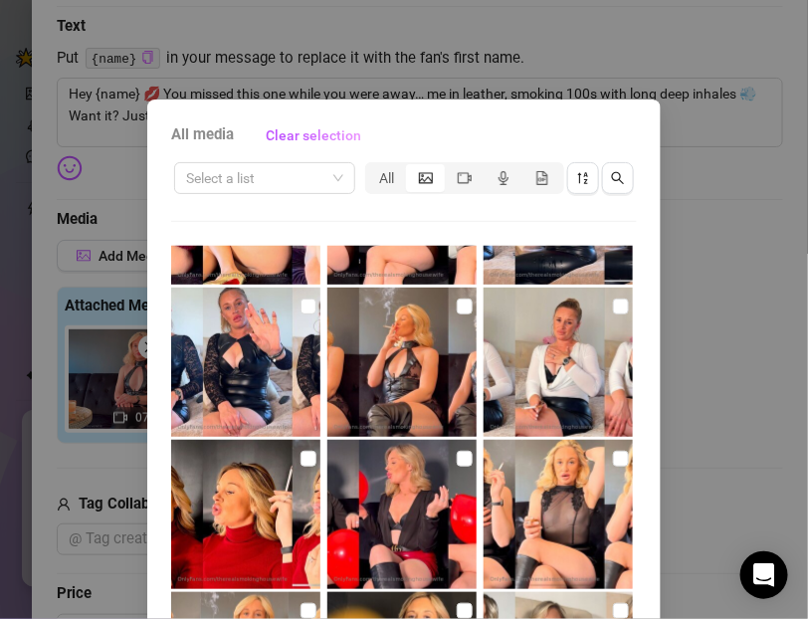
click at [464, 319] on img at bounding box center [401, 362] width 149 height 149
checkbox input "true"
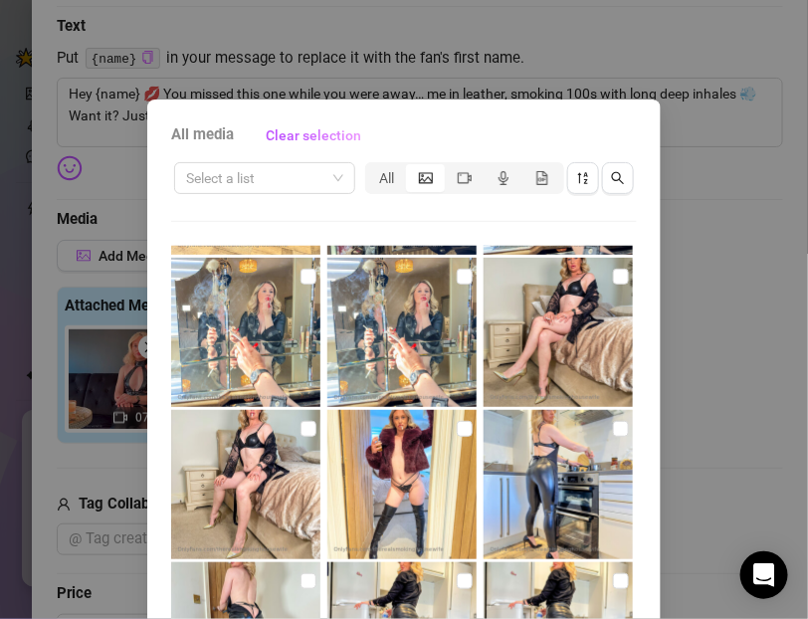
scroll to position [211, 0]
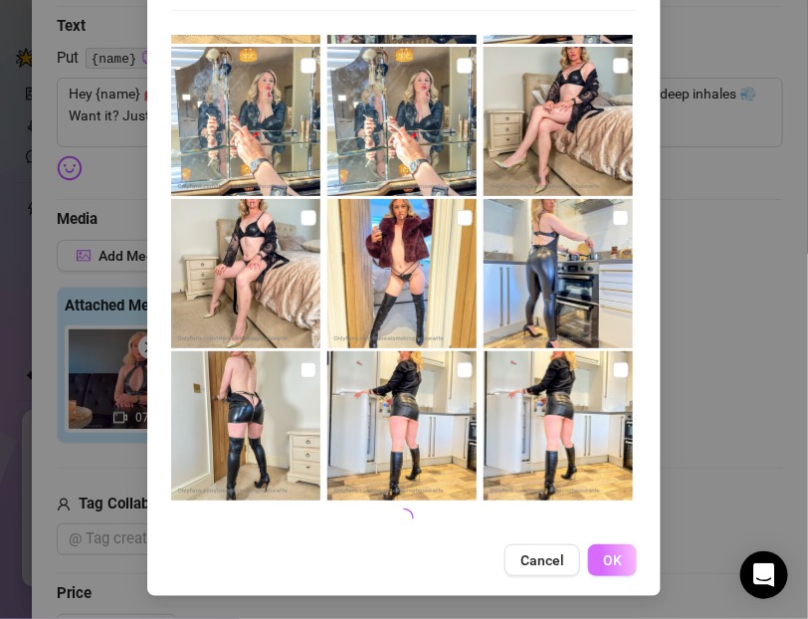
click at [615, 560] on span "OK" at bounding box center [612, 560] width 19 height 16
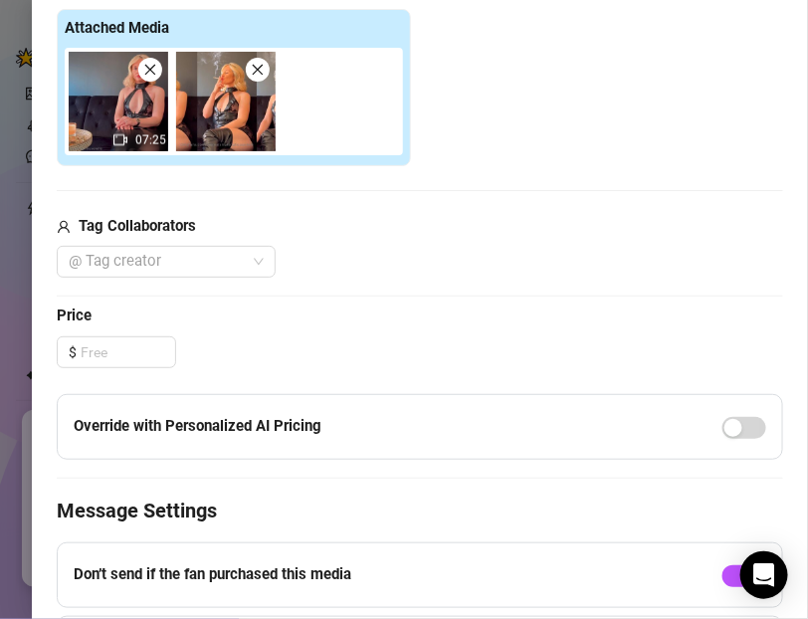
scroll to position [596, 0]
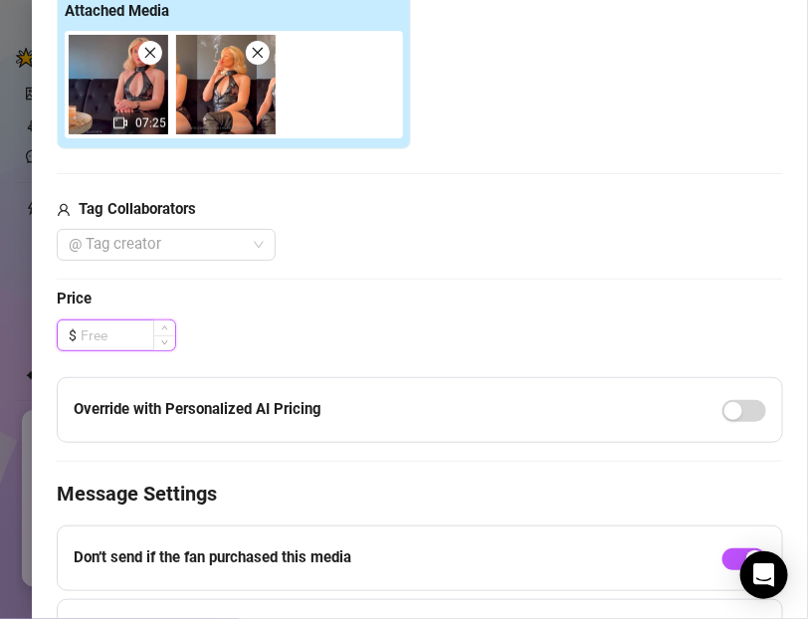
click at [99, 320] on input at bounding box center [128, 335] width 95 height 30
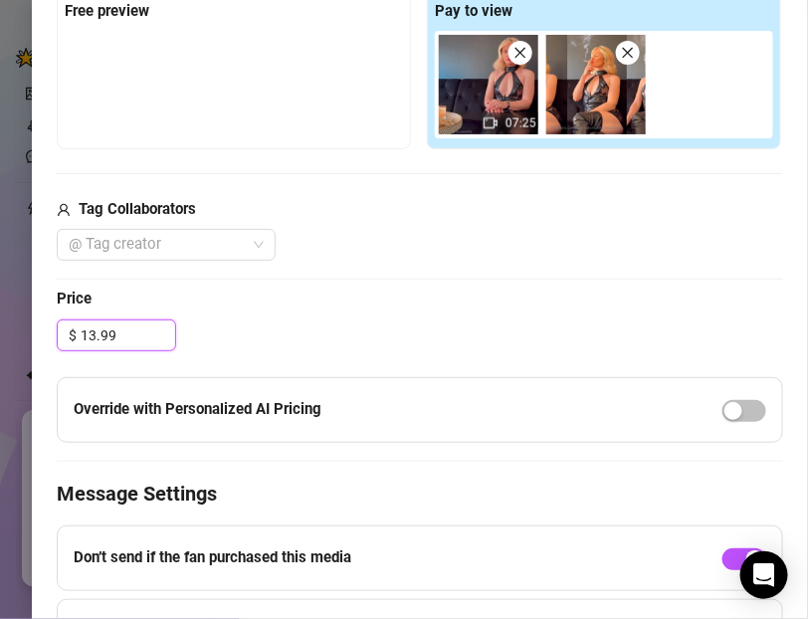
type input "13.99"
click at [431, 241] on div "@ Tag creator" at bounding box center [420, 245] width 726 height 32
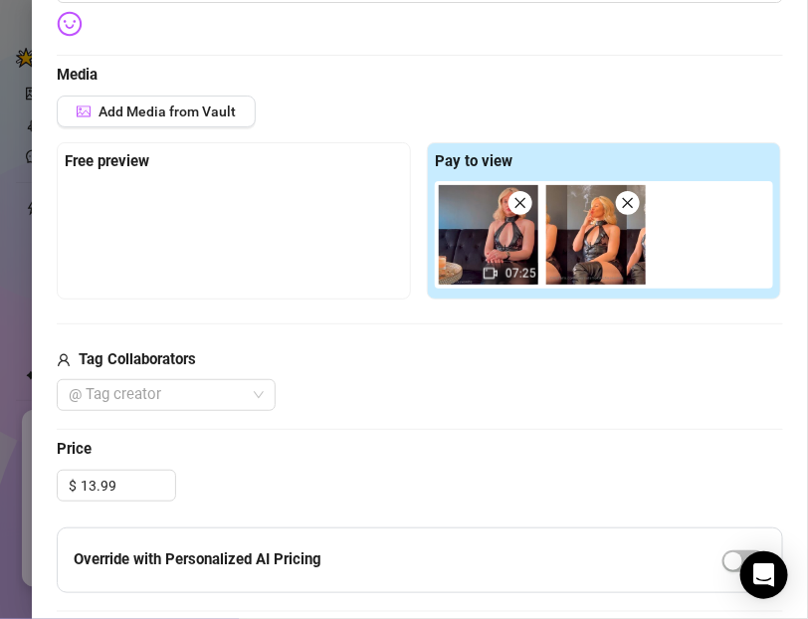
scroll to position [432, 0]
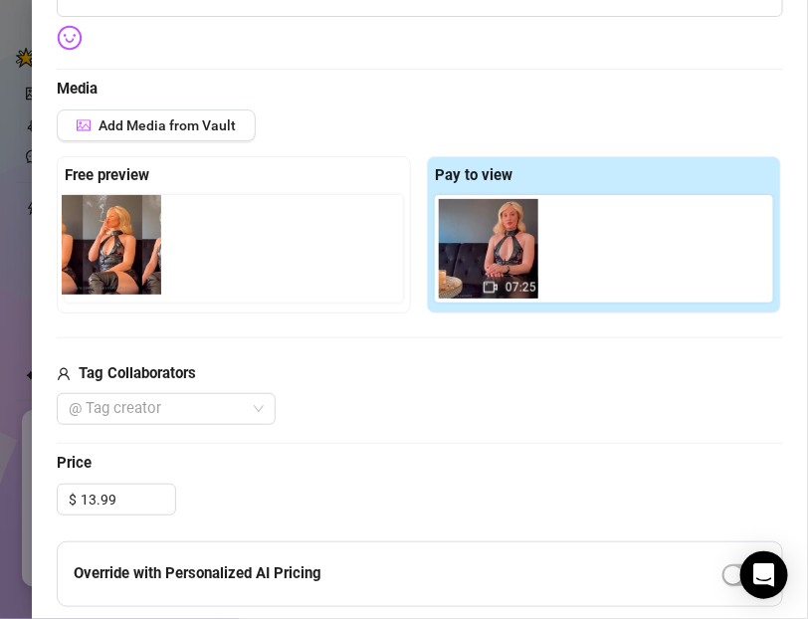
drag, startPoint x: 589, startPoint y: 248, endPoint x: 101, endPoint y: 244, distance: 487.6
click at [100, 245] on div "Free preview Pay to view 07:25" at bounding box center [420, 234] width 726 height 157
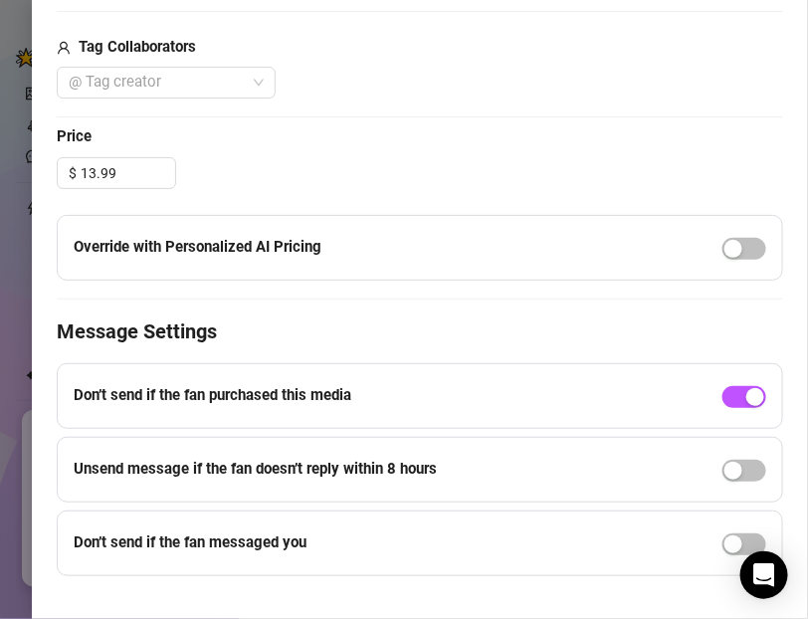
scroll to position [786, 0]
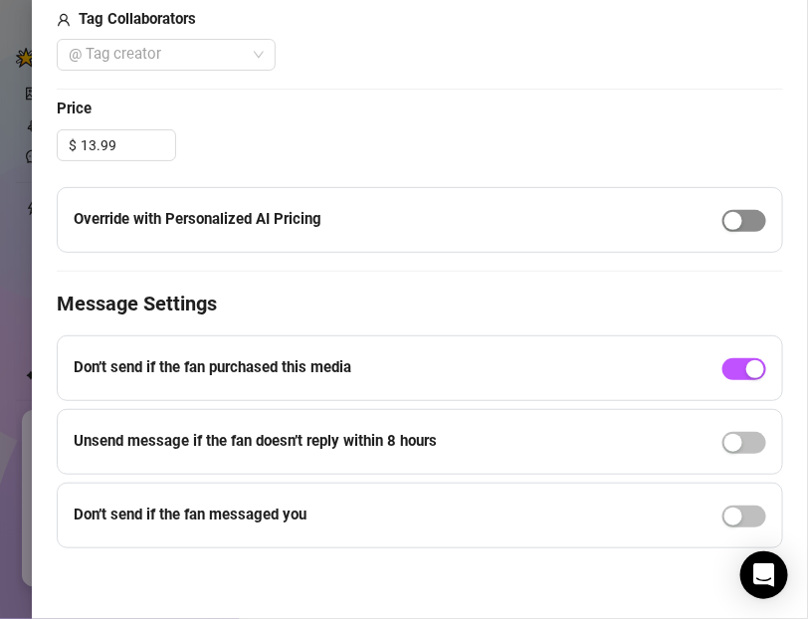
click at [751, 216] on span "button" at bounding box center [744, 221] width 44 height 22
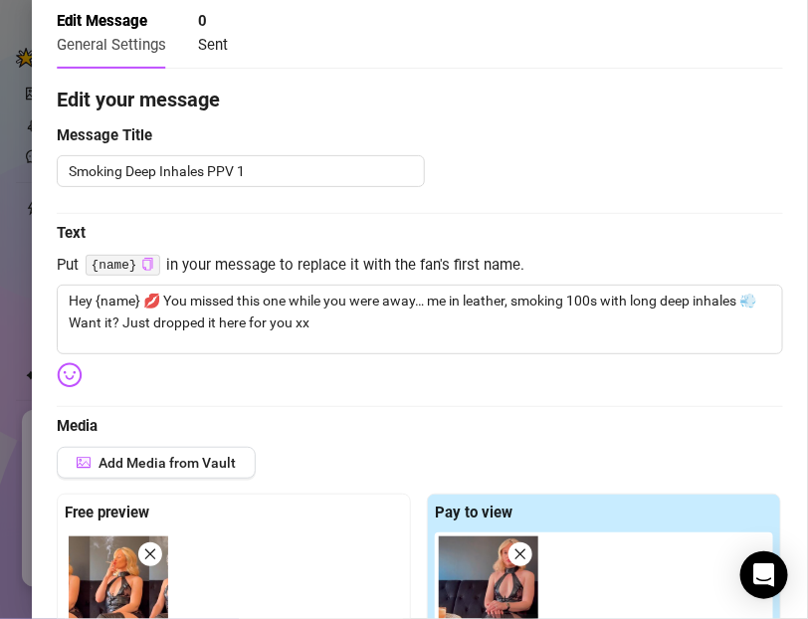
scroll to position [0, 0]
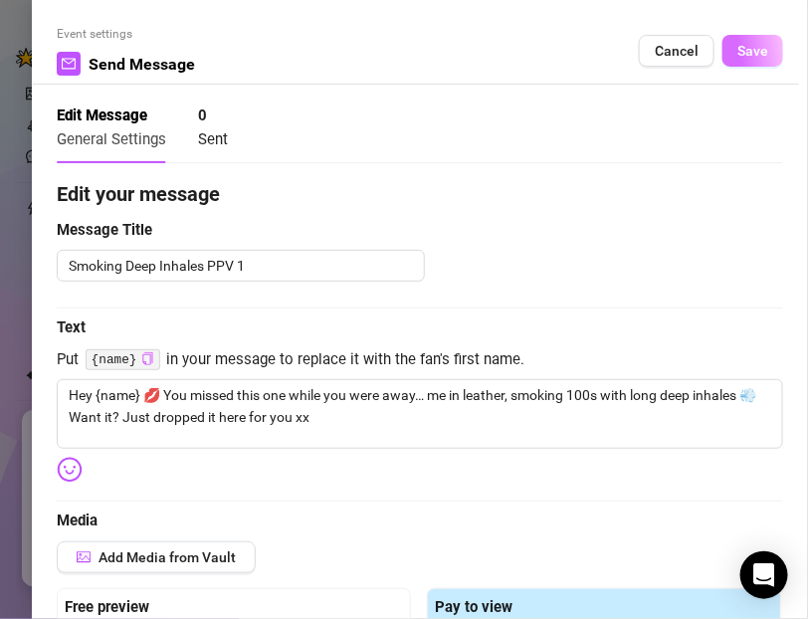
click at [750, 59] on button "Save" at bounding box center [752, 51] width 61 height 32
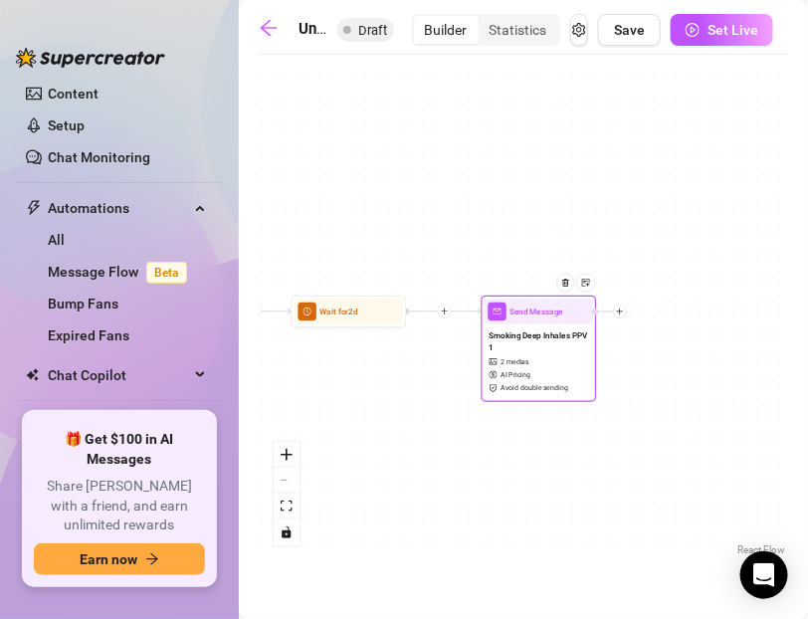
drag, startPoint x: 654, startPoint y: 410, endPoint x: 396, endPoint y: 417, distance: 257.8
click at [395, 417] on div "Send Message Smoking Deep Inhales PPV 1 2 medias AI Pricing Avoid double sendin…" at bounding box center [523, 313] width 529 height 496
click at [621, 312] on icon "plus" at bounding box center [620, 311] width 8 height 8
click at [660, 309] on div "Time Delay" at bounding box center [677, 312] width 84 height 20
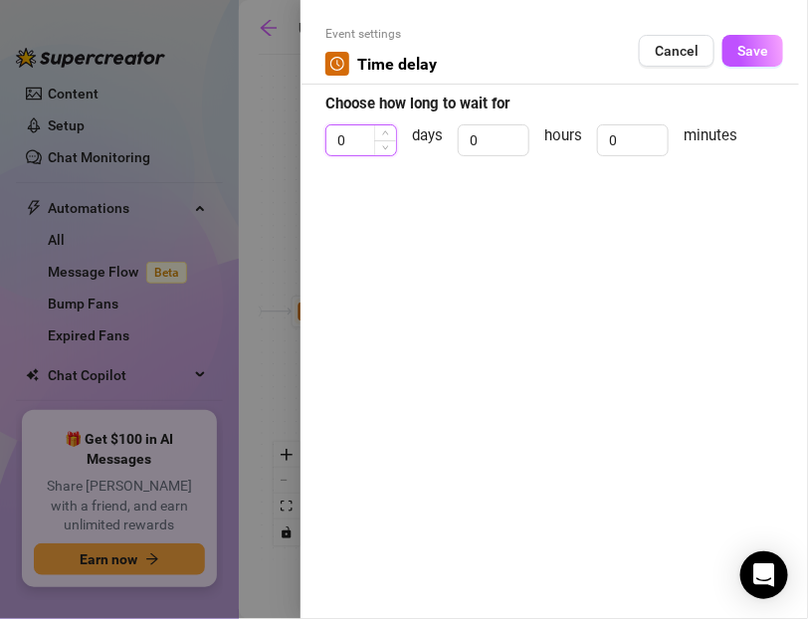
click at [357, 136] on input "0" at bounding box center [361, 140] width 70 height 30
type input "2"
click at [764, 58] on span "Save" at bounding box center [752, 51] width 31 height 16
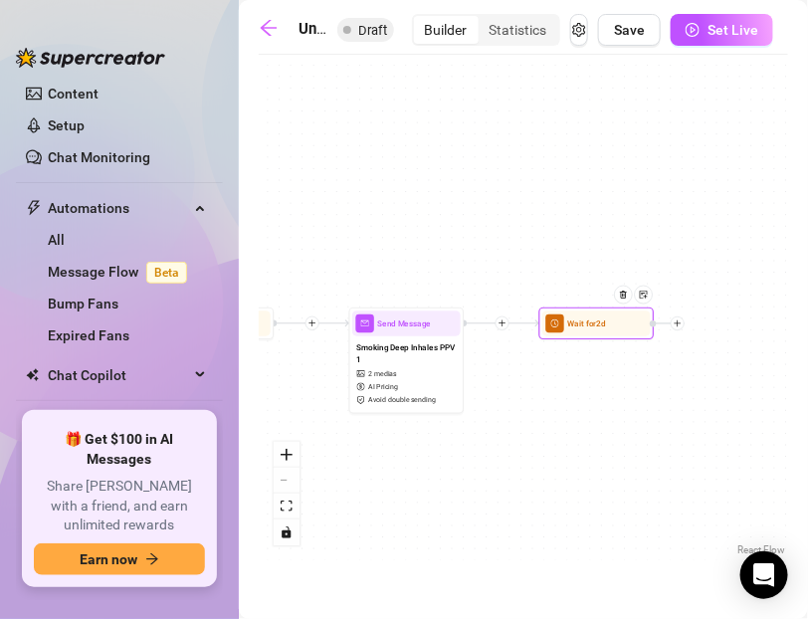
drag, startPoint x: 621, startPoint y: 247, endPoint x: 490, endPoint y: 258, distance: 131.8
click at [490, 258] on div "Wait for 2d Send Message Smoking Deep Inhales PPV 1 2 medias AI Pricing Avoid d…" at bounding box center [523, 313] width 529 height 496
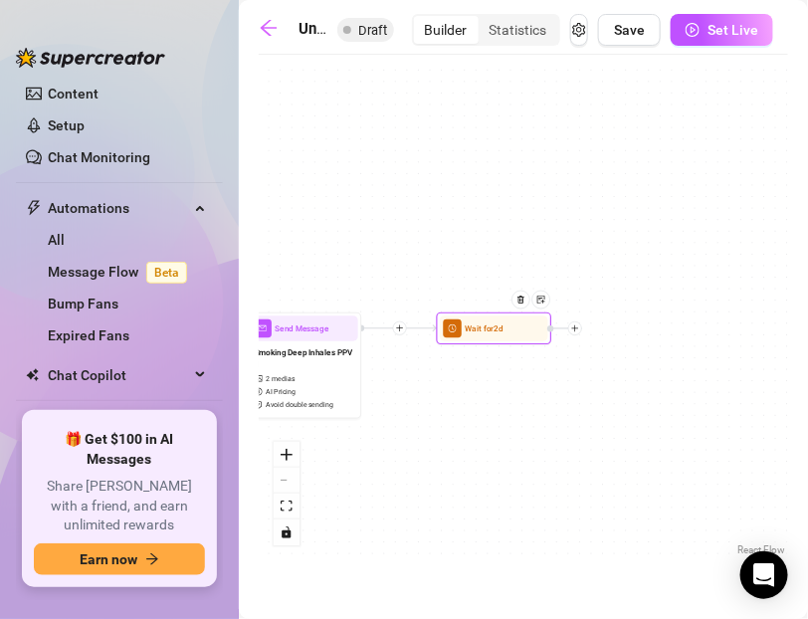
drag, startPoint x: 558, startPoint y: 262, endPoint x: 455, endPoint y: 268, distance: 103.7
click at [455, 268] on div "Wait for 2d Send Message Smoking Deep Inhales PPV 1 2 medias AI Pricing Avoid d…" at bounding box center [523, 313] width 529 height 496
click at [574, 329] on icon "plus" at bounding box center [575, 328] width 8 height 8
click at [613, 365] on div "Message" at bounding box center [632, 369] width 84 height 20
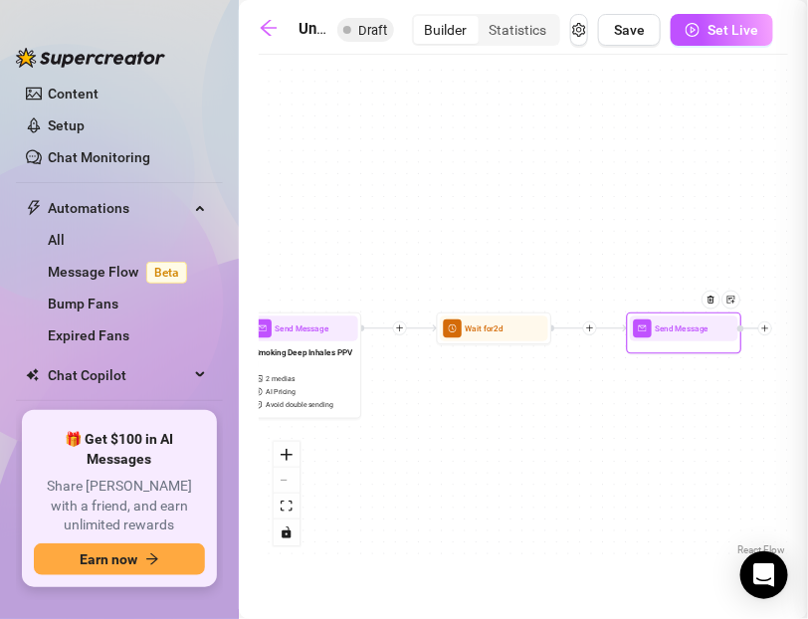
type textarea "Write your message here"
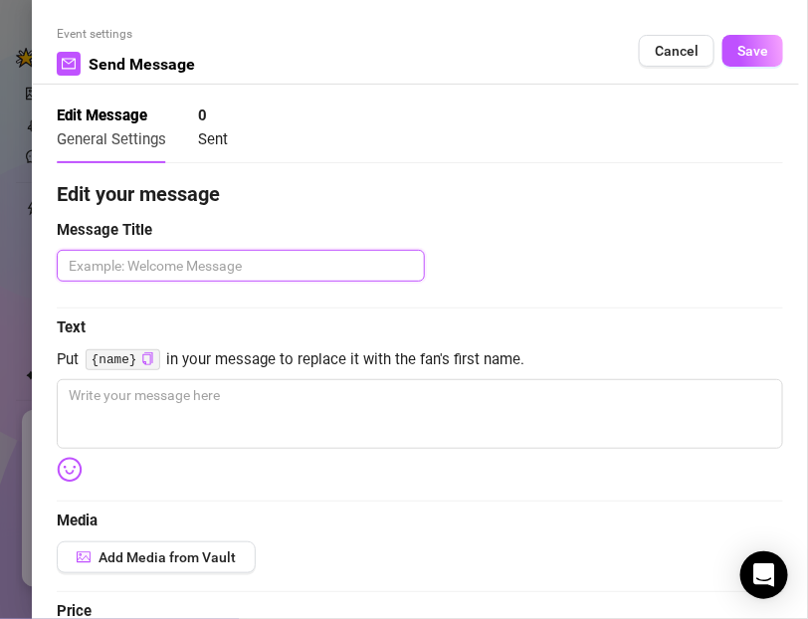
click at [100, 277] on textarea at bounding box center [241, 266] width 368 height 32
paste textarea "If they didn’t buy"
type textarea "If they didn’t buy"
type textarea "If they didn’t buy P"
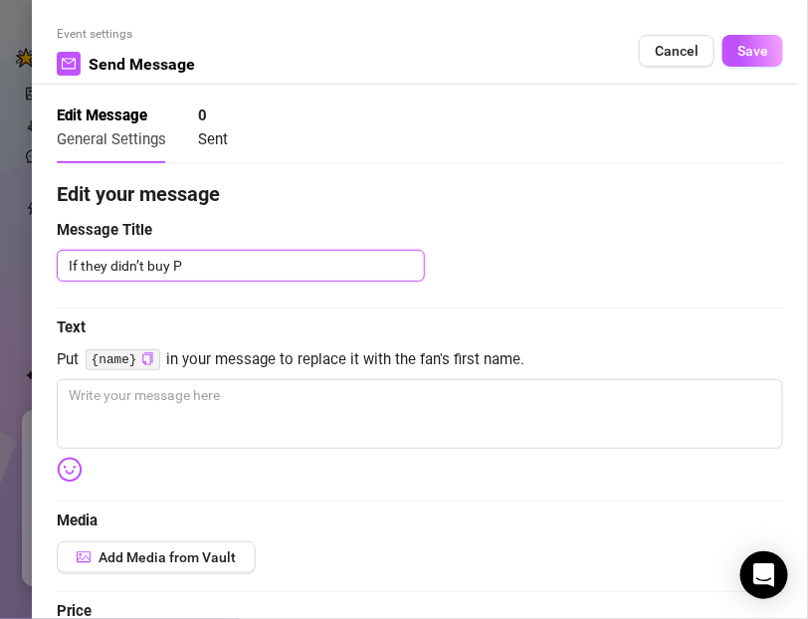
type textarea "If they didn’t buy PP"
type textarea "If they didn’t buy PPV"
type textarea "If they didn’t buy PPV 1"
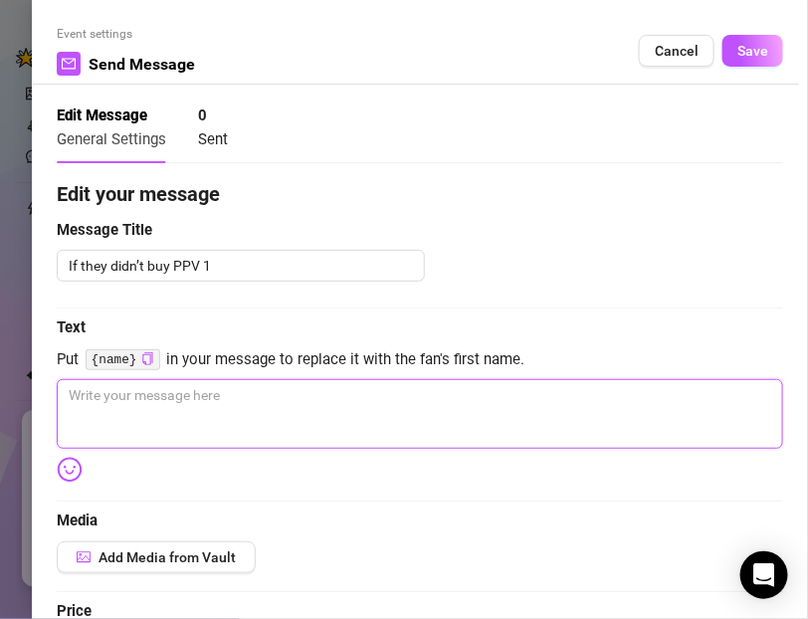
click at [136, 392] on textarea at bounding box center [420, 414] width 726 height 70
paste textarea "Couldn’t stop thinking about that clip I sent 😘 Me in leather, dragging deep on…"
type textarea "Couldn’t stop thinking about that clip I sent 😘 Me in leather, dragging deep on…"
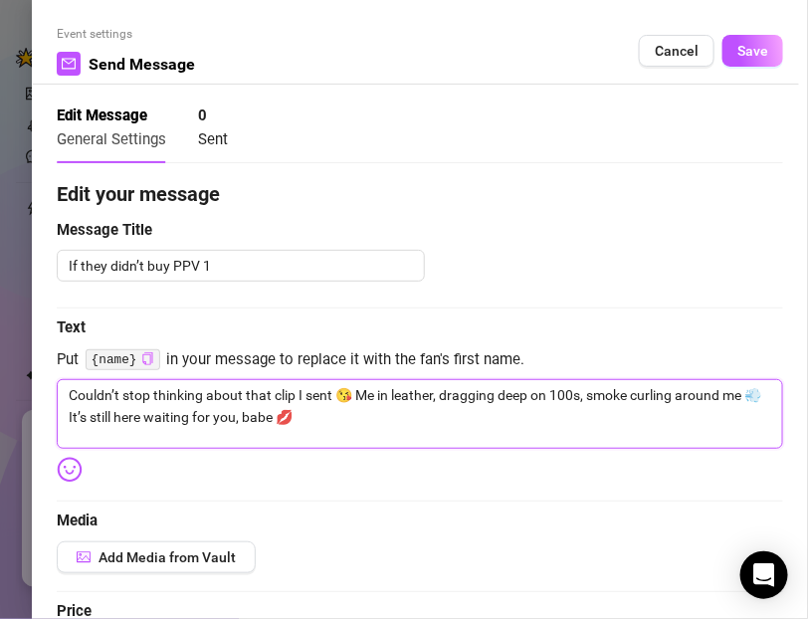
type textarea "Couldn’t stop thinking about that clip I sent 😘 Me in leather, dragging deep on…"
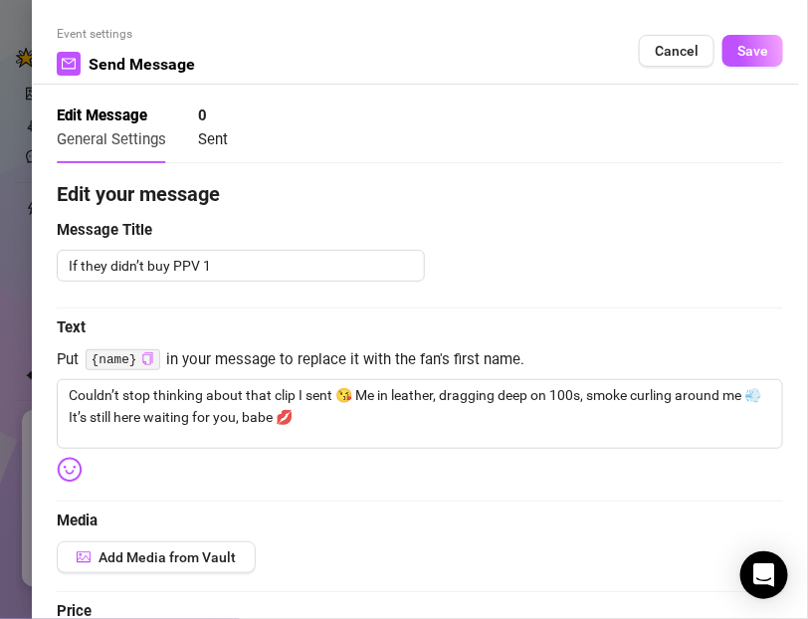
click at [150, 366] on button "Click to Copy" at bounding box center [147, 359] width 13 height 15
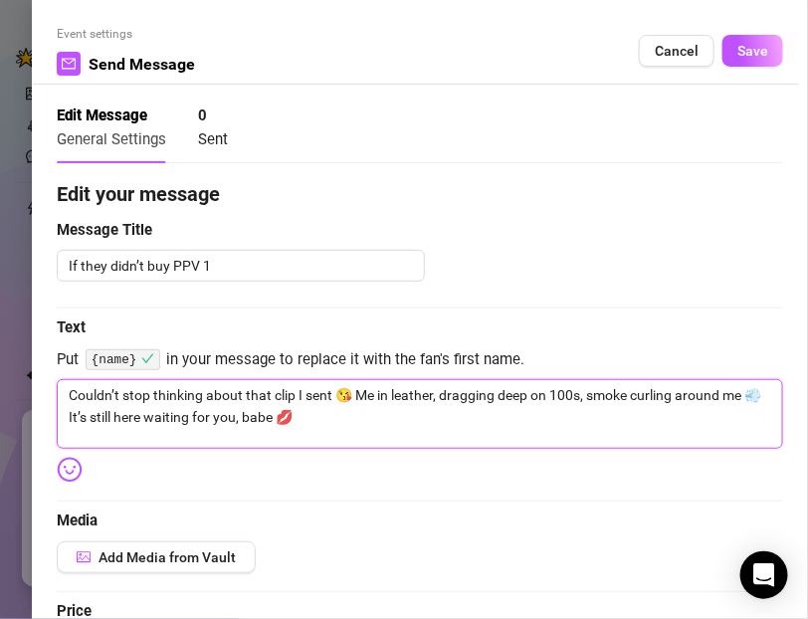
click at [254, 416] on textarea "Couldn’t stop thinking about that clip I sent 😘 Me in leather, dragging deep on…" at bounding box center [420, 414] width 726 height 70
paste textarea "{name}"
type textarea "Couldn’t stop thinking about that clip I sent 😘 Me in leather, dragging deep on…"
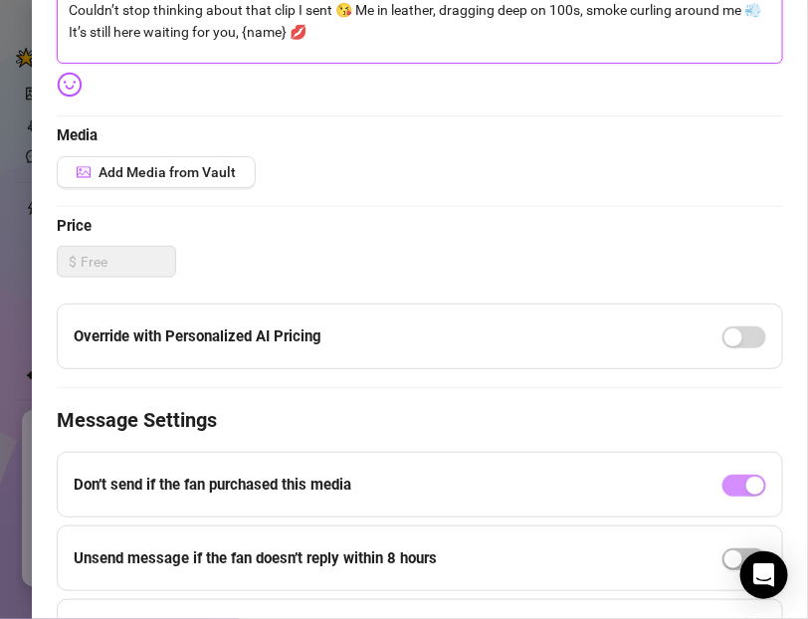
scroll to position [383, 0]
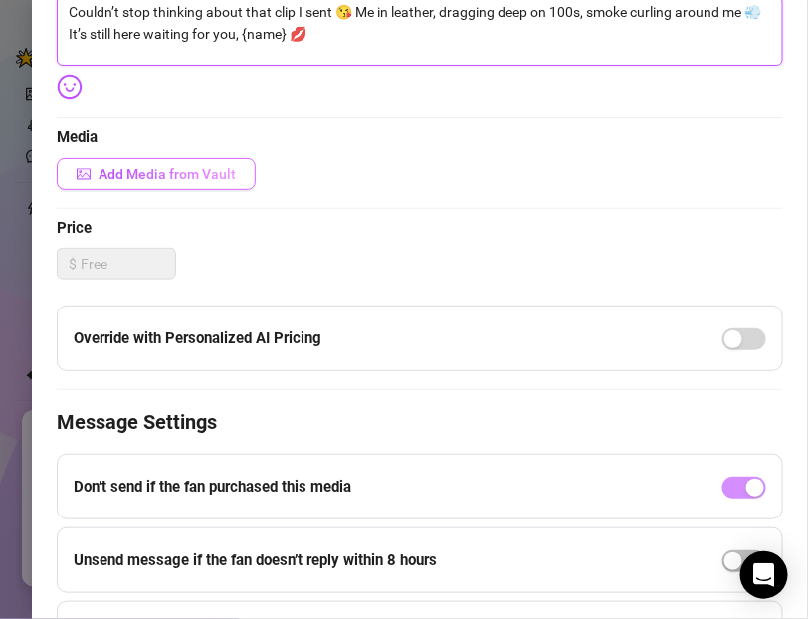
type textarea "Couldn’t stop thinking about that clip I sent 😘 Me in leather, dragging deep on…"
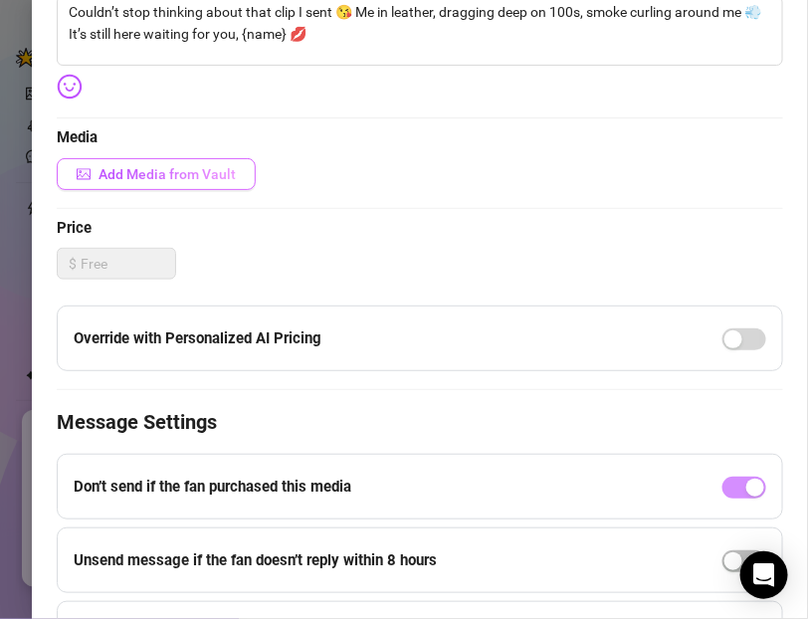
click at [144, 181] on button "Add Media from Vault" at bounding box center [156, 174] width 199 height 32
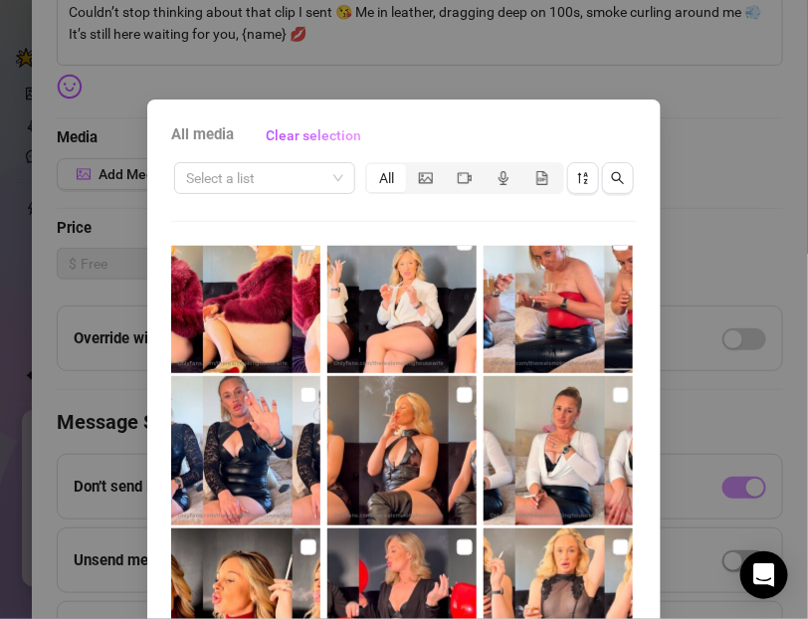
scroll to position [538, 0]
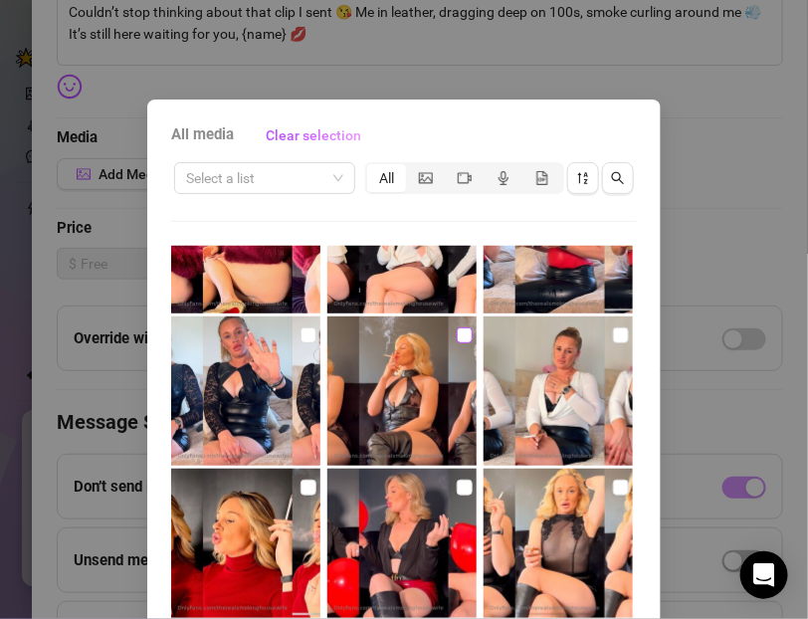
click at [466, 335] on input "checkbox" at bounding box center [465, 335] width 16 height 16
checkbox input "true"
click at [466, 181] on icon "video-camera" at bounding box center [465, 177] width 14 height 11
click at [450, 167] on input "segmented control" at bounding box center [450, 167] width 0 height 0
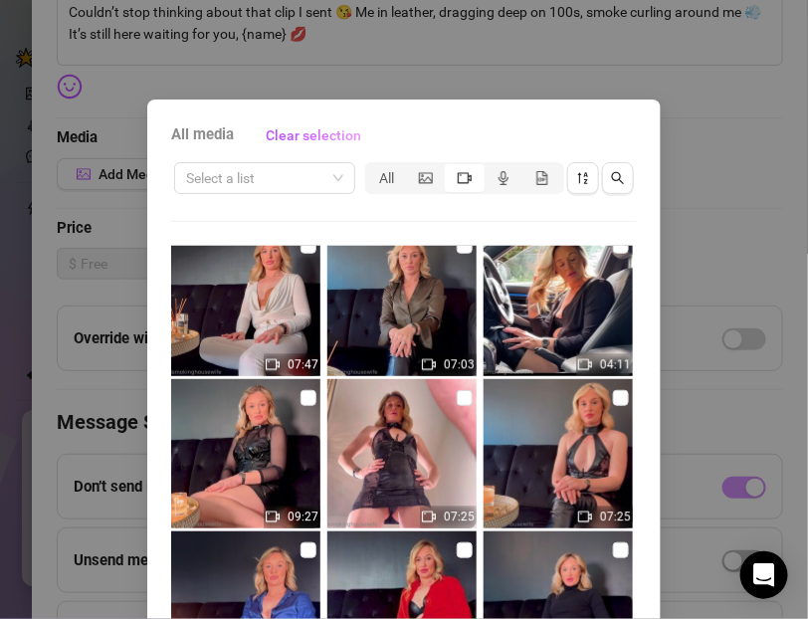
scroll to position [1097, 0]
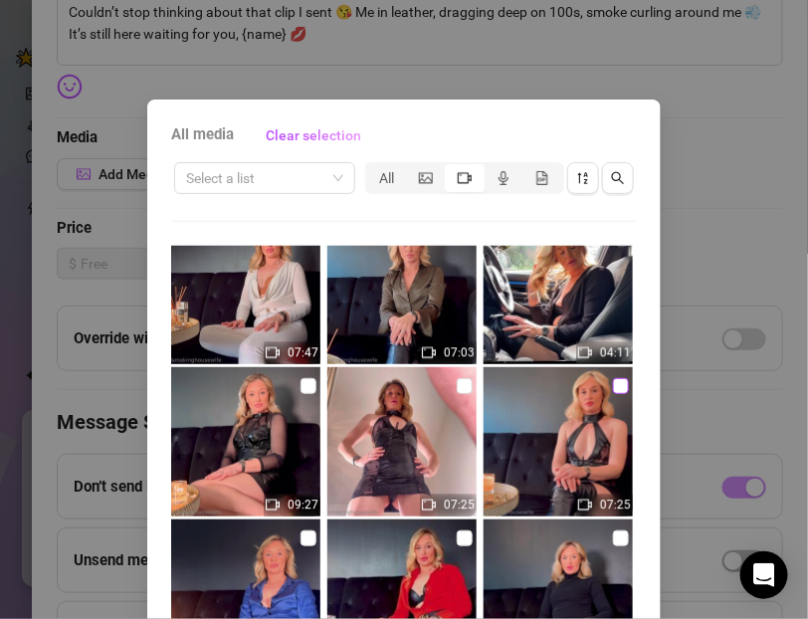
click at [613, 390] on input "checkbox" at bounding box center [621, 386] width 16 height 16
checkbox input "true"
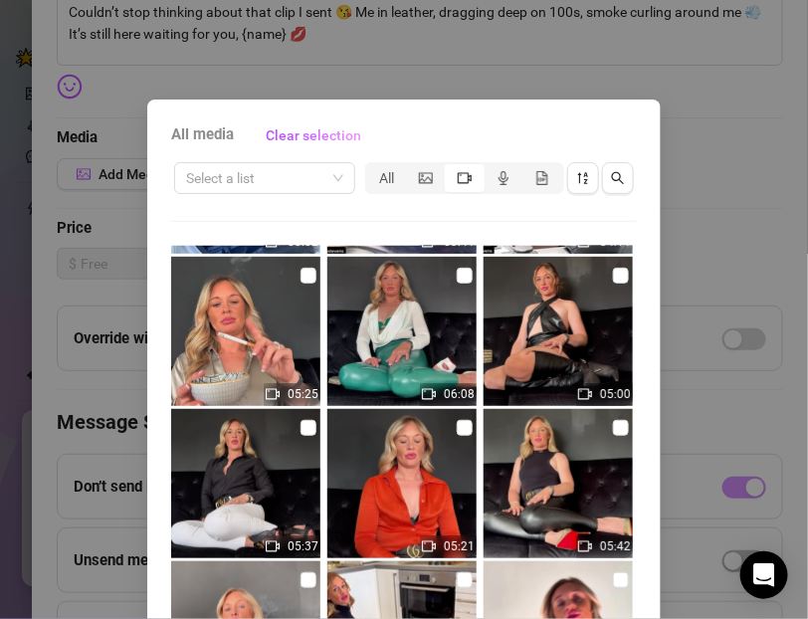
scroll to position [211, 0]
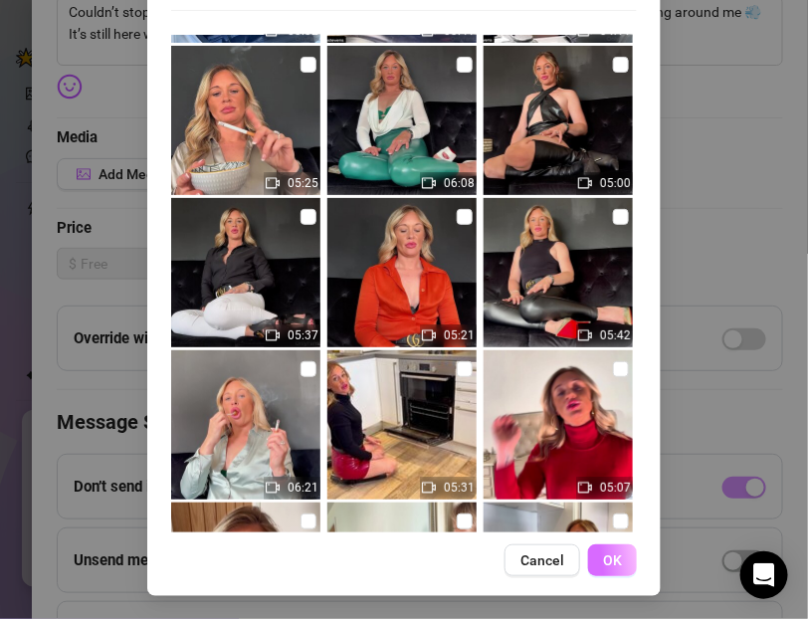
click at [612, 562] on span "OK" at bounding box center [612, 560] width 19 height 16
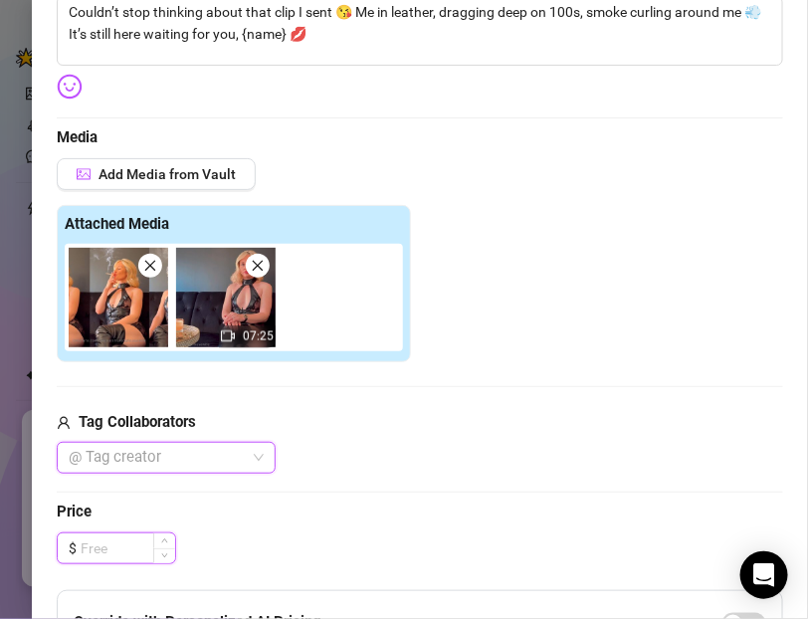
click at [91, 547] on input at bounding box center [128, 548] width 95 height 30
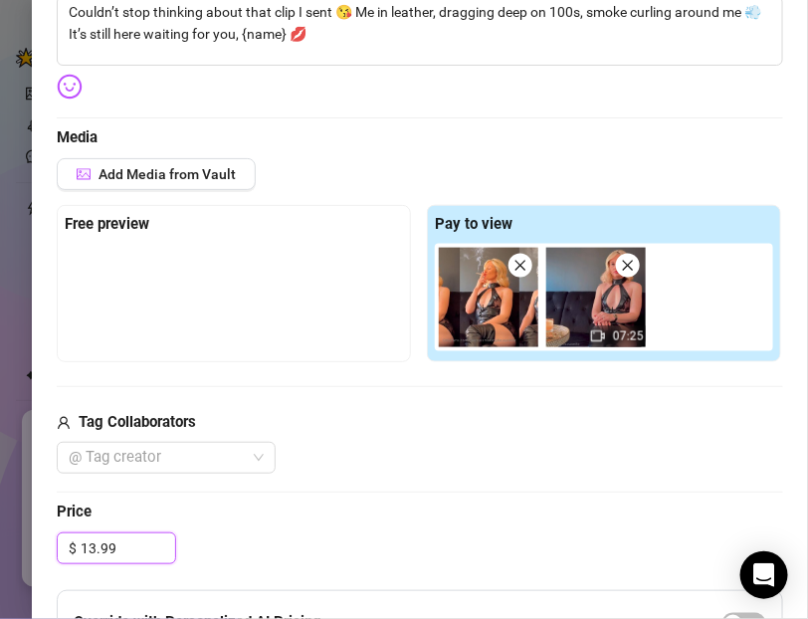
type input "13.99"
click at [233, 511] on span "Price" at bounding box center [420, 513] width 726 height 24
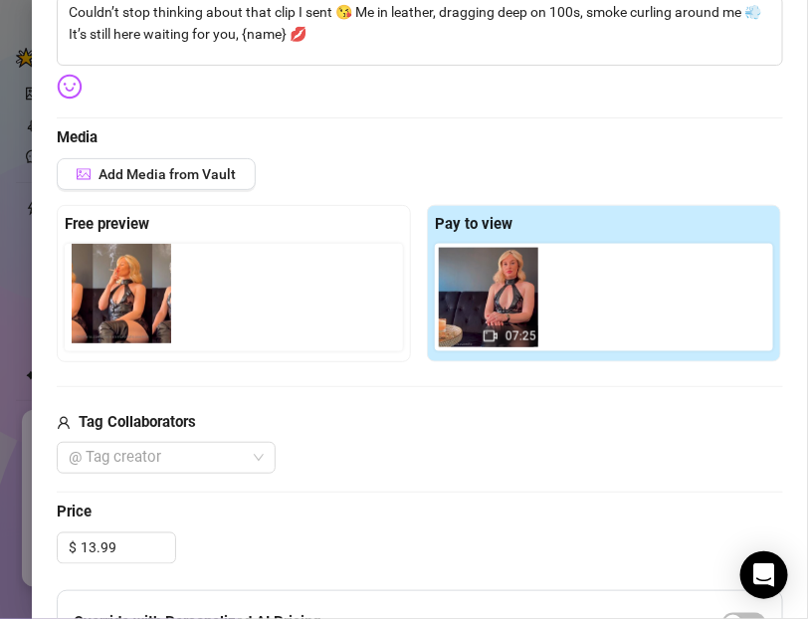
drag, startPoint x: 485, startPoint y: 304, endPoint x: 108, endPoint y: 302, distance: 376.1
click at [108, 302] on div "Free preview Pay to view 07:25" at bounding box center [420, 283] width 726 height 157
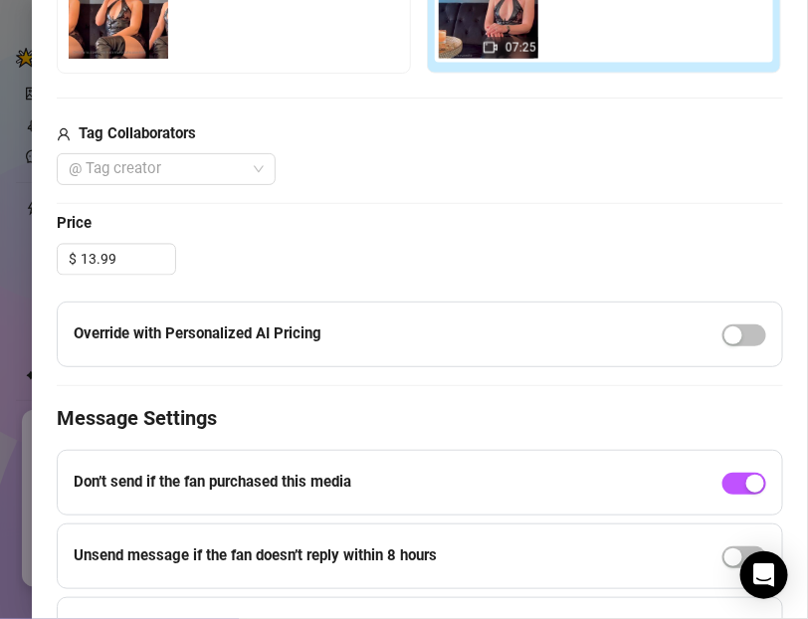
scroll to position [676, 0]
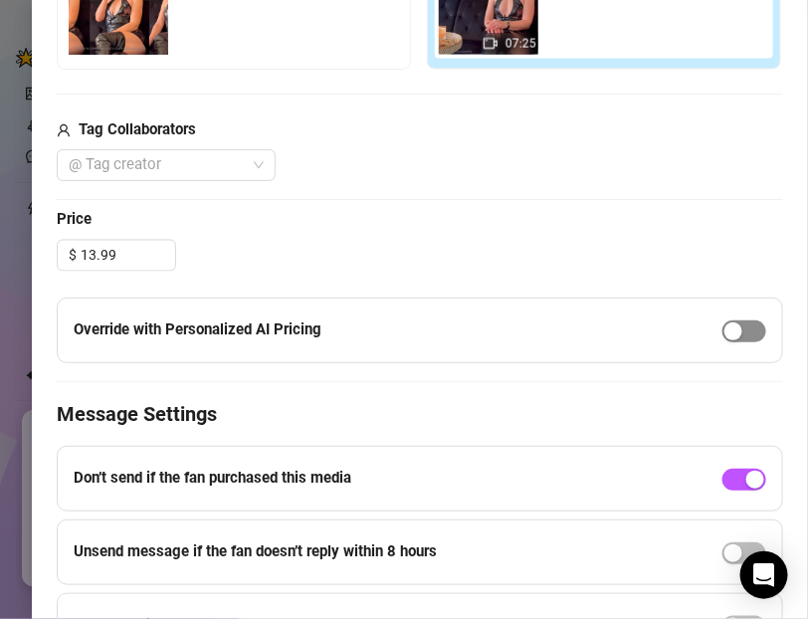
click at [733, 324] on div "button" at bounding box center [733, 331] width 18 height 18
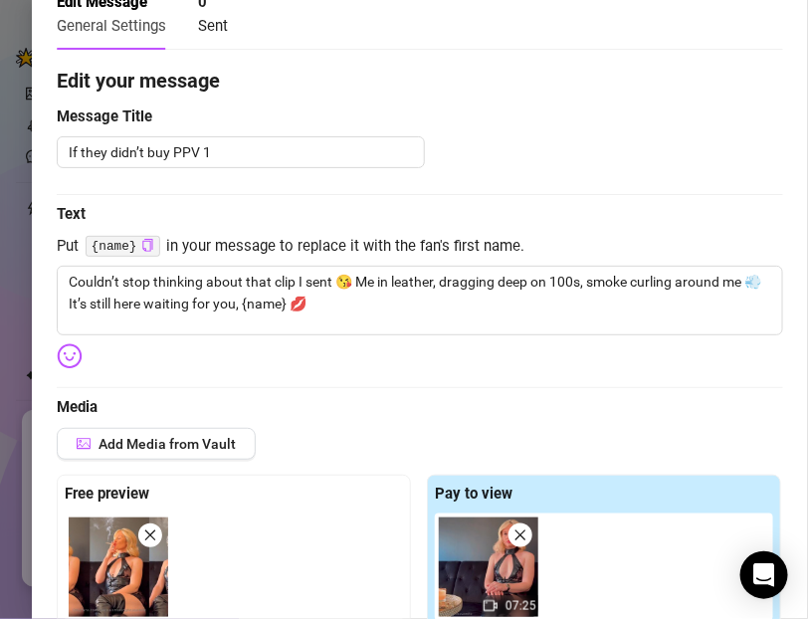
scroll to position [0, 0]
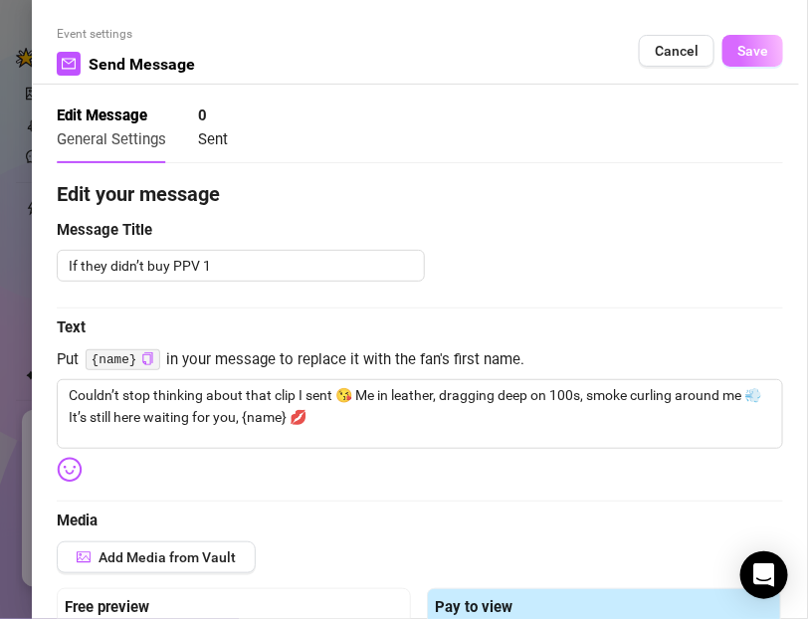
click at [731, 55] on button "Save" at bounding box center [752, 51] width 61 height 32
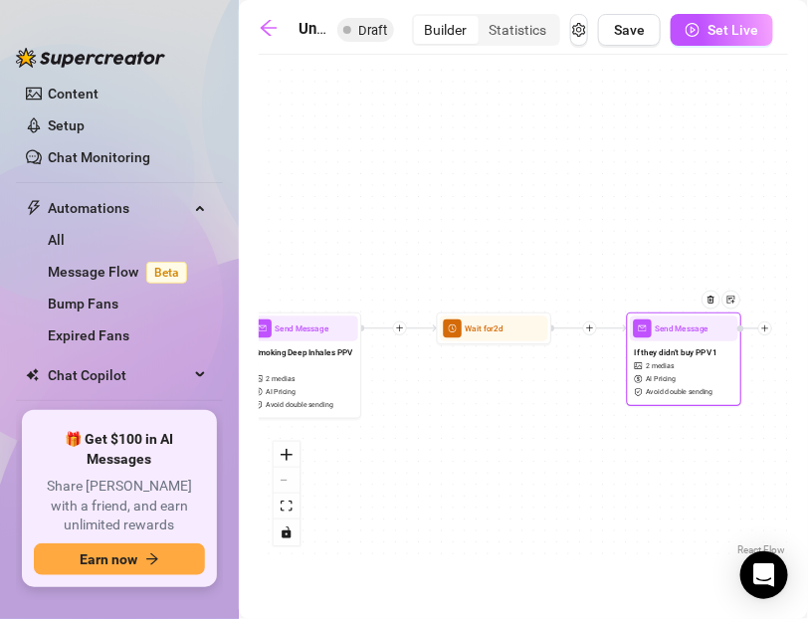
click at [767, 328] on icon "plus" at bounding box center [765, 328] width 8 height 8
click at [589, 332] on div at bounding box center [590, 328] width 14 height 14
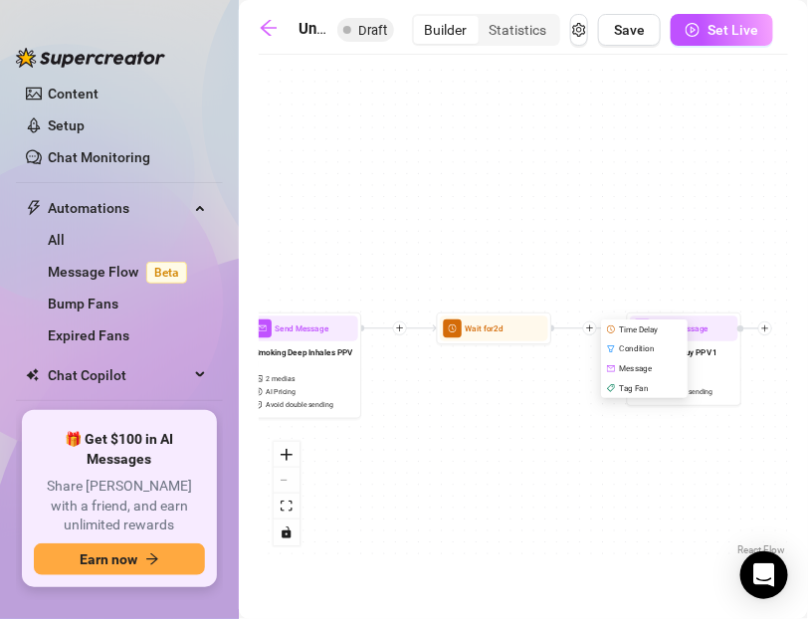
click at [618, 347] on div "Condition" at bounding box center [646, 349] width 84 height 20
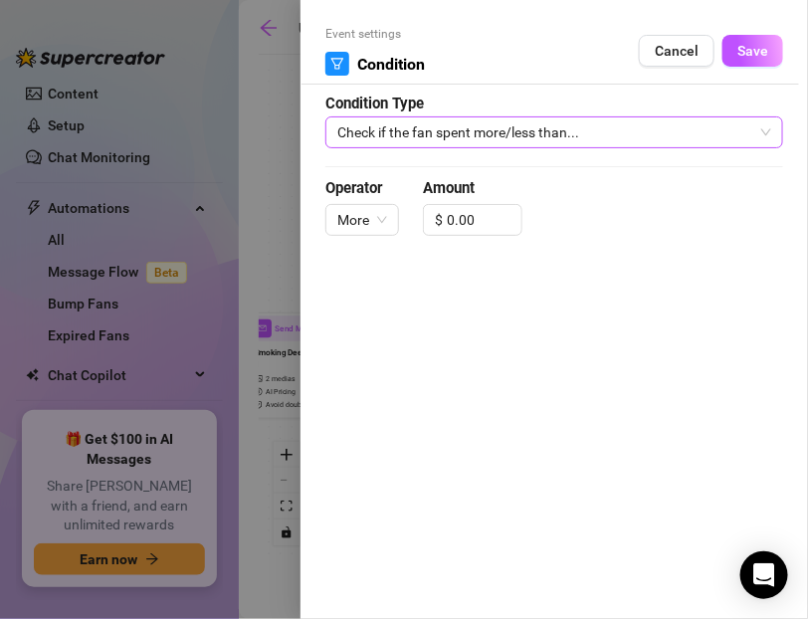
click at [411, 132] on span "Check if the fan spent more/less than..." at bounding box center [554, 132] width 434 height 30
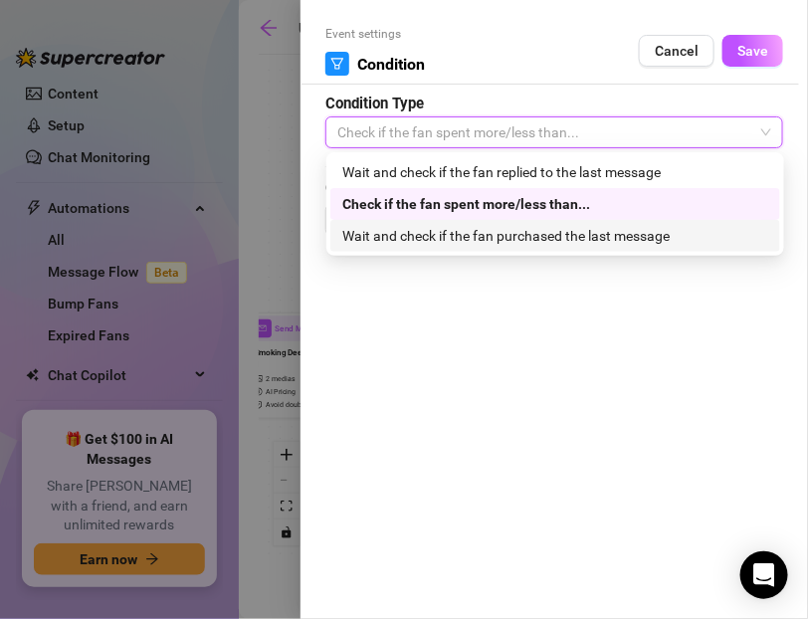
click at [424, 234] on div "Wait and check if the fan purchased the last message" at bounding box center [555, 236] width 426 height 22
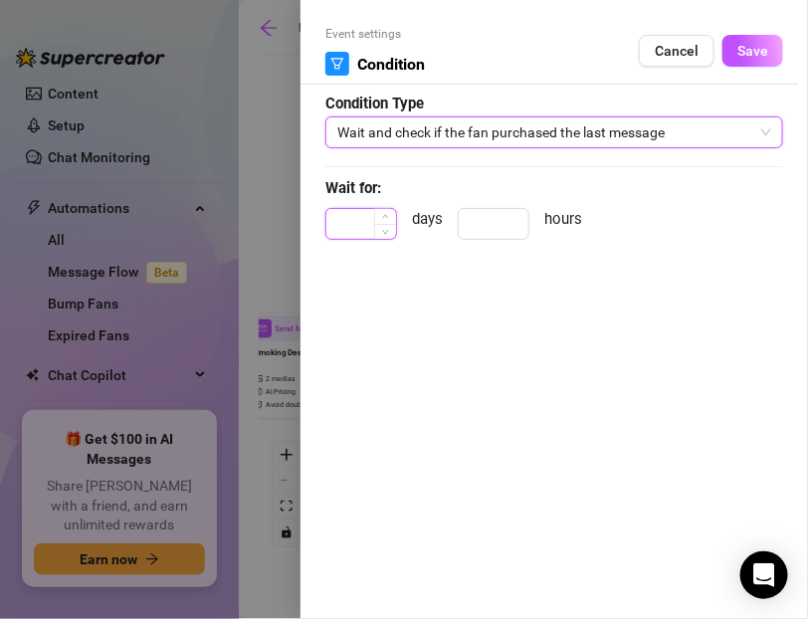
click at [365, 227] on input at bounding box center [361, 224] width 70 height 30
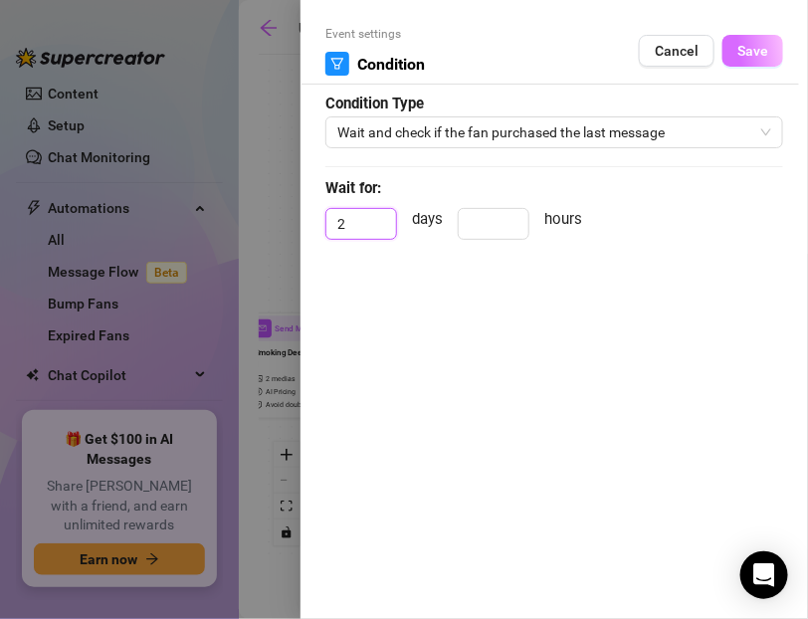
type input "2"
click at [736, 62] on button "Save" at bounding box center [752, 51] width 61 height 32
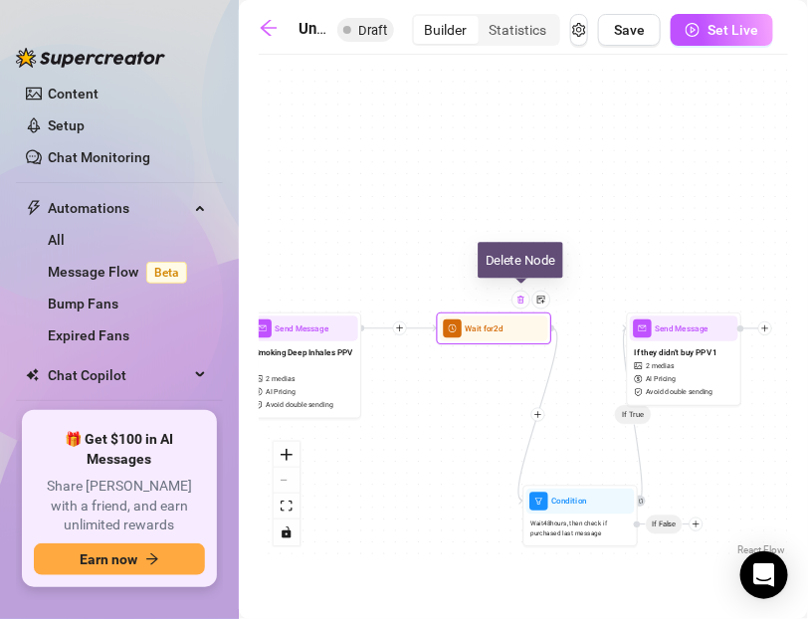
click at [519, 302] on img at bounding box center [520, 300] width 9 height 9
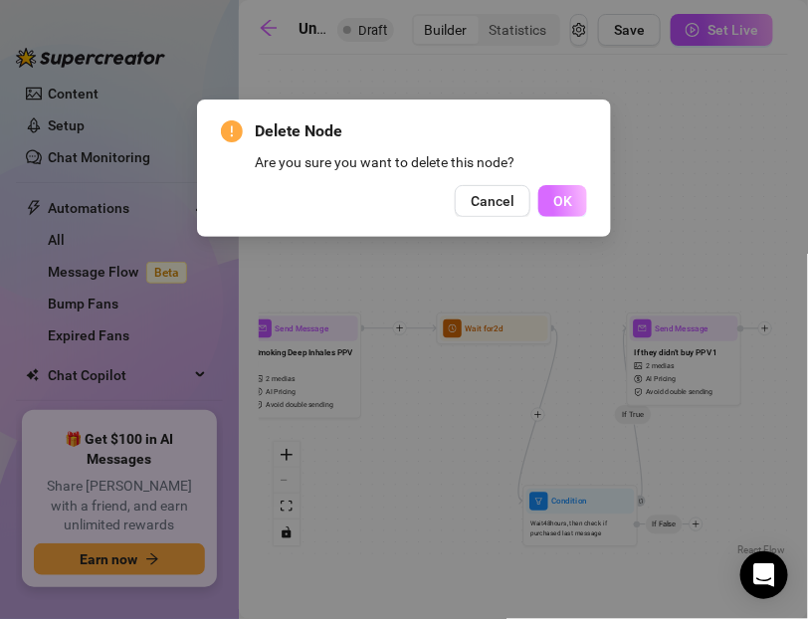
click at [551, 197] on button "OK" at bounding box center [562, 201] width 49 height 32
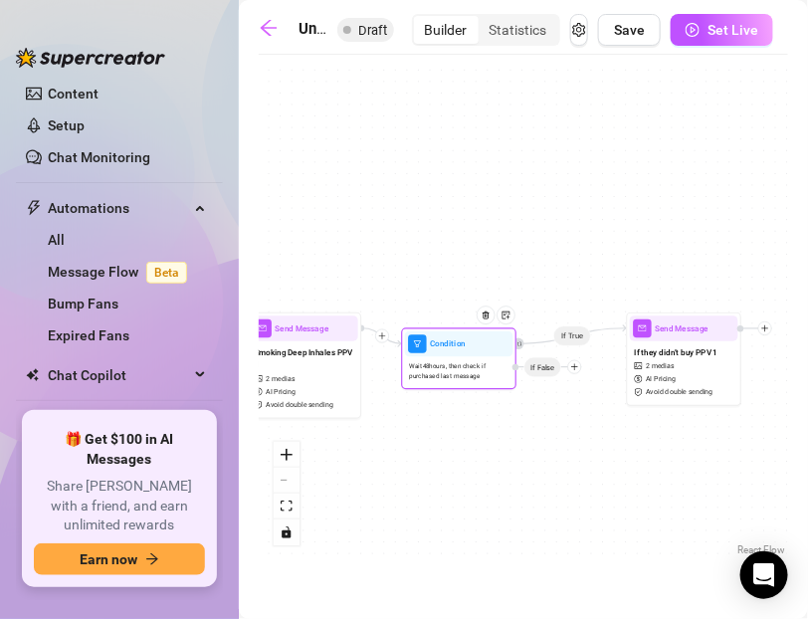
drag, startPoint x: 566, startPoint y: 514, endPoint x: 444, endPoint y: 356, distance: 200.0
click at [444, 356] on div "Wait 48 hours, then check if purchased last message" at bounding box center [459, 370] width 108 height 29
click at [468, 361] on span "Wait 48 hours, then check if purchased last message" at bounding box center [459, 370] width 100 height 20
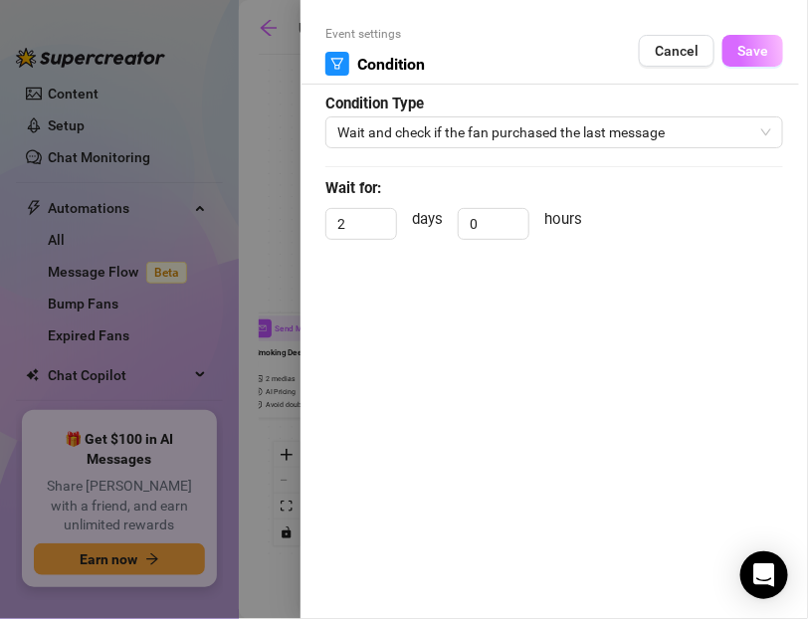
click at [742, 56] on span "Save" at bounding box center [752, 51] width 31 height 16
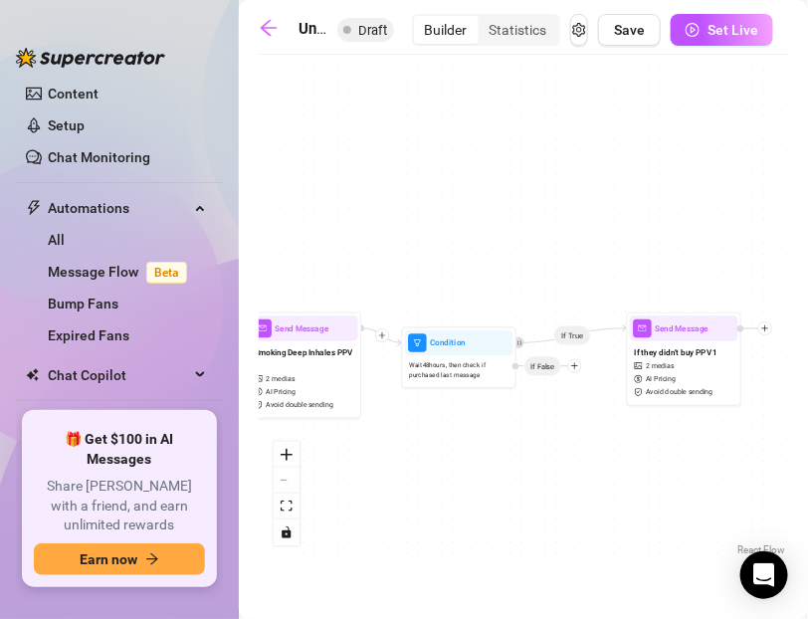
drag, startPoint x: 621, startPoint y: 324, endPoint x: 608, endPoint y: 352, distance: 30.7
click at [608, 352] on div "If True Condition Wait 48 hours, then check if purchased last message If False …" at bounding box center [523, 313] width 529 height 496
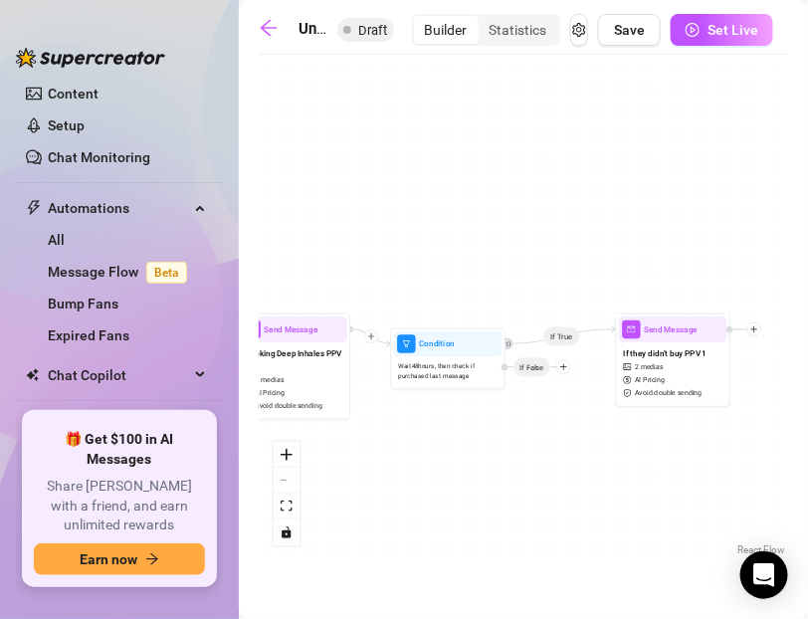
drag, startPoint x: 624, startPoint y: 334, endPoint x: 613, endPoint y: 335, distance: 11.0
click at [613, 335] on div "If True Condition Wait 48 hours, then check if purchased last message If False …" at bounding box center [523, 313] width 529 height 496
click at [506, 343] on icon "retweet" at bounding box center [508, 343] width 5 height 5
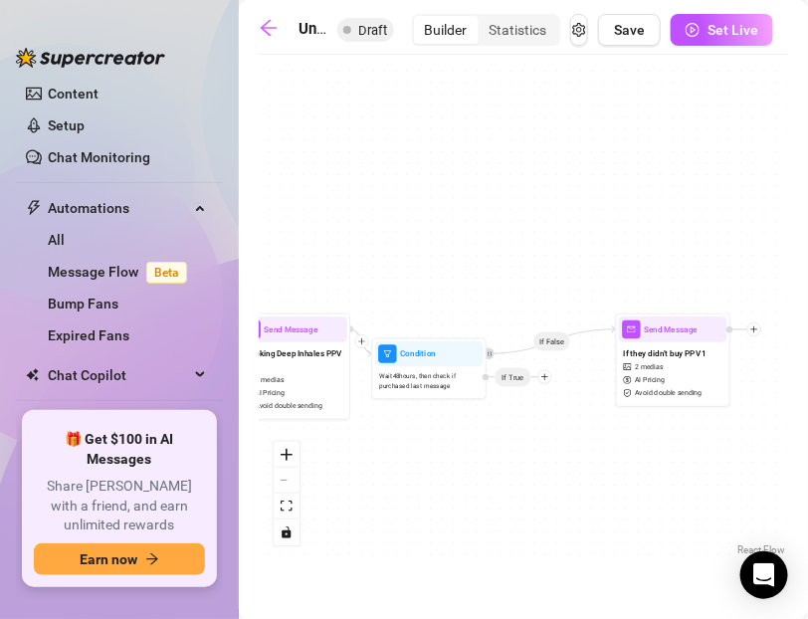
drag, startPoint x: 568, startPoint y: 372, endPoint x: 549, endPoint y: 384, distance: 22.4
click at [549, 384] on div "If False Condition Wait 48 hours, then check if purchased last message If True …" at bounding box center [523, 313] width 529 height 496
click at [542, 378] on icon "plus" at bounding box center [545, 377] width 8 height 8
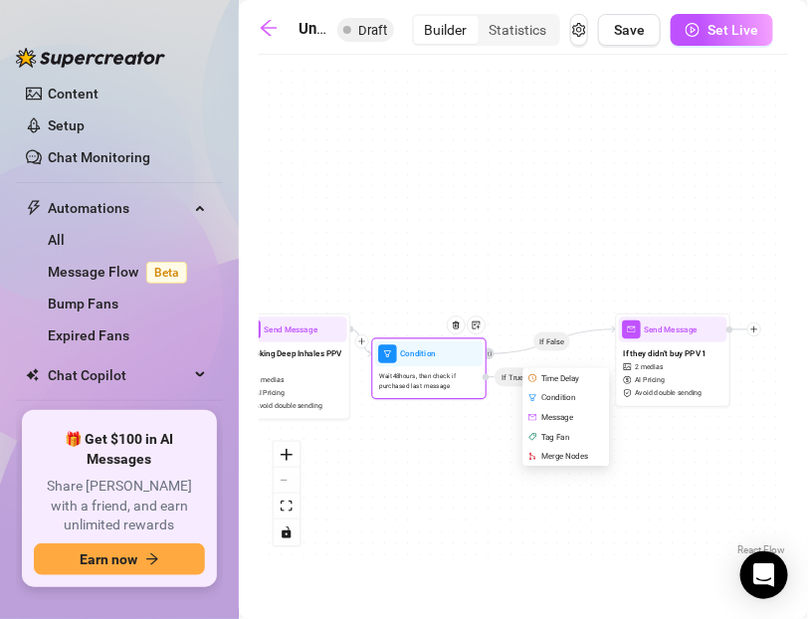
click at [548, 413] on div "Message" at bounding box center [567, 418] width 84 height 20
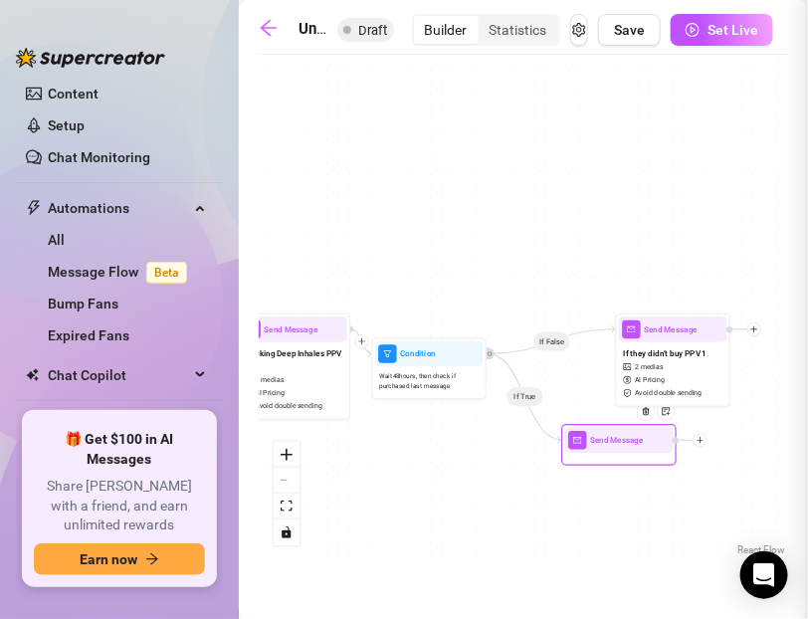
type textarea "Write your message here"
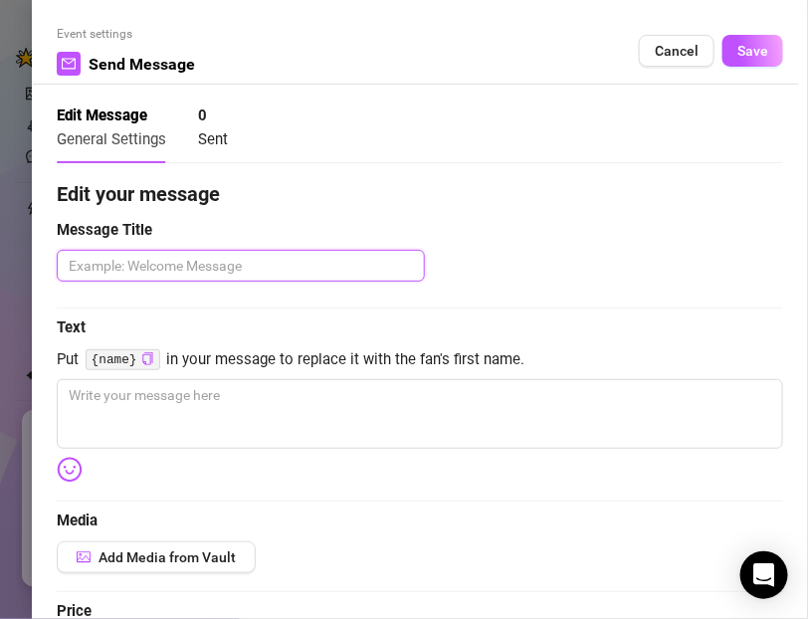
click at [101, 272] on textarea at bounding box center [241, 266] width 368 height 32
paste textarea "If they did buy"
type textarea "If they did buy"
type textarea "If they did buy P"
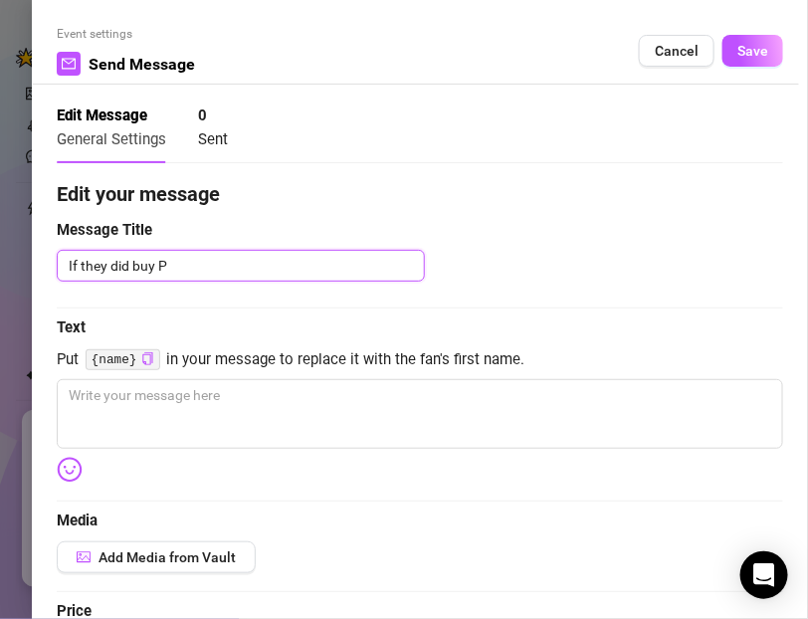
type textarea "If they did buy PP"
type textarea "If they did buy PPV"
type textarea "If they did buy PPV 1"
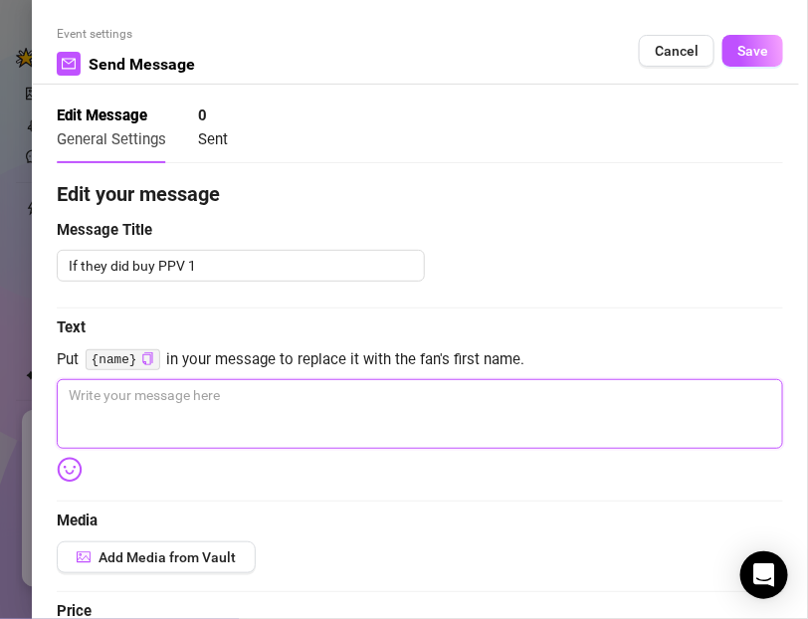
click at [100, 397] on textarea at bounding box center [420, 414] width 726 height 70
paste textarea "Mmm I know you loved those deep inhales 💨🔥 Next one I’ve got lined up for you i…"
type textarea "Mmm I know you loved those deep inhales 💨🔥 Next one I’ve got lined up for you i…"
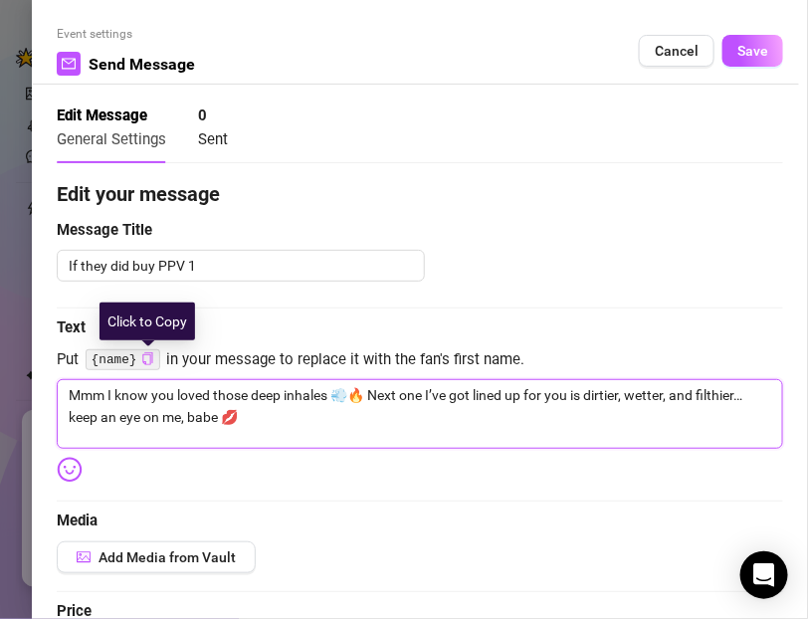
type textarea "Mmm I know you loved those deep inhales 💨🔥 Next one I’ve got lined up for you i…"
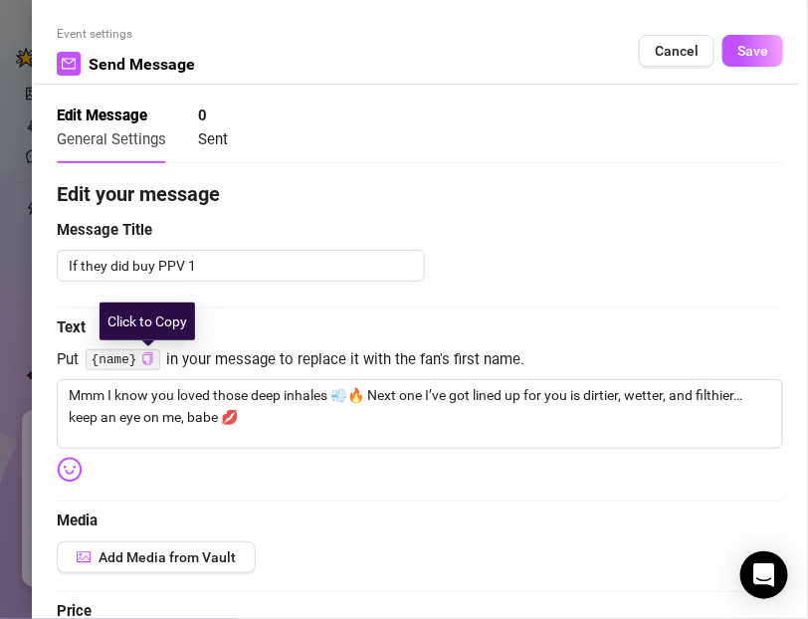
click at [147, 355] on icon "copy" at bounding box center [147, 358] width 10 height 13
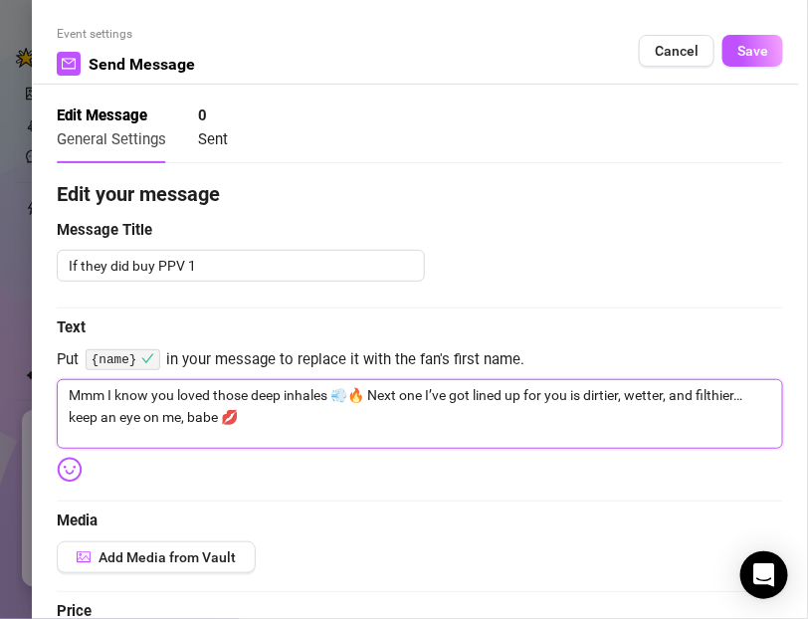
click at [208, 421] on textarea "Mmm I know you loved those deep inhales 💨🔥 Next one I’ve got lined up for you i…" at bounding box center [420, 414] width 726 height 70
paste textarea "{name}"
type textarea "Mmm I know you loved those deep inhales 💨🔥 Next one I’ve got lined up for you i…"
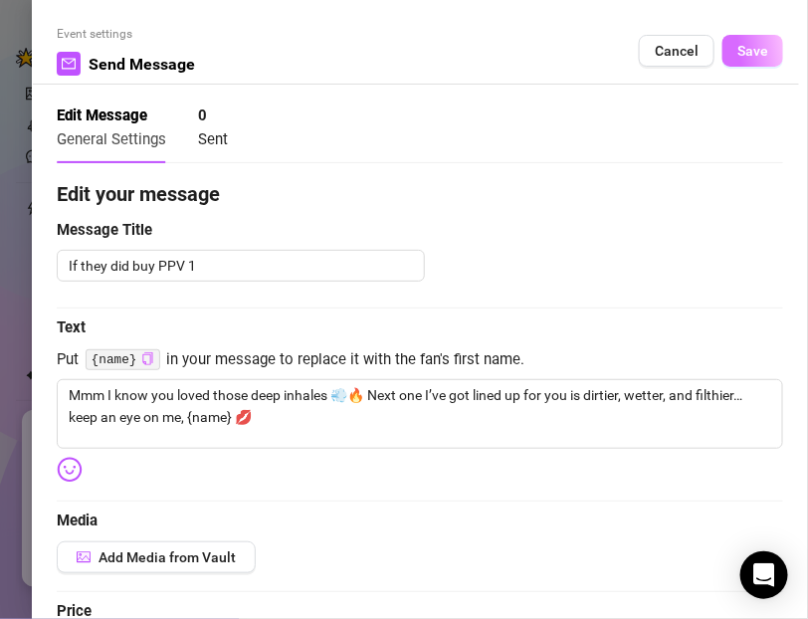
click at [733, 49] on button "Save" at bounding box center [752, 51] width 61 height 32
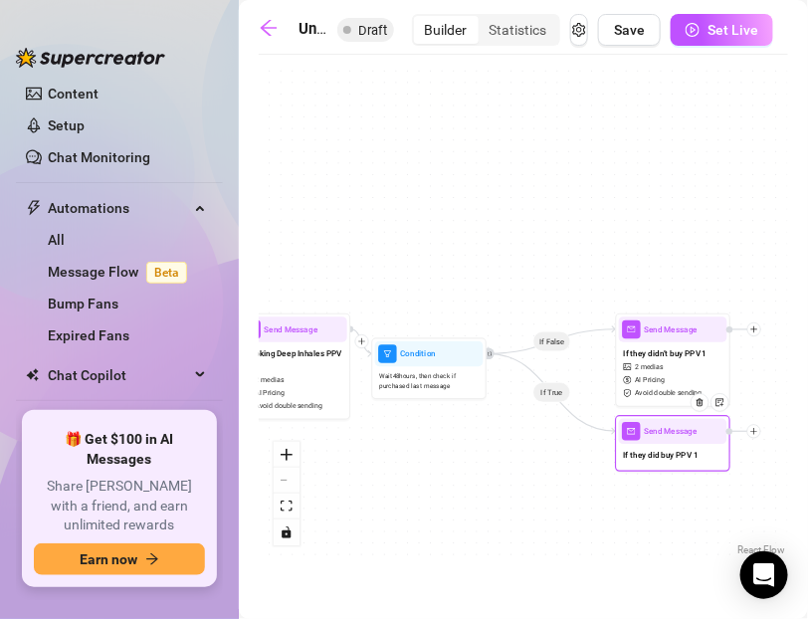
drag, startPoint x: 643, startPoint y: 456, endPoint x: 699, endPoint y: 448, distance: 56.3
click at [699, 448] on div "If they did buy PPV 1" at bounding box center [673, 456] width 108 height 24
click at [281, 480] on icon "zoom out" at bounding box center [287, 481] width 12 height 2
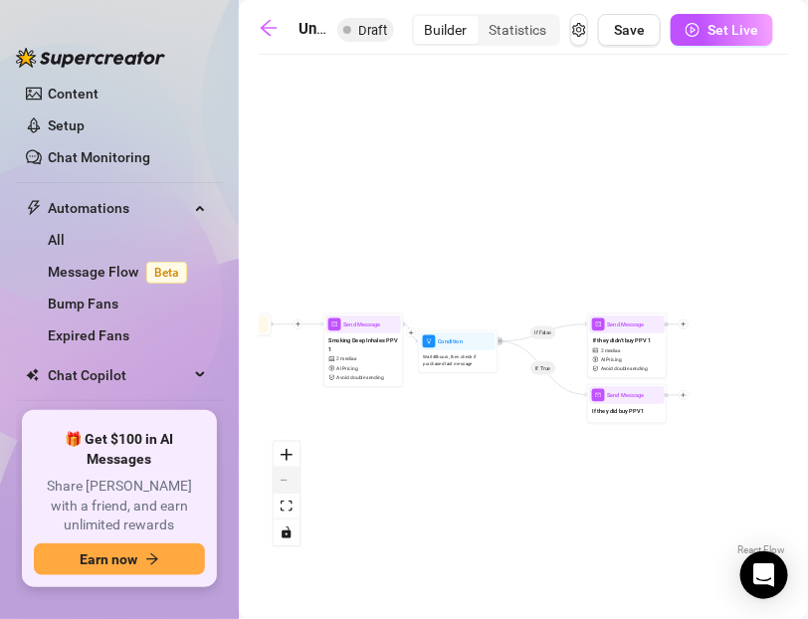
click at [281, 480] on icon "zoom out" at bounding box center [287, 481] width 12 height 2
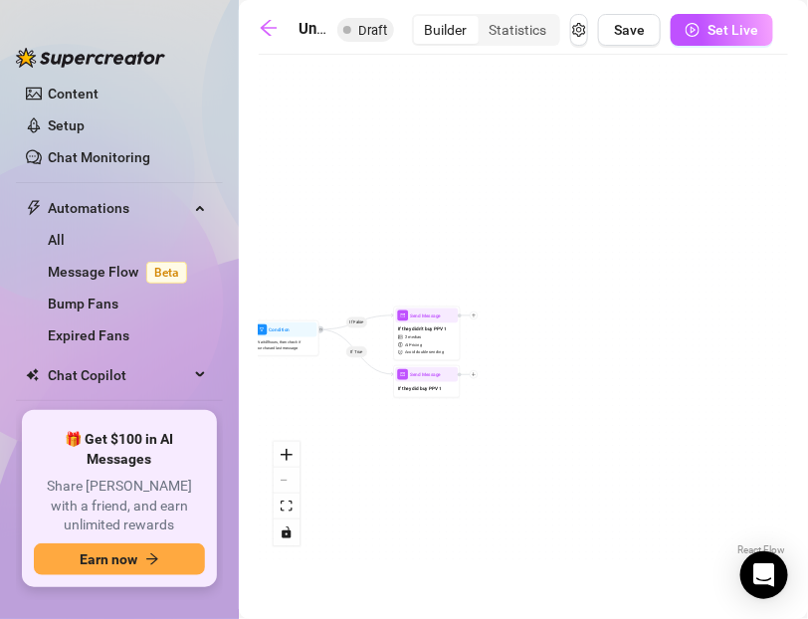
drag, startPoint x: 454, startPoint y: 400, endPoint x: 271, endPoint y: 393, distance: 183.2
click at [271, 393] on div "If False If True Send Message If they did buy PPV 1 Condition Wait 48 hours, th…" at bounding box center [523, 313] width 529 height 496
click at [475, 316] on icon "plus" at bounding box center [474, 315] width 5 height 5
click at [496, 360] on div "Merge Nodes" at bounding box center [507, 361] width 49 height 11
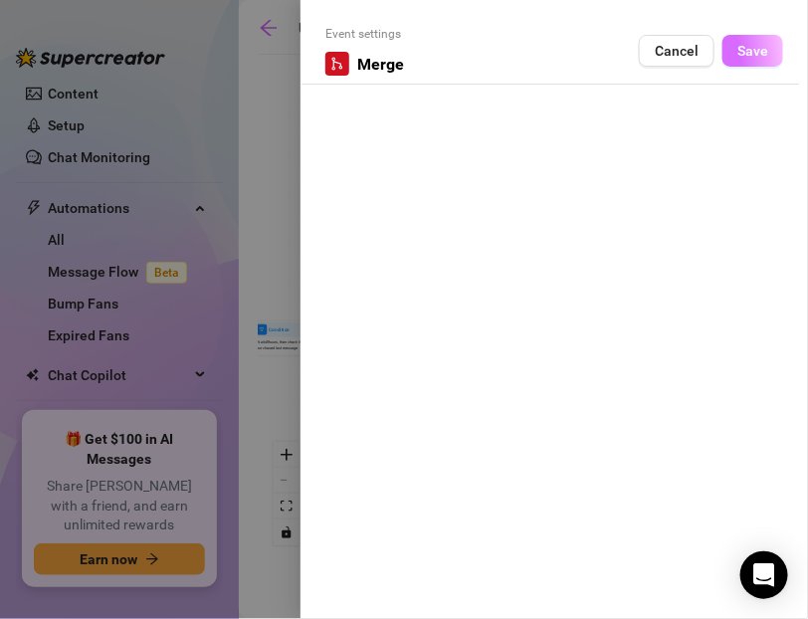
click at [743, 60] on button "Save" at bounding box center [752, 51] width 61 height 32
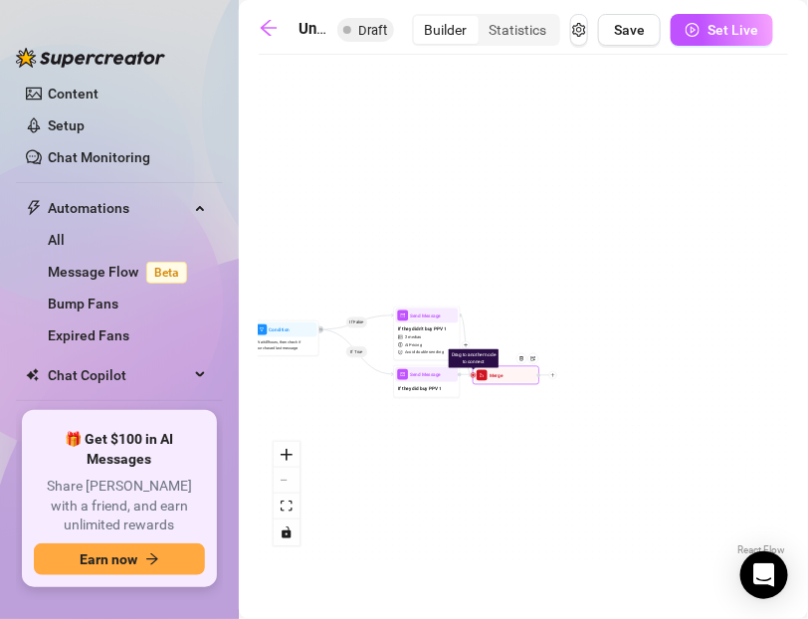
drag, startPoint x: 505, startPoint y: 317, endPoint x: 475, endPoint y: 378, distance: 68.1
click at [475, 378] on div "Merge" at bounding box center [506, 375] width 63 height 15
drag, startPoint x: 527, startPoint y: 376, endPoint x: 547, endPoint y: 374, distance: 20.0
click at [547, 374] on div at bounding box center [544, 362] width 29 height 34
drag, startPoint x: 476, startPoint y: 375, endPoint x: 495, endPoint y: 375, distance: 18.9
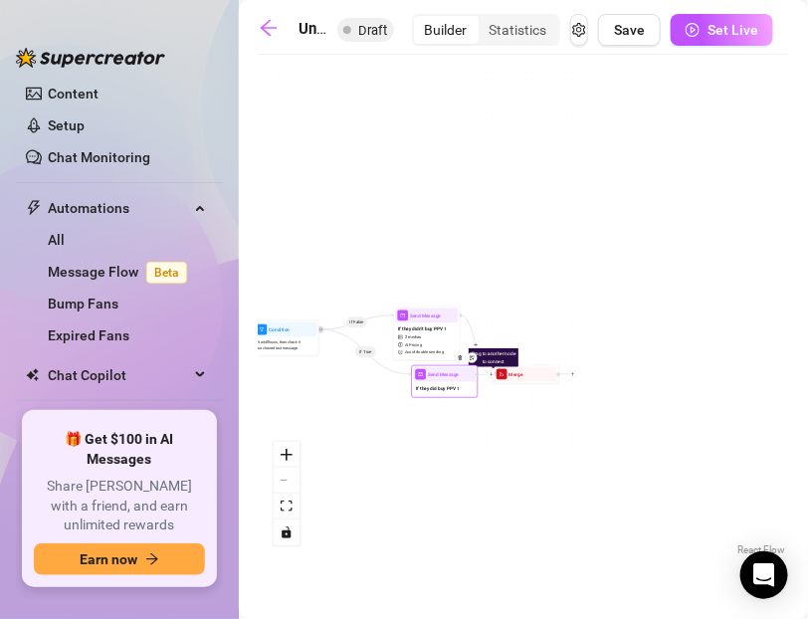
click at [495, 375] on div at bounding box center [492, 374] width 8 height 8
click at [498, 423] on div "If False If True Drag to another node to connect Merge Send Message If they did…" at bounding box center [523, 313] width 529 height 496
click at [538, 296] on div "If False If True Drag to another node to connect Merge Send Message If they did…" at bounding box center [523, 313] width 529 height 496
drag, startPoint x: 531, startPoint y: 378, endPoint x: 557, endPoint y: 329, distance: 55.2
click at [557, 329] on div at bounding box center [568, 313] width 29 height 34
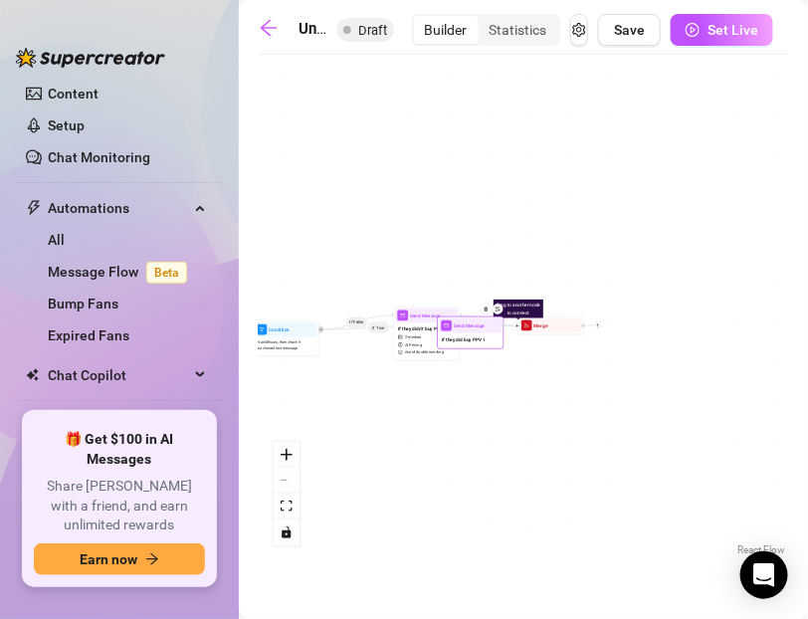
drag, startPoint x: 493, startPoint y: 378, endPoint x: 520, endPoint y: 328, distance: 57.0
click at [520, 328] on div at bounding box center [512, 325] width 20 height 8
drag, startPoint x: 473, startPoint y: 346, endPoint x: 441, endPoint y: 400, distance: 62.5
click at [441, 400] on div "Send Message If they did buy PPV 1" at bounding box center [438, 383] width 67 height 33
click at [489, 380] on div at bounding box center [480, 377] width 20 height 8
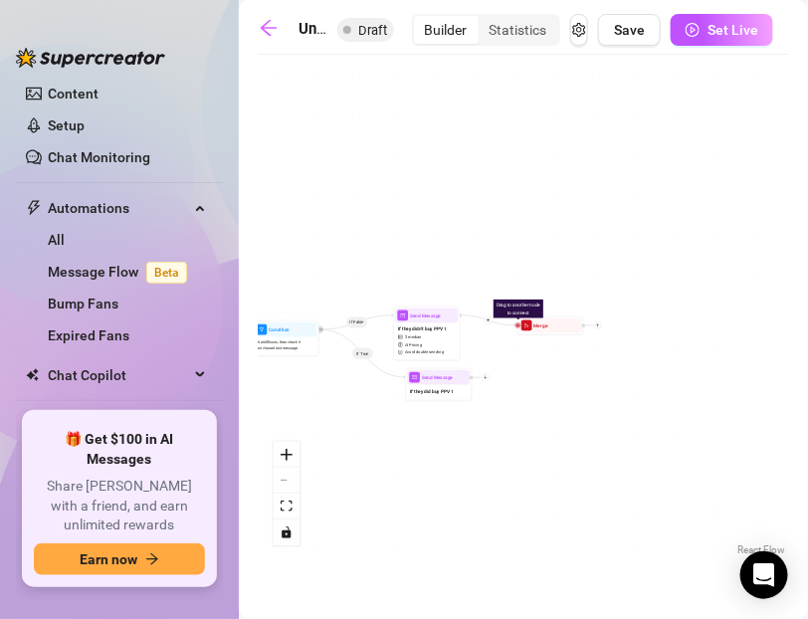
click at [486, 382] on div "If False If True Drag to another node to connect Merge Send Message If they did…" at bounding box center [523, 313] width 529 height 496
click at [488, 376] on div at bounding box center [486, 377] width 8 height 8
click at [507, 423] on div "Merge Nodes" at bounding box center [519, 423] width 49 height 11
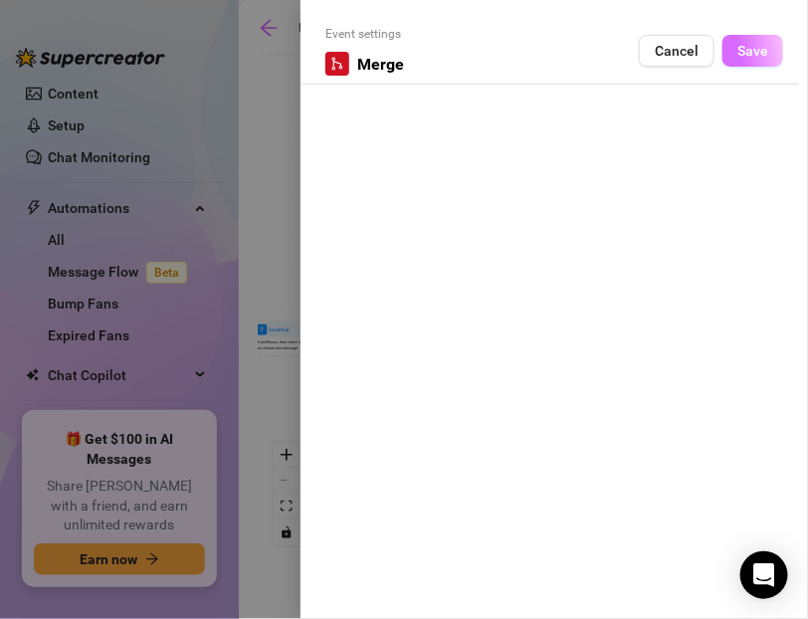
click at [752, 55] on span "Save" at bounding box center [752, 51] width 31 height 16
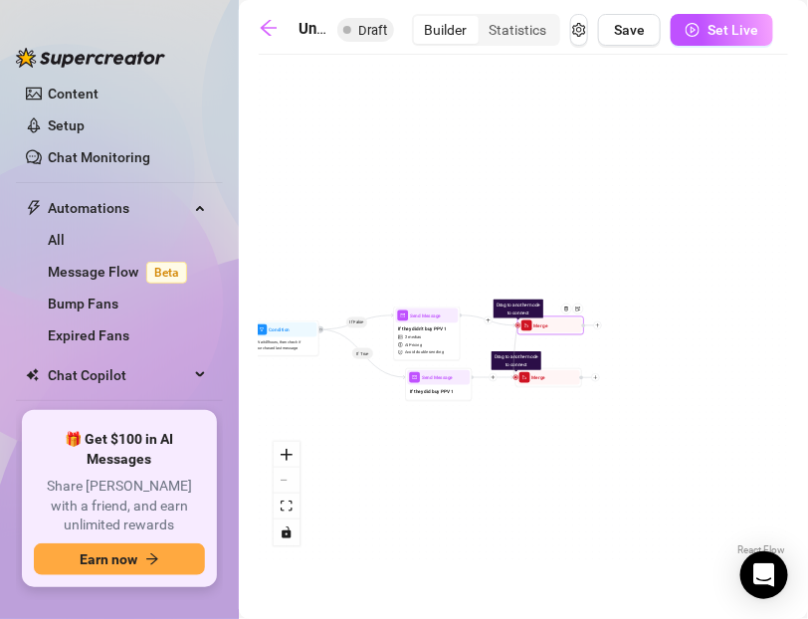
drag, startPoint x: 516, startPoint y: 376, endPoint x: 519, endPoint y: 327, distance: 48.8
click at [130, 327] on div "Drag to another node to connect Merge Drag to another node to connect Merge Sen…" at bounding box center [41, 389] width 177 height 166
click at [531, 418] on div "If False If True Merge Drag to another node to connect Merge Send Message If th…" at bounding box center [523, 313] width 529 height 496
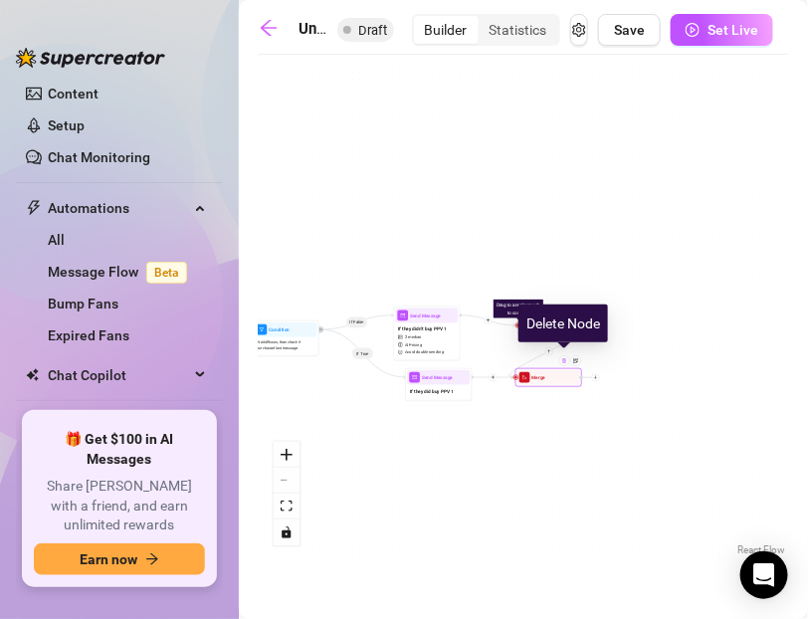
click at [565, 361] on img at bounding box center [564, 360] width 5 height 5
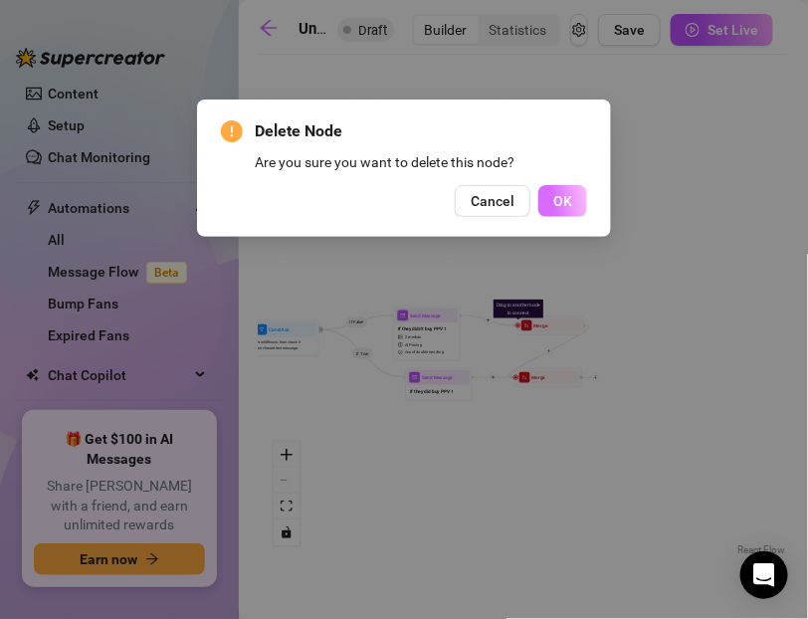
click at [553, 208] on span "OK" at bounding box center [562, 201] width 19 height 16
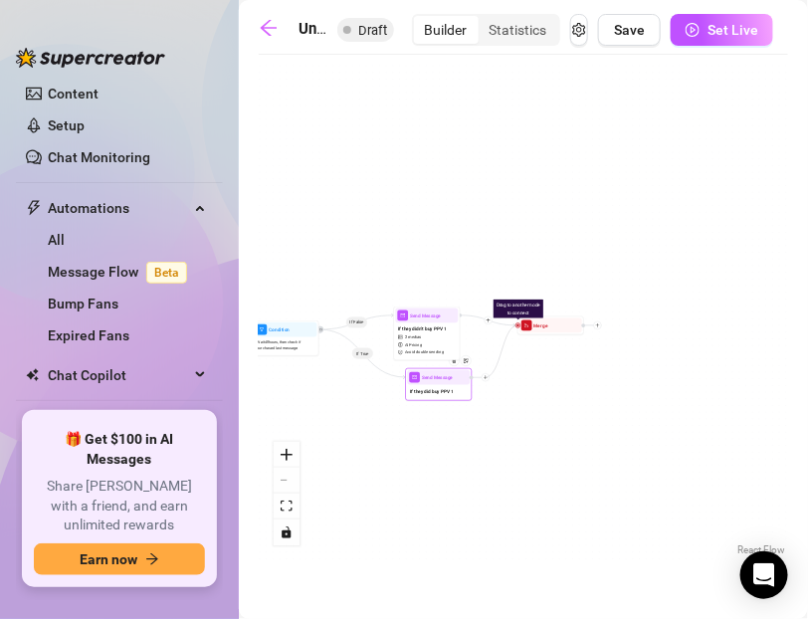
drag, startPoint x: 518, startPoint y: 324, endPoint x: 486, endPoint y: 377, distance: 62.1
click at [130, 377] on div "Drag to another node to connect Merge Send Message If they did buy PPV 1 Condit…" at bounding box center [41, 389] width 177 height 166
drag, startPoint x: 519, startPoint y: 326, endPoint x: 471, endPoint y: 380, distance: 72.6
click at [599, 324] on icon "plus" at bounding box center [597, 325] width 5 height 5
click at [625, 347] on div "Message" at bounding box center [630, 348] width 49 height 11
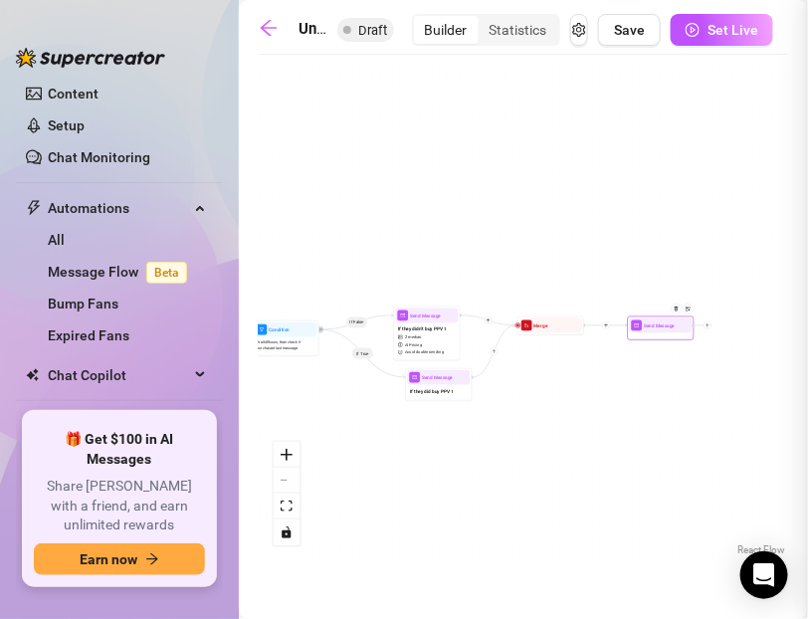
type textarea "Write your message here"
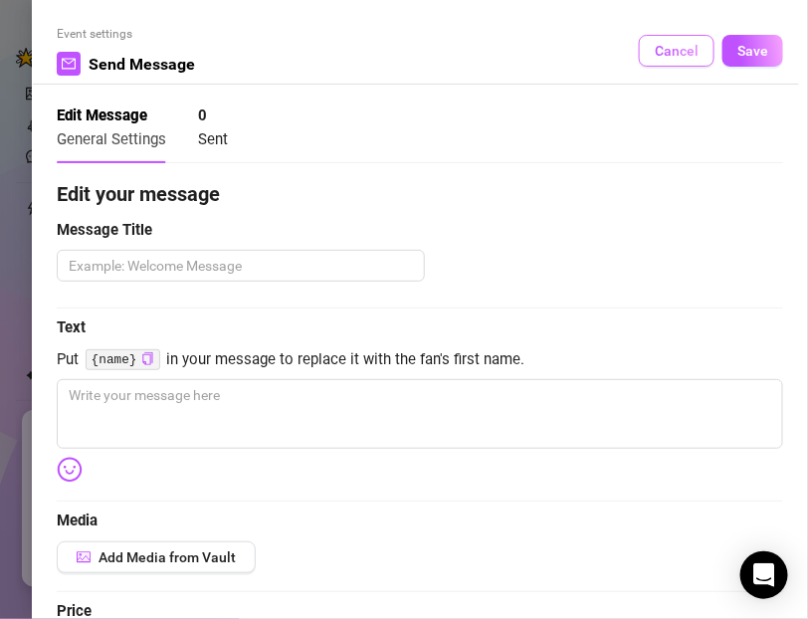
click at [678, 53] on span "Cancel" at bounding box center [677, 51] width 44 height 16
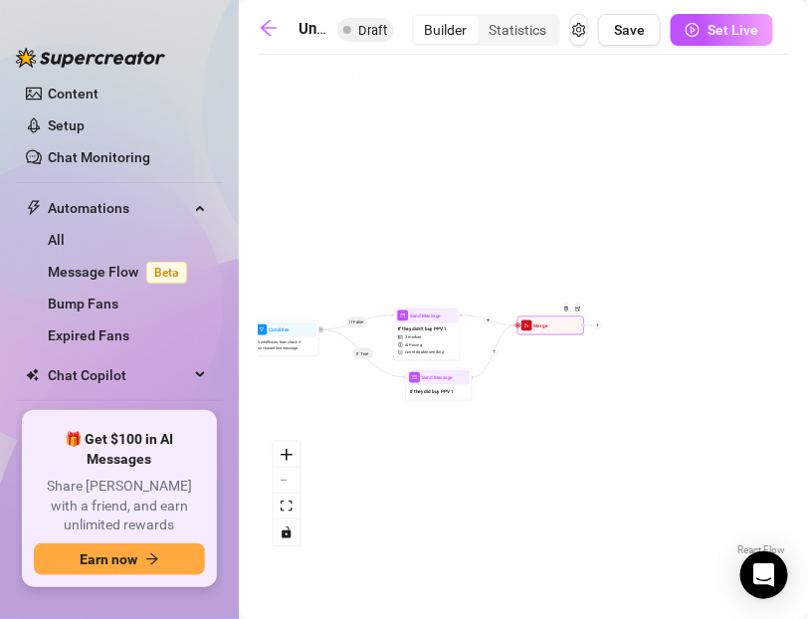
click at [598, 328] on div at bounding box center [598, 325] width 8 height 8
click at [615, 326] on div "Time Delay" at bounding box center [630, 325] width 49 height 11
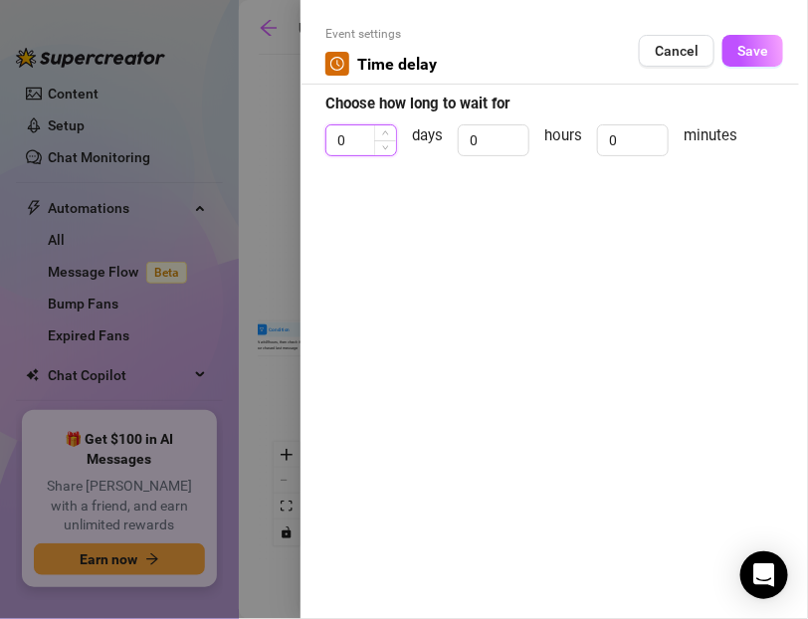
click at [356, 133] on input "0" at bounding box center [361, 140] width 70 height 30
type input "2"
click at [747, 45] on span "Save" at bounding box center [752, 51] width 31 height 16
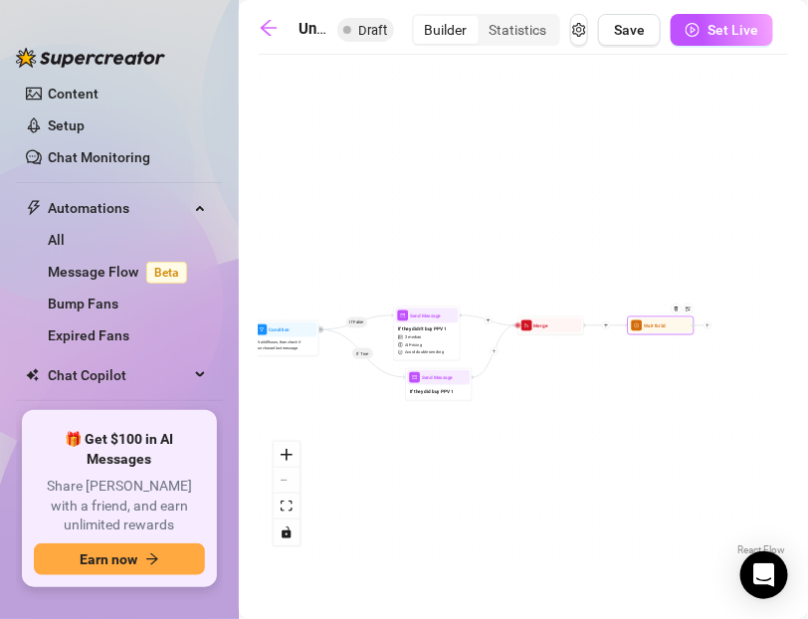
click at [710, 326] on div at bounding box center [707, 325] width 8 height 8
click at [727, 346] on div "Message" at bounding box center [740, 348] width 49 height 11
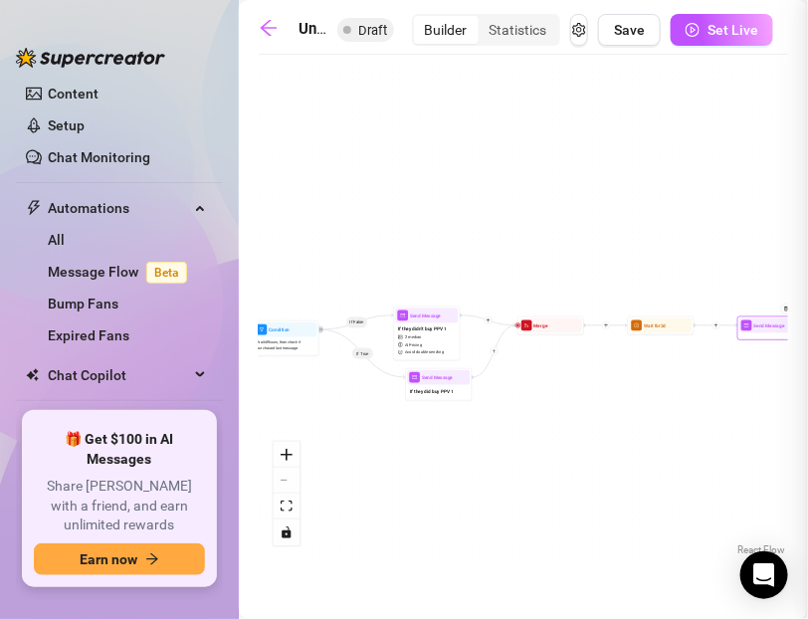
type textarea "Write your message here"
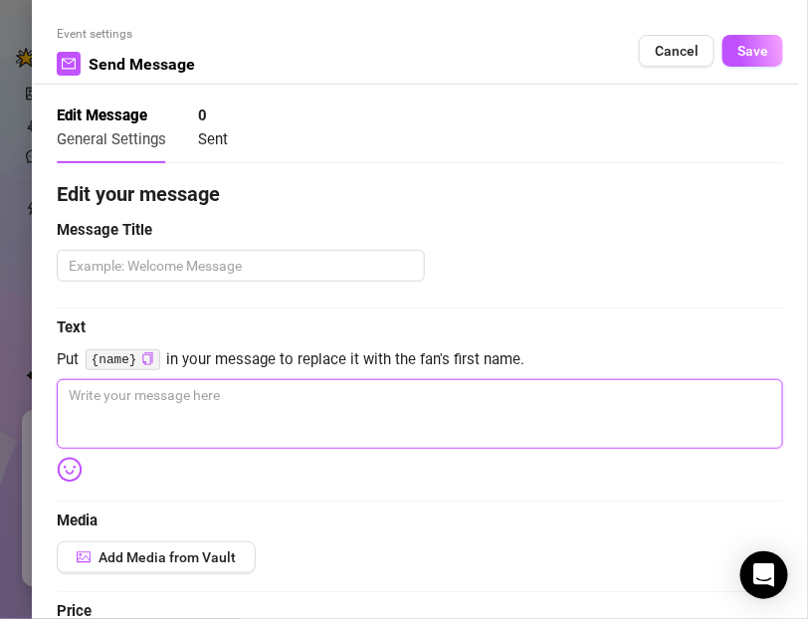
click at [127, 403] on textarea at bounding box center [420, 414] width 726 height 70
paste textarea "Ready for something dirtier, babe? 💦💨 Blue satin blouse, heels, toys, smoking… …"
type textarea "Ready for something dirtier, babe? 💦💨 Blue satin blouse, heels, toys, smoking… …"
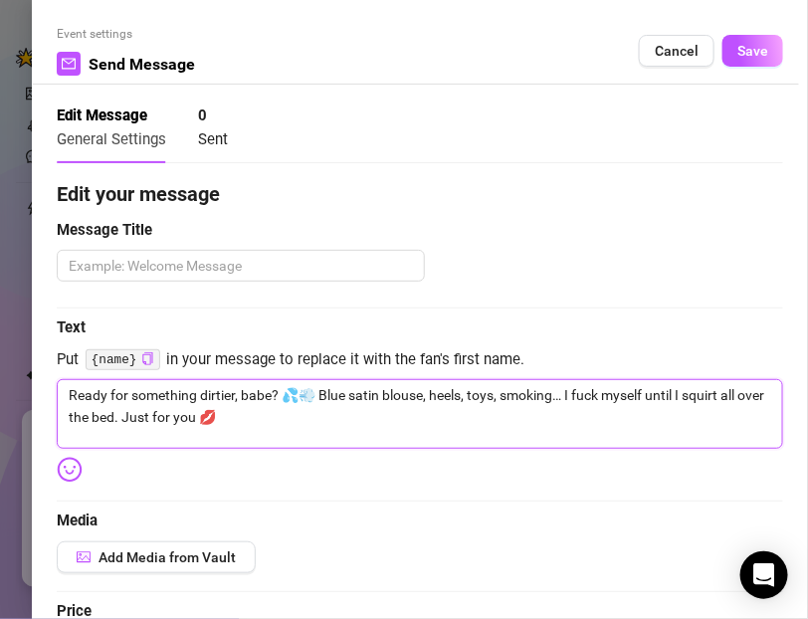
click at [249, 394] on textarea "Ready for something dirtier, babe? 💦💨 Blue satin blouse, heels, toys, smoking… …" at bounding box center [420, 414] width 726 height 70
type textarea "Ready for something dirtier, babe? 💦💨 Blue satin blouse, heels, toys, smoking… …"
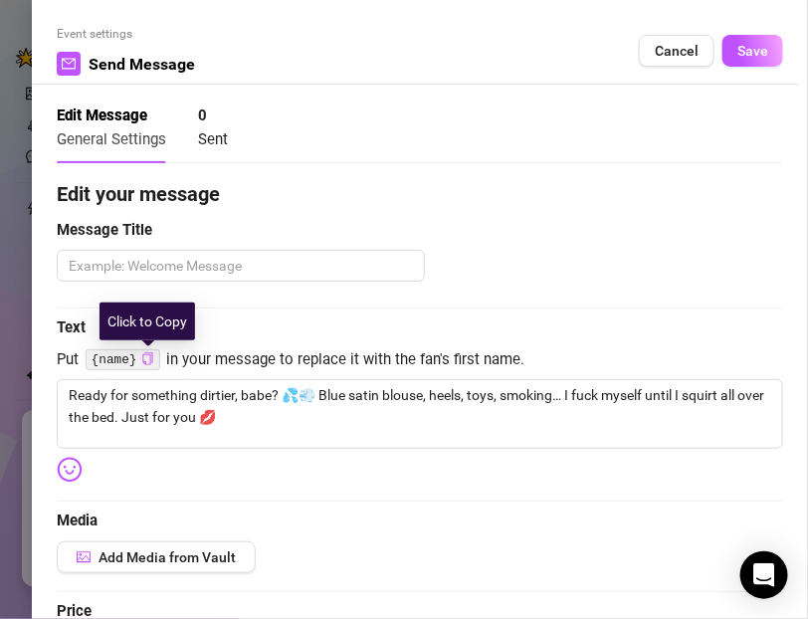
click at [144, 361] on icon "copy" at bounding box center [147, 358] width 13 height 13
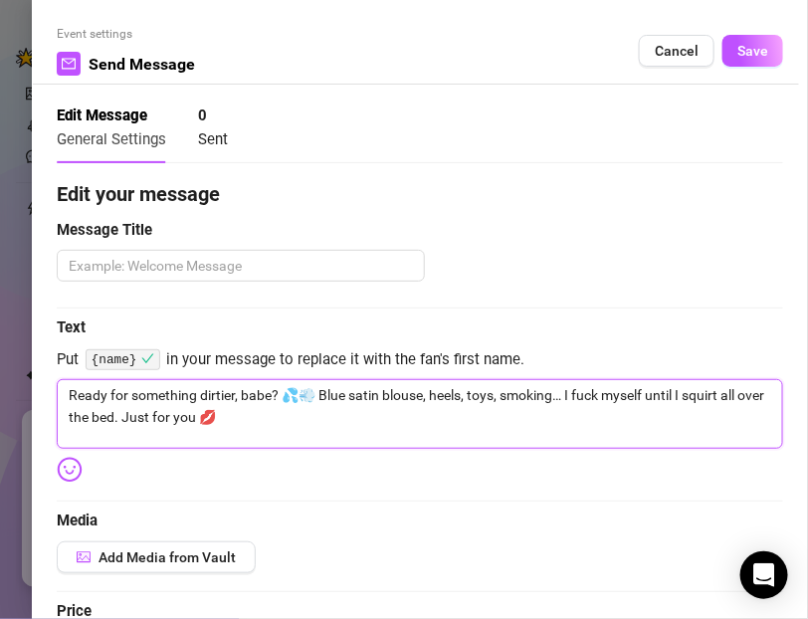
click at [264, 390] on textarea "Ready for something dirtier, babe? 💦💨 Blue satin blouse, heels, toys, smoking… …" at bounding box center [420, 414] width 726 height 70
paste textarea "{name}"
type textarea "Ready for something dirtier, {name}? 💦💨 Blue satin blouse, heels, toys, smoking…"
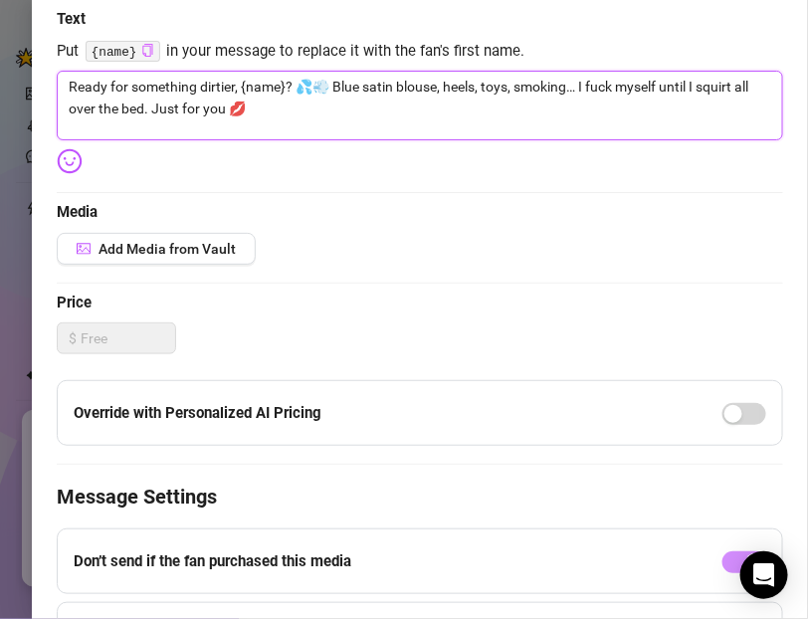
scroll to position [448, 0]
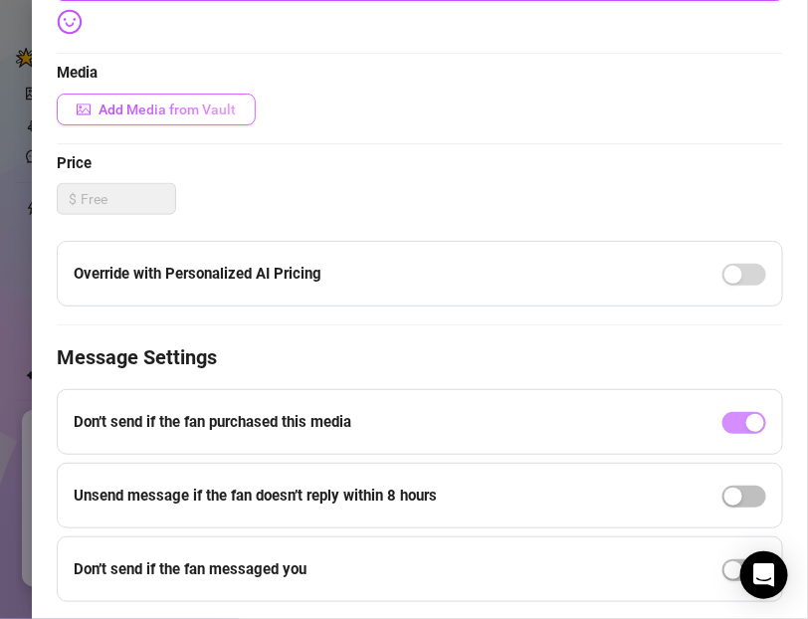
type textarea "Ready for something dirtier, {name}? 💦💨 Blue satin blouse, heels, toys, smoking…"
click at [151, 115] on span "Add Media from Vault" at bounding box center [167, 109] width 137 height 16
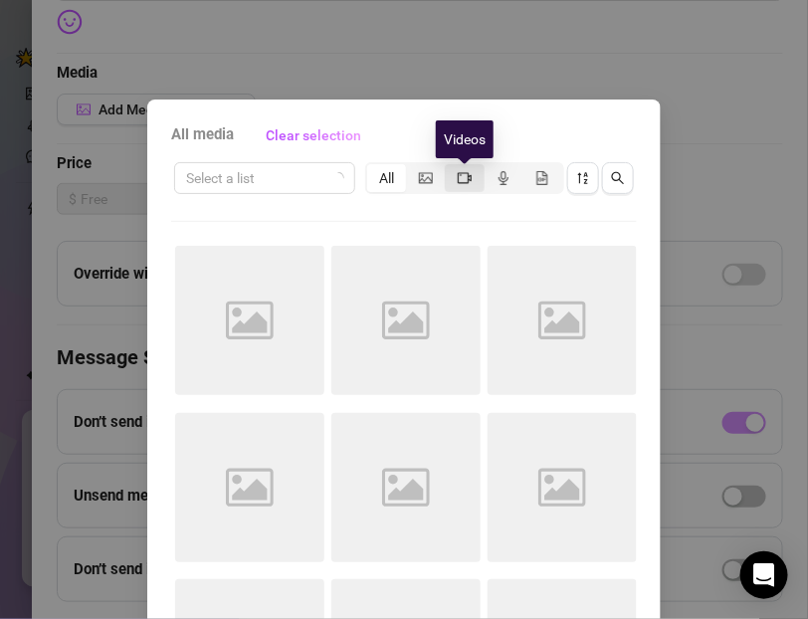
click at [465, 181] on icon "video-camera" at bounding box center [465, 177] width 14 height 11
click at [450, 167] on input "segmented control" at bounding box center [450, 167] width 0 height 0
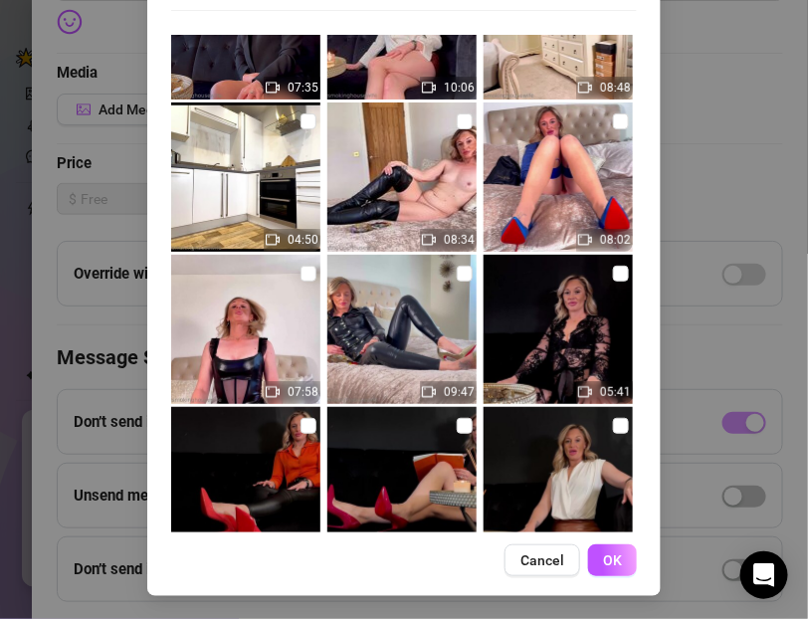
scroll to position [1732, 0]
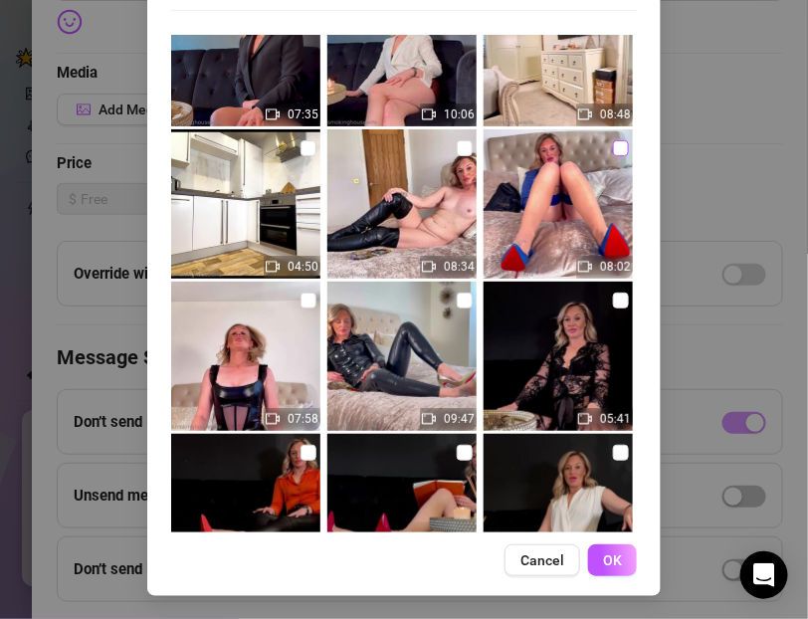
click at [616, 144] on input "checkbox" at bounding box center [621, 148] width 16 height 16
checkbox input "true"
click at [615, 548] on button "OK" at bounding box center [612, 560] width 49 height 32
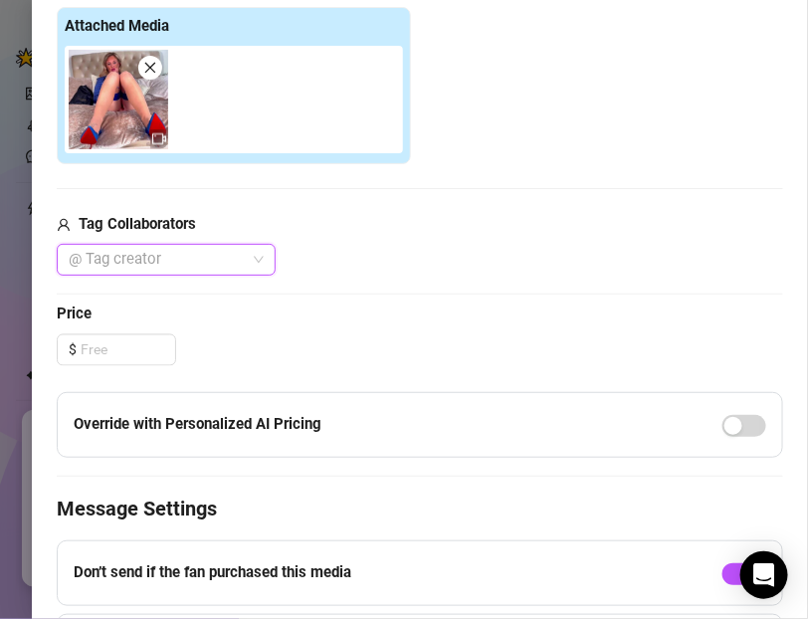
scroll to position [707, 0]
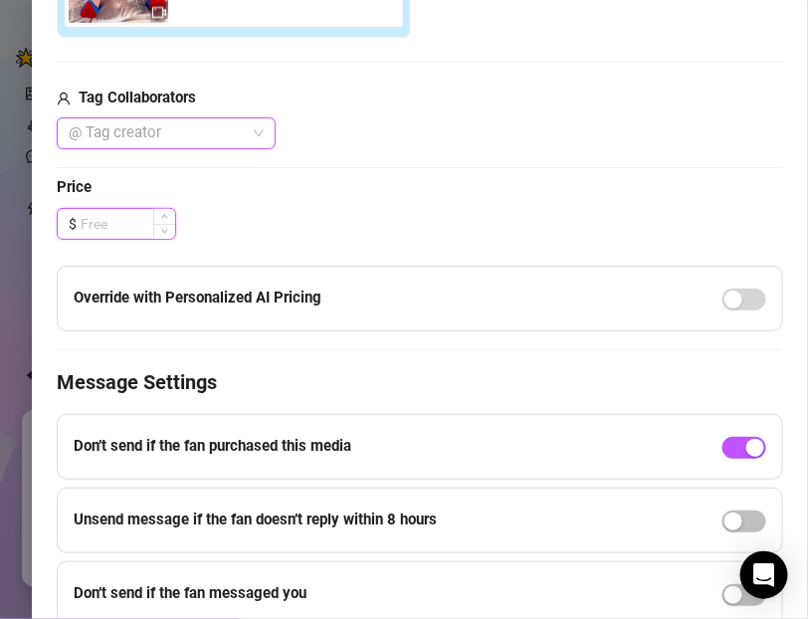
click at [104, 217] on input at bounding box center [128, 224] width 95 height 30
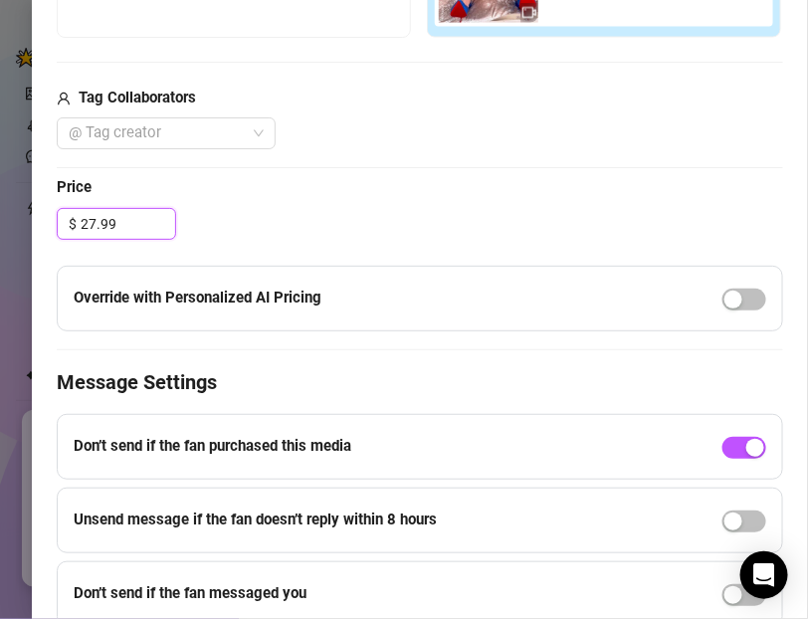
type input "27.99"
click at [231, 218] on div "$ 27.99" at bounding box center [420, 224] width 726 height 32
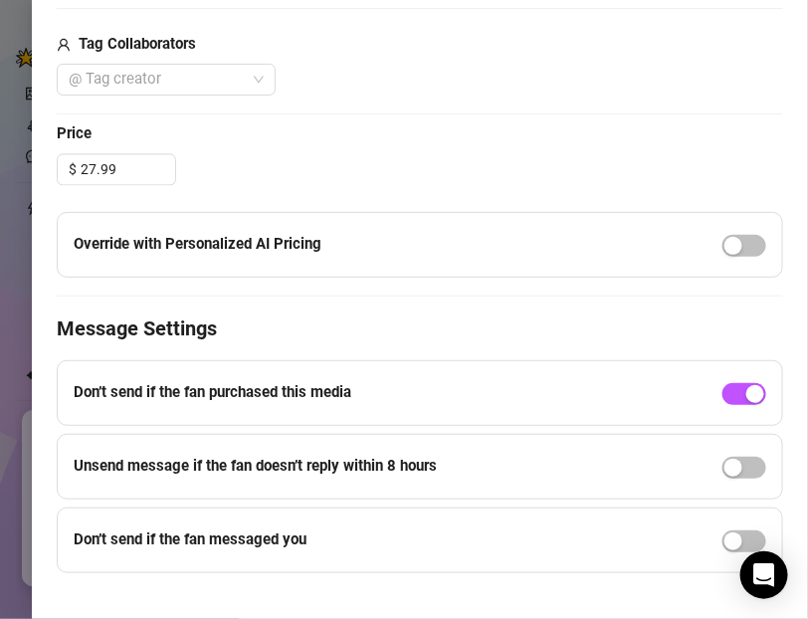
scroll to position [768, 0]
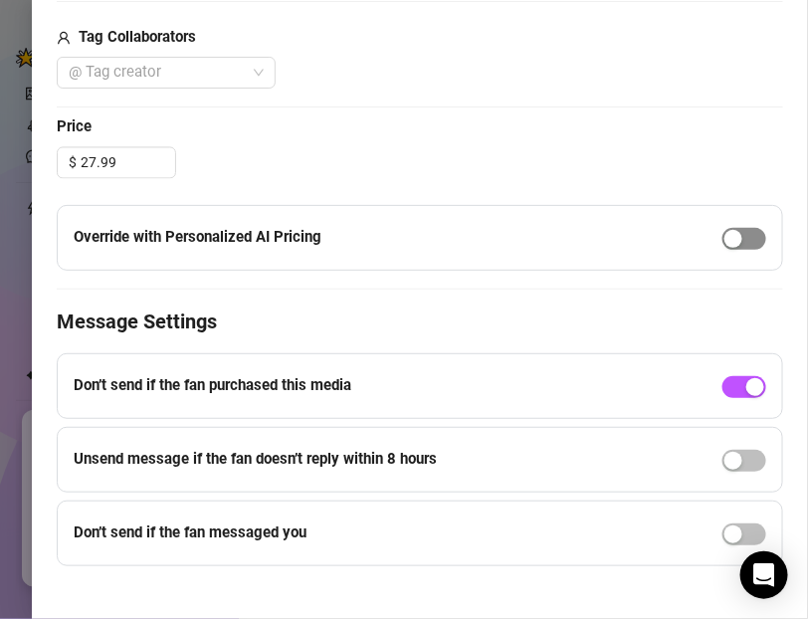
click at [732, 238] on div "button" at bounding box center [733, 239] width 18 height 18
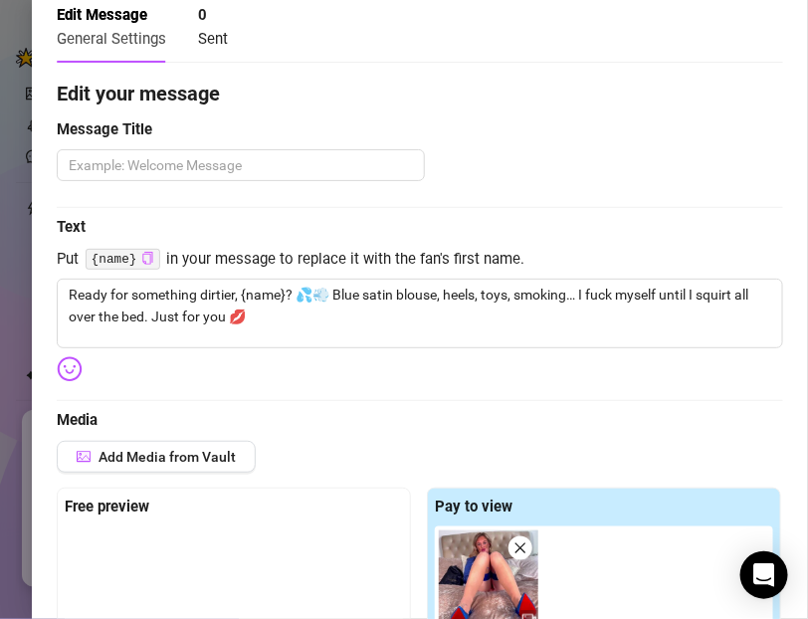
scroll to position [0, 0]
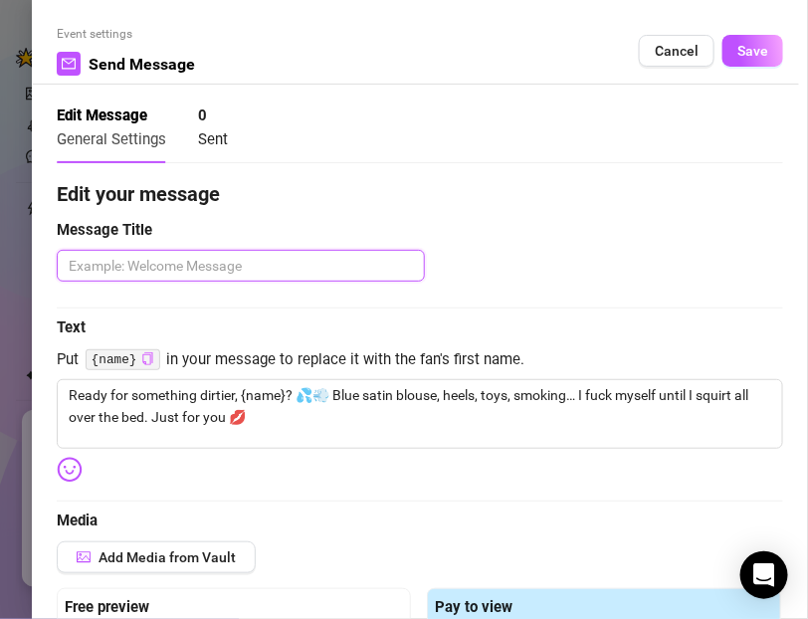
click at [93, 271] on textarea at bounding box center [241, 266] width 368 height 32
paste textarea "Ultra Exclusive Drop"
type textarea "Ultra Exclusive Drop"
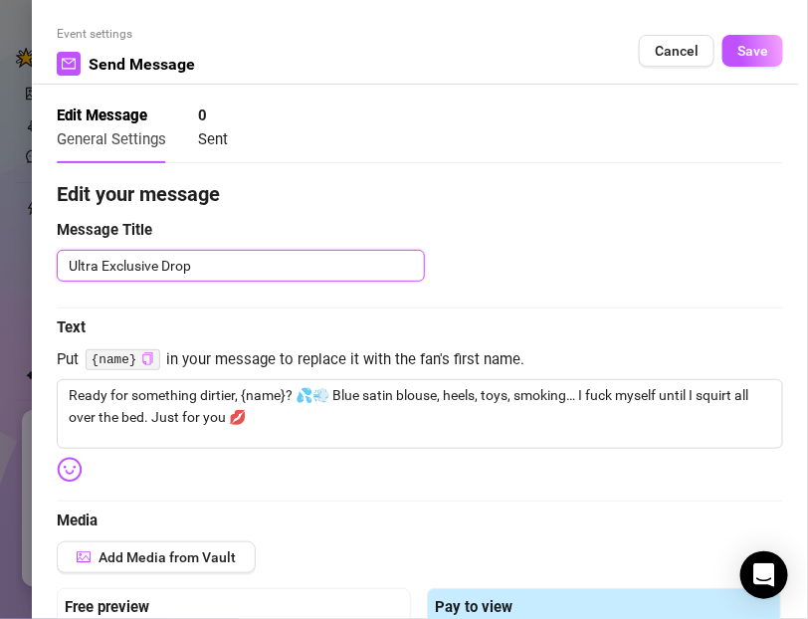
type textarea "Ultra Exclusive Drop P"
type textarea "Ultra Exclusive Drop PP"
type textarea "Ultra Exclusive Drop PPV"
type textarea "Ultra Exclusive Drop PPV 2"
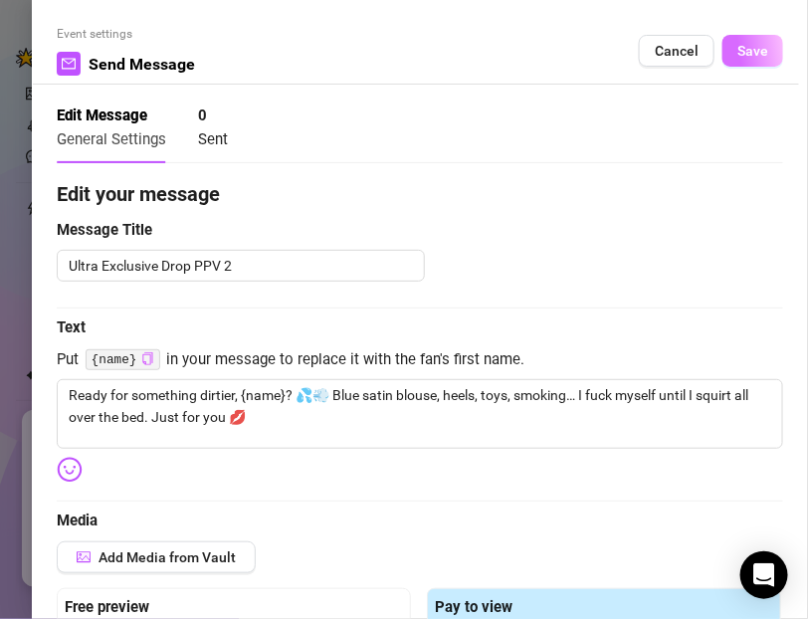
click at [743, 58] on span "Save" at bounding box center [752, 51] width 31 height 16
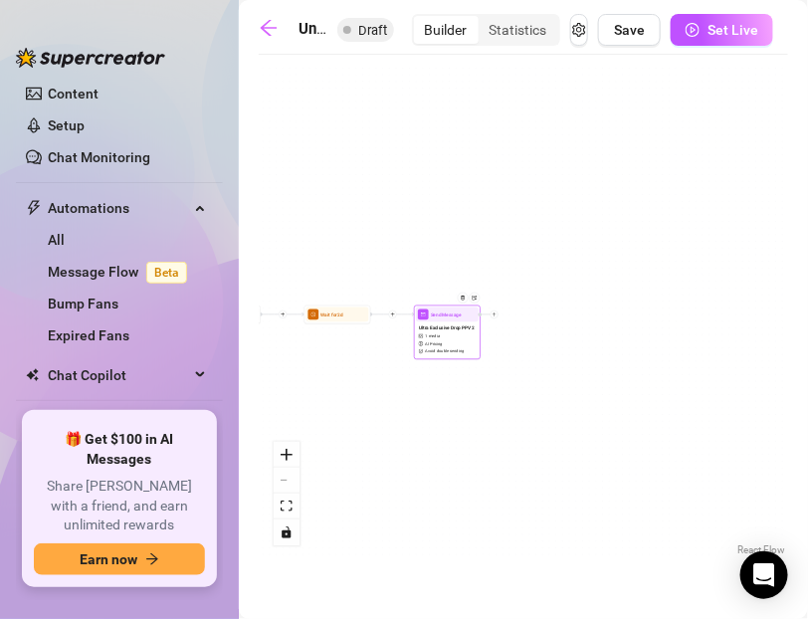
drag, startPoint x: 678, startPoint y: 264, endPoint x: 354, endPoint y: 253, distance: 323.6
click at [354, 253] on div "If False If True Send Message Ultra Exclusive Drop PPV 2 1 media AI Pricing Avo…" at bounding box center [523, 313] width 529 height 496
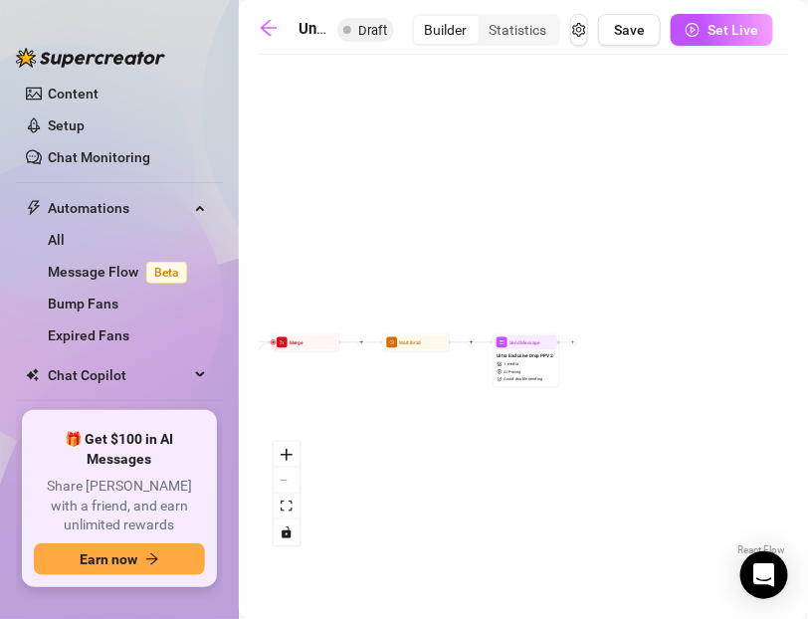
drag, startPoint x: 309, startPoint y: 366, endPoint x: 368, endPoint y: 396, distance: 65.9
click at [368, 396] on div "If False If True Send Message Ultra Exclusive Drop PPV 2 1 media AI Pricing Avo…" at bounding box center [523, 313] width 529 height 496
click at [555, 346] on div at bounding box center [553, 344] width 8 height 8
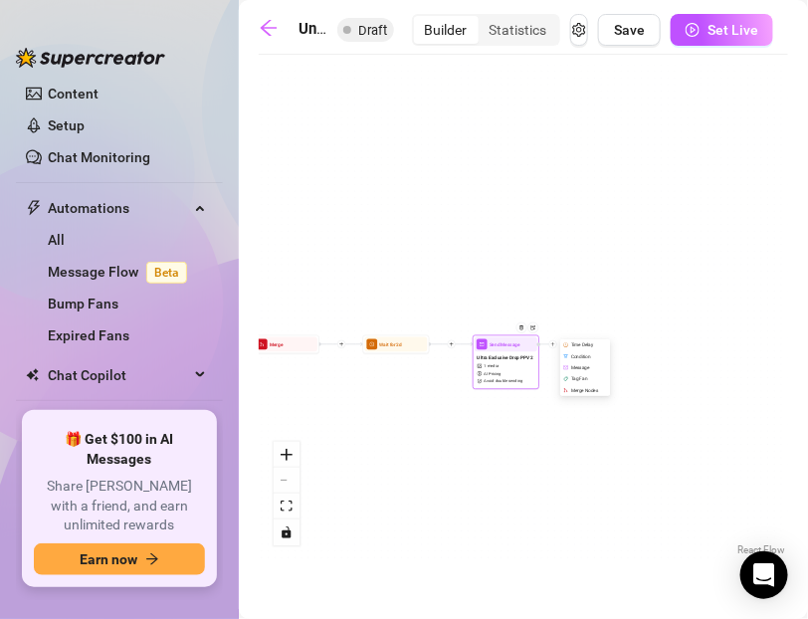
click at [570, 356] on div "Condition" at bounding box center [586, 355] width 49 height 11
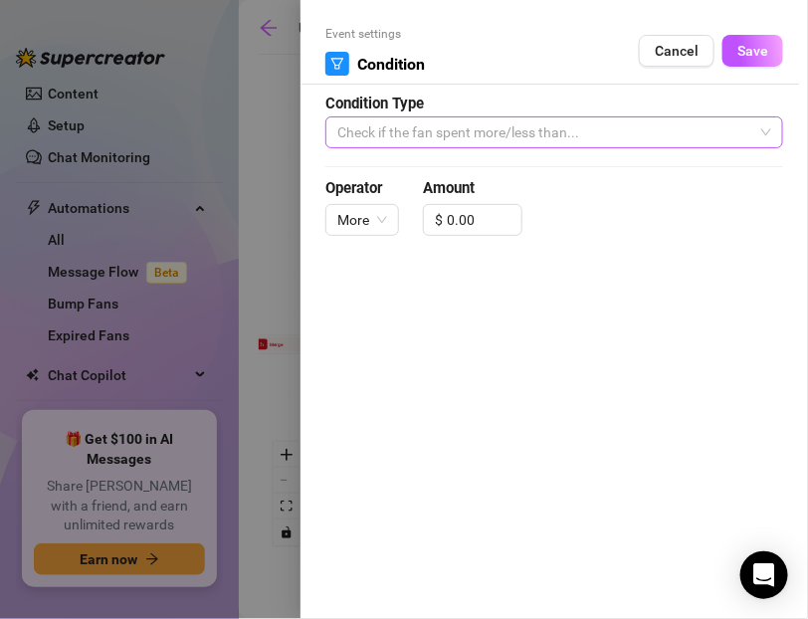
click at [464, 135] on span "Check if the fan spent more/less than..." at bounding box center [554, 132] width 434 height 30
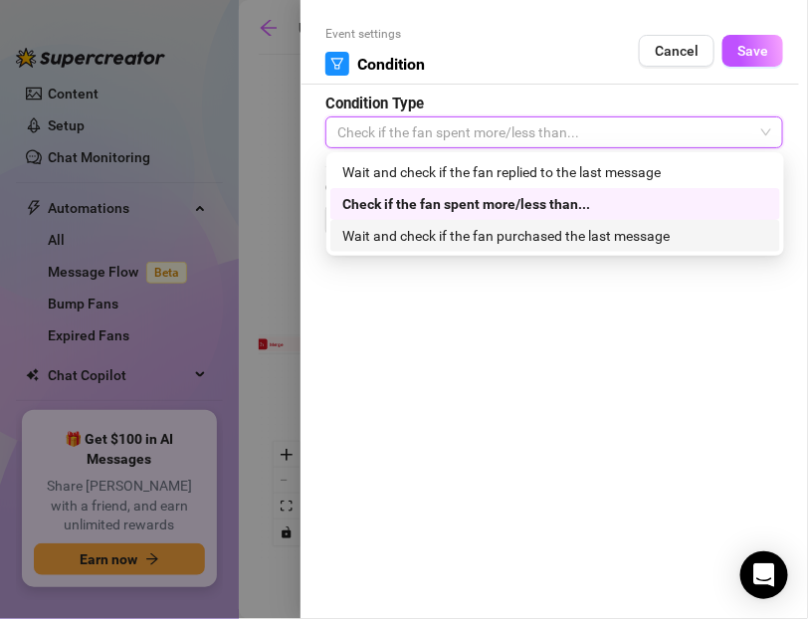
click at [462, 239] on div "Wait and check if the fan purchased the last message" at bounding box center [555, 236] width 426 height 22
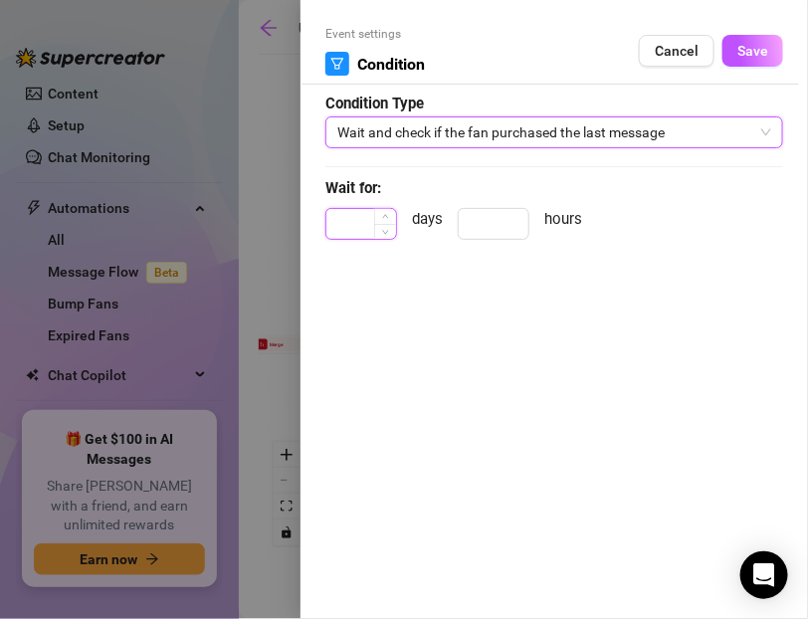
click at [368, 222] on input at bounding box center [361, 224] width 70 height 30
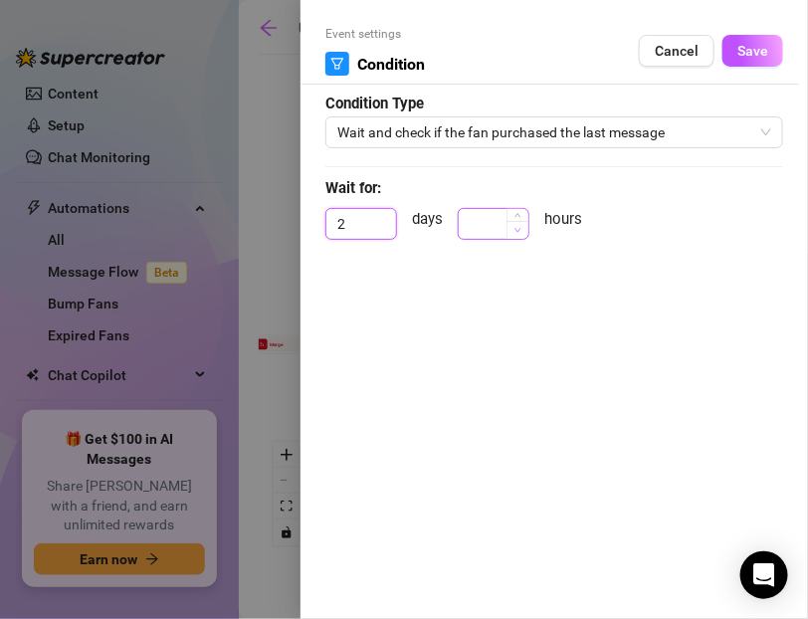
type input "2"
type input "0"
click at [508, 234] on span "Decrease Value" at bounding box center [517, 230] width 22 height 18
type input "5"
click at [747, 61] on button "Save" at bounding box center [752, 51] width 61 height 32
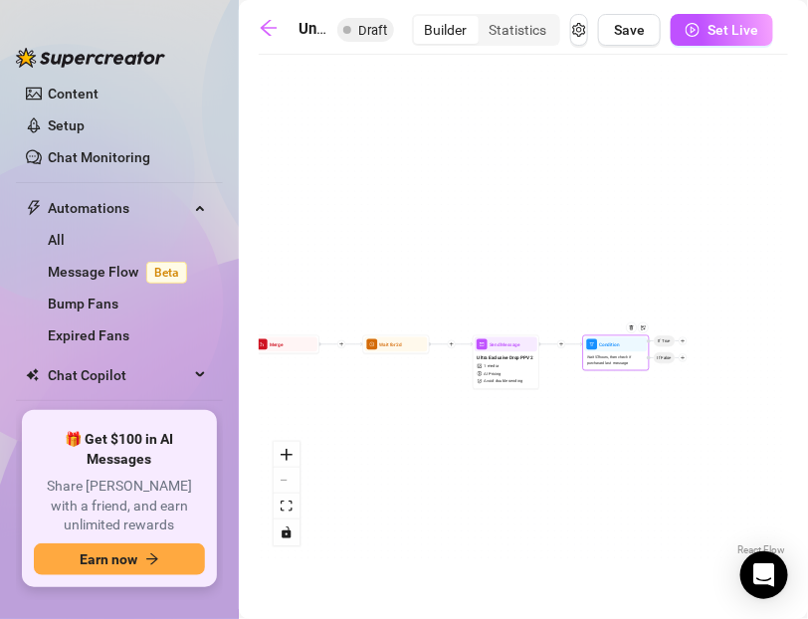
click at [685, 343] on div at bounding box center [683, 341] width 8 height 8
click at [693, 364] on div "Message" at bounding box center [696, 364] width 49 height 11
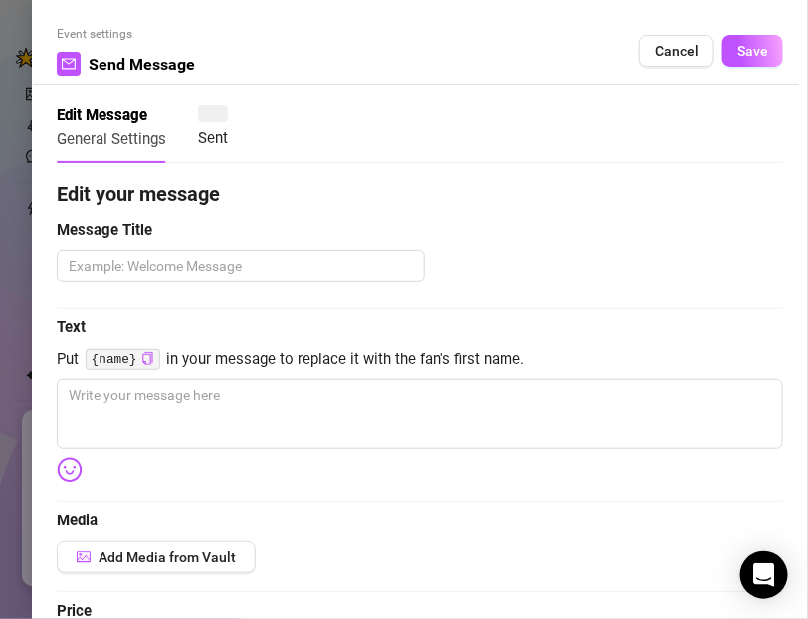
type textarea "Write your message here"
click at [94, 260] on textarea at bounding box center [241, 266] width 368 height 32
type textarea "I"
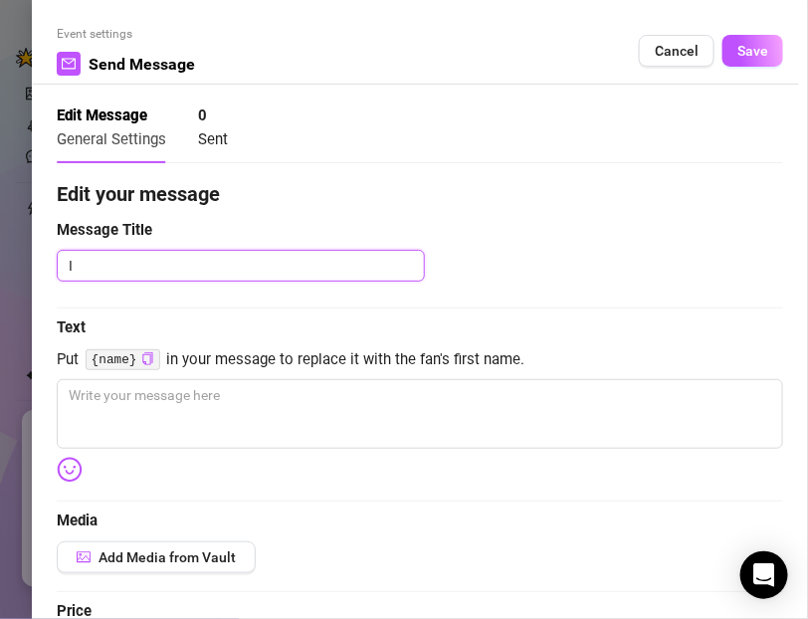
type textarea "If"
type textarea "If B"
type textarea "If [PERSON_NAME]"
type textarea "If Boug"
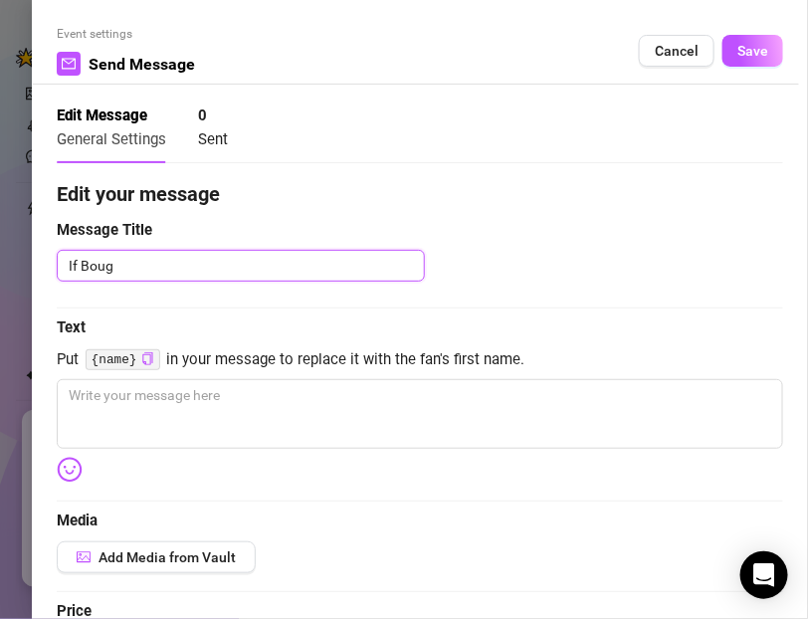
type textarea "If Bough"
type textarea "If Bought"
type textarea "If Bought P"
type textarea "If Bought PPV"
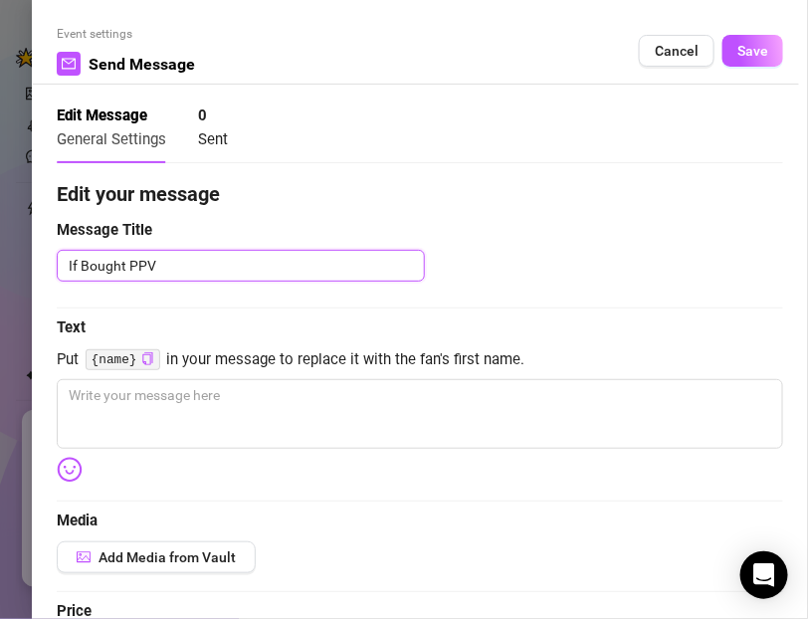
type textarea "If Bought PPV"
type textarea "If Bought PPV 2"
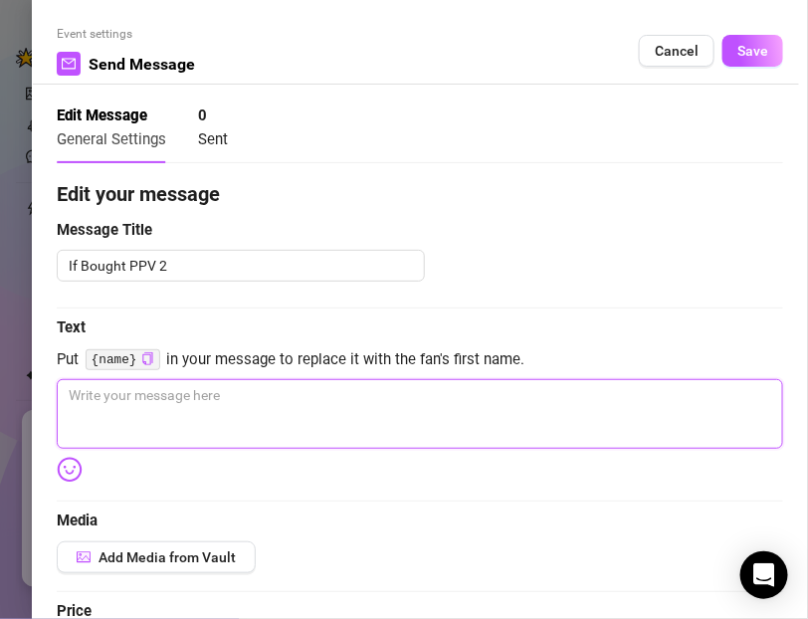
click at [143, 386] on textarea at bounding box center [420, 414] width 726 height 70
paste textarea "Mmm I know you loved watching me squirt 💦 Wanna see how much filthier I can get…"
type textarea "Mmm I know you loved watching me squirt 💦 Wanna see how much filthier I can get…"
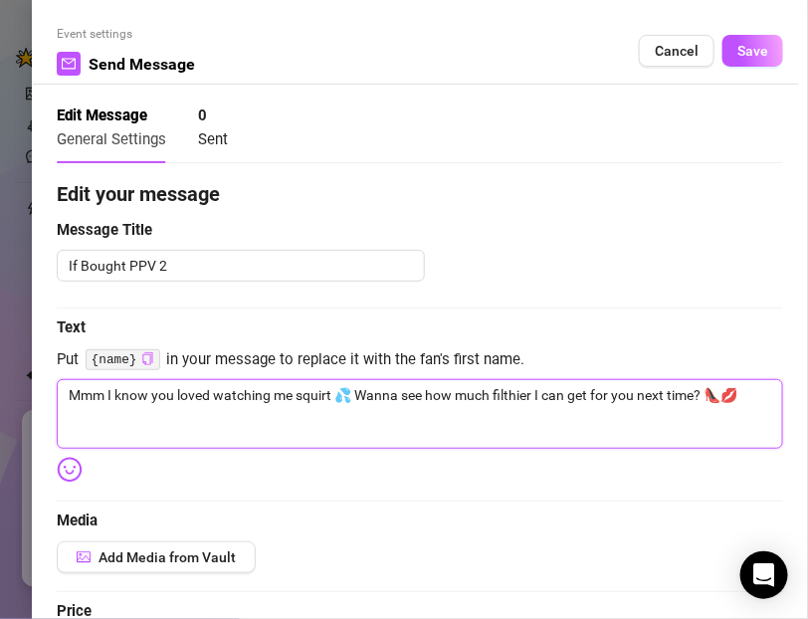
type textarea "Mmm I know you loved watching me squirt 💦 Wanna see how much filthier I can get…"
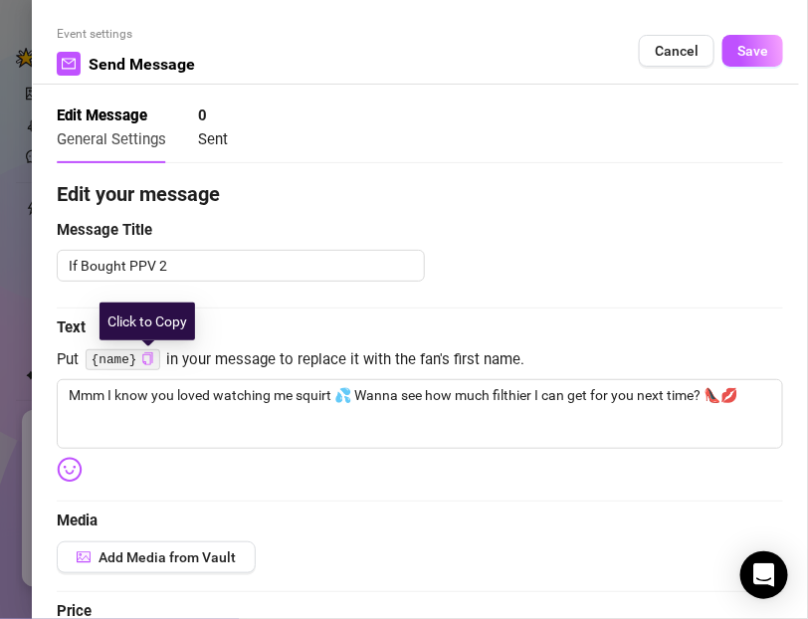
click at [150, 361] on icon "copy" at bounding box center [147, 358] width 10 height 13
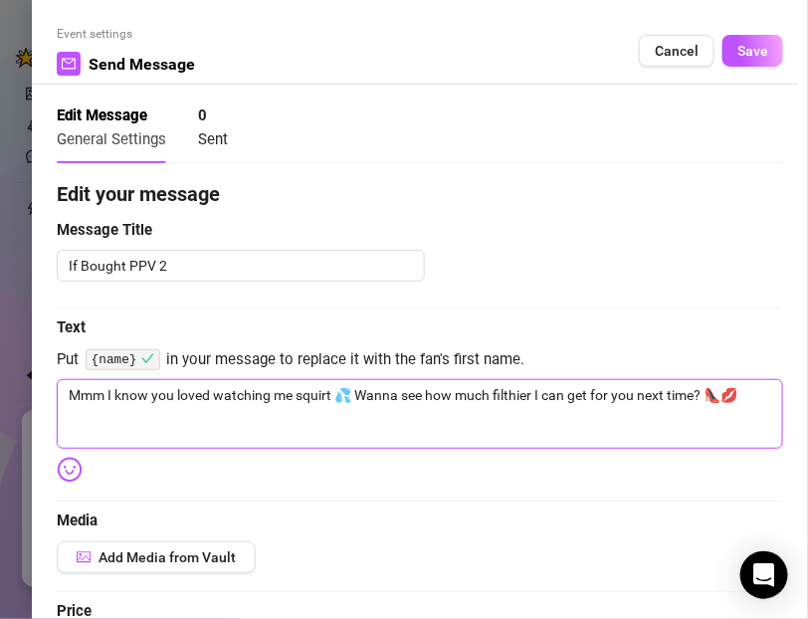
click at [697, 392] on textarea "Mmm I know you loved watching me squirt 💦 Wanna see how much filthier I can get…" at bounding box center [420, 414] width 726 height 70
type textarea "Mmm I know you loved watching me squirt 💦 Wanna see how much filthier I can get…"
paste textarea "{name}"
type textarea "Mmm I know you loved watching me squirt 💦 Wanna see how much filthier I can get…"
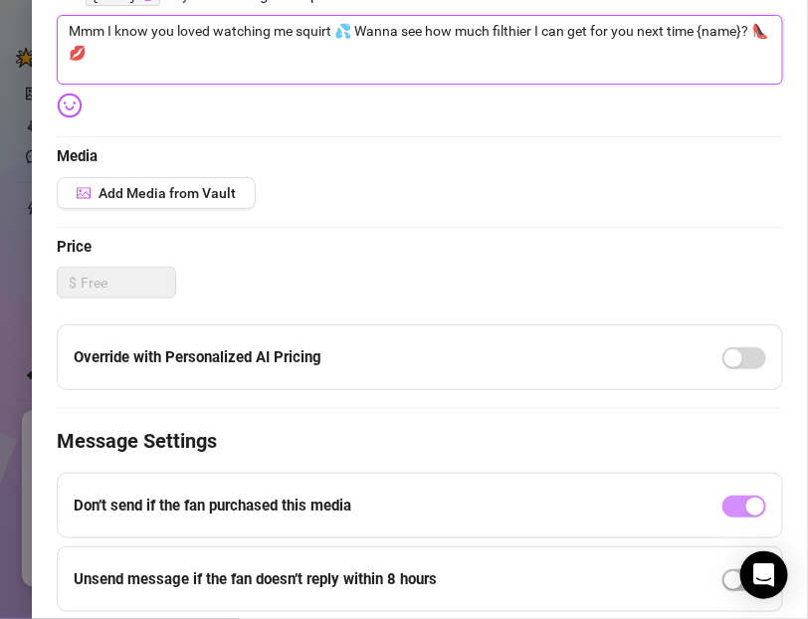
scroll to position [339, 0]
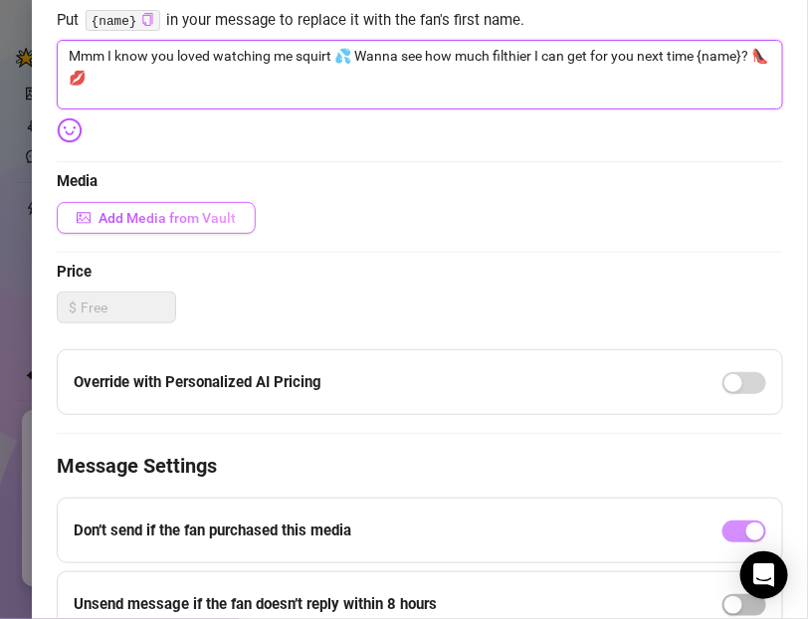
type textarea "Mmm I know you loved watching me squirt 💦 Wanna see how much filthier I can get…"
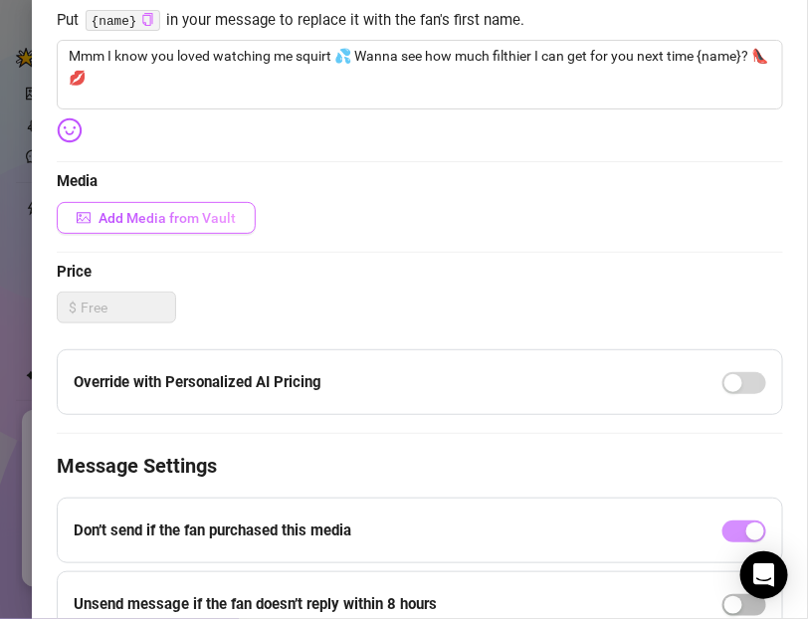
click at [159, 224] on span "Add Media from Vault" at bounding box center [167, 218] width 137 height 16
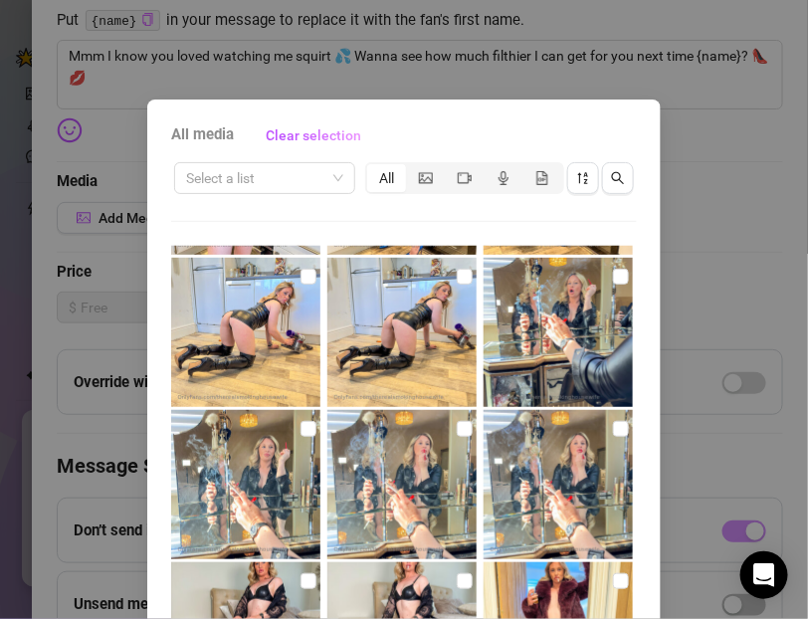
scroll to position [211, 0]
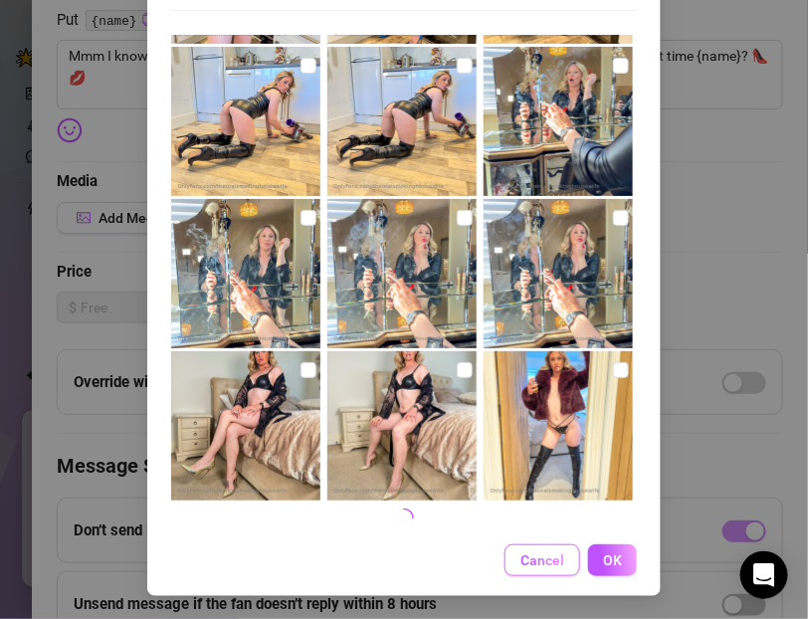
click at [529, 563] on span "Cancel" at bounding box center [542, 560] width 44 height 16
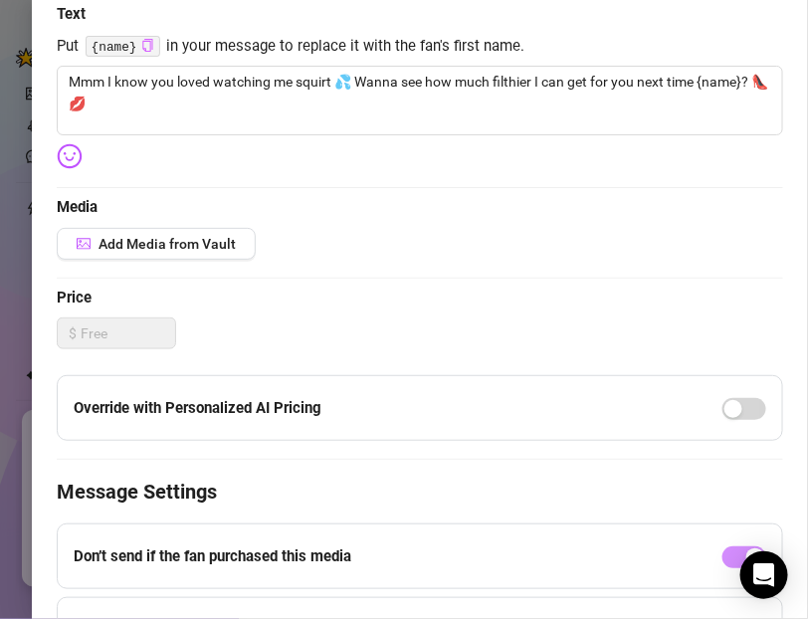
scroll to position [0, 0]
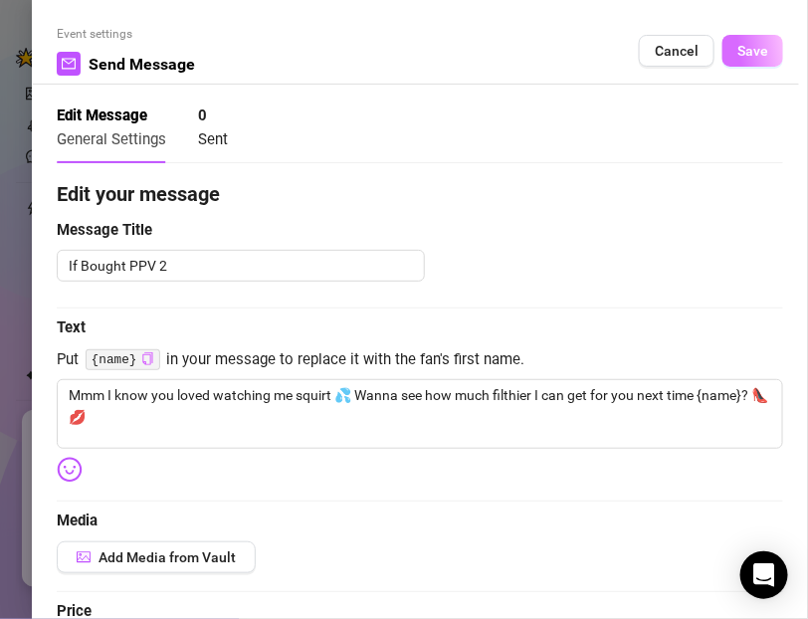
click at [749, 50] on span "Save" at bounding box center [752, 51] width 31 height 16
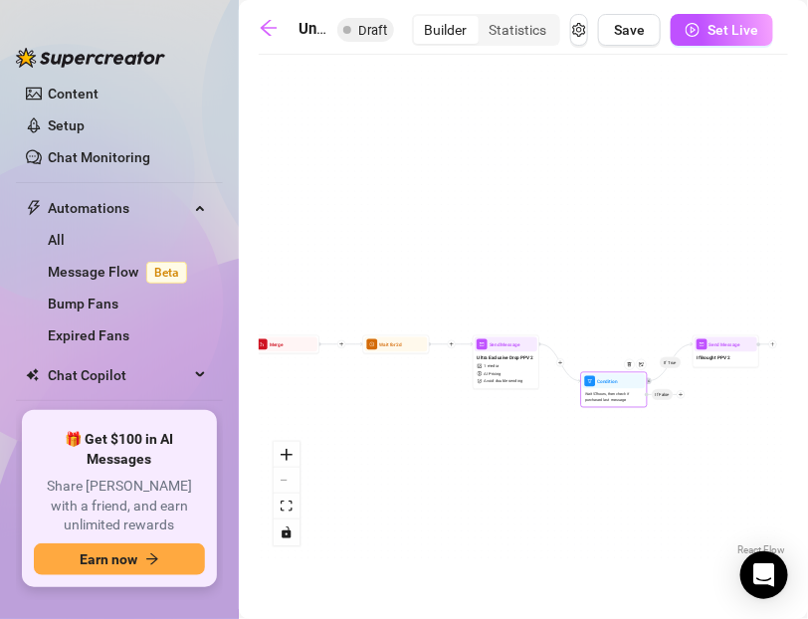
drag, startPoint x: 663, startPoint y: 361, endPoint x: 661, endPoint y: 398, distance: 36.9
click at [661, 399] on span "If False" at bounding box center [663, 395] width 22 height 12
click at [684, 398] on div "If False" at bounding box center [665, 394] width 40 height 8
click at [683, 393] on icon "plus" at bounding box center [681, 394] width 5 height 5
click at [685, 414] on div "Message" at bounding box center [694, 417] width 49 height 11
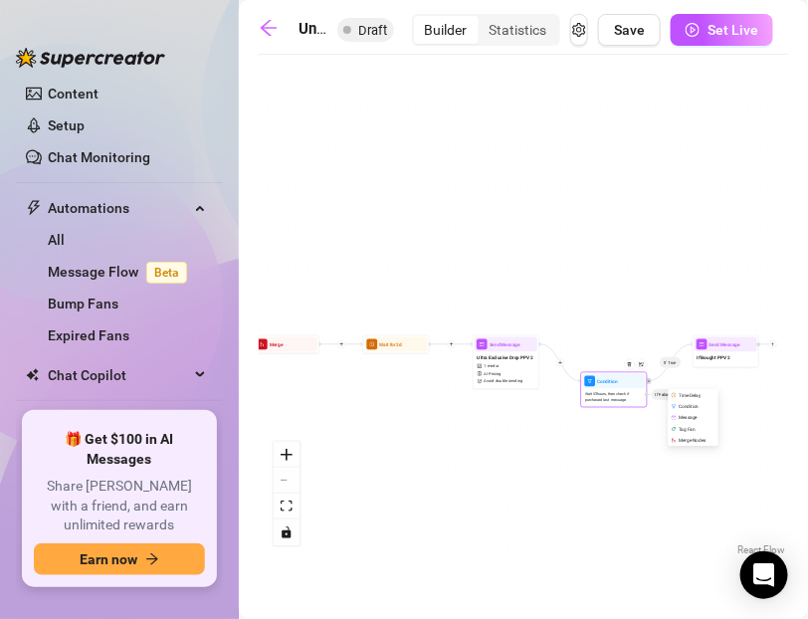
type textarea "Write your message here"
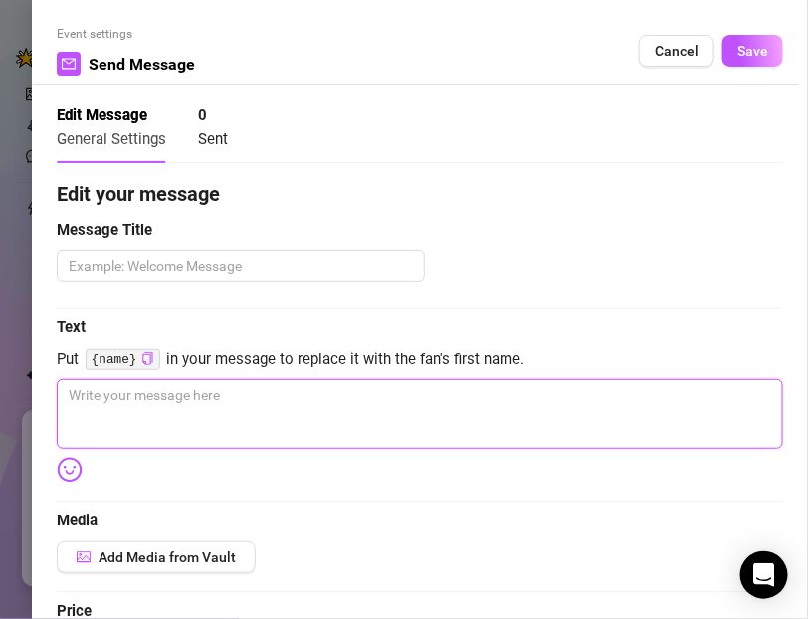
click at [157, 391] on textarea at bounding box center [420, 414] width 726 height 70
paste textarea "You’re still missing this one 😘 Satin, toys, smoke & squirt… dripping just wait…"
type textarea "You’re still missing this one 😘 Satin, toys, smoke & squirt… dripping just wait…"
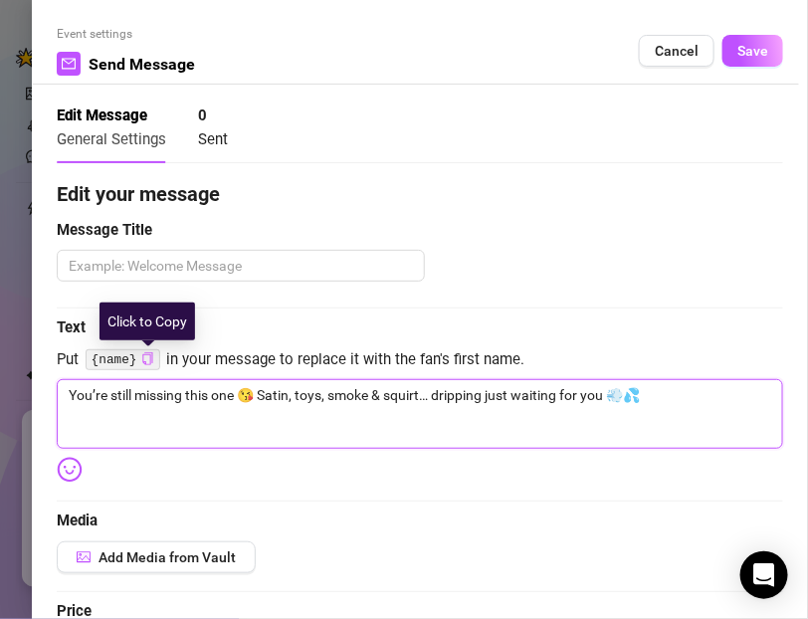
type textarea "You’re still missing this one 😘 Satin, toys, smoke & squirt… dripping just wait…"
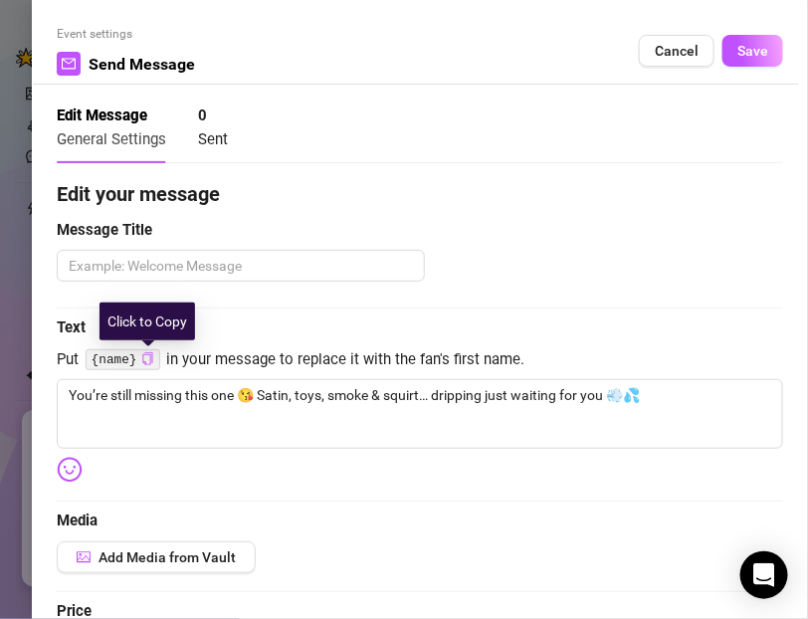
click at [147, 354] on icon "copy" at bounding box center [147, 358] width 10 height 13
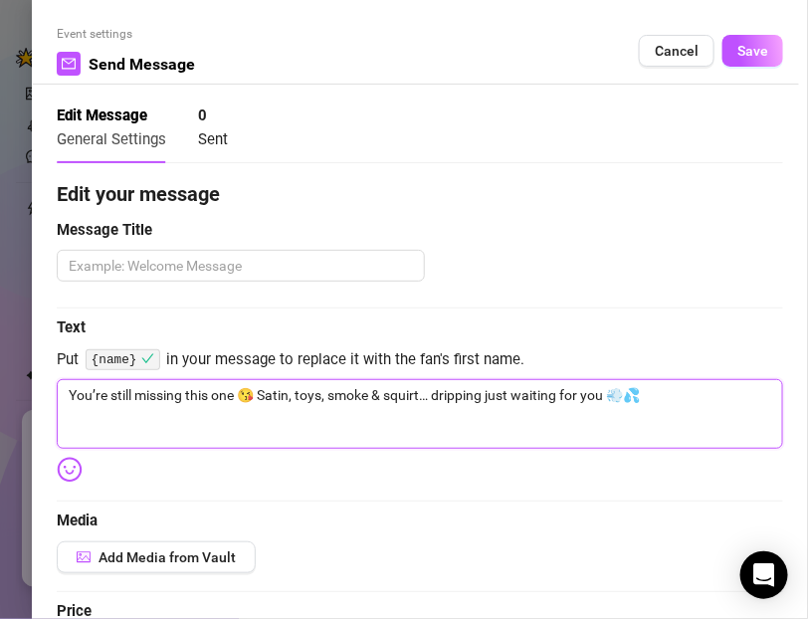
click at [238, 392] on textarea "You’re still missing this one 😘 Satin, toys, smoke & squirt… dripping just wait…" at bounding box center [420, 414] width 726 height 70
type textarea "You’re still missing this one 😘 Satin, toys, smoke & squirt… dripping just wait…"
paste textarea "{name}"
type textarea "You’re still missing this one {name} 😘 Satin, toys, smoke & squirt… dripping ju…"
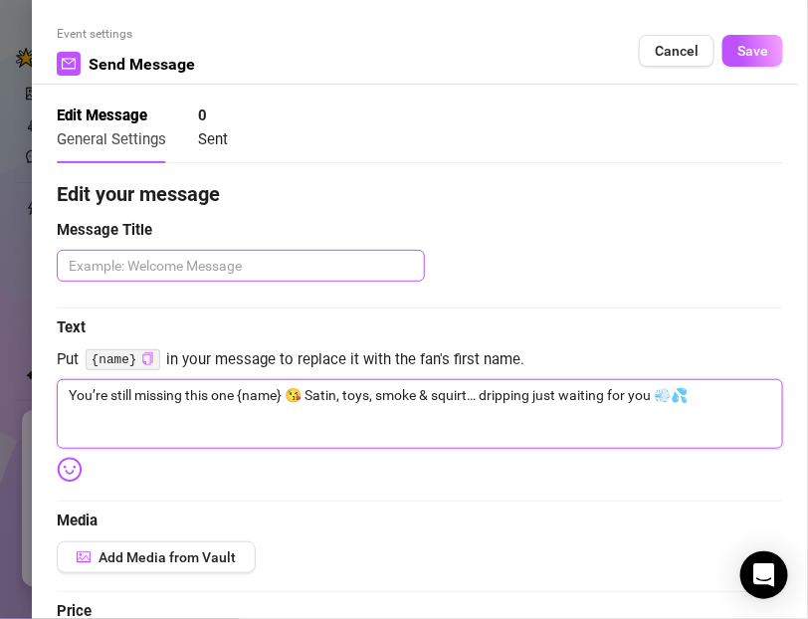
type textarea "You’re still missing this one {name} 😘 Satin, toys, smoke & squirt… dripping ju…"
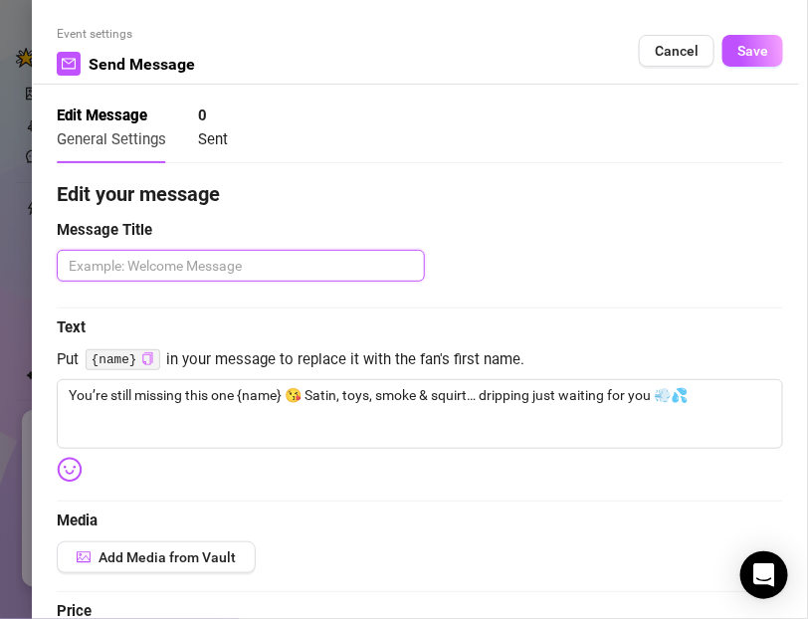
click at [103, 270] on textarea at bounding box center [241, 266] width 368 height 32
type textarea "I"
type textarea "Ig"
type textarea "I"
type textarea "If"
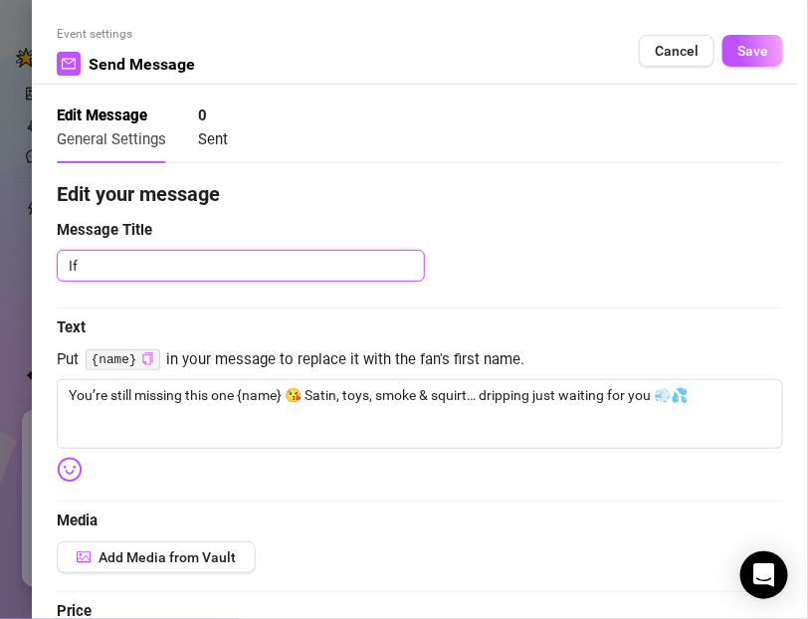
type textarea "If"
type textarea "If N"
type textarea "If No"
type textarea "If Notu"
type textarea "If Not"
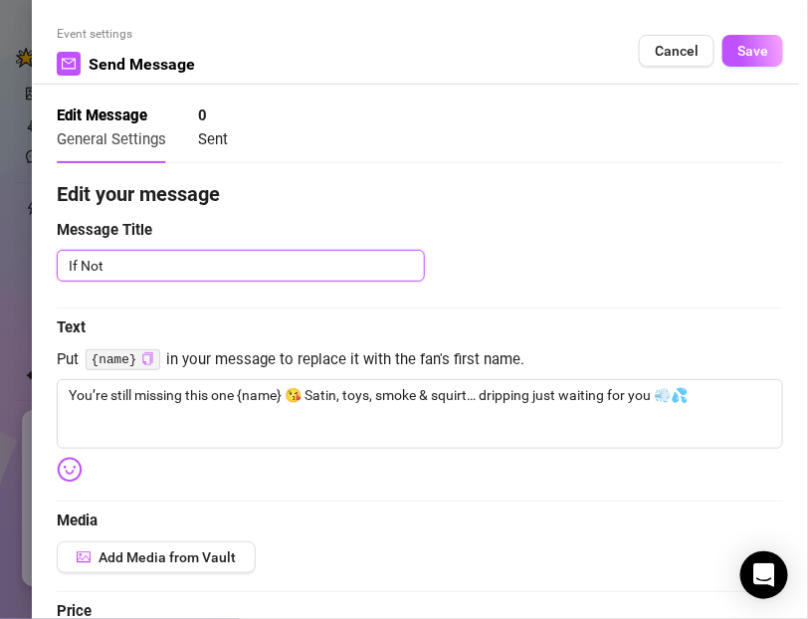
type textarea "If [PERSON_NAME]"
type textarea "If Not"
type textarea "If Not B"
type textarea "If Not Bo"
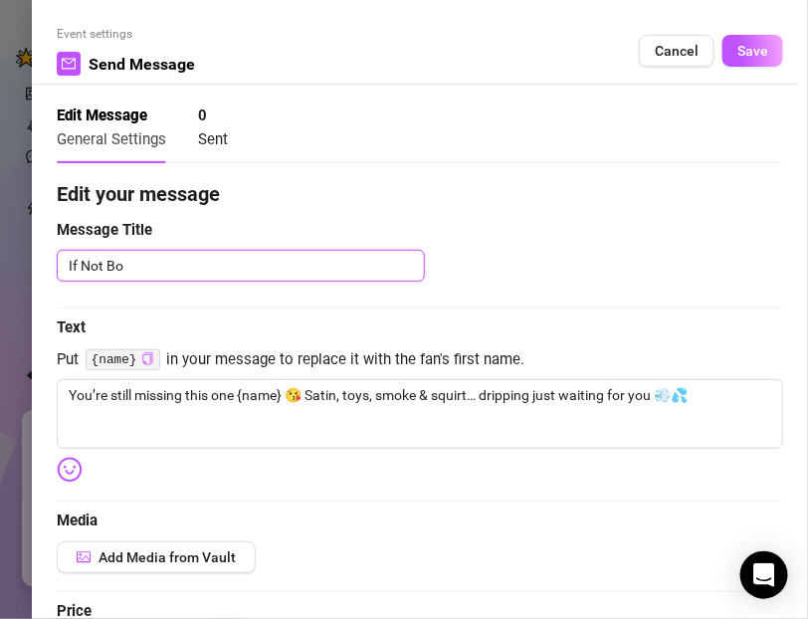
type textarea "If Not Bou"
type textarea "If Not Bouf"
type textarea "If Not Boufg"
type textarea "If Not Bouf"
type textarea "If Not Bou"
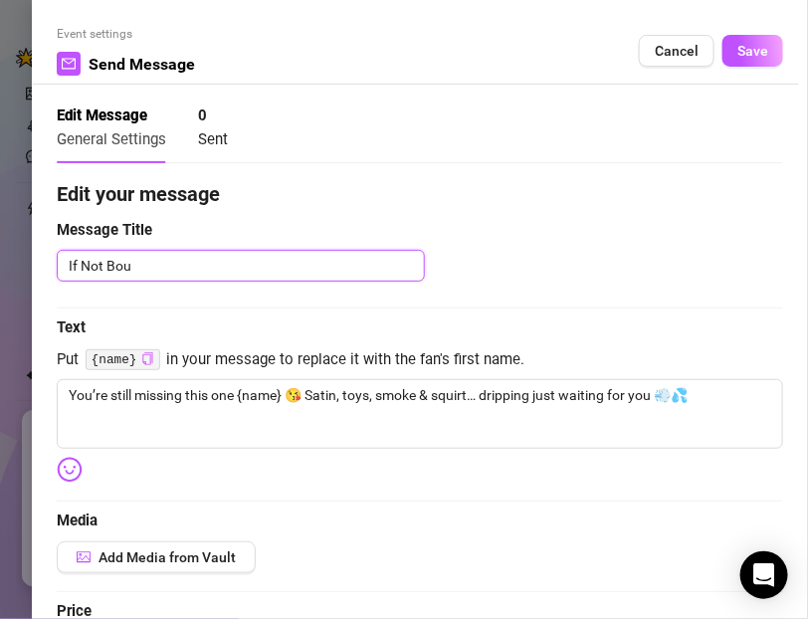
type textarea "If Not Boug"
type textarea "If Not Bough"
type textarea "If Not Bought"
type textarea "If Not Bought P"
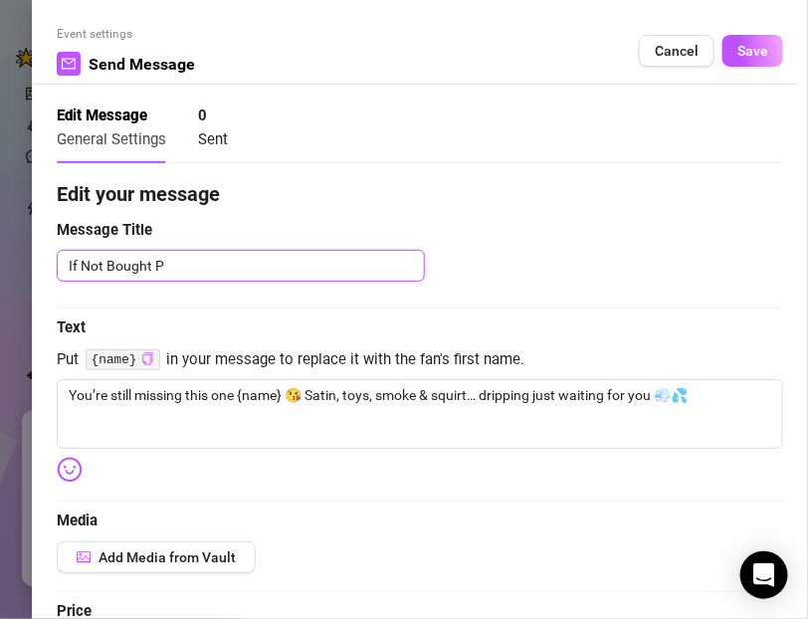
type textarea "If Not Bought PP"
type textarea "If Not Bought PPV"
type textarea "If Not Bought PPV 2"
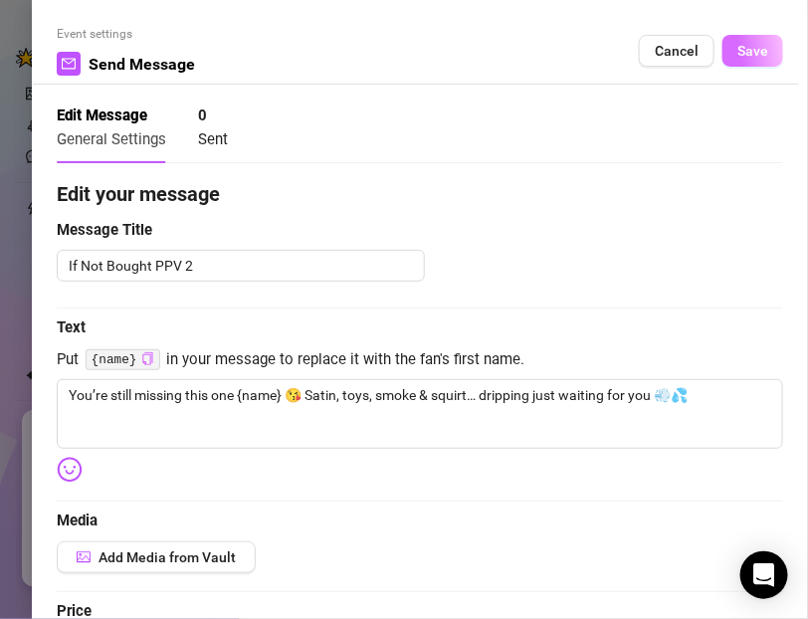
click at [739, 62] on button "Save" at bounding box center [752, 51] width 61 height 32
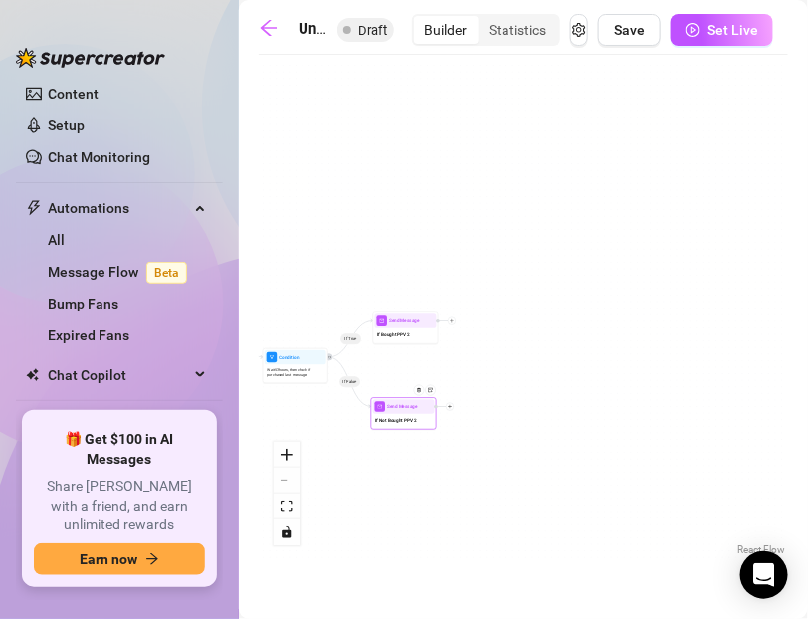
drag, startPoint x: 649, startPoint y: 271, endPoint x: 330, endPoint y: 249, distance: 319.2
click at [330, 249] on div "If False If True If True If False Send Message If Not Bought PPV 2 Send Message…" at bounding box center [523, 313] width 529 height 496
click at [454, 321] on div at bounding box center [452, 321] width 8 height 8
click at [474, 365] on div "Merge Nodes" at bounding box center [485, 366] width 48 height 11
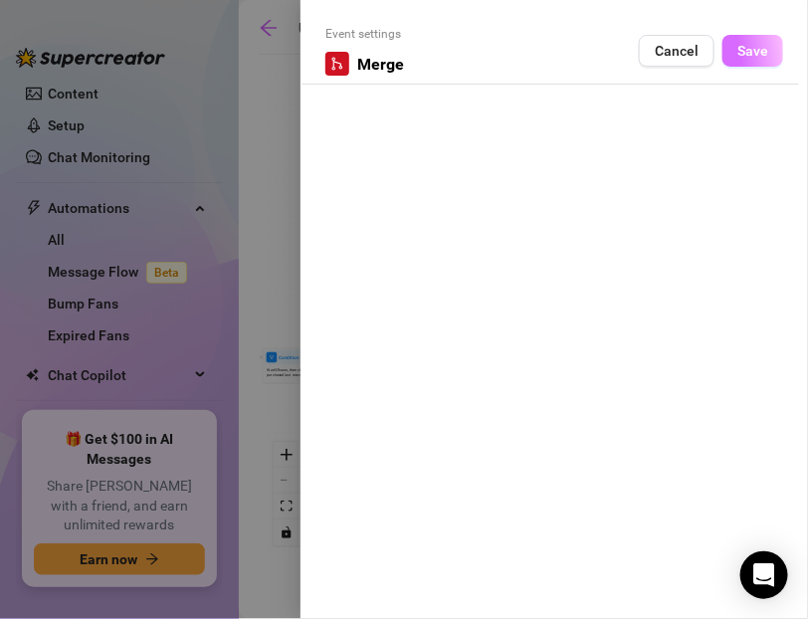
click at [742, 54] on span "Save" at bounding box center [752, 51] width 31 height 16
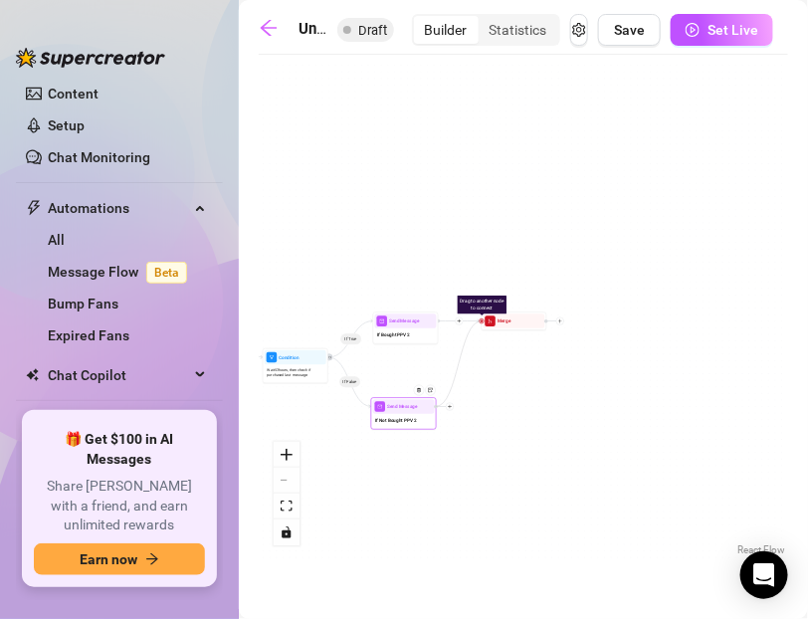
drag, startPoint x: 482, startPoint y: 321, endPoint x: 435, endPoint y: 411, distance: 101.0
drag, startPoint x: 509, startPoint y: 323, endPoint x: 483, endPoint y: 369, distance: 53.1
click at [483, 369] on div "Merge" at bounding box center [488, 366] width 62 height 15
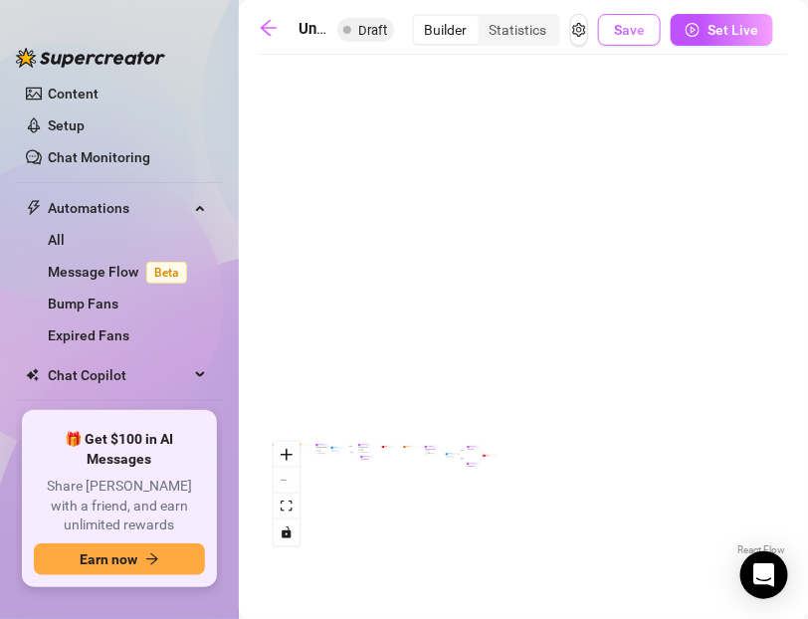
click at [638, 33] on span "Save" at bounding box center [629, 30] width 31 height 16
